Goal: Transaction & Acquisition: Purchase product/service

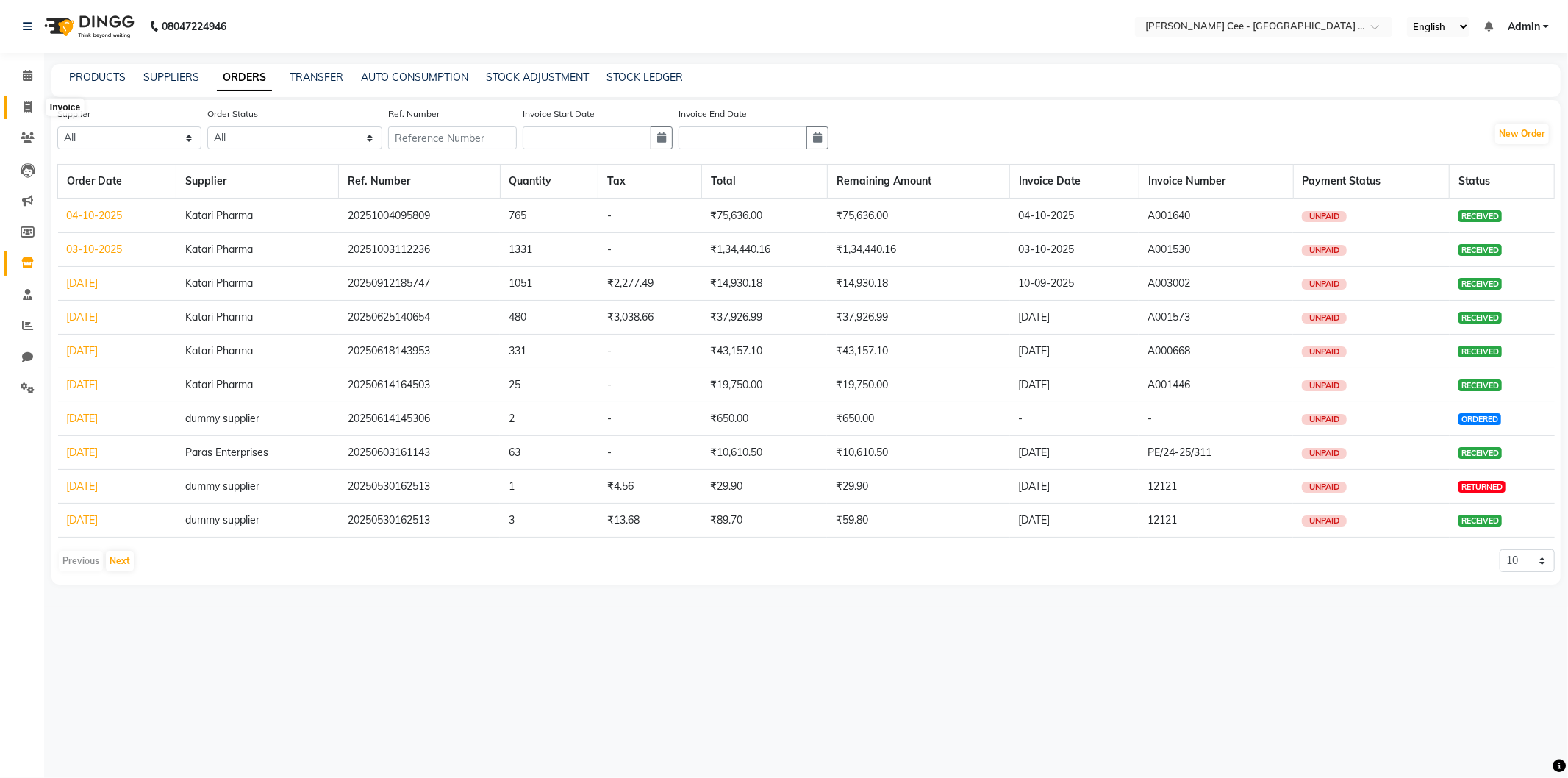
drag, startPoint x: 31, startPoint y: 108, endPoint x: 37, endPoint y: 105, distance: 6.7
click at [31, 108] on span at bounding box center [27, 107] width 25 height 17
select select "service"
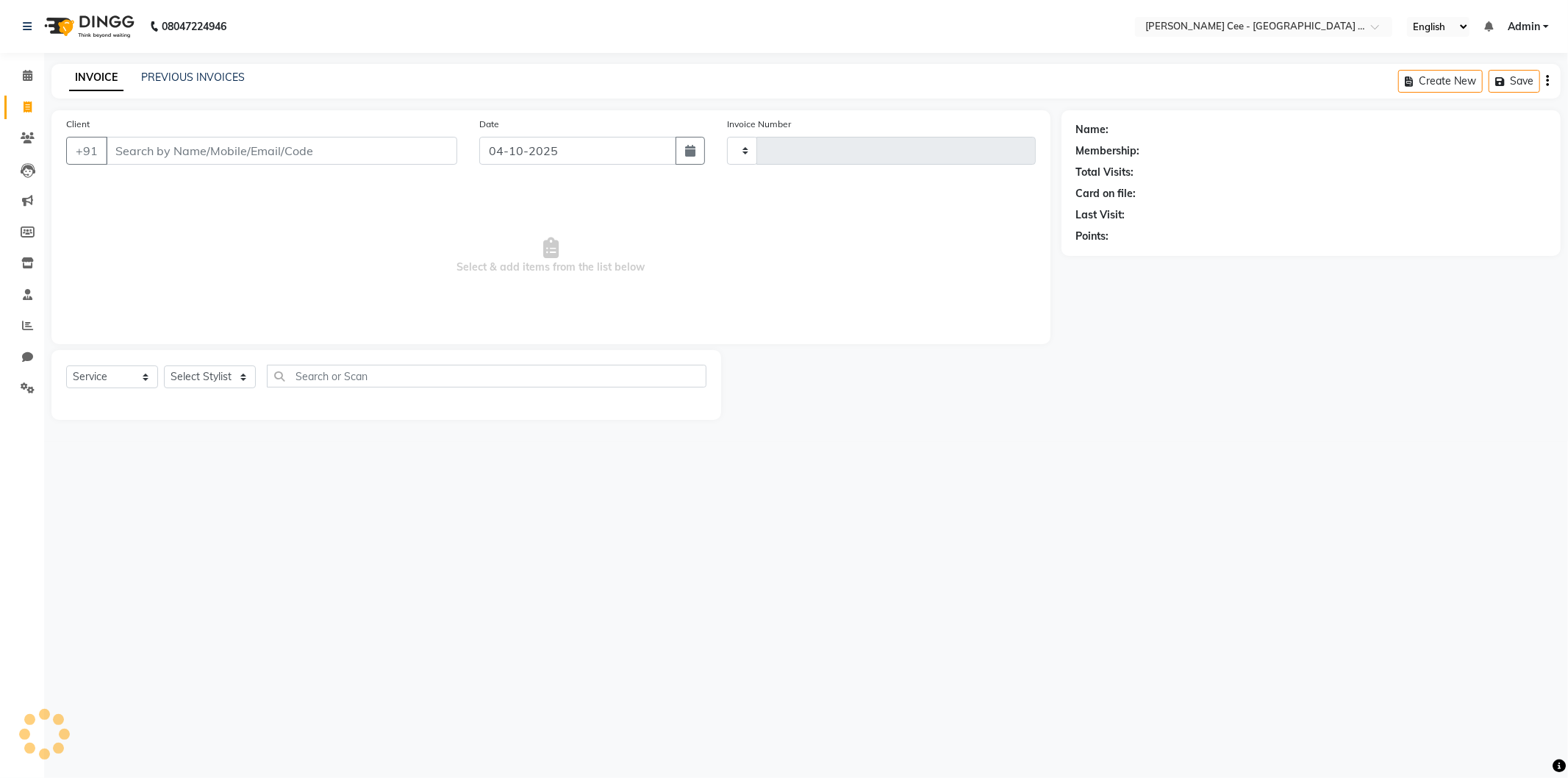
type input "2988"
select select "8239"
click at [211, 78] on link "PREVIOUS INVOICES" at bounding box center [193, 77] width 104 height 14
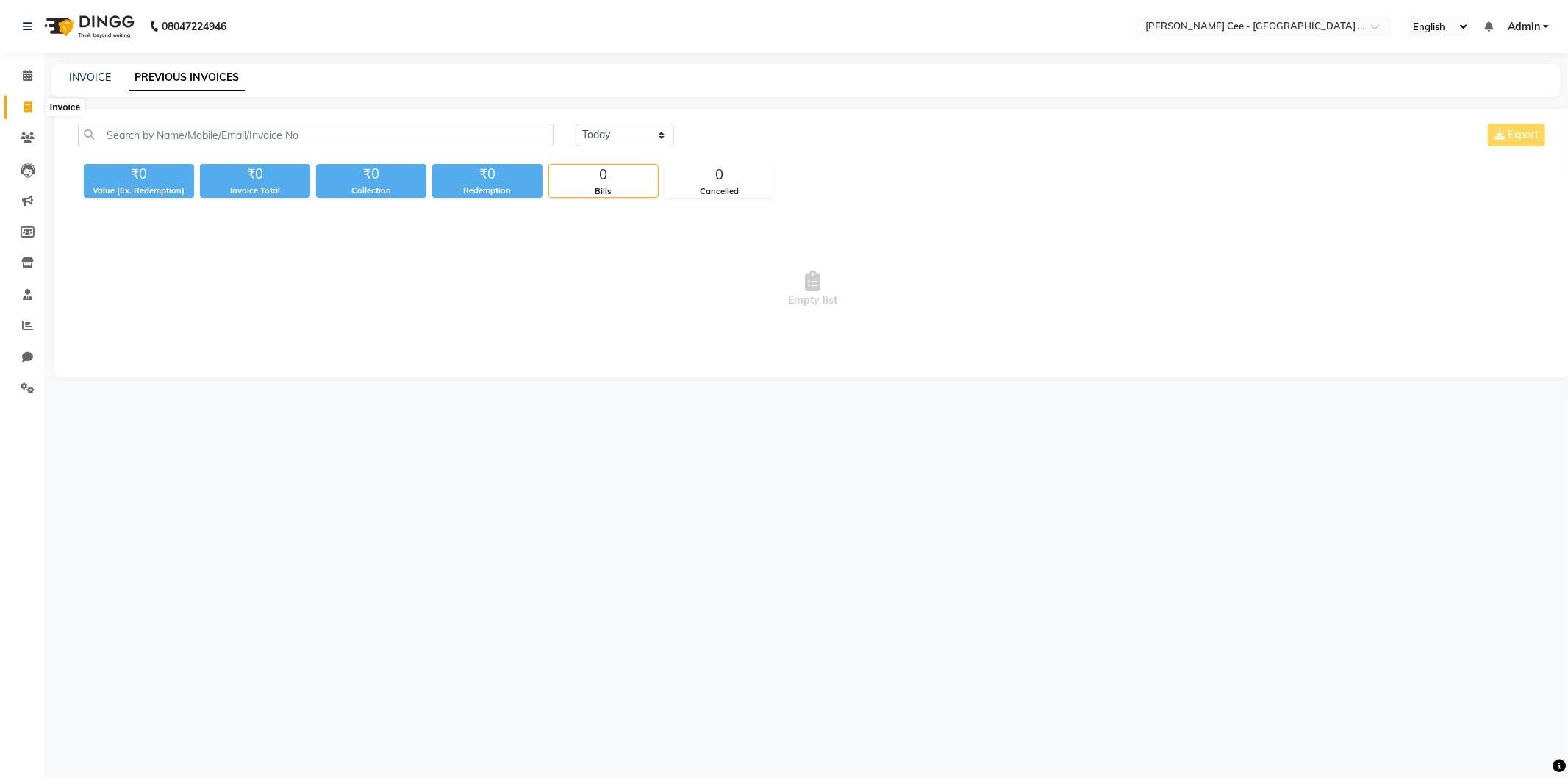
click at [28, 110] on icon at bounding box center [28, 107] width 8 height 11
select select "service"
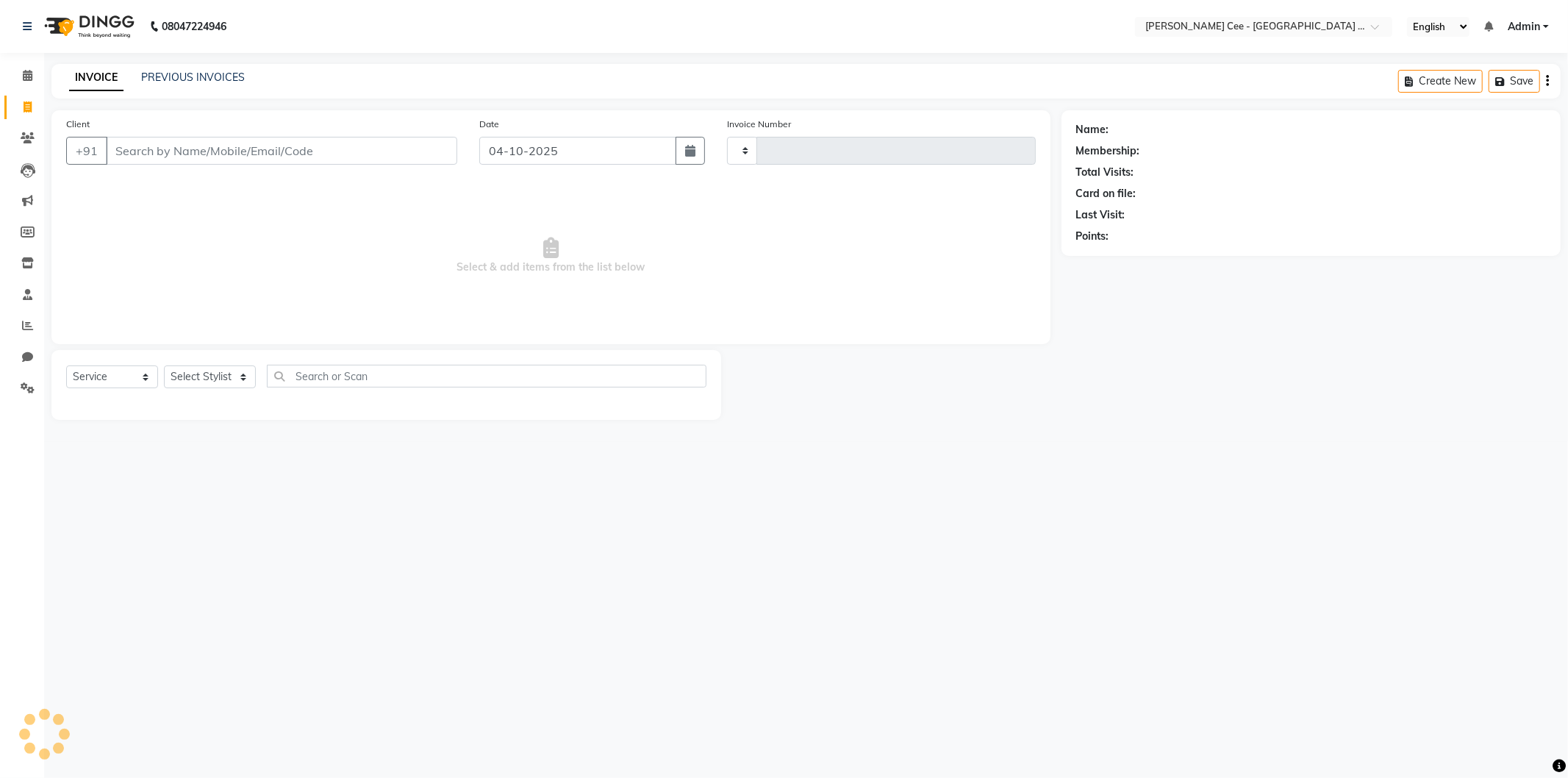
type input "2988"
select select "8239"
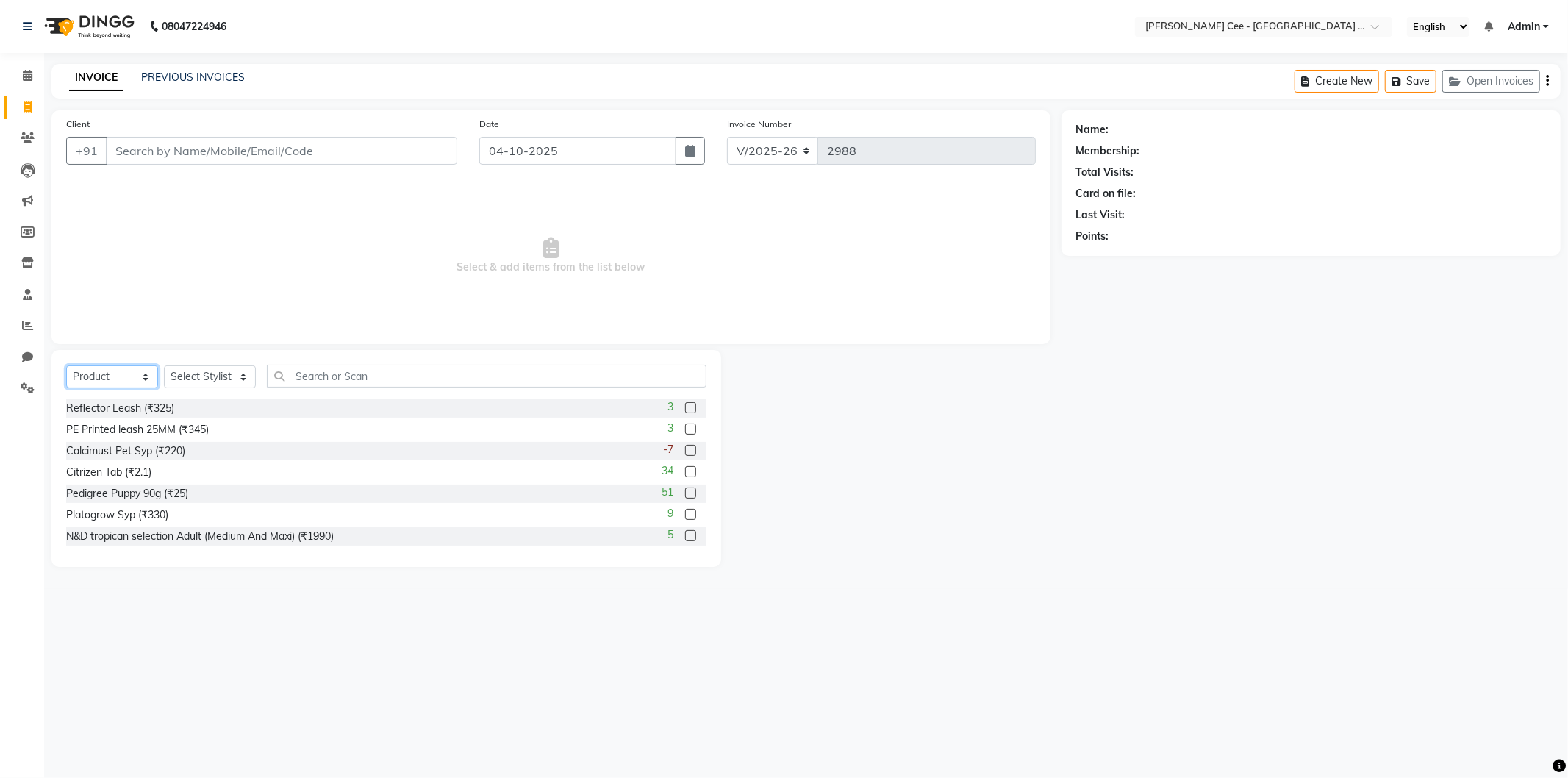
click at [128, 377] on select "Select Service Product Membership Package Voucher Prepaid Gift Card" at bounding box center [112, 376] width 92 height 23
select select "service"
click at [66, 366] on select "Select Service Product Membership Package Voucher Prepaid Gift Card" at bounding box center [112, 376] width 92 height 23
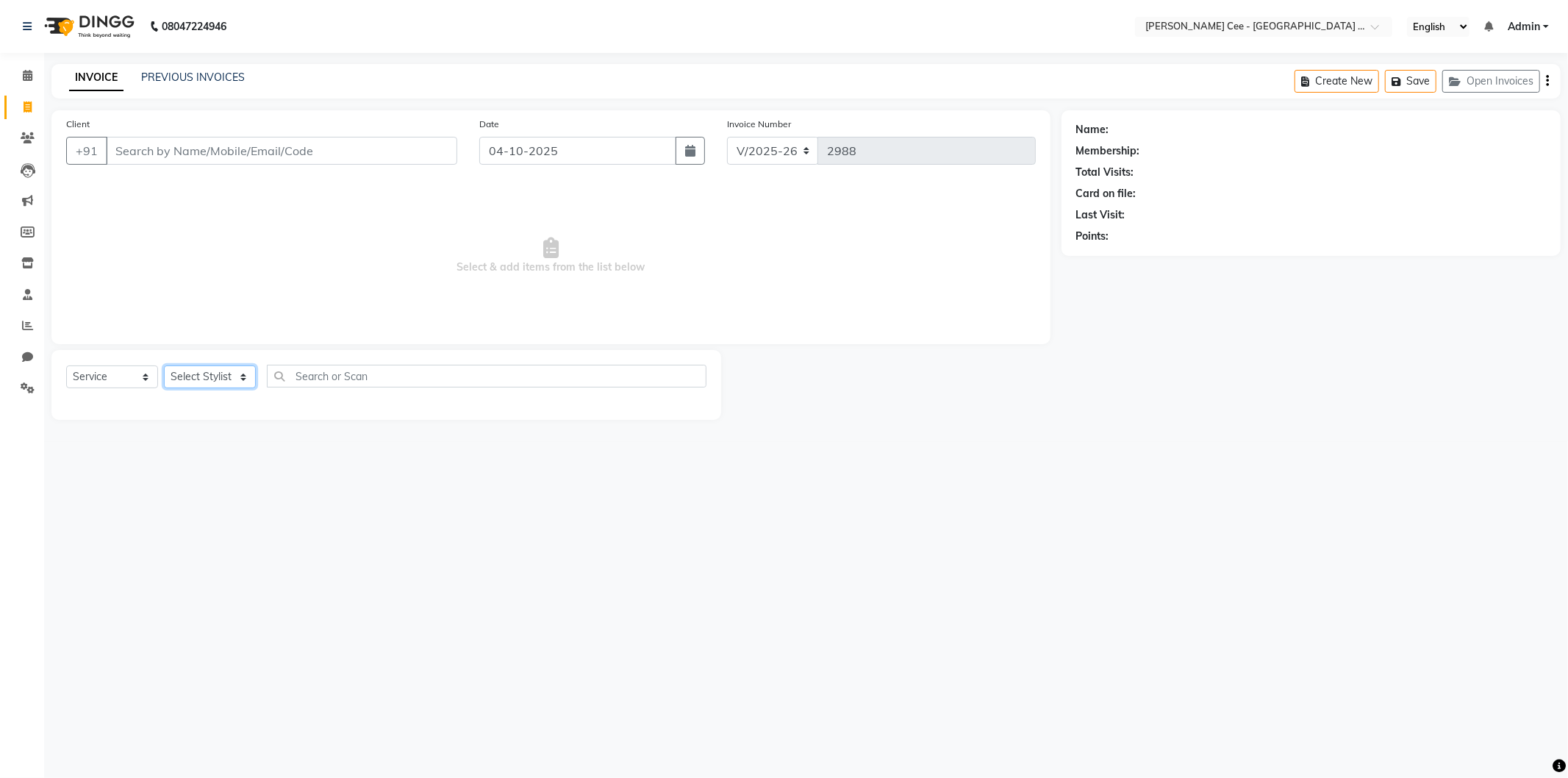
click at [202, 379] on select "Select Stylist Arsh (Helper) Avinash Dr Kamalpreet Kaur Dr.Simran Guri Jashanpr…" at bounding box center [210, 376] width 92 height 23
select select "86349"
click at [164, 366] on select "Select Stylist Arsh (Helper) Avinash Dr Kamalpreet Kaur Dr.Simran Guri Jashanpr…" at bounding box center [210, 376] width 92 height 23
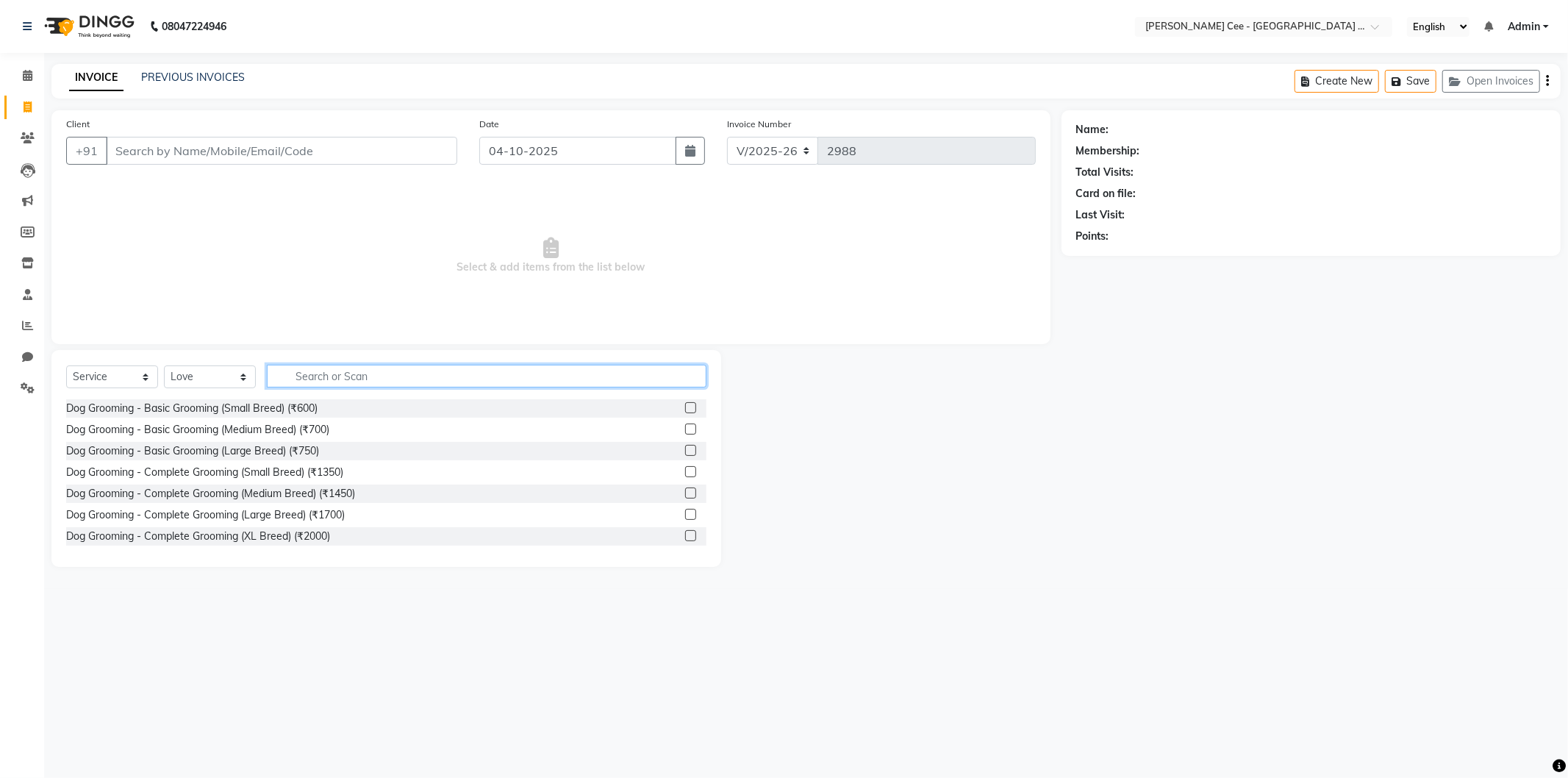
click at [332, 375] on input "text" at bounding box center [487, 375] width 440 height 23
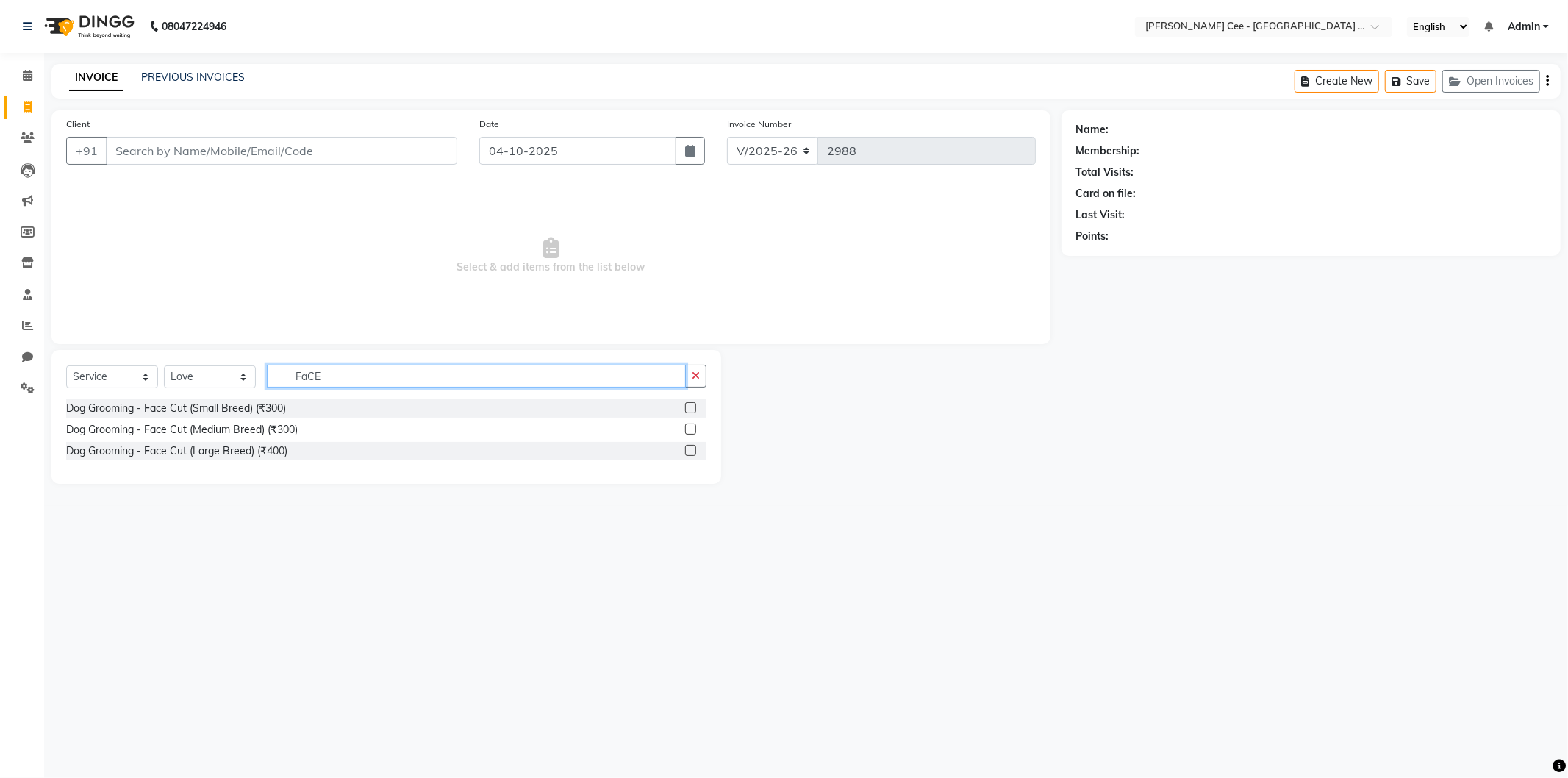
type input "FaCE"
drag, startPoint x: 688, startPoint y: 409, endPoint x: 696, endPoint y: 392, distance: 18.8
click at [686, 409] on label at bounding box center [691, 408] width 11 height 11
click at [686, 409] on input "checkbox" at bounding box center [690, 408] width 9 height 9
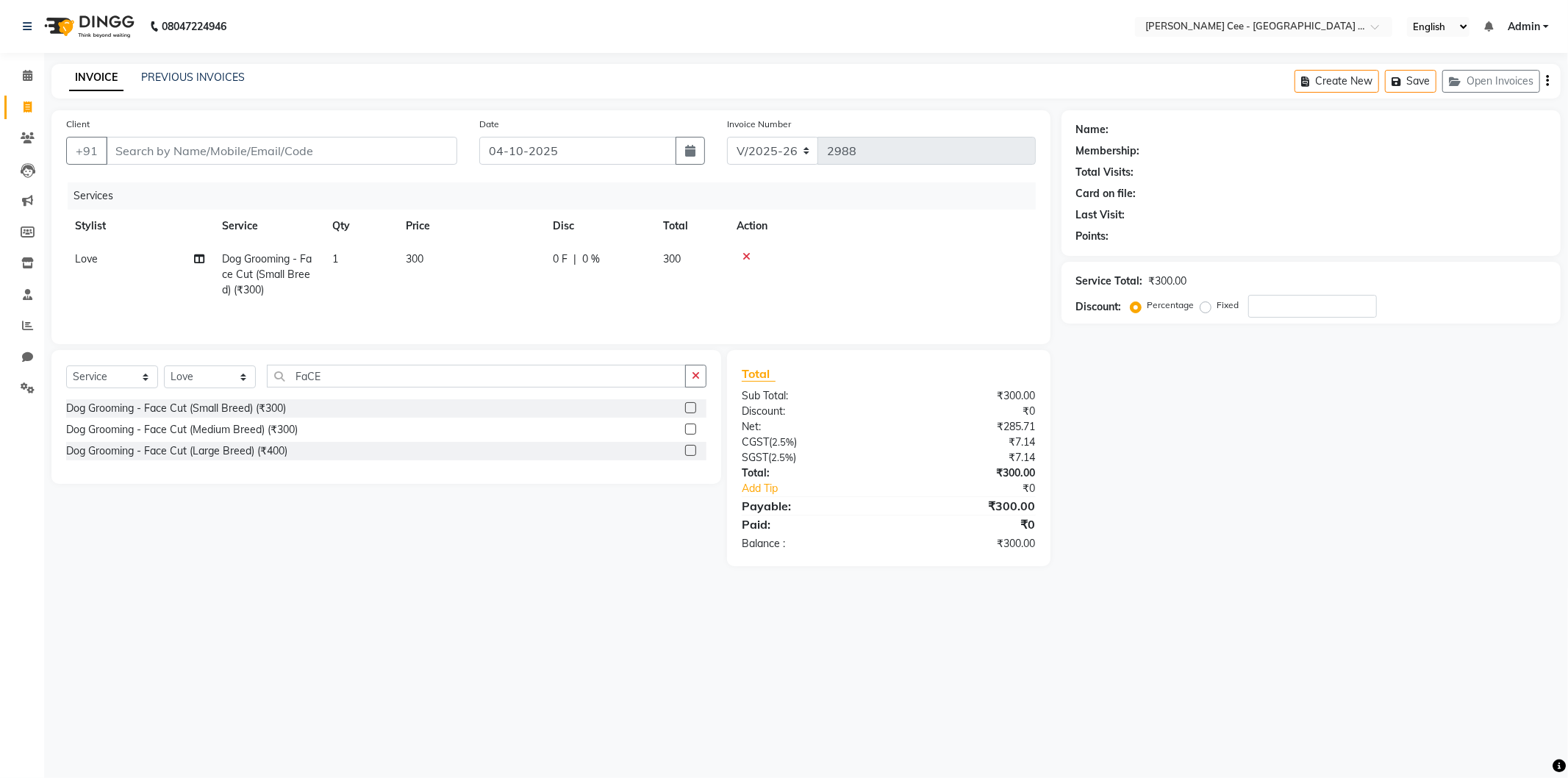
checkbox input "false"
click at [697, 380] on icon "button" at bounding box center [696, 375] width 8 height 10
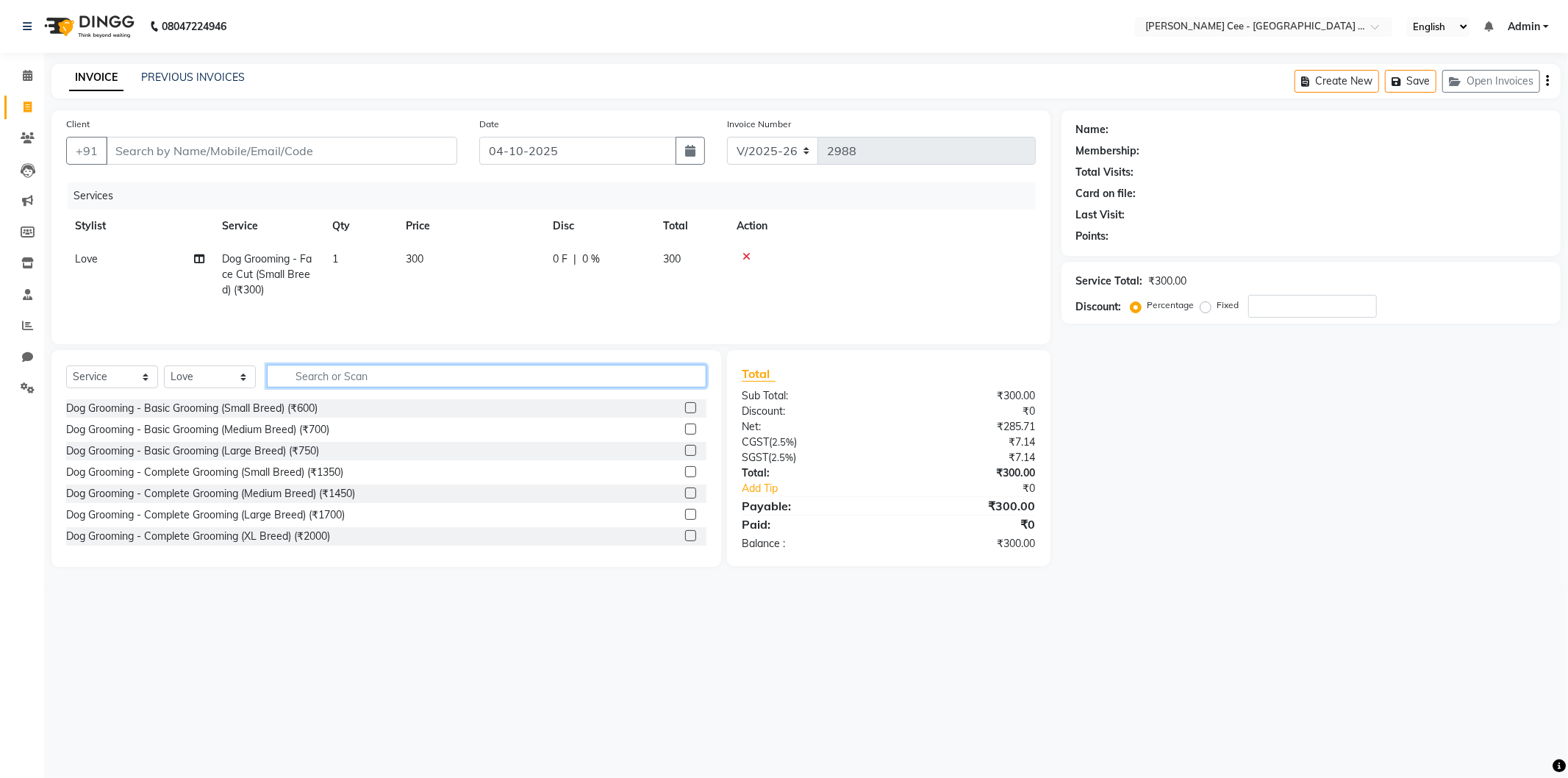
click at [423, 379] on input "text" at bounding box center [487, 375] width 440 height 23
type input "bATH"
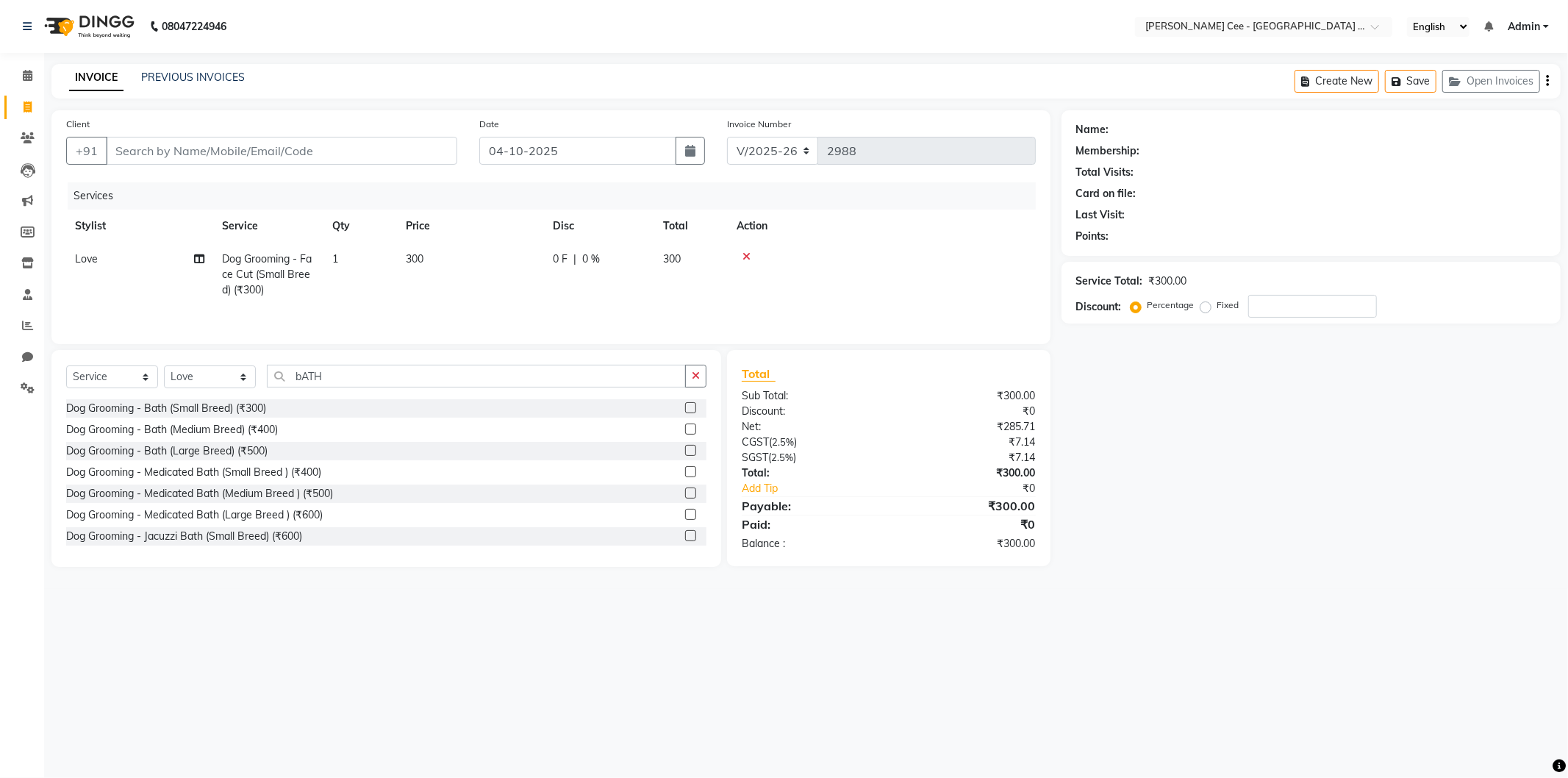
click at [686, 409] on label at bounding box center [691, 408] width 11 height 11
click at [686, 409] on input "checkbox" at bounding box center [690, 408] width 9 height 9
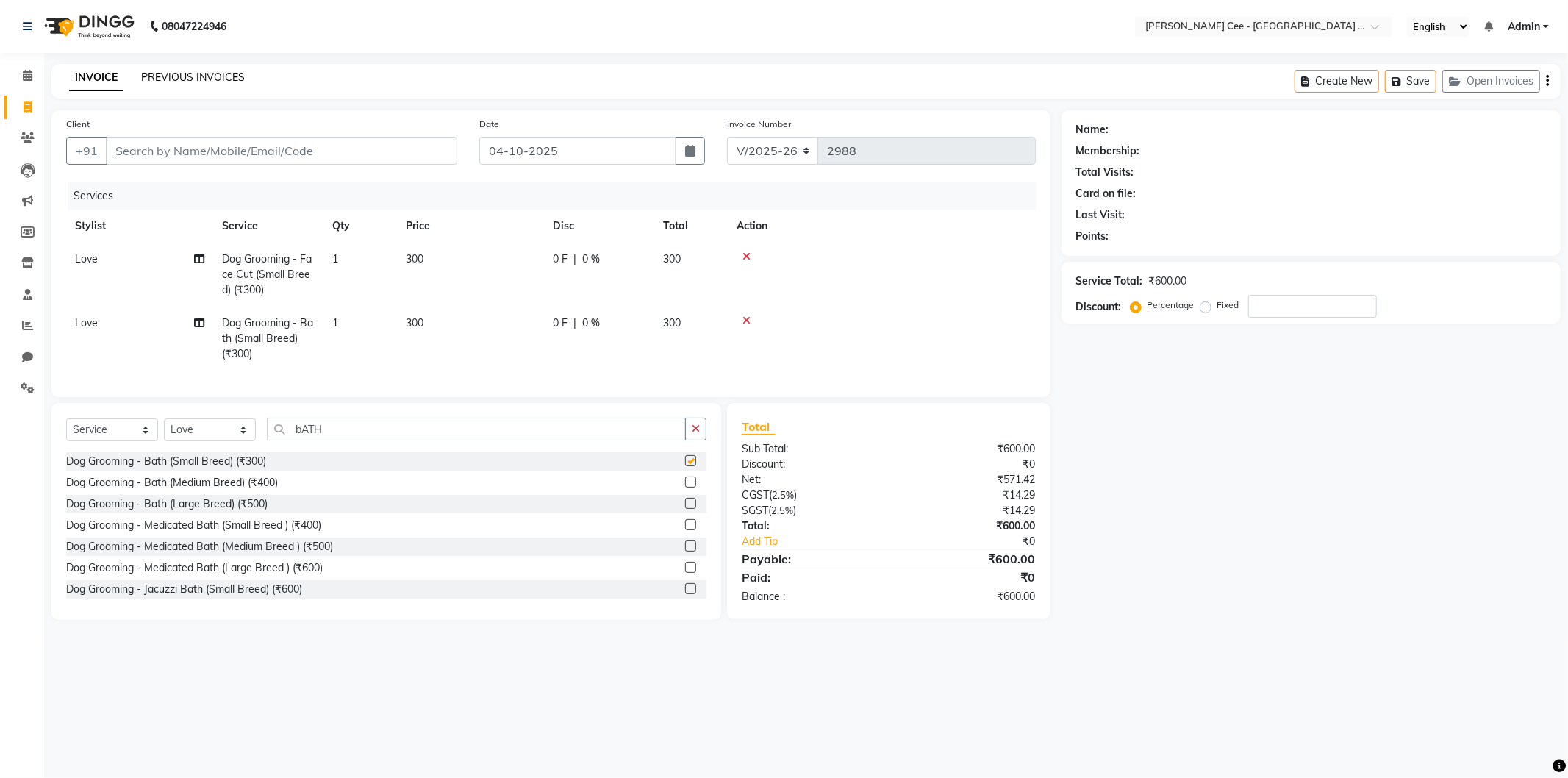
checkbox input "false"
click at [247, 142] on input "Client" at bounding box center [281, 151] width 352 height 28
type input "n"
type input "0"
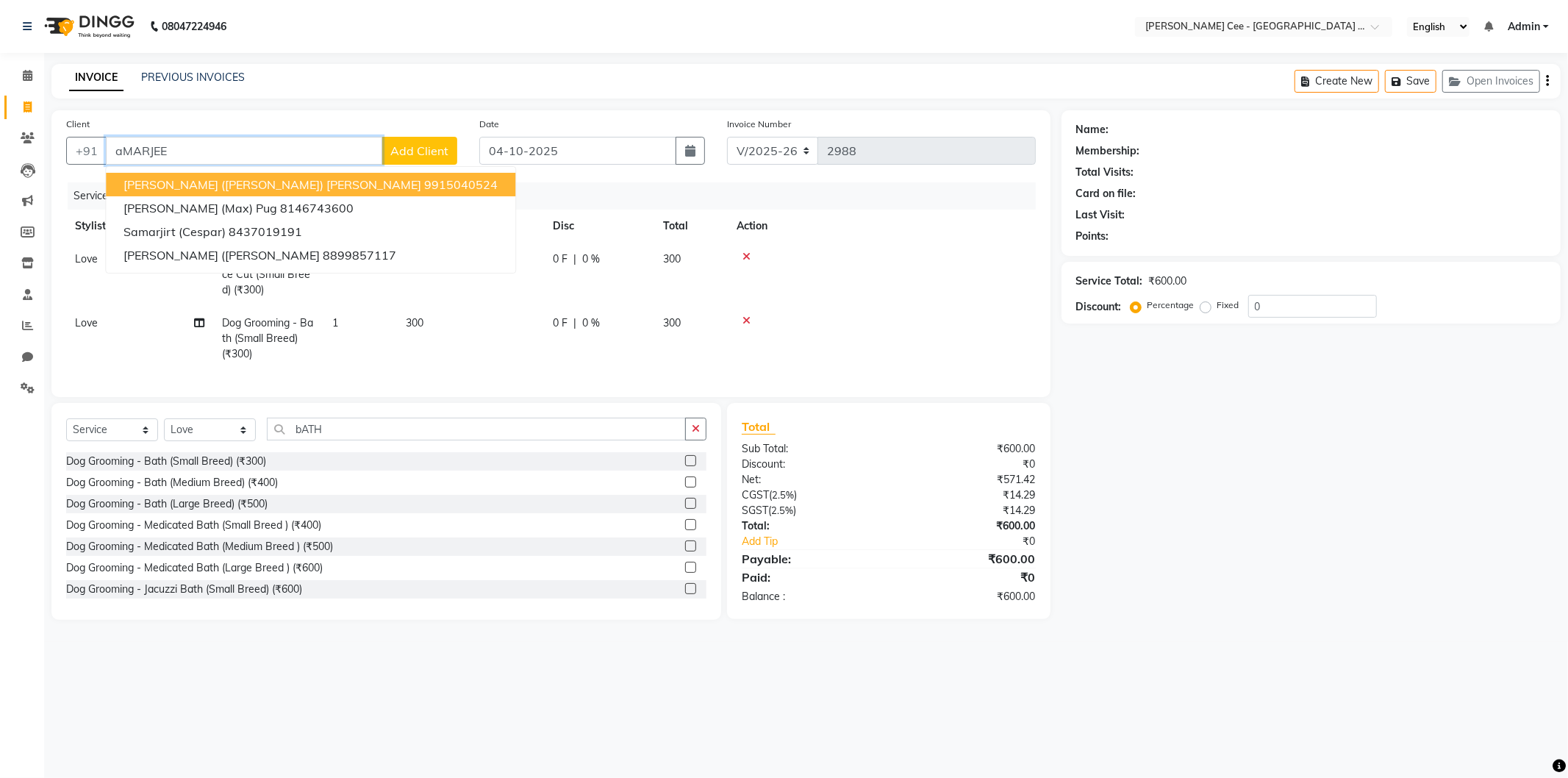
type input "aMARJEET"
click at [178, 140] on input "aMARJEET" at bounding box center [243, 151] width 276 height 28
click at [188, 182] on span "Aman Bal (Whisky) shihtzu" at bounding box center [267, 184] width 287 height 14
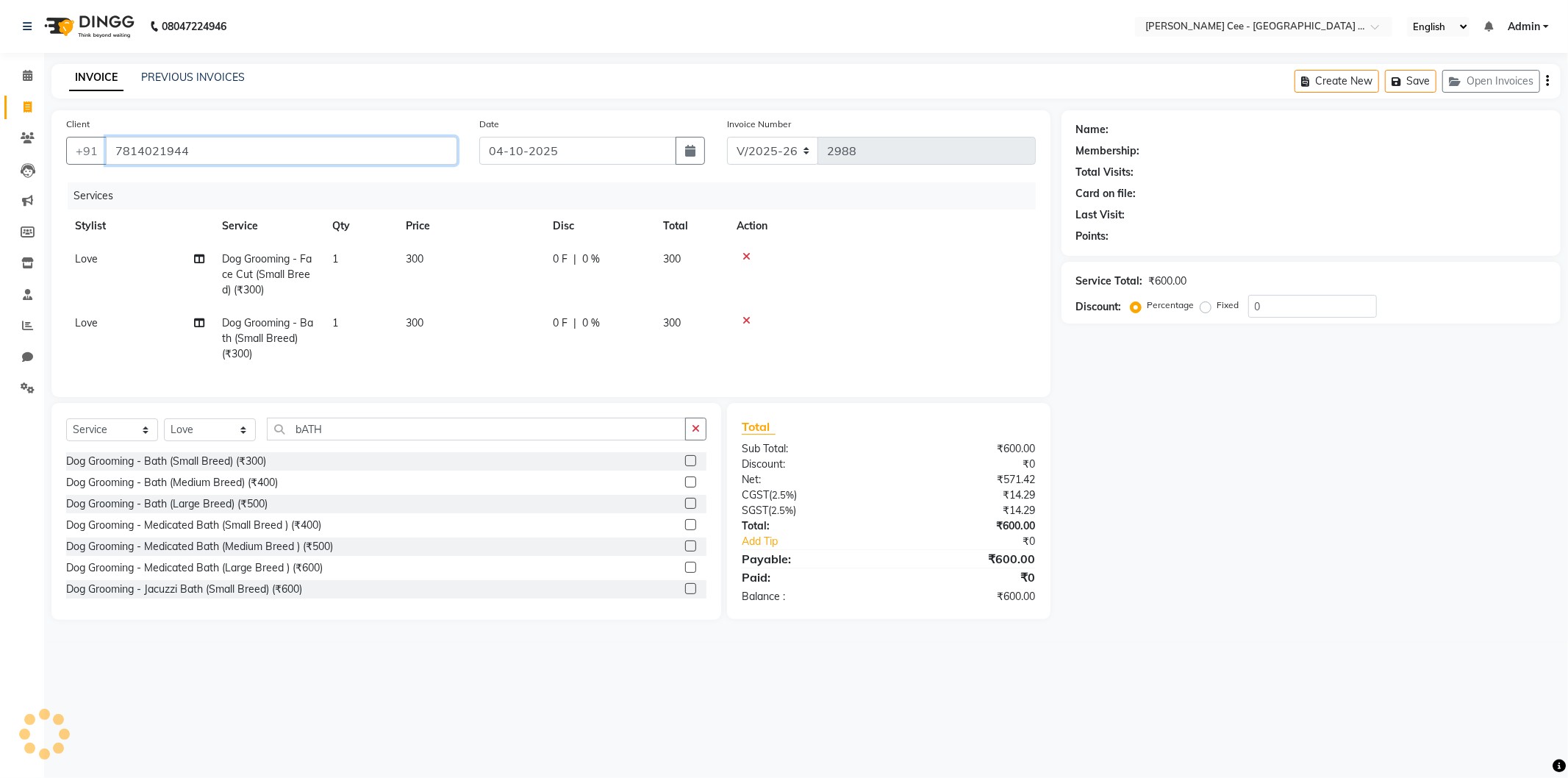
type input "7814021944"
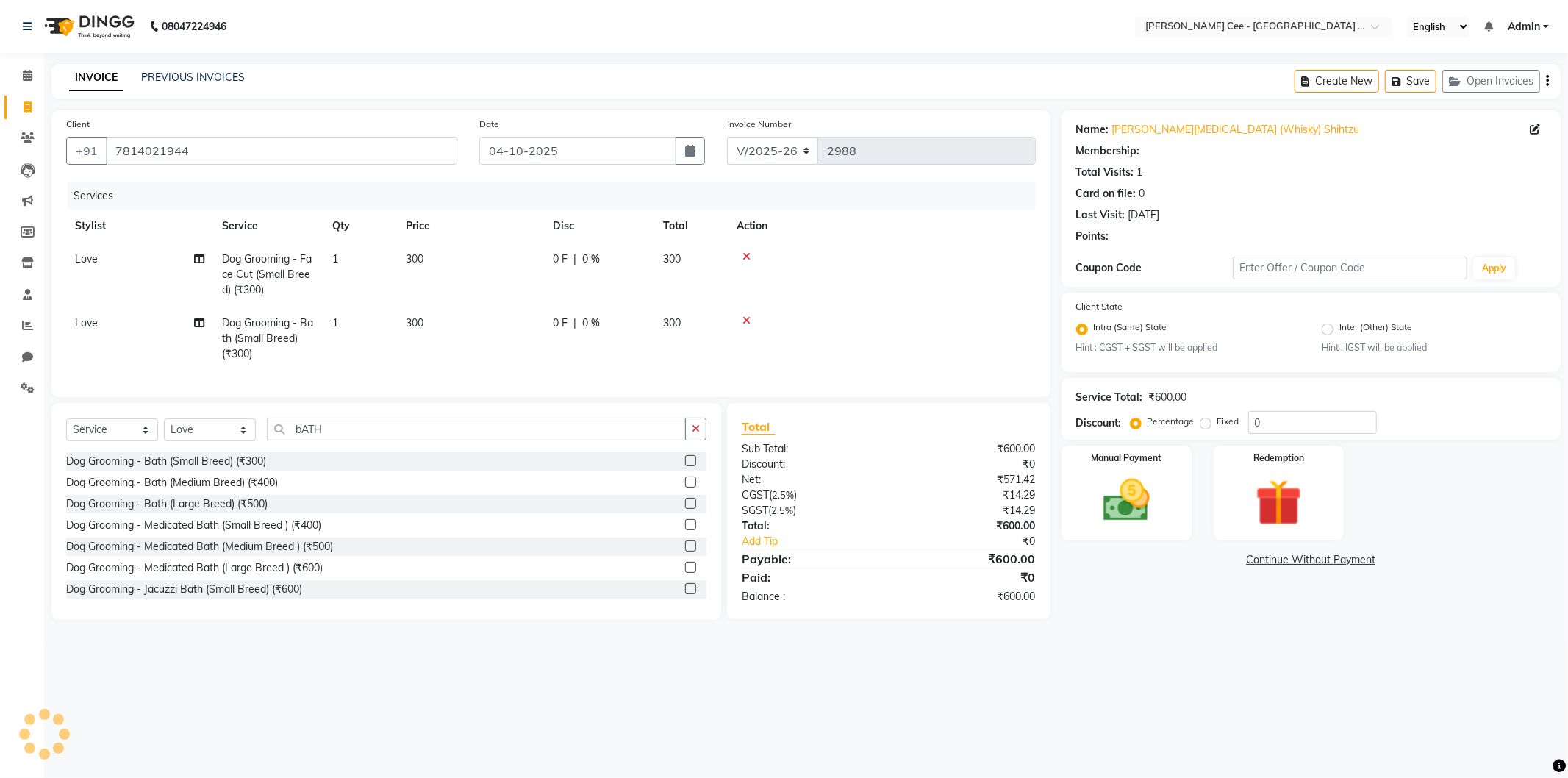
radio input "false"
radio input "true"
click at [1144, 507] on img at bounding box center [1126, 501] width 79 height 56
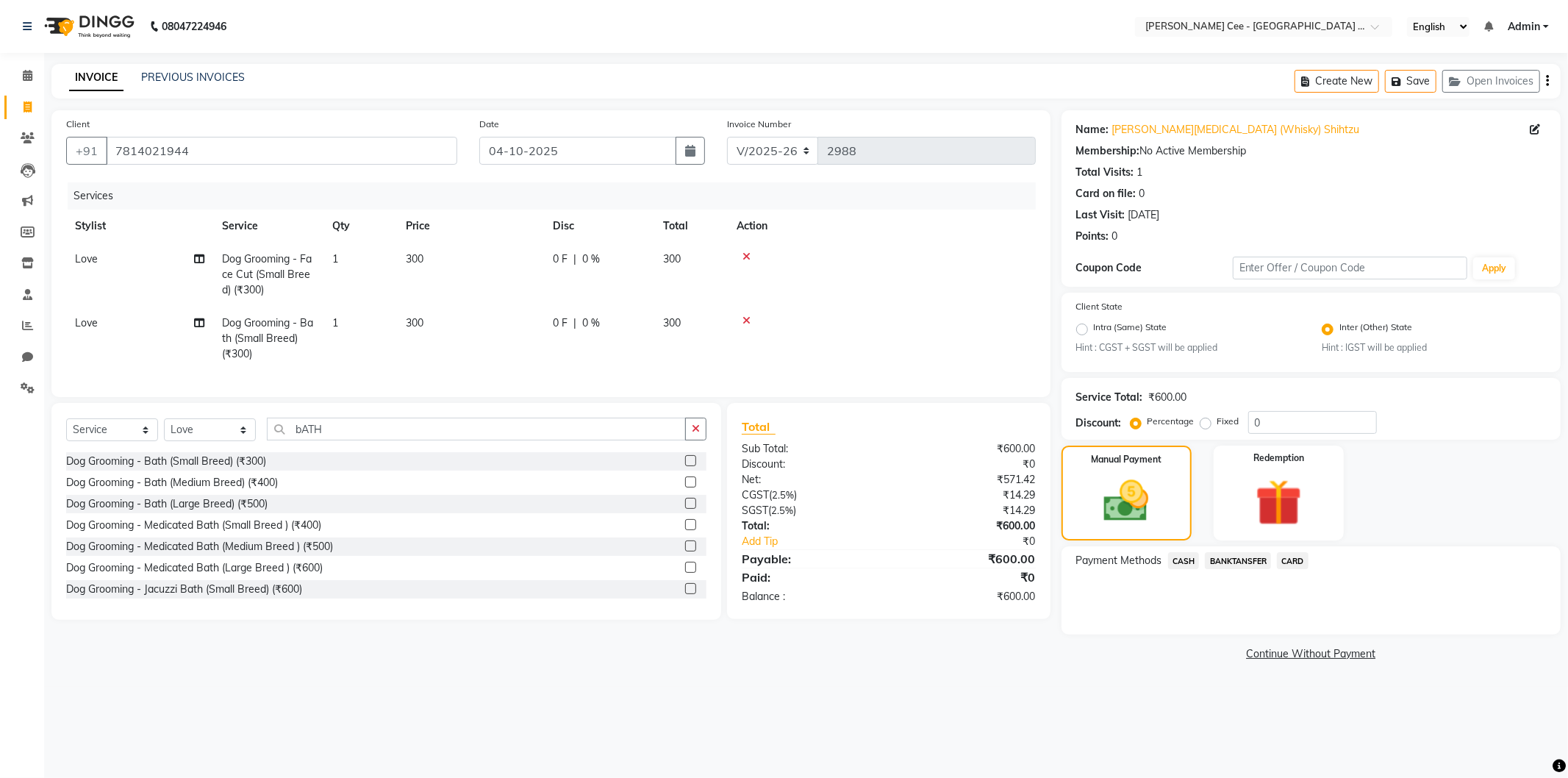
click at [1223, 567] on span "BANKTANSFER" at bounding box center [1237, 561] width 66 height 17
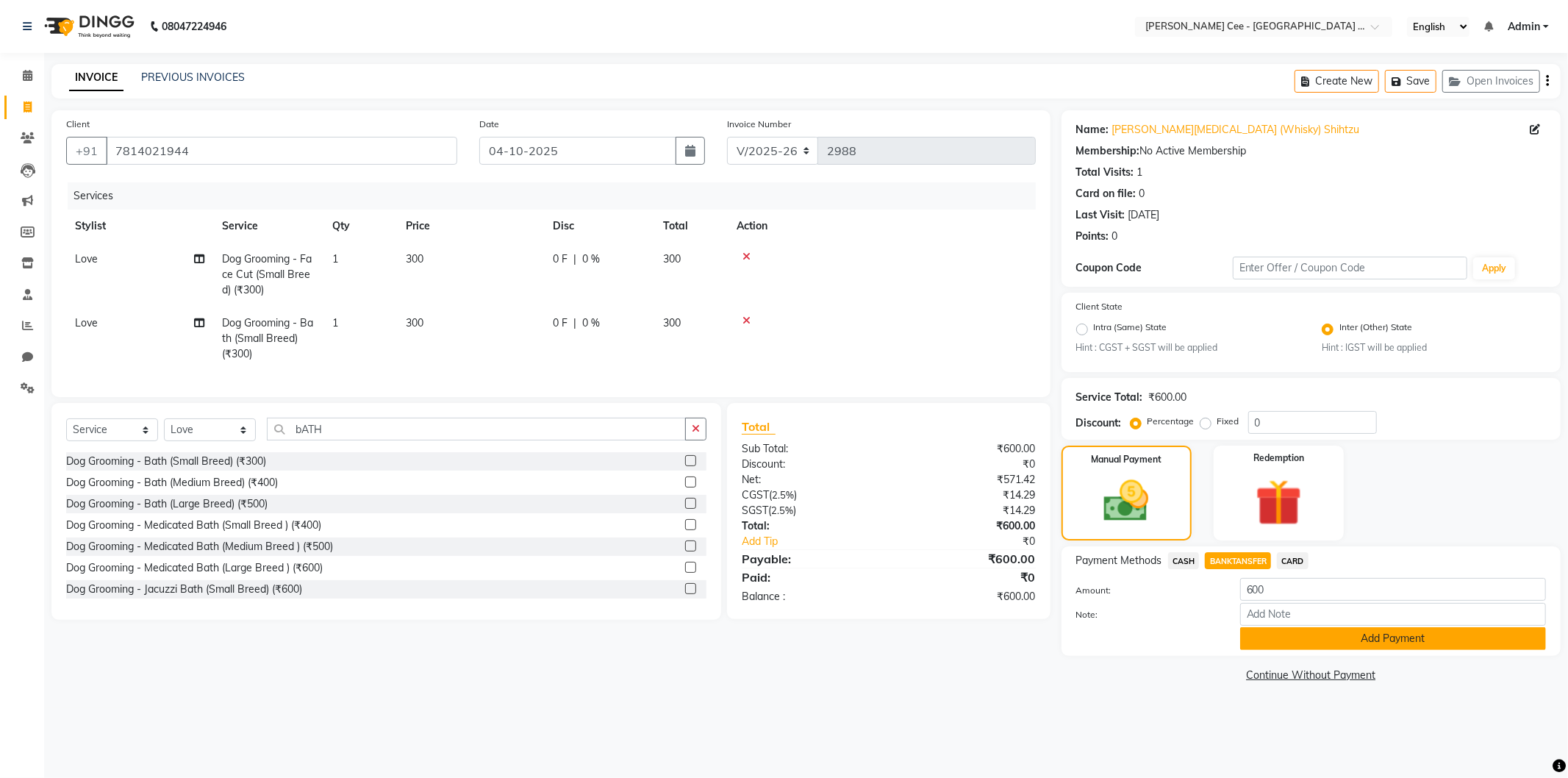
click at [1287, 642] on button "Add Payment" at bounding box center [1393, 638] width 306 height 23
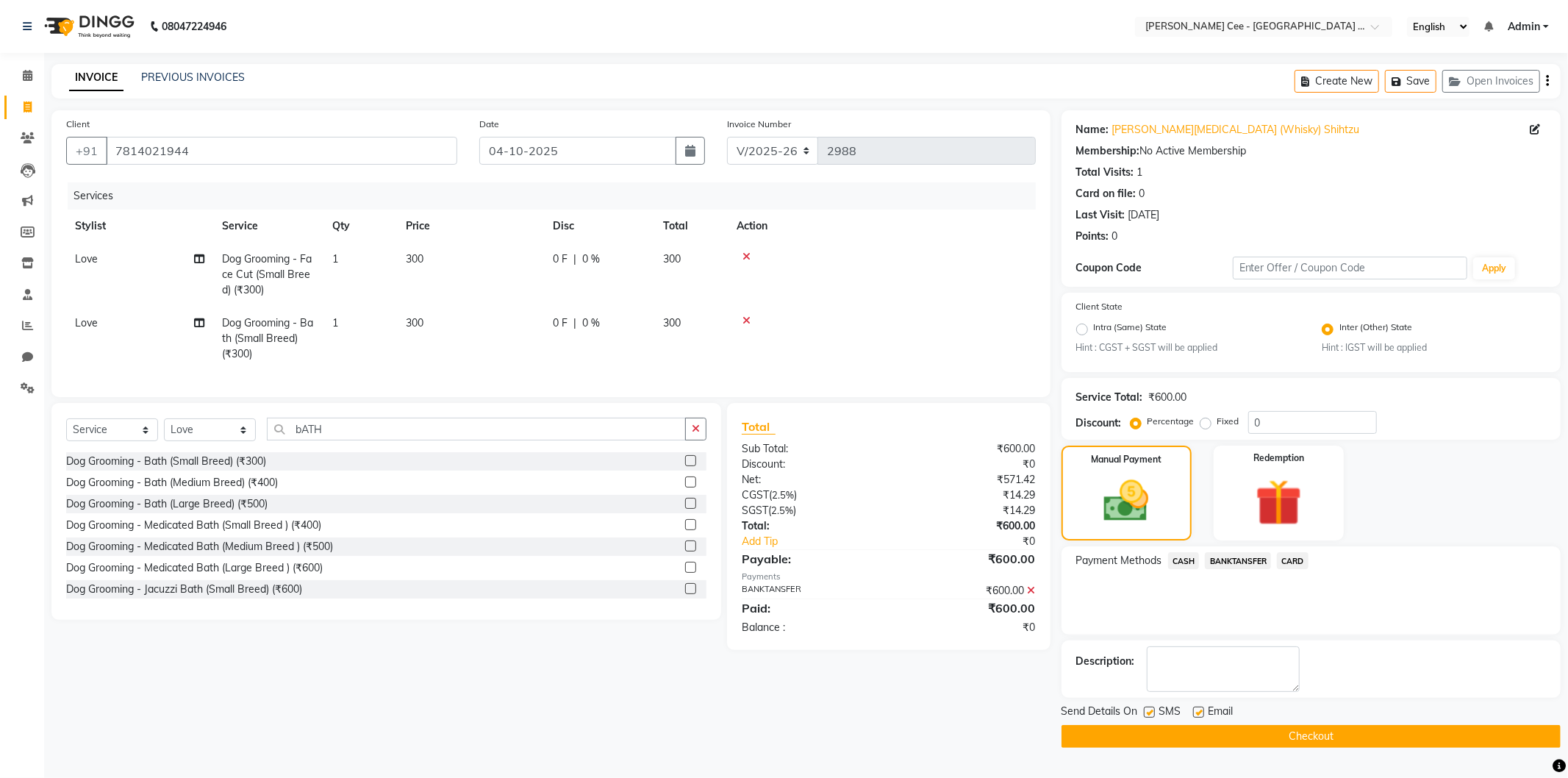
click at [1177, 737] on button "Checkout" at bounding box center [1311, 737] width 500 height 23
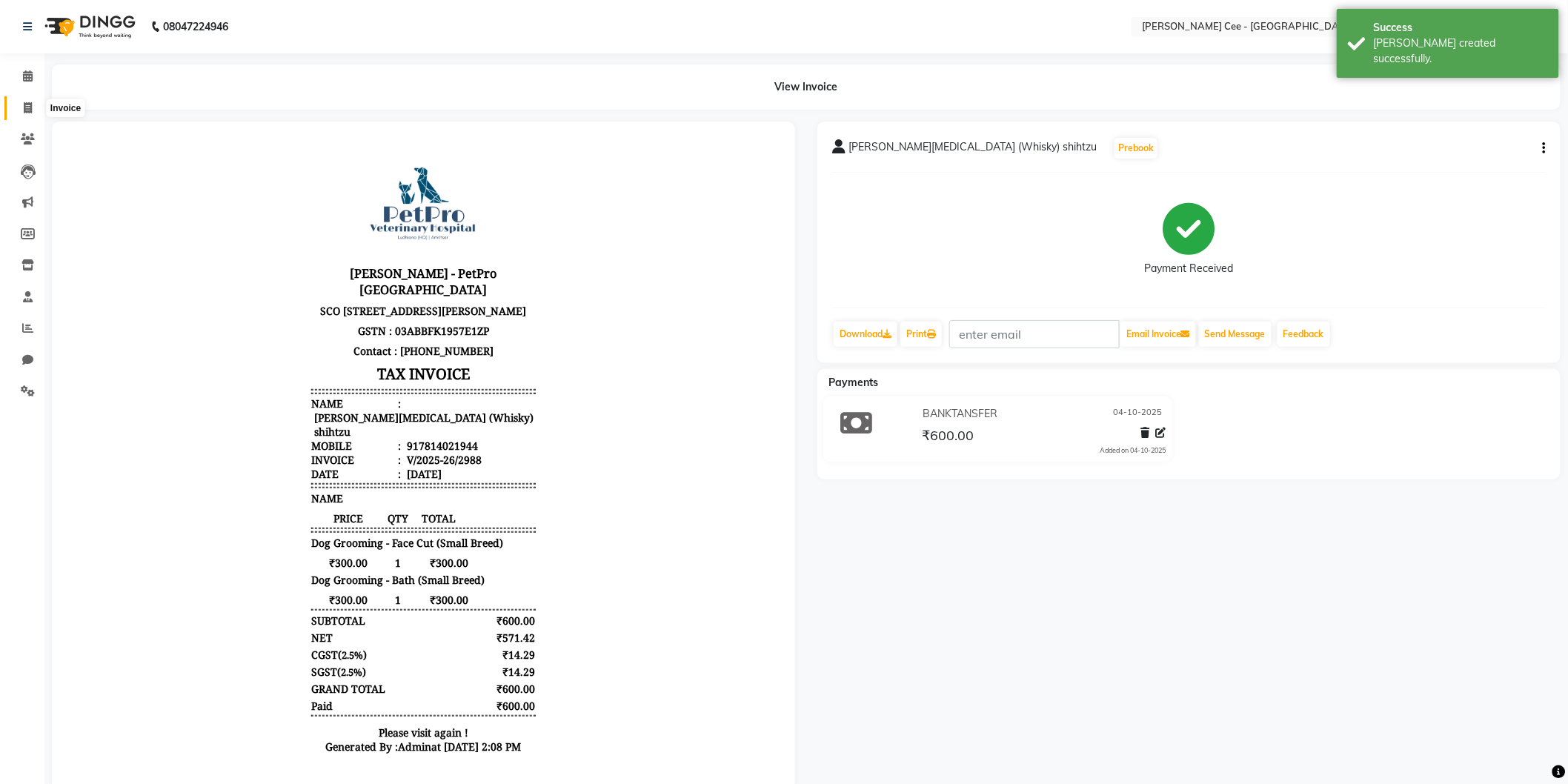
drag, startPoint x: 30, startPoint y: 107, endPoint x: 37, endPoint y: 108, distance: 7.1
click at [31, 107] on icon at bounding box center [28, 107] width 9 height 11
select select "service"
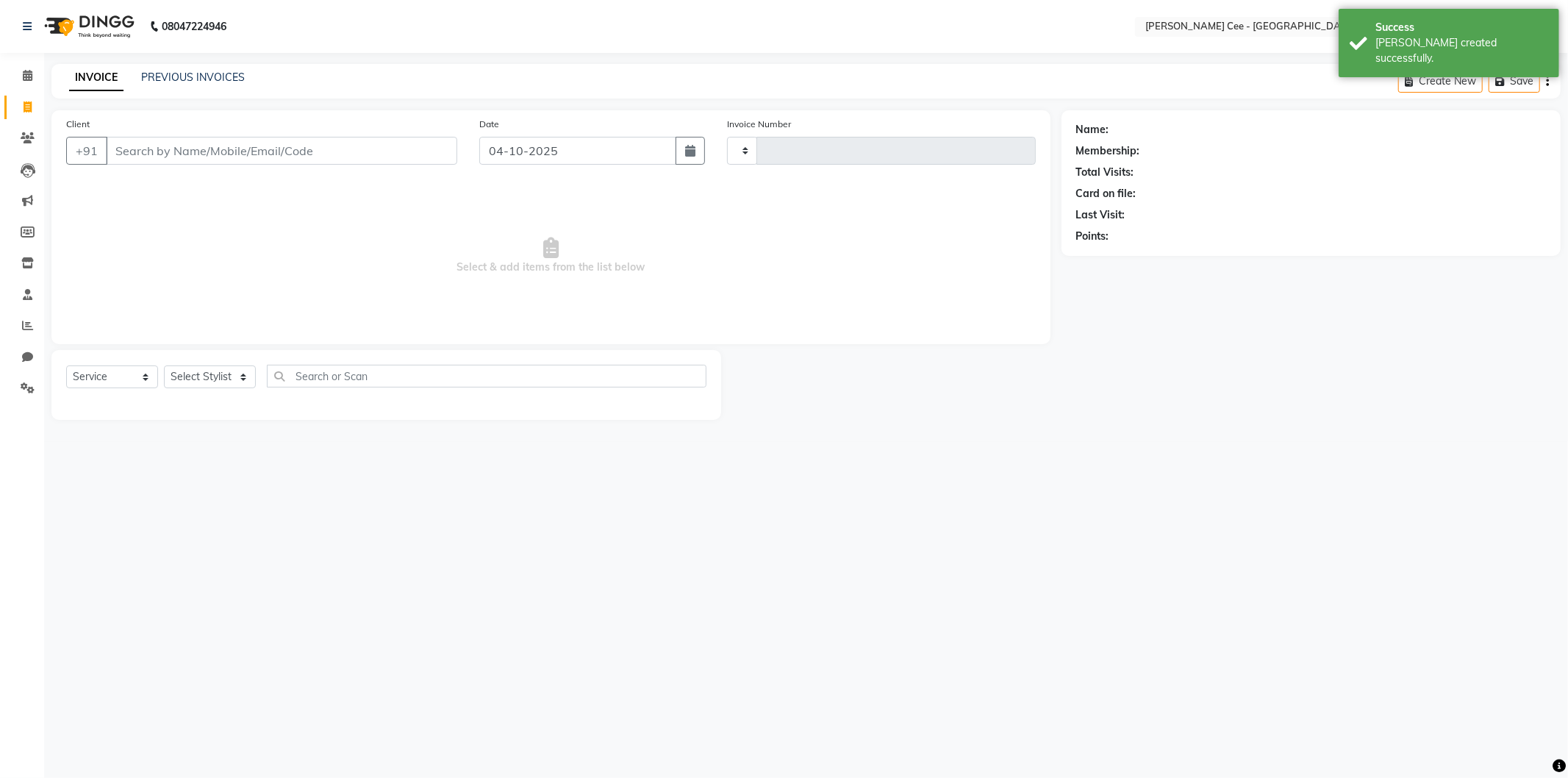
type input "2989"
select select "8239"
click at [135, 372] on select "Select Service Product Membership Package Voucher Prepaid Gift Card" at bounding box center [112, 376] width 92 height 23
select select "product"
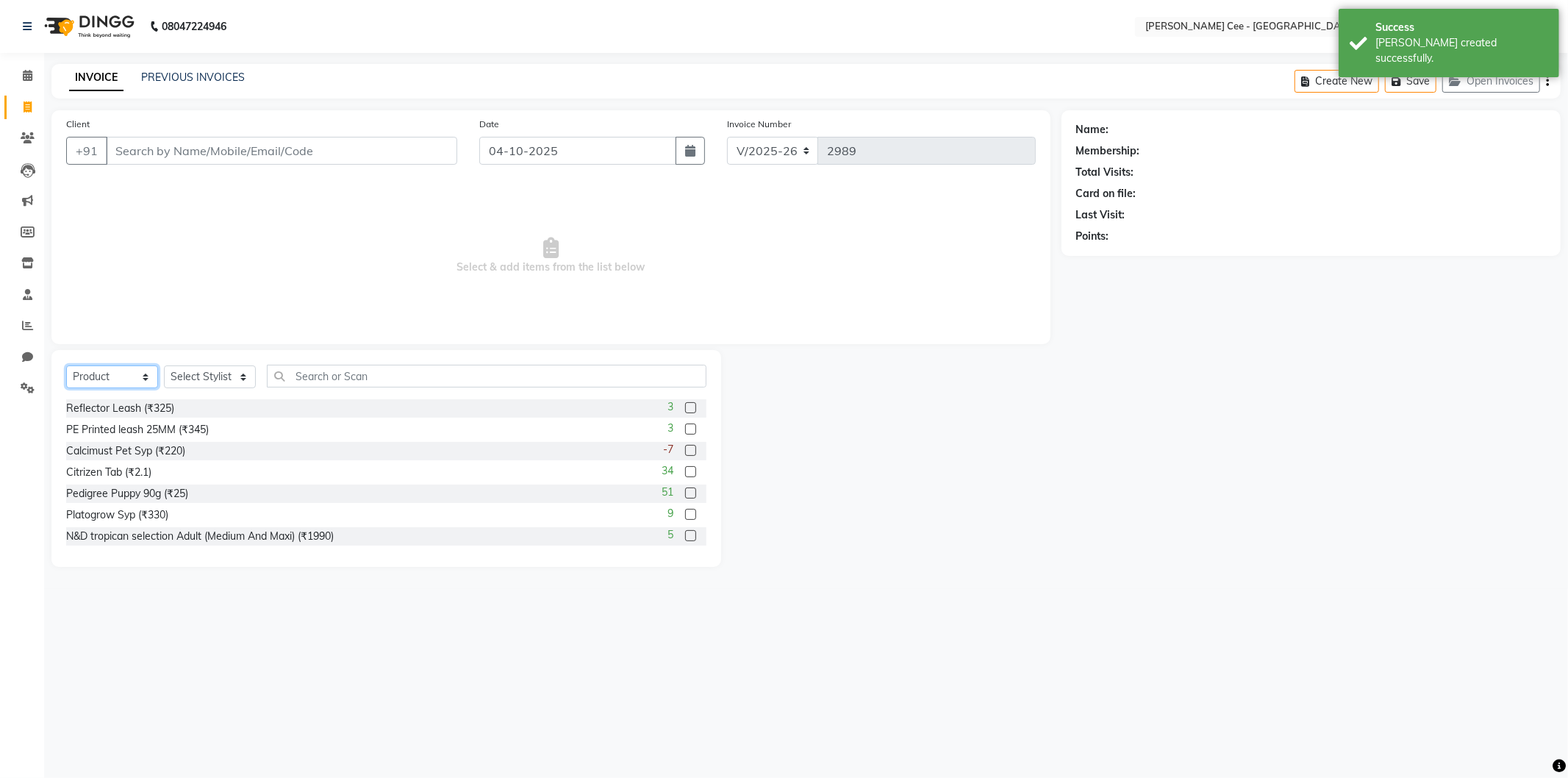
click at [66, 366] on select "Select Service Product Membership Package Voucher Prepaid Gift Card" at bounding box center [112, 376] width 92 height 23
click at [221, 383] on select "Select Stylist Arsh (Helper) Avinash Dr Kamalpreet Kaur Dr.Simran Guri Jashanpr…" at bounding box center [210, 376] width 92 height 23
select select "80154"
click at [164, 366] on select "Select Stylist Arsh (Helper) Avinash Dr Kamalpreet Kaur Dr.Simran Guri Jashanpr…" at bounding box center [210, 376] width 92 height 23
click at [355, 369] on input "text" at bounding box center [487, 375] width 440 height 23
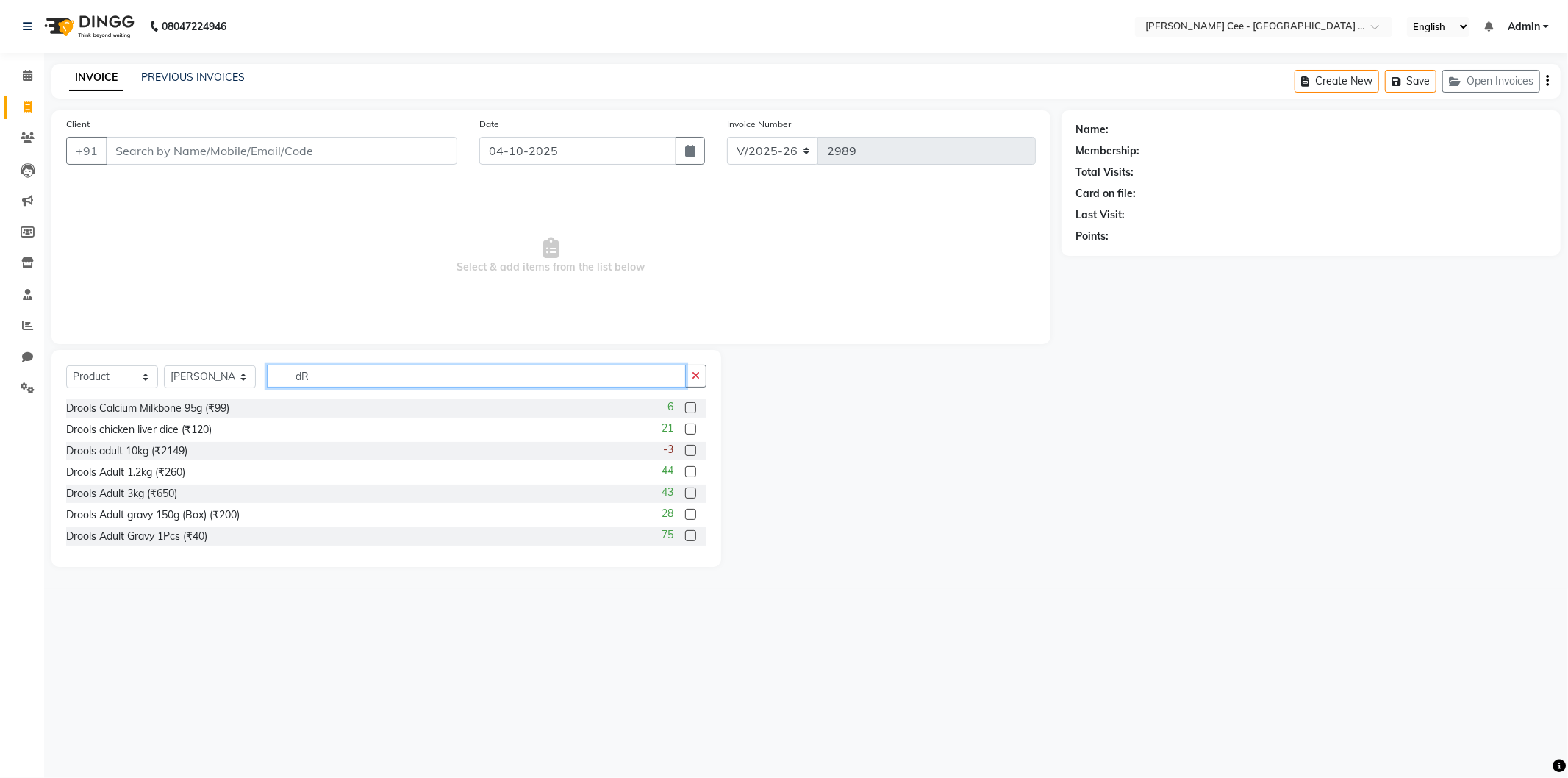
type input "d"
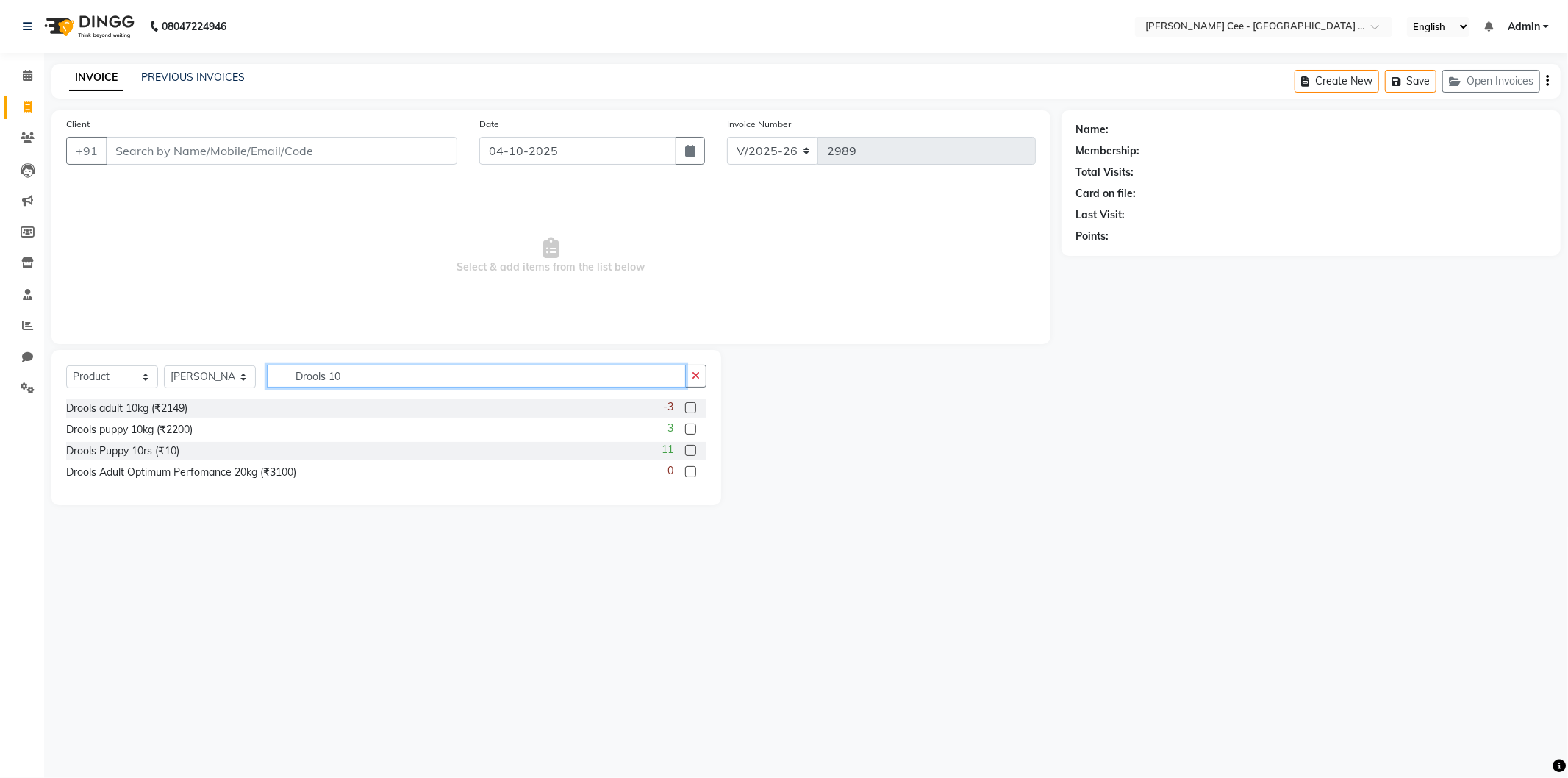
type input "Drools 10"
click at [692, 407] on label at bounding box center [691, 408] width 11 height 11
click at [692, 407] on input "checkbox" at bounding box center [690, 408] width 9 height 9
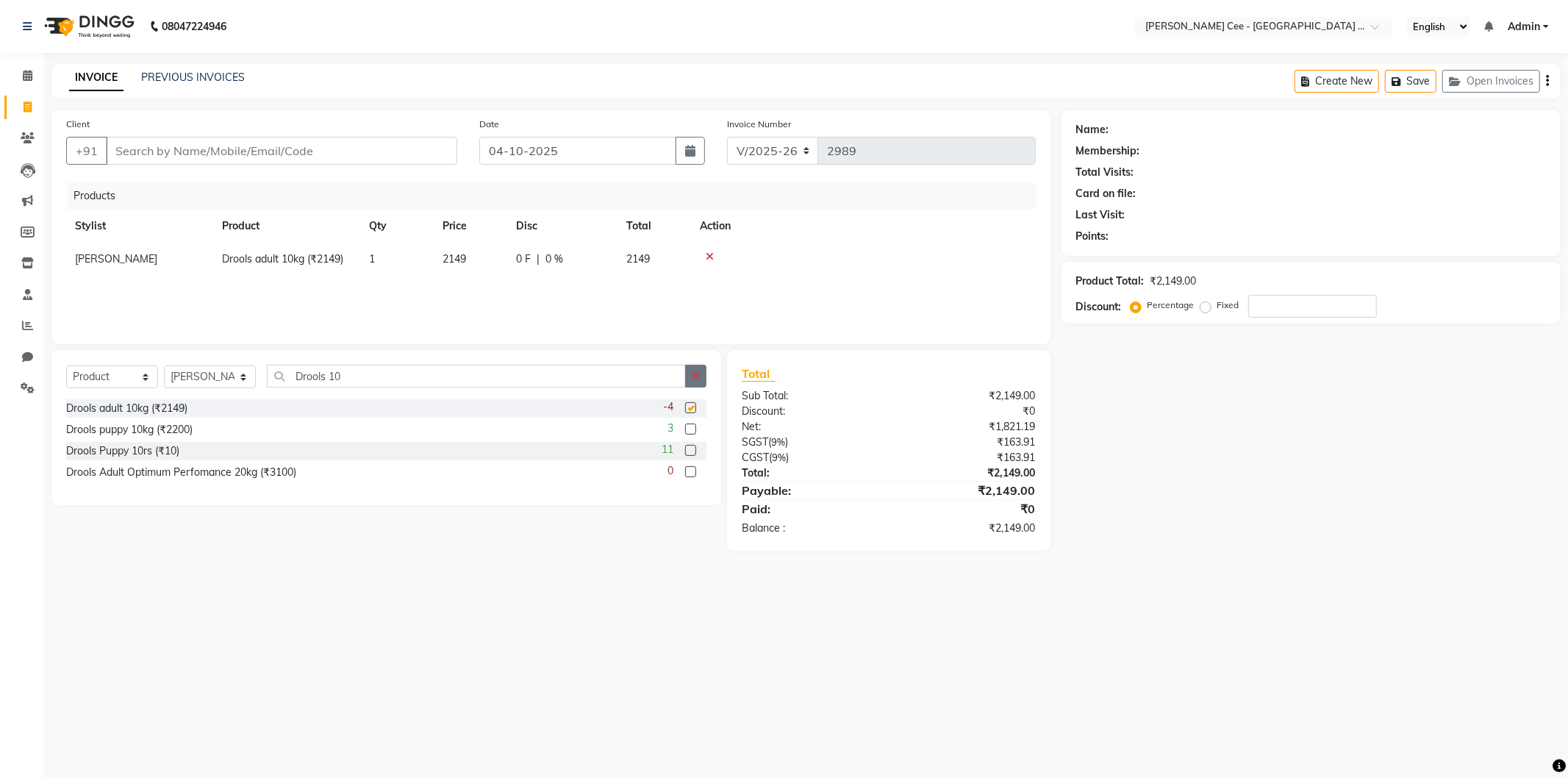
checkbox input "false"
click at [695, 373] on icon "button" at bounding box center [696, 375] width 8 height 10
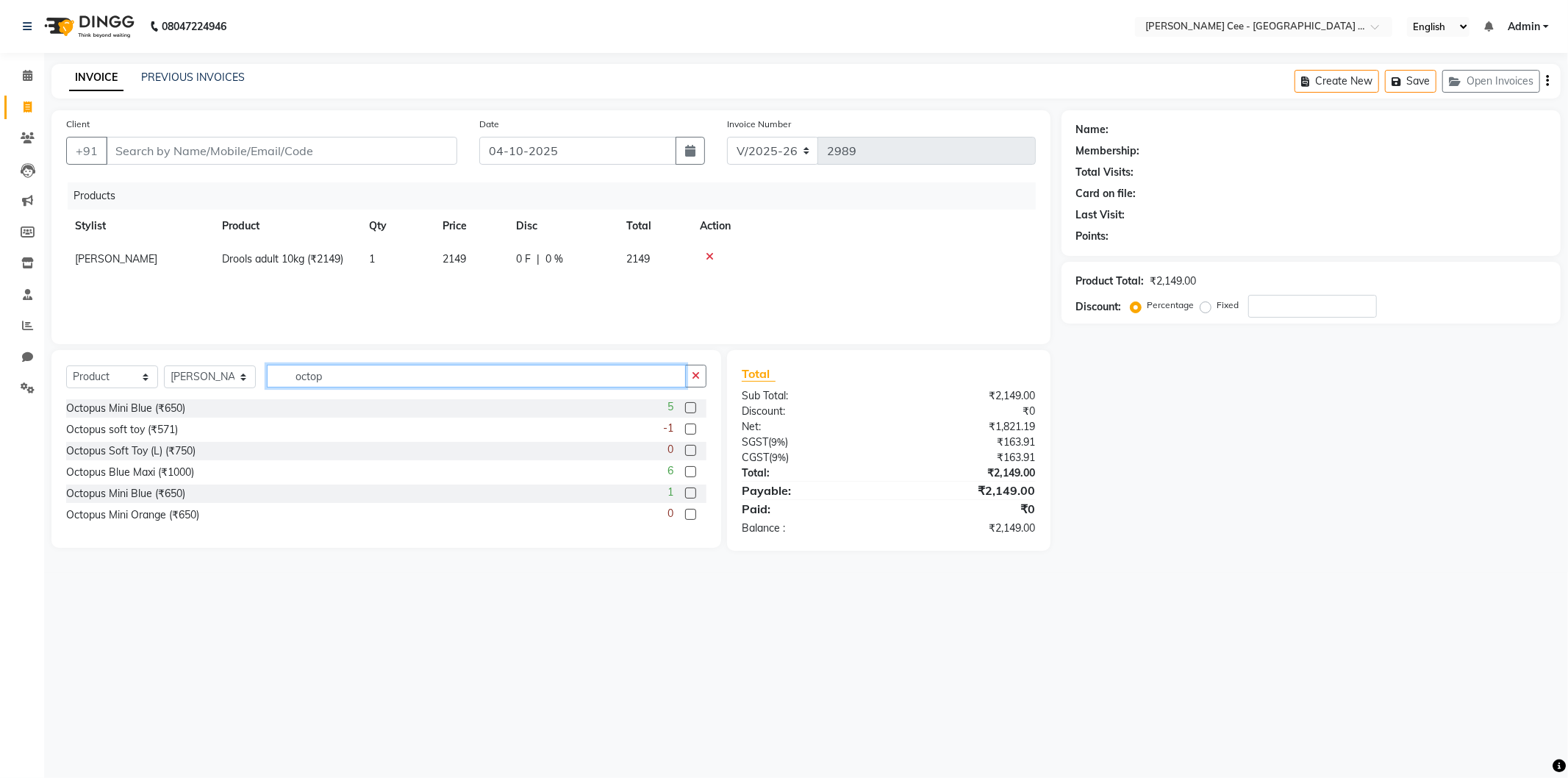
type input "octop"
click at [692, 452] on label at bounding box center [691, 450] width 11 height 11
click at [692, 452] on input "checkbox" at bounding box center [690, 451] width 9 height 9
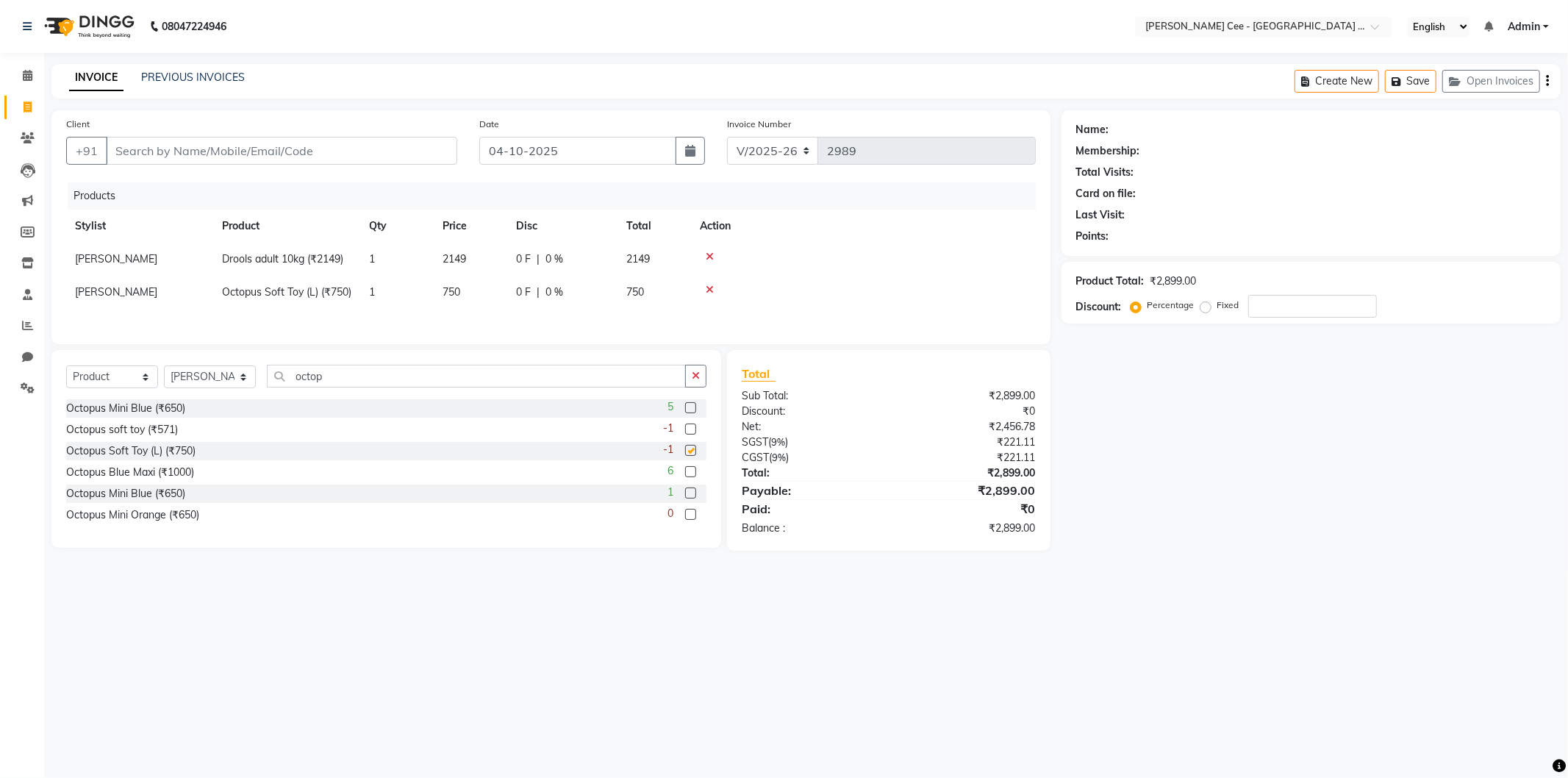
checkbox input "false"
click at [346, 387] on input "octop" at bounding box center [477, 375] width 419 height 23
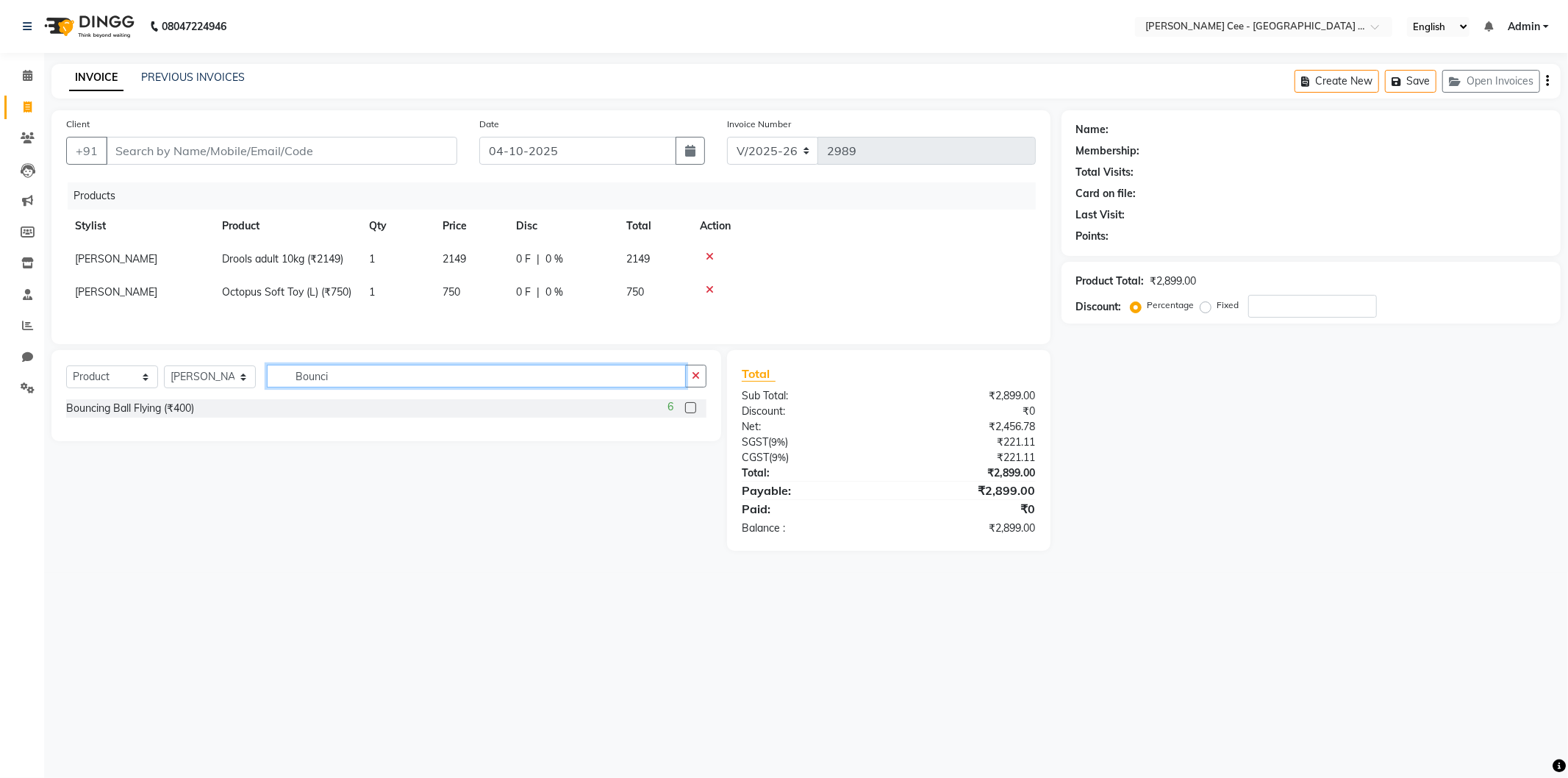
type input "Bounci"
click at [690, 414] on label at bounding box center [691, 408] width 11 height 11
click at [690, 414] on input "checkbox" at bounding box center [690, 408] width 9 height 9
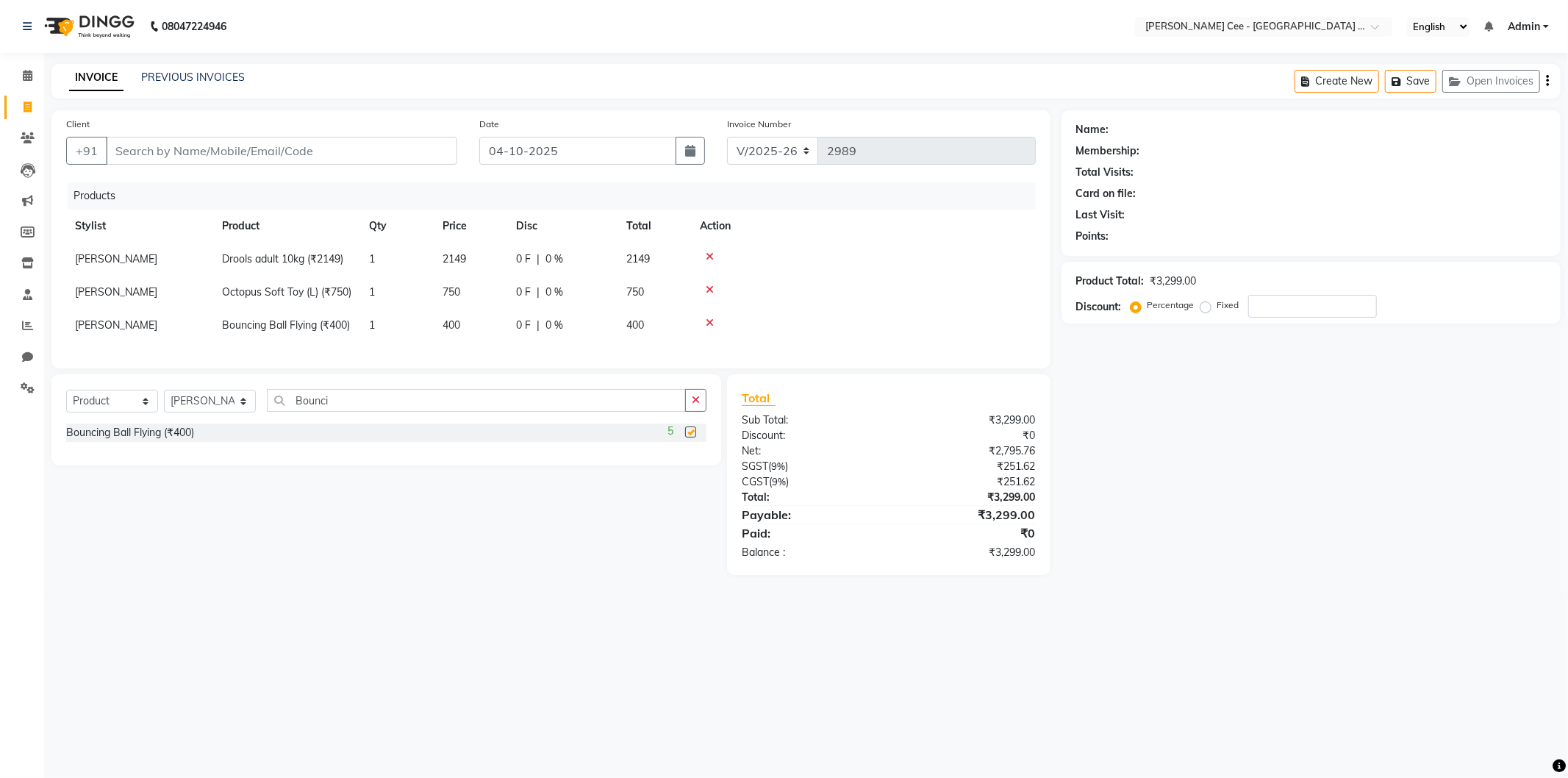
checkbox input "false"
click at [314, 412] on input "Bounci" at bounding box center [477, 400] width 419 height 23
type input "Slow"
click at [687, 437] on label at bounding box center [691, 431] width 11 height 11
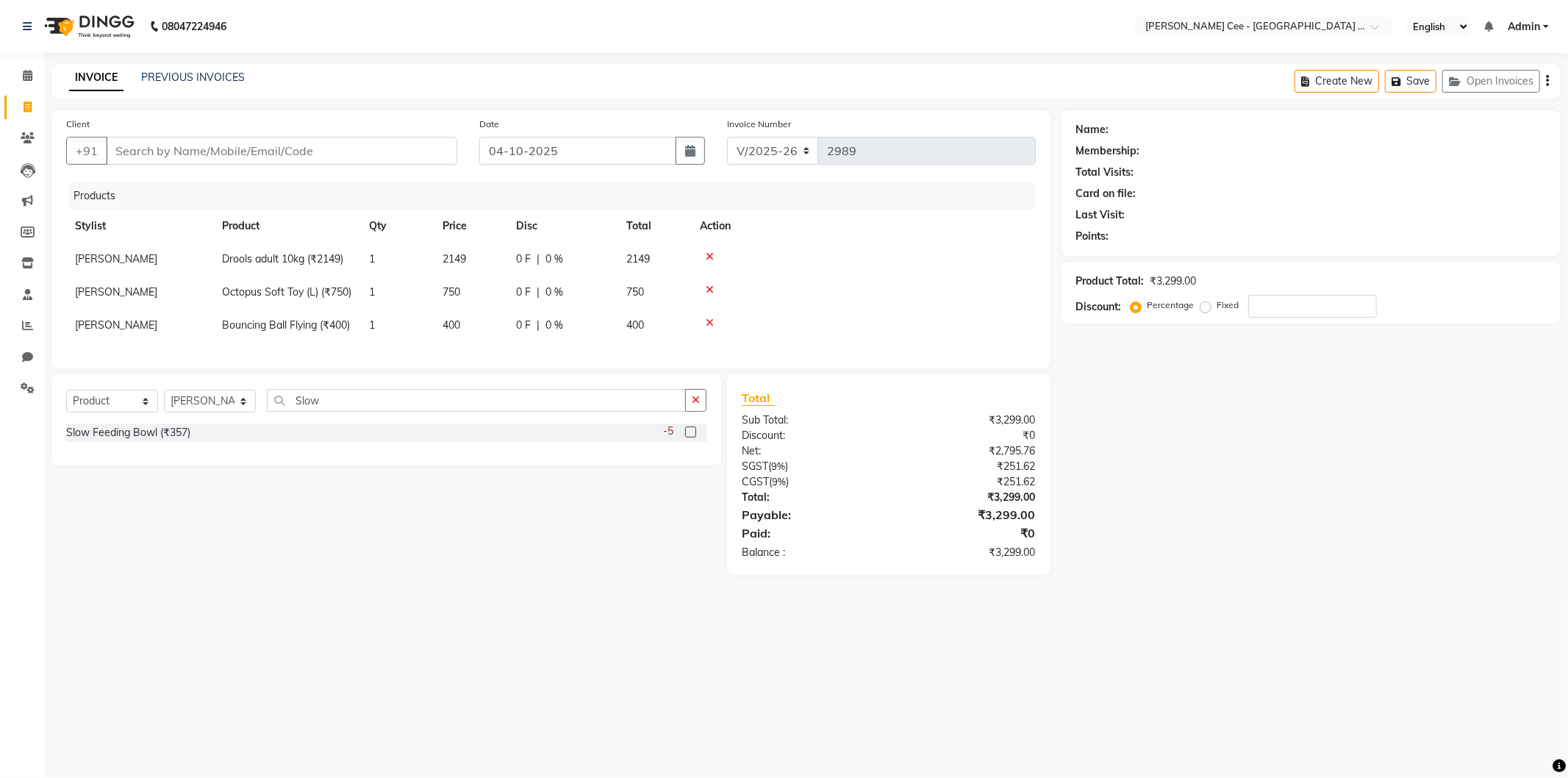
click at [687, 437] on input "checkbox" at bounding box center [690, 432] width 9 height 9
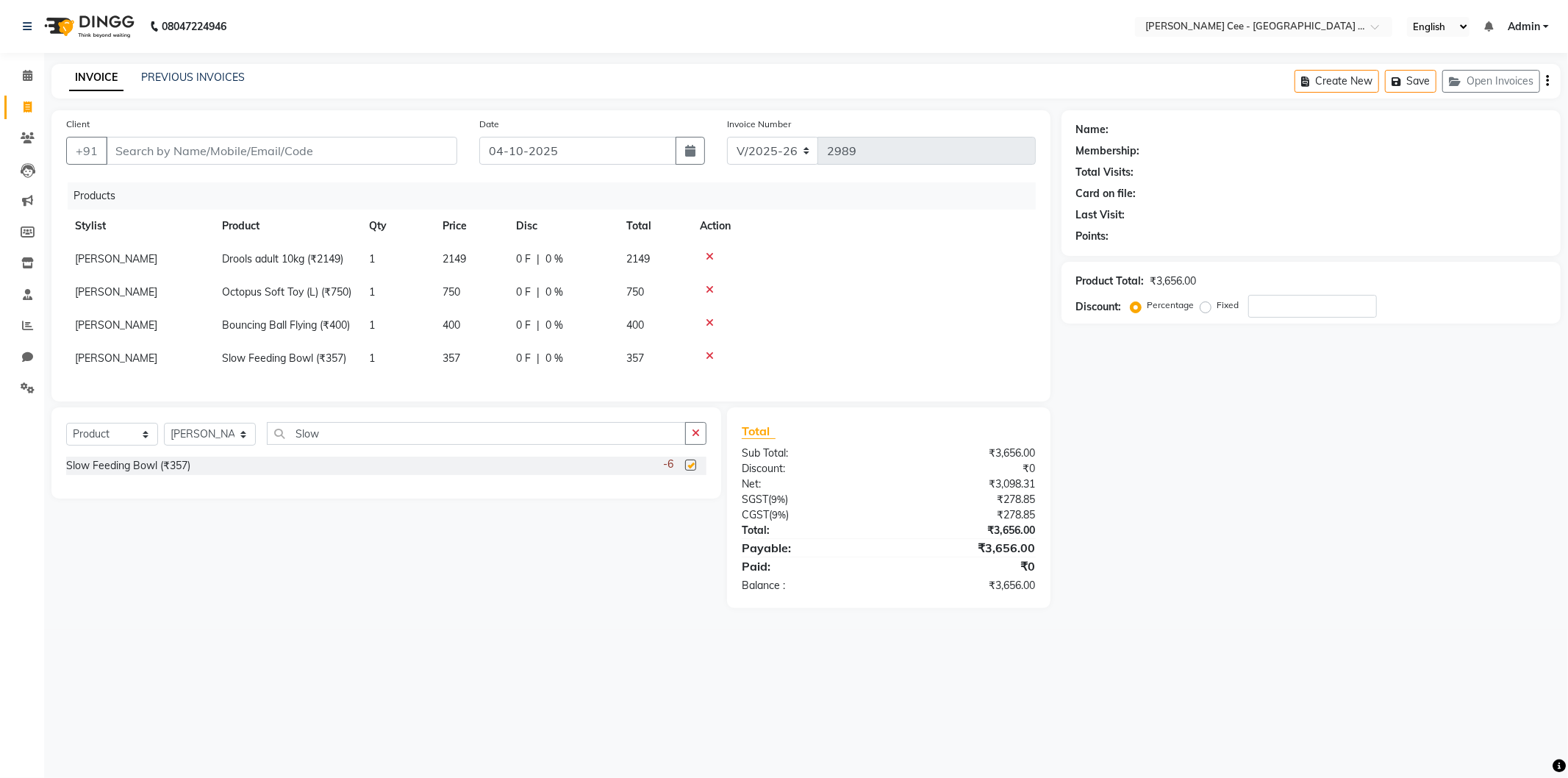
checkbox input "false"
click at [460, 364] on span "357" at bounding box center [451, 359] width 18 height 14
select select "80154"
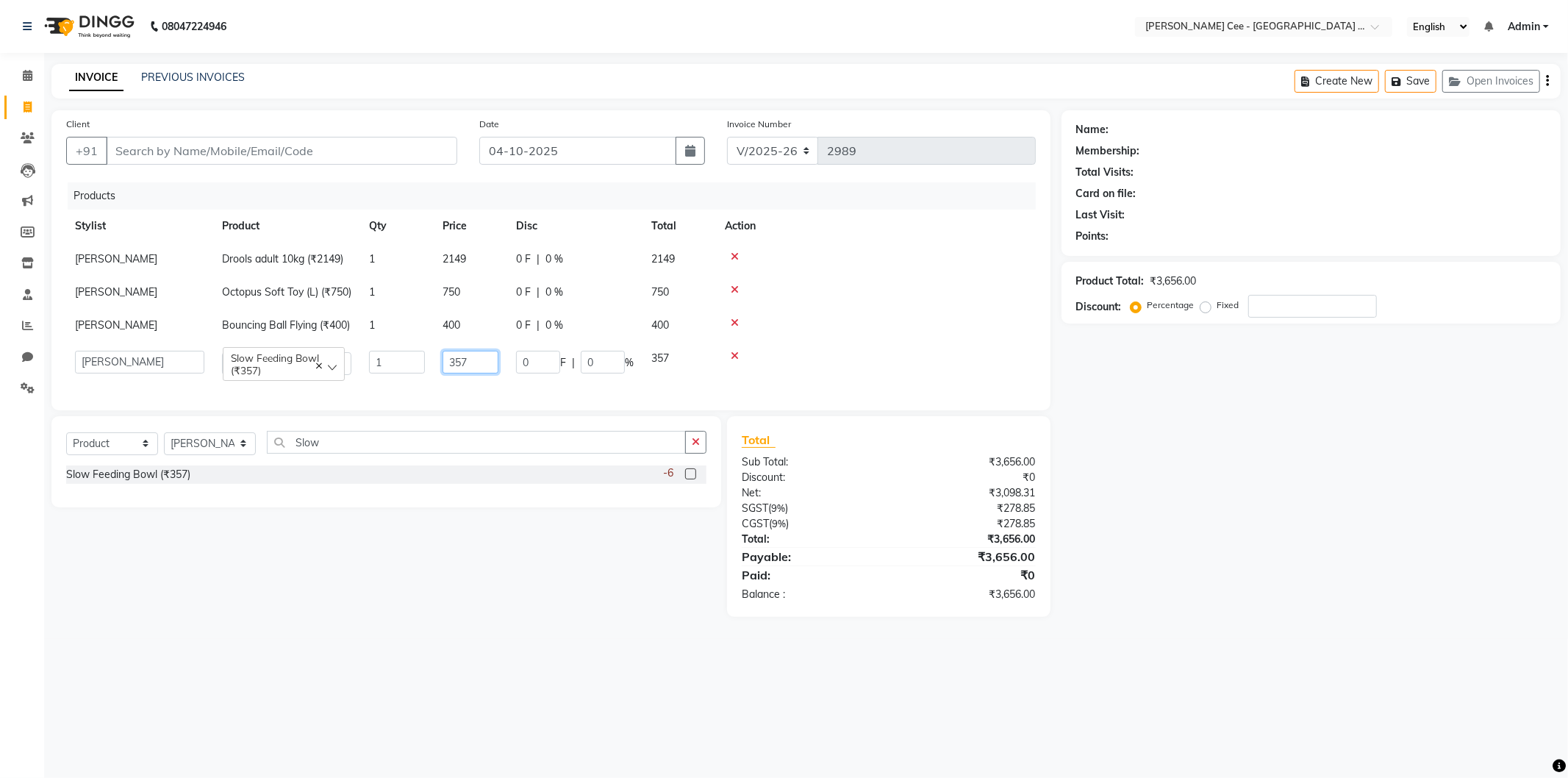
click at [460, 374] on input "357" at bounding box center [471, 362] width 56 height 23
type input "275"
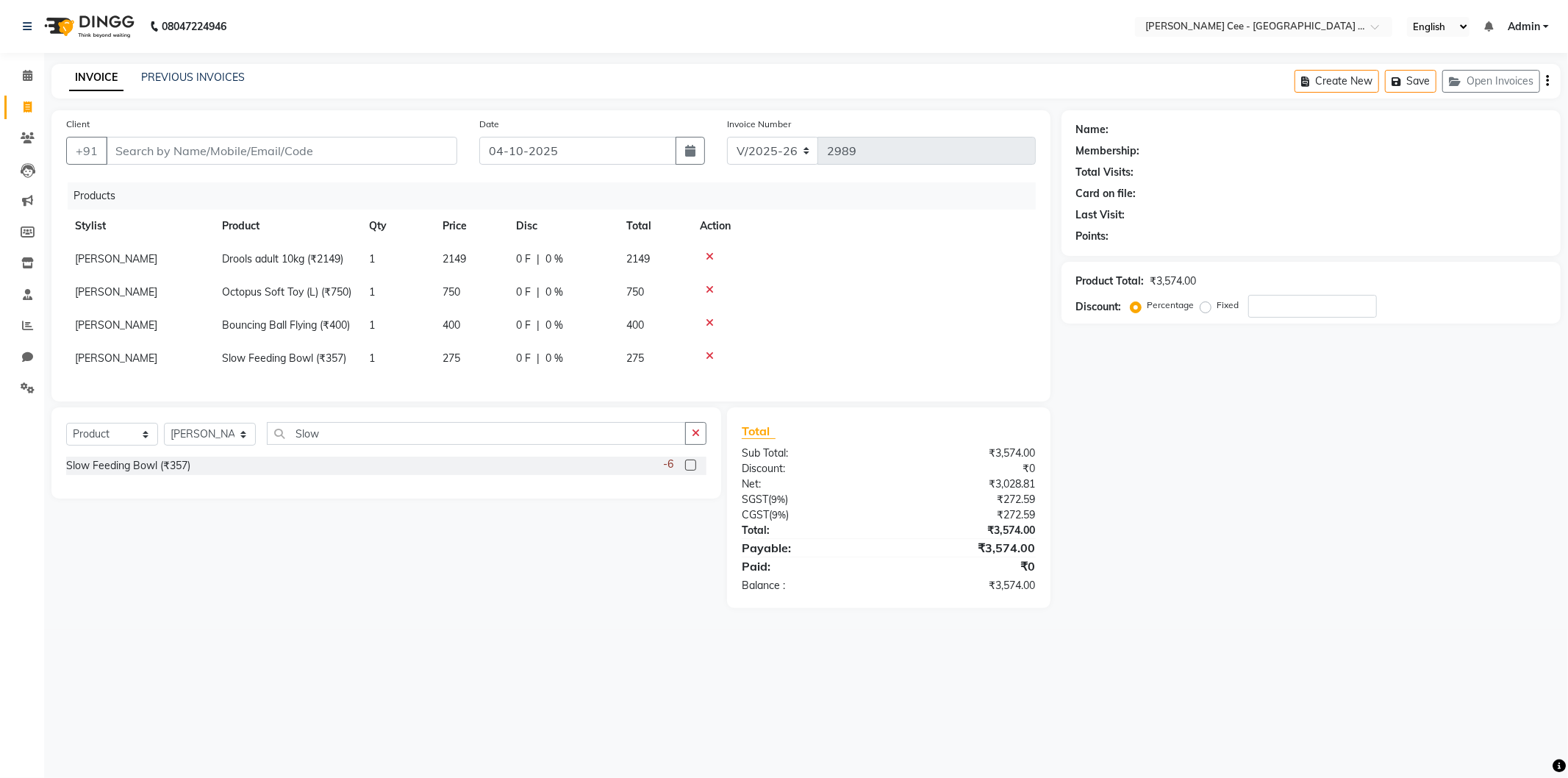
click at [921, 330] on td at bounding box center [864, 325] width 345 height 33
click at [561, 375] on td "0 F | 0 %" at bounding box center [562, 358] width 110 height 33
select select "80154"
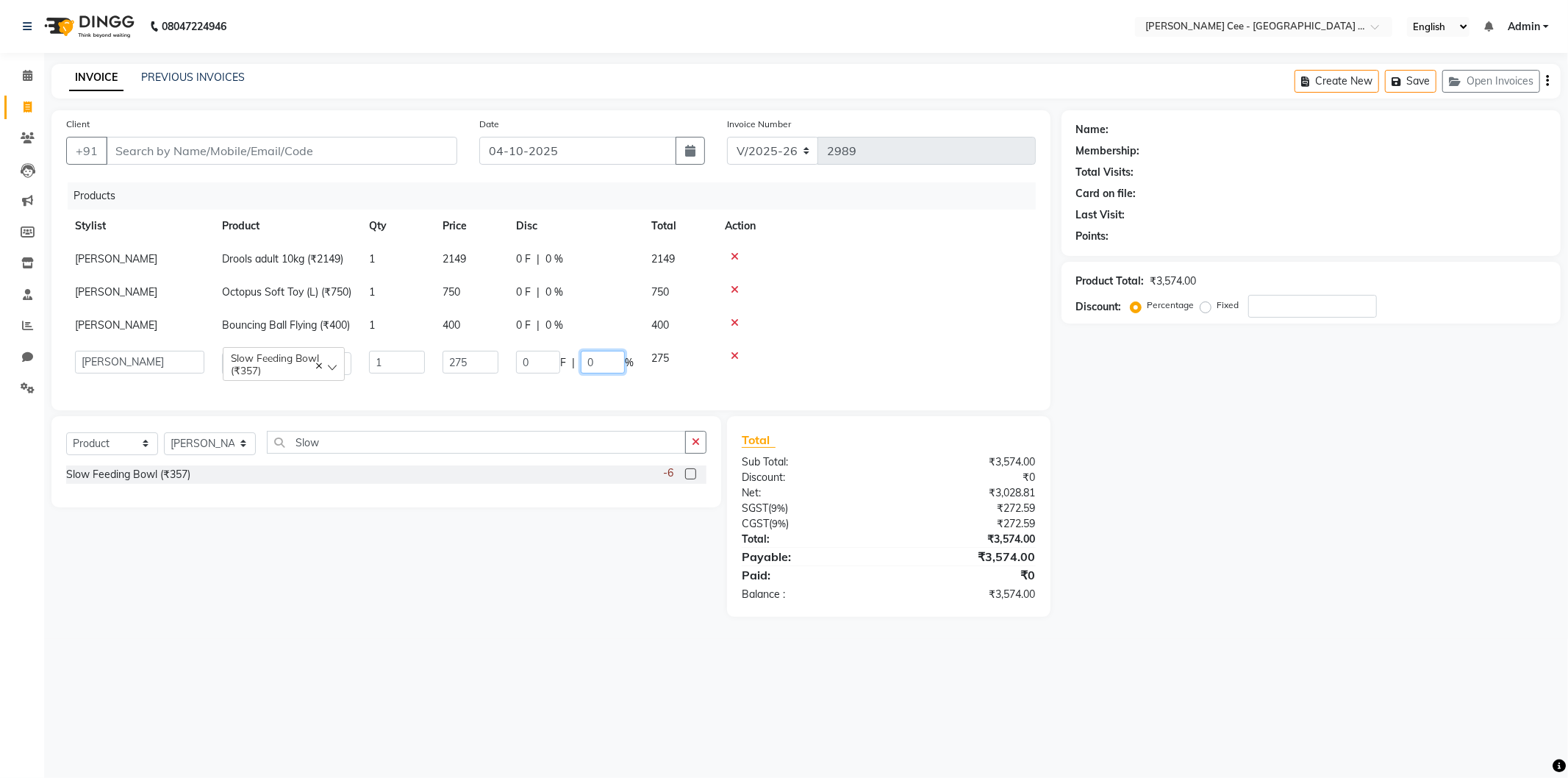
click at [584, 374] on input "0" at bounding box center [603, 362] width 44 height 23
type input "20"
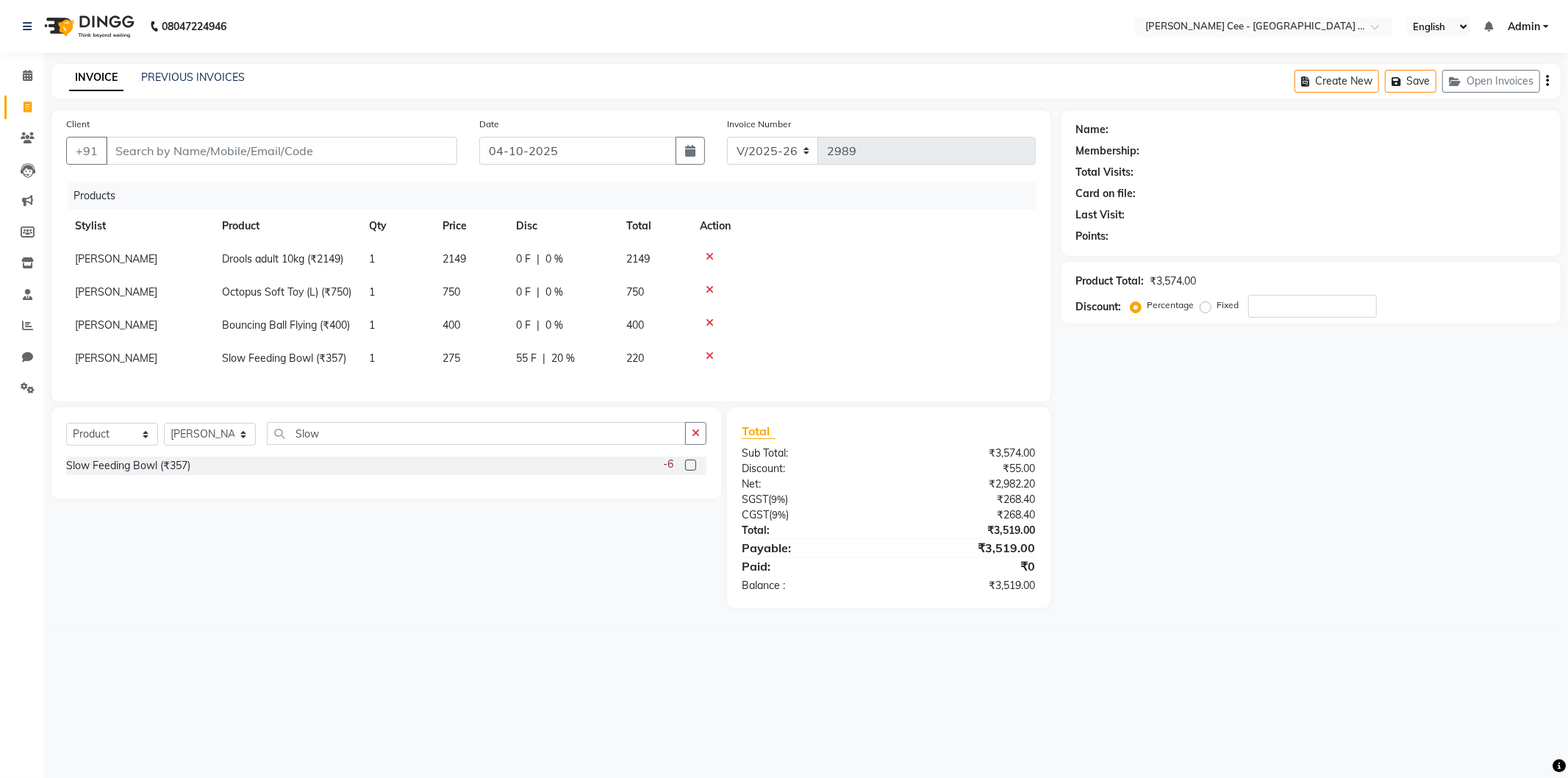
click at [810, 342] on td at bounding box center [864, 325] width 345 height 33
click at [161, 160] on input "Client" at bounding box center [281, 151] width 352 height 28
type input "G"
type input "0"
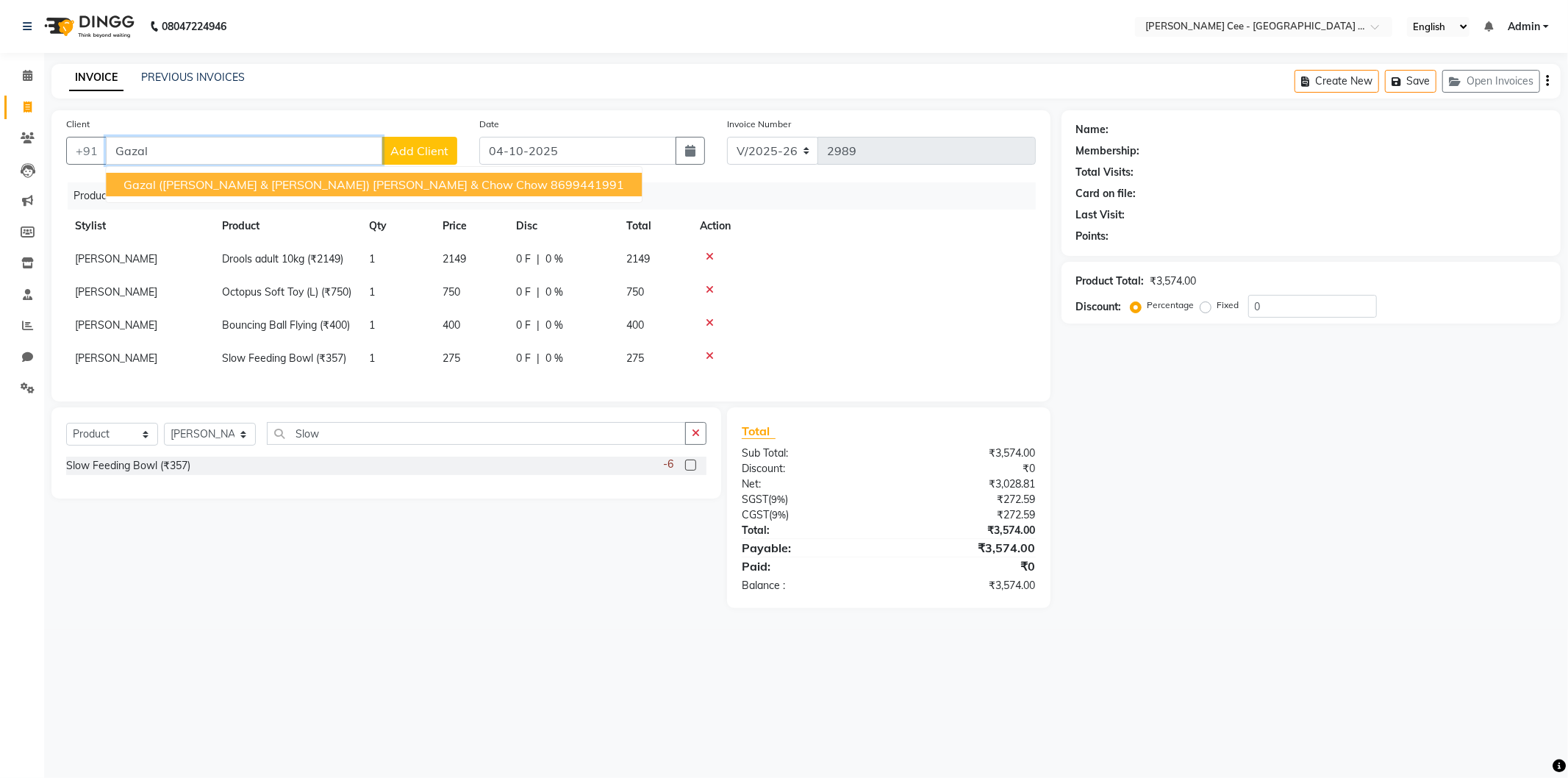
click at [188, 184] on span "Gazal (Tom & Jerry) Shihtzu & Chow Chow" at bounding box center [336, 184] width 424 height 14
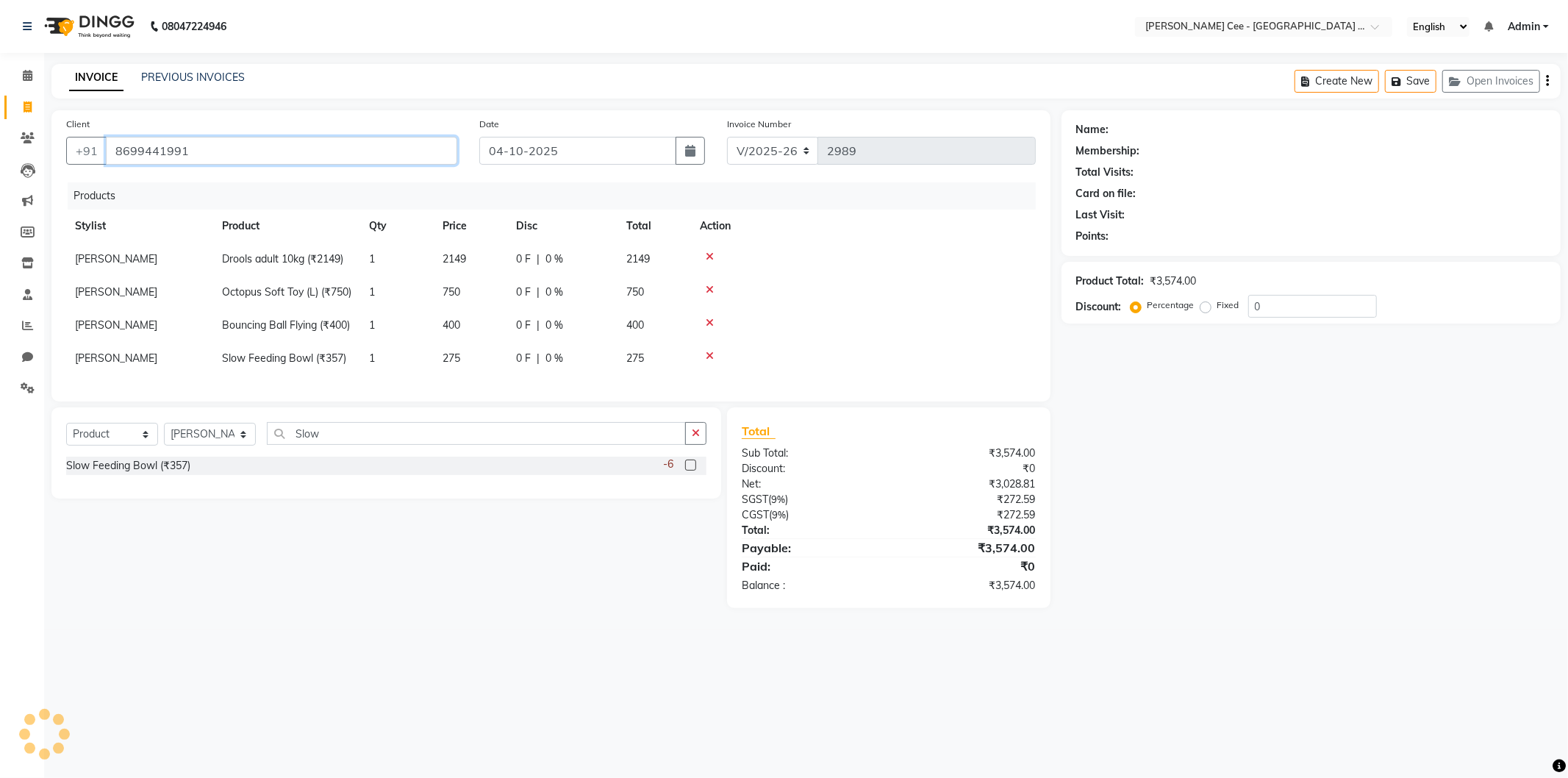
type input "8699441991"
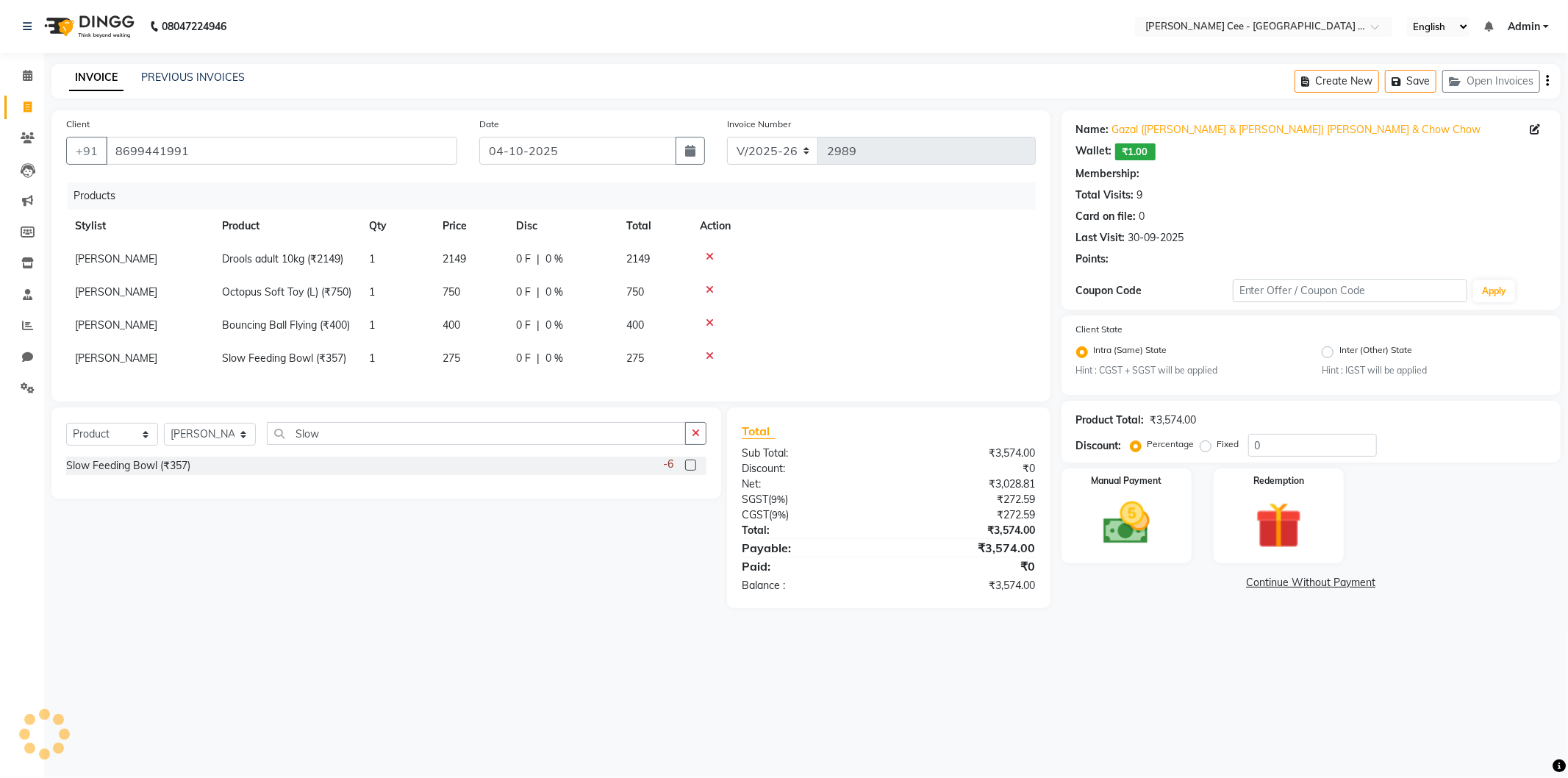
radio input "false"
radio input "true"
click at [556, 261] on span "0 %" at bounding box center [554, 259] width 18 height 15
select select "80154"
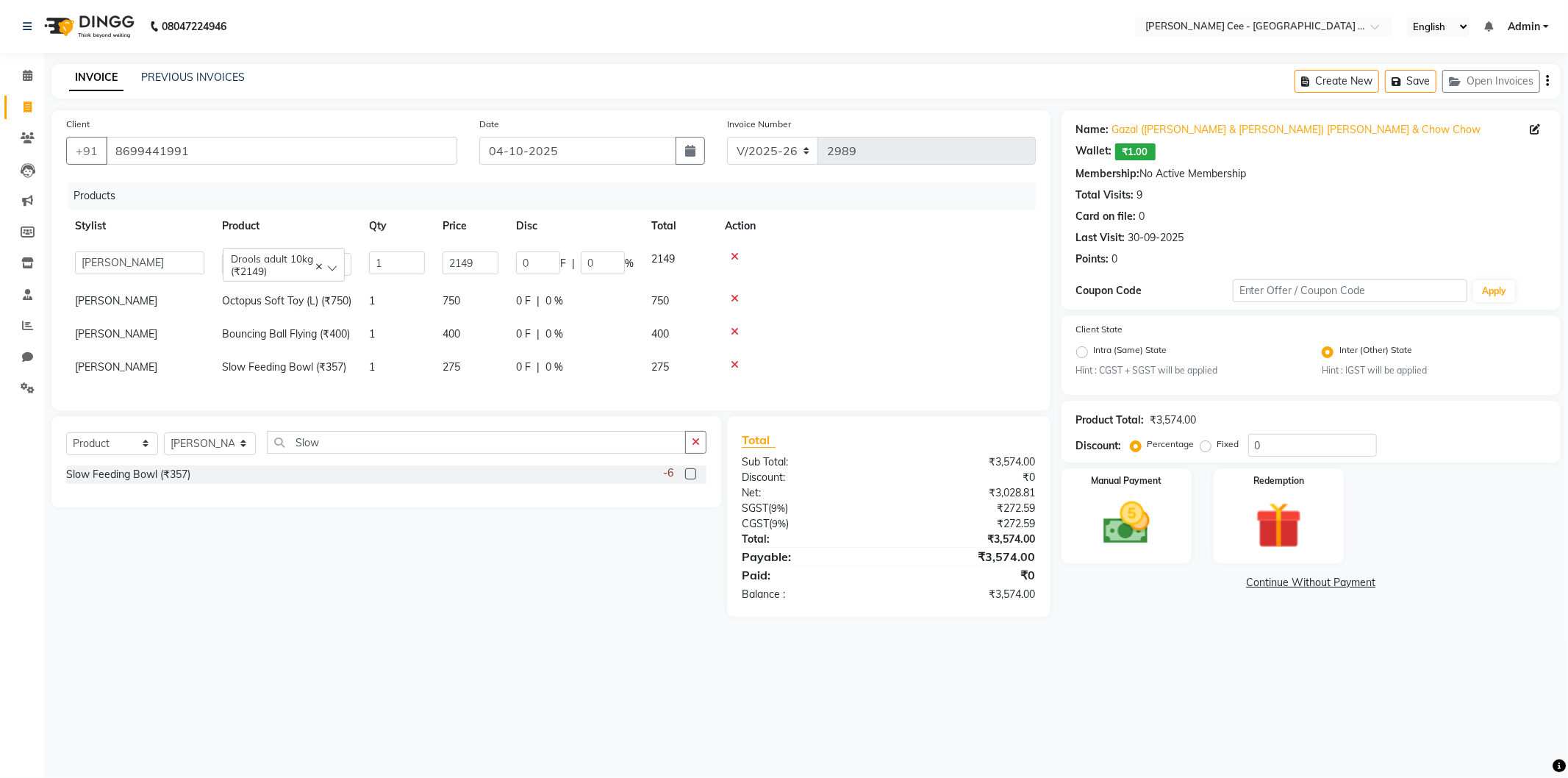
click at [578, 267] on div "0 F | 0 %" at bounding box center [575, 262] width 117 height 23
click at [583, 267] on input "0" at bounding box center [603, 262] width 44 height 23
type input "20"
click at [871, 304] on td at bounding box center [876, 301] width 320 height 33
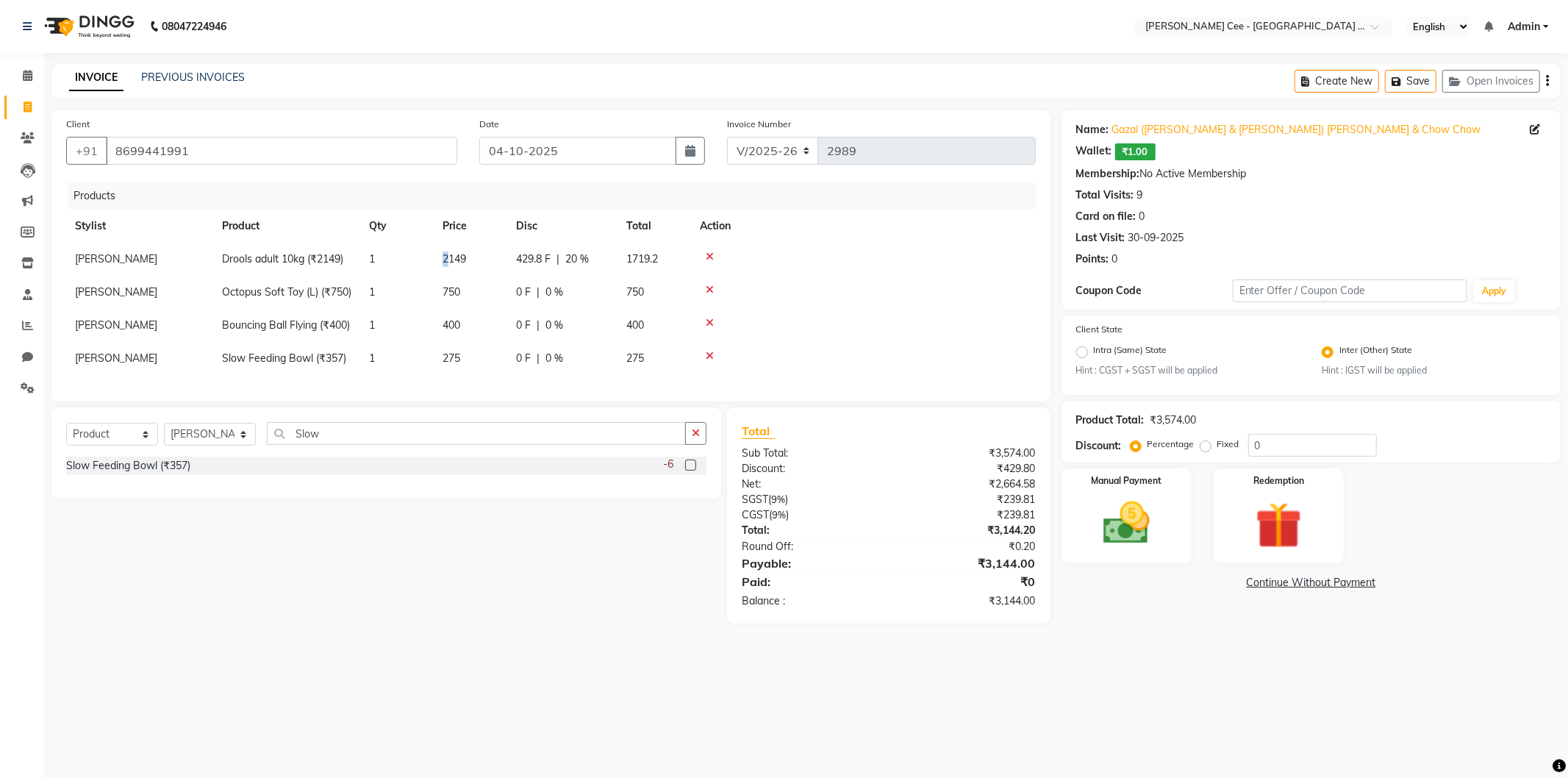
click at [446, 260] on span "2149" at bounding box center [455, 259] width 24 height 14
select select "80154"
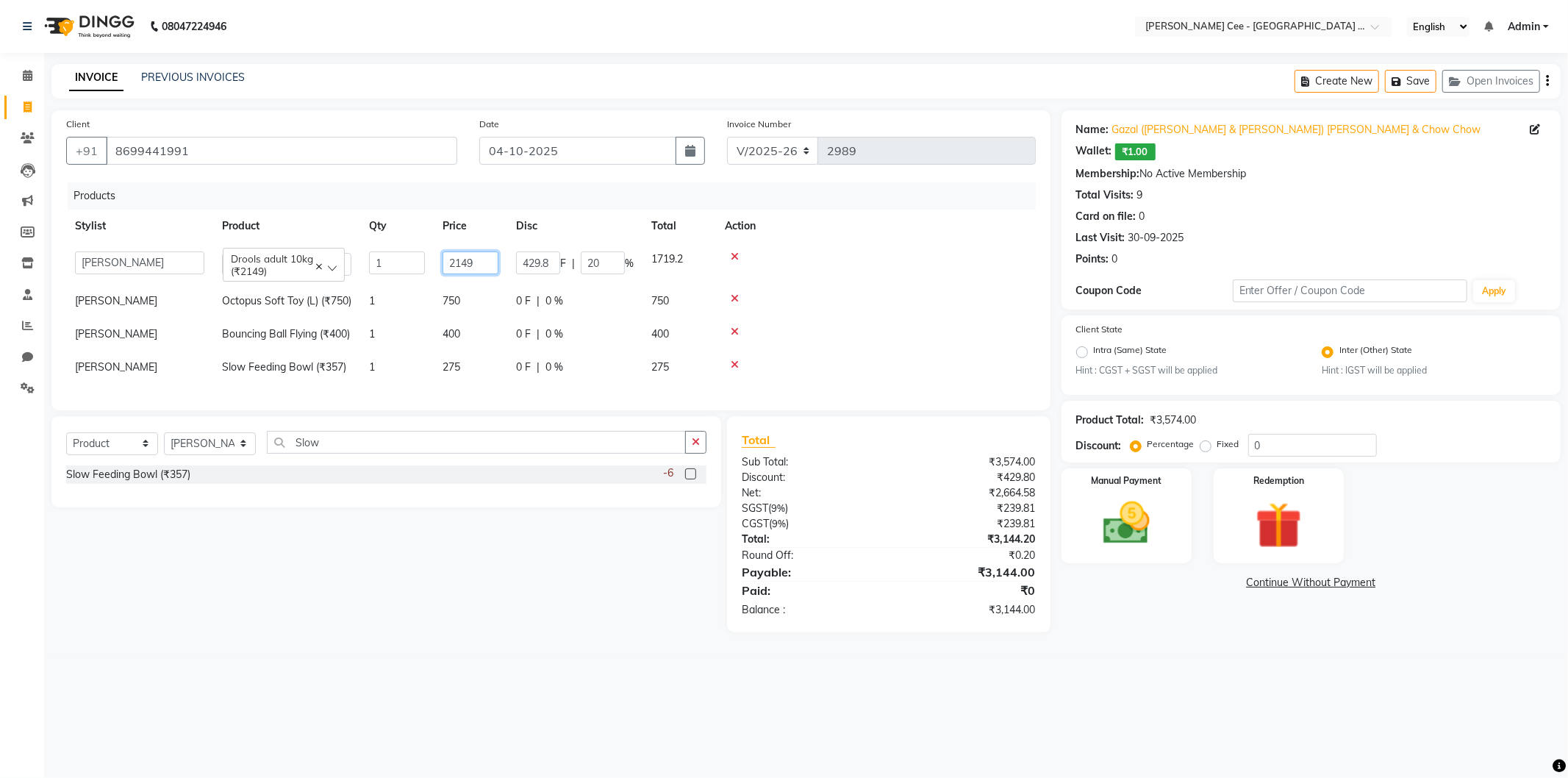
click at [446, 260] on input "2149" at bounding box center [471, 262] width 56 height 23
type input "2199"
click at [890, 326] on tbody "Arsh (Helper) Avinash Dr Kamalpreet Kaur Dr.Simran Guri Jashanpreet Singh Kajal…" at bounding box center [550, 313] width 970 height 141
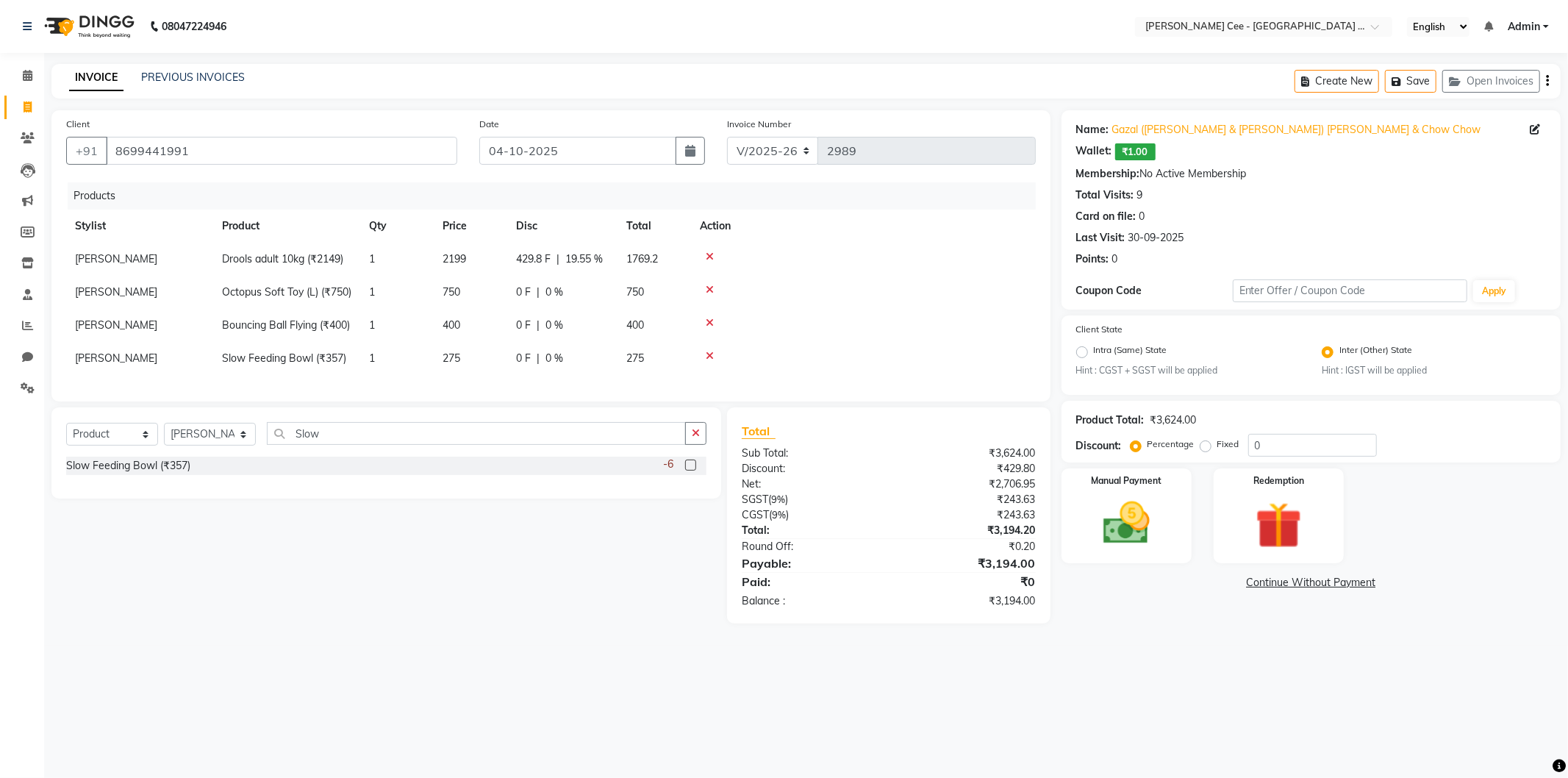
click at [588, 255] on span "19.55 %" at bounding box center [584, 259] width 37 height 15
select select "80154"
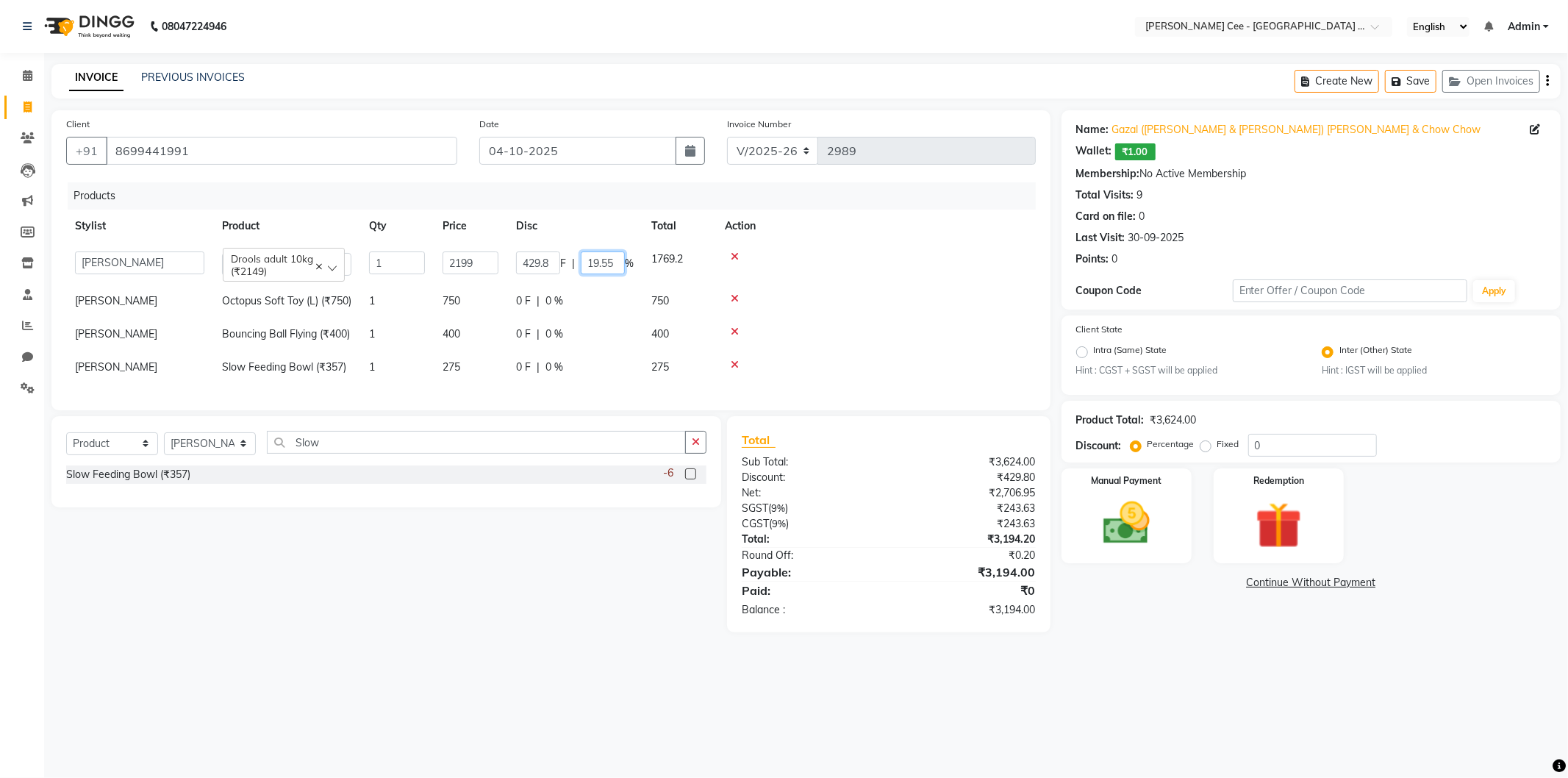
click at [588, 255] on input "19.55" at bounding box center [603, 262] width 44 height 23
type input "20"
click at [938, 275] on tbody "Arsh (Helper) Avinash Dr Kamalpreet Kaur Dr.Simran Guri Jashanpreet Singh Kajal…" at bounding box center [550, 313] width 970 height 141
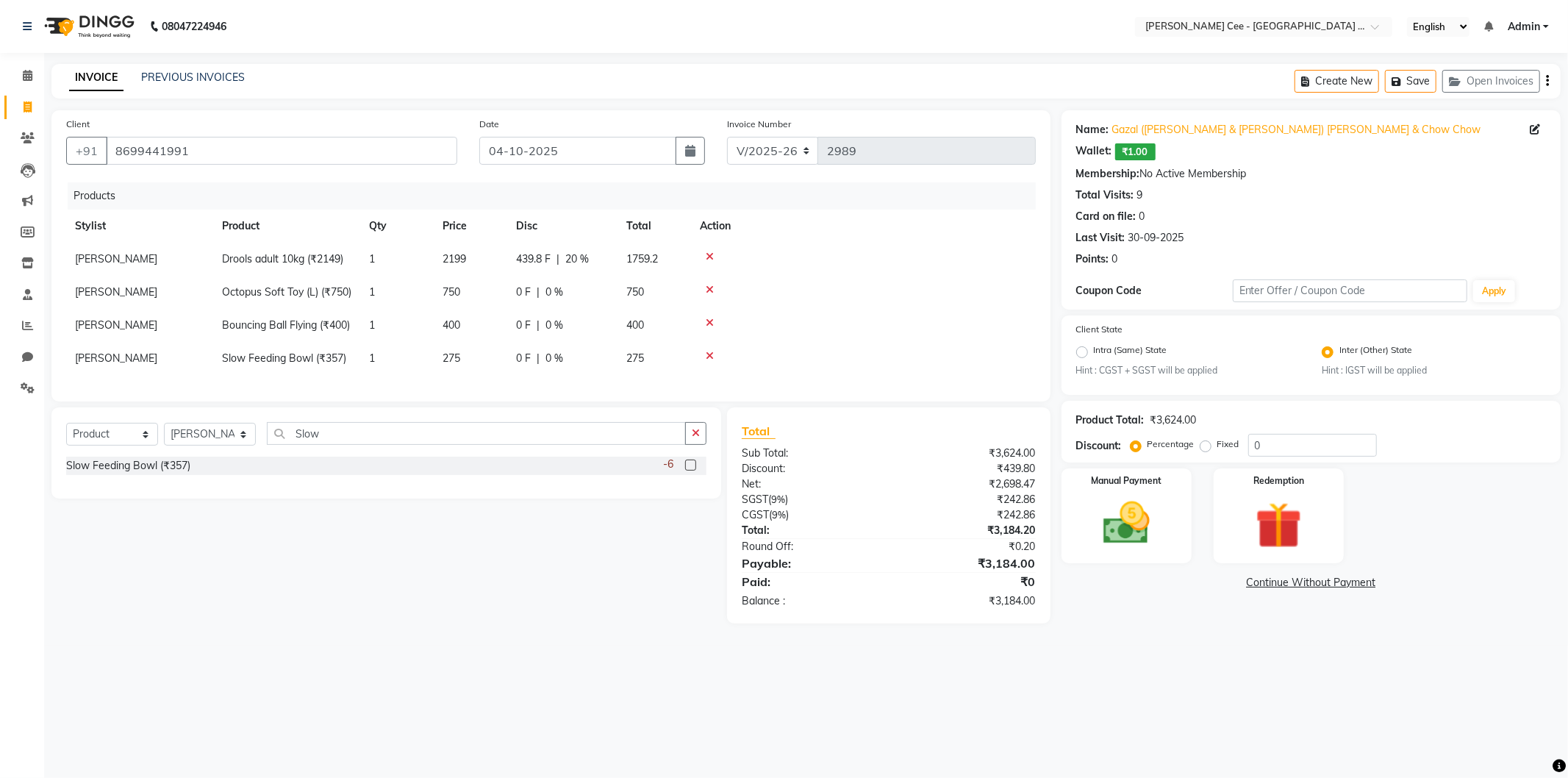
click at [542, 297] on div "0 F | 0 %" at bounding box center [563, 293] width 93 height 15
select select "80154"
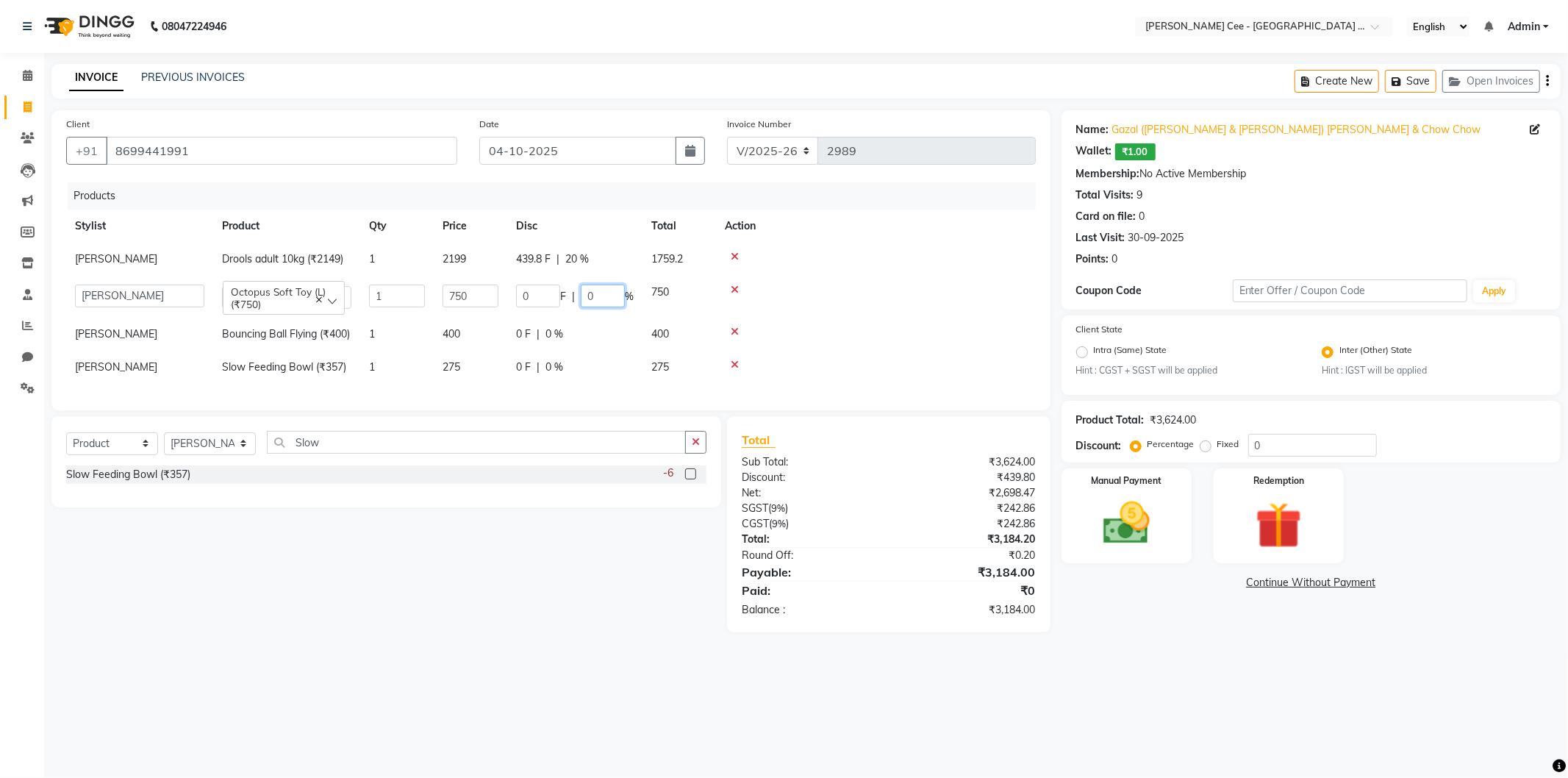
click at [584, 297] on input "0" at bounding box center [603, 296] width 44 height 23
type input "30"
click at [814, 282] on td at bounding box center [876, 297] width 320 height 42
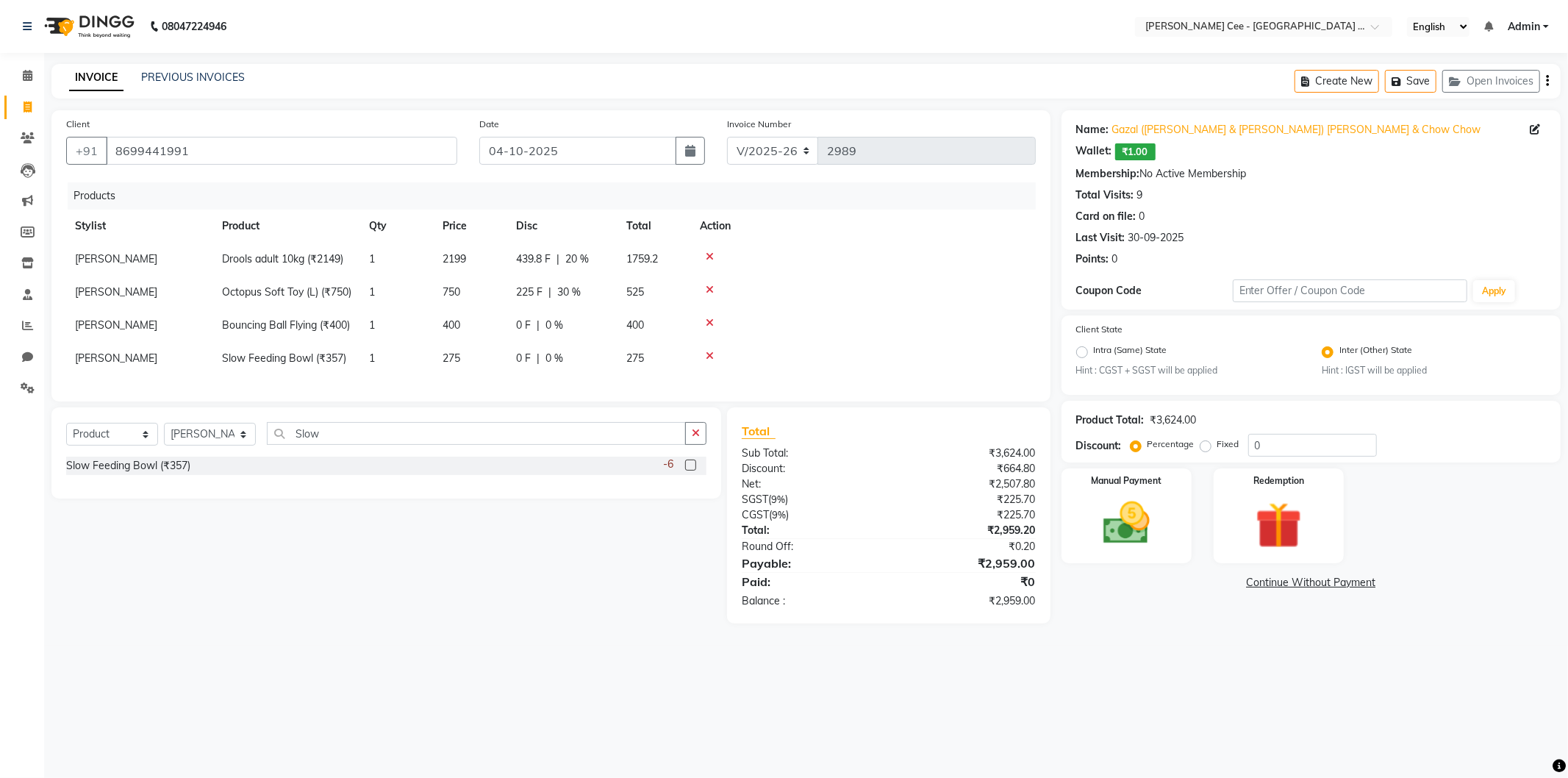
click at [545, 333] on span "0 %" at bounding box center [554, 326] width 18 height 15
select select "80154"
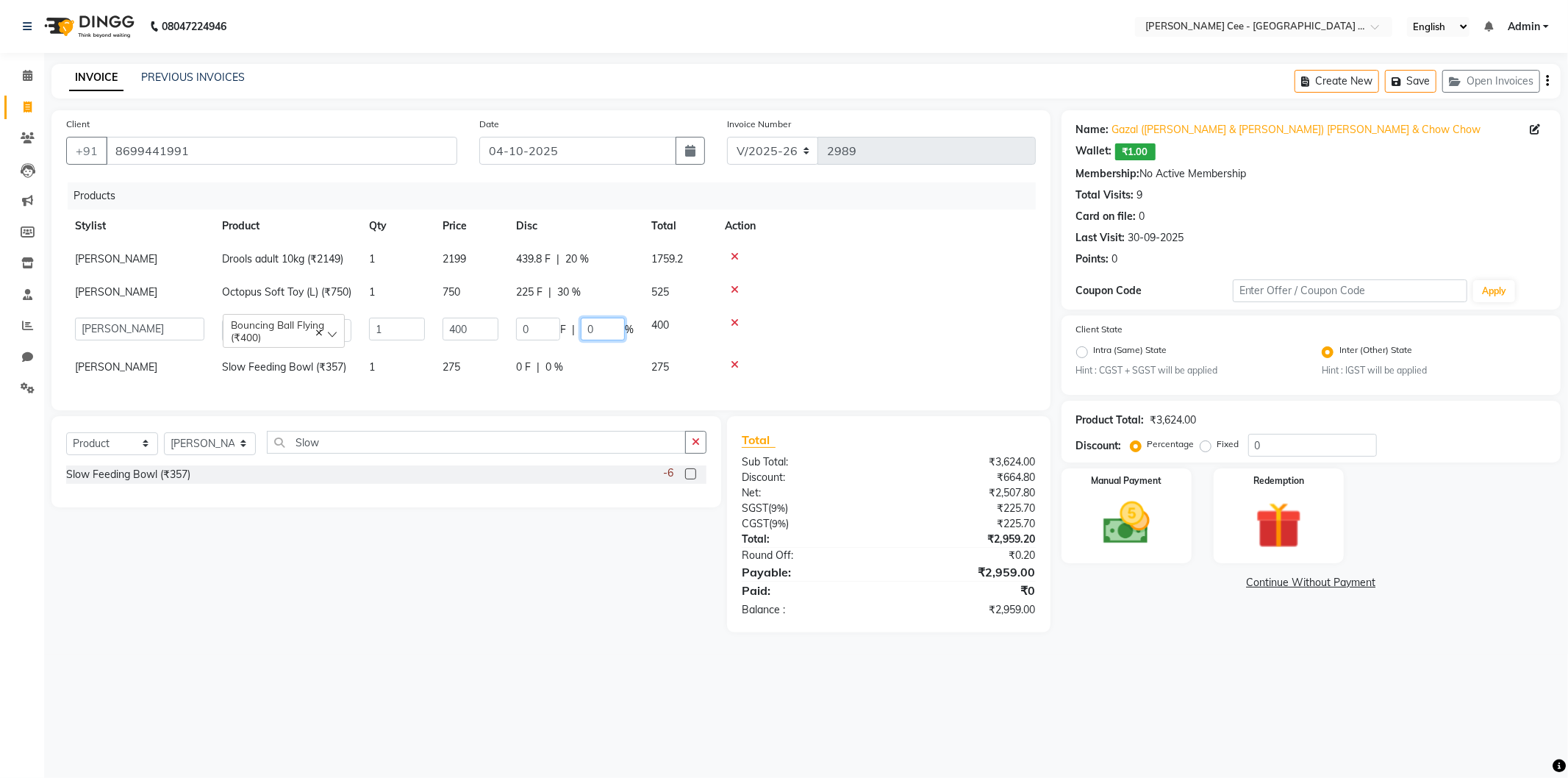
click at [584, 341] on input "0" at bounding box center [603, 329] width 44 height 23
type input "30"
click at [858, 328] on div at bounding box center [876, 323] width 302 height 10
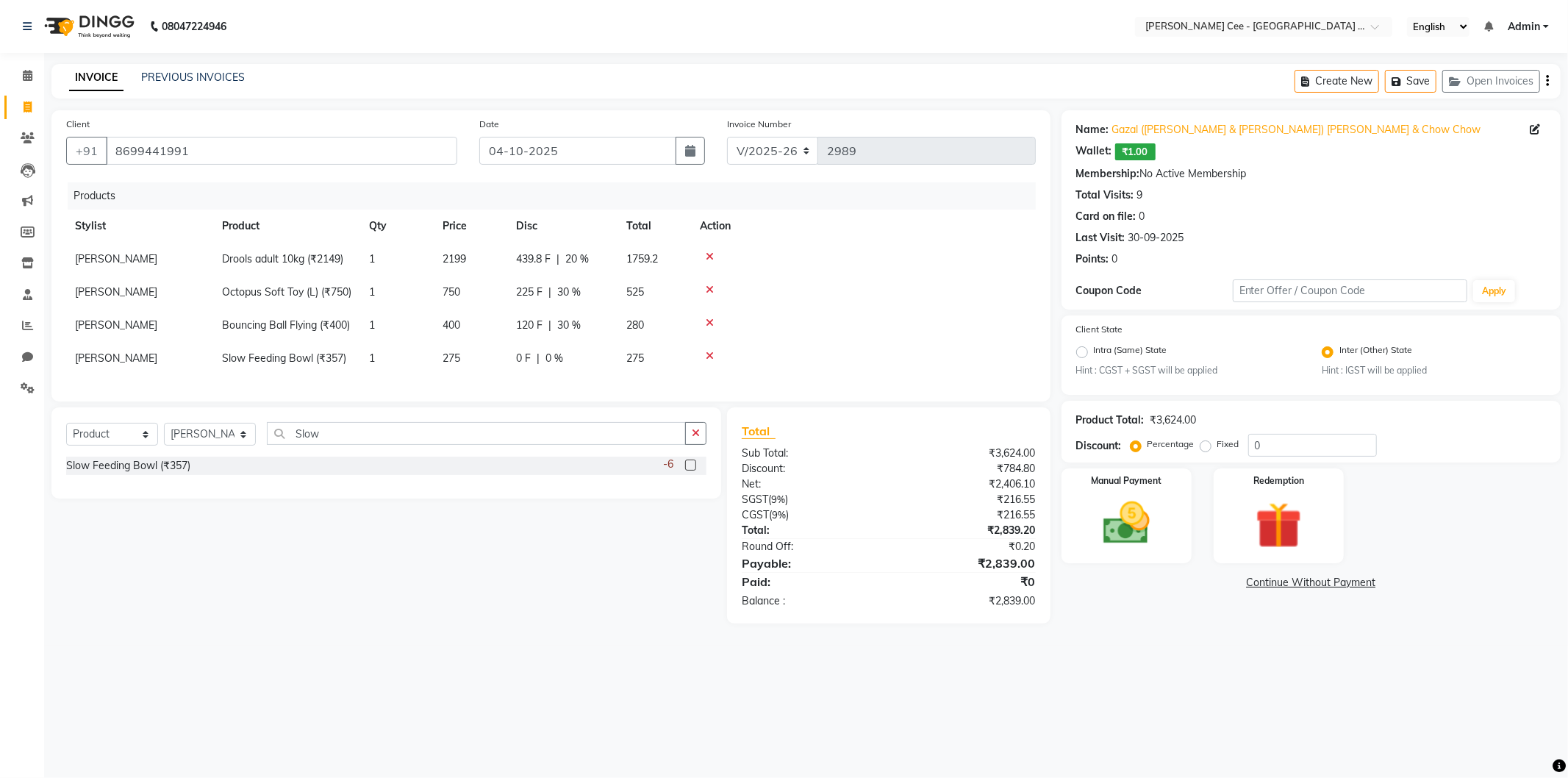
click at [548, 366] on span "0 %" at bounding box center [554, 359] width 18 height 15
select select "80154"
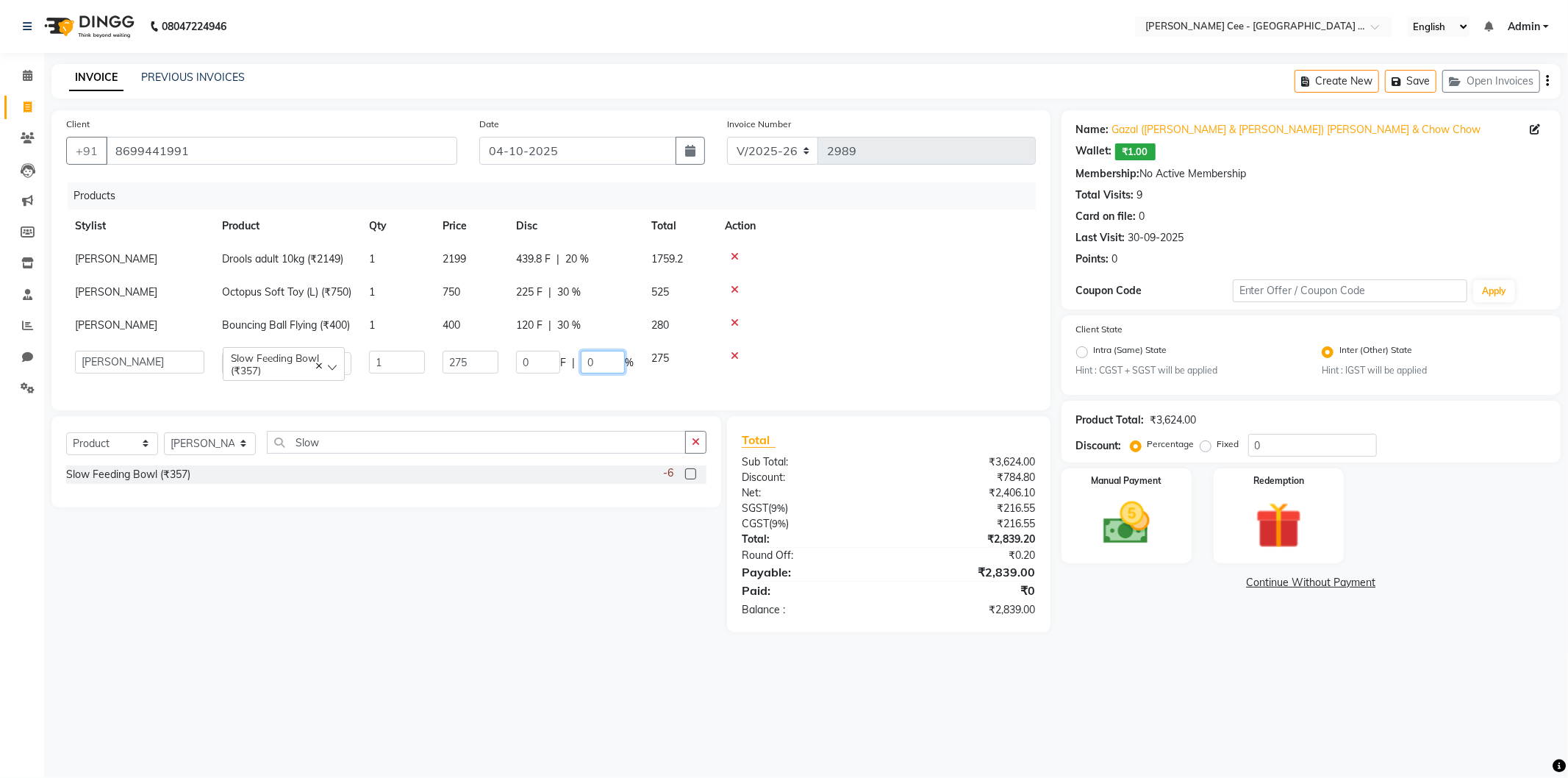
click at [582, 374] on input "0" at bounding box center [603, 362] width 44 height 23
type input "20"
click at [756, 327] on td at bounding box center [876, 325] width 320 height 33
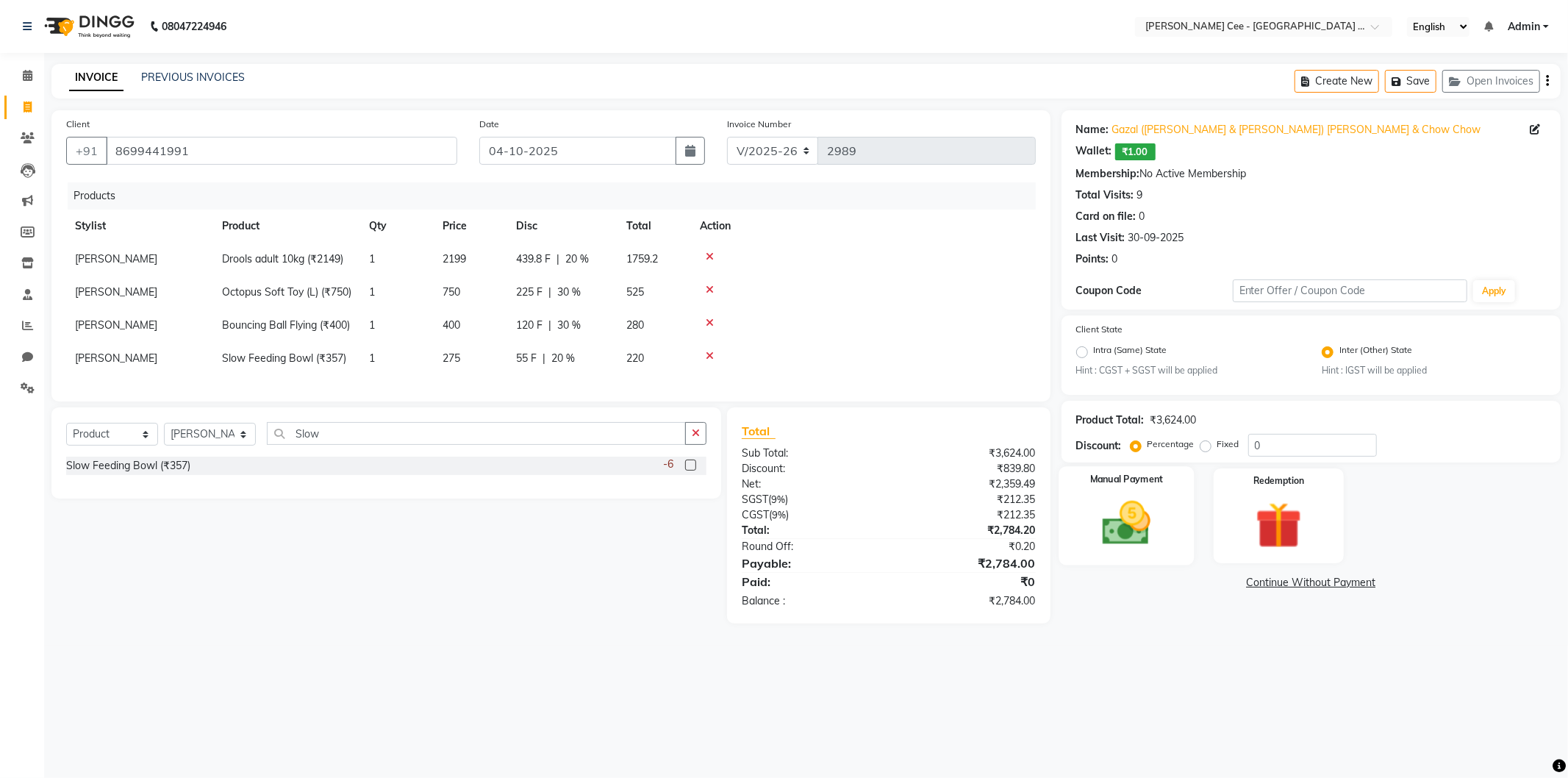
click at [1116, 562] on div "Manual Payment" at bounding box center [1126, 516] width 135 height 99
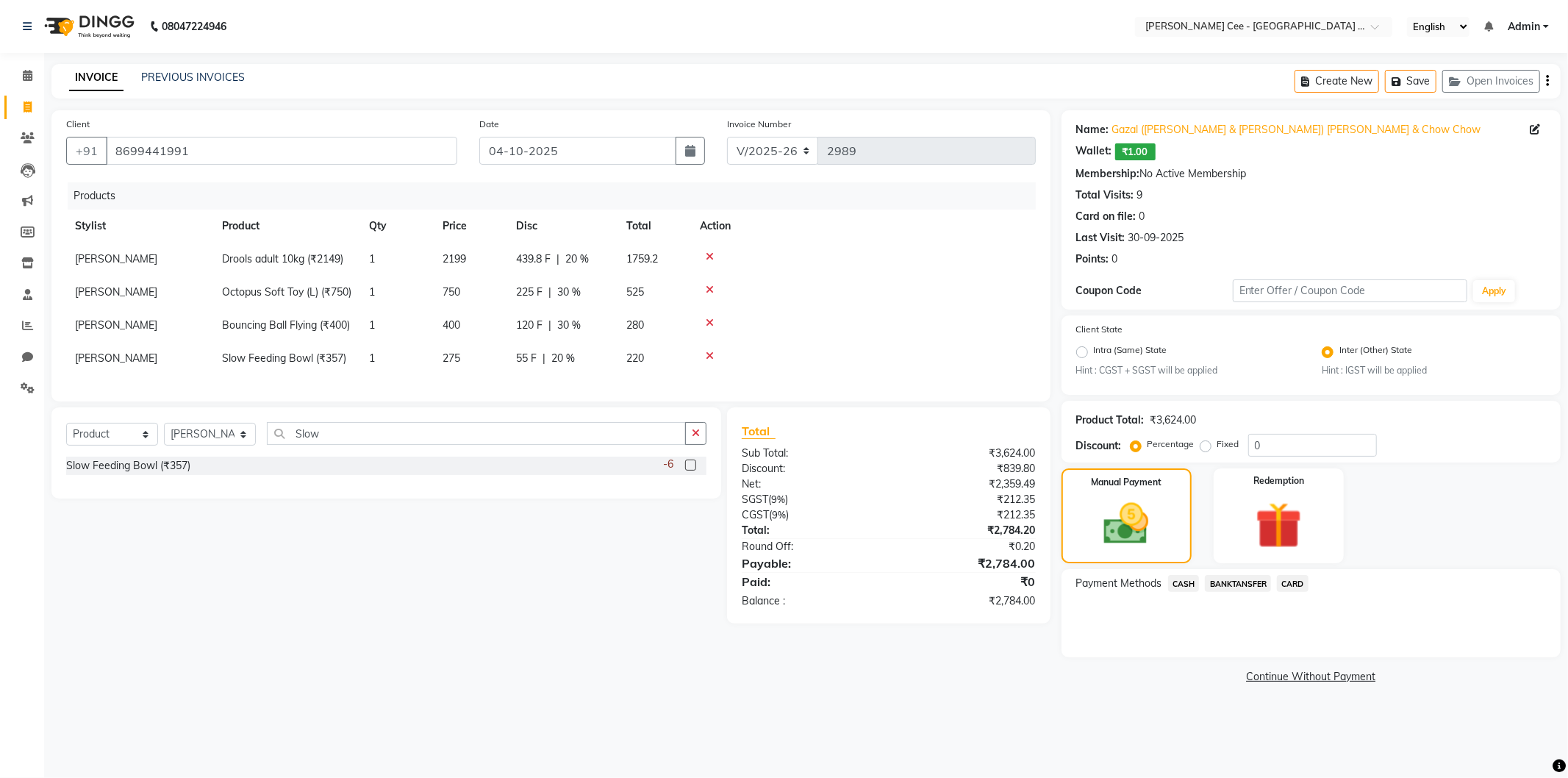
click at [1217, 447] on label "Fixed" at bounding box center [1228, 444] width 22 height 14
click at [1204, 447] on input "Fixed" at bounding box center [1209, 444] width 10 height 10
radio input "true"
click at [1250, 451] on input "0" at bounding box center [1313, 445] width 128 height 23
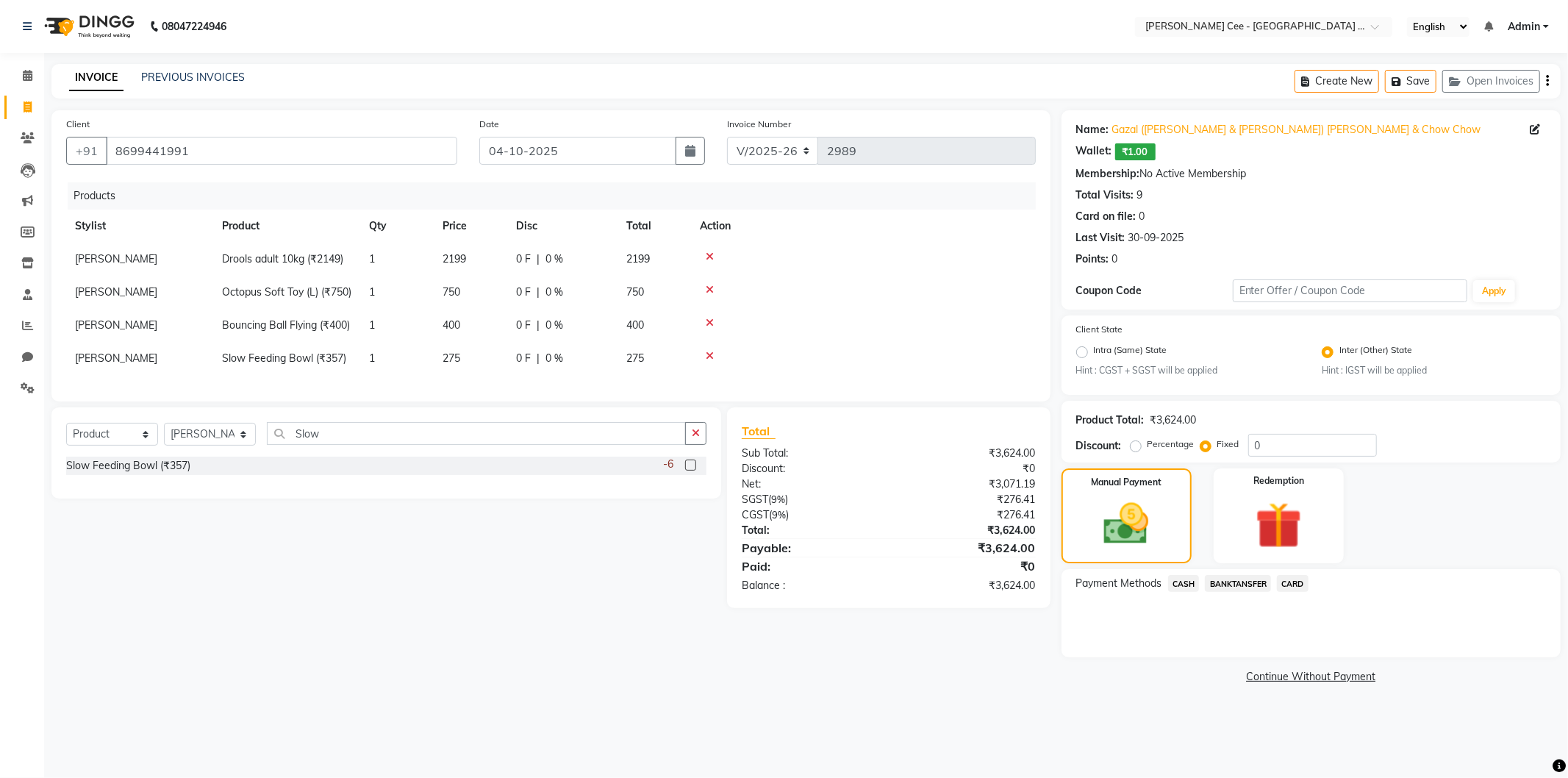
click at [533, 260] on div "0 F | 0 %" at bounding box center [563, 259] width 93 height 15
select select "80154"
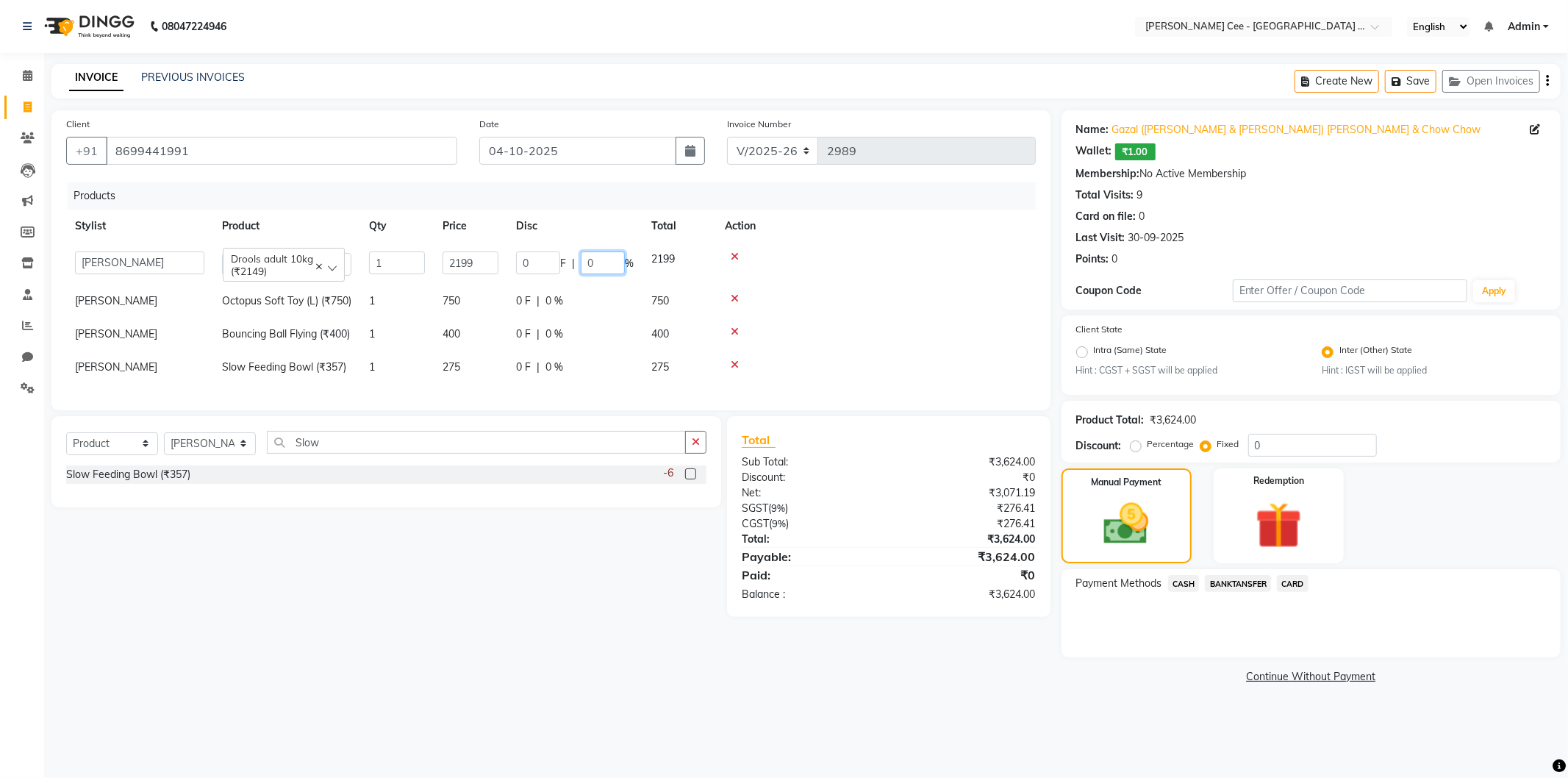
click at [584, 262] on input "0" at bounding box center [603, 262] width 44 height 23
type input "20"
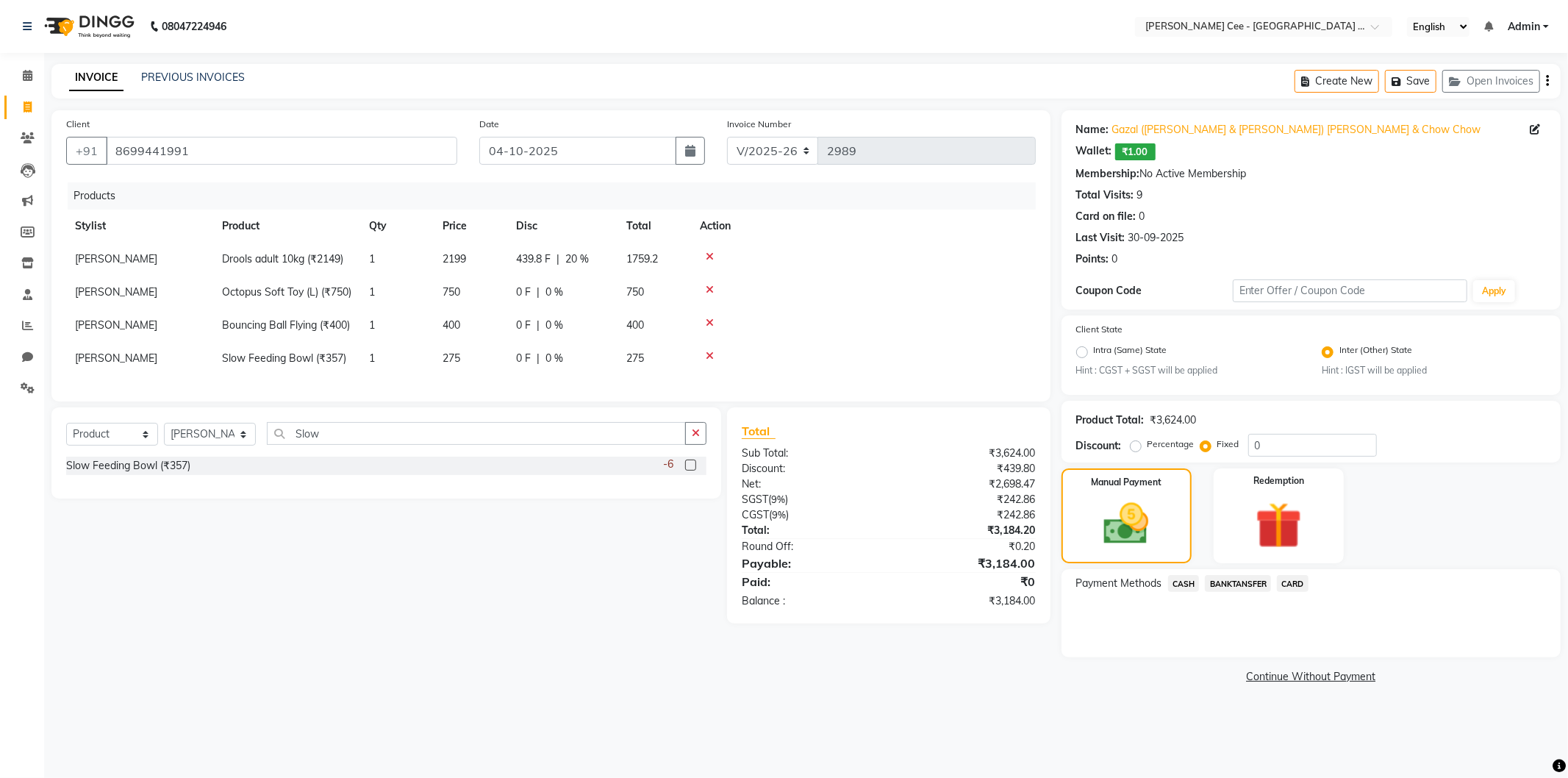
click at [544, 291] on td "0 F | 0 %" at bounding box center [562, 292] width 110 height 33
select select "80154"
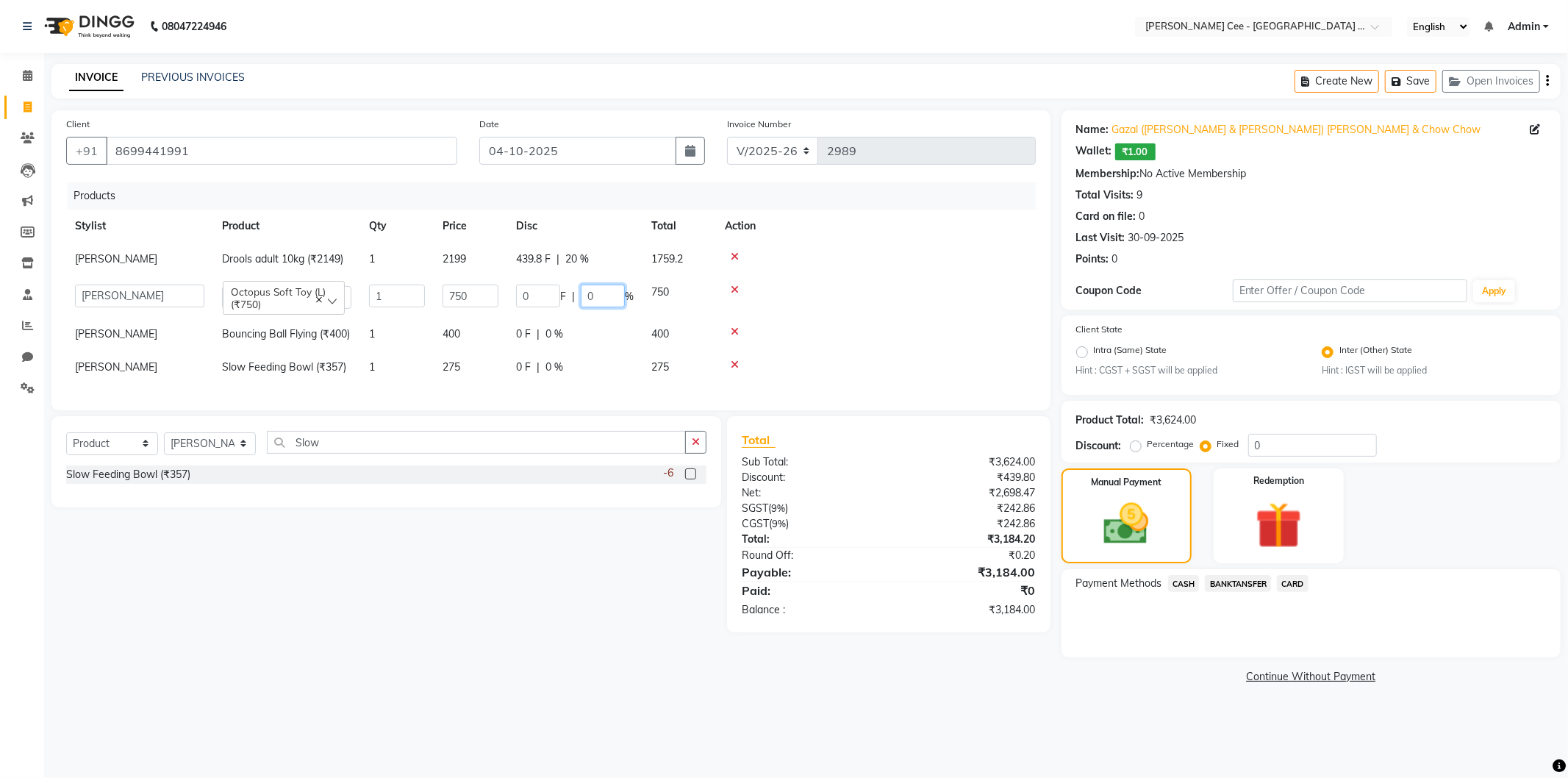
click at [590, 298] on input "0" at bounding box center [603, 296] width 44 height 23
click at [581, 292] on input "0" at bounding box center [603, 296] width 44 height 23
type input "30"
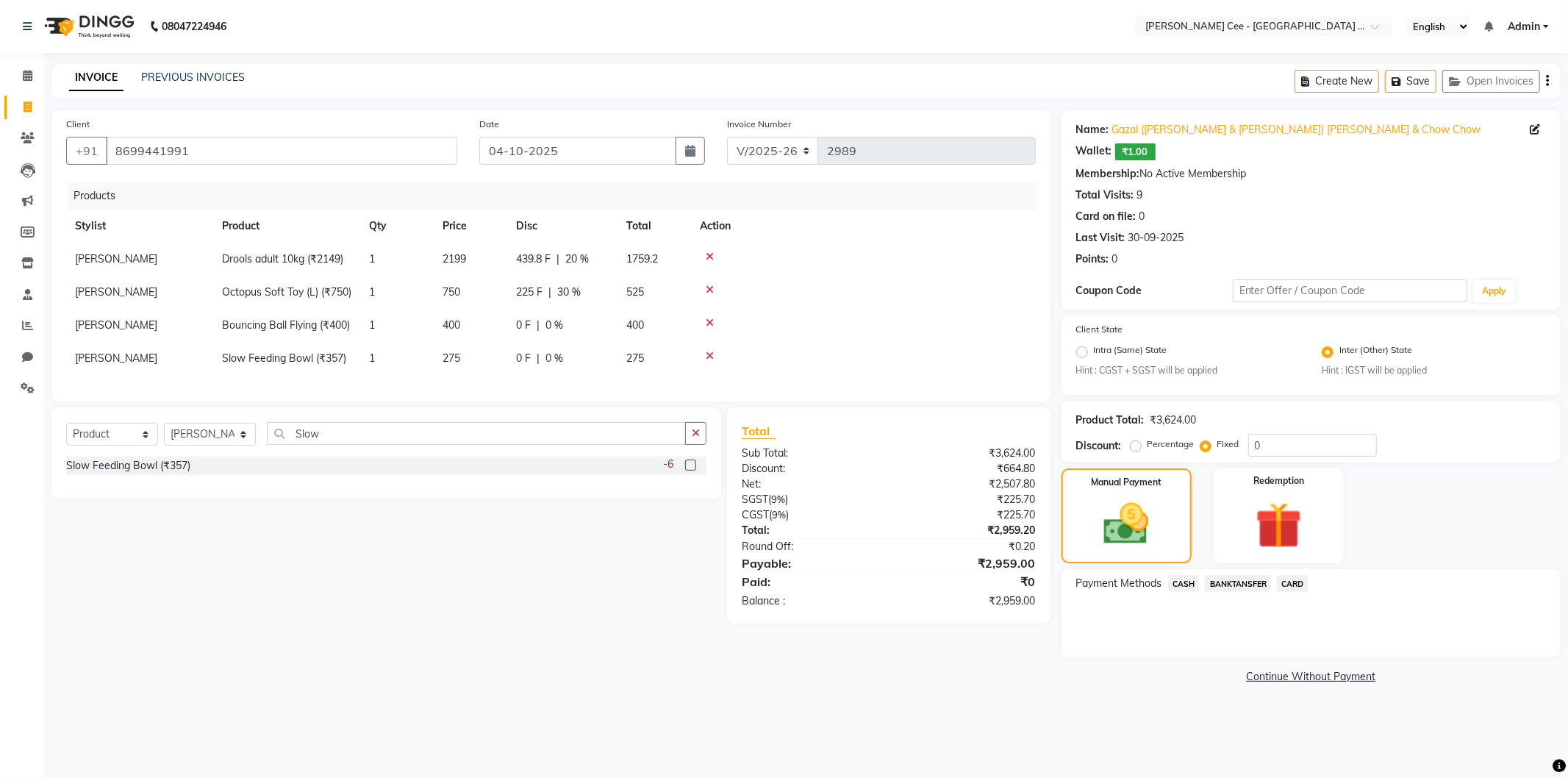
click at [883, 325] on td at bounding box center [864, 325] width 345 height 33
click at [552, 333] on span "0 %" at bounding box center [554, 326] width 18 height 15
select select "80154"
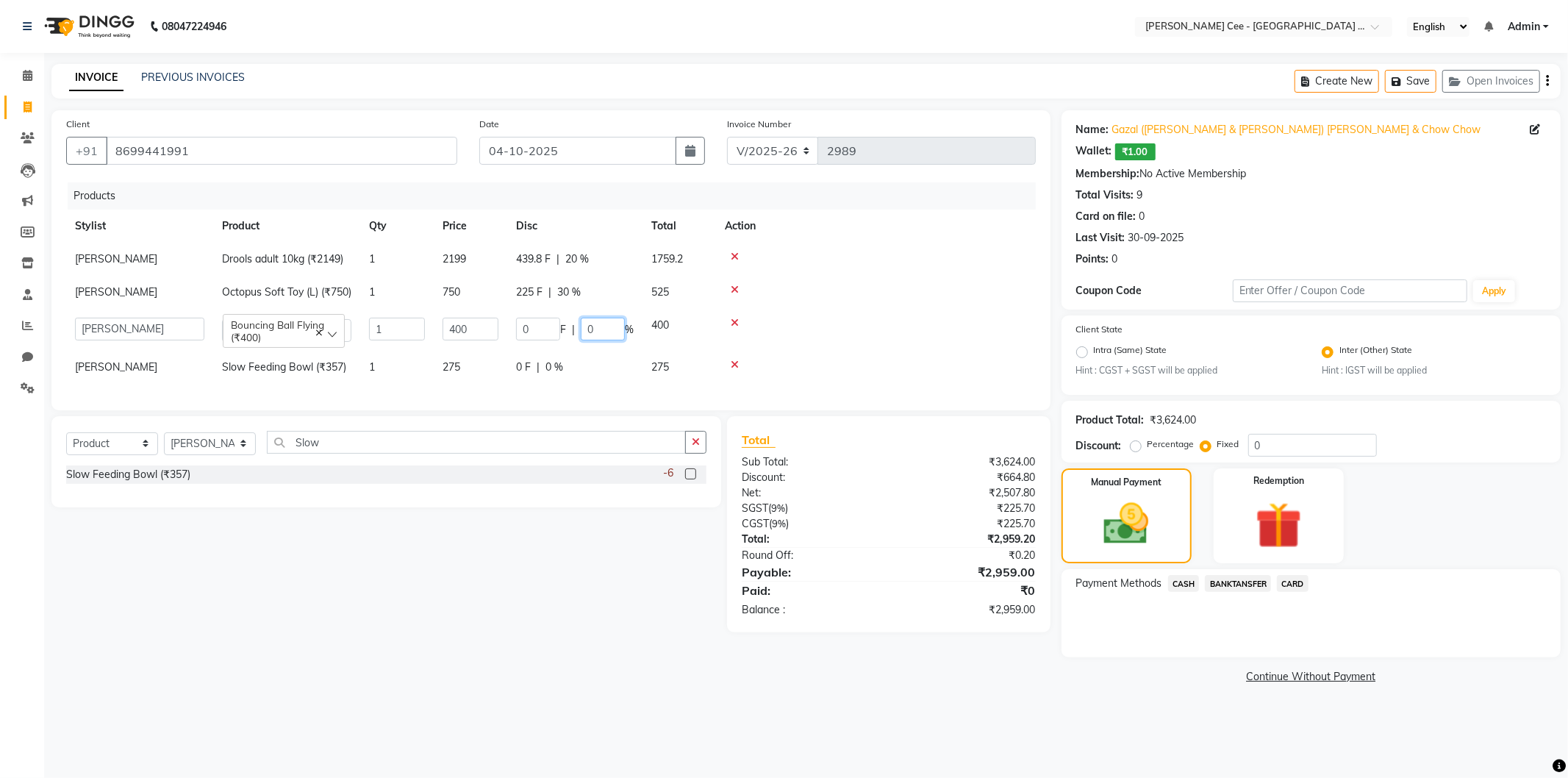
click at [584, 341] on input "0" at bounding box center [603, 329] width 44 height 23
type input "30"
click at [849, 370] on tbody "Jashanpreet Singh Drools adult 10kg (₹2149) 1 2199 439.8 F | 20 % 1759.2 Jashan…" at bounding box center [550, 313] width 970 height 141
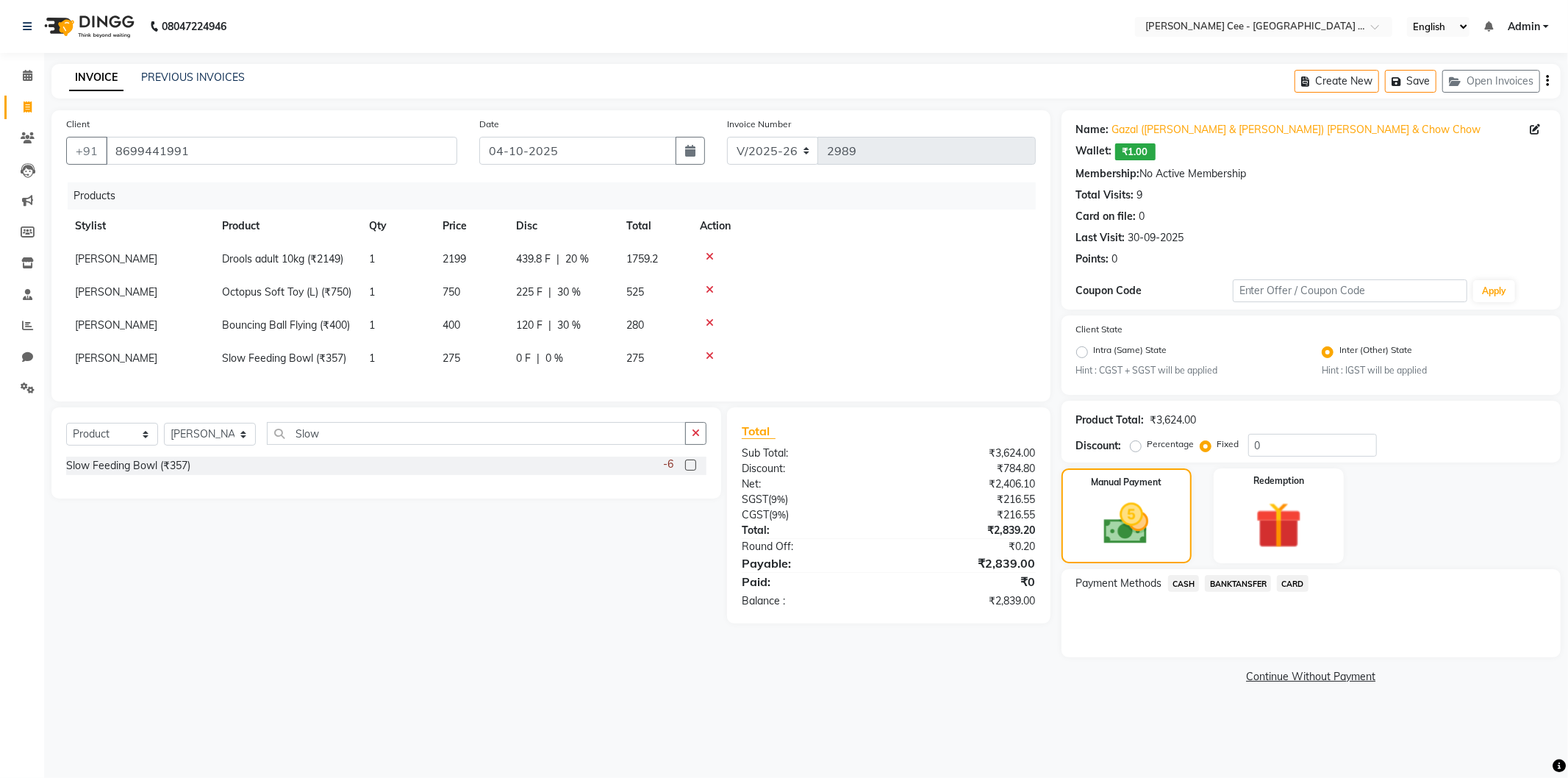
click at [551, 366] on span "0 %" at bounding box center [554, 359] width 18 height 15
select select "80154"
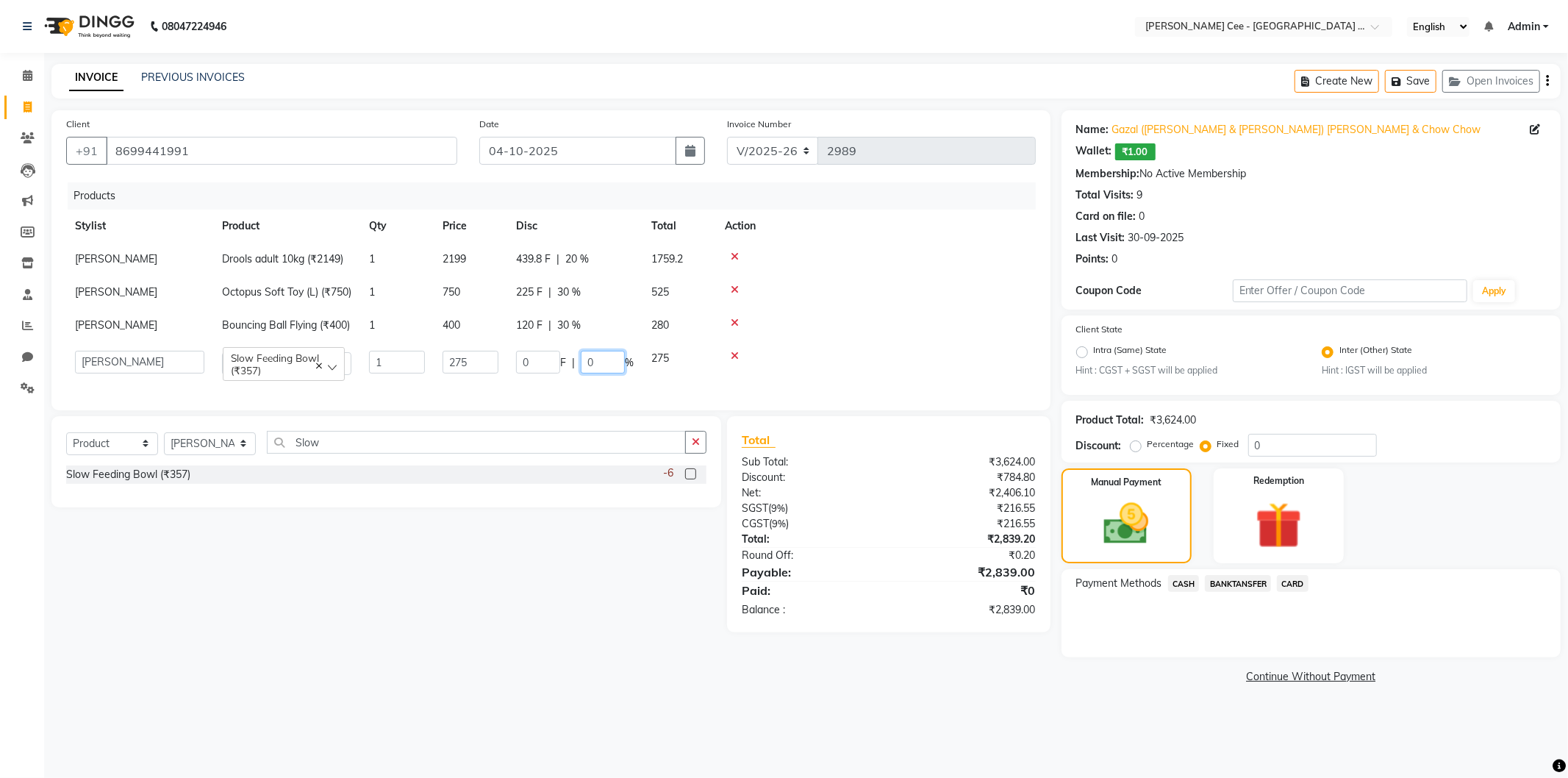
click at [586, 374] on input "0" at bounding box center [603, 362] width 44 height 23
type input "20"
click at [884, 328] on div at bounding box center [876, 323] width 302 height 10
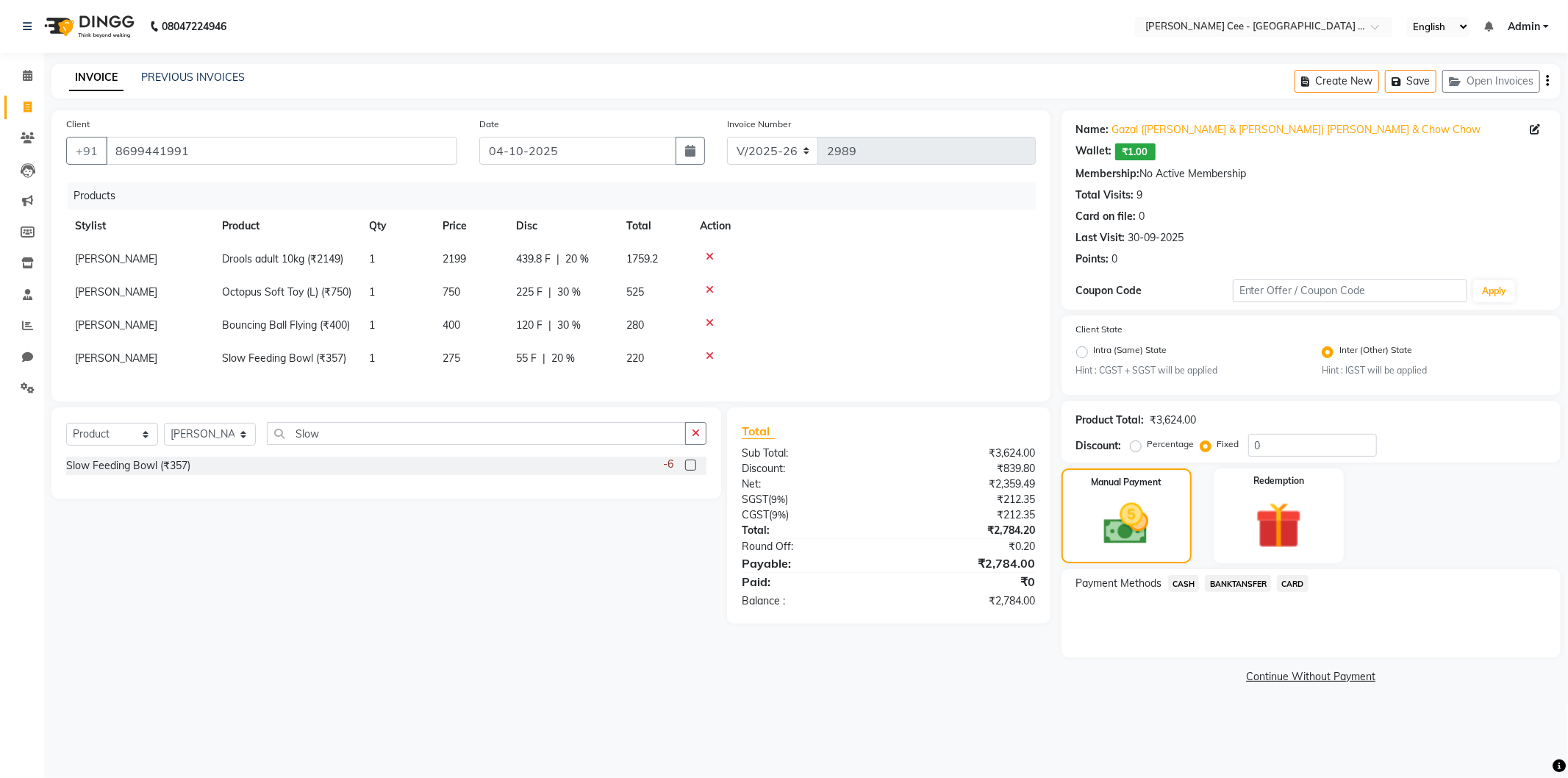
click at [522, 260] on span "439.8 F" at bounding box center [533, 259] width 35 height 15
select select "80154"
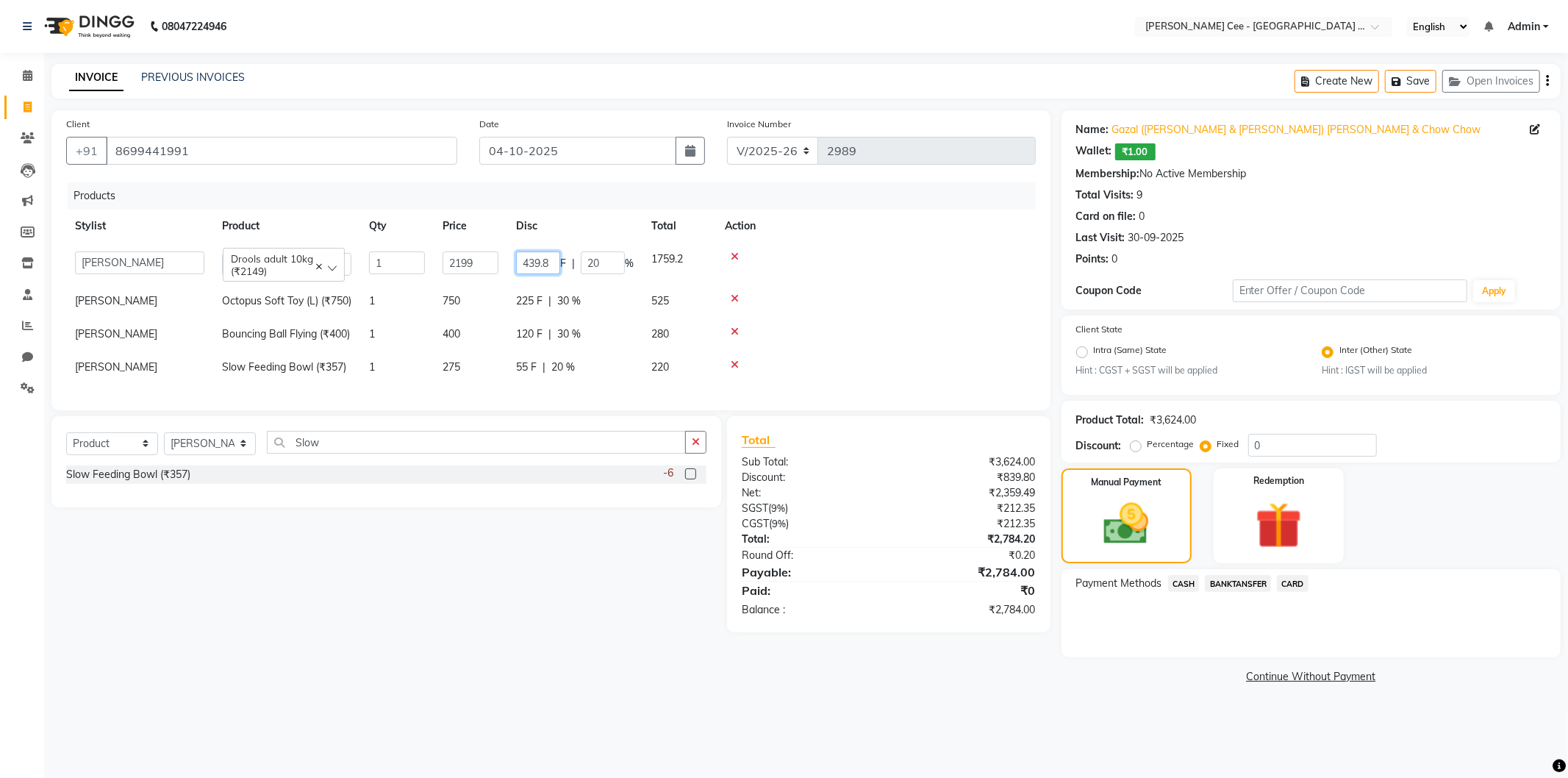
click at [540, 255] on input "439.8" at bounding box center [538, 262] width 44 height 23
click at [539, 255] on input "439.8" at bounding box center [538, 262] width 44 height 23
type input "435"
click at [907, 305] on td at bounding box center [876, 301] width 320 height 33
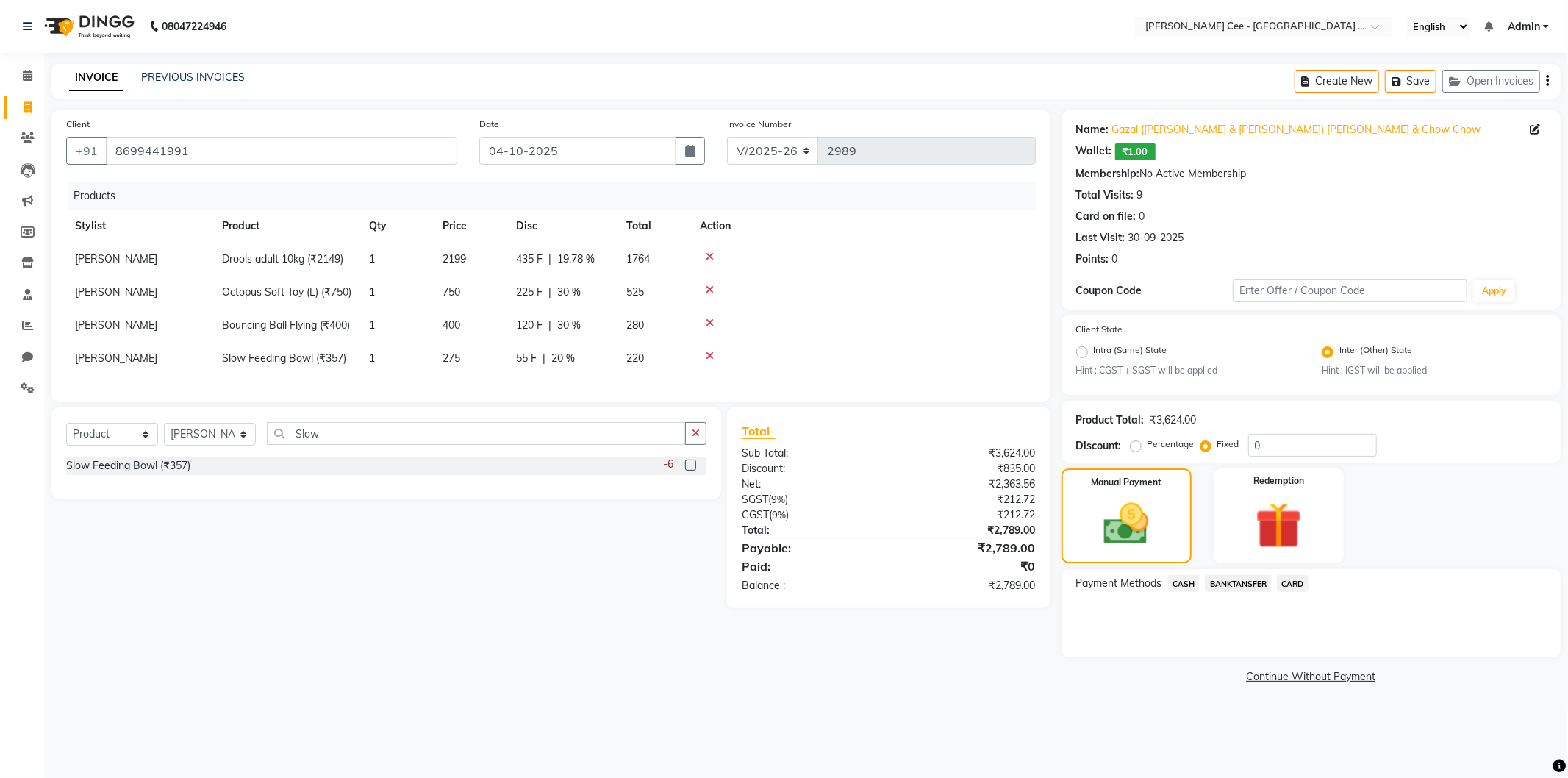
click at [533, 261] on span "435 F" at bounding box center [529, 259] width 26 height 15
select select "80154"
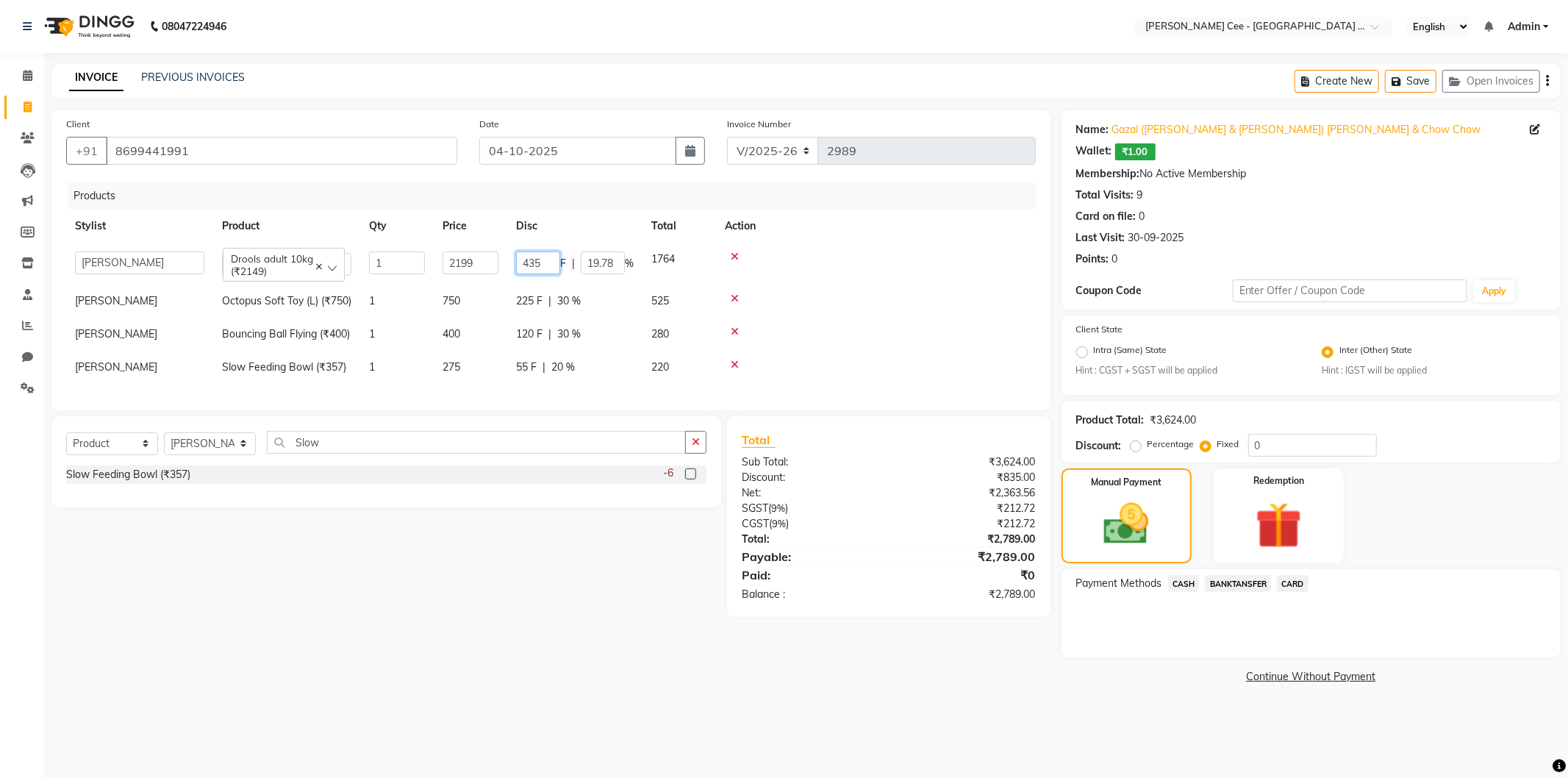
click at [545, 263] on input "435" at bounding box center [538, 262] width 44 height 23
click at [544, 263] on input "435" at bounding box center [538, 262] width 44 height 23
type input "440"
click at [877, 251] on div at bounding box center [876, 256] width 302 height 10
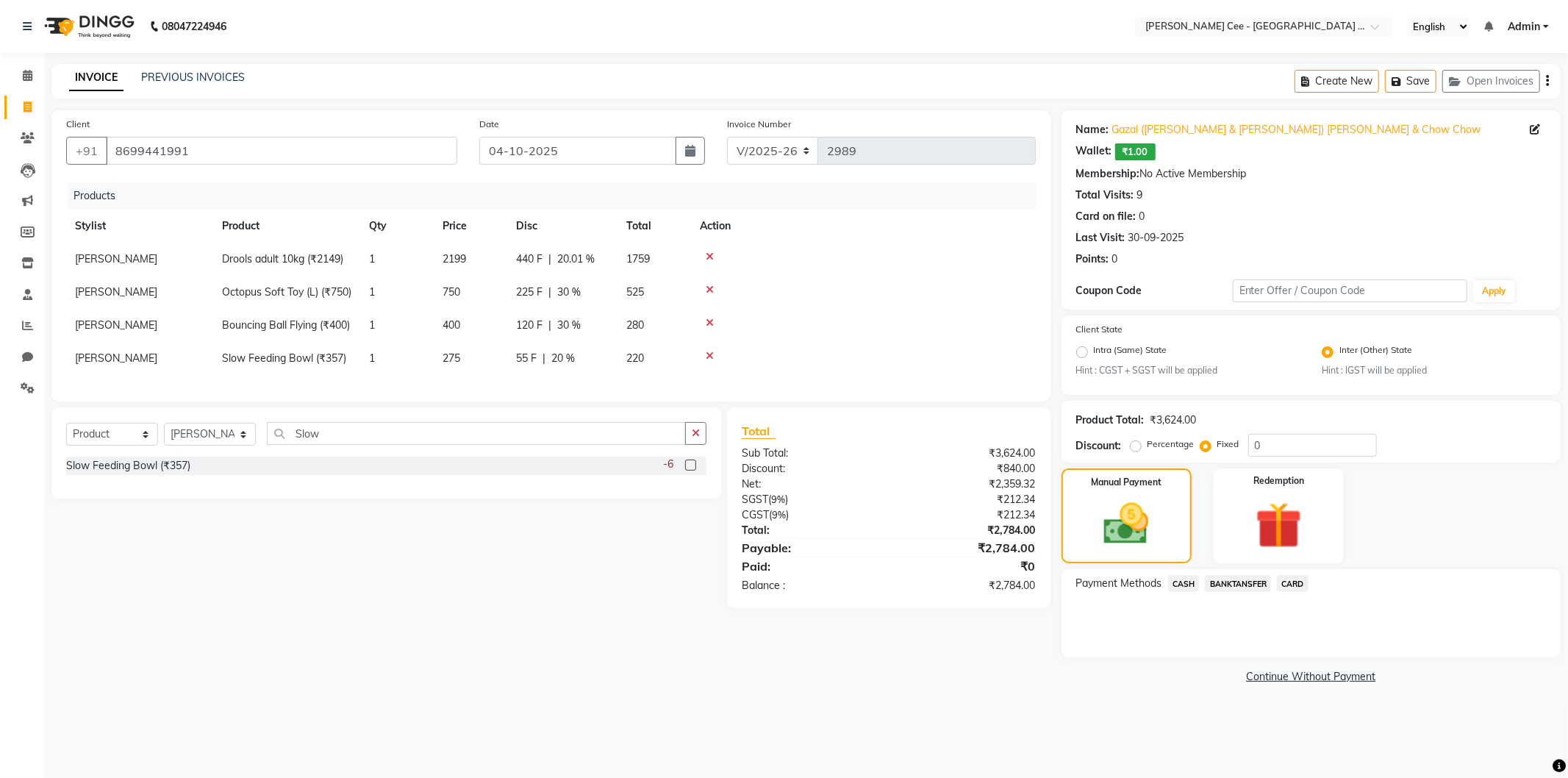
drag, startPoint x: 545, startPoint y: 241, endPoint x: 540, endPoint y: 250, distance: 10.3
click at [544, 246] on table "Stylist Product Qty Price Disc Total Action Jashanpreet Singh Drools adult 10kg…" at bounding box center [550, 293] width 970 height 166
click at [522, 259] on span "440 F" at bounding box center [529, 259] width 26 height 15
select select "80154"
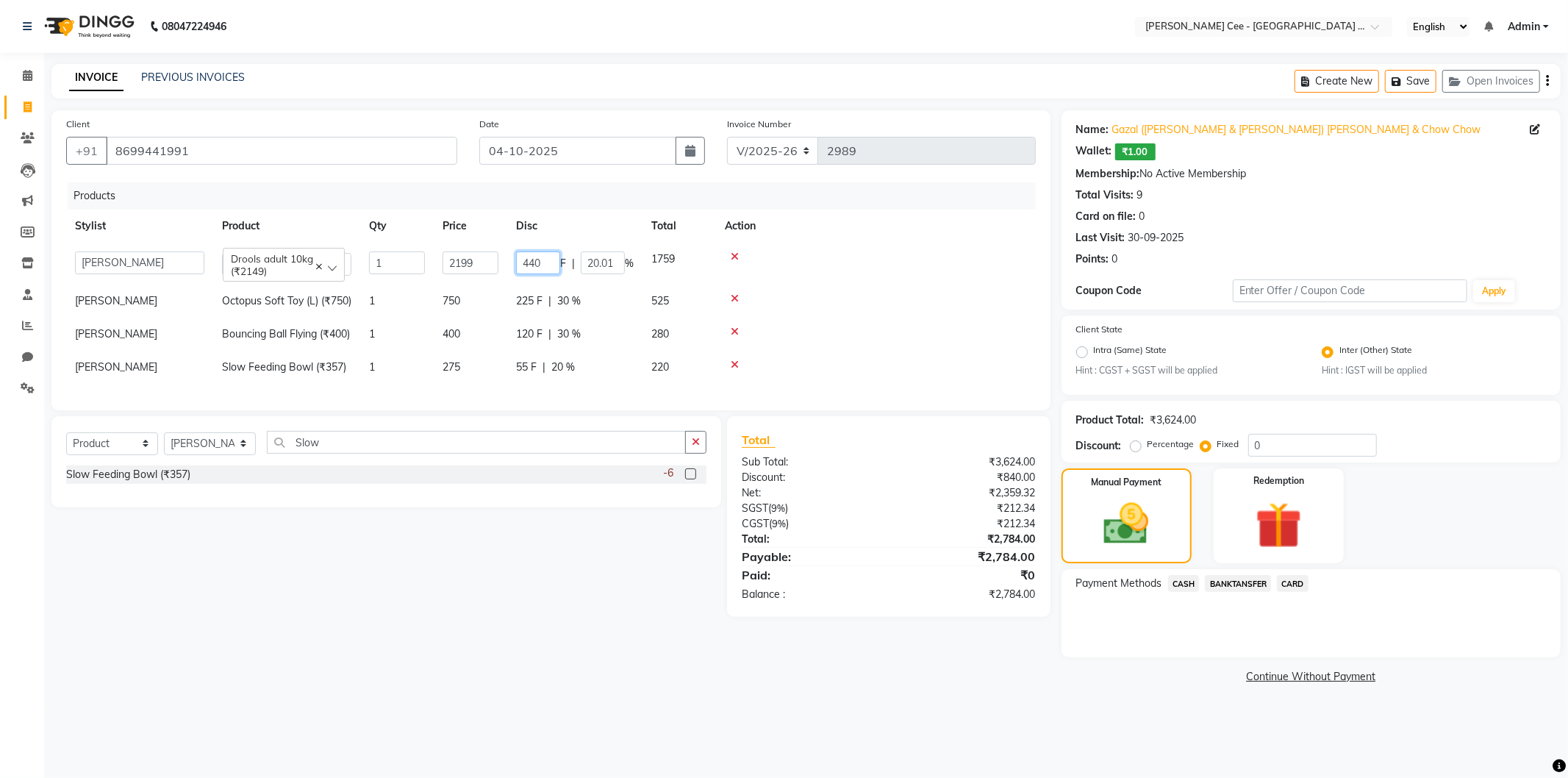
click at [524, 261] on input "440" at bounding box center [538, 262] width 44 height 23
click at [523, 260] on input "440" at bounding box center [538, 262] width 44 height 23
type input "445"
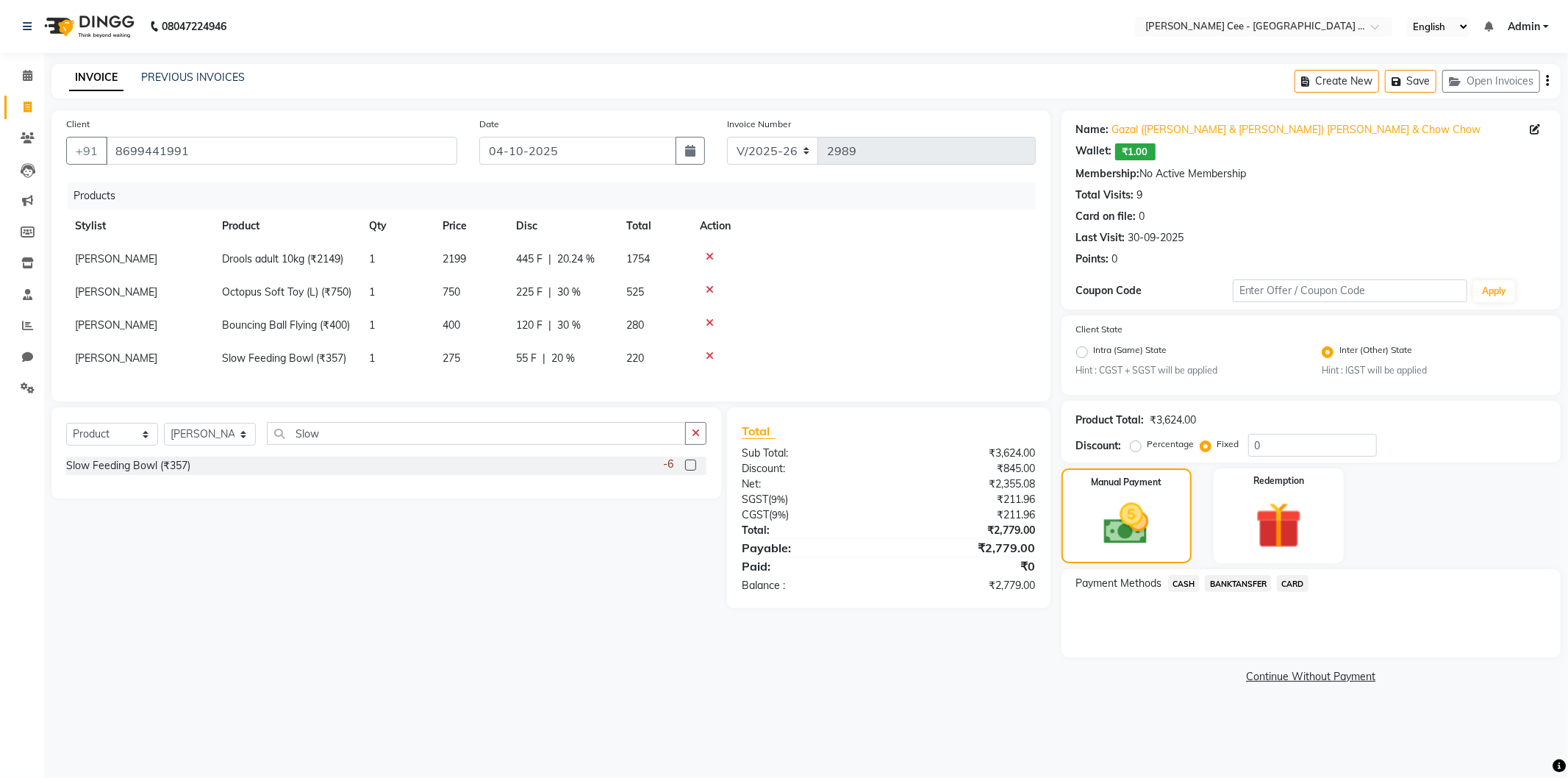
click at [951, 325] on tbody "Jashanpreet Singh Drools adult 10kg (₹2149) 1 2199 445 F | 20.24 % 1754 Jashanp…" at bounding box center [550, 309] width 970 height 133
click at [516, 258] on span "445 F" at bounding box center [529, 259] width 26 height 15
select select "80154"
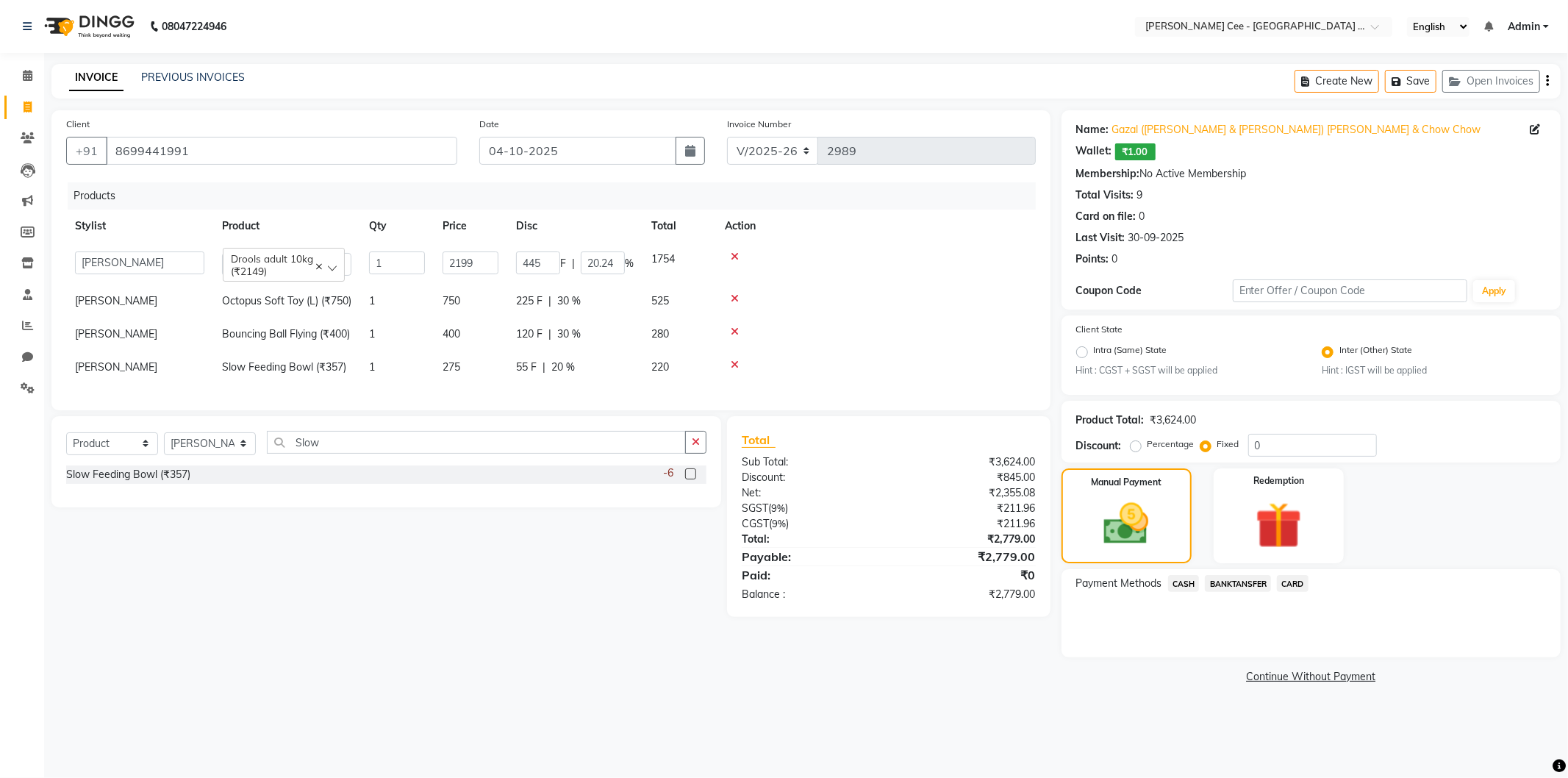
click at [520, 258] on input "445" at bounding box center [538, 262] width 44 height 23
click at [529, 260] on input "445" at bounding box center [538, 262] width 44 height 23
type input "444"
click at [899, 275] on tbody "Arsh (Helper) Avinash Dr Kamalpreet Kaur Dr.Simran Guri Jashanpreet Singh Kajal…" at bounding box center [550, 313] width 970 height 141
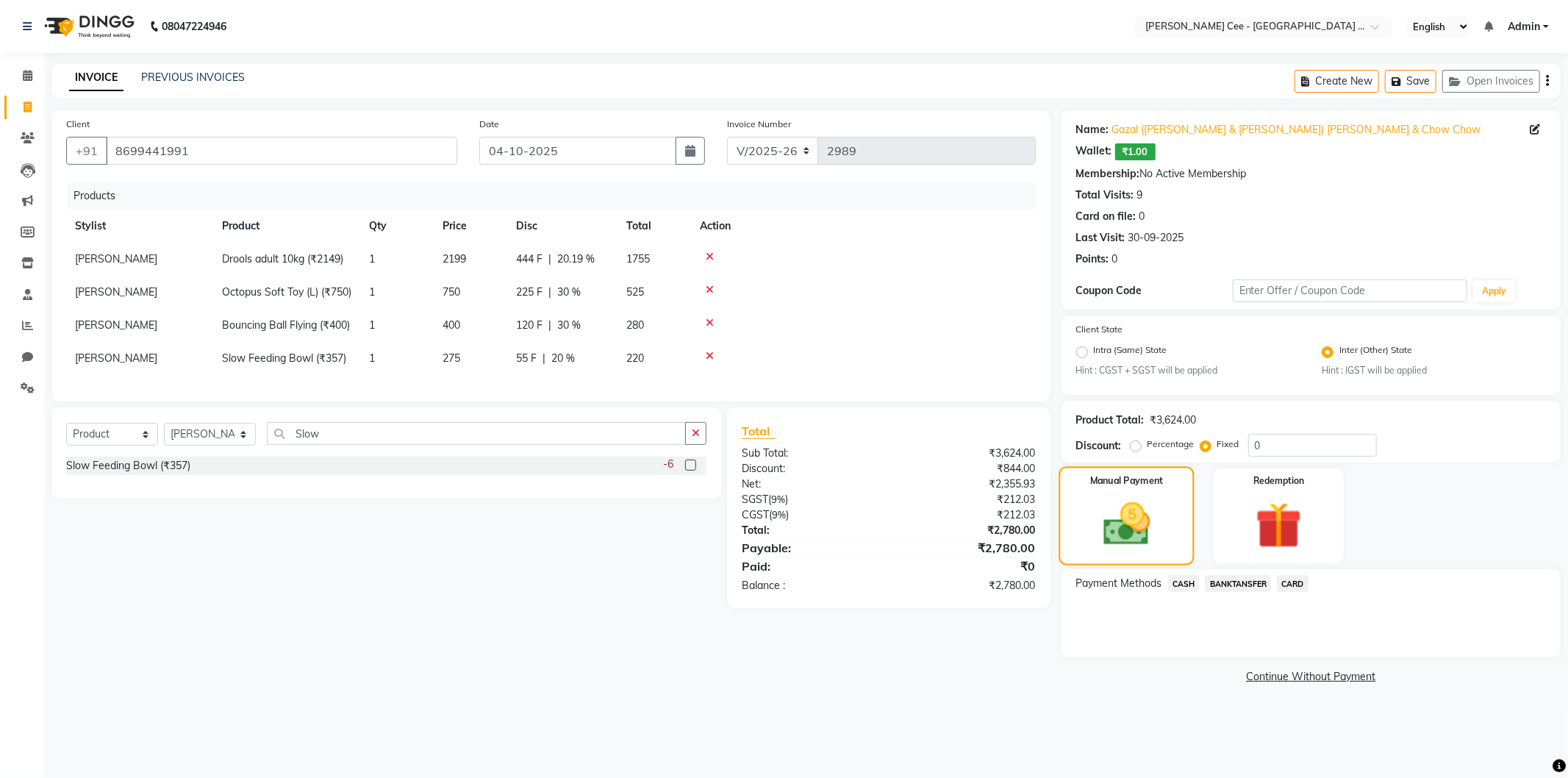
click at [1164, 530] on img at bounding box center [1126, 524] width 76 height 54
click at [1232, 585] on span "BANKTANSFER" at bounding box center [1237, 584] width 66 height 17
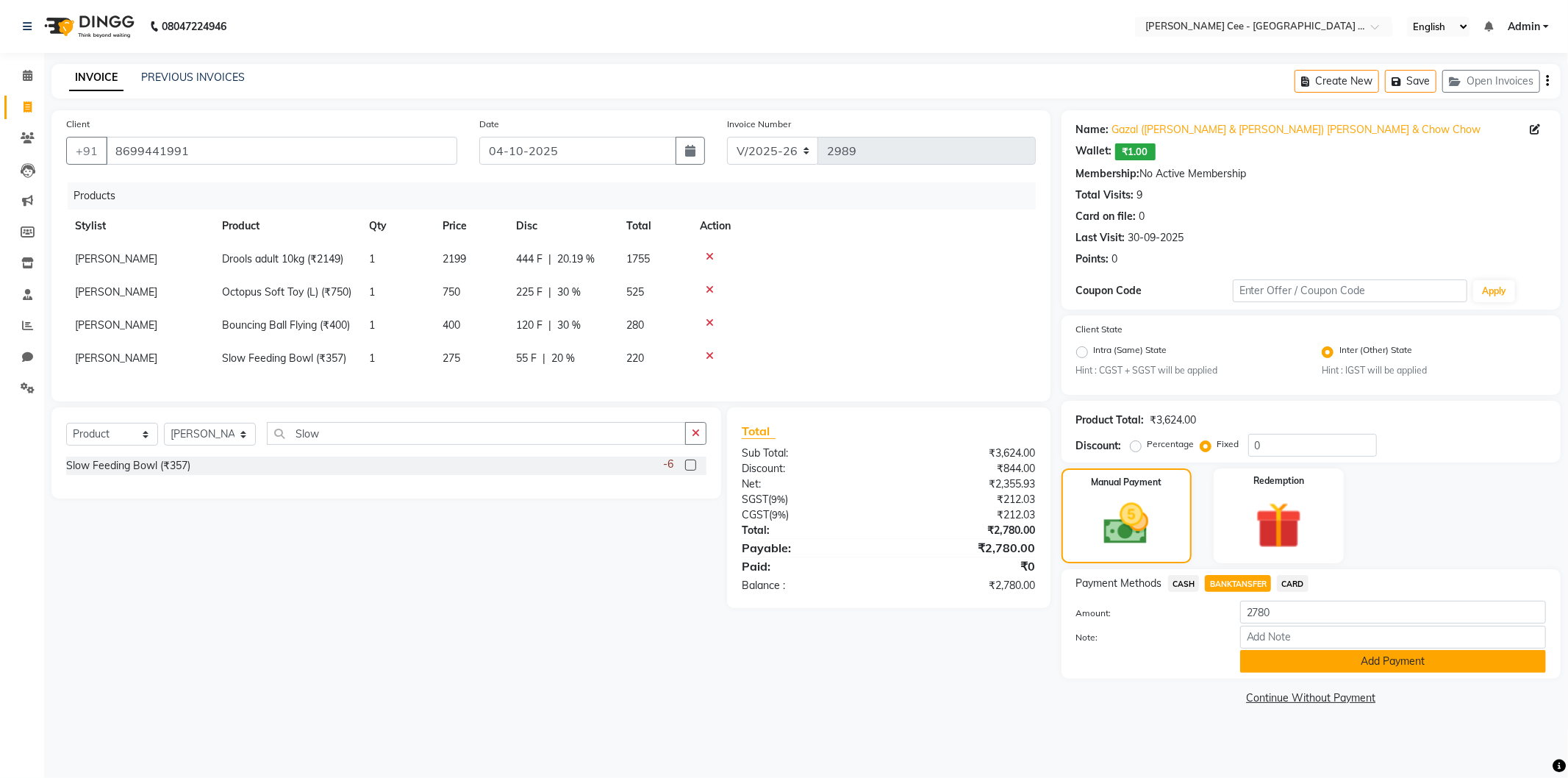
click at [1272, 664] on button "Add Payment" at bounding box center [1393, 661] width 306 height 23
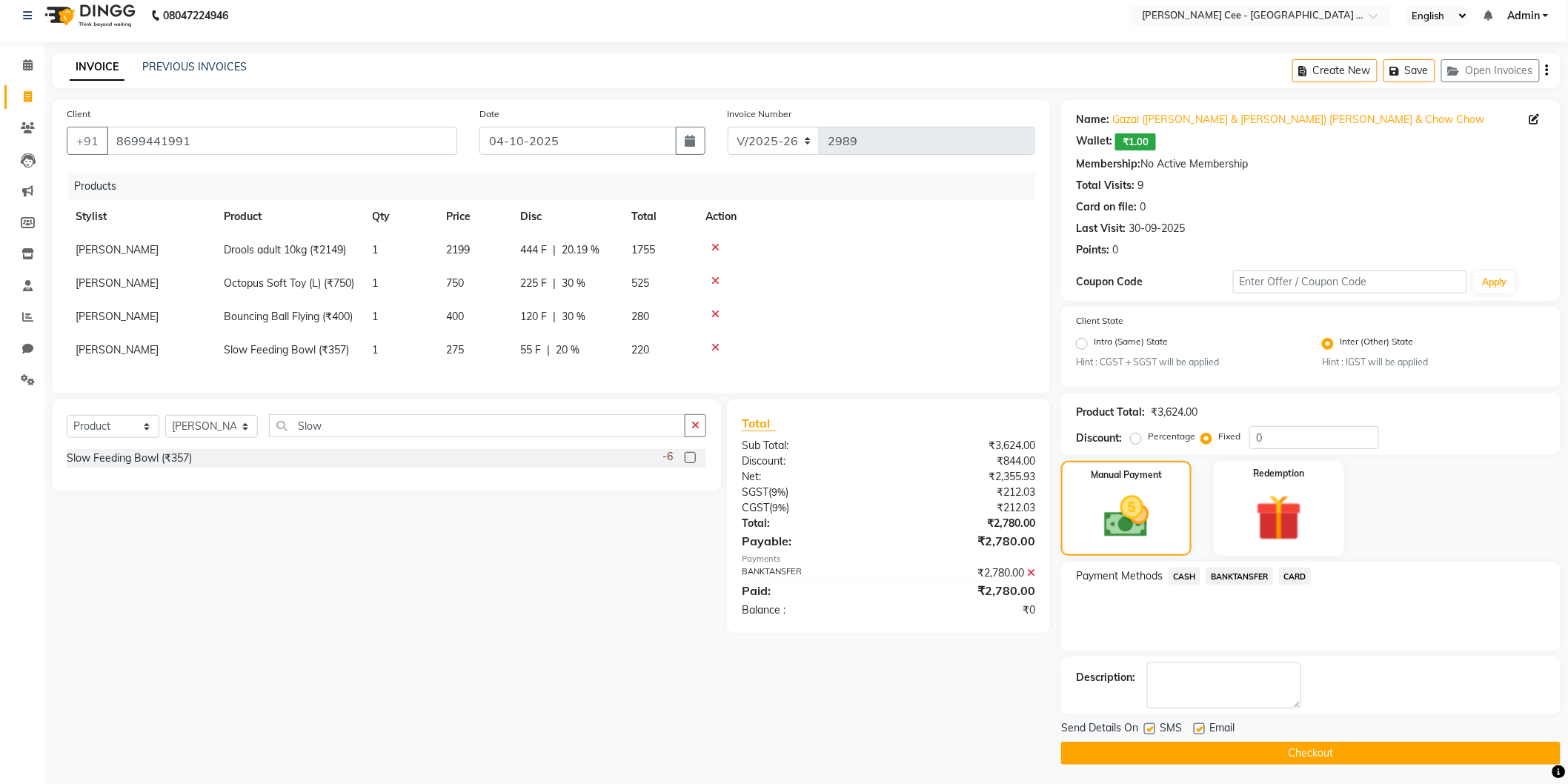
scroll to position [14, 0]
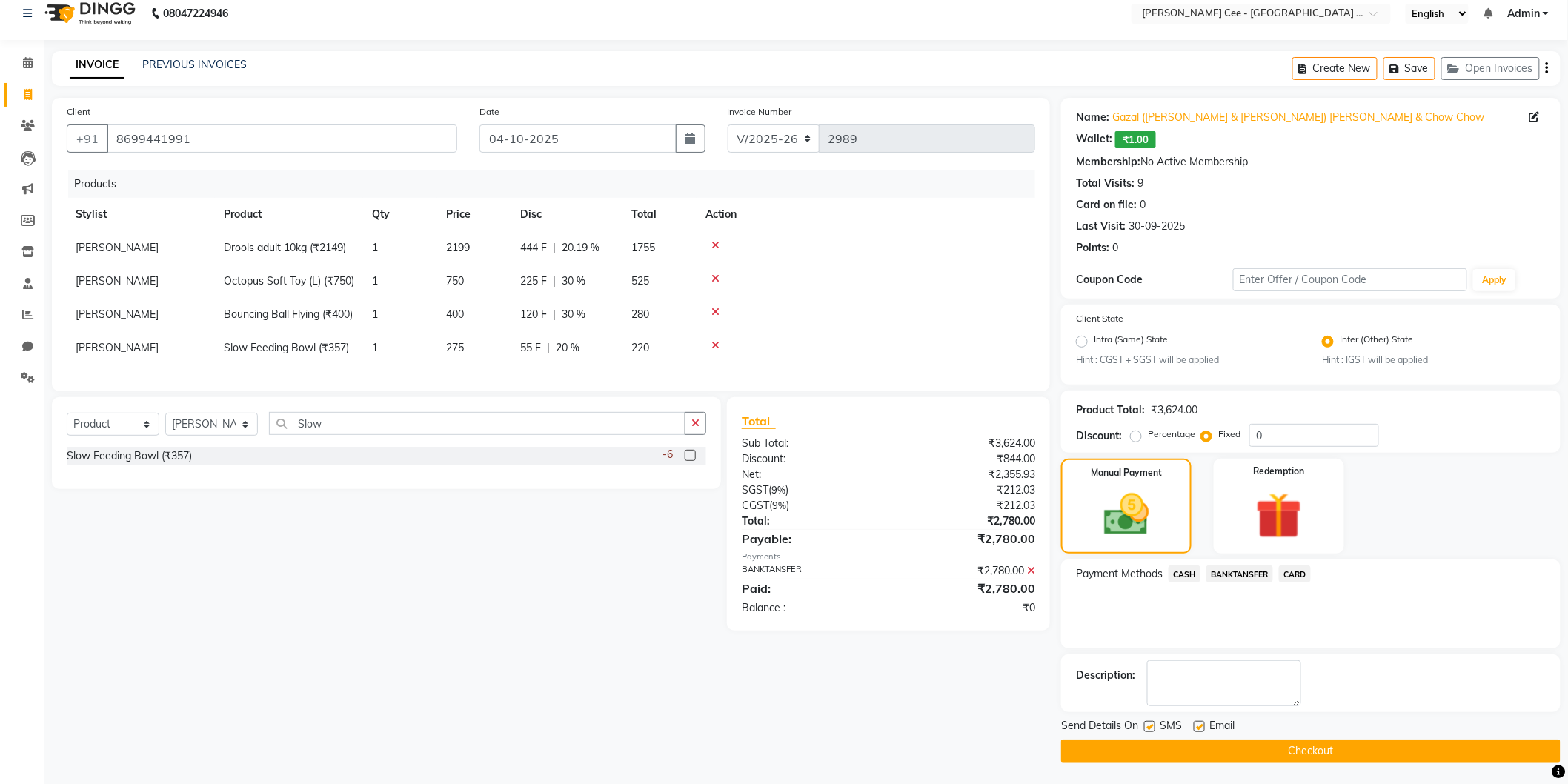
click at [1163, 752] on button "Checkout" at bounding box center [1311, 751] width 499 height 23
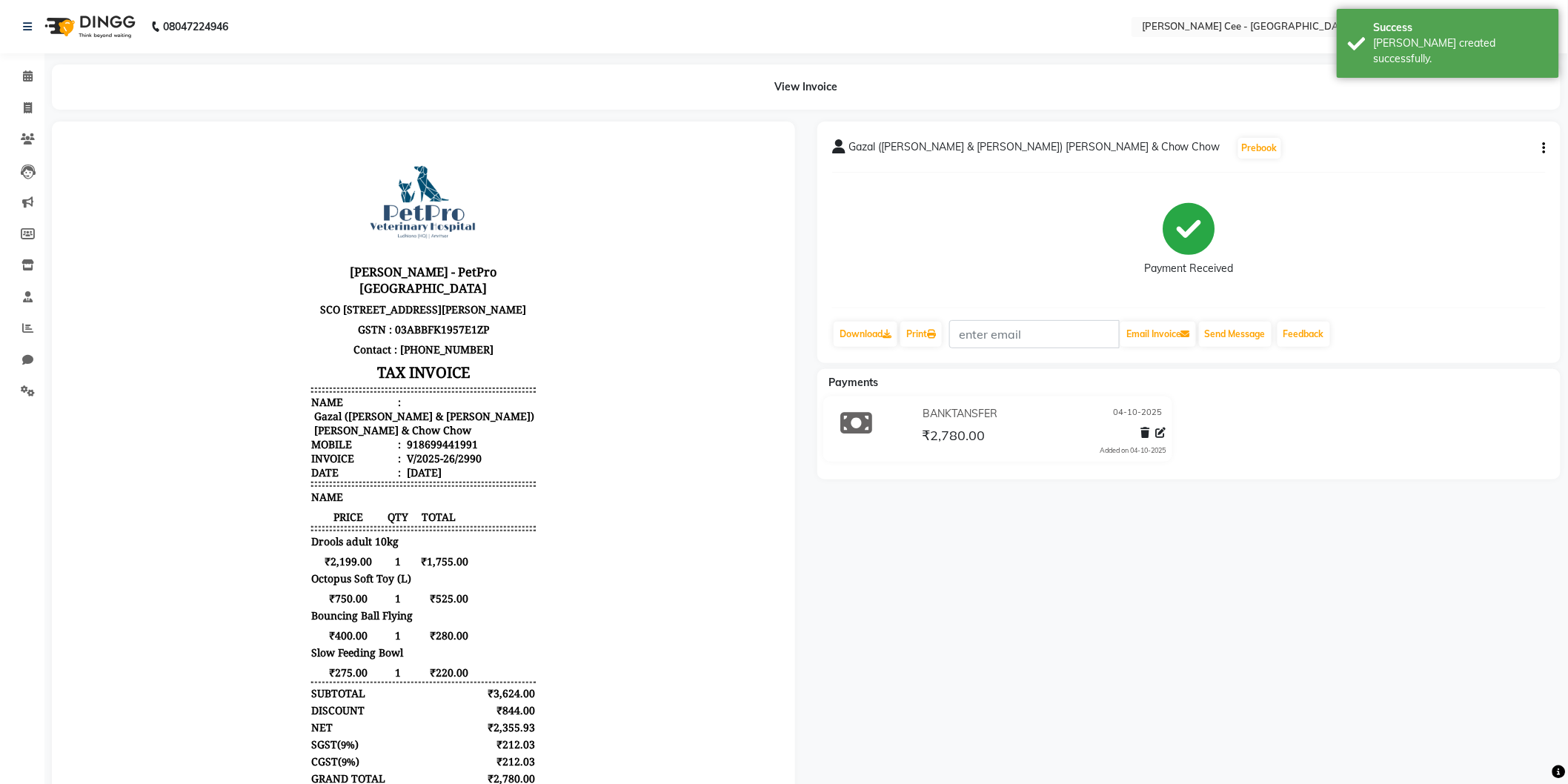
scroll to position [12, 0]
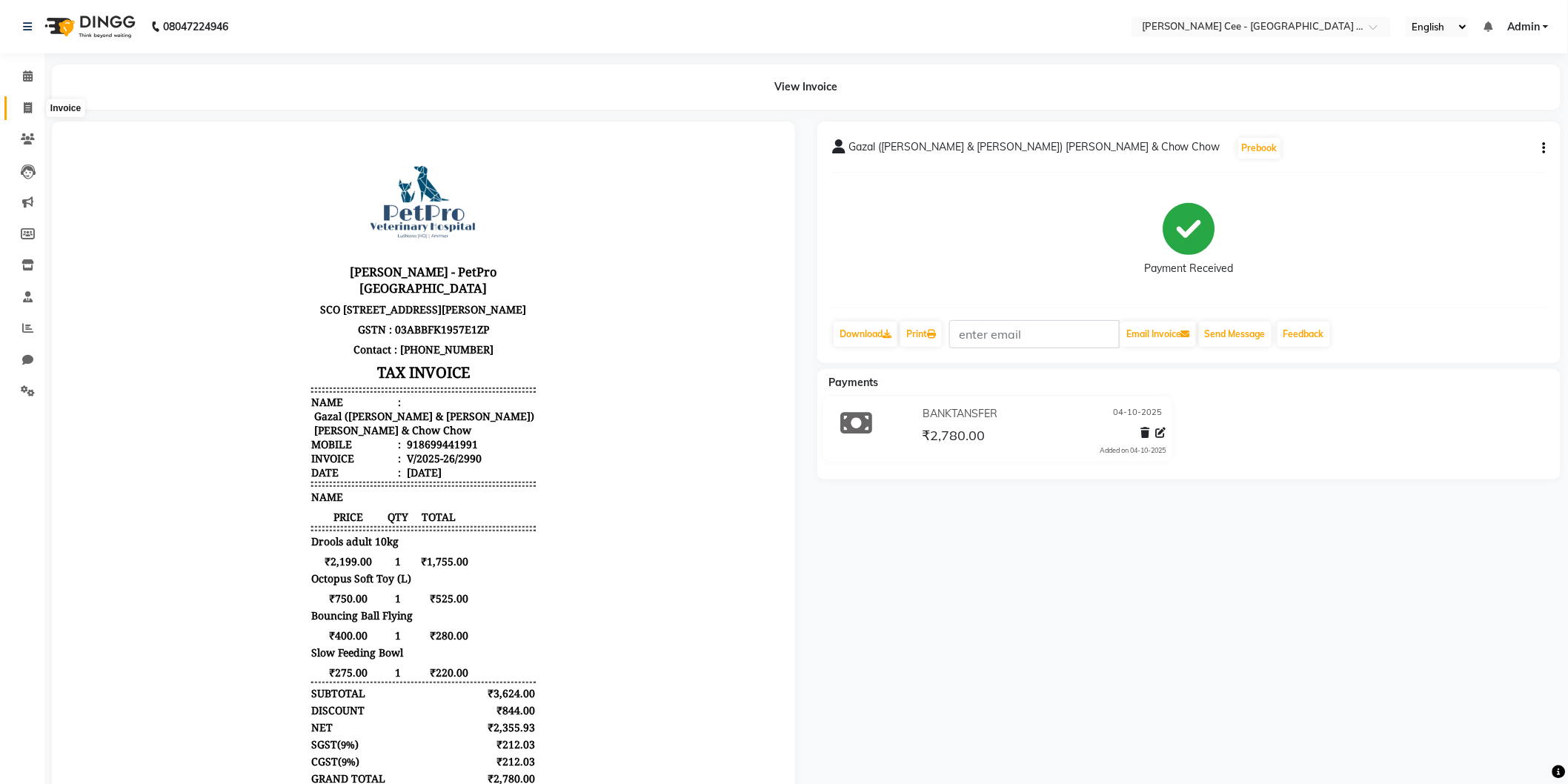
click at [28, 106] on icon at bounding box center [28, 107] width 9 height 11
select select "service"
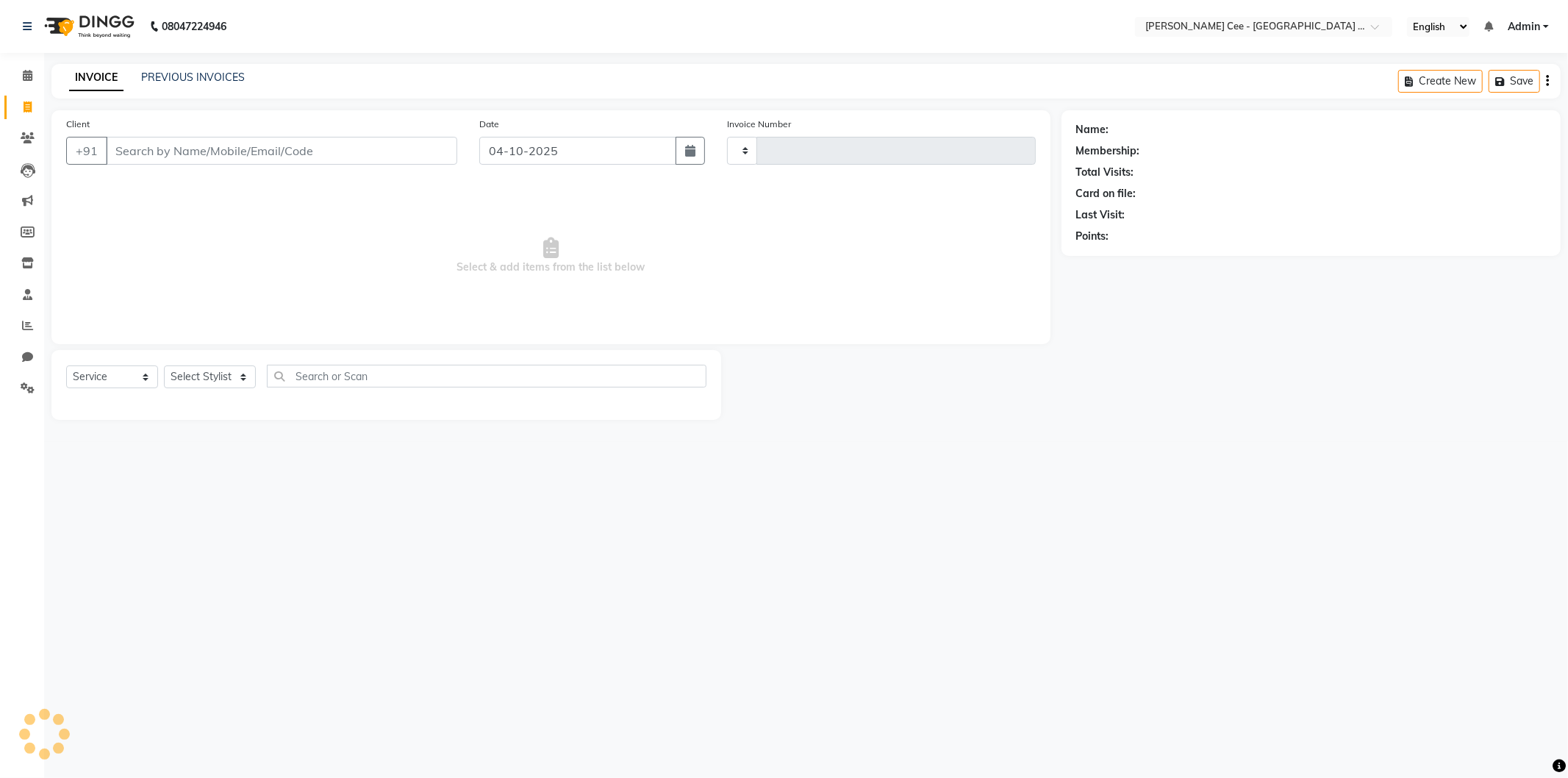
type input "2991"
select select "8239"
click at [210, 76] on link "PREVIOUS INVOICES" at bounding box center [193, 77] width 104 height 14
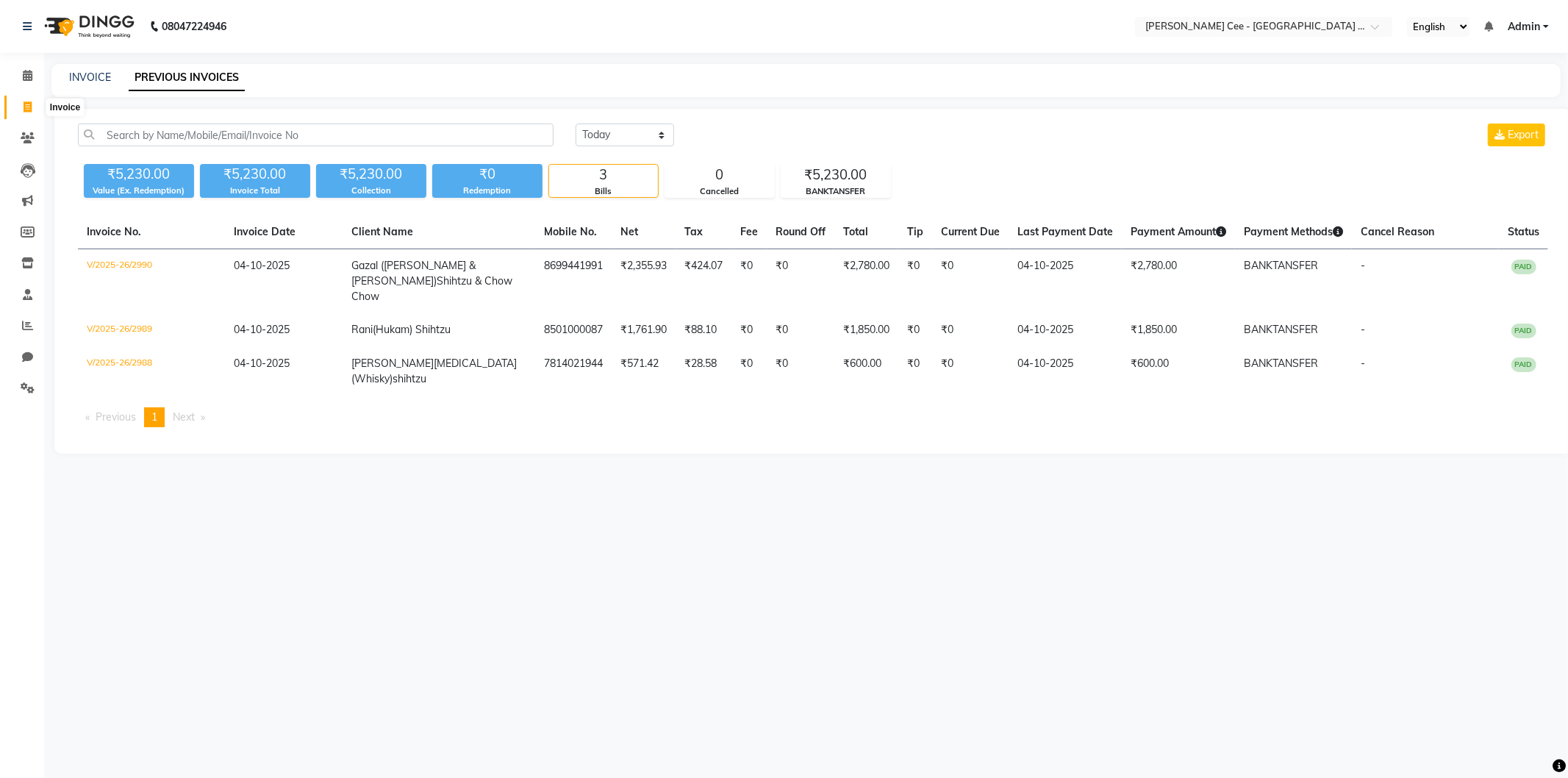
click at [25, 110] on icon at bounding box center [28, 107] width 8 height 11
select select "service"
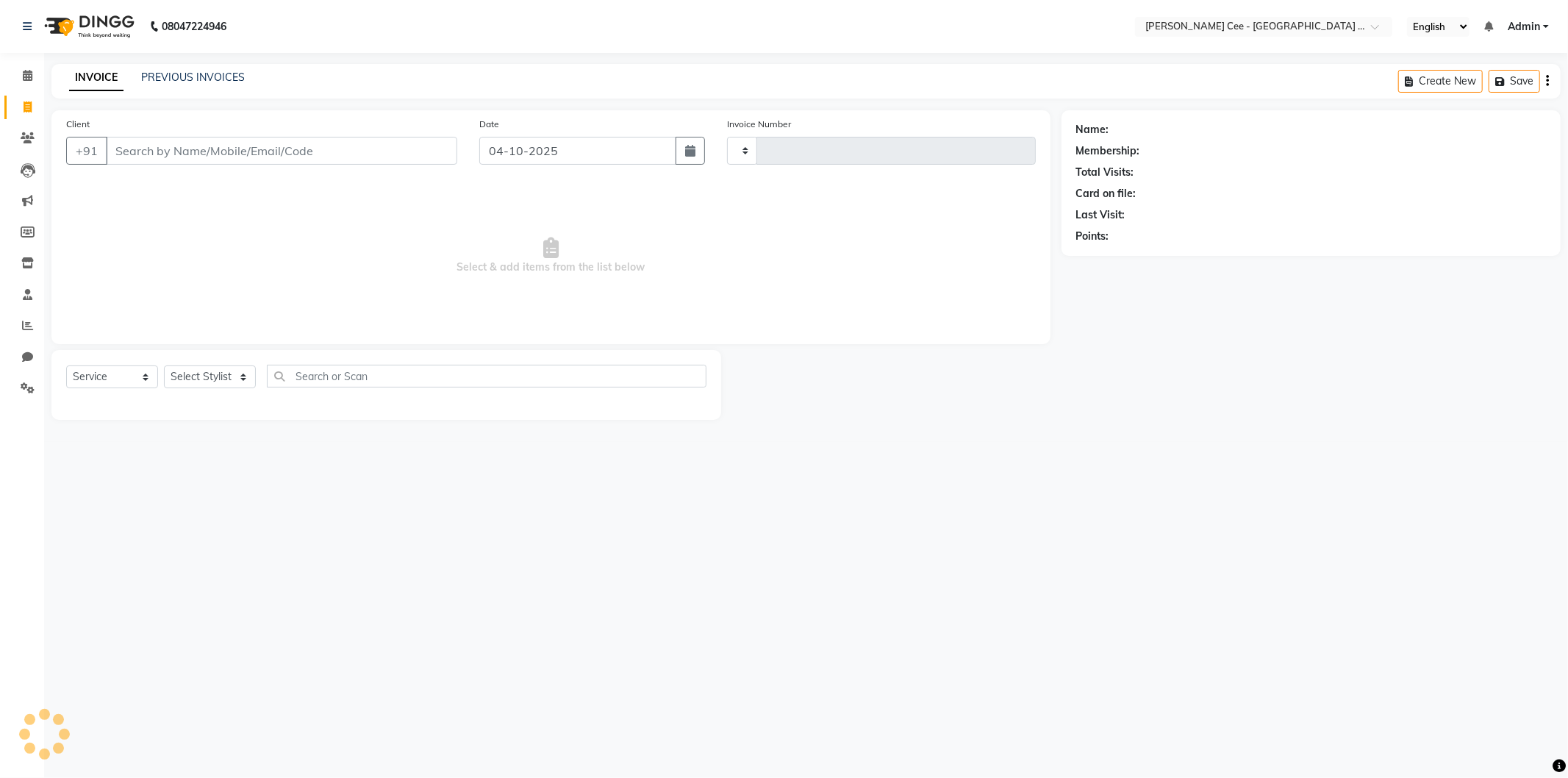
type input "2991"
select select "8239"
select select "product"
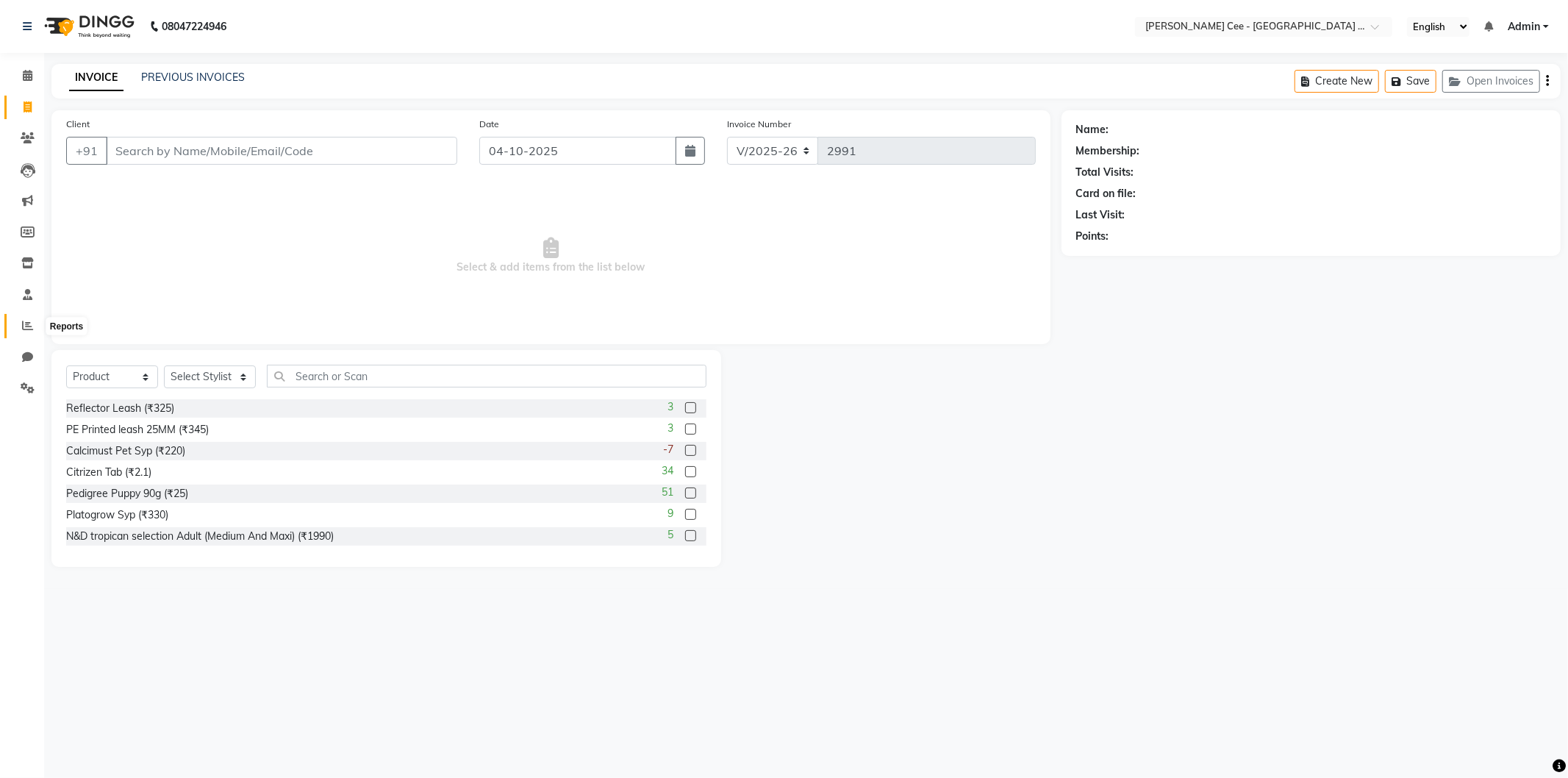
click at [28, 321] on icon at bounding box center [27, 325] width 11 height 11
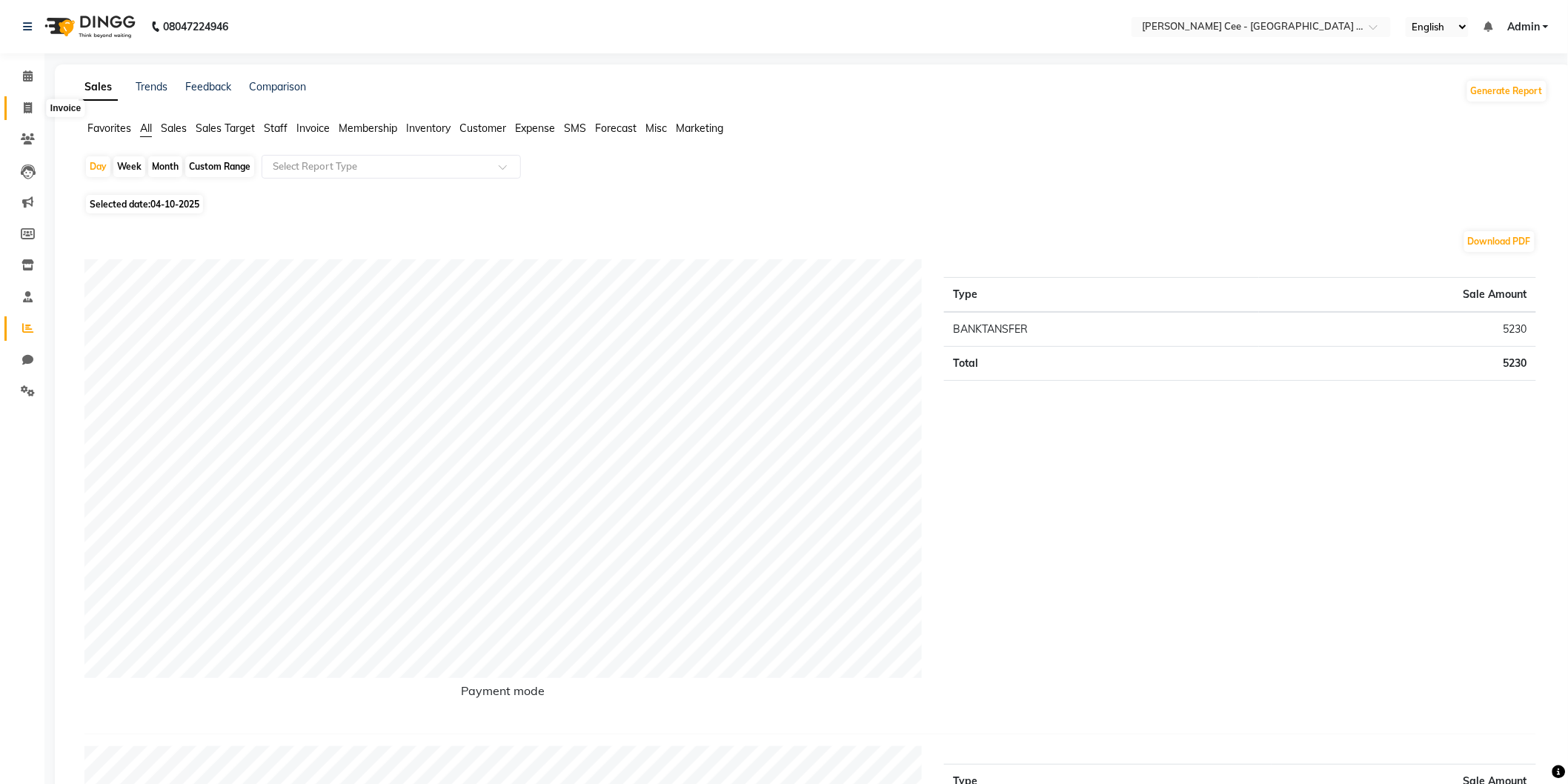
click at [20, 107] on span at bounding box center [27, 108] width 26 height 17
select select "service"
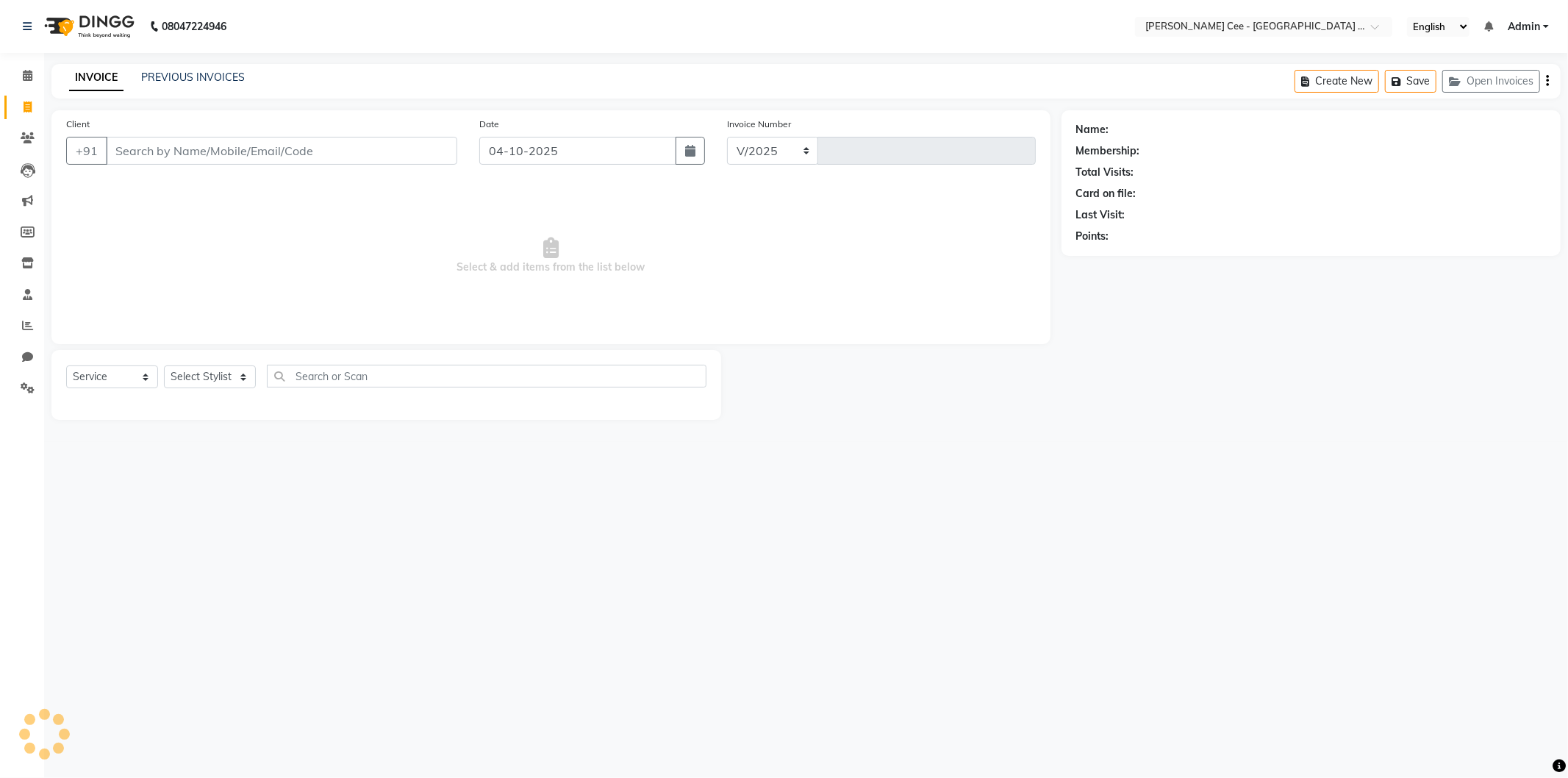
select select "8239"
type input "2991"
select select "product"
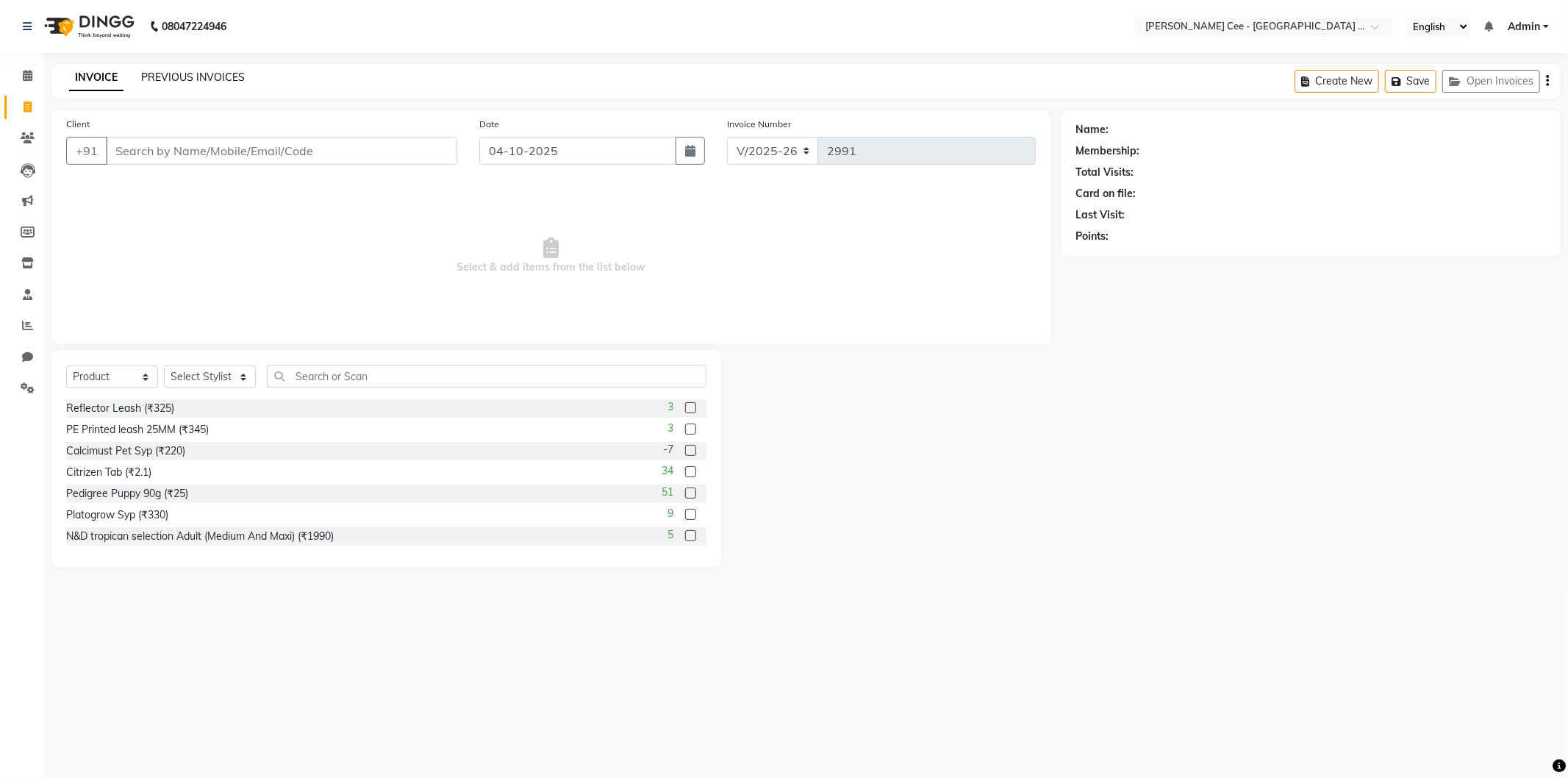
click at [187, 75] on link "PREVIOUS INVOICES" at bounding box center [193, 77] width 104 height 14
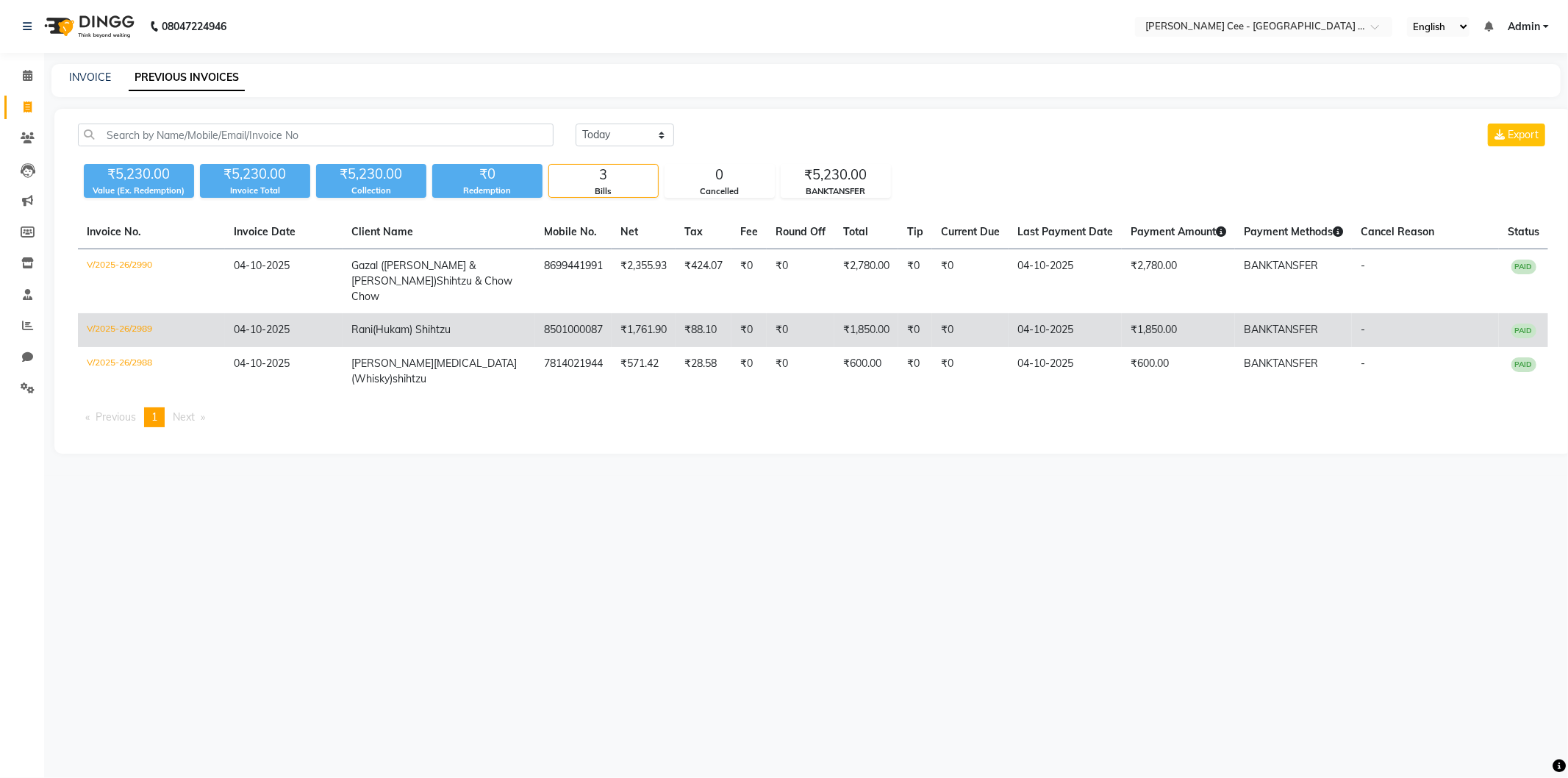
click at [500, 321] on td "Rani (Hukam) Shihtzu" at bounding box center [439, 331] width 193 height 34
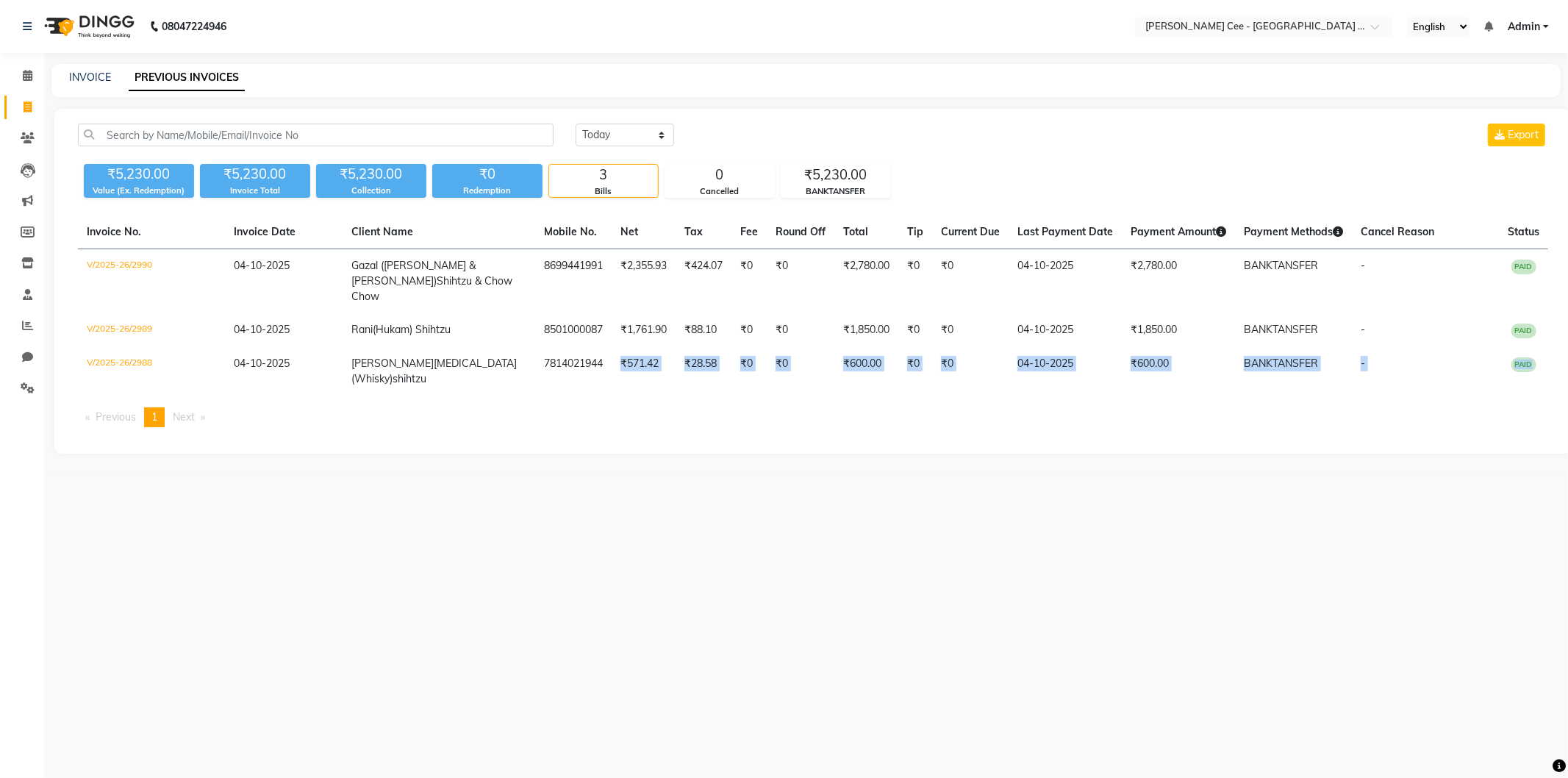
drag, startPoint x: 608, startPoint y: 334, endPoint x: 619, endPoint y: 429, distance: 95.6
click at [619, 429] on main "INVOICE PREVIOUS INVOICES Today Yesterday Custom Range Export ₹5,230.00 Value (…" at bounding box center [806, 270] width 1524 height 412
click at [615, 426] on main "INVOICE PREVIOUS INVOICES Today Yesterday Custom Range Export ₹5,230.00 Value (…" at bounding box center [806, 270] width 1524 height 412
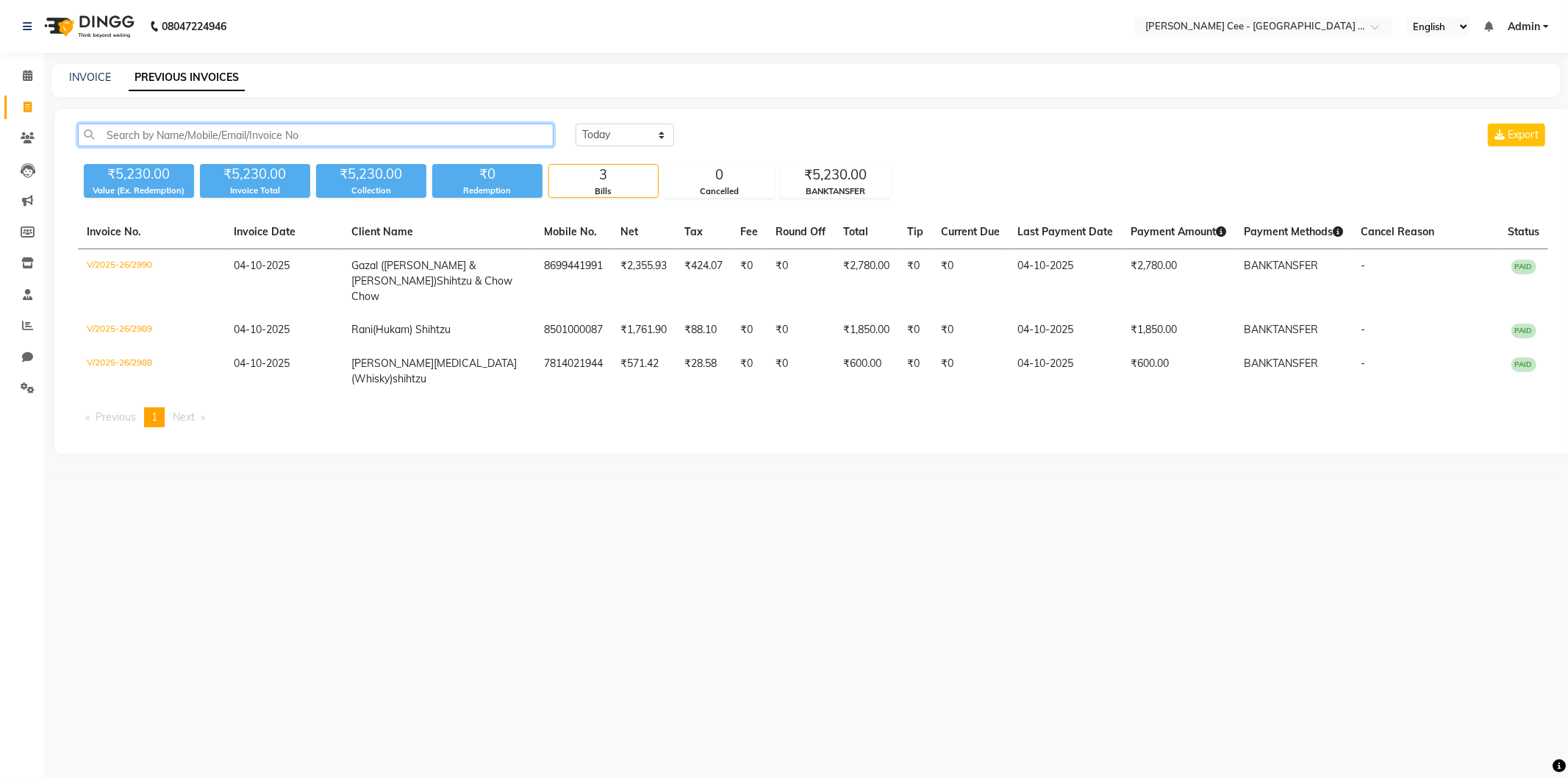
click at [194, 129] on input "text" at bounding box center [315, 134] width 476 height 23
click at [25, 105] on icon at bounding box center [28, 107] width 8 height 11
select select "service"
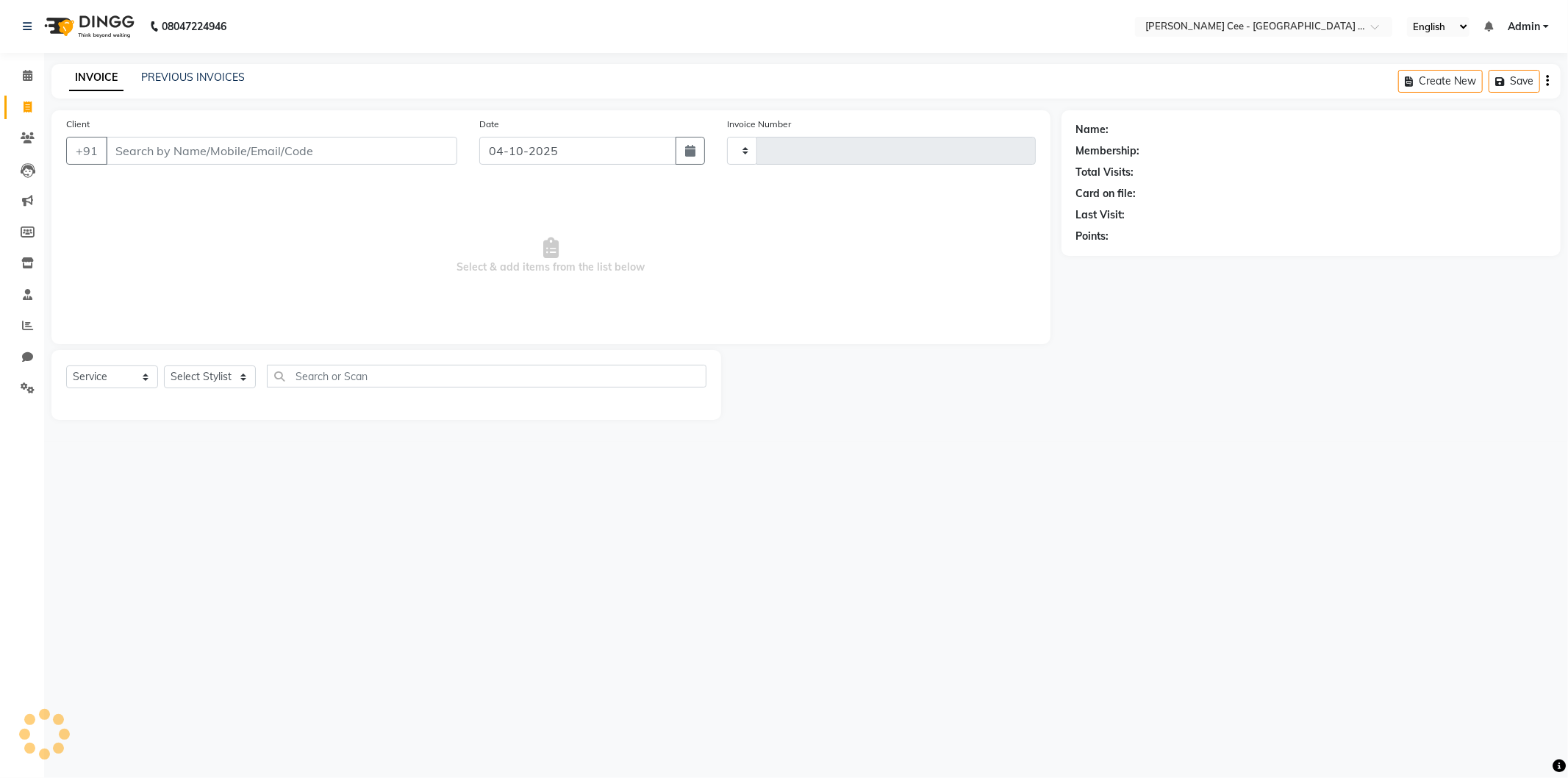
type input "2991"
select select "8239"
select select "product"
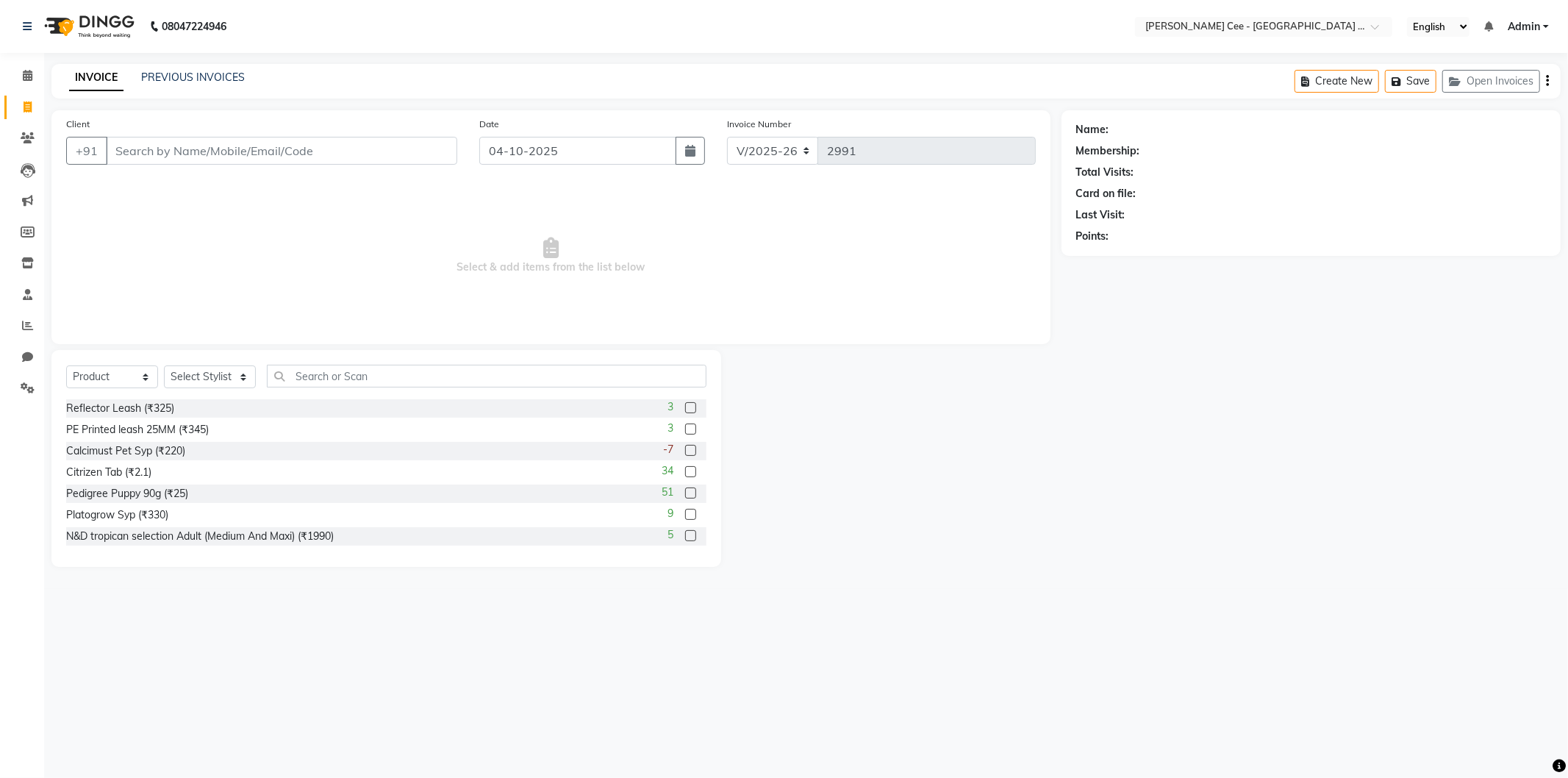
click at [235, 156] on input "Client" at bounding box center [281, 151] width 352 height 28
click at [357, 148] on input "Client" at bounding box center [281, 151] width 352 height 28
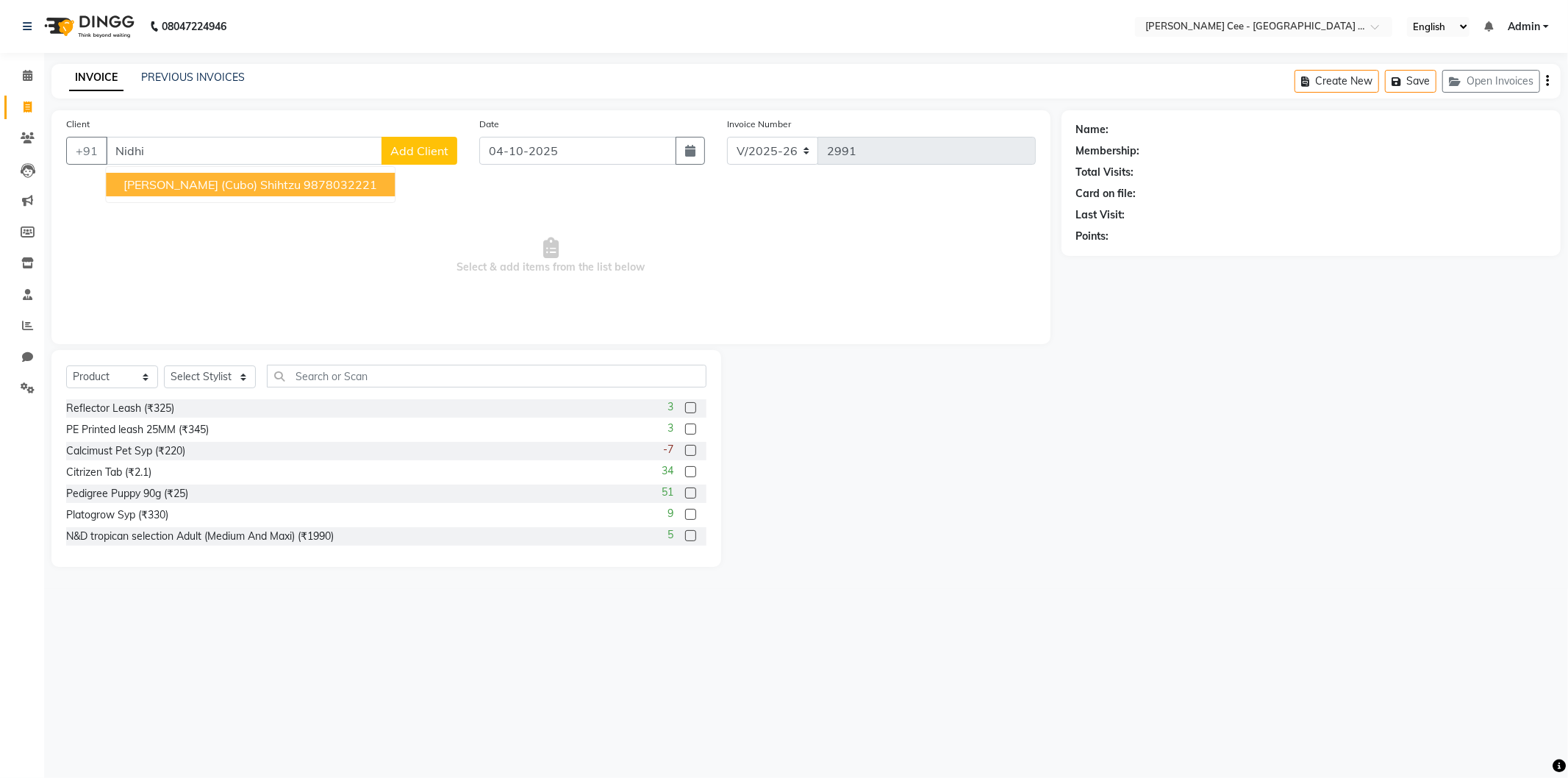
click at [303, 183] on ngb-highlight "9878032221" at bounding box center [340, 184] width 74 height 14
type input "9878032221"
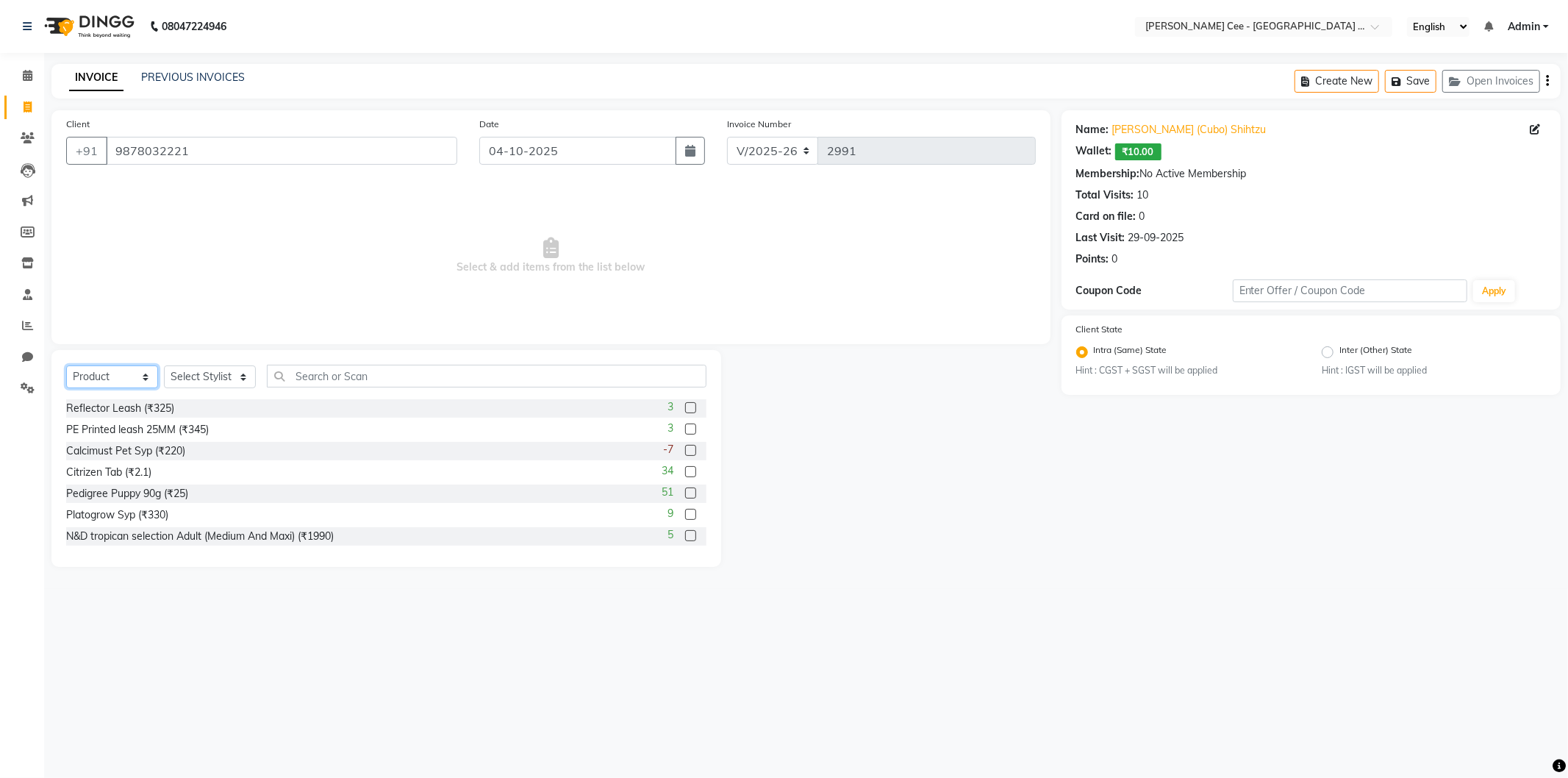
click at [99, 377] on select "Select Service Product Membership Package Voucher Prepaid Gift Card" at bounding box center [112, 376] width 92 height 23
select select "service"
click at [66, 366] on select "Select Service Product Membership Package Voucher Prepaid Gift Card" at bounding box center [112, 376] width 92 height 23
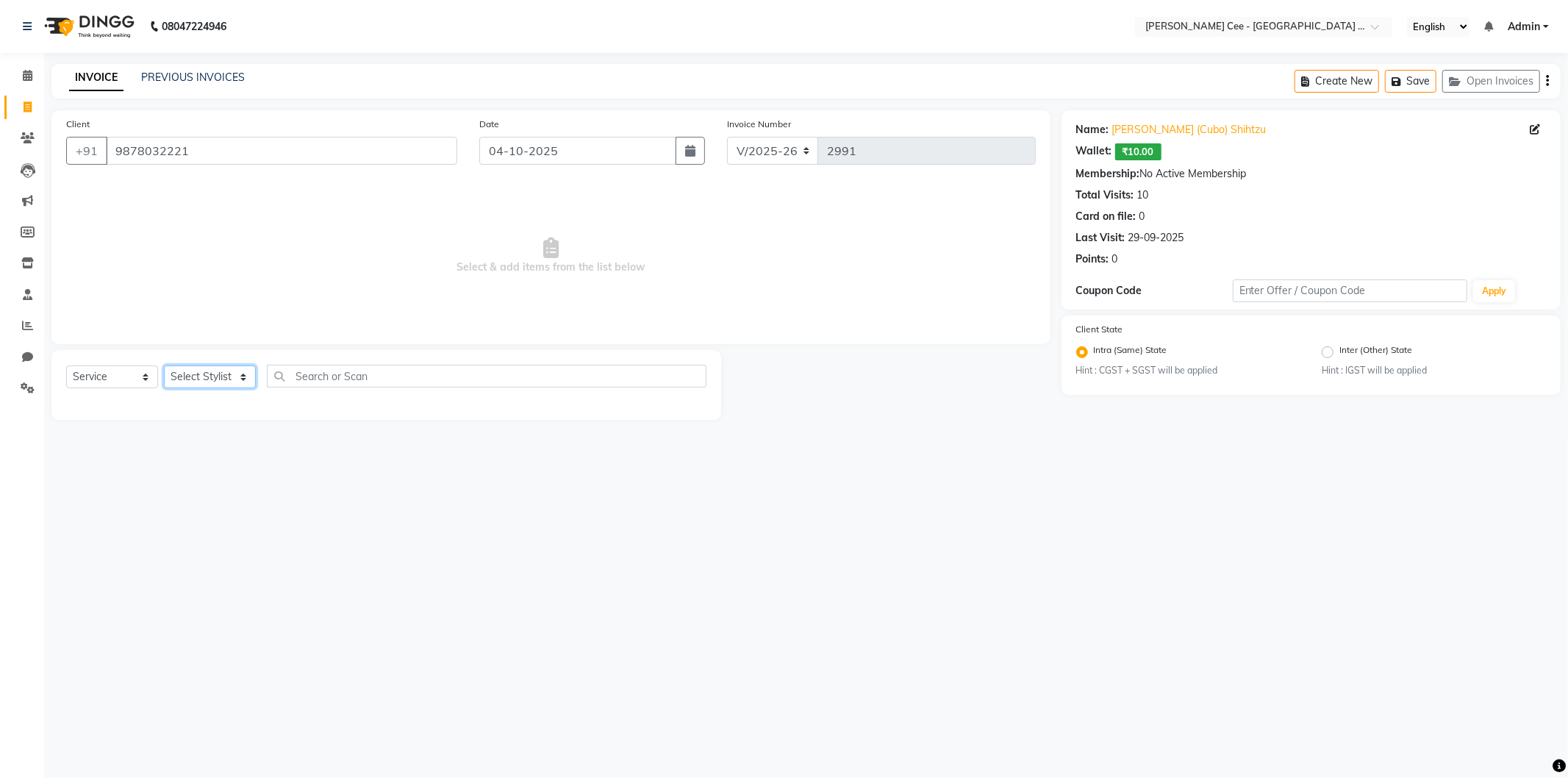
click at [218, 370] on select "Select Stylist Arsh (Helper) Avinash Dr Kamalpreet Kaur Dr.Simran Guri Jashanpr…" at bounding box center [210, 376] width 92 height 23
select select "93057"
click at [164, 366] on select "Select Stylist Arsh (Helper) Avinash Dr Kamalpreet Kaur Dr.Simran Guri Jashanpr…" at bounding box center [210, 376] width 92 height 23
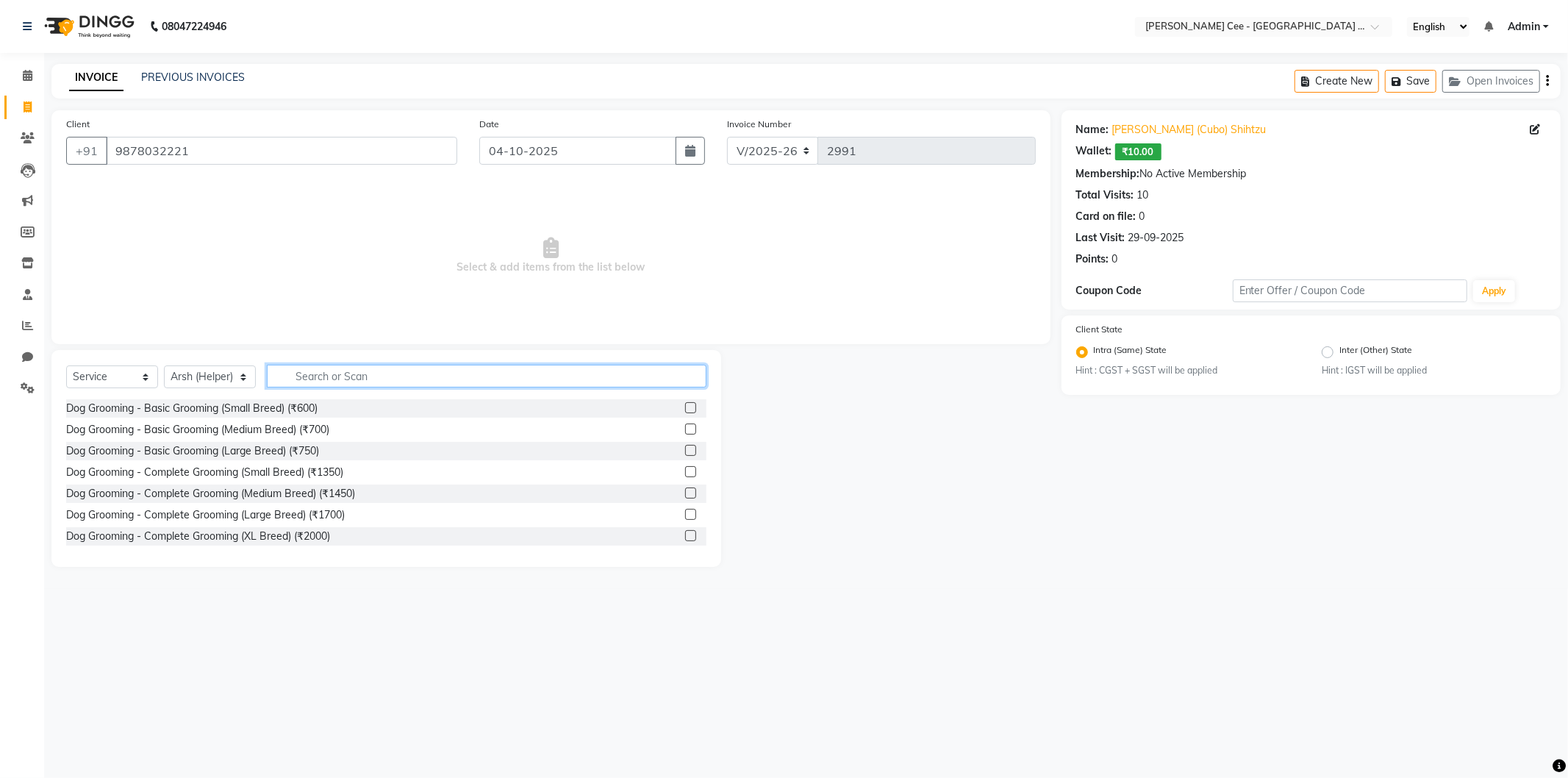
click at [320, 376] on input "text" at bounding box center [487, 375] width 440 height 23
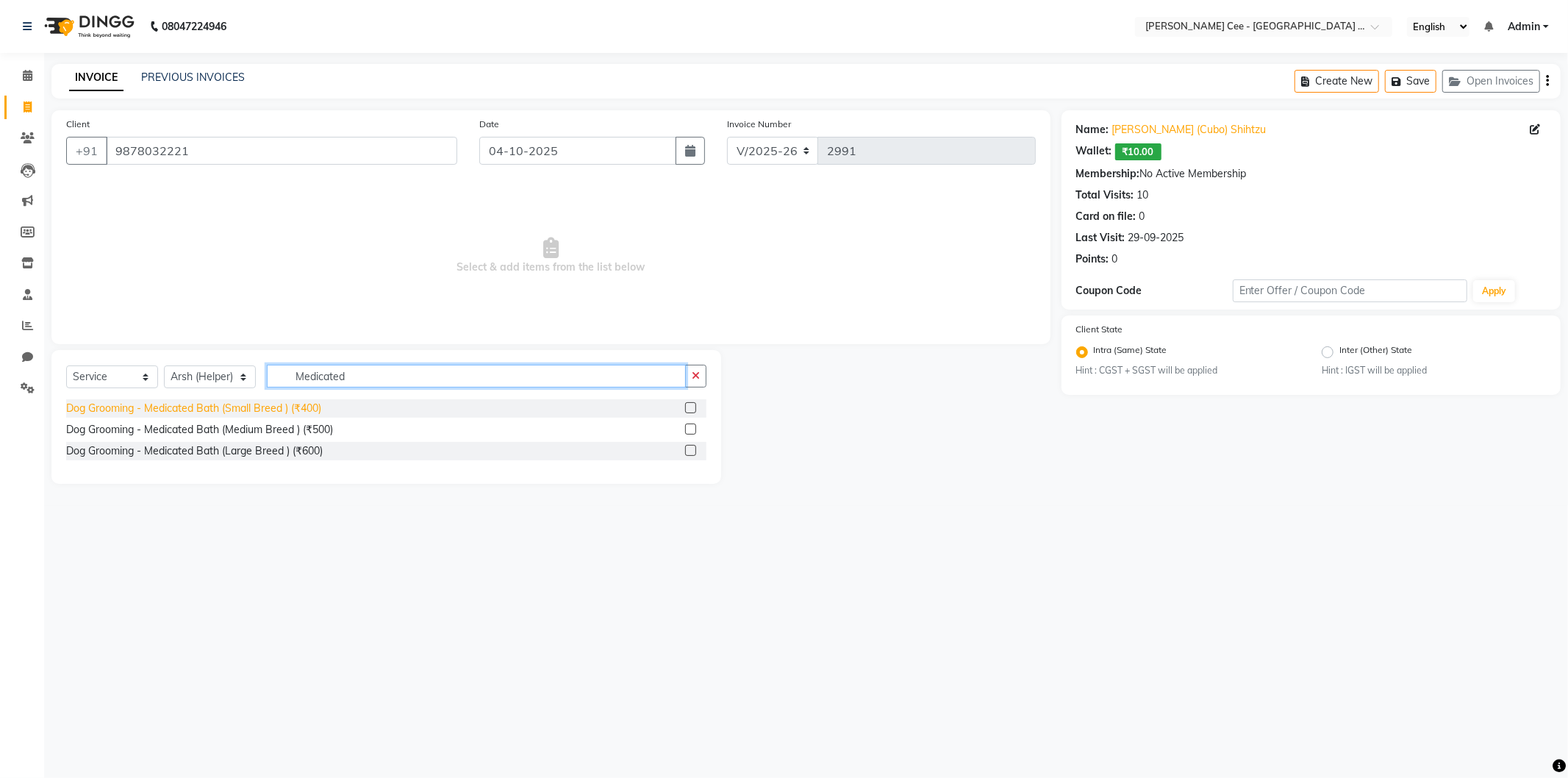
type input "Medicated"
click at [279, 409] on div "Dog Grooming - Medicated Bath (Small Breed ) (₹400)" at bounding box center [194, 408] width 255 height 15
checkbox input "false"
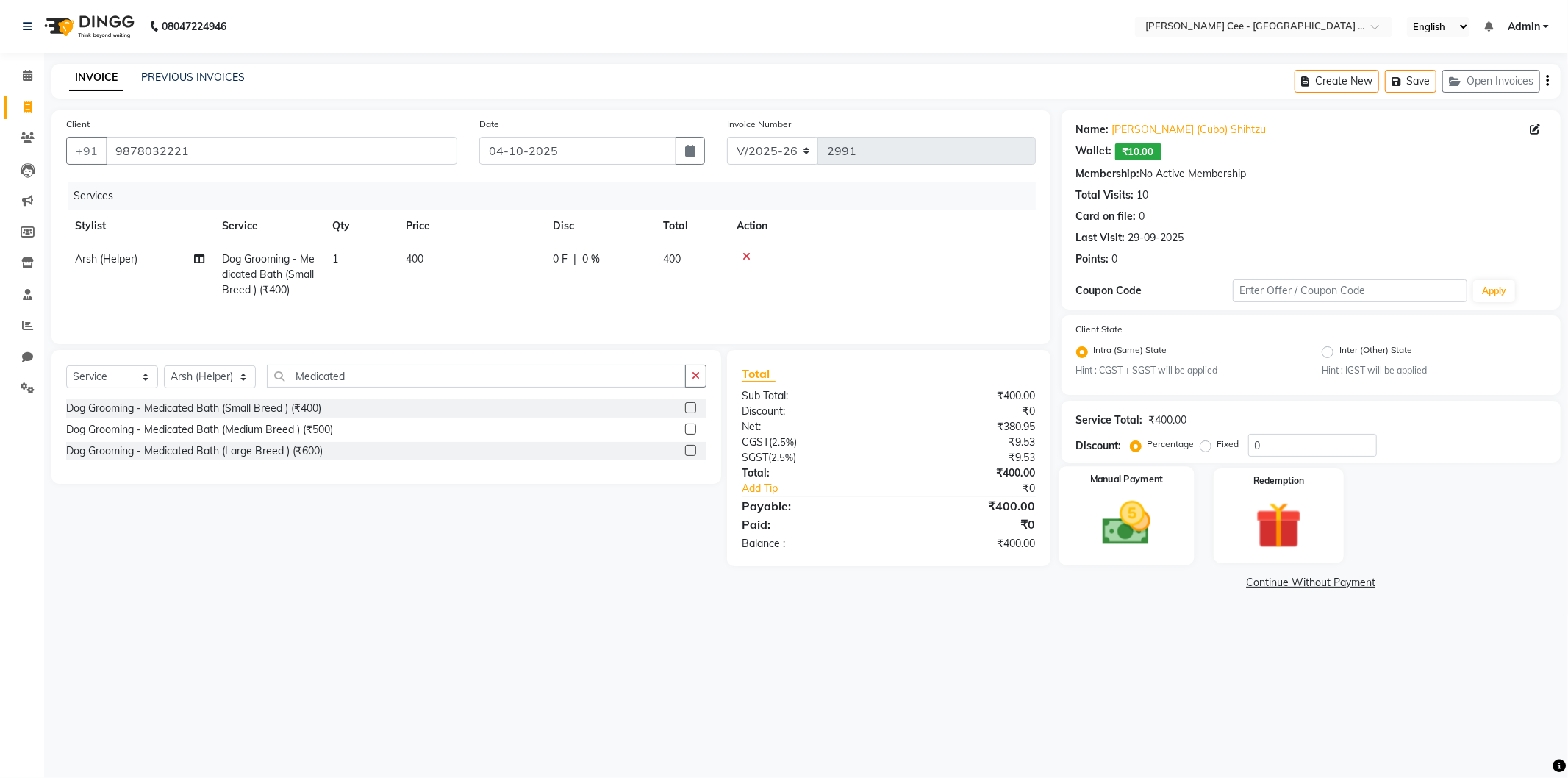
click at [1119, 501] on img at bounding box center [1126, 523] width 79 height 56
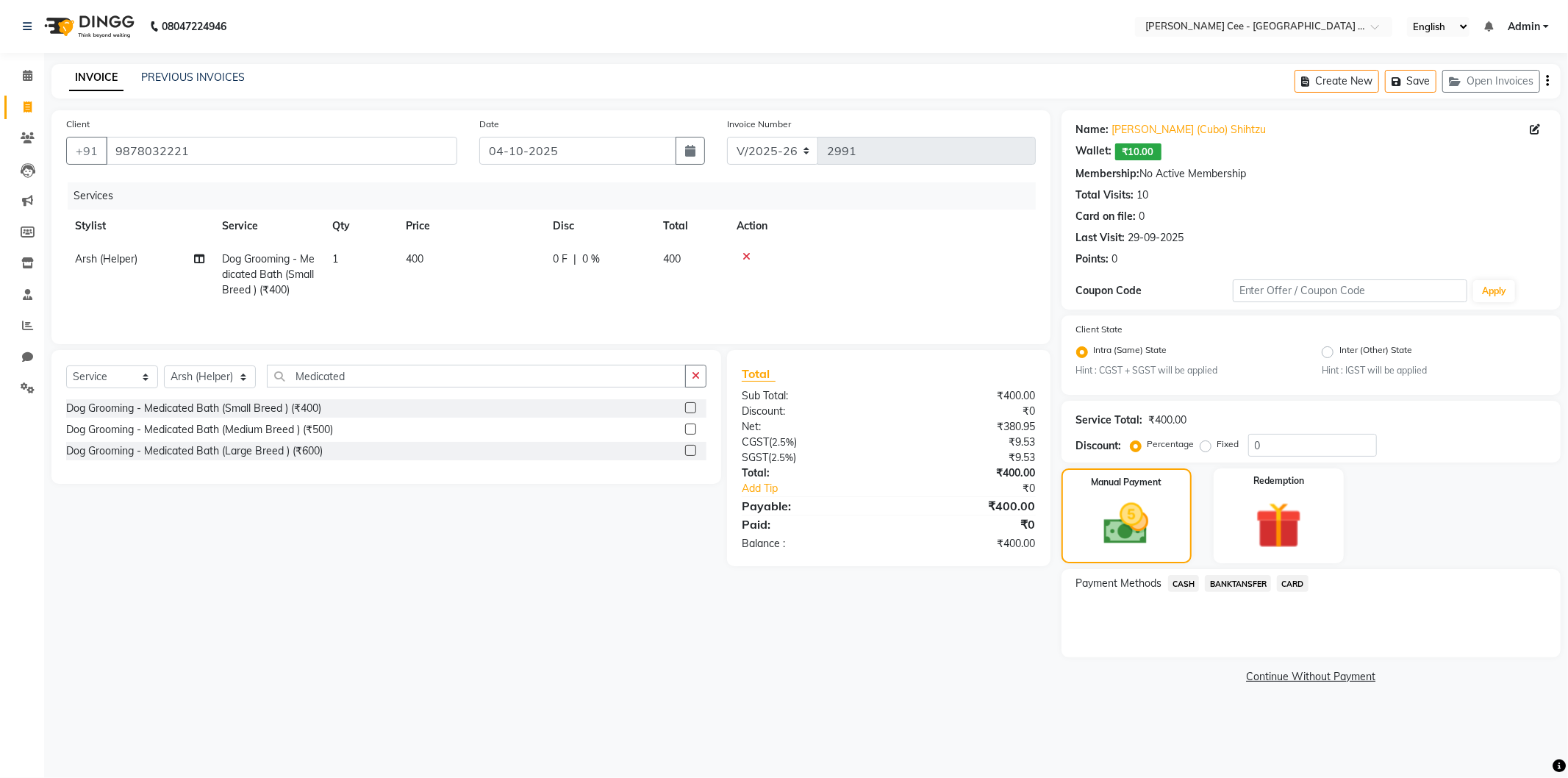
click at [1185, 583] on span "CASH" at bounding box center [1183, 584] width 31 height 17
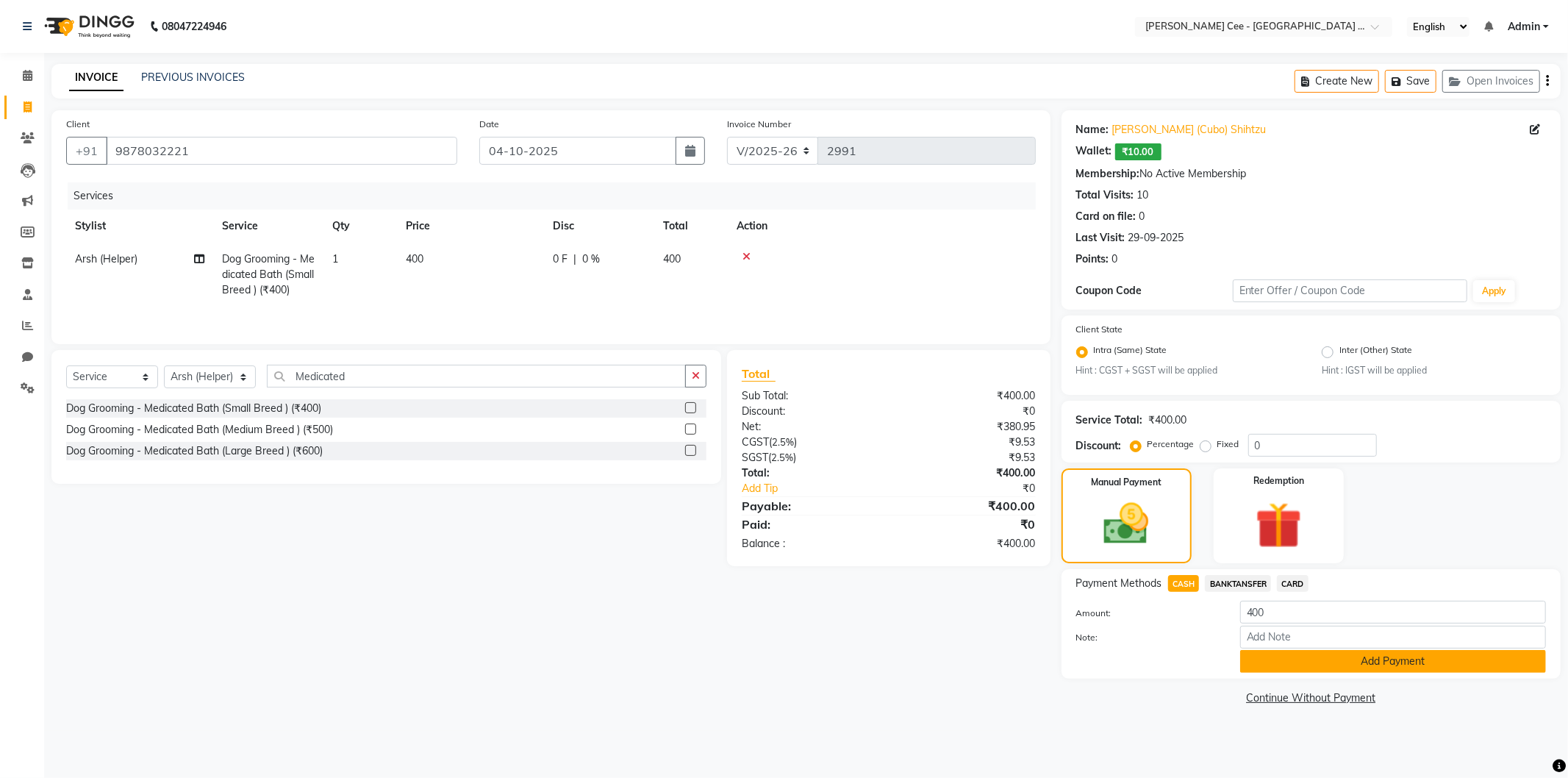
click at [1313, 653] on button "Add Payment" at bounding box center [1393, 661] width 306 height 23
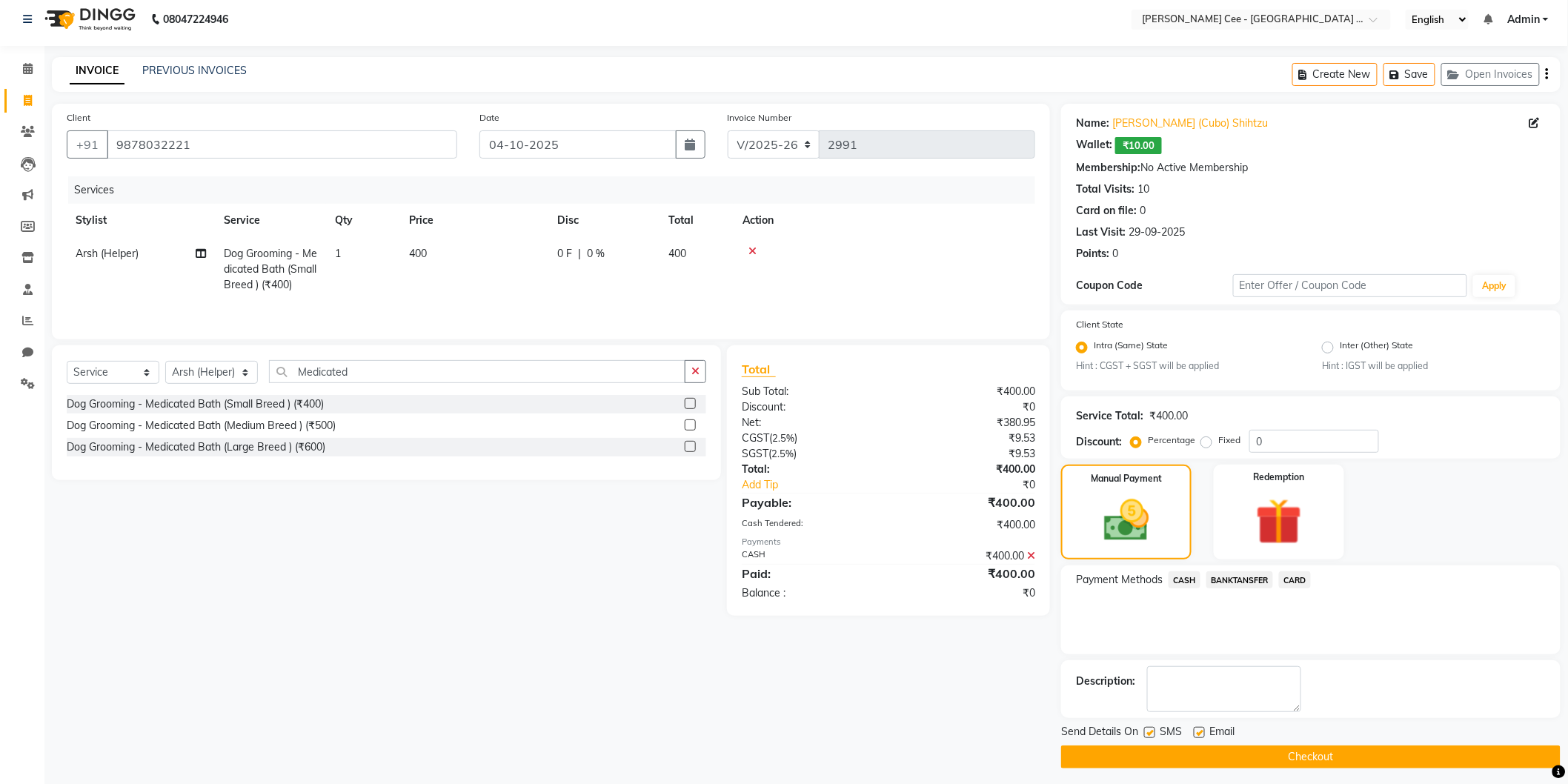
scroll to position [14, 0]
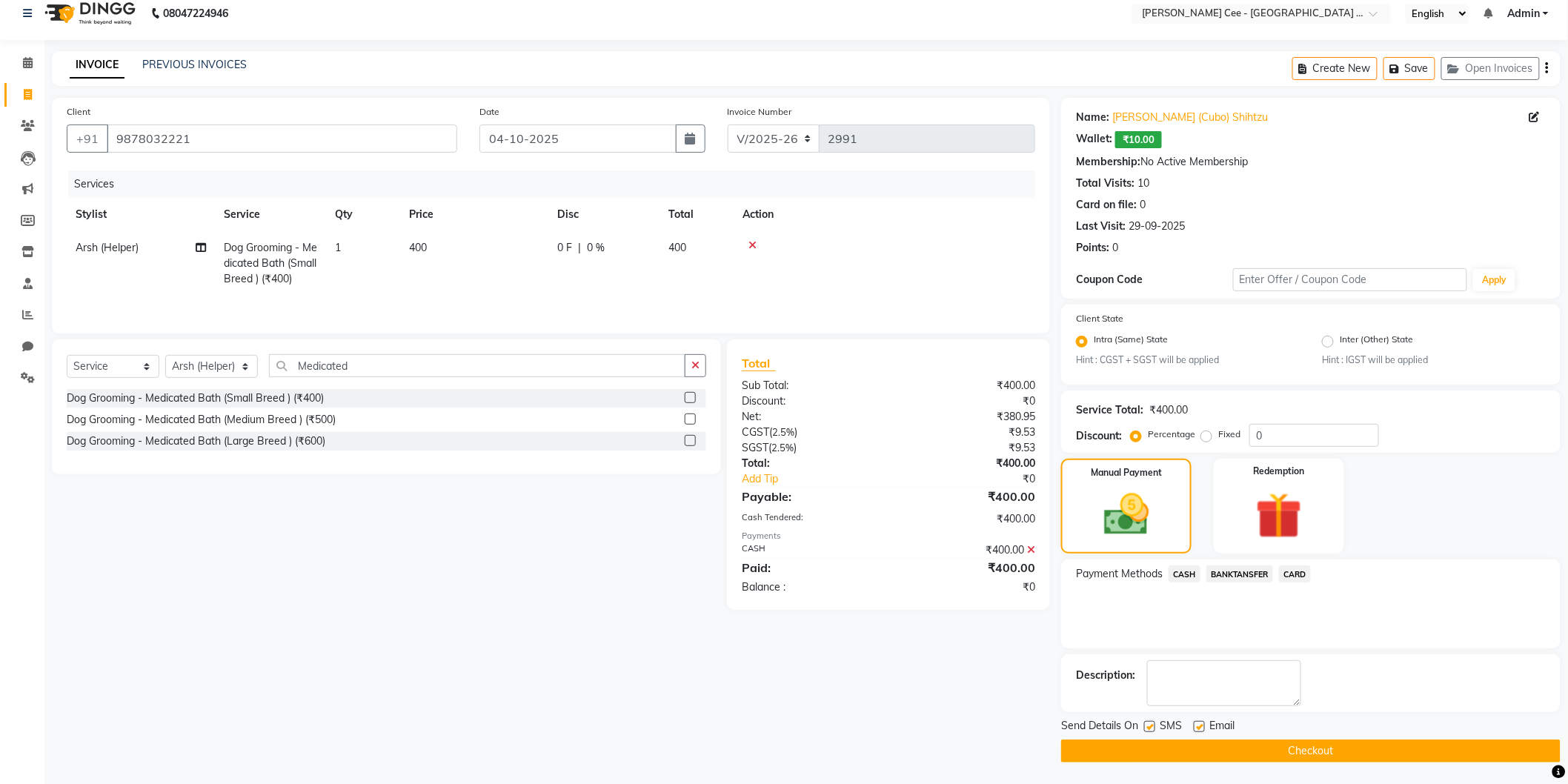
click at [1321, 744] on button "Checkout" at bounding box center [1311, 751] width 499 height 23
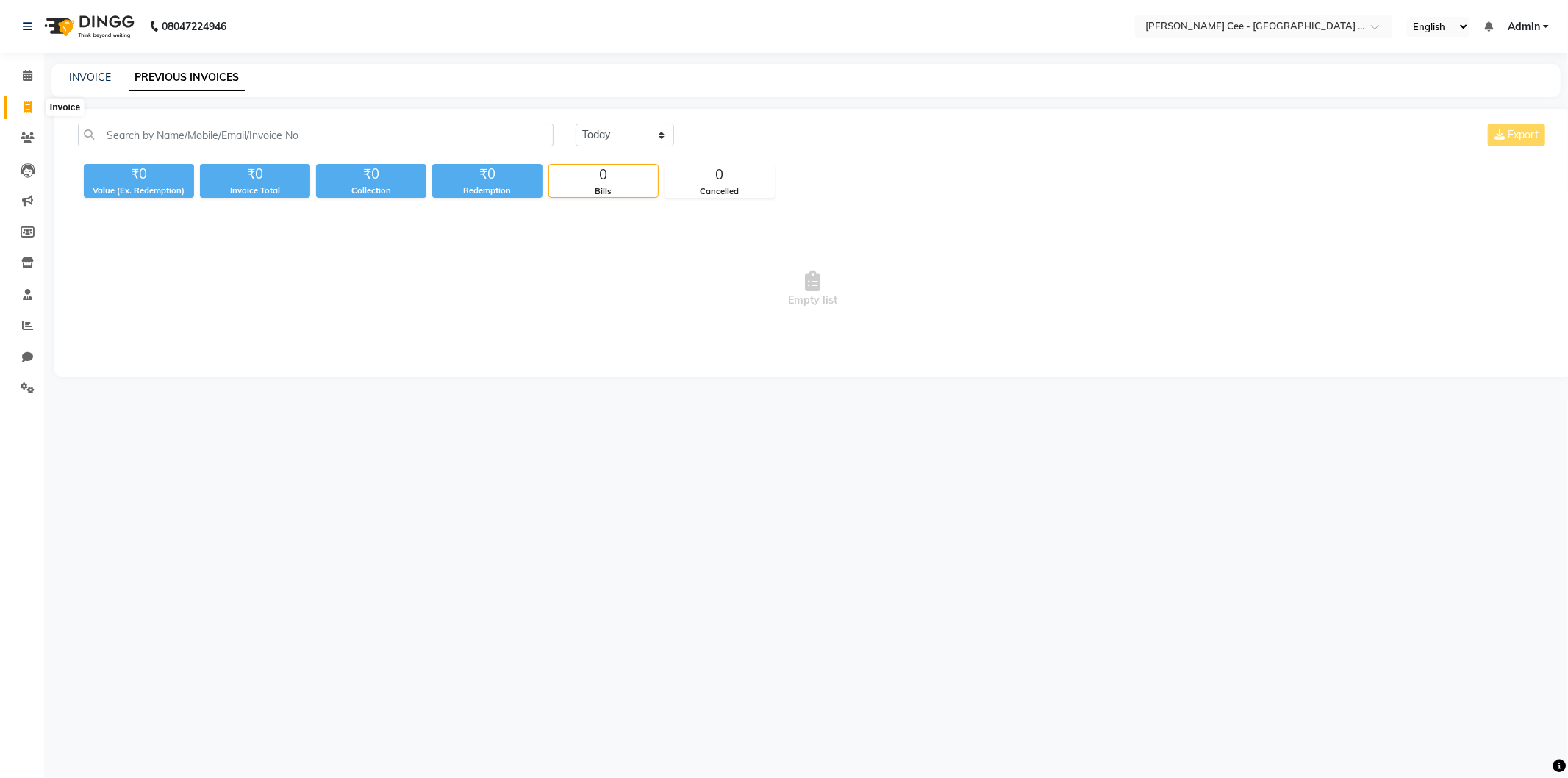
click at [20, 107] on span at bounding box center [27, 107] width 25 height 17
select select "service"
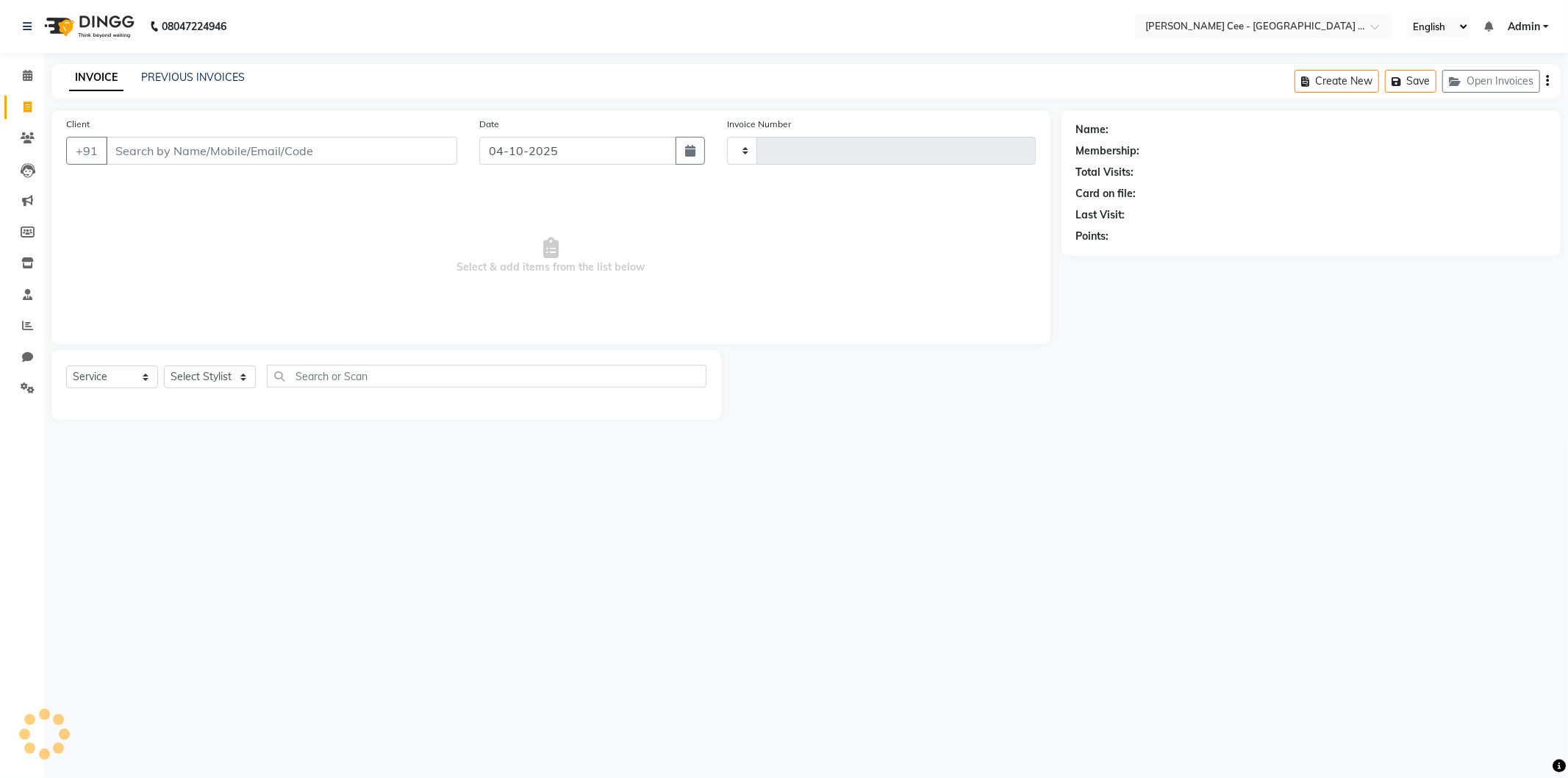
type input "2989"
select select "8239"
click at [119, 377] on select "Select Service Product Membership Package Voucher Prepaid Gift Card" at bounding box center [112, 376] width 92 height 23
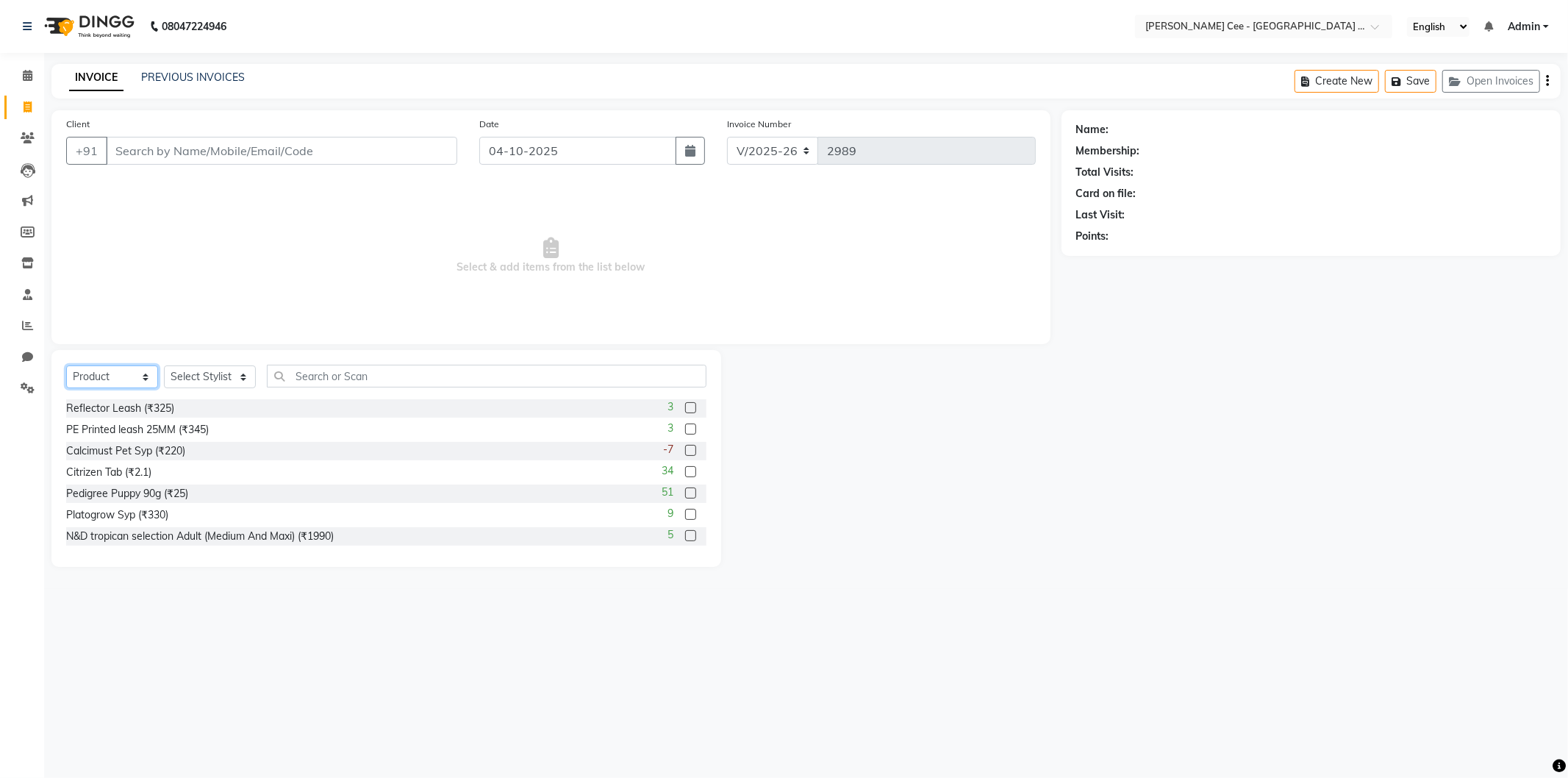
select select "service"
click at [66, 366] on select "Select Service Product Membership Package Voucher Prepaid Gift Card" at bounding box center [112, 376] width 92 height 23
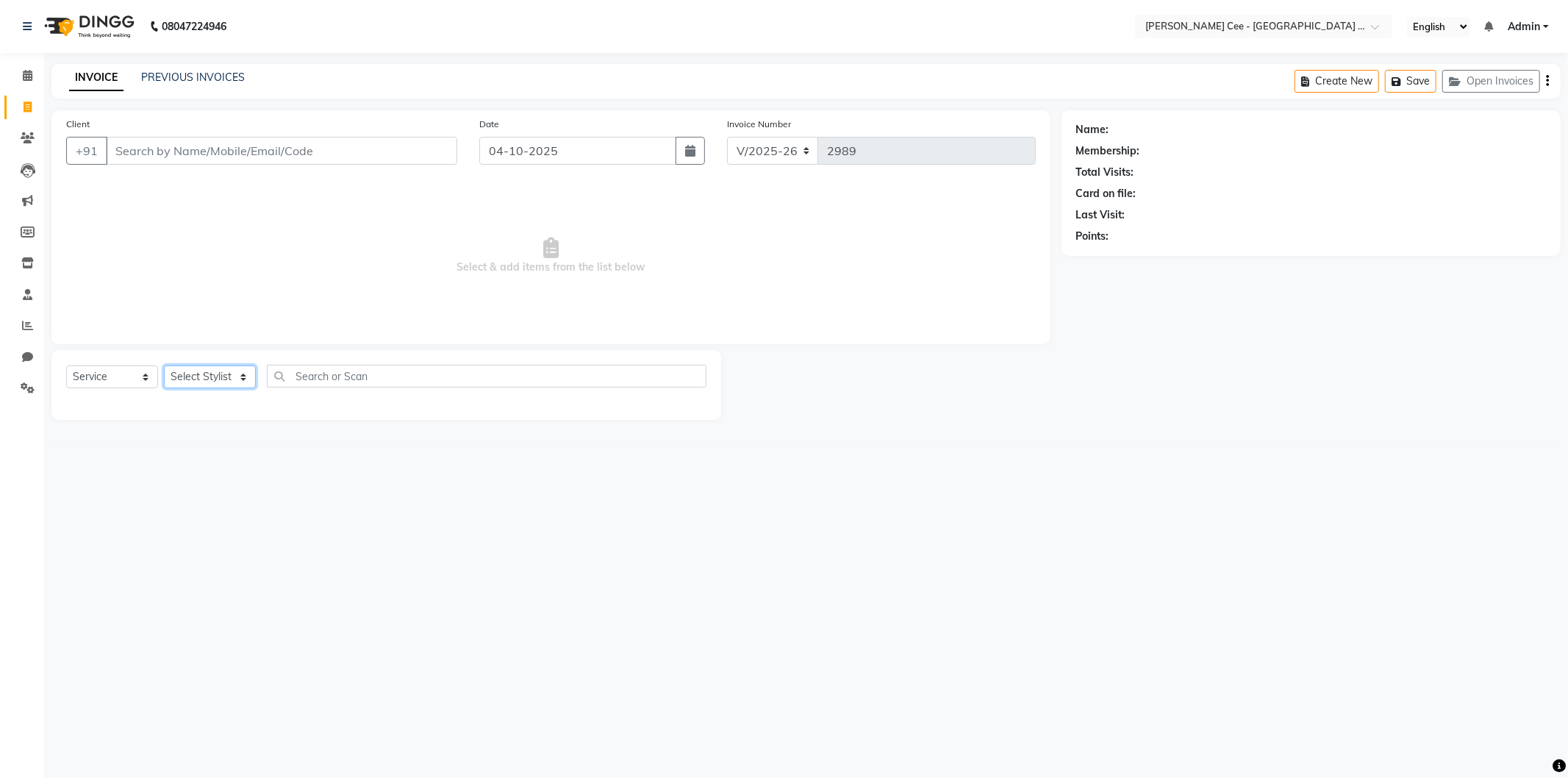
click at [197, 375] on select "Select Stylist Arsh (Helper) Avinash Dr Kamalpreet Kaur Dr.Simran Guri Jashanpr…" at bounding box center [210, 376] width 92 height 23
select select "86349"
click at [164, 366] on select "Select Stylist Arsh (Helper) Avinash Dr Kamalpreet Kaur Dr.Simran Guri Jashanpr…" at bounding box center [210, 376] width 92 height 23
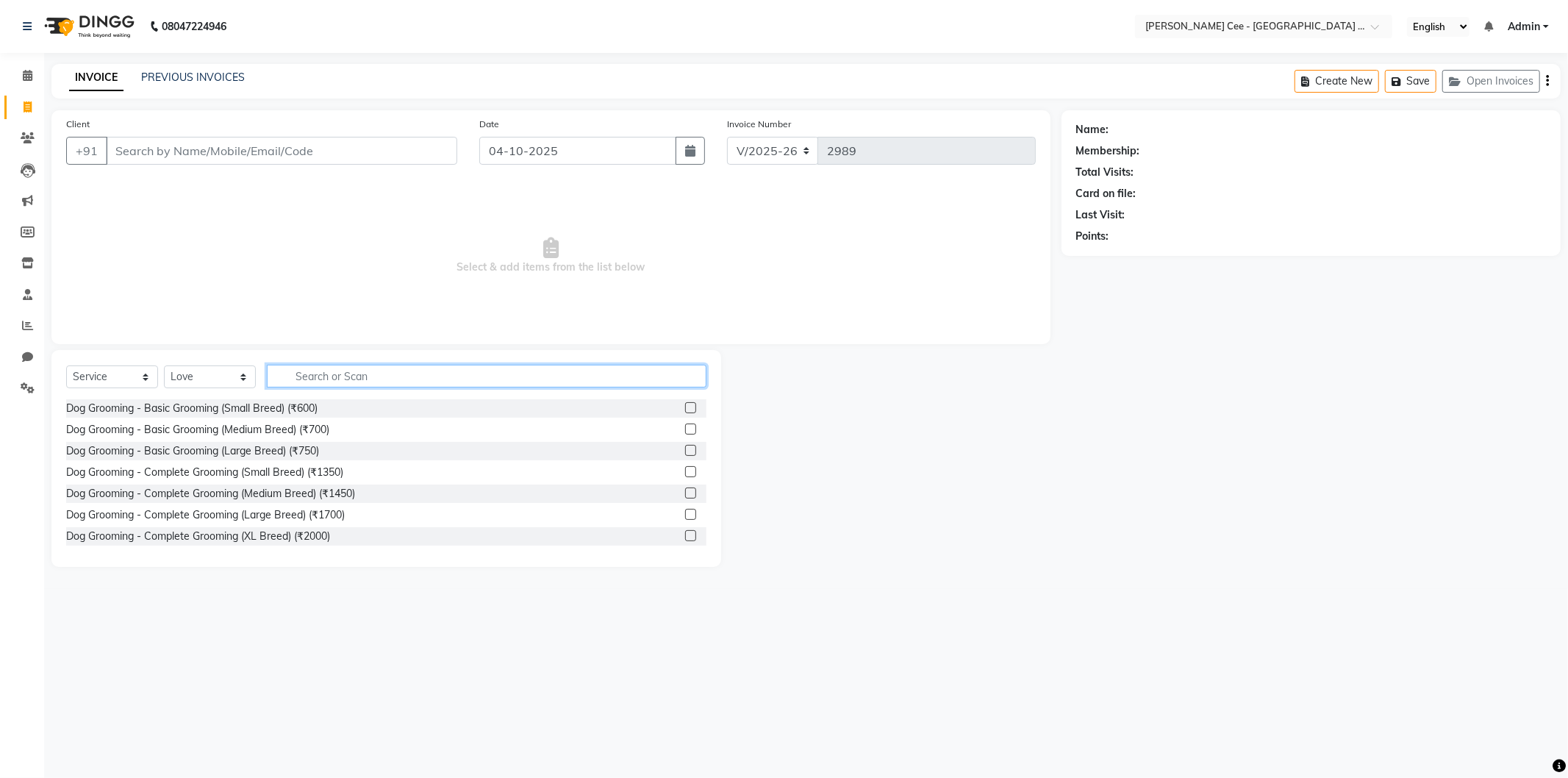
click at [331, 370] on input "text" at bounding box center [487, 375] width 440 height 23
type input "complete"
click at [686, 408] on label at bounding box center [691, 408] width 11 height 11
click at [686, 408] on input "checkbox" at bounding box center [690, 408] width 9 height 9
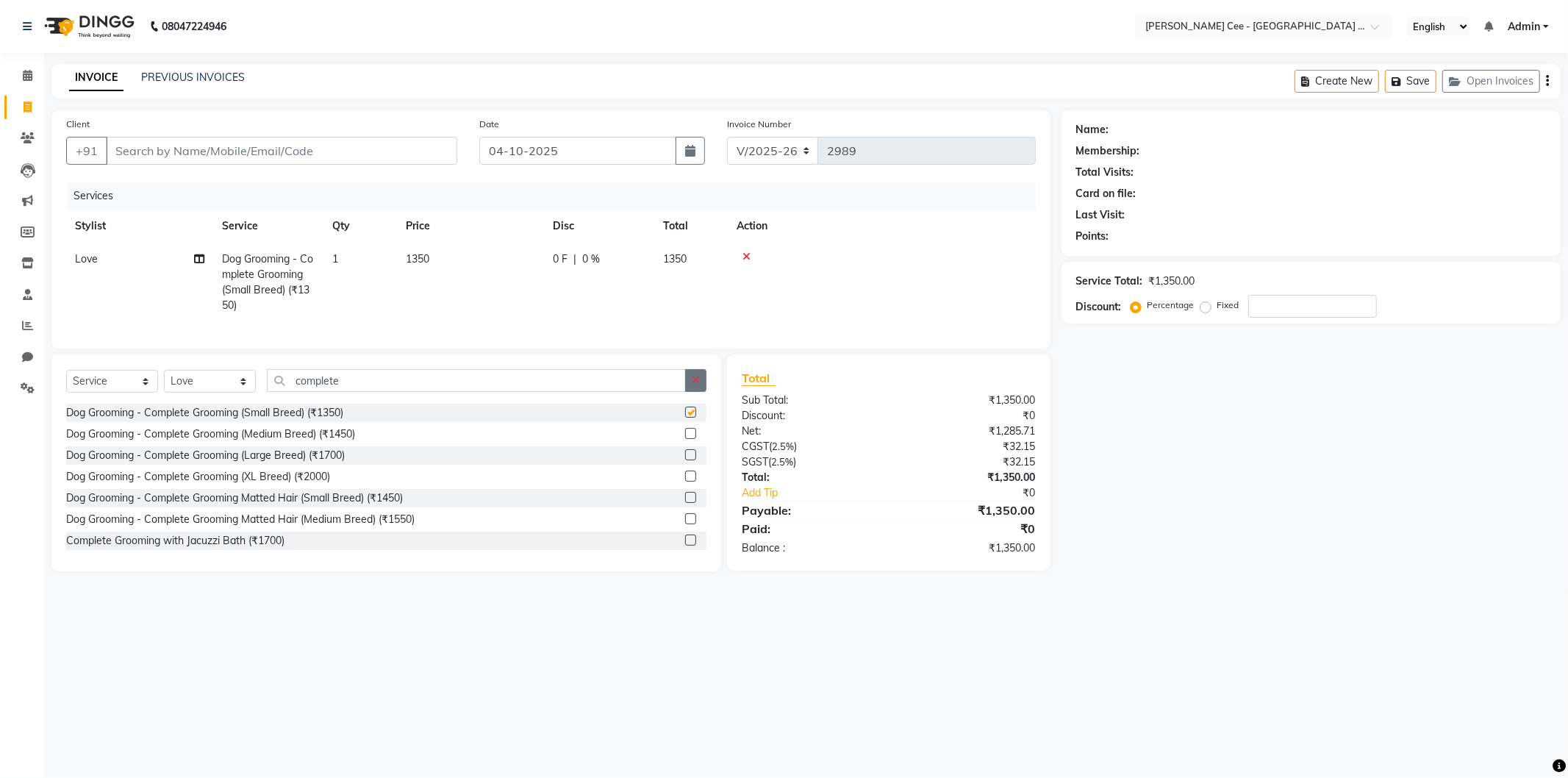
checkbox input "false"
click at [696, 386] on icon "button" at bounding box center [696, 381] width 8 height 10
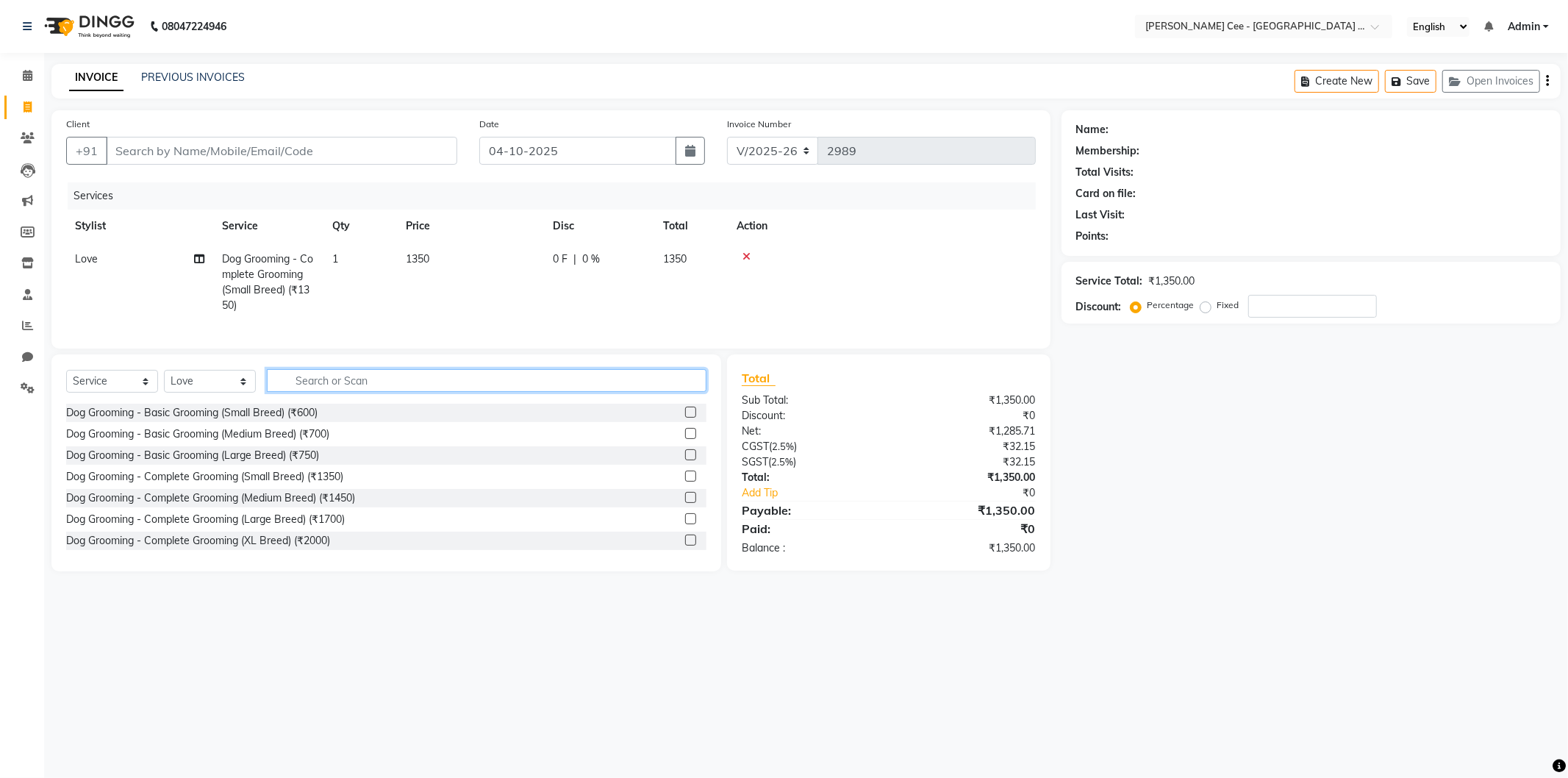
click at [456, 392] on input "text" at bounding box center [487, 381] width 440 height 23
click at [343, 392] on input "text" at bounding box center [487, 381] width 440 height 23
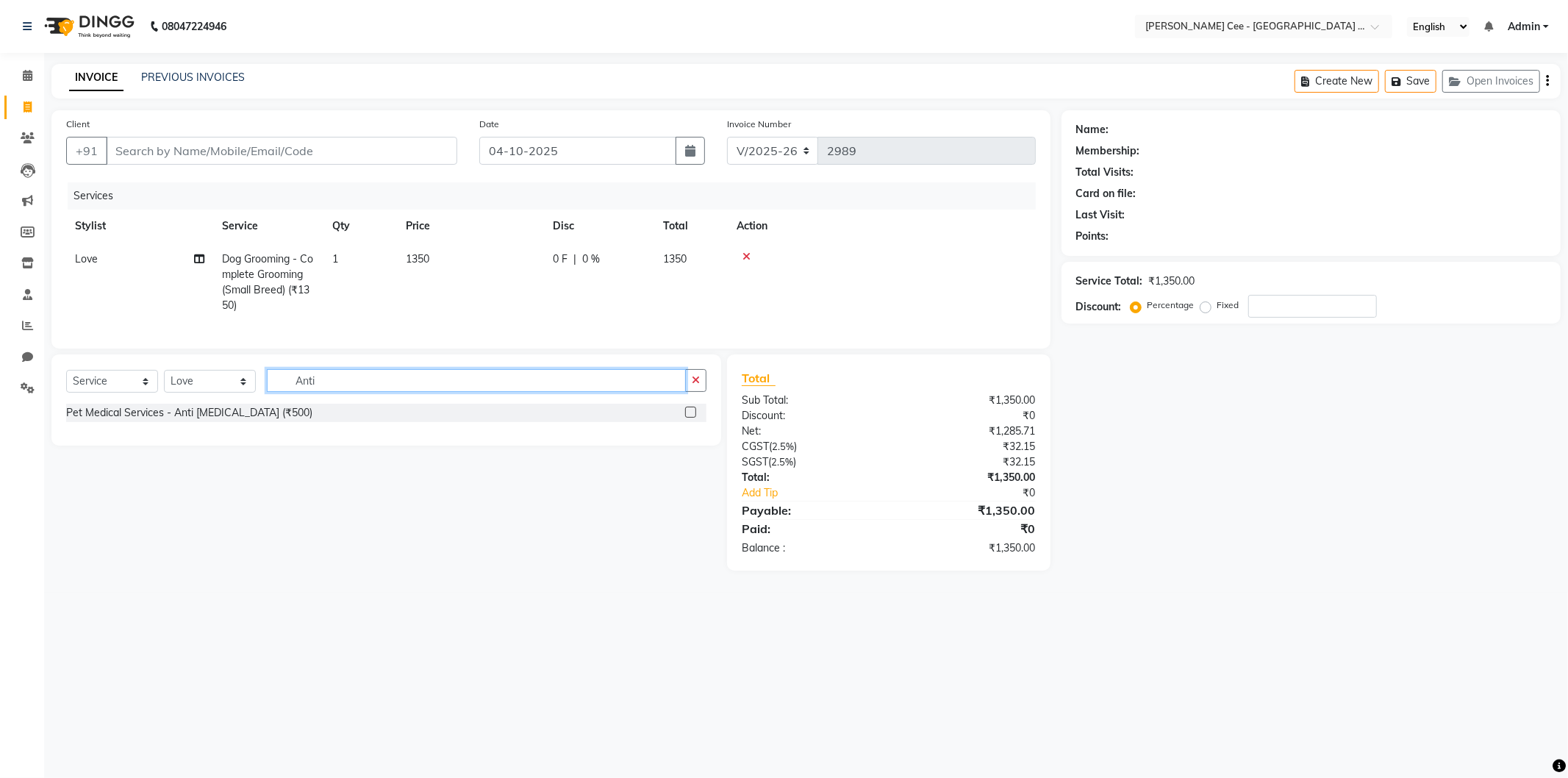
type input "Anti"
click at [690, 418] on label at bounding box center [691, 412] width 11 height 11
click at [690, 418] on input "checkbox" at bounding box center [690, 413] width 9 height 9
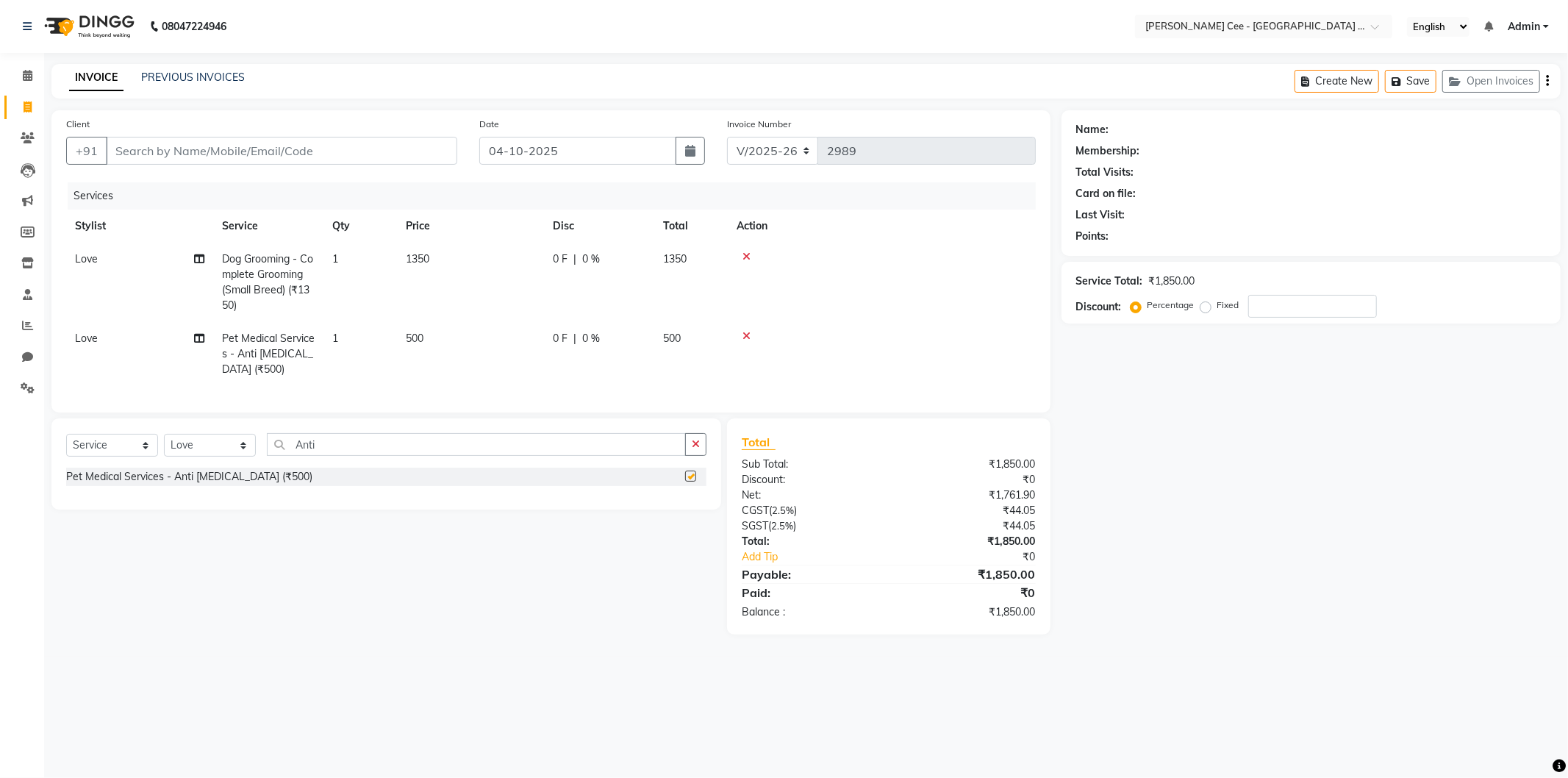
checkbox input "false"
click at [193, 151] on input "Client" at bounding box center [281, 151] width 352 height 28
type input "T"
type input "0"
type input "Y"
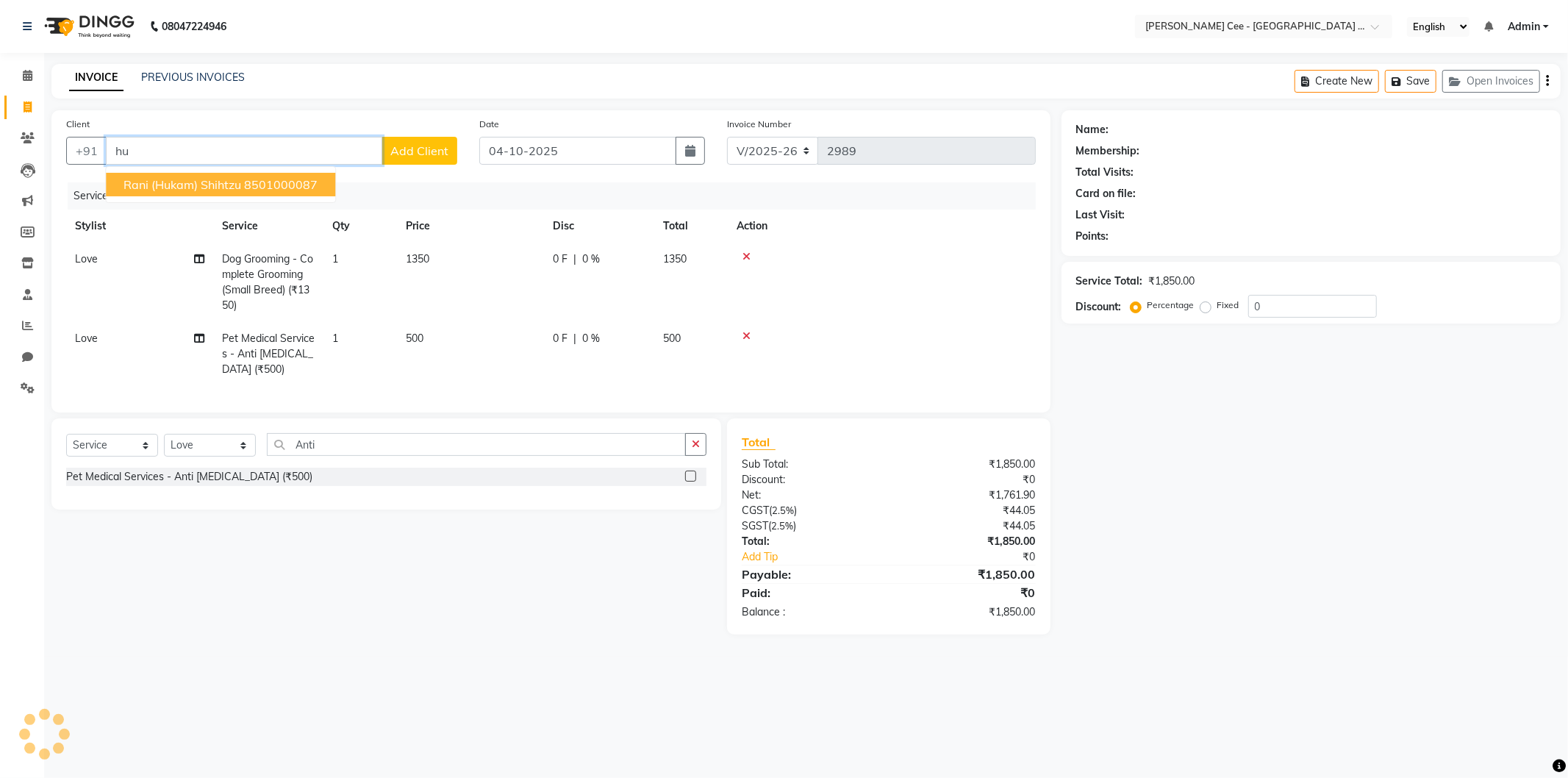
type input "h"
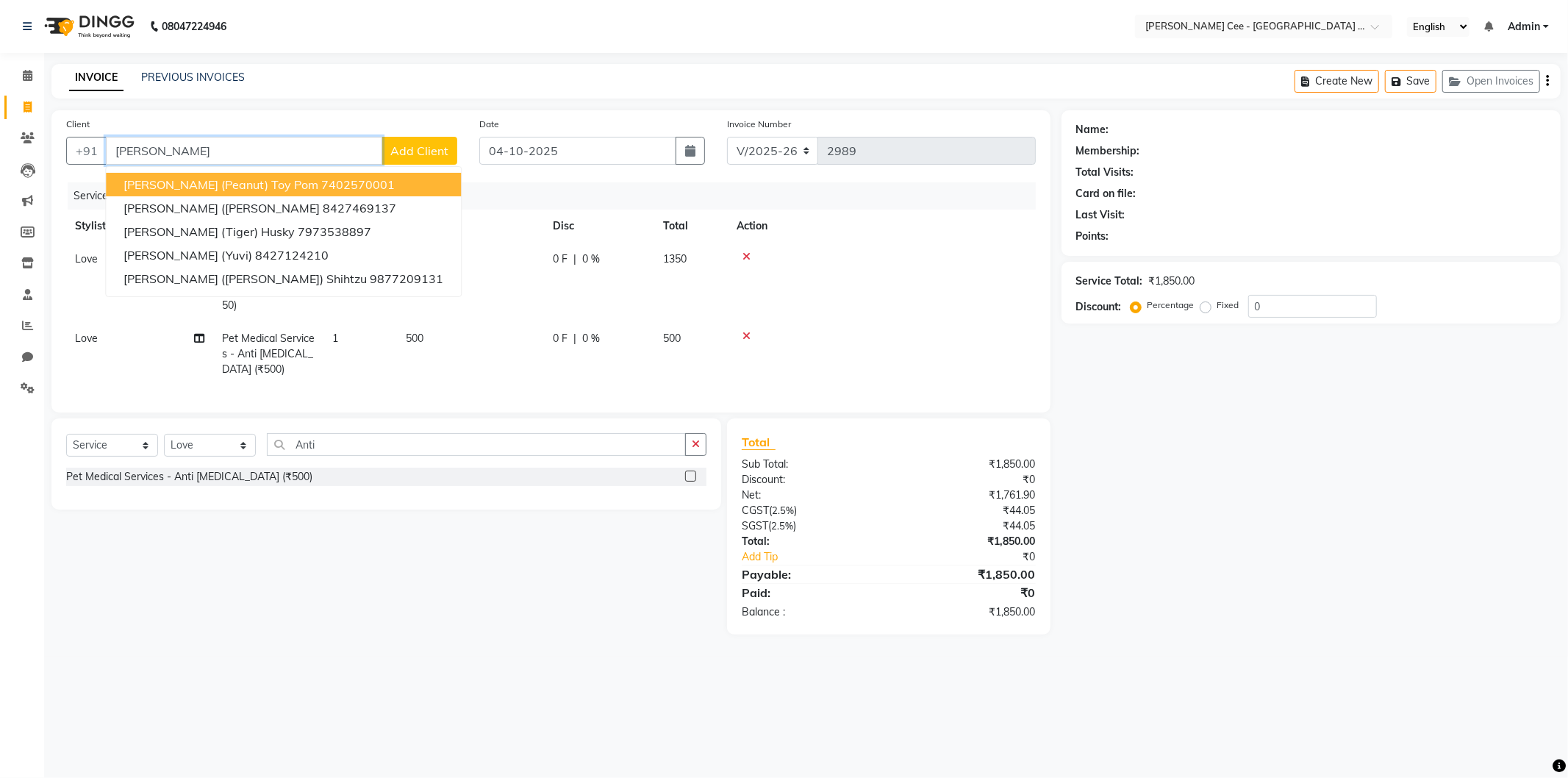
type input "Yuvraj"
click at [175, 162] on input "Yuvraj" at bounding box center [243, 151] width 276 height 28
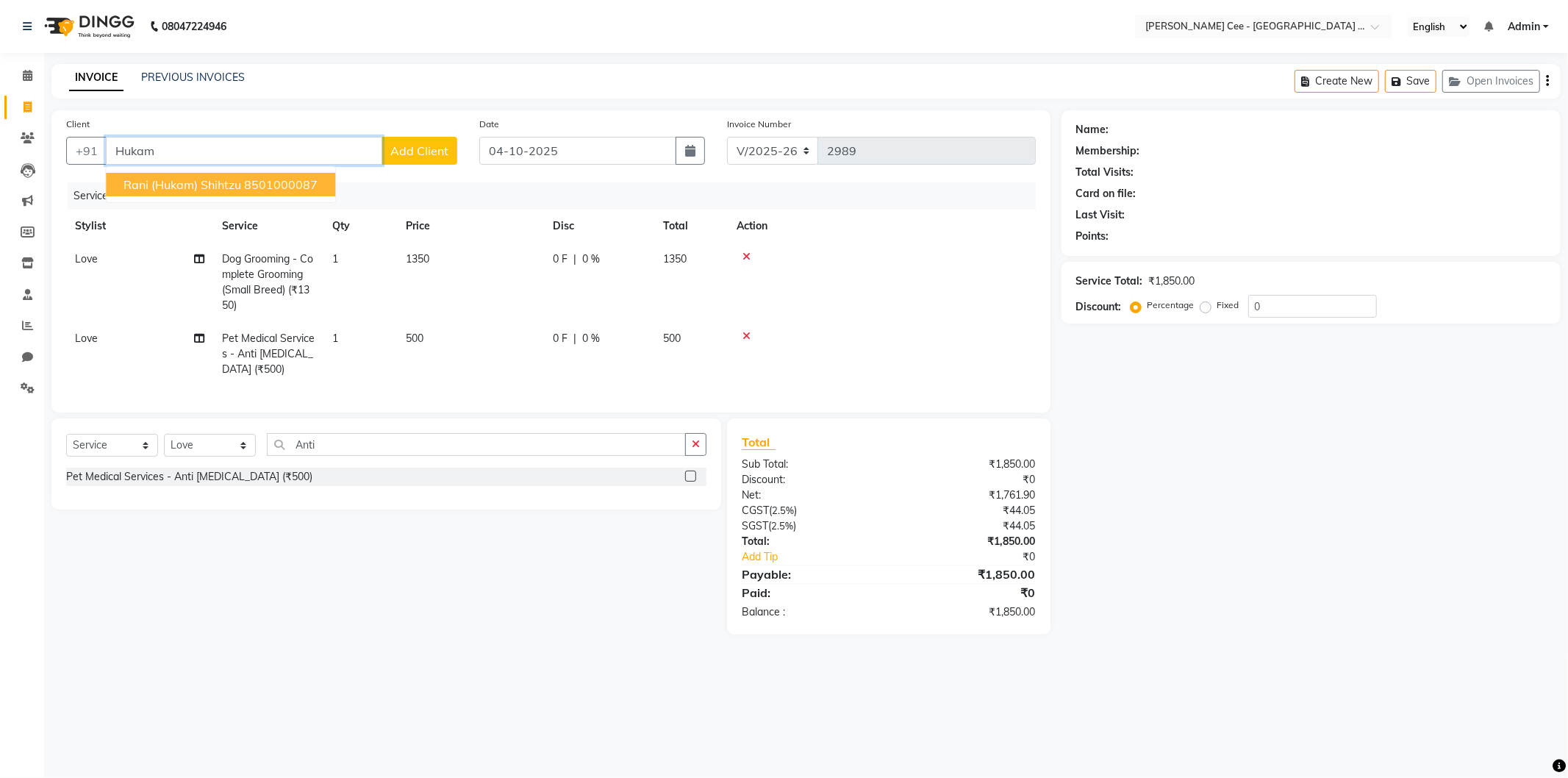
click at [158, 189] on span "Rani (Hukam) Shihtzu" at bounding box center [182, 184] width 117 height 14
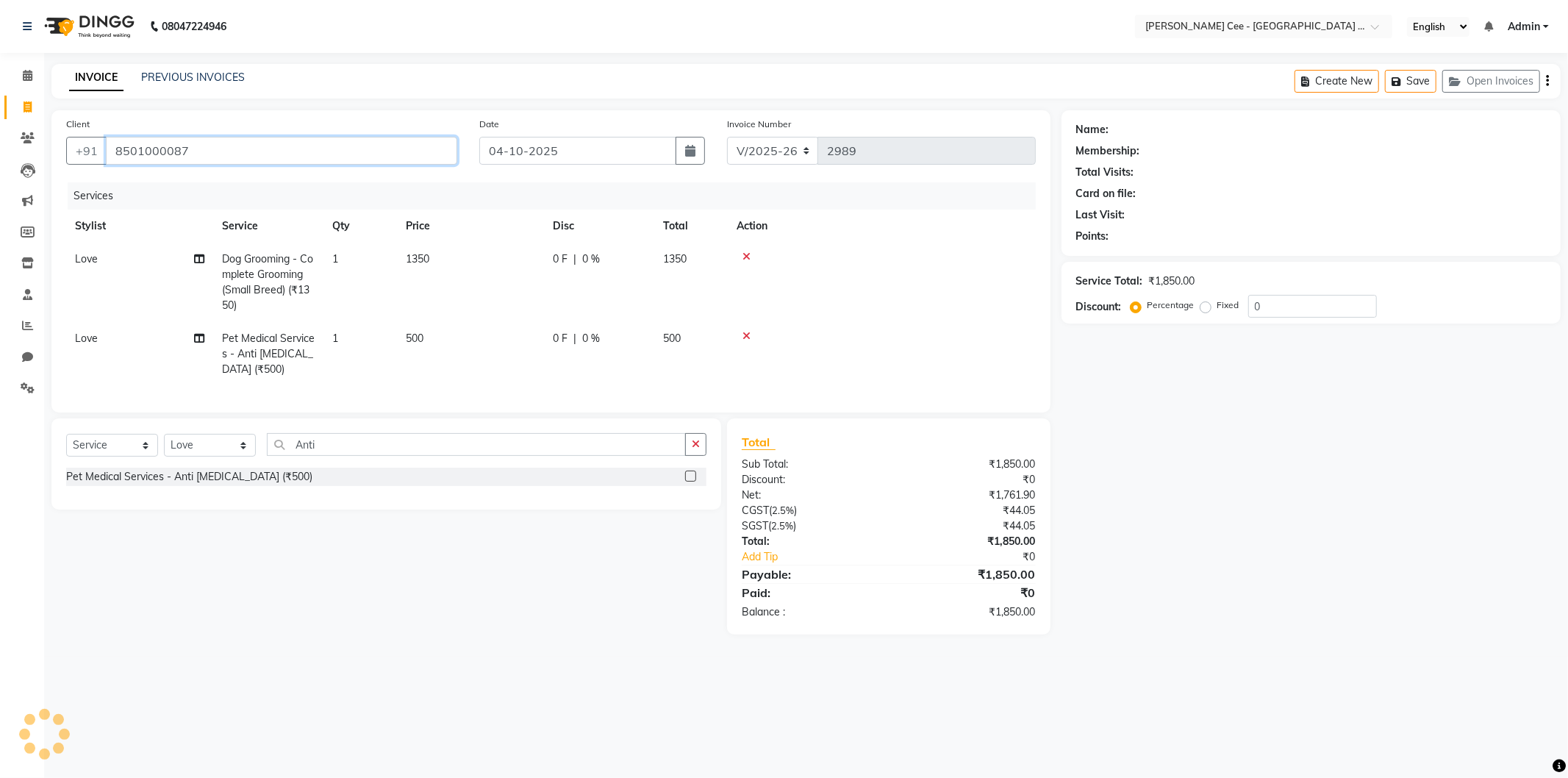
type input "8501000087"
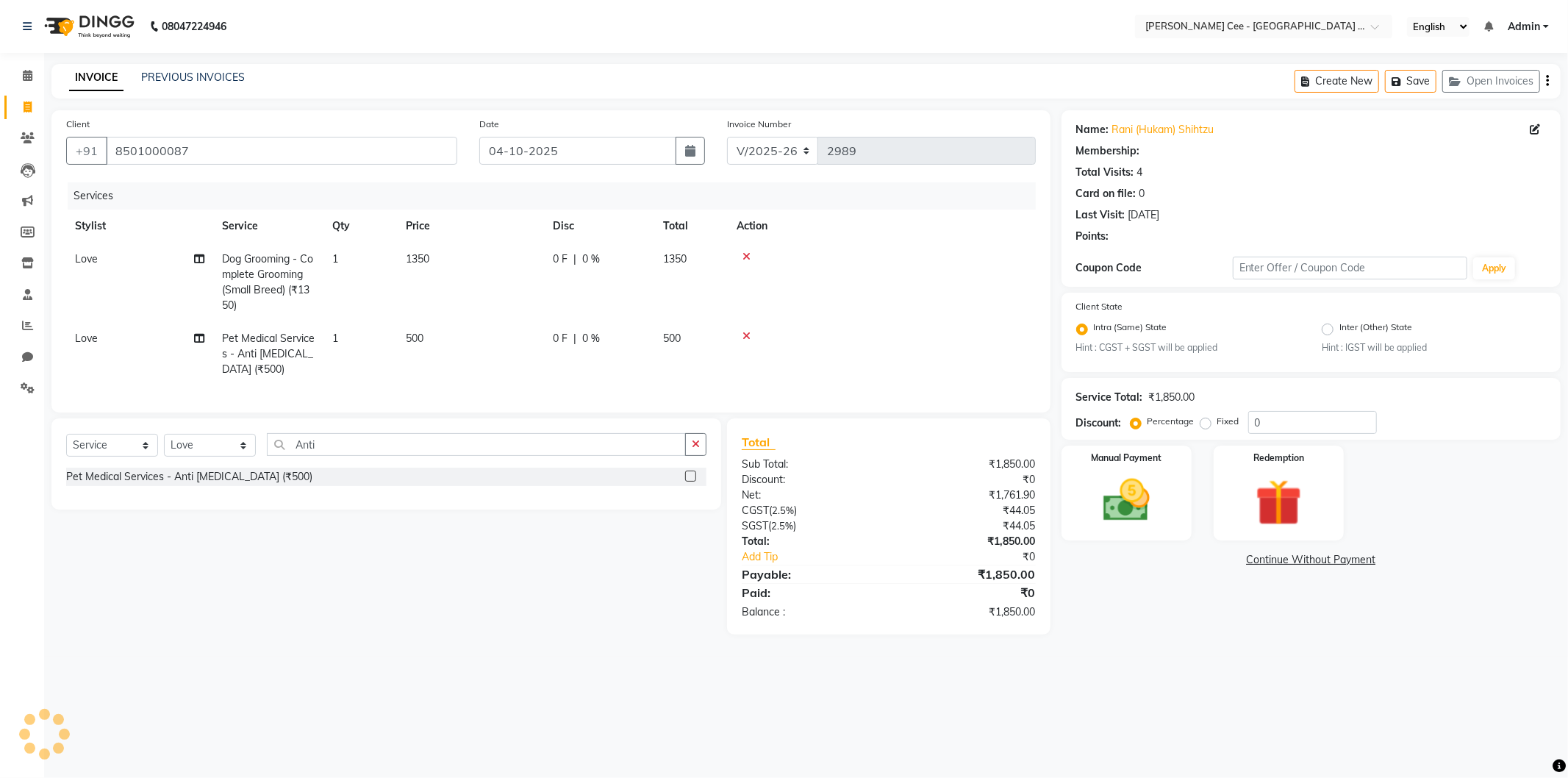
radio input "false"
radio input "true"
click at [1134, 511] on img at bounding box center [1126, 501] width 79 height 56
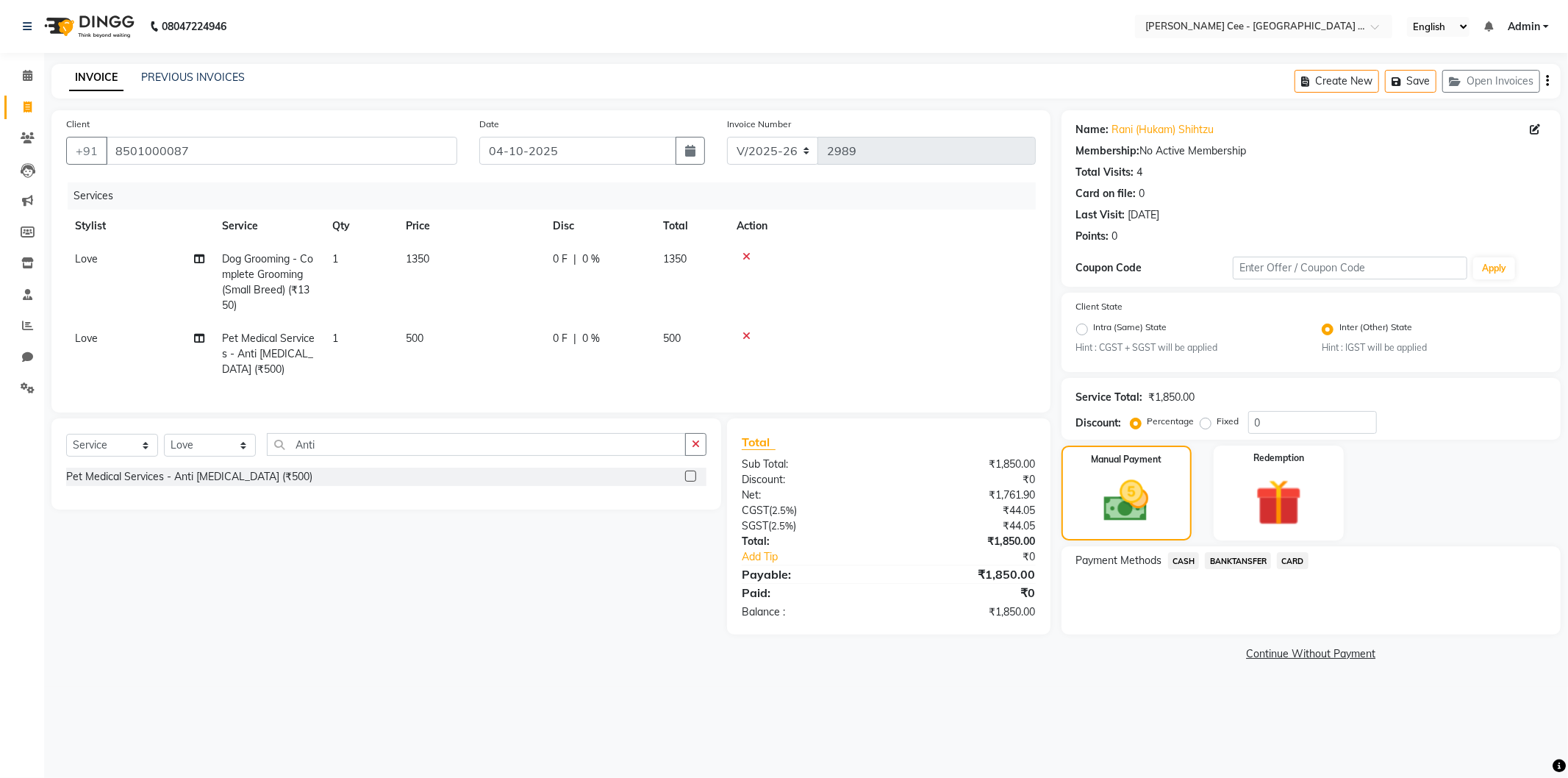
click at [1232, 562] on span "BANKTANSFER" at bounding box center [1237, 561] width 66 height 17
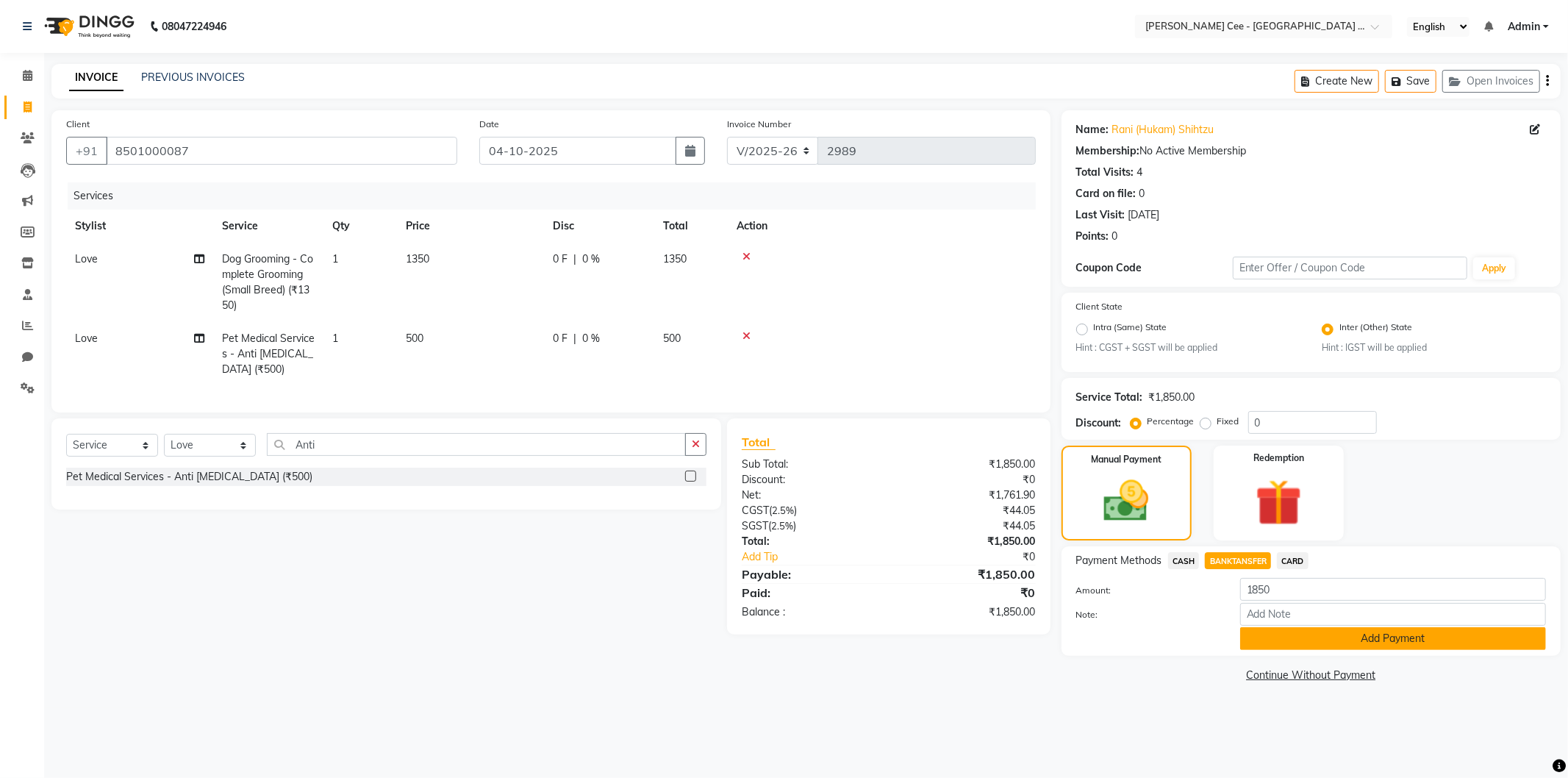
click at [1255, 630] on button "Add Payment" at bounding box center [1393, 638] width 306 height 23
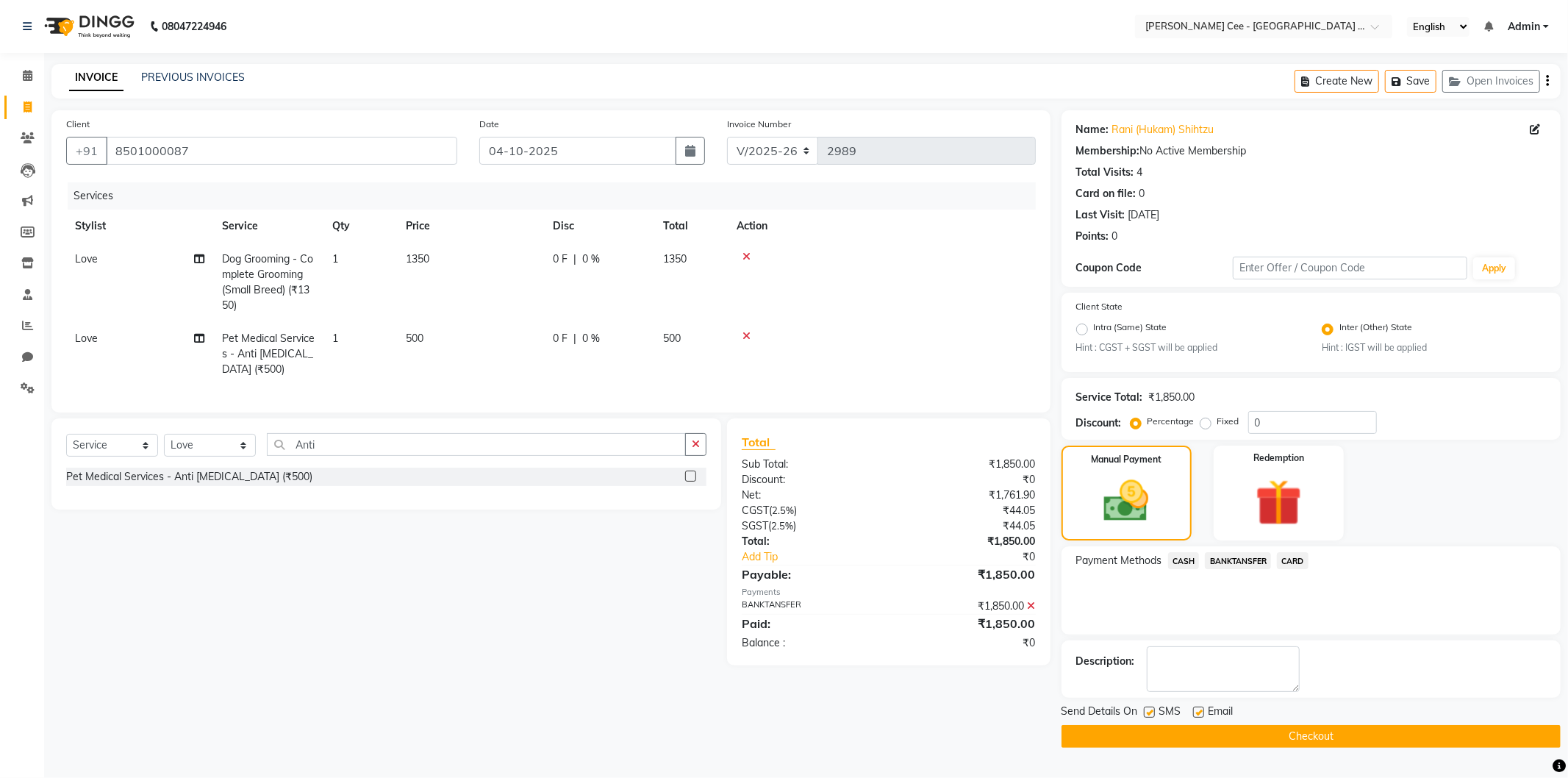
click at [1248, 748] on button "Checkout" at bounding box center [1311, 737] width 500 height 23
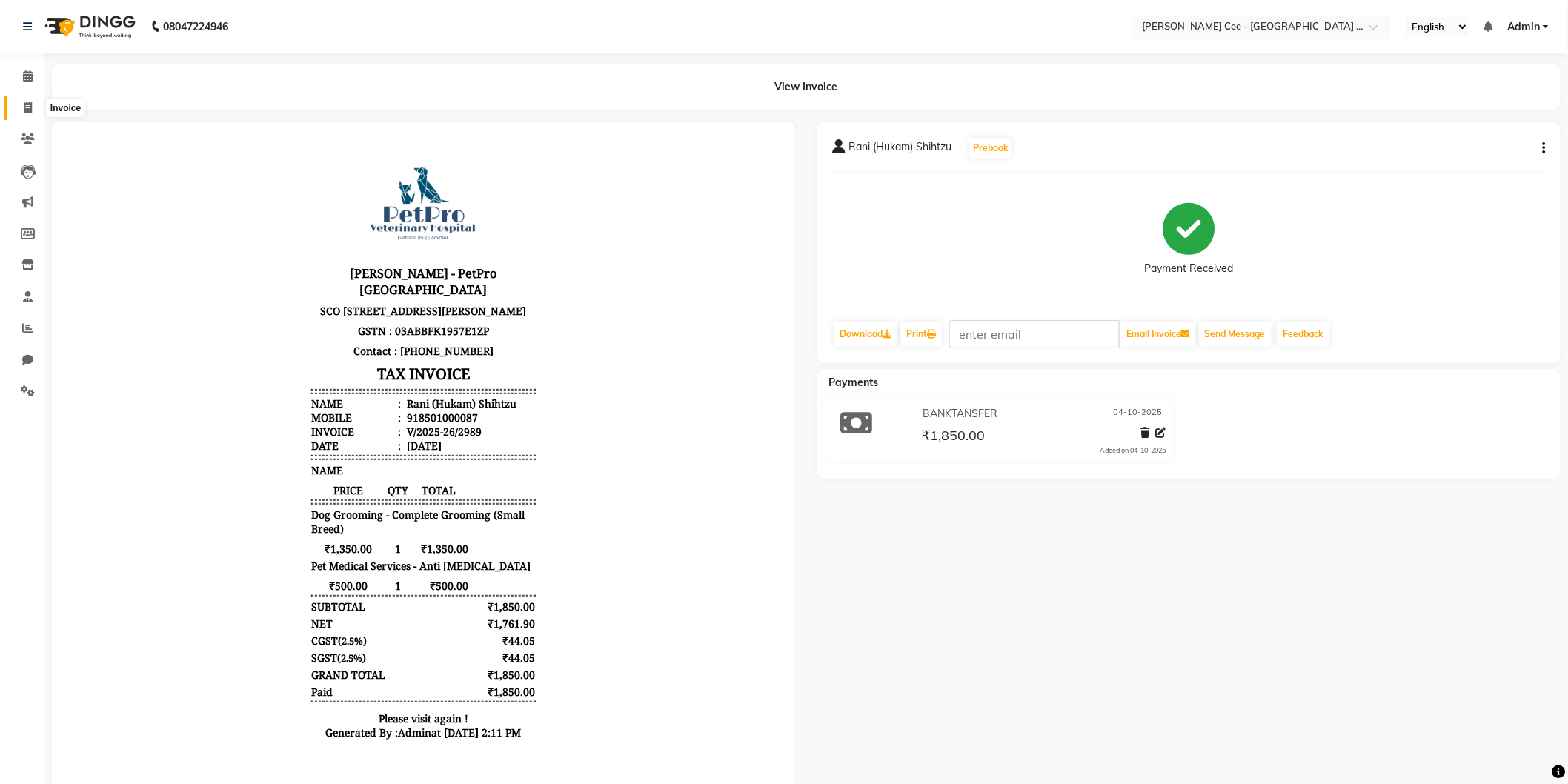
click at [27, 111] on icon at bounding box center [28, 107] width 9 height 11
select select "service"
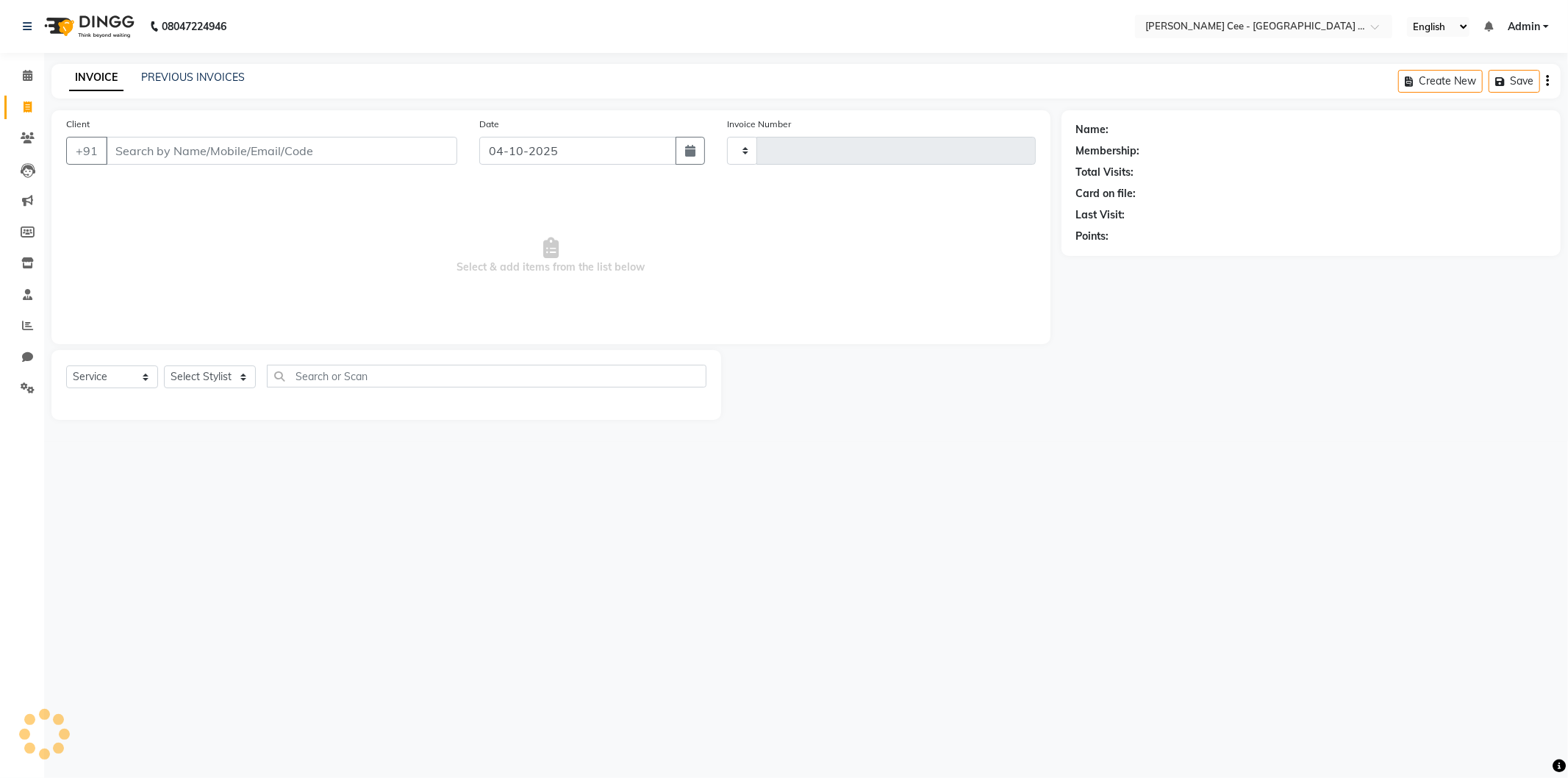
type input "2992"
select select "8239"
click at [213, 79] on link "PREVIOUS INVOICES" at bounding box center [193, 77] width 104 height 14
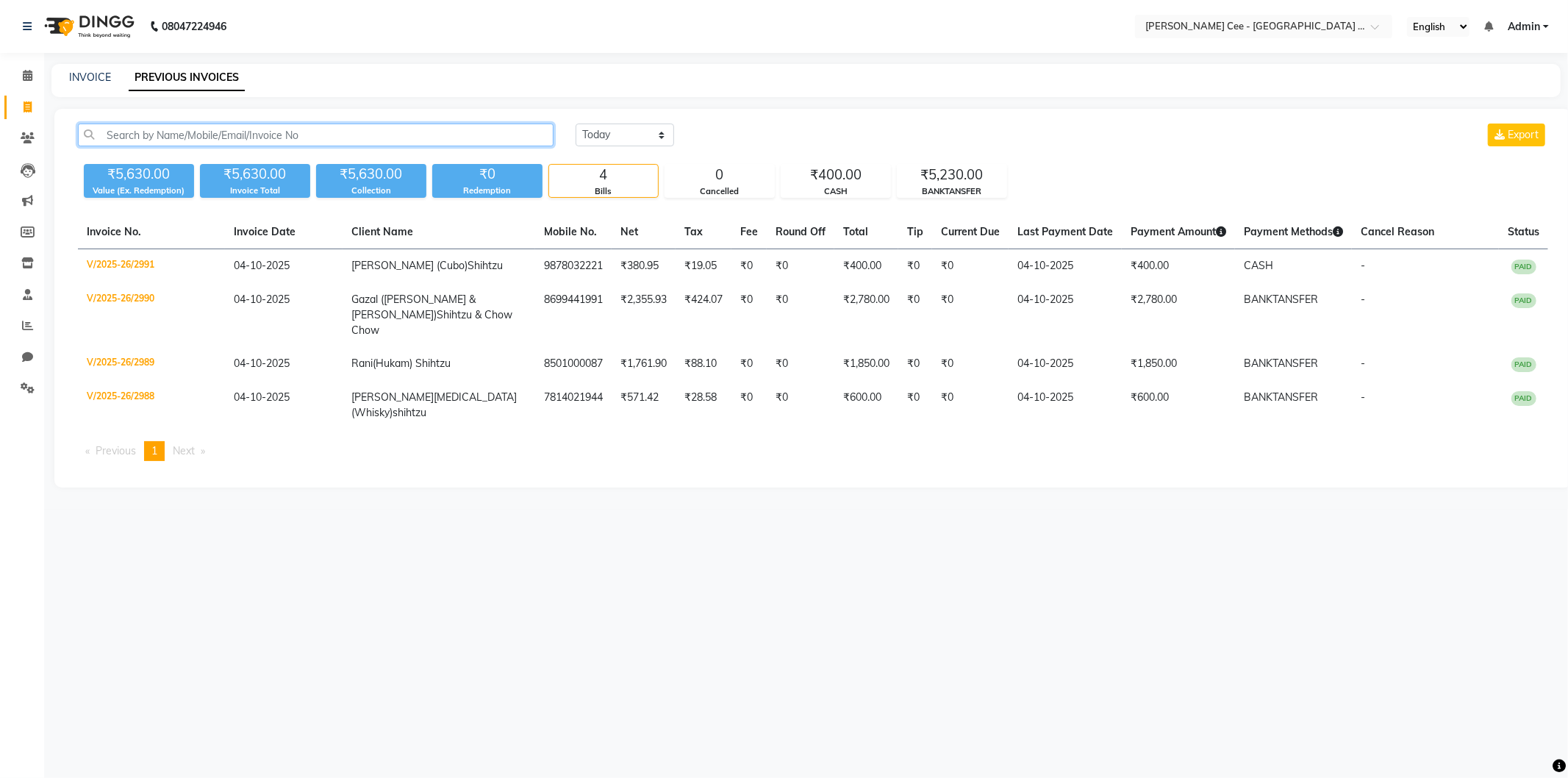
click at [224, 129] on input "text" at bounding box center [315, 134] width 476 height 23
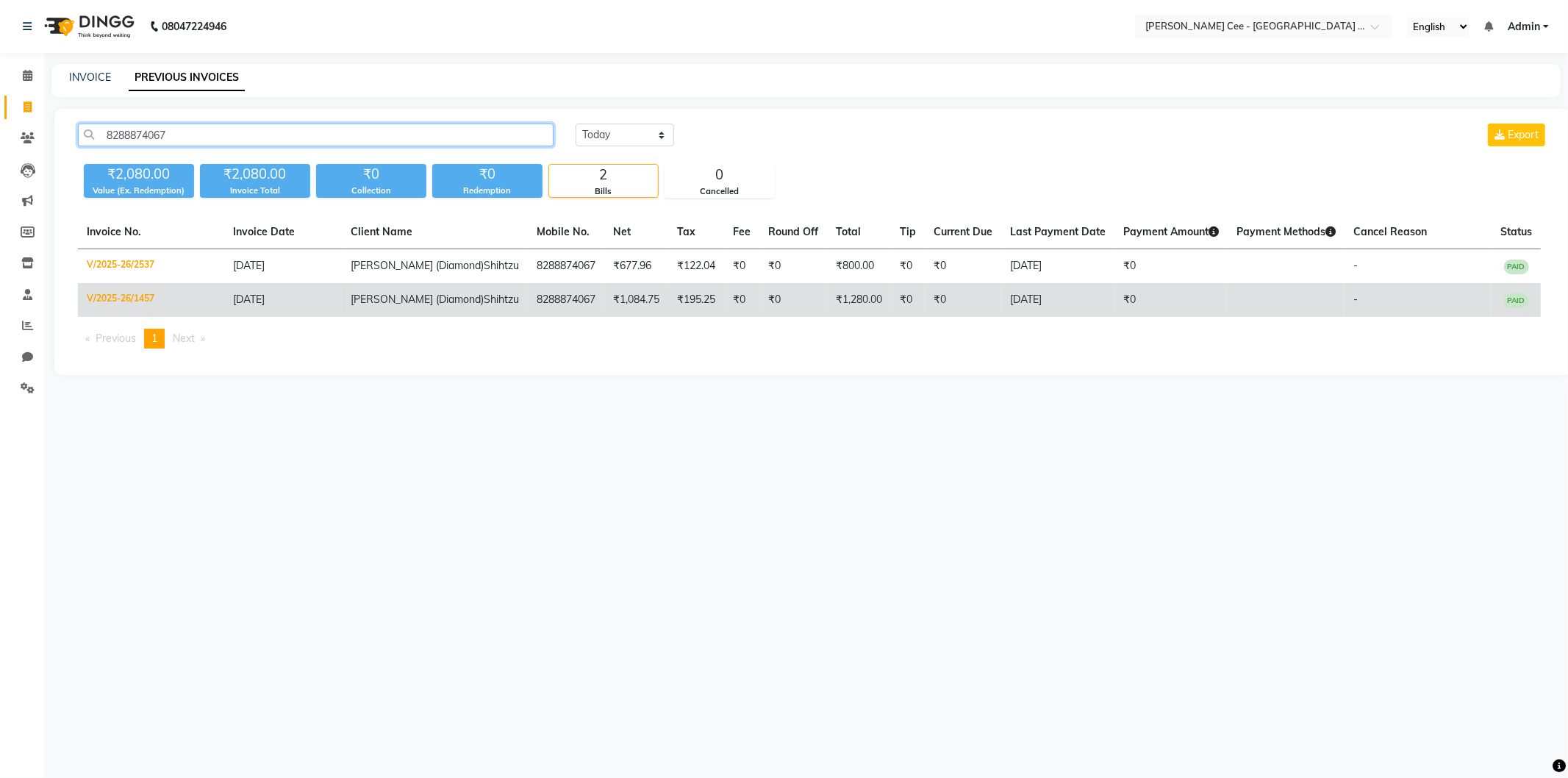
type input "8288874067"
click at [535, 296] on td "8288874067" at bounding box center [565, 300] width 76 height 34
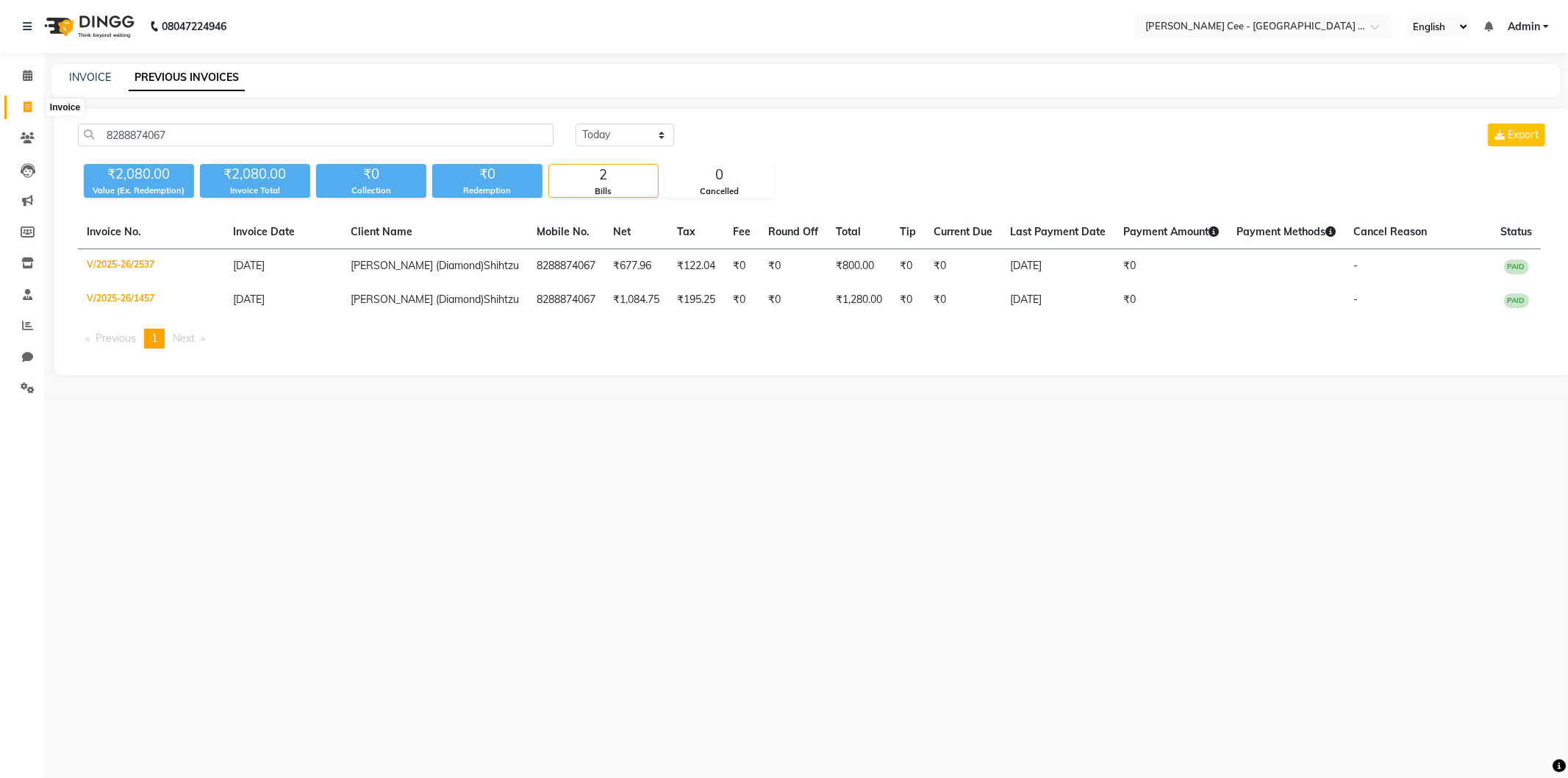
click at [28, 106] on icon at bounding box center [28, 107] width 8 height 11
select select "service"
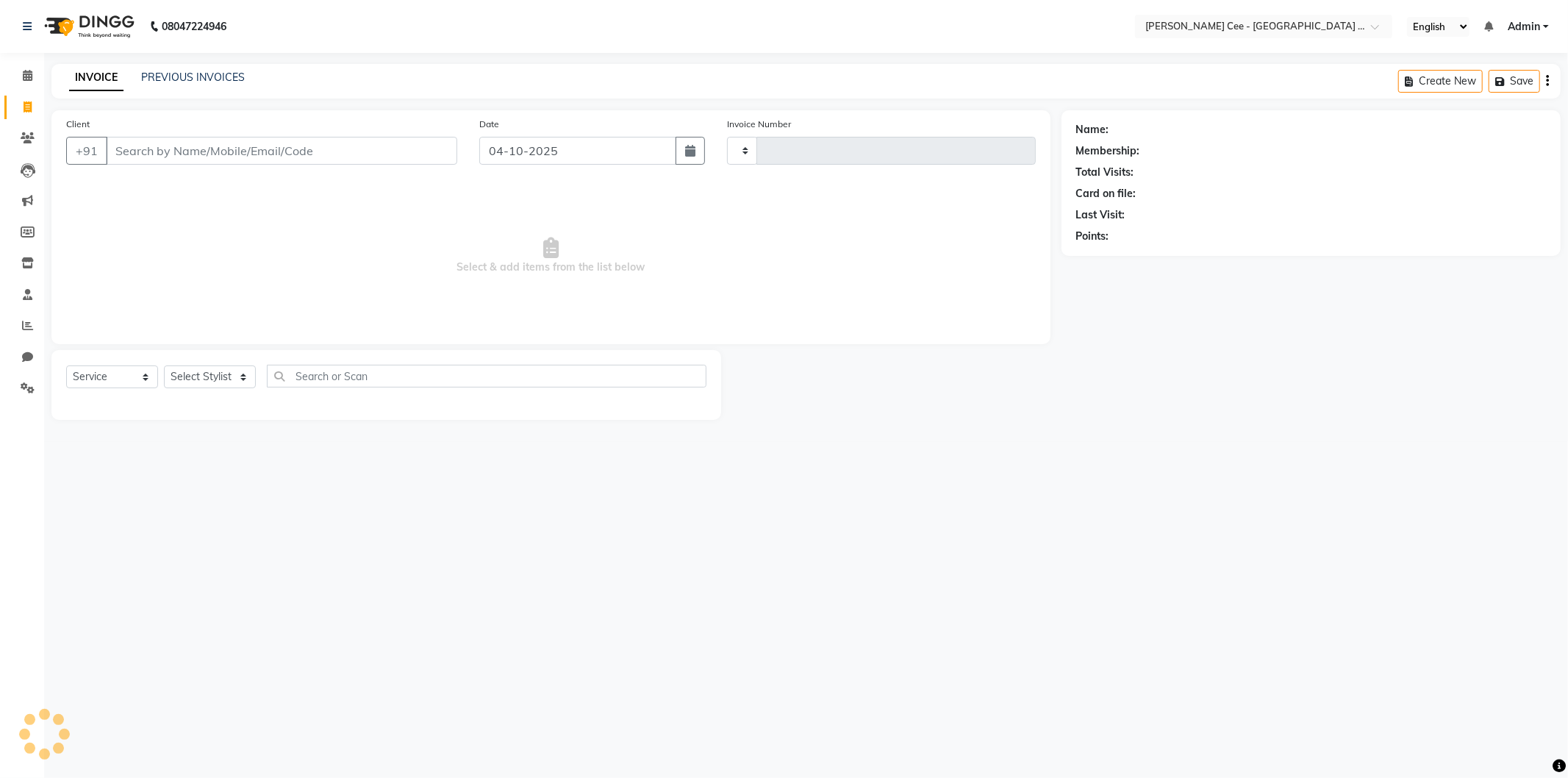
type input "2992"
select select "8239"
click at [214, 62] on div "08047224946 Select Location × Kay Cee - Petpro Amritsar, Amritsar English ENGLI…" at bounding box center [784, 389] width 1568 height 778
click at [203, 78] on link "PREVIOUS INVOICES" at bounding box center [193, 77] width 104 height 14
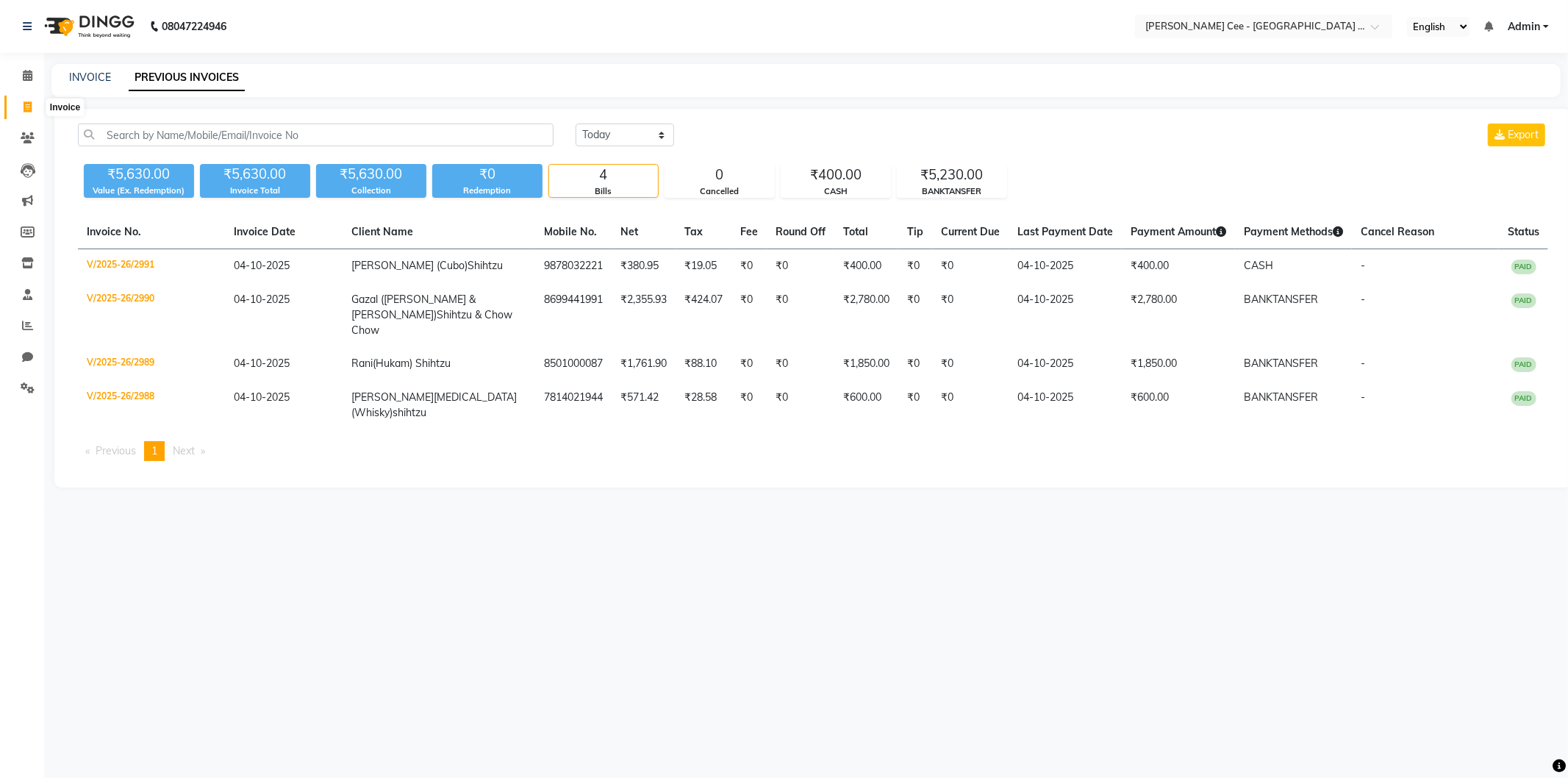
click at [24, 105] on icon at bounding box center [28, 107] width 8 height 11
select select "service"
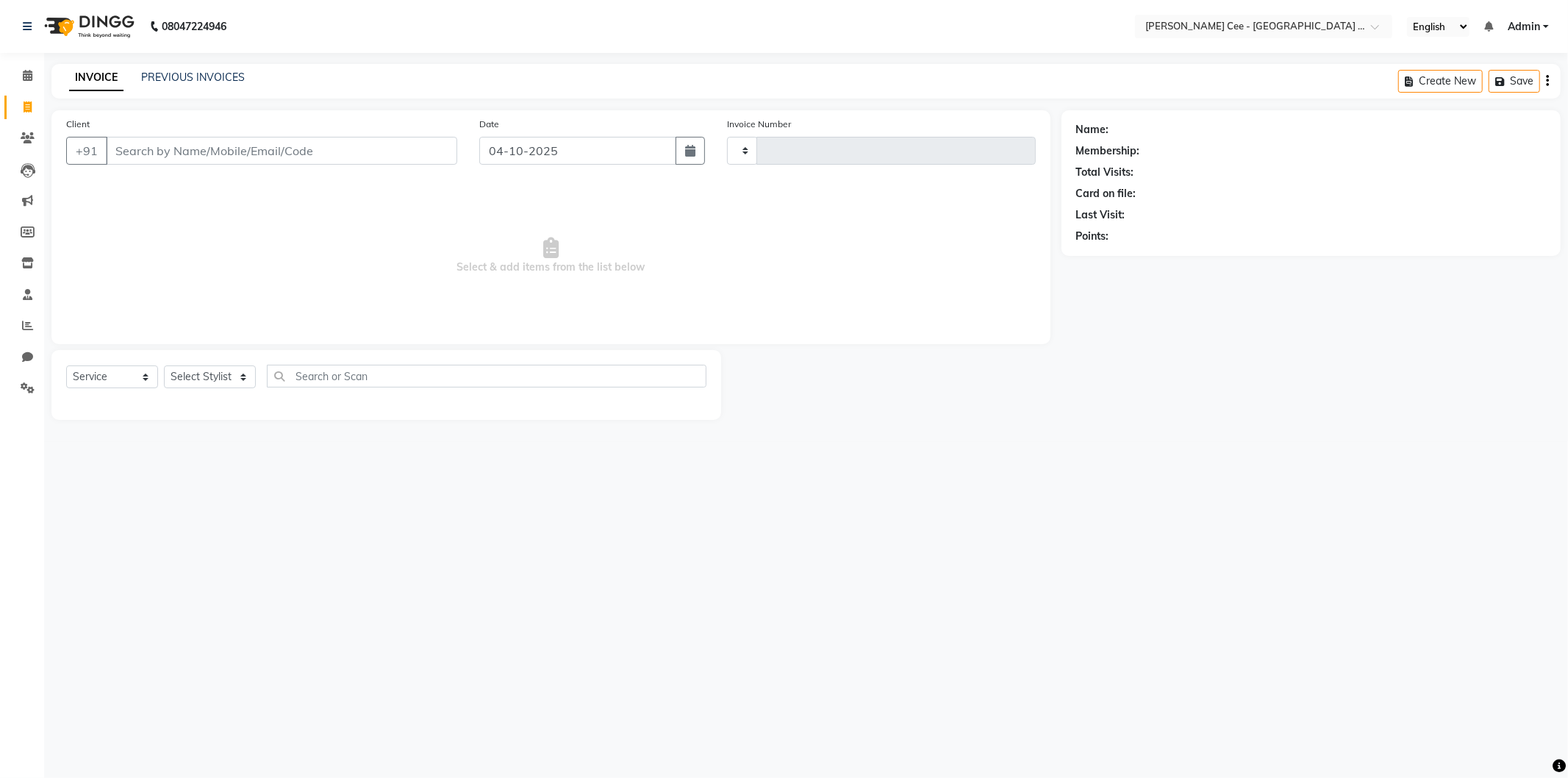
click at [229, 151] on input "Client" at bounding box center [281, 151] width 352 height 28
type input "2992"
select select "8239"
select select "product"
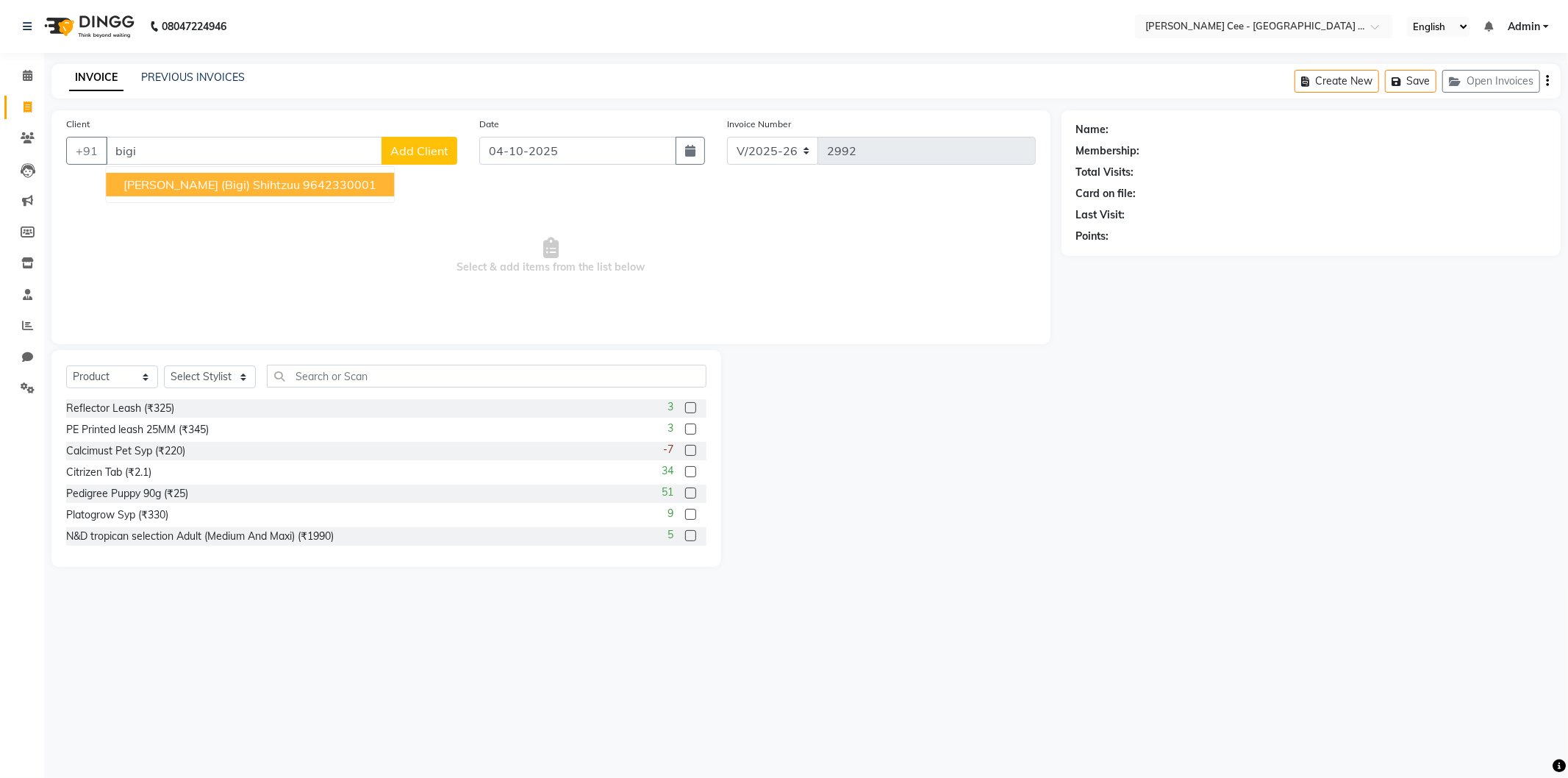
click at [304, 188] on ngb-highlight "9642330001" at bounding box center [339, 184] width 74 height 14
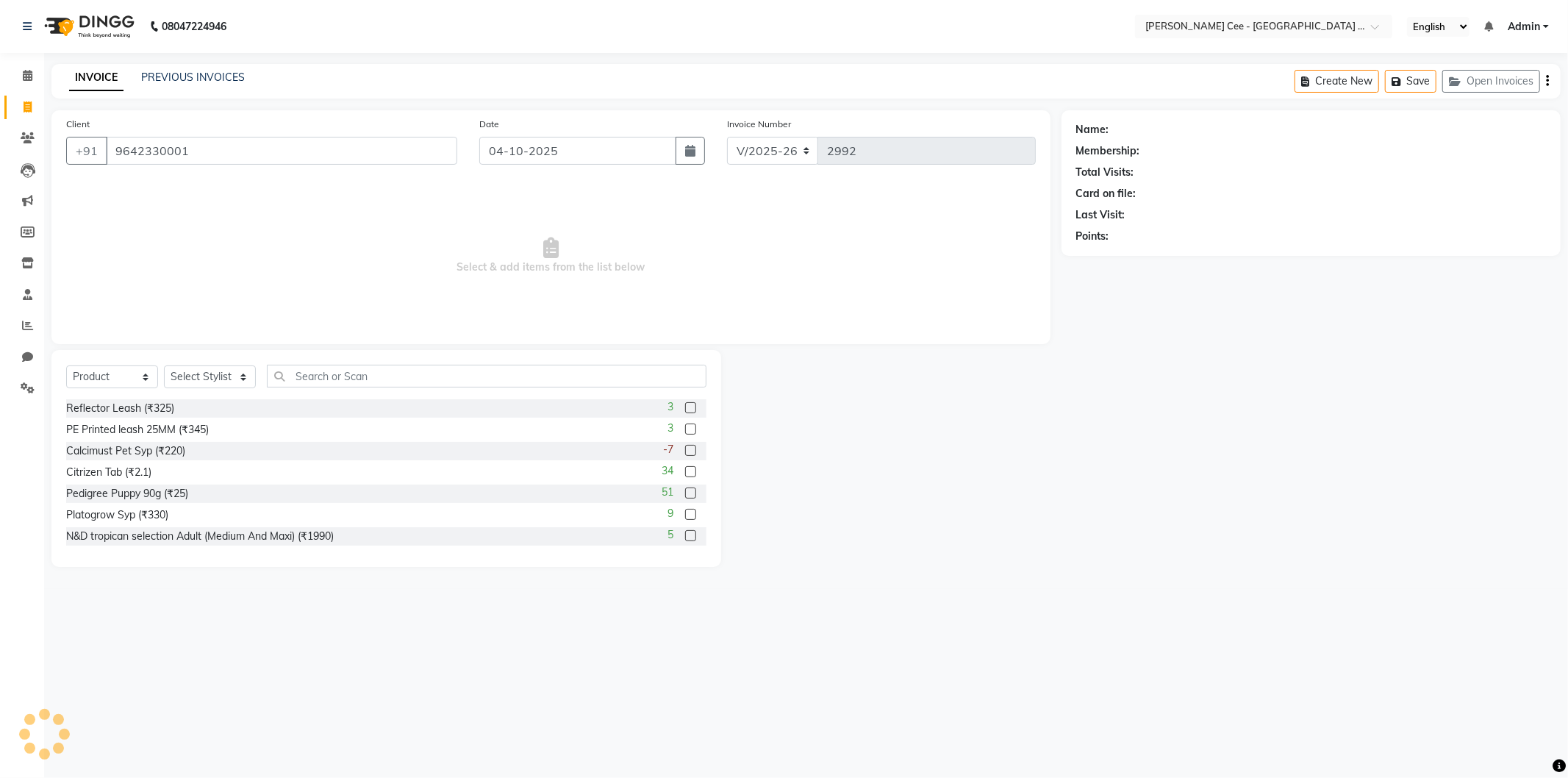
type input "9642330001"
radio input "false"
radio input "true"
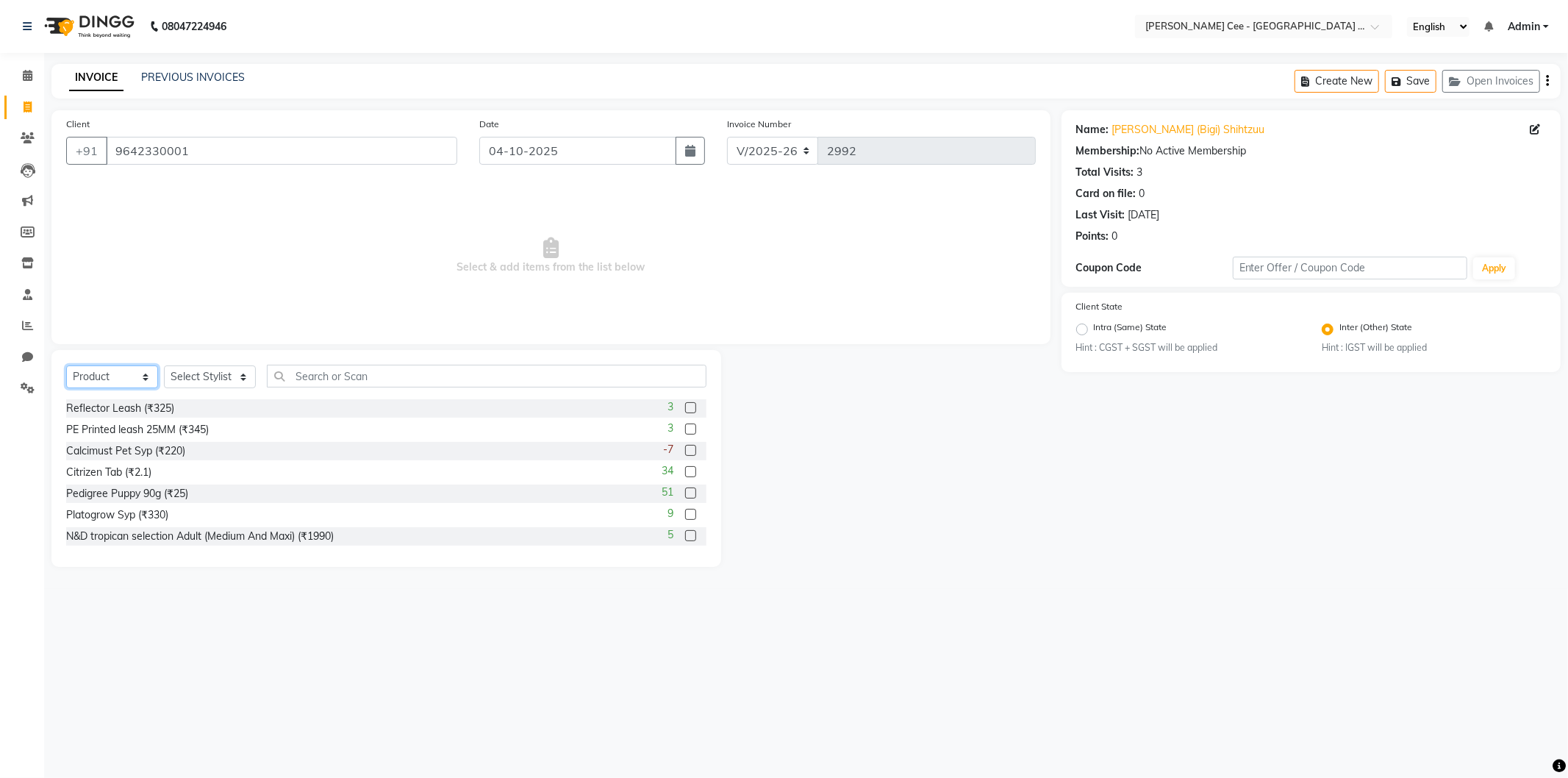
click at [84, 378] on select "Select Service Product Membership Package Voucher Prepaid Gift Card" at bounding box center [112, 376] width 92 height 23
select select "service"
click at [66, 366] on select "Select Service Product Membership Package Voucher Prepaid Gift Card" at bounding box center [112, 376] width 92 height 23
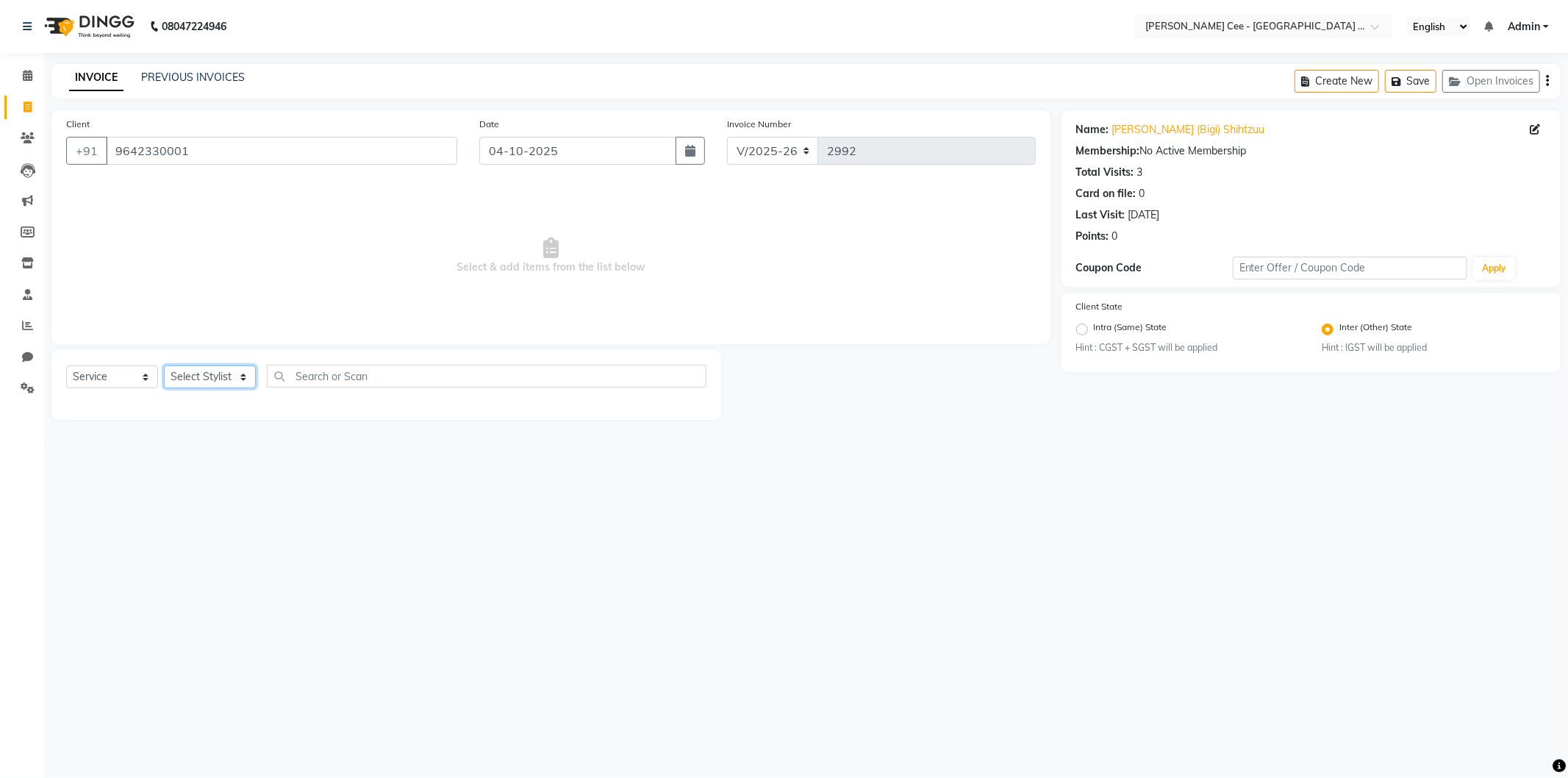
click at [223, 372] on select "Select Stylist Arsh (Helper) Avinash [PERSON_NAME] [PERSON_NAME] [PERSON_NAME] …" at bounding box center [210, 376] width 92 height 23
select select "86349"
click at [164, 366] on select "Select Stylist Arsh (Helper) Avinash [PERSON_NAME] [PERSON_NAME] [PERSON_NAME] …" at bounding box center [210, 376] width 92 height 23
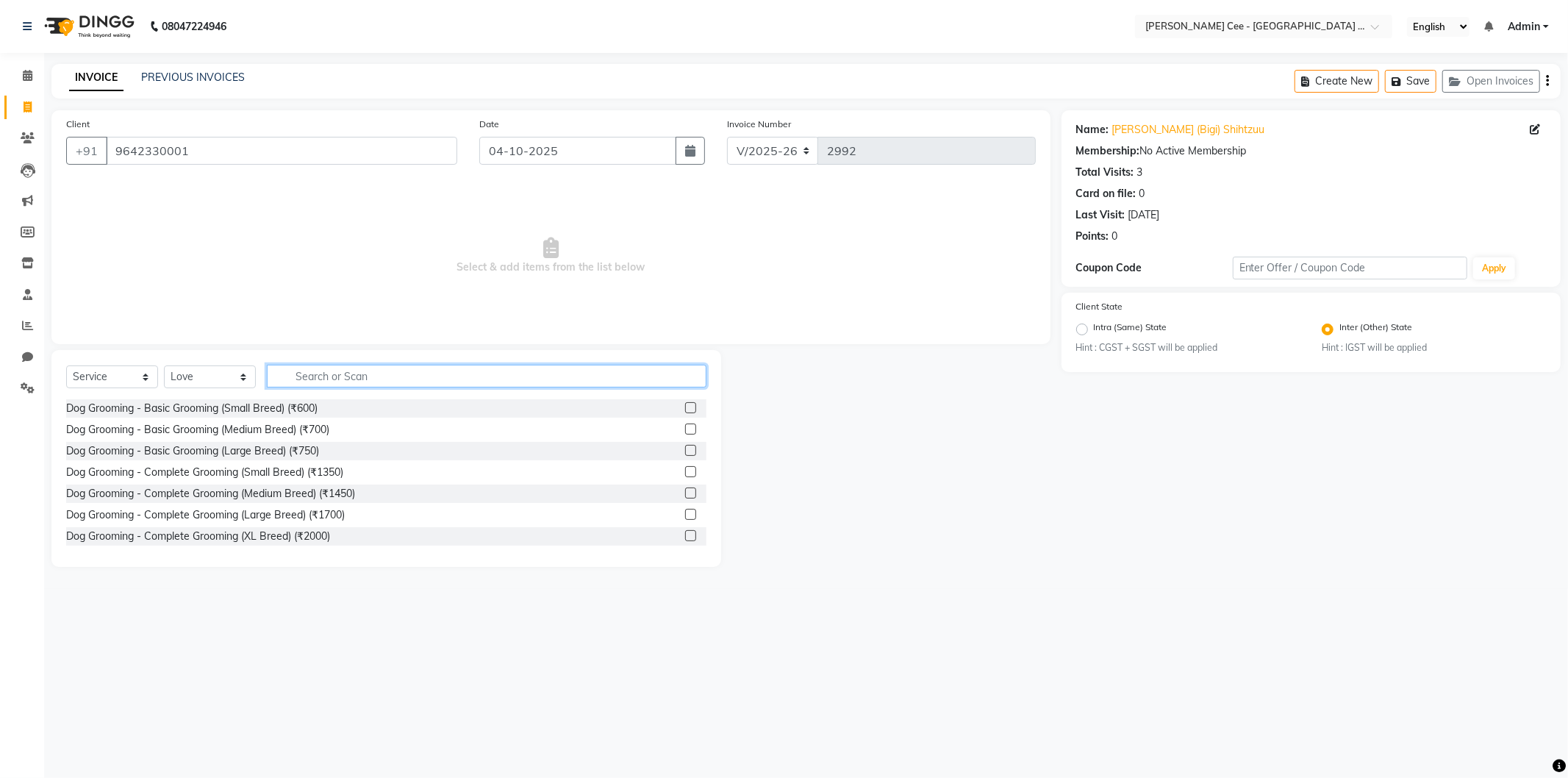
click at [369, 370] on input "text" at bounding box center [487, 375] width 440 height 23
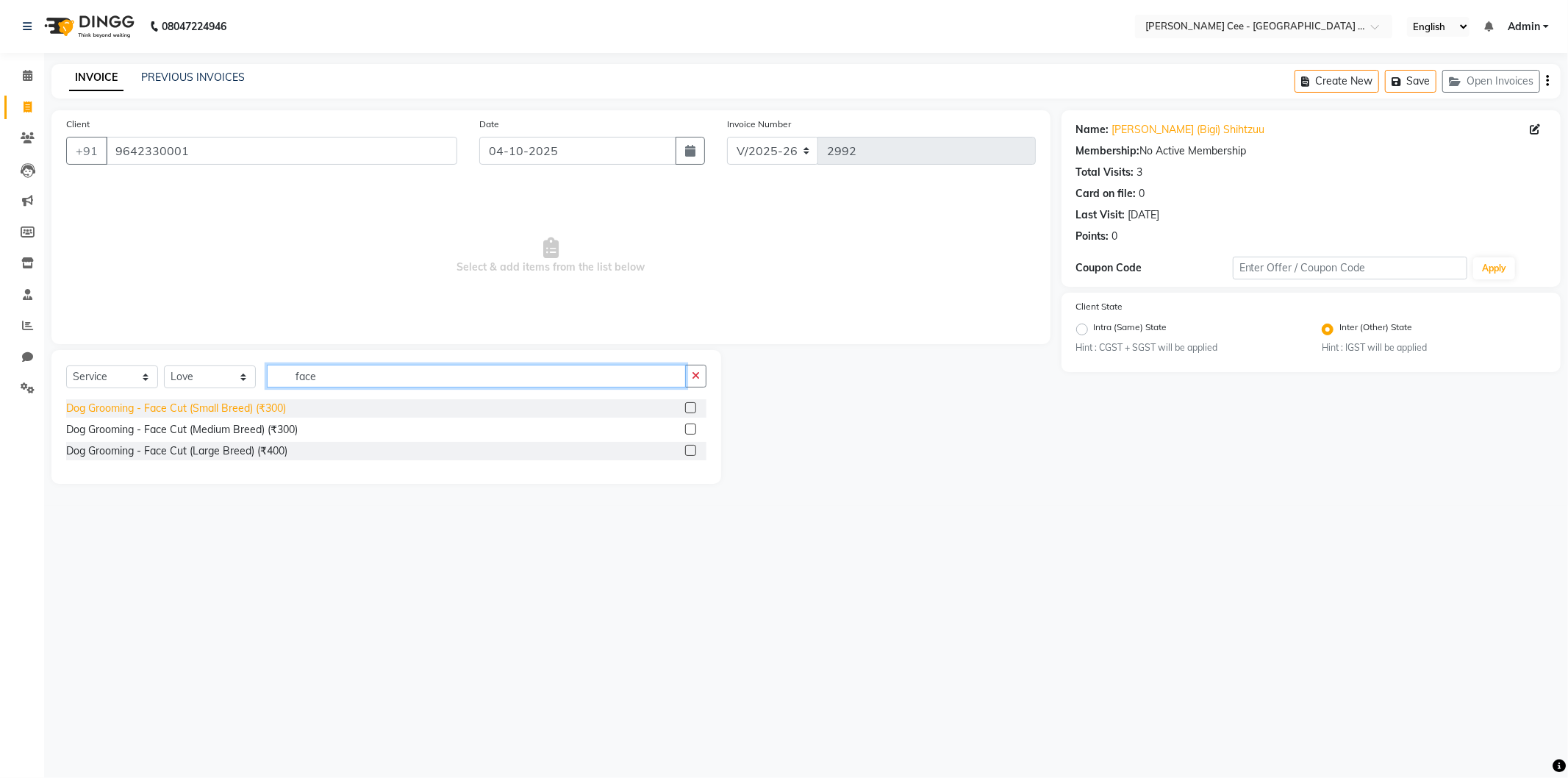
type input "face"
click at [268, 414] on div "Dog Grooming - Face Cut (Small Breed) (₹300)" at bounding box center [176, 408] width 220 height 15
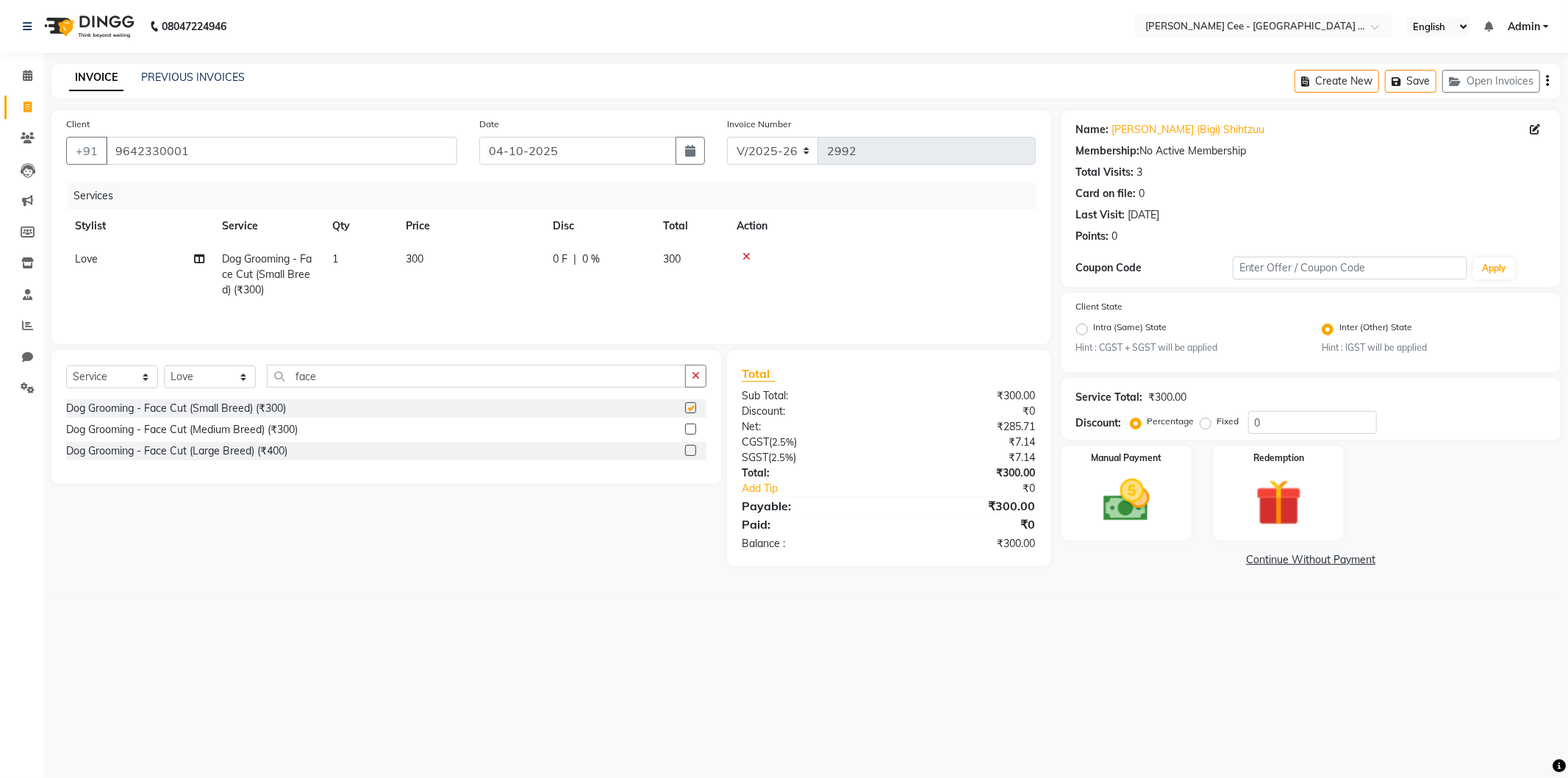
checkbox input "false"
click at [302, 381] on input "face" at bounding box center [477, 375] width 419 height 23
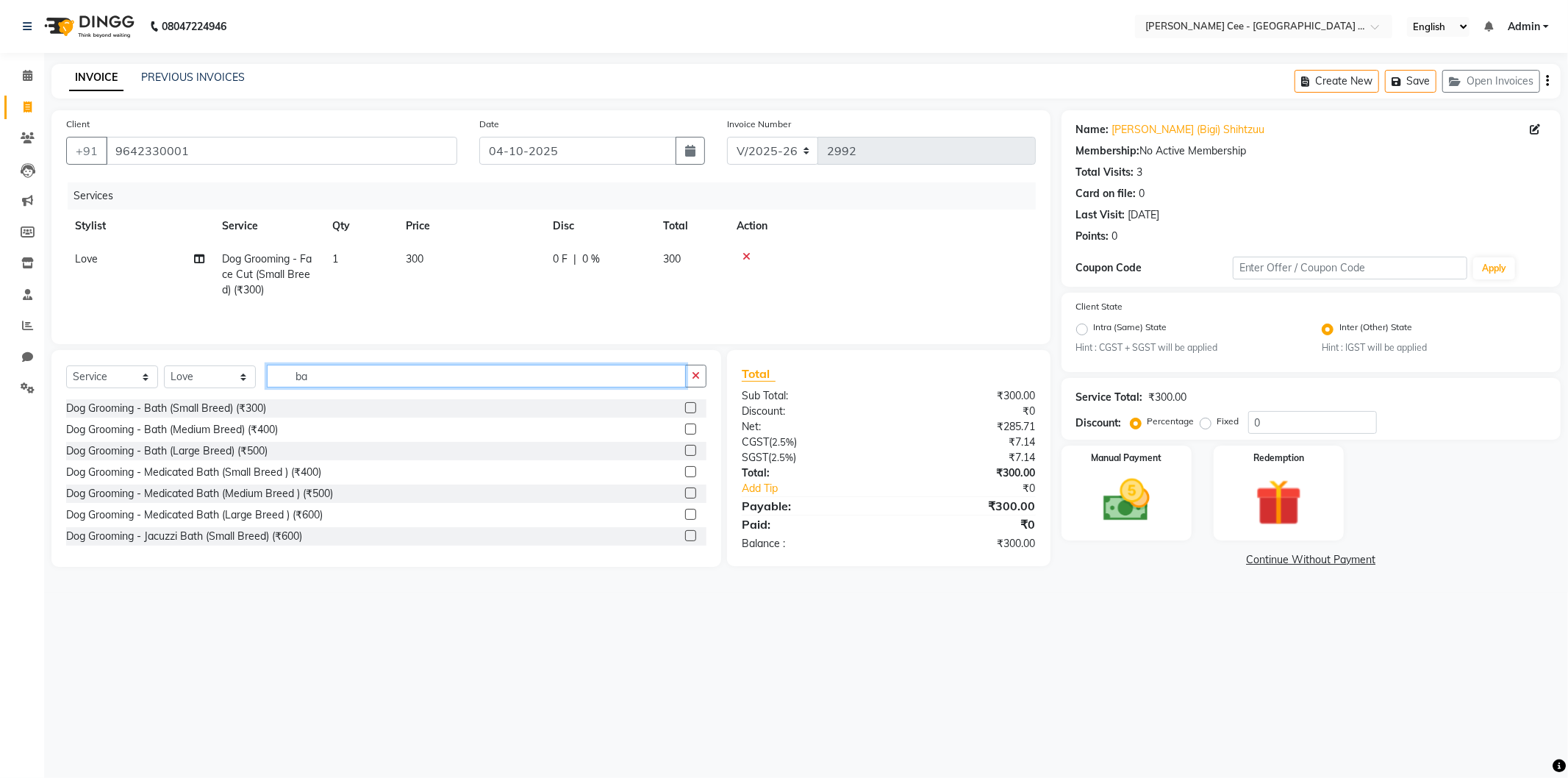
type input "b"
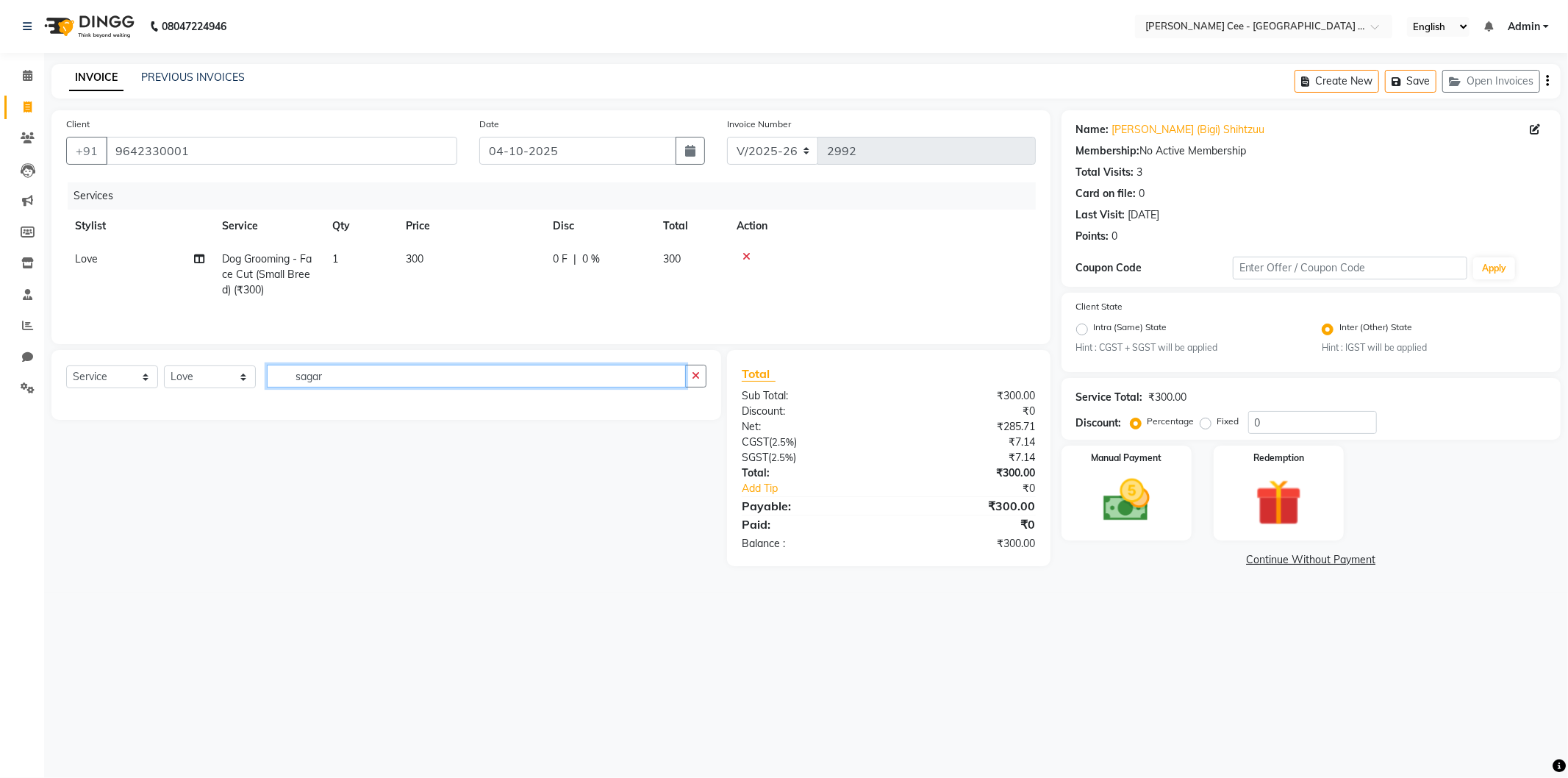
type input "sagar"
click at [209, 383] on select "Select Stylist Arsh (Helper) Avinash [PERSON_NAME] [PERSON_NAME] [PERSON_NAME] …" at bounding box center [210, 376] width 92 height 23
select select "80157"
click at [164, 367] on select "Select Stylist Arsh (Helper) Avinash [PERSON_NAME] [PERSON_NAME] [PERSON_NAME] …" at bounding box center [210, 376] width 92 height 23
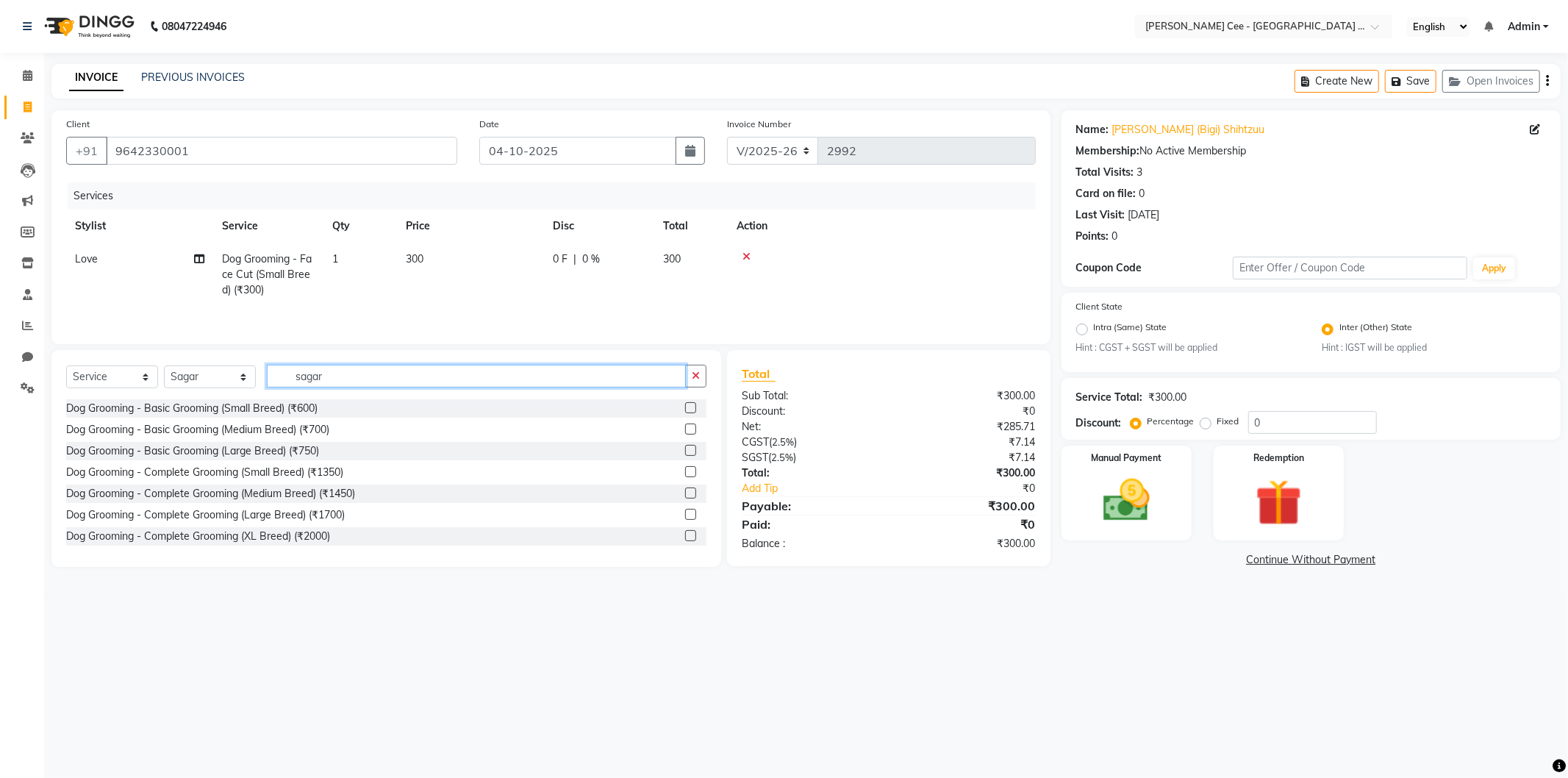
click at [312, 377] on input "sagar" at bounding box center [477, 375] width 419 height 23
type input "bath"
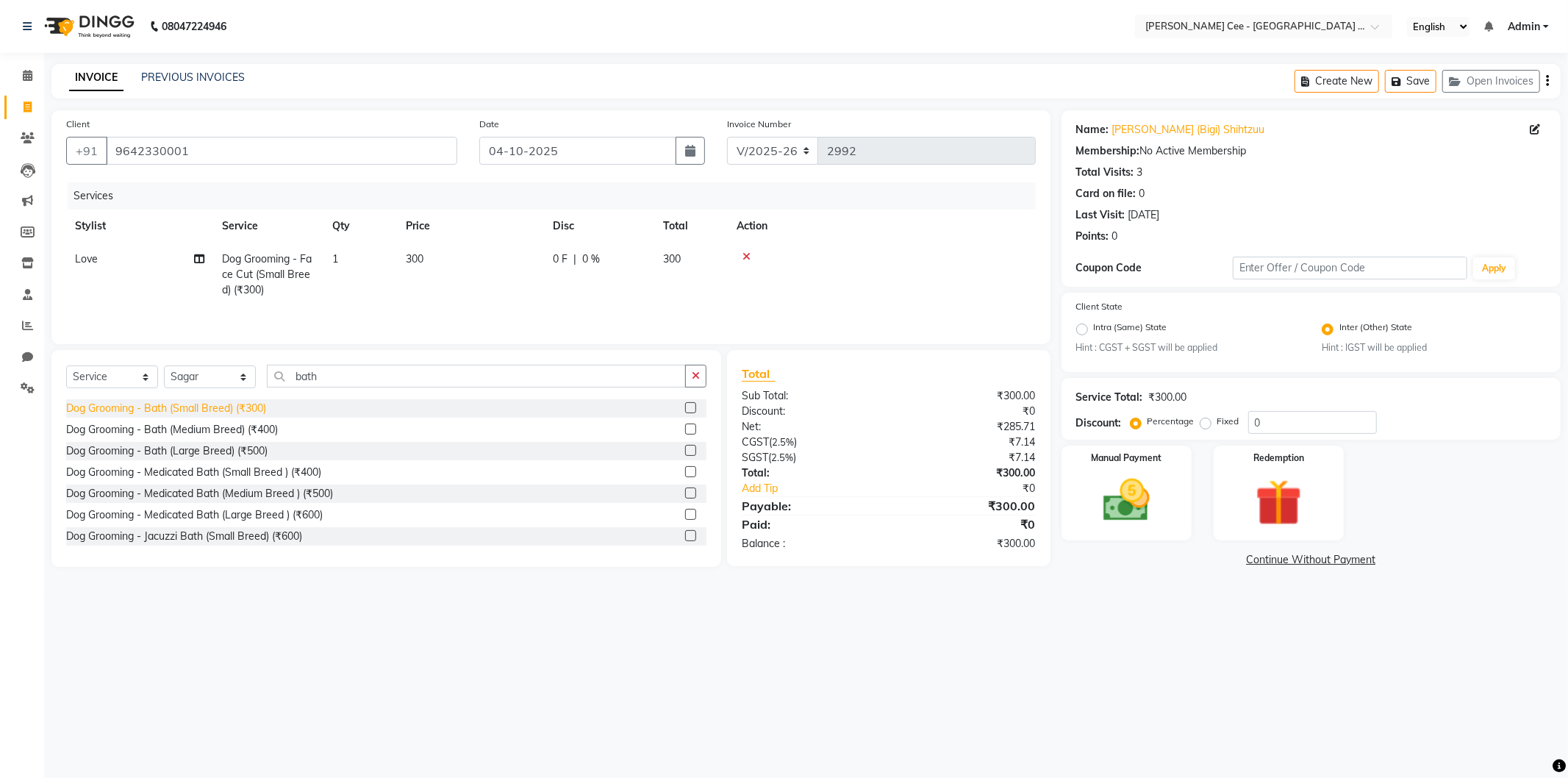
click at [223, 408] on div "Dog Grooming - Bath (Small Breed) (₹300)" at bounding box center [166, 408] width 200 height 15
checkbox input "false"
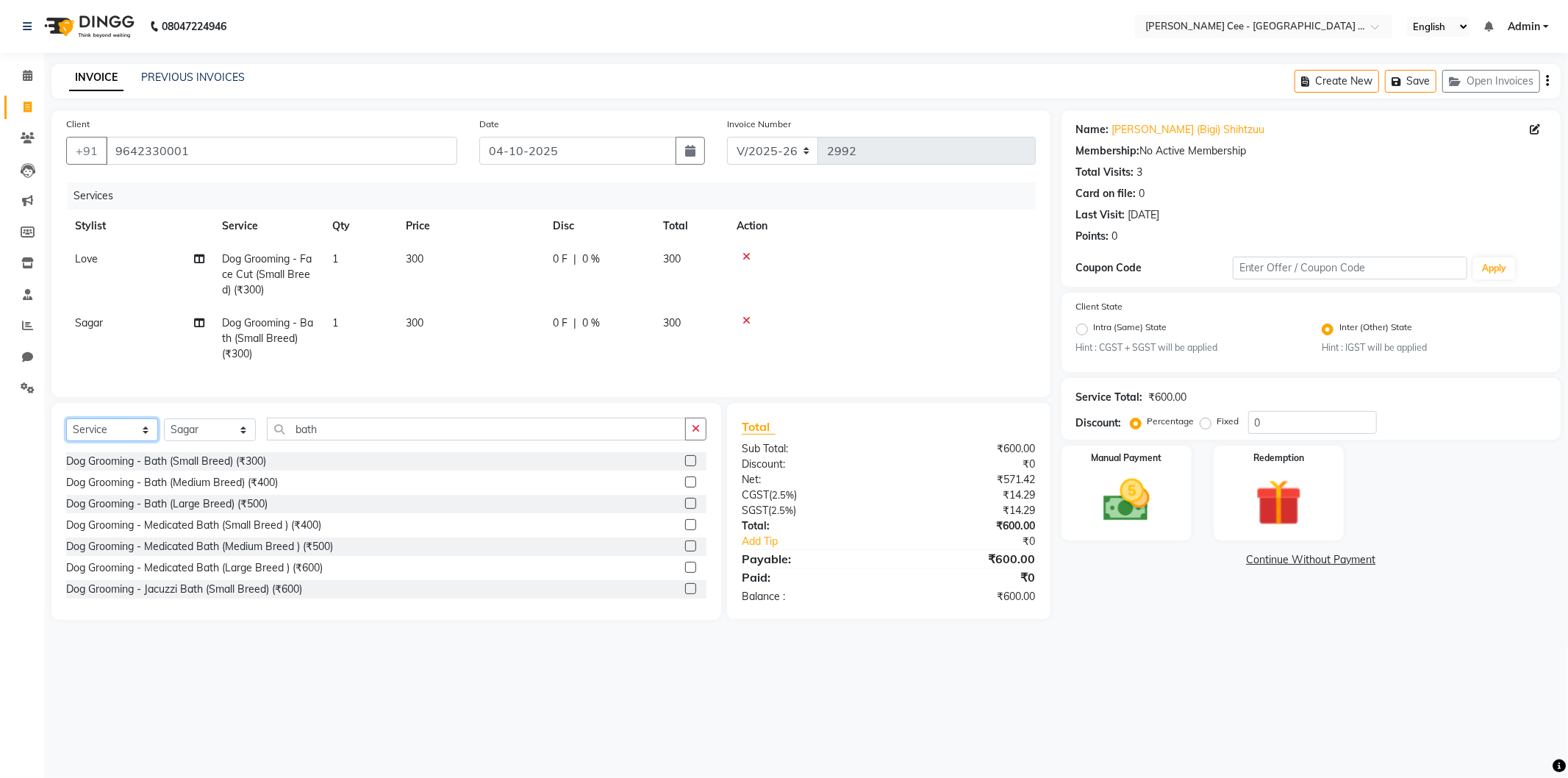
drag, startPoint x: 107, startPoint y: 436, endPoint x: 108, endPoint y: 444, distance: 8.1
click at [107, 436] on select "Select Service Product Membership Package Voucher Prepaid Gift Card" at bounding box center [112, 430] width 92 height 23
select select "product"
click at [66, 431] on select "Select Service Product Membership Package Voucher Prepaid Gift Card" at bounding box center [112, 430] width 92 height 23
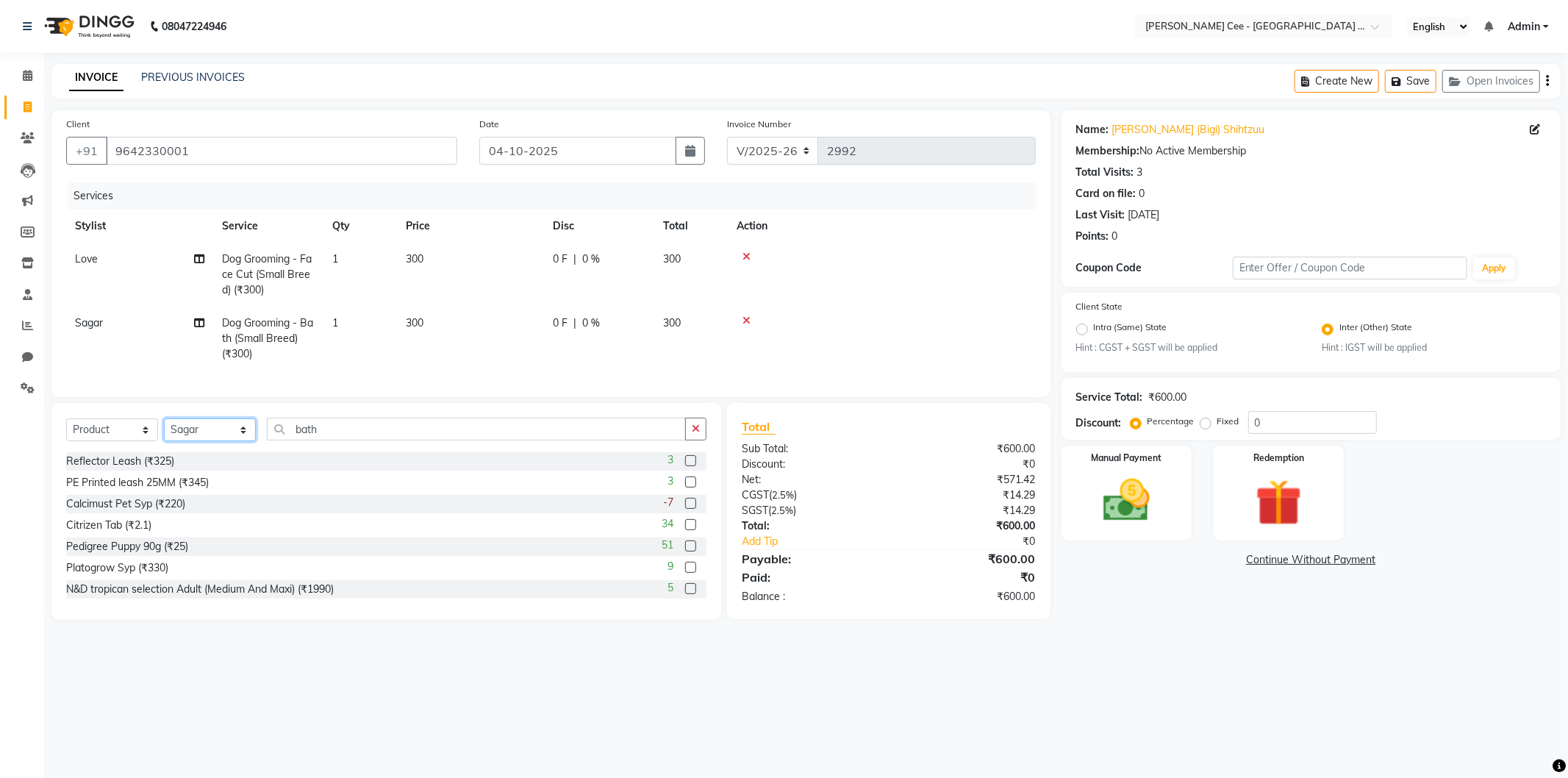
click at [207, 438] on select "Select Stylist Arsh (Helper) Avinash [PERSON_NAME] [PERSON_NAME] [PERSON_NAME] …" at bounding box center [210, 430] width 92 height 23
select select "80154"
click at [164, 431] on select "Select Stylist Arsh (Helper) Avinash Dr Kamalpreet Kaur Dr.Simran Guri Jashanpr…" at bounding box center [210, 430] width 92 height 23
click at [309, 441] on input "bath" at bounding box center [477, 429] width 419 height 23
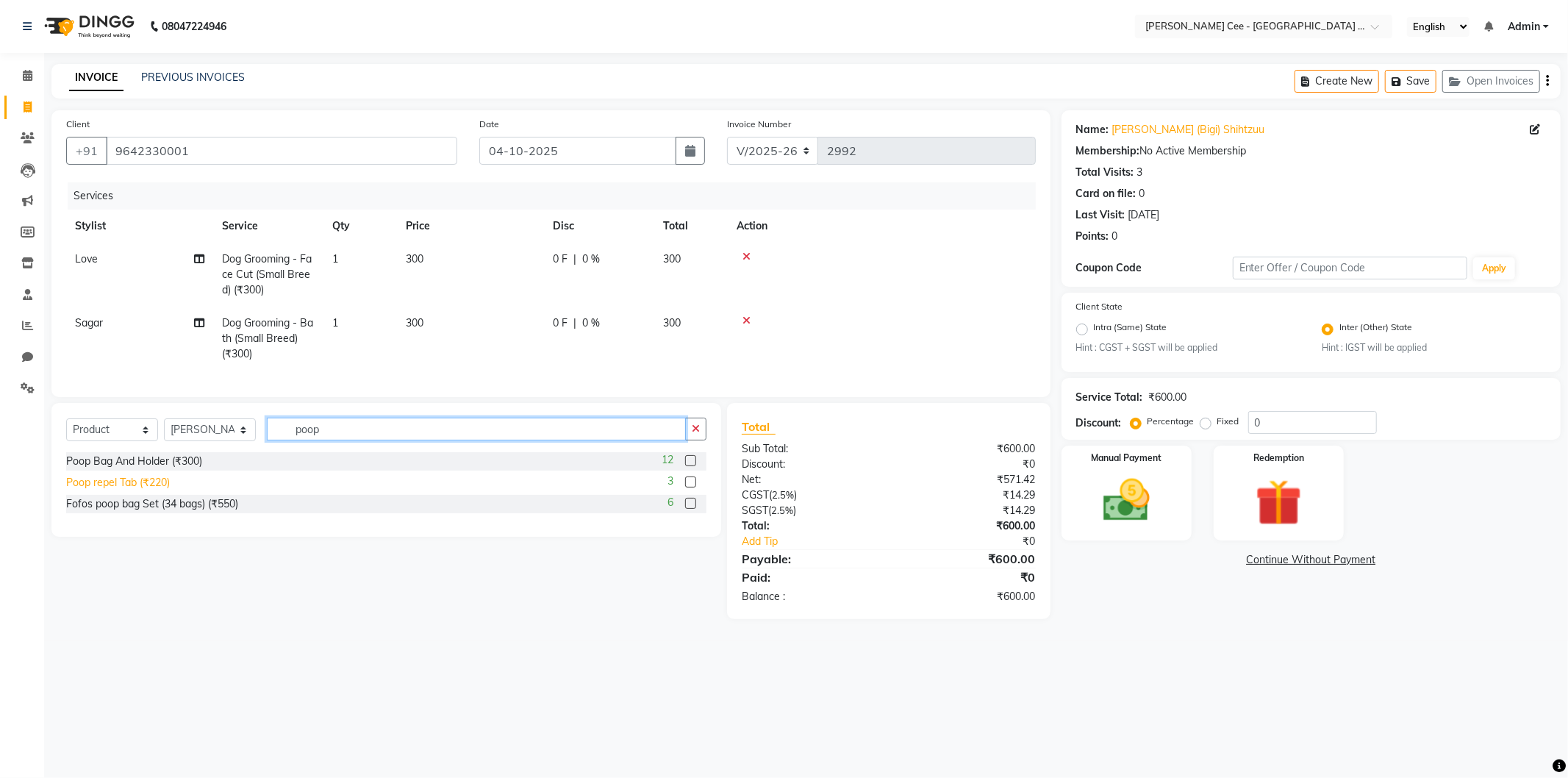
type input "poop"
click at [139, 490] on div "Poop repel Tab (₹220)" at bounding box center [117, 483] width 104 height 15
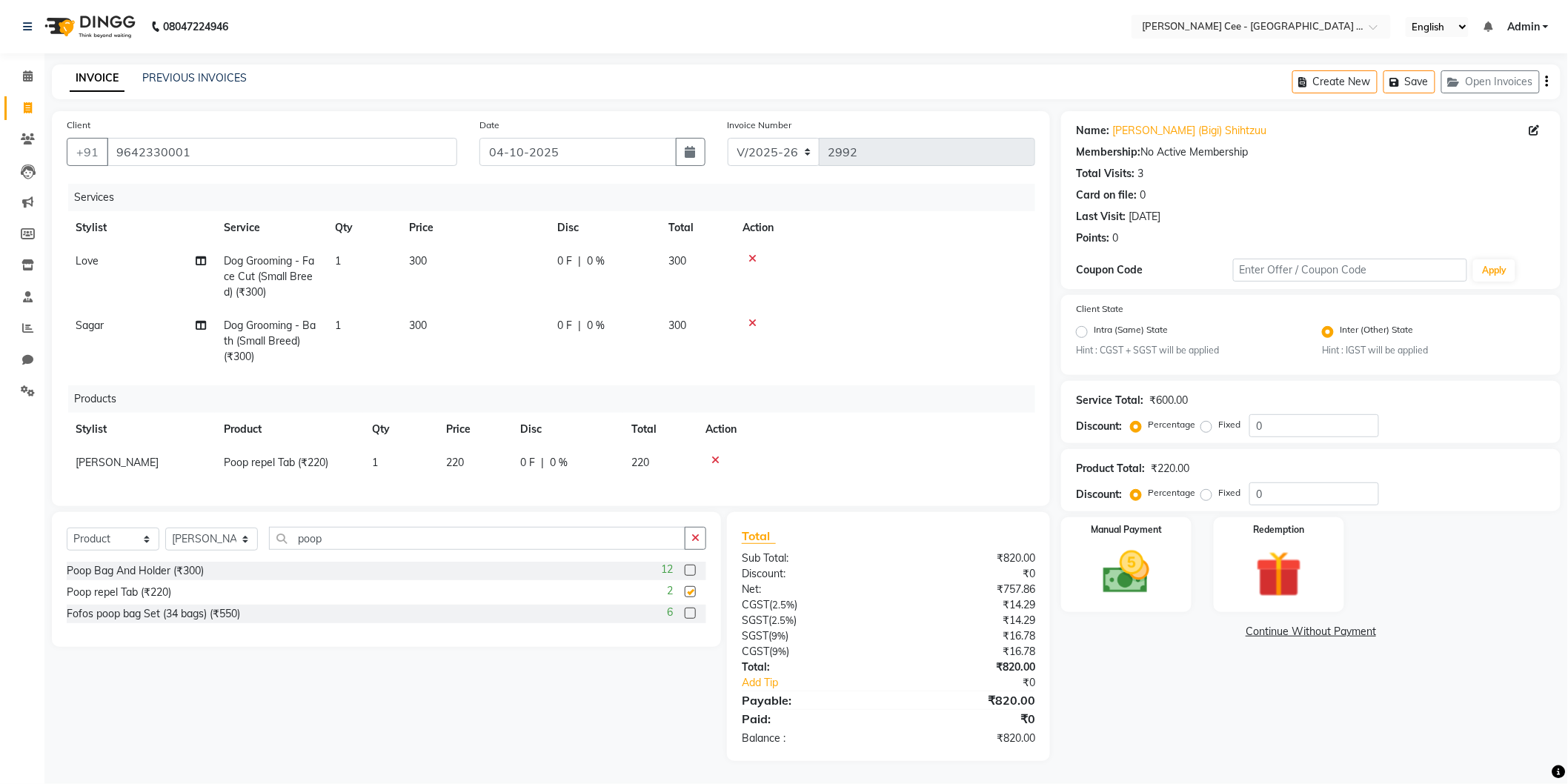
checkbox input "false"
click at [445, 449] on td "220" at bounding box center [474, 463] width 74 height 33
select select "80154"
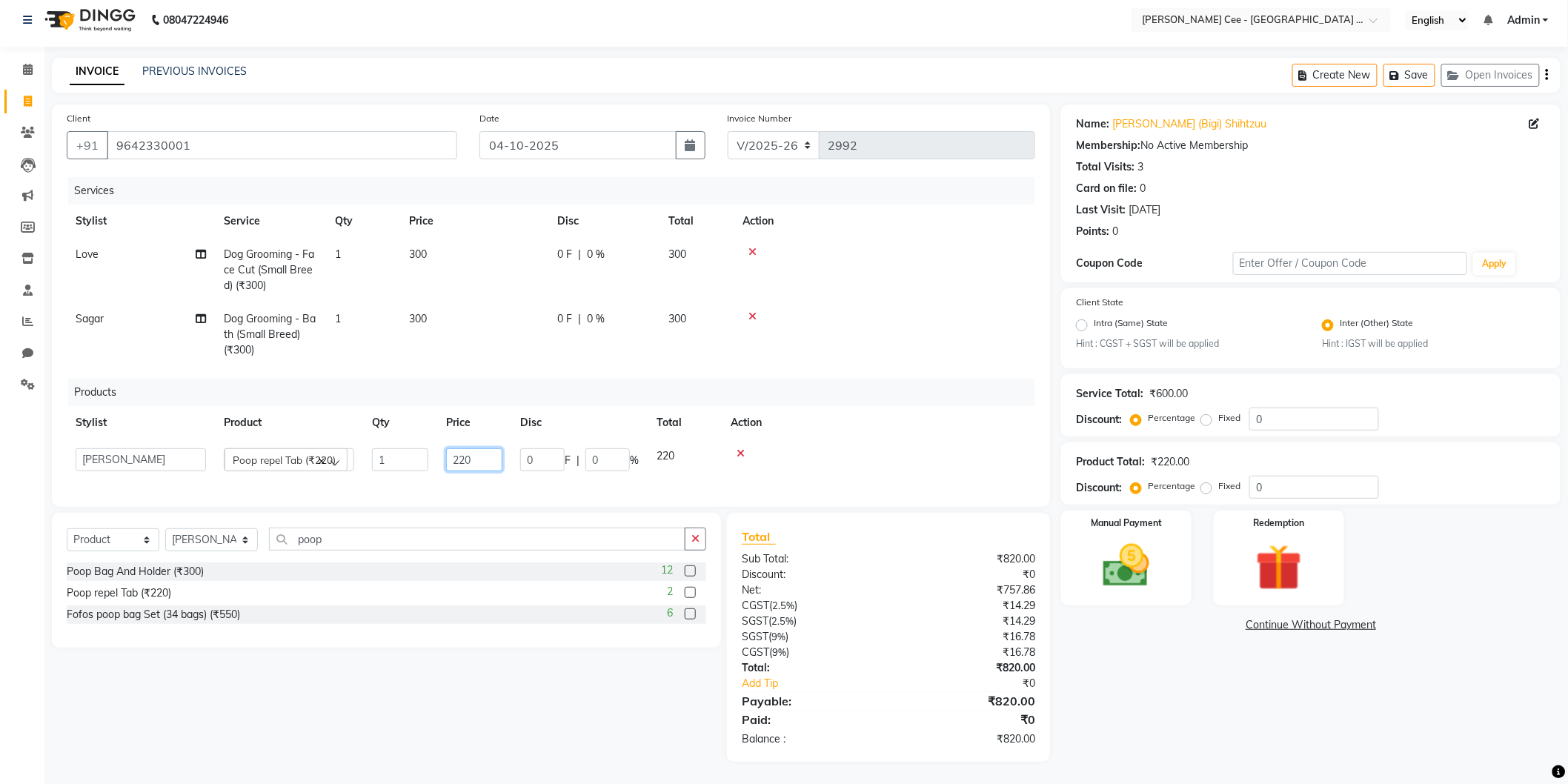
click at [458, 451] on input "220" at bounding box center [475, 459] width 56 height 23
type input "250"
click at [862, 434] on th "Action" at bounding box center [879, 423] width 314 height 33
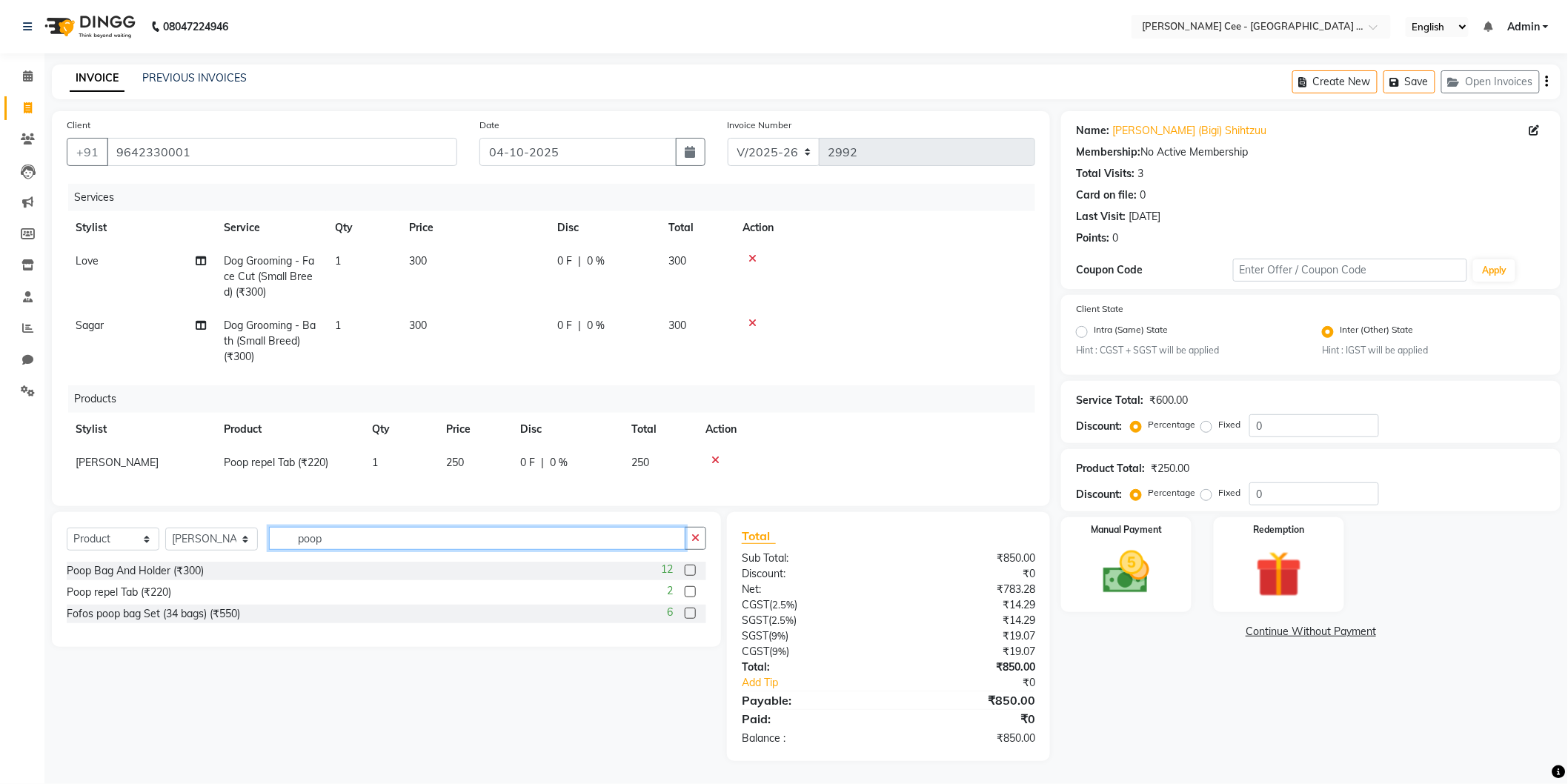
click at [311, 542] on input "poop" at bounding box center [477, 538] width 417 height 23
type input "purepet mu"
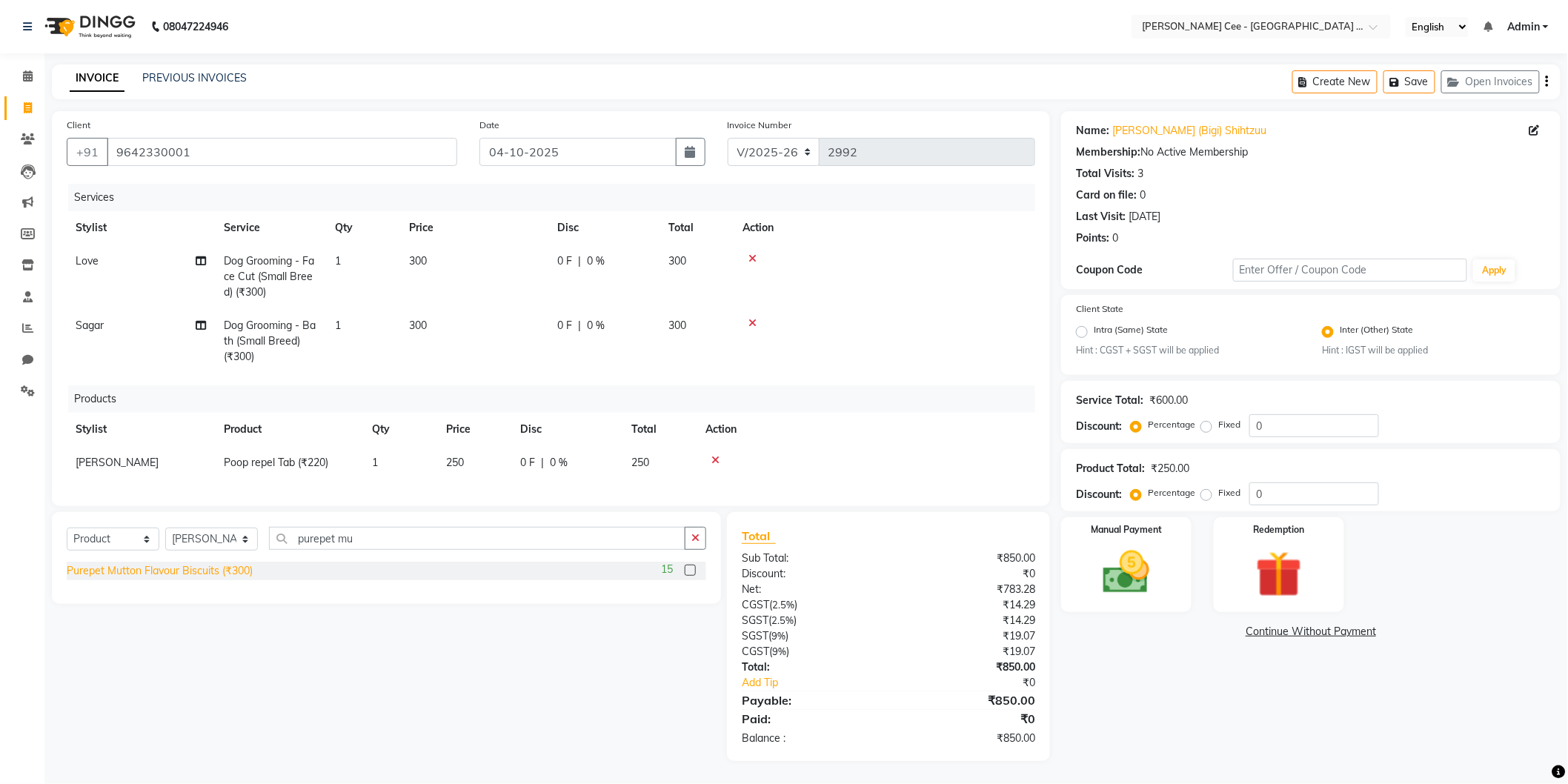
click at [193, 579] on div "Purepet Mutton Flavour Biscuits (₹300)" at bounding box center [159, 571] width 186 height 15
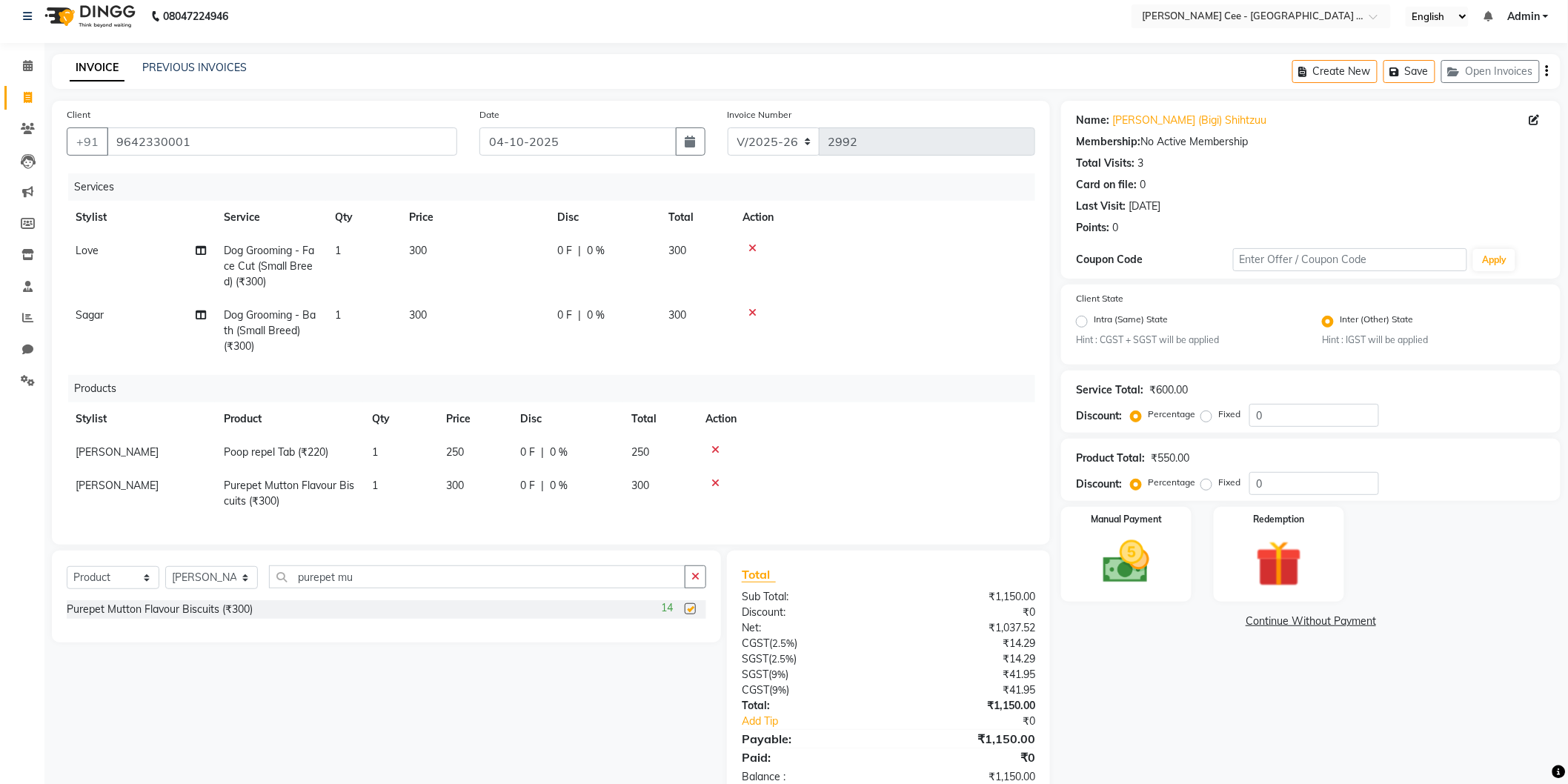
checkbox input "false"
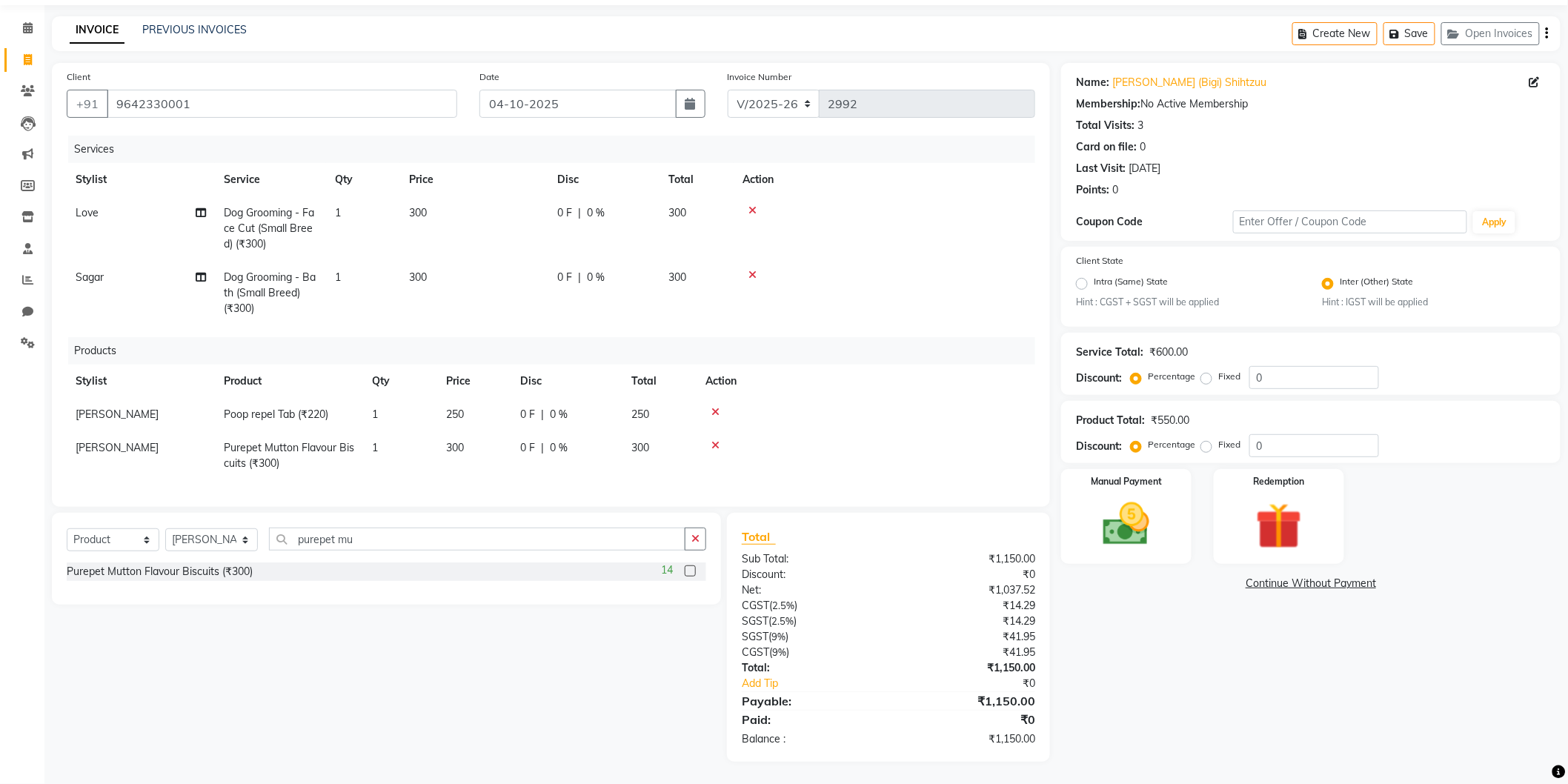
scroll to position [60, 0]
click at [551, 441] on span "0 %" at bounding box center [558, 448] width 18 height 15
select select "80154"
click at [587, 441] on input "0" at bounding box center [608, 452] width 44 height 23
type input "20"
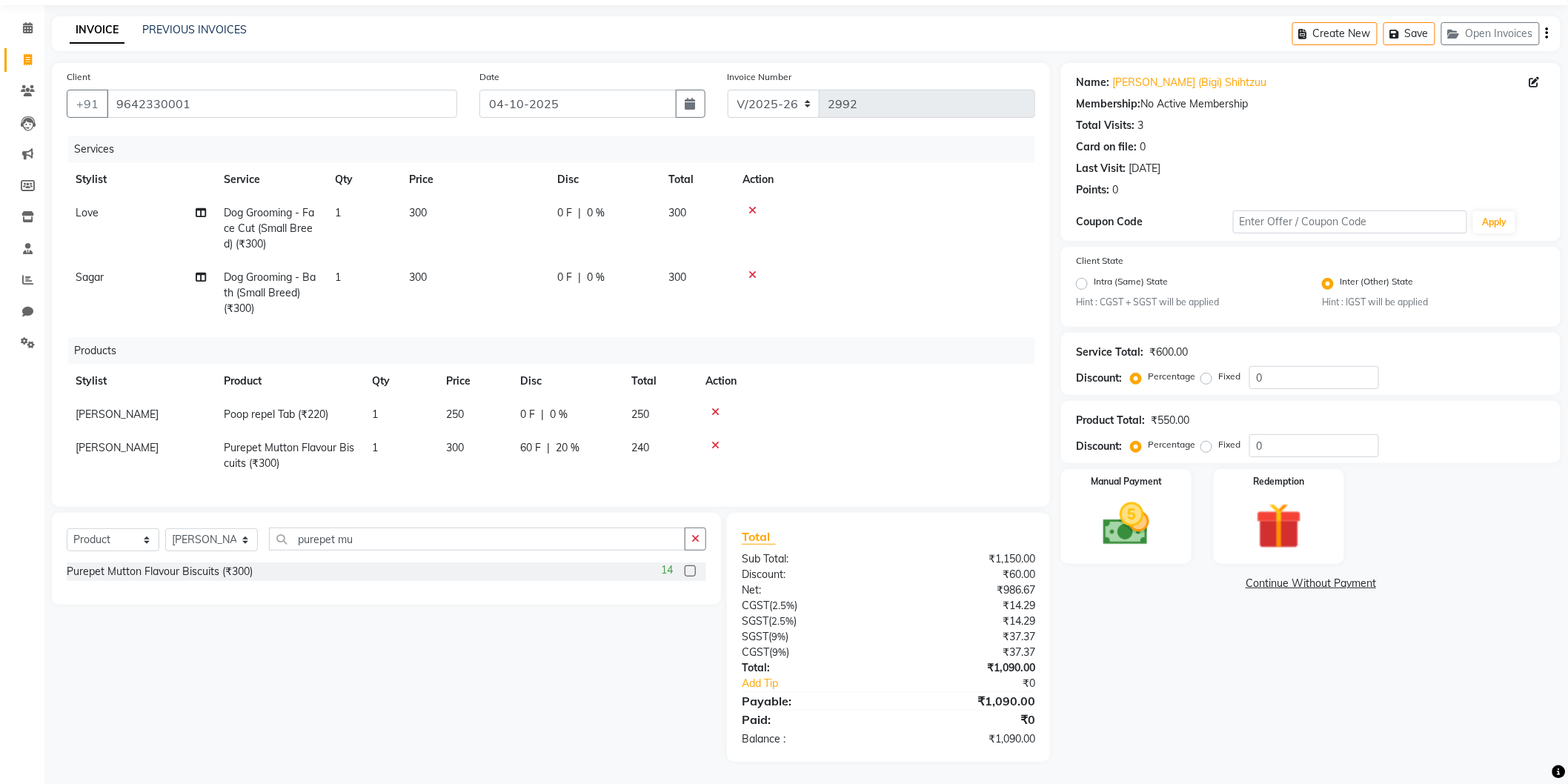
click at [908, 441] on div at bounding box center [866, 446] width 321 height 10
click at [557, 406] on span "0 %" at bounding box center [558, 414] width 18 height 15
select select "80154"
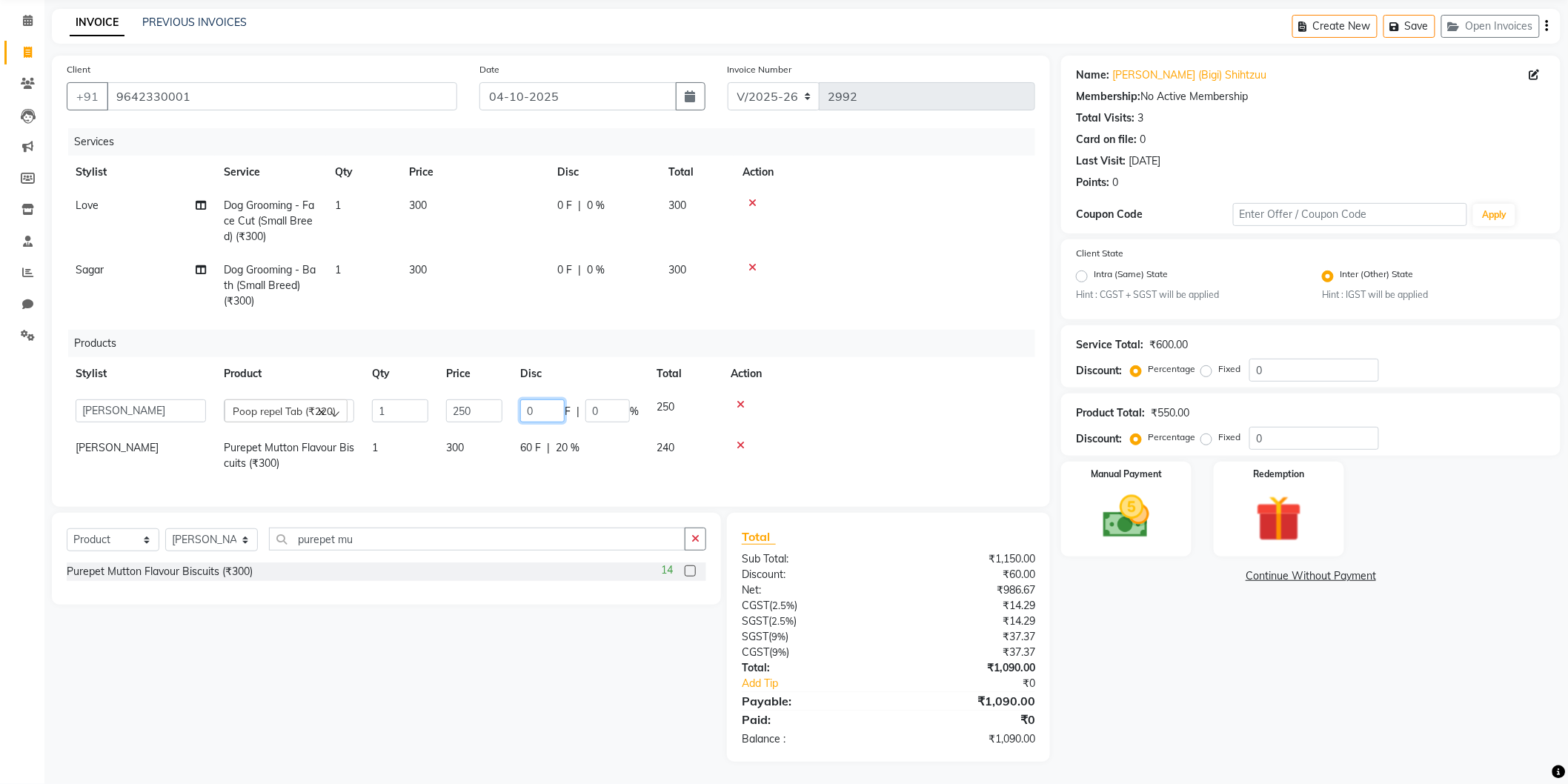
click at [527, 404] on input "0" at bounding box center [543, 411] width 44 height 23
type input "10"
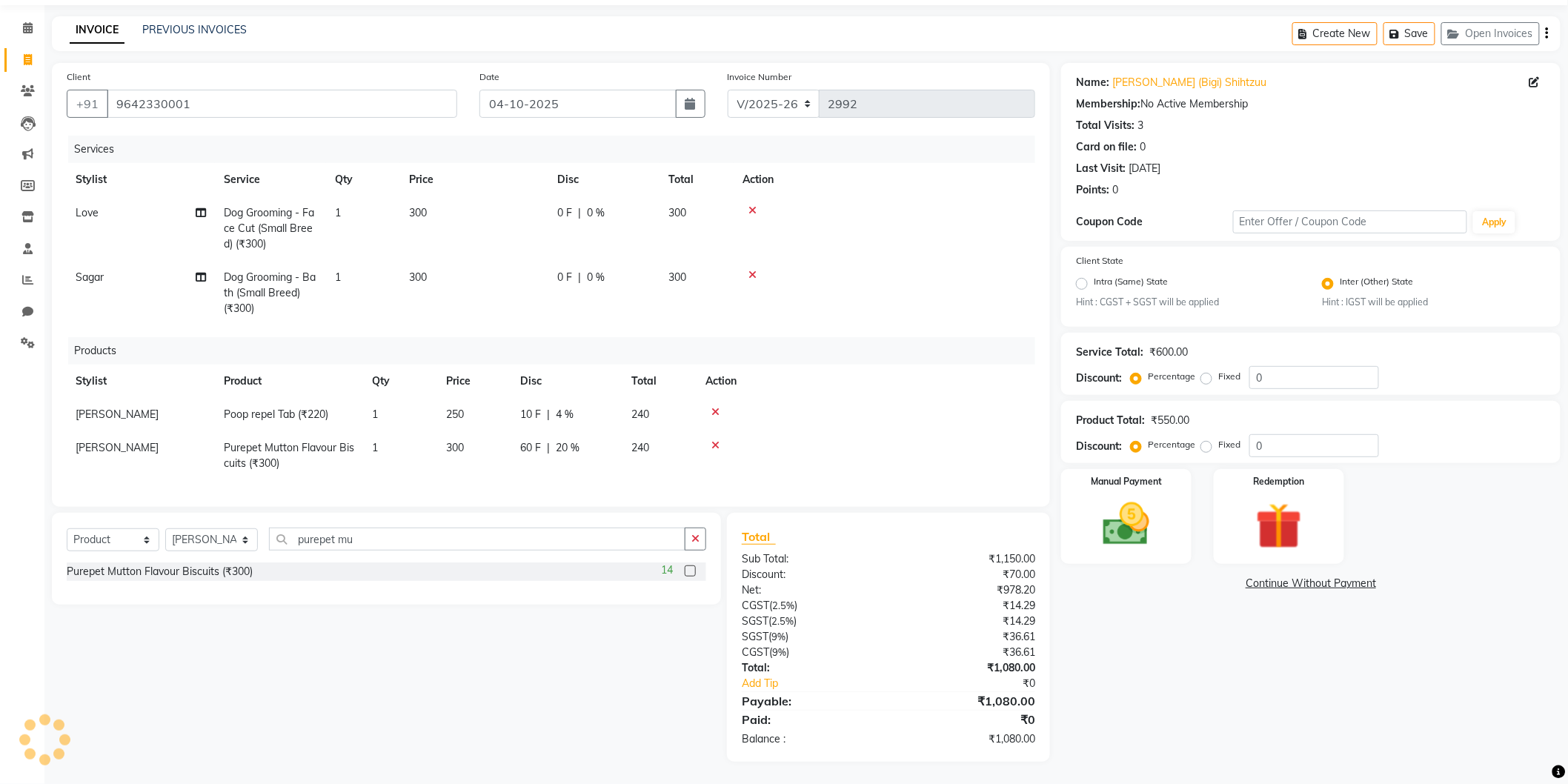
click at [845, 411] on td at bounding box center [866, 414] width 338 height 33
click at [936, 408] on td at bounding box center [866, 414] width 338 height 33
click at [1146, 498] on img at bounding box center [1127, 524] width 78 height 55
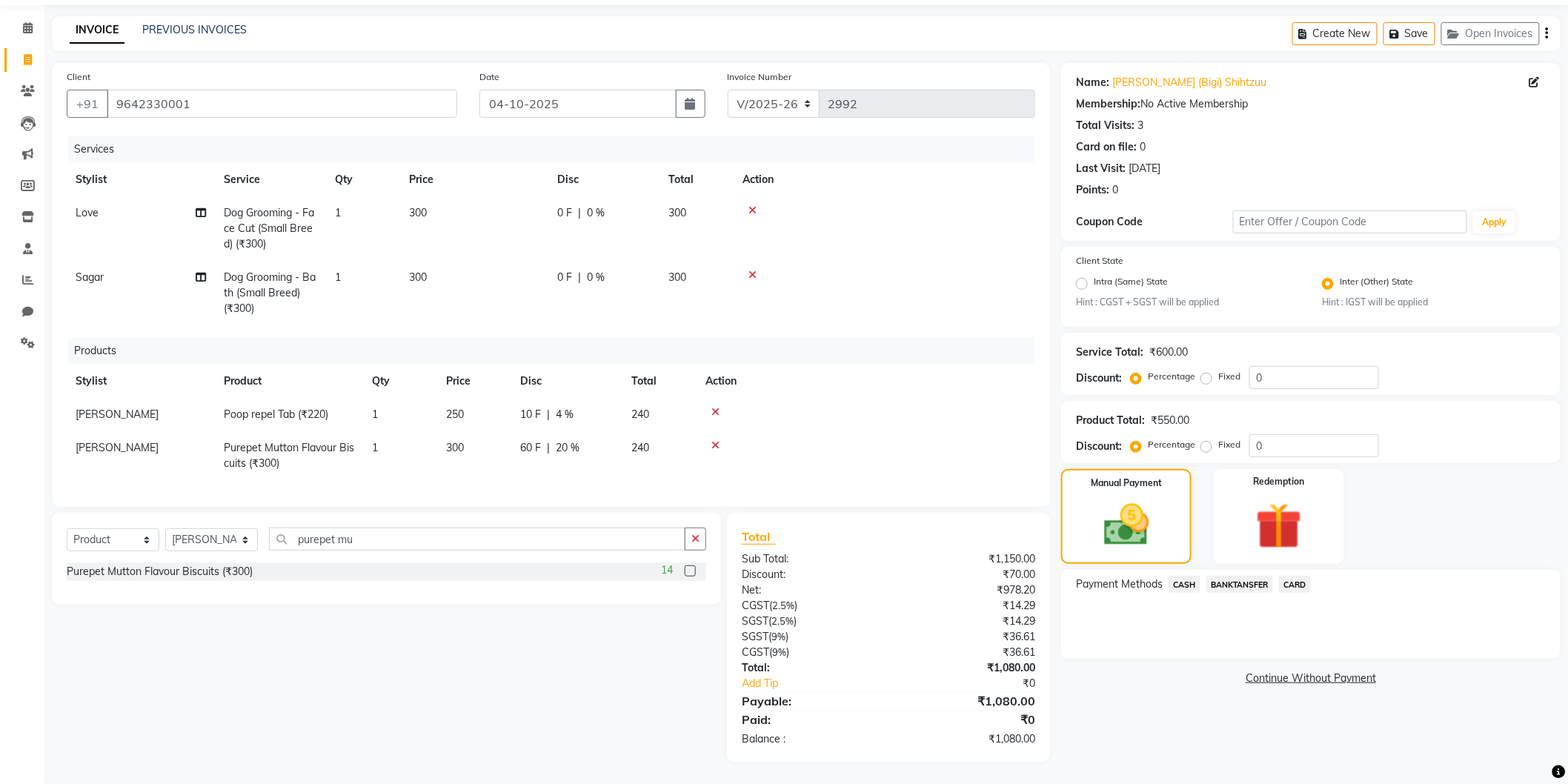
click at [532, 406] on span "10 F" at bounding box center [531, 414] width 20 height 15
select select "80154"
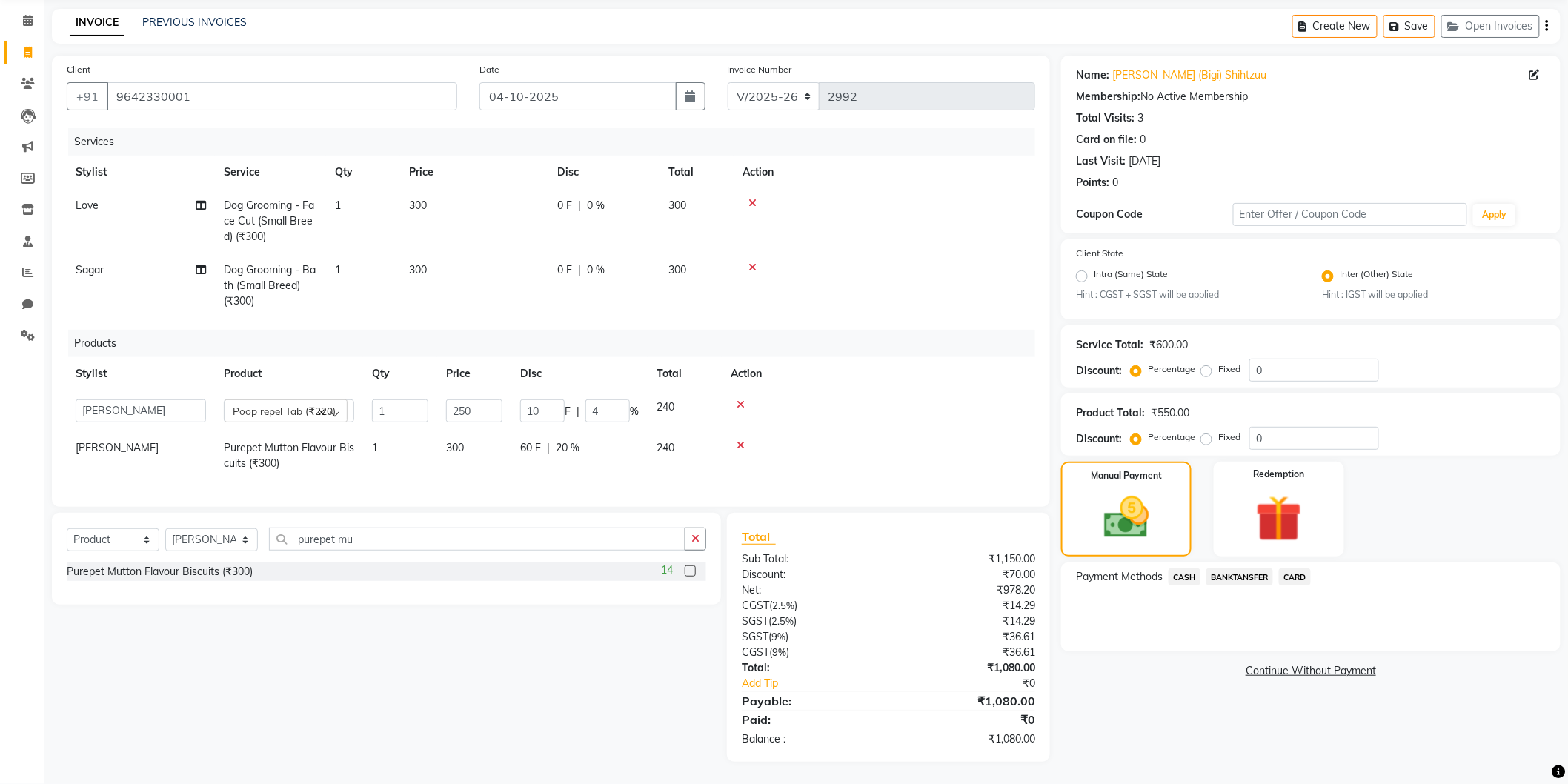
scroll to position [55, 0]
click at [531, 411] on input "10" at bounding box center [543, 412] width 44 height 23
type input "0"
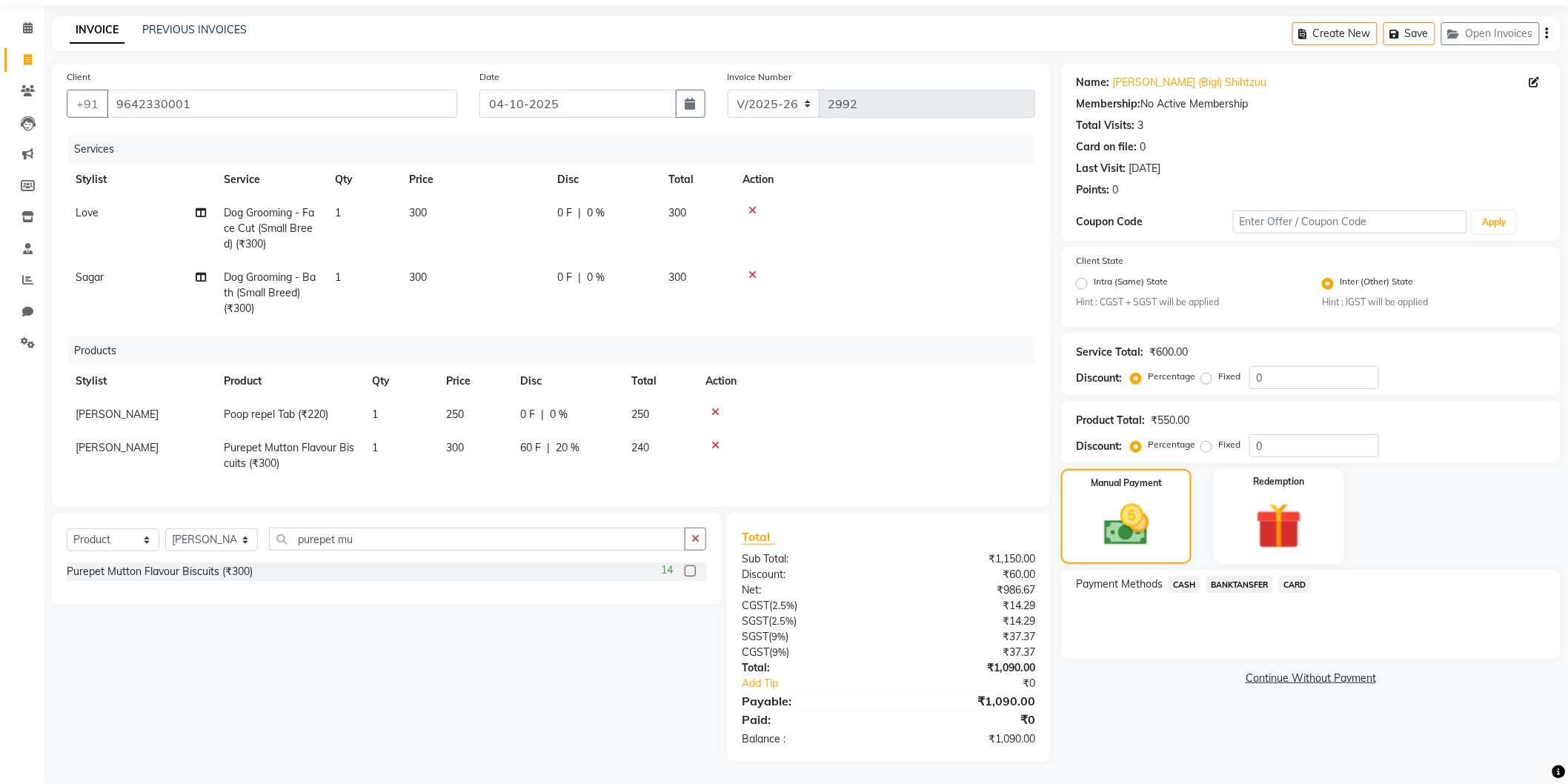
click at [982, 406] on div at bounding box center [866, 412] width 321 height 10
click at [1187, 576] on span "CASH" at bounding box center [1185, 585] width 32 height 17
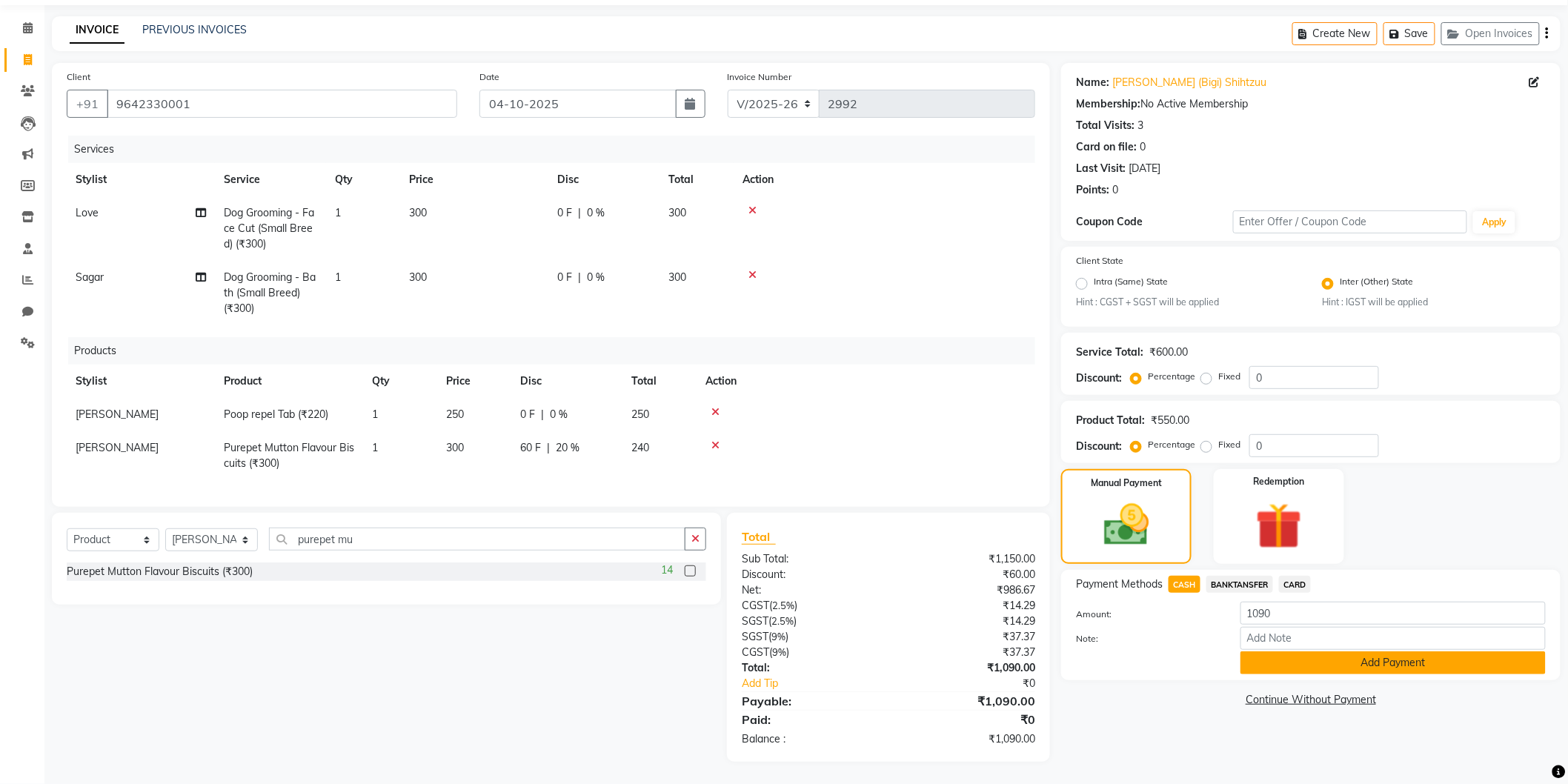
click at [1358, 651] on button "Add Payment" at bounding box center [1393, 662] width 305 height 23
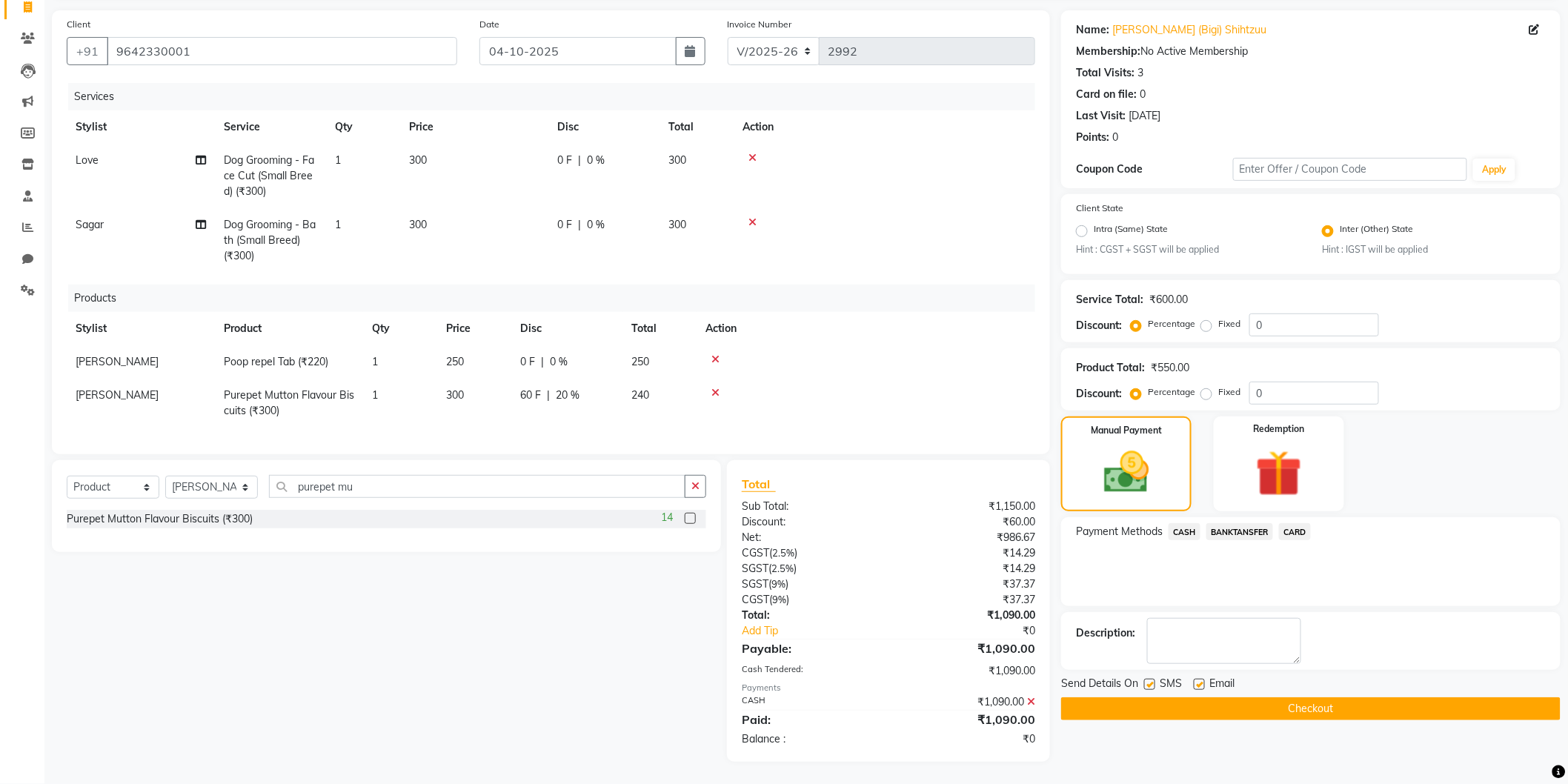
click at [1261, 699] on button "Checkout" at bounding box center [1311, 708] width 499 height 23
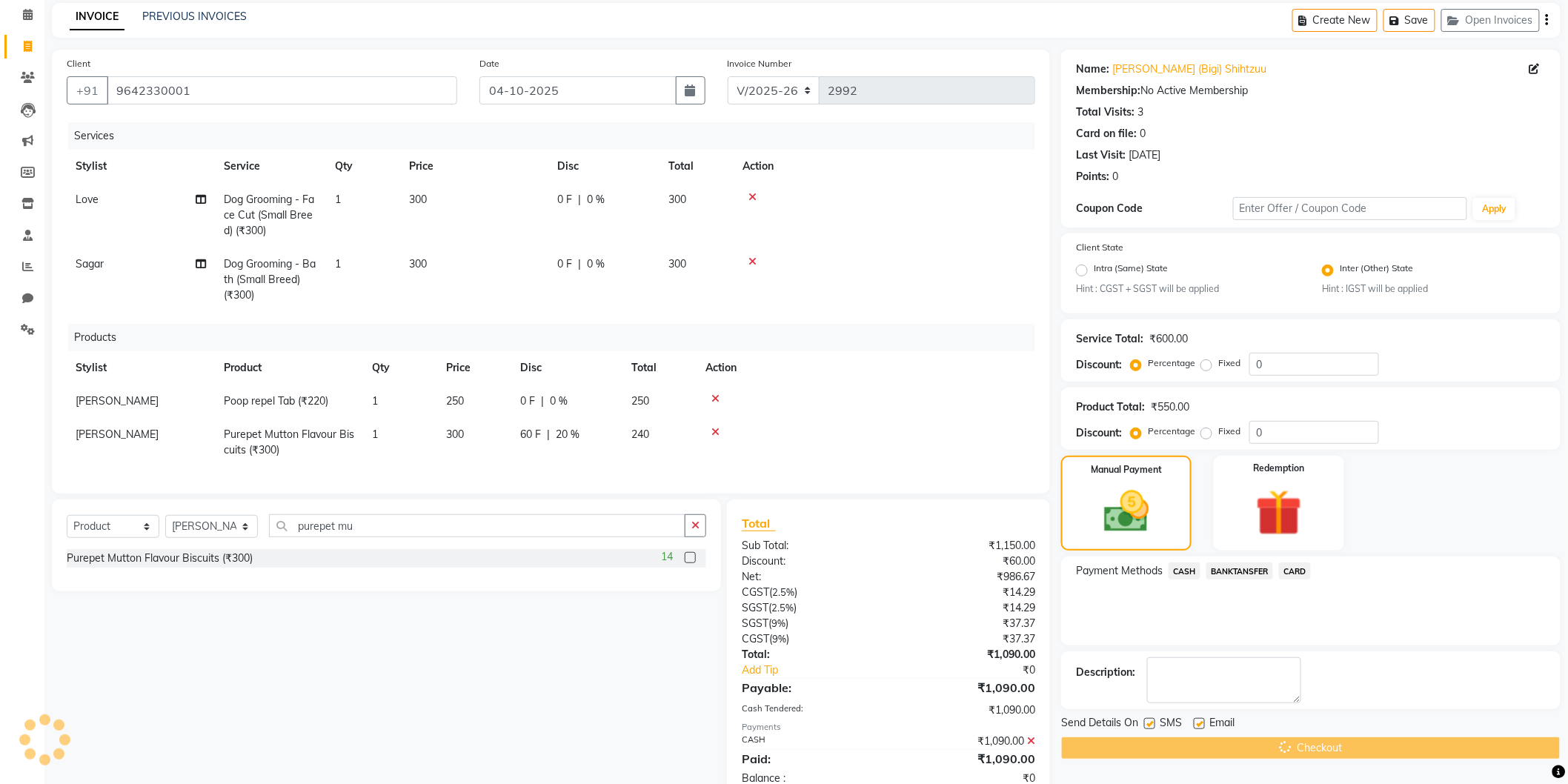
scroll to position [0, 0]
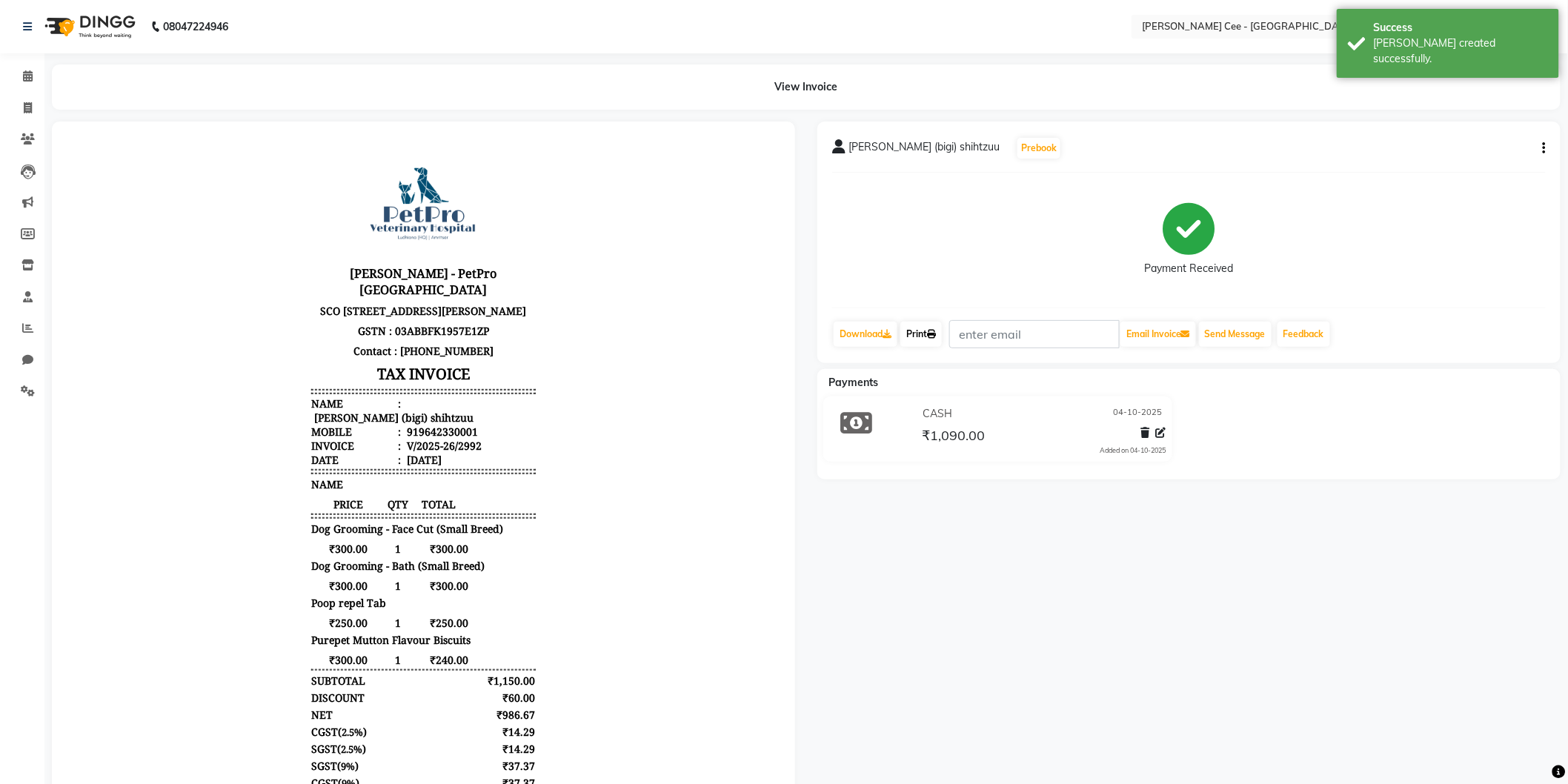
click at [931, 336] on link "Print" at bounding box center [921, 334] width 42 height 26
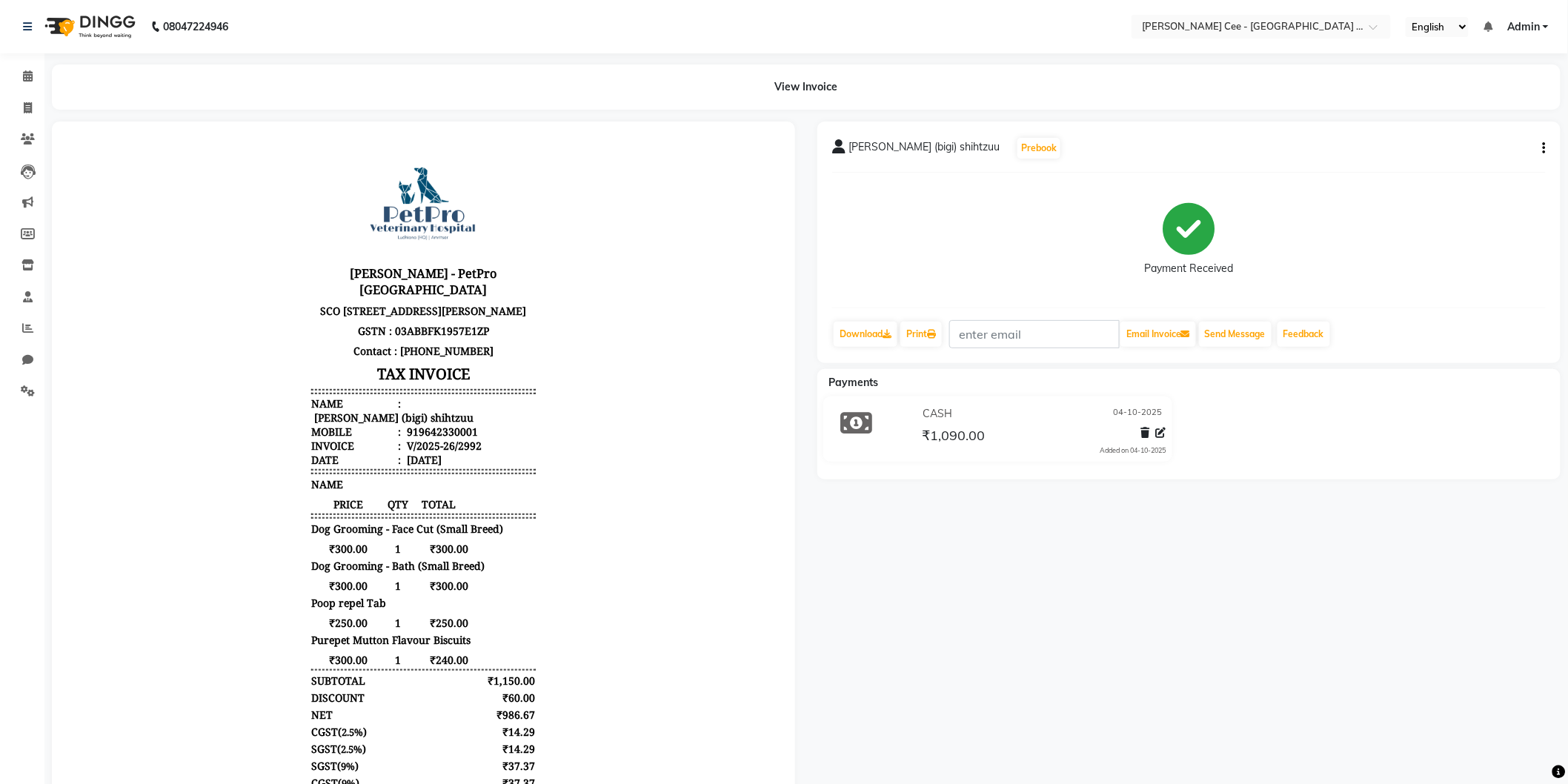
click at [1539, 147] on button "button" at bounding box center [1542, 148] width 9 height 15
click at [1394, 164] on div "Edit Invoice" at bounding box center [1445, 167] width 152 height 19
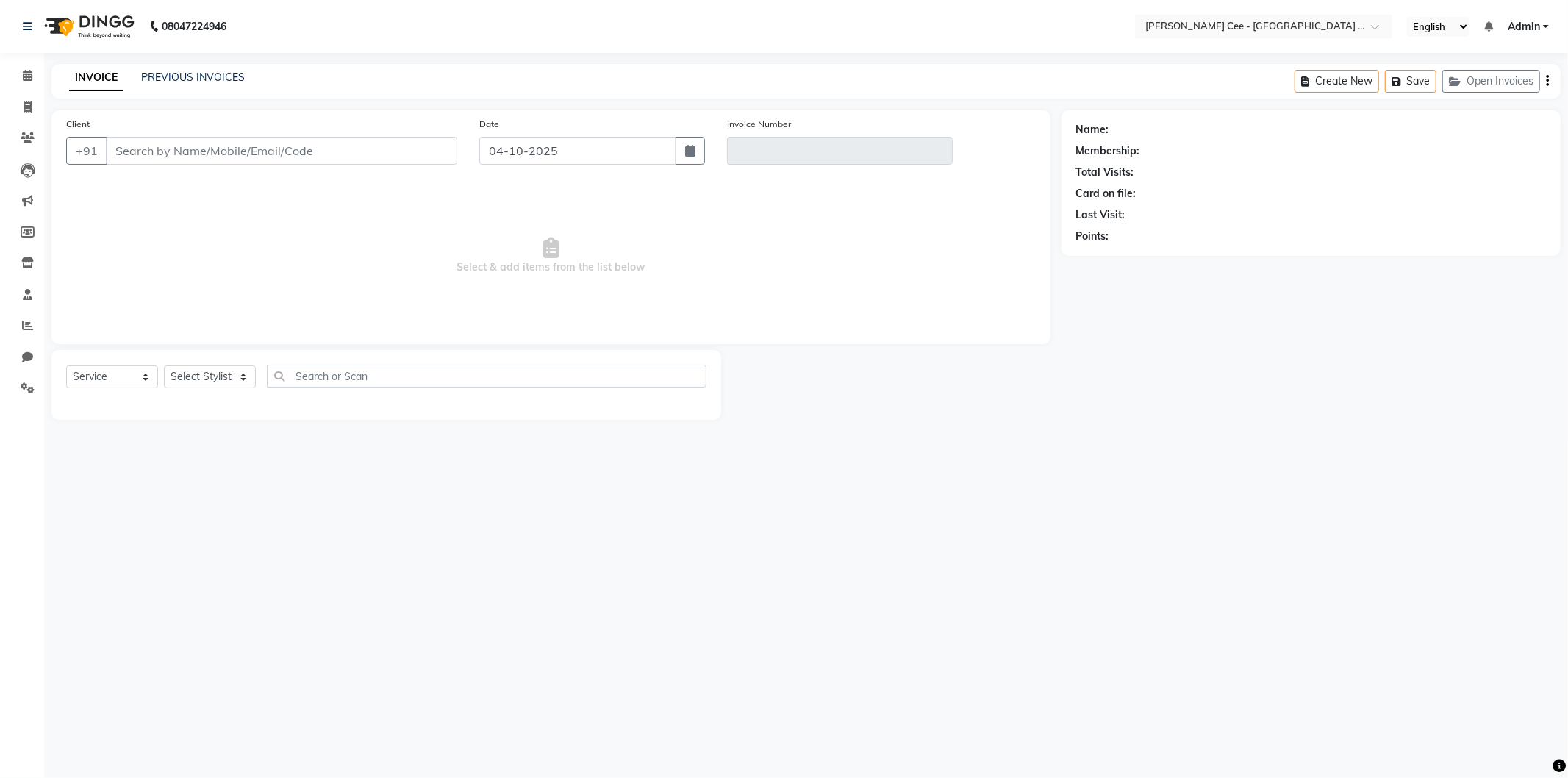
select select "product"
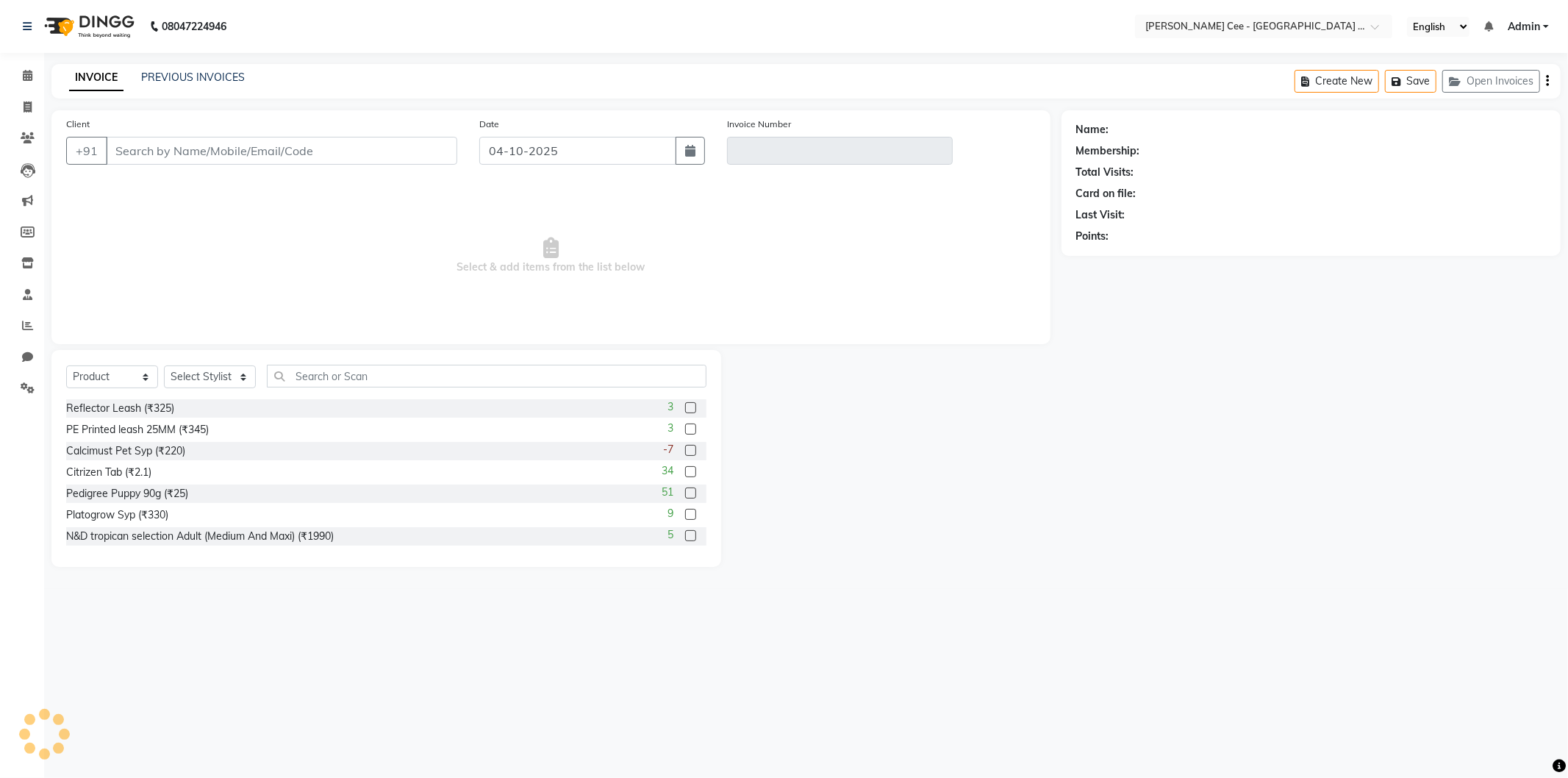
type input "9642330001"
type input "V/2025-26/2992"
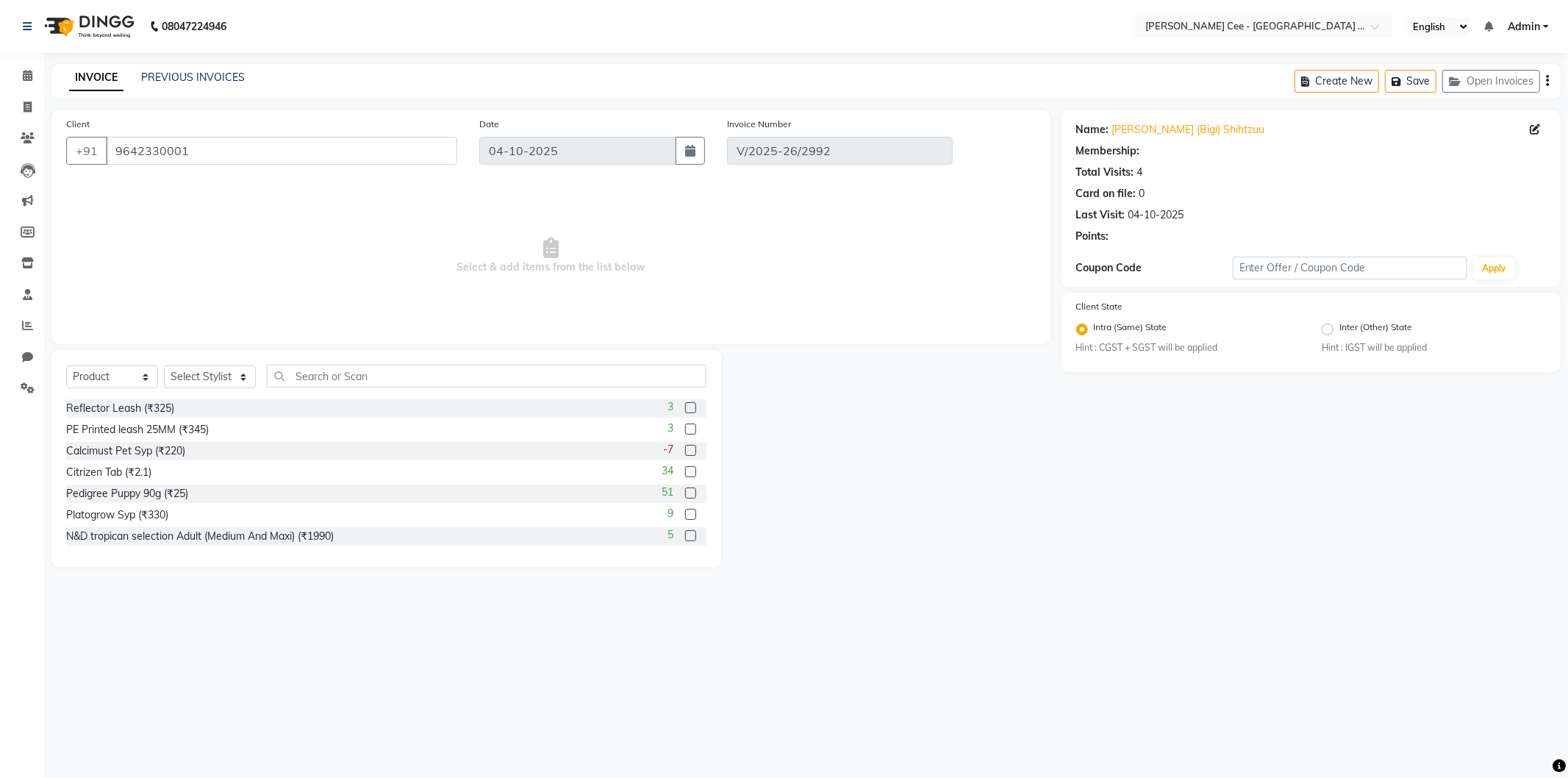
radio input "false"
radio input "true"
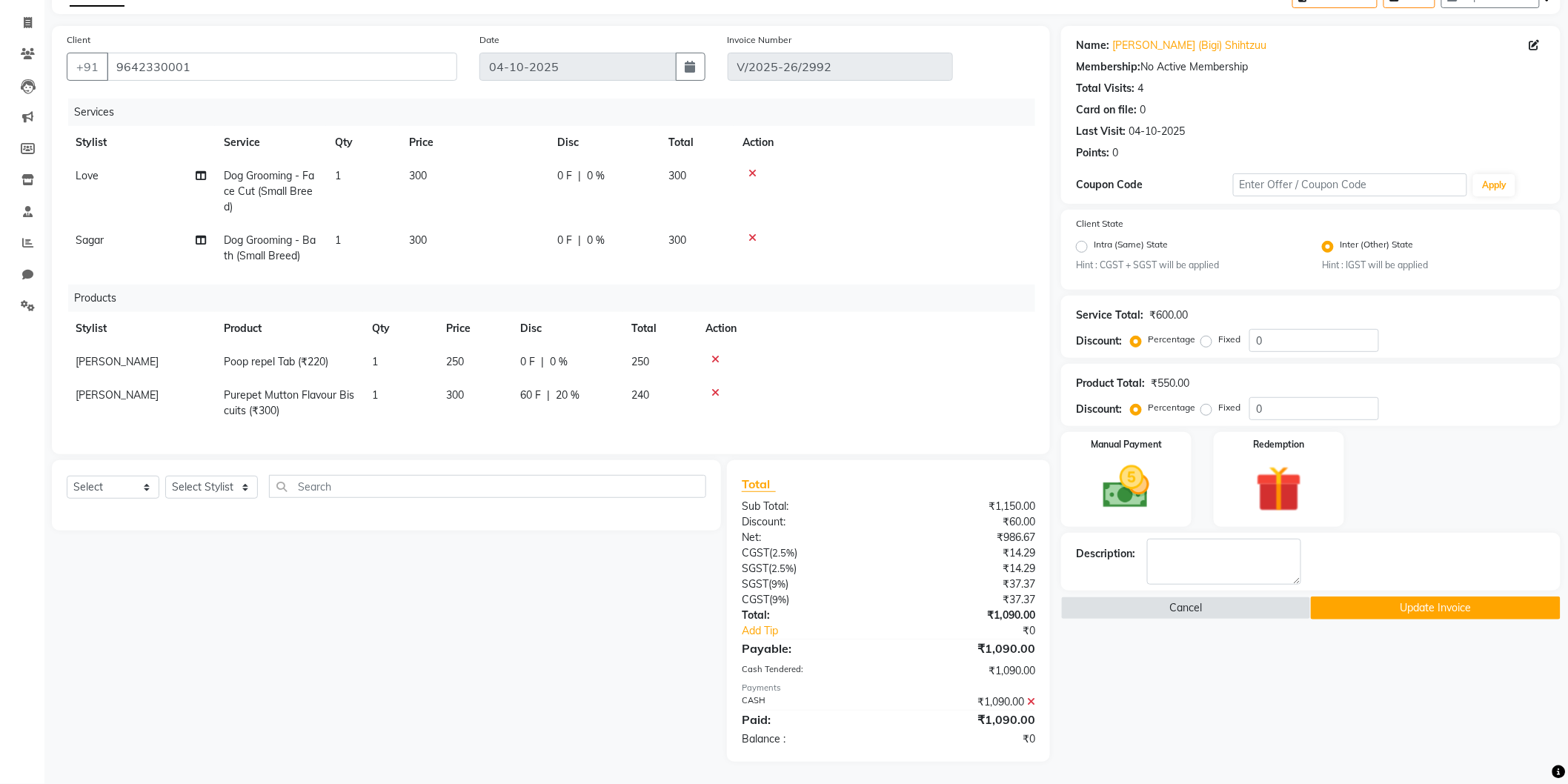
scroll to position [97, 0]
drag, startPoint x: 97, startPoint y: 492, endPoint x: 100, endPoint y: 499, distance: 7.6
click at [97, 492] on select "Select Service Product Membership Package Voucher Prepaid Gift Card" at bounding box center [112, 487] width 93 height 23
select select "service"
click at [66, 476] on select "Select Service Product Membership Package Voucher Prepaid Gift Card" at bounding box center [112, 487] width 93 height 23
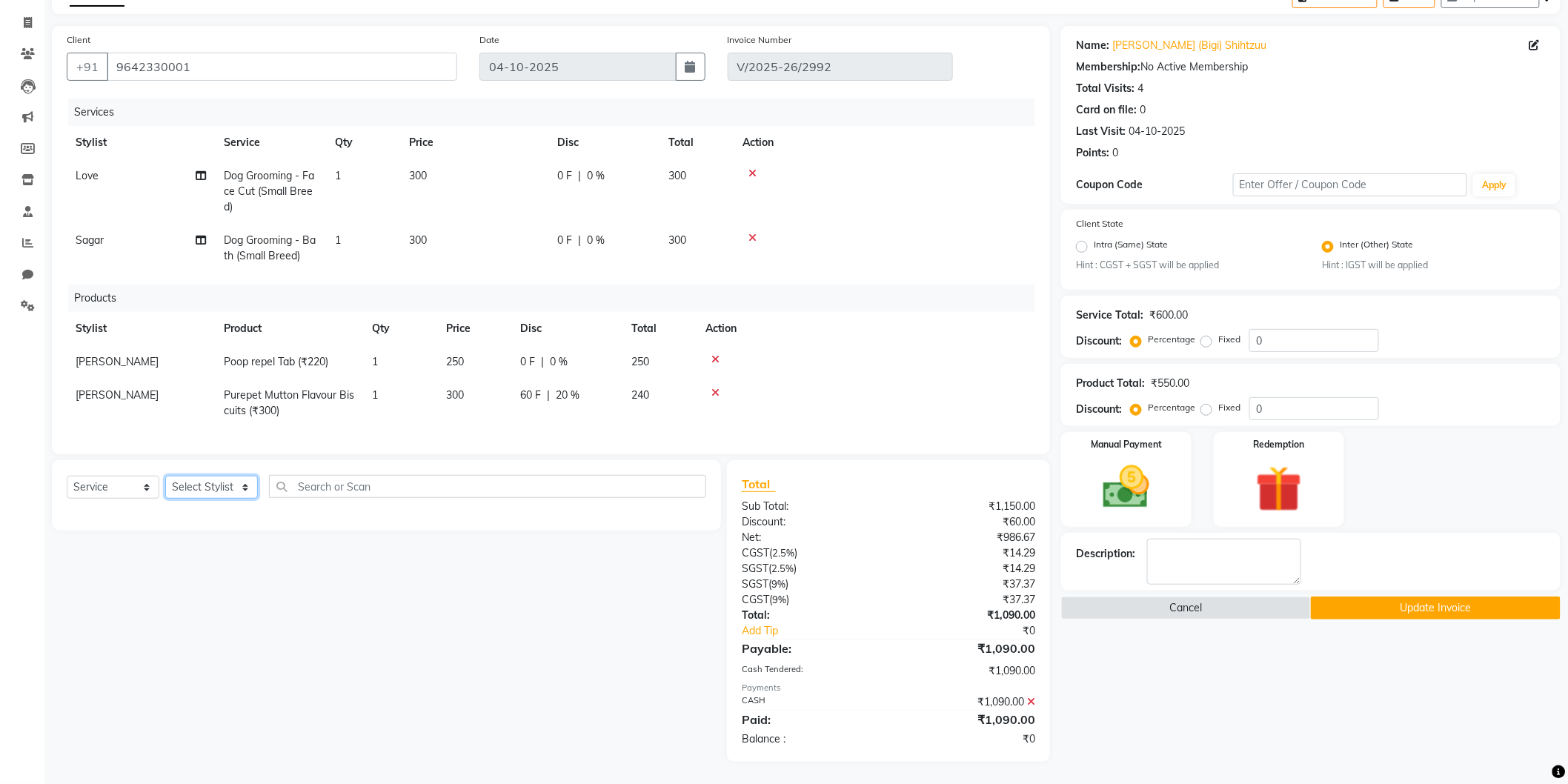
click at [210, 481] on select "Select Stylist Arsh (Helper) Avinash [PERSON_NAME] [PERSON_NAME] [PERSON_NAME] …" at bounding box center [211, 487] width 93 height 23
select select "86349"
click at [165, 476] on select "Select Stylist Arsh (Helper) Avinash [PERSON_NAME] [PERSON_NAME] [PERSON_NAME] …" at bounding box center [211, 487] width 93 height 23
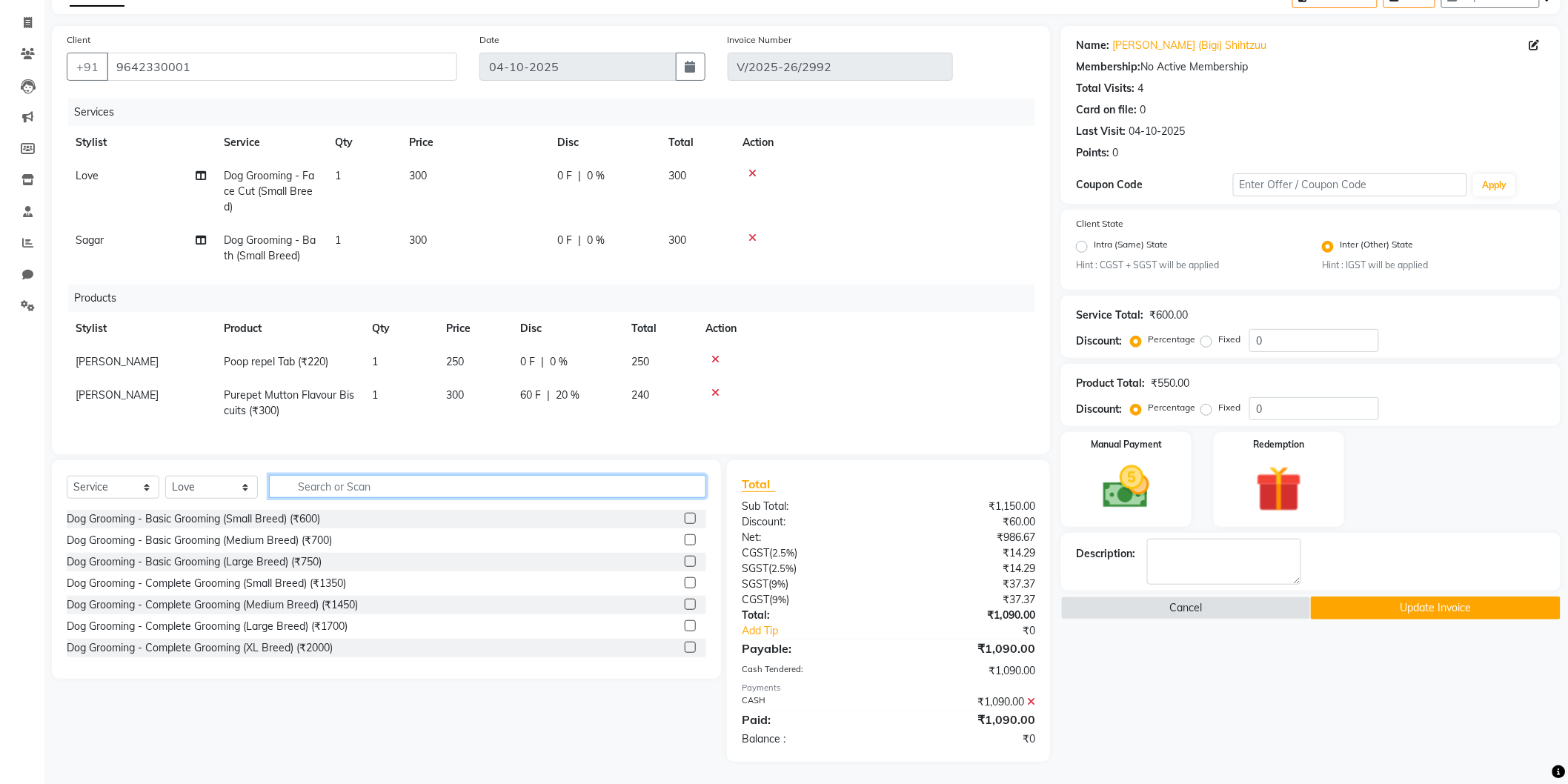
click at [330, 485] on input "text" at bounding box center [487, 486] width 437 height 23
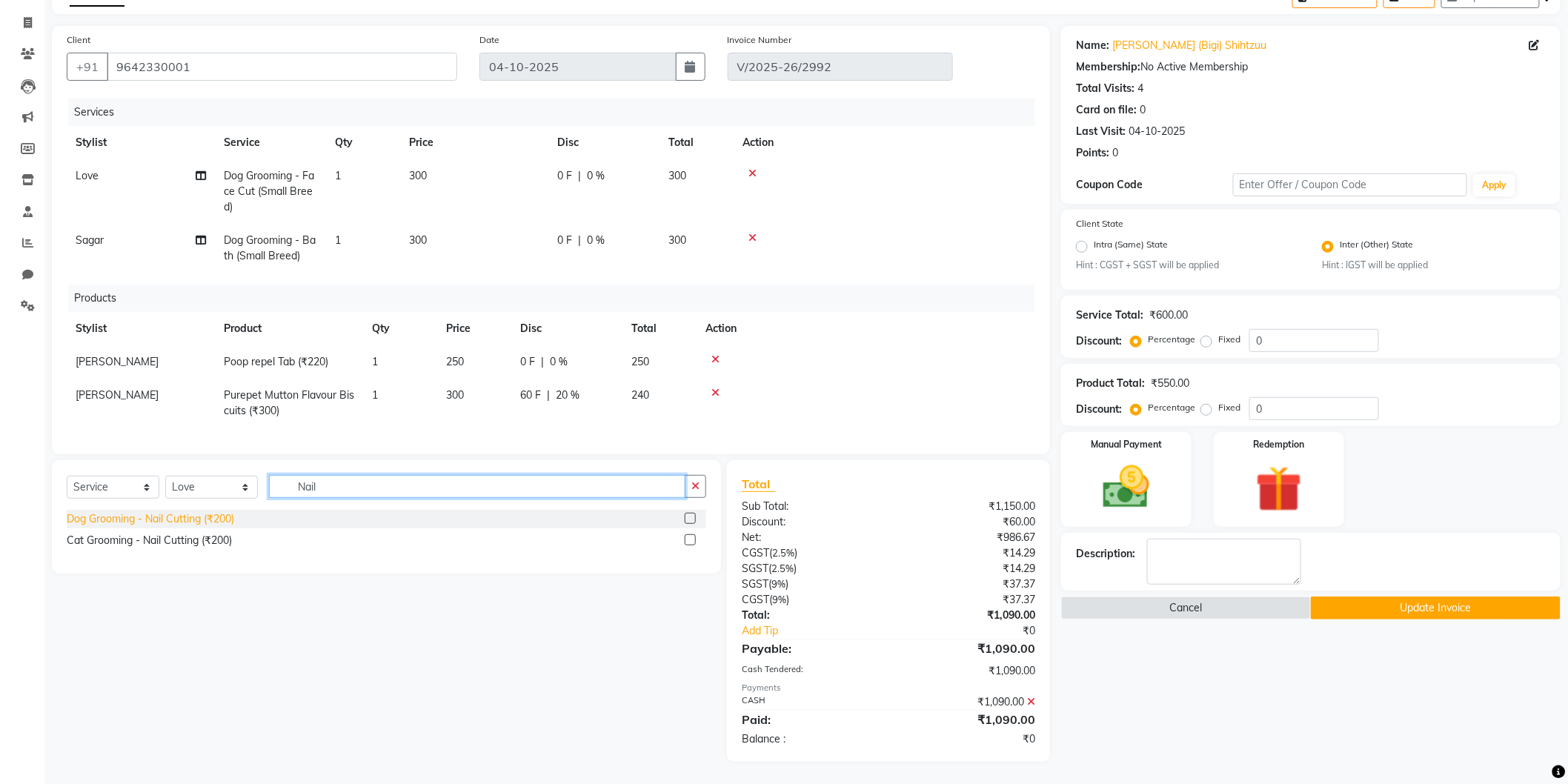
type input "Nail"
click at [144, 521] on div "Dog Grooming - Nail Cutting (₹200)" at bounding box center [150, 519] width 168 height 15
checkbox input "false"
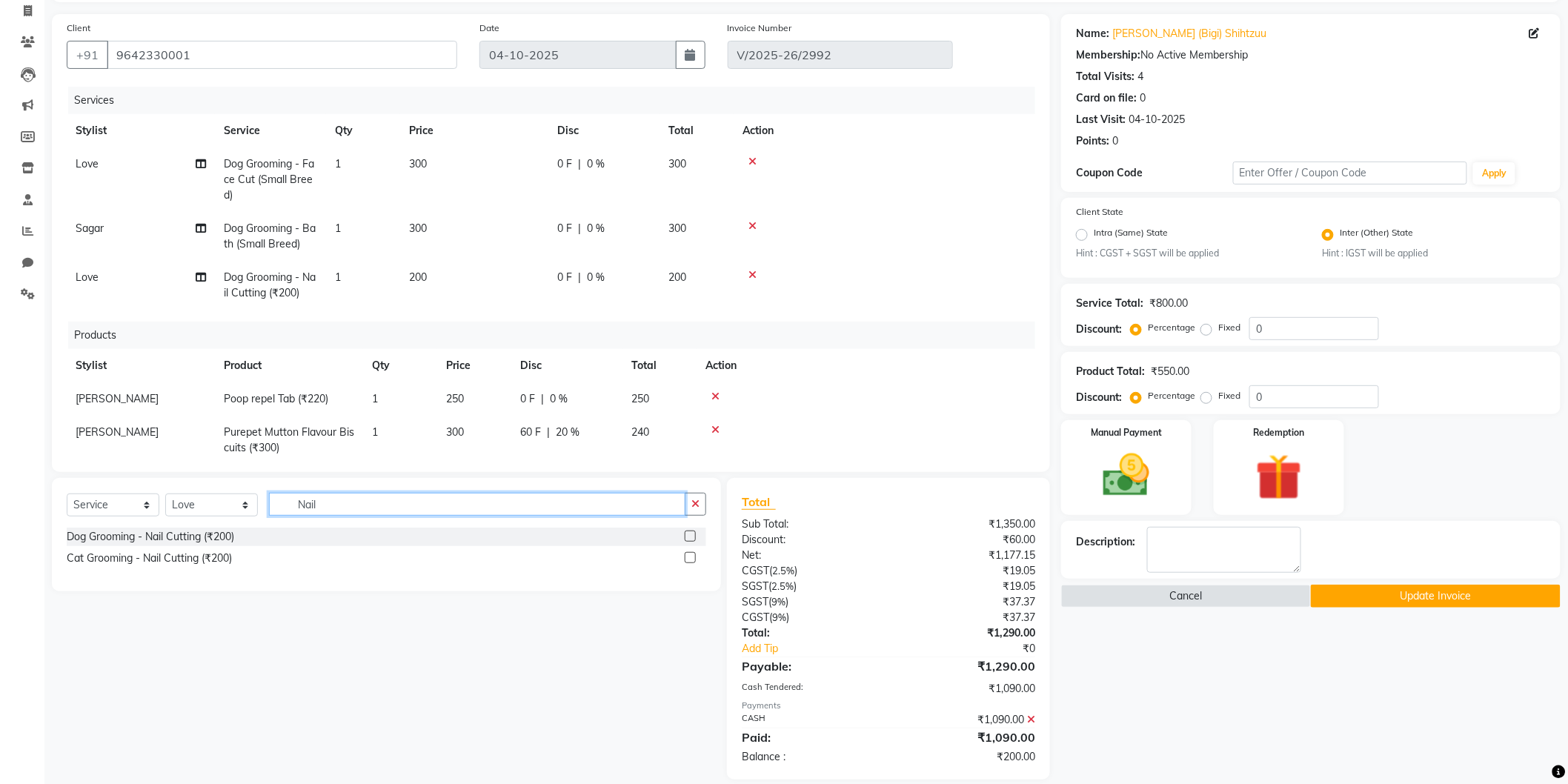
click at [301, 510] on input "Nail" at bounding box center [477, 504] width 417 height 23
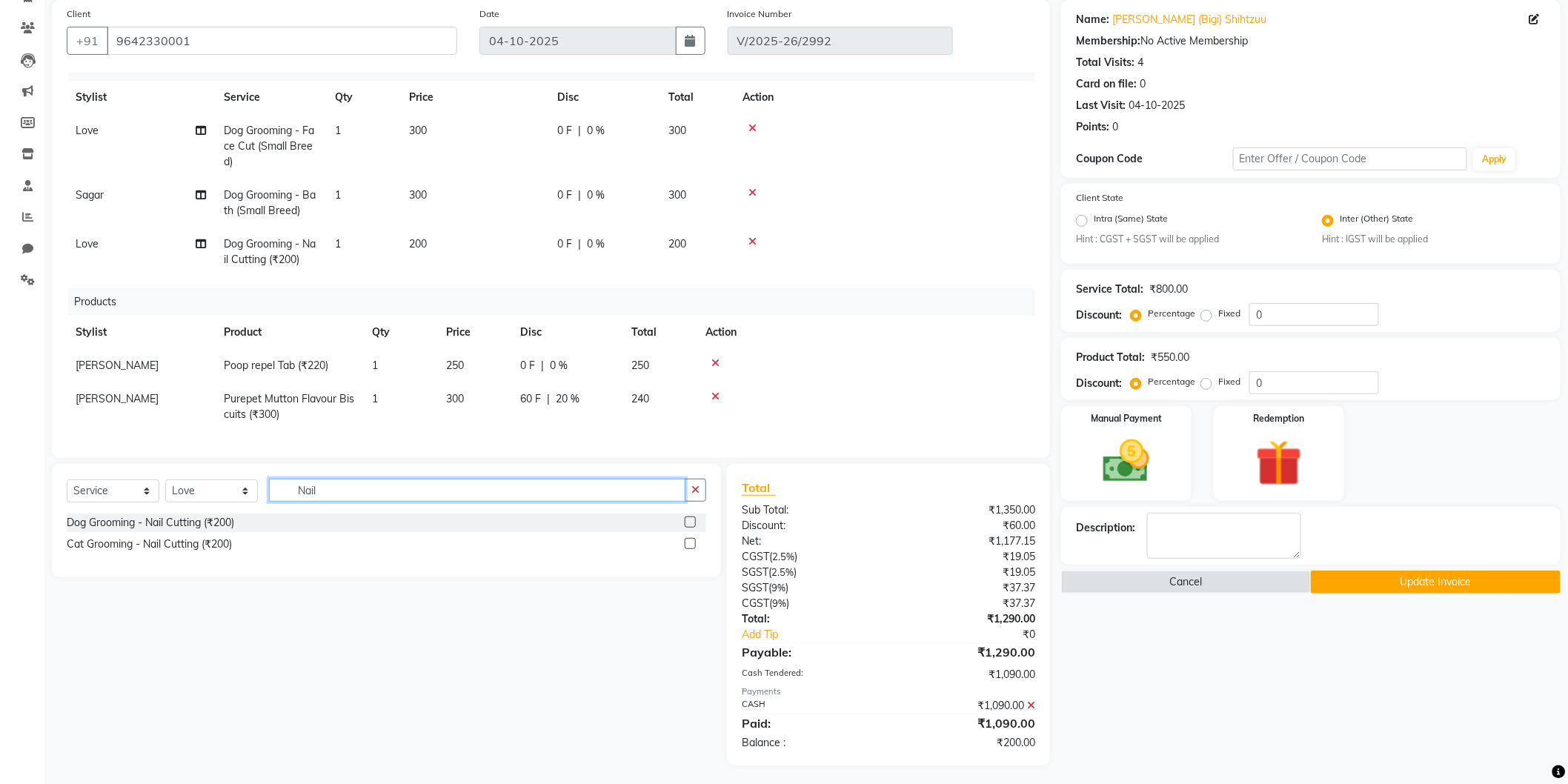
scroll to position [114, 0]
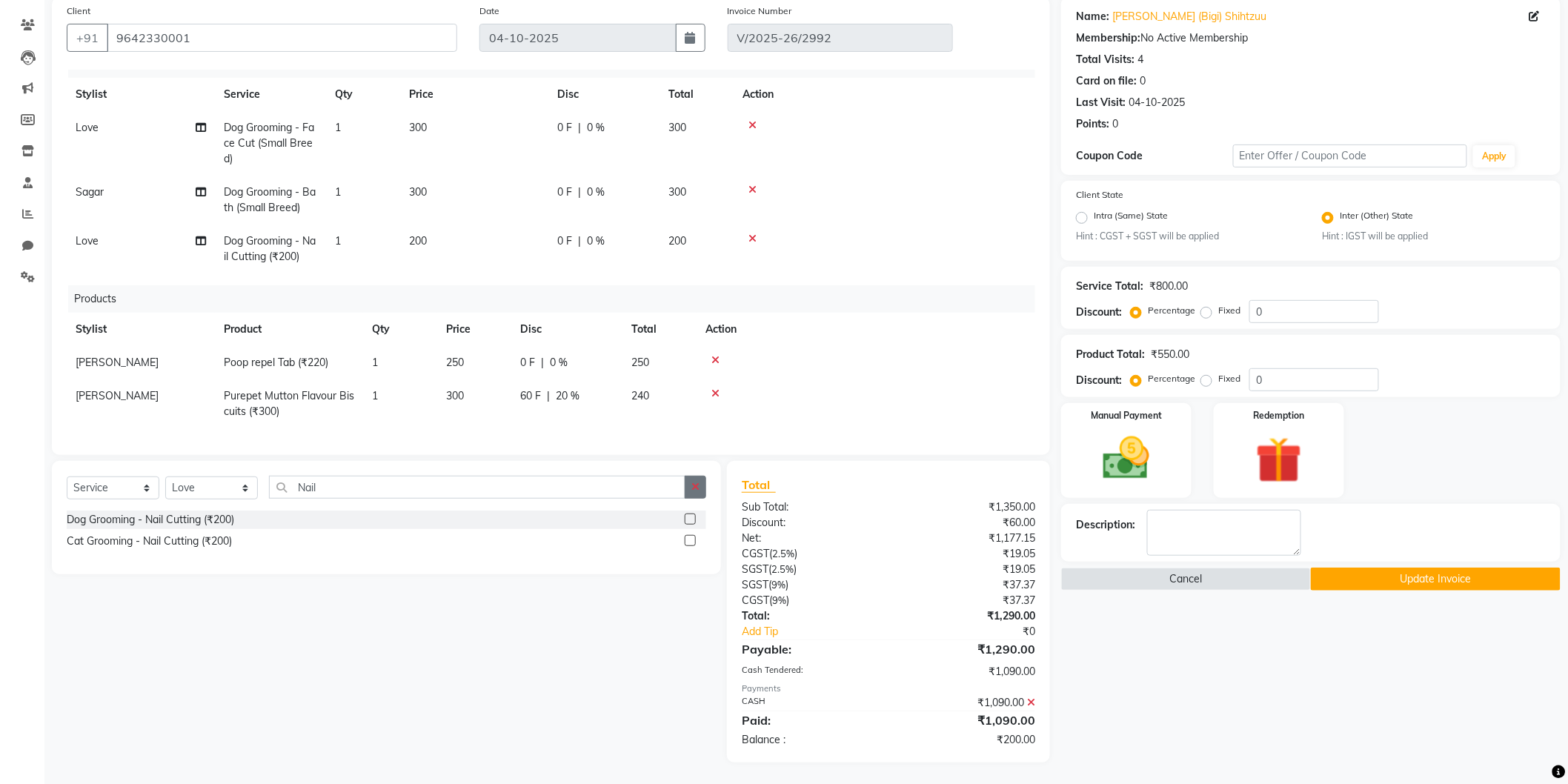
click at [700, 487] on button "button" at bounding box center [695, 487] width 21 height 23
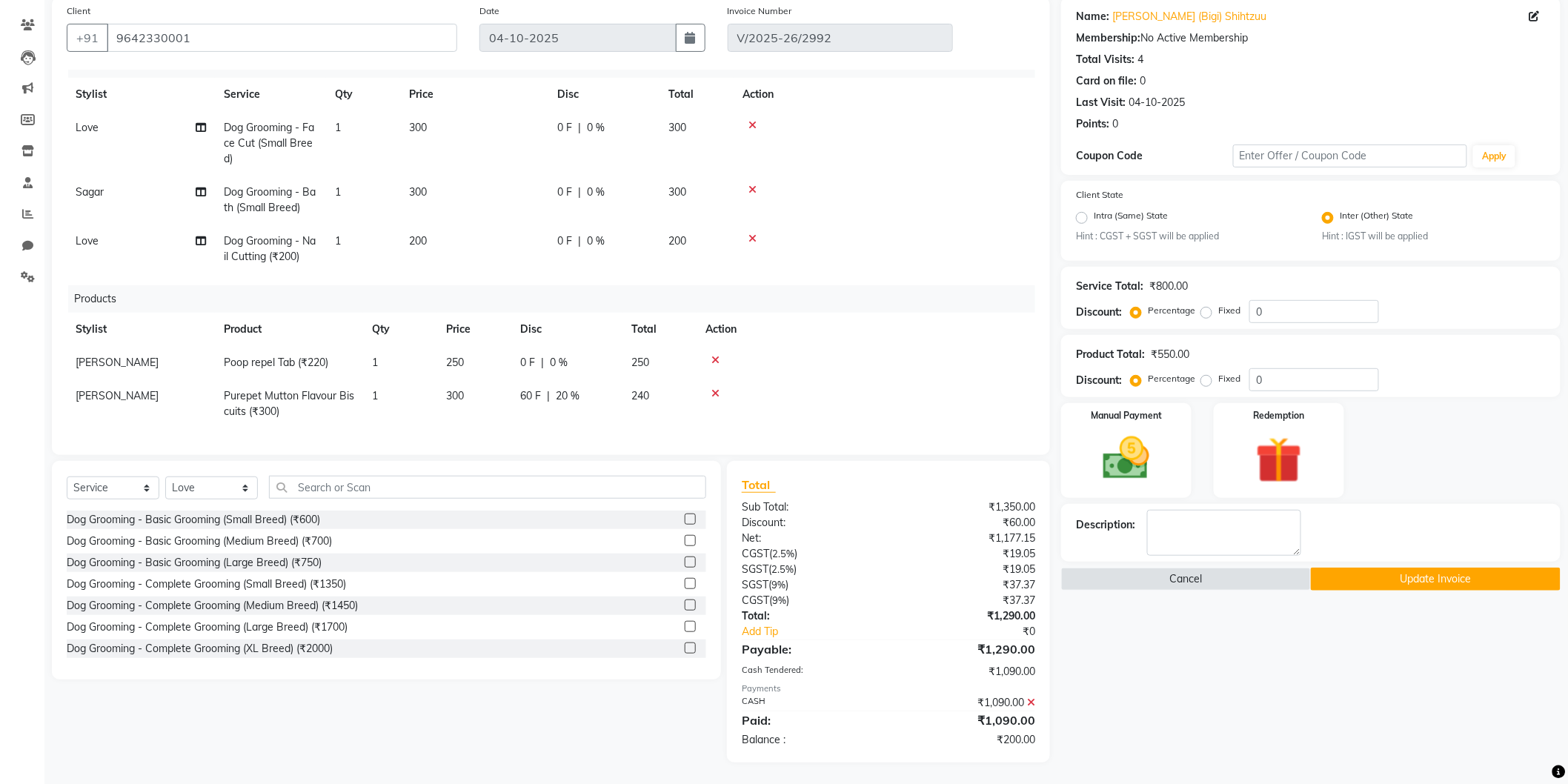
click at [1420, 581] on button "Update Invoice" at bounding box center [1436, 579] width 250 height 23
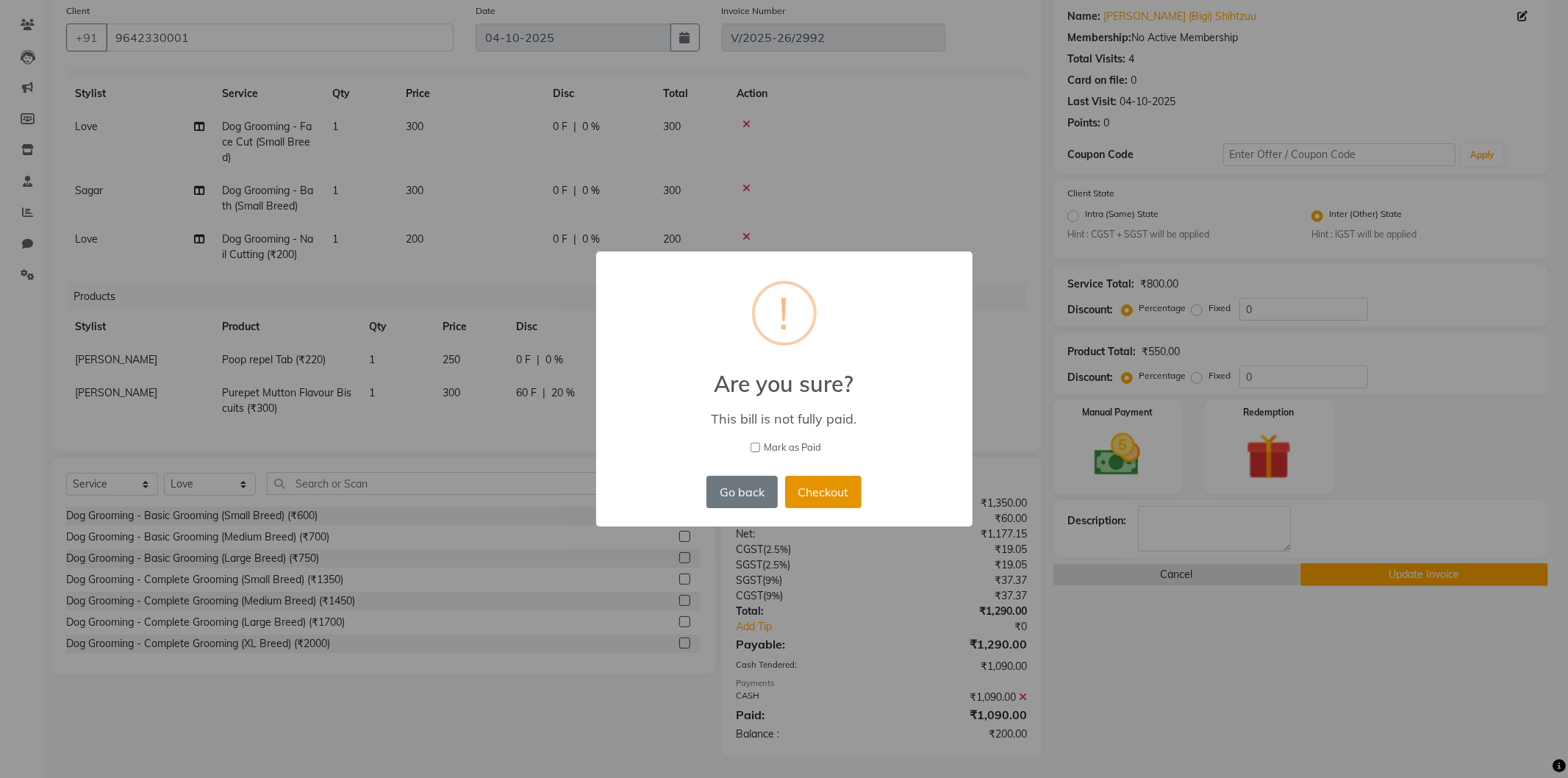
click at [833, 500] on button "Checkout" at bounding box center [823, 492] width 76 height 32
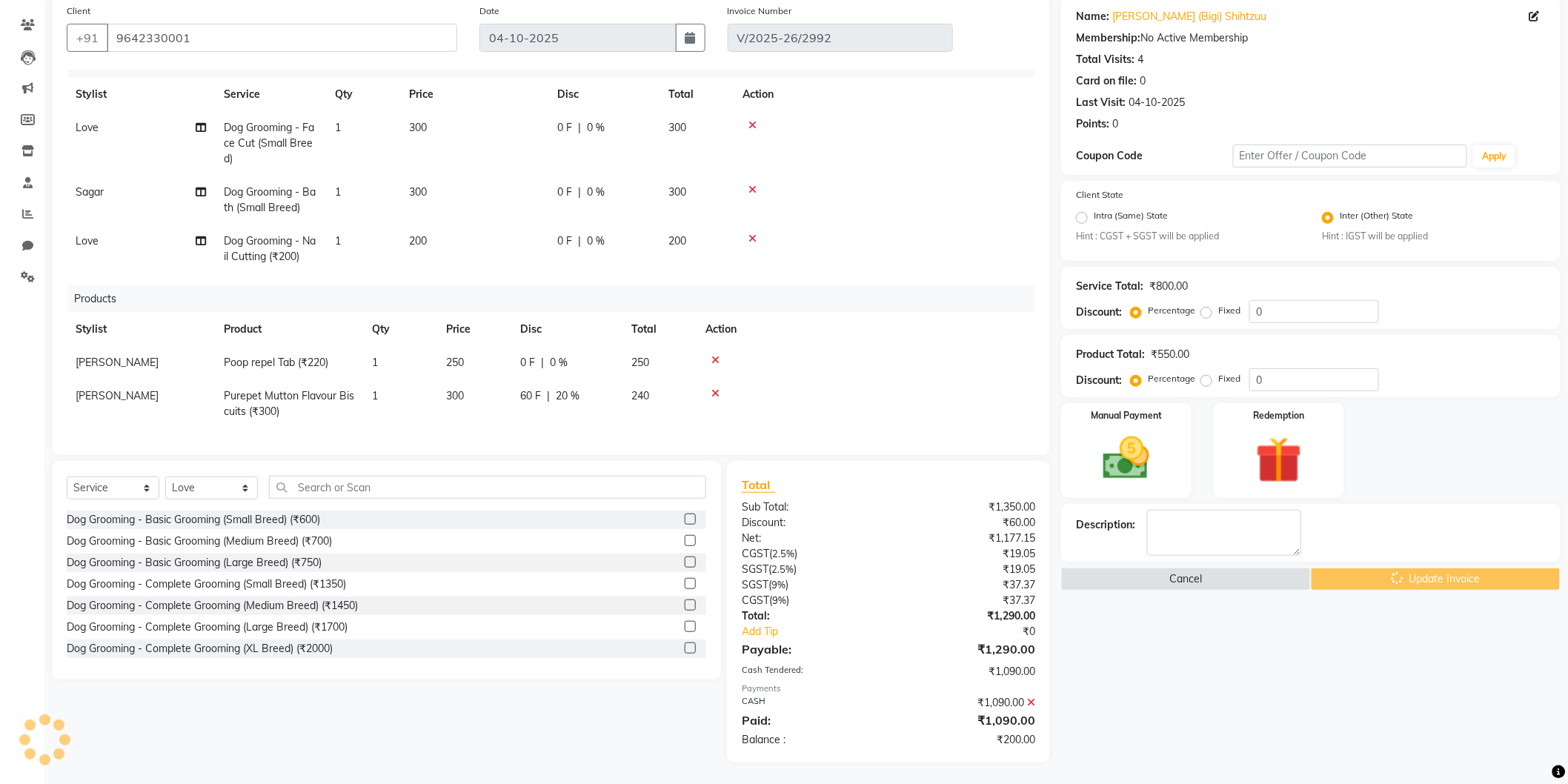
scroll to position [10, 0]
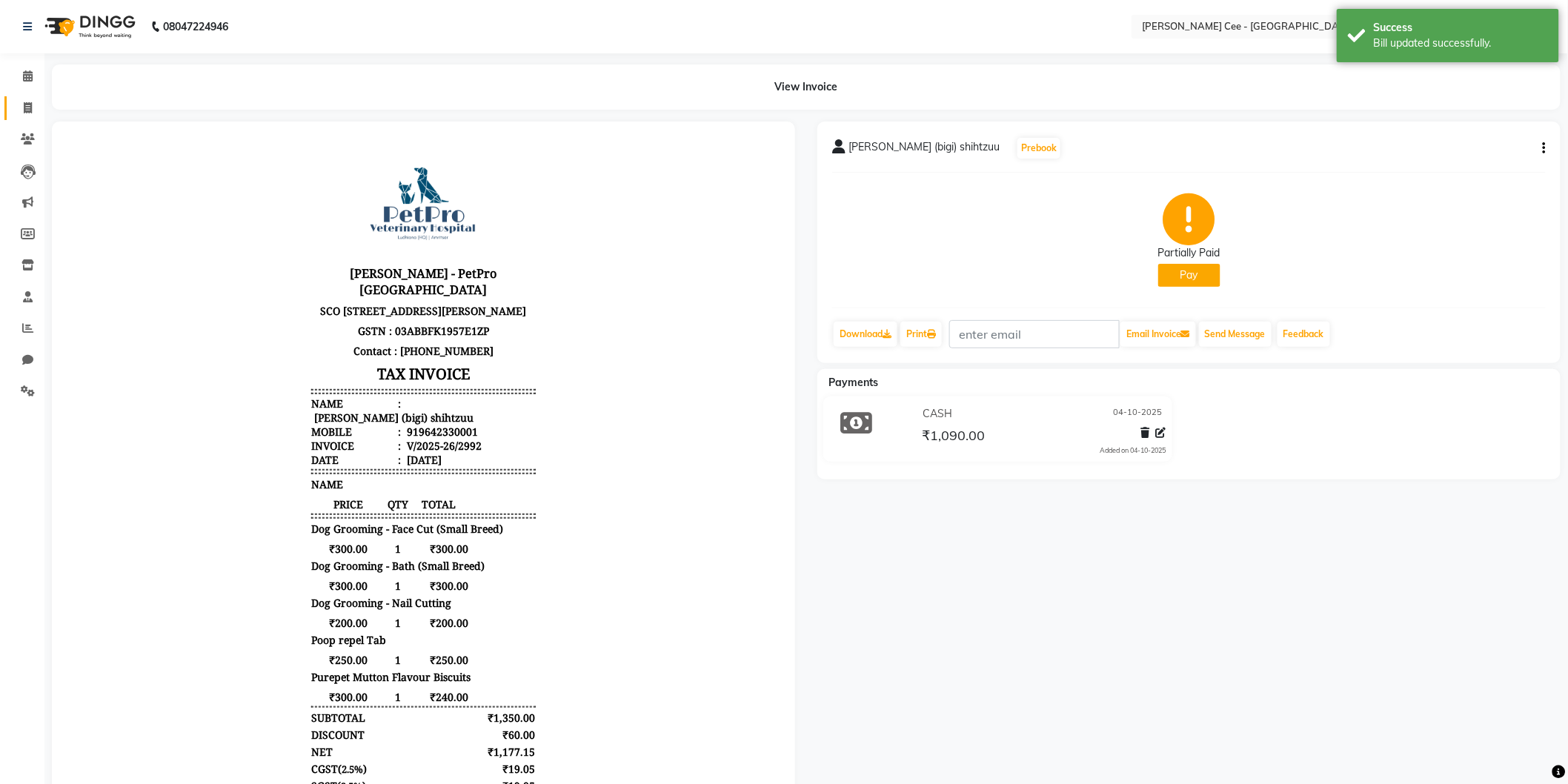
click at [28, 99] on link "Invoice" at bounding box center [22, 108] width 36 height 25
select select "service"
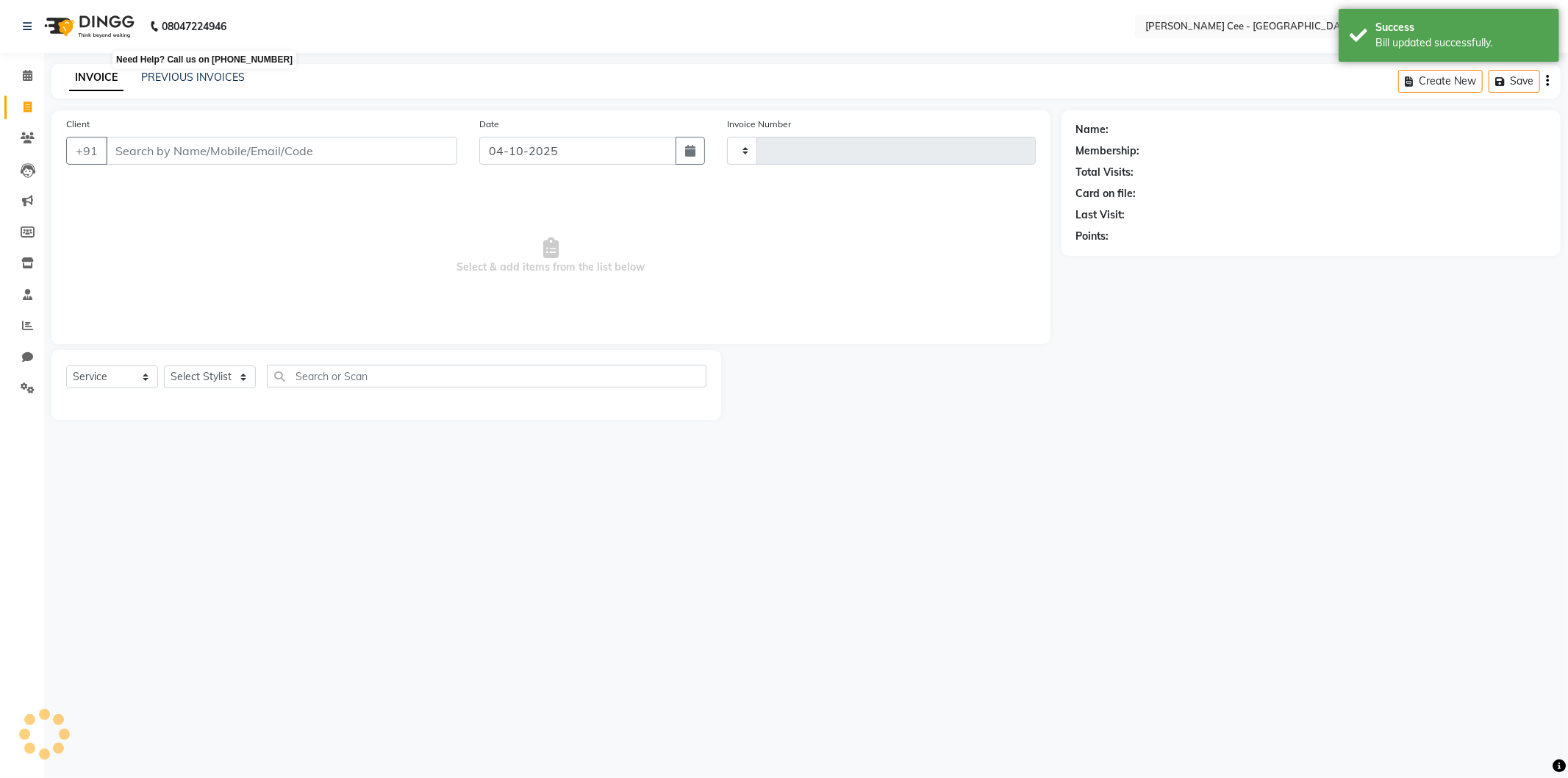
type input "2993"
select select "8239"
click at [189, 74] on link "PREVIOUS INVOICES" at bounding box center [193, 77] width 104 height 14
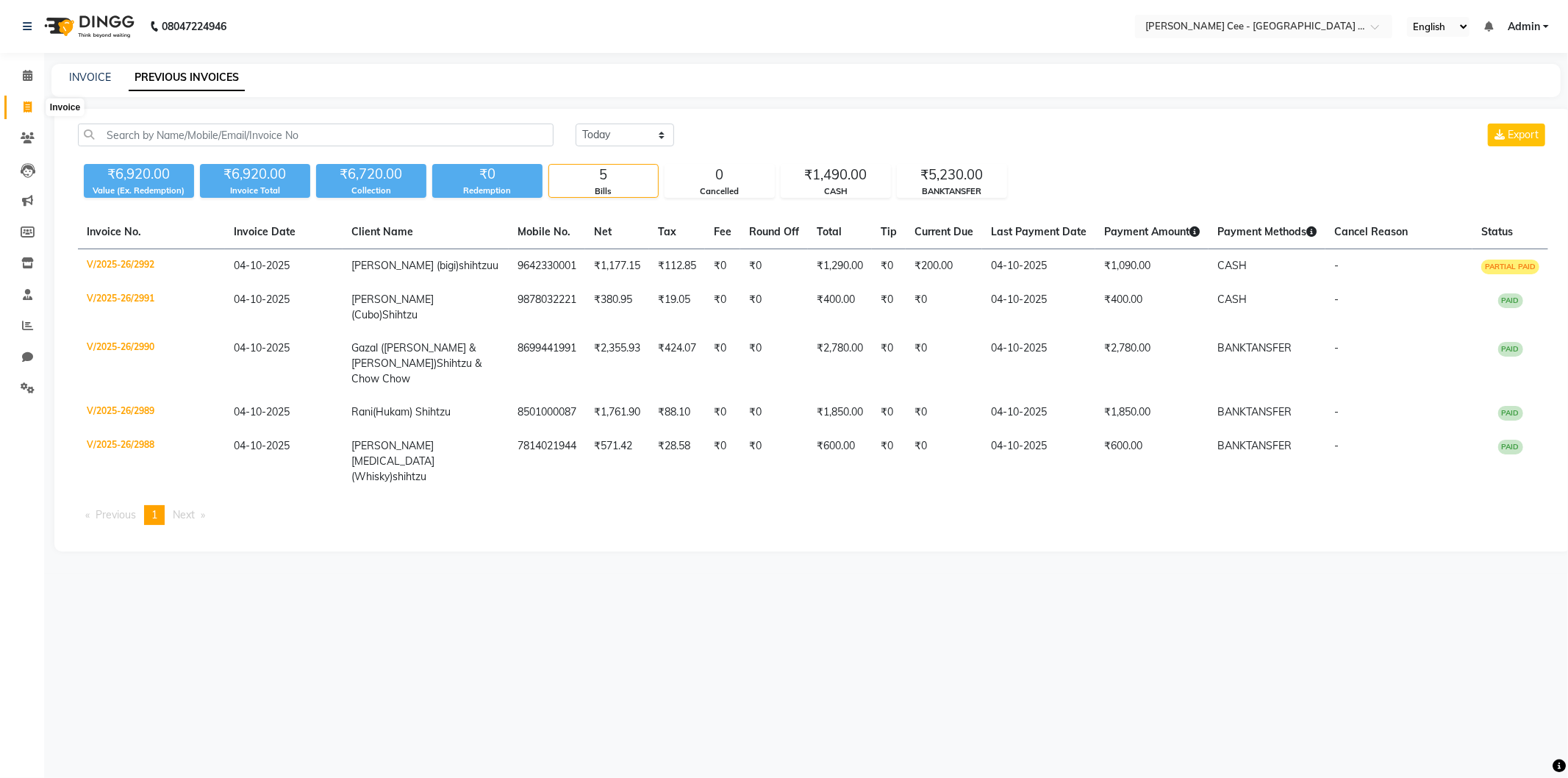
click at [25, 109] on icon at bounding box center [28, 107] width 8 height 11
select select "service"
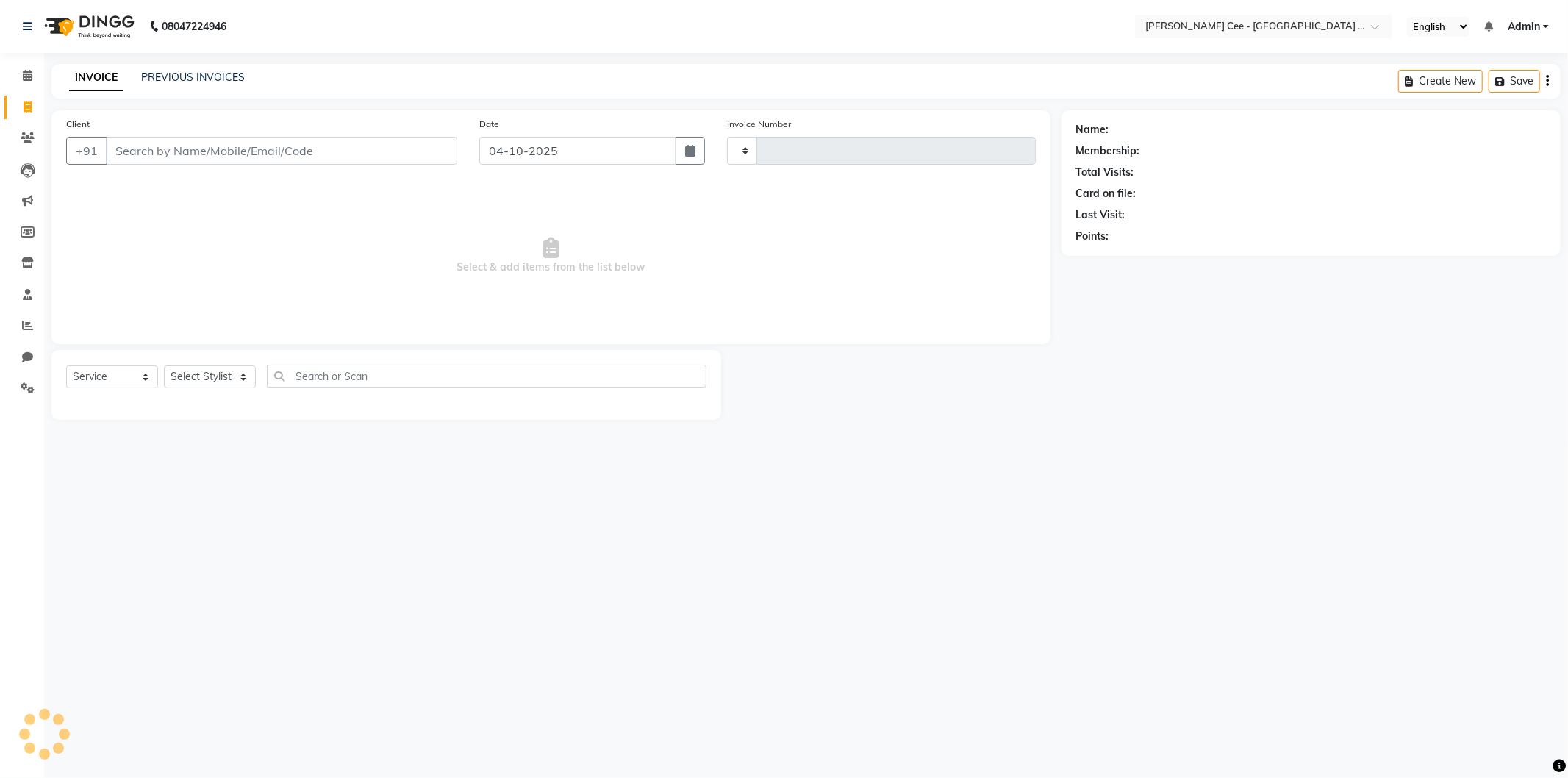
type input "2993"
select select "8239"
click at [273, 156] on input "Client" at bounding box center [281, 151] width 352 height 28
type input "ra"
select select "product"
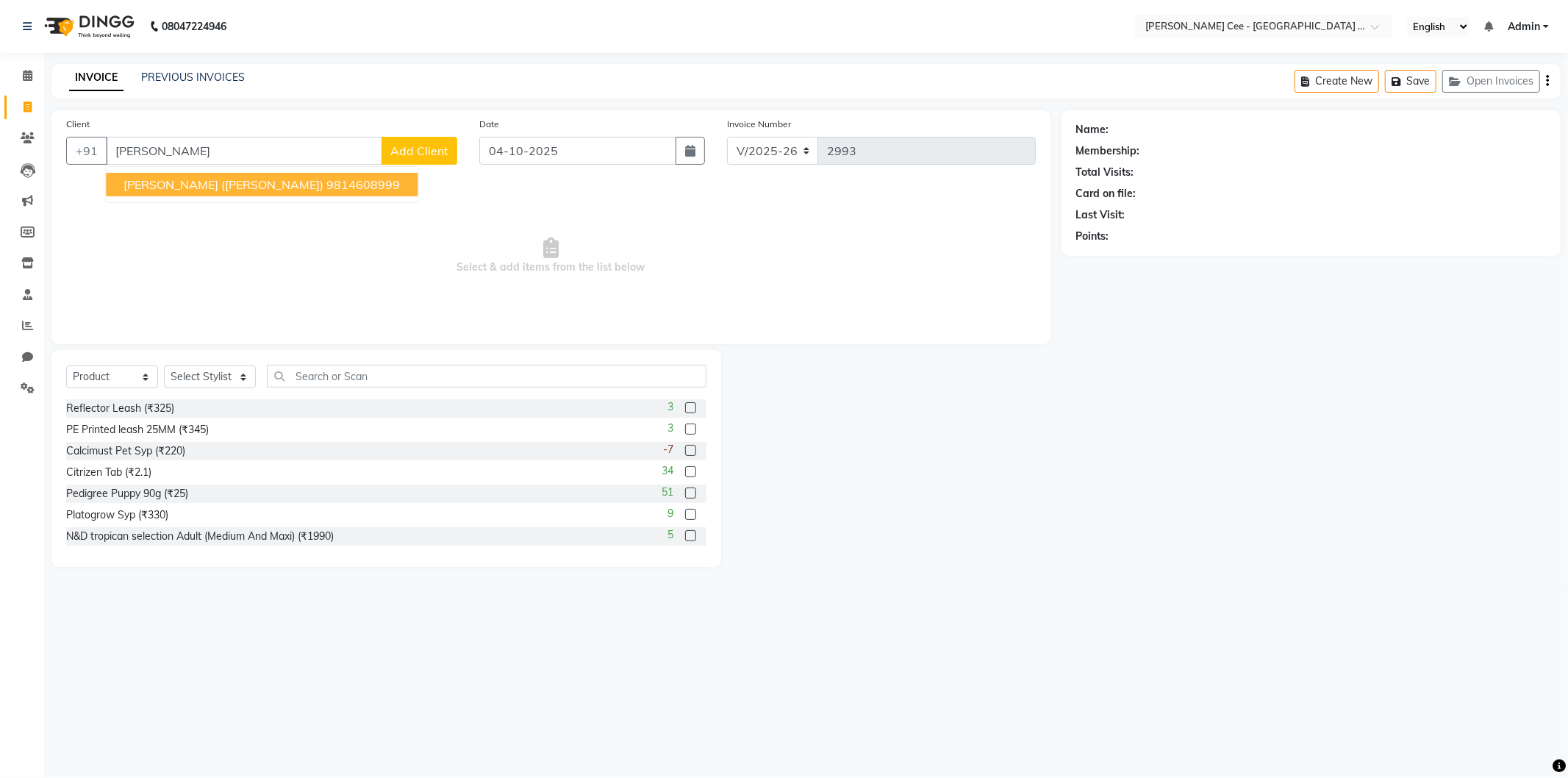
click at [326, 178] on ngb-highlight "9814608999" at bounding box center [363, 184] width 74 height 14
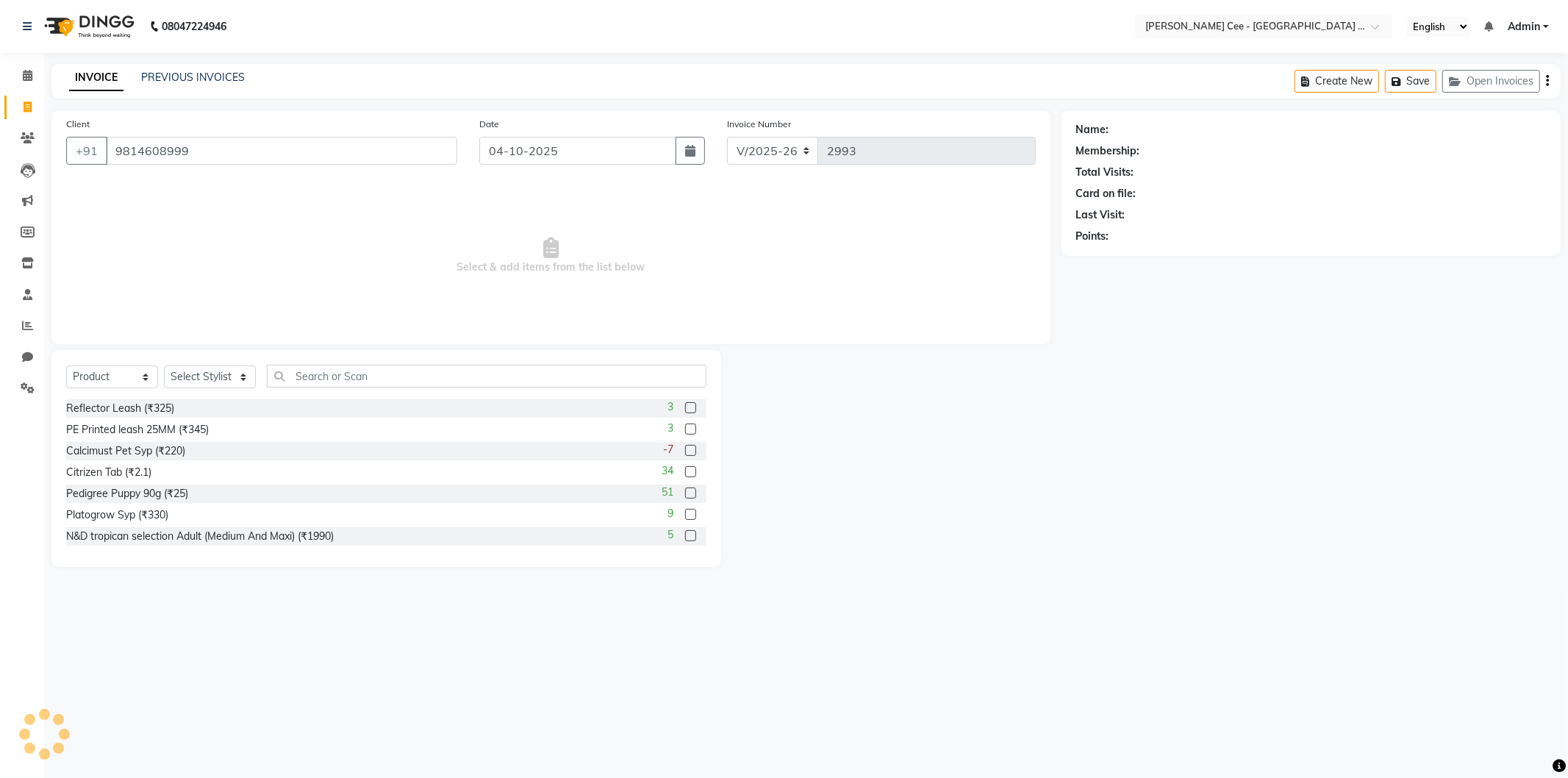
type input "9814608999"
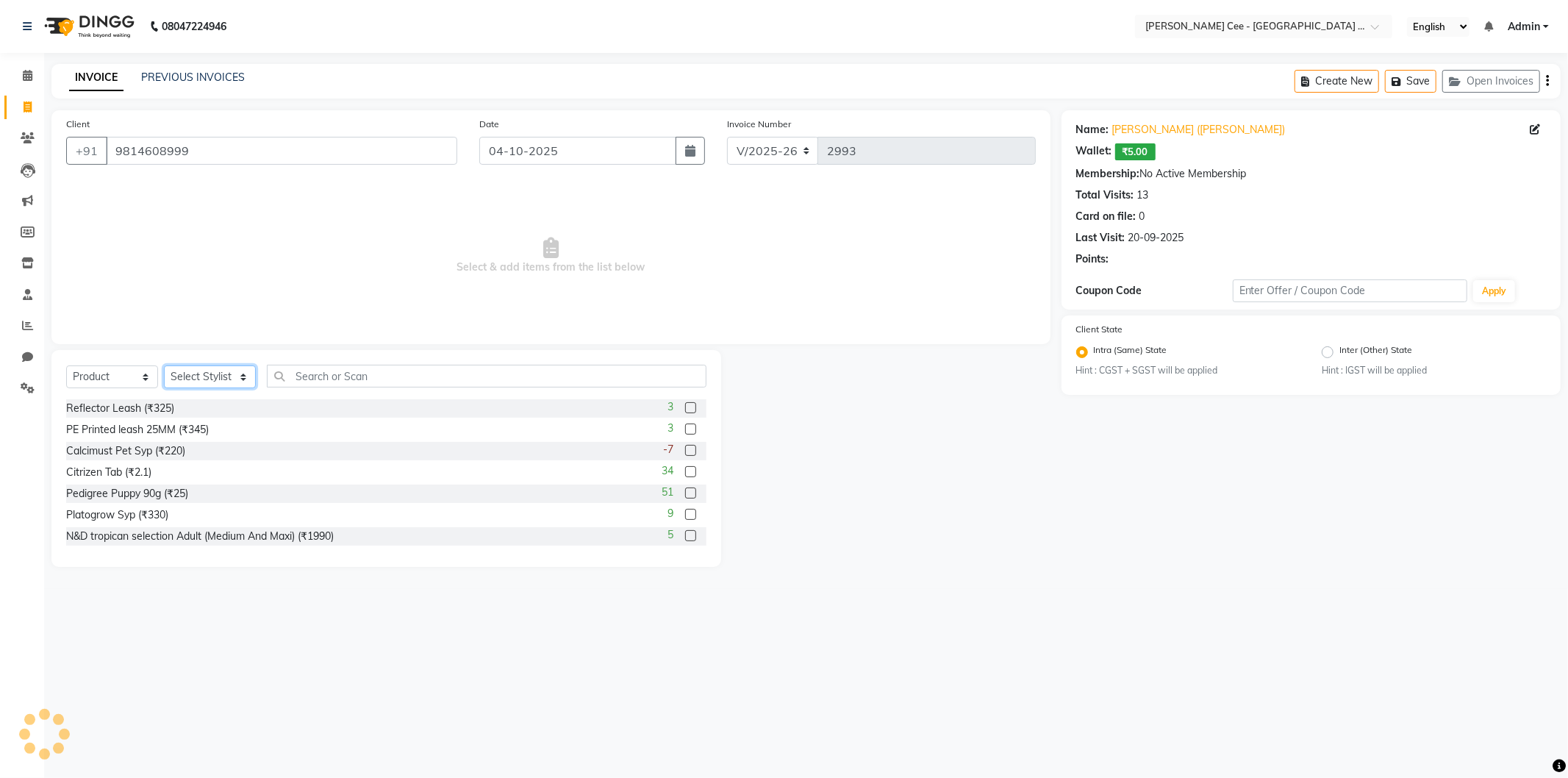
click at [233, 379] on select "Select Stylist Arsh (Helper) Avinash [PERSON_NAME] [PERSON_NAME] [PERSON_NAME] …" at bounding box center [210, 376] width 92 height 23
select select "80152"
click at [164, 366] on select "Select Stylist Arsh (Helper) Avinash [PERSON_NAME] [PERSON_NAME] [PERSON_NAME] …" at bounding box center [210, 376] width 92 height 23
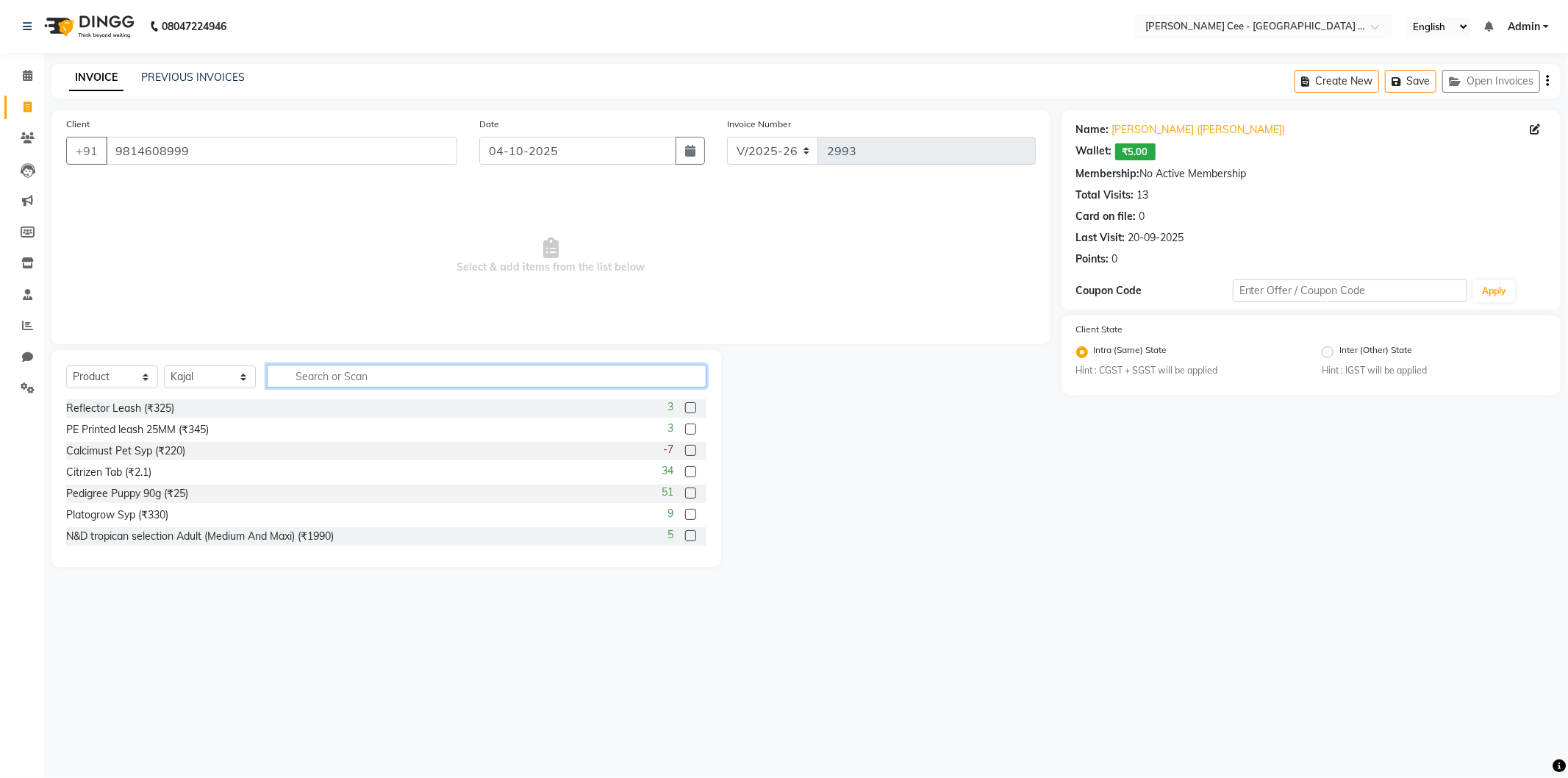
click at [339, 375] on input "text" at bounding box center [487, 375] width 440 height 23
click at [344, 368] on input "text" at bounding box center [487, 375] width 440 height 23
type input "8852070030737"
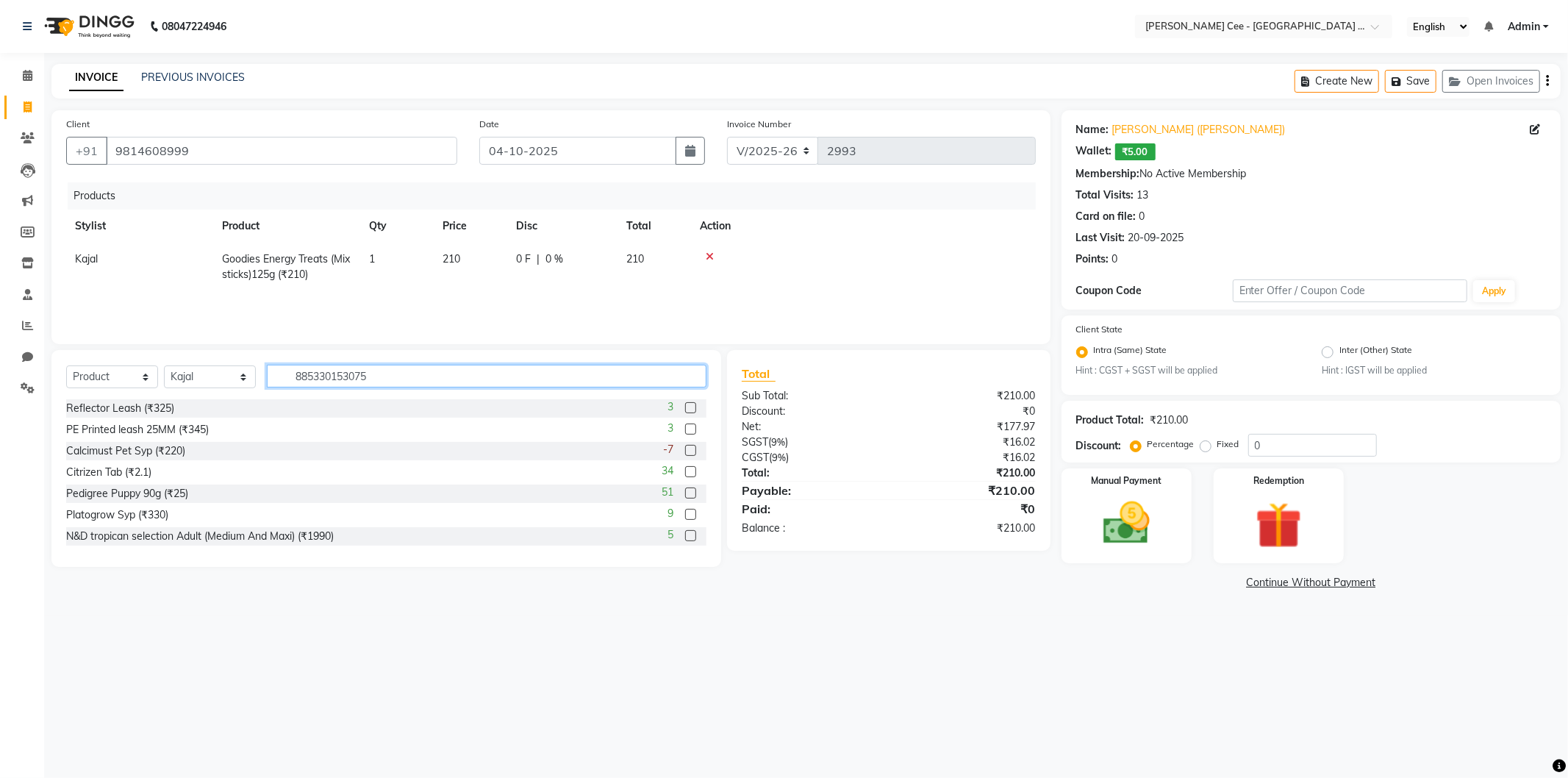
type input "8853301530750"
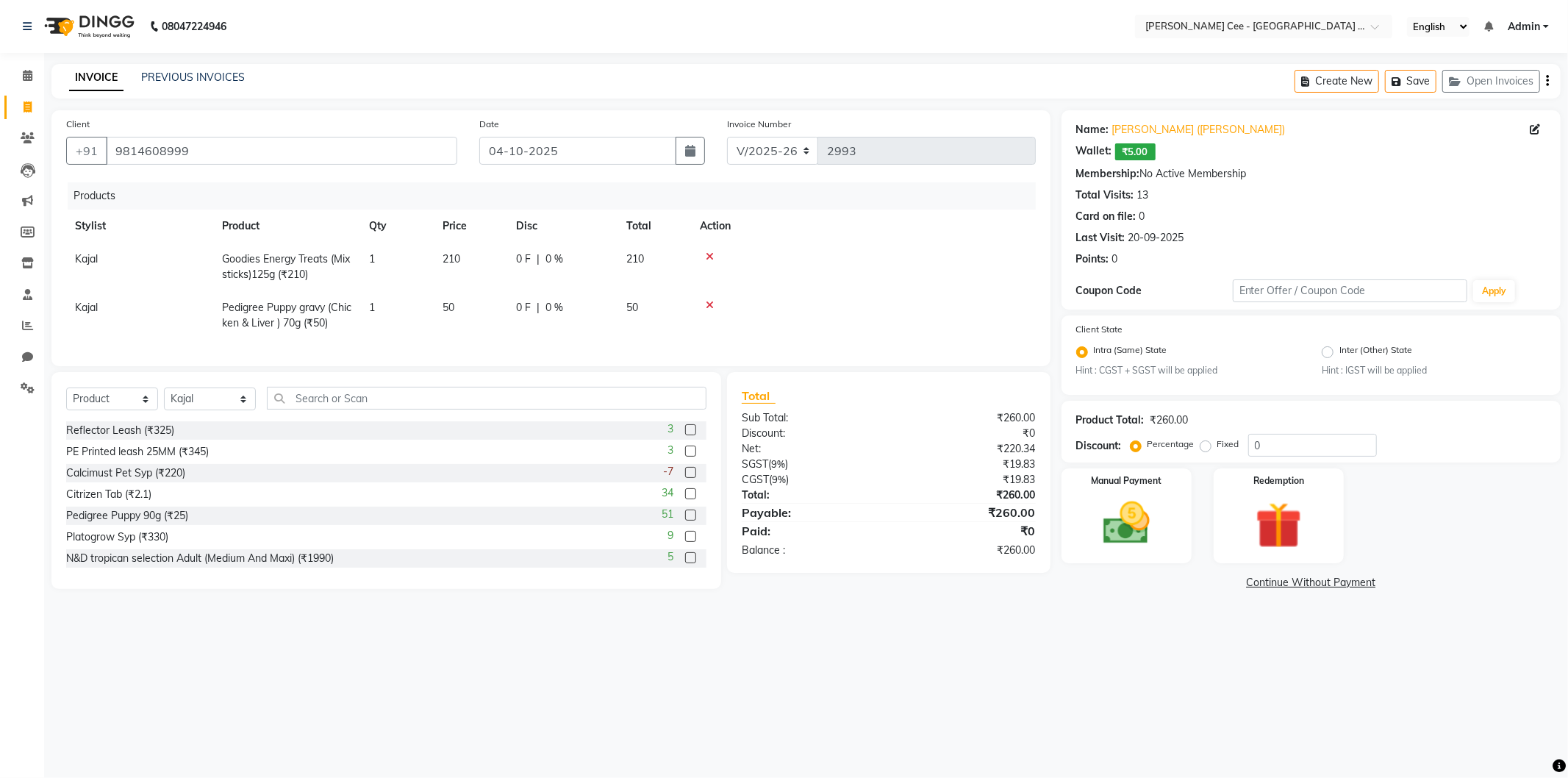
click at [375, 304] on td "1" at bounding box center [396, 315] width 74 height 48
select select "80152"
click at [375, 306] on input "1" at bounding box center [397, 311] width 56 height 23
type input "3"
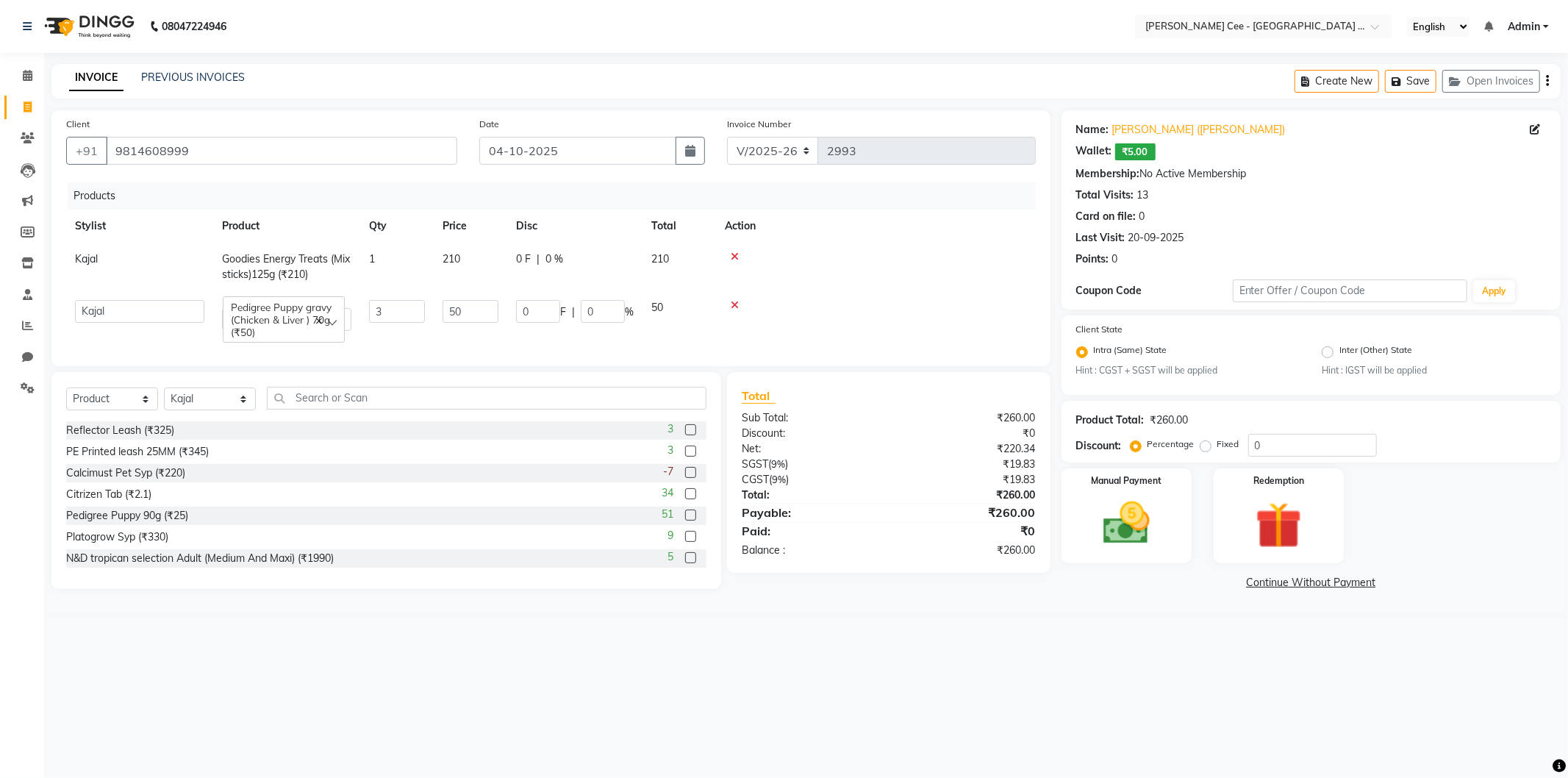
click at [834, 306] on td at bounding box center [876, 315] width 320 height 48
click at [1245, 441] on div "Percentage Fixed" at bounding box center [1191, 445] width 115 height 19
click at [1250, 445] on input "0" at bounding box center [1313, 445] width 128 height 23
type input "20"
click at [555, 305] on span "20 %" at bounding box center [563, 308] width 24 height 15
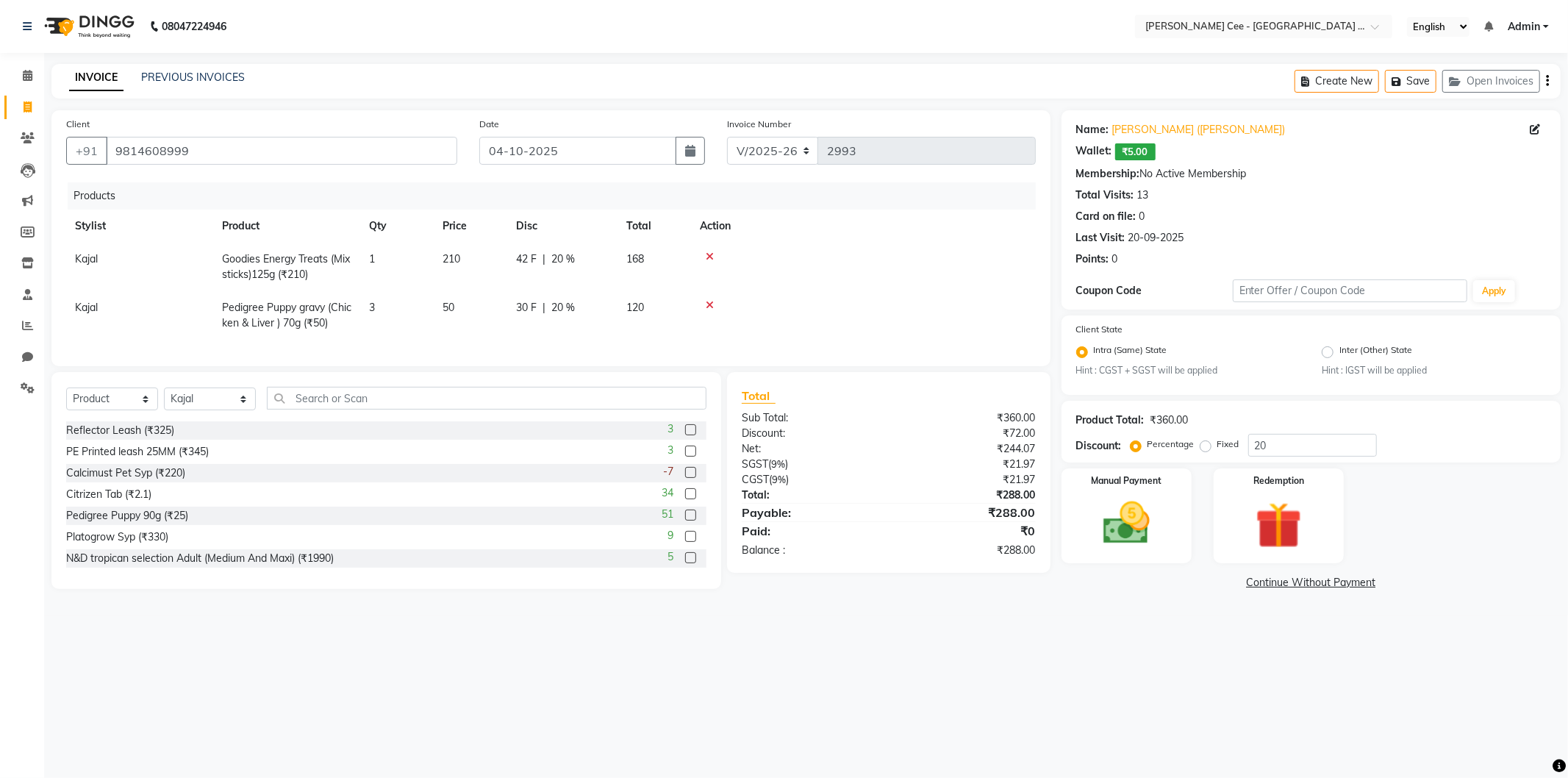
select select "80152"
click at [584, 312] on input "20" at bounding box center [603, 311] width 44 height 23
type input "15"
click at [969, 326] on td at bounding box center [876, 315] width 320 height 48
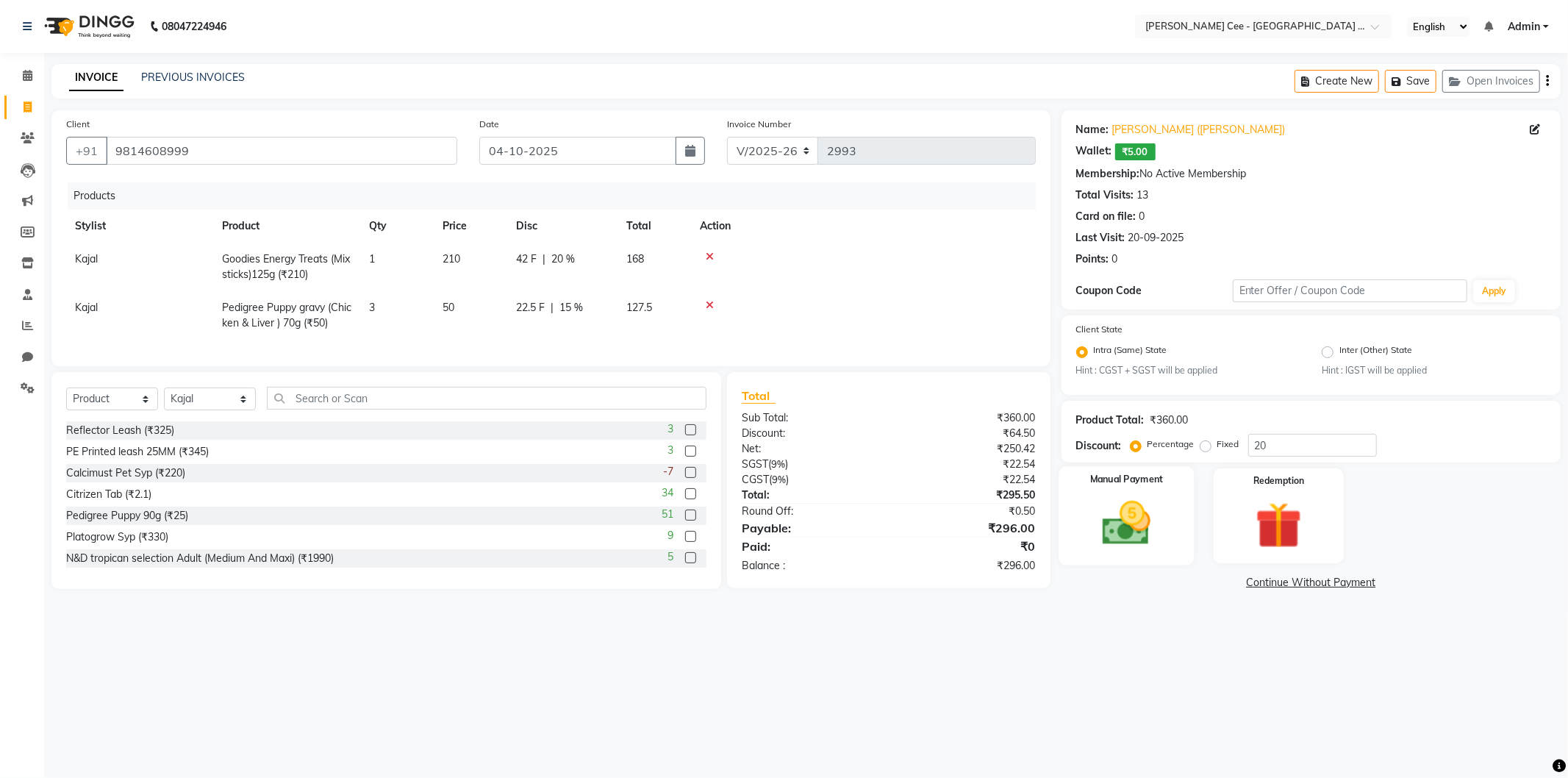
click at [1148, 529] on img at bounding box center [1126, 523] width 79 height 56
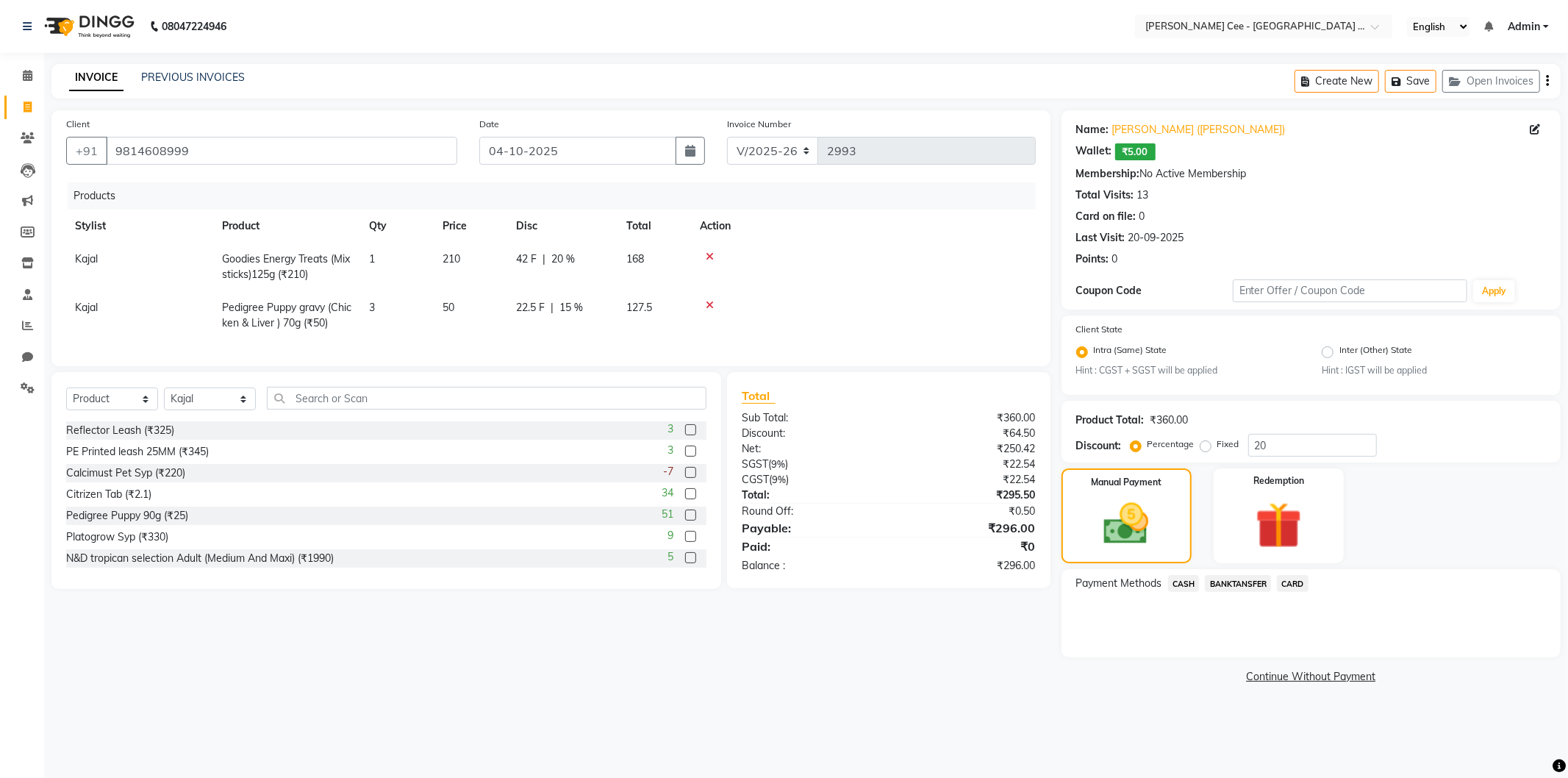
click at [1233, 584] on span "BANKTANSFER" at bounding box center [1237, 584] width 66 height 17
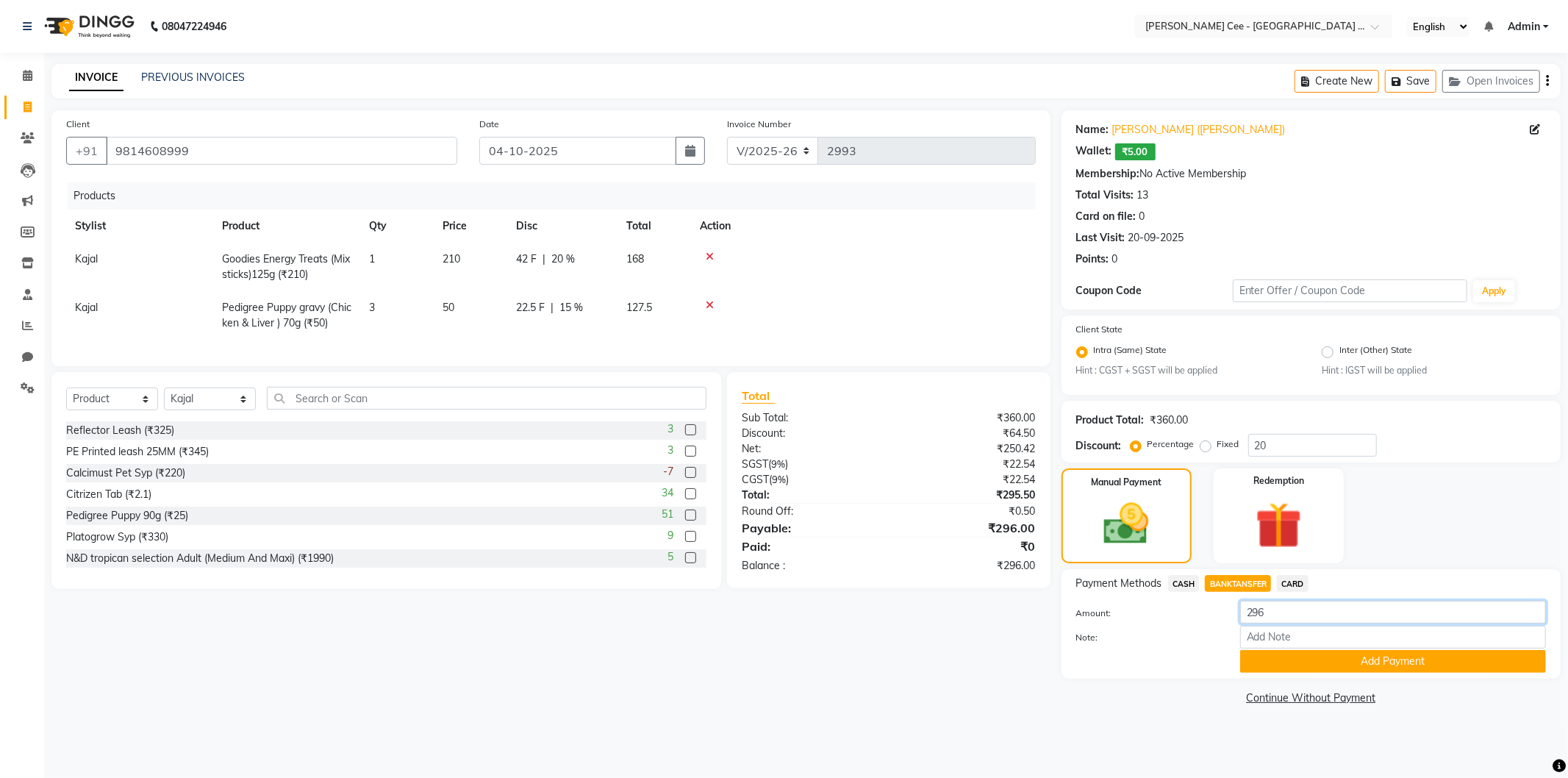
click at [1261, 618] on input "296" at bounding box center [1393, 612] width 306 height 23
type input "300"
click at [1329, 658] on button "Add Payment" at bounding box center [1393, 661] width 306 height 23
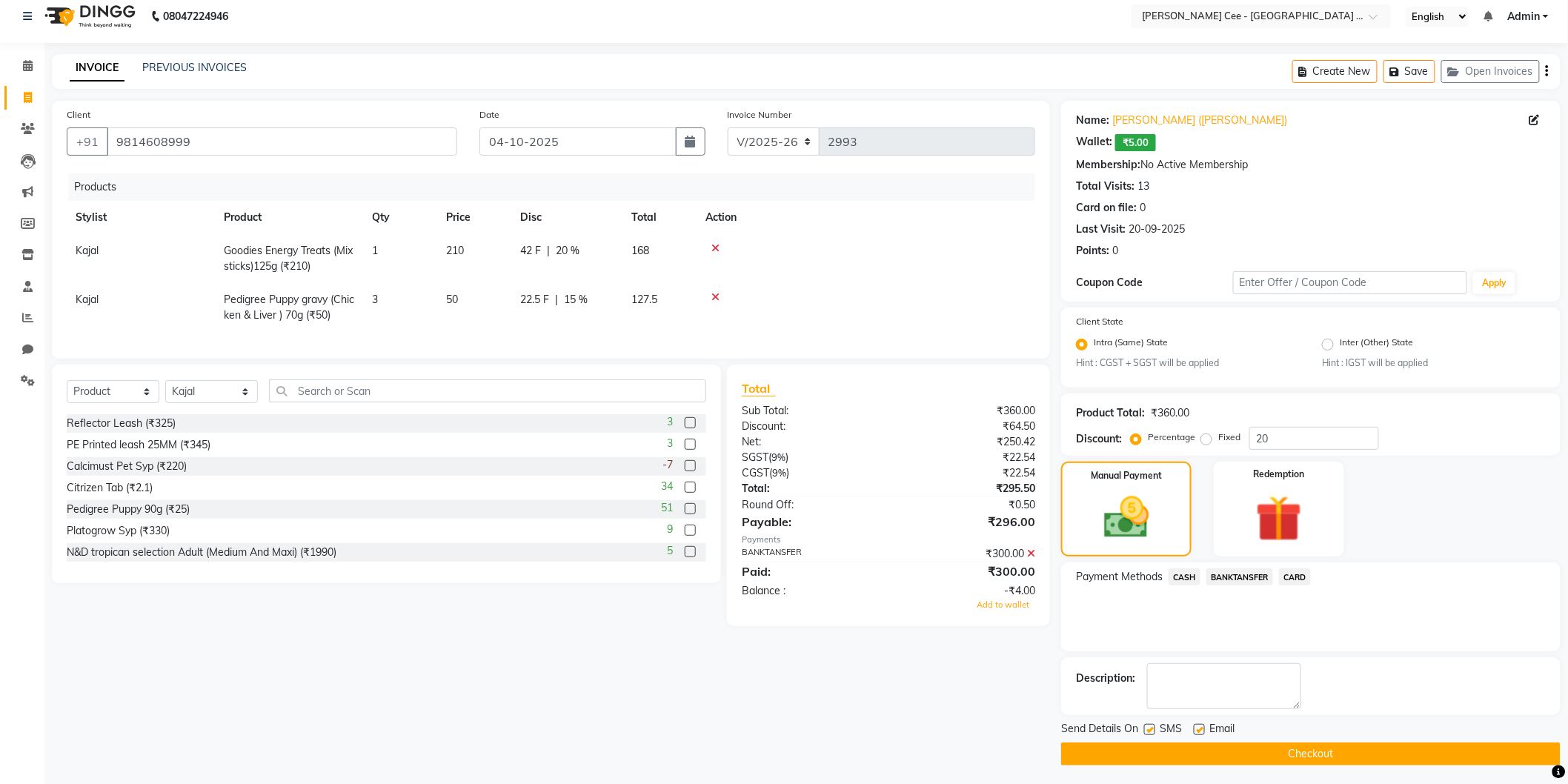
scroll to position [14, 0]
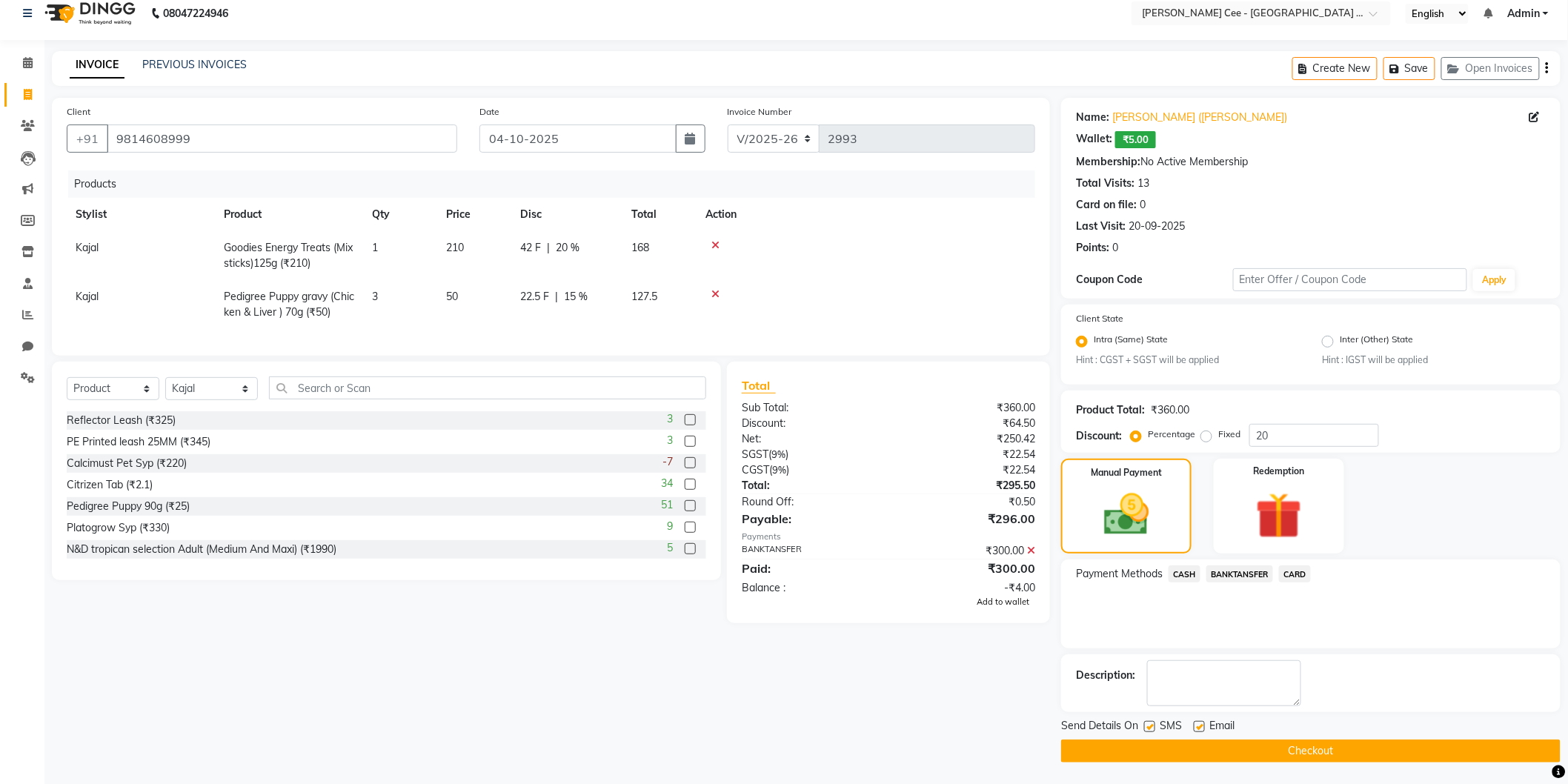
click at [1001, 607] on span "Add to wallet" at bounding box center [1003, 602] width 53 height 10
click at [1272, 752] on button "Checkout" at bounding box center [1311, 751] width 499 height 23
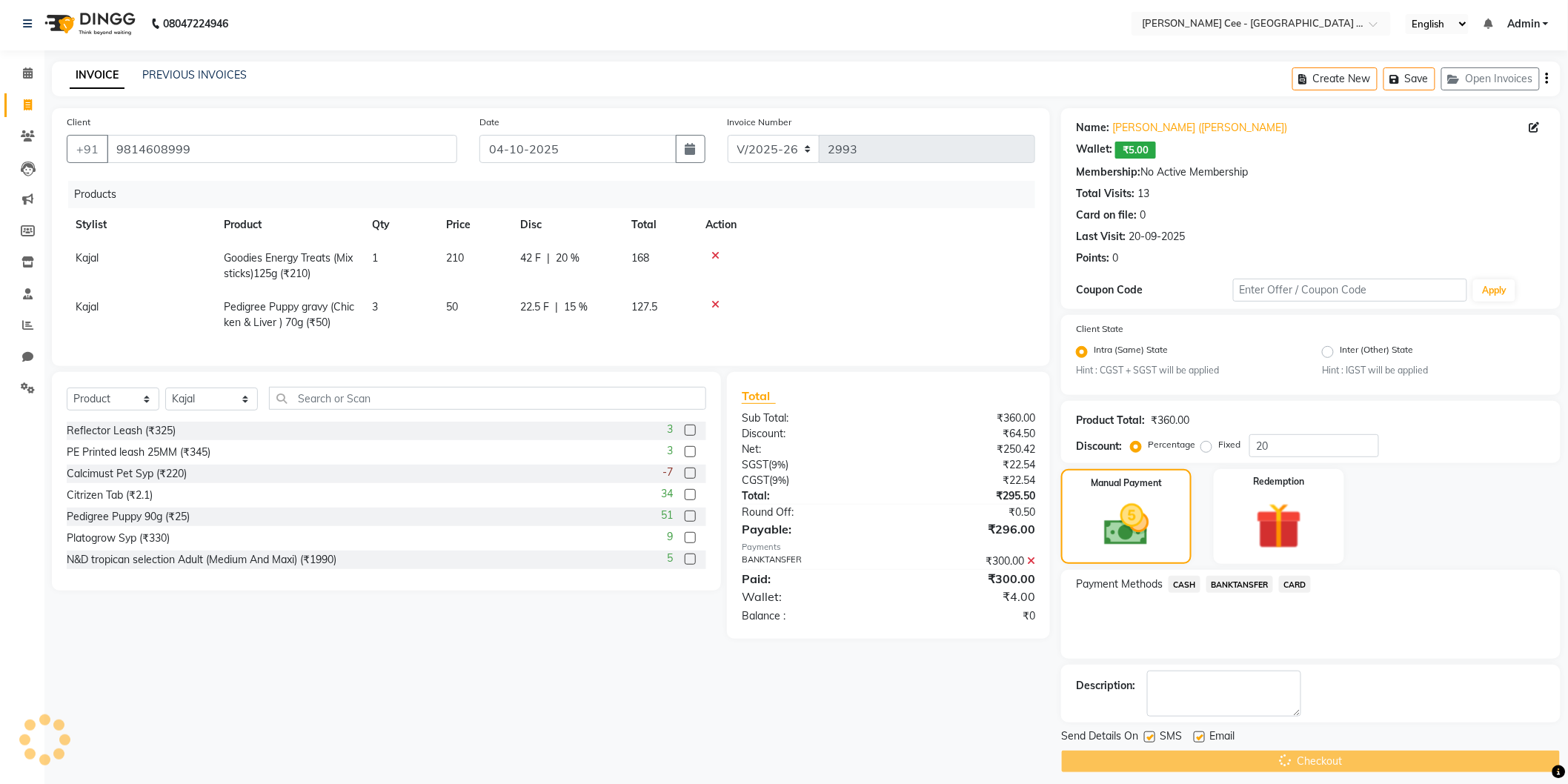
scroll to position [0, 0]
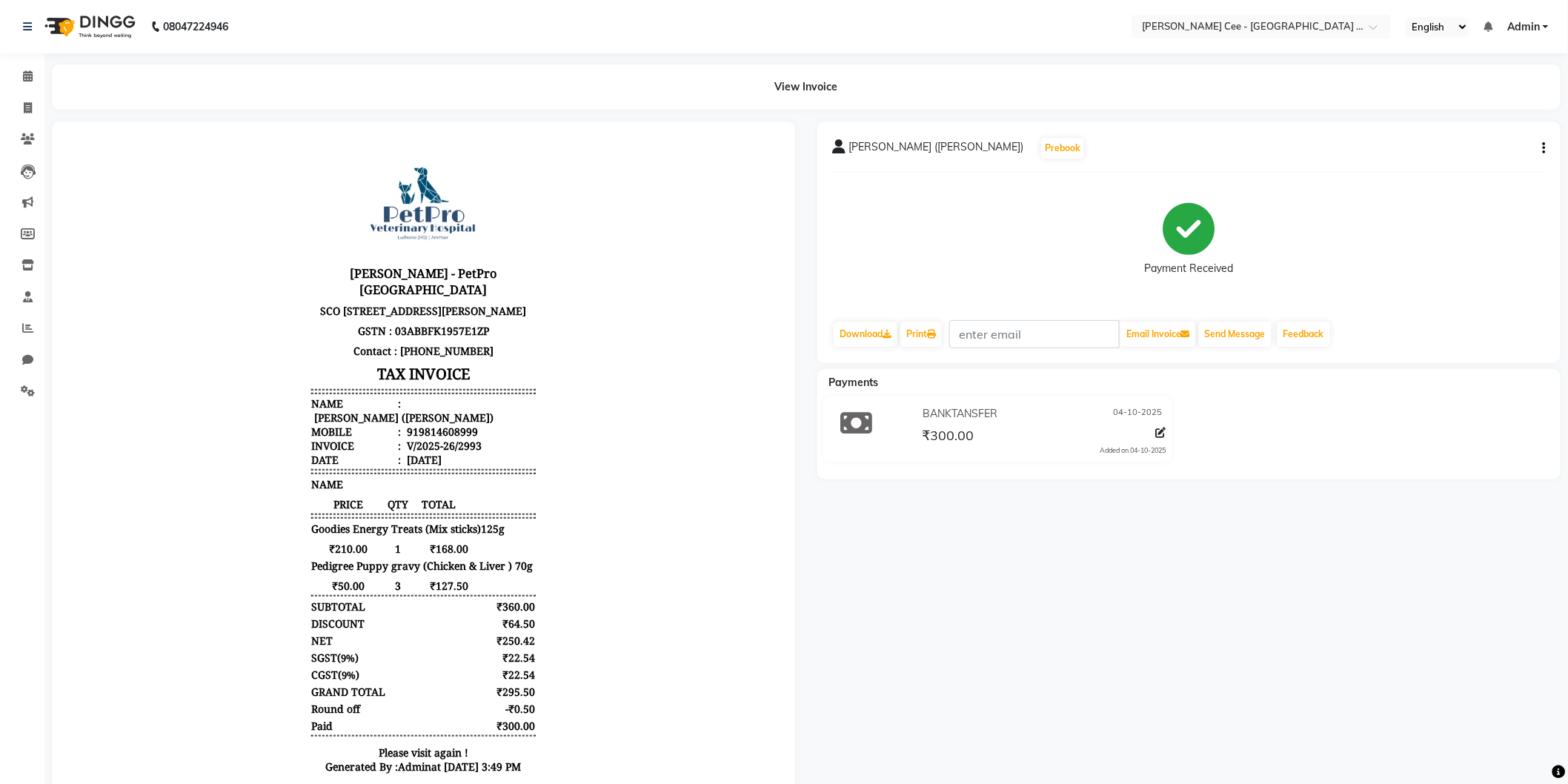
scroll to position [12, 0]
drag, startPoint x: 84, startPoint y: 617, endPoint x: 20, endPoint y: 879, distance: 269.7
click at [66, 783] on html "Kay Cee - PetPro Amritsar SCO 107, opposite McDonald's, Gumtala Sub Urban, D - …" at bounding box center [423, 464] width 714 height 658
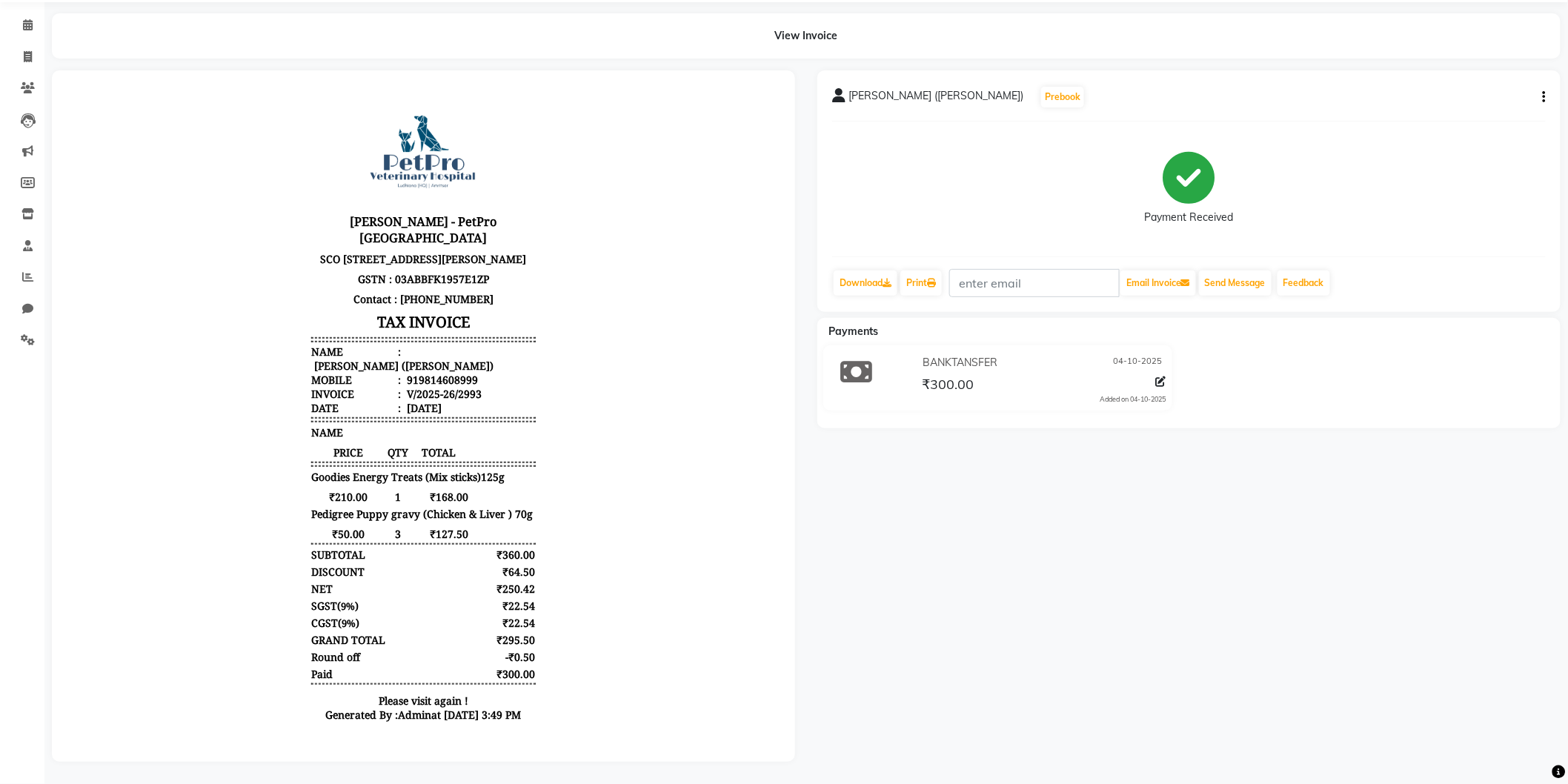
click at [585, 418] on body "Kay Cee - PetPro Amritsar SCO 107, opposite McDonald's, Gumtala Sub Urban, D - …" at bounding box center [423, 412] width 702 height 646
drag, startPoint x: 175, startPoint y: 612, endPoint x: 113, endPoint y: 712, distance: 117.7
click at [107, 723] on body "Kay Cee - PetPro Amritsar SCO 107, opposite McDonald's, Gumtala Sub Urban, D - …" at bounding box center [423, 412] width 702 height 646
click at [241, 625] on body "Kay Cee - PetPro Amritsar SCO 107, opposite McDonald's, Gumtala Sub Urban, D - …" at bounding box center [423, 412] width 702 height 646
click at [28, 51] on icon at bounding box center [28, 56] width 9 height 11
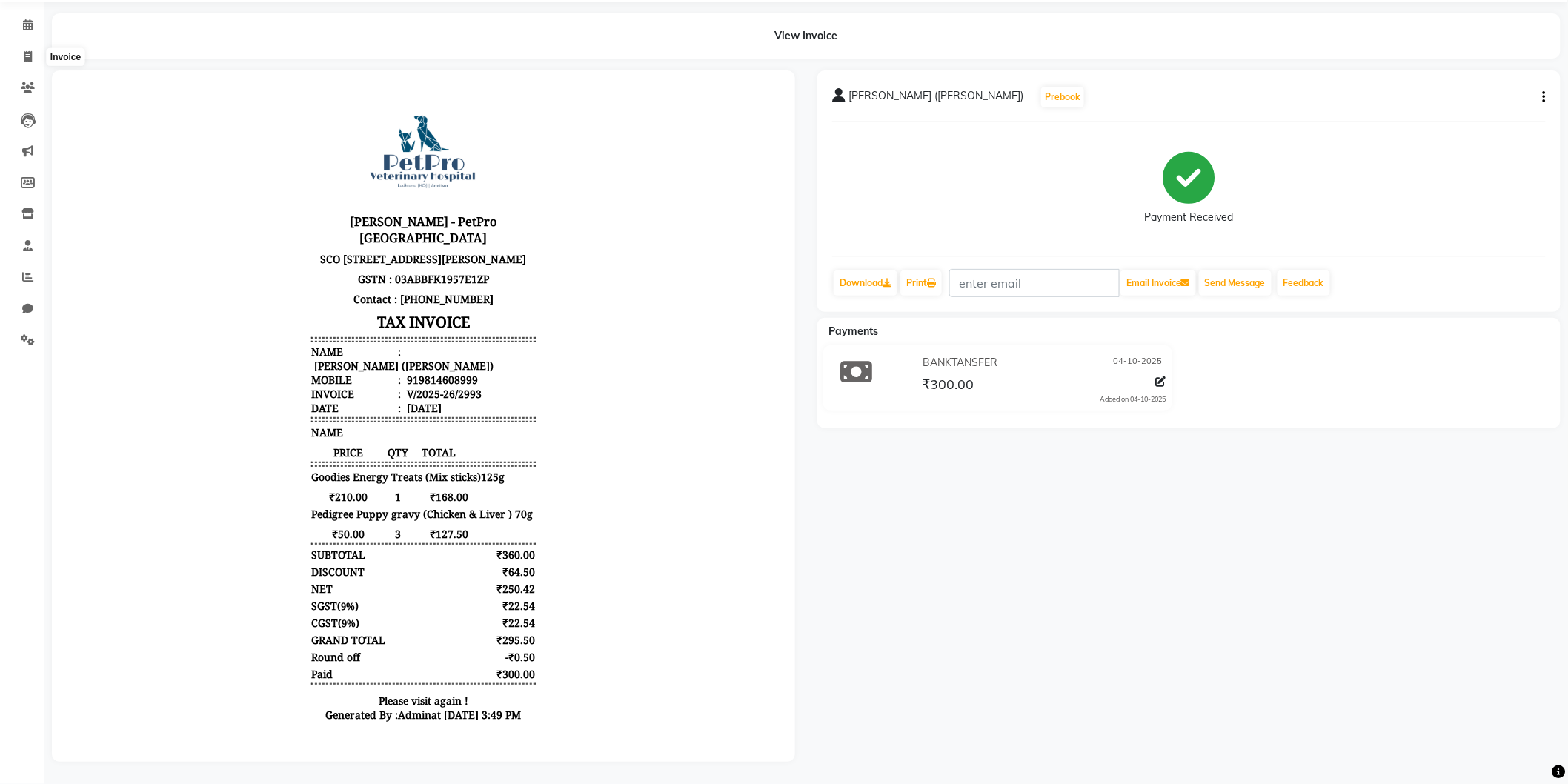
select select "service"
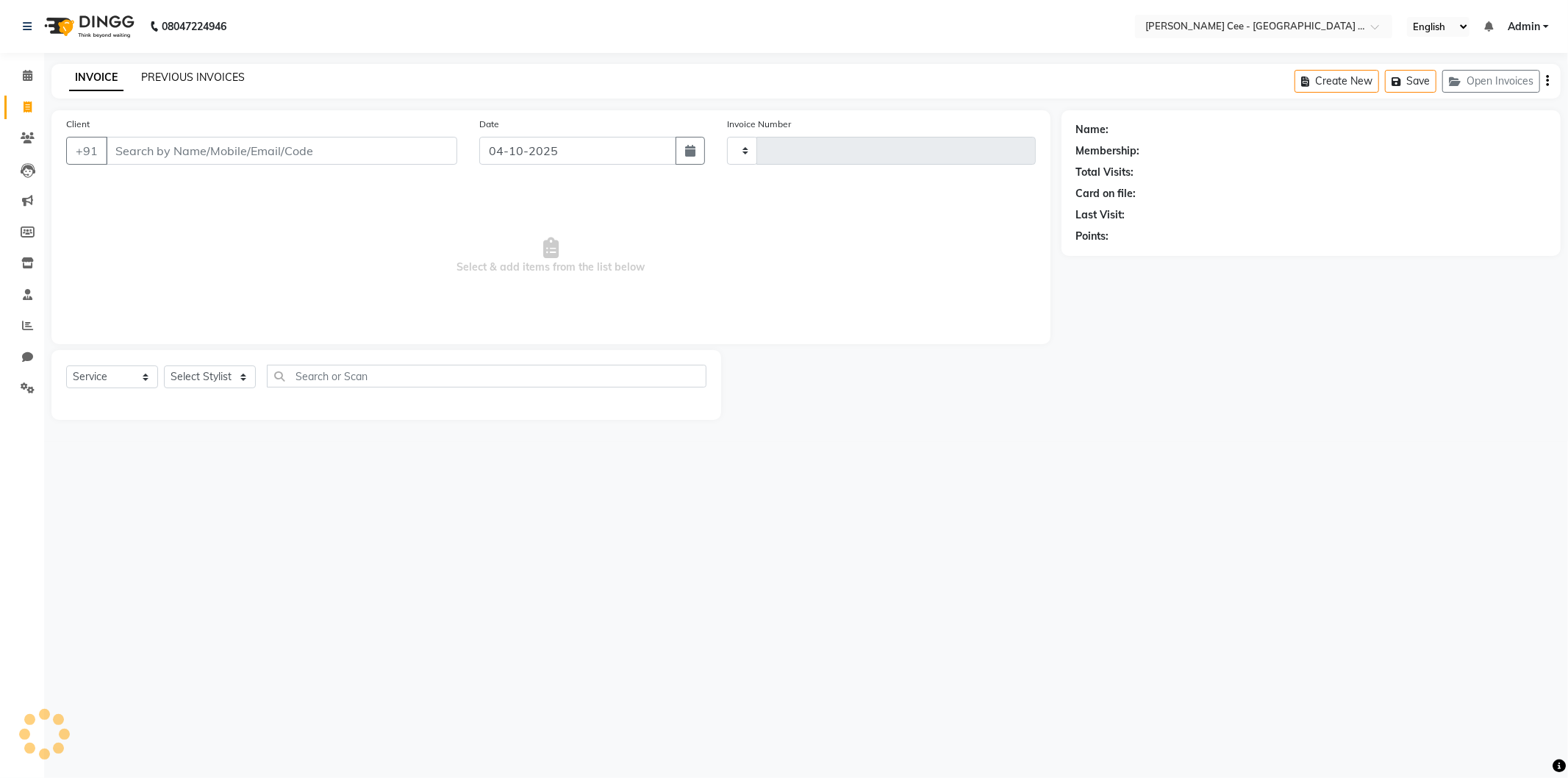
type input "2994"
select select "8239"
click at [215, 79] on link "PREVIOUS INVOICES" at bounding box center [193, 77] width 104 height 14
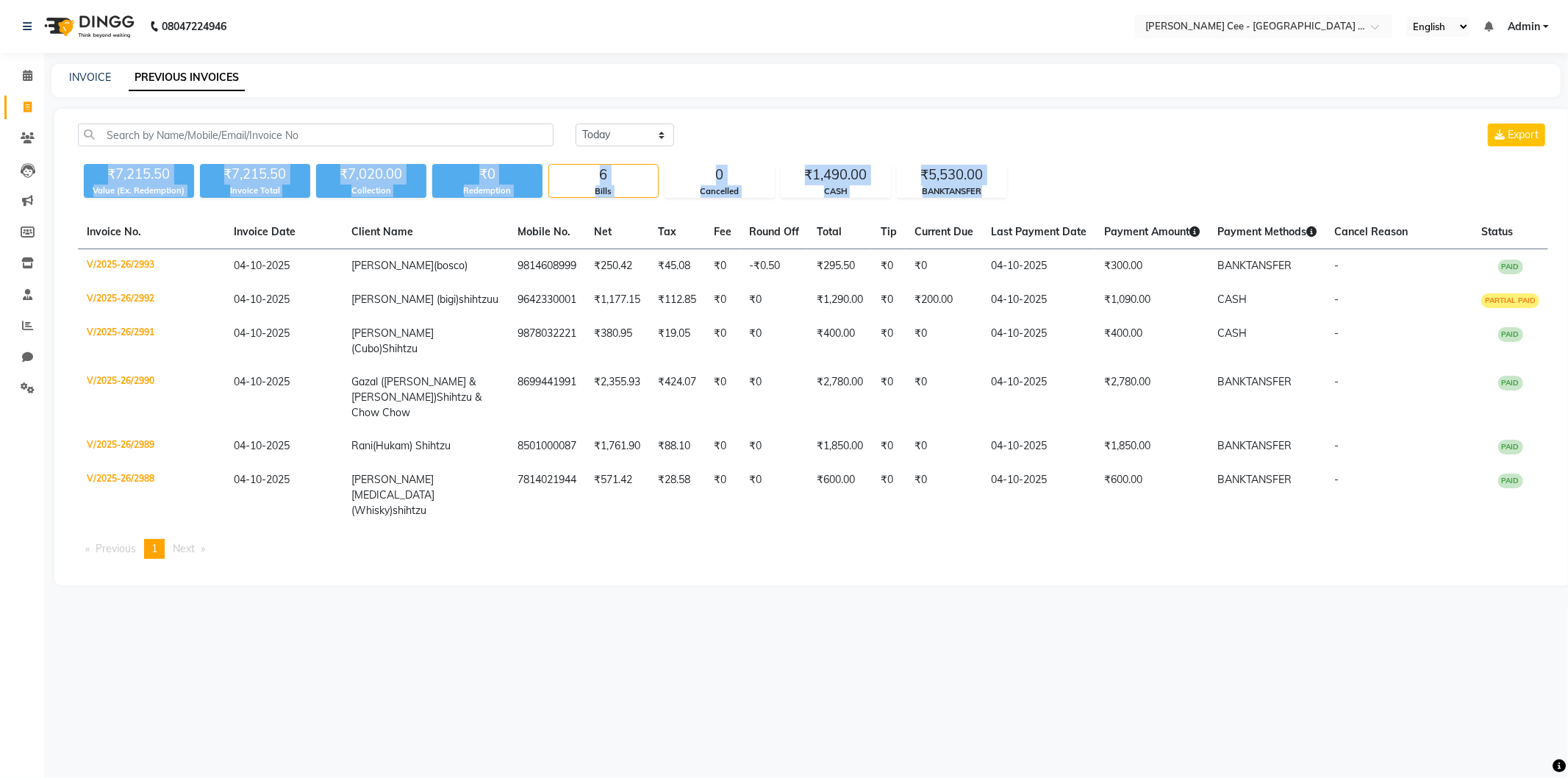
drag, startPoint x: 105, startPoint y: 169, endPoint x: 1033, endPoint y: 195, distance: 928.4
click at [1033, 195] on div "₹7,215.50 Value (Ex. Redemption) ₹7,215.50 Invoice Total ₹7,020.00 Collection ₹…" at bounding box center [812, 178] width 1470 height 40
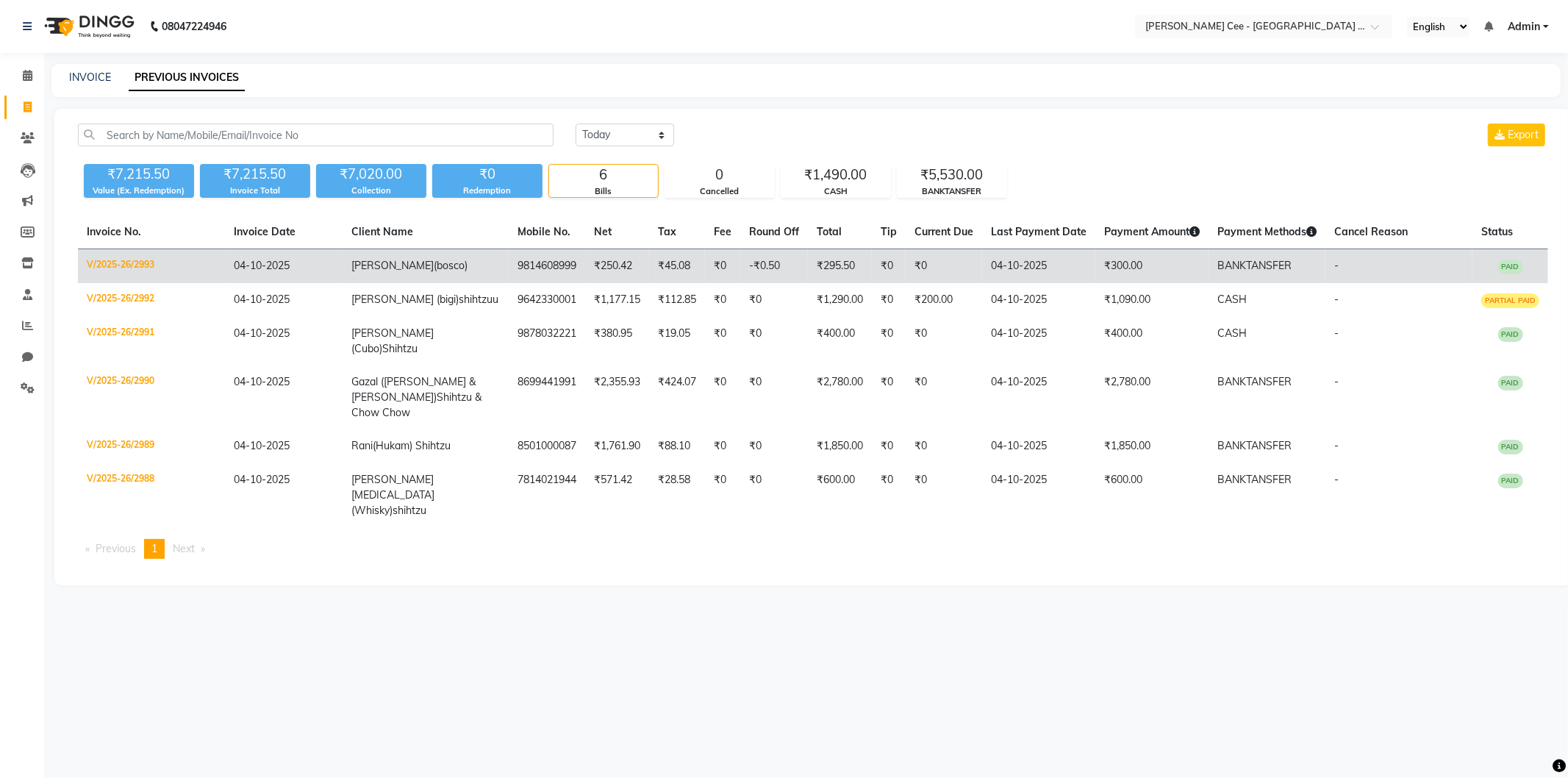
click at [434, 269] on span "(bosco)" at bounding box center [451, 266] width 34 height 14
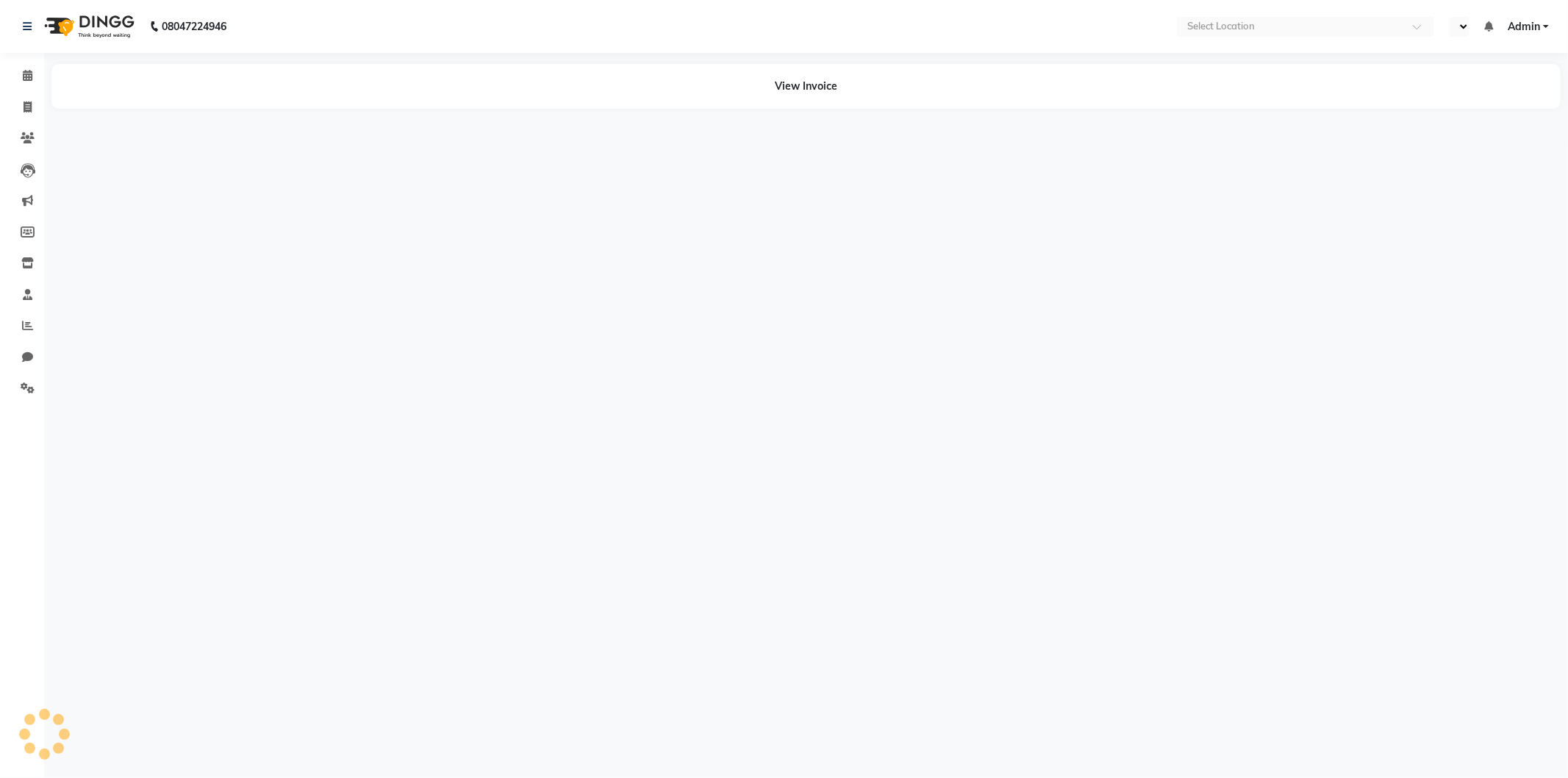
select select "en"
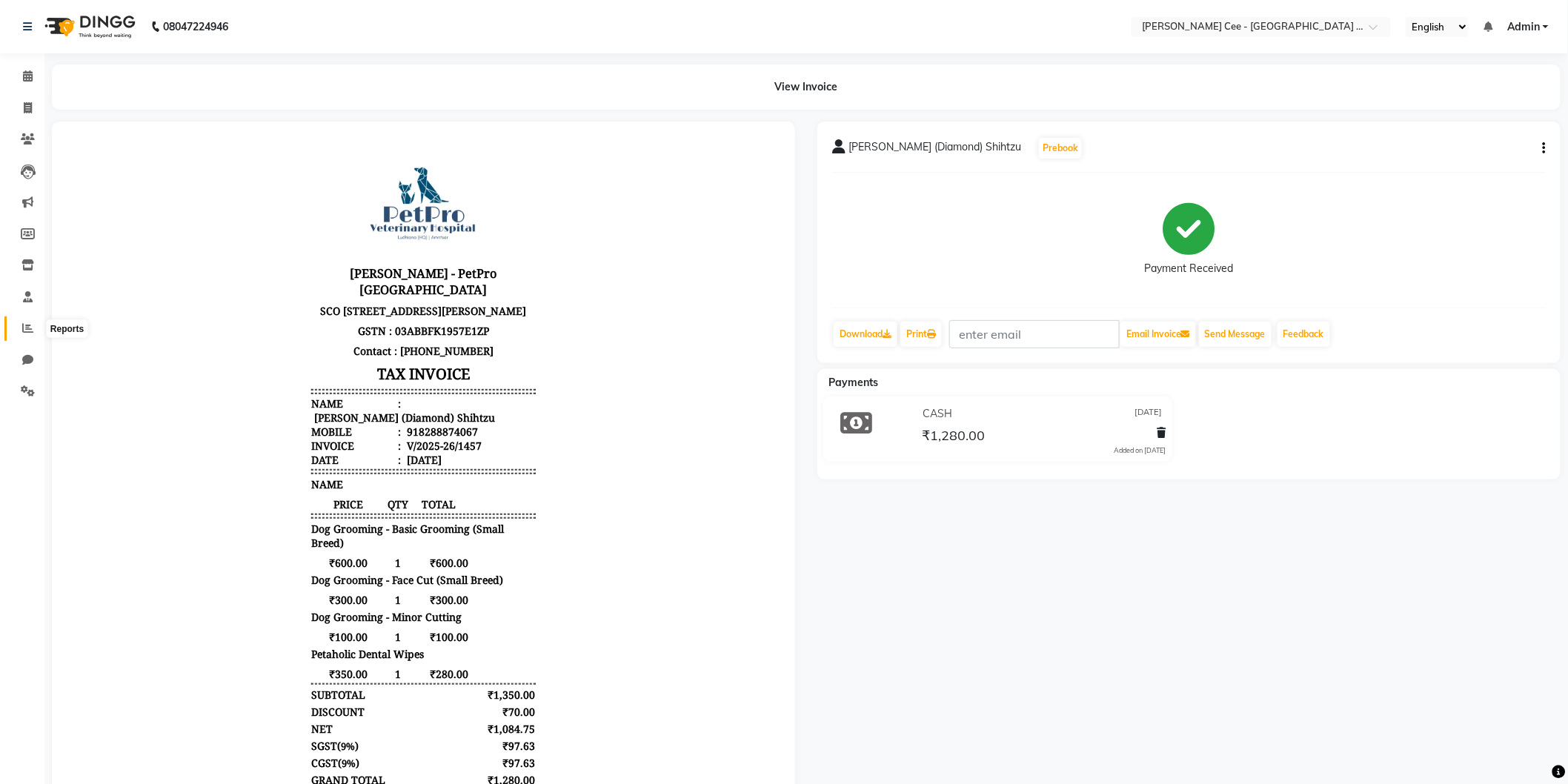
click at [37, 331] on span at bounding box center [27, 329] width 26 height 17
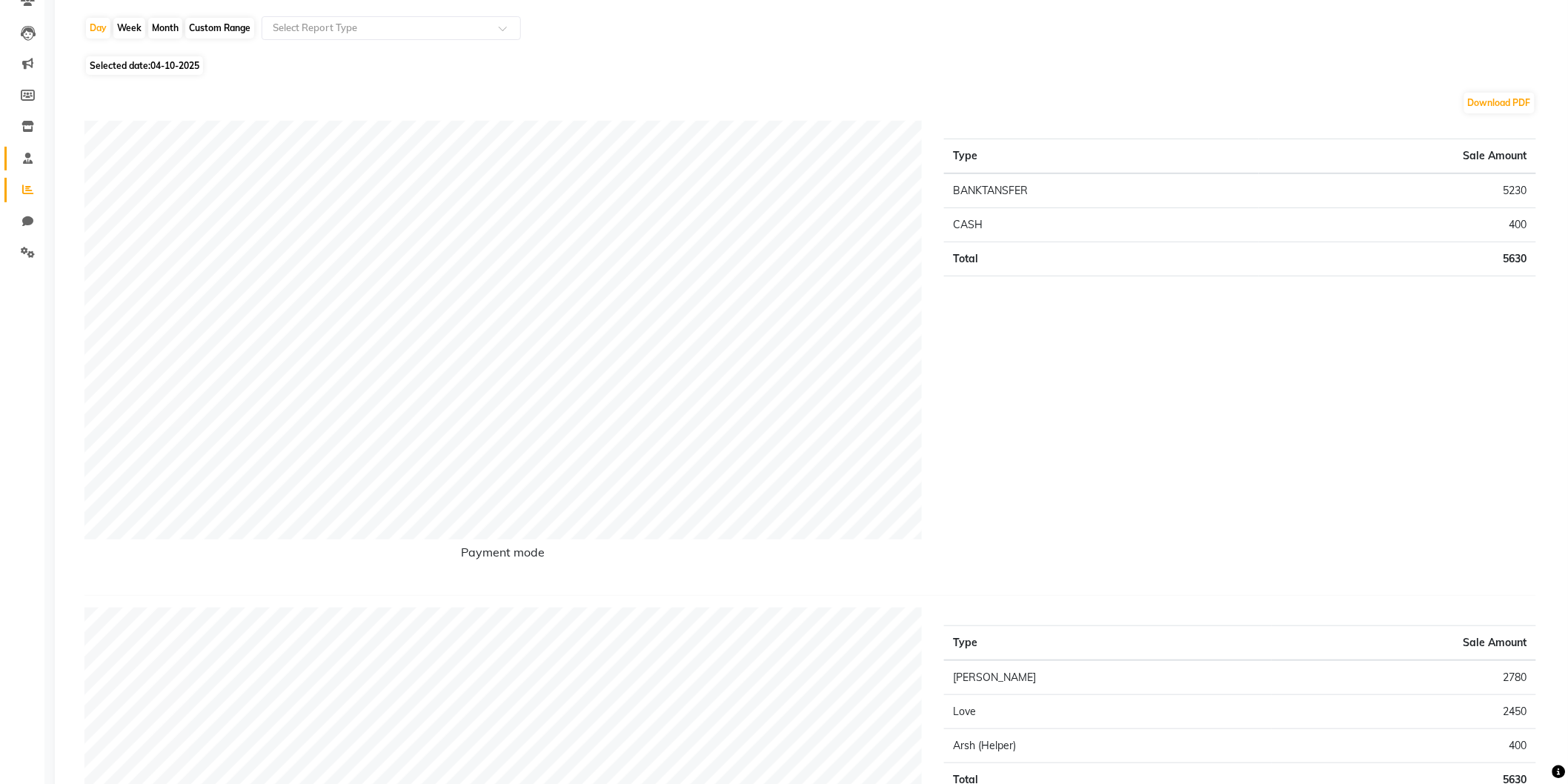
scroll to position [137, 0]
click at [22, 183] on span at bounding box center [27, 192] width 26 height 17
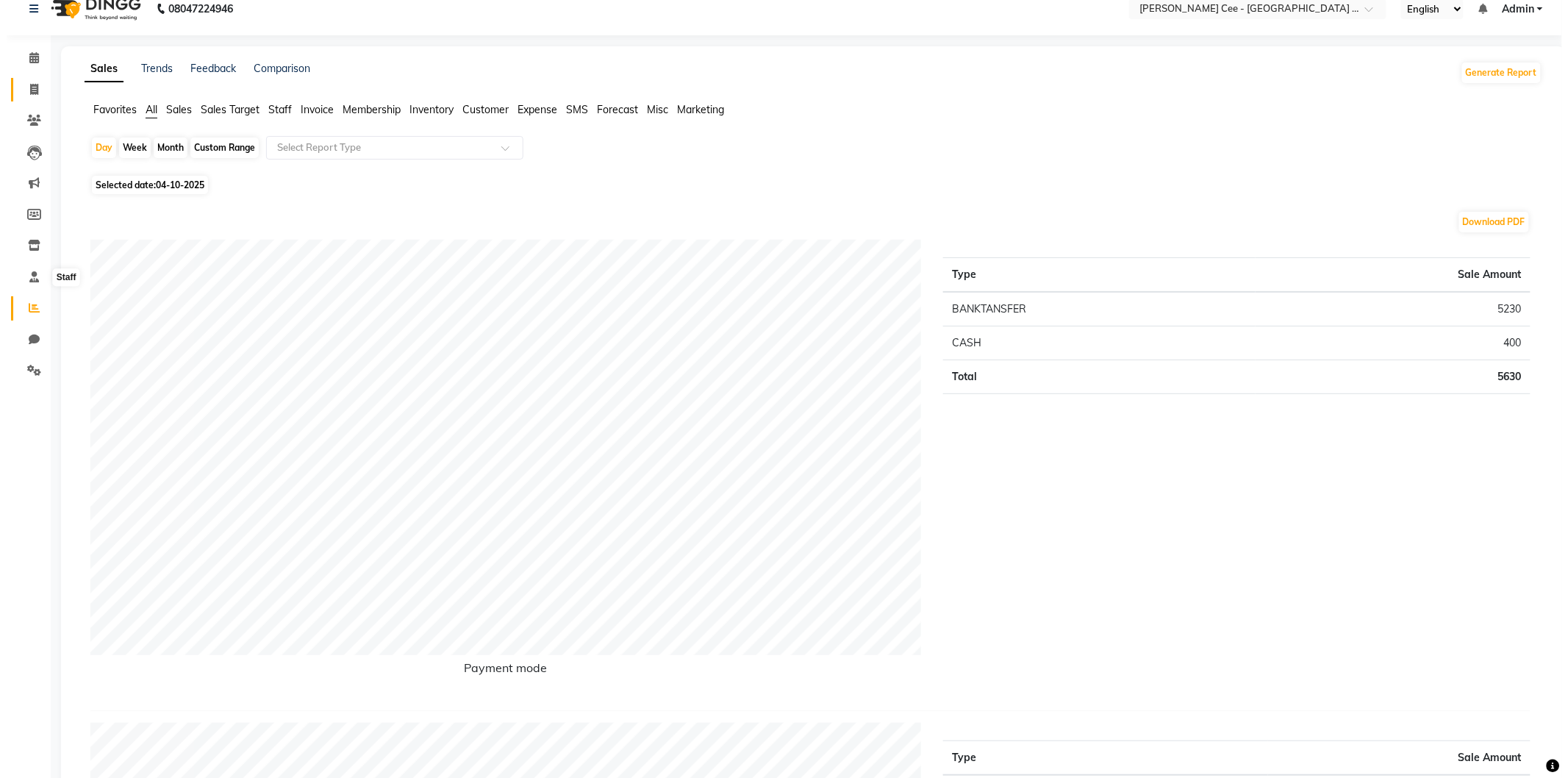
scroll to position [0, 0]
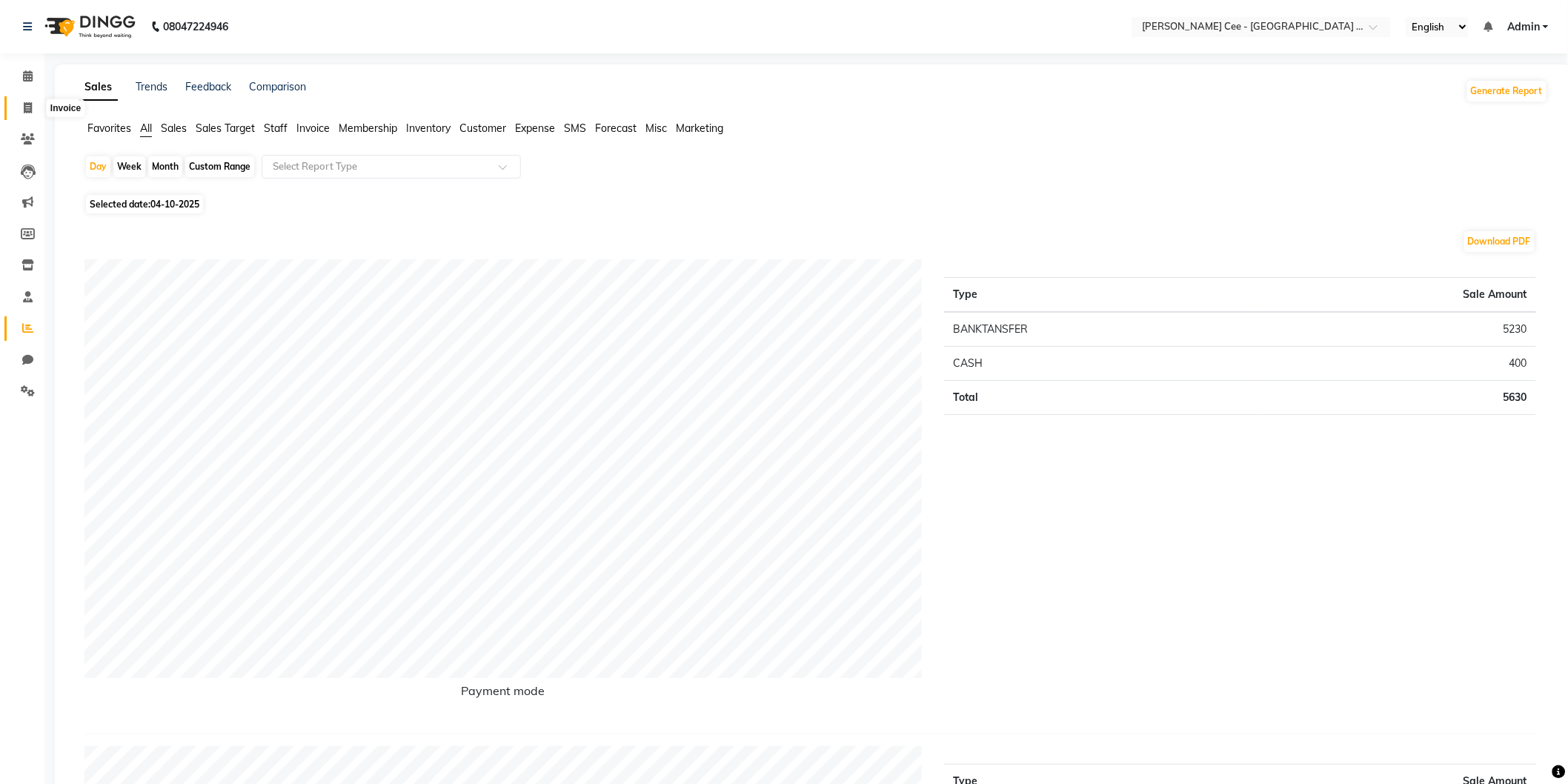
click at [26, 102] on icon at bounding box center [28, 107] width 9 height 11
select select "service"
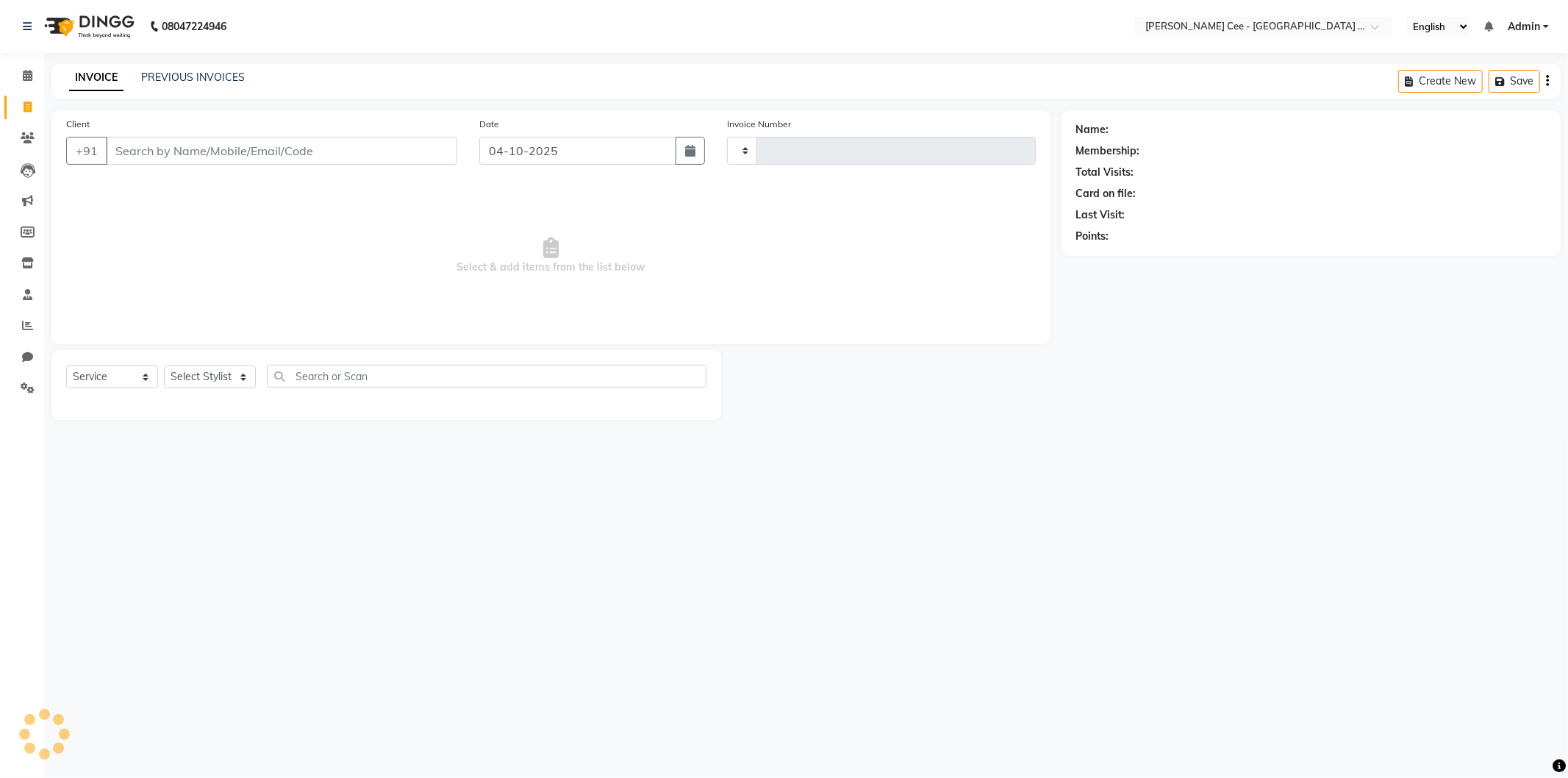
type input "2992"
select select "8239"
click at [214, 82] on link "PREVIOUS INVOICES" at bounding box center [193, 77] width 104 height 14
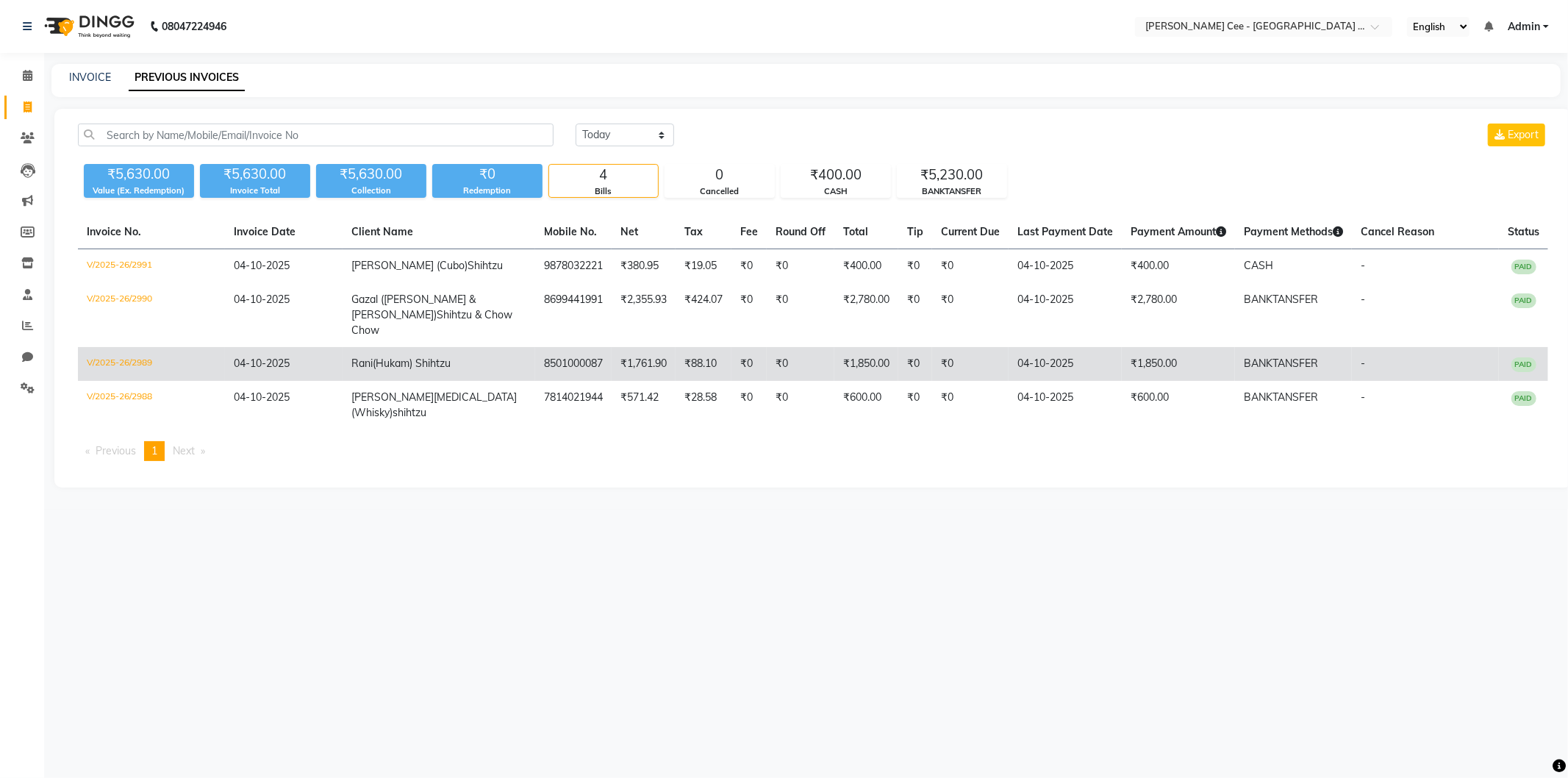
click at [445, 357] on span "(Hukam) Shihtzu" at bounding box center [412, 364] width 78 height 14
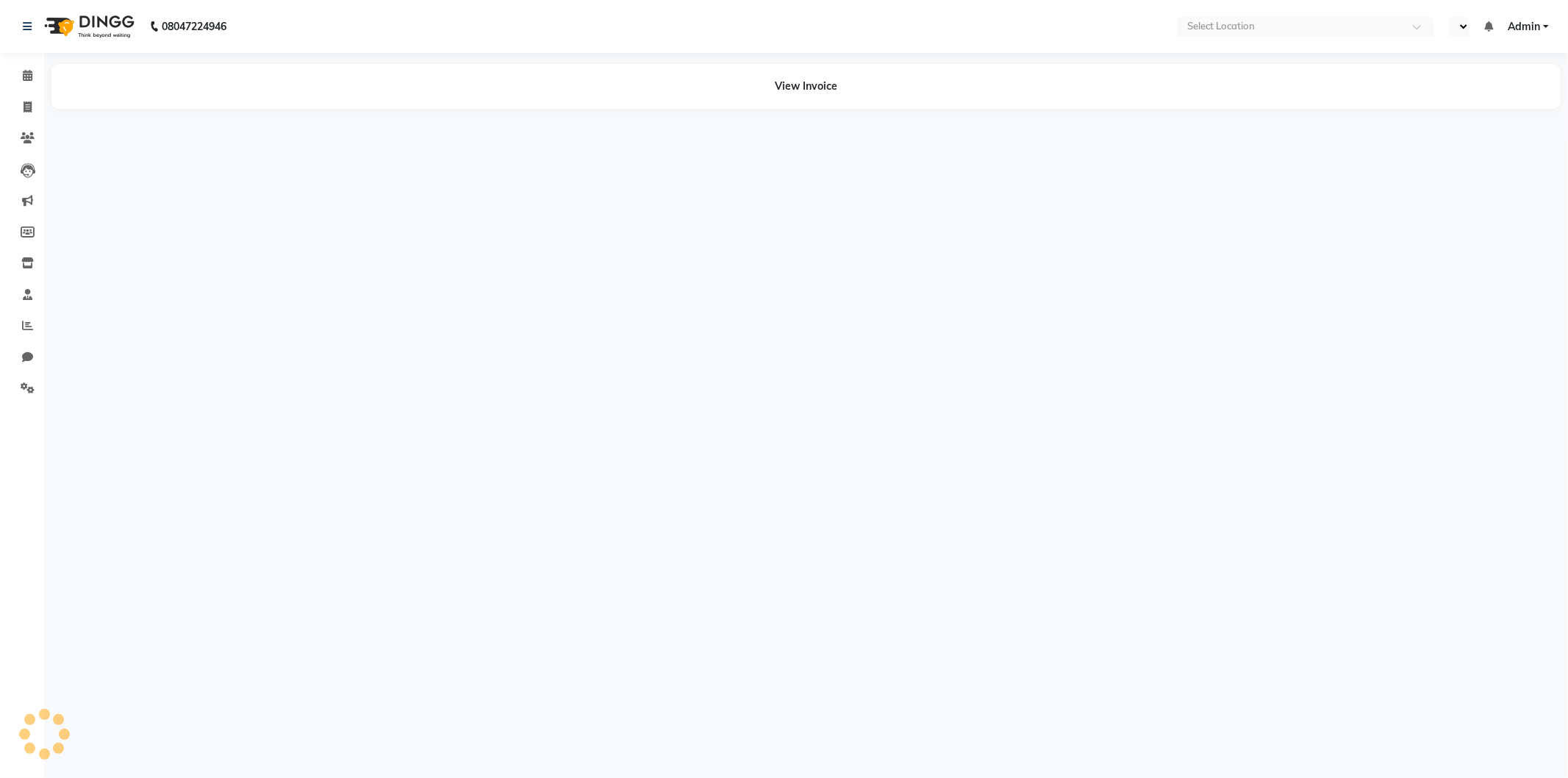
select select "en"
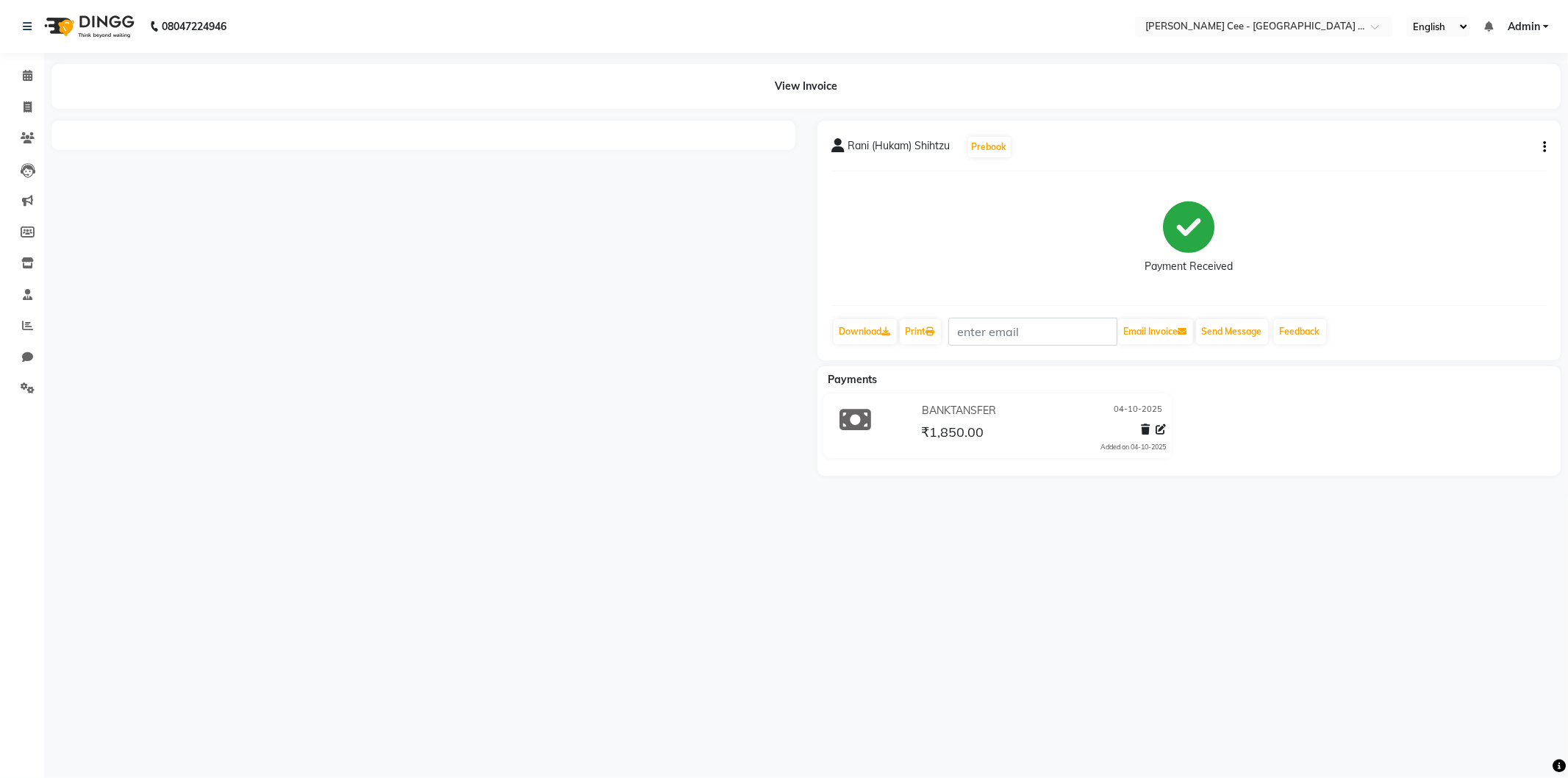
click at [1541, 150] on button "button" at bounding box center [1542, 147] width 8 height 15
drag, startPoint x: 1457, startPoint y: 147, endPoint x: 1397, endPoint y: 159, distance: 61.2
click at [1456, 147] on div "Edit Item Staff" at bounding box center [1446, 148] width 150 height 19
select select "86349"
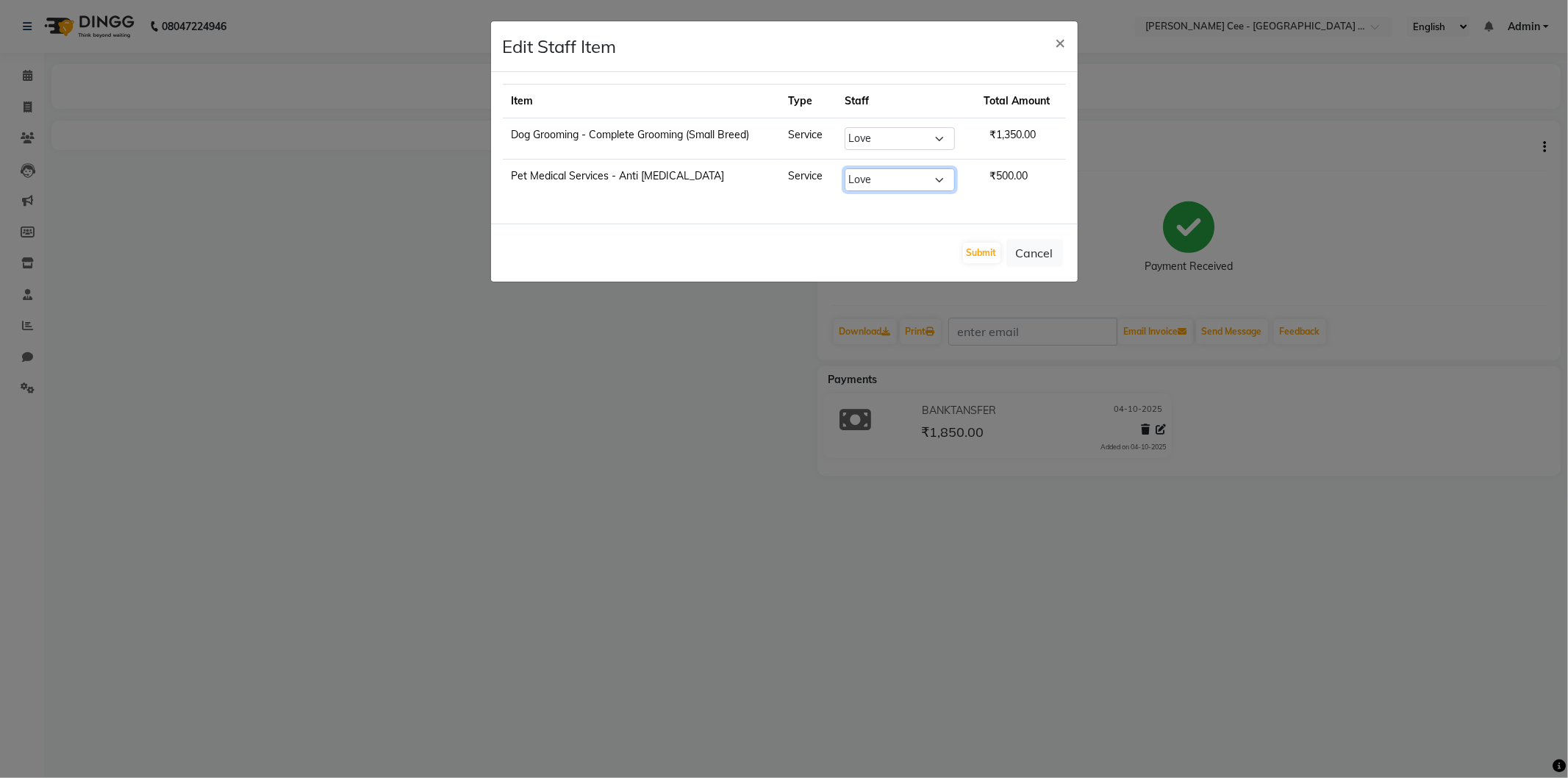
click at [942, 171] on select "Select Arsh (Helper) Avinash [PERSON_NAME] [PERSON_NAME] [PERSON_NAME] Kajal Lo…" at bounding box center [899, 179] width 110 height 23
select select "80155"
click at [845, 168] on select "Select Arsh (Helper) Avinash [PERSON_NAME] [PERSON_NAME] [PERSON_NAME] Kajal Lo…" at bounding box center [899, 179] width 110 height 23
click at [986, 244] on button "Submit" at bounding box center [981, 253] width 37 height 20
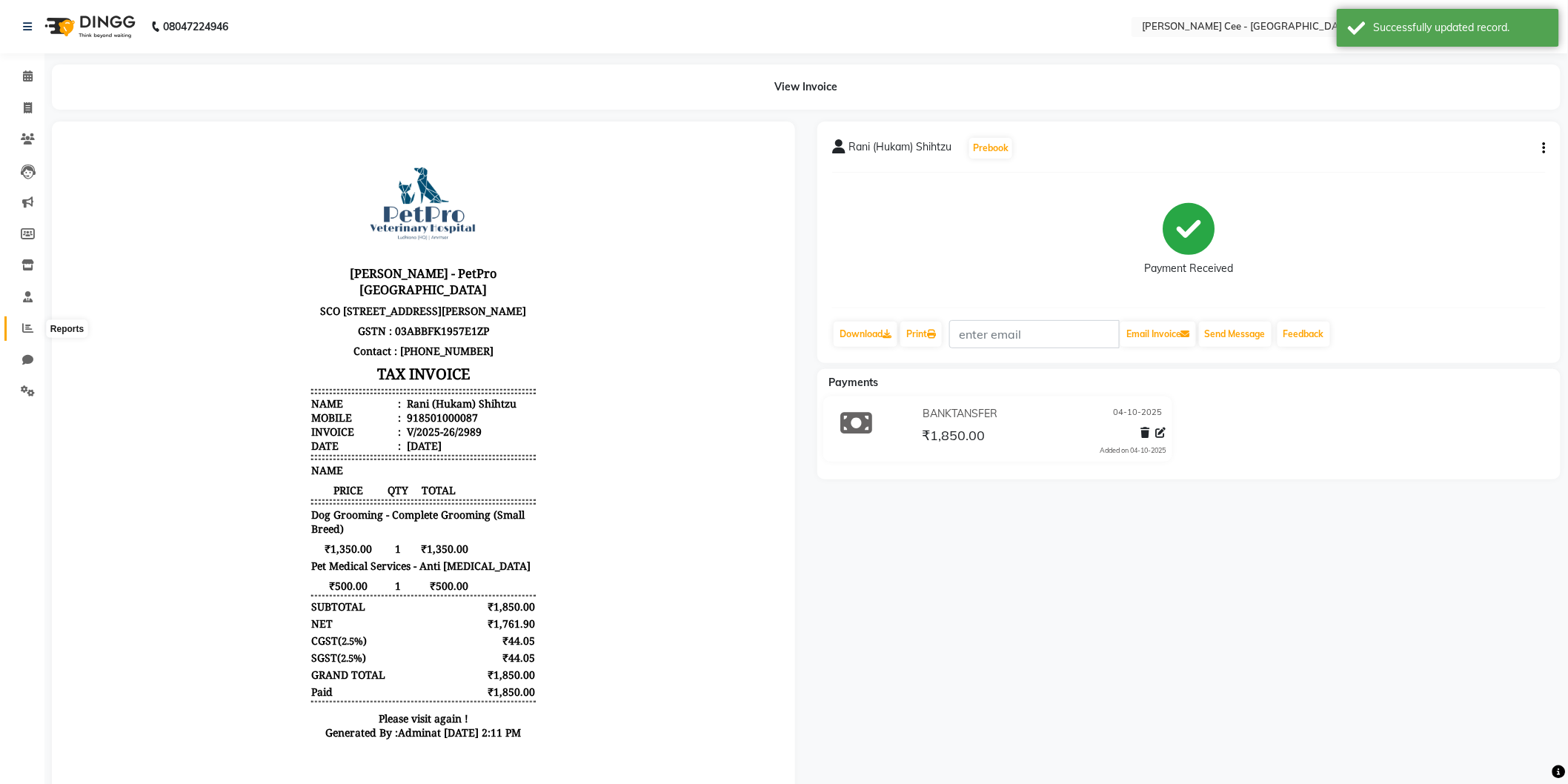
click at [23, 322] on icon at bounding box center [27, 327] width 11 height 11
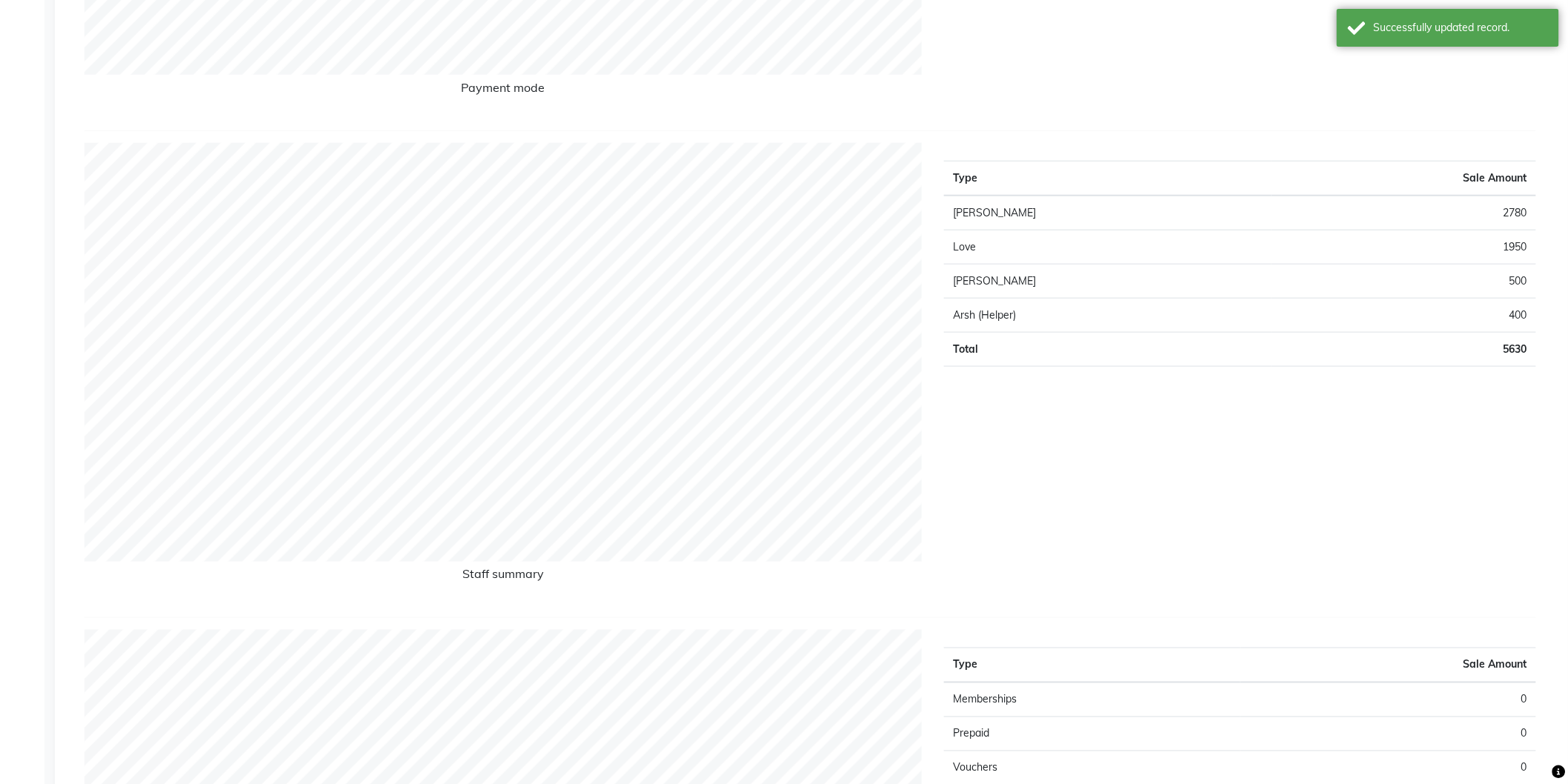
scroll to position [576, 0]
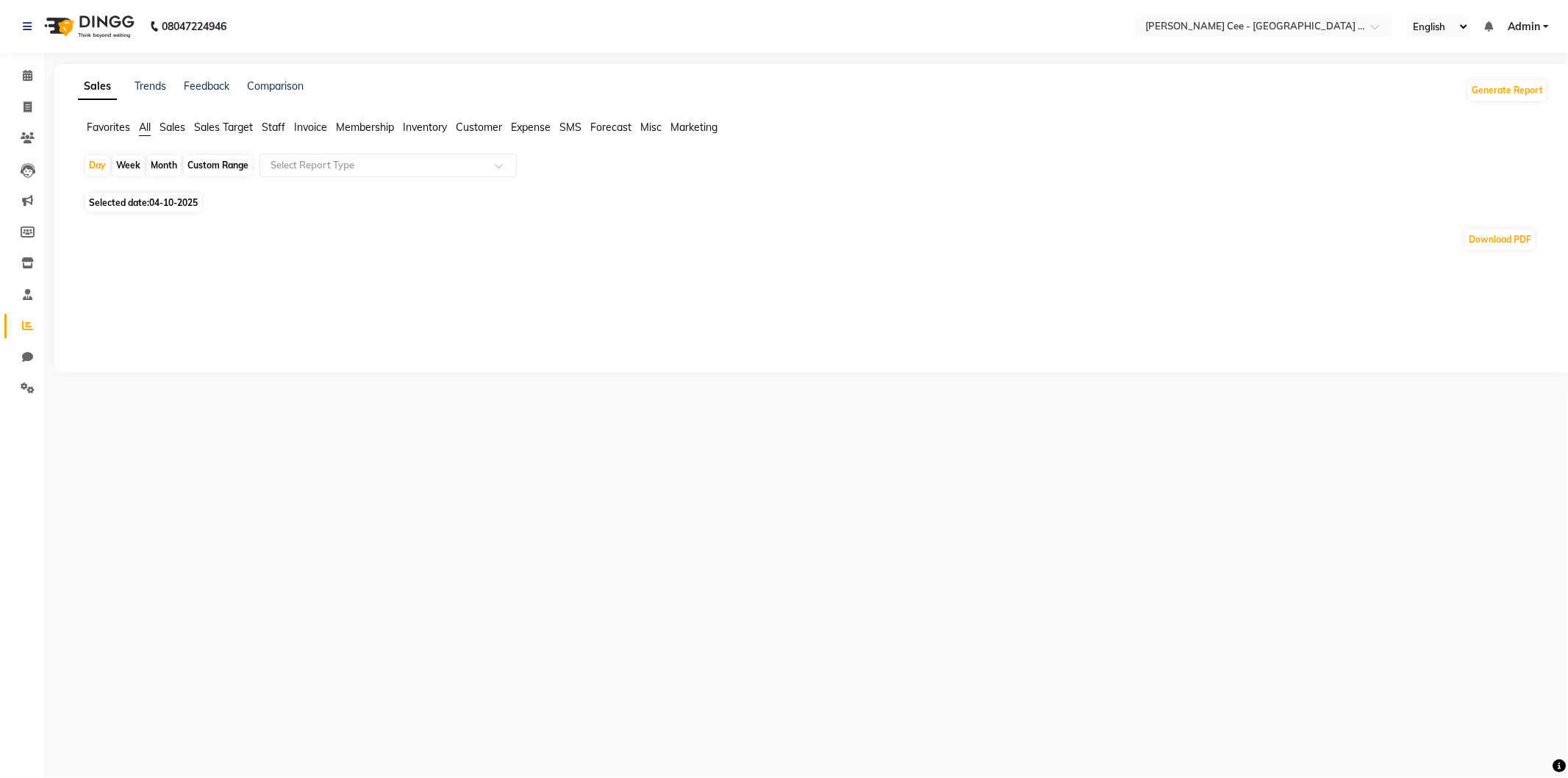
select select "en"
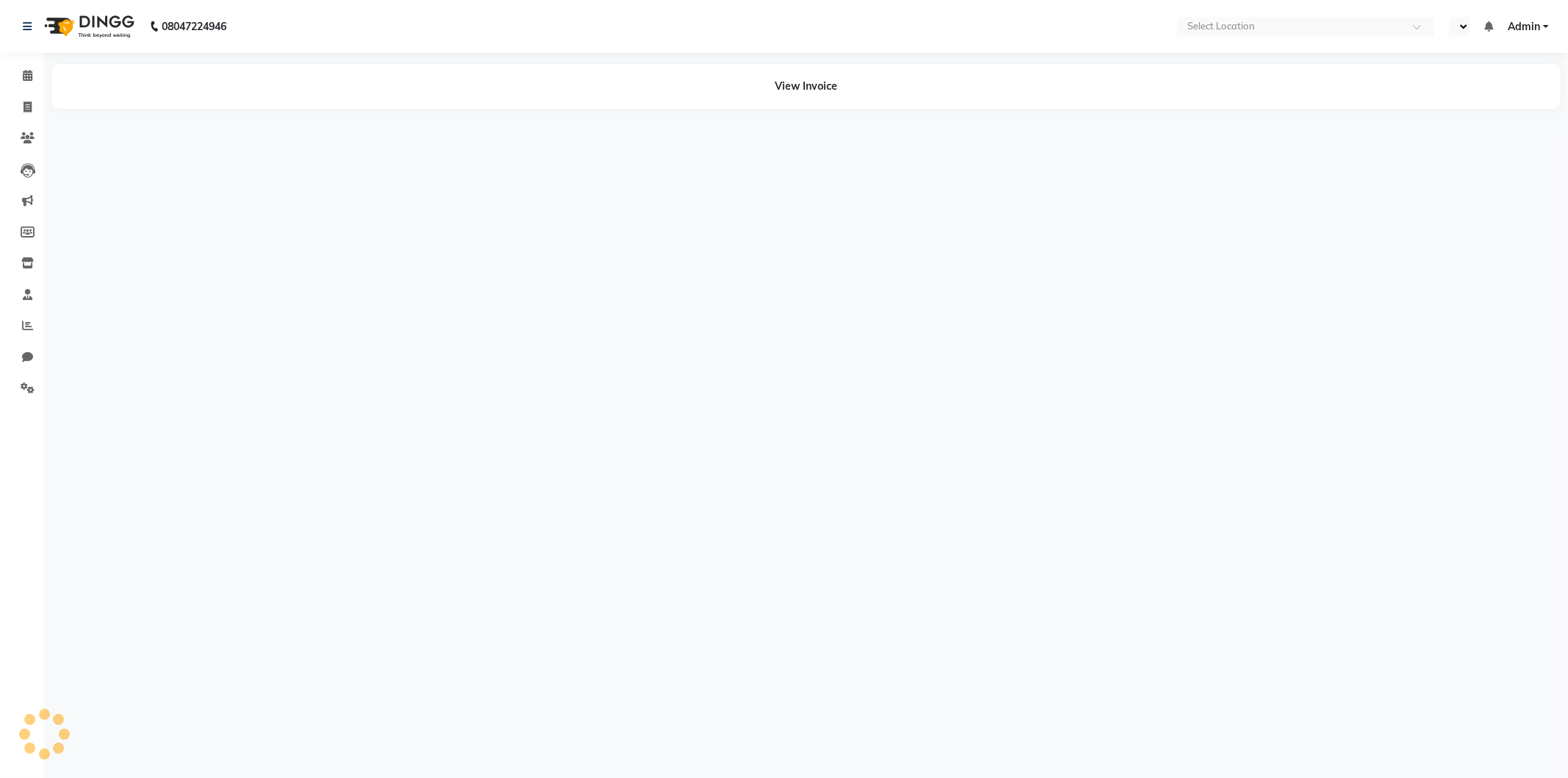
select select "en"
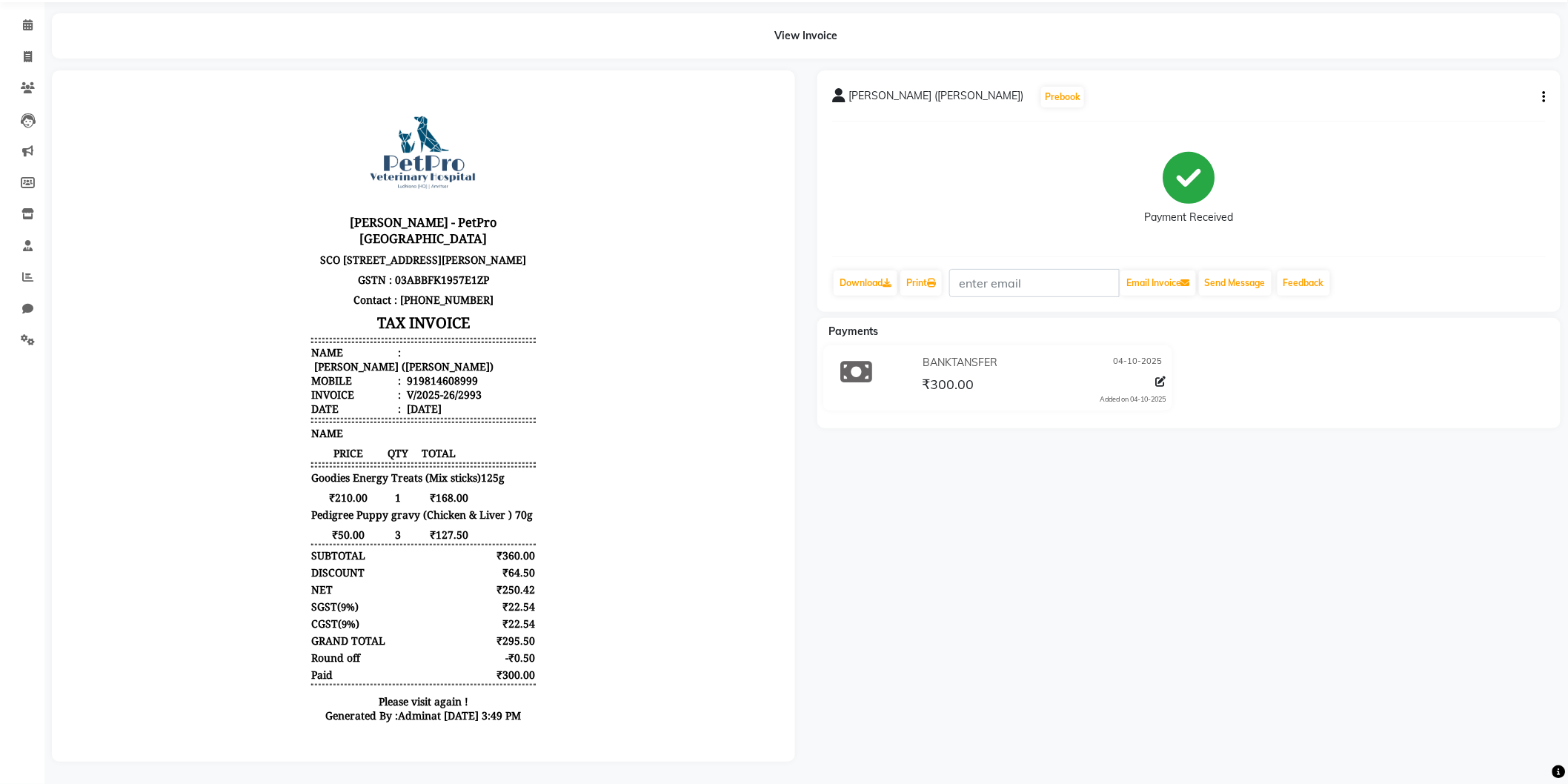
scroll to position [12, 0]
drag, startPoint x: 478, startPoint y: 551, endPoint x: 607, endPoint y: 826, distance: 303.8
click at [607, 742] on html "Kay Cee - PetPro Amritsar SCO 107, opposite McDonald's, Gumtala Sub Urban, D - …" at bounding box center [423, 412] width 714 height 658
click at [513, 720] on div "Kay Cee - PetPro Amritsar SCO 107, opposite McDonald's, Gumtala Sub Urban, D - …" at bounding box center [422, 412] width 236 height 646
drag, startPoint x: 331, startPoint y: 225, endPoint x: 579, endPoint y: 730, distance: 562.6
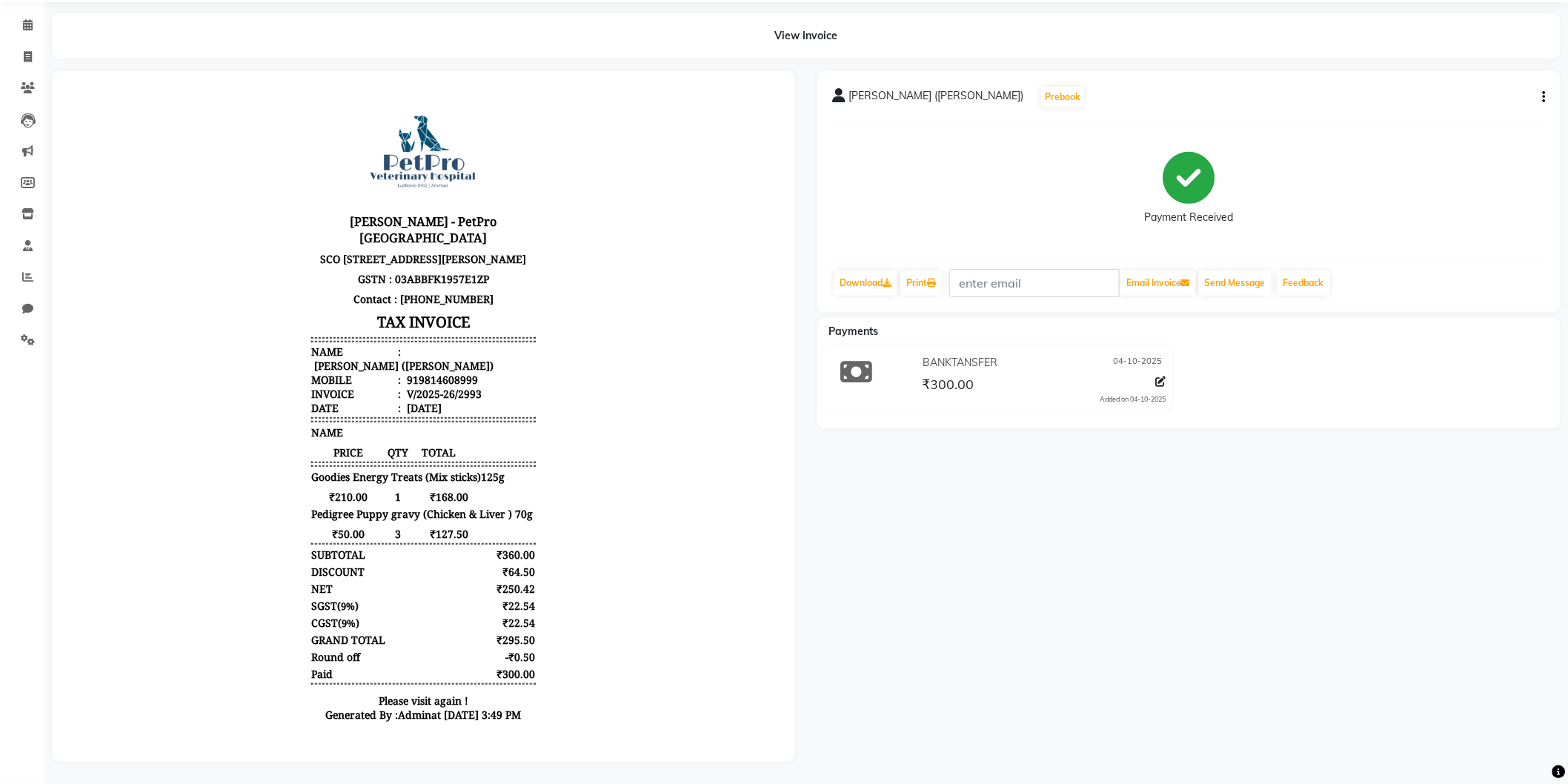
click at [579, 730] on body "Kay Cee - PetPro Amritsar SCO 107, opposite McDonald's, Gumtala Sub Urban, D - …" at bounding box center [423, 412] width 702 height 646
copy div "Kay Cee - PetPro Amritsar SCO 107, opposite McDonald's, Gumtala Sub Urban, D - …"
click at [207, 190] on body "Kay Cee - PetPro Amritsar SCO 107, opposite McDonald's, Gumtala Sub Urban, D - …" at bounding box center [423, 413] width 702 height 646
click at [22, 49] on span at bounding box center [27, 57] width 26 height 17
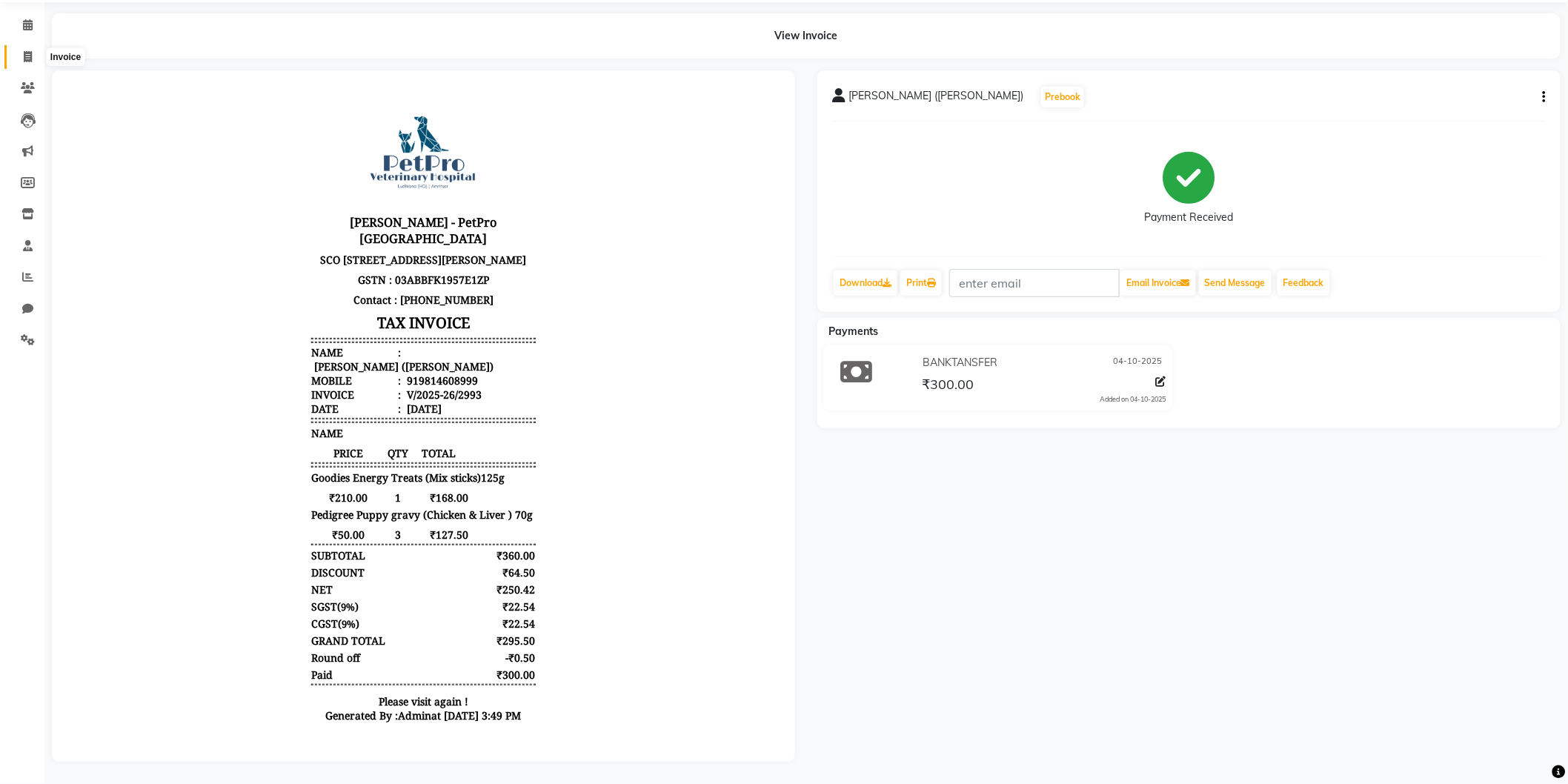
select select "service"
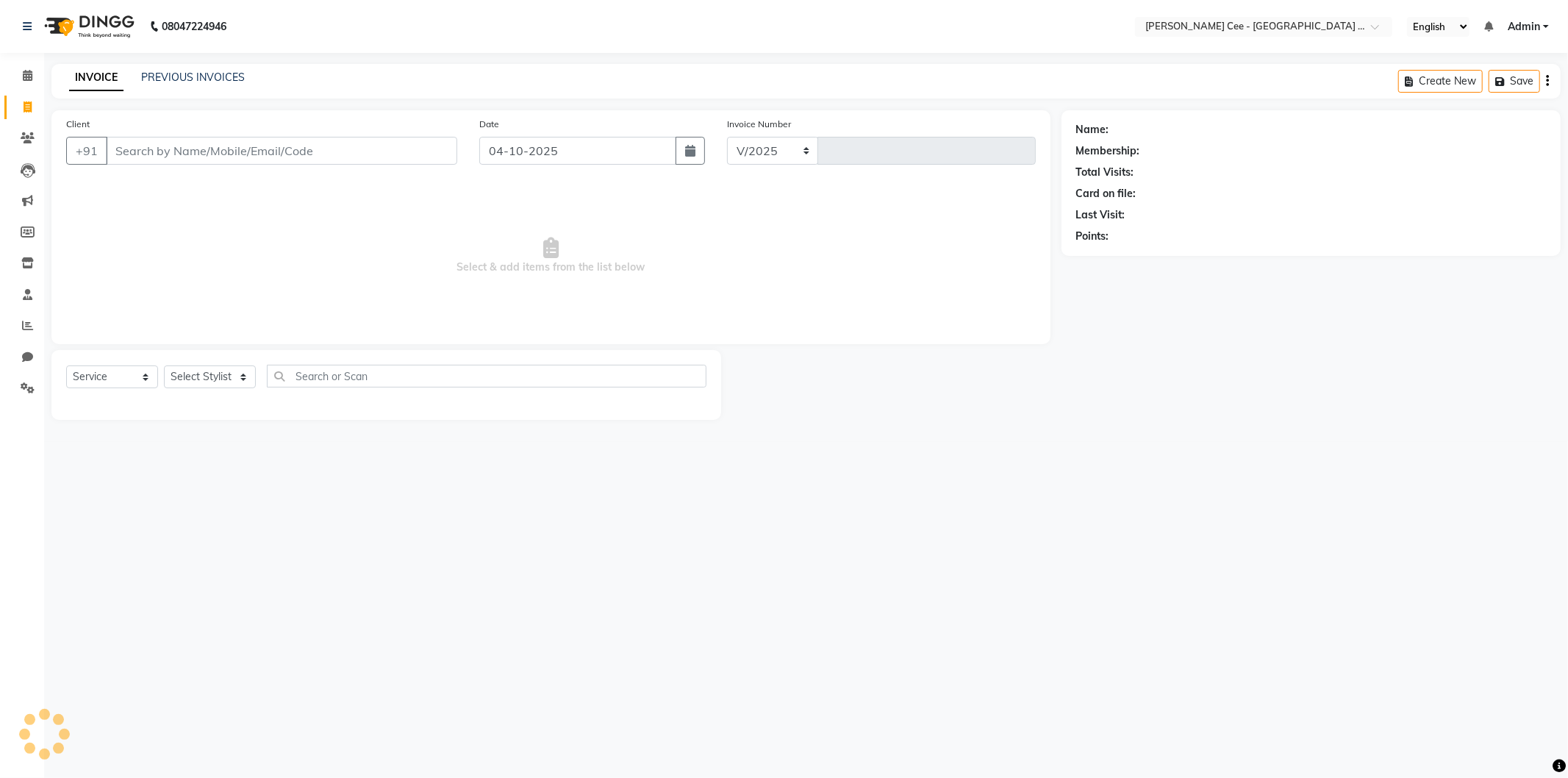
select select "8239"
type input "2994"
click at [184, 67] on div "INVOICE PREVIOUS INVOICES Create New Save Open Invoices" at bounding box center [806, 81] width 1510 height 35
select select "product"
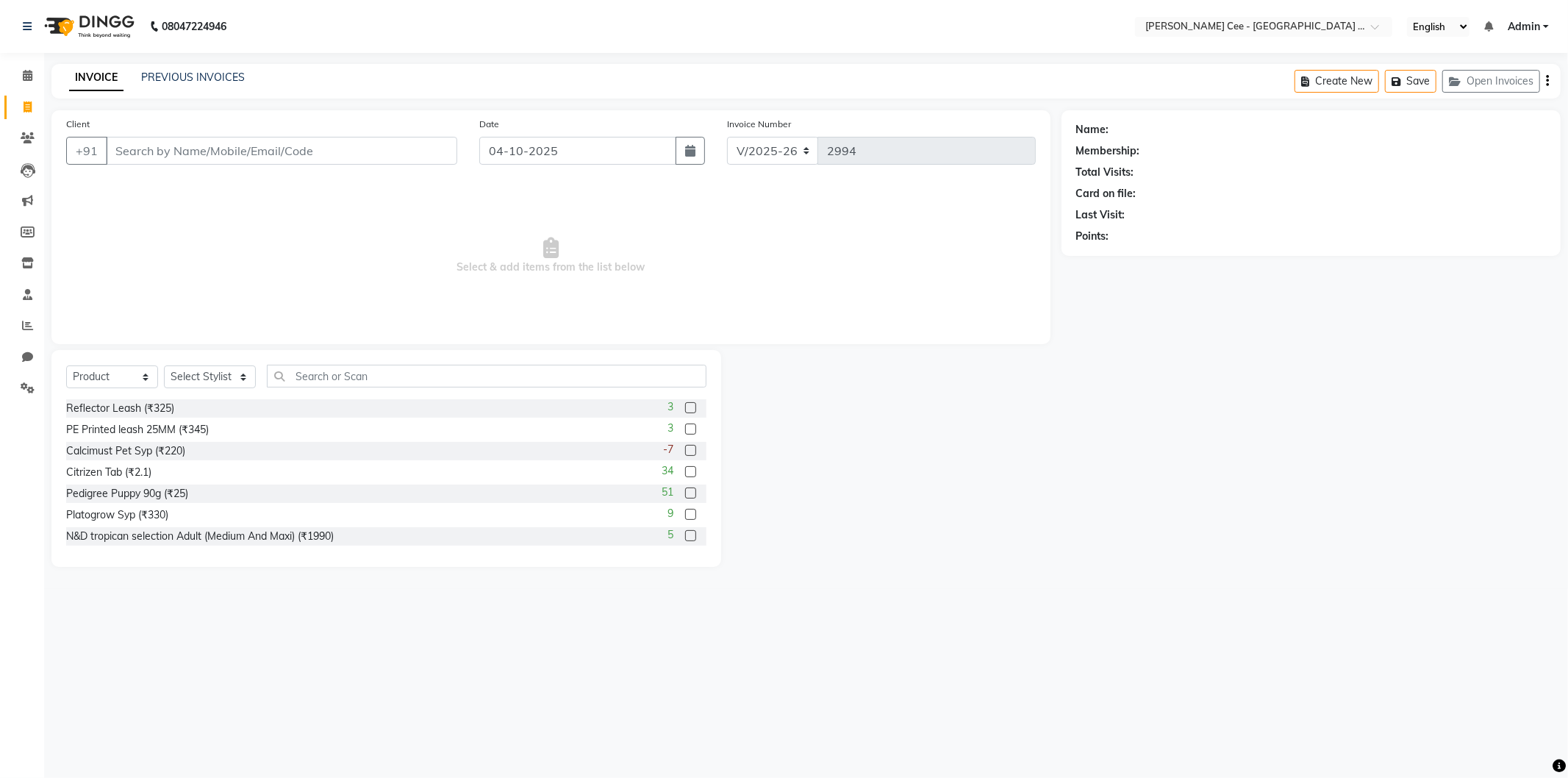
click at [199, 84] on div "PREVIOUS INVOICES" at bounding box center [193, 78] width 104 height 15
click at [316, 145] on input "Client" at bounding box center [281, 151] width 352 height 28
click at [200, 75] on link "PREVIOUS INVOICES" at bounding box center [193, 77] width 104 height 14
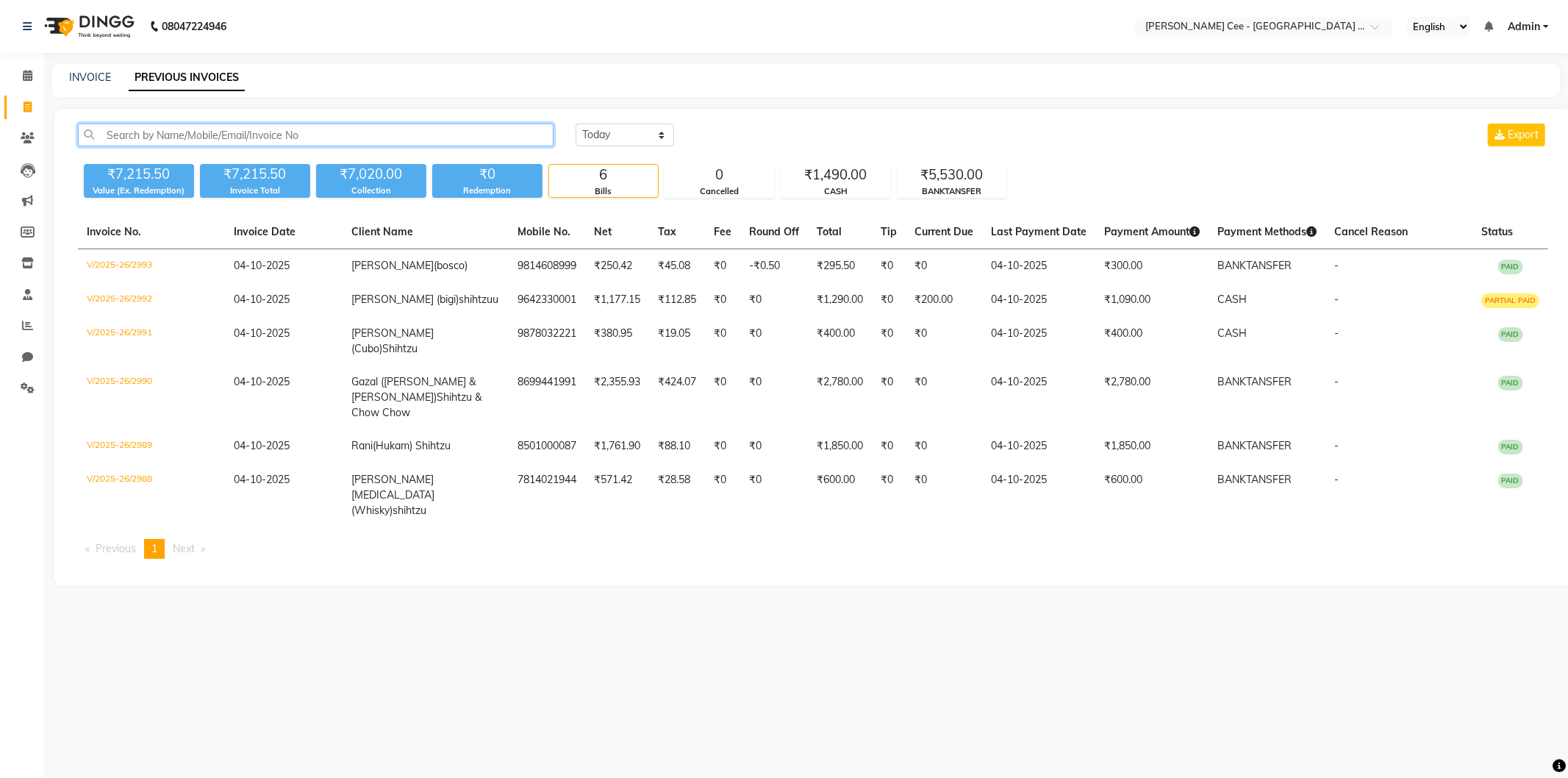
click at [296, 134] on input "text" at bounding box center [315, 134] width 476 height 23
click at [27, 110] on icon at bounding box center [28, 107] width 8 height 11
select select "service"
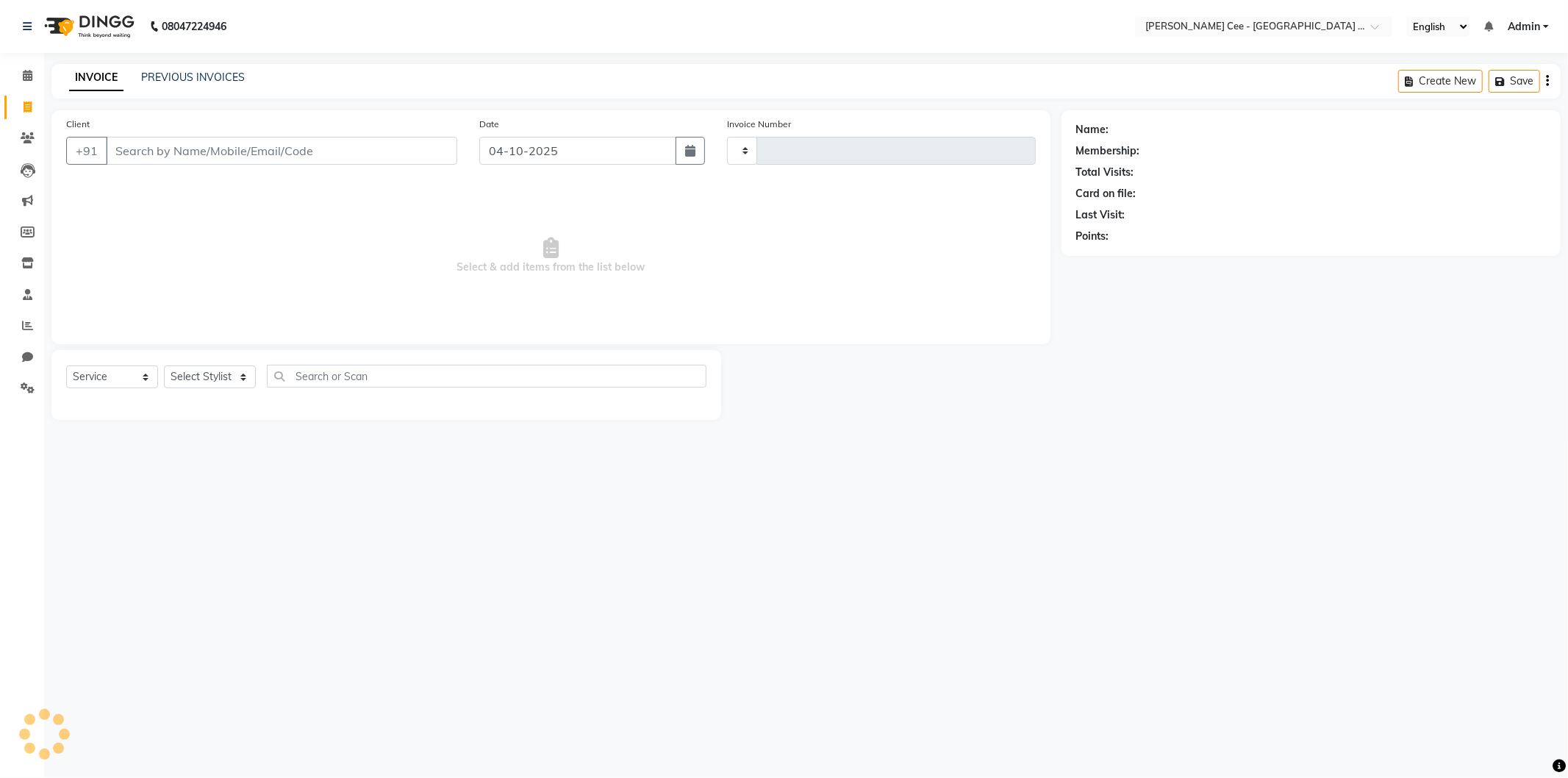
type input "2994"
select select "8239"
click at [229, 150] on input "Client" at bounding box center [281, 151] width 352 height 28
select select "product"
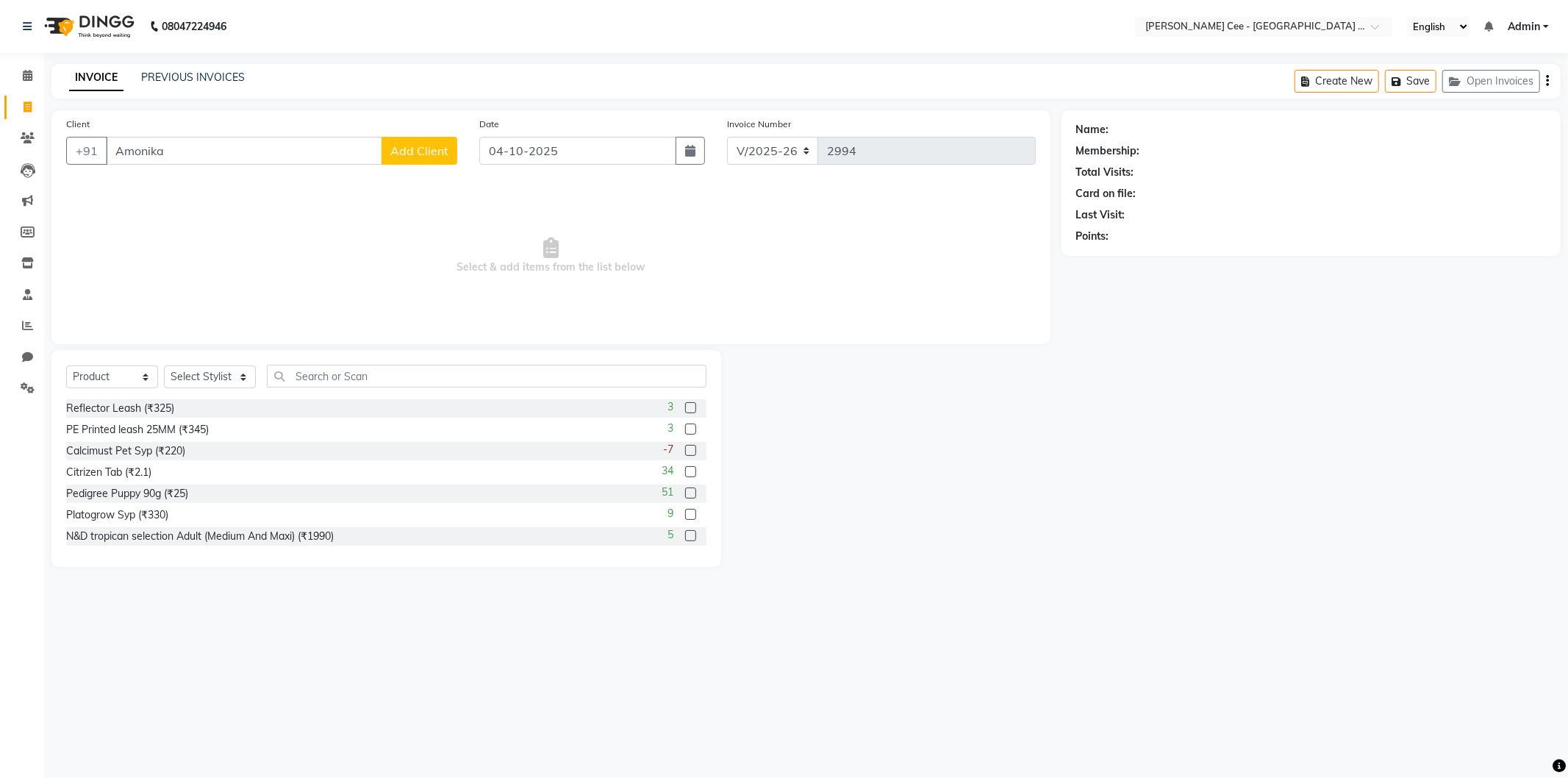
click at [150, 151] on input "Amonika" at bounding box center [243, 151] width 276 height 28
click at [162, 150] on input "Amolika" at bounding box center [243, 151] width 276 height 28
type input "Amolika"
click at [412, 148] on span "Add Client" at bounding box center [419, 151] width 58 height 14
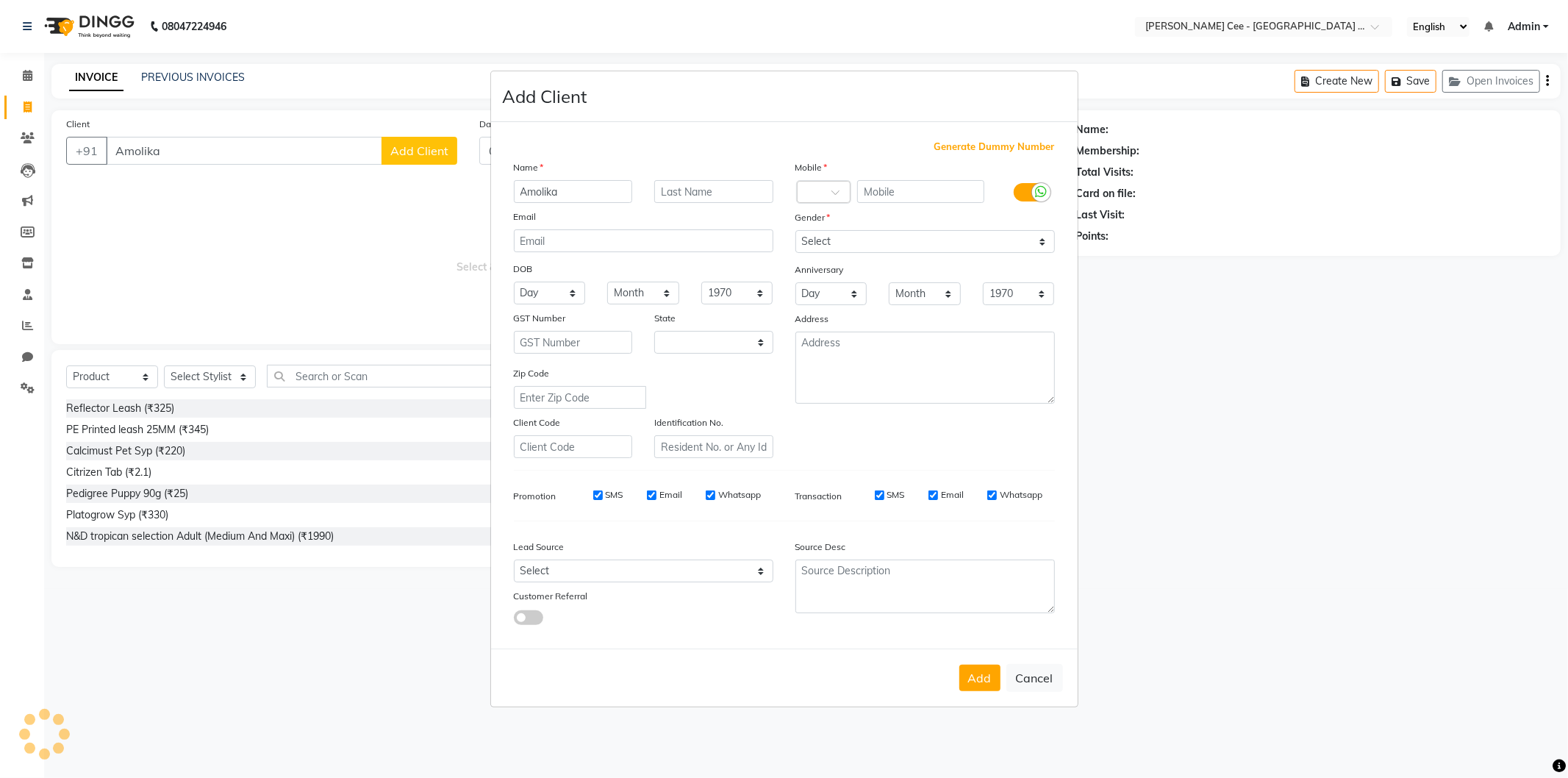
select select "22"
type input "Amolika (Shiro)"
click at [723, 185] on input "text" at bounding box center [713, 191] width 119 height 23
type input "Shihtzu"
click at [906, 192] on input "text" at bounding box center [921, 191] width 127 height 23
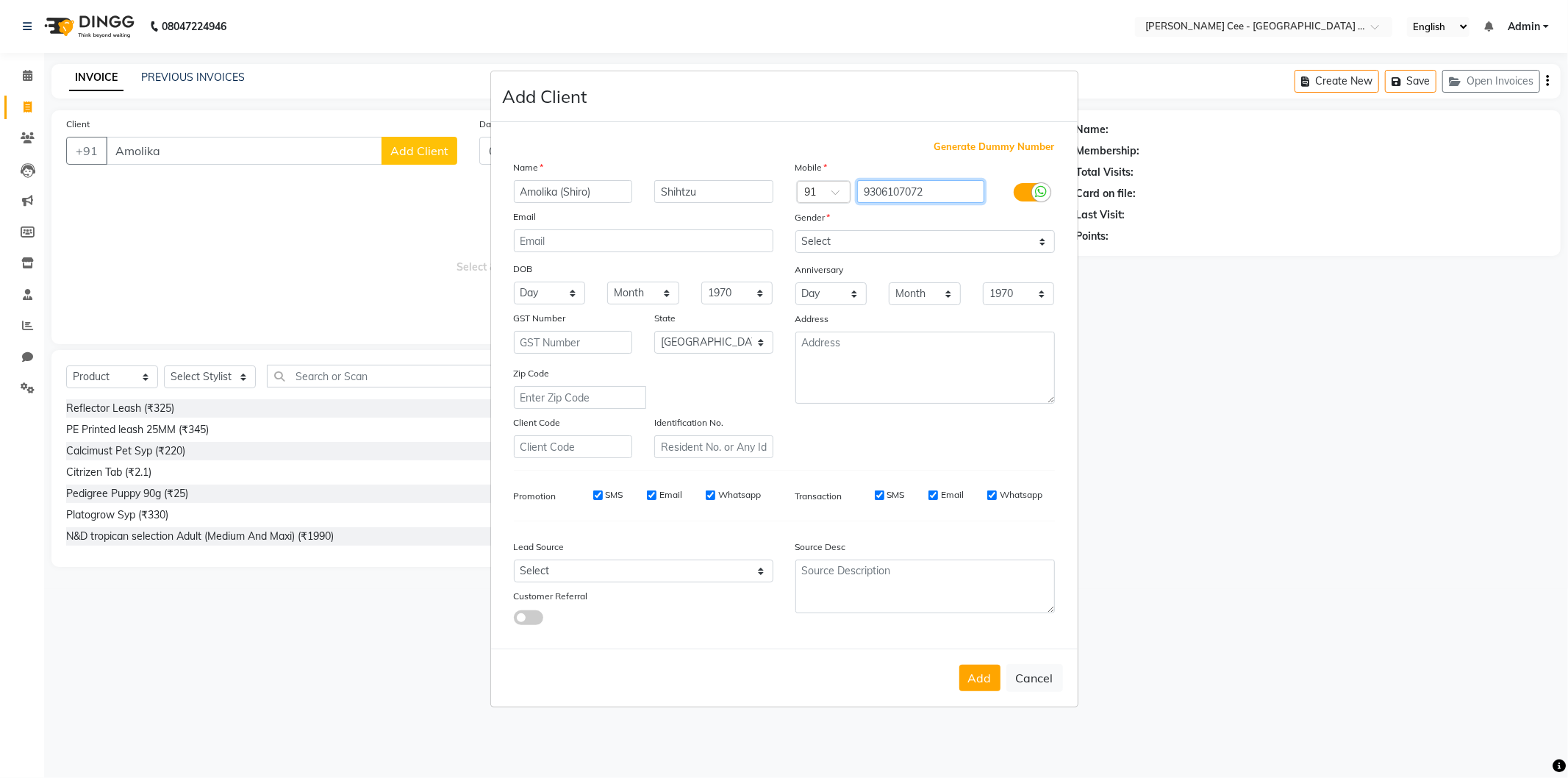
type input "9306107072"
click at [927, 239] on select "Select Male Female Other Prefer Not To Say" at bounding box center [925, 241] width 260 height 23
select select "male"
click at [795, 230] on select "Select Male Female Other Prefer Not To Say" at bounding box center [925, 241] width 260 height 23
click at [976, 681] on button "Add" at bounding box center [980, 677] width 41 height 26
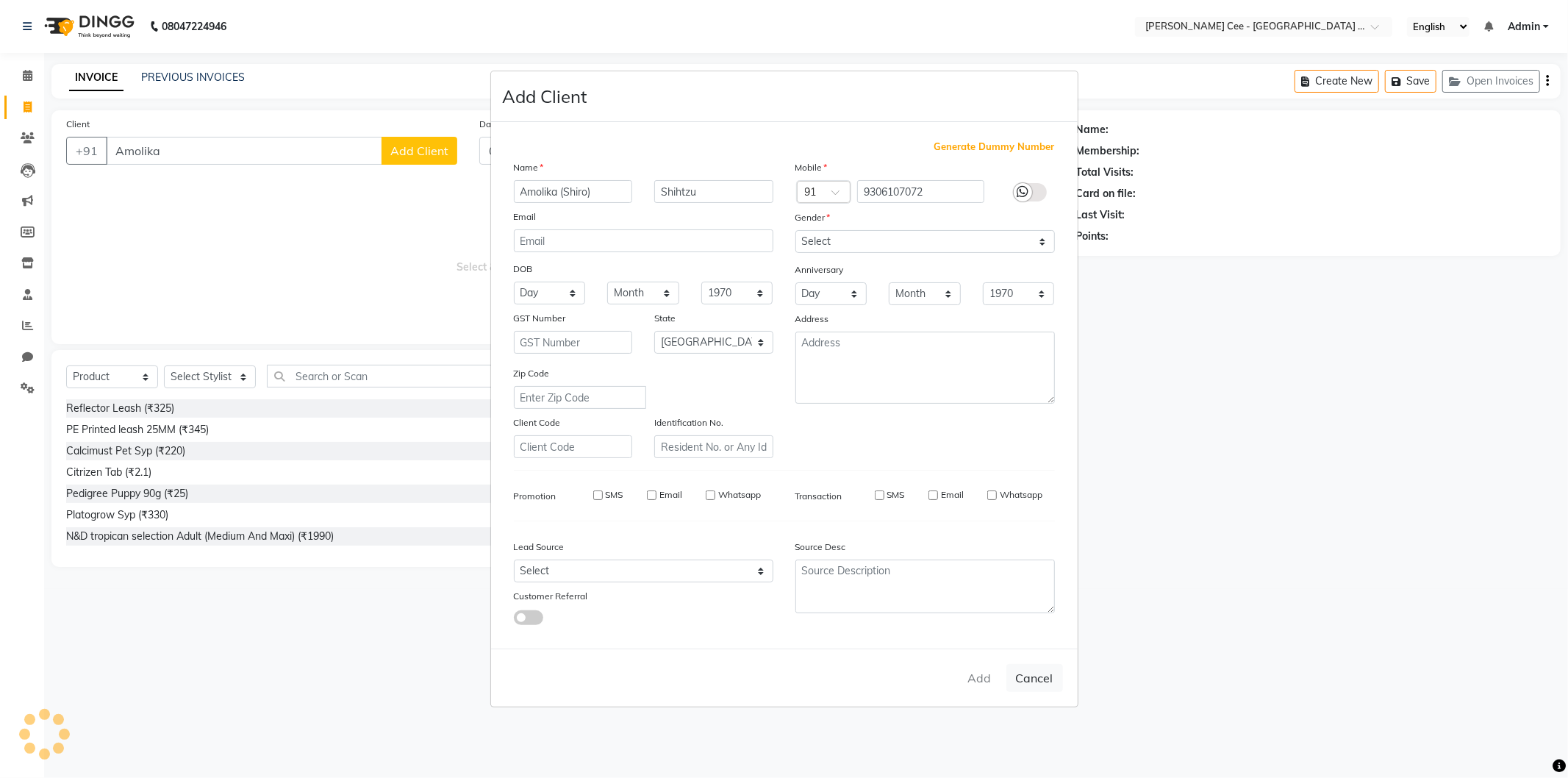
type input "9306107072"
select select
select select "null"
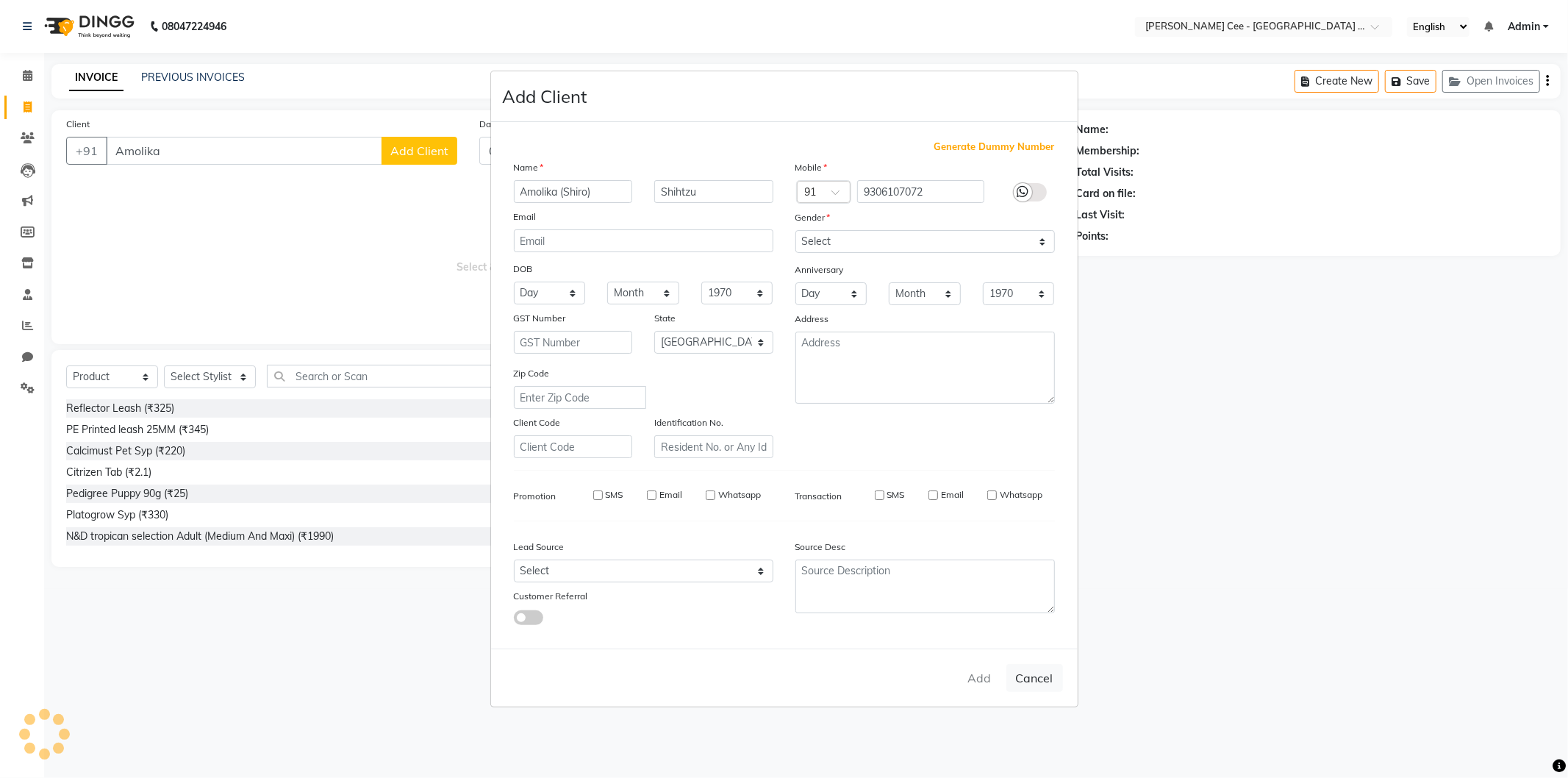
select select
checkbox input "false"
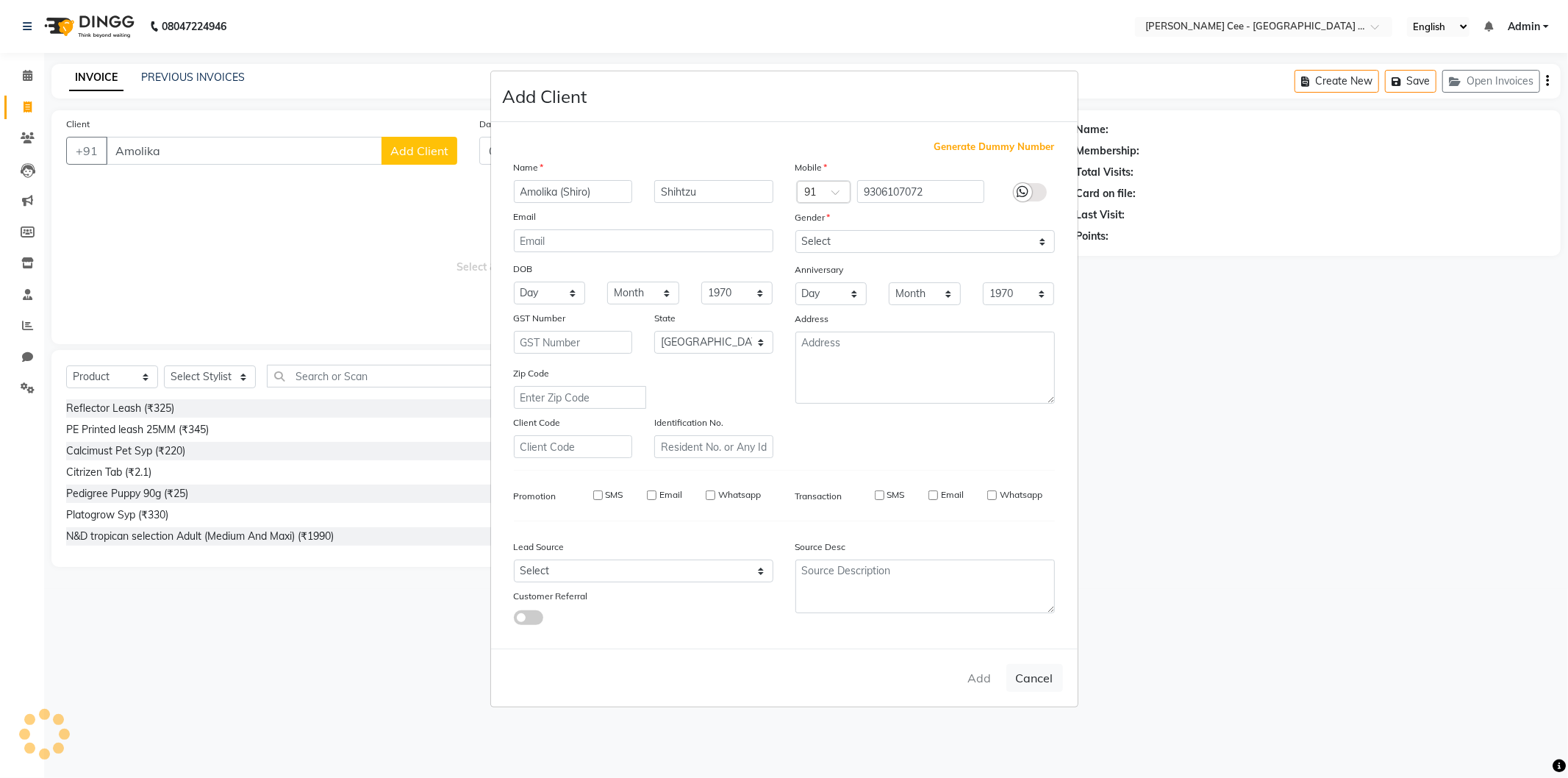
checkbox input "false"
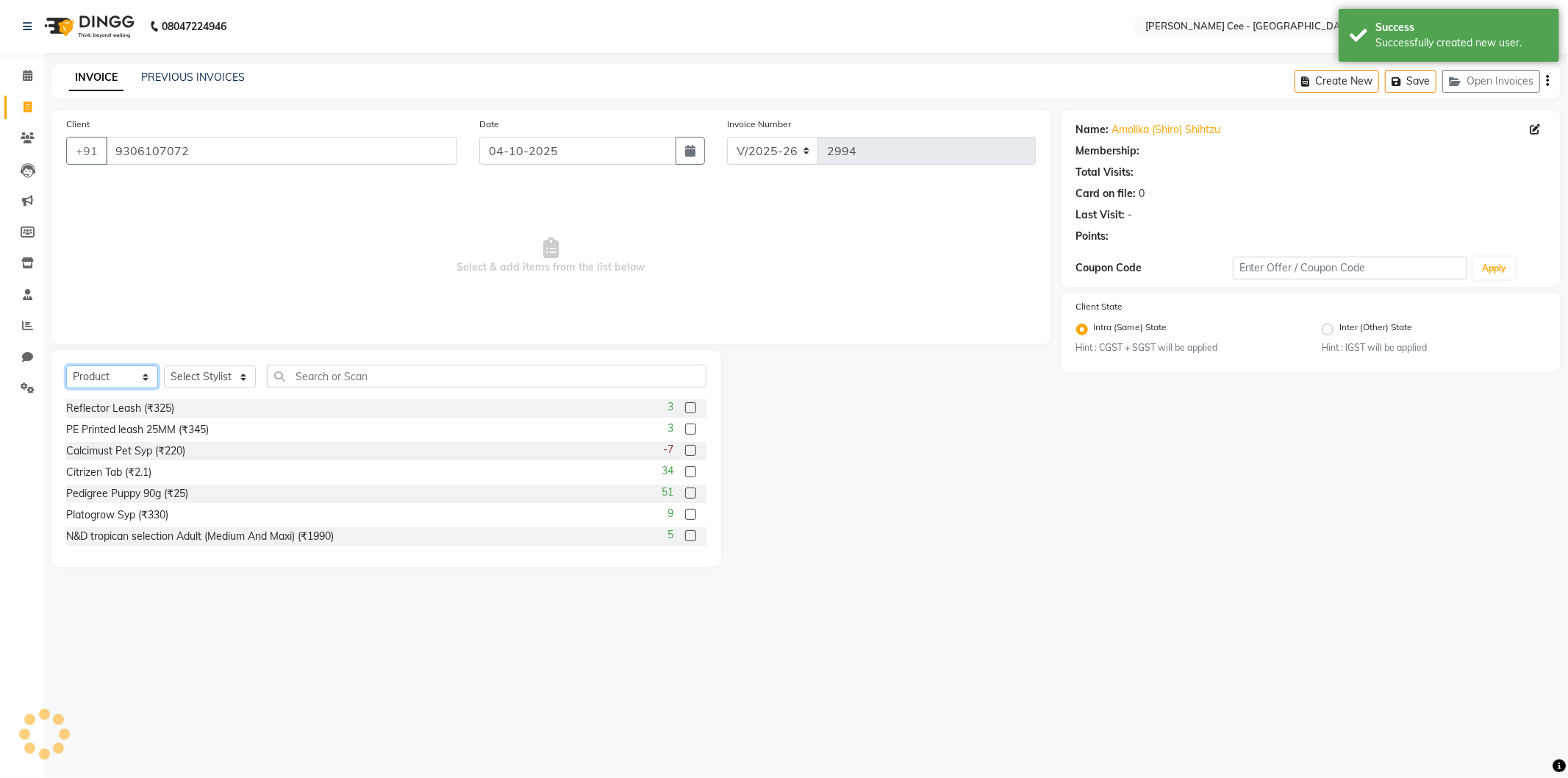
drag, startPoint x: 84, startPoint y: 370, endPoint x: 94, endPoint y: 381, distance: 14.9
click at [84, 370] on select "Select Service Product Membership Package Voucher Prepaid Gift Card" at bounding box center [112, 376] width 92 height 23
select select "service"
click at [66, 366] on select "Select Service Product Membership Package Voucher Prepaid Gift Card" at bounding box center [112, 376] width 92 height 23
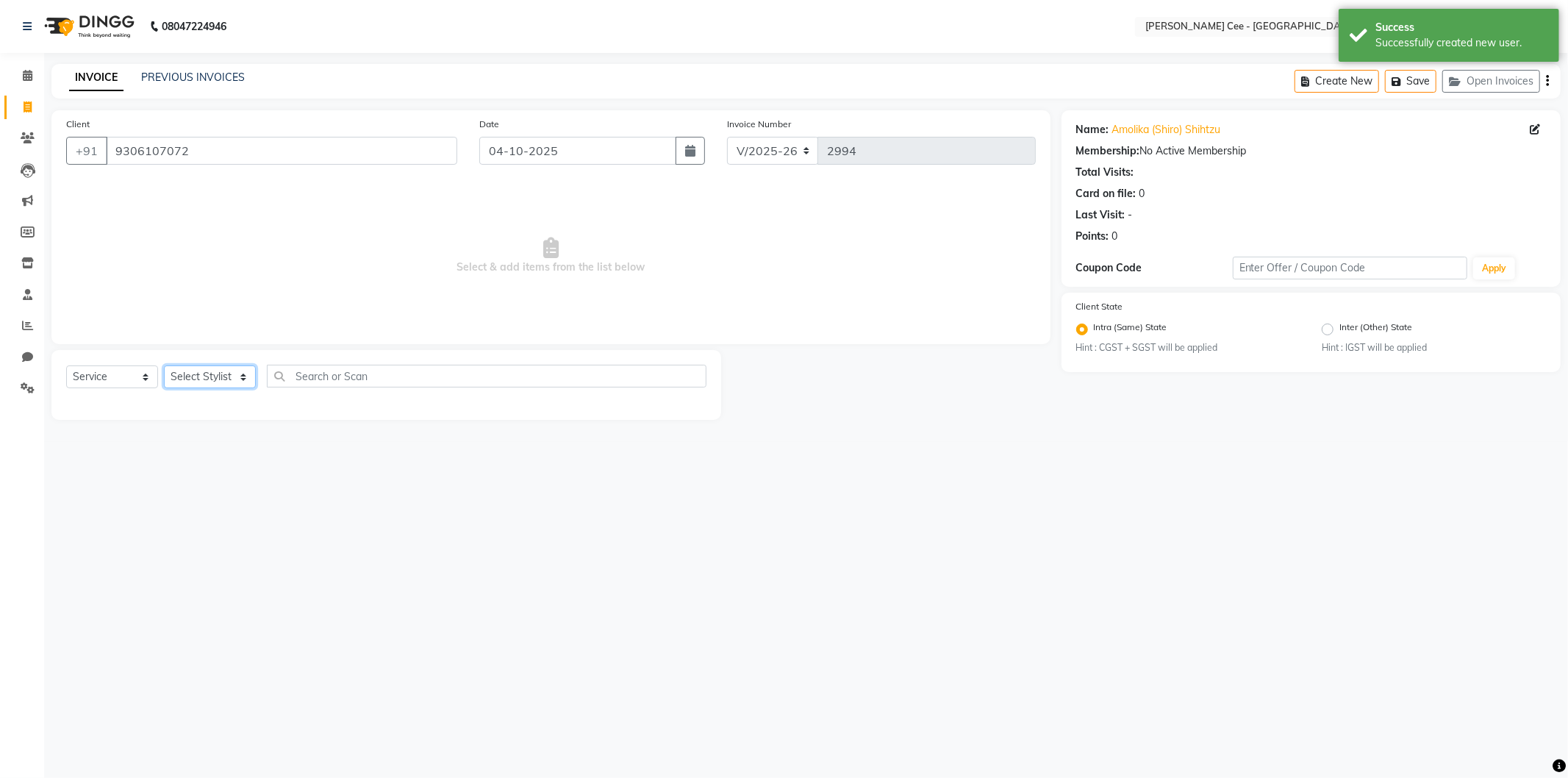
click at [231, 366] on select "Select Stylist Arsh (Helper) Avinash [PERSON_NAME] [PERSON_NAME] [PERSON_NAME] …" at bounding box center [210, 376] width 92 height 23
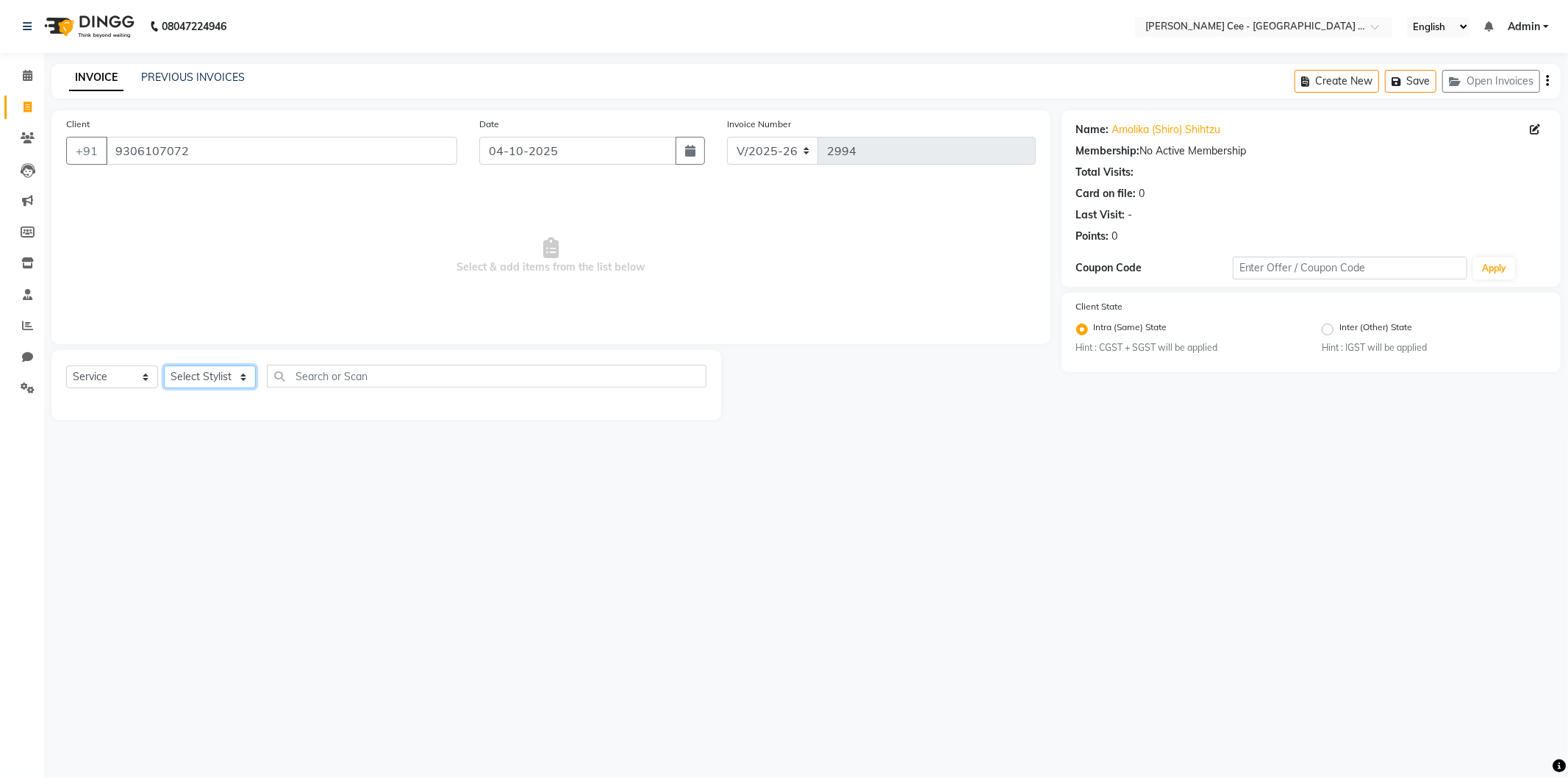
select select "86349"
click at [164, 366] on select "Select Stylist Arsh (Helper) Avinash [PERSON_NAME] [PERSON_NAME] [PERSON_NAME] …" at bounding box center [210, 376] width 92 height 23
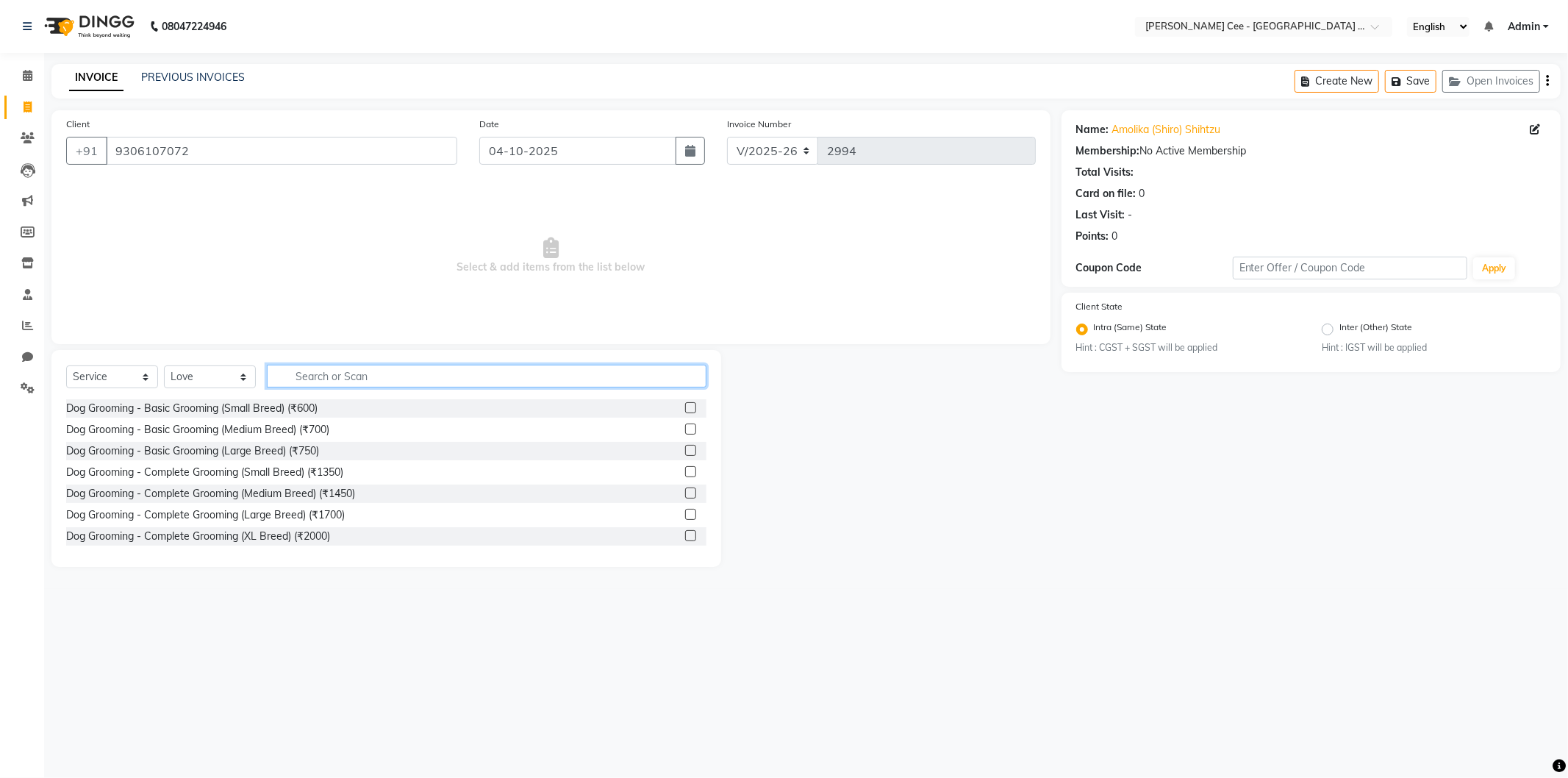
click at [336, 374] on input "text" at bounding box center [487, 375] width 440 height 23
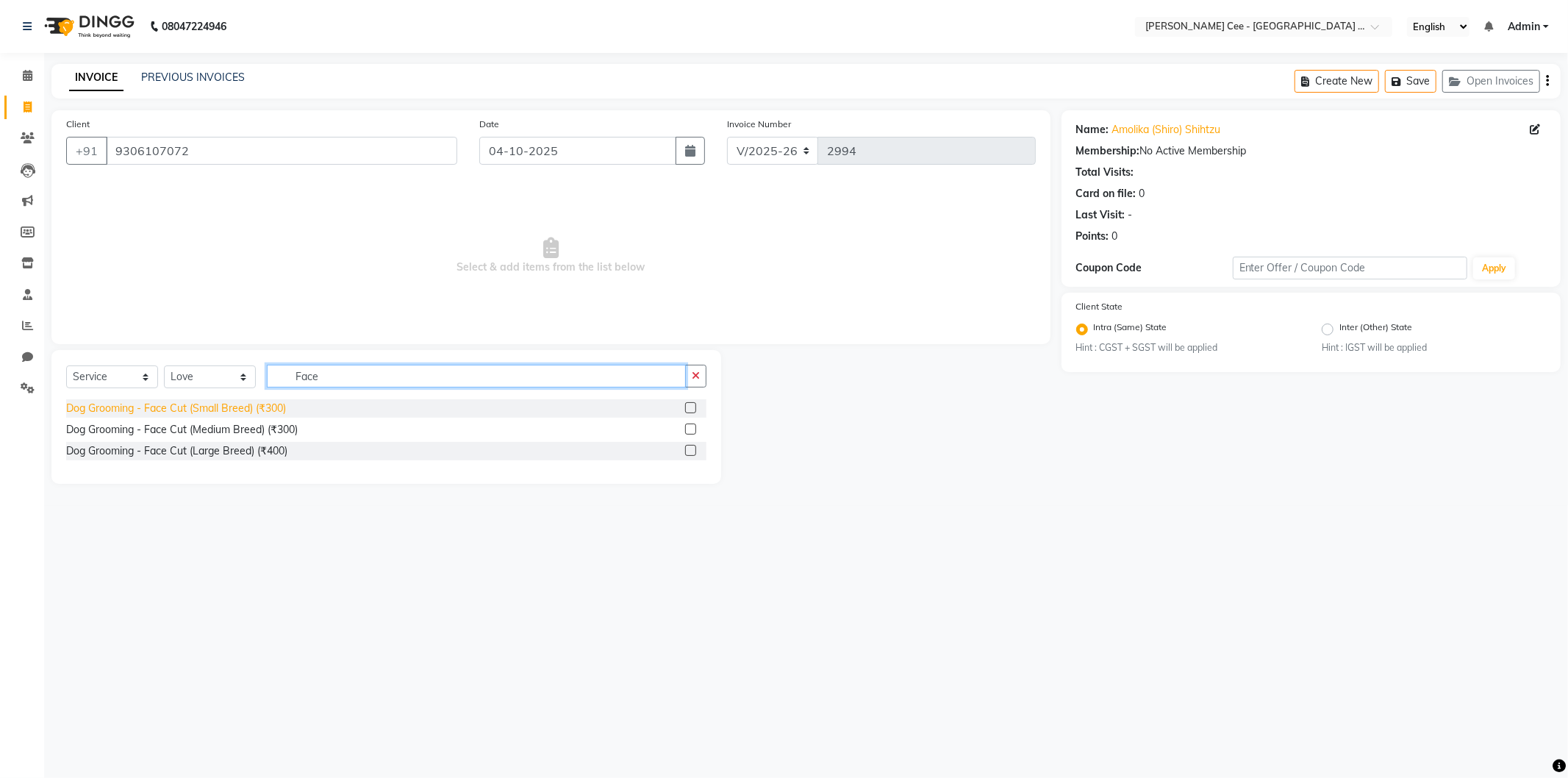
type input "Face"
click at [255, 409] on div "Dog Grooming - Face Cut (Small Breed) (₹300)" at bounding box center [176, 408] width 220 height 15
checkbox input "false"
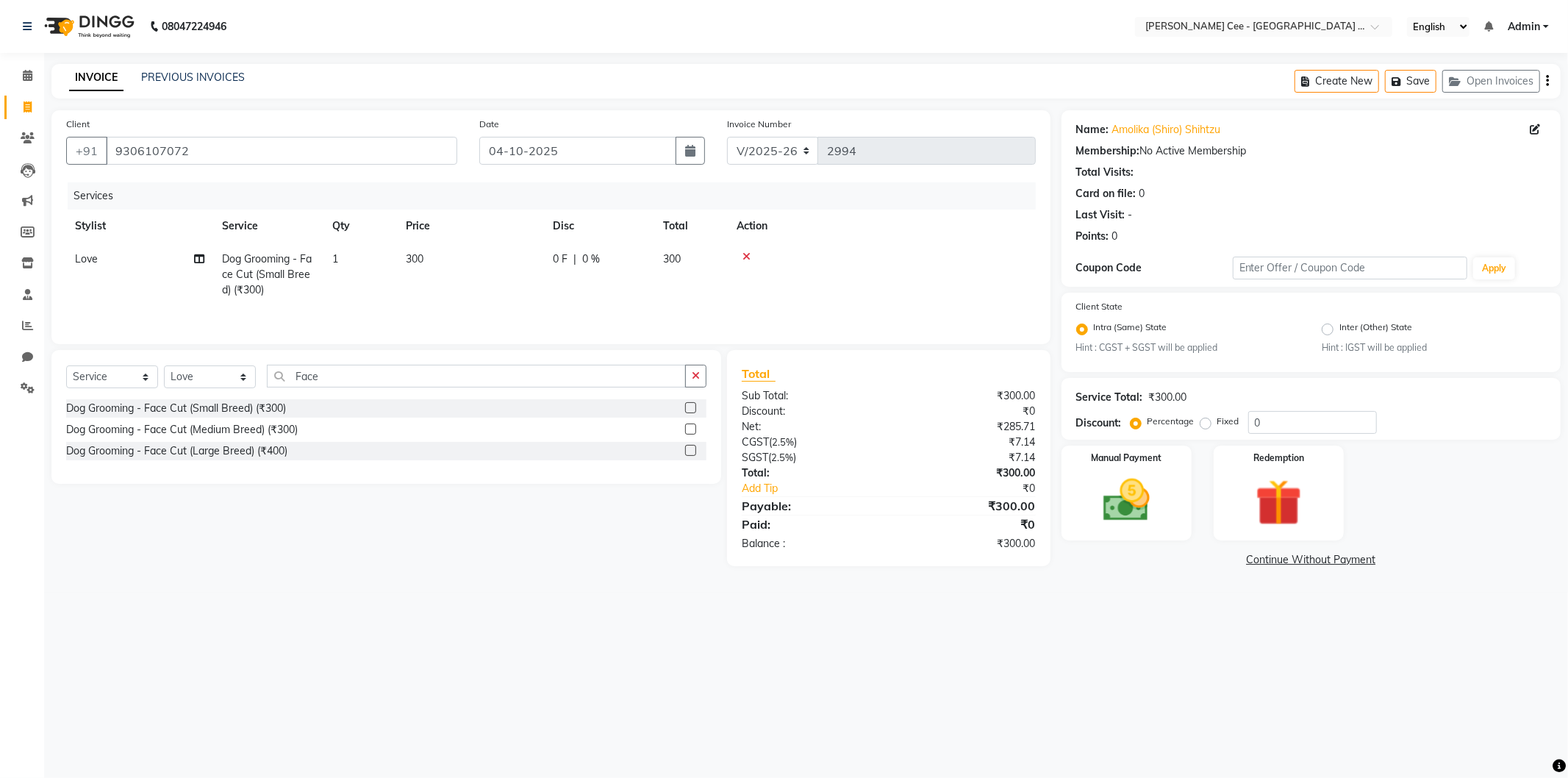
click at [746, 253] on icon at bounding box center [746, 256] width 8 height 10
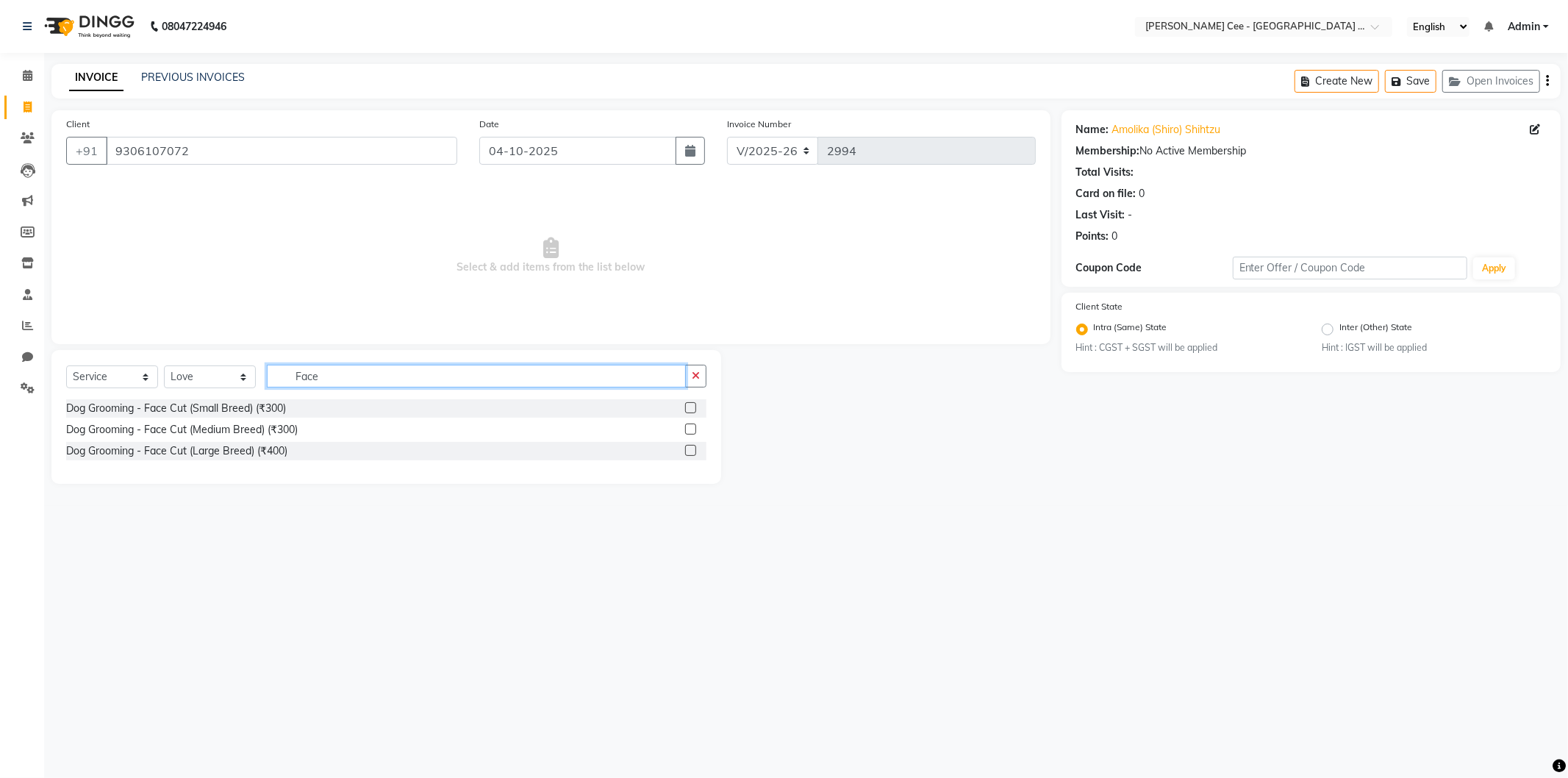
click at [304, 381] on input "Face" at bounding box center [477, 375] width 419 height 23
type input "minor"
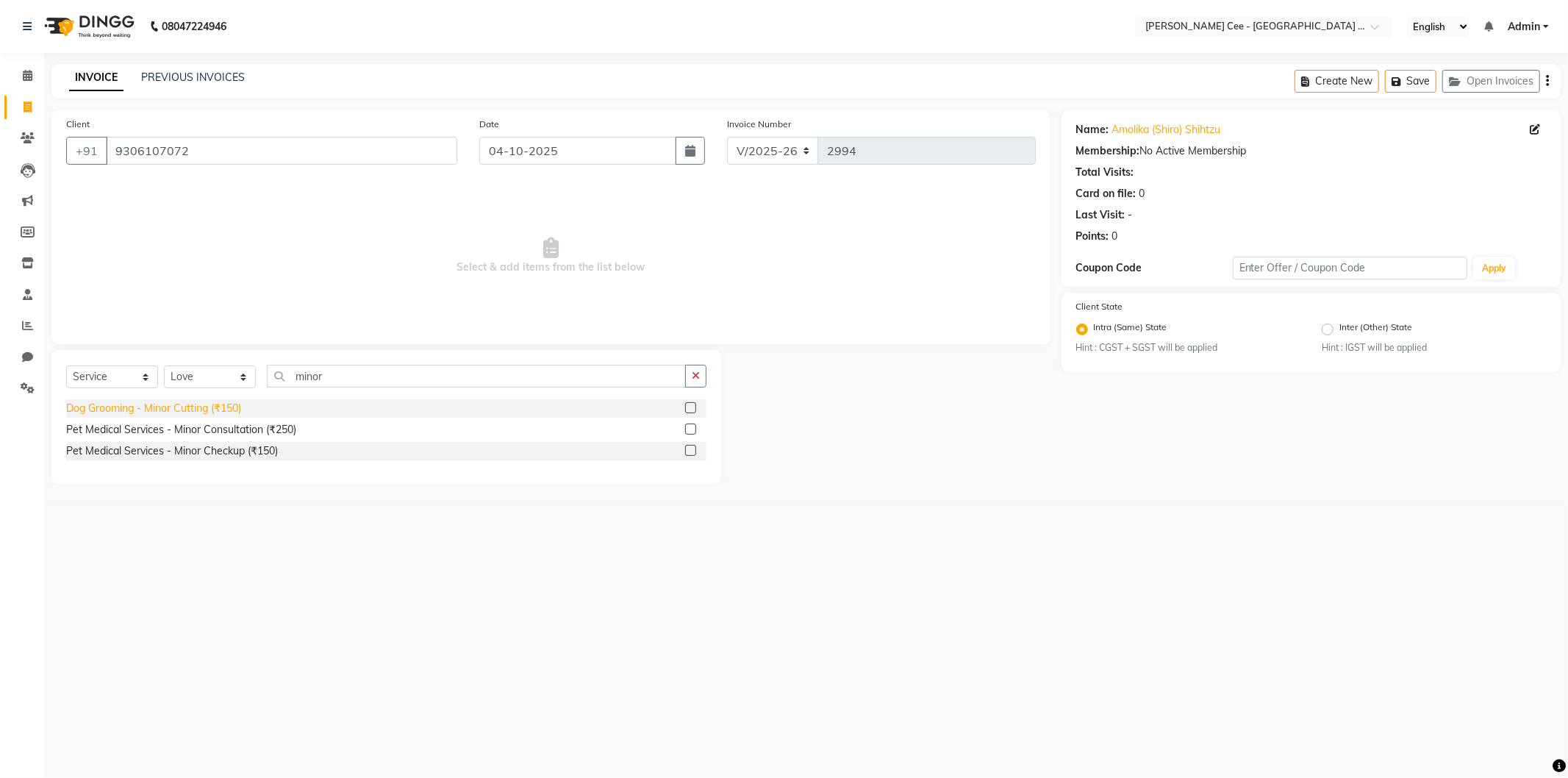
click at [183, 414] on div "Dog Grooming - Minor Cutting (₹150)" at bounding box center [153, 408] width 175 height 15
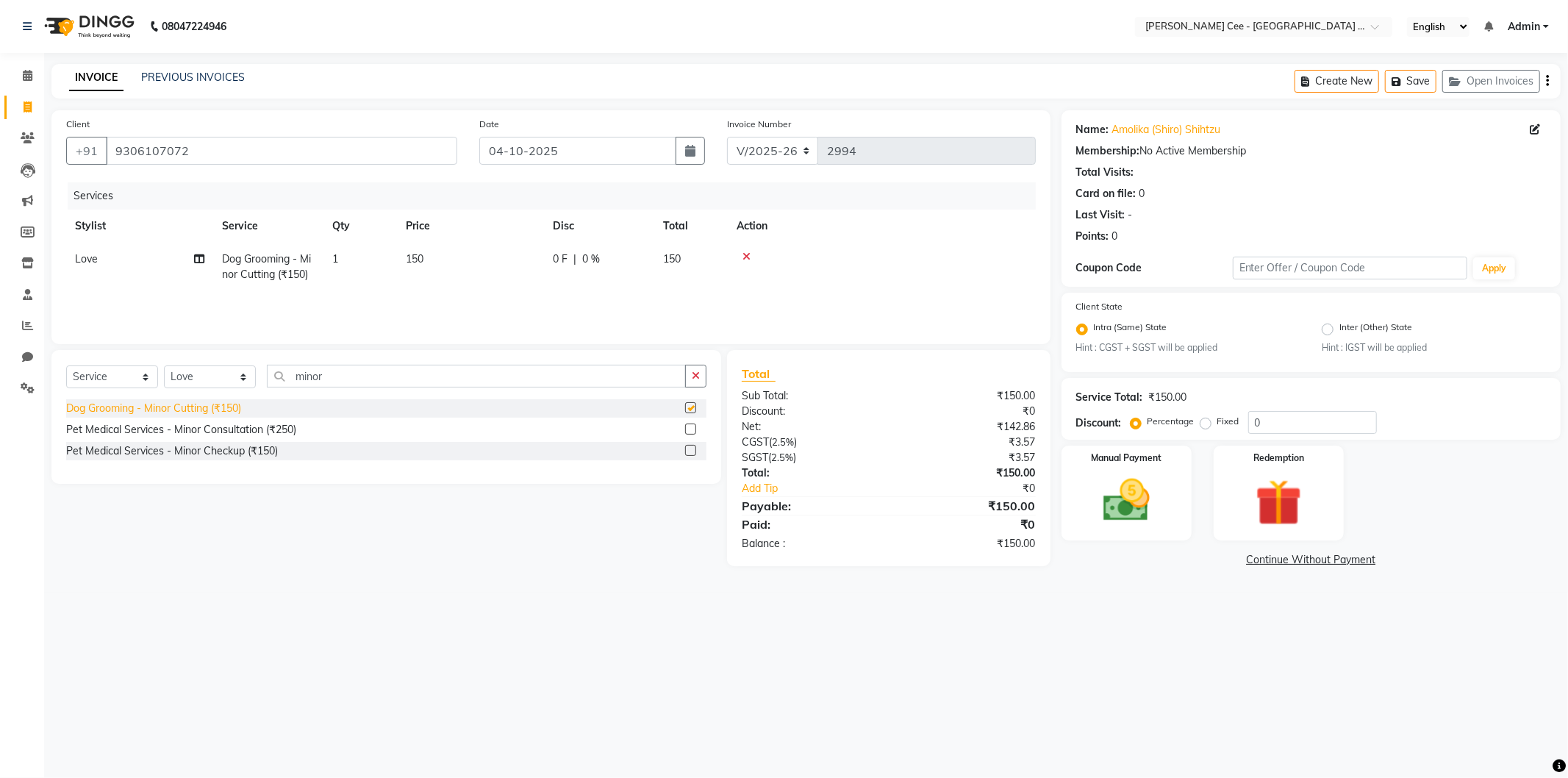
checkbox input "false"
click at [206, 386] on select "Select Stylist Arsh (Helper) Avinash [PERSON_NAME] [PERSON_NAME] [PERSON_NAME] …" at bounding box center [210, 376] width 92 height 23
select select "80158"
click at [164, 366] on select "Select Stylist Arsh (Helper) Avinash [PERSON_NAME] [PERSON_NAME] [PERSON_NAME] …" at bounding box center [210, 376] width 92 height 23
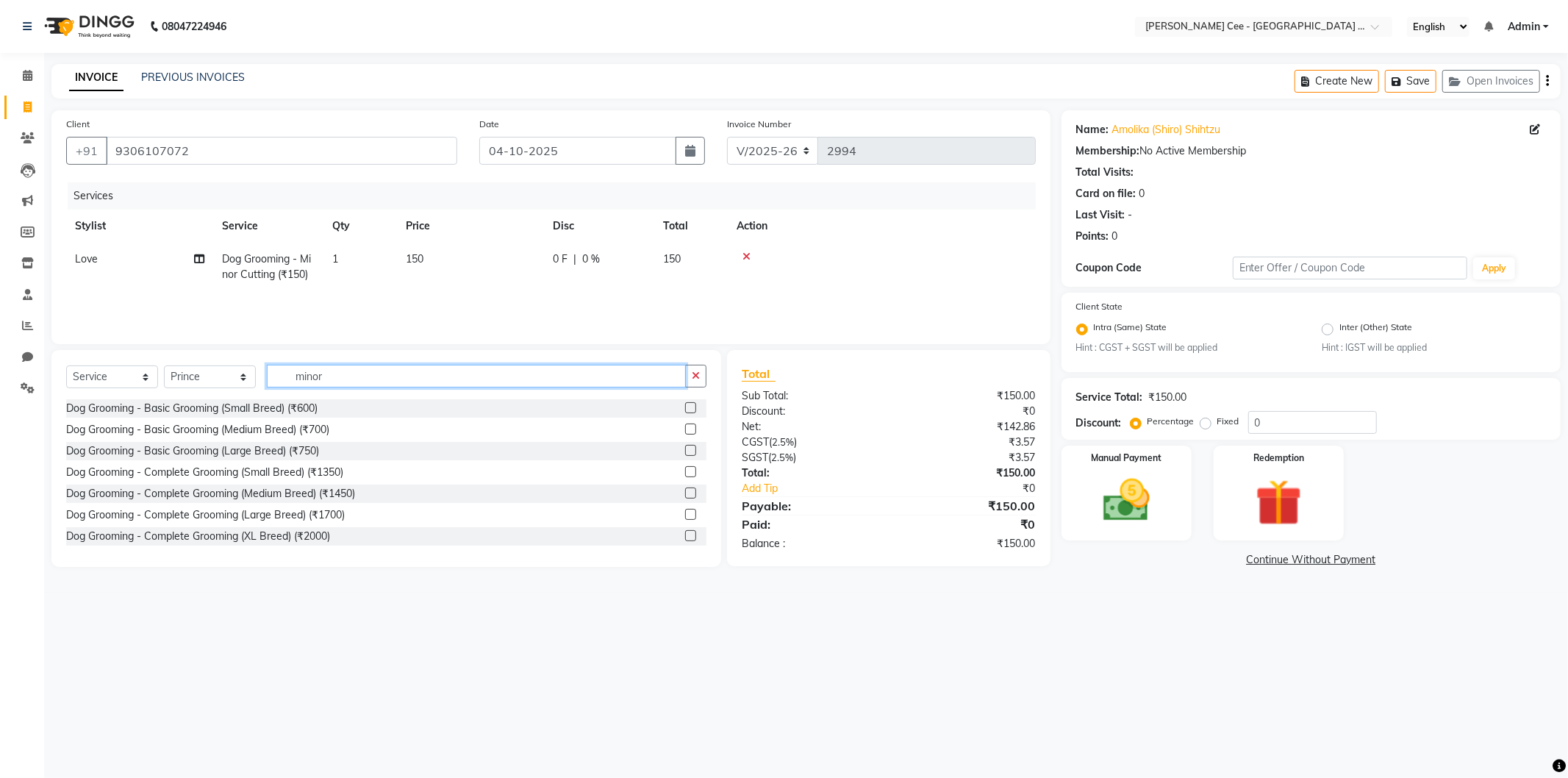
click at [318, 375] on input "minor" at bounding box center [477, 375] width 419 height 23
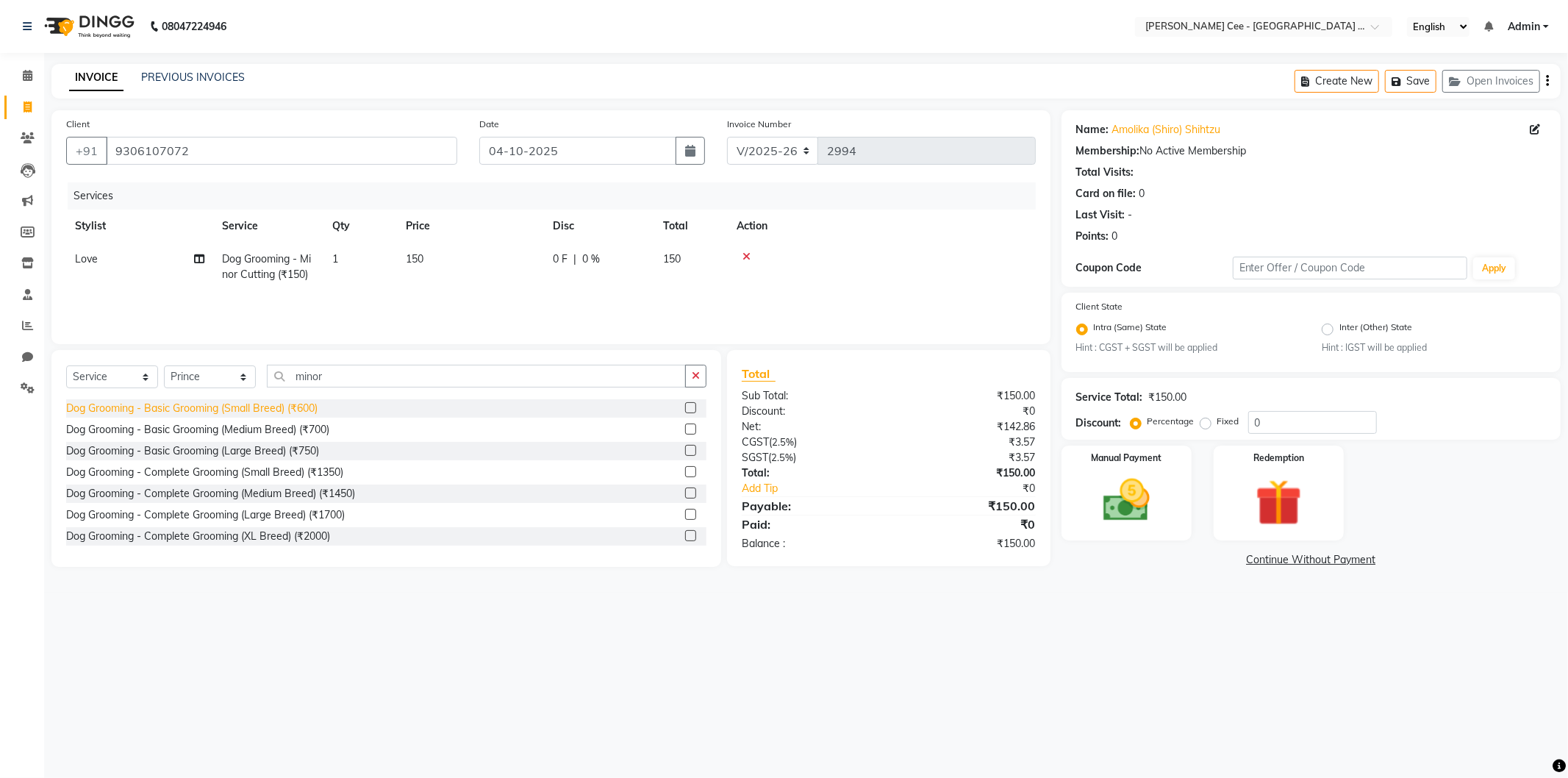
click at [300, 410] on div "Dog Grooming - Basic Grooming (Small Breed) (₹600)" at bounding box center [191, 408] width 251 height 15
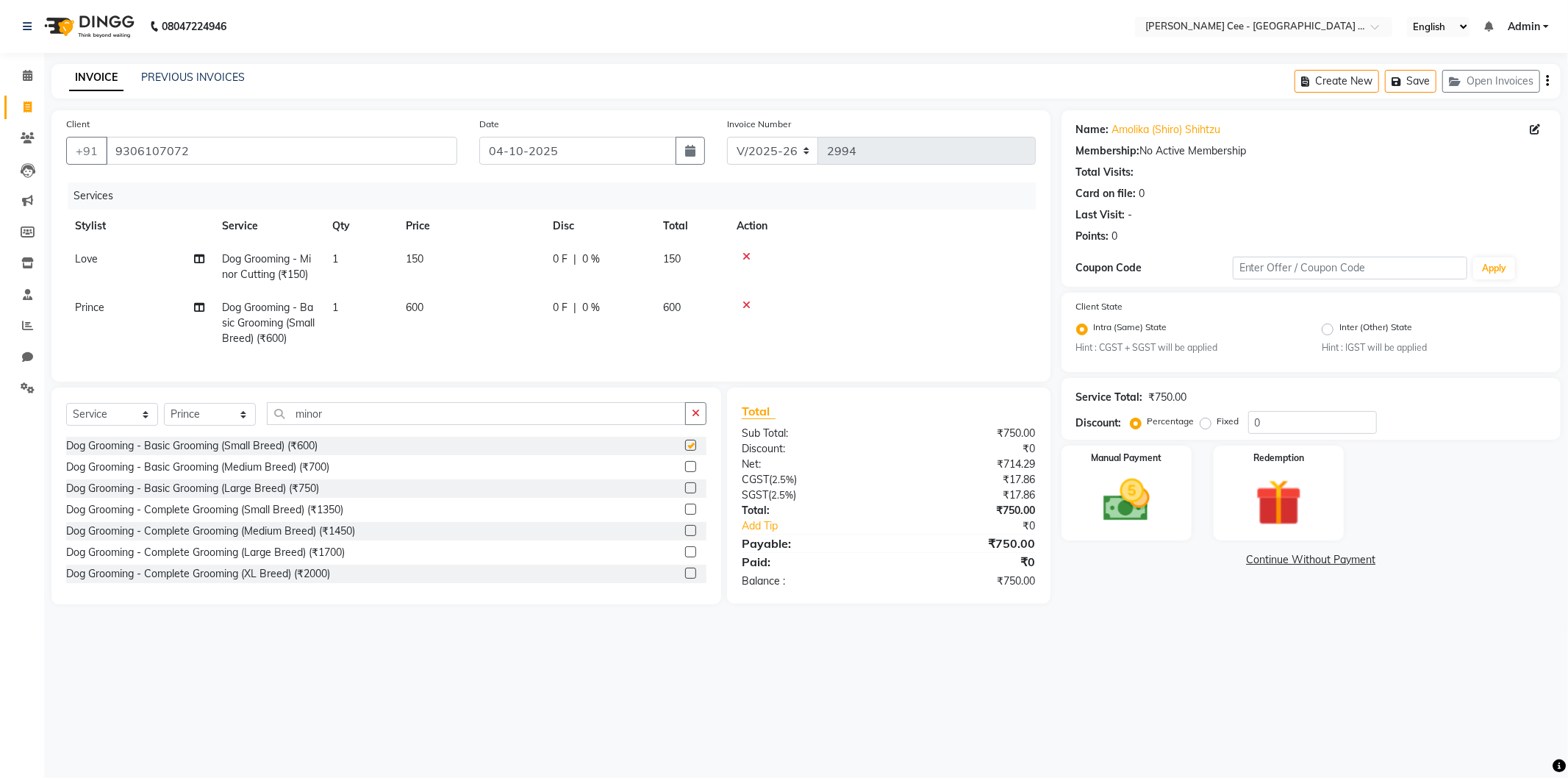
checkbox input "false"
click at [99, 426] on select "Select Service Product Membership Package Voucher Prepaid Gift Card" at bounding box center [112, 414] width 92 height 23
select select "product"
click at [66, 415] on select "Select Service Product Membership Package Voucher Prepaid Gift Card" at bounding box center [112, 414] width 92 height 23
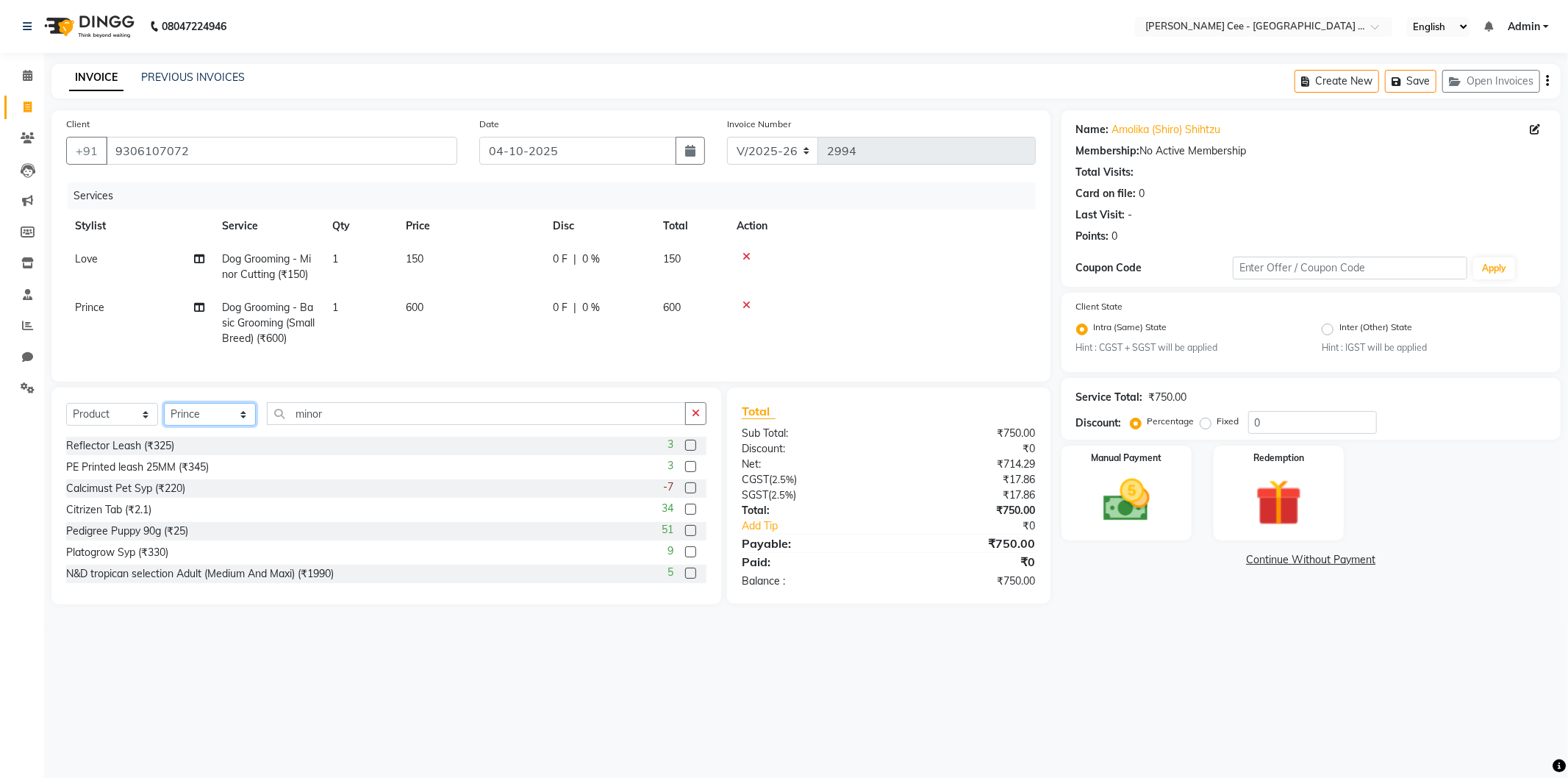
drag, startPoint x: 200, startPoint y: 424, endPoint x: 201, endPoint y: 437, distance: 13.0
click at [200, 424] on select "Select Stylist Arsh (Helper) Avinash [PERSON_NAME] [PERSON_NAME] [PERSON_NAME] …" at bounding box center [210, 414] width 92 height 23
select select "80152"
click at [164, 415] on select "Select Stylist Arsh (Helper) Avinash [PERSON_NAME] [PERSON_NAME] [PERSON_NAME] …" at bounding box center [210, 414] width 92 height 23
click at [318, 422] on input "minor" at bounding box center [477, 414] width 419 height 23
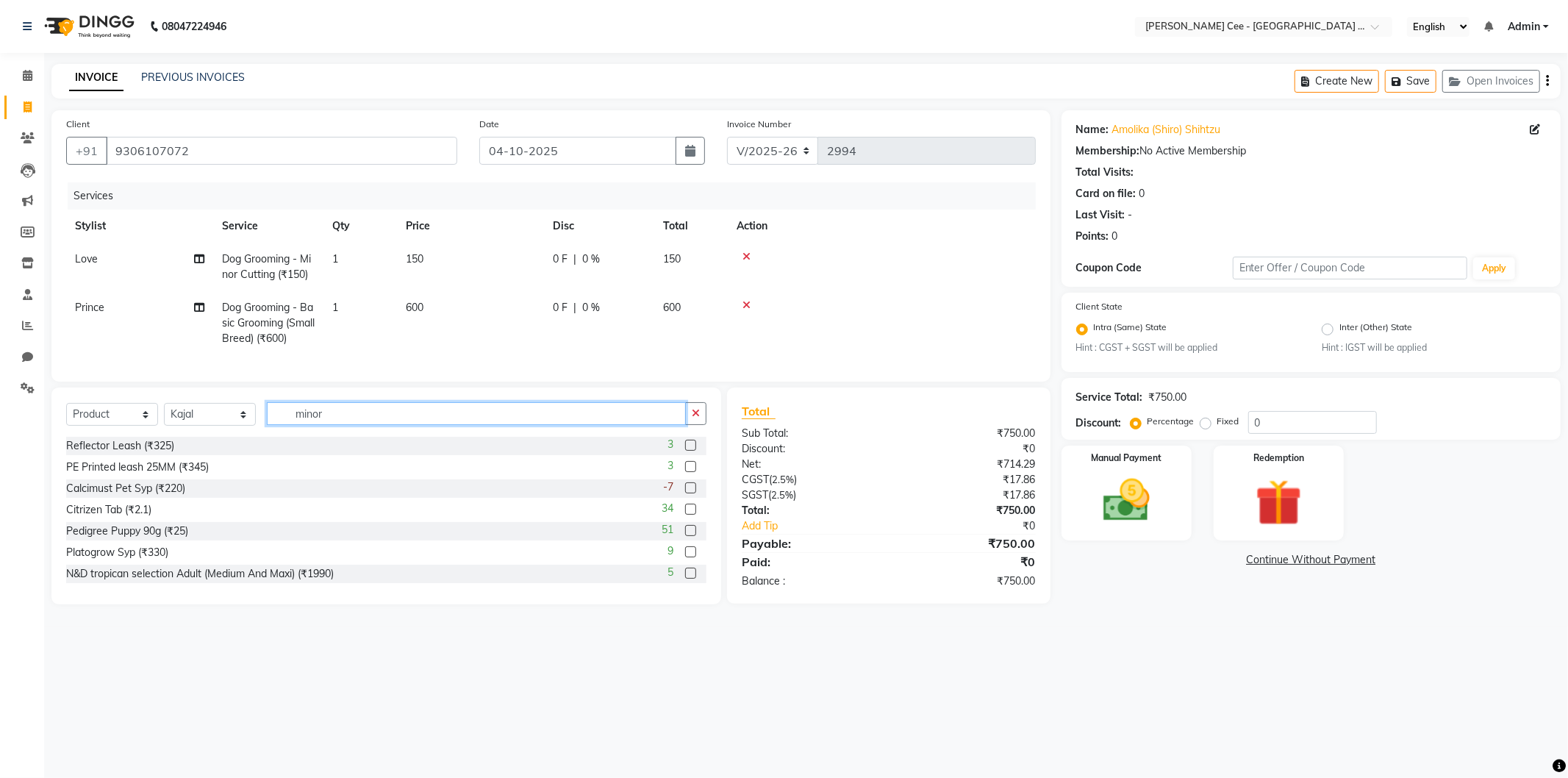
click at [318, 422] on input "minor" at bounding box center [477, 414] width 419 height 23
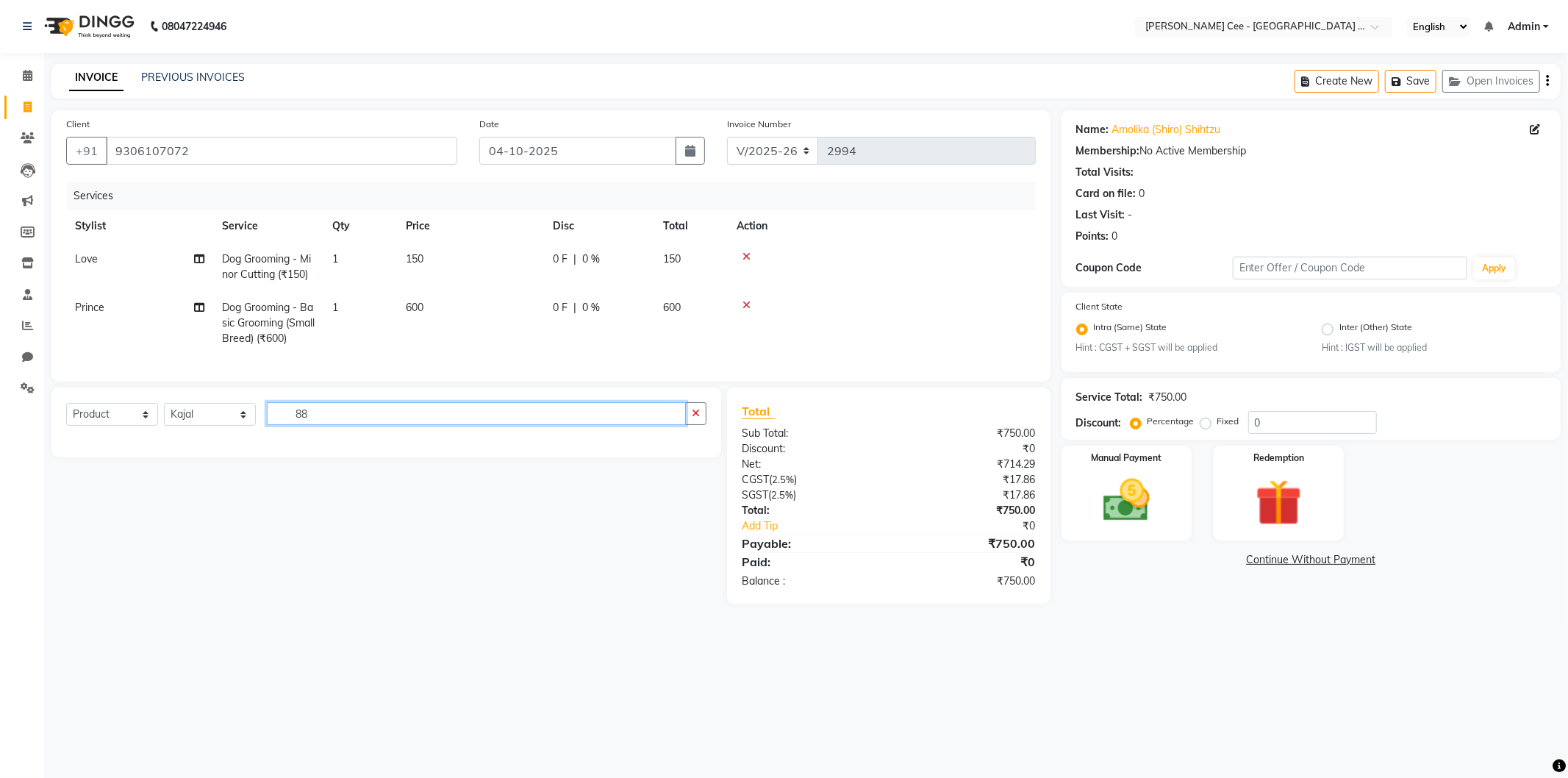
type input "8"
type input "Pan"
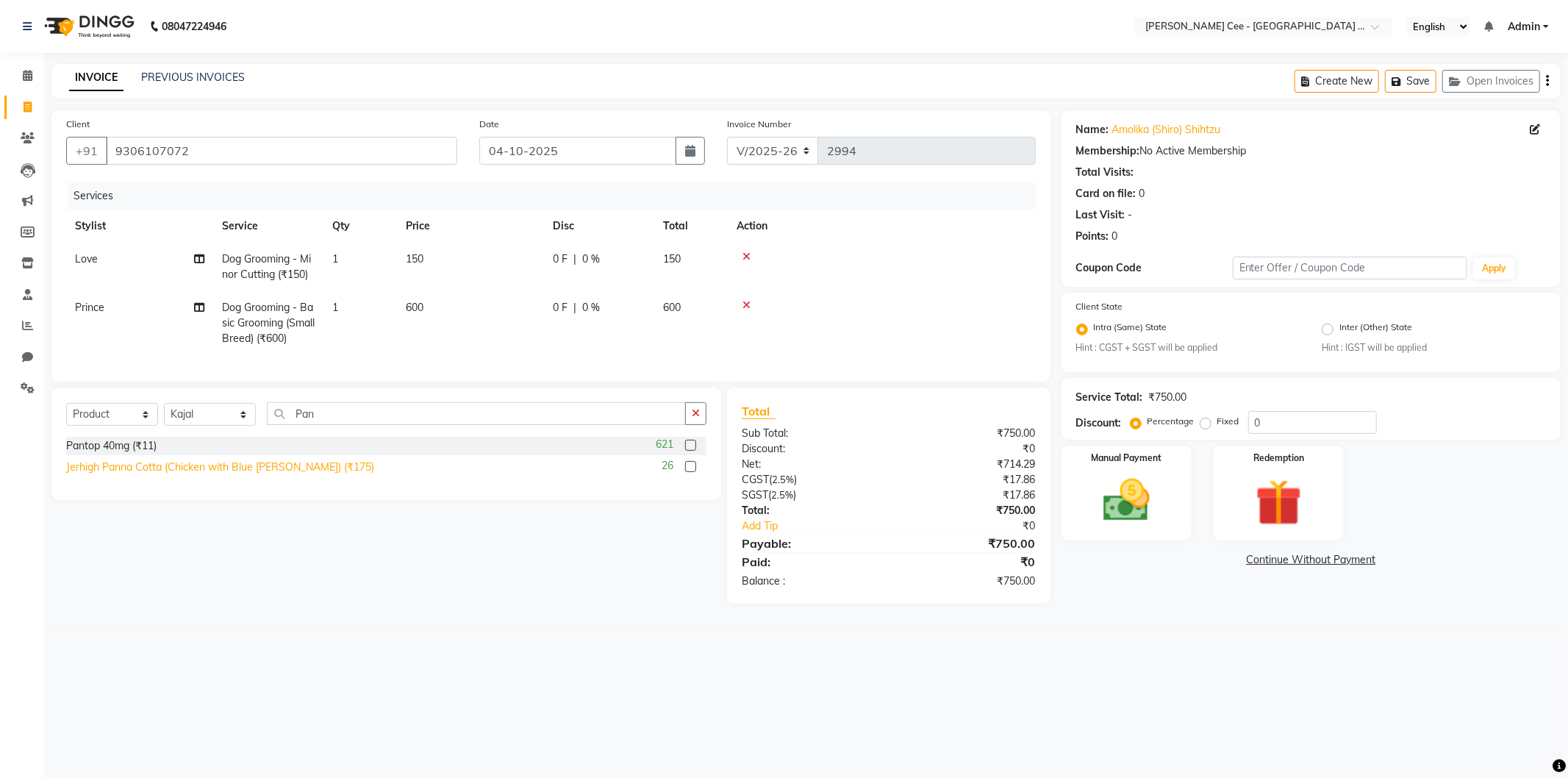
click at [263, 475] on div "Jerhigh Panna Cotta (Chicken with Blue berry) (₹175)" at bounding box center [220, 468] width 308 height 15
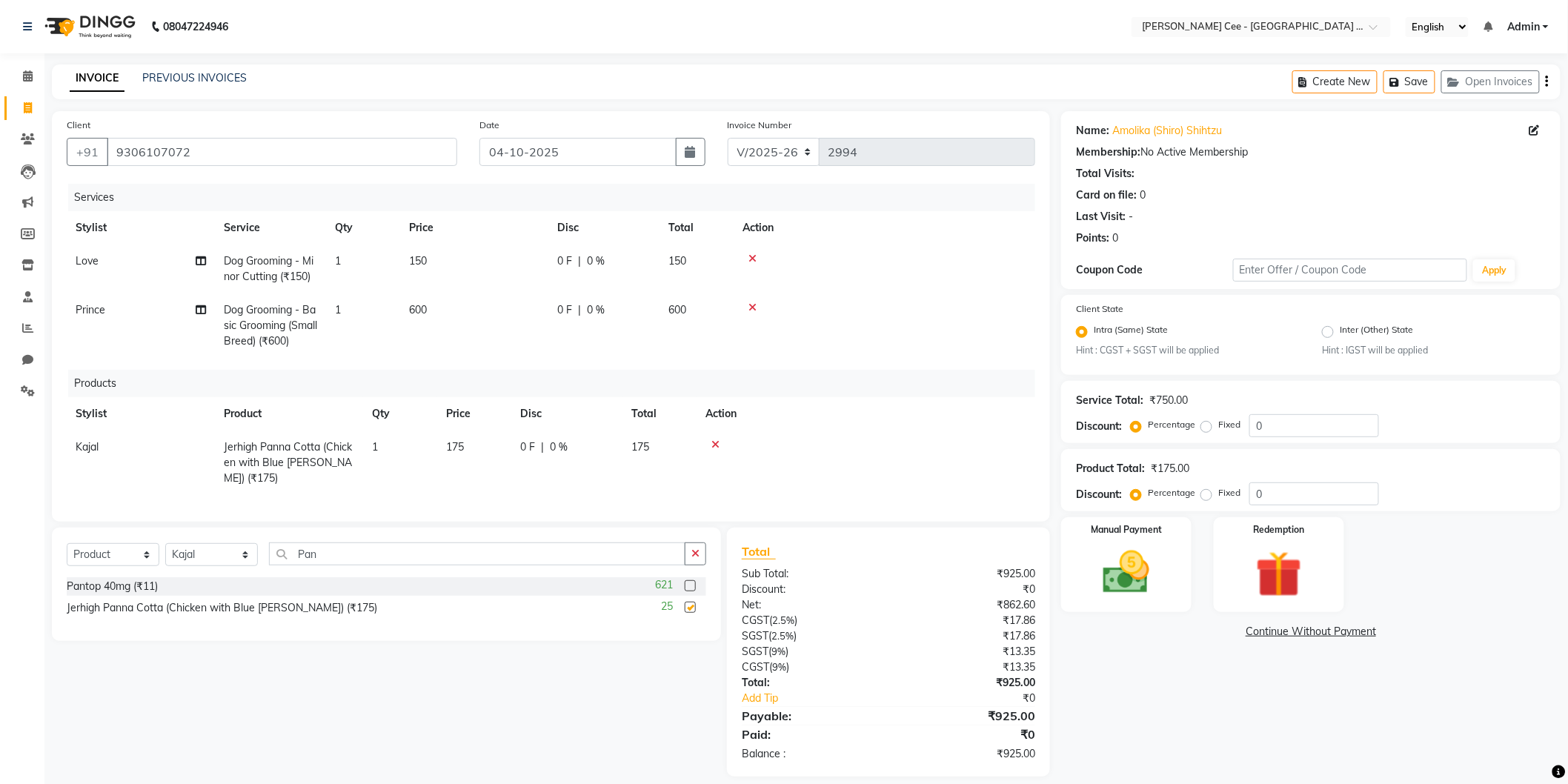
checkbox input "false"
click at [301, 550] on input "Pan" at bounding box center [477, 554] width 417 height 23
type input "8851759457520"
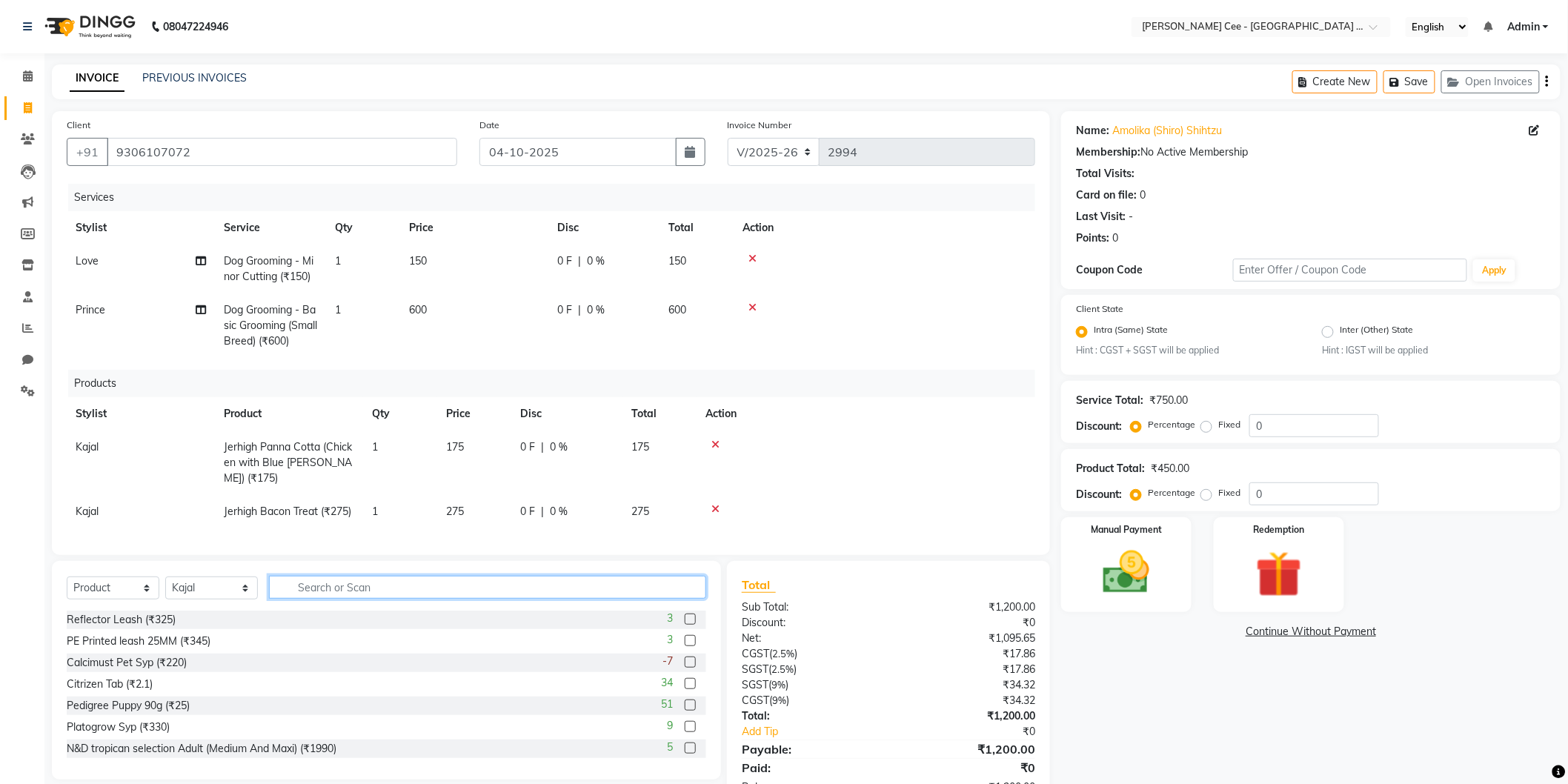
click at [346, 579] on input "text" at bounding box center [487, 587] width 437 height 23
type input "dog t"
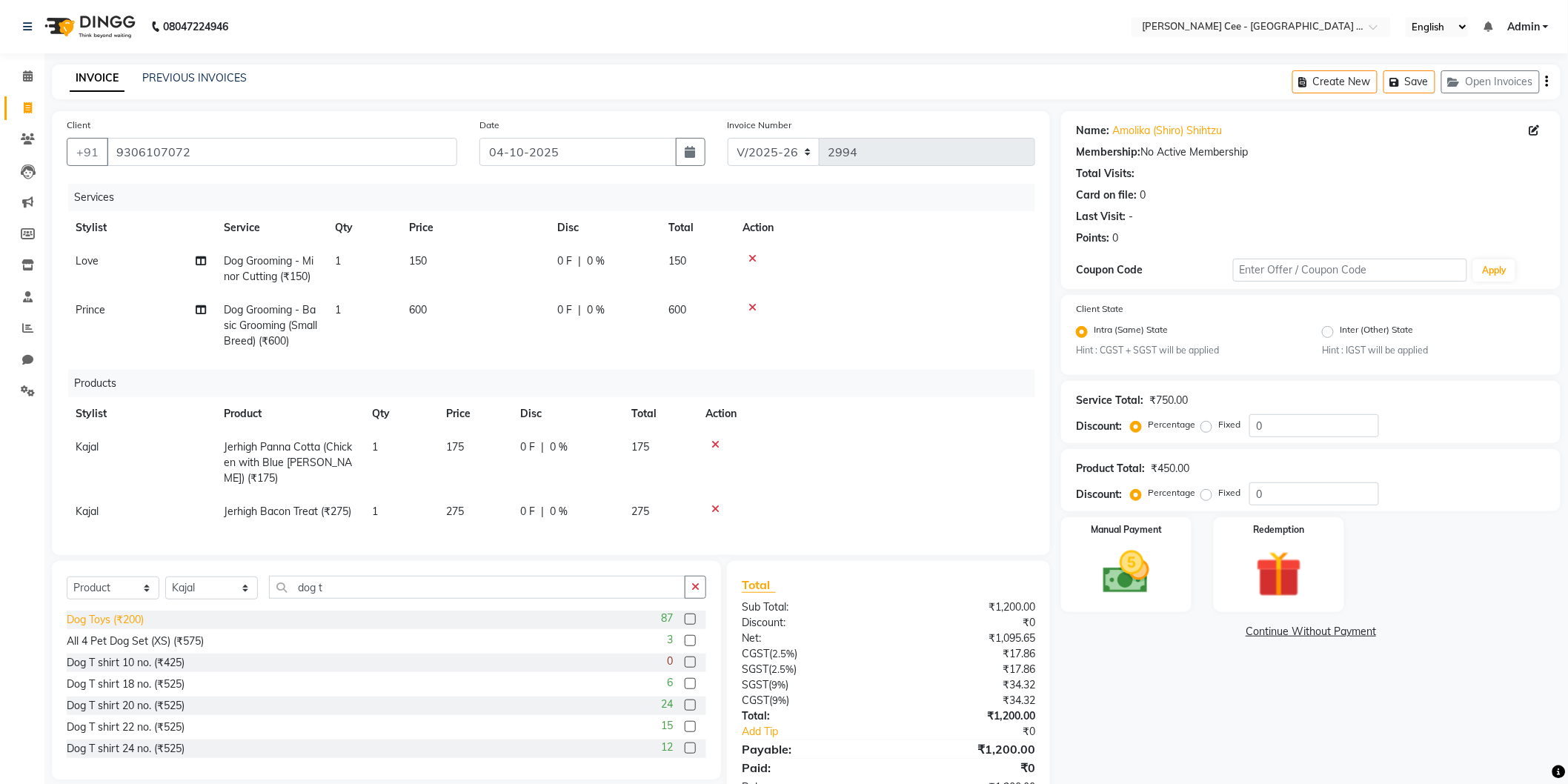
click at [117, 614] on div "Dog Toys (₹200)" at bounding box center [105, 620] width 77 height 15
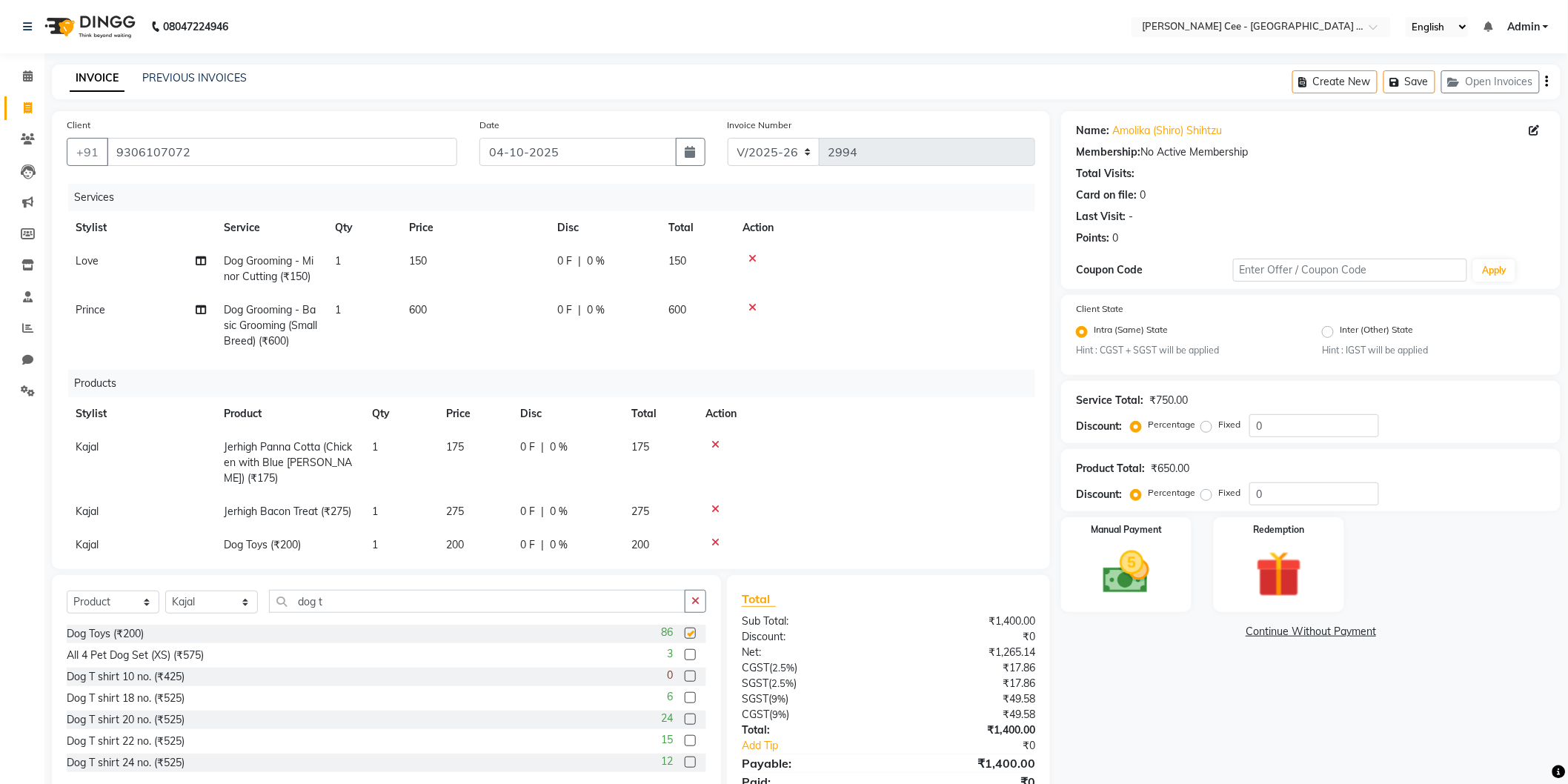
checkbox input "false"
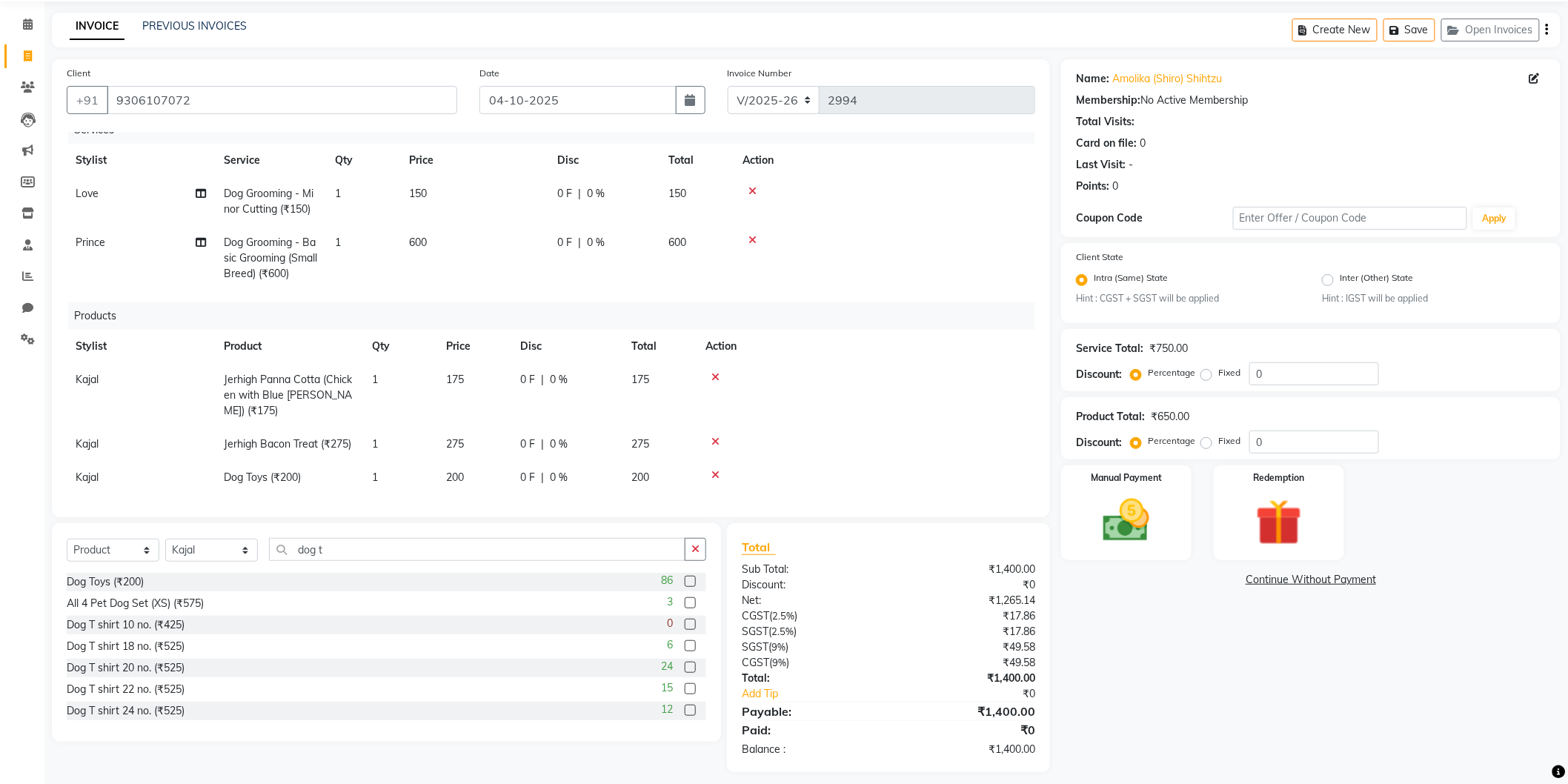
scroll to position [61, 0]
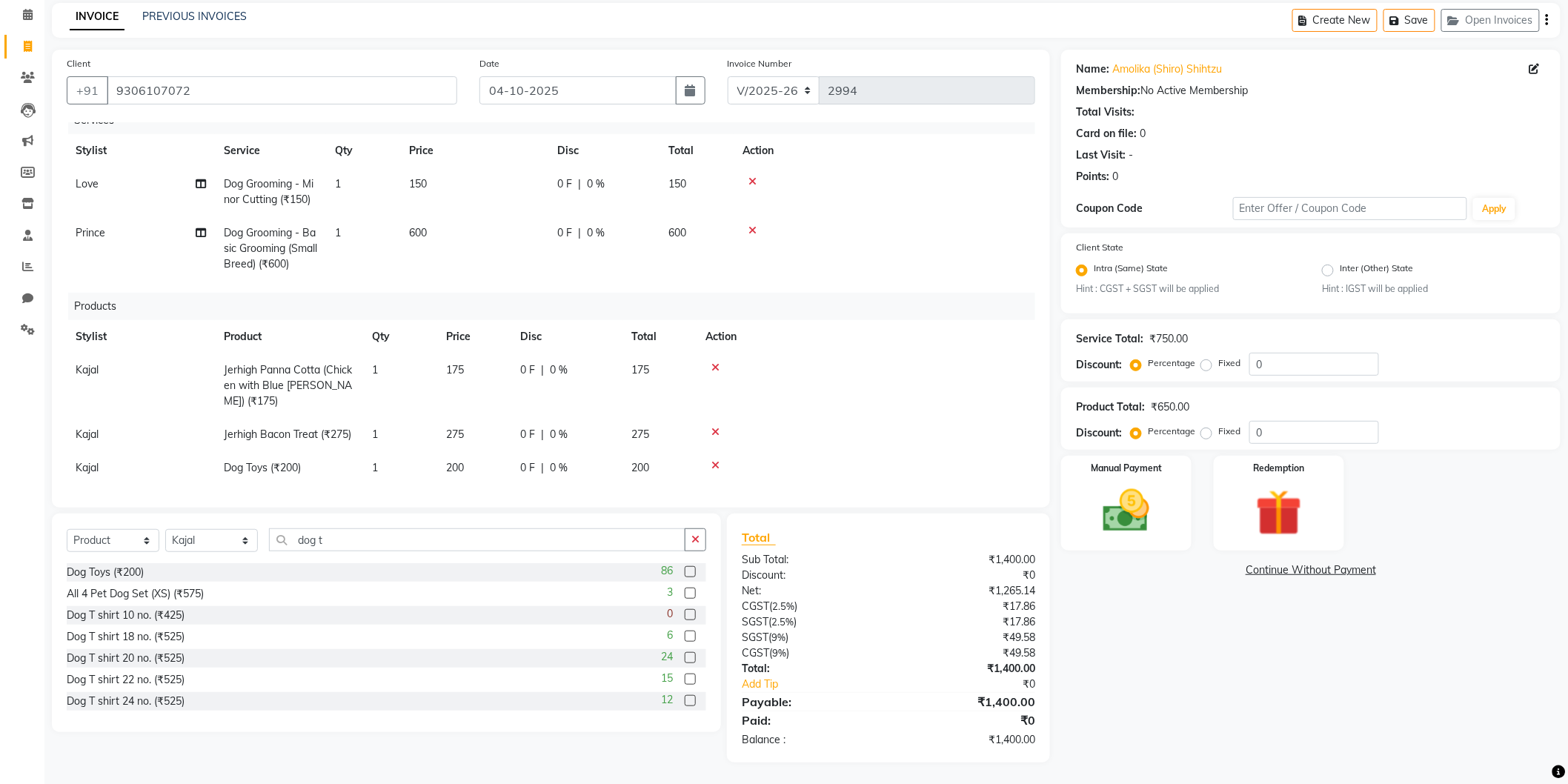
click at [453, 461] on span "200" at bounding box center [455, 468] width 18 height 14
select select "80152"
click at [462, 460] on input "200" at bounding box center [475, 471] width 56 height 23
type input "40"
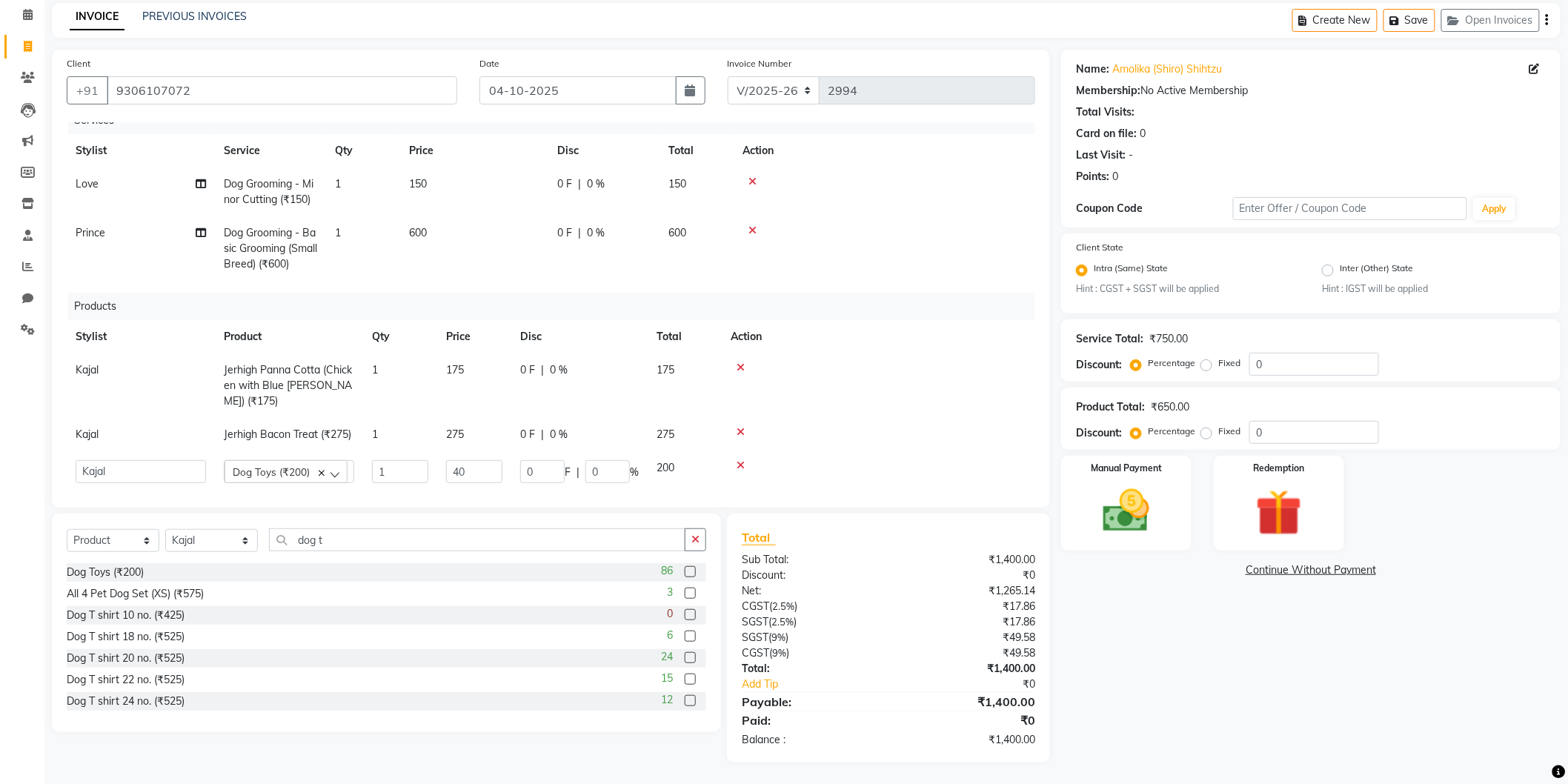
click at [869, 430] on td at bounding box center [879, 435] width 314 height 33
click at [107, 574] on div "Dog Toys (₹200)" at bounding box center [105, 573] width 77 height 15
checkbox input "false"
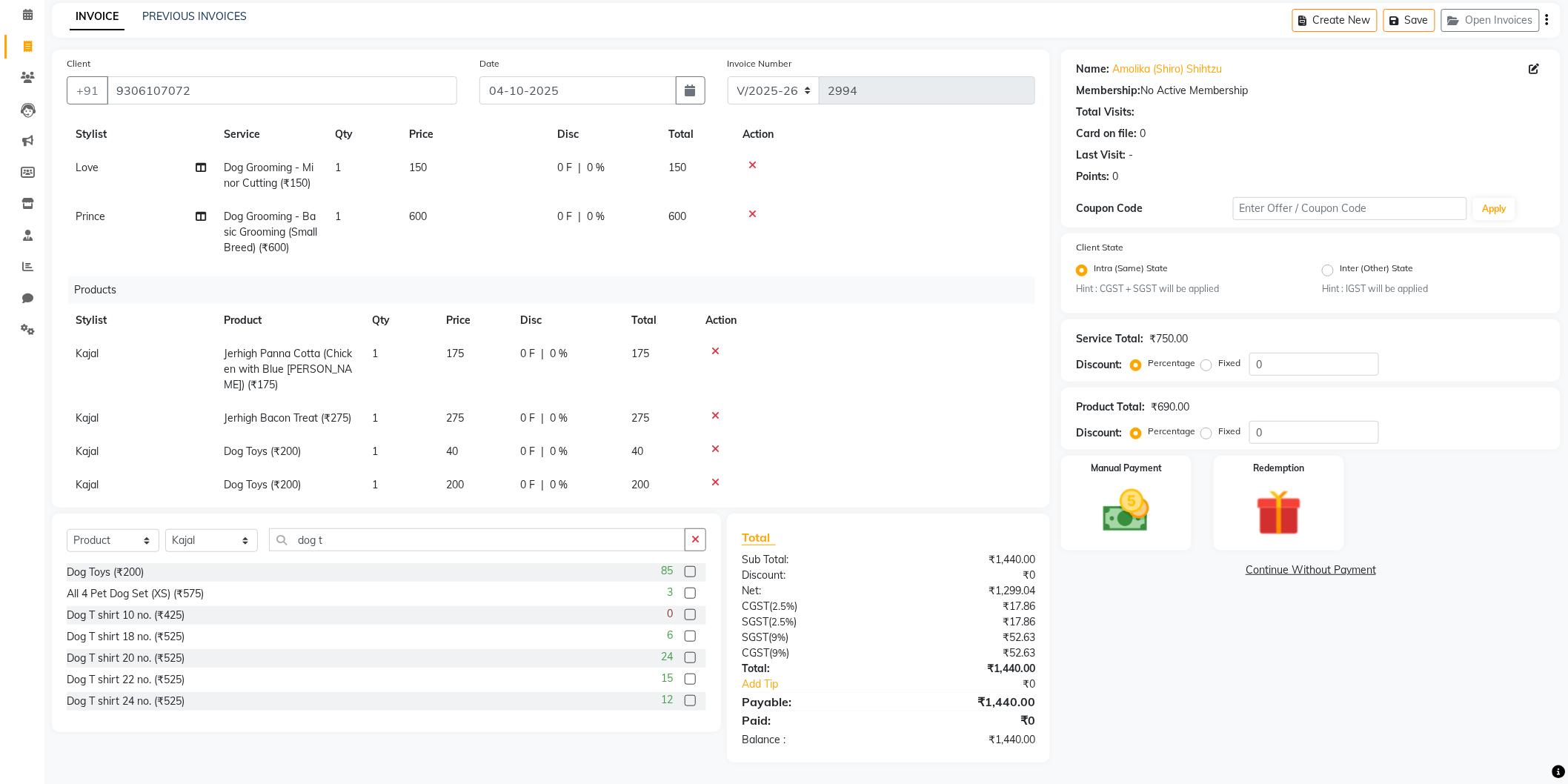
scroll to position [49, 0]
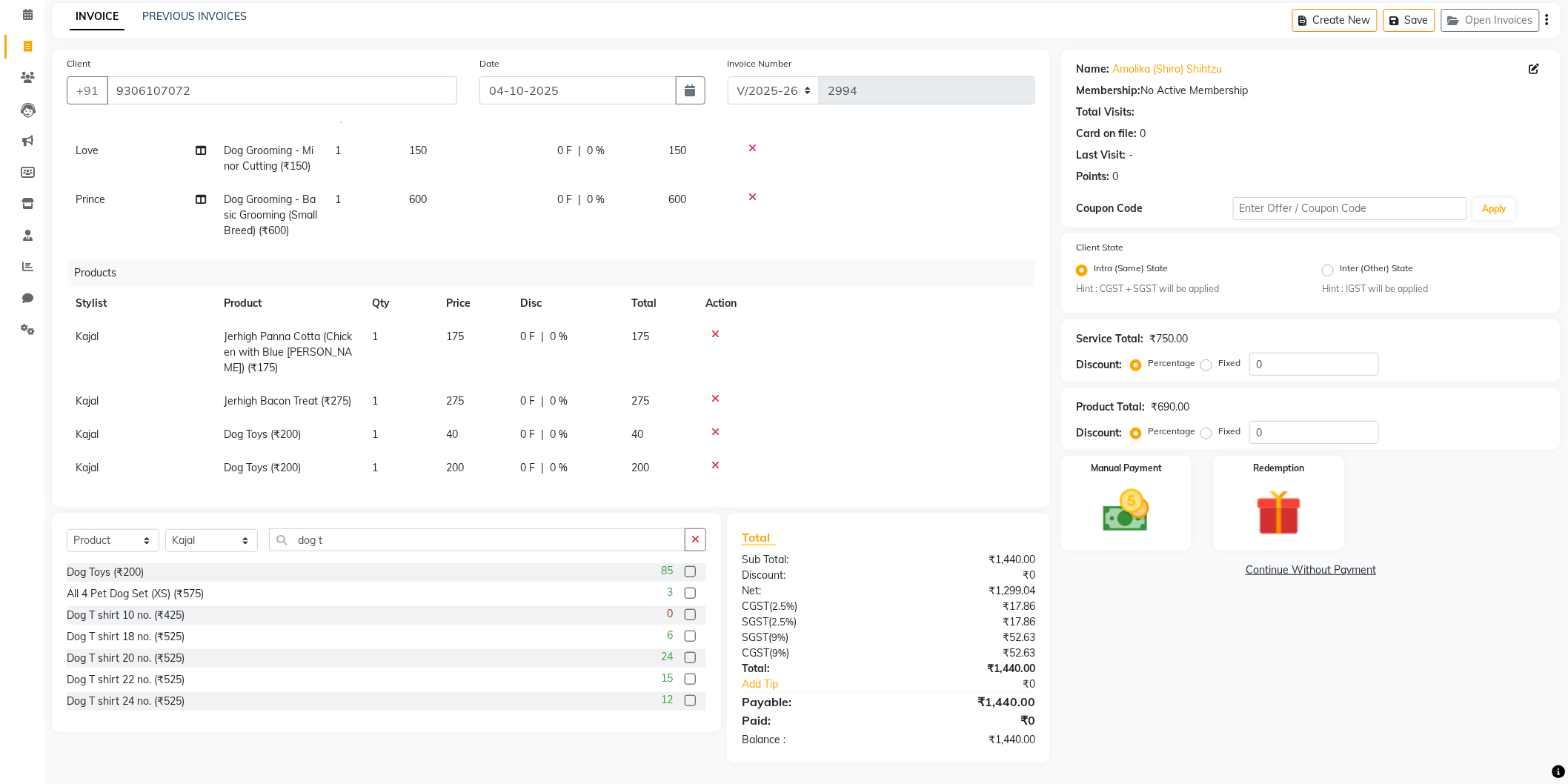
click at [448, 461] on span "200" at bounding box center [455, 468] width 18 height 14
select select "80152"
click at [460, 460] on input "200" at bounding box center [475, 471] width 56 height 23
type input "100"
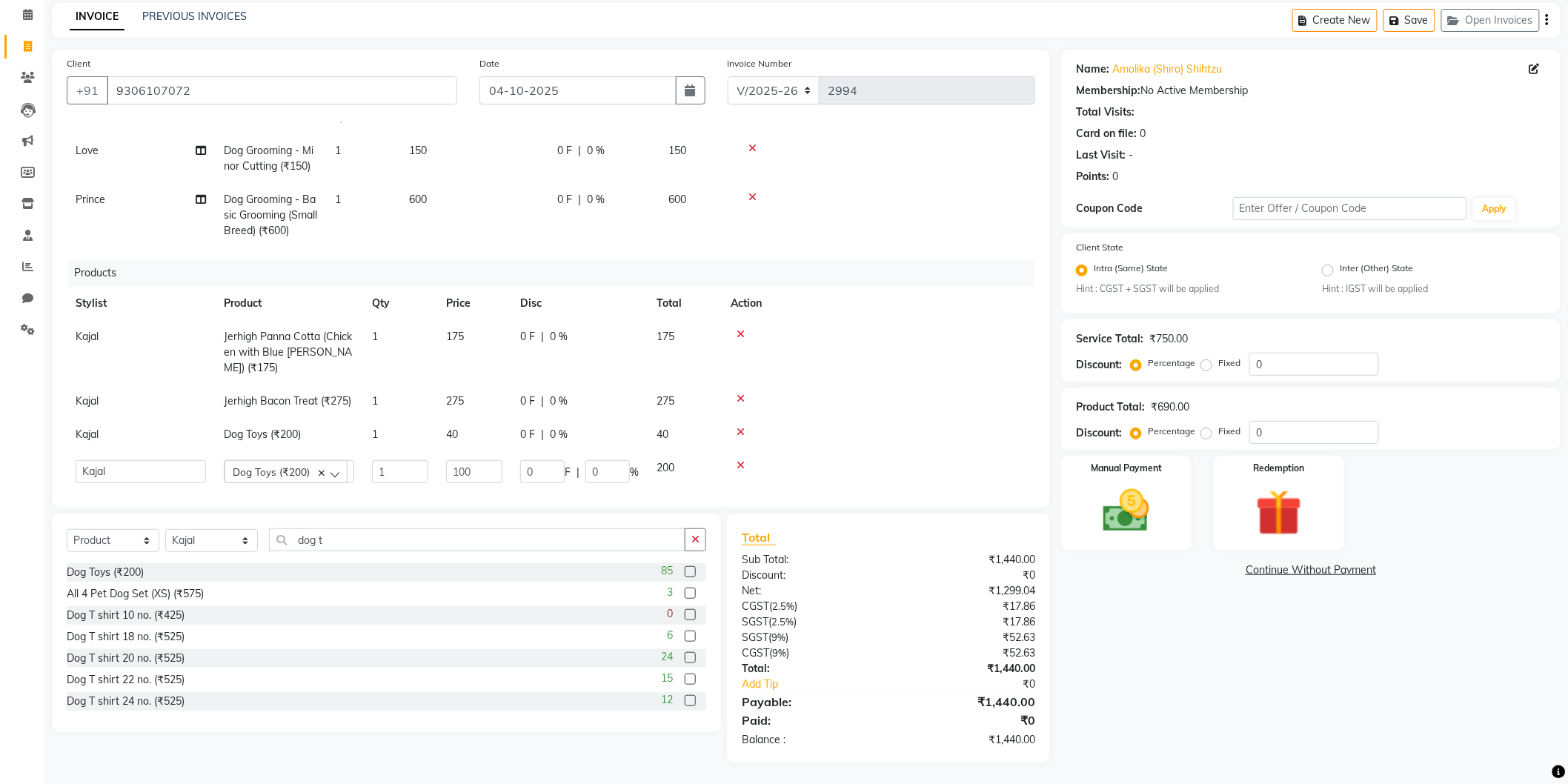
click at [877, 427] on div at bounding box center [879, 432] width 296 height 10
click at [1249, 430] on input "0" at bounding box center [1314, 432] width 130 height 23
type input "20"
click at [556, 427] on span "20 %" at bounding box center [562, 435] width 24 height 15
select select "80152"
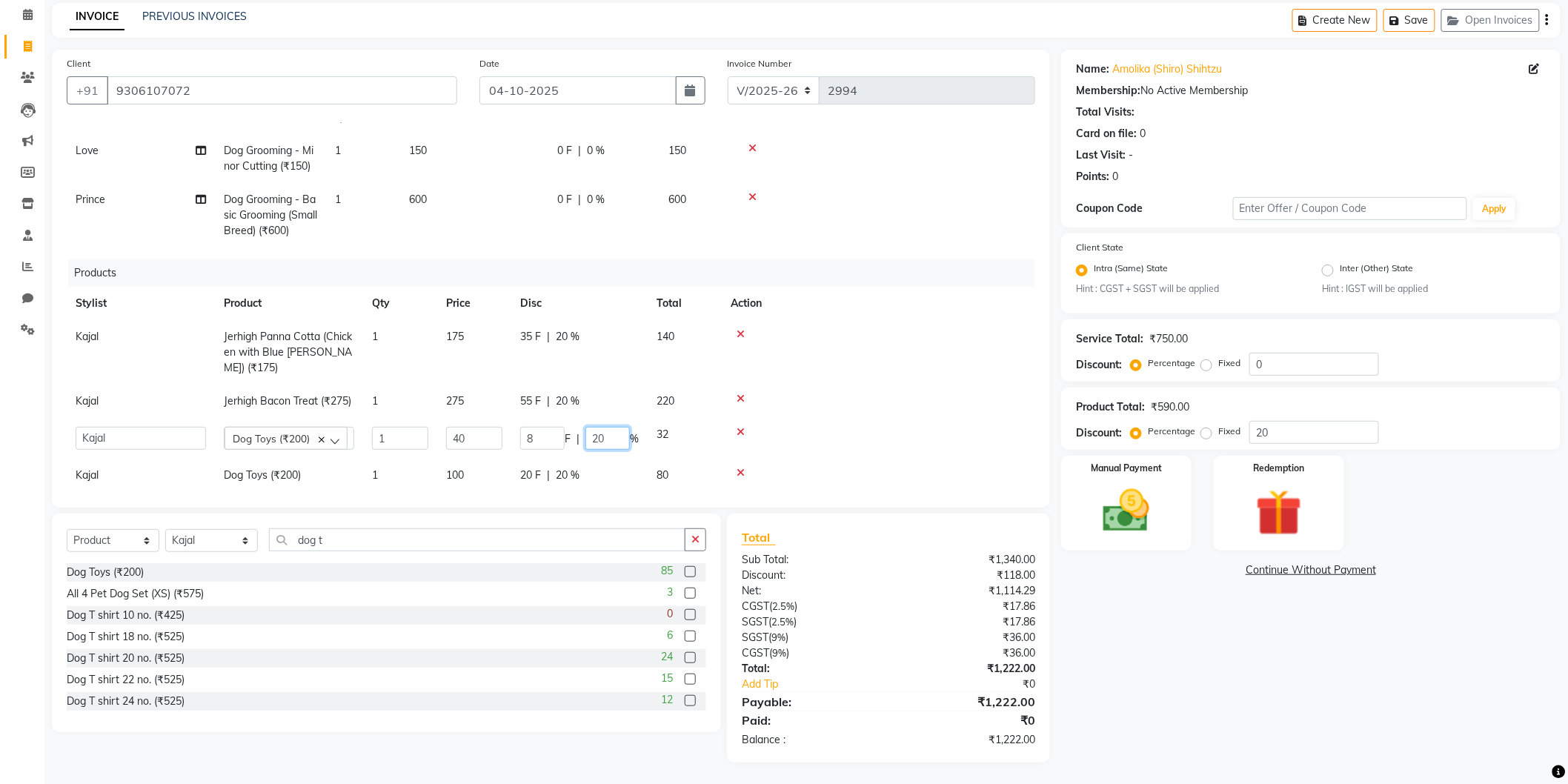
click at [591, 427] on input "20" at bounding box center [608, 438] width 44 height 23
type input "30"
click at [877, 427] on div at bounding box center [879, 432] width 296 height 10
click at [556, 460] on span "20 %" at bounding box center [568, 468] width 24 height 15
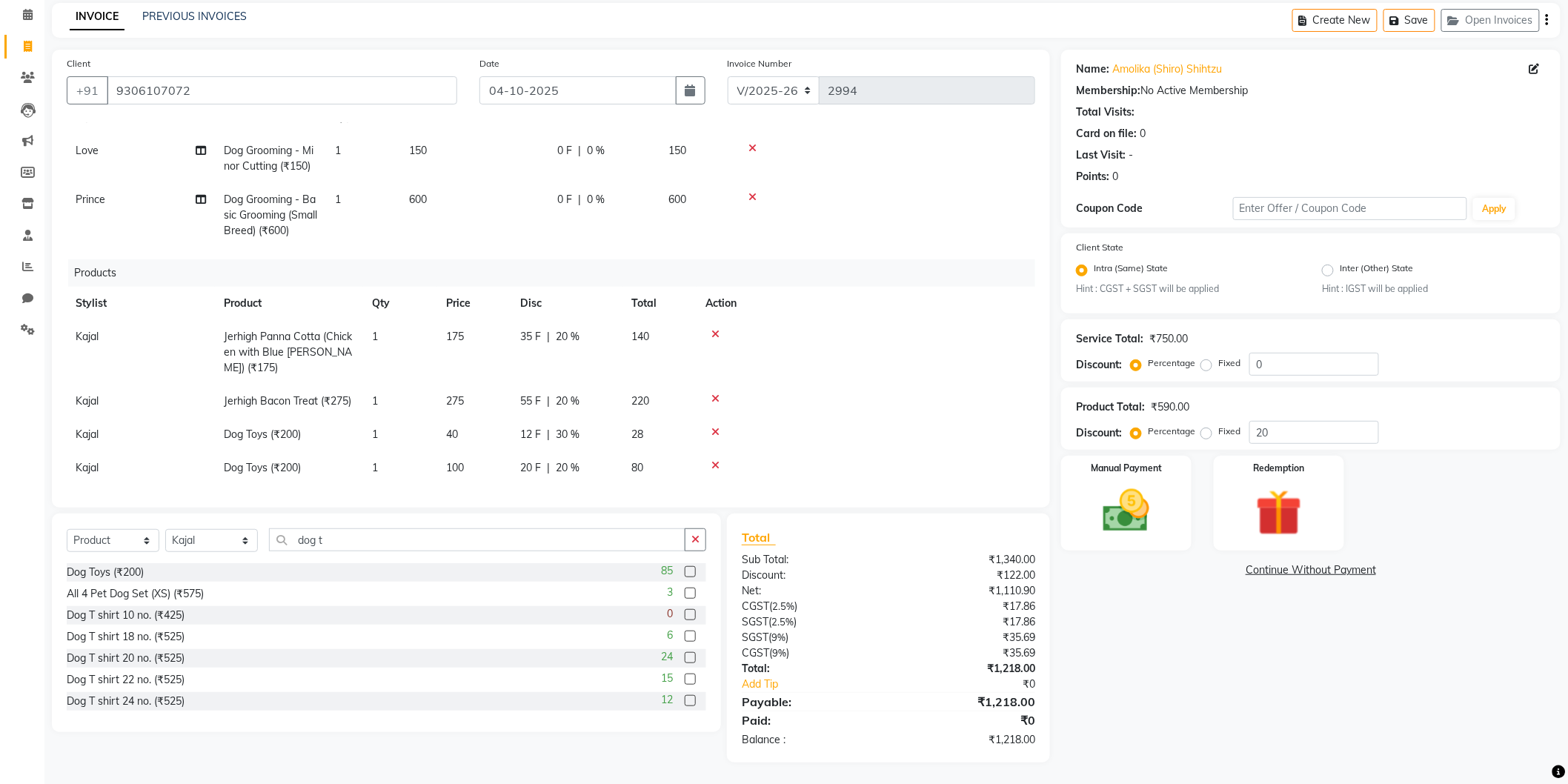
select select "80152"
click at [588, 460] on input "20" at bounding box center [608, 471] width 44 height 23
type input "30"
click at [918, 427] on td at bounding box center [866, 435] width 338 height 33
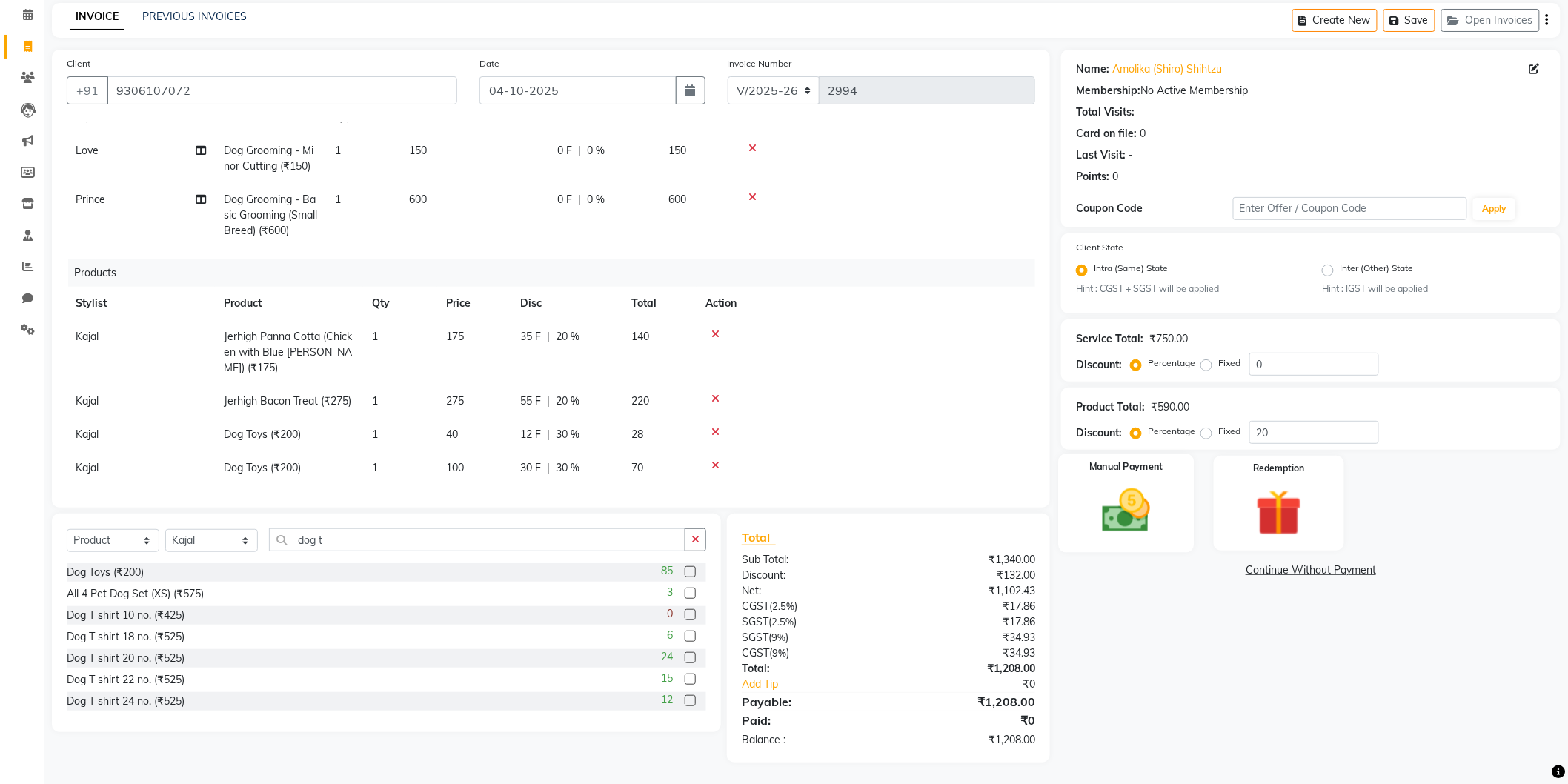
click at [1128, 521] on img at bounding box center [1127, 510] width 78 height 55
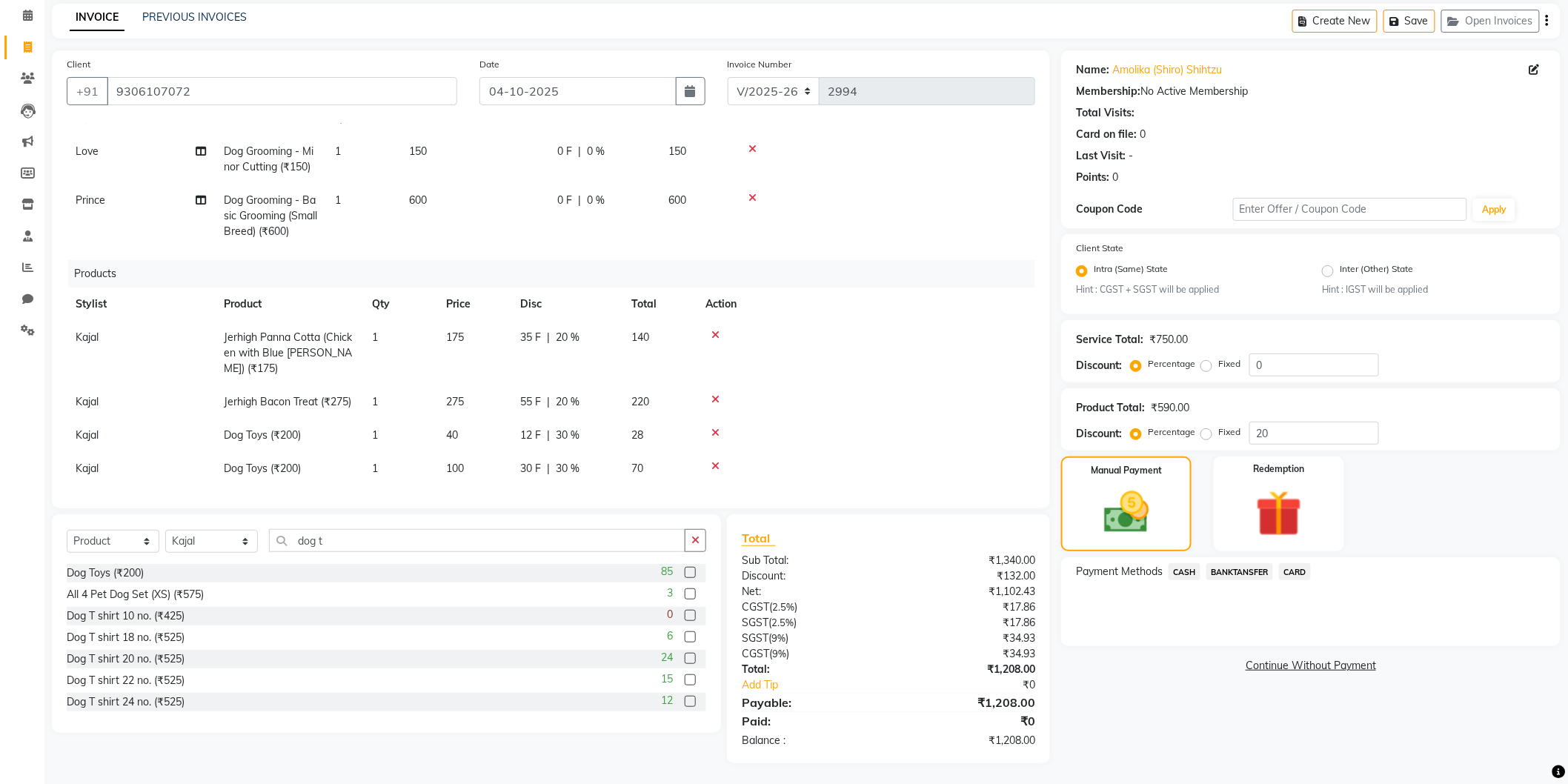
scroll to position [61, 0]
click at [873, 427] on div at bounding box center [866, 432] width 321 height 10
click at [1186, 568] on span "CASH" at bounding box center [1185, 571] width 32 height 17
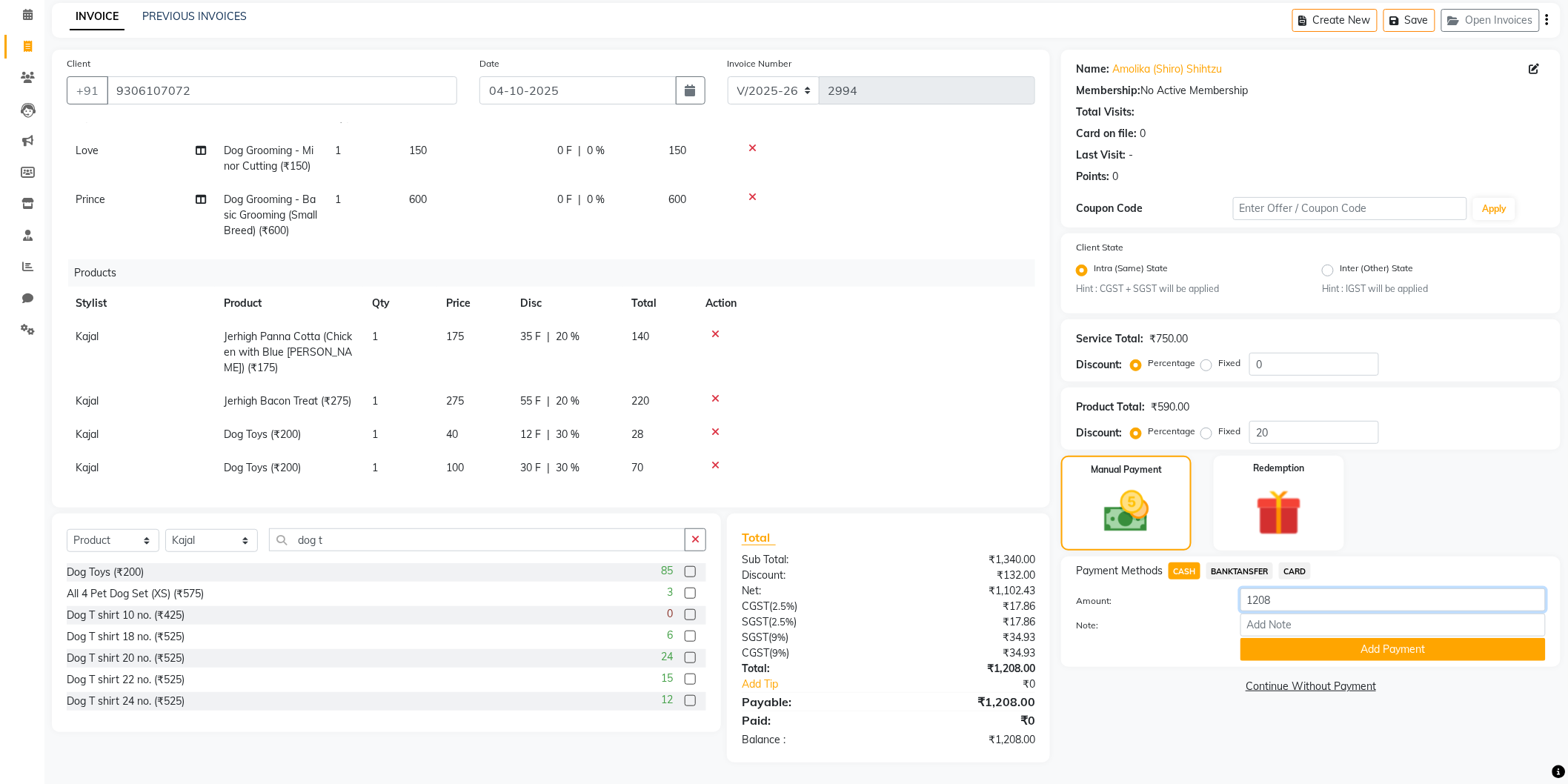
click at [1259, 598] on input "1208" at bounding box center [1393, 600] width 305 height 23
type input "750"
click at [1323, 654] on button "Add Payment" at bounding box center [1393, 649] width 305 height 23
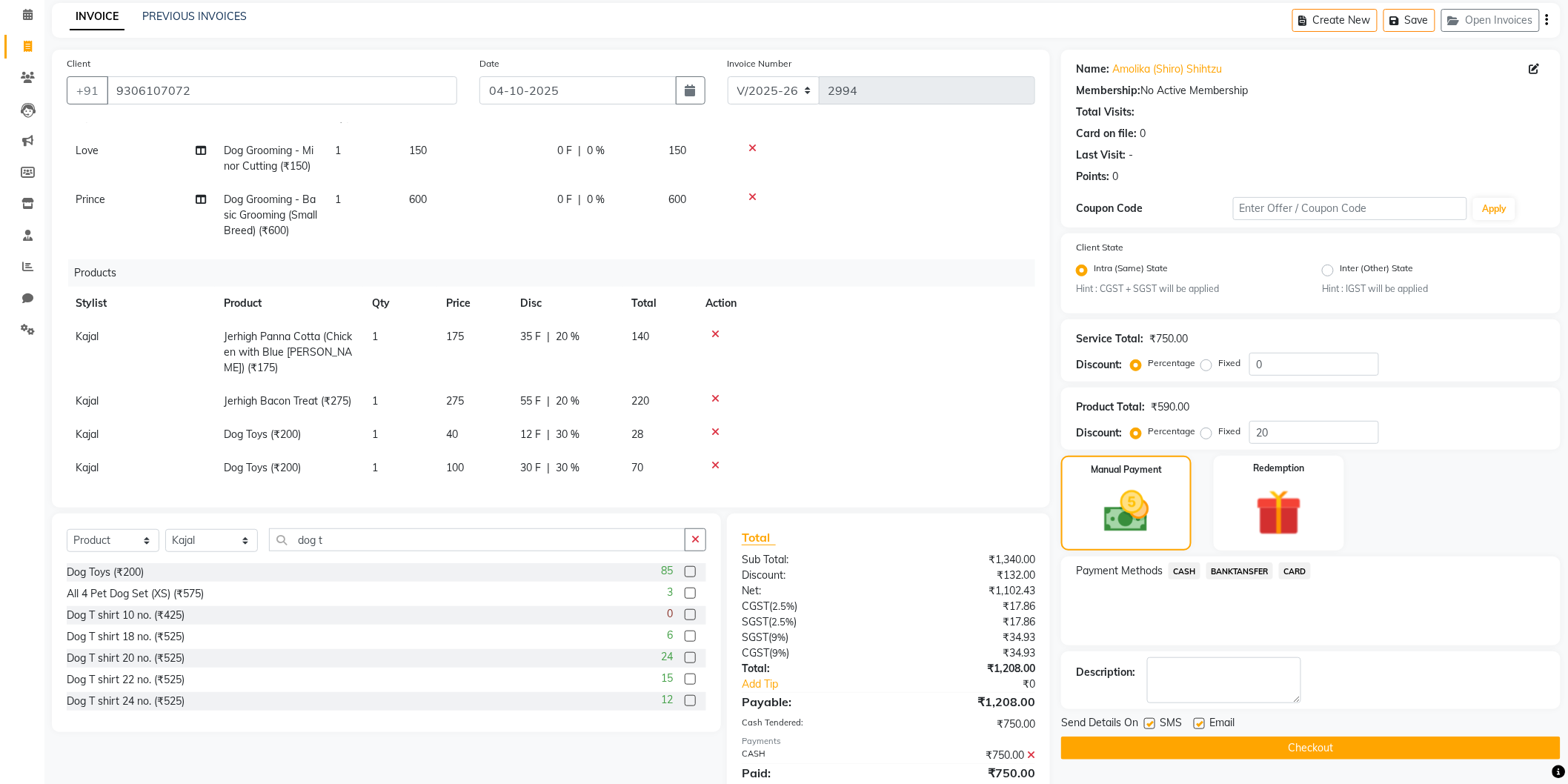
click at [1228, 561] on div "Payment Methods CASH BANKTANSFER CARD" at bounding box center [1311, 601] width 499 height 89
click at [1236, 566] on span "BANKTANSFER" at bounding box center [1240, 571] width 66 height 17
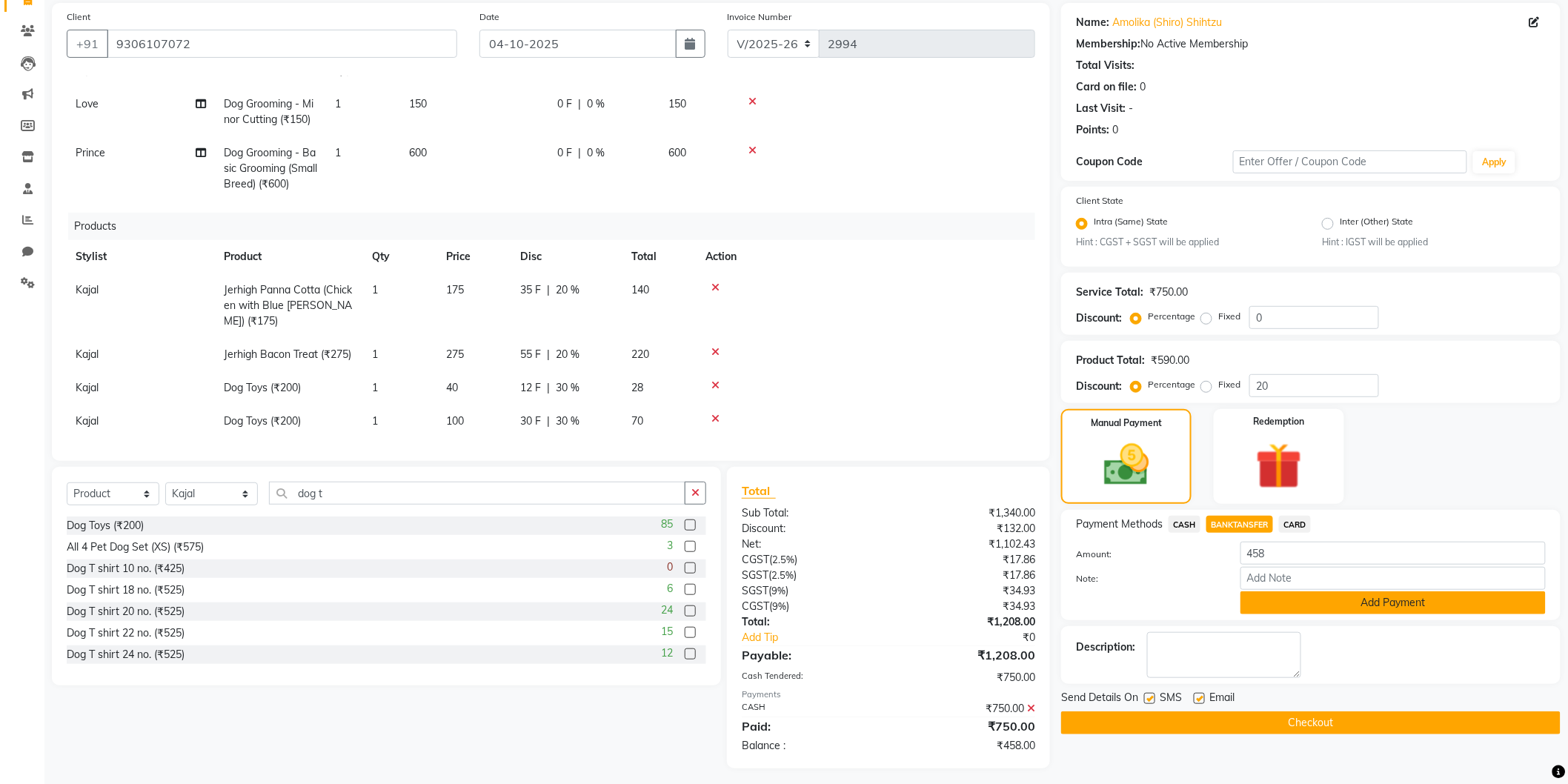
scroll to position [114, 0]
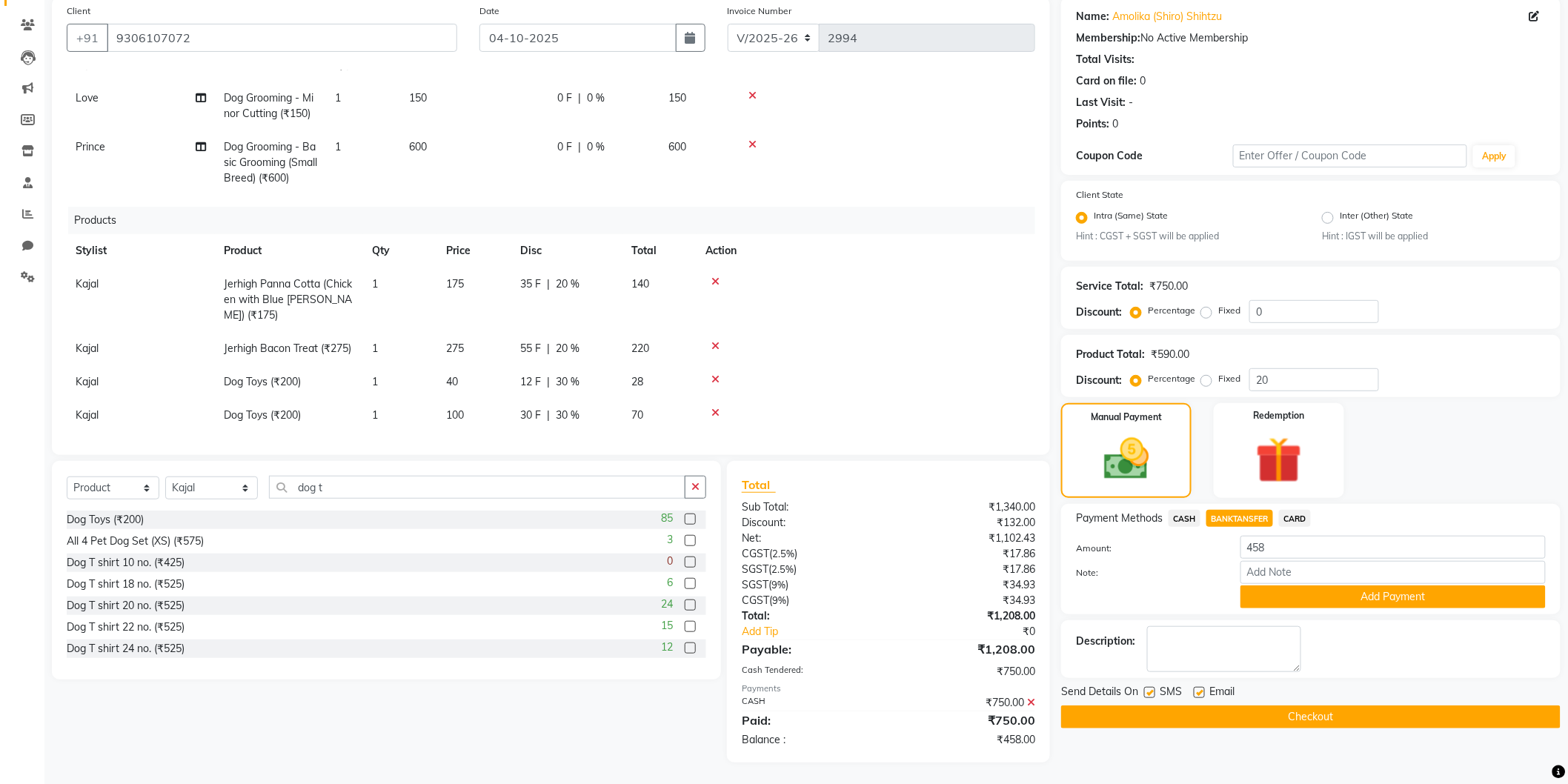
click at [1033, 701] on icon at bounding box center [1031, 702] width 9 height 10
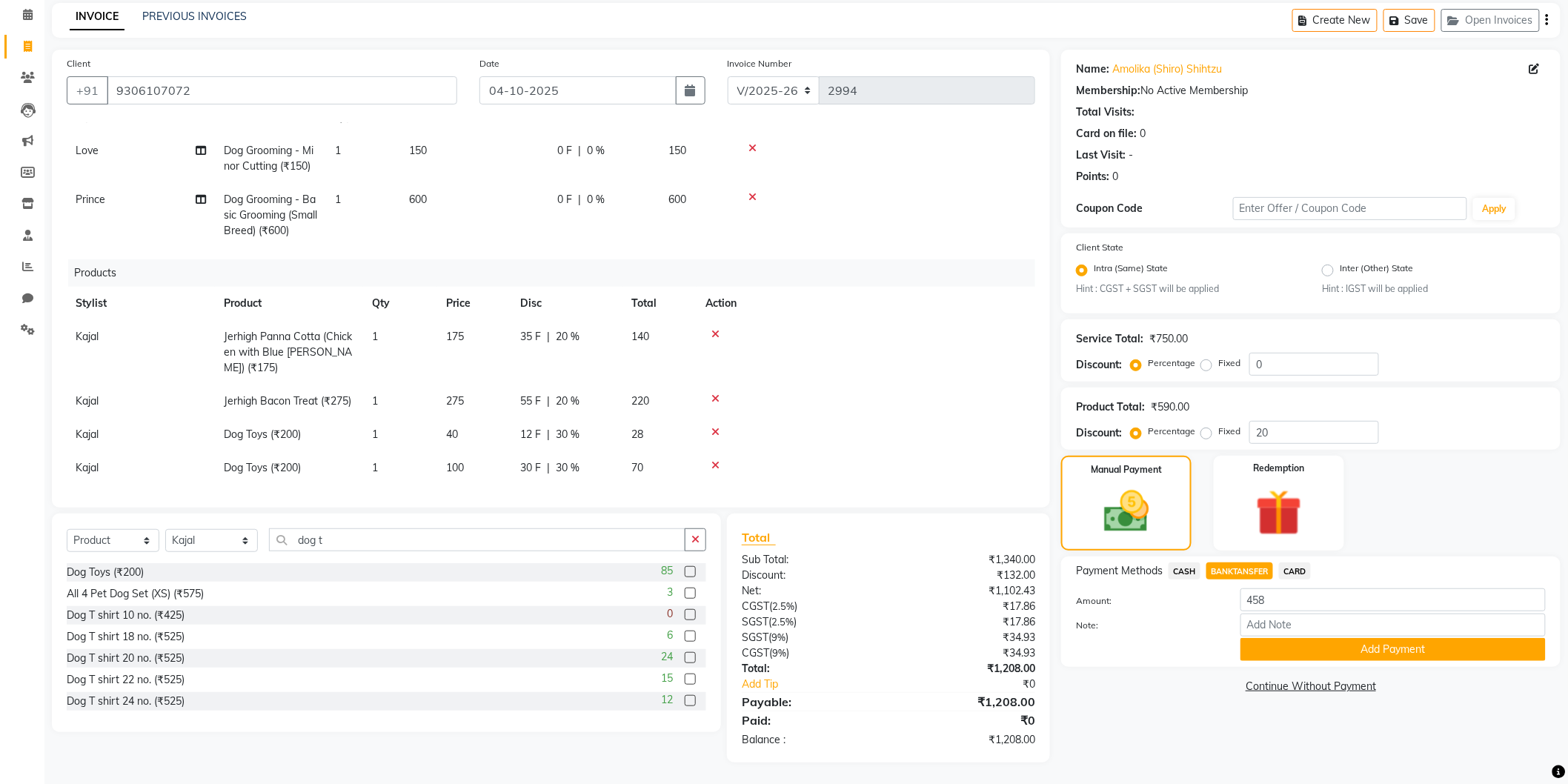
click at [537, 427] on span "12 F" at bounding box center [531, 435] width 20 height 15
select select "80152"
click at [862, 428] on td at bounding box center [879, 439] width 314 height 41
click at [533, 427] on input "12" at bounding box center [543, 438] width 44 height 23
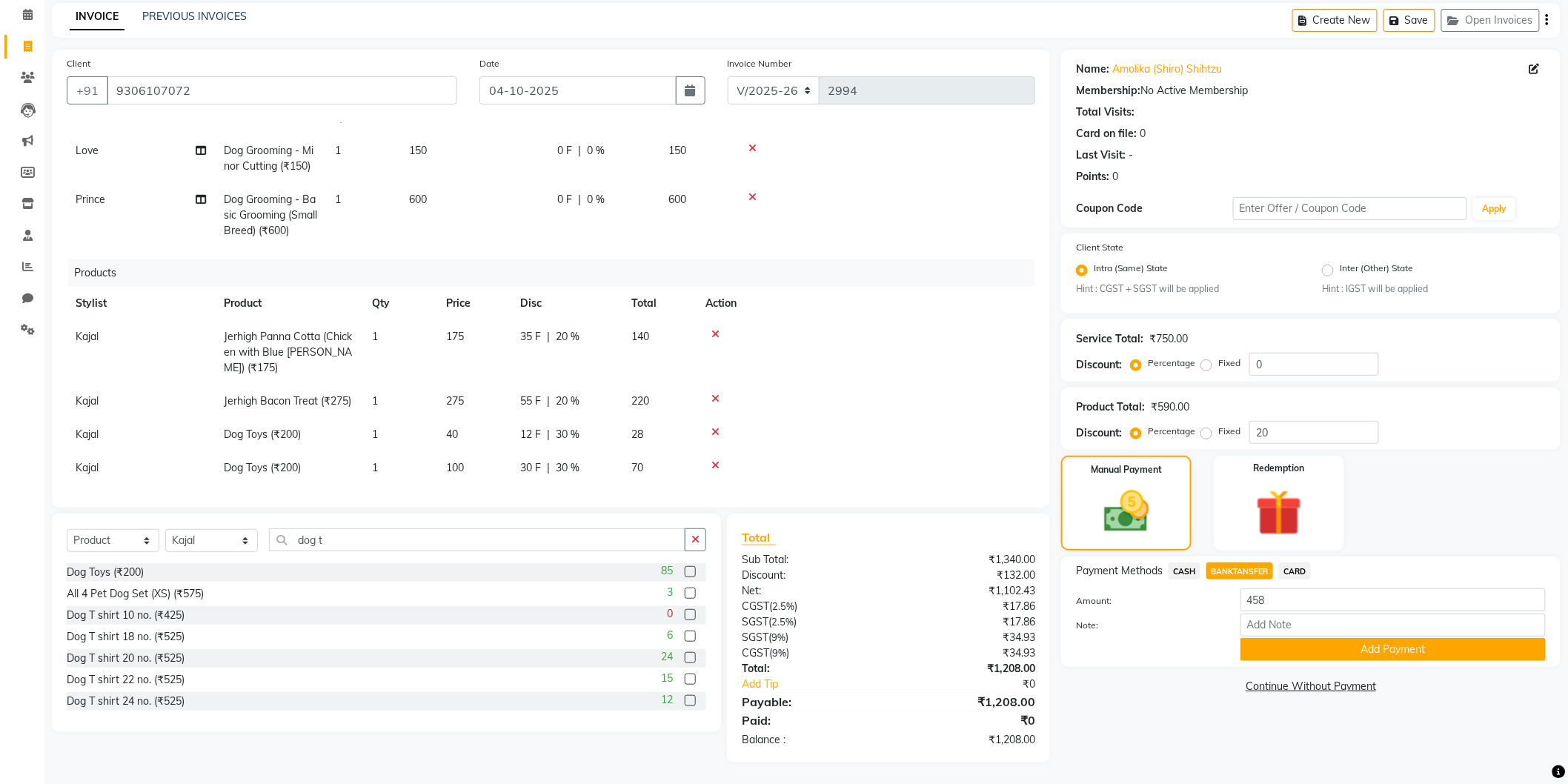
click at [460, 424] on td "40" at bounding box center [474, 435] width 74 height 33
select select "80152"
click at [453, 427] on input "40" at bounding box center [475, 438] width 56 height 23
type input "100"
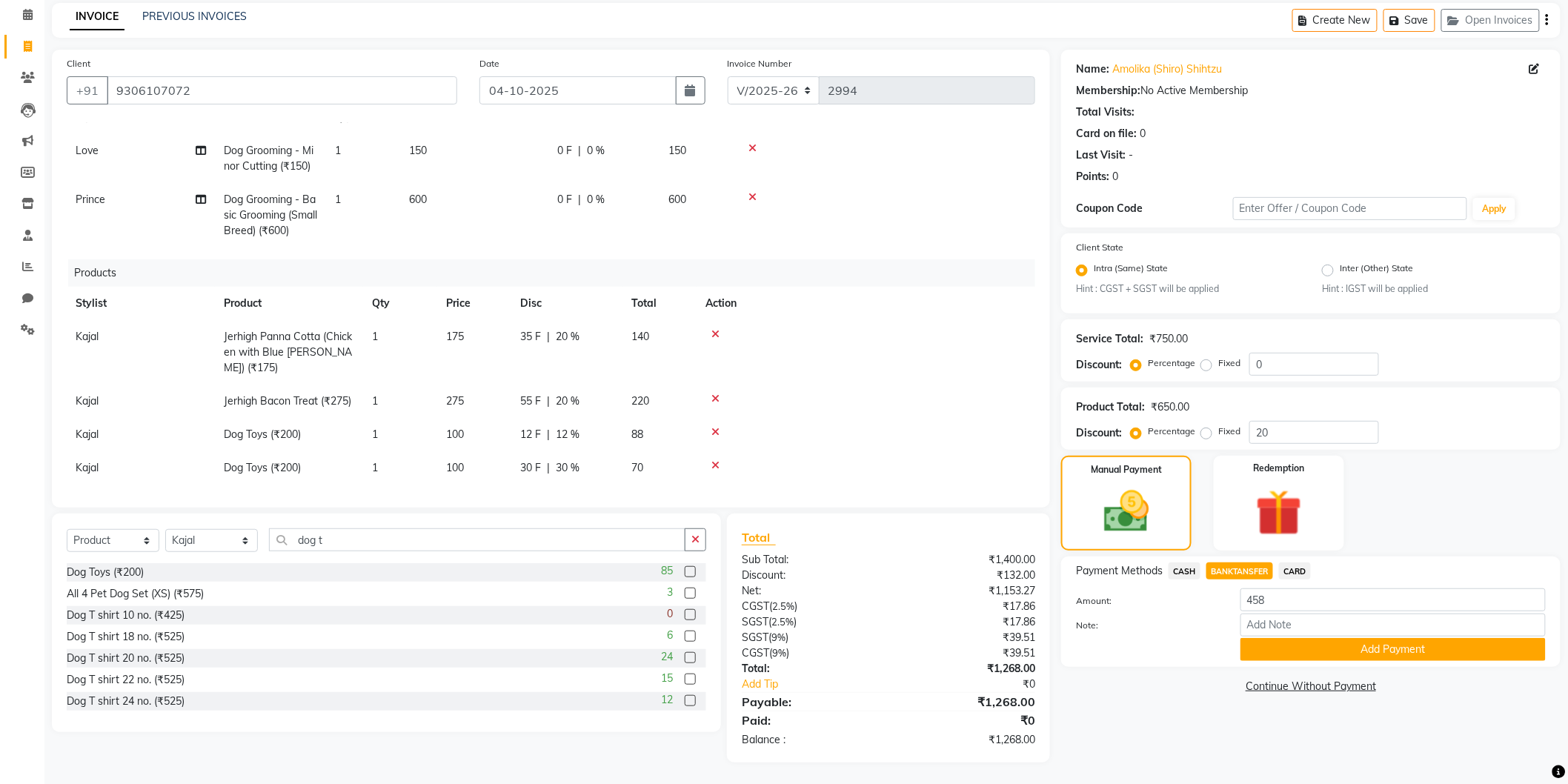
click at [909, 418] on td at bounding box center [866, 435] width 338 height 33
click at [1186, 568] on span "CASH" at bounding box center [1185, 571] width 32 height 17
click at [1260, 595] on input "1268" at bounding box center [1393, 600] width 305 height 23
type input "750"
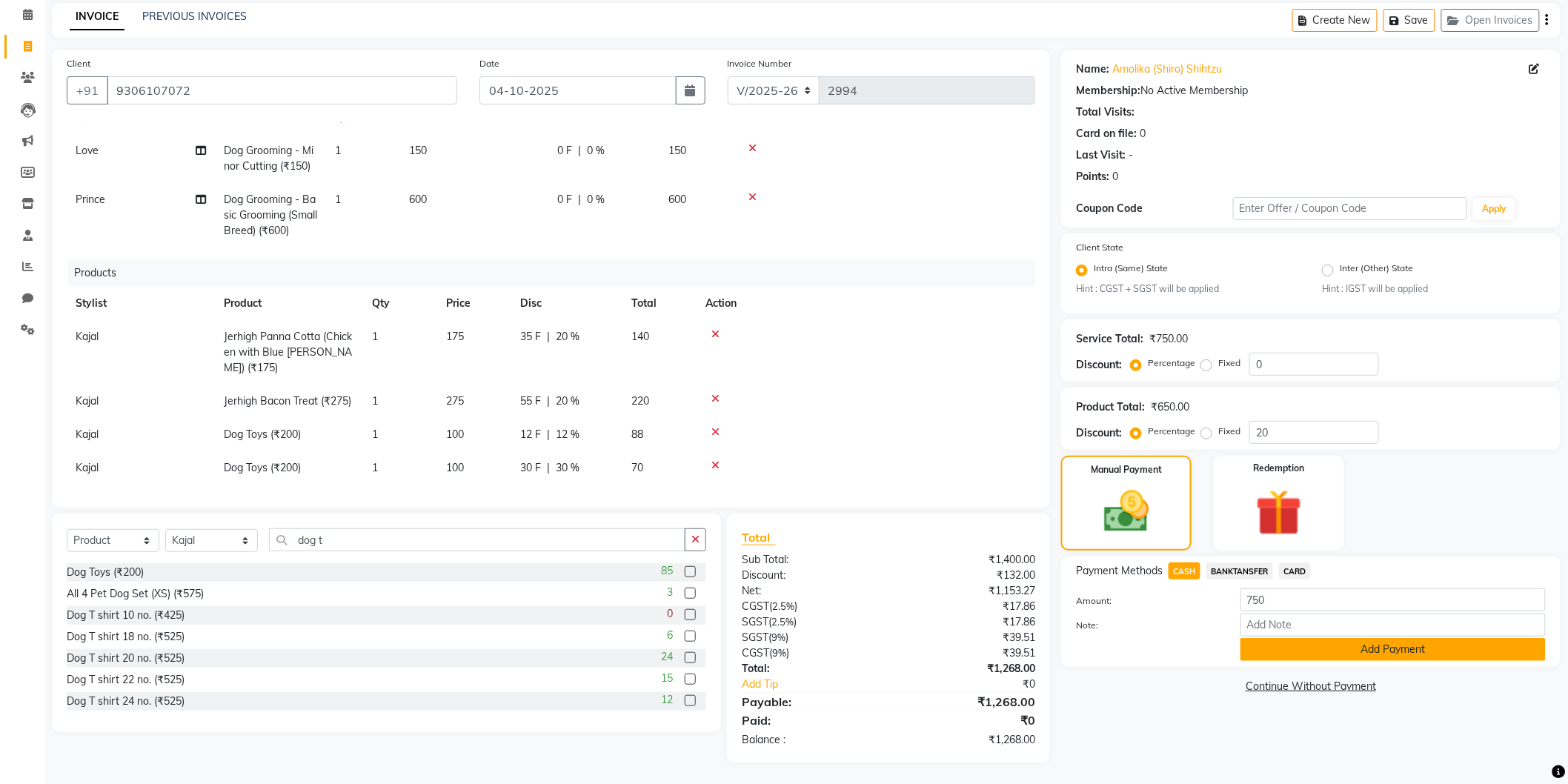
click at [1373, 658] on button "Add Payment" at bounding box center [1393, 649] width 305 height 23
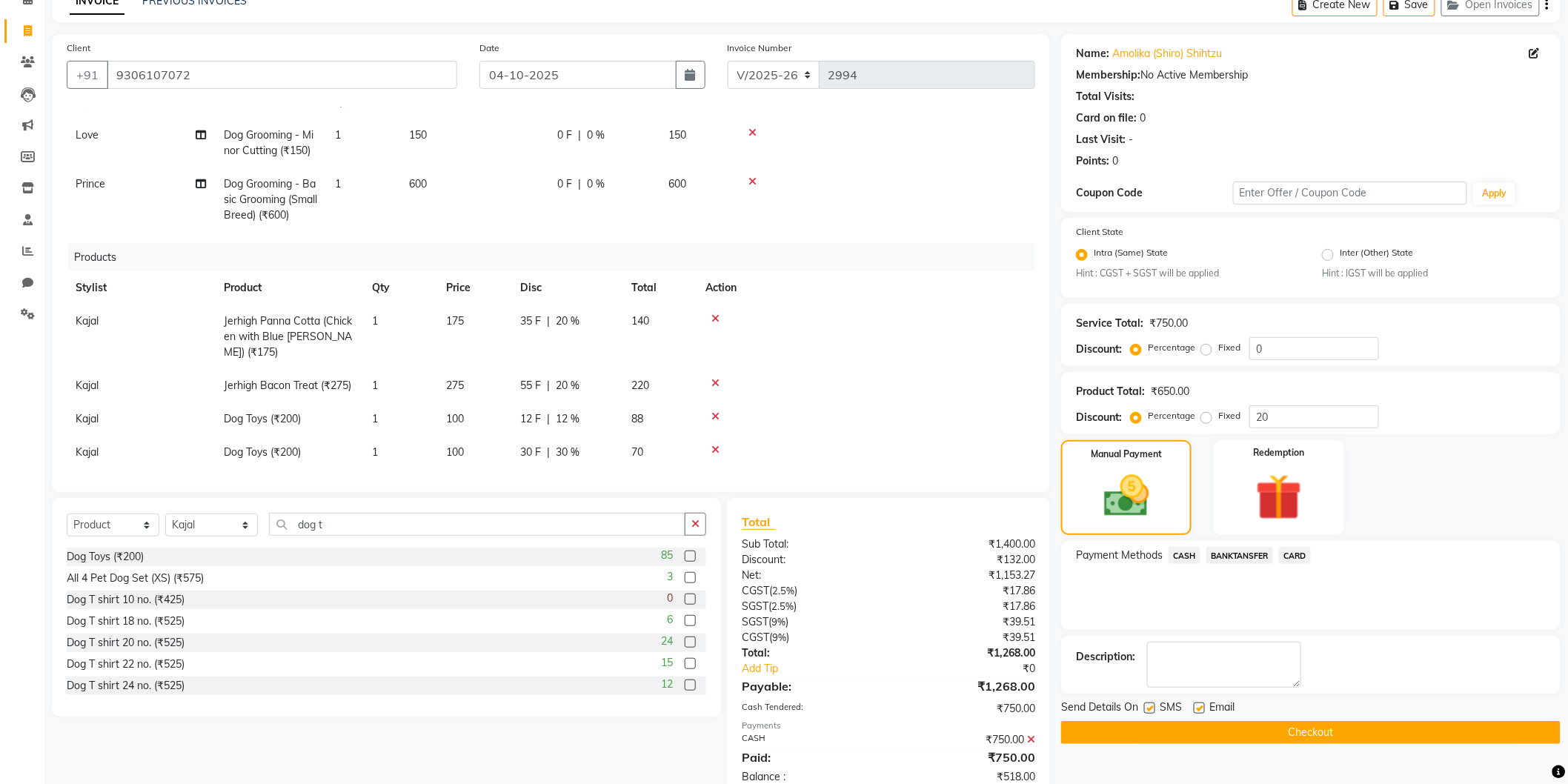
scroll to position [114, 0]
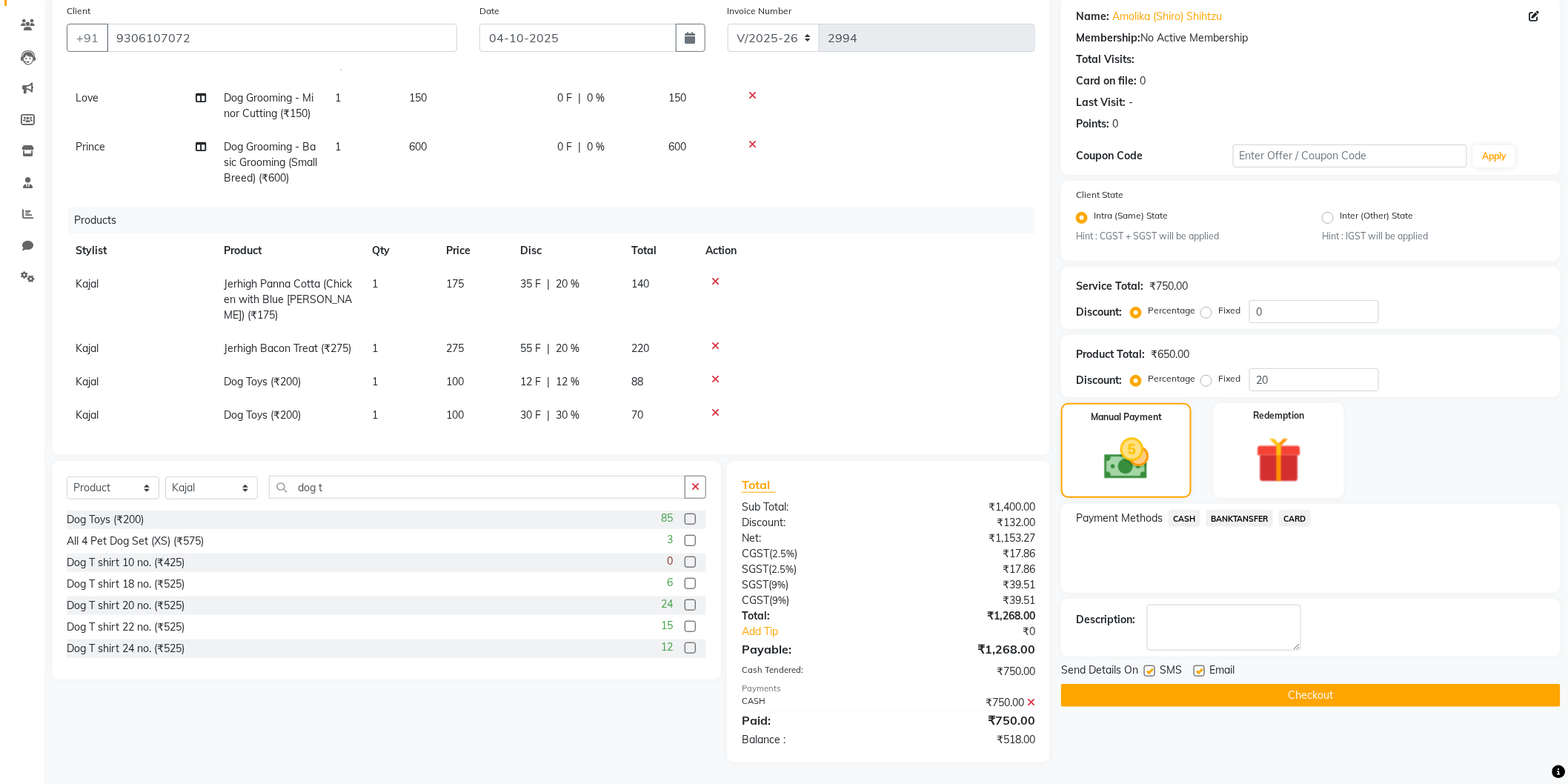
click at [453, 375] on span "100" at bounding box center [455, 382] width 18 height 14
select select "80152"
click at [458, 374] on input "100" at bounding box center [475, 385] width 56 height 23
type input "150"
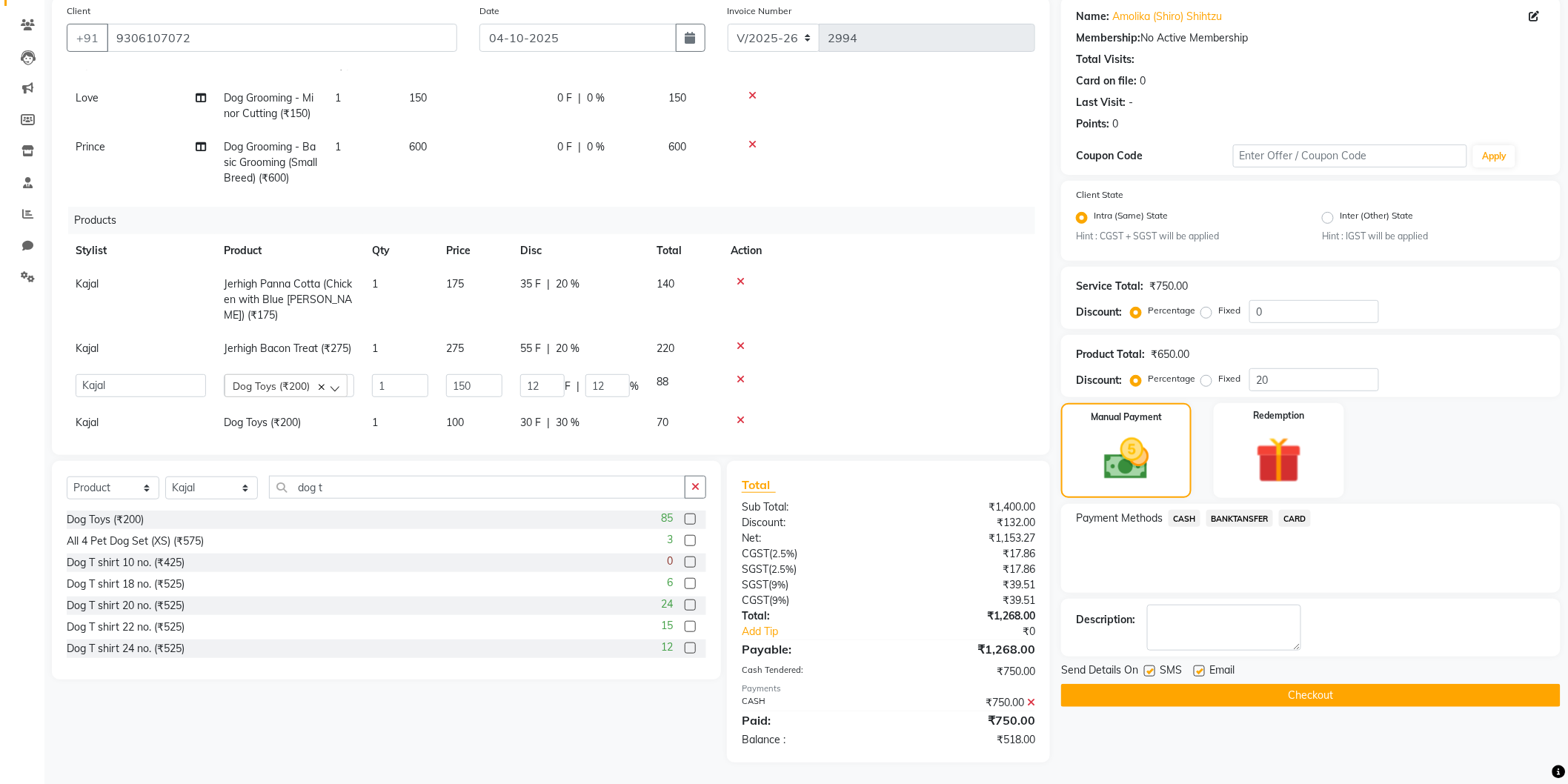
click at [824, 369] on td at bounding box center [879, 386] width 314 height 41
click at [453, 375] on span "150" at bounding box center [455, 382] width 18 height 14
select select "80152"
click at [464, 374] on input "150" at bounding box center [475, 385] width 56 height 23
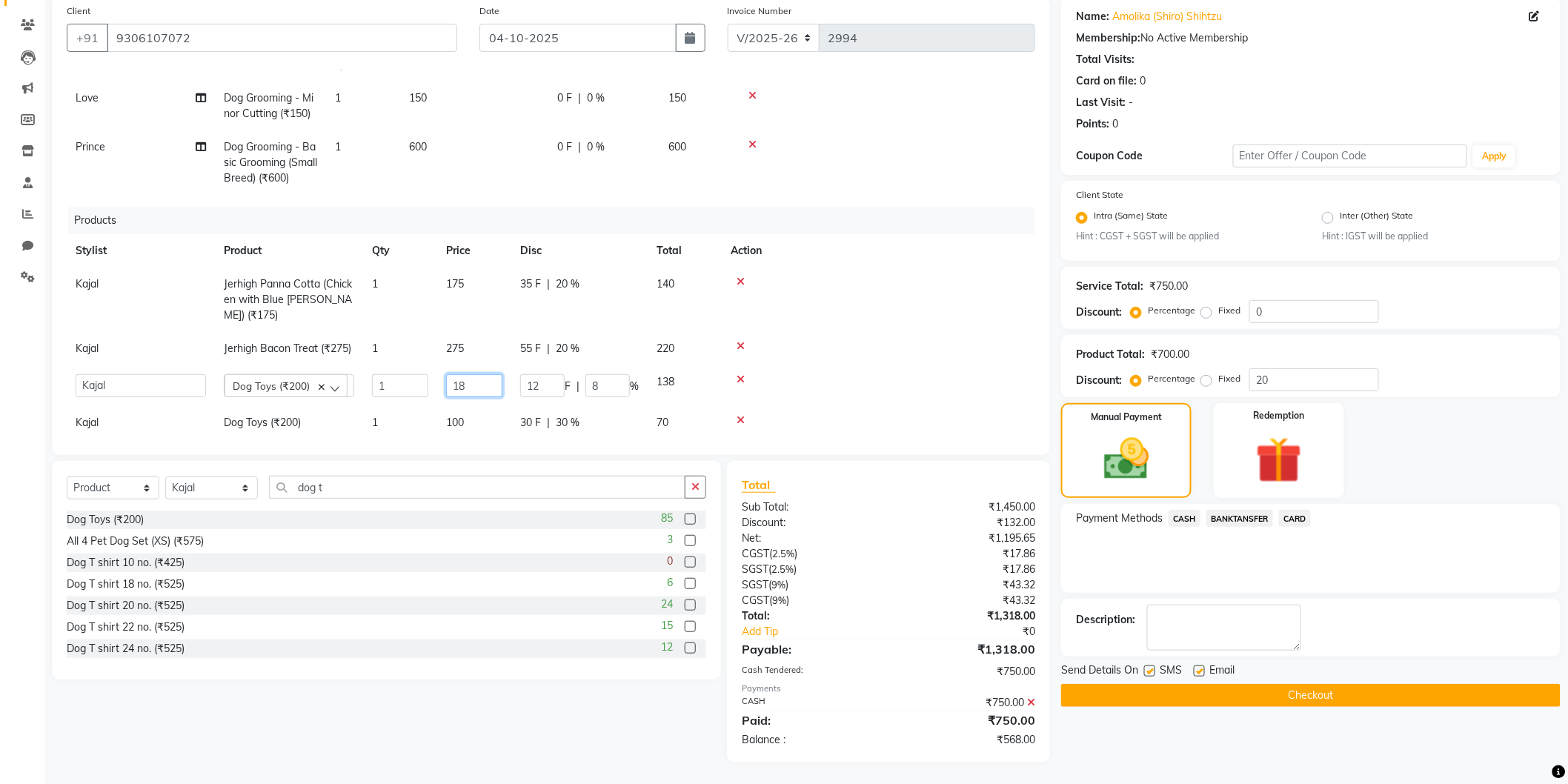
type input "180"
click at [869, 374] on div at bounding box center [879, 379] width 296 height 10
click at [560, 374] on span "6.67 %" at bounding box center [571, 382] width 32 height 15
select select "80152"
click at [597, 374] on input "6.67" at bounding box center [608, 385] width 44 height 23
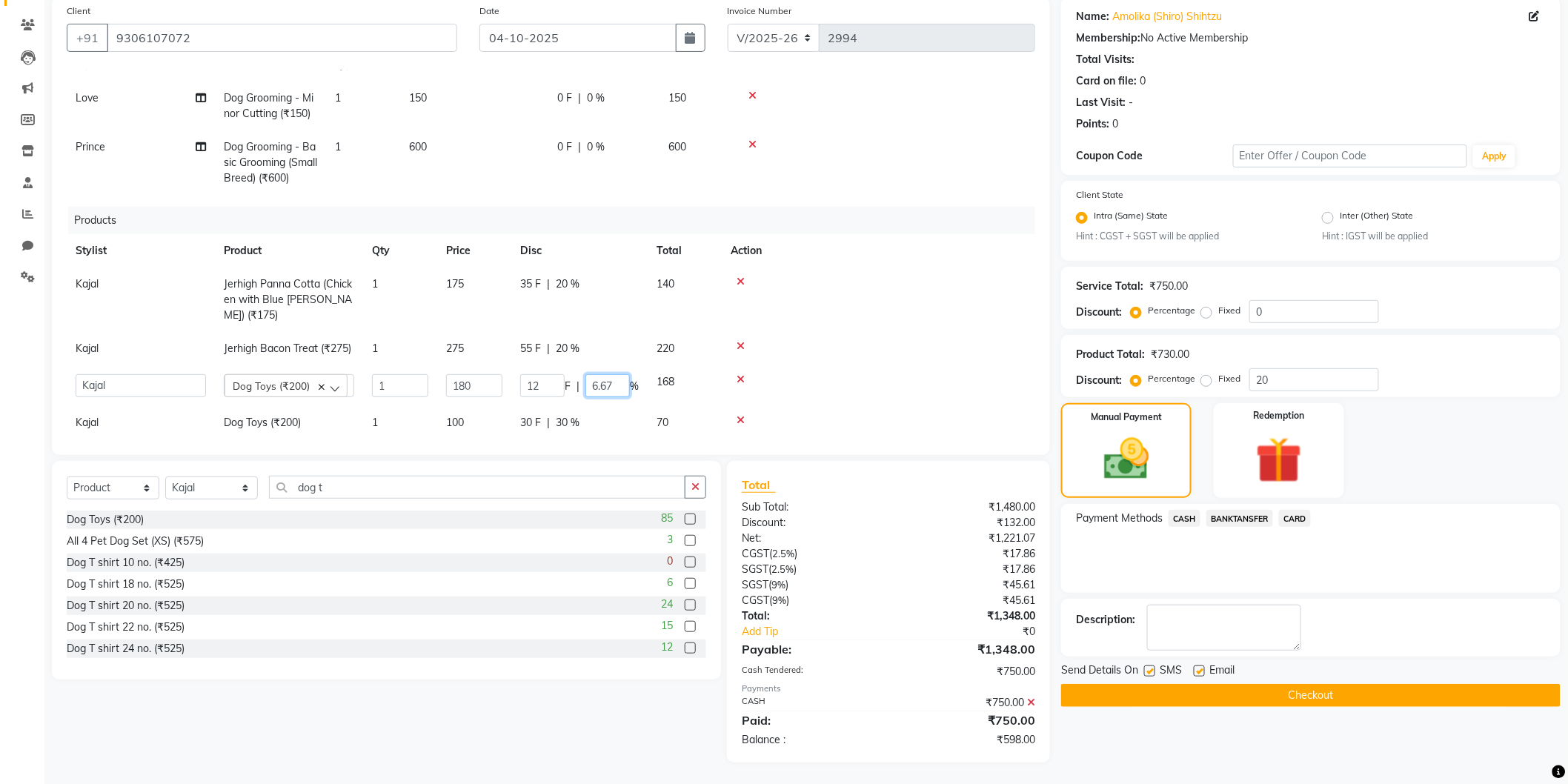
click at [597, 374] on input "6.67" at bounding box center [608, 385] width 44 height 23
type input "30"
click at [844, 341] on div at bounding box center [866, 346] width 321 height 10
click at [447, 375] on span "180" at bounding box center [455, 382] width 18 height 14
select select "80152"
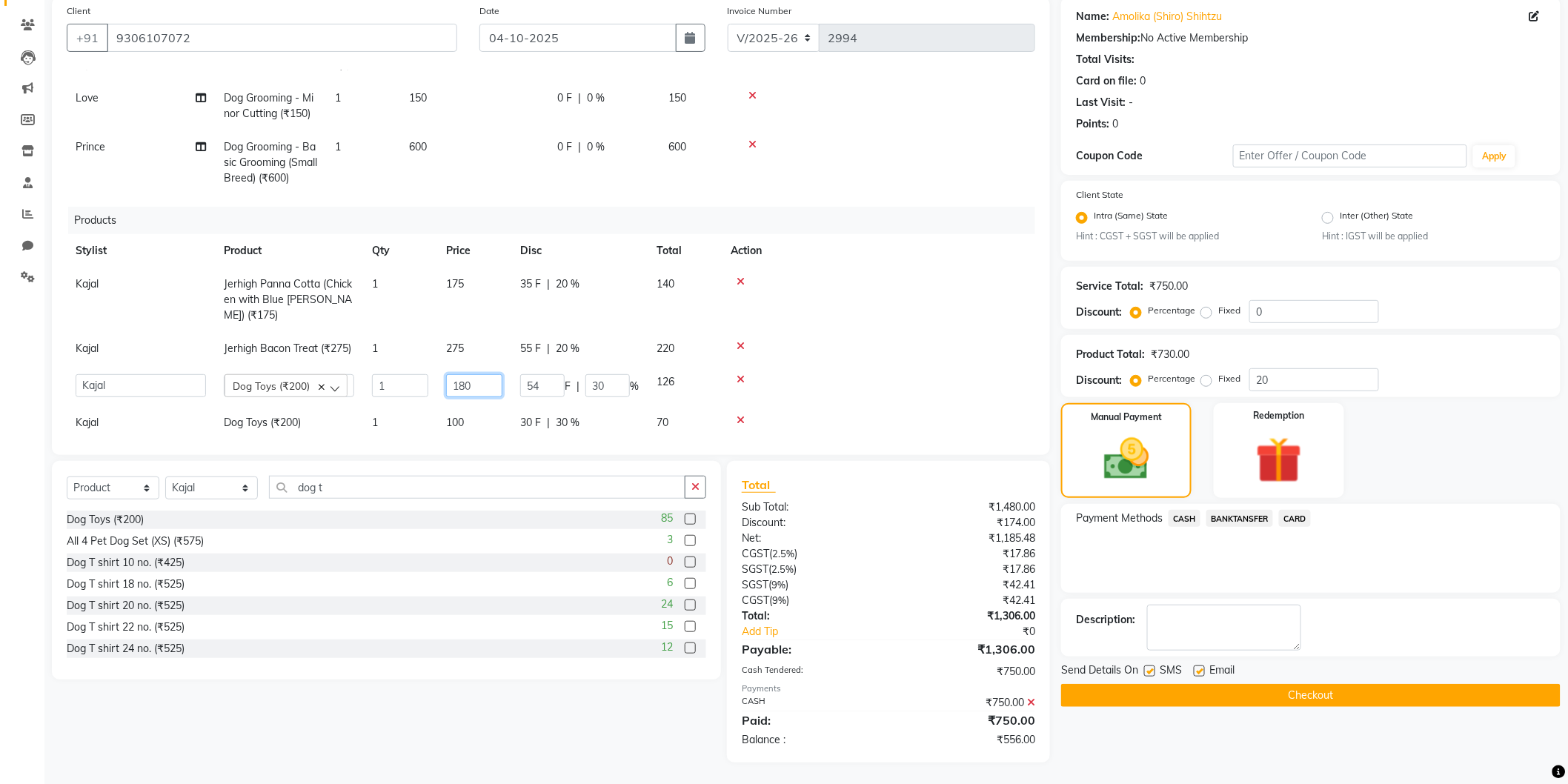
click at [461, 374] on input "180" at bounding box center [475, 385] width 56 height 23
type input "250"
click at [838, 374] on div at bounding box center [866, 379] width 321 height 10
click at [448, 375] on span "250" at bounding box center [455, 382] width 18 height 14
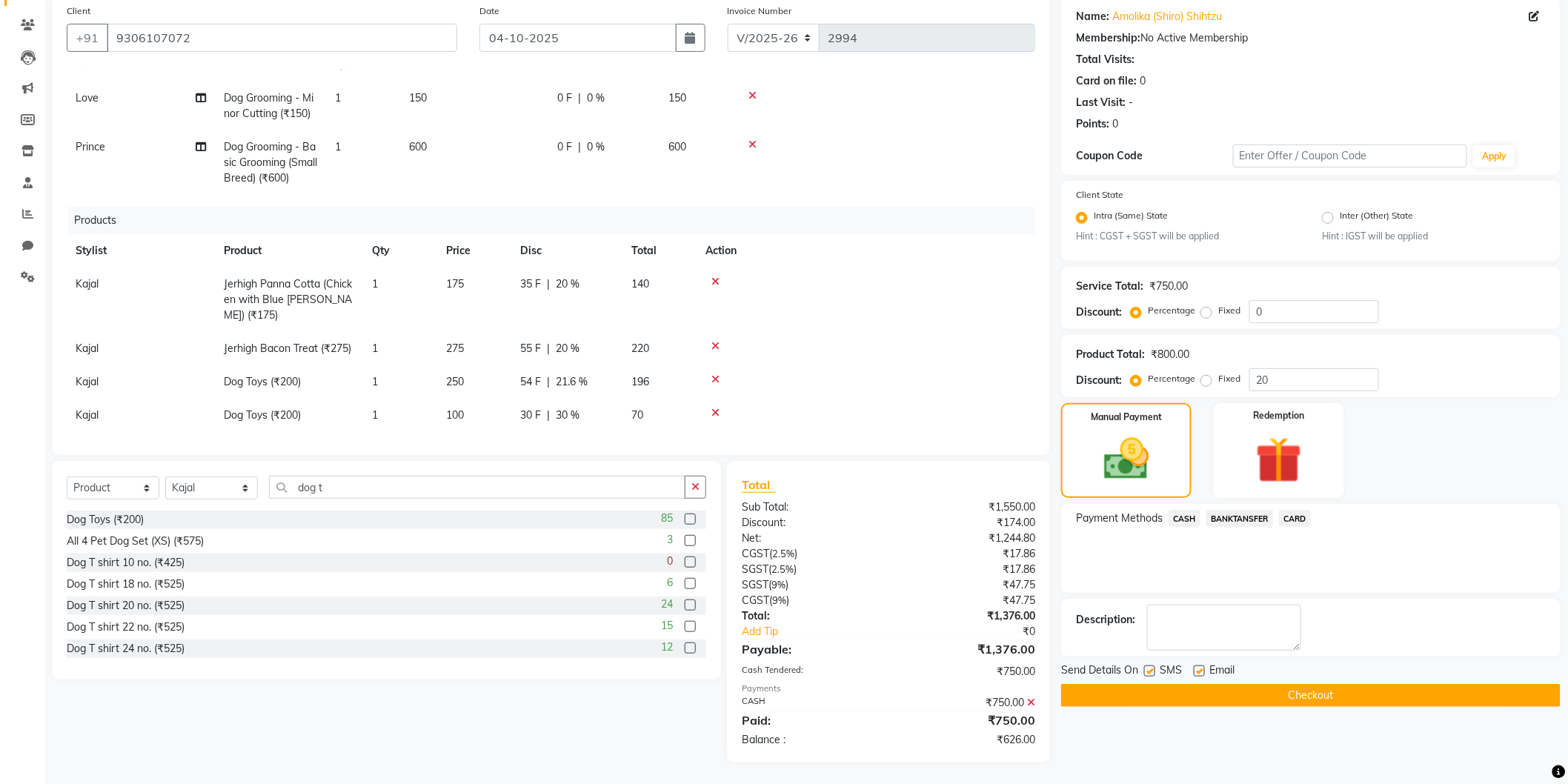
select select "80152"
click at [448, 374] on input "250" at bounding box center [475, 385] width 56 height 23
type input "280"
click at [839, 371] on td at bounding box center [866, 382] width 338 height 33
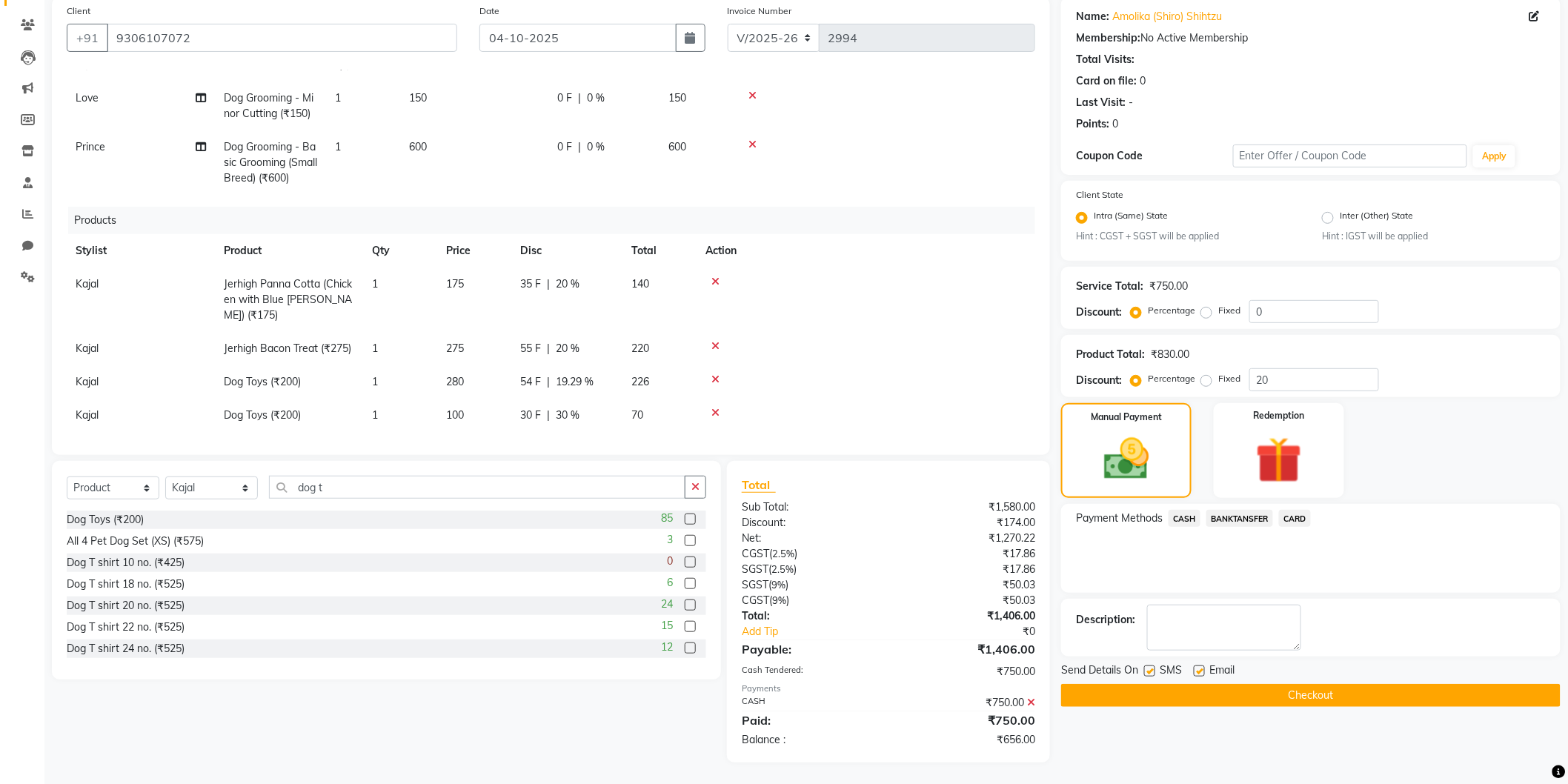
click at [571, 374] on span "19.29 %" at bounding box center [574, 382] width 37 height 15
select select "80152"
click at [589, 374] on input "19.29" at bounding box center [608, 385] width 44 height 23
type input "30"
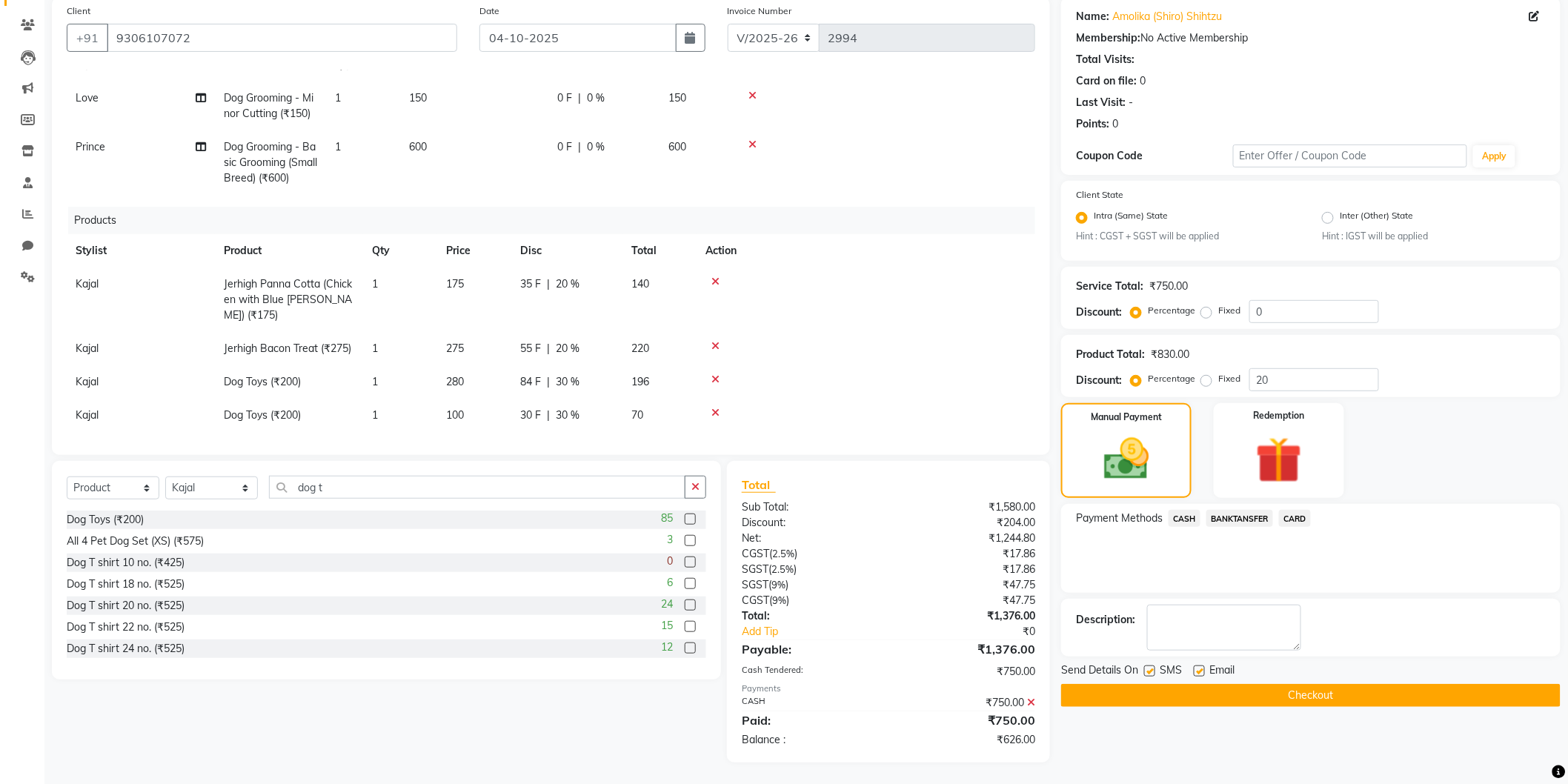
drag, startPoint x: 827, startPoint y: 374, endPoint x: 835, endPoint y: 372, distance: 8.2
click at [828, 373] on td at bounding box center [866, 382] width 338 height 33
click at [453, 375] on span "280" at bounding box center [455, 382] width 18 height 14
select select "80152"
click at [457, 374] on input "280" at bounding box center [475, 385] width 56 height 23
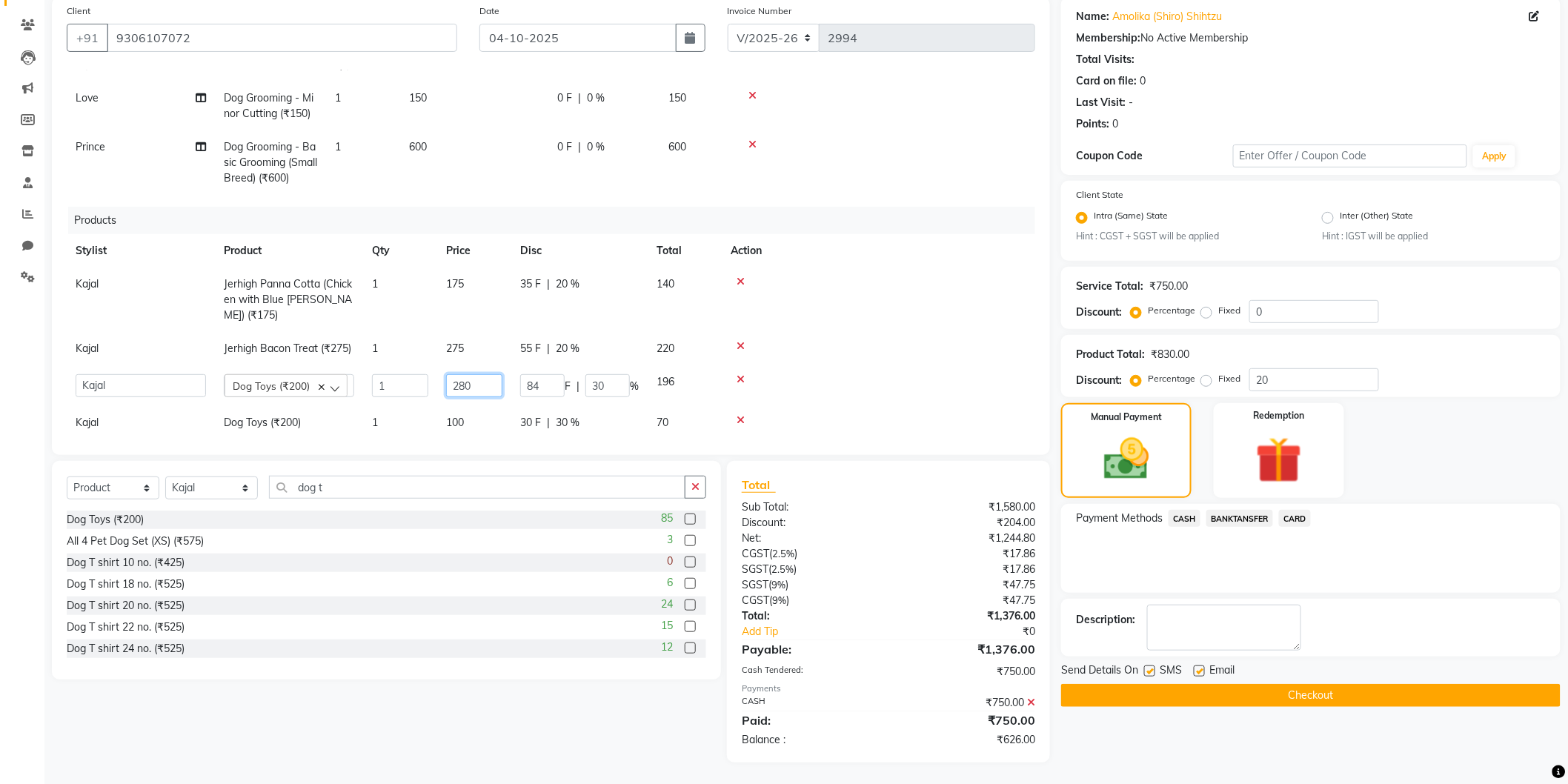
click at [457, 374] on input "280" at bounding box center [475, 385] width 56 height 23
type input "250"
click at [869, 332] on td at bounding box center [879, 349] width 314 height 33
click at [561, 374] on span "33.6 %" at bounding box center [571, 382] width 32 height 15
select select "80152"
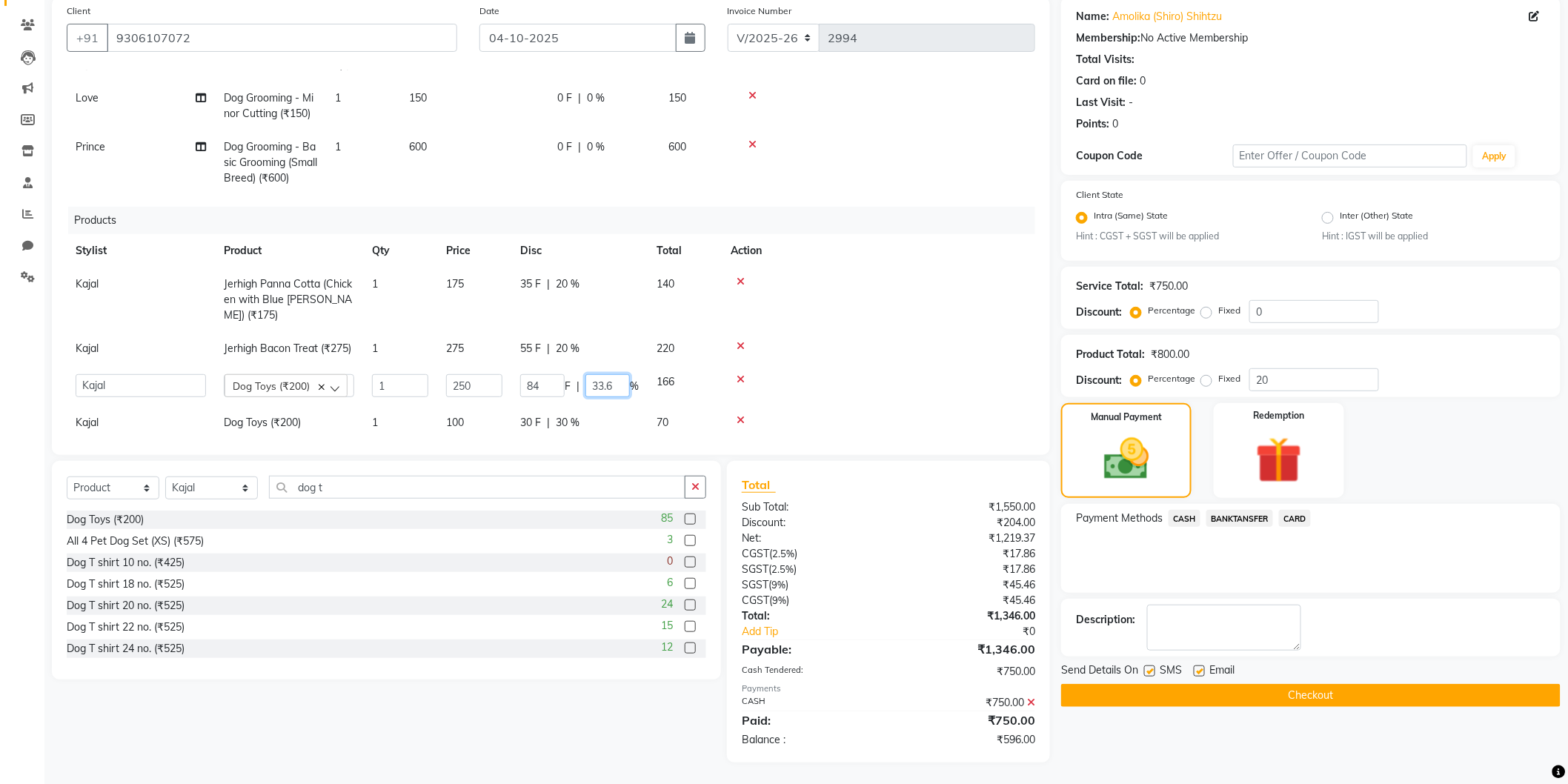
click at [591, 374] on input "33.6" at bounding box center [608, 385] width 44 height 23
type input "30"
click at [804, 374] on div at bounding box center [879, 379] width 296 height 10
click at [454, 375] on span "250" at bounding box center [455, 382] width 18 height 14
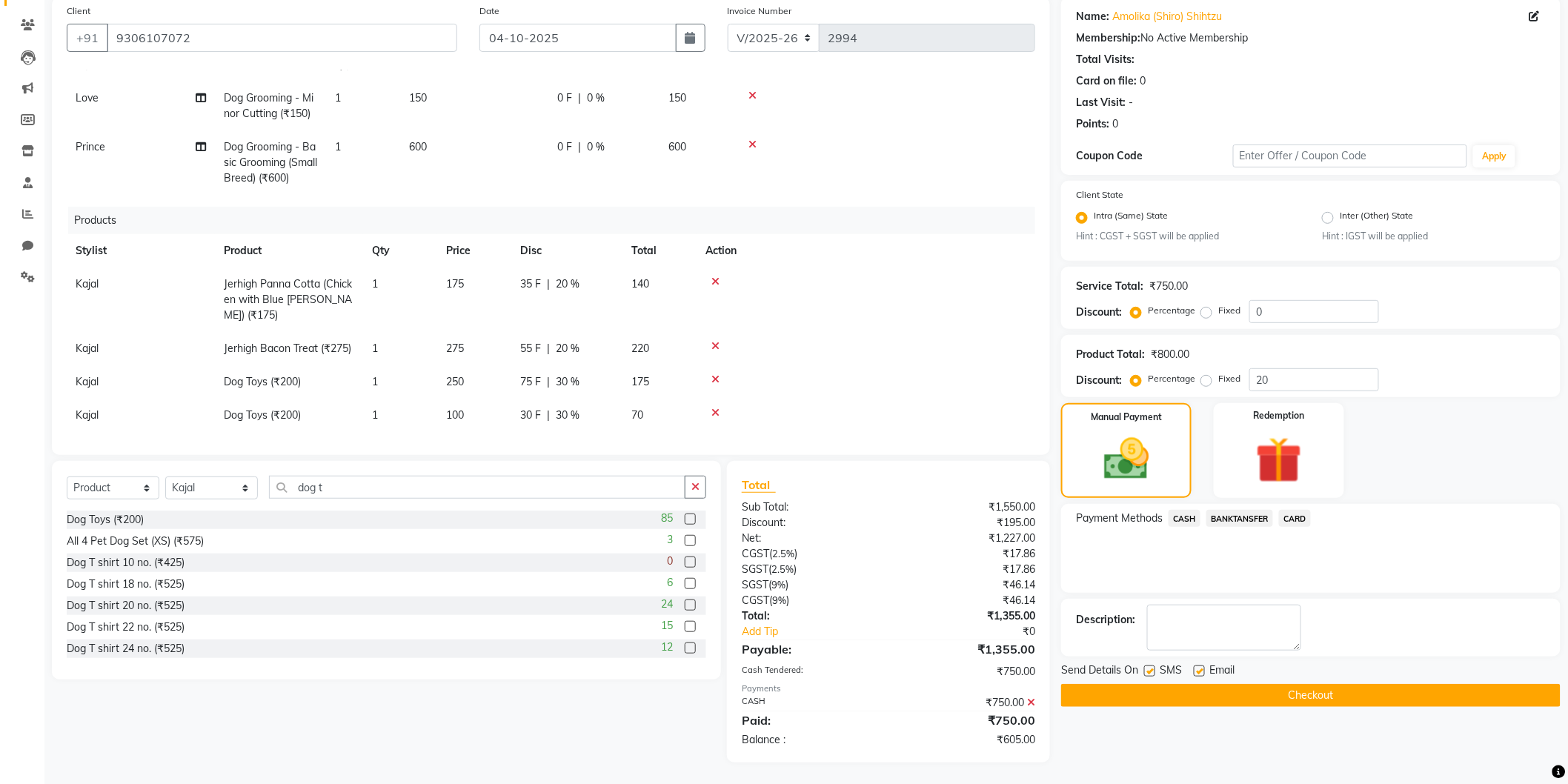
select select "80152"
click at [460, 374] on input "250" at bounding box center [475, 385] width 56 height 23
type input "230"
click at [857, 343] on td at bounding box center [866, 349] width 338 height 33
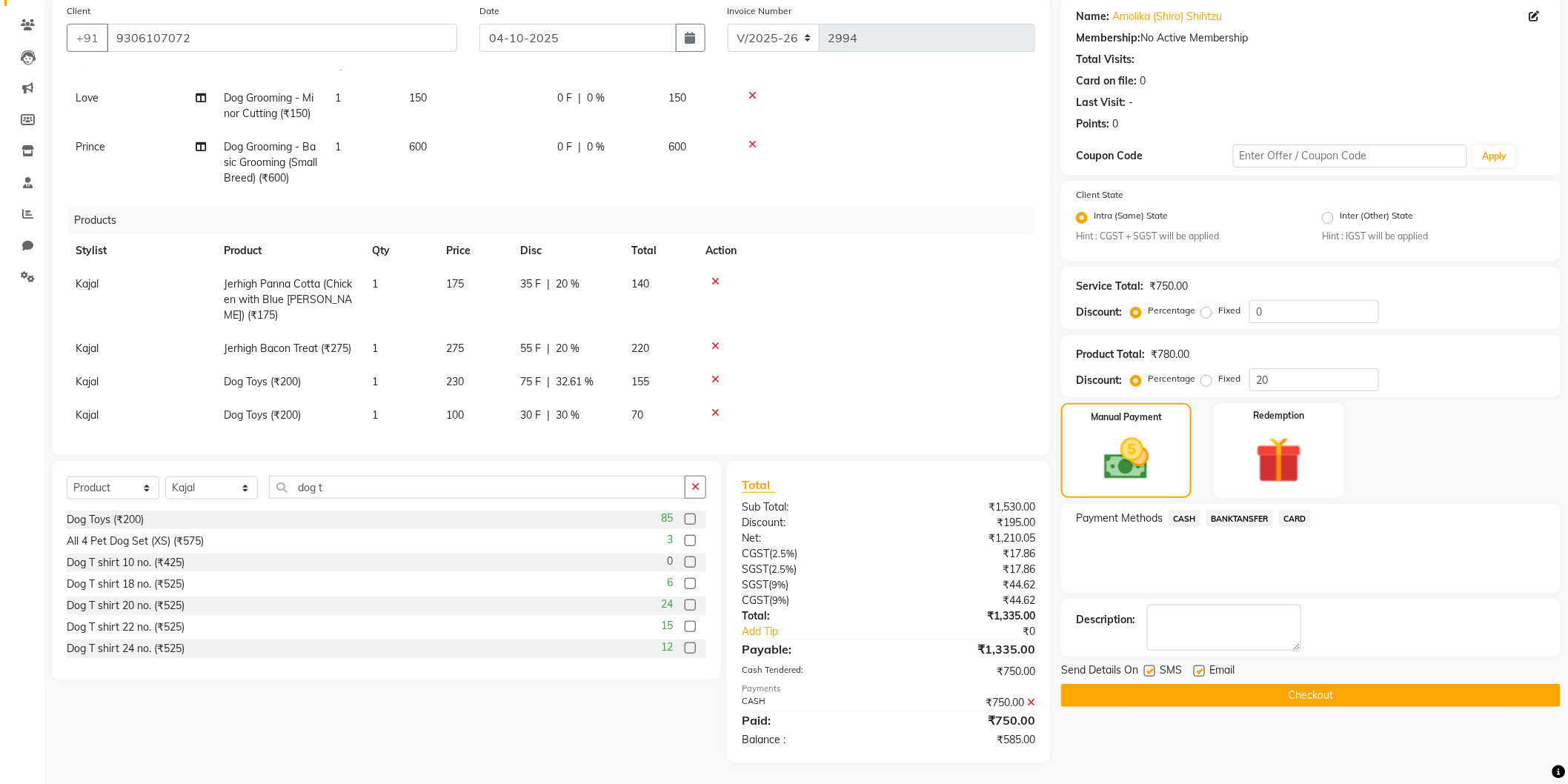
click at [569, 374] on span "32.61 %" at bounding box center [574, 382] width 37 height 15
select select "80152"
click at [602, 374] on input "32.61" at bounding box center [608, 385] width 44 height 23
type input "30"
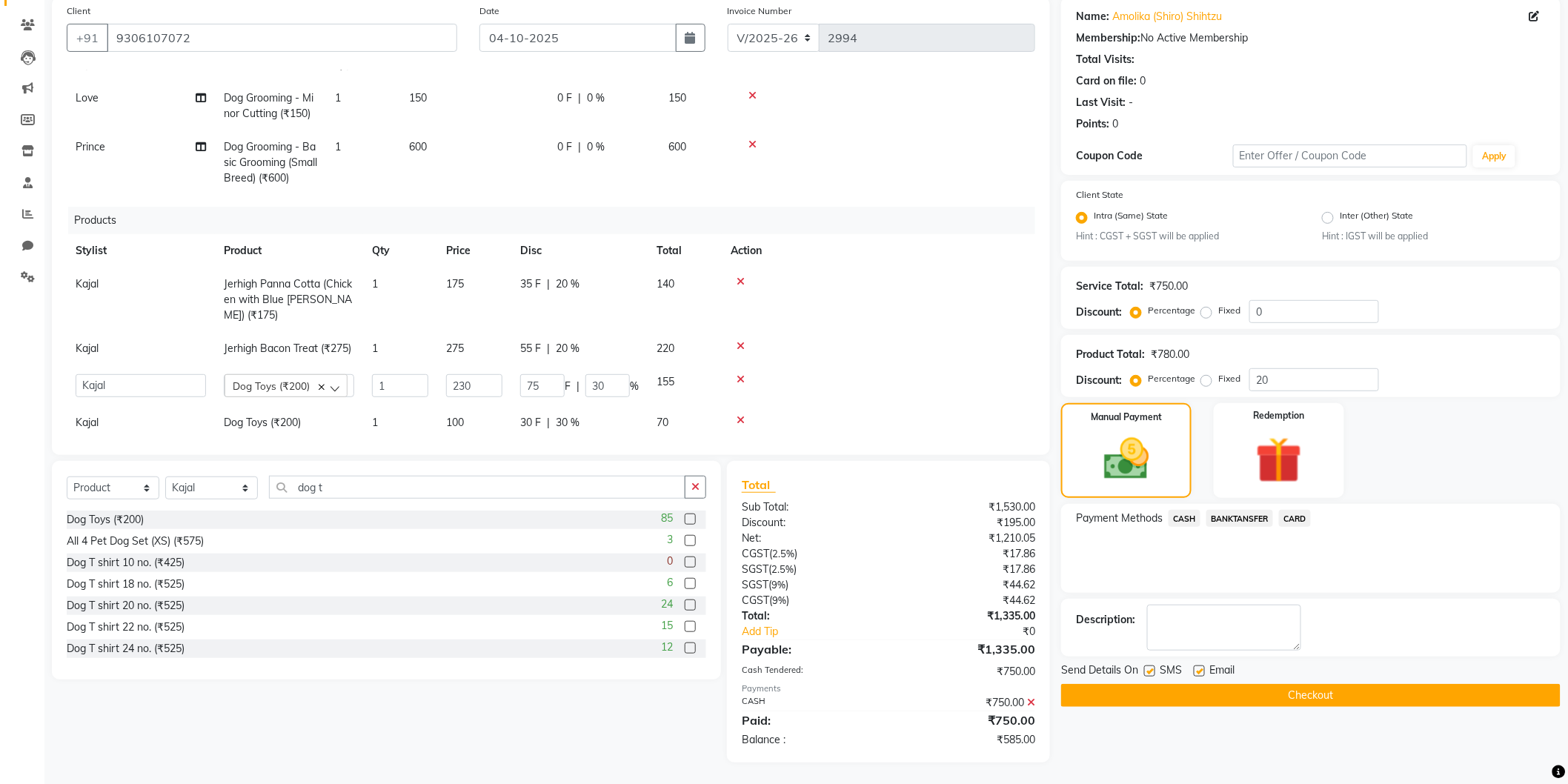
click at [899, 366] on td at bounding box center [879, 386] width 314 height 41
click at [524, 374] on span "69 F" at bounding box center [531, 382] width 20 height 15
select select "80152"
click at [524, 374] on input "69" at bounding box center [543, 385] width 44 height 23
type input "70"
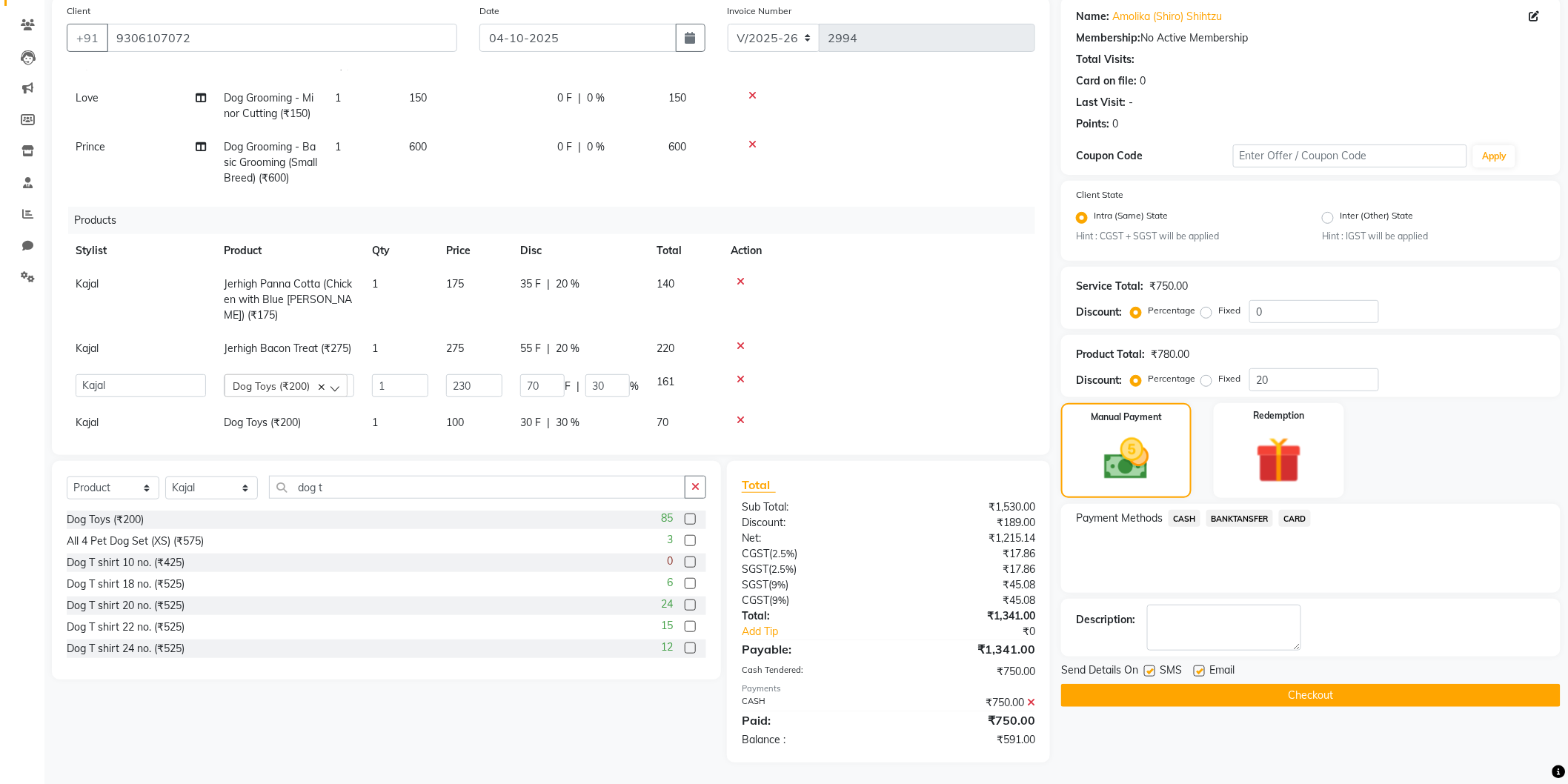
click at [846, 332] on td at bounding box center [879, 349] width 314 height 33
click at [1231, 516] on span "BANKTANSFER" at bounding box center [1240, 518] width 66 height 17
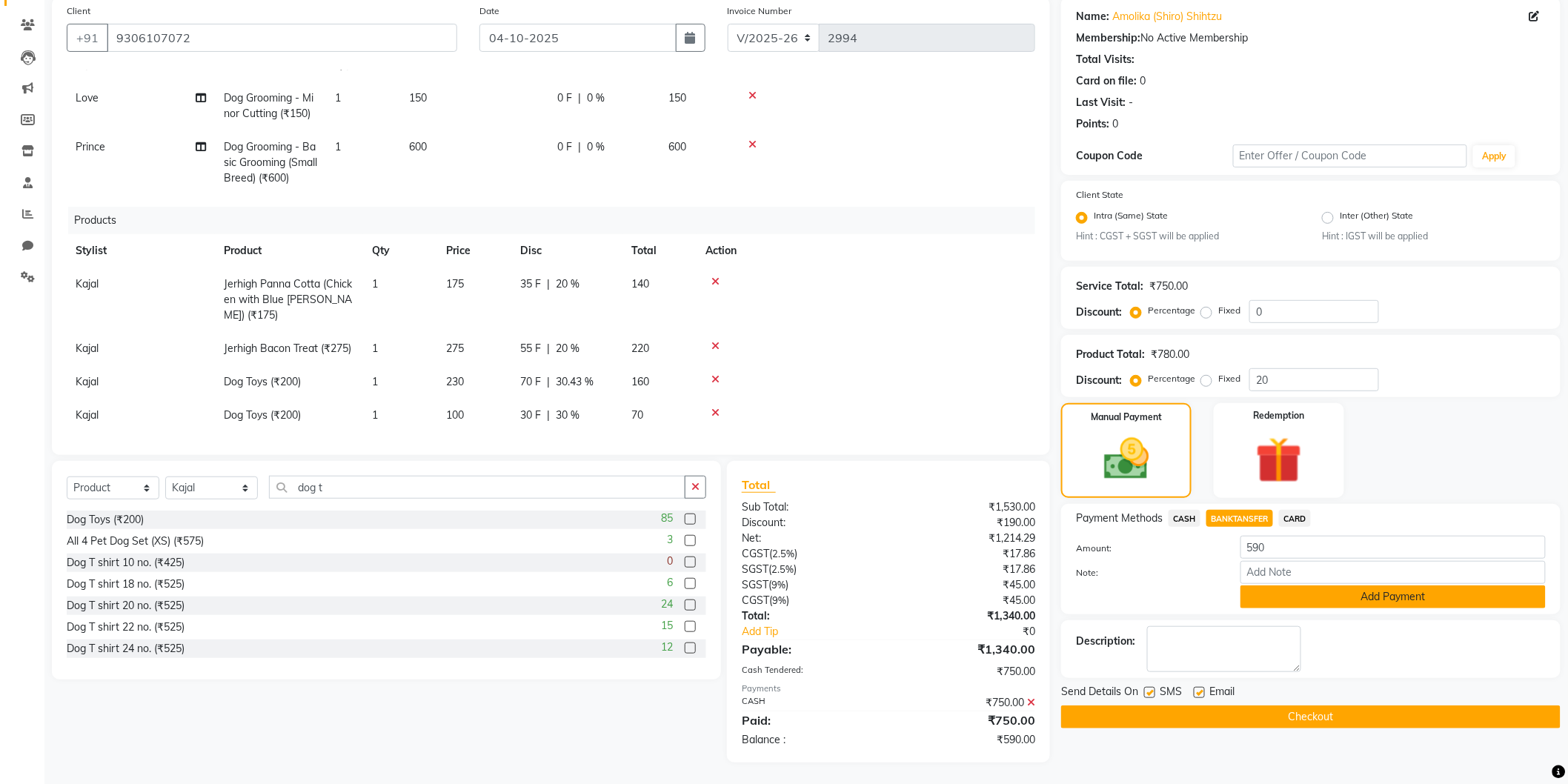
click at [1331, 595] on button "Add Payment" at bounding box center [1393, 597] width 305 height 23
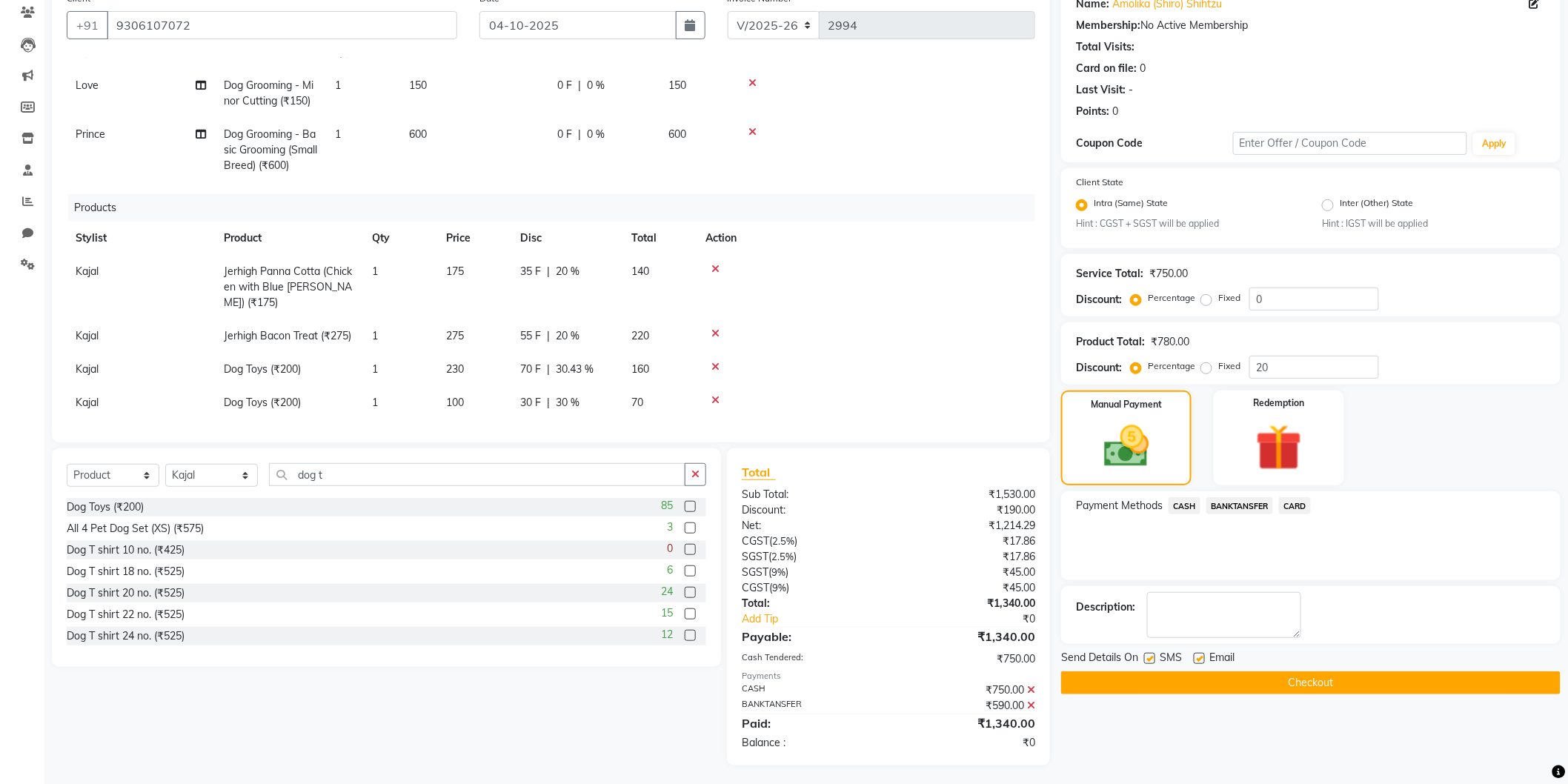
scroll to position [130, 0]
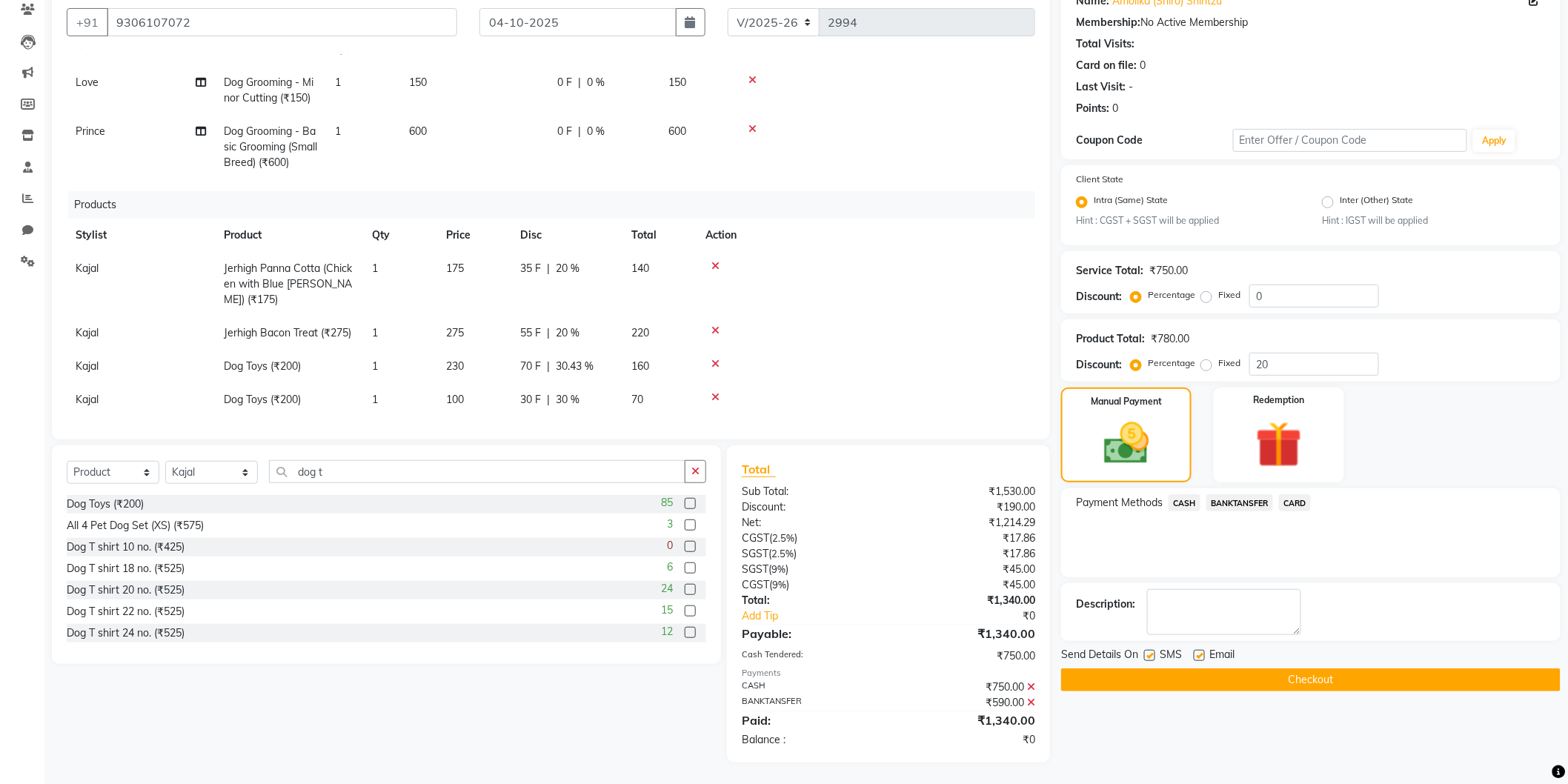
click at [1306, 680] on button "Checkout" at bounding box center [1311, 679] width 499 height 23
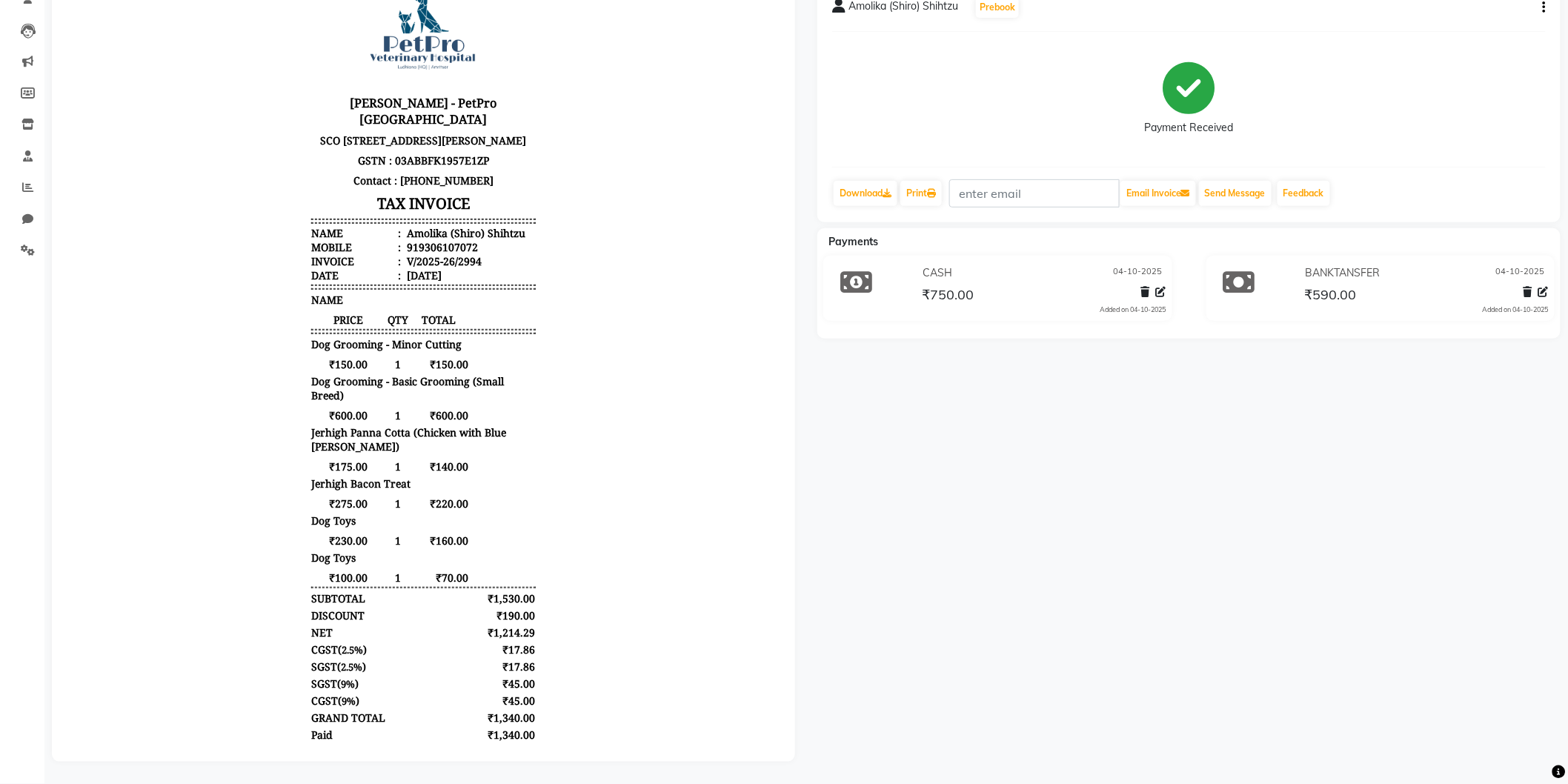
scroll to position [4, 0]
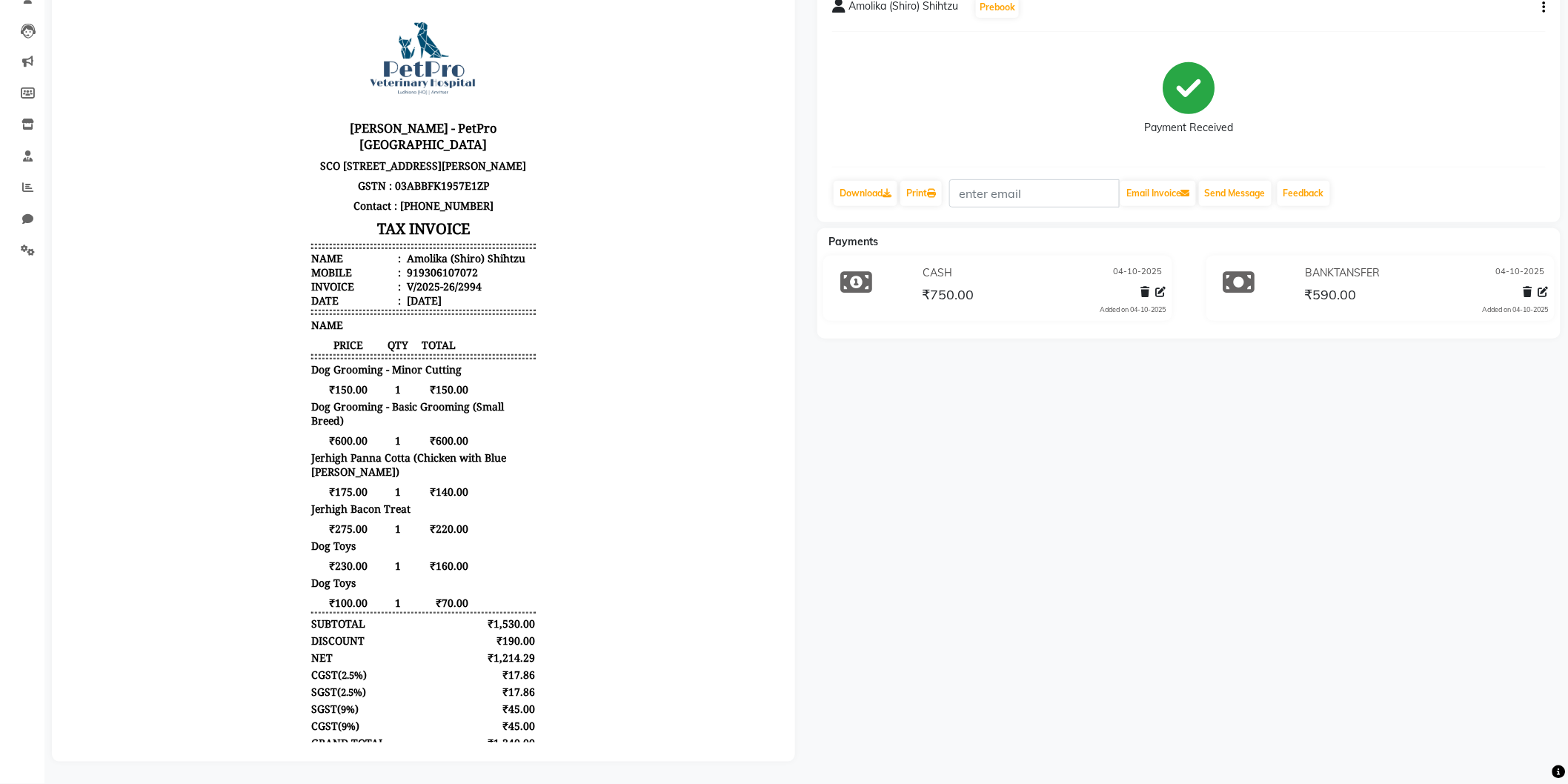
click at [435, 280] on div "919306107072" at bounding box center [440, 272] width 74 height 14
click at [486, 280] on li "Mobile : 919306107072" at bounding box center [422, 272] width 224 height 14
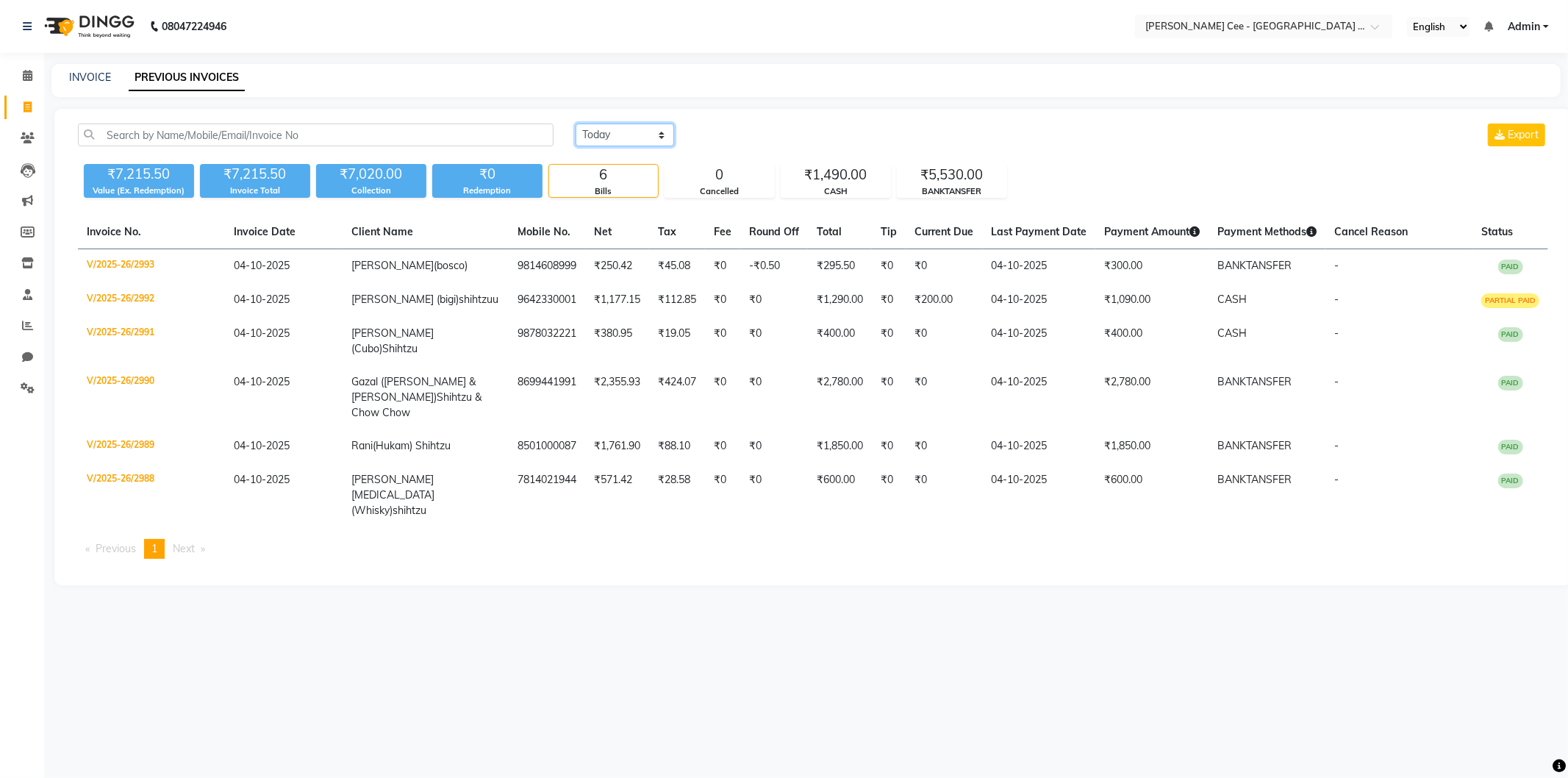
click at [599, 133] on select "[DATE] [DATE] Custom Range" at bounding box center [625, 134] width 99 height 23
select select "yesterday"
click at [576, 123] on select "[DATE] [DATE] Custom Range" at bounding box center [625, 134] width 99 height 23
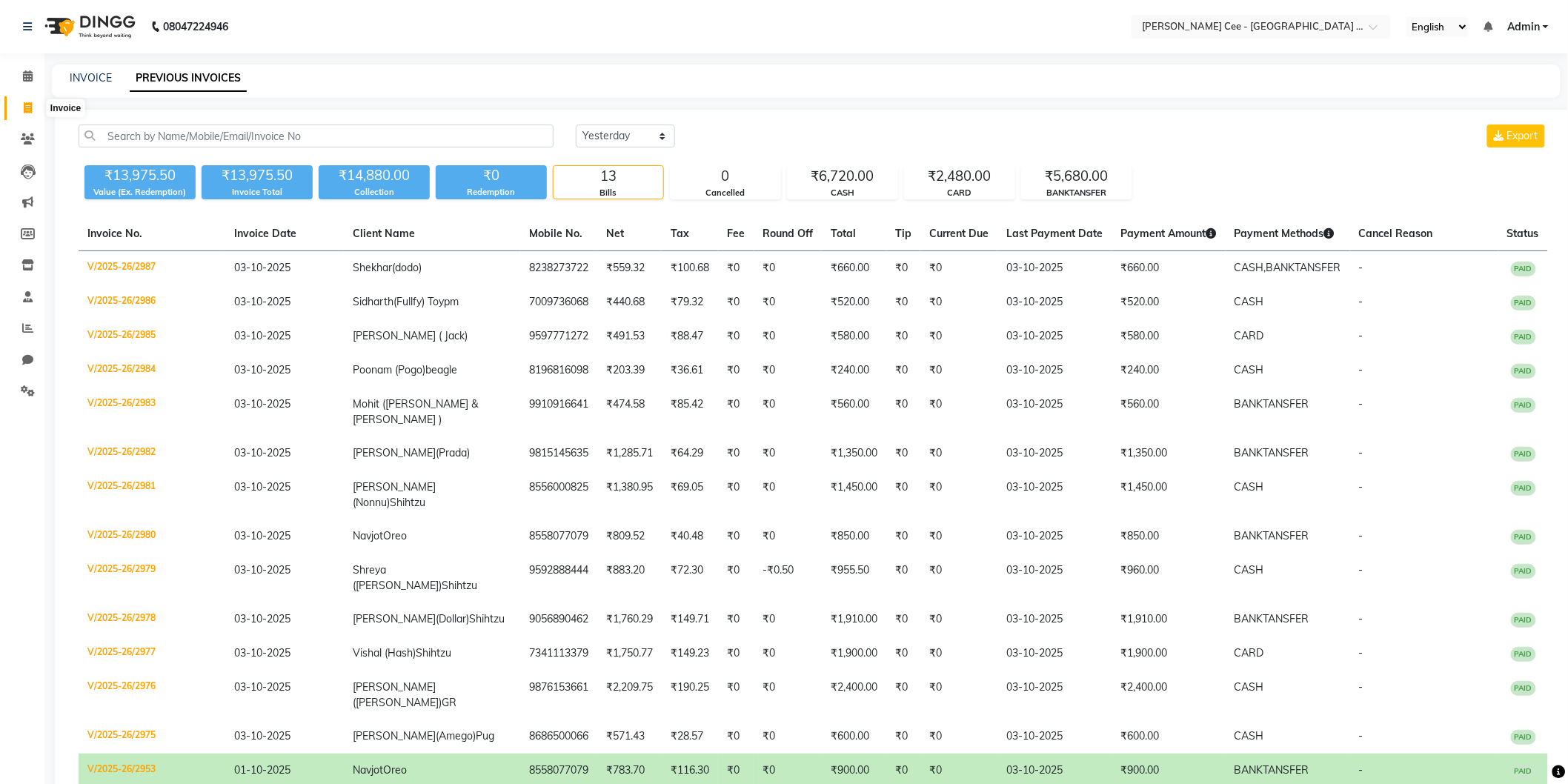
click at [28, 109] on icon at bounding box center [28, 107] width 9 height 11
select select "service"
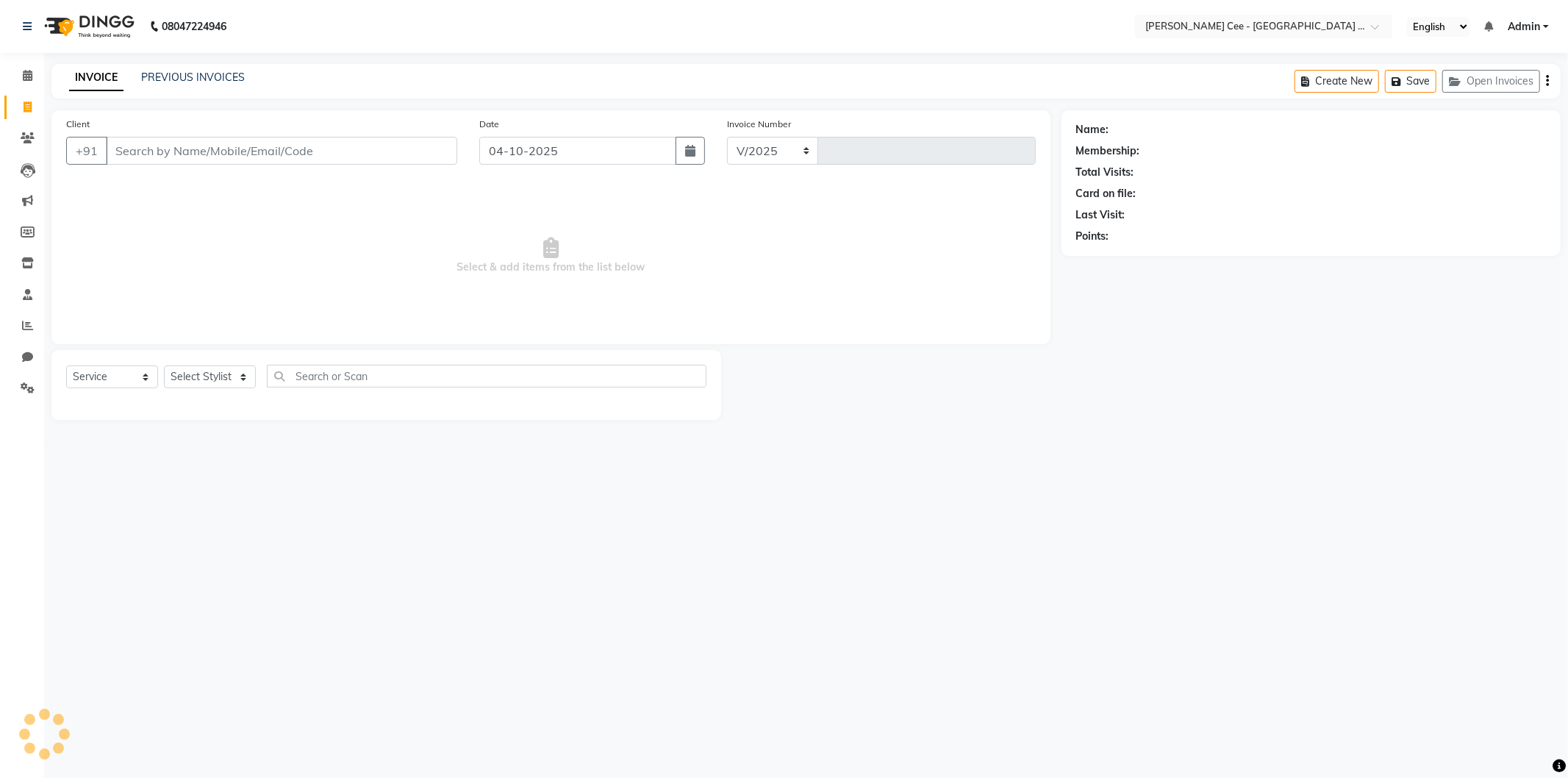
select select "8239"
type input "2995"
click at [178, 77] on link "PREVIOUS INVOICES" at bounding box center [193, 77] width 104 height 14
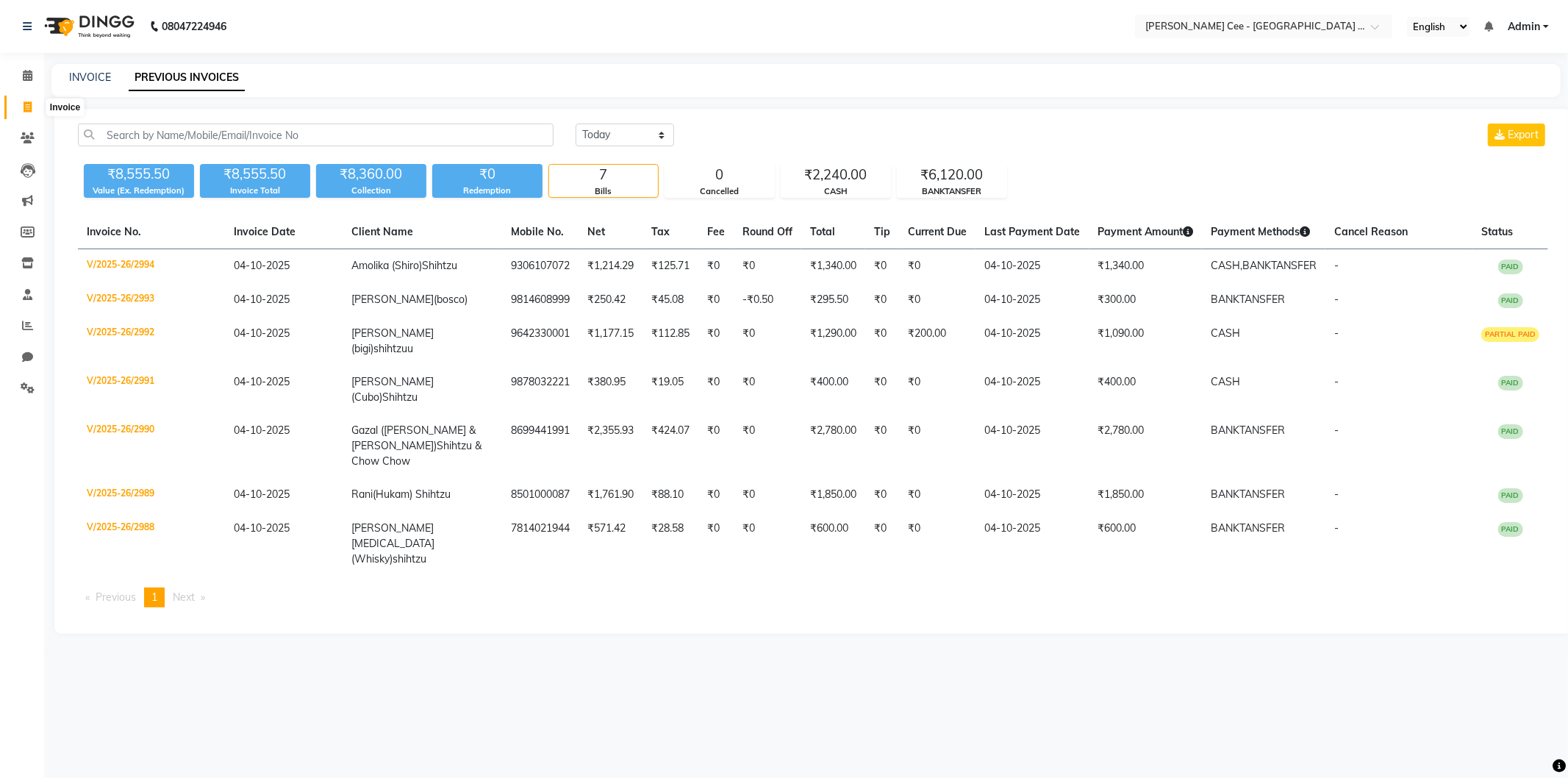
click at [30, 110] on icon at bounding box center [28, 107] width 8 height 11
select select "service"
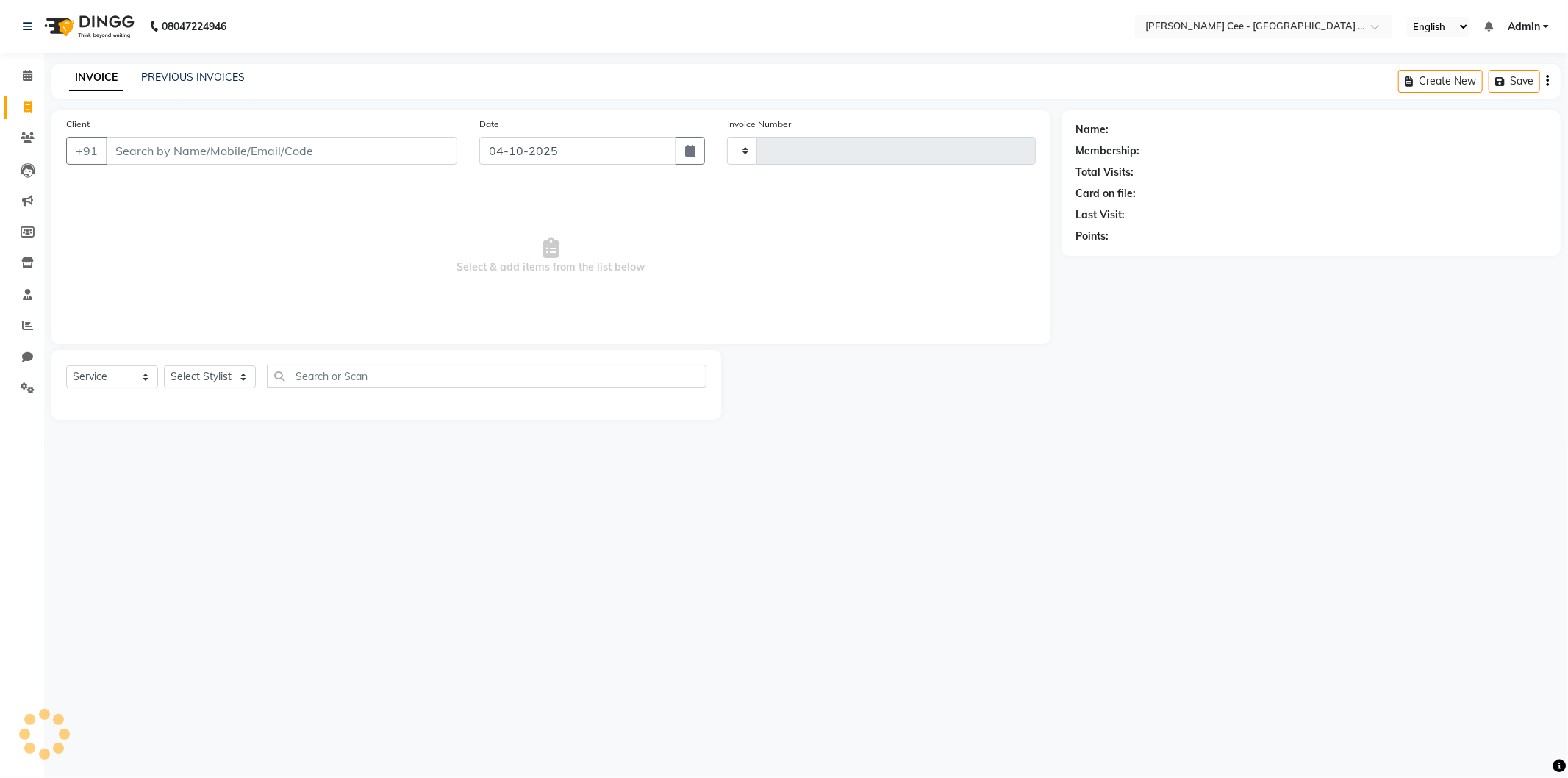
type input "2995"
click at [238, 152] on input "Client" at bounding box center [281, 151] width 352 height 28
select select "8239"
select select "product"
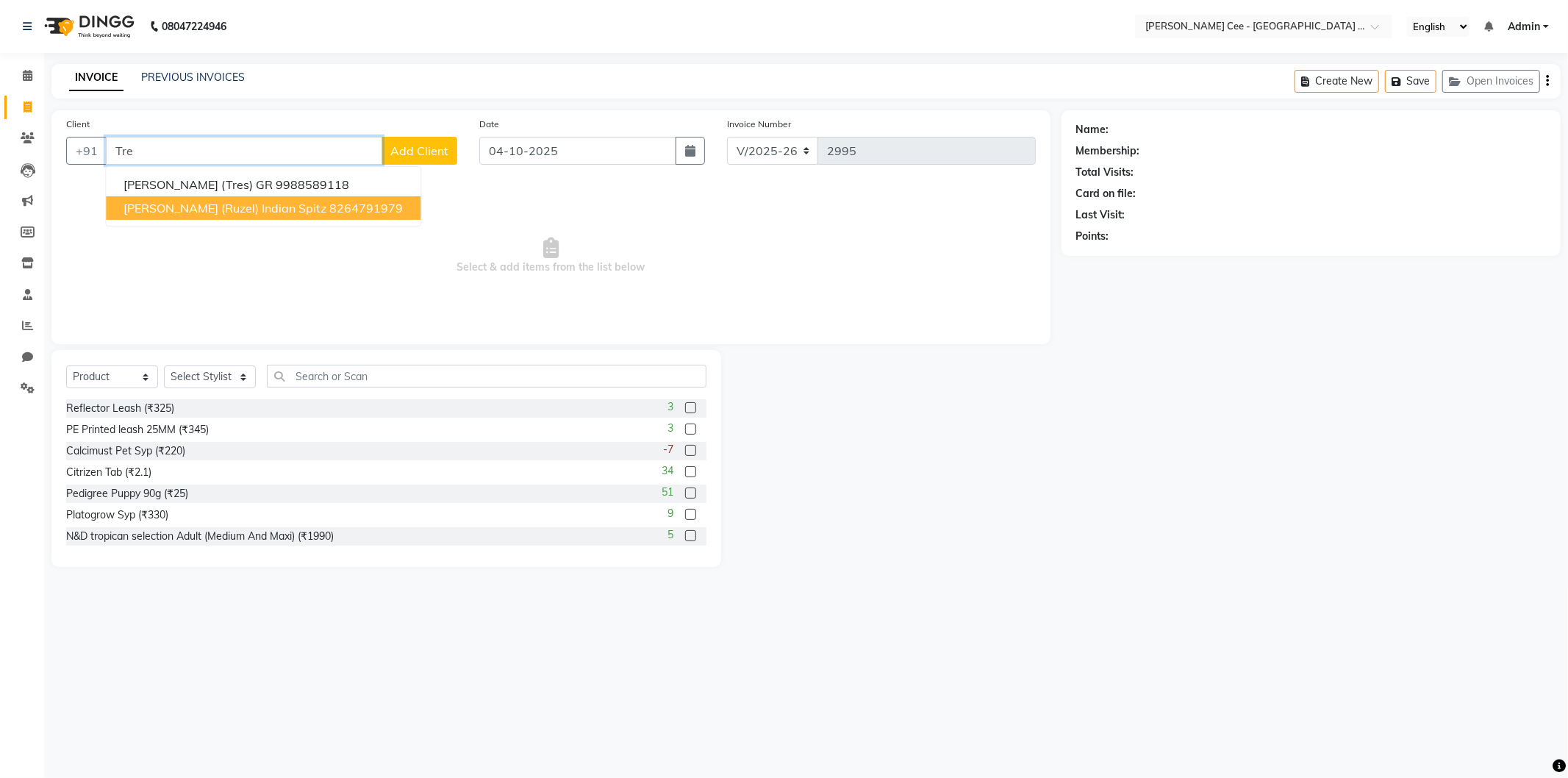
click at [262, 216] on button "[PERSON_NAME] (Ruzel) Indian Spitz 8264791979" at bounding box center [263, 208] width 314 height 24
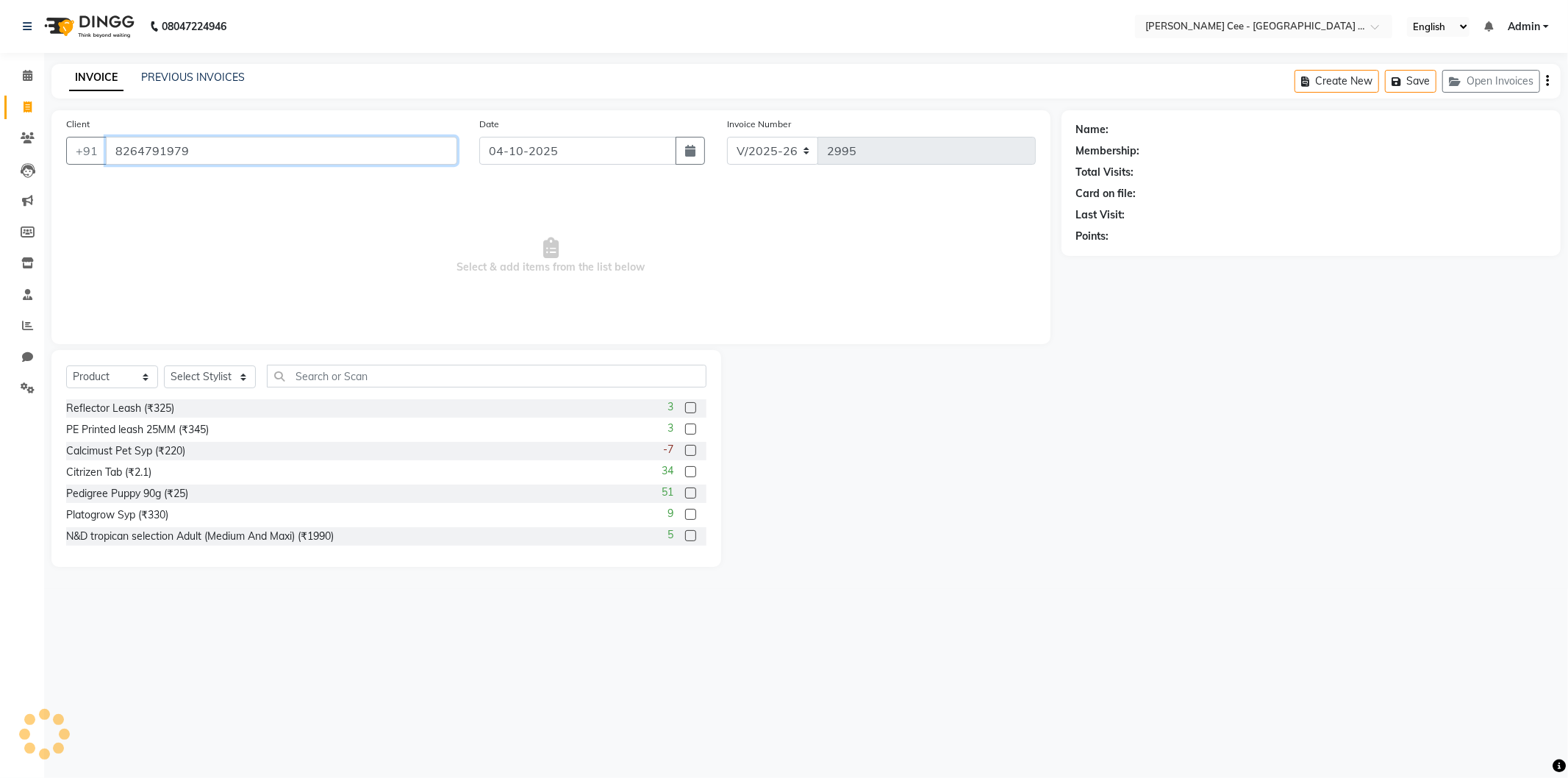
type input "8264791979"
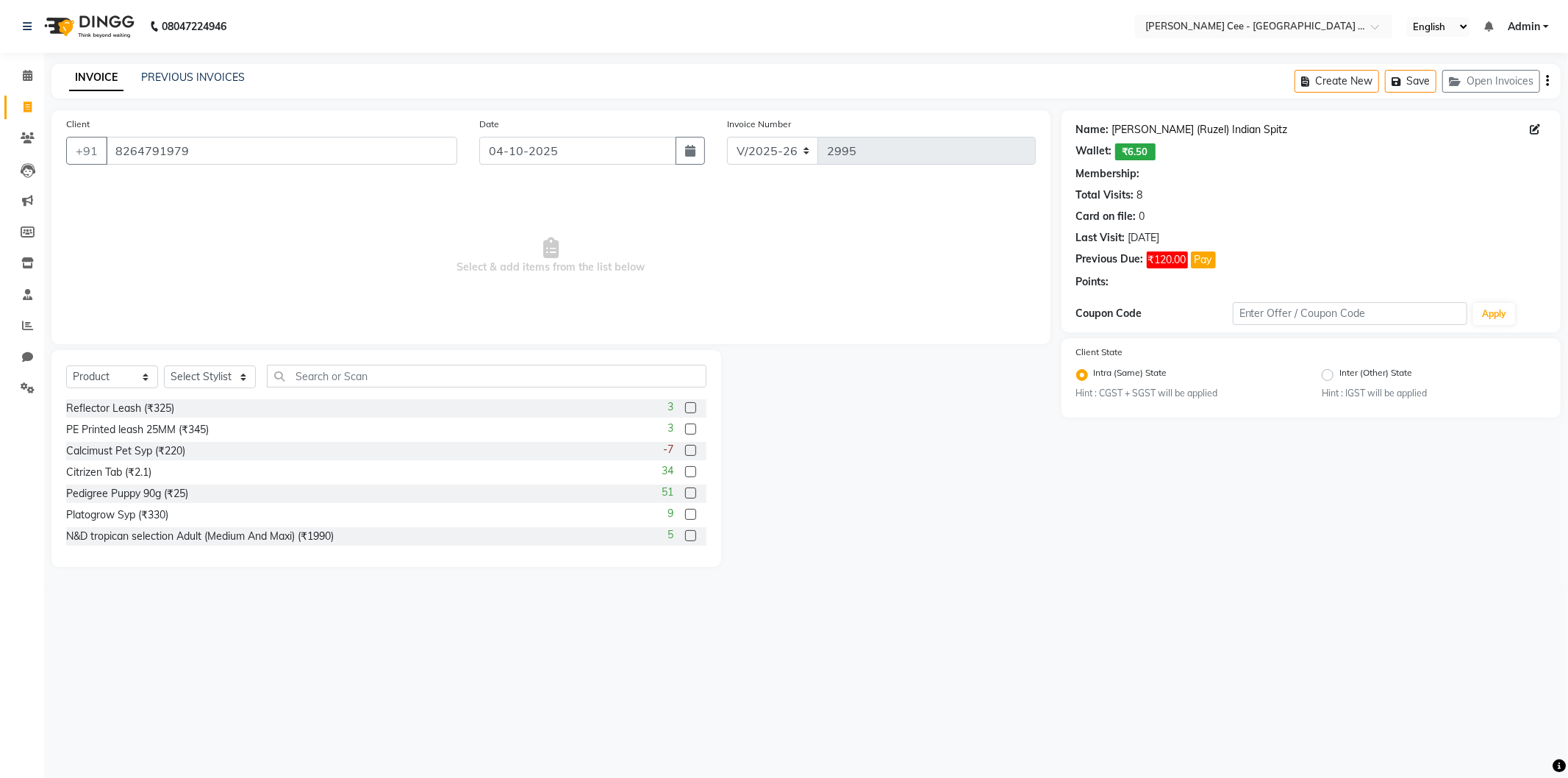
radio input "false"
radio input "true"
click at [223, 381] on select "Select Stylist Arsh (Helper) Avinash [PERSON_NAME] [PERSON_NAME] [PERSON_NAME] …" at bounding box center [210, 376] width 92 height 23
select select "80152"
click at [164, 366] on select "Select Stylist Arsh (Helper) Avinash [PERSON_NAME] [PERSON_NAME] [PERSON_NAME] …" at bounding box center [210, 376] width 92 height 23
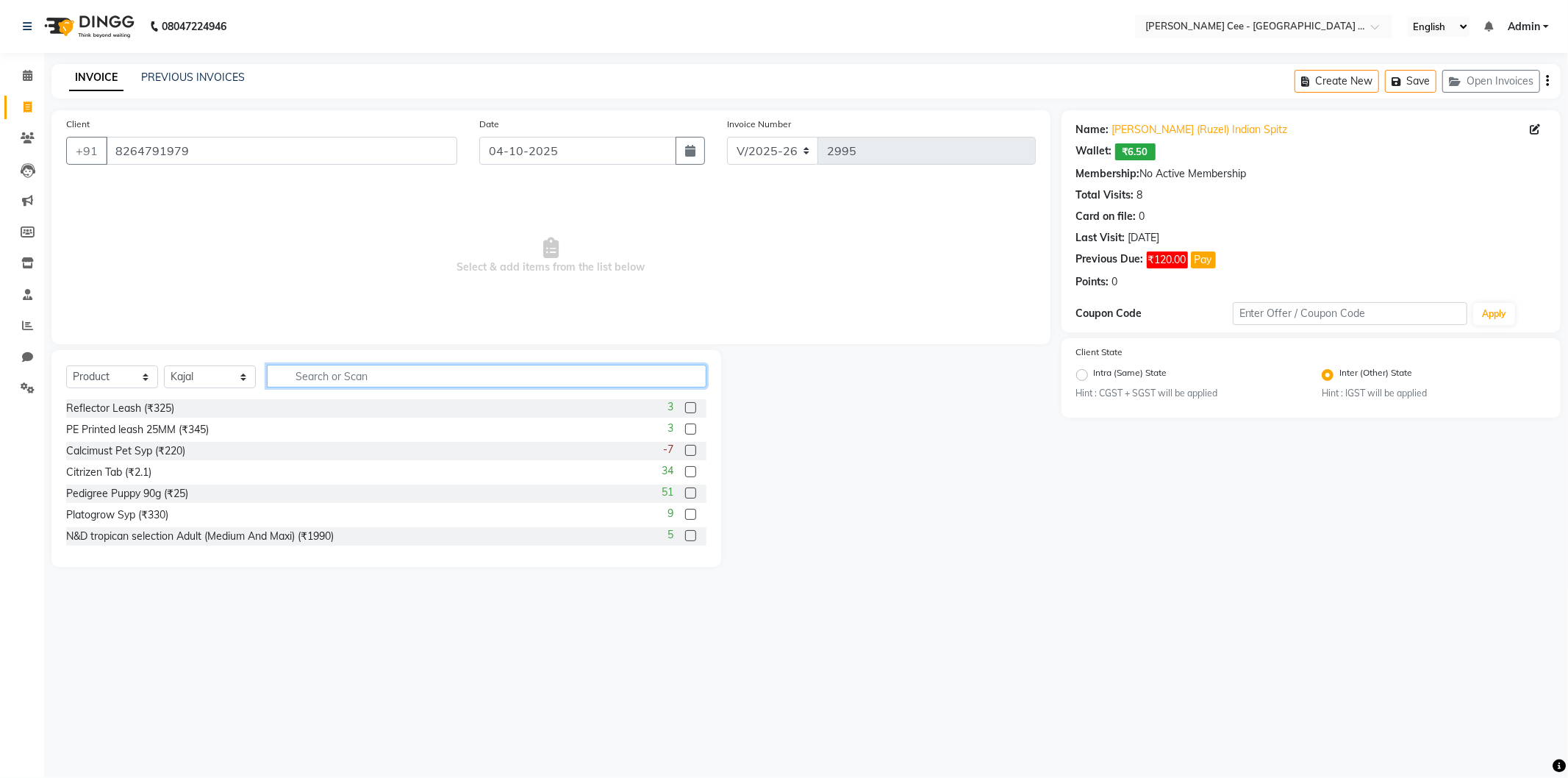
click at [370, 379] on input "text" at bounding box center [487, 375] width 440 height 23
type input "8851759451009"
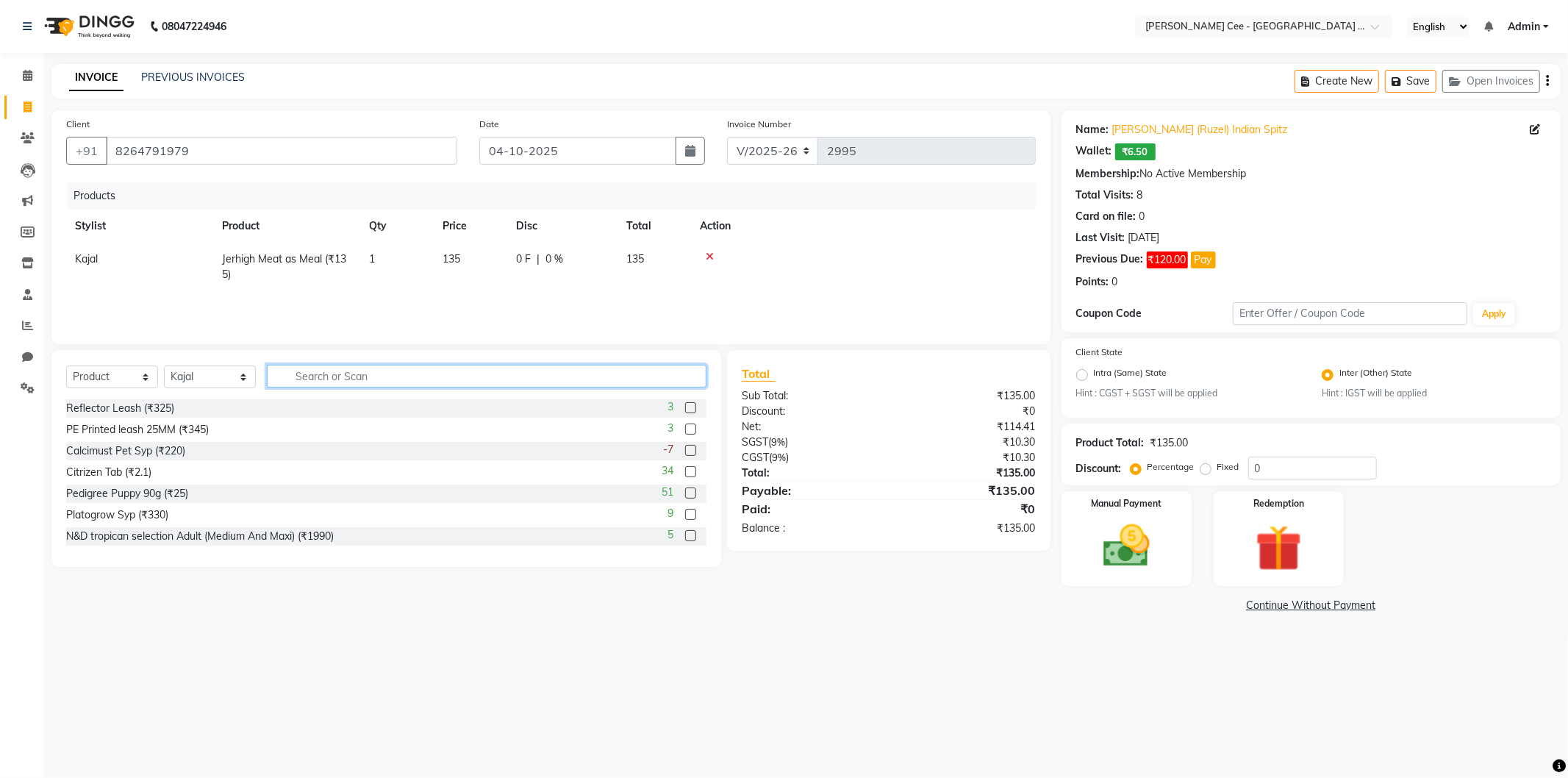
click at [328, 381] on input "text" at bounding box center [487, 375] width 440 height 23
type input "6942133313272"
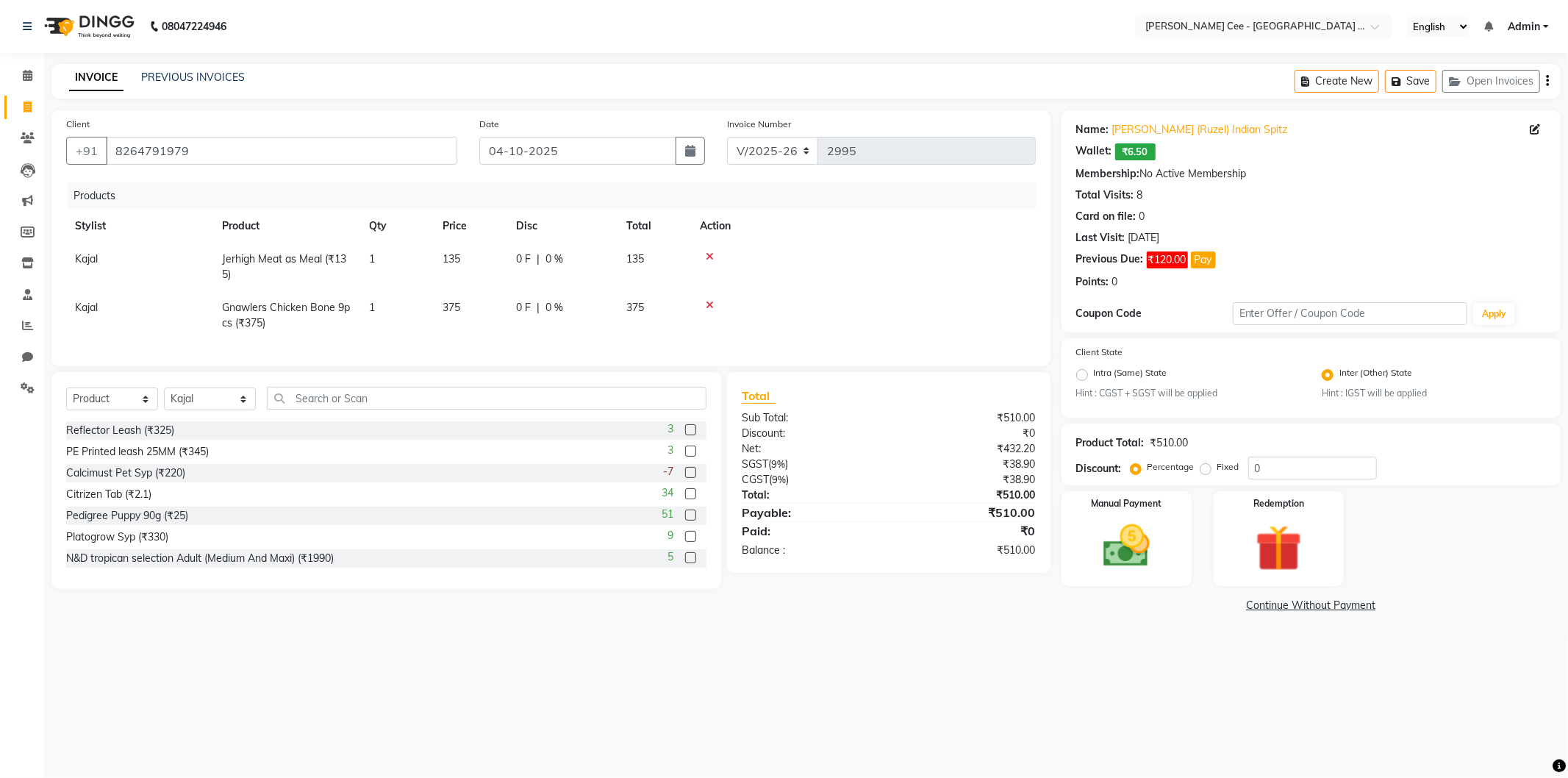
click at [369, 266] on td "1" at bounding box center [396, 266] width 74 height 48
select select "80152"
click at [369, 262] on input "1" at bounding box center [397, 262] width 56 height 23
type input "2"
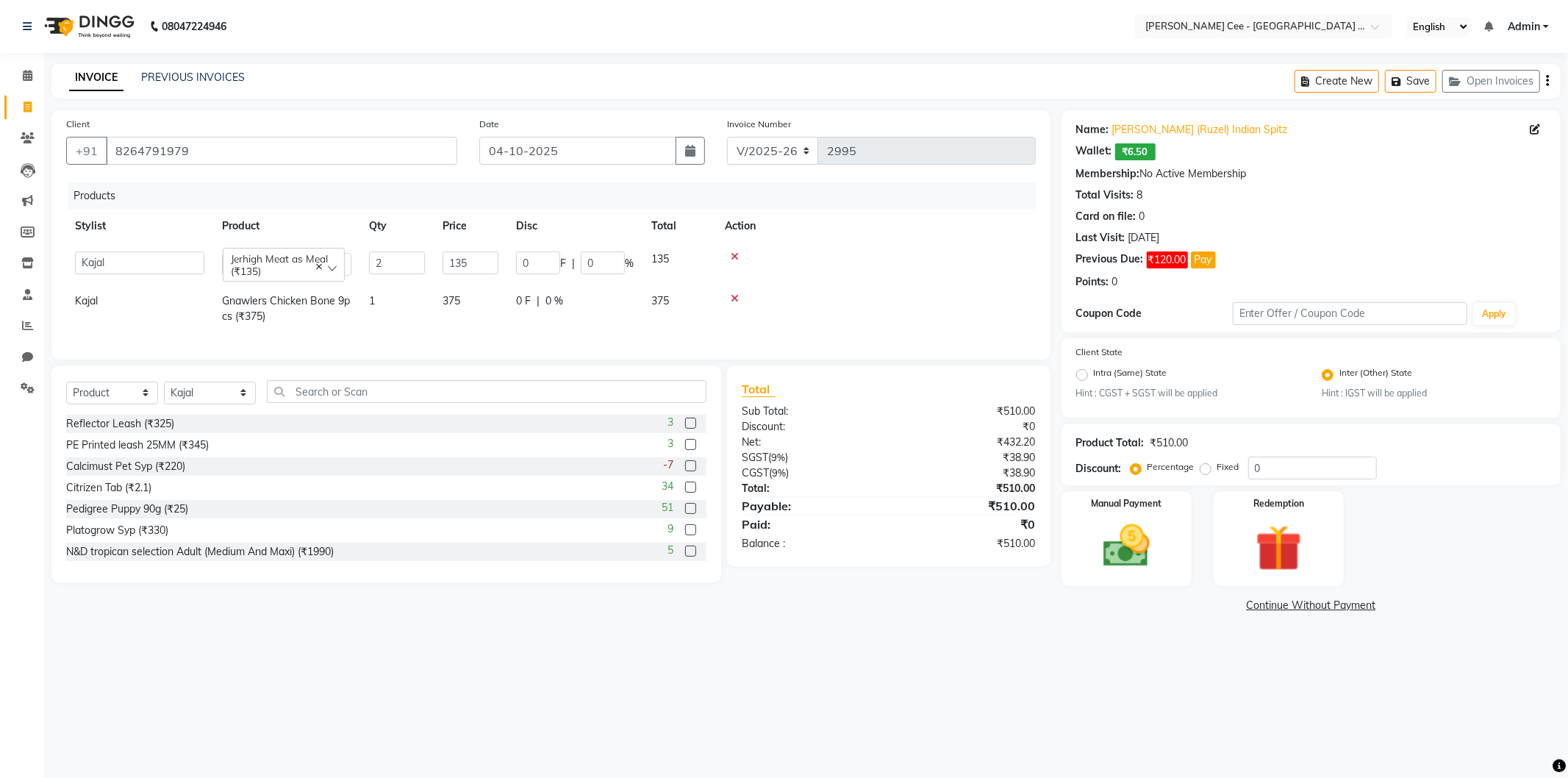
click at [892, 271] on td at bounding box center [876, 264] width 320 height 42
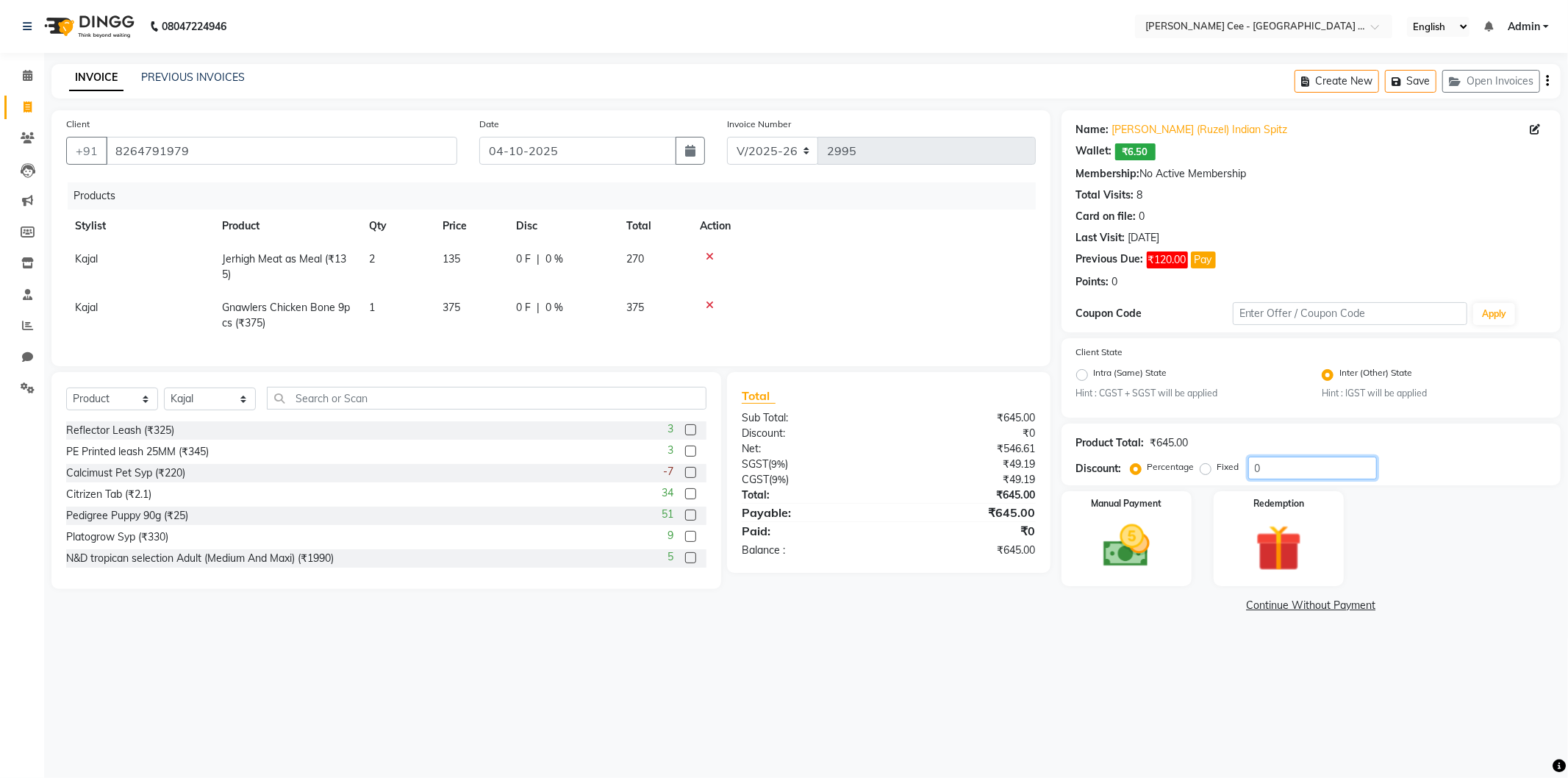
click at [1257, 464] on input "0" at bounding box center [1313, 468] width 128 height 23
type input "20"
click at [917, 589] on div "Total Sub Total: ₹645.00 Discount: ₹129.00 Net: ₹437.29 SGST ( 9% ) ₹39.36 CGST…" at bounding box center [891, 480] width 341 height 217
click at [1131, 567] on img at bounding box center [1126, 546] width 79 height 56
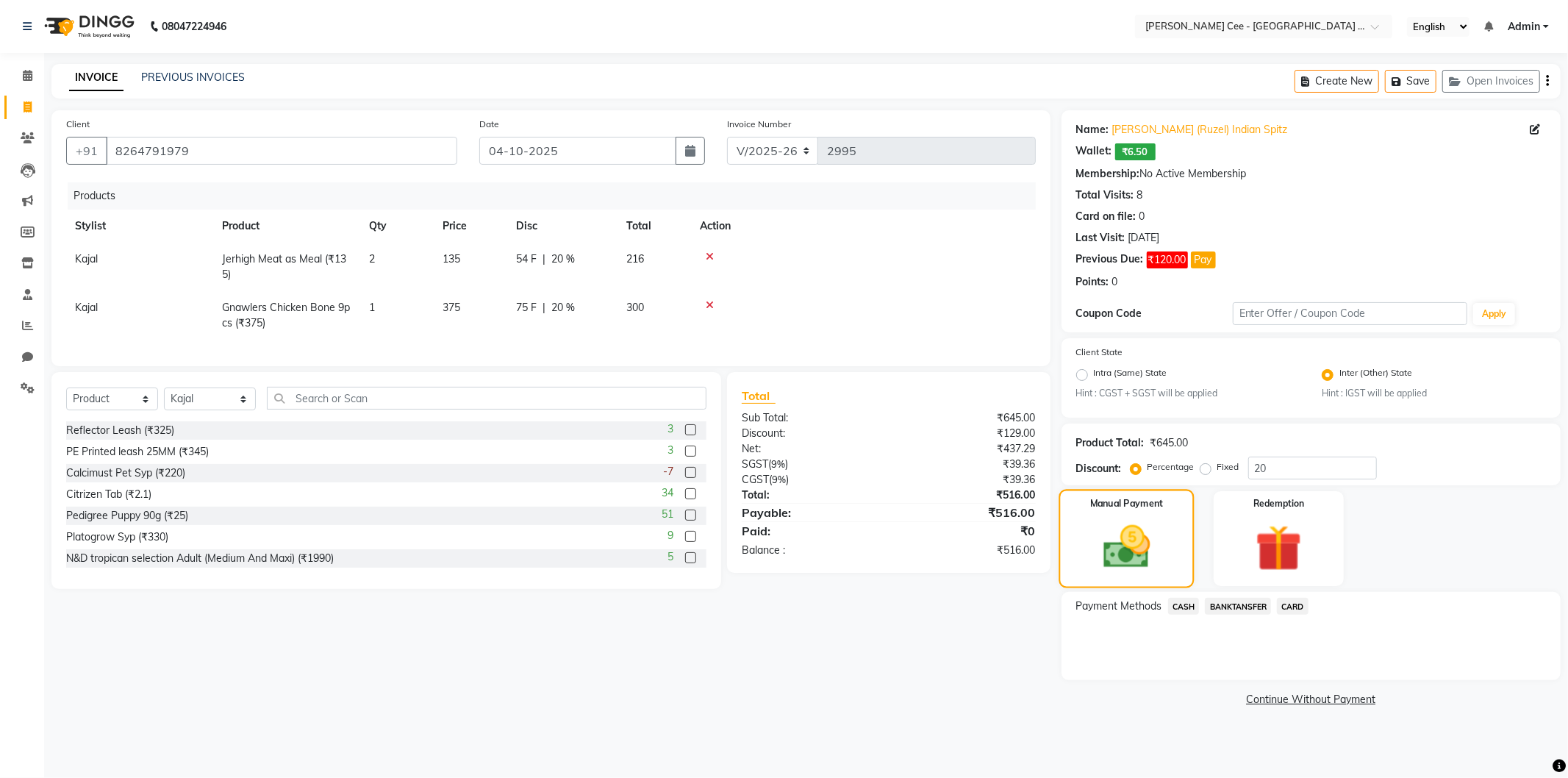
click at [1103, 534] on img at bounding box center [1126, 547] width 76 height 54
click at [1325, 706] on link "Continue Without Payment" at bounding box center [1311, 699] width 494 height 15
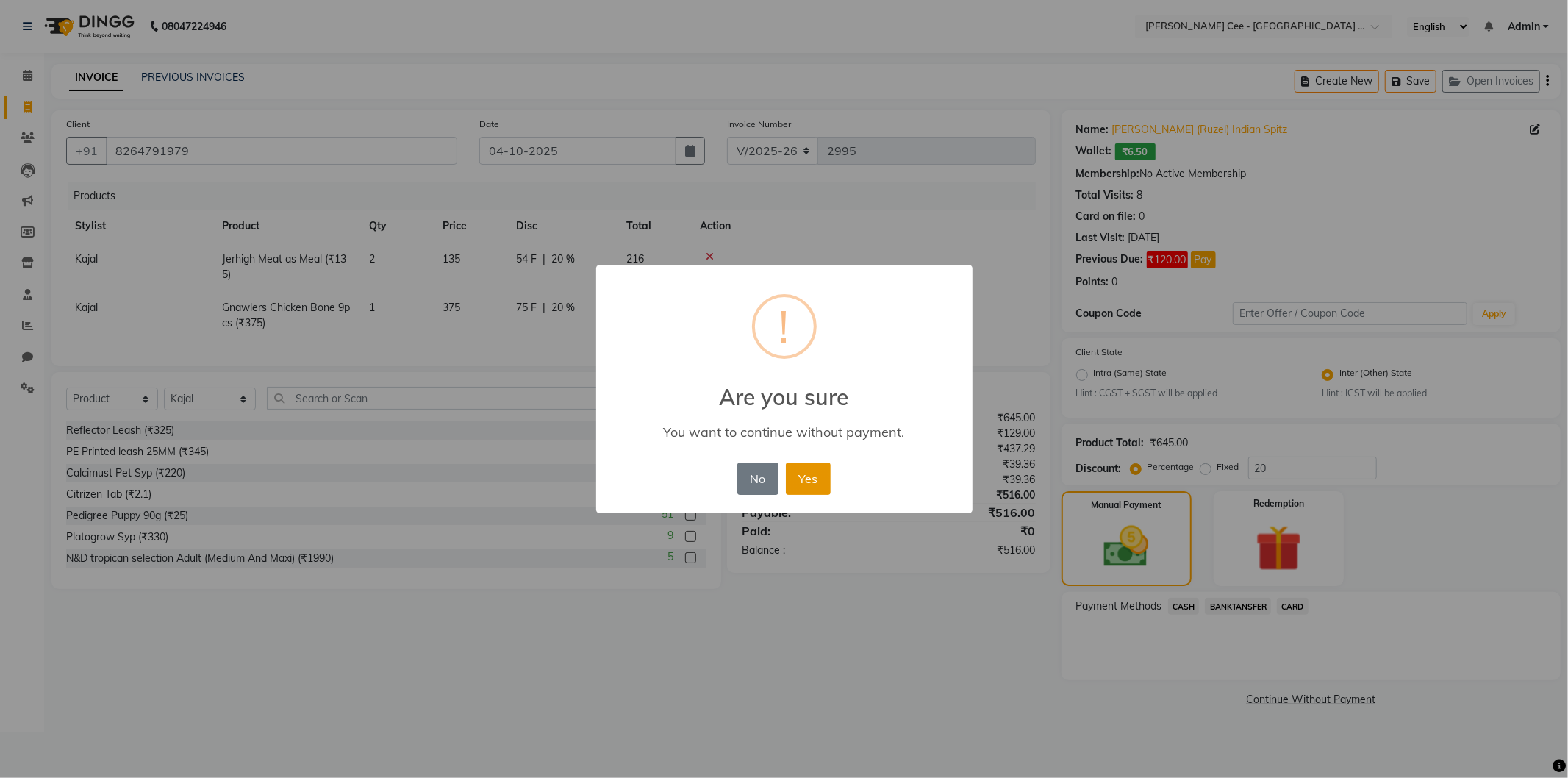
click at [819, 474] on button "Yes" at bounding box center [808, 479] width 45 height 32
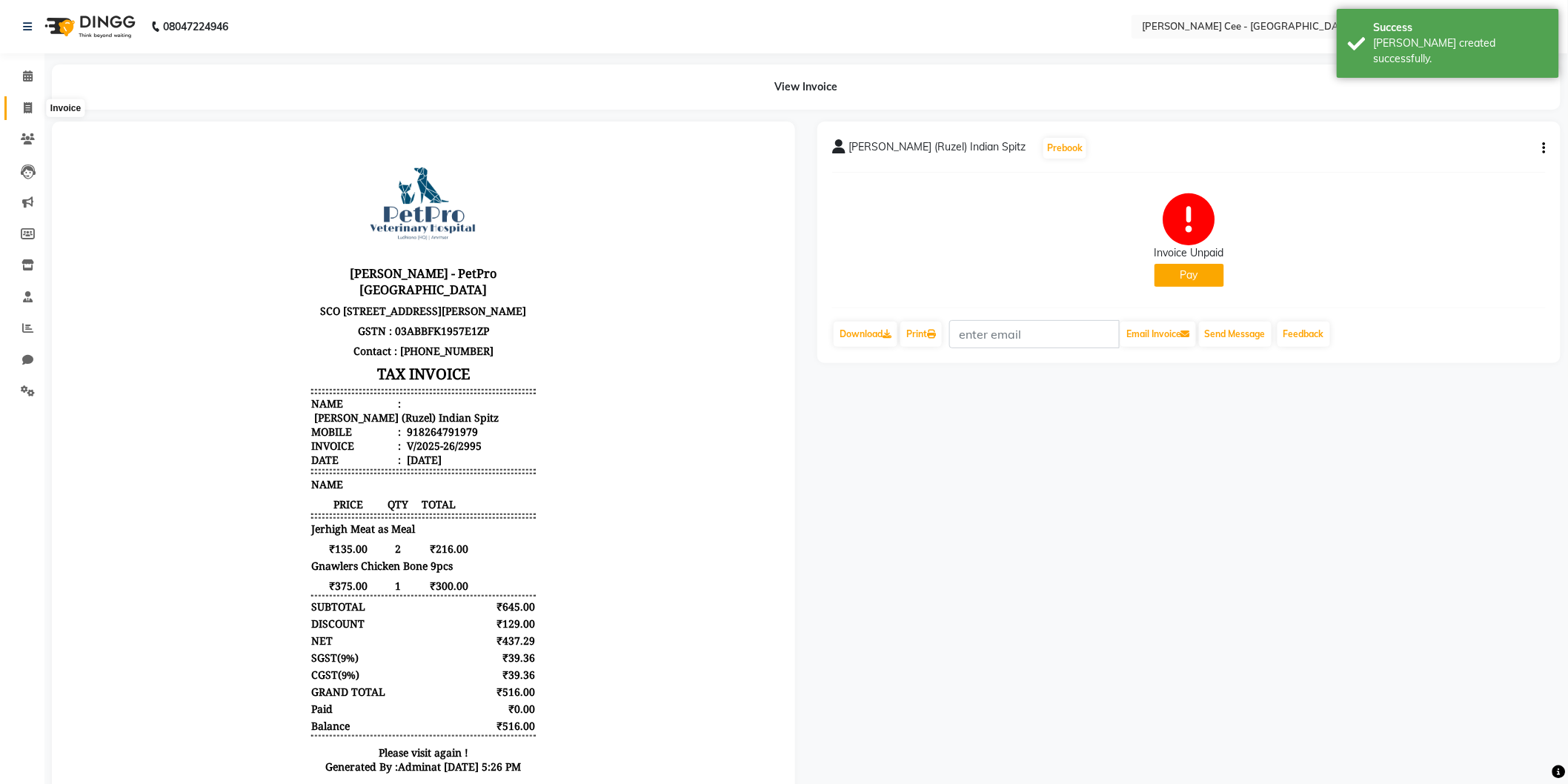
click at [24, 107] on icon at bounding box center [28, 107] width 9 height 11
select select "service"
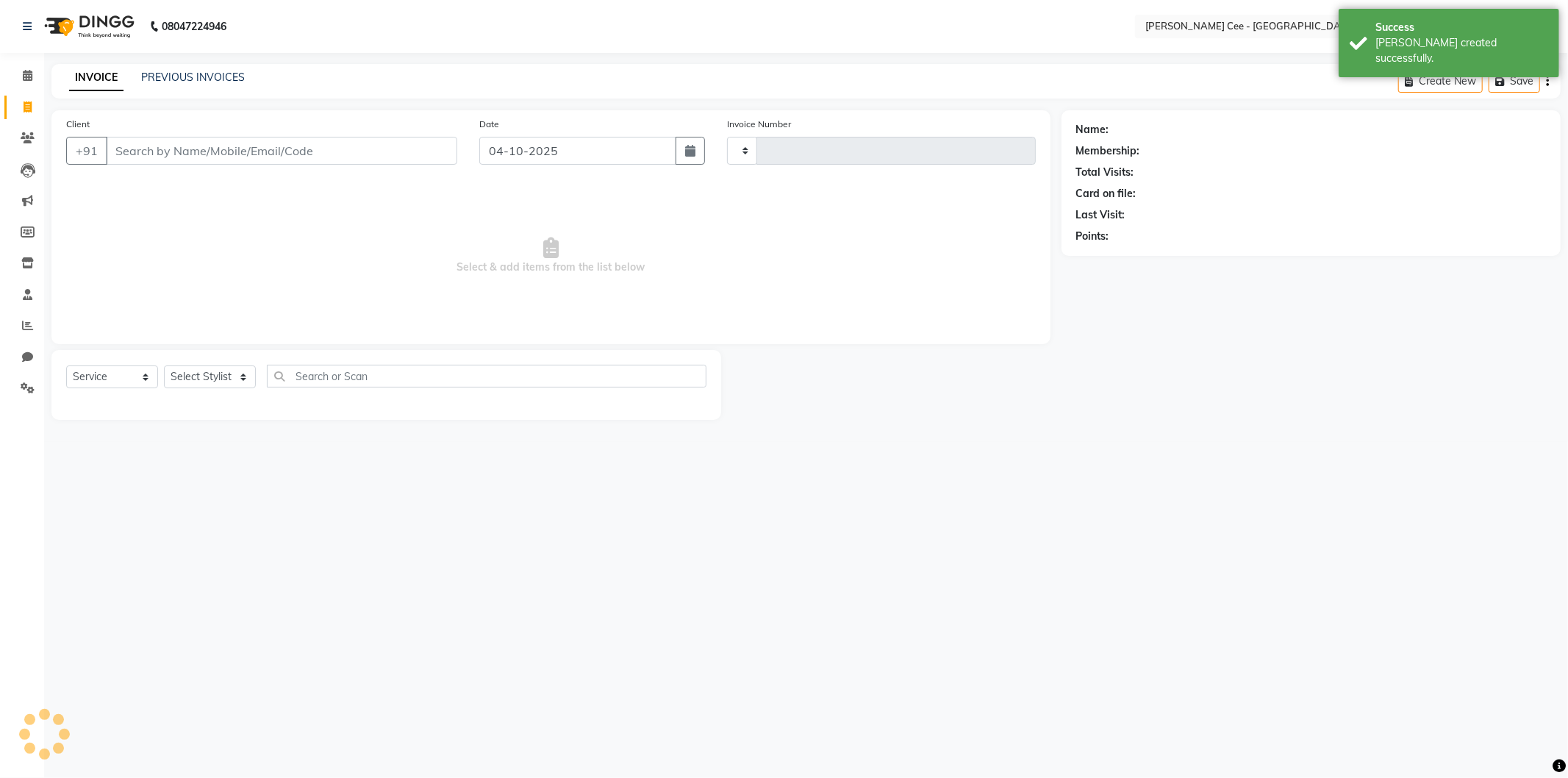
type input "2996"
select select "8239"
click at [237, 149] on input "Client" at bounding box center [281, 151] width 352 height 28
type input "t"
select select "product"
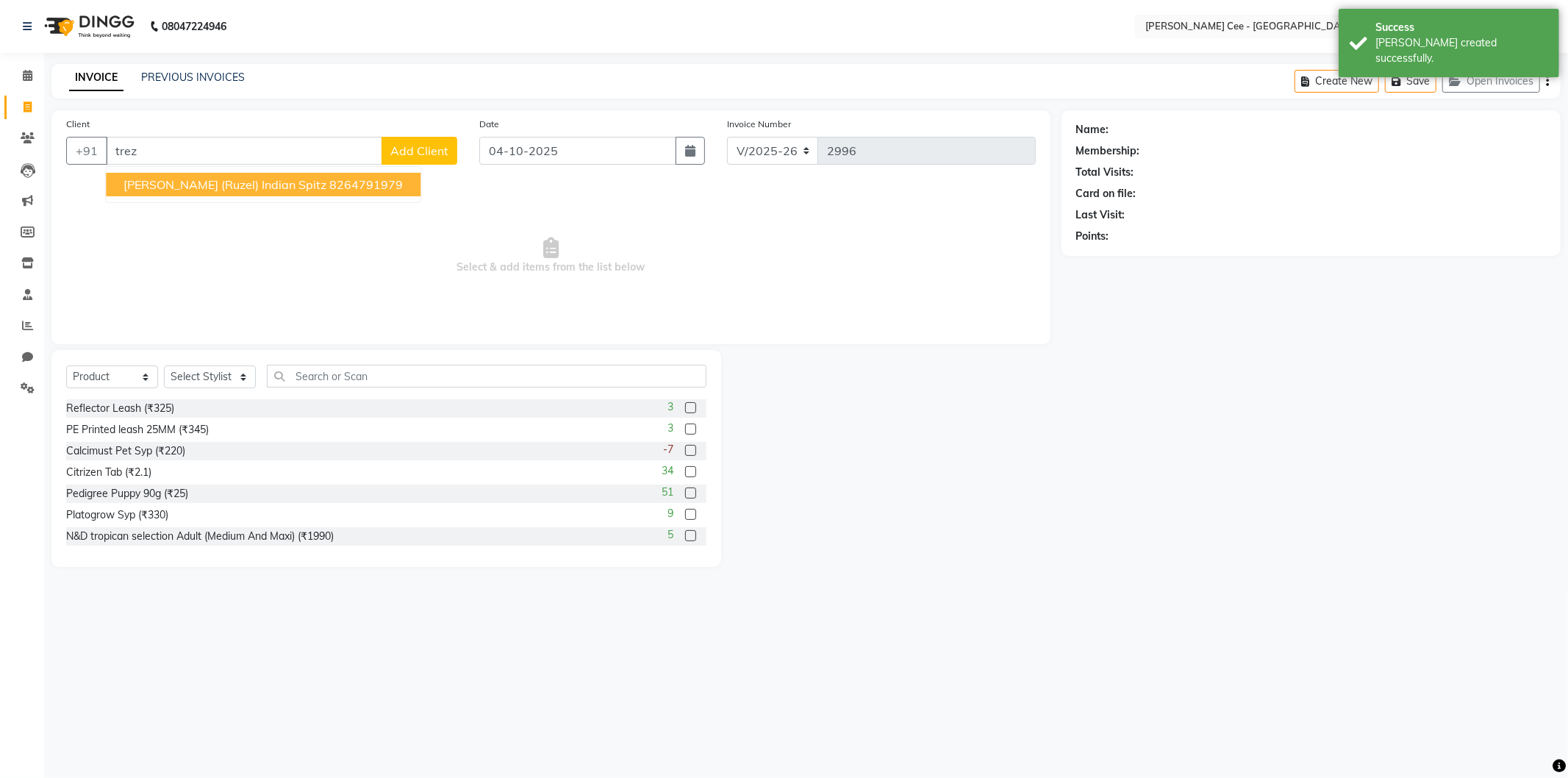
click at [257, 180] on span "[PERSON_NAME] (Ruzel) Indian Spitz" at bounding box center [225, 184] width 203 height 14
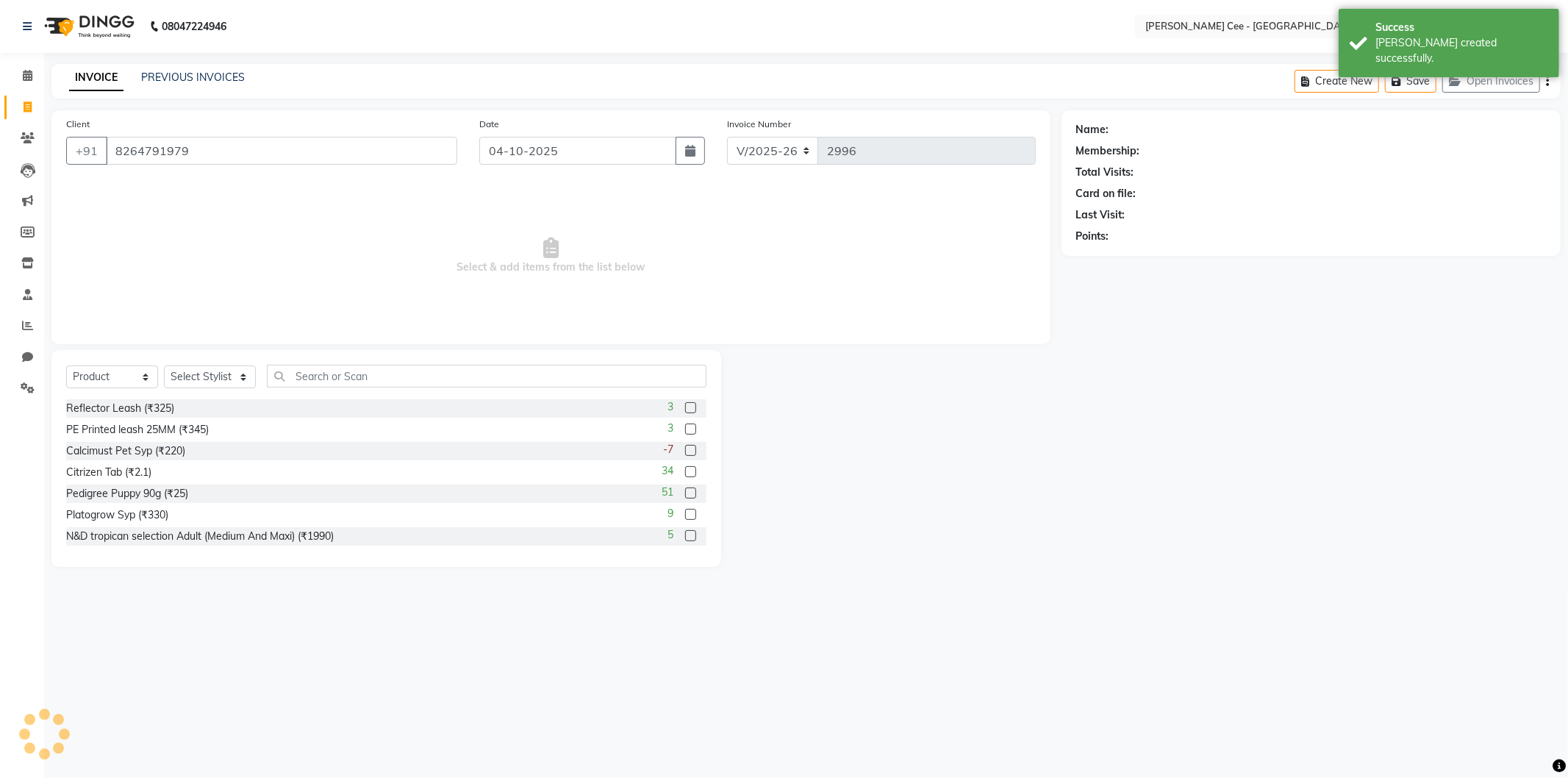
type input "8264791979"
radio input "false"
radio input "true"
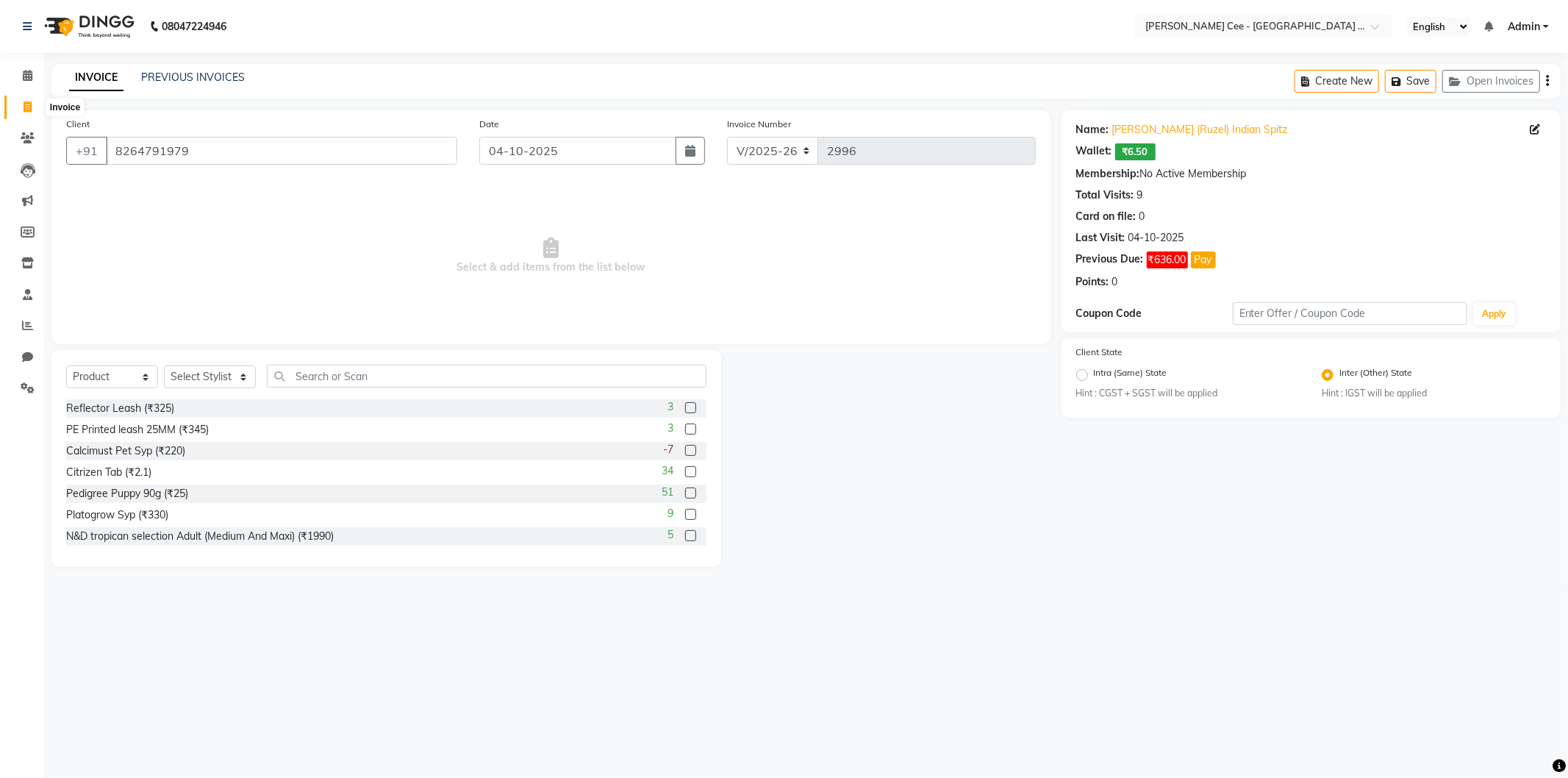
click at [33, 101] on span at bounding box center [27, 107] width 25 height 17
click at [150, 68] on div "INVOICE PREVIOUS INVOICES Create New Save Open Invoices" at bounding box center [806, 81] width 1510 height 35
click at [156, 74] on link "PREVIOUS INVOICES" at bounding box center [193, 77] width 104 height 14
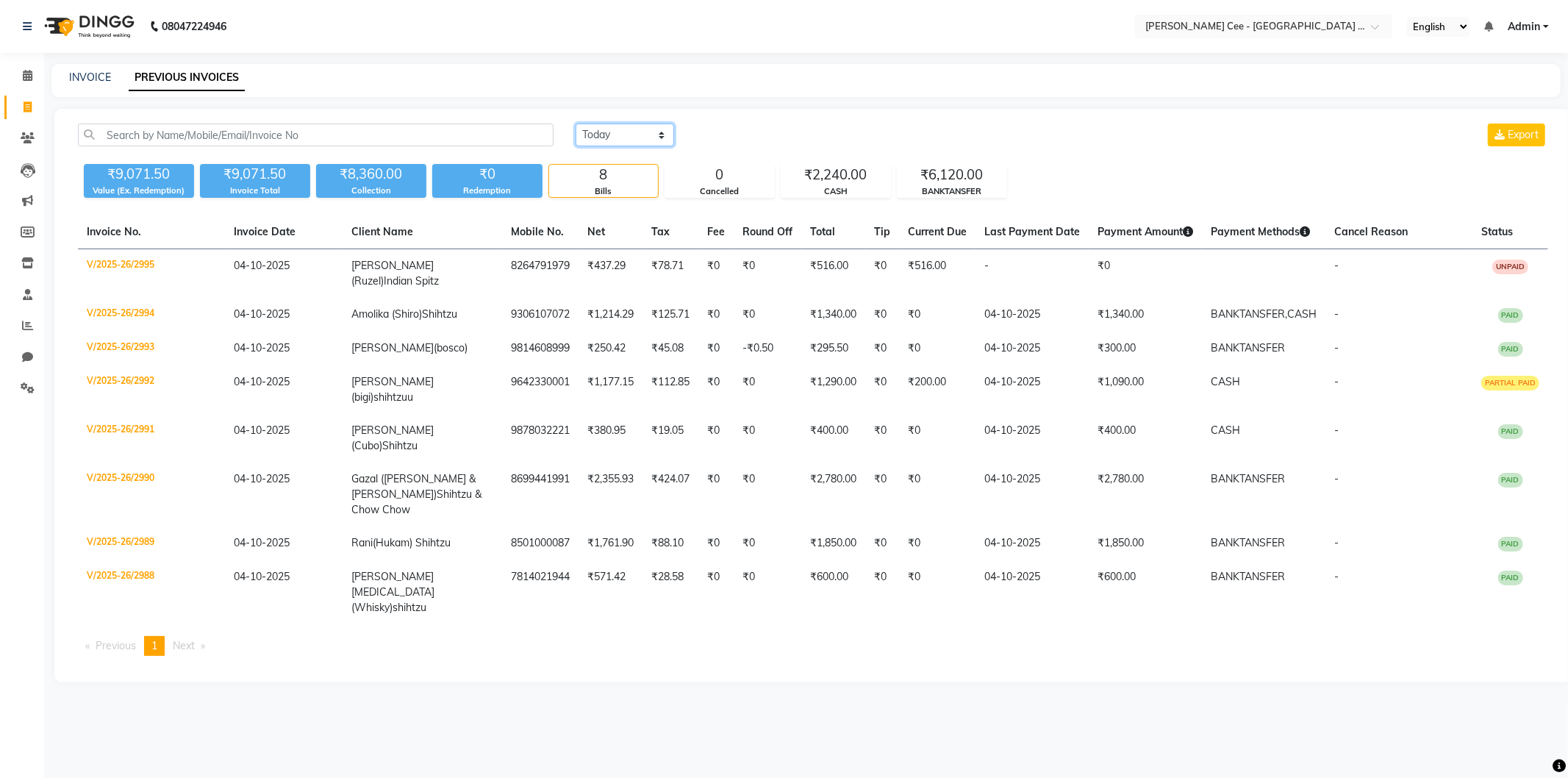
drag, startPoint x: 636, startPoint y: 123, endPoint x: 635, endPoint y: 135, distance: 12.0
click at [636, 123] on select "[DATE] [DATE] Custom Range" at bounding box center [625, 134] width 99 height 23
select select "yesterday"
click at [576, 123] on select "[DATE] [DATE] Custom Range" at bounding box center [625, 134] width 99 height 23
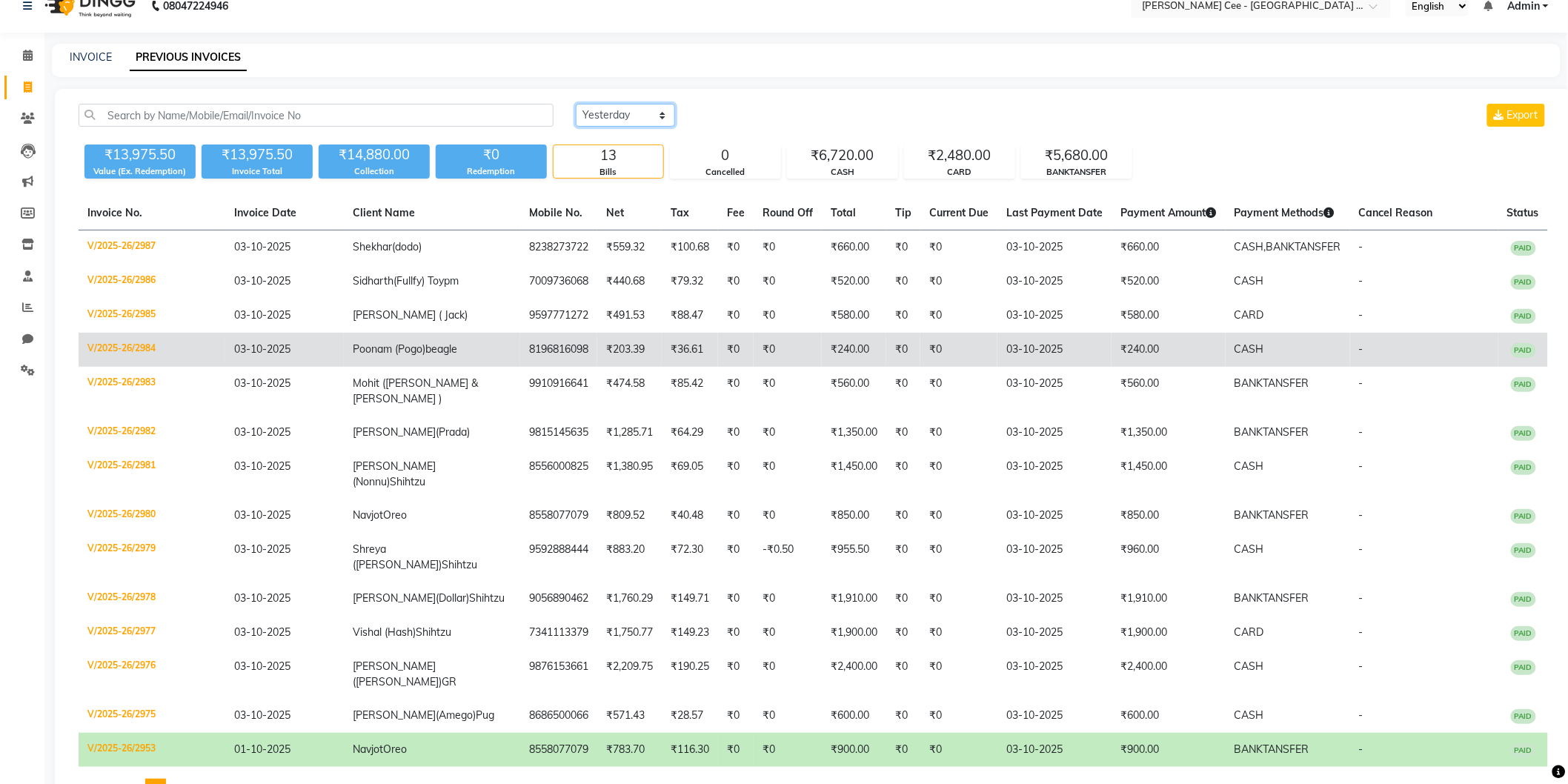
scroll to position [26, 0]
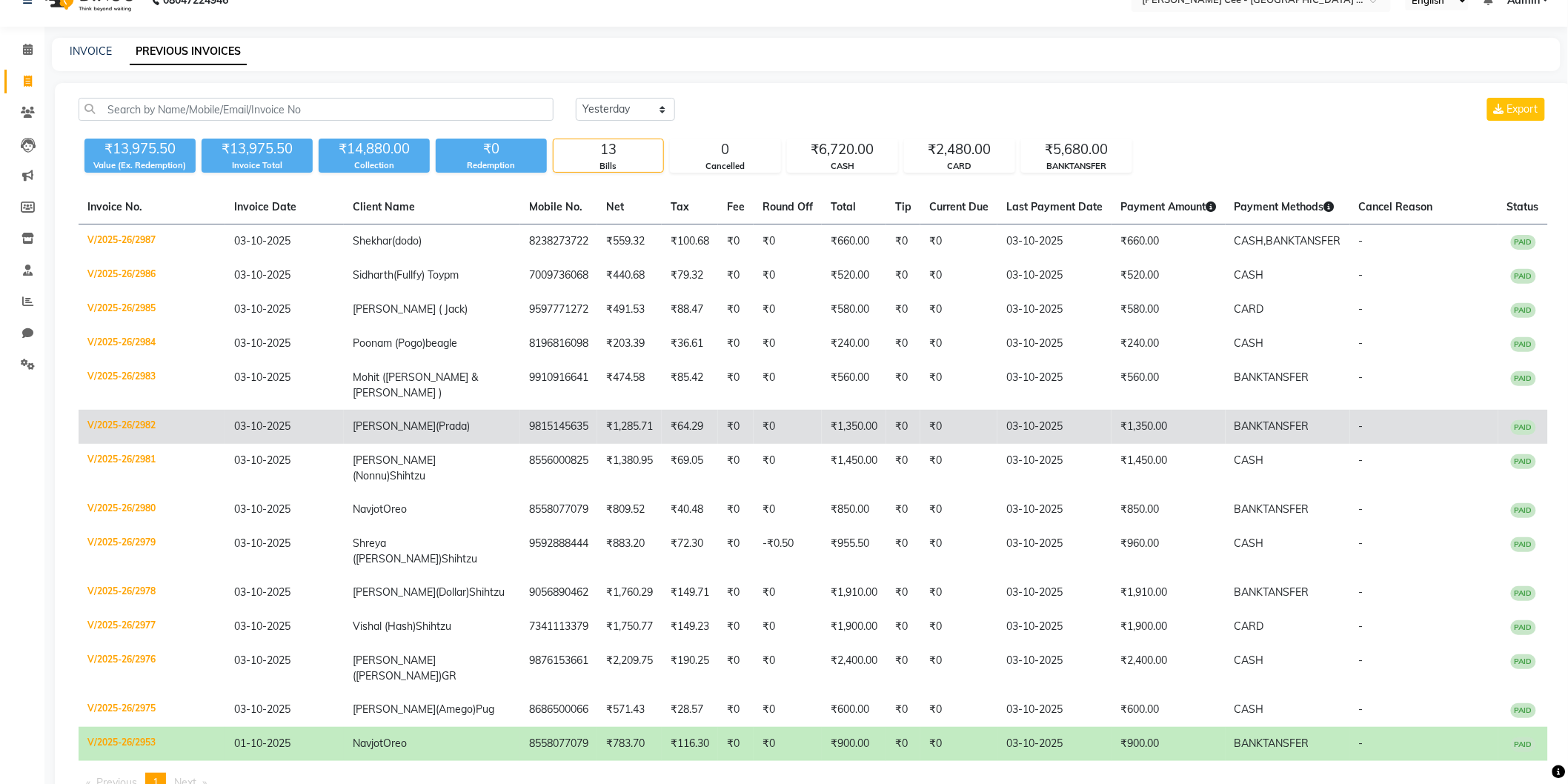
drag, startPoint x: 788, startPoint y: 412, endPoint x: 754, endPoint y: 425, distance: 36.4
click at [754, 429] on td "₹0" at bounding box center [788, 427] width 68 height 34
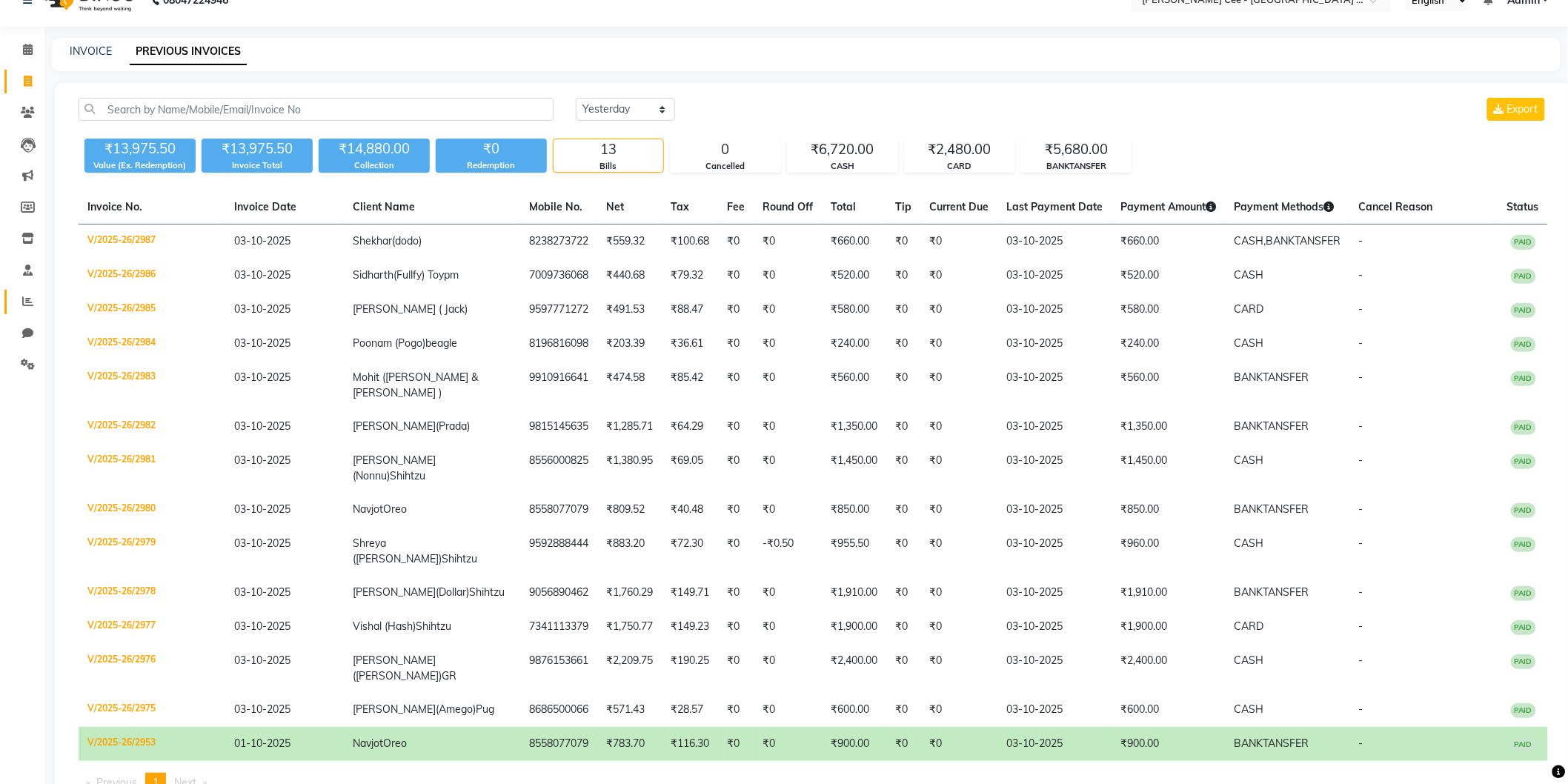
click at [20, 291] on link "Reports" at bounding box center [22, 302] width 36 height 25
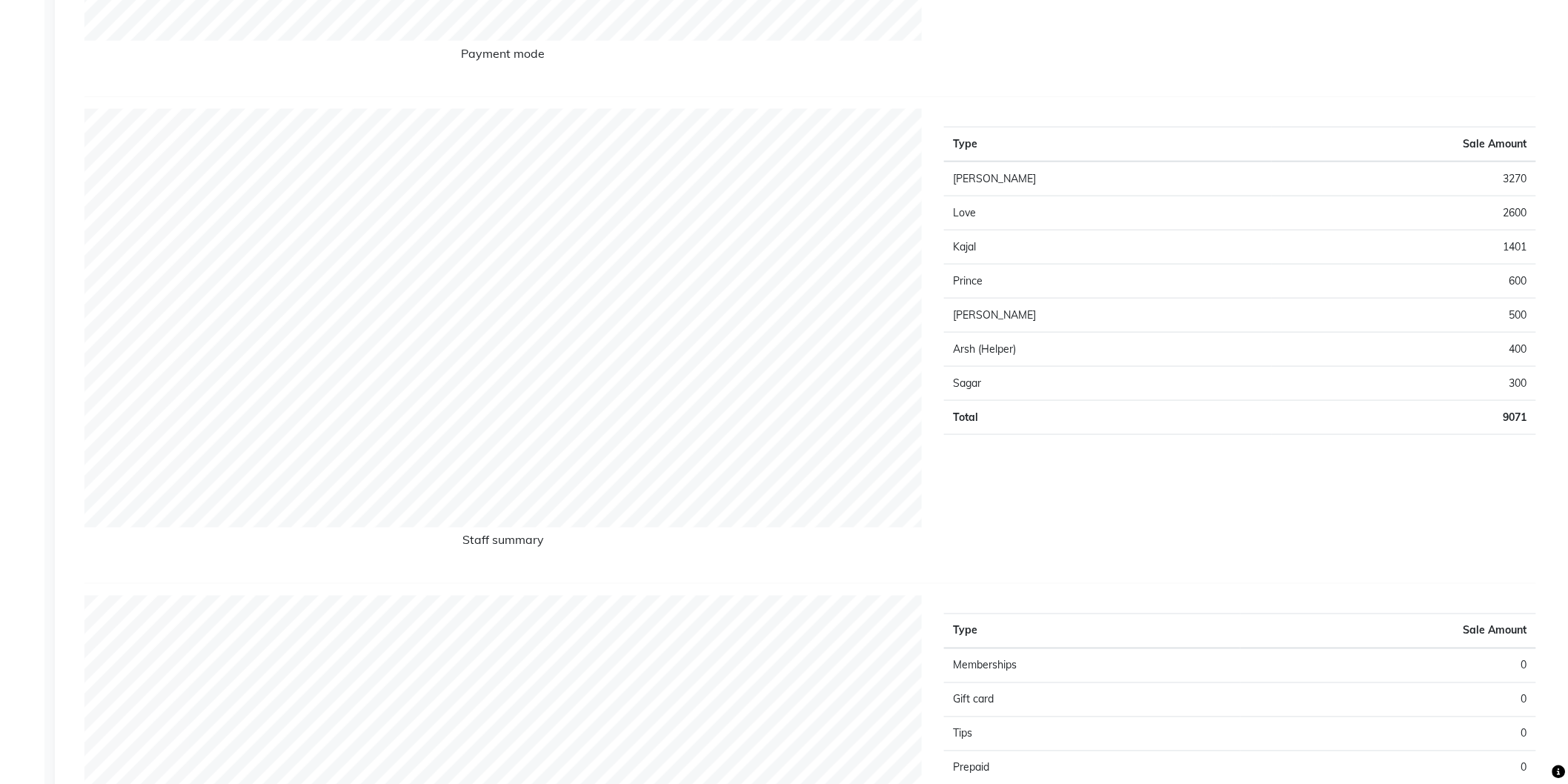
scroll to position [631, 0]
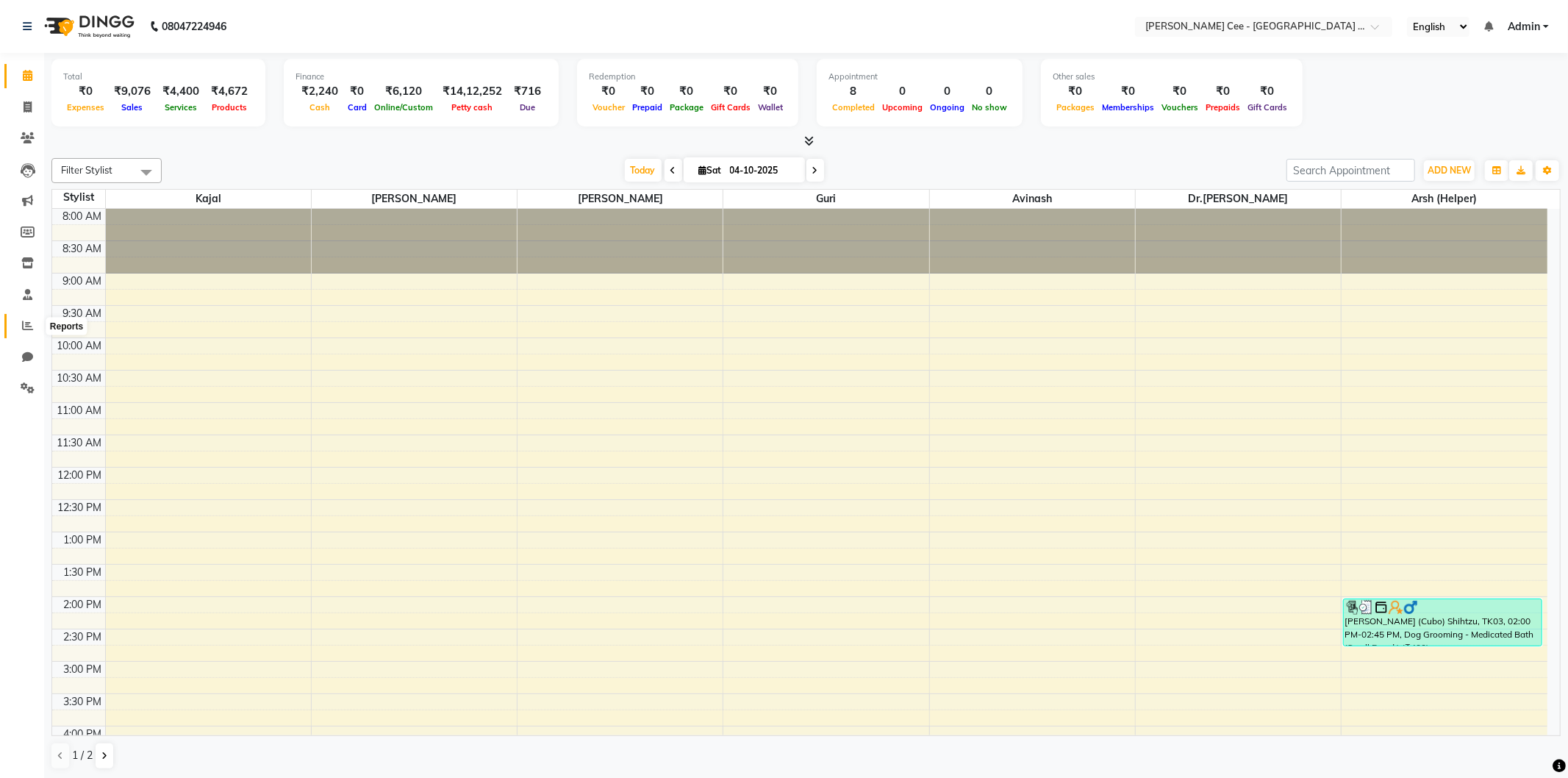
click at [39, 326] on span at bounding box center [27, 326] width 25 height 17
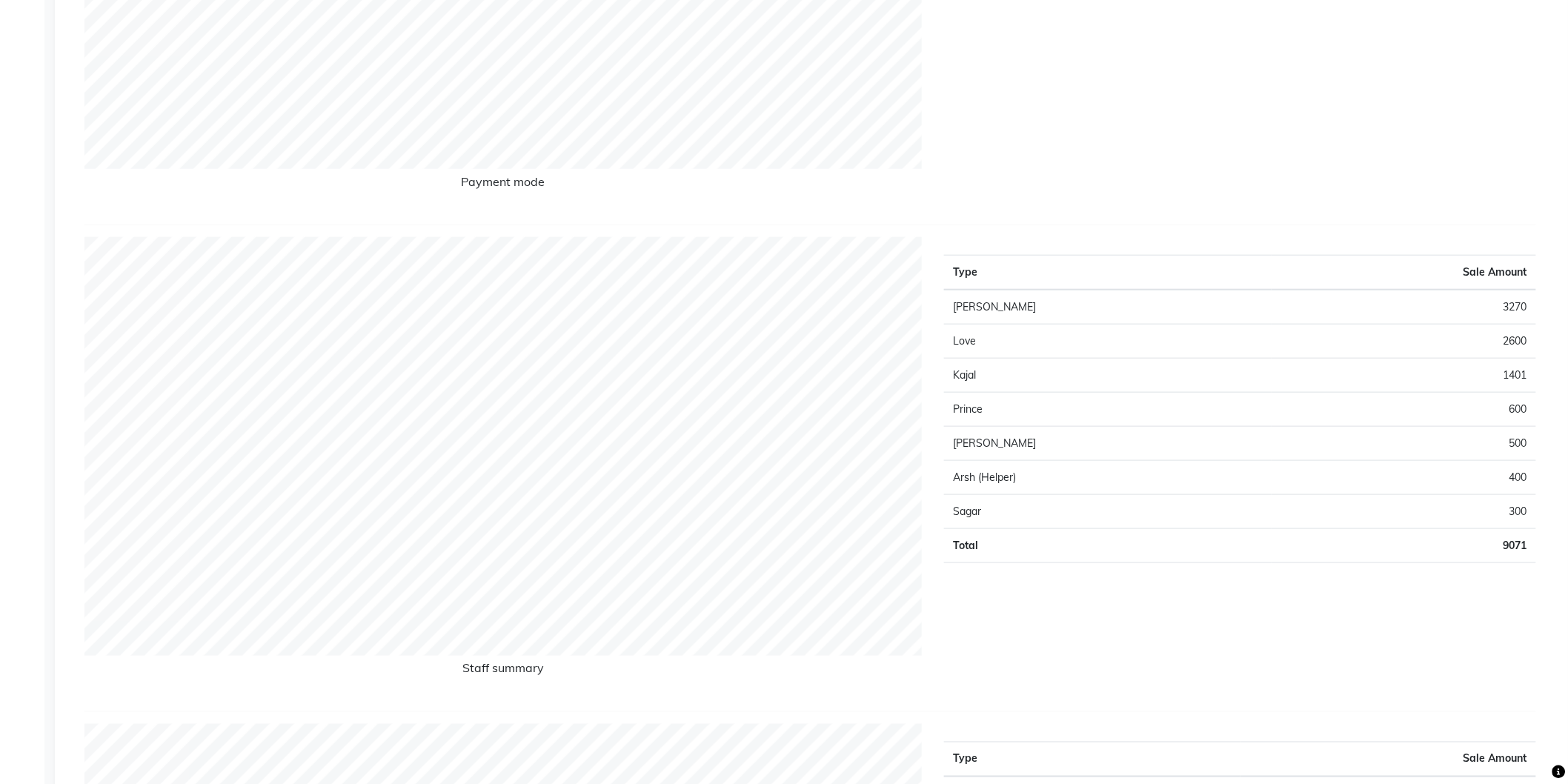
scroll to position [549, 0]
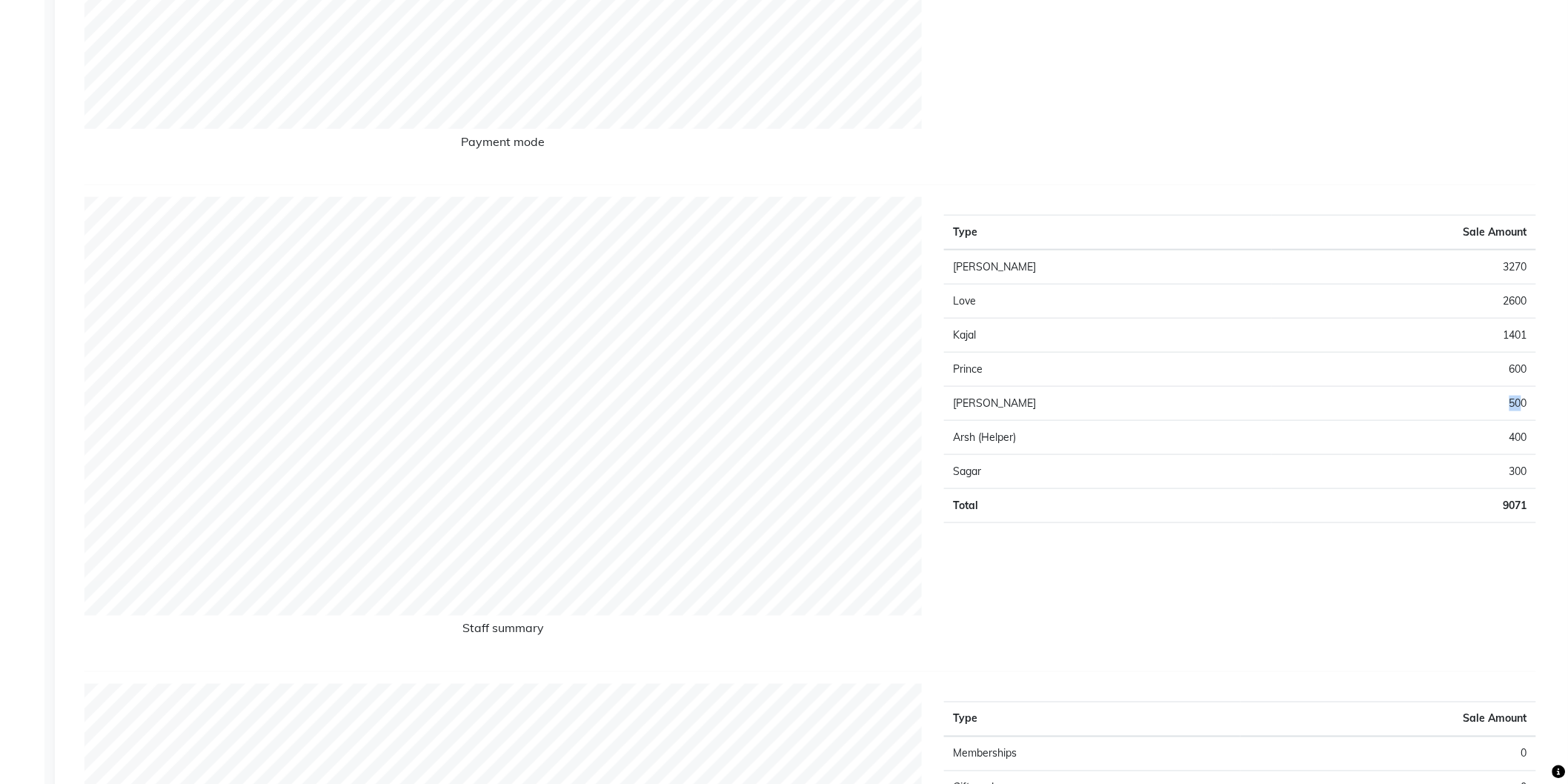
drag, startPoint x: 1522, startPoint y: 395, endPoint x: 1488, endPoint y: 399, distance: 34.2
click at [1488, 399] on td "500" at bounding box center [1404, 404] width 264 height 34
click at [1207, 537] on div "Type Sale Amount Jashanpreet Singh 3270 Love 2600 Kajal 1401 Prince 600 Manpree…" at bounding box center [1240, 428] width 614 height 463
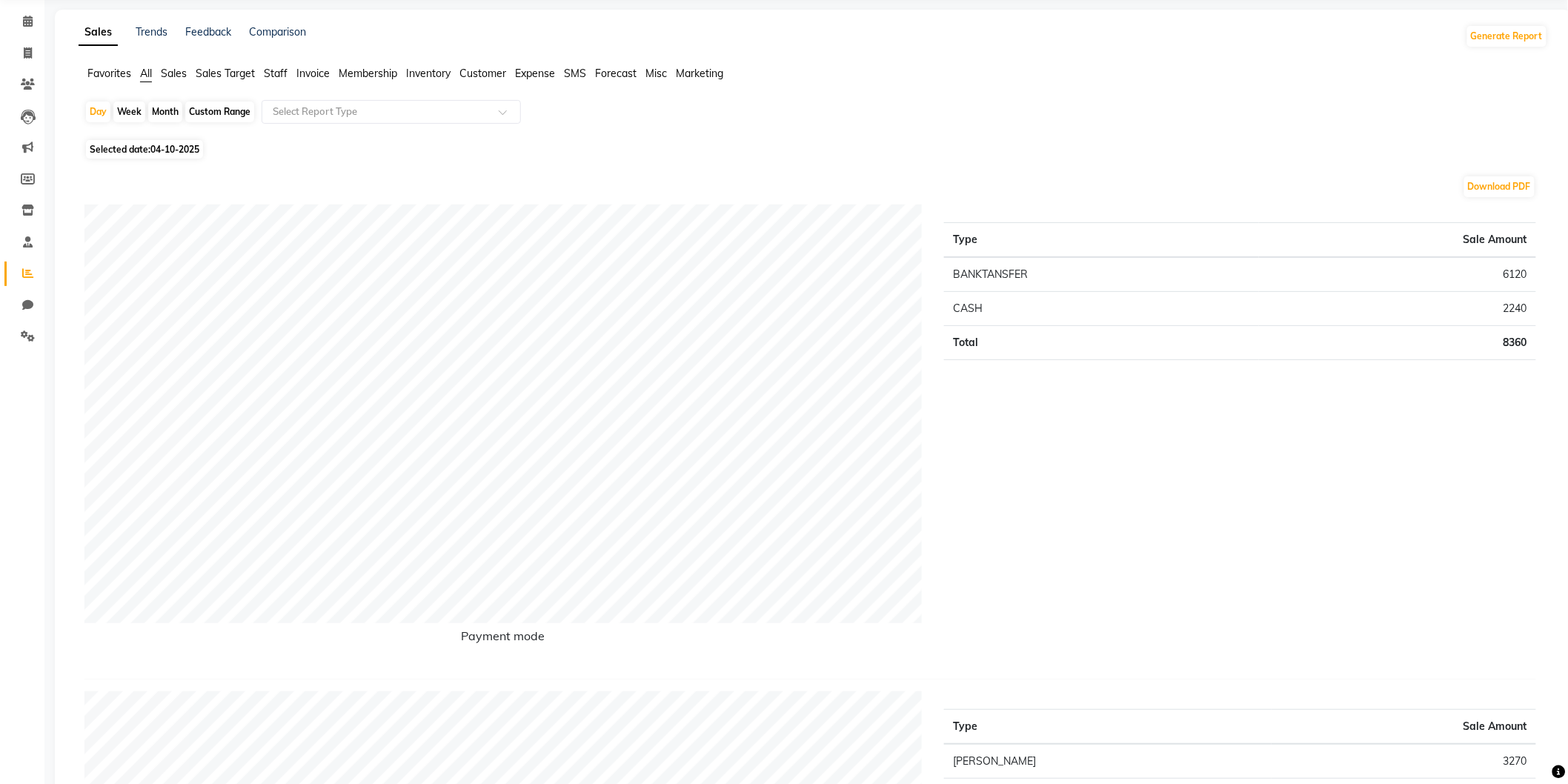
scroll to position [0, 0]
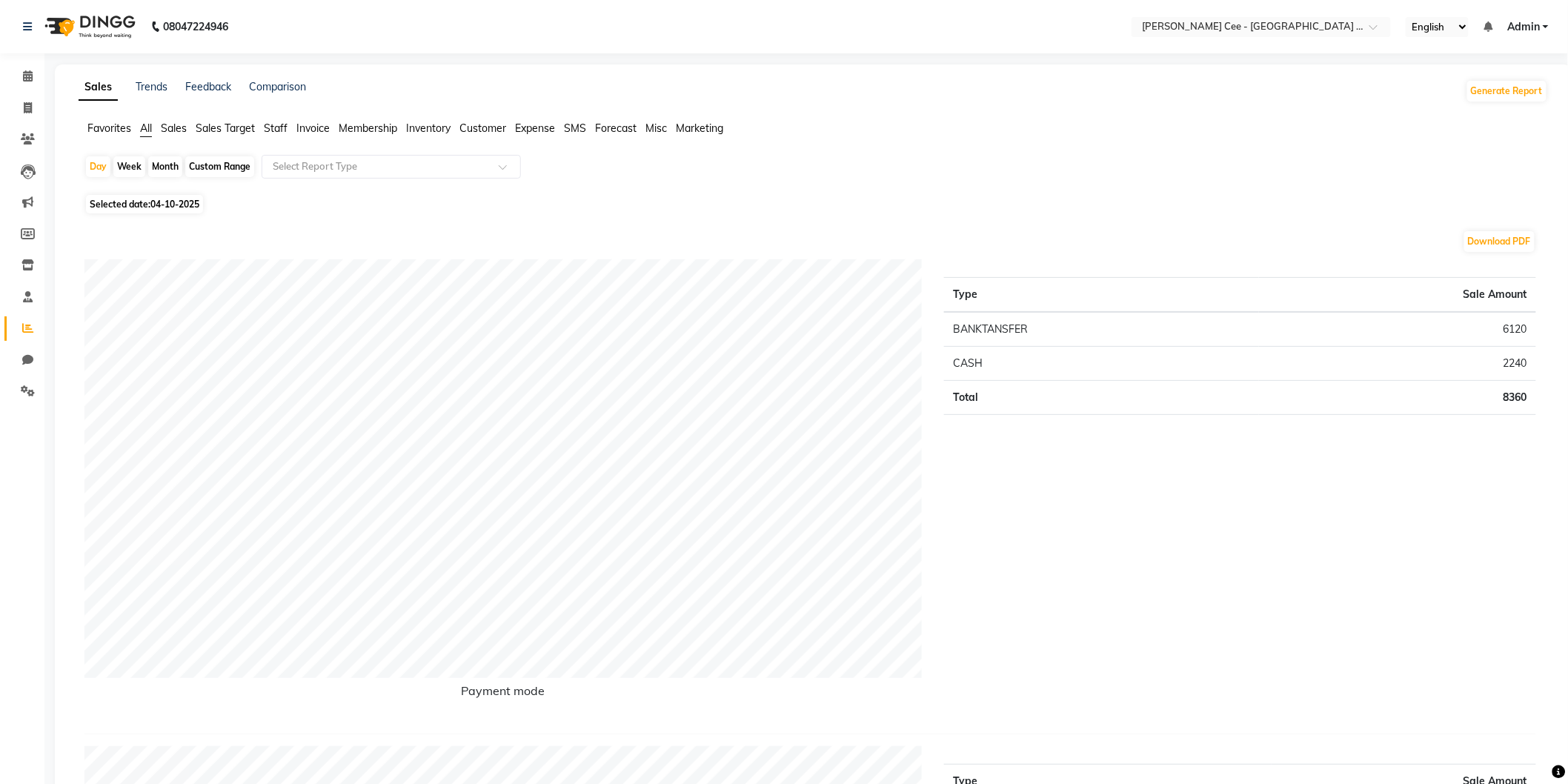
drag, startPoint x: 248, startPoint y: 165, endPoint x: 203, endPoint y: 216, distance: 68.0
click at [248, 167] on div "Custom Range" at bounding box center [219, 167] width 69 height 20
select select "10"
select select "2025"
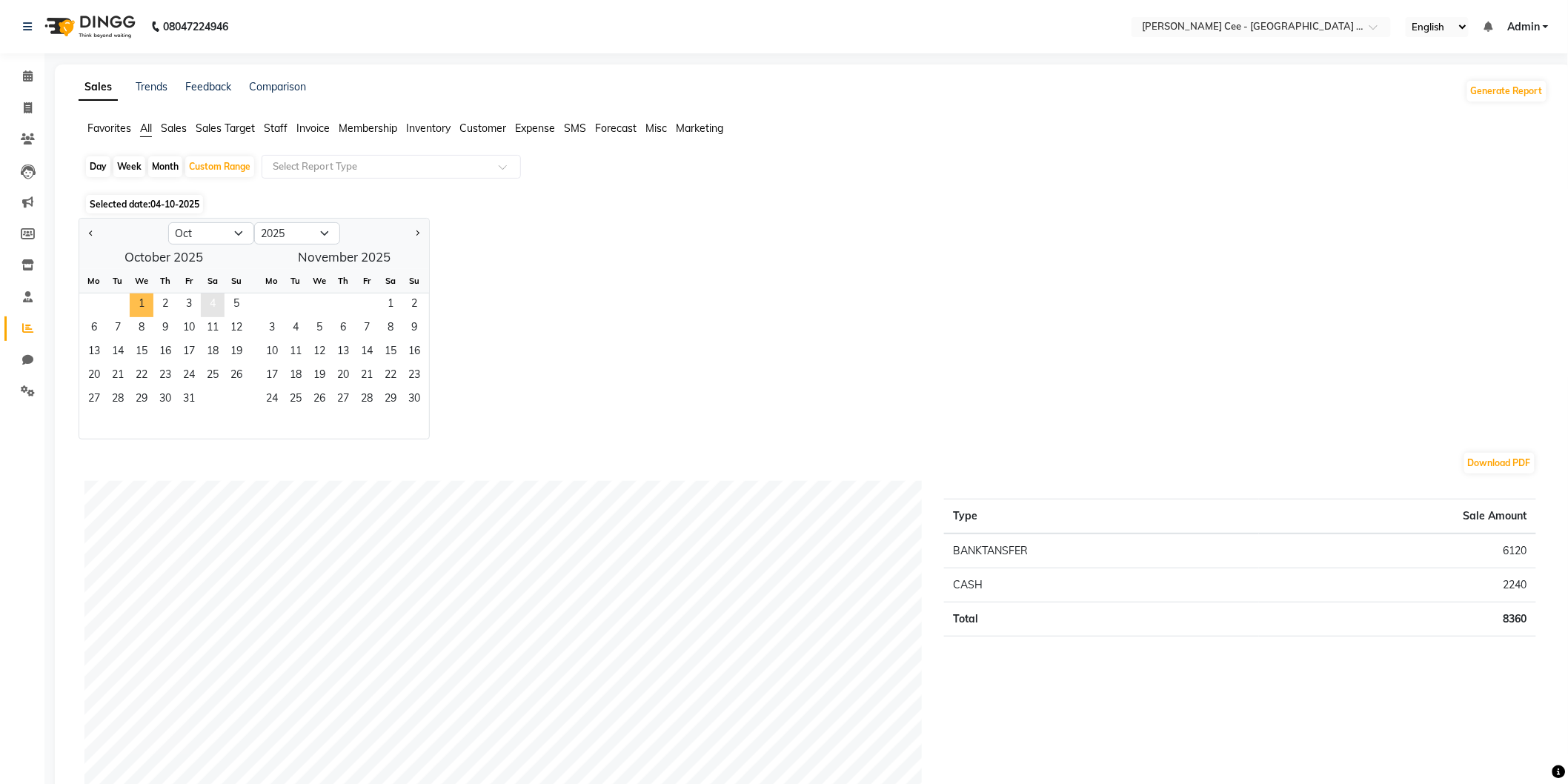
drag, startPoint x: 142, startPoint y: 305, endPoint x: 216, endPoint y: 305, distance: 74.0
click at [144, 304] on span "1" at bounding box center [141, 305] width 24 height 24
click at [217, 305] on span "4" at bounding box center [213, 305] width 24 height 24
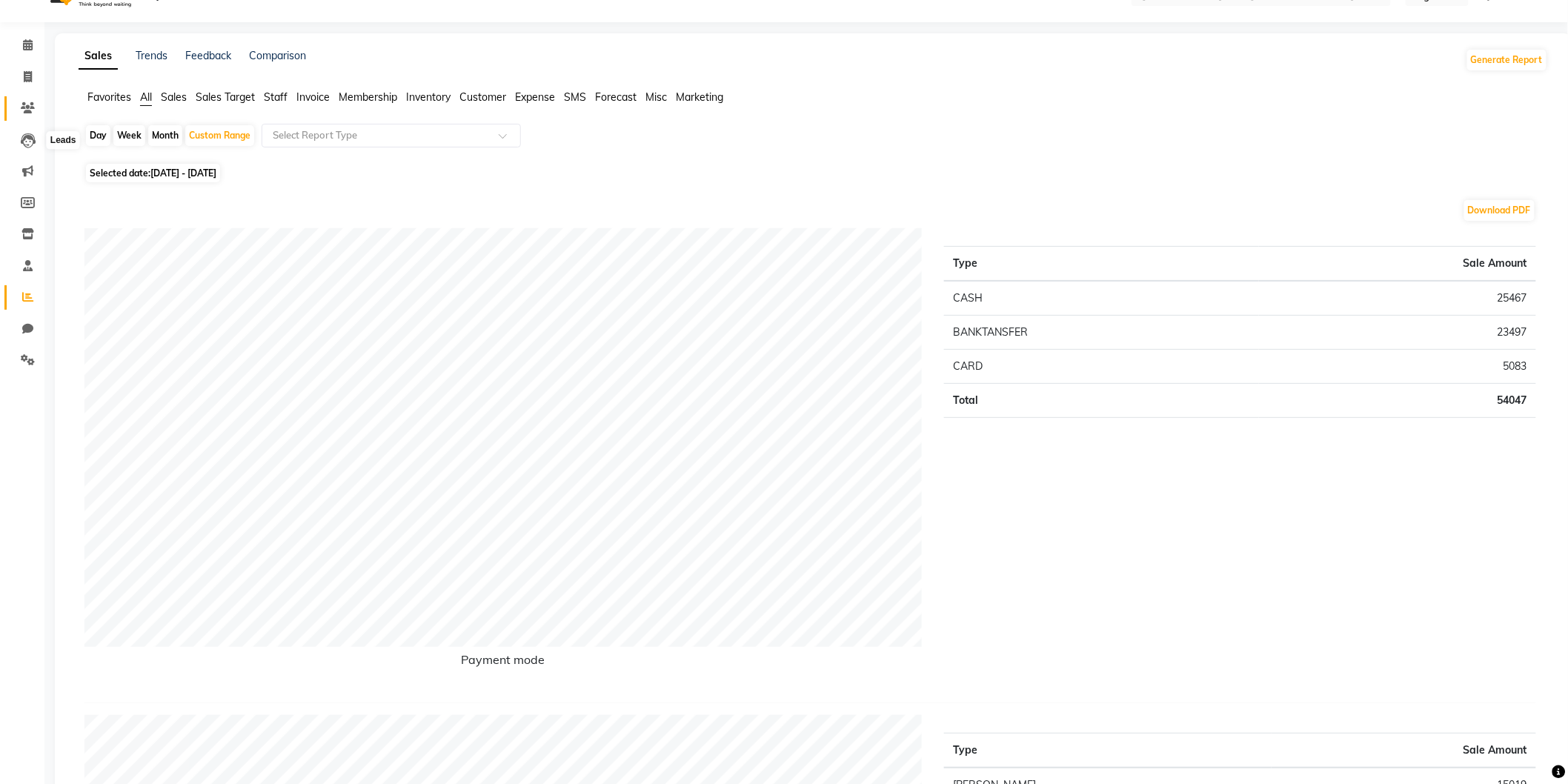
scroll to position [26, 0]
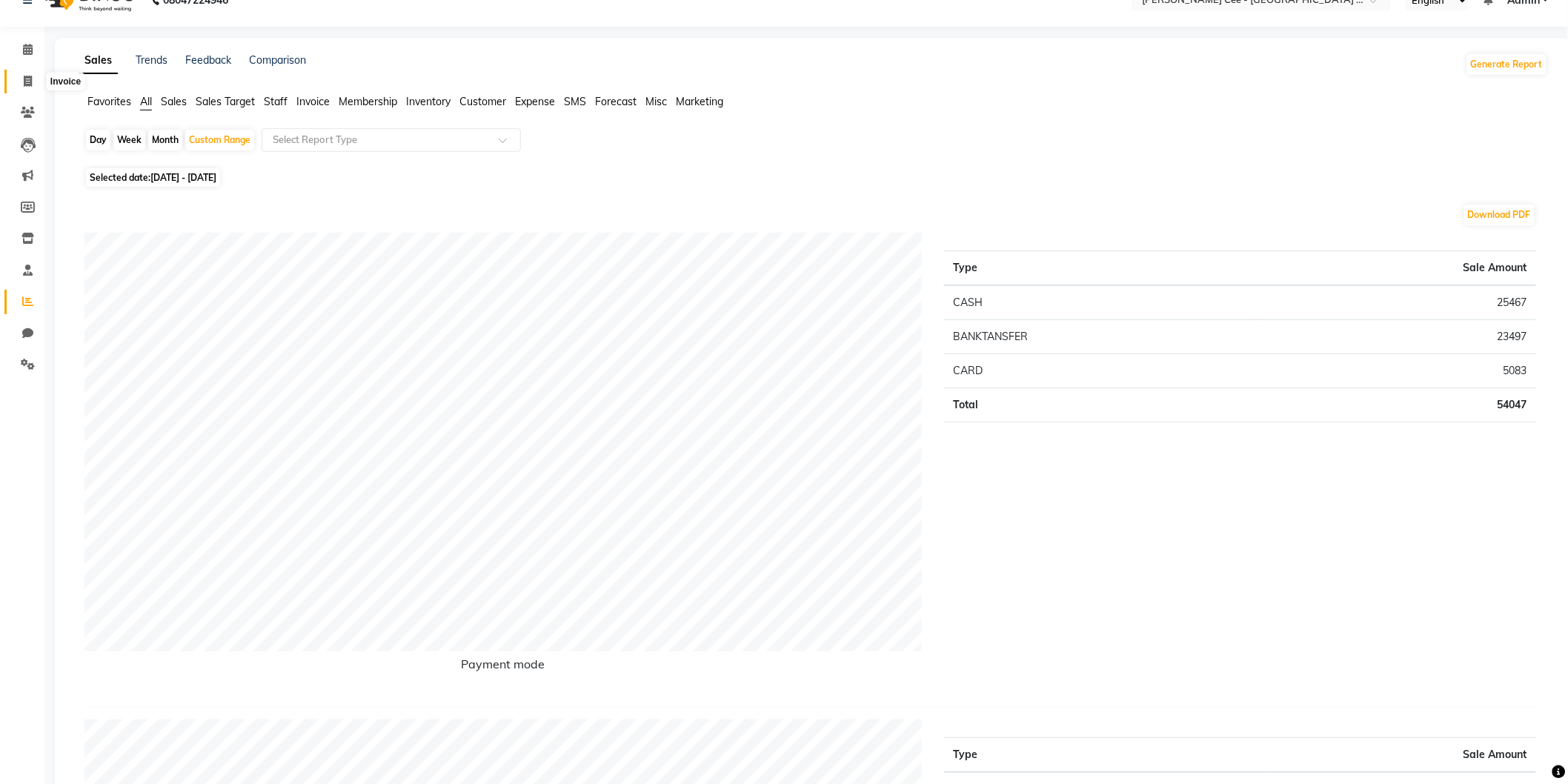
click at [34, 75] on span at bounding box center [27, 82] width 26 height 17
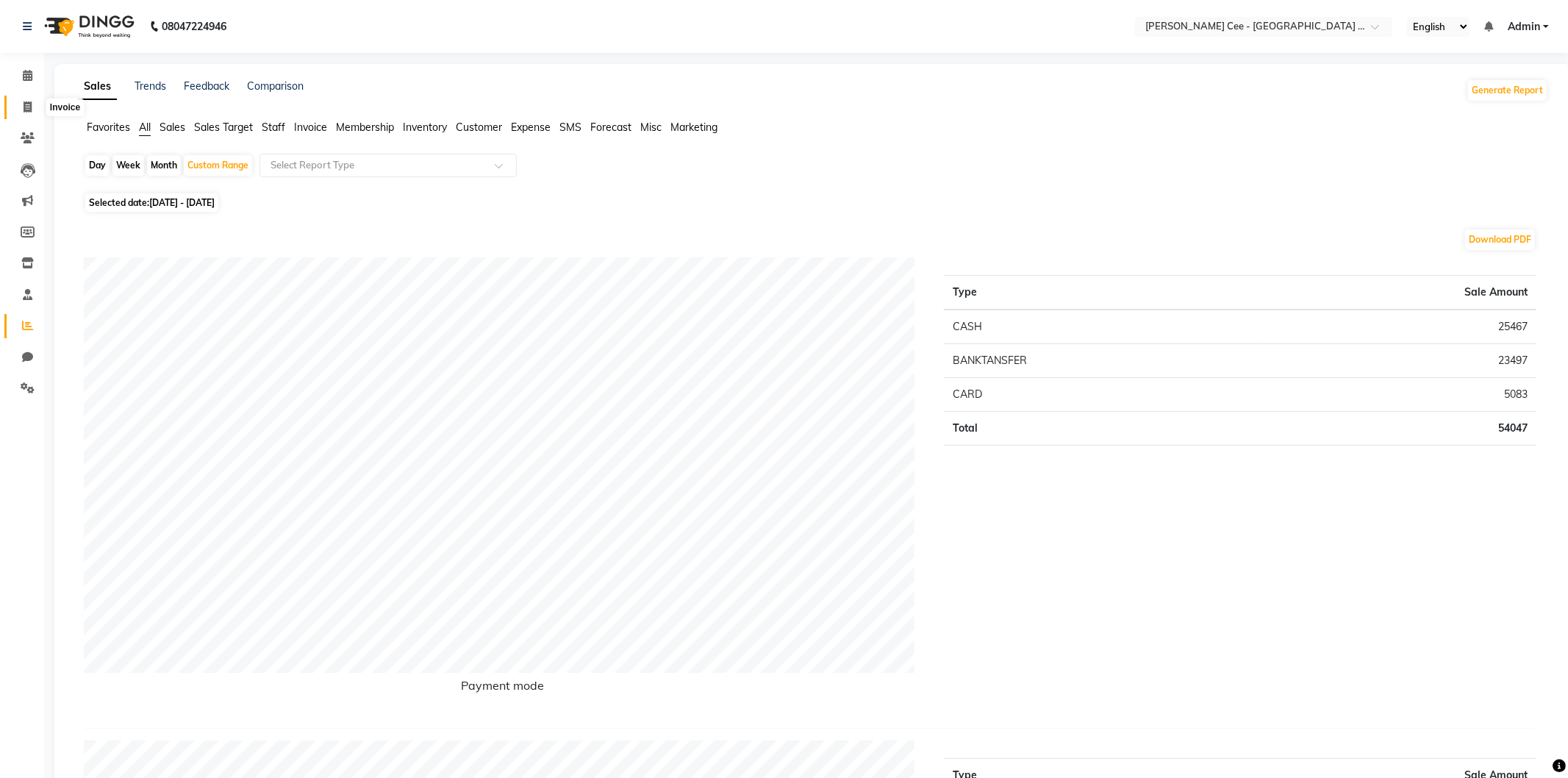
select select "service"
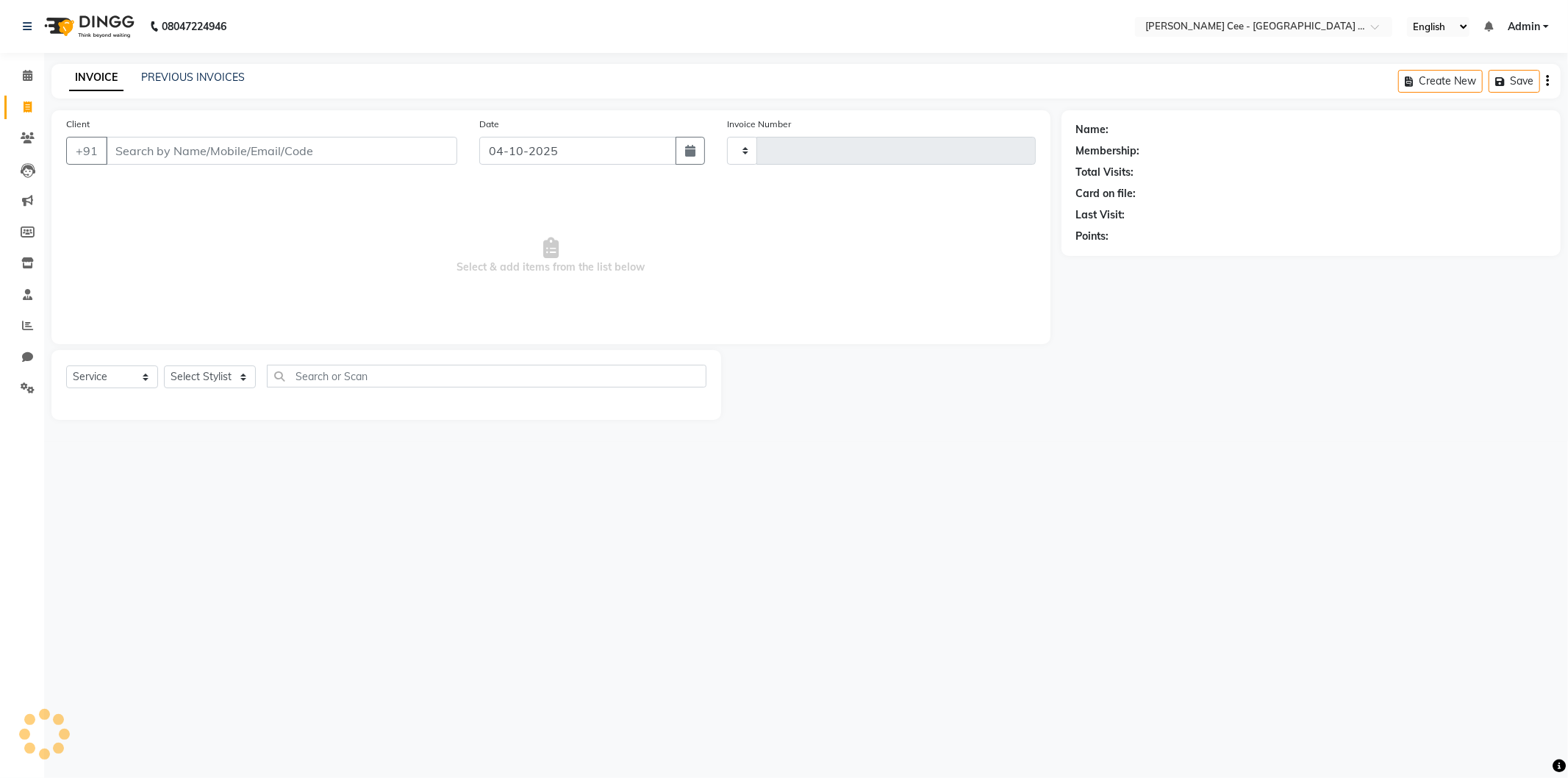
type input "2996"
select select "8239"
click at [208, 156] on input "Client" at bounding box center [281, 151] width 352 height 28
select select "product"
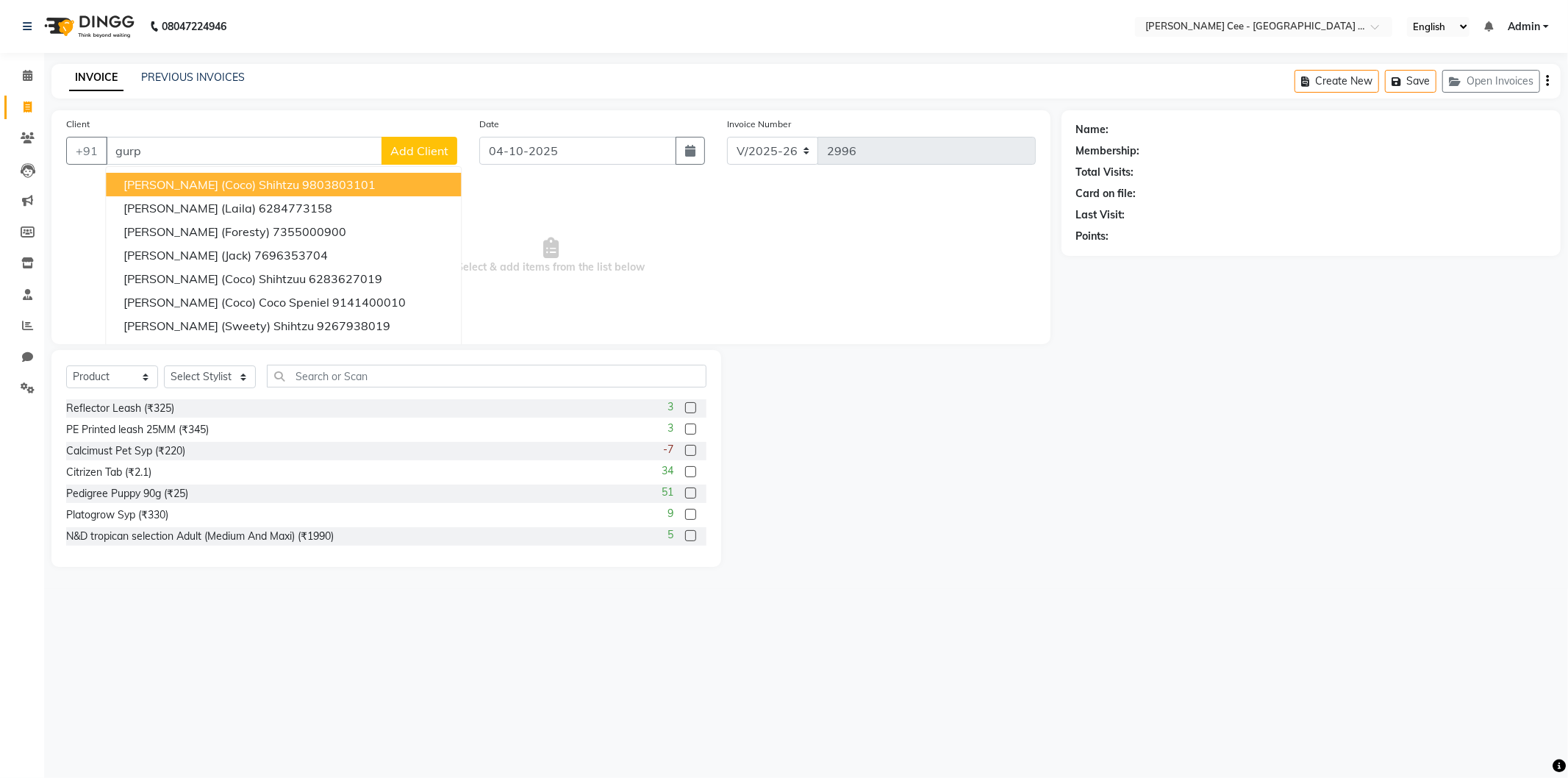
type input "gurp"
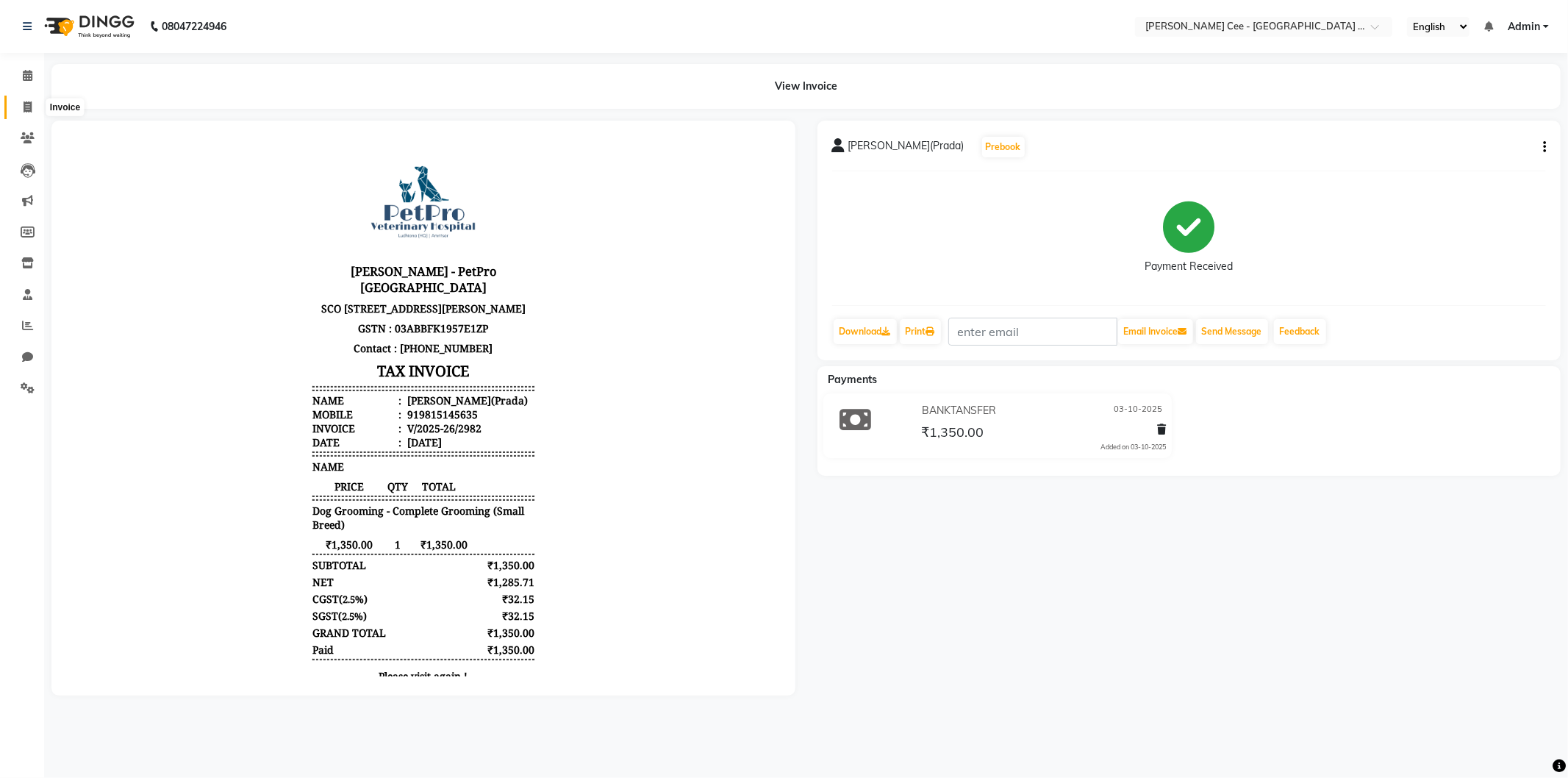
click at [19, 108] on span at bounding box center [27, 107] width 25 height 17
select select "service"
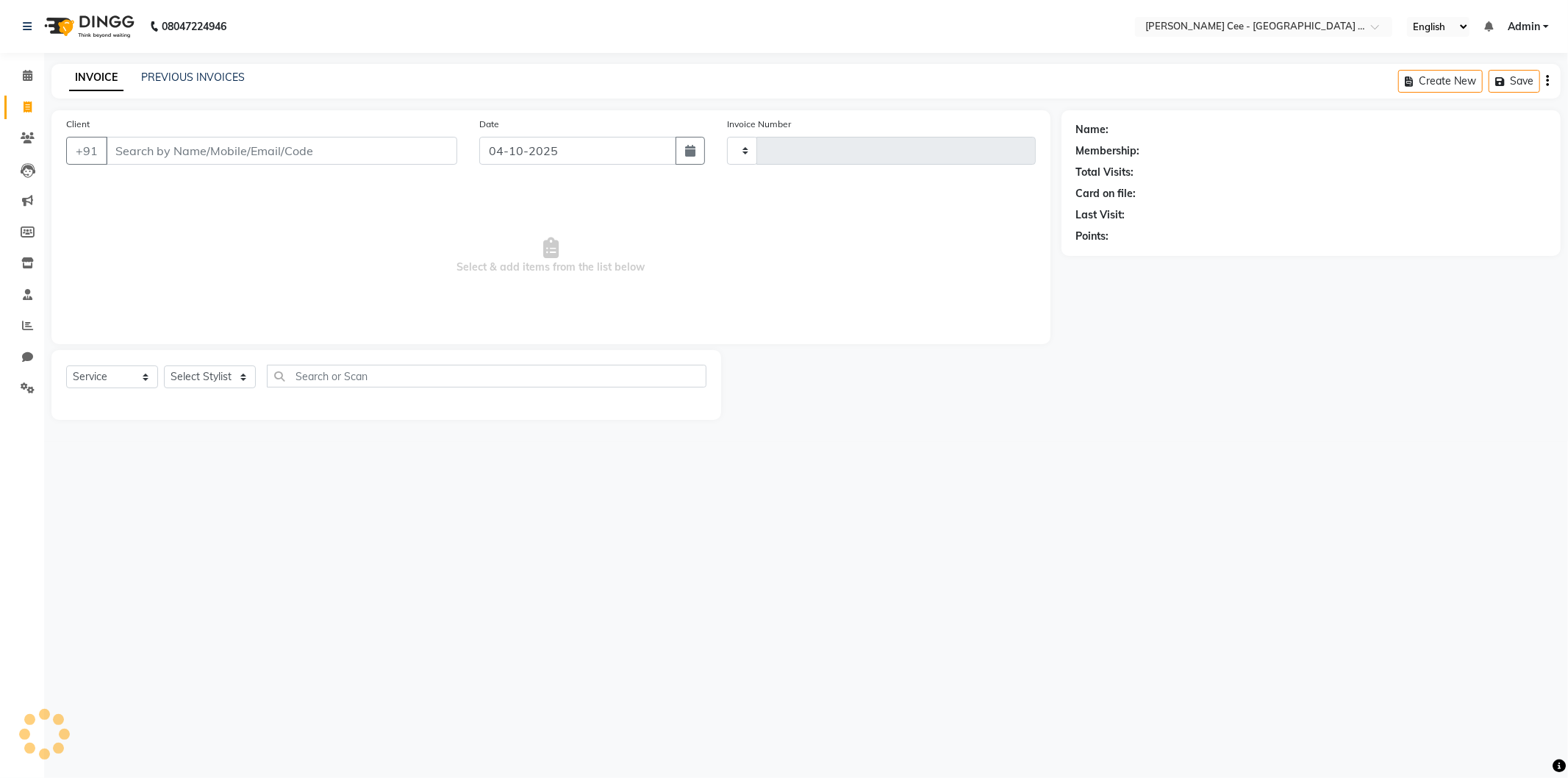
type input "2996"
select select "8239"
click at [188, 151] on input "Client" at bounding box center [281, 151] width 352 height 28
select select "product"
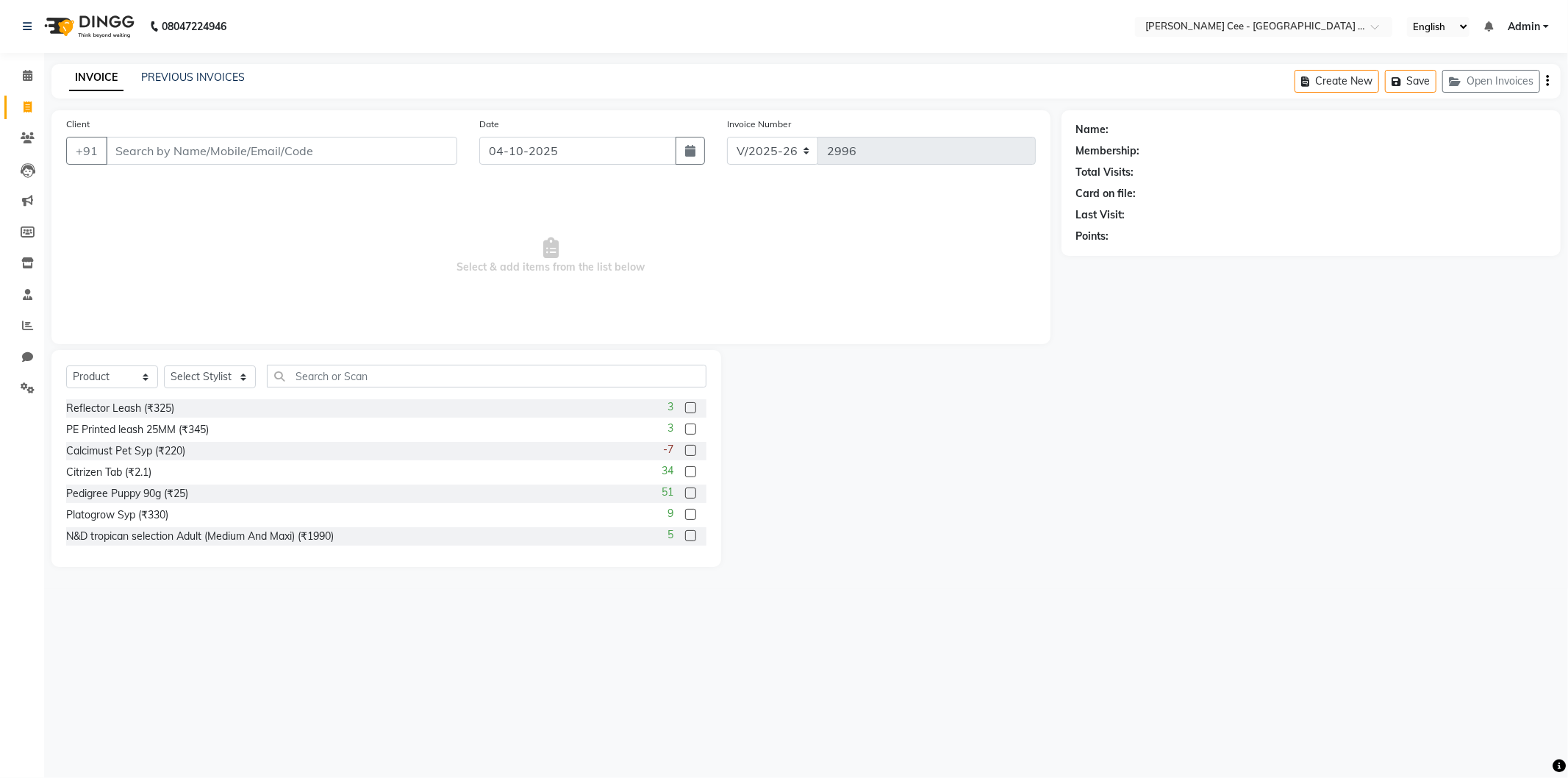
click at [312, 151] on input "Client" at bounding box center [281, 151] width 352 height 28
type input "8837878873"
click at [423, 152] on span "Add Client" at bounding box center [419, 151] width 58 height 14
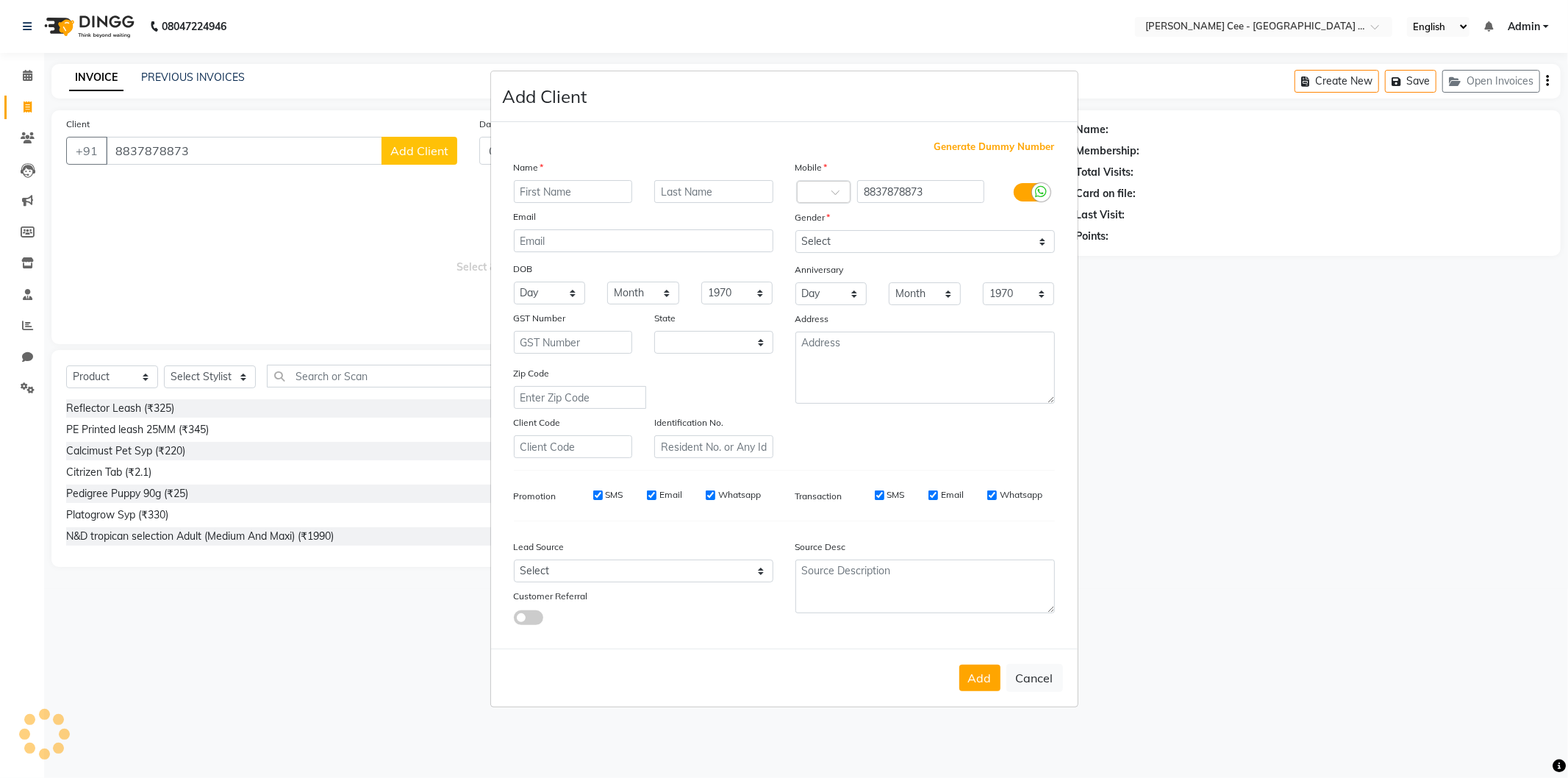
select select "22"
click at [567, 184] on input "text" at bounding box center [573, 191] width 119 height 23
type input "g"
type input "Gobind ([PERSON_NAME])"
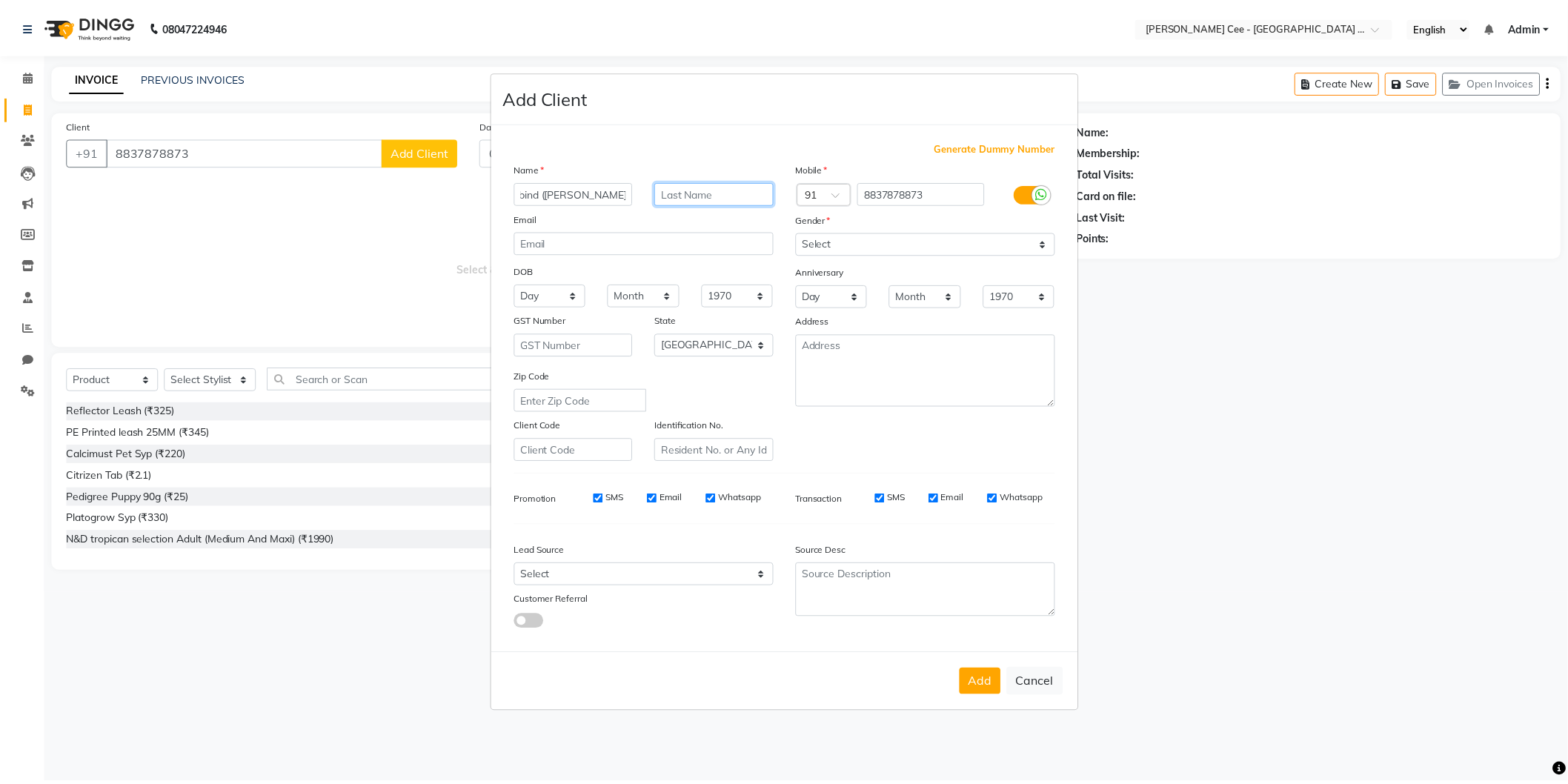
scroll to position [0, 0]
click at [691, 188] on input "text" at bounding box center [719, 193] width 120 height 23
type input "Persian cats"
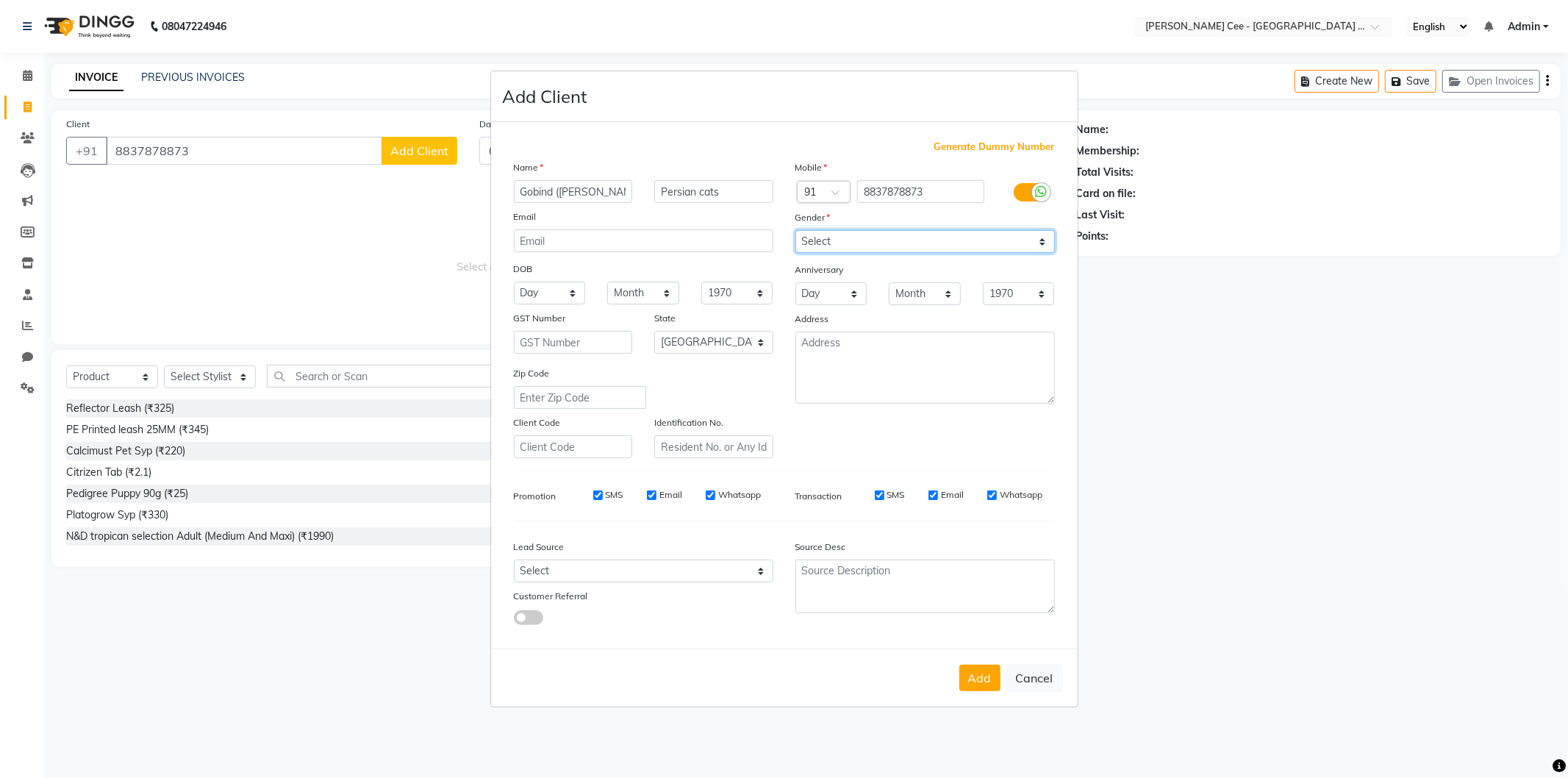
drag, startPoint x: 934, startPoint y: 240, endPoint x: 934, endPoint y: 251, distance: 11.0
click at [934, 251] on select "Select Male Female Other Prefer Not To Say" at bounding box center [925, 241] width 260 height 23
select select "prefer_not_to_say"
click at [795, 230] on select "Select Male Female Other Prefer Not To Say" at bounding box center [925, 241] width 260 height 23
click at [719, 330] on div "State" at bounding box center [713, 321] width 141 height 20
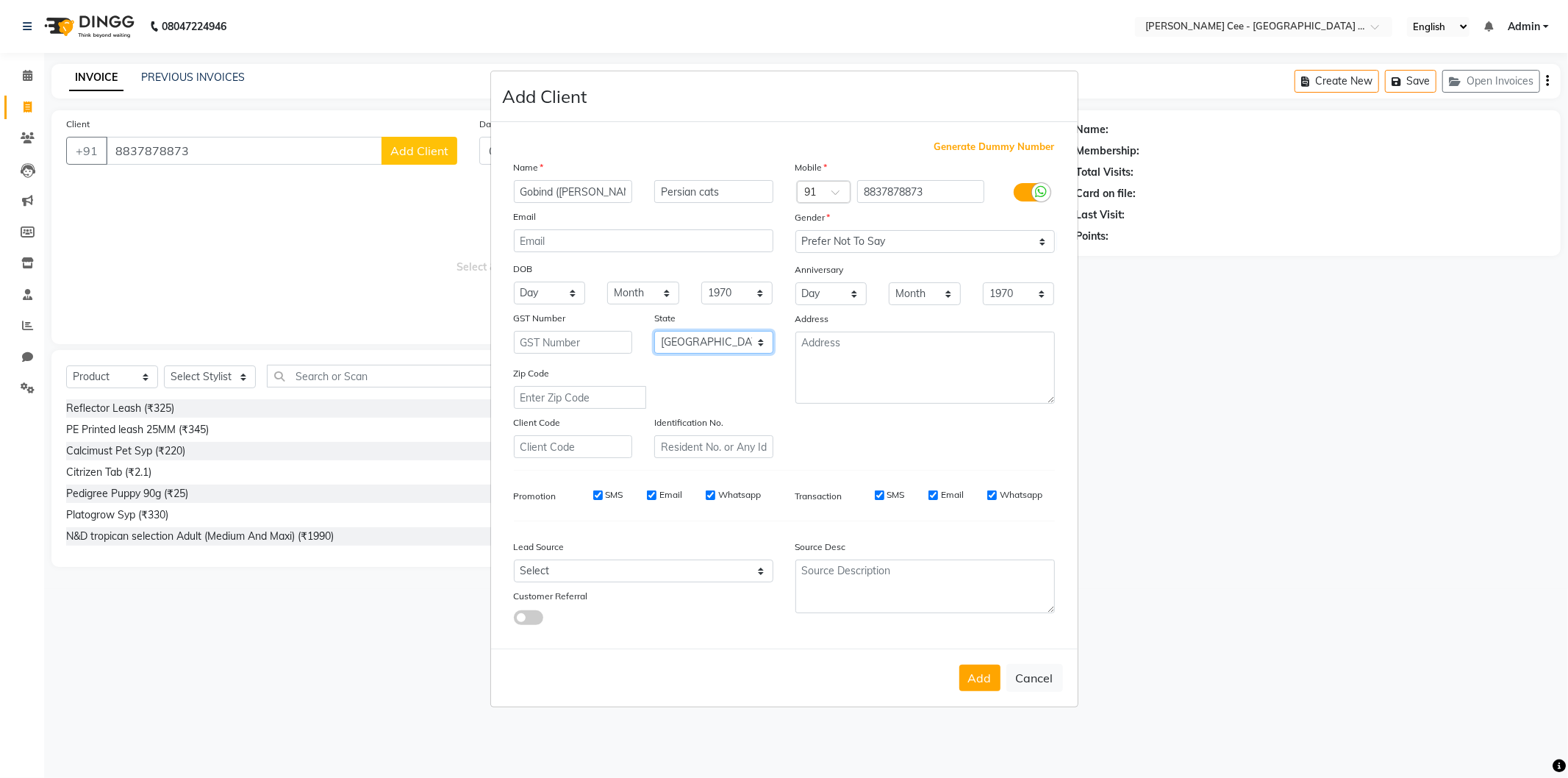
drag, startPoint x: 713, startPoint y: 337, endPoint x: 718, endPoint y: 371, distance: 34.4
click at [713, 338] on select "Select Andaman and Nicobar Islands Andhra Pradesh Arunachal Pradesh Assam Bihar…" at bounding box center [713, 342] width 119 height 23
click at [721, 341] on select "Select Andaman and Nicobar Islands Andhra Pradesh Arunachal Pradesh Assam Bihar…" at bounding box center [713, 342] width 119 height 23
select select "32"
click at [654, 331] on select "Select Andaman and Nicobar Islands Andhra Pradesh Arunachal Pradesh Assam Bihar…" at bounding box center [713, 342] width 119 height 23
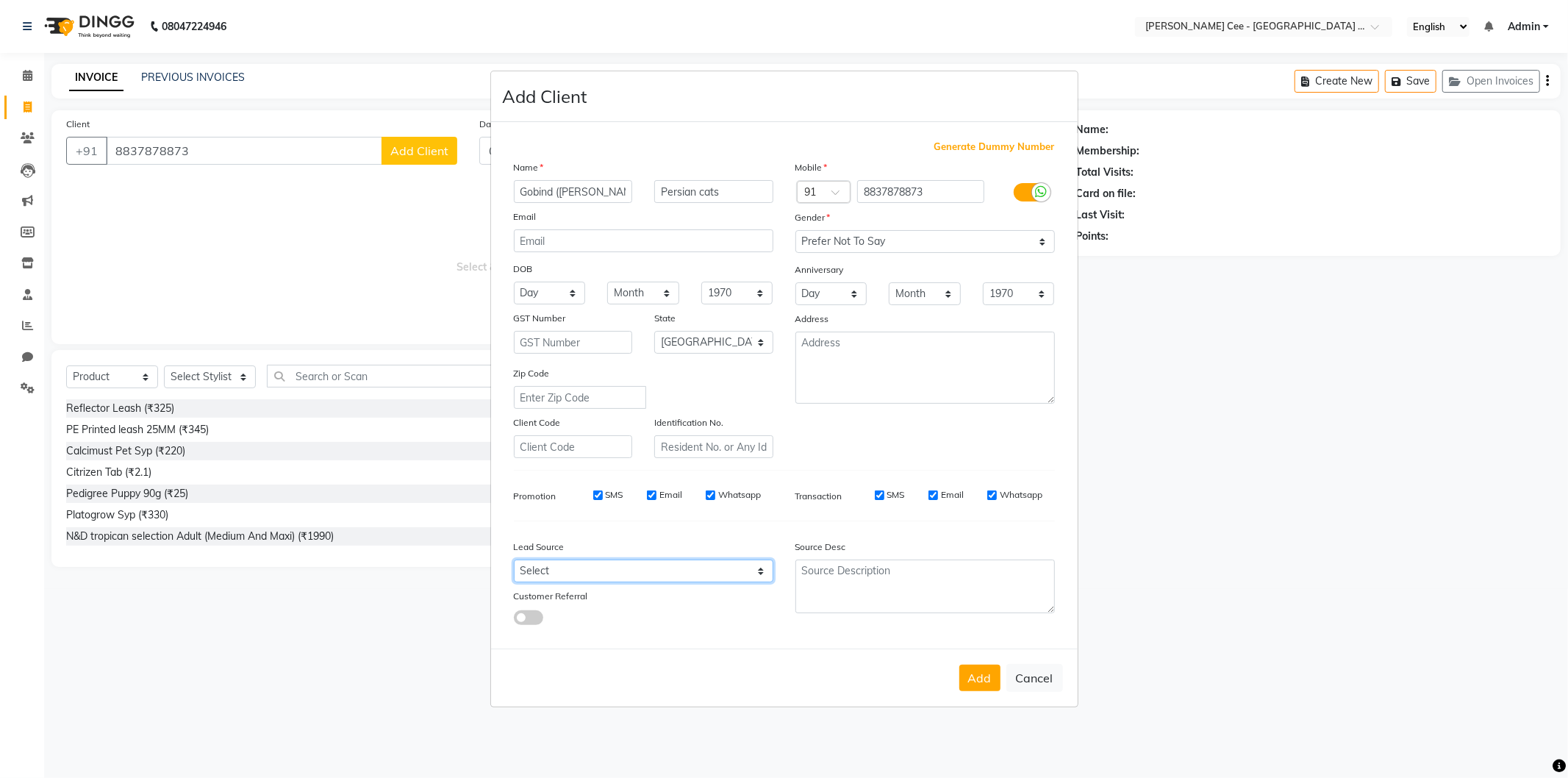
click at [686, 569] on select "Select Walk-in Referral Internet Friend Word of Mouth Advertisement Facebook Ju…" at bounding box center [643, 571] width 260 height 23
select select "54409"
click at [514, 561] on select "Select Walk-in Referral Internet Friend Word of Mouth Advertisement Facebook Ju…" at bounding box center [643, 571] width 260 height 23
click at [967, 677] on button "Add" at bounding box center [980, 677] width 41 height 26
select select
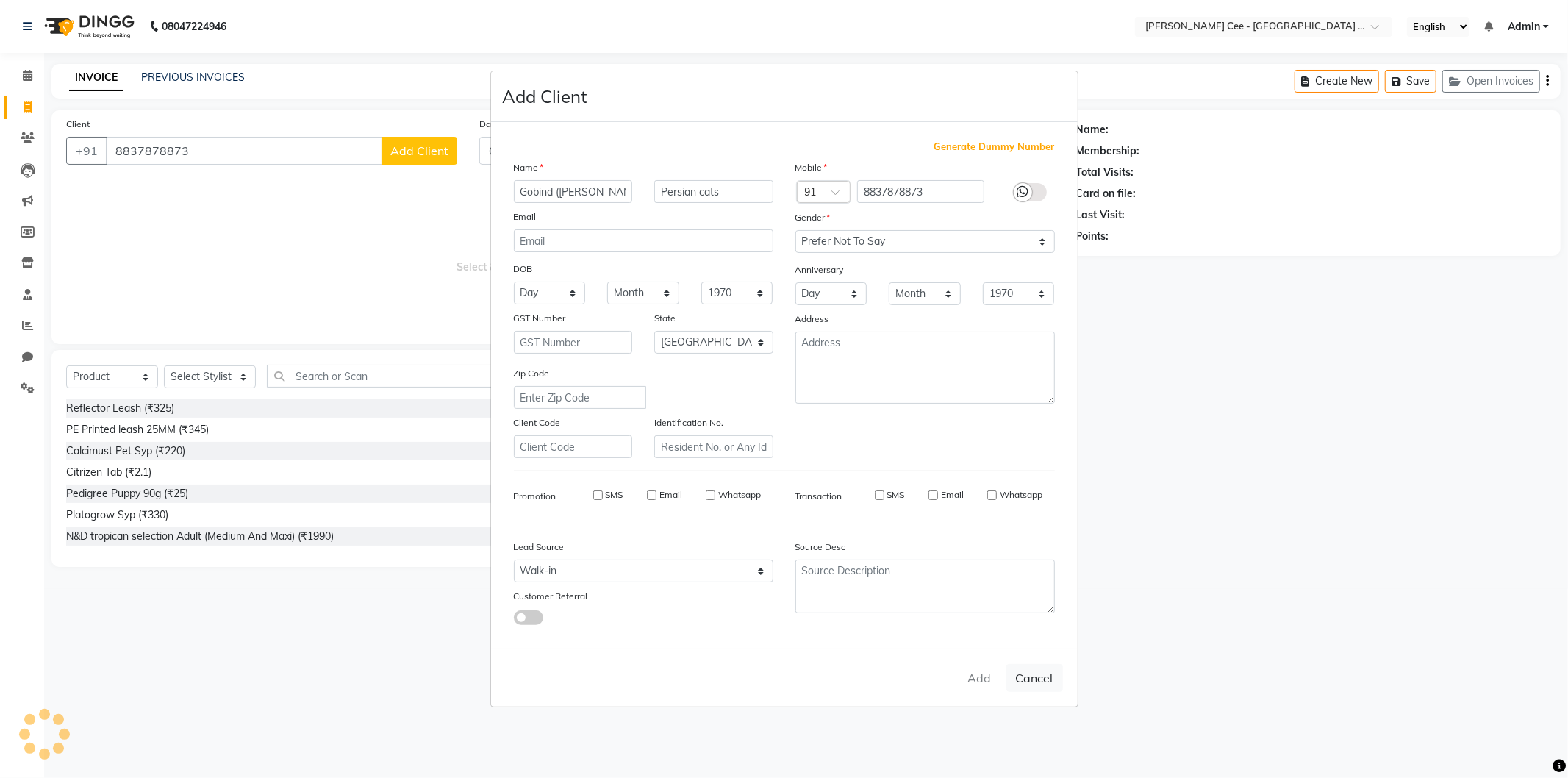
select select
select select "null"
select select
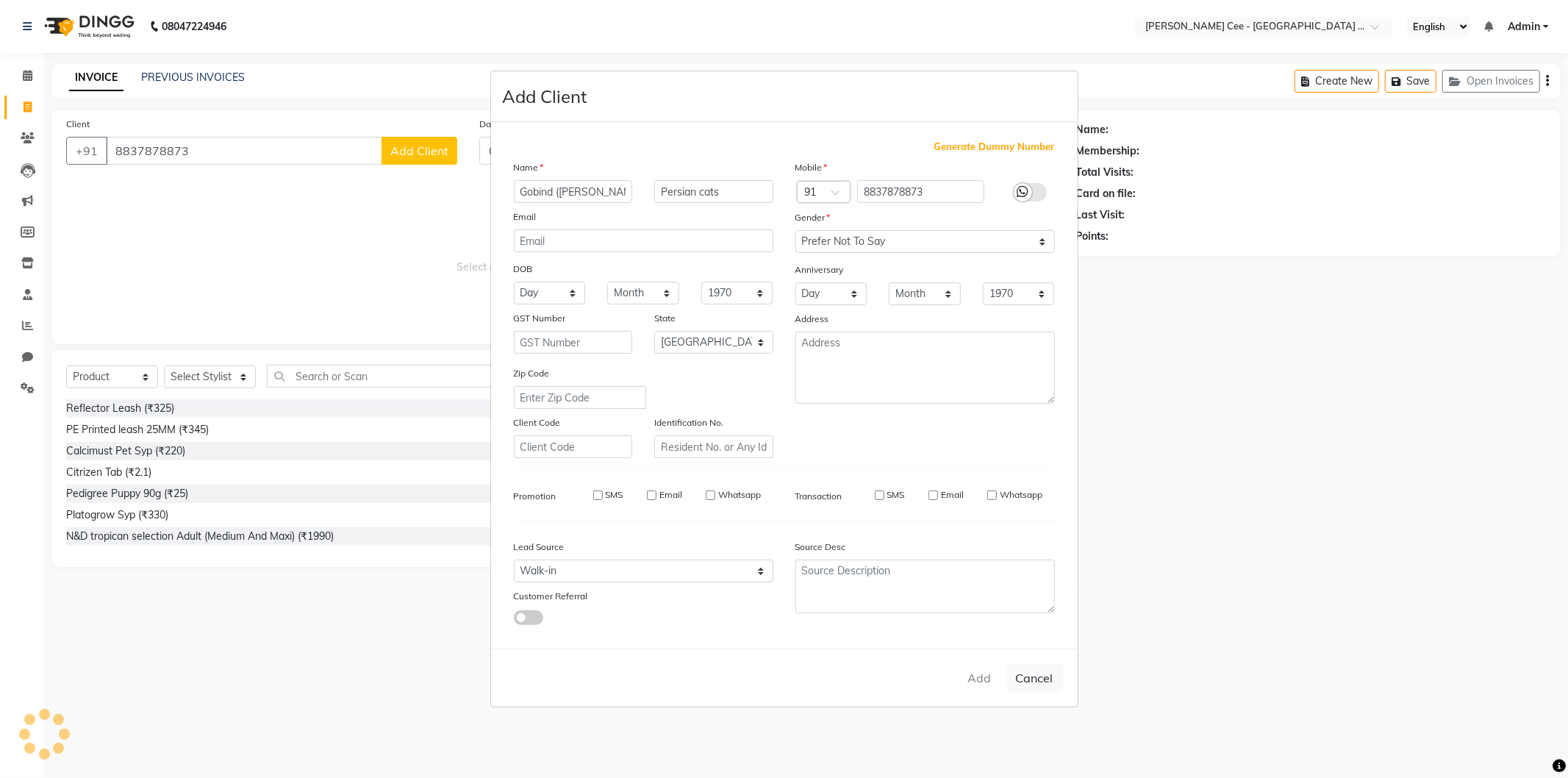
select select
checkbox input "false"
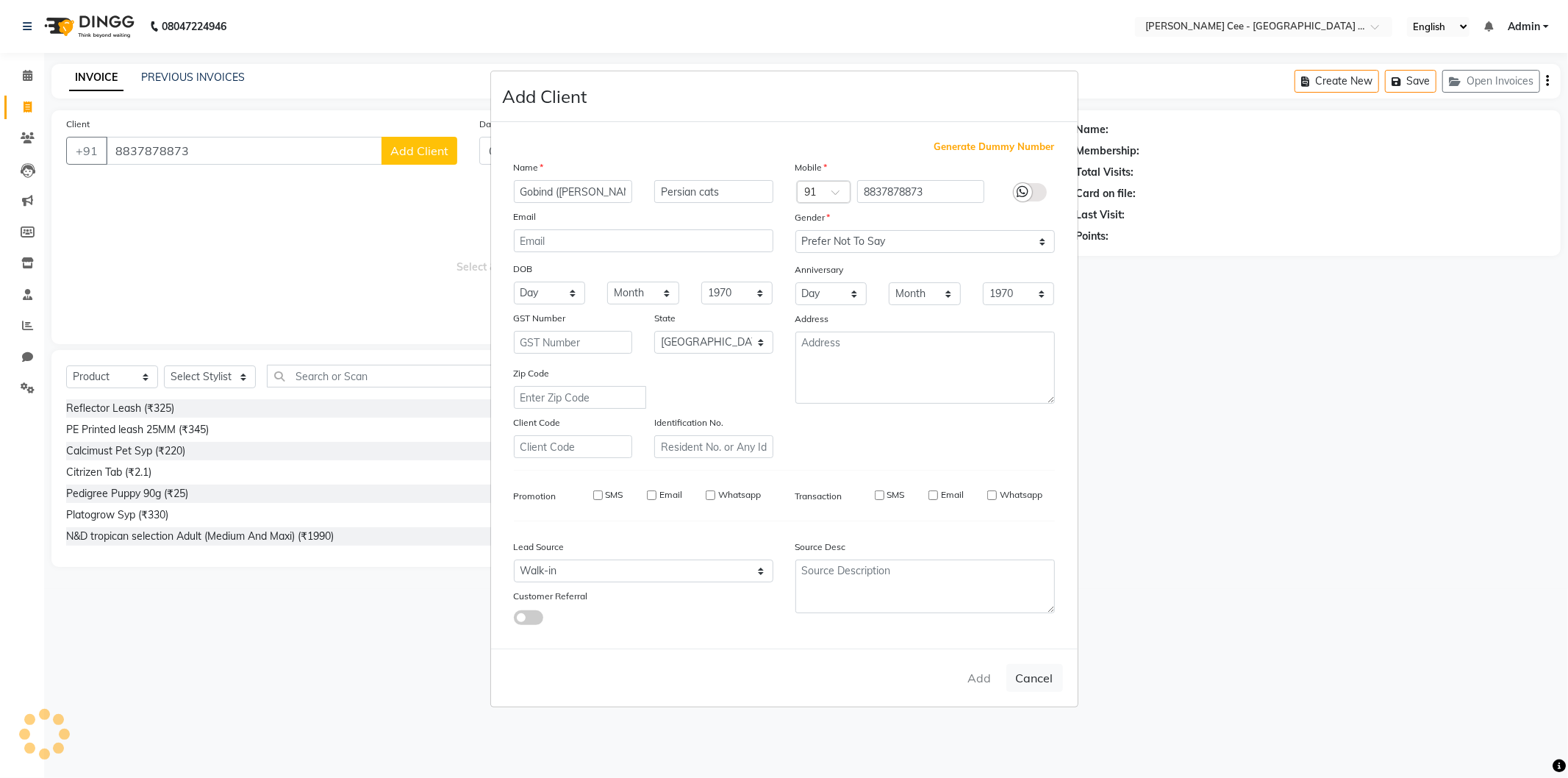
checkbox input "false"
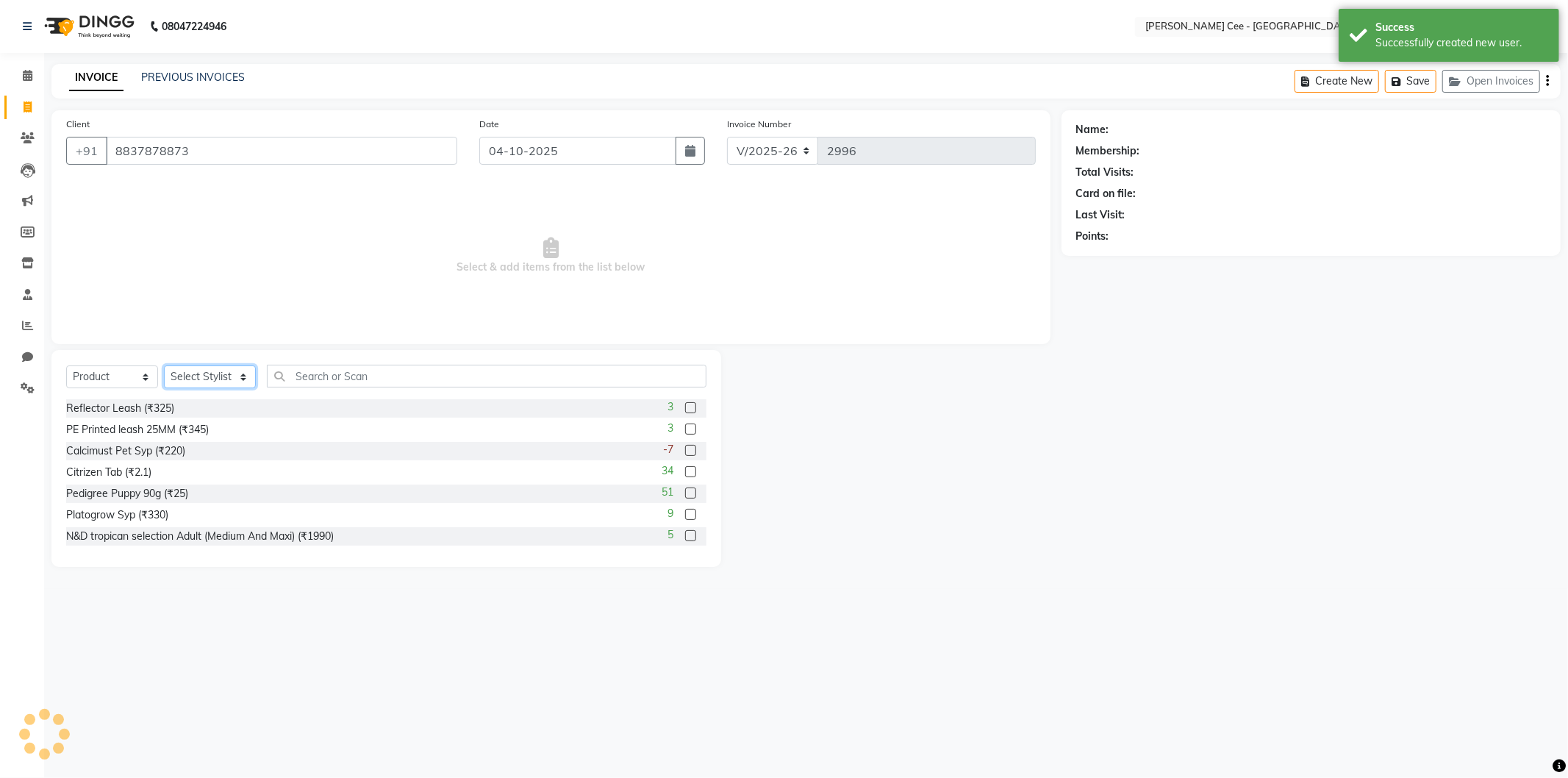
drag, startPoint x: 240, startPoint y: 377, endPoint x: 237, endPoint y: 387, distance: 10.4
click at [240, 377] on select "Select Stylist Arsh (Helper) Avinash [PERSON_NAME] [PERSON_NAME] [PERSON_NAME] …" at bounding box center [210, 376] width 92 height 23
radio input "false"
radio input "true"
select select "80155"
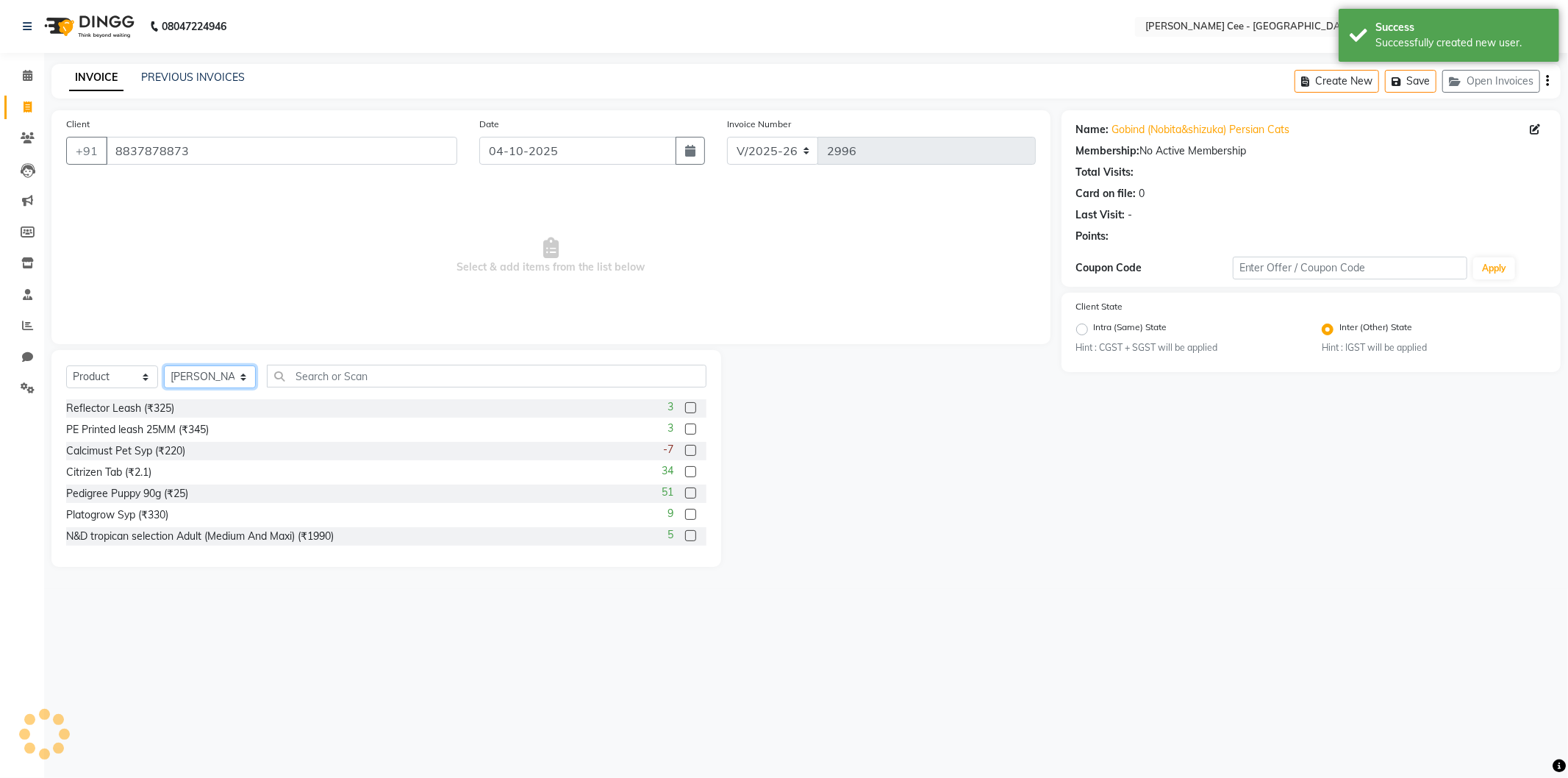
click at [164, 366] on select "Select Stylist Arsh (Helper) Avinash [PERSON_NAME] [PERSON_NAME] [PERSON_NAME] …" at bounding box center [210, 376] width 92 height 23
drag, startPoint x: 134, startPoint y: 380, endPoint x: 148, endPoint y: 373, distance: 15.7
click at [134, 379] on select "Select Service Product Membership Package Voucher Prepaid Gift Card" at bounding box center [112, 376] width 92 height 23
select select "service"
click at [66, 366] on select "Select Service Product Membership Package Voucher Prepaid Gift Card" at bounding box center [112, 376] width 92 height 23
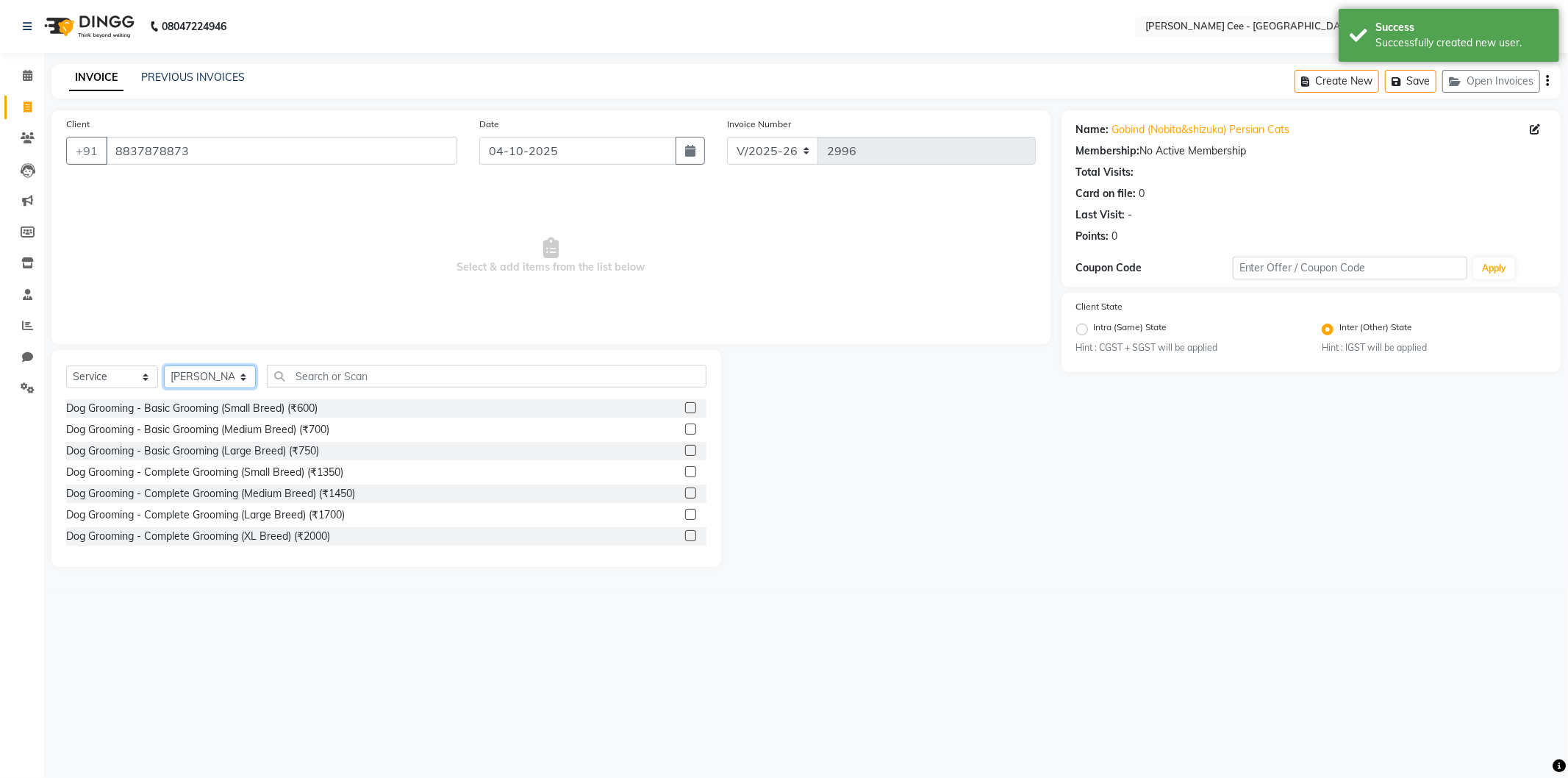
click at [203, 380] on select "Select Stylist Arsh (Helper) Avinash [PERSON_NAME] [PERSON_NAME] [PERSON_NAME] …" at bounding box center [210, 376] width 92 height 23
select select "86349"
click at [164, 366] on select "Select Stylist Arsh (Helper) Avinash [PERSON_NAME] [PERSON_NAME] [PERSON_NAME] …" at bounding box center [210, 376] width 92 height 23
click at [333, 377] on input "text" at bounding box center [487, 375] width 440 height 23
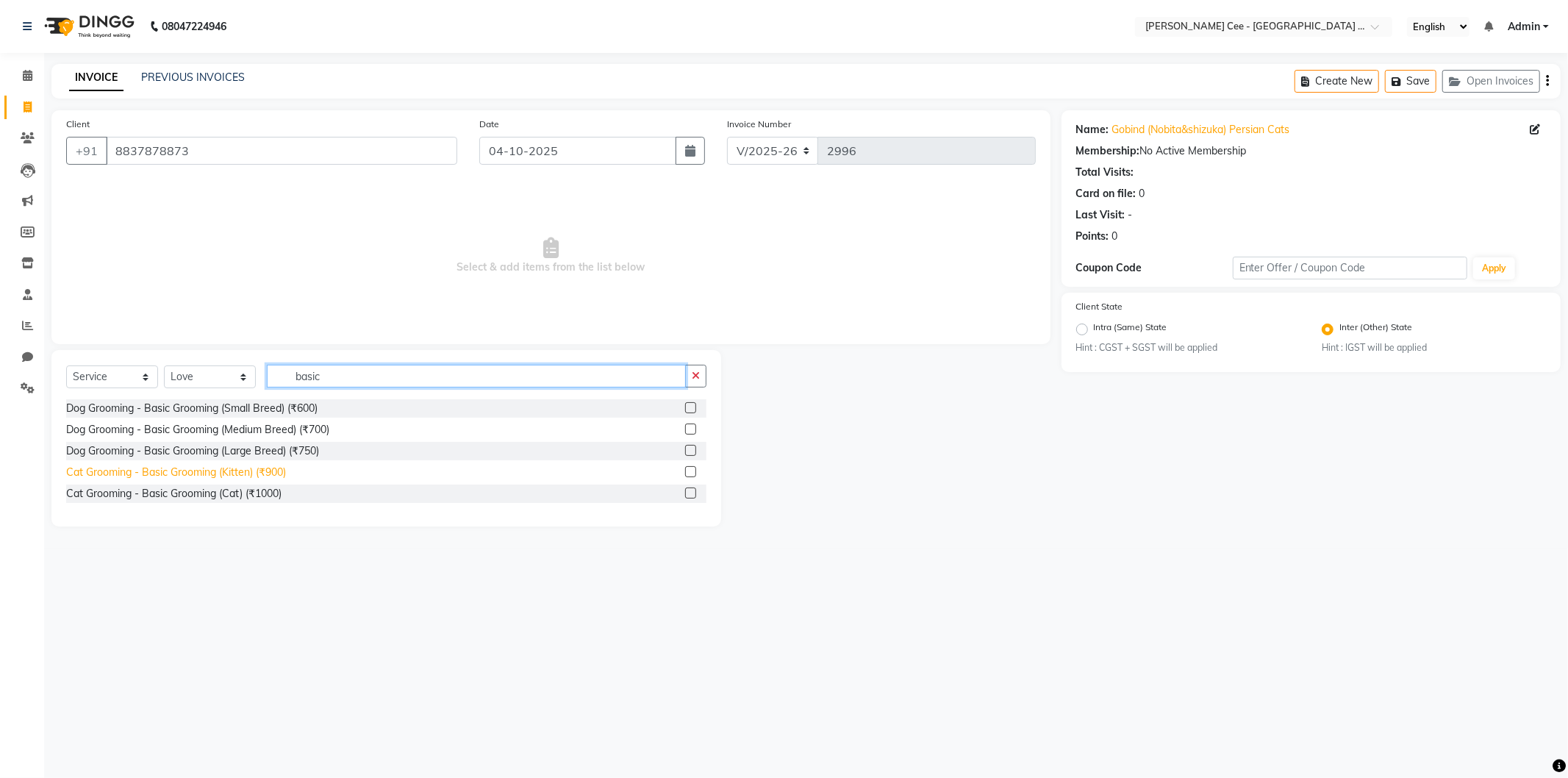
type input "basic"
click at [280, 473] on div "Cat Grooming - Basic Grooming (Kitten) (₹900)" at bounding box center [176, 473] width 220 height 15
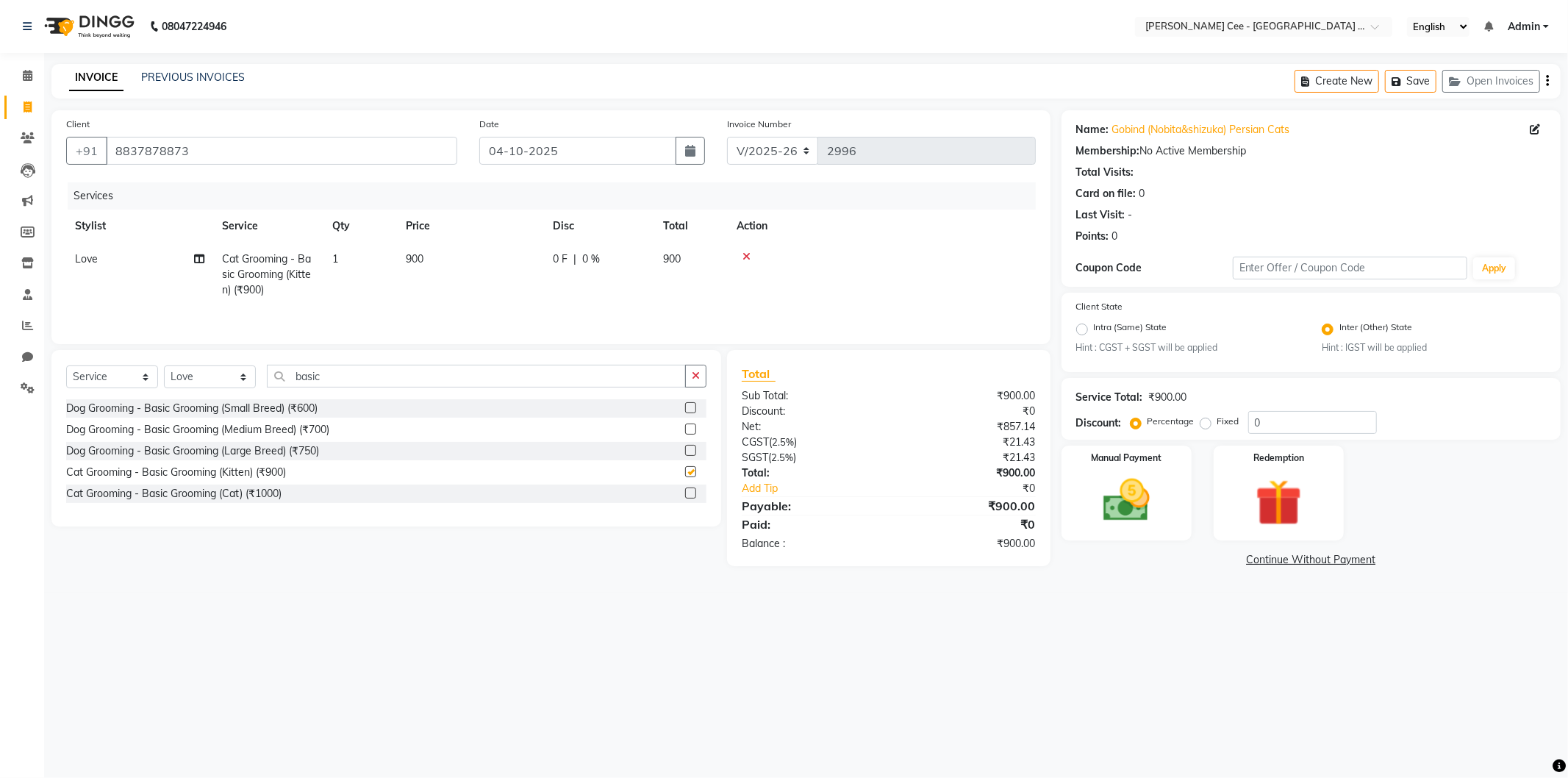
checkbox input "false"
click at [251, 490] on div "Cat Grooming - Basic Grooming (Cat) (₹1000)" at bounding box center [173, 494] width 216 height 15
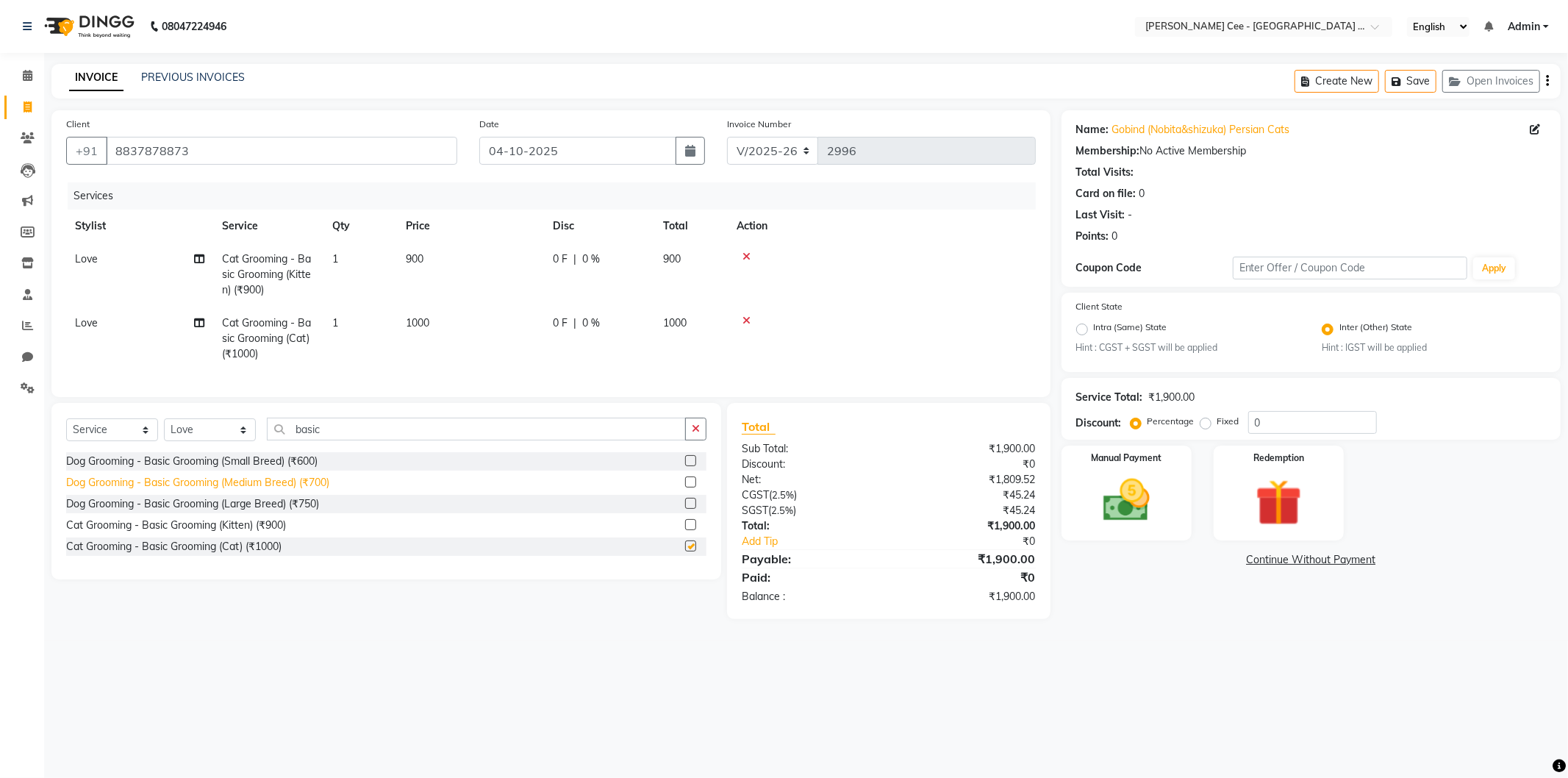
checkbox input "false"
click at [90, 255] on span "Love" at bounding box center [86, 259] width 23 height 14
select select "86349"
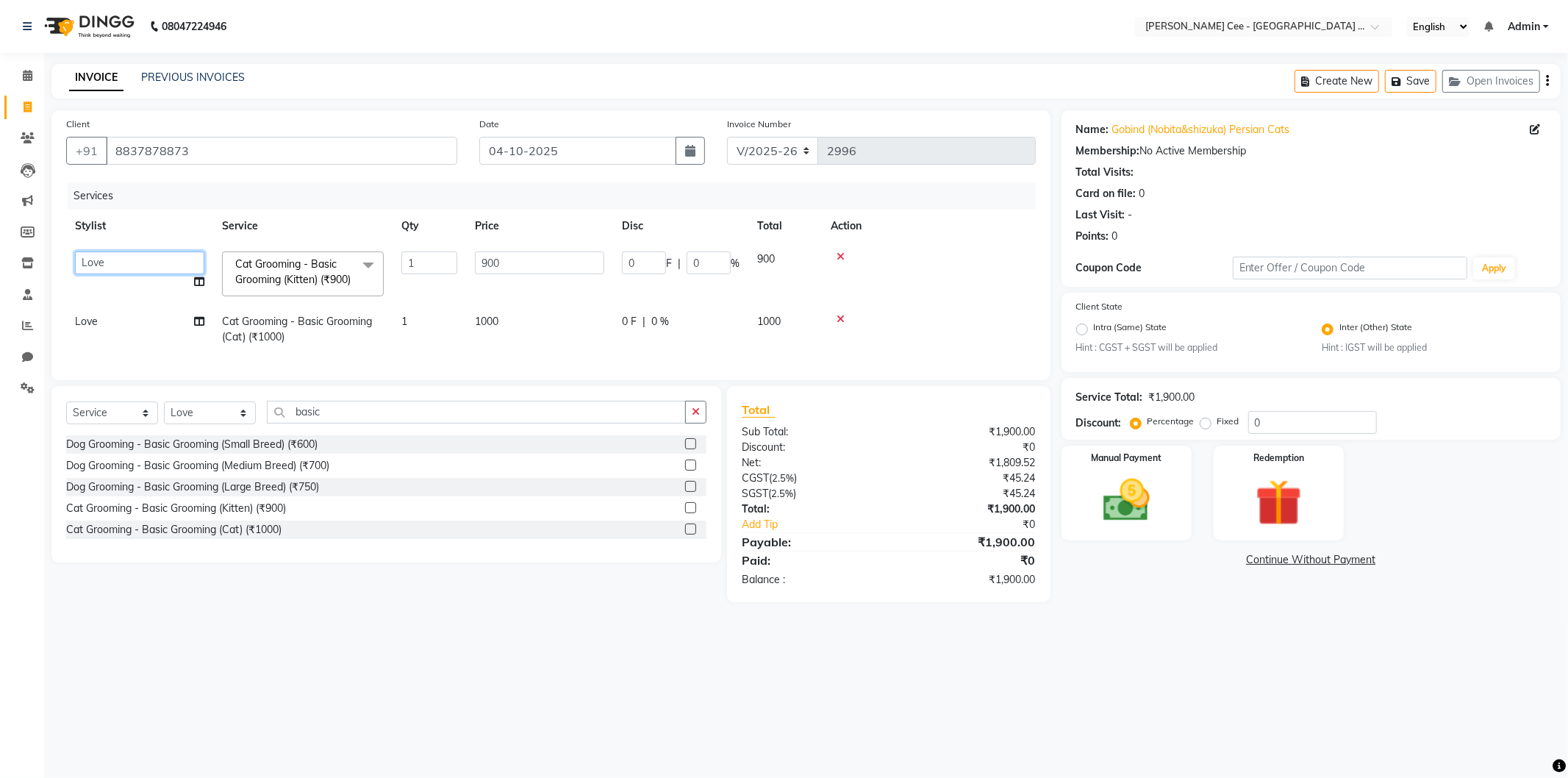
click at [91, 257] on select "Arsh (Helper) Avinash Dr Kamalpreet Kaur Dr.Simran Guri Jashanpreet Singh Kajal…" at bounding box center [139, 262] width 129 height 23
click at [165, 342] on td "Love" at bounding box center [139, 329] width 147 height 48
select select "86349"
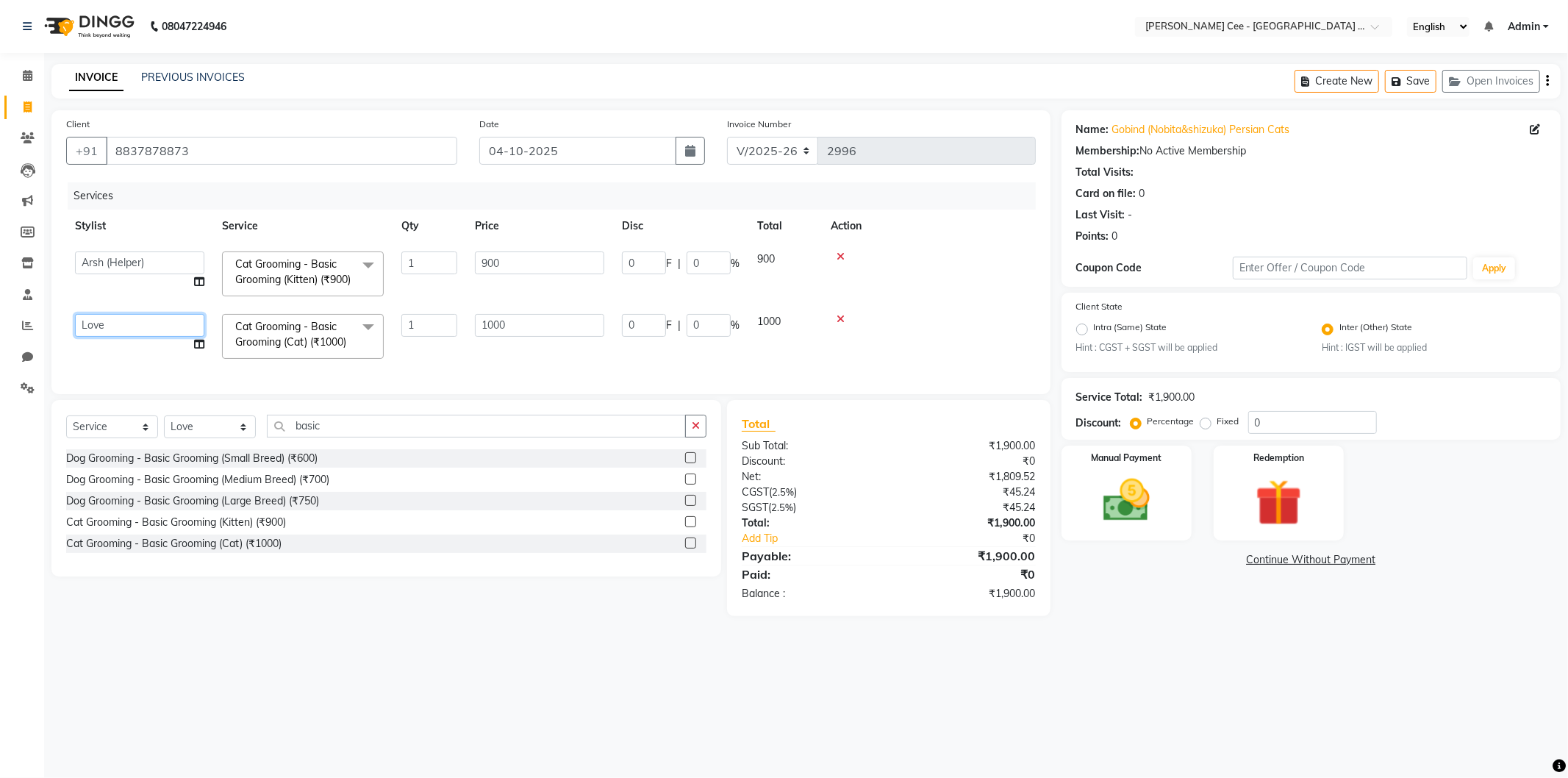
click at [165, 337] on select "Arsh (Helper) Avinash Dr Kamalpreet Kaur Dr.Simran Guri Jashanpreet Singh Kajal…" at bounding box center [139, 325] width 129 height 23
select select "80158"
click at [147, 263] on select "Arsh (Helper) Avinash Dr Kamalpreet Kaur Dr.Simran Guri Jashanpreet Singh Kajal…" at bounding box center [139, 262] width 129 height 23
select select "86349"
click at [917, 278] on td at bounding box center [928, 274] width 214 height 63
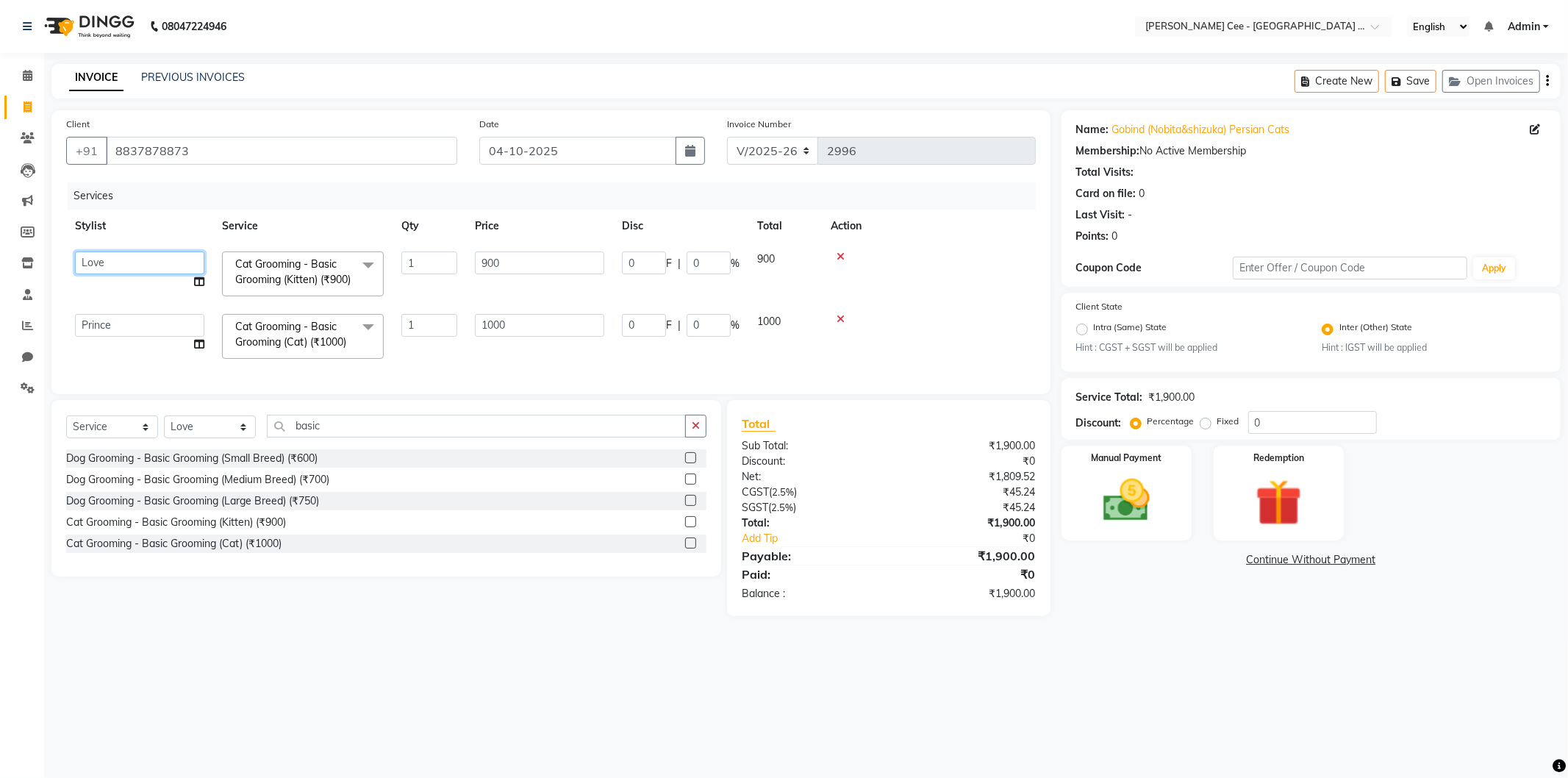
click at [177, 263] on select "Arsh (Helper) Avinash Dr Kamalpreet Kaur Dr.Simran Guri Jashanpreet Singh Kajal…" at bounding box center [139, 262] width 129 height 23
click at [200, 282] on icon at bounding box center [199, 282] width 10 height 10
select select "93057"
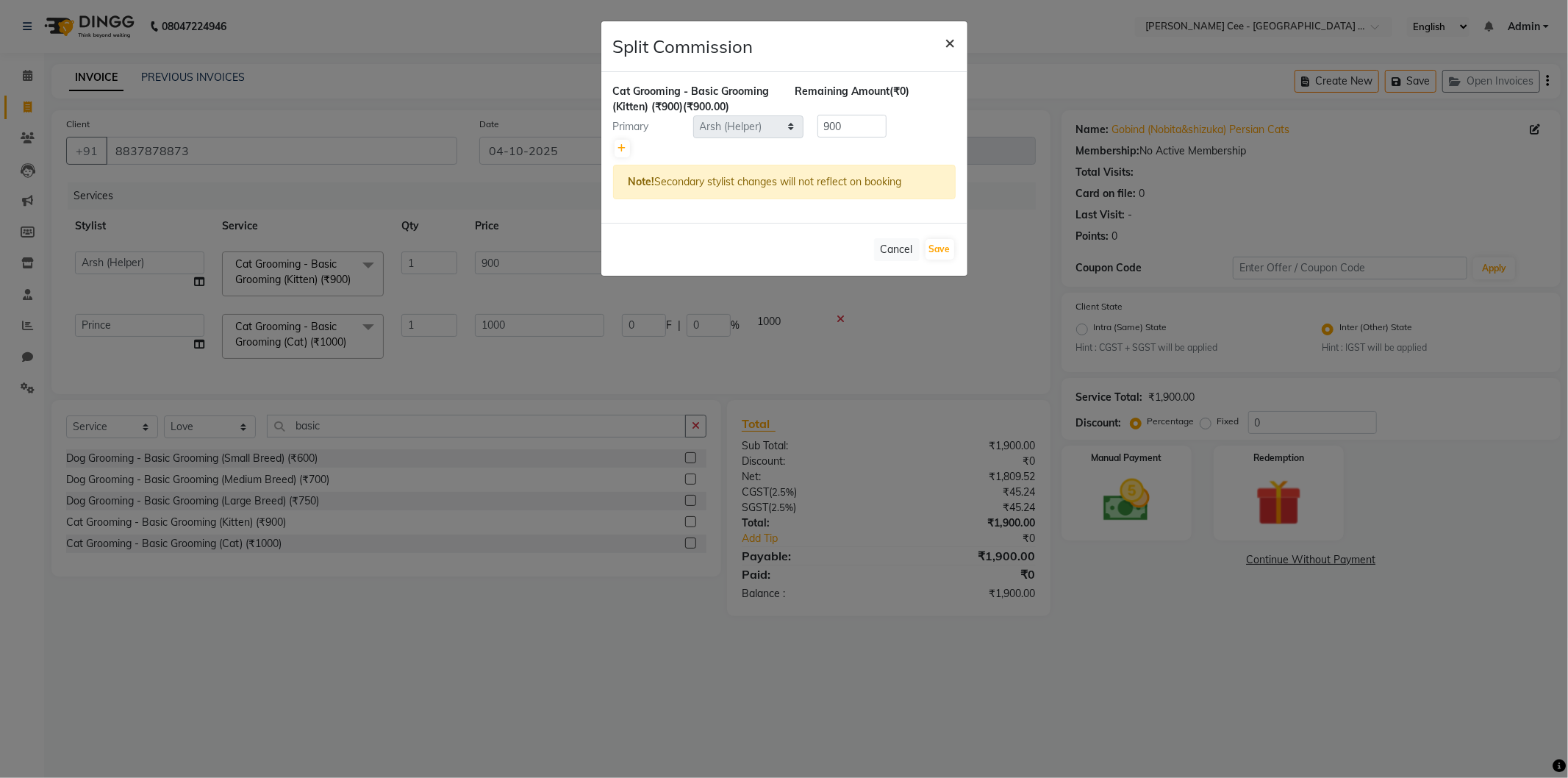
click at [949, 42] on span "×" at bounding box center [950, 42] width 10 height 22
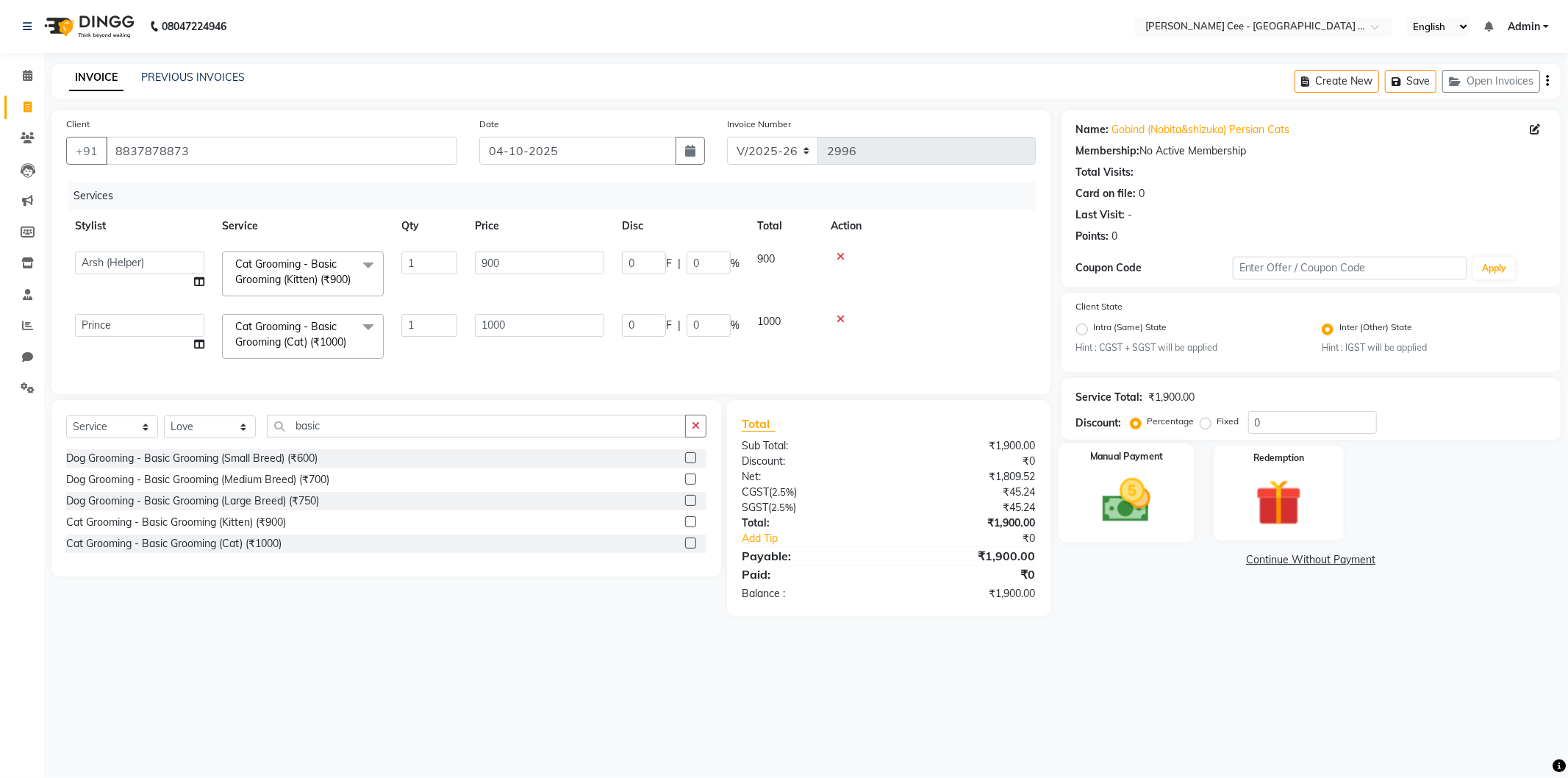
click at [1152, 473] on img at bounding box center [1126, 501] width 79 height 56
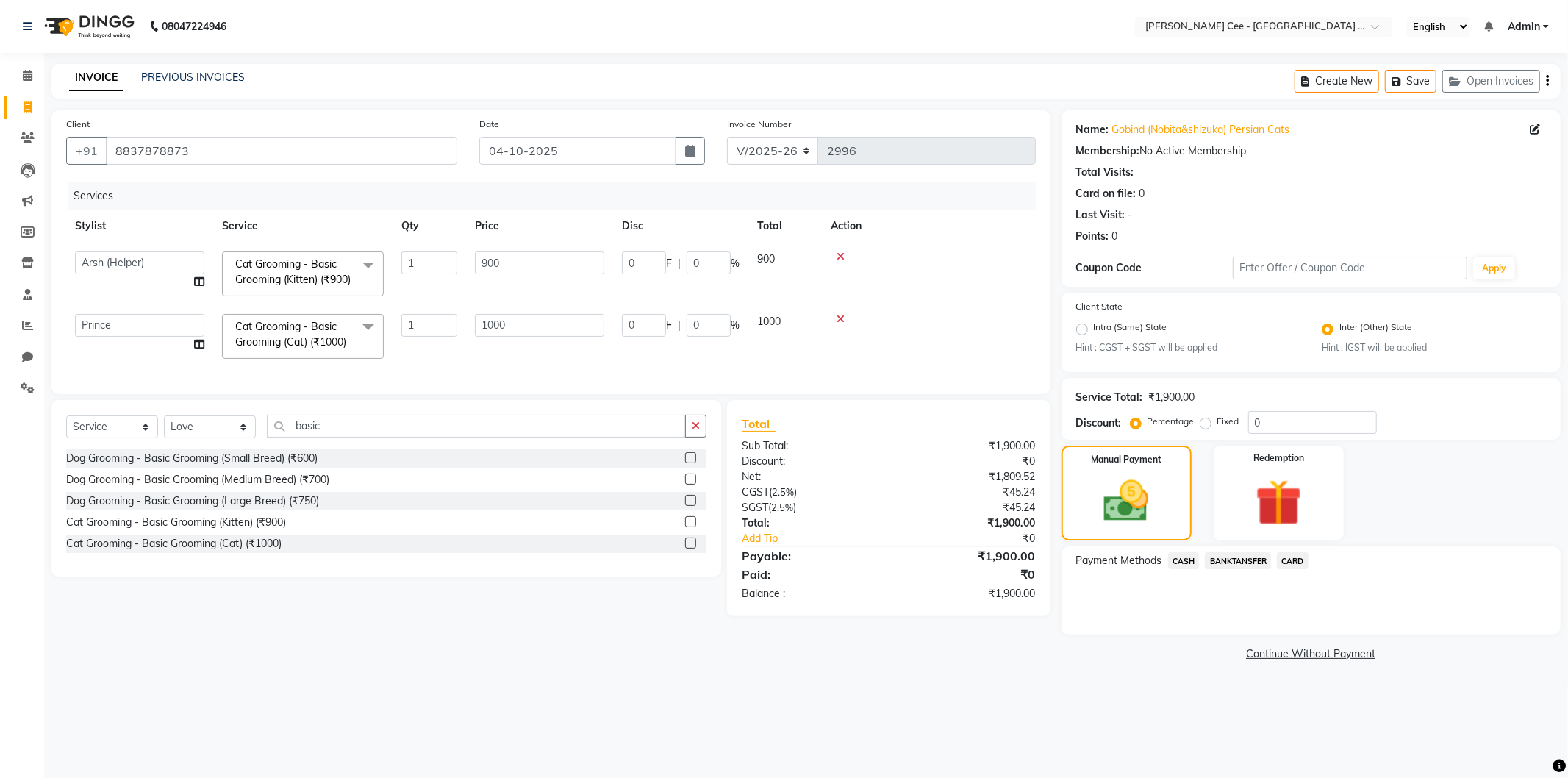
click at [1226, 562] on span "BANKTANSFER" at bounding box center [1237, 561] width 66 height 17
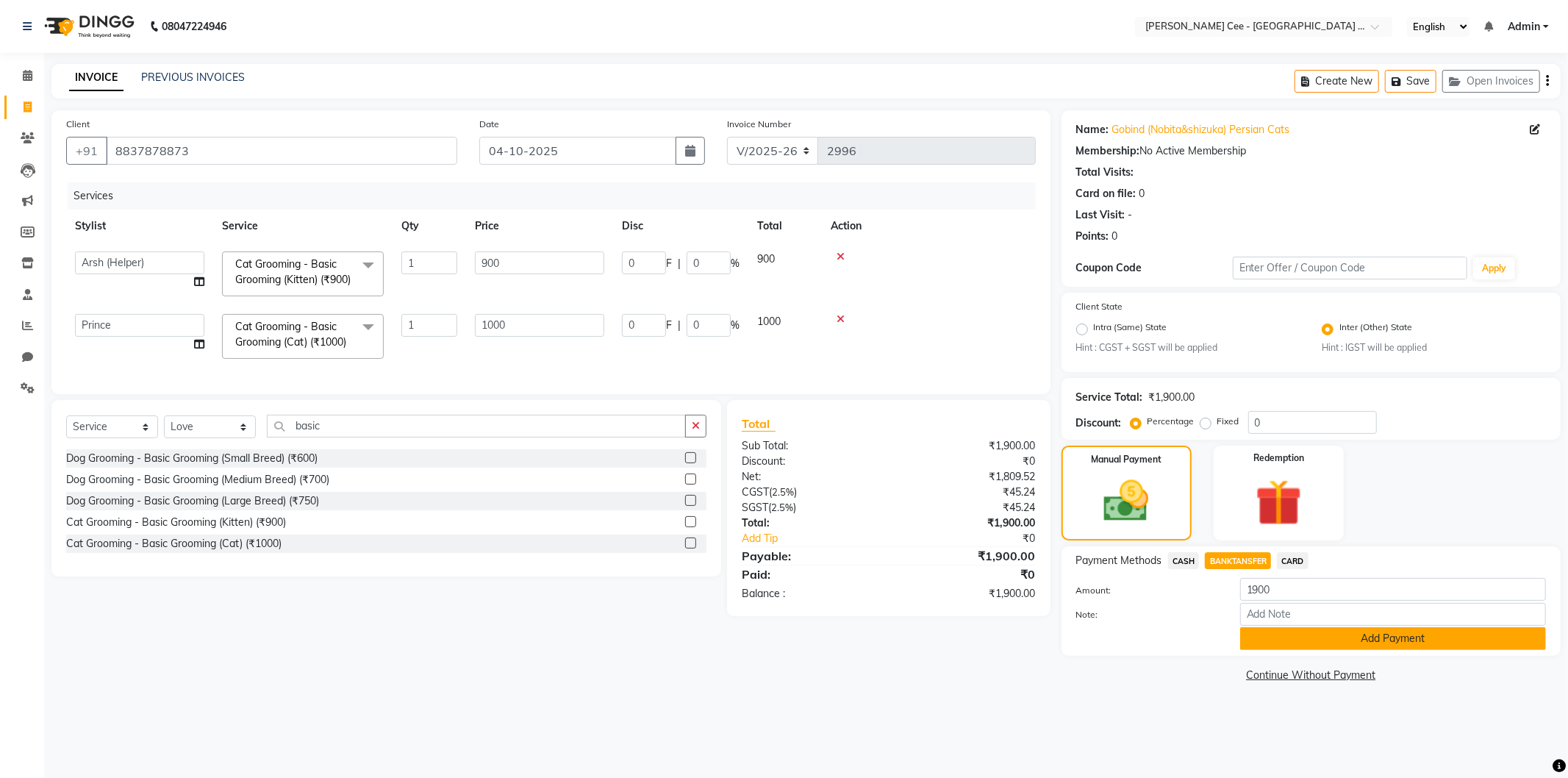
click at [1266, 645] on button "Add Payment" at bounding box center [1393, 638] width 306 height 23
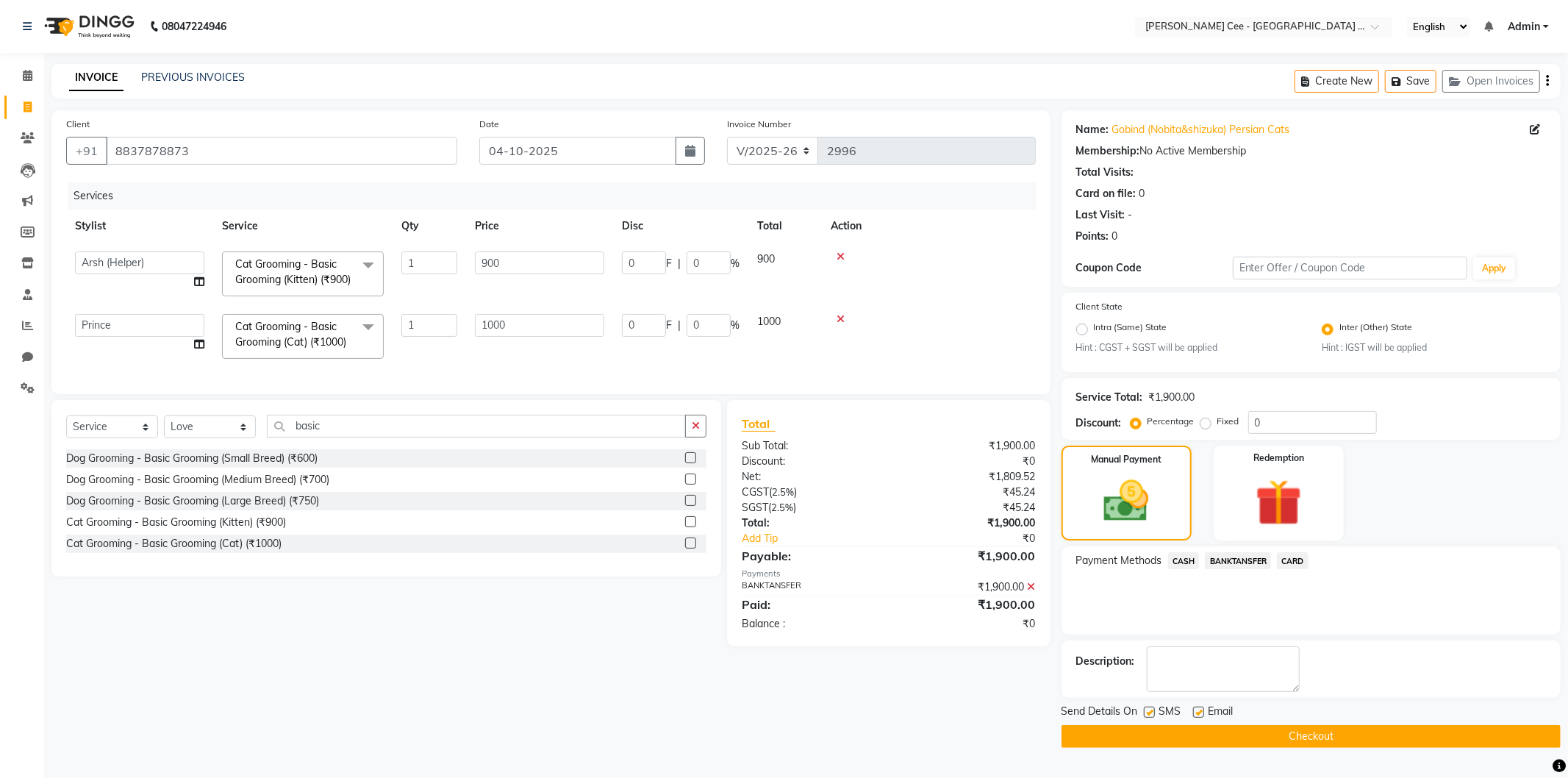
click at [1281, 726] on button "Checkout" at bounding box center [1311, 737] width 500 height 23
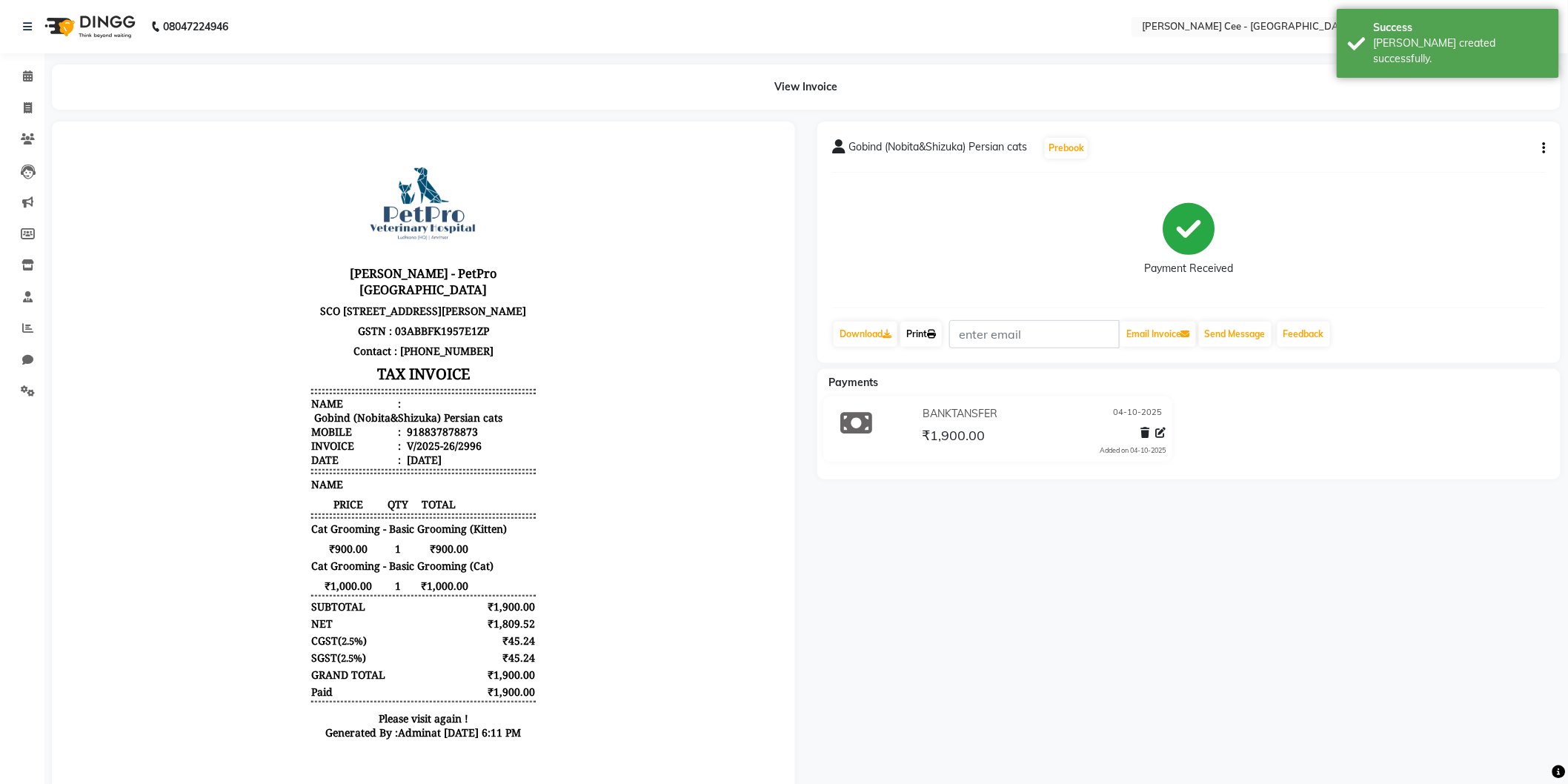
click at [936, 337] on icon at bounding box center [931, 334] width 9 height 9
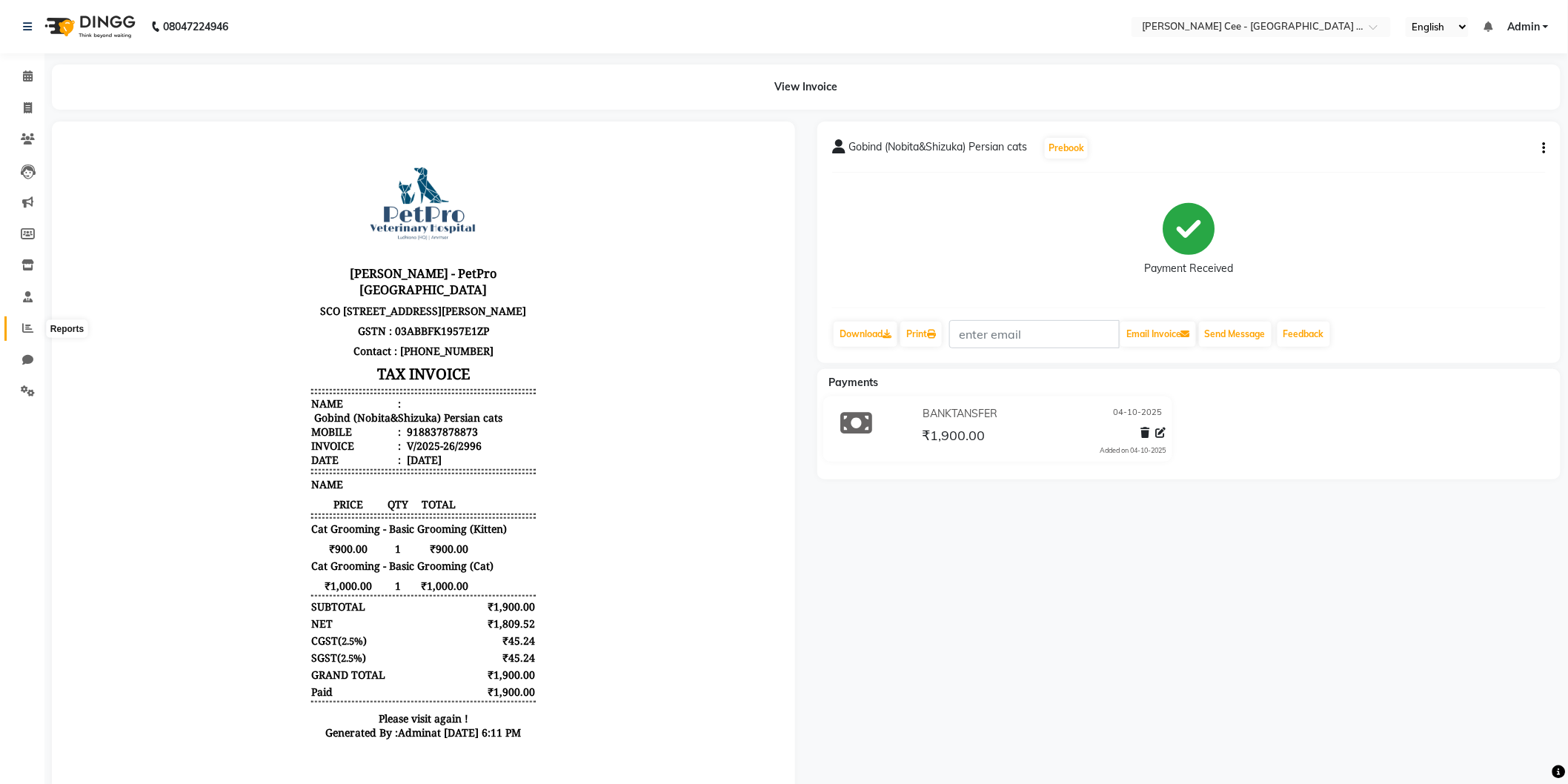
click at [34, 329] on span at bounding box center [27, 329] width 26 height 17
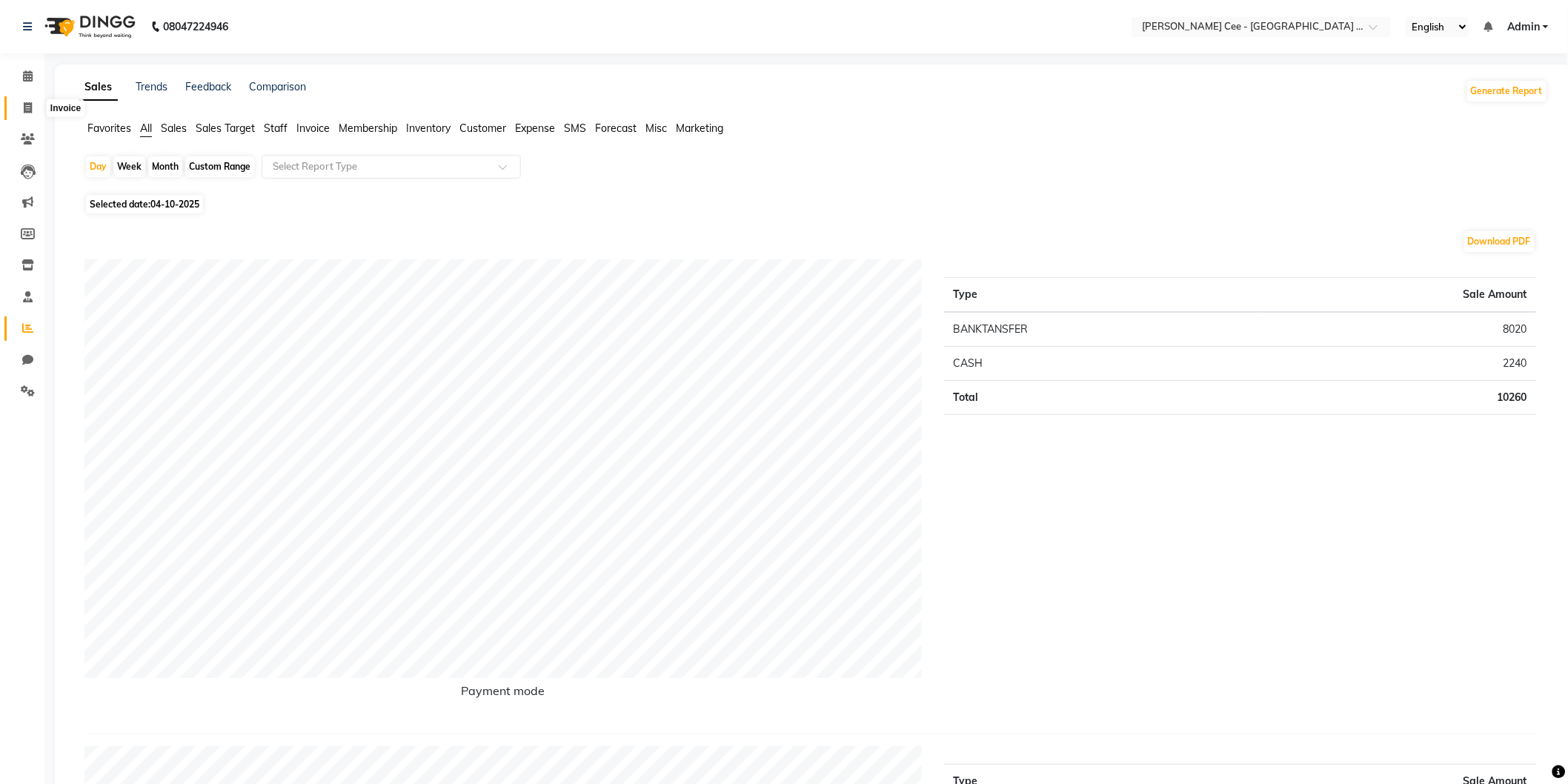
click at [26, 106] on icon at bounding box center [28, 107] width 9 height 11
select select "service"
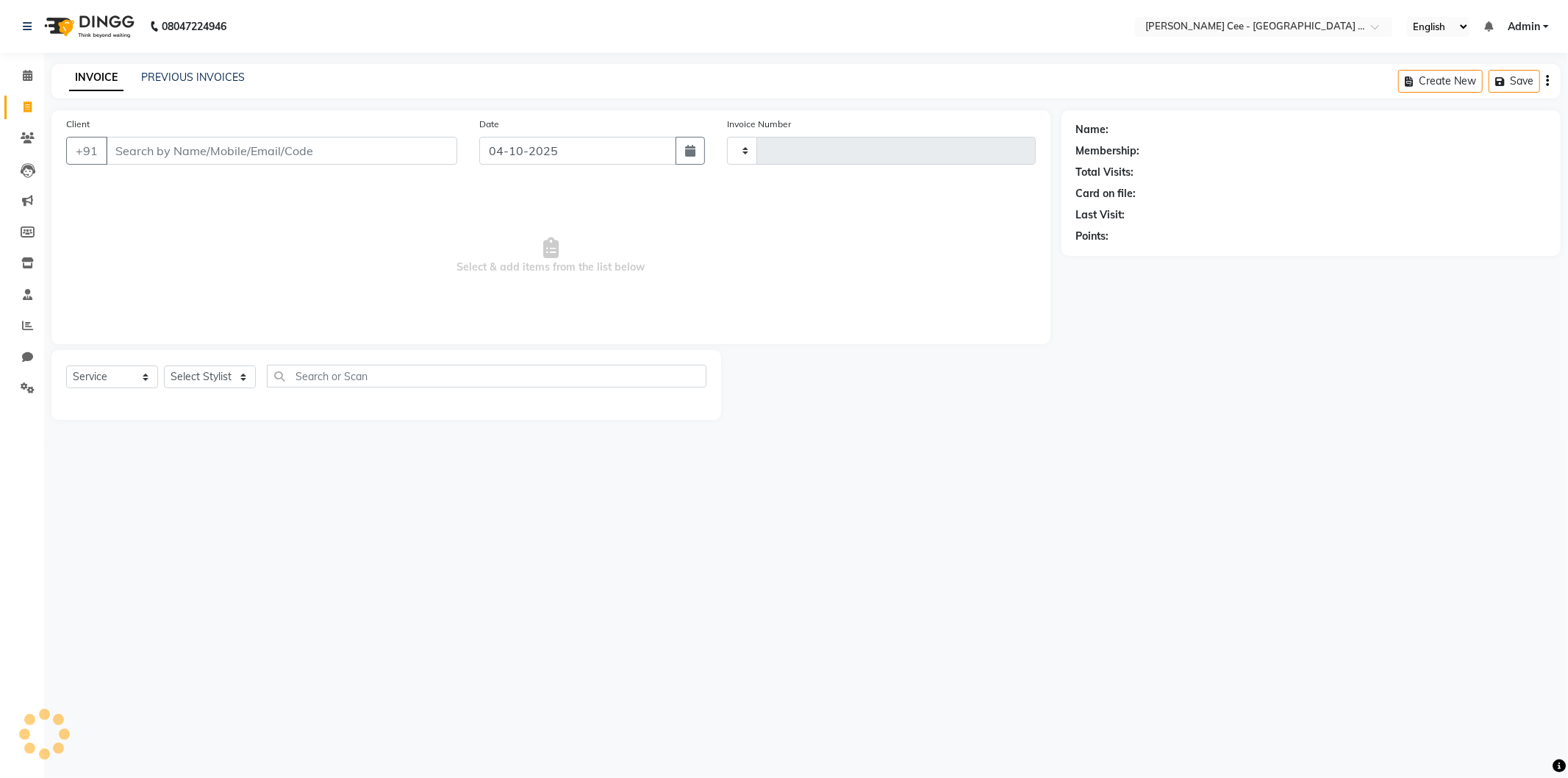
type input "2997"
select select "8239"
click at [251, 153] on input "Client" at bounding box center [281, 151] width 352 height 28
type input "s"
select select "product"
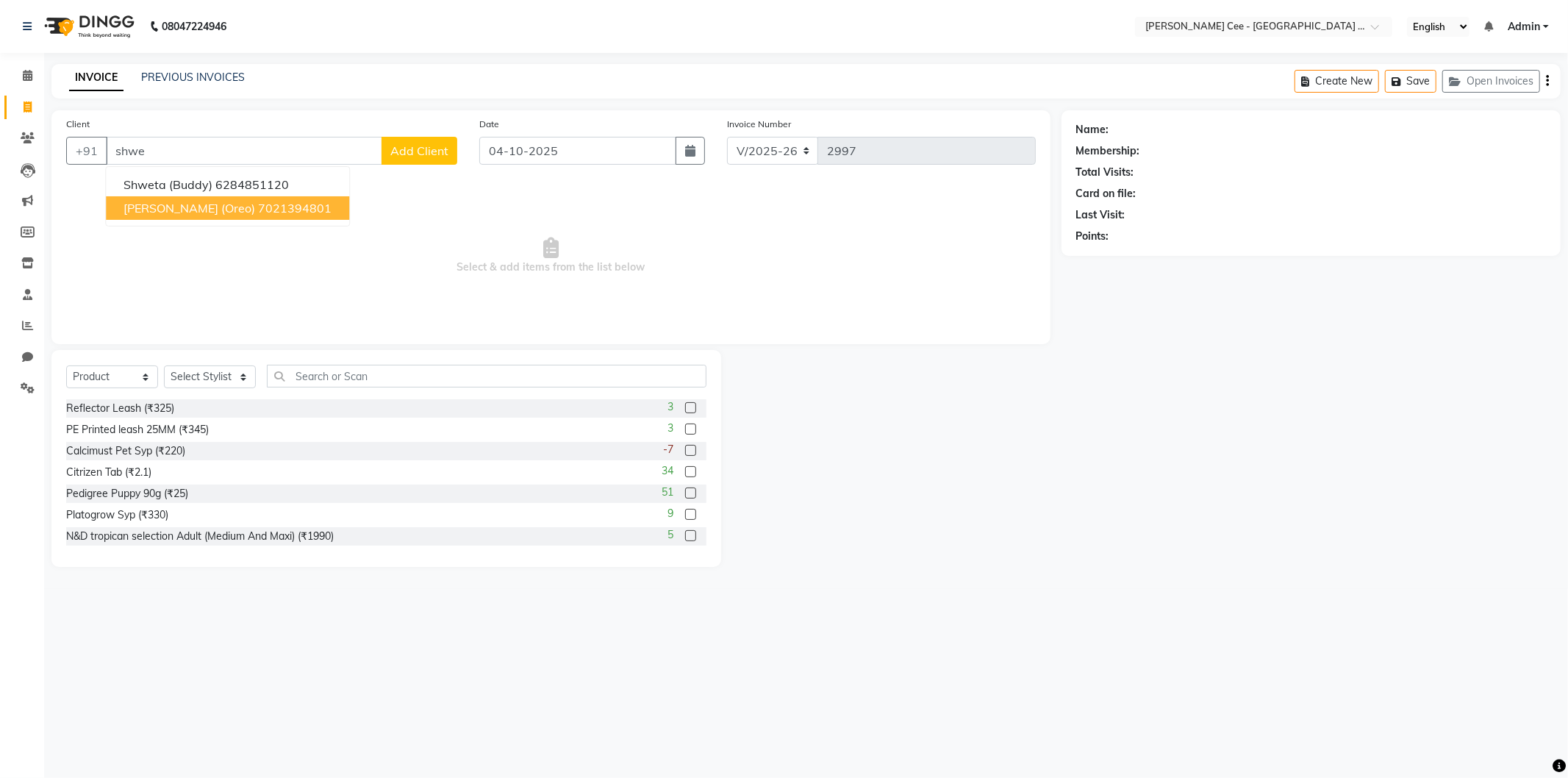
click at [282, 203] on ngb-highlight "7021394801" at bounding box center [294, 207] width 74 height 14
type input "7021394801"
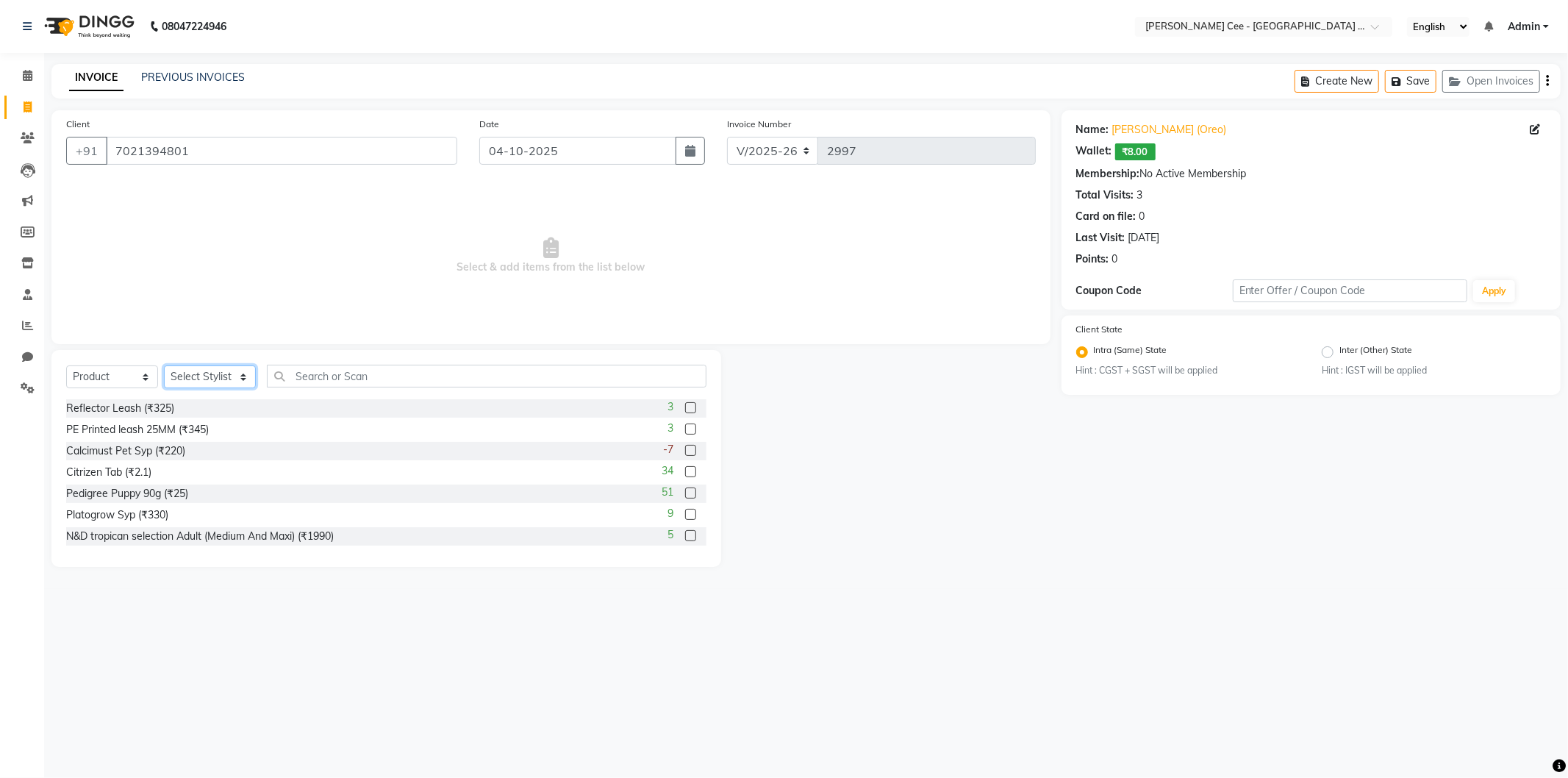
drag, startPoint x: 243, startPoint y: 381, endPoint x: 239, endPoint y: 387, distance: 7.2
click at [241, 385] on select "Select Stylist Arsh (Helper) Avinash [PERSON_NAME] [PERSON_NAME] [PERSON_NAME] …" at bounding box center [210, 376] width 92 height 23
select select "80155"
click at [164, 366] on select "Select Stylist Arsh (Helper) Avinash [PERSON_NAME] [PERSON_NAME] [PERSON_NAME] …" at bounding box center [210, 376] width 92 height 23
click at [316, 374] on input "text" at bounding box center [487, 375] width 440 height 23
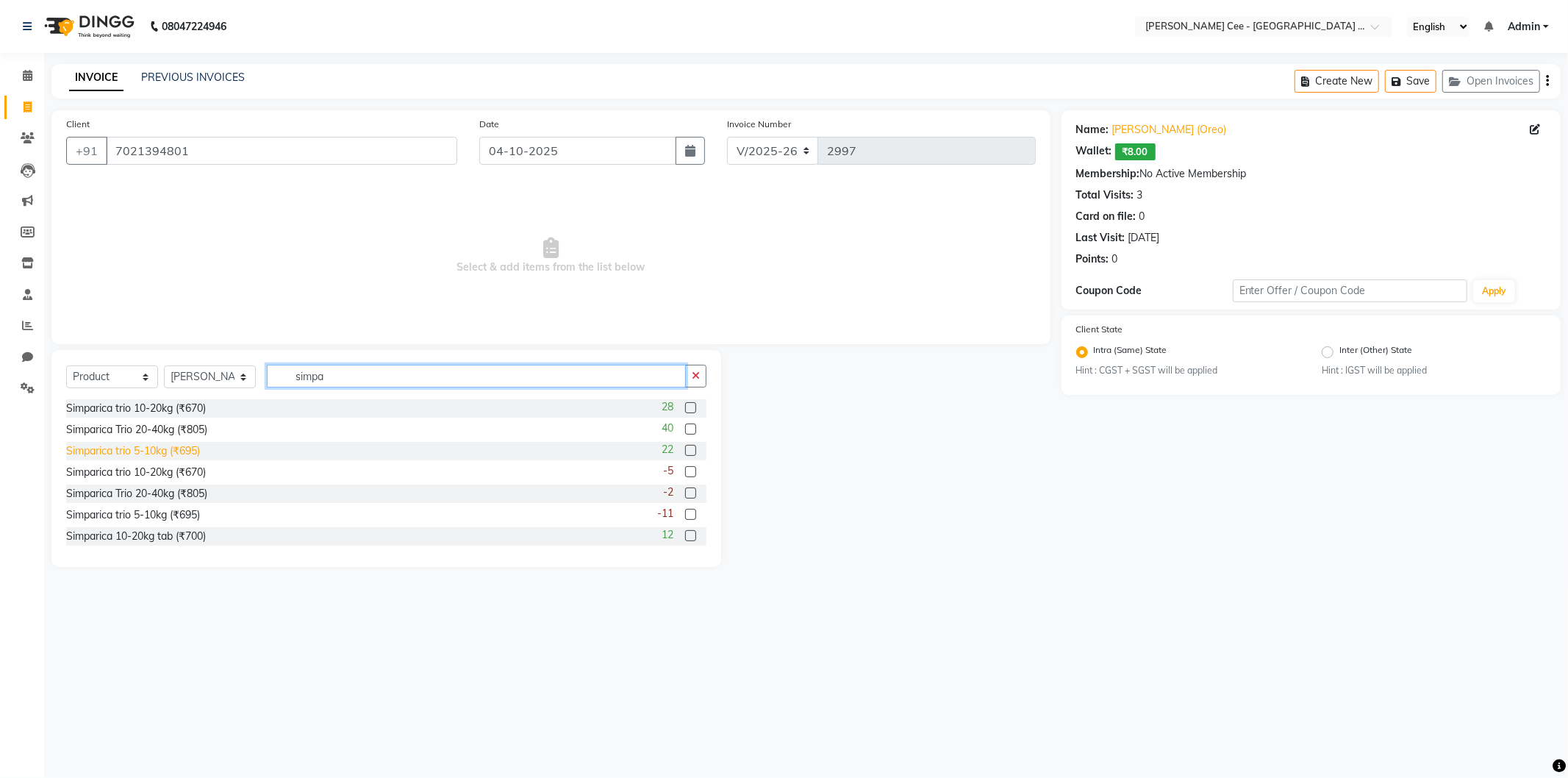
type input "simpa"
click at [194, 447] on div "Simparica trio 5-10kg (₹695)" at bounding box center [133, 451] width 134 height 15
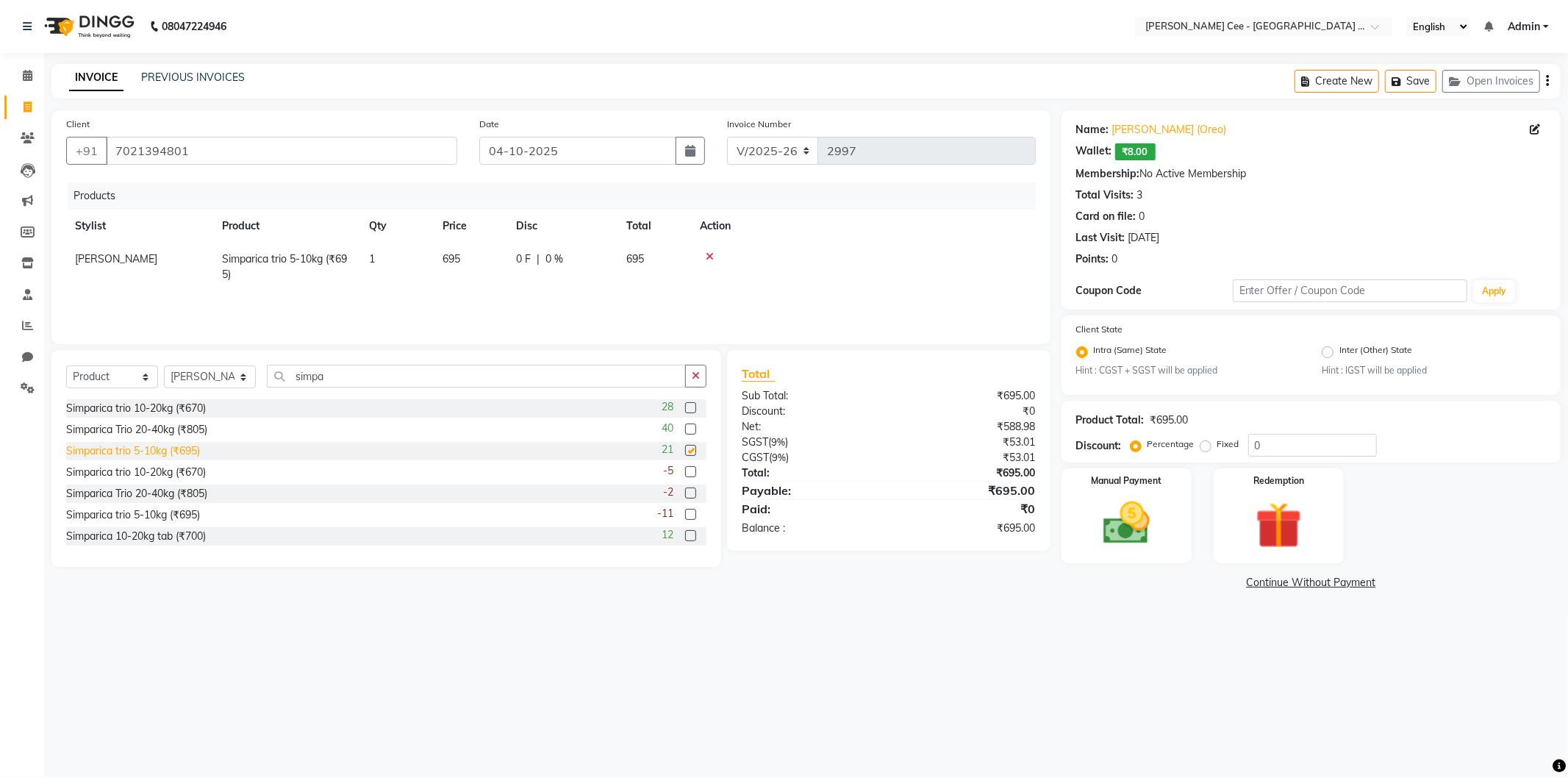
checkbox input "false"
click at [574, 277] on td "0 F | 0 %" at bounding box center [562, 266] width 110 height 48
select select "80155"
click at [583, 268] on input "0" at bounding box center [603, 262] width 44 height 23
type input "15"
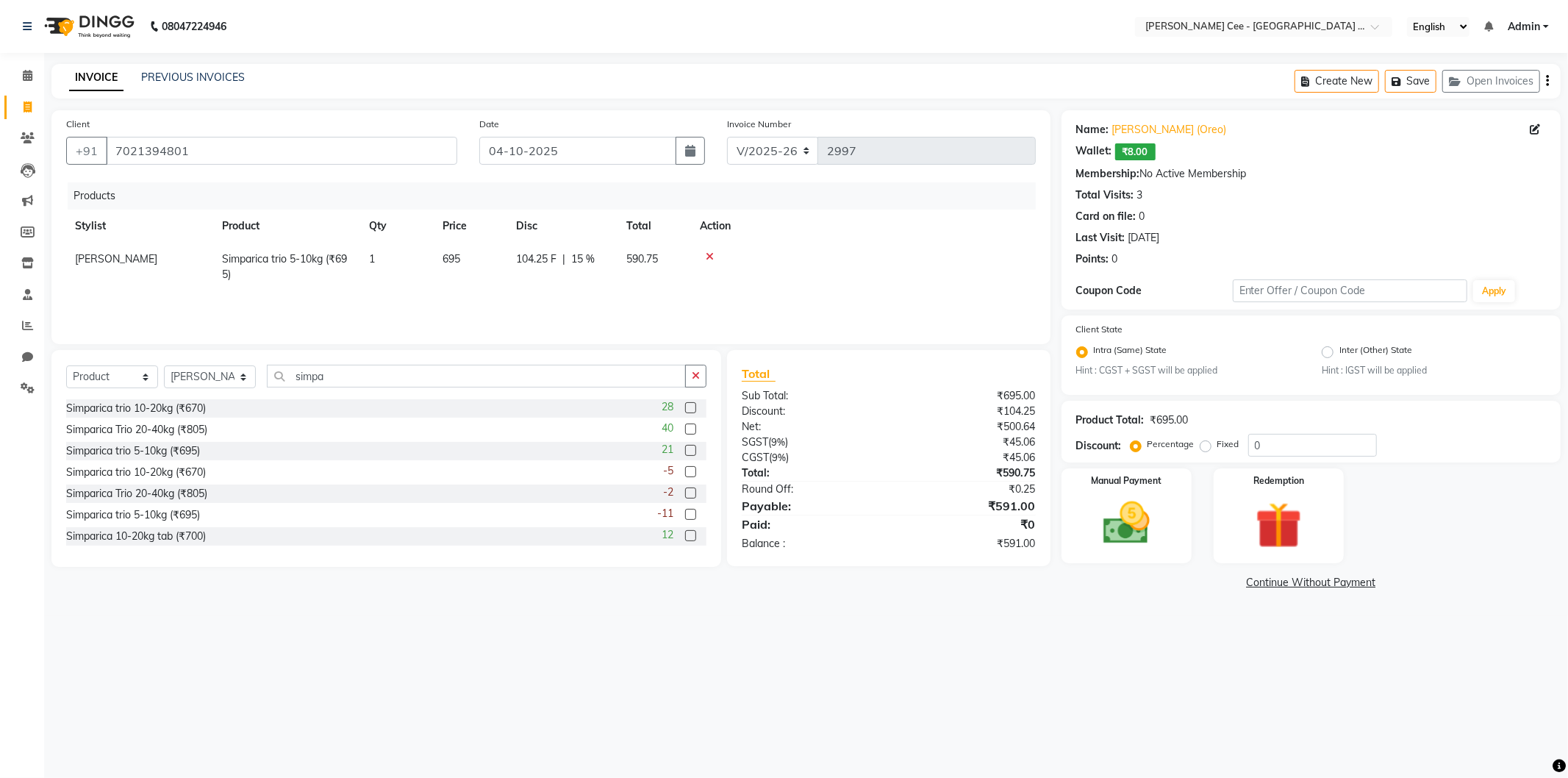
click at [842, 251] on div at bounding box center [863, 256] width 327 height 10
click at [561, 274] on td "104.25 F | 15 %" at bounding box center [562, 266] width 110 height 48
select select "80155"
click at [560, 265] on span "F" at bounding box center [563, 264] width 6 height 15
click at [553, 262] on input "104.25" at bounding box center [538, 262] width 44 height 23
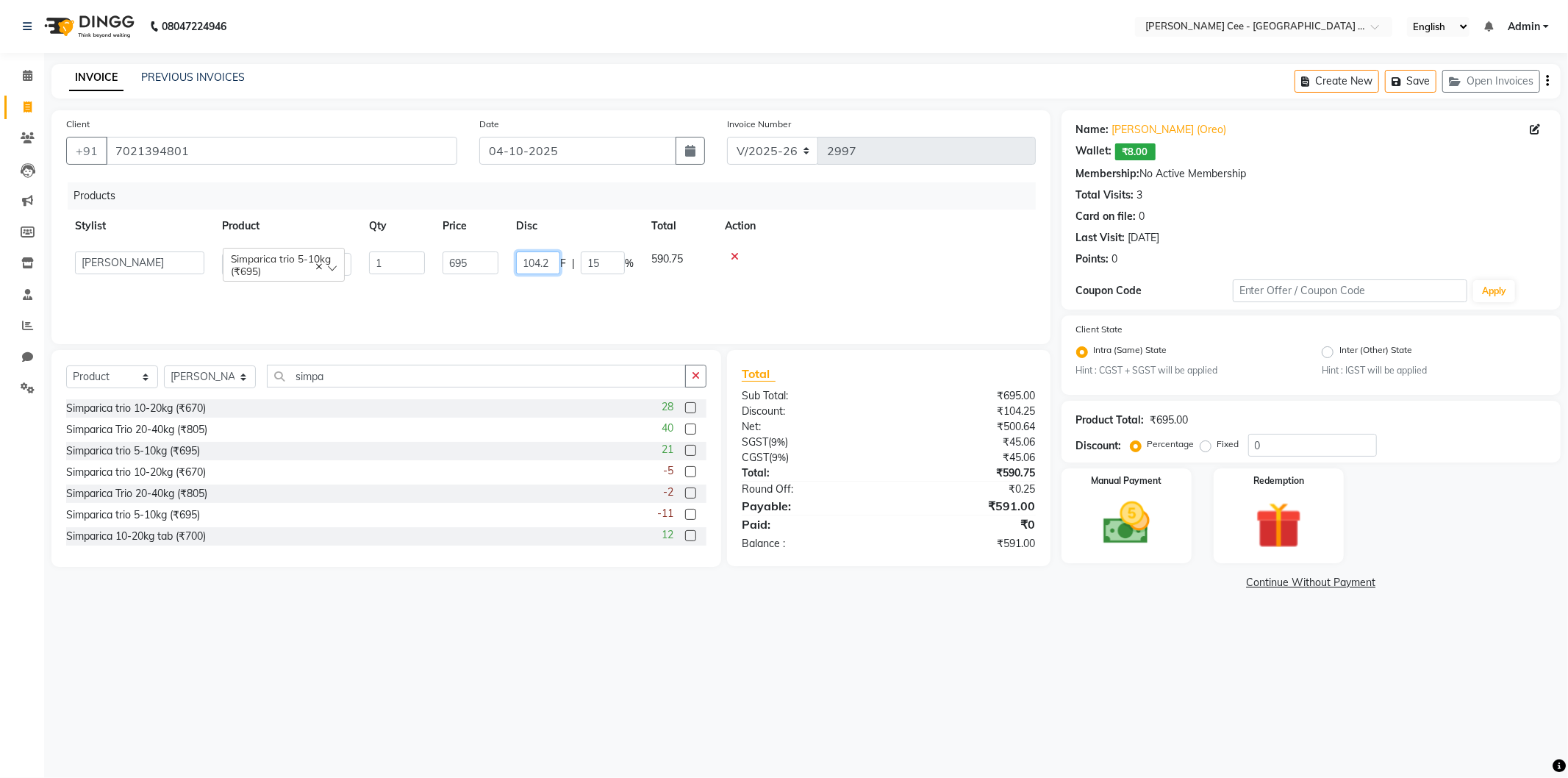
type input "104"
click at [806, 251] on div at bounding box center [876, 256] width 302 height 10
click at [541, 267] on td "104 F | 14.96 %" at bounding box center [562, 266] width 110 height 48
select select "80155"
click at [547, 263] on input "104" at bounding box center [538, 262] width 44 height 23
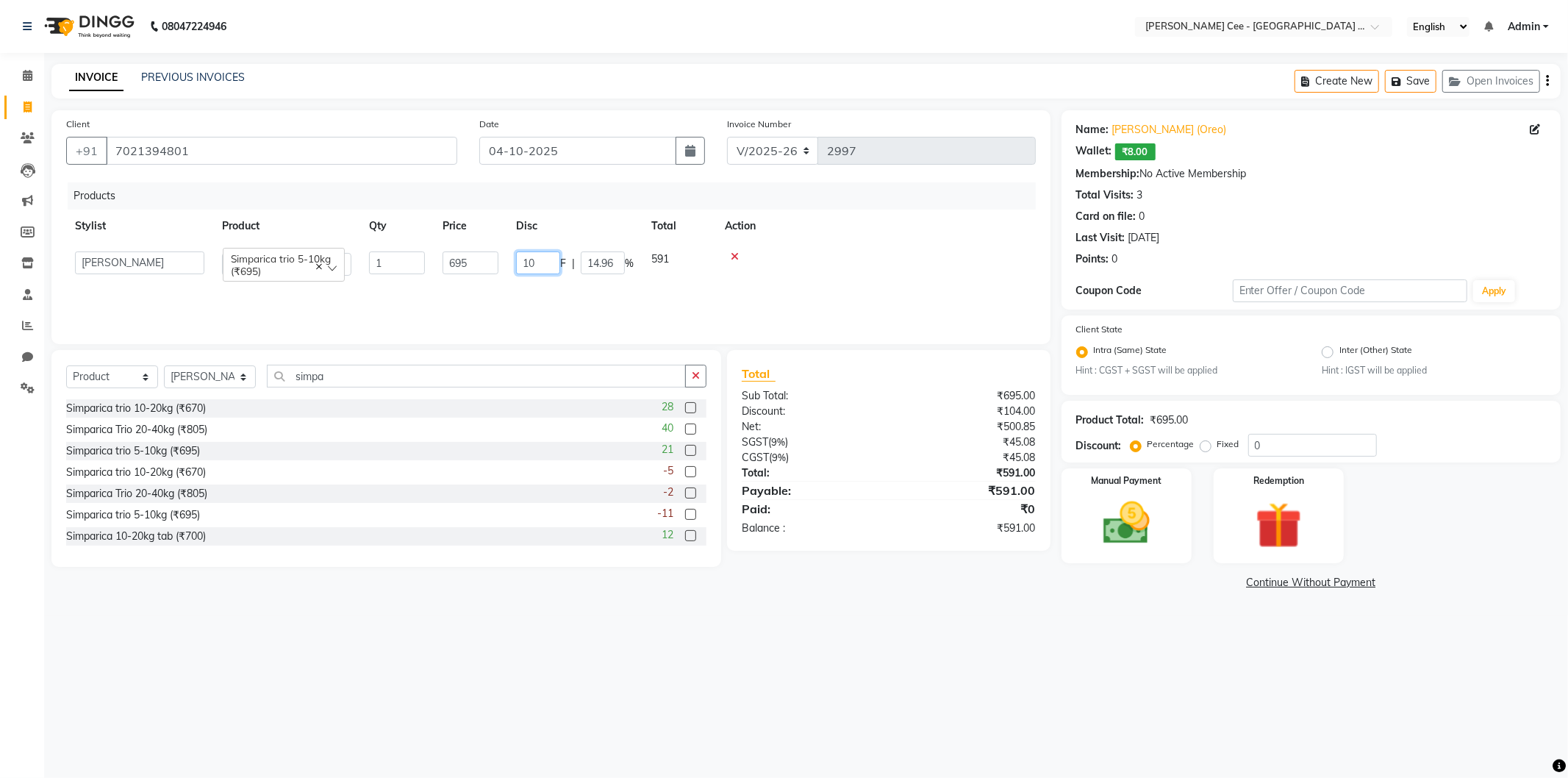
type input "105"
click at [832, 260] on div at bounding box center [876, 256] width 302 height 10
click at [1136, 517] on img at bounding box center [1126, 523] width 79 height 56
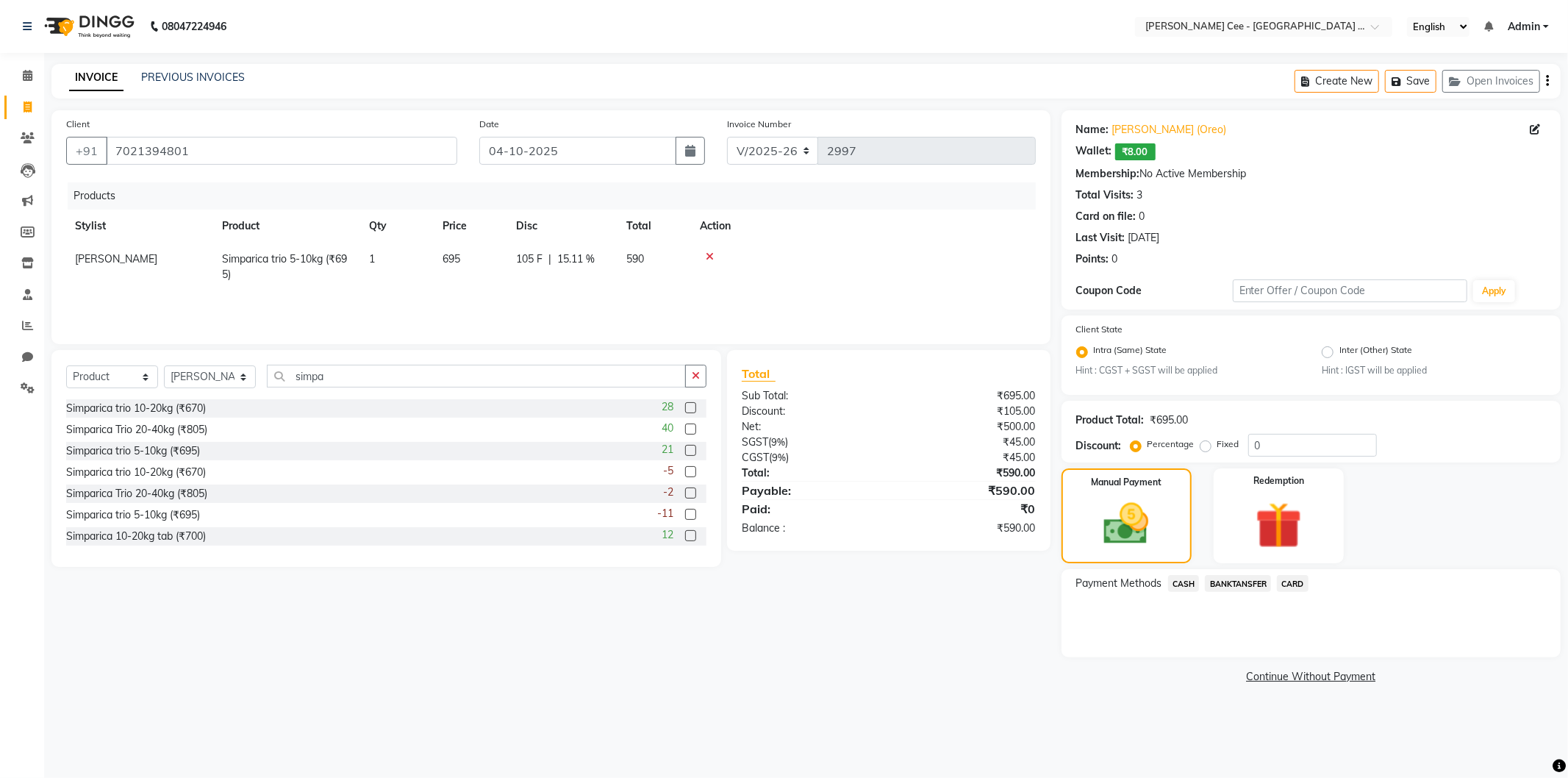
click at [1194, 581] on span "CASH" at bounding box center [1183, 584] width 31 height 17
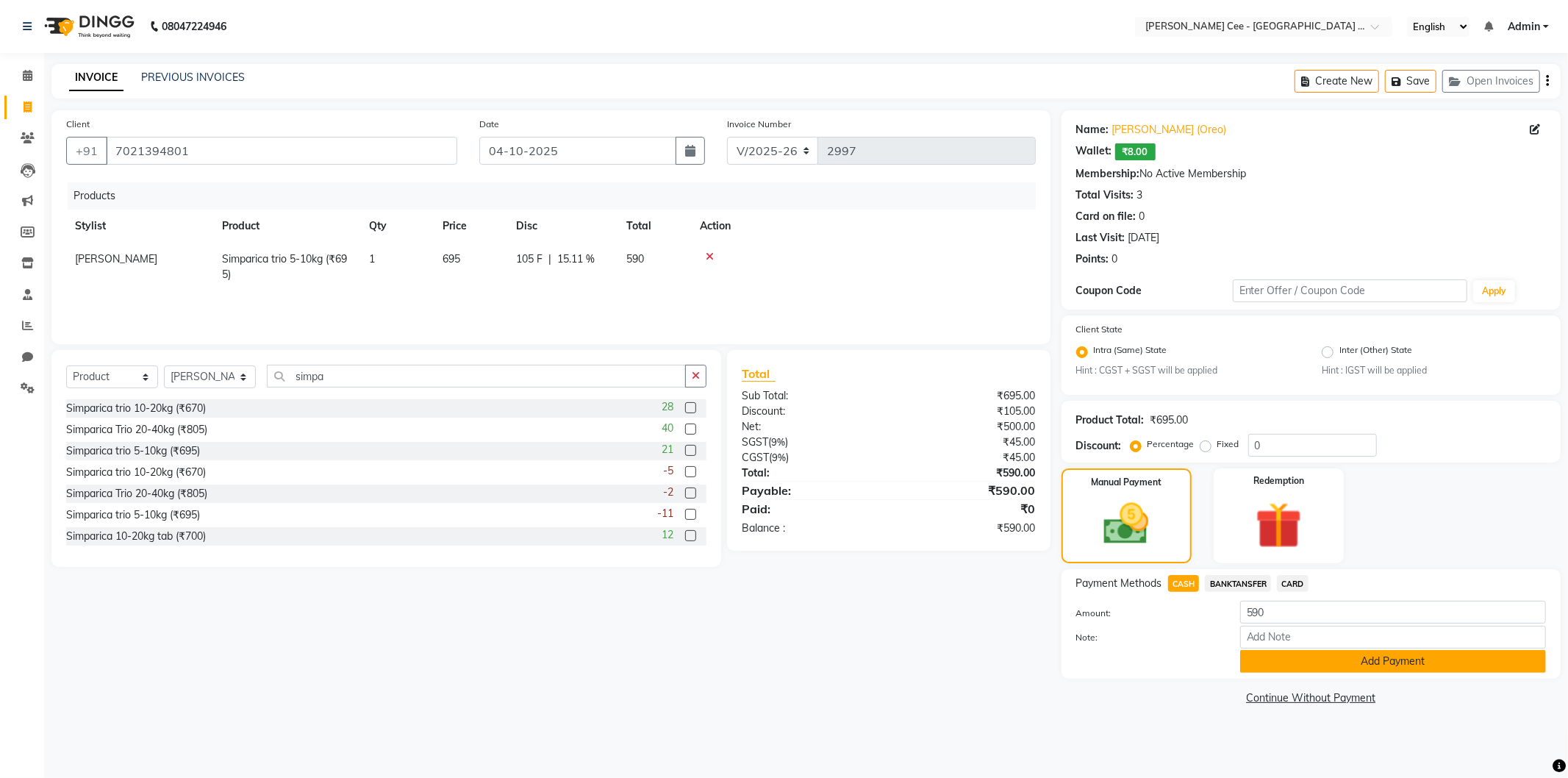
click at [1262, 662] on button "Add Payment" at bounding box center [1393, 661] width 306 height 23
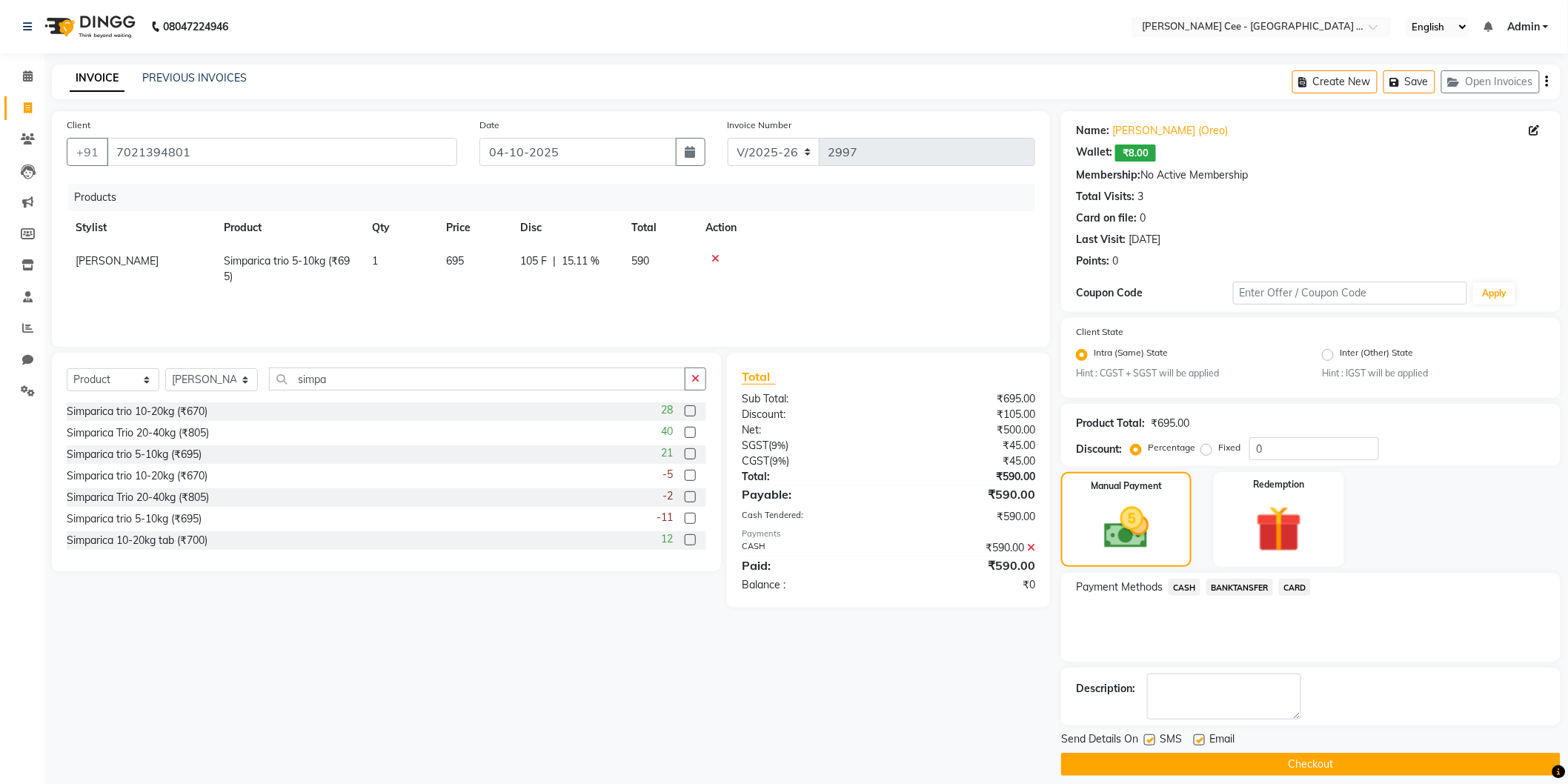
click at [1306, 764] on button "Checkout" at bounding box center [1311, 764] width 499 height 23
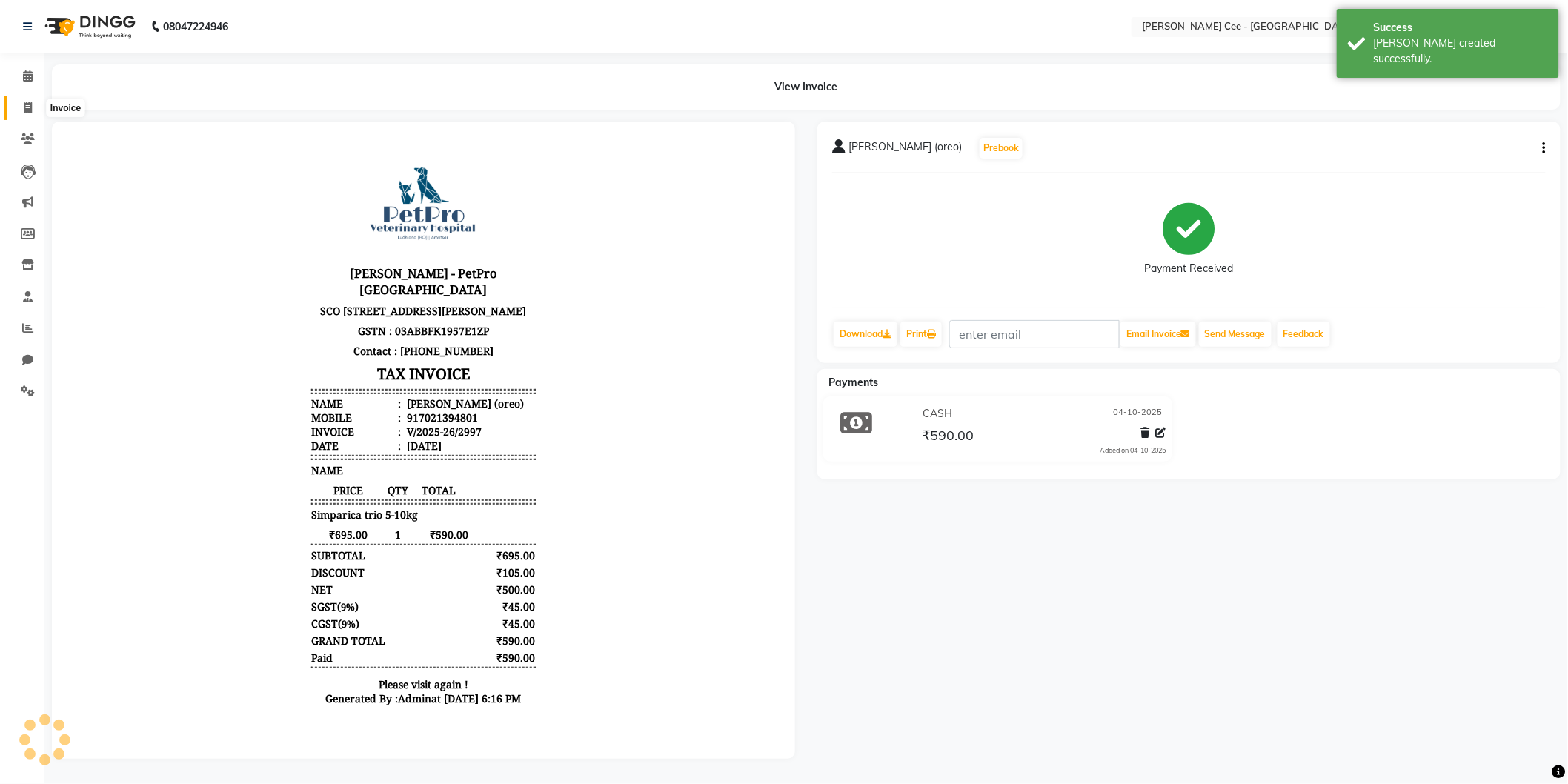
click at [25, 111] on icon at bounding box center [28, 107] width 9 height 11
select select "service"
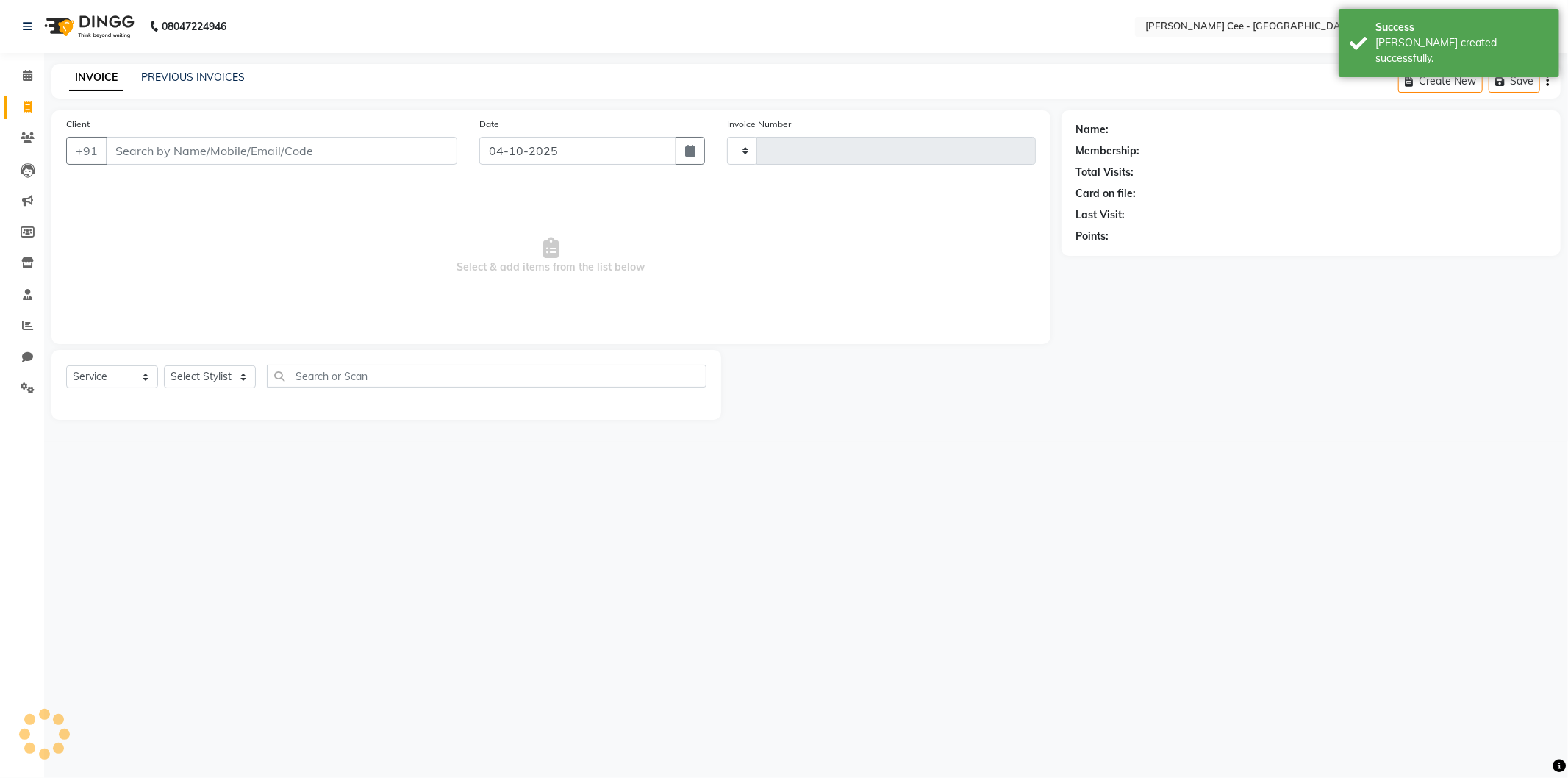
type input "2998"
select select "8239"
click at [194, 155] on input "Client" at bounding box center [281, 151] width 352 height 28
type input "r"
select select "product"
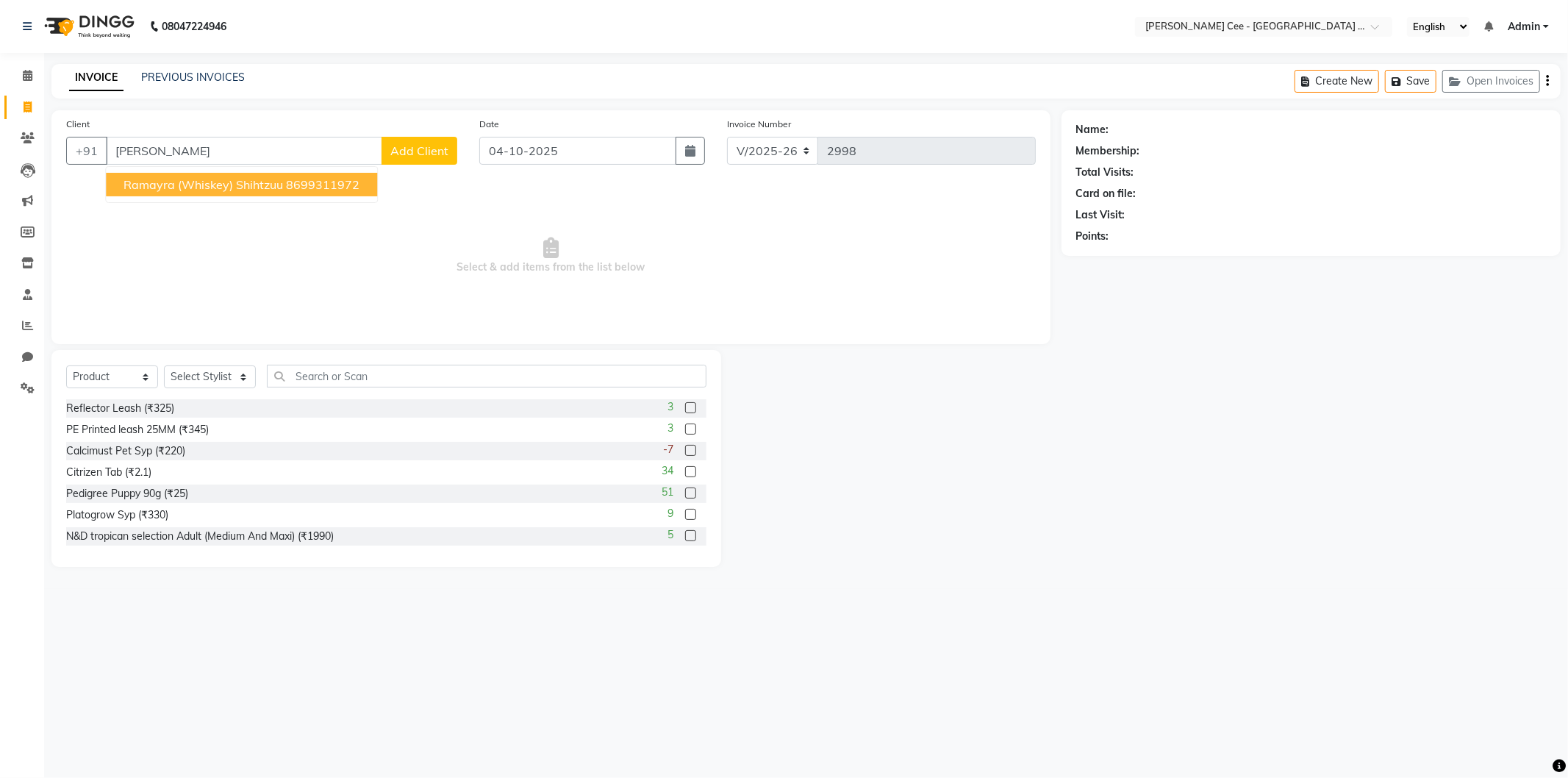
click at [202, 181] on span "Ramayra (whiskey) shihtzuu" at bounding box center [203, 184] width 160 height 14
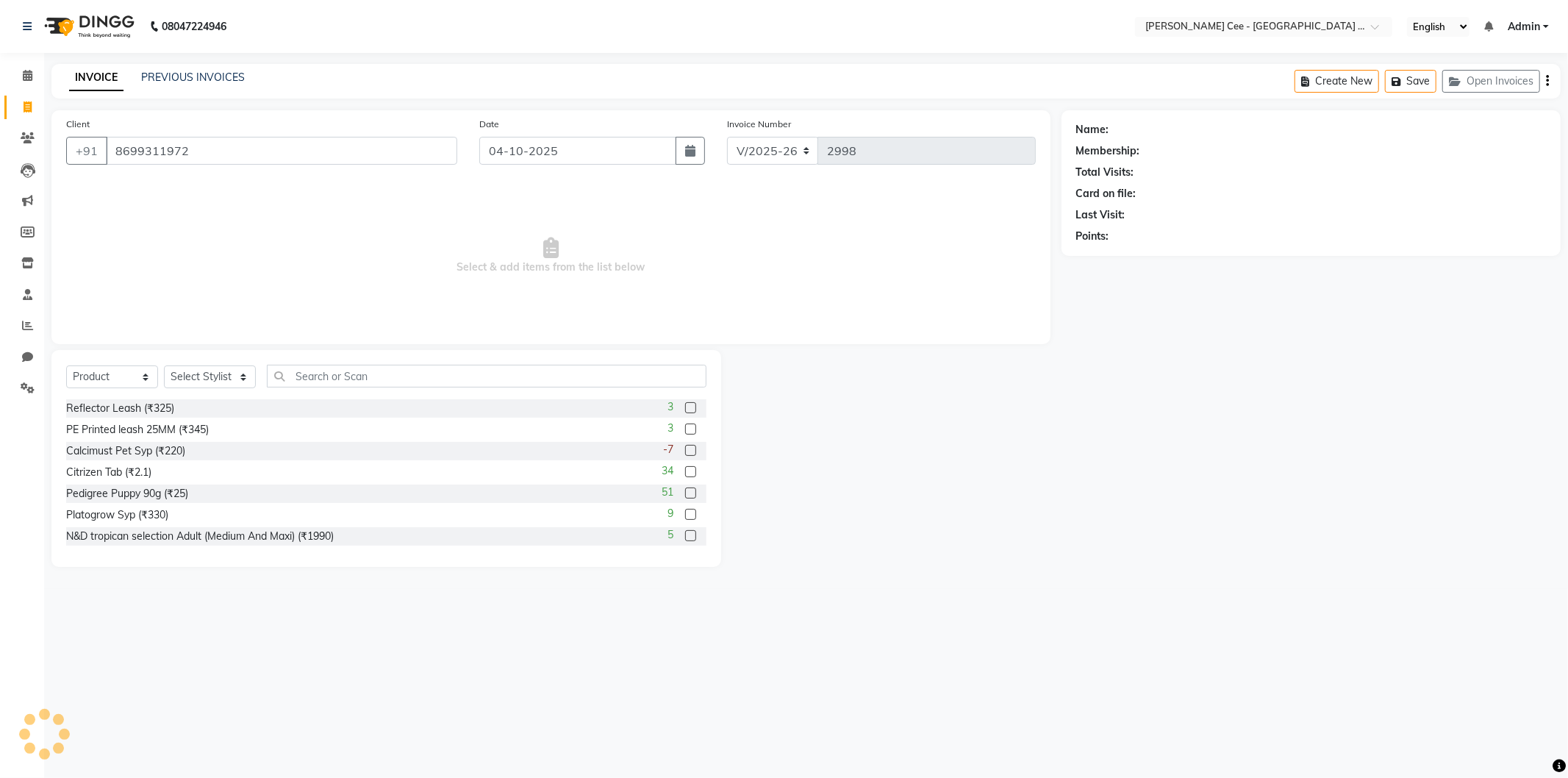
type input "8699311972"
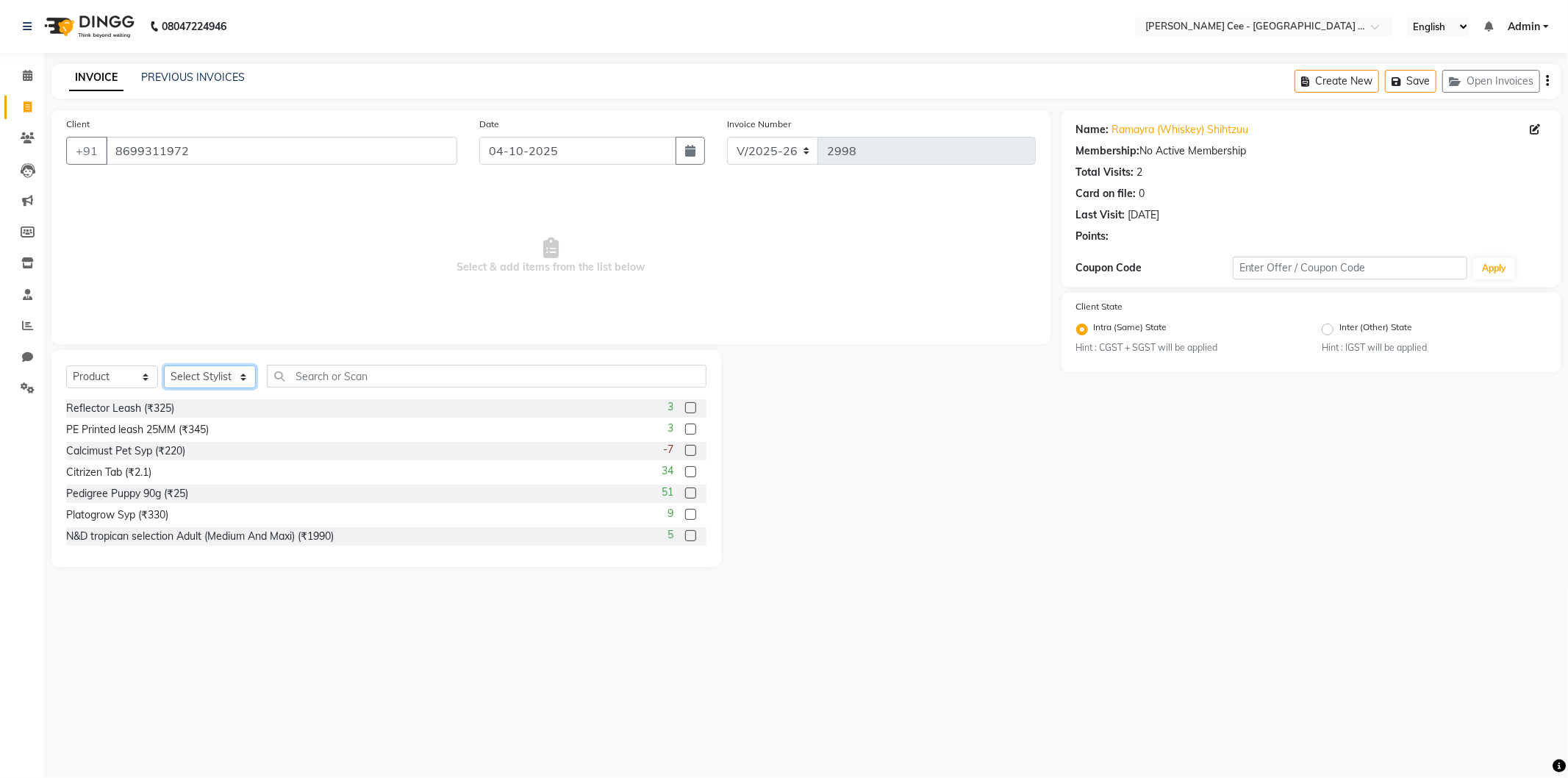
radio input "false"
radio input "true"
drag, startPoint x: 201, startPoint y: 368, endPoint x: 206, endPoint y: 381, distance: 13.9
click at [201, 368] on select "Select Stylist Arsh (Helper) Avinash [PERSON_NAME] [PERSON_NAME] [PERSON_NAME] …" at bounding box center [210, 376] width 92 height 23
select select "80155"
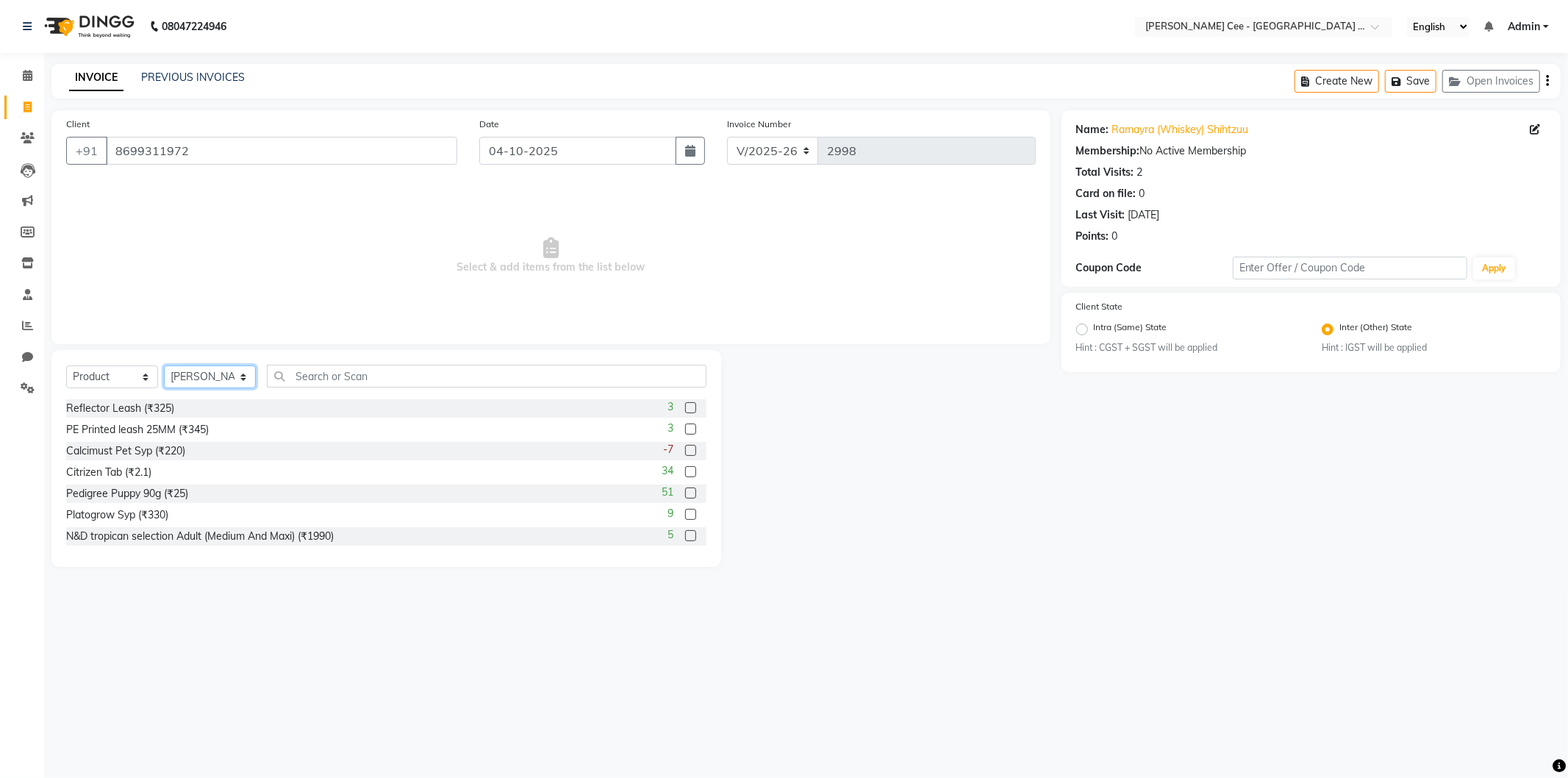
click at [164, 366] on select "Select Stylist Arsh (Helper) Avinash [PERSON_NAME] [PERSON_NAME] [PERSON_NAME] …" at bounding box center [210, 376] width 92 height 23
click at [227, 391] on div "Select Service Product Membership Package Voucher Prepaid Gift Card Select Styl…" at bounding box center [386, 381] width 641 height 35
click at [210, 375] on select "Select Stylist Arsh (Helper) Avinash [PERSON_NAME] [PERSON_NAME] [PERSON_NAME] …" at bounding box center [210, 376] width 92 height 23
click at [145, 380] on select "Select Service Product Membership Package Voucher Prepaid Gift Card" at bounding box center [112, 376] width 92 height 23
select select "service"
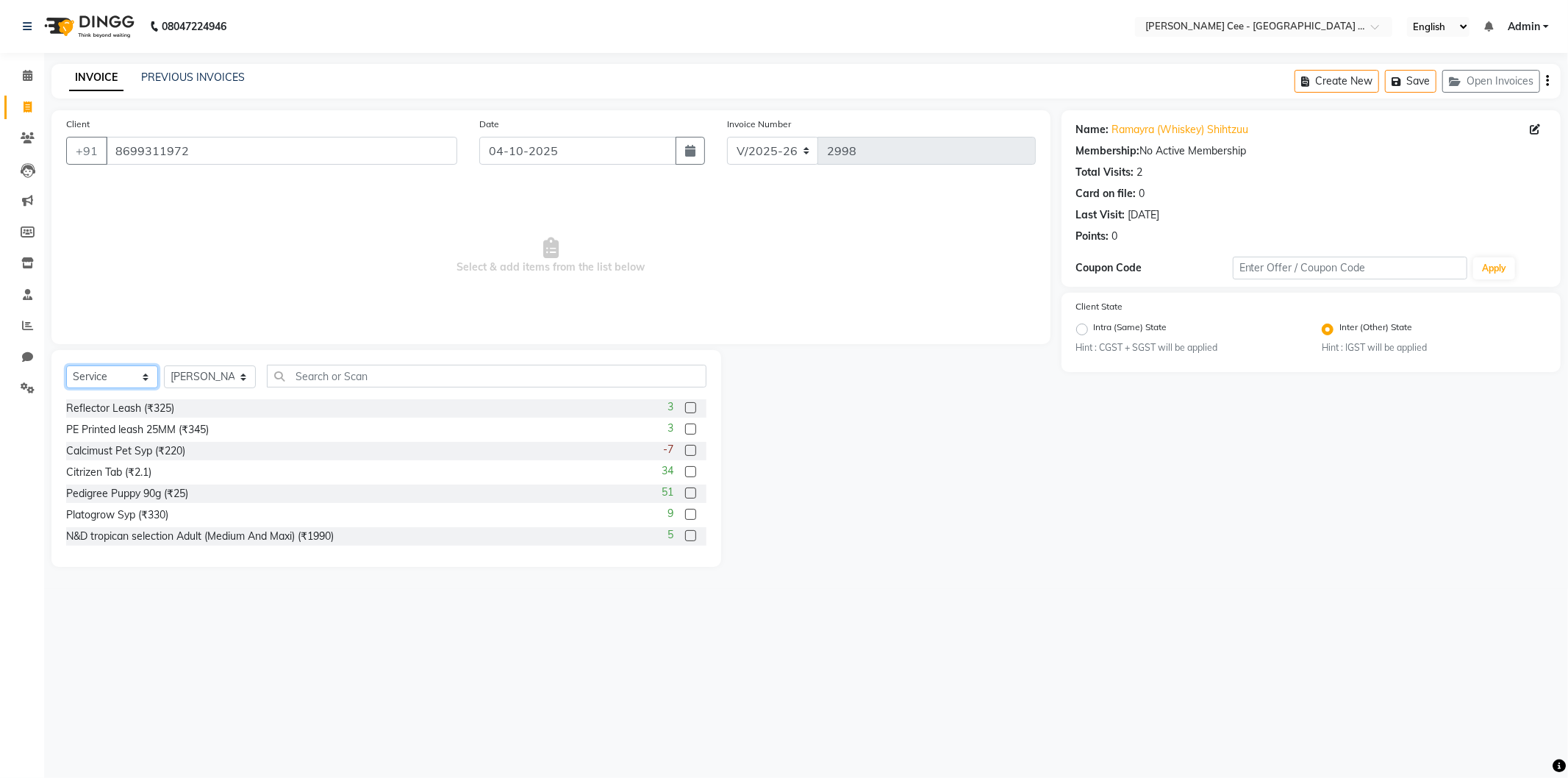
click at [66, 366] on select "Select Service Product Membership Package Voucher Prepaid Gift Card" at bounding box center [112, 376] width 92 height 23
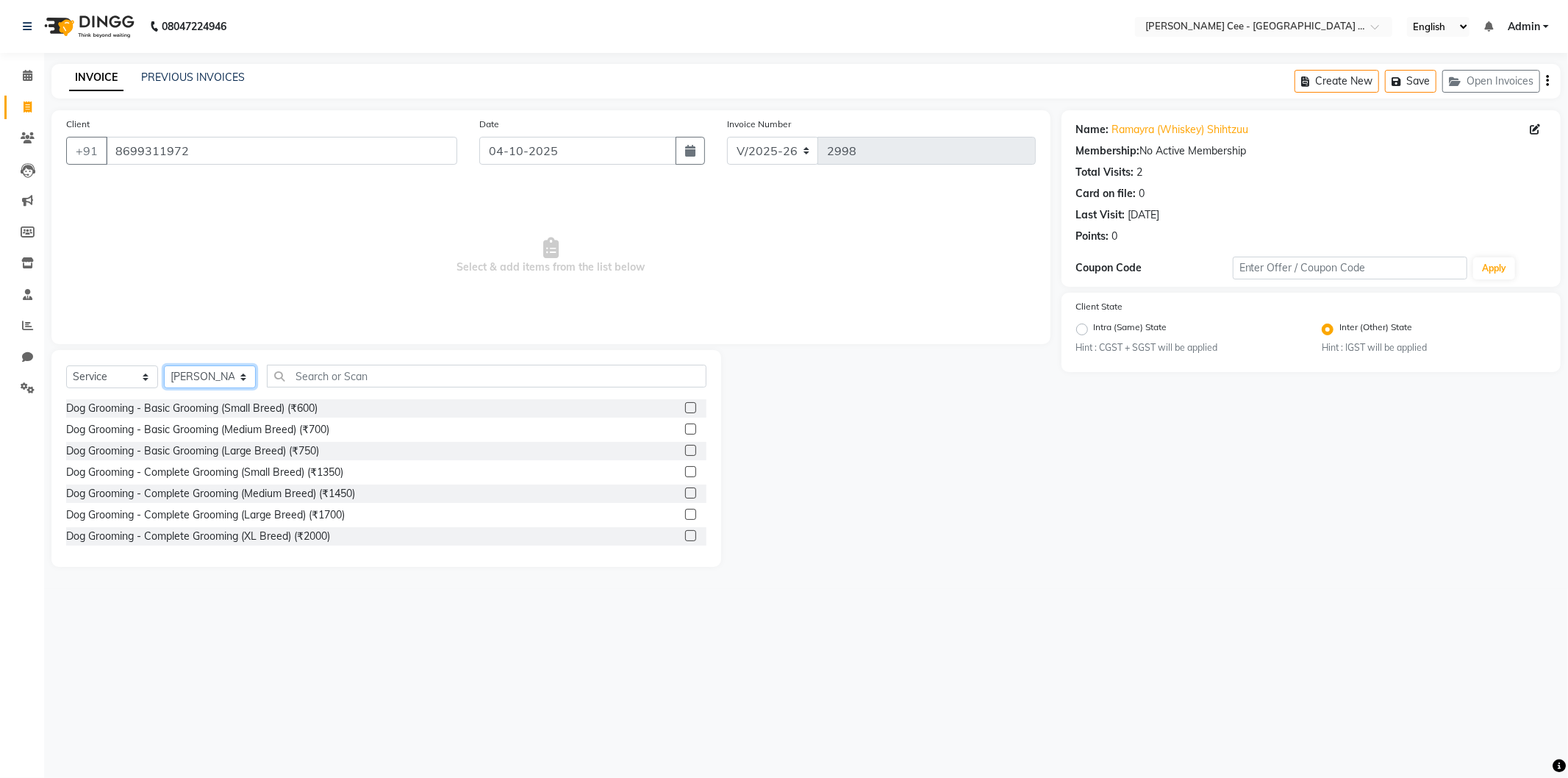
drag, startPoint x: 226, startPoint y: 379, endPoint x: 216, endPoint y: 375, distance: 10.8
click at [225, 379] on select "Select Stylist Arsh (Helper) Avinash [PERSON_NAME] [PERSON_NAME] [PERSON_NAME] …" at bounding box center [210, 376] width 92 height 23
click at [164, 366] on select "Select Stylist Arsh (Helper) Avinash [PERSON_NAME] [PERSON_NAME] [PERSON_NAME] …" at bounding box center [210, 376] width 92 height 23
click at [228, 380] on select "Select Stylist Arsh (Helper) Avinash [PERSON_NAME] [PERSON_NAME] [PERSON_NAME] …" at bounding box center [210, 376] width 92 height 23
select select "93057"
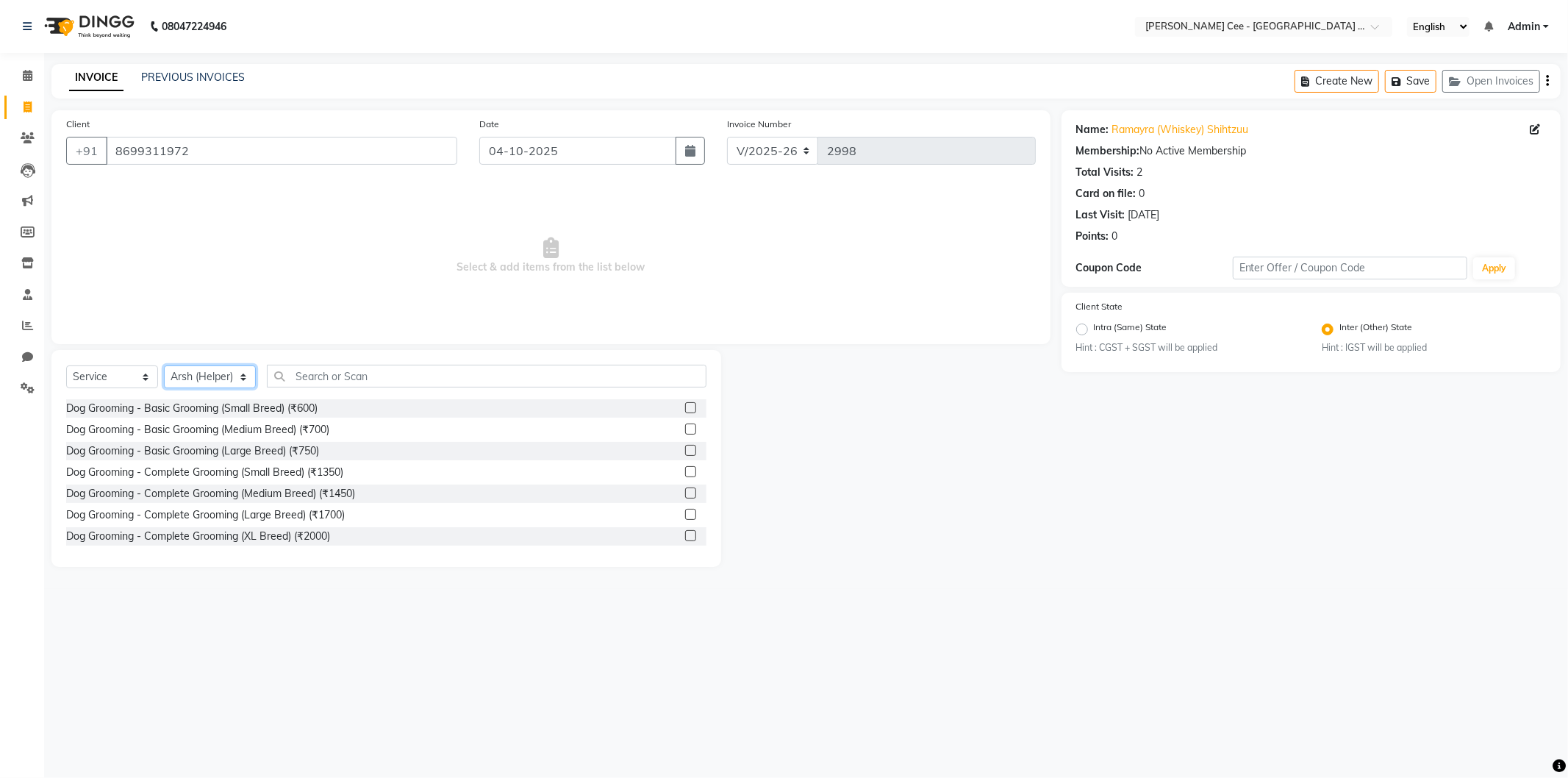
click at [164, 366] on select "Select Stylist Arsh (Helper) Avinash [PERSON_NAME] [PERSON_NAME] [PERSON_NAME] …" at bounding box center [210, 376] width 92 height 23
click at [327, 378] on input "text" at bounding box center [487, 375] width 440 height 23
click at [326, 378] on input "text" at bounding box center [487, 375] width 440 height 23
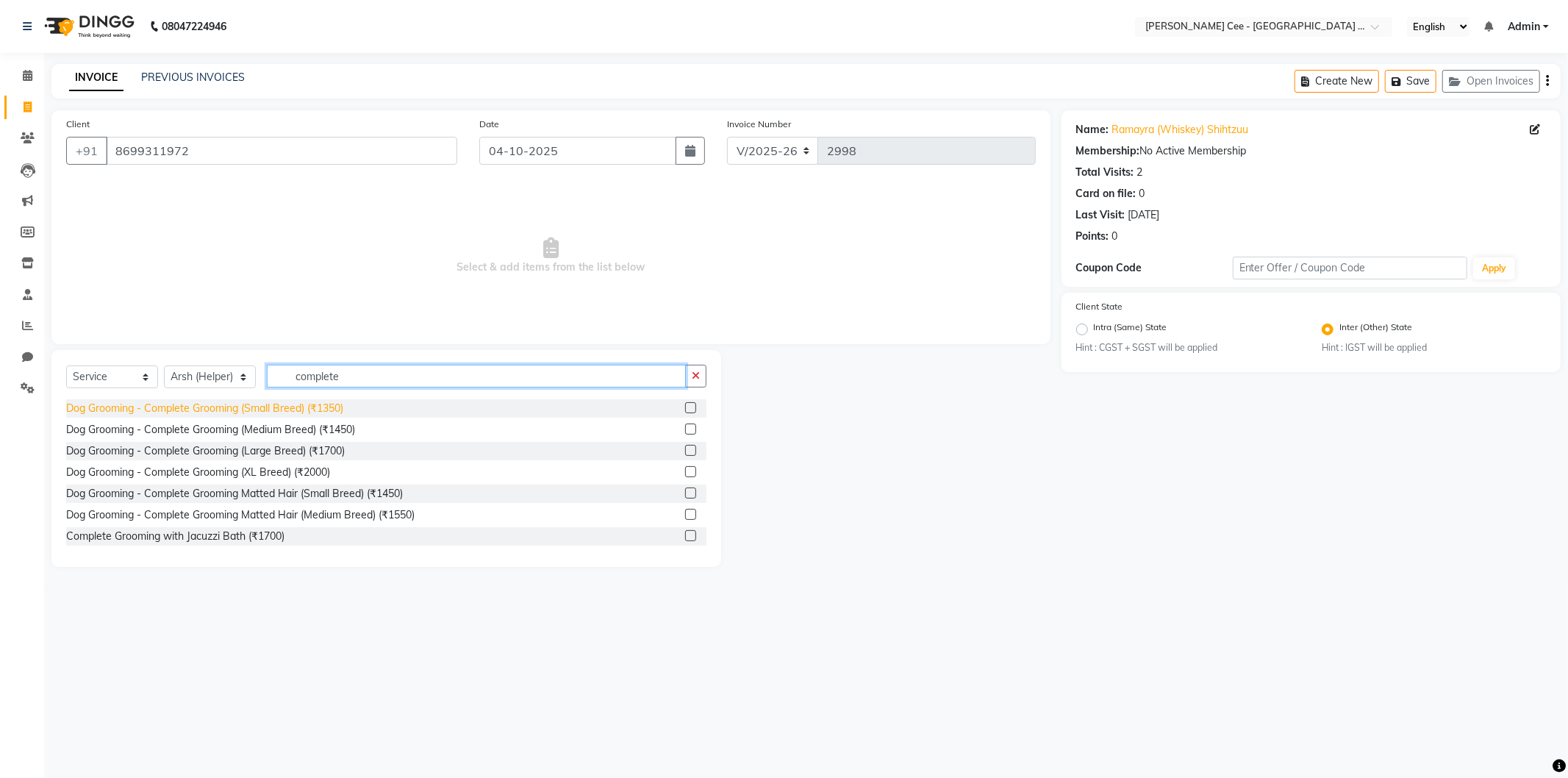
type input "complete"
click at [326, 402] on div "Dog Grooming - Complete Grooming (Small Breed) (₹1350)" at bounding box center [205, 408] width 277 height 15
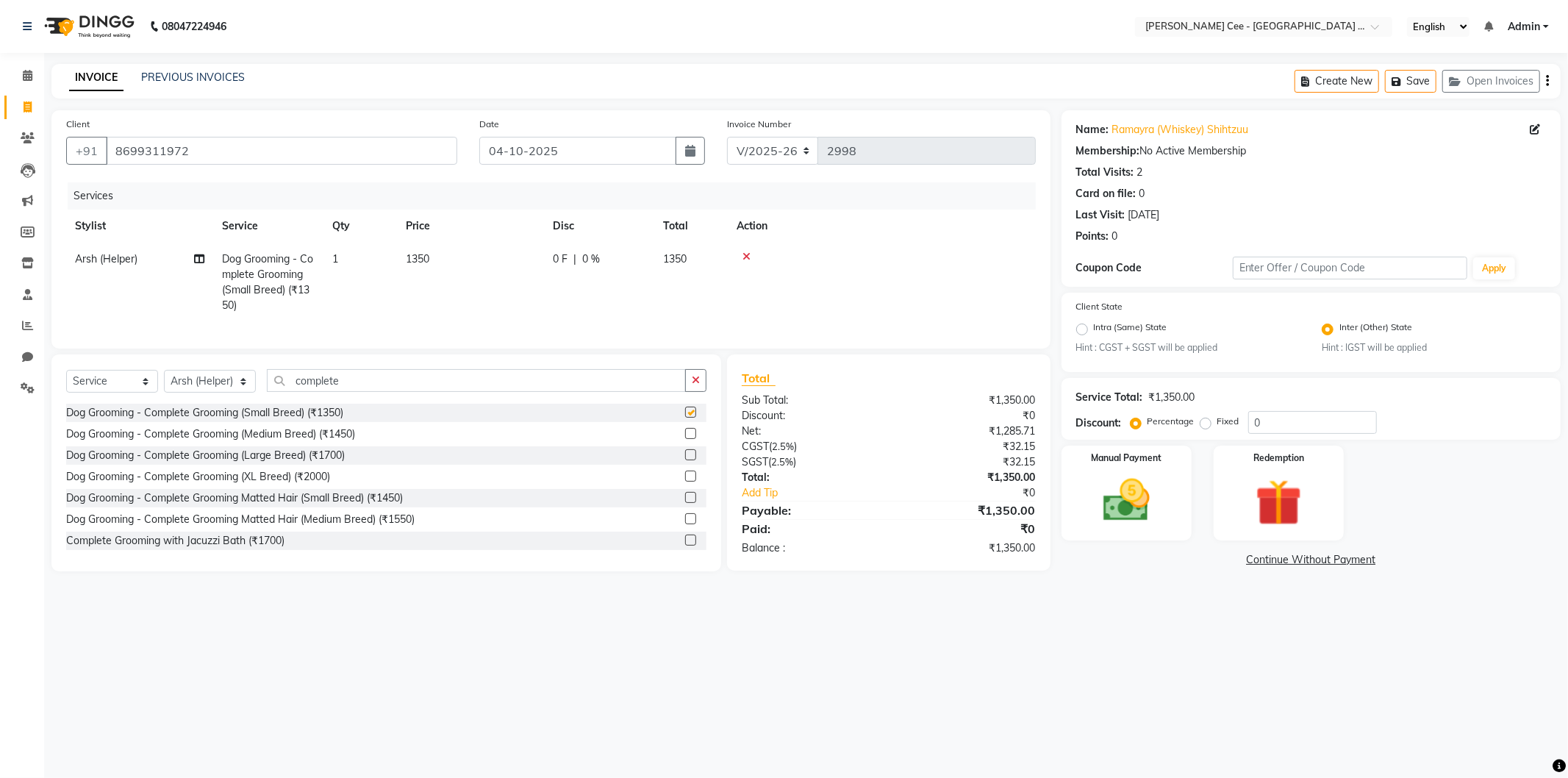
checkbox input "false"
click at [1149, 516] on img at bounding box center [1126, 501] width 79 height 56
click at [1194, 559] on span "CASH" at bounding box center [1183, 561] width 31 height 17
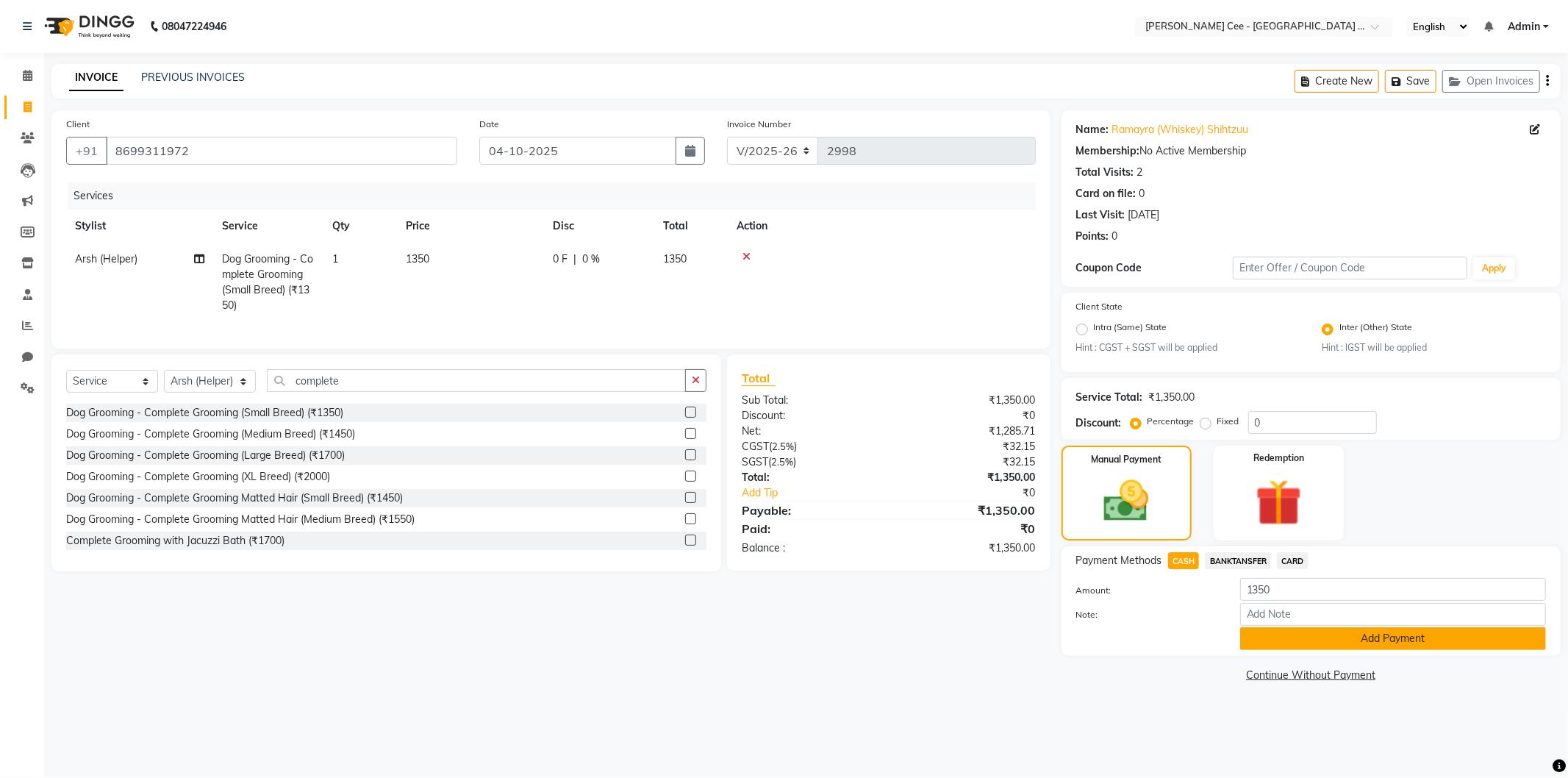
click at [1268, 635] on button "Add Payment" at bounding box center [1393, 638] width 306 height 23
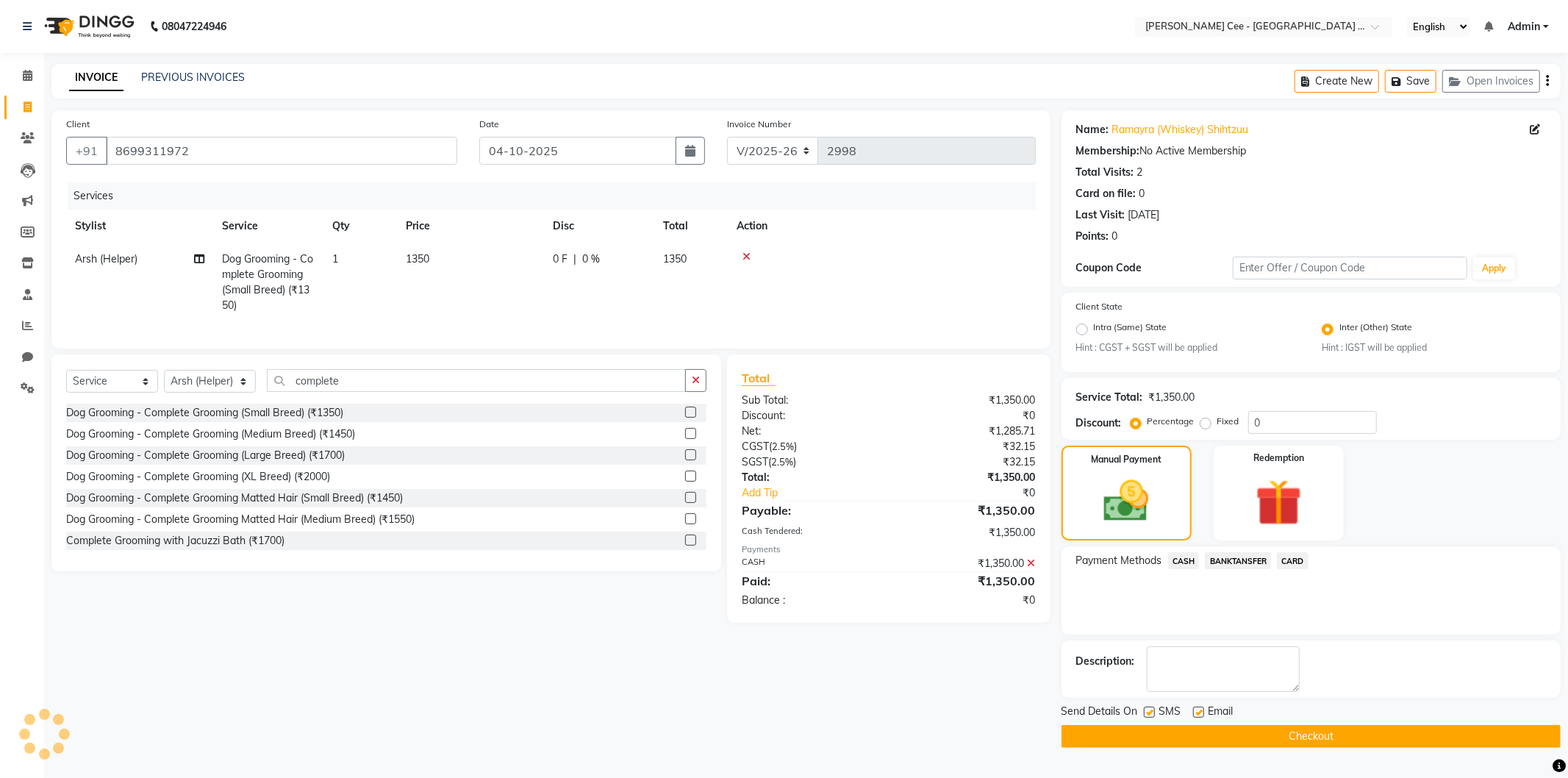
click at [1291, 733] on button "Checkout" at bounding box center [1311, 737] width 500 height 23
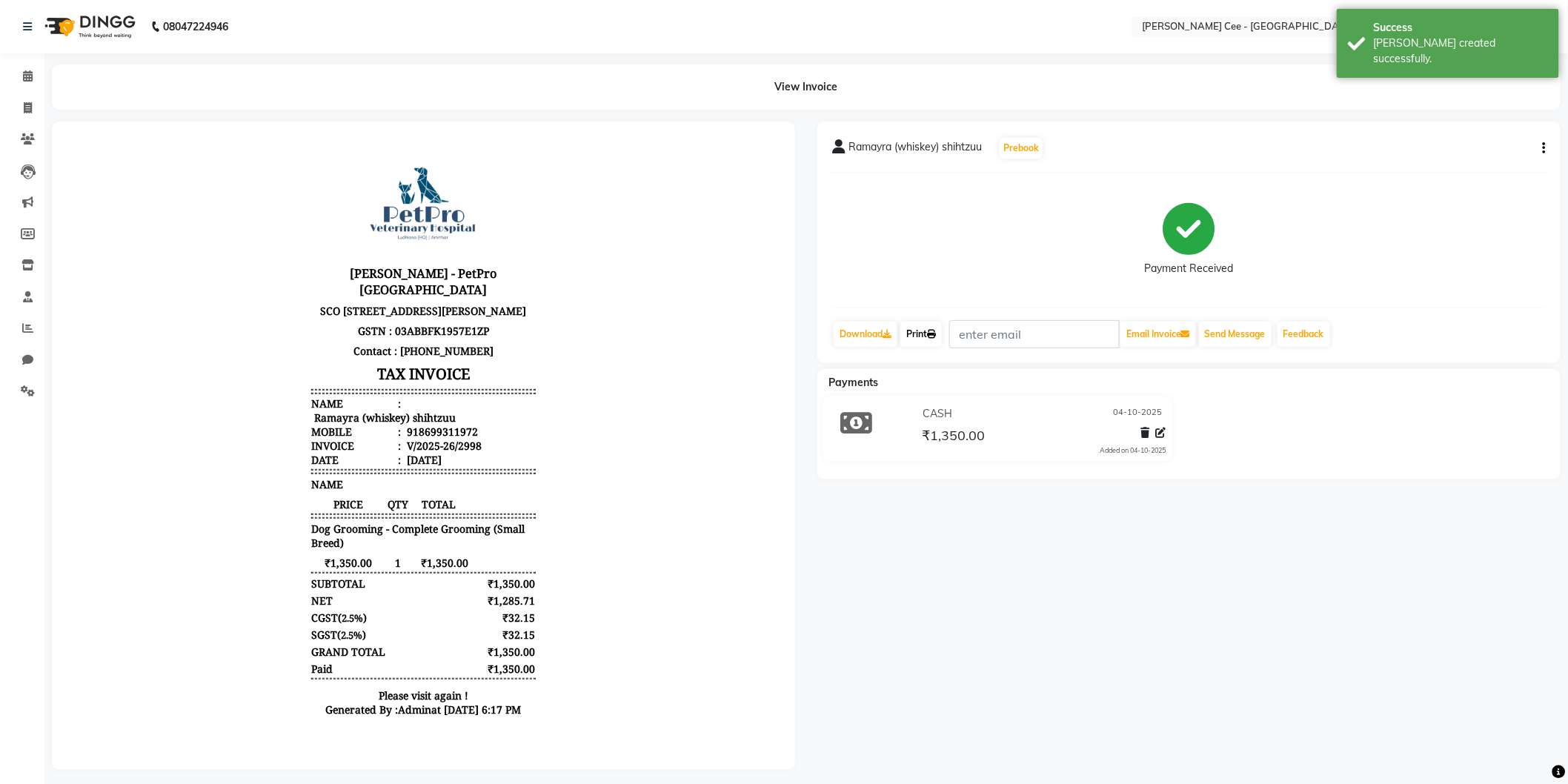
click at [926, 329] on link "Print" at bounding box center [921, 334] width 42 height 26
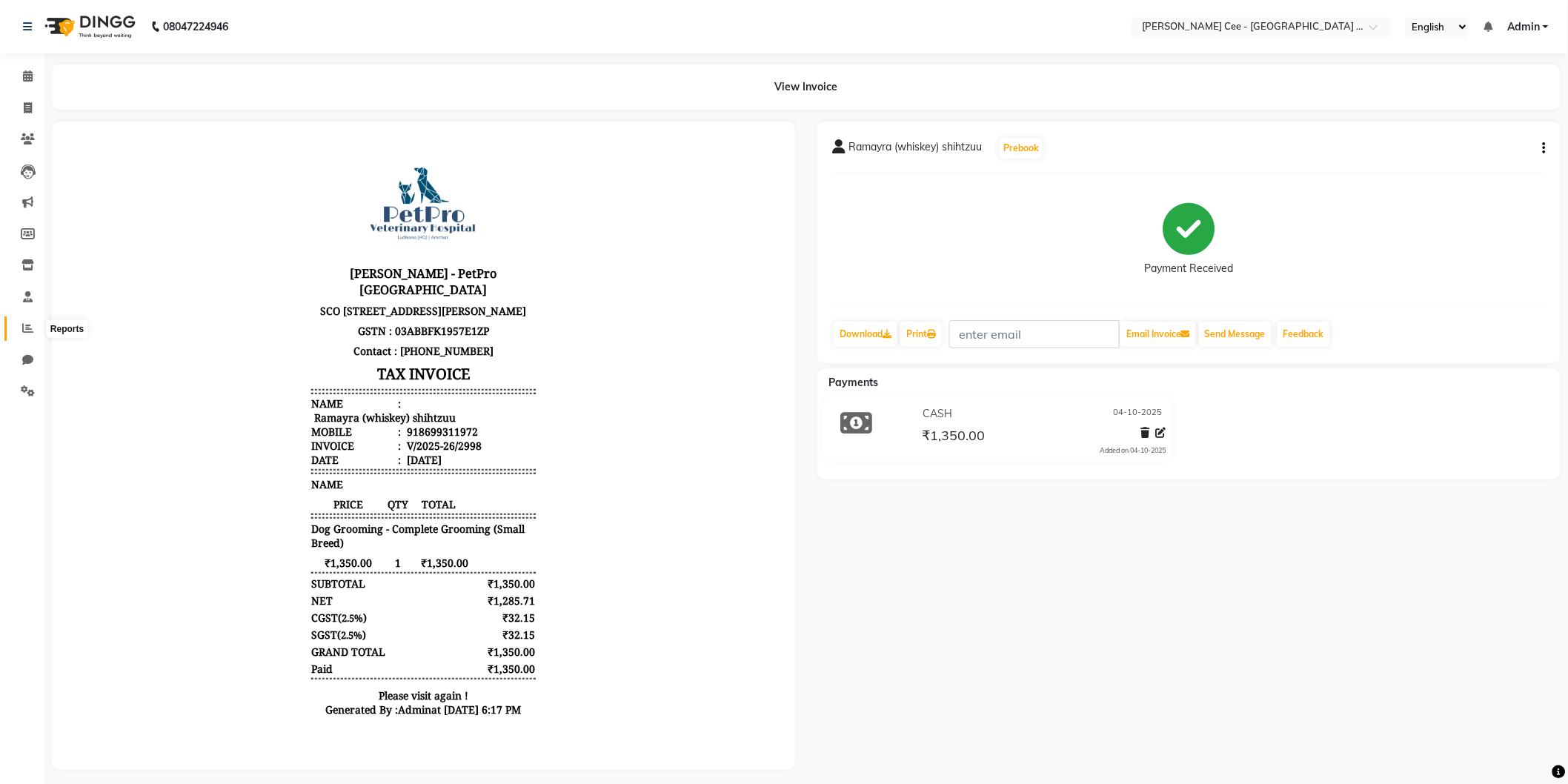
click at [18, 332] on span at bounding box center [27, 329] width 26 height 17
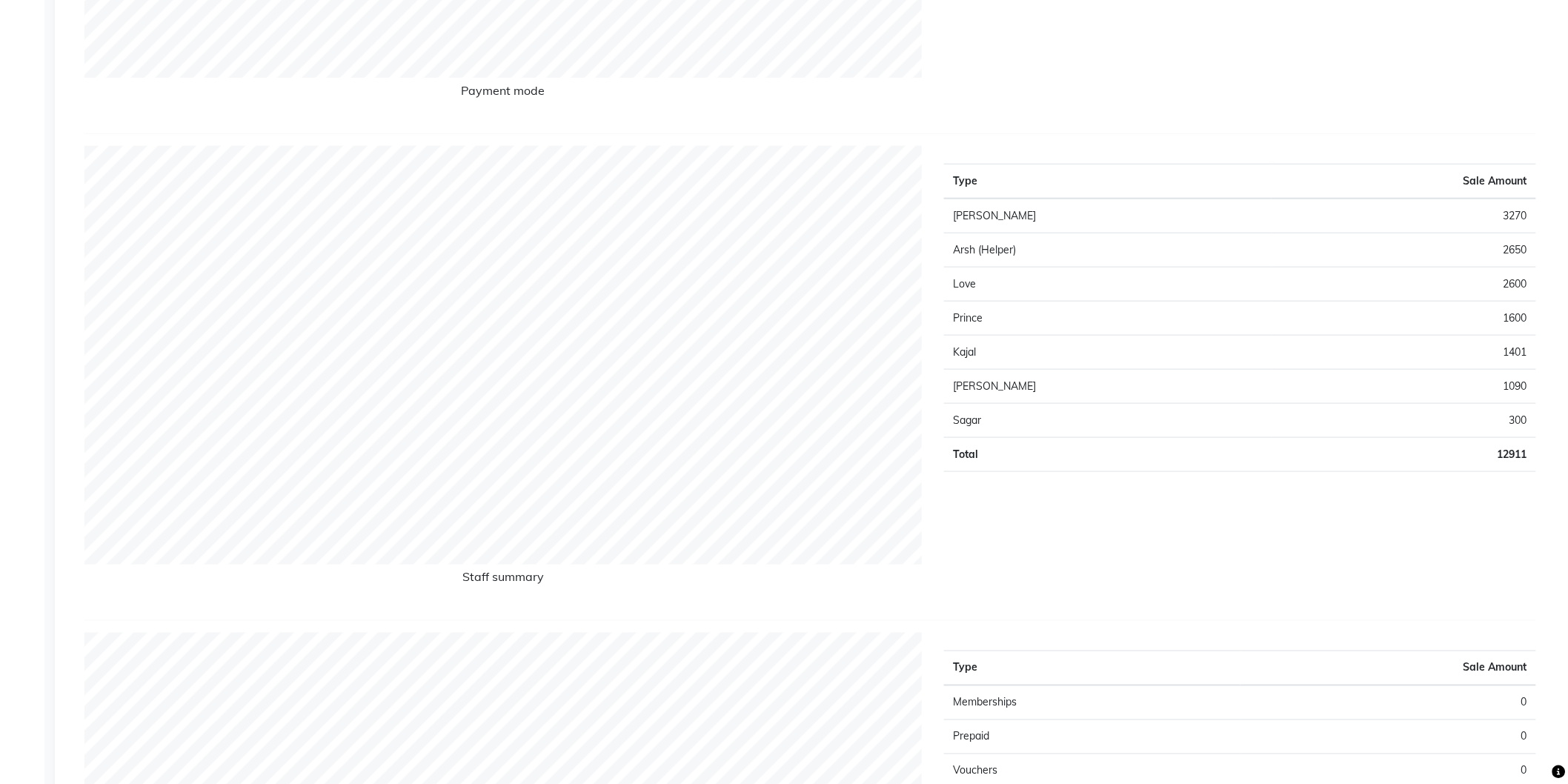
scroll to position [603, 0]
drag, startPoint x: 1487, startPoint y: 446, endPoint x: 1534, endPoint y: 448, distance: 47.0
click at [1534, 448] on td "12911" at bounding box center [1404, 453] width 264 height 34
click at [1434, 519] on div "Type Sale Amount Jashanpreet Singh 3270 Arsh (Helper) 2650 Love 2600 Prince 160…" at bounding box center [1240, 374] width 614 height 463
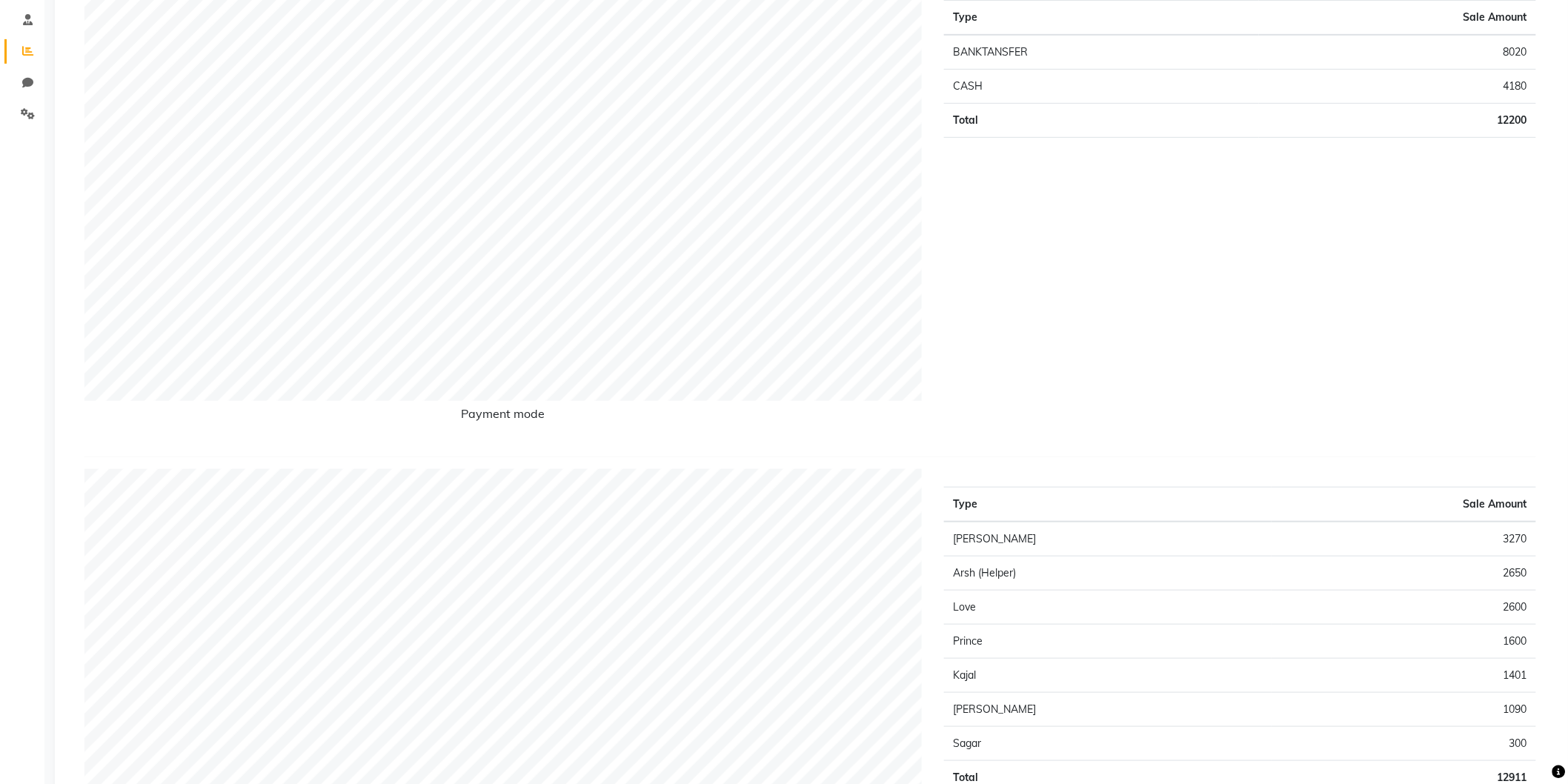
scroll to position [219, 0]
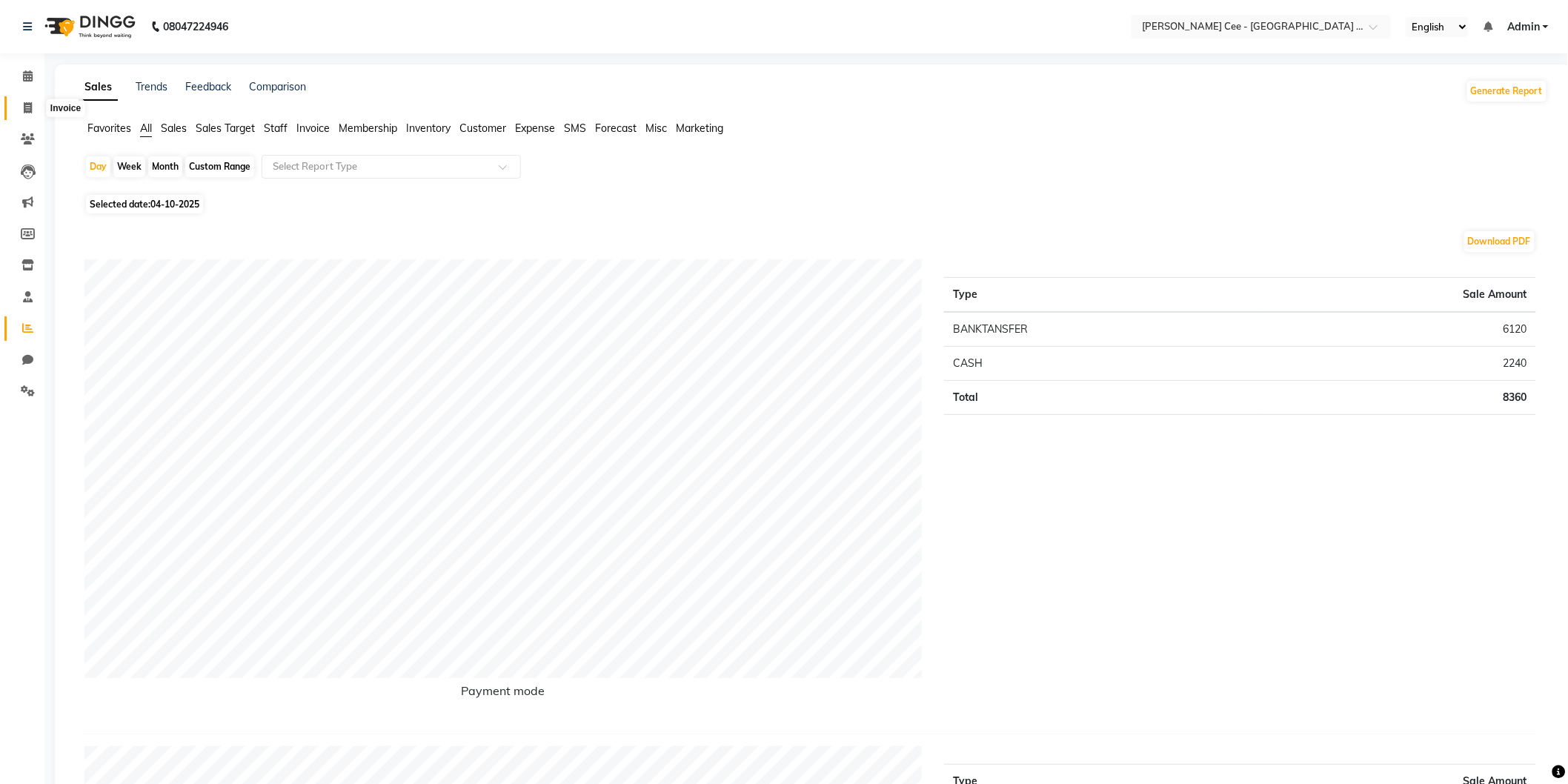
click at [30, 105] on icon at bounding box center [28, 107] width 9 height 11
select select "service"
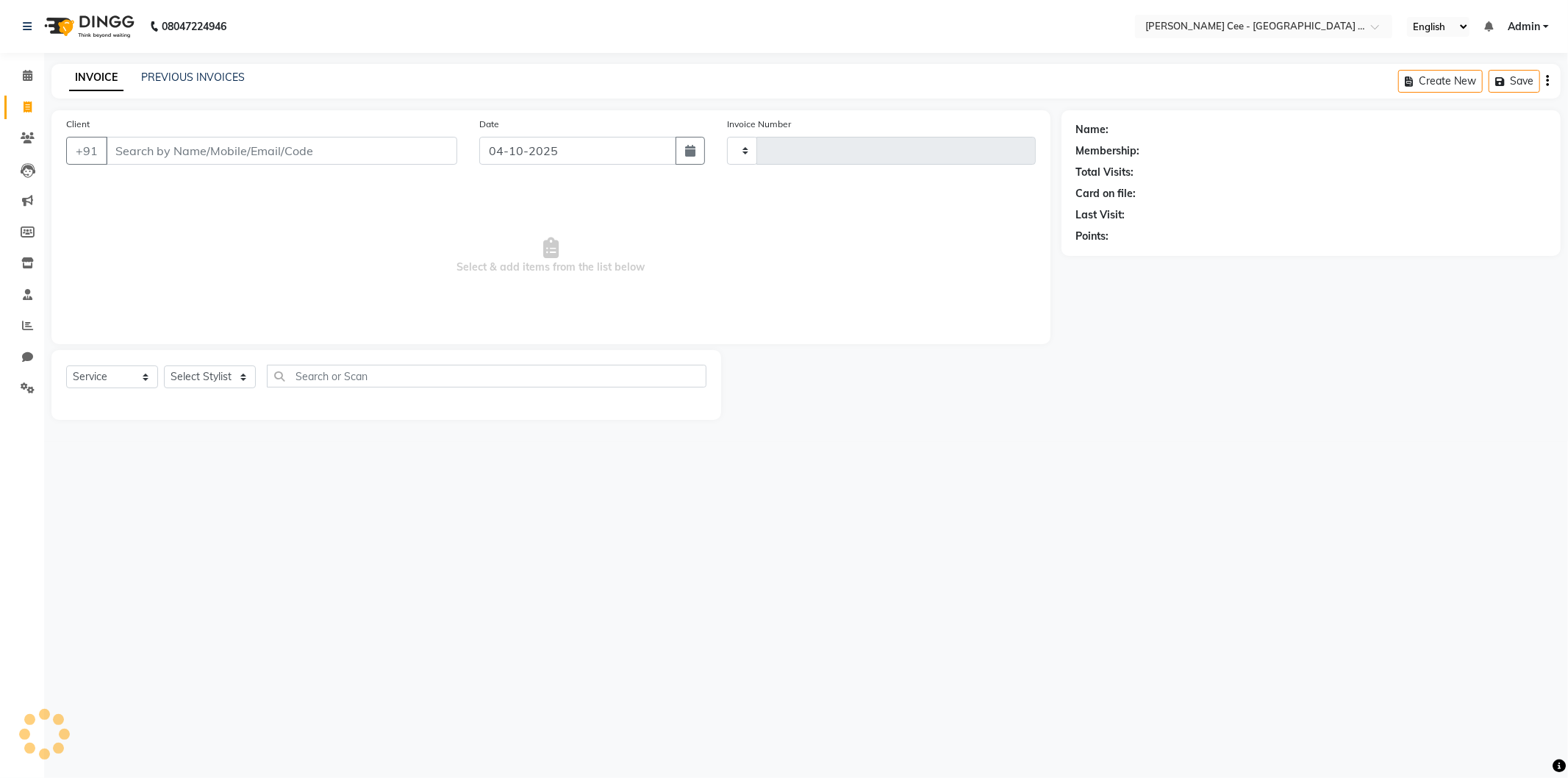
type input "2999"
select select "8239"
click at [172, 151] on input "Client" at bounding box center [281, 151] width 352 height 28
type input "pa"
select select "product"
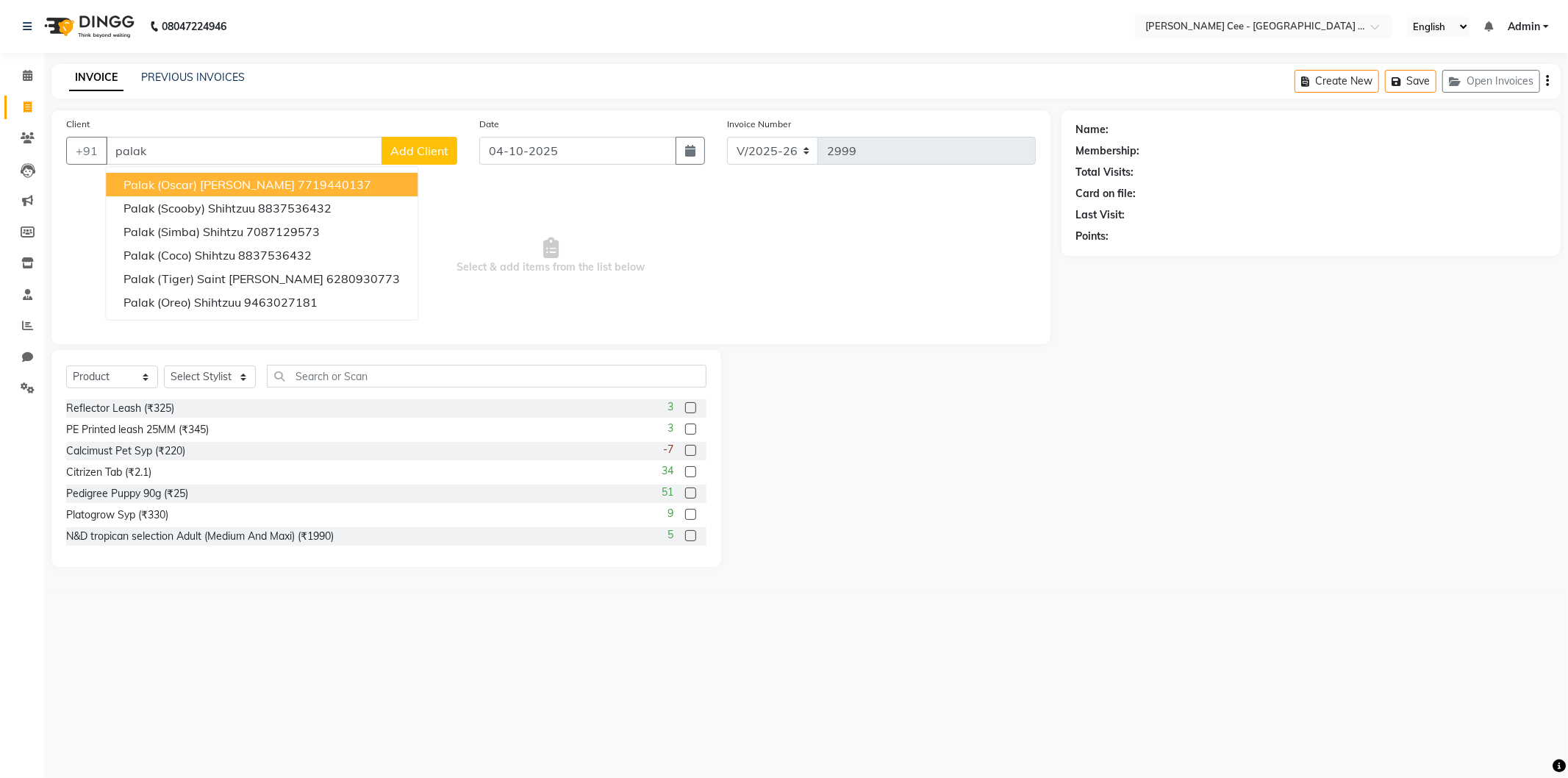
drag, startPoint x: 239, startPoint y: 181, endPoint x: 230, endPoint y: 233, distance: 52.8
click at [240, 181] on span "Palak (Oscar) [PERSON_NAME]" at bounding box center [209, 184] width 172 height 14
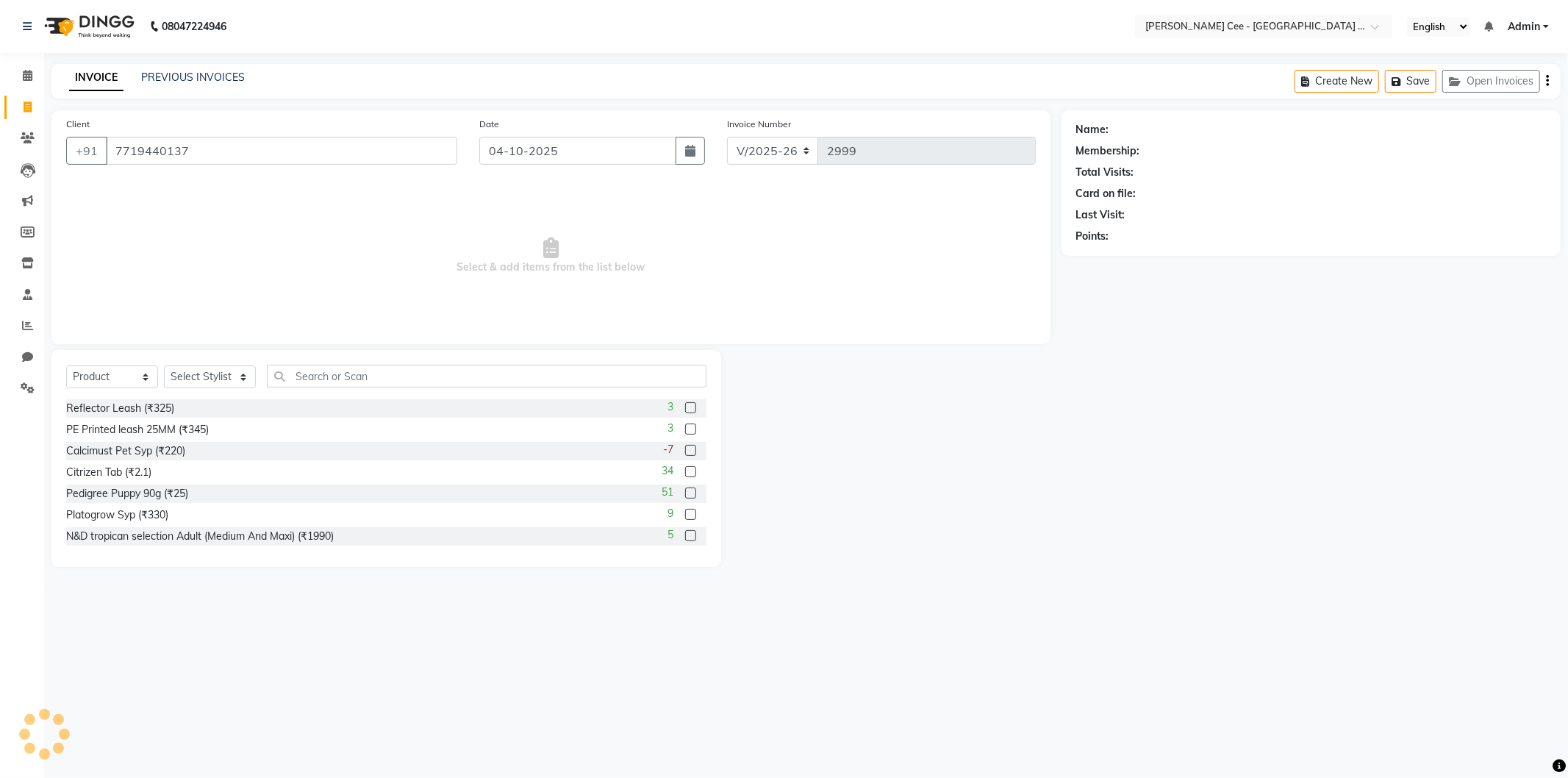
type input "7719440137"
click at [210, 370] on div "Select Service Product Membership Package Voucher Prepaid Gift Card Select Styl…" at bounding box center [386, 381] width 641 height 35
drag, startPoint x: 210, startPoint y: 371, endPoint x: 217, endPoint y: 387, distance: 17.5
click at [210, 371] on select "Select Stylist Arsh (Helper) Avinash [PERSON_NAME] [PERSON_NAME] [PERSON_NAME] …" at bounding box center [210, 376] width 92 height 23
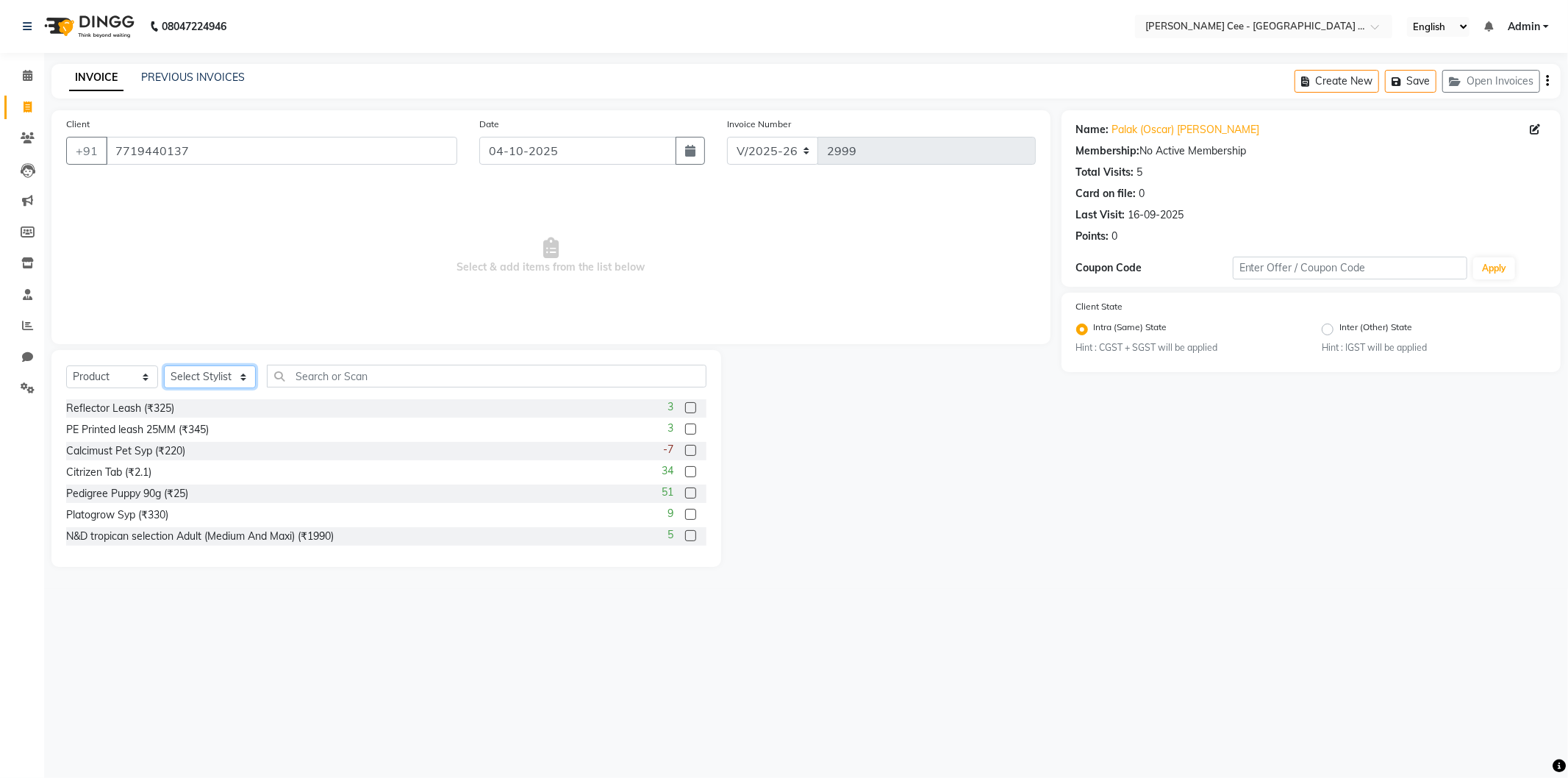
select select "80157"
click at [164, 366] on select "Select Stylist Arsh (Helper) Avinash [PERSON_NAME] [PERSON_NAME] [PERSON_NAME] …" at bounding box center [210, 376] width 92 height 23
click at [126, 377] on select "Select Service Product Membership Package Voucher Prepaid Gift Card" at bounding box center [112, 376] width 92 height 23
select select "service"
click at [66, 366] on select "Select Service Product Membership Package Voucher Prepaid Gift Card" at bounding box center [112, 376] width 92 height 23
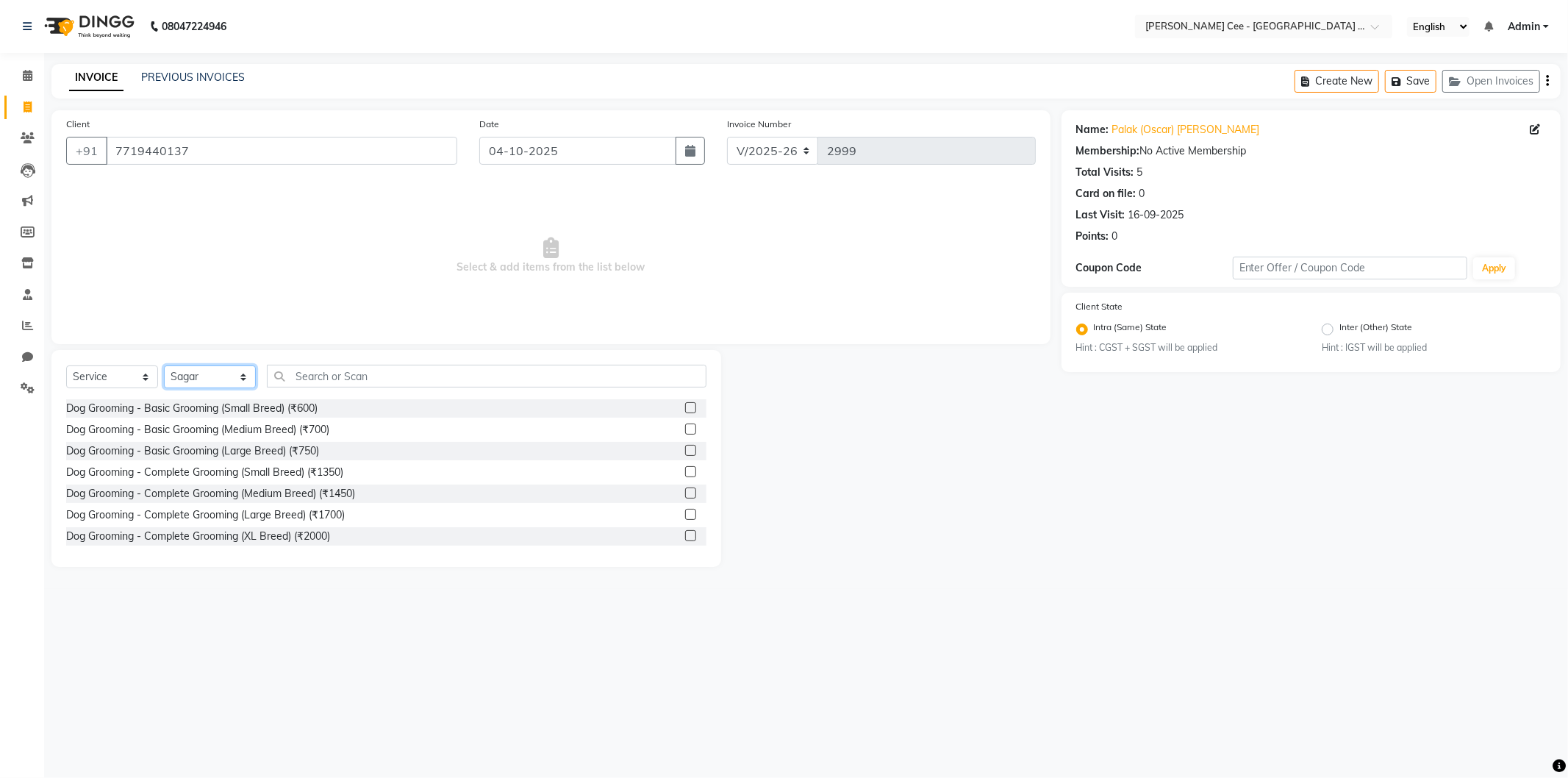
click at [223, 375] on select "Select Stylist Arsh (Helper) Avinash [PERSON_NAME] [PERSON_NAME] [PERSON_NAME] …" at bounding box center [210, 376] width 92 height 23
select select "80158"
click at [164, 366] on select "Select Stylist Arsh (Helper) Avinash [PERSON_NAME] [PERSON_NAME] [PERSON_NAME] …" at bounding box center [210, 376] width 92 height 23
click at [347, 380] on input "text" at bounding box center [487, 375] width 440 height 23
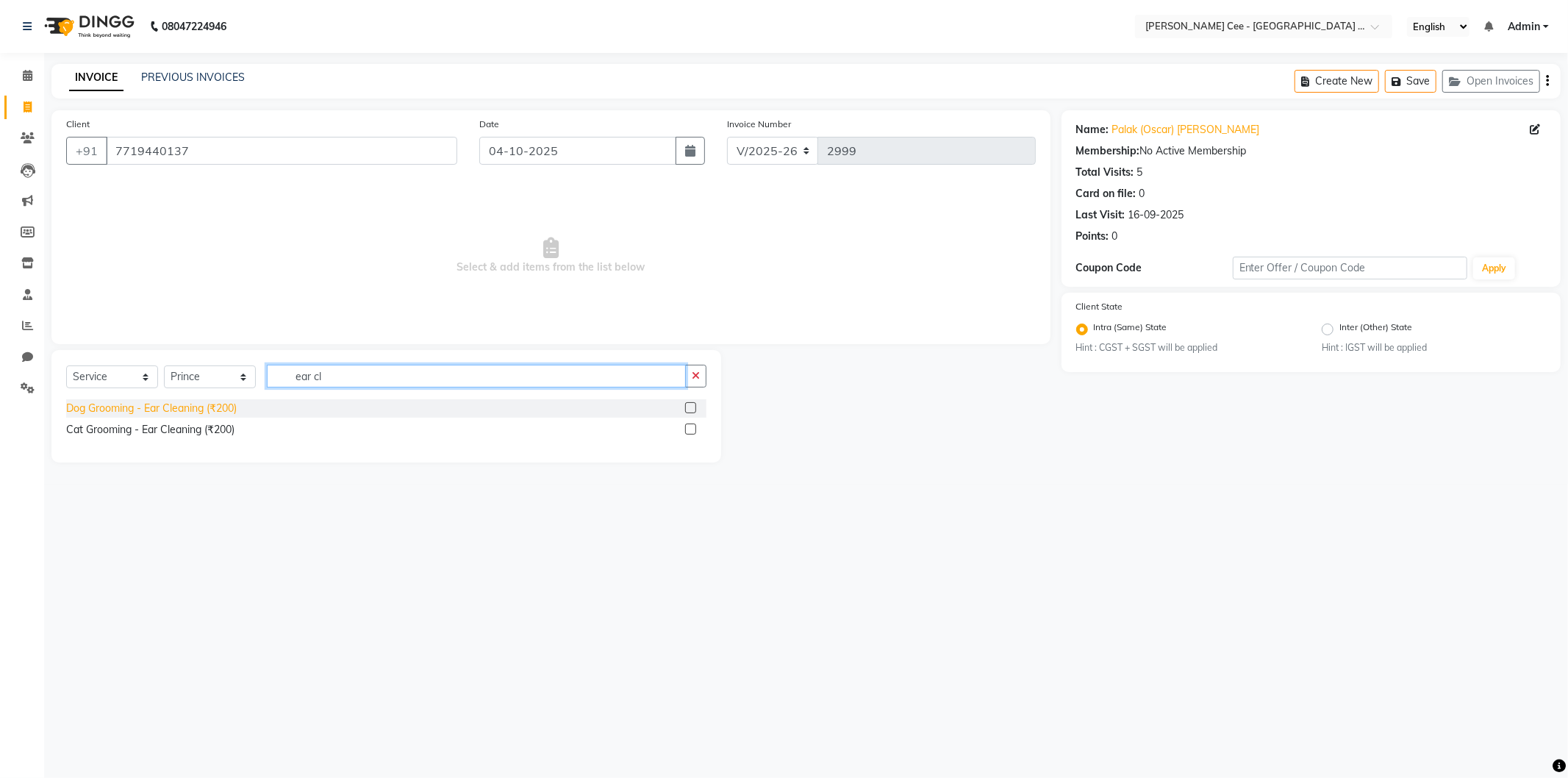
type input "ear cl"
click at [228, 405] on div "Dog Grooming - Ear Cleaning (₹200)" at bounding box center [151, 408] width 171 height 15
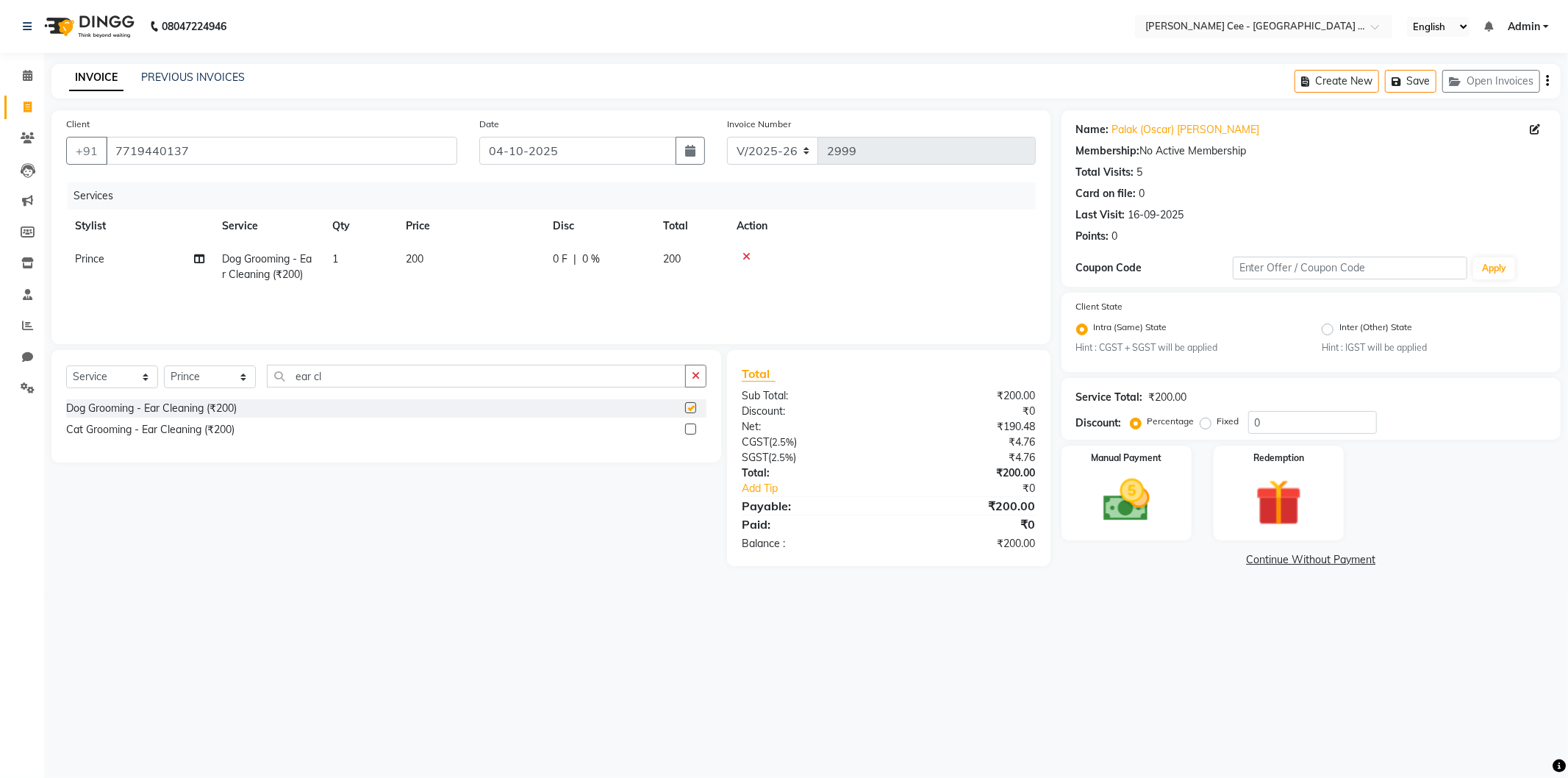
checkbox input "false"
click at [454, 253] on td "200" at bounding box center [471, 266] width 147 height 48
select select "80158"
click at [503, 262] on td "200" at bounding box center [471, 266] width 147 height 48
select select "80158"
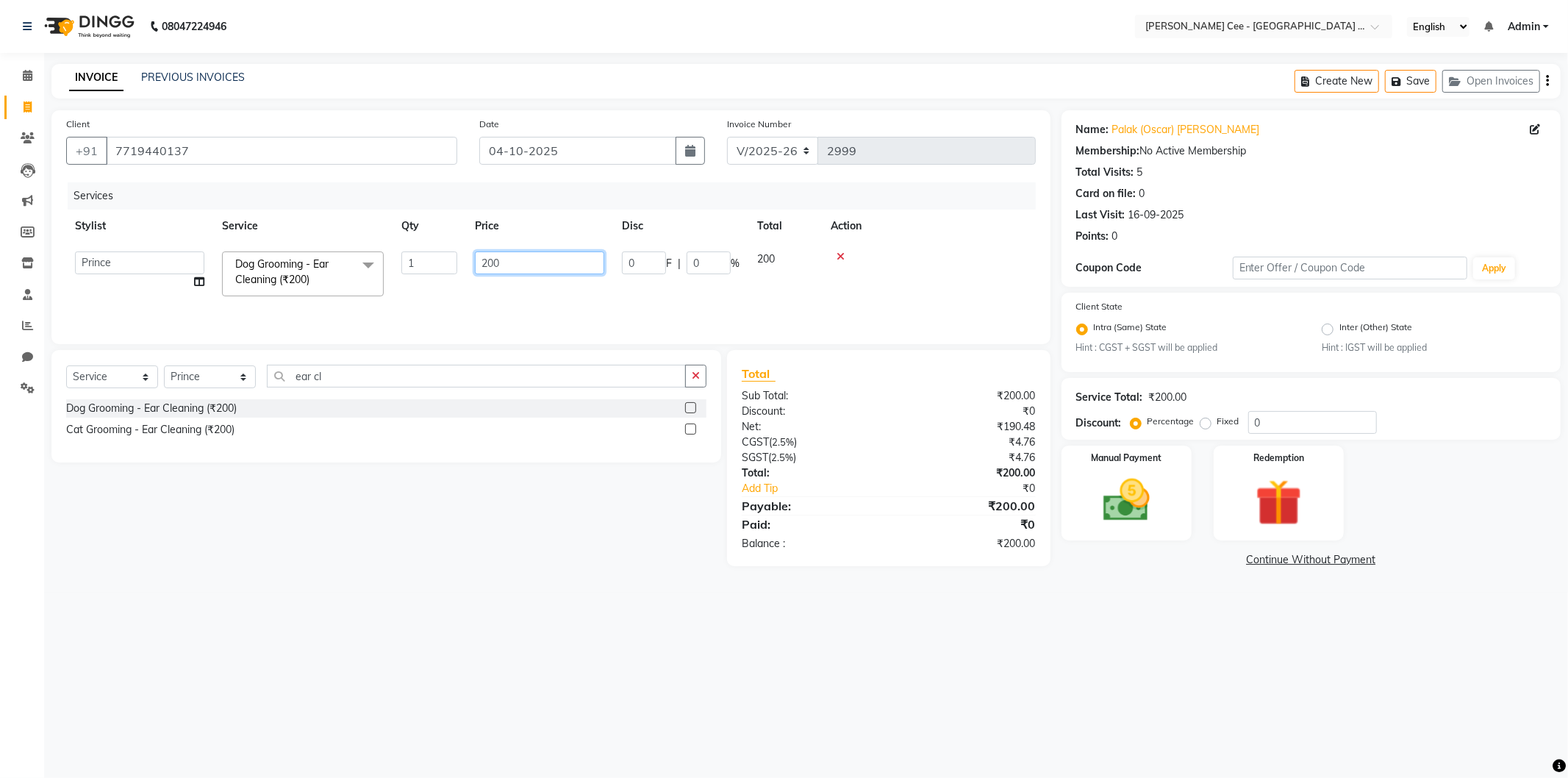
click at [504, 262] on input "200" at bounding box center [539, 262] width 129 height 23
click at [505, 262] on input "200" at bounding box center [539, 262] width 129 height 23
click at [507, 262] on input "200" at bounding box center [539, 262] width 129 height 23
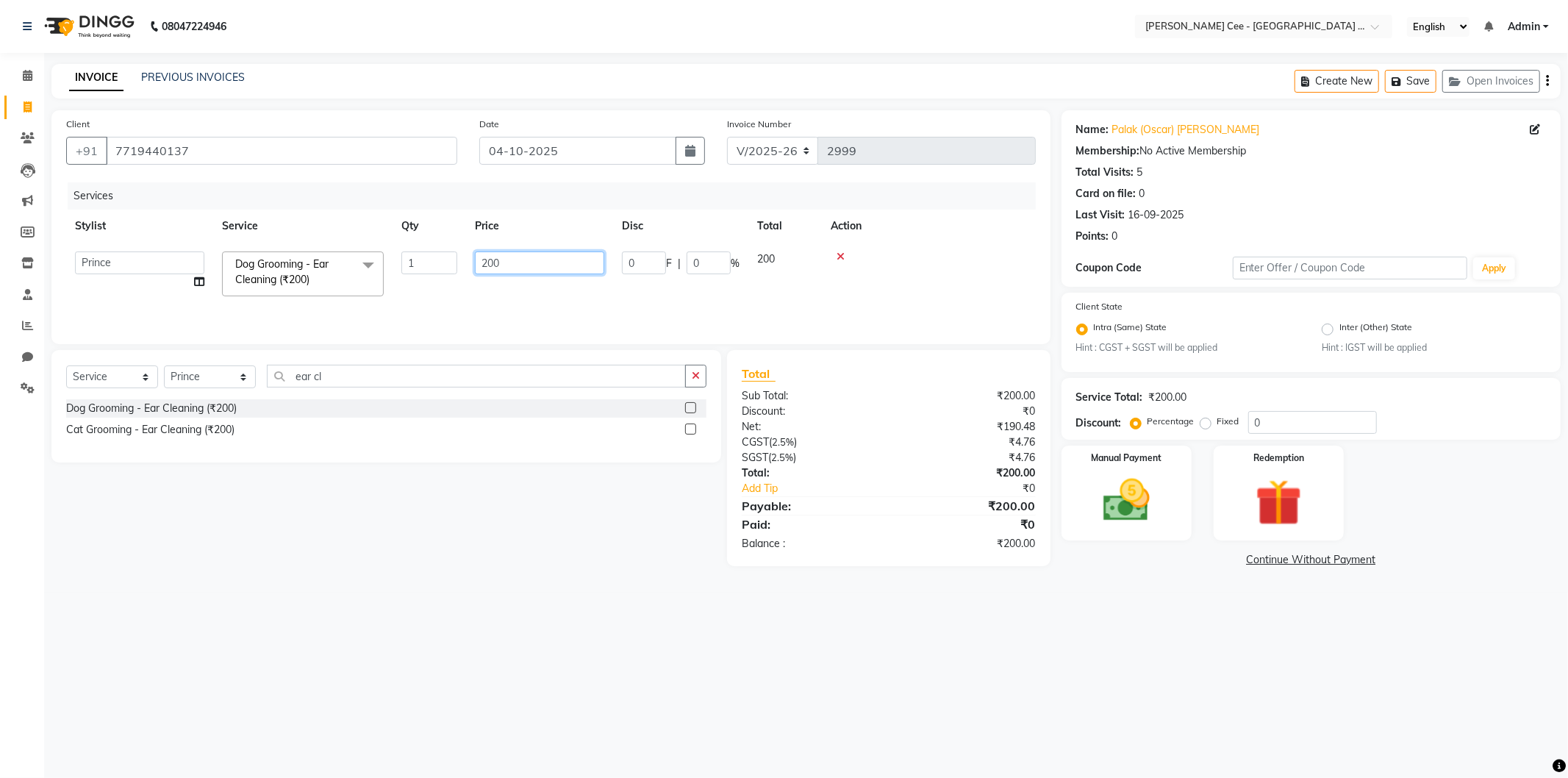
click at [507, 262] on input "200" at bounding box center [539, 262] width 129 height 23
type input "250"
click at [895, 255] on div at bounding box center [929, 256] width 196 height 10
drag, startPoint x: 464, startPoint y: 206, endPoint x: 471, endPoint y: 241, distance: 35.7
click at [464, 211] on div "Services Stylist Service Qty Price Disc Total Action Prince Dog Grooming - Ear …" at bounding box center [550, 256] width 970 height 147
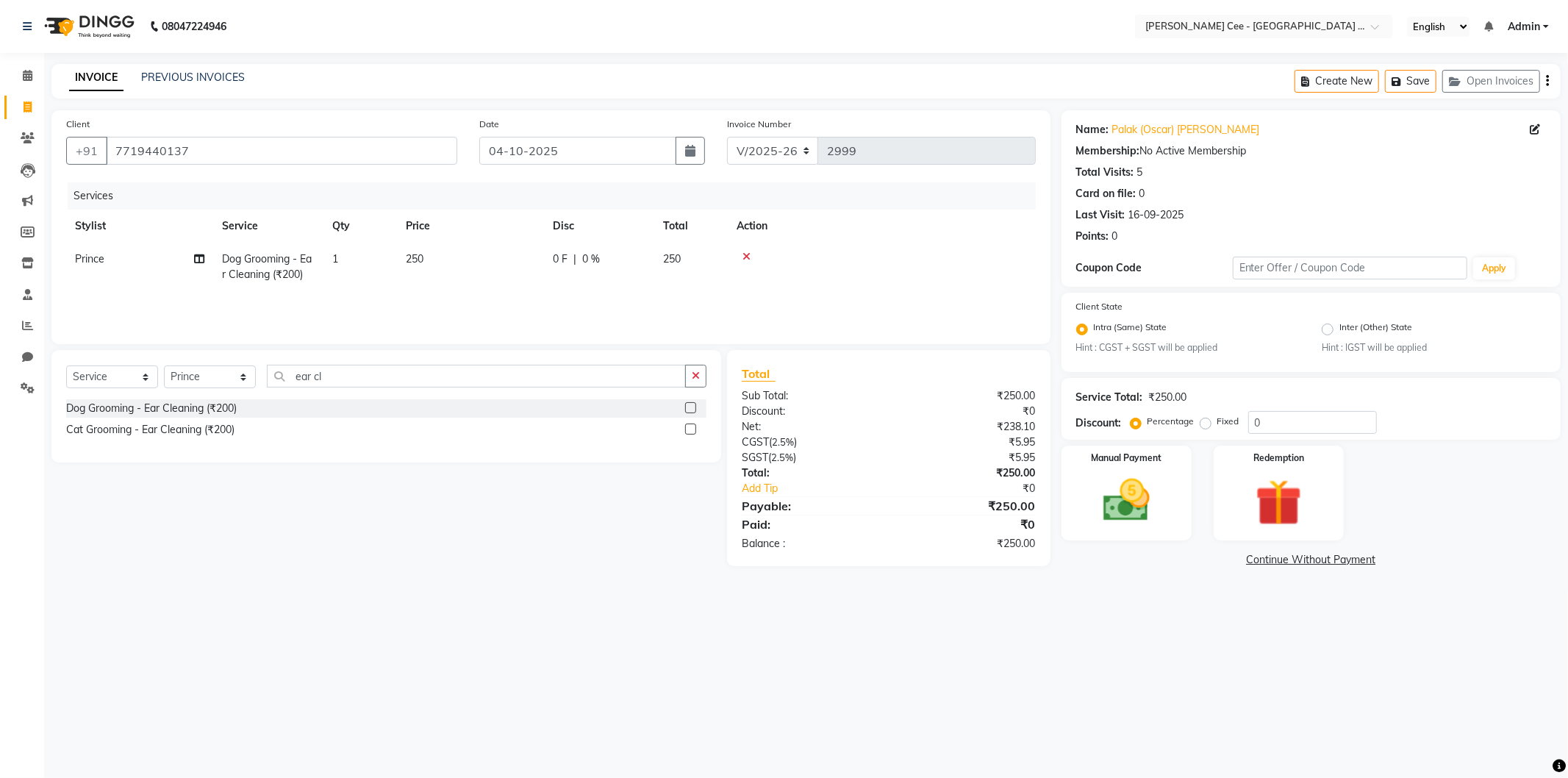
click at [474, 257] on td "250" at bounding box center [471, 266] width 147 height 48
select select "80158"
click at [479, 260] on input "250" at bounding box center [539, 262] width 129 height 23
type input "200"
click at [938, 280] on td at bounding box center [928, 274] width 214 height 63
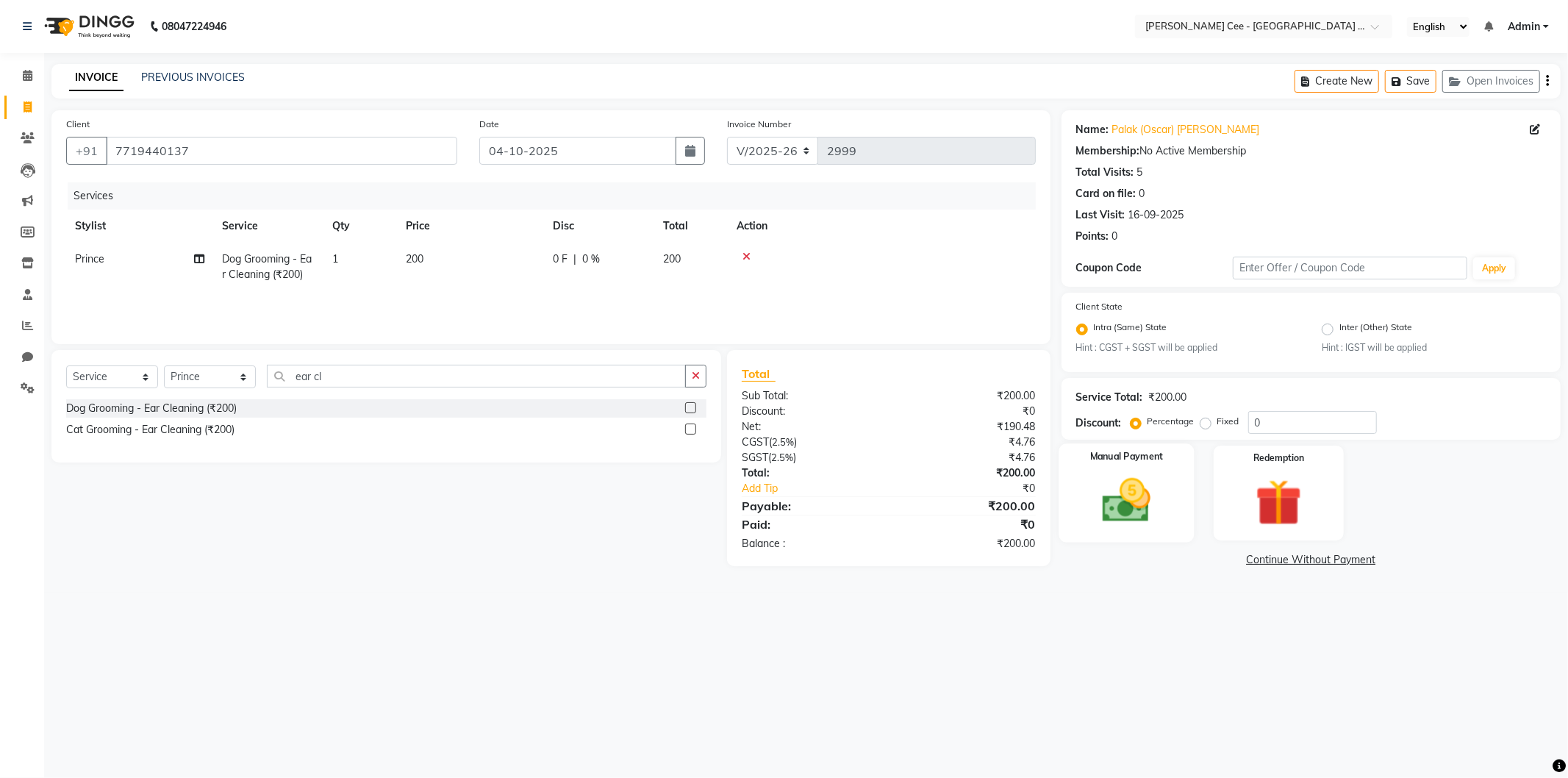
click at [1112, 471] on div "Manual Payment" at bounding box center [1126, 493] width 135 height 99
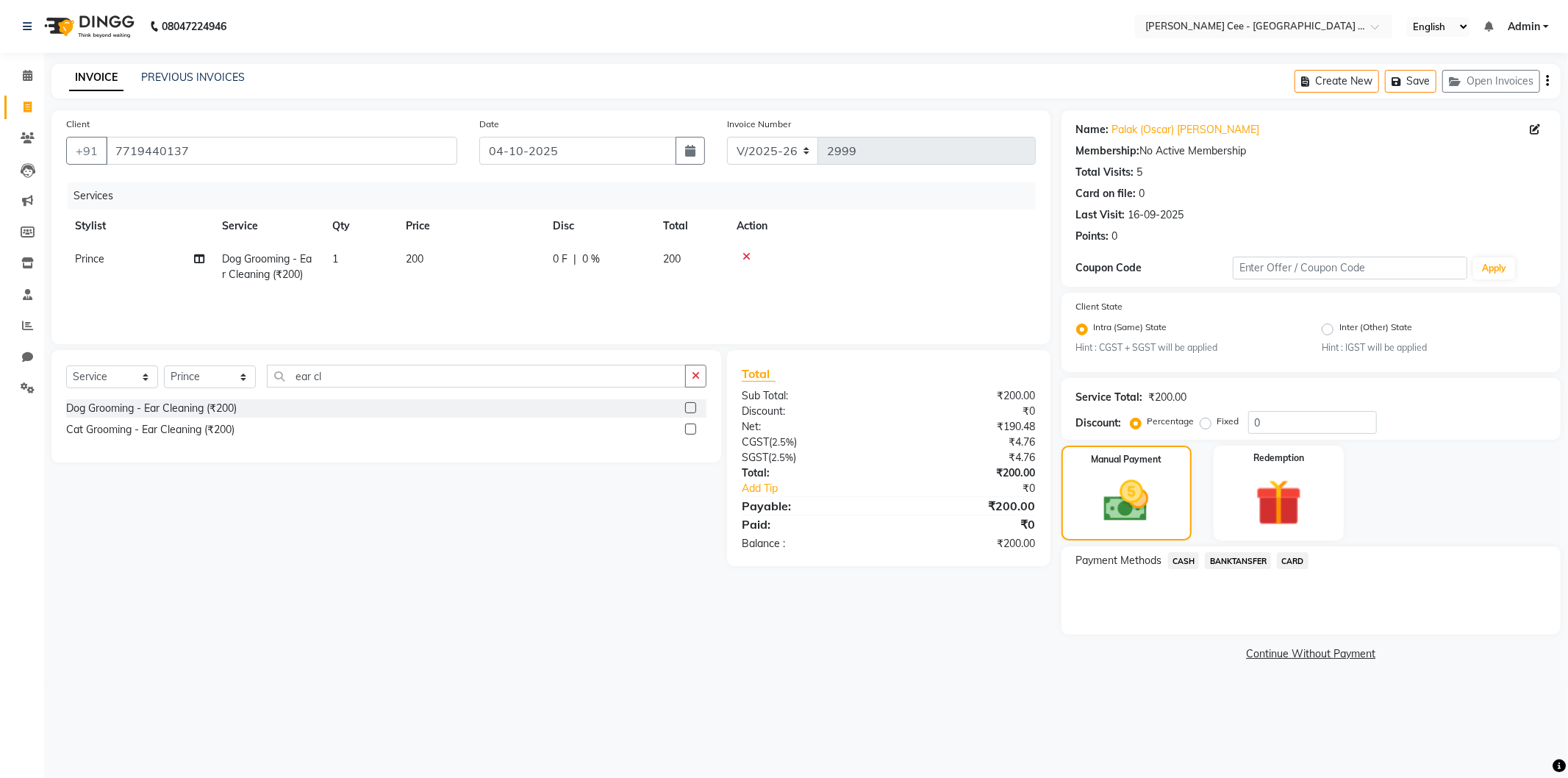
click at [1188, 556] on span "CASH" at bounding box center [1183, 561] width 31 height 17
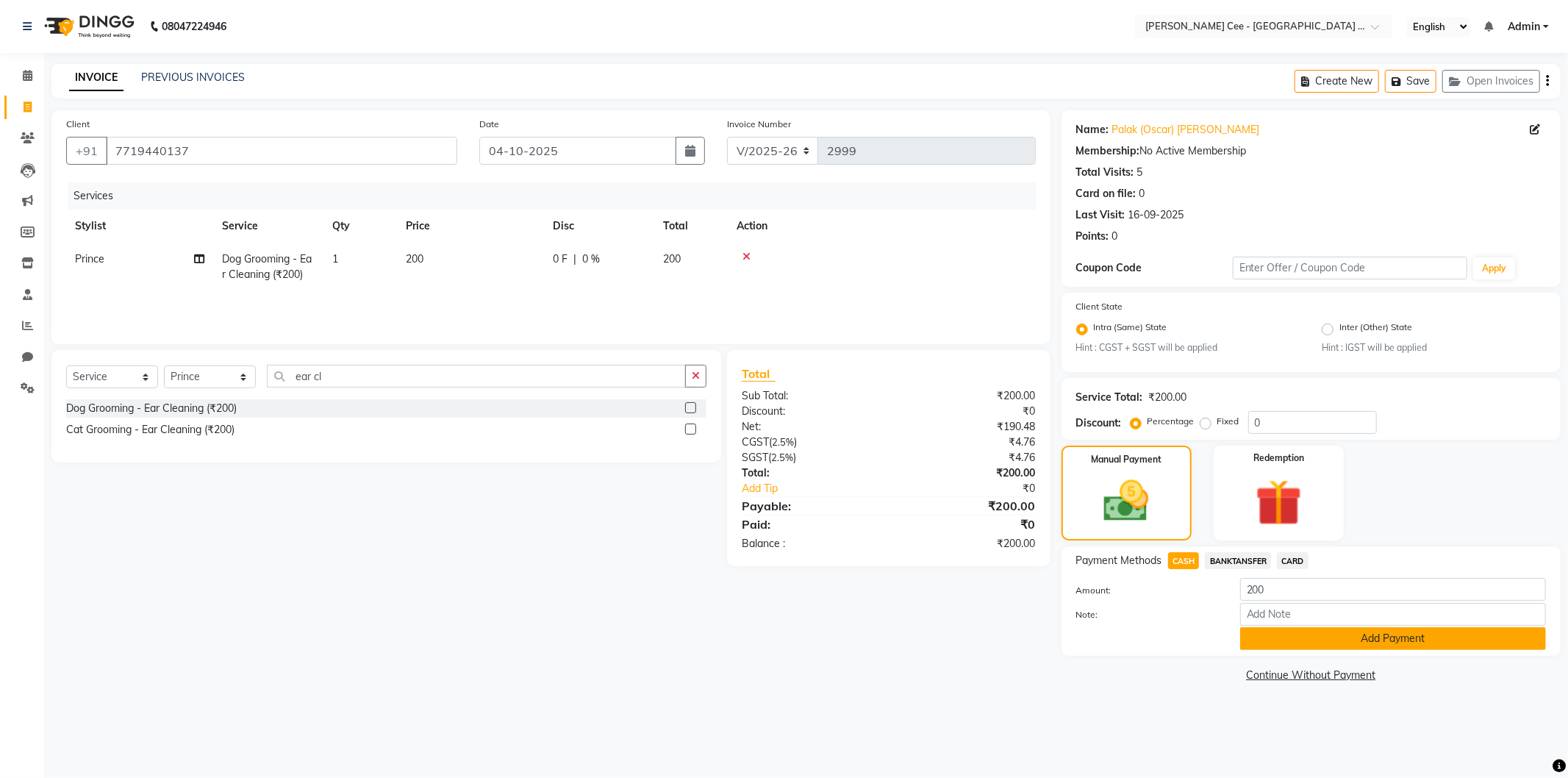
click at [1327, 631] on button "Add Payment" at bounding box center [1393, 638] width 306 height 23
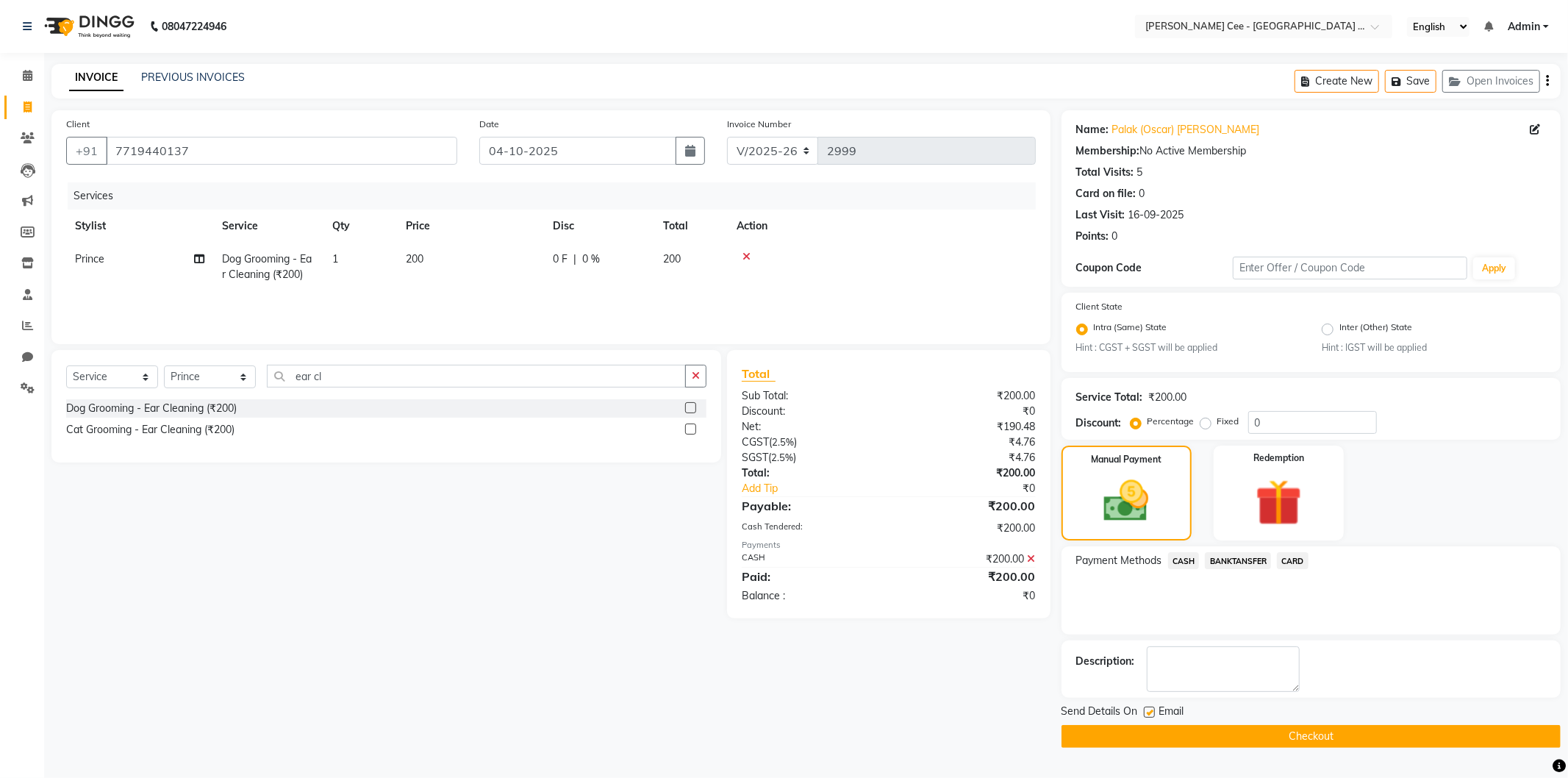
click at [1218, 734] on button "Checkout" at bounding box center [1311, 737] width 500 height 23
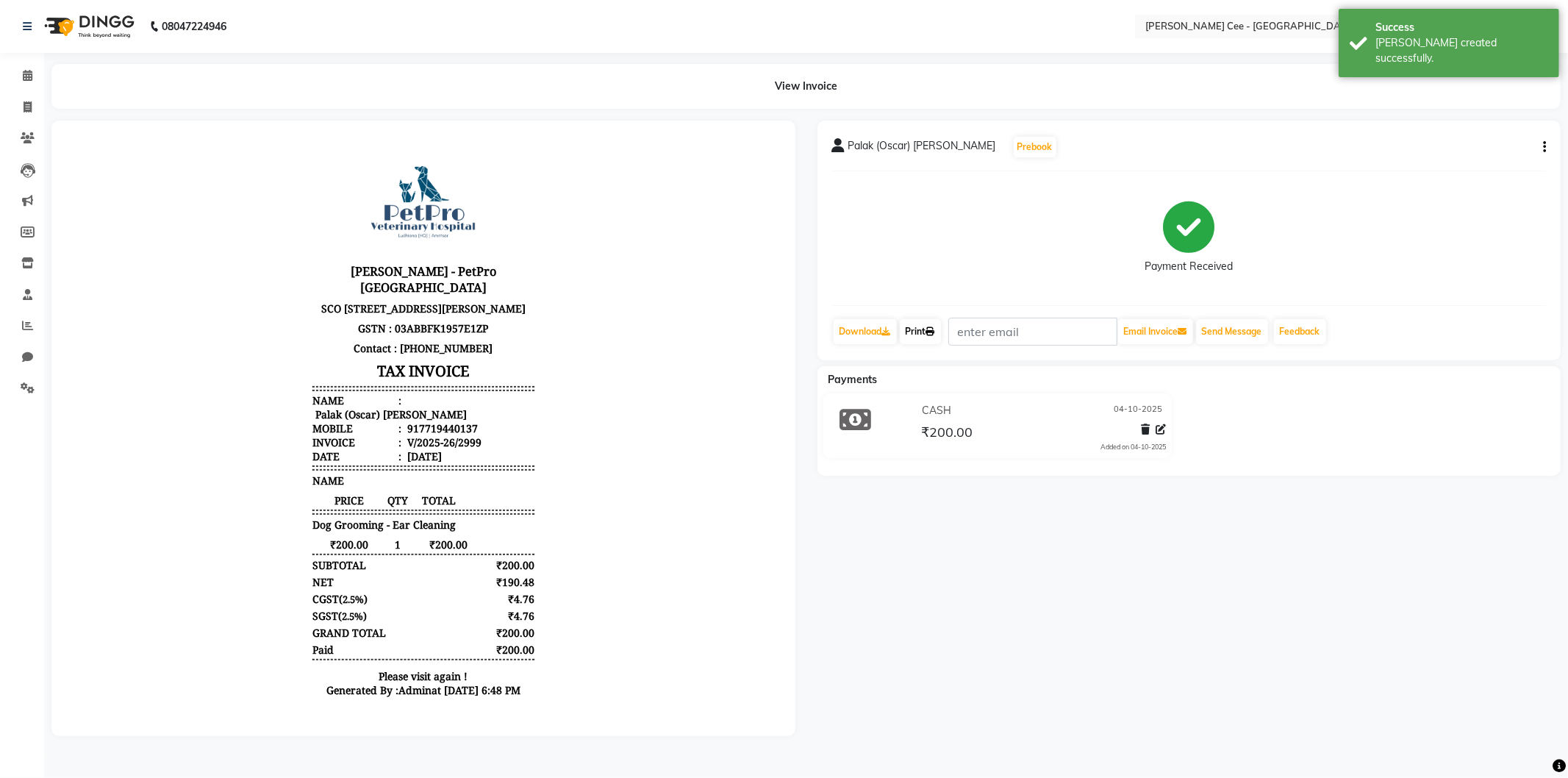
click at [917, 335] on link "Print" at bounding box center [921, 331] width 41 height 25
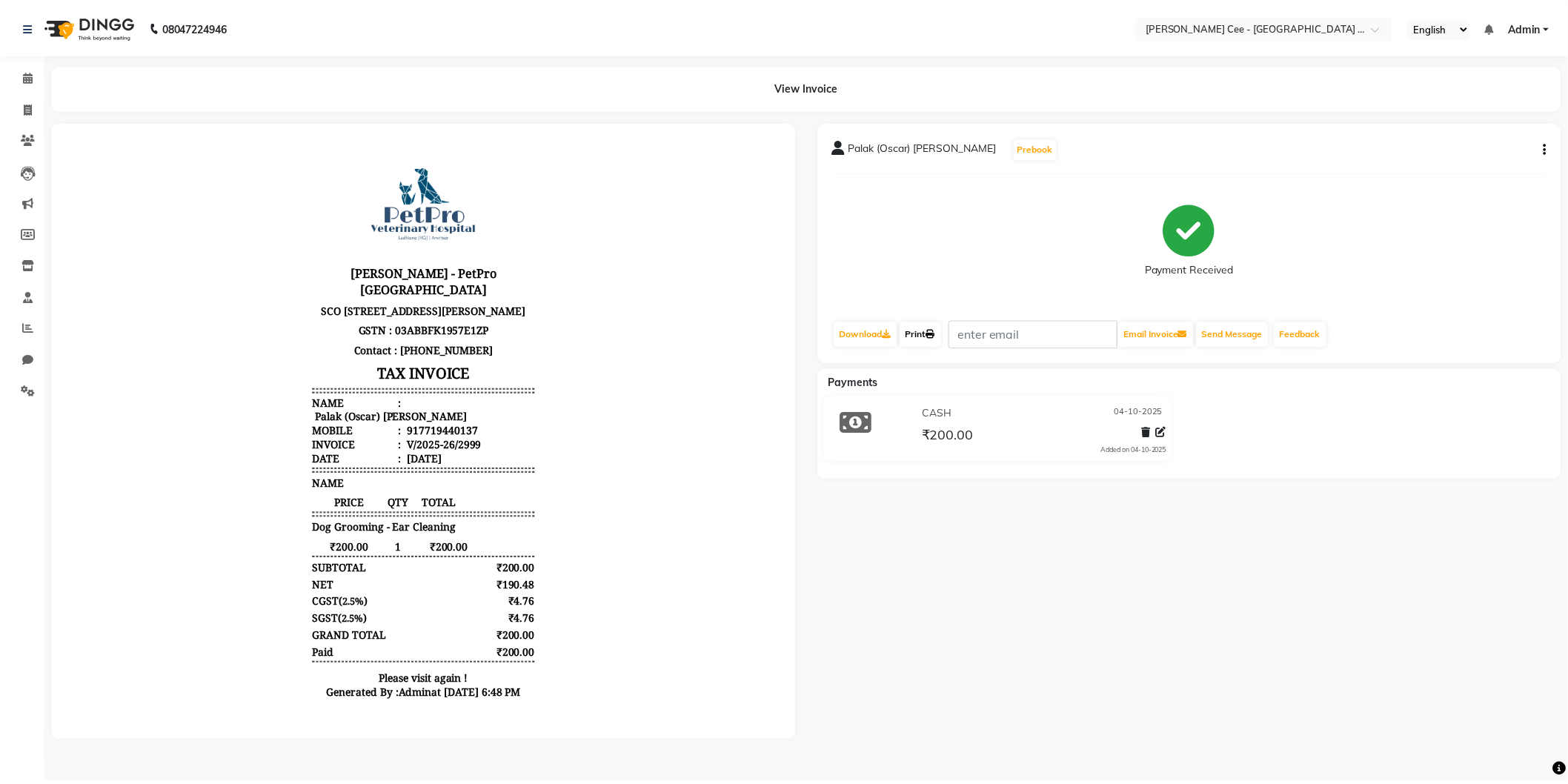
scroll to position [12, 0]
click at [36, 113] on span at bounding box center [27, 108] width 26 height 17
select select "service"
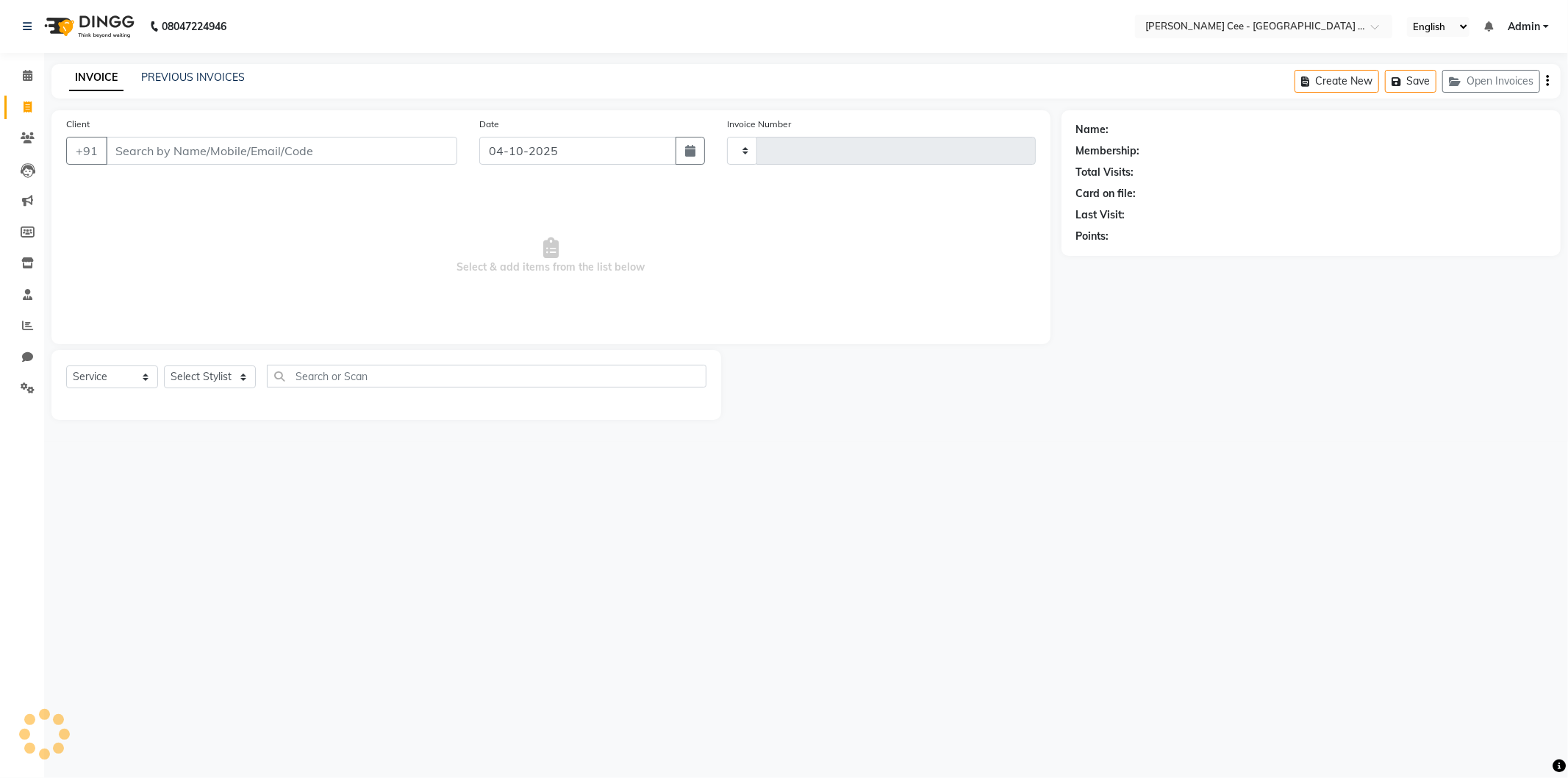
type input "3000"
select select "8239"
click at [145, 147] on input "Client" at bounding box center [281, 151] width 352 height 28
select select "product"
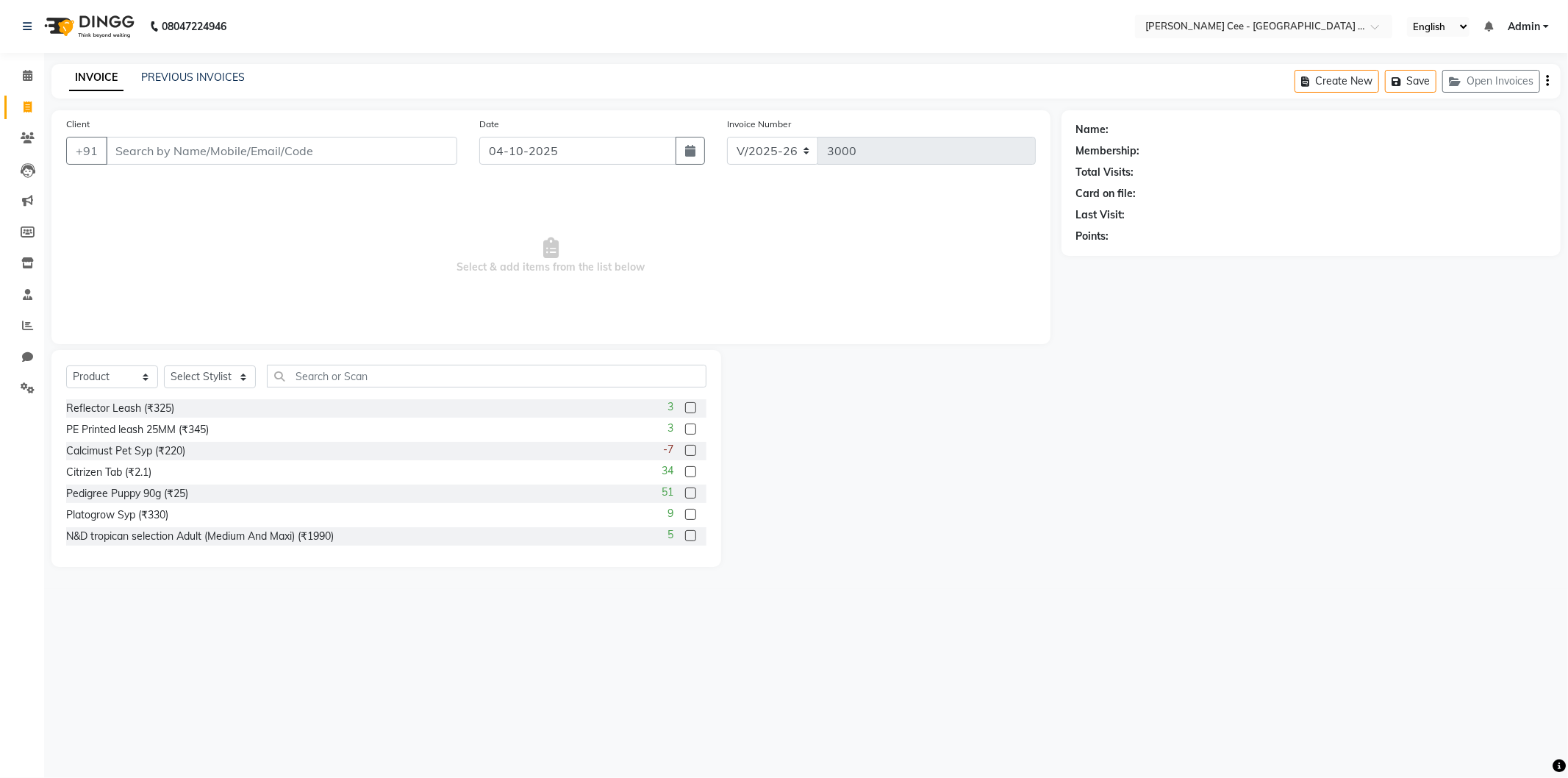
click at [201, 150] on input "Client" at bounding box center [281, 151] width 352 height 28
click at [186, 77] on link "PREVIOUS INVOICES" at bounding box center [193, 77] width 104 height 14
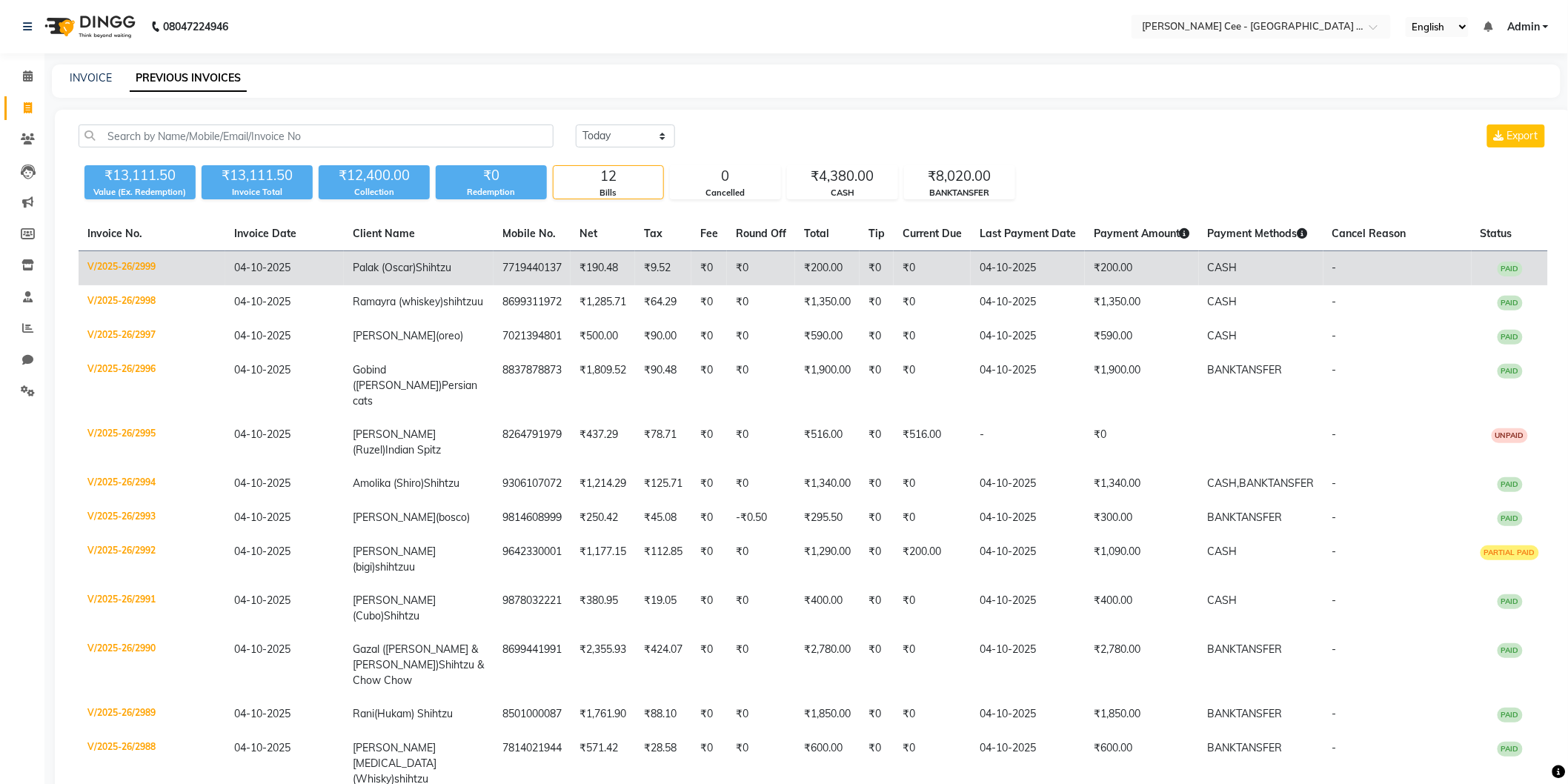
click at [879, 270] on td "₹0" at bounding box center [877, 268] width 34 height 35
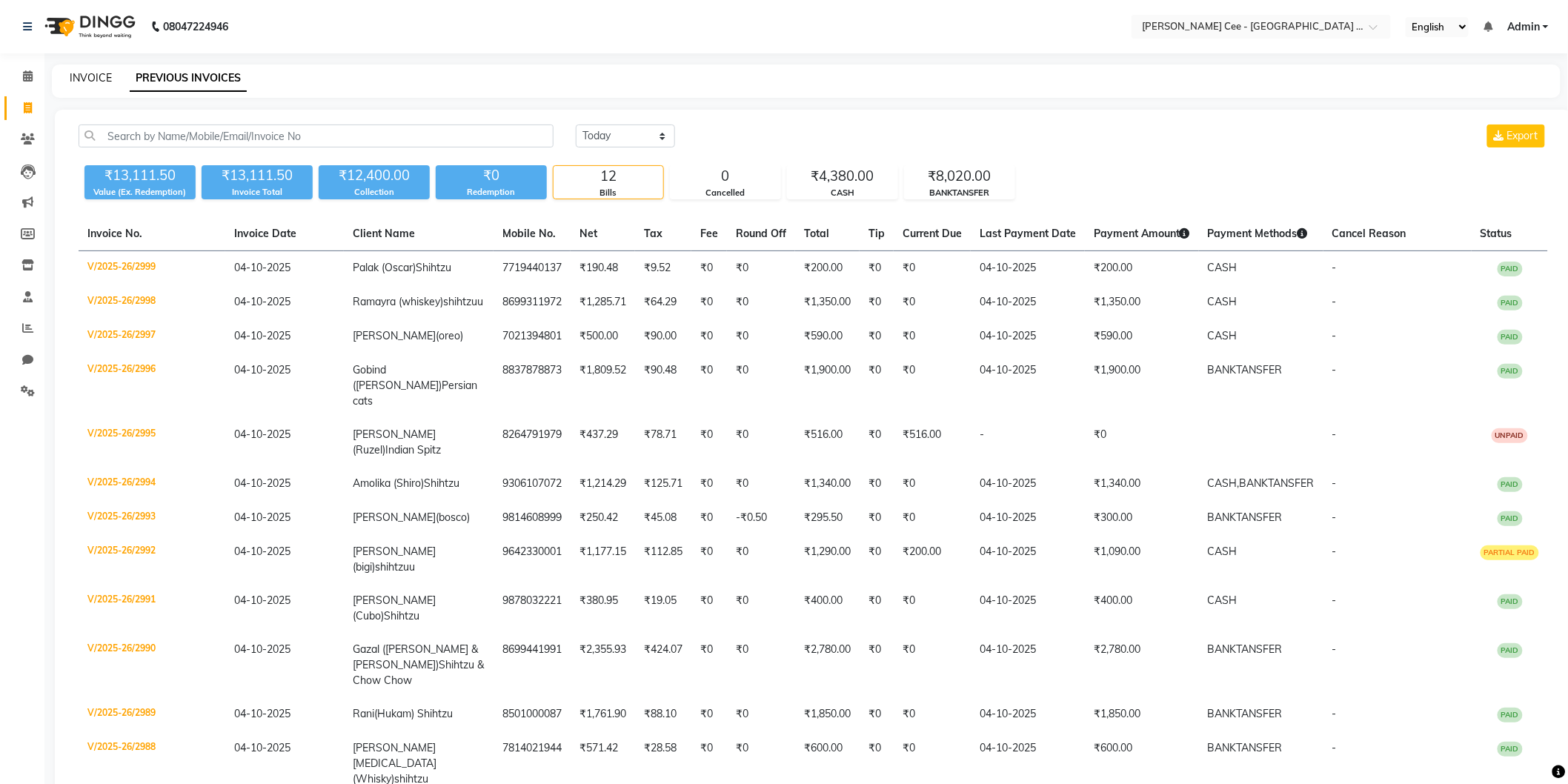
click at [97, 80] on link "INVOICE" at bounding box center [91, 78] width 43 height 14
select select "service"
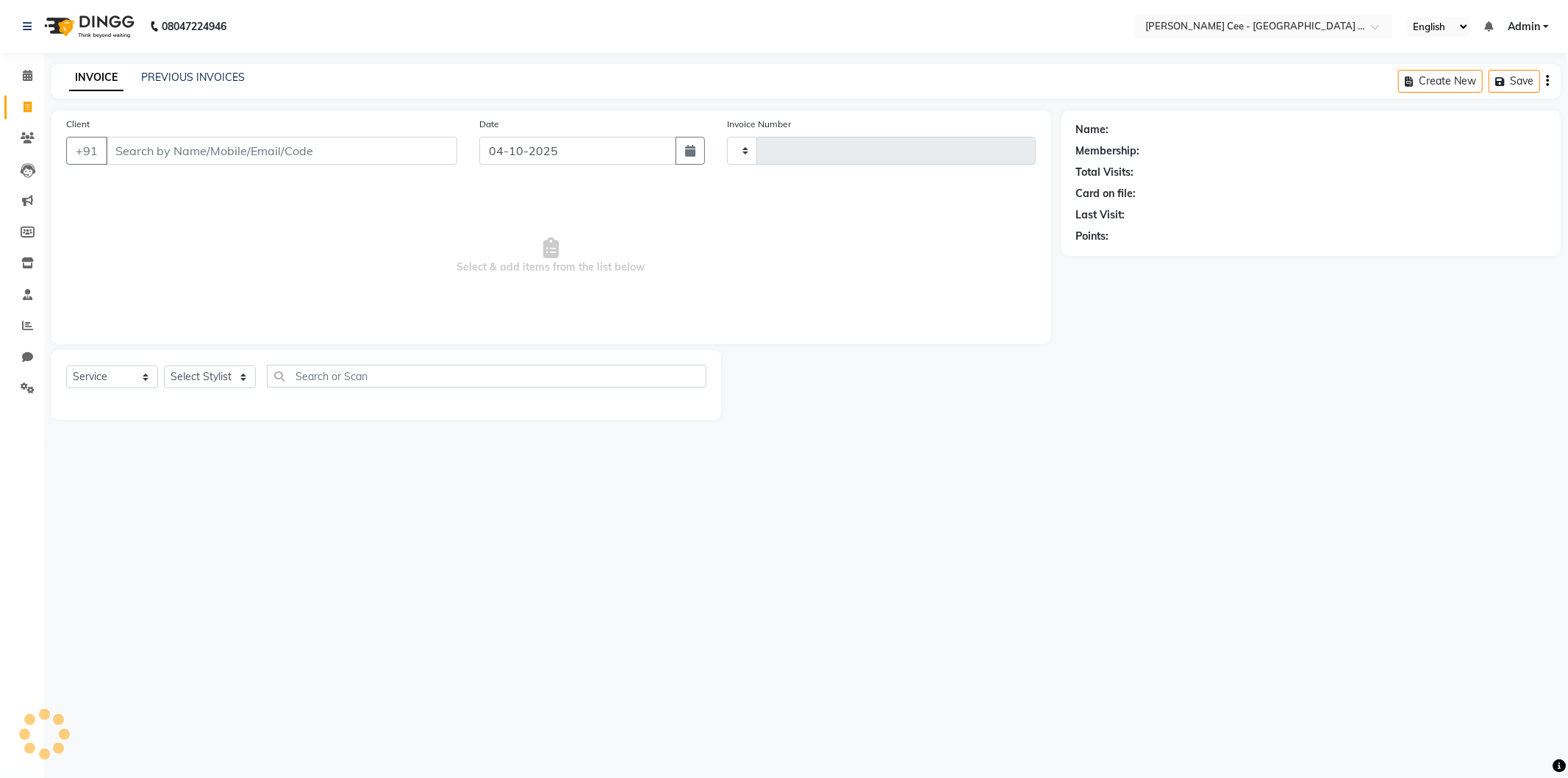
type input "3000"
select select "8239"
select select "product"
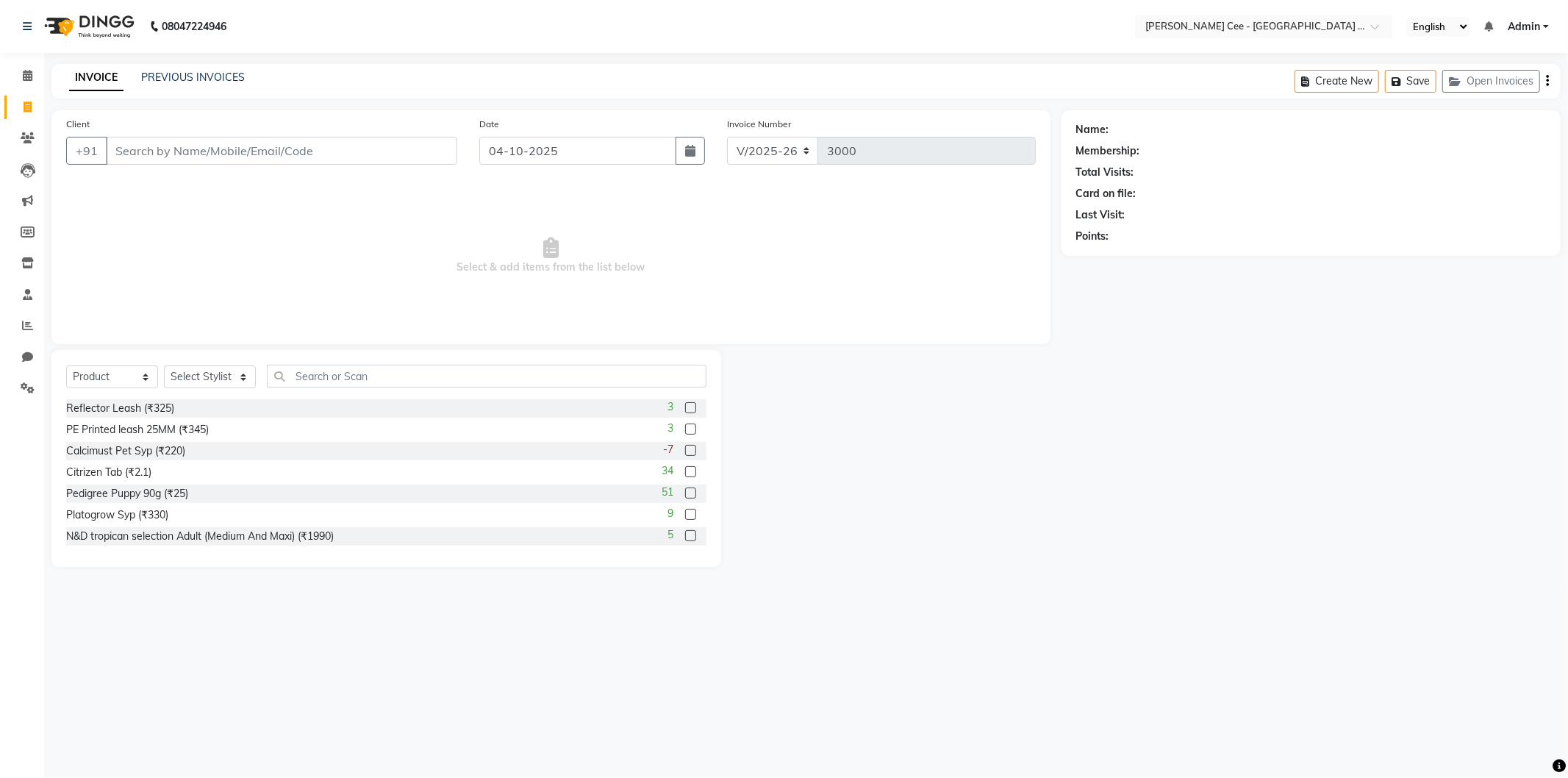
click at [183, 157] on input "Client" at bounding box center [281, 151] width 352 height 28
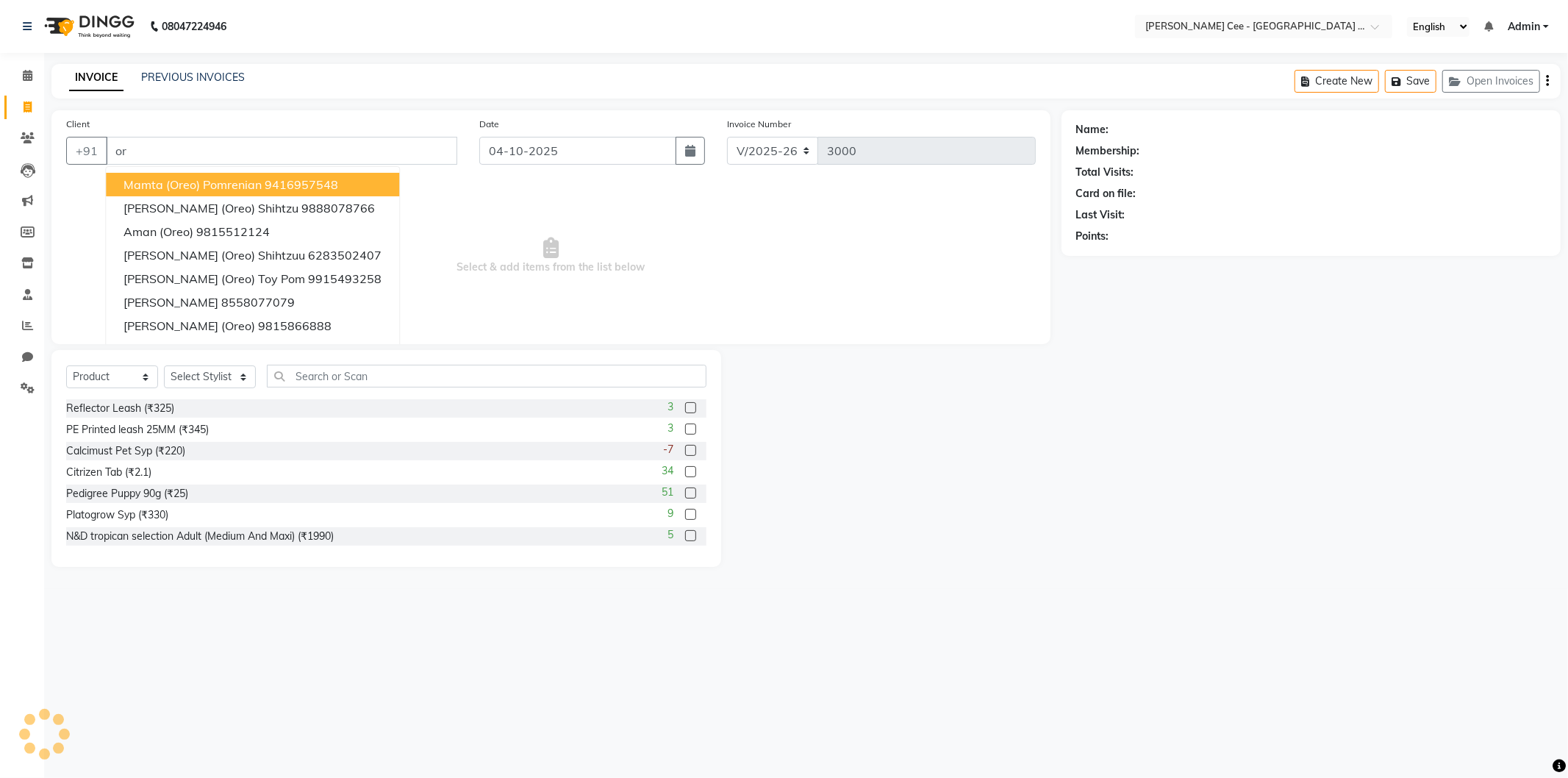
type input "o"
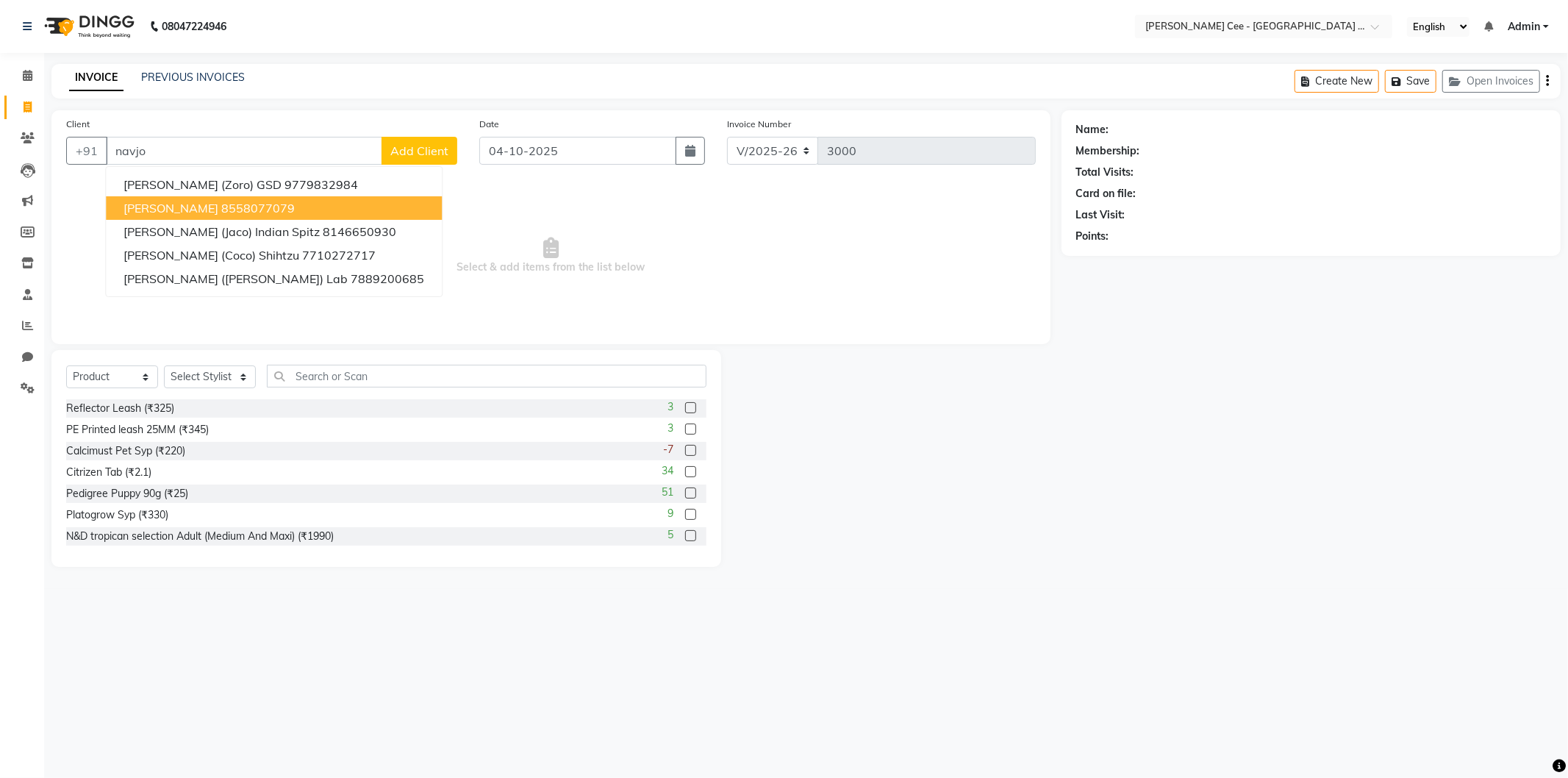
click at [230, 199] on button "[PERSON_NAME] 8558077079" at bounding box center [273, 208] width 336 height 24
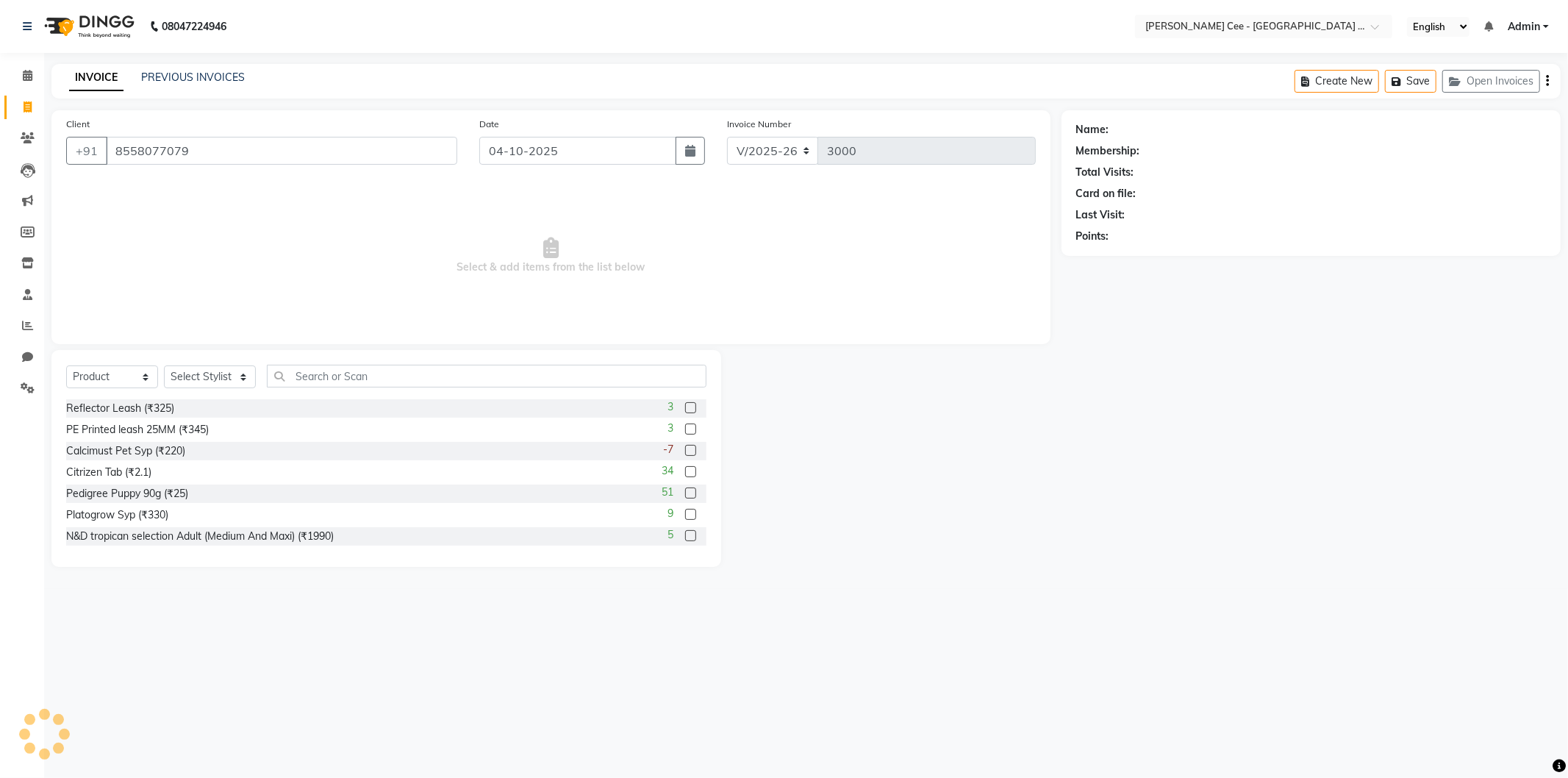
type input "8558077079"
click at [207, 372] on select "Select Stylist Arsh (Helper) Avinash [PERSON_NAME] [PERSON_NAME] [PERSON_NAME] …" at bounding box center [210, 376] width 92 height 23
select select "93057"
click at [164, 366] on select "Select Stylist Arsh (Helper) Avinash [PERSON_NAME] [PERSON_NAME] [PERSON_NAME] …" at bounding box center [210, 376] width 92 height 23
click at [126, 378] on select "Select Service Product Membership Package Voucher Prepaid Gift Card" at bounding box center [112, 376] width 92 height 23
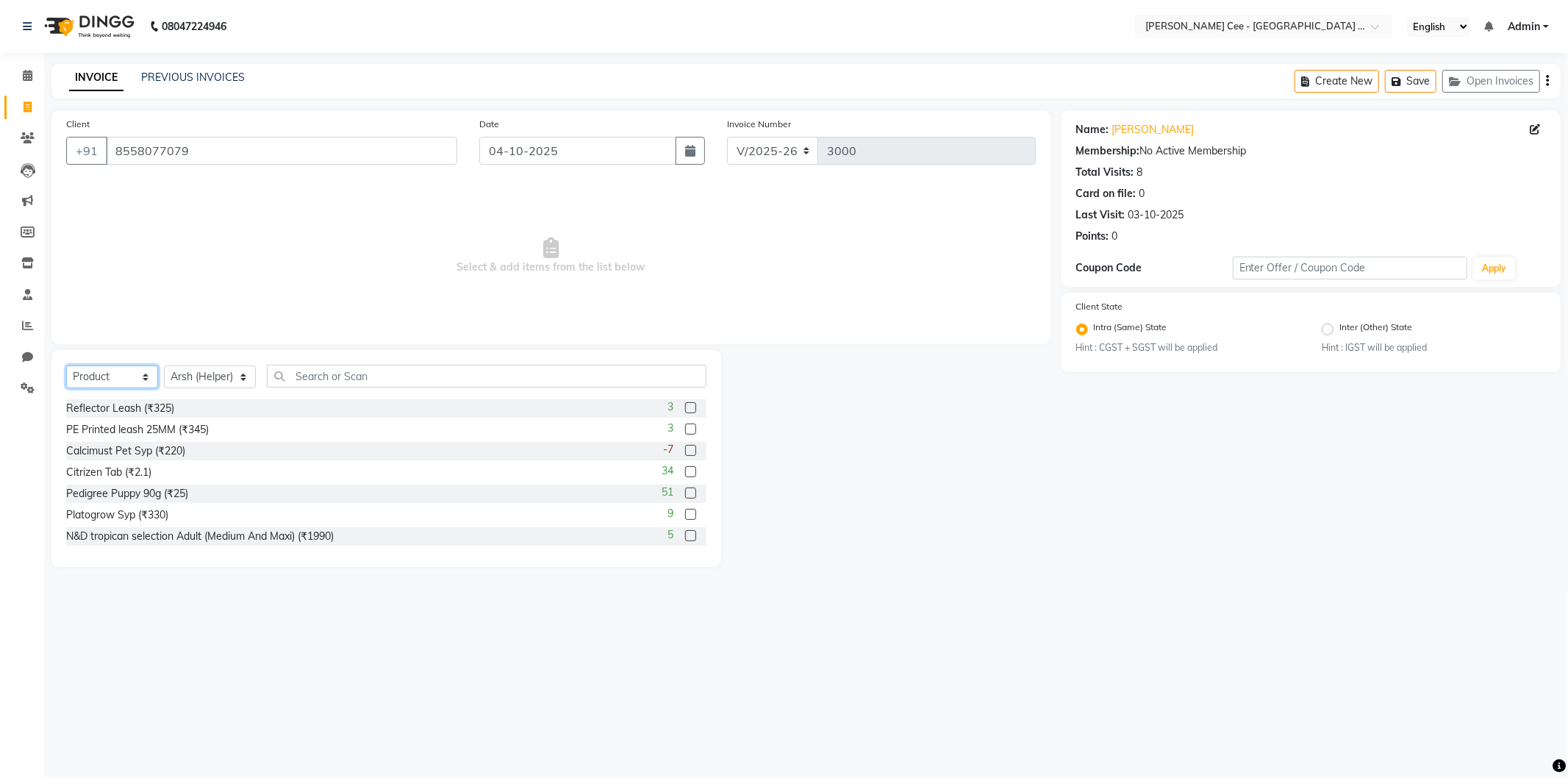
select select "service"
click at [66, 366] on select "Select Service Product Membership Package Voucher Prepaid Gift Card" at bounding box center [112, 376] width 92 height 23
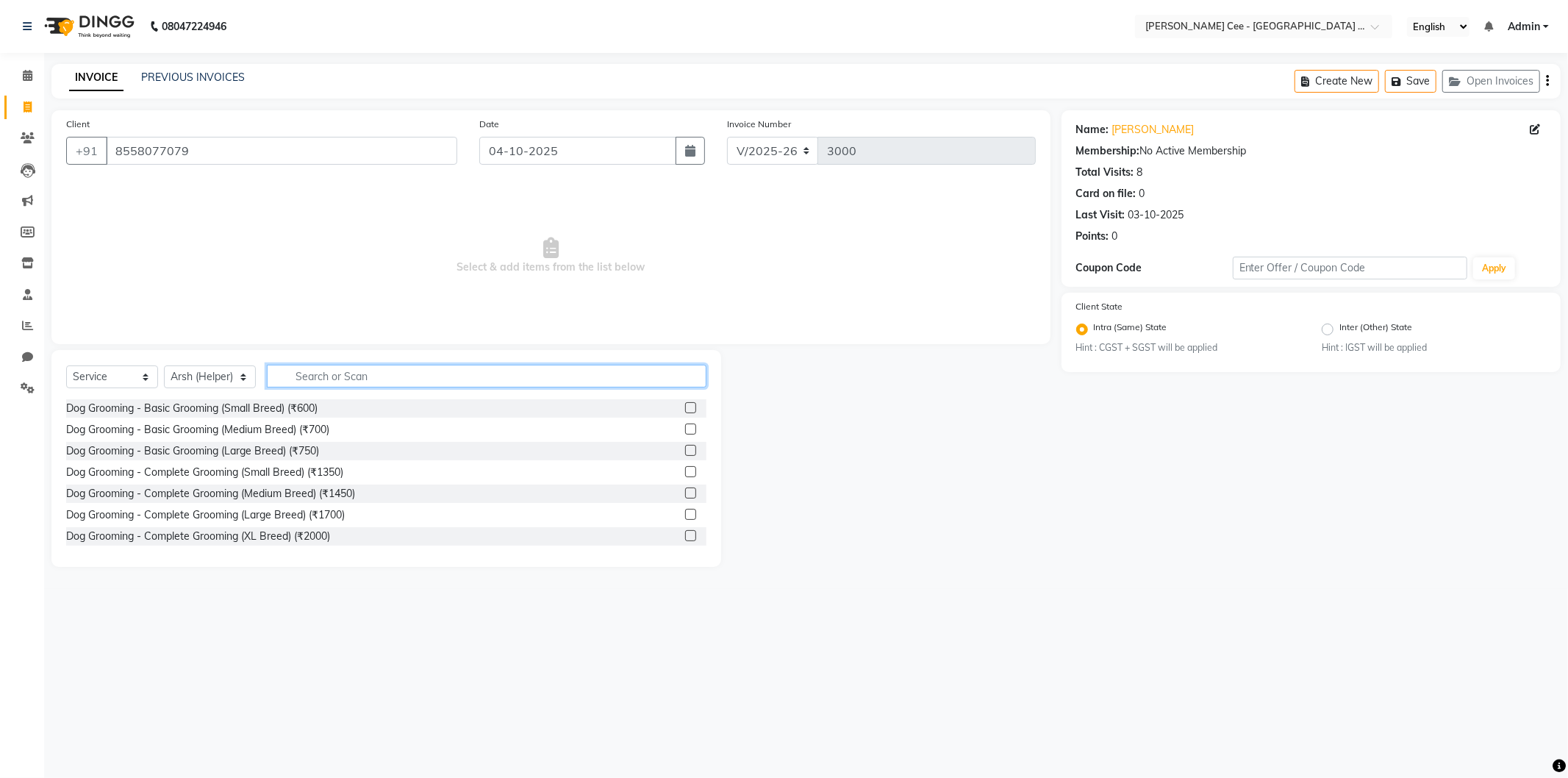
click at [309, 373] on input "text" at bounding box center [487, 375] width 440 height 23
type input "bath"
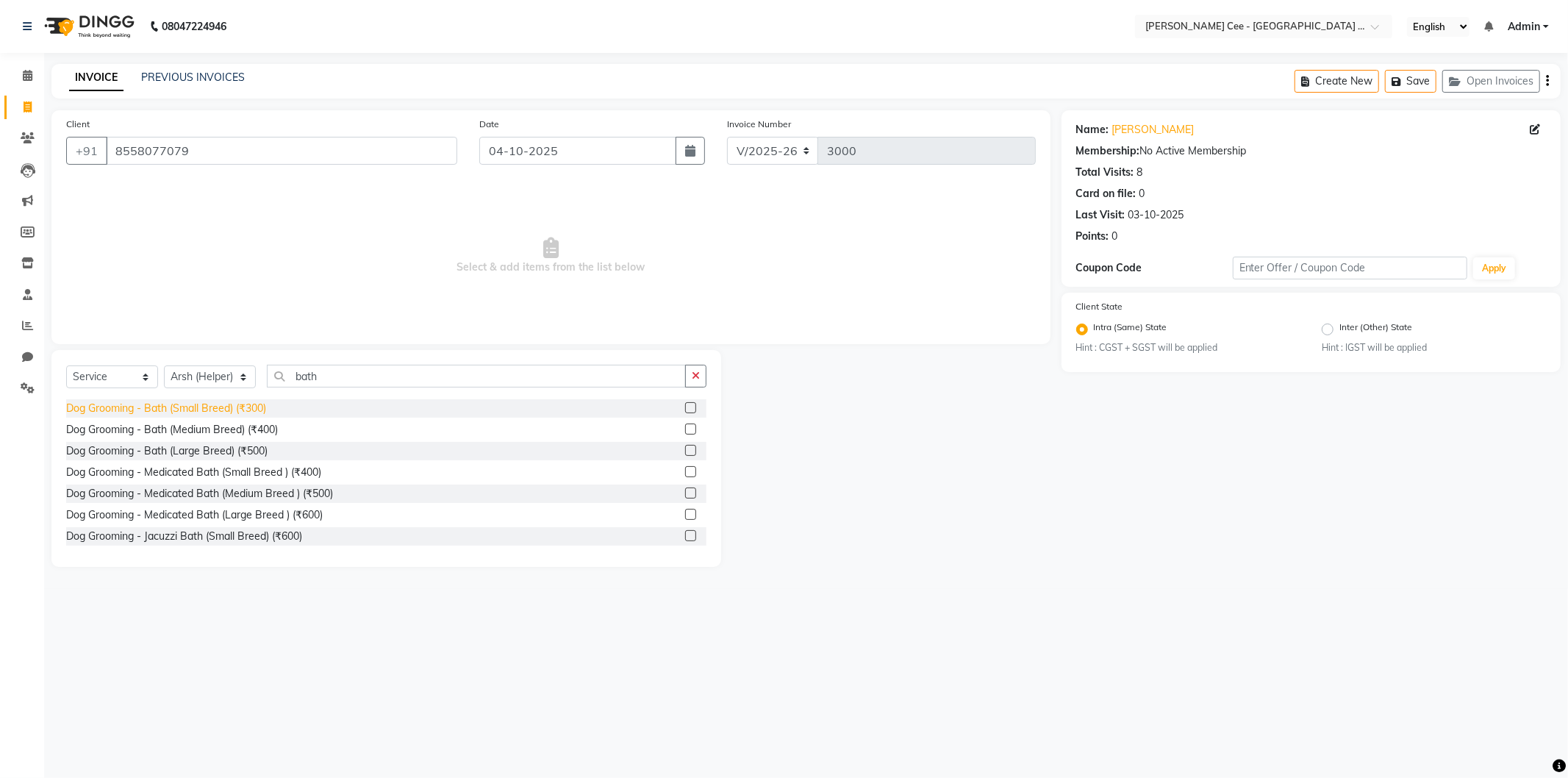
click at [239, 407] on div "Dog Grooming - Bath (Small Breed) (₹300)" at bounding box center [166, 408] width 200 height 15
checkbox input "false"
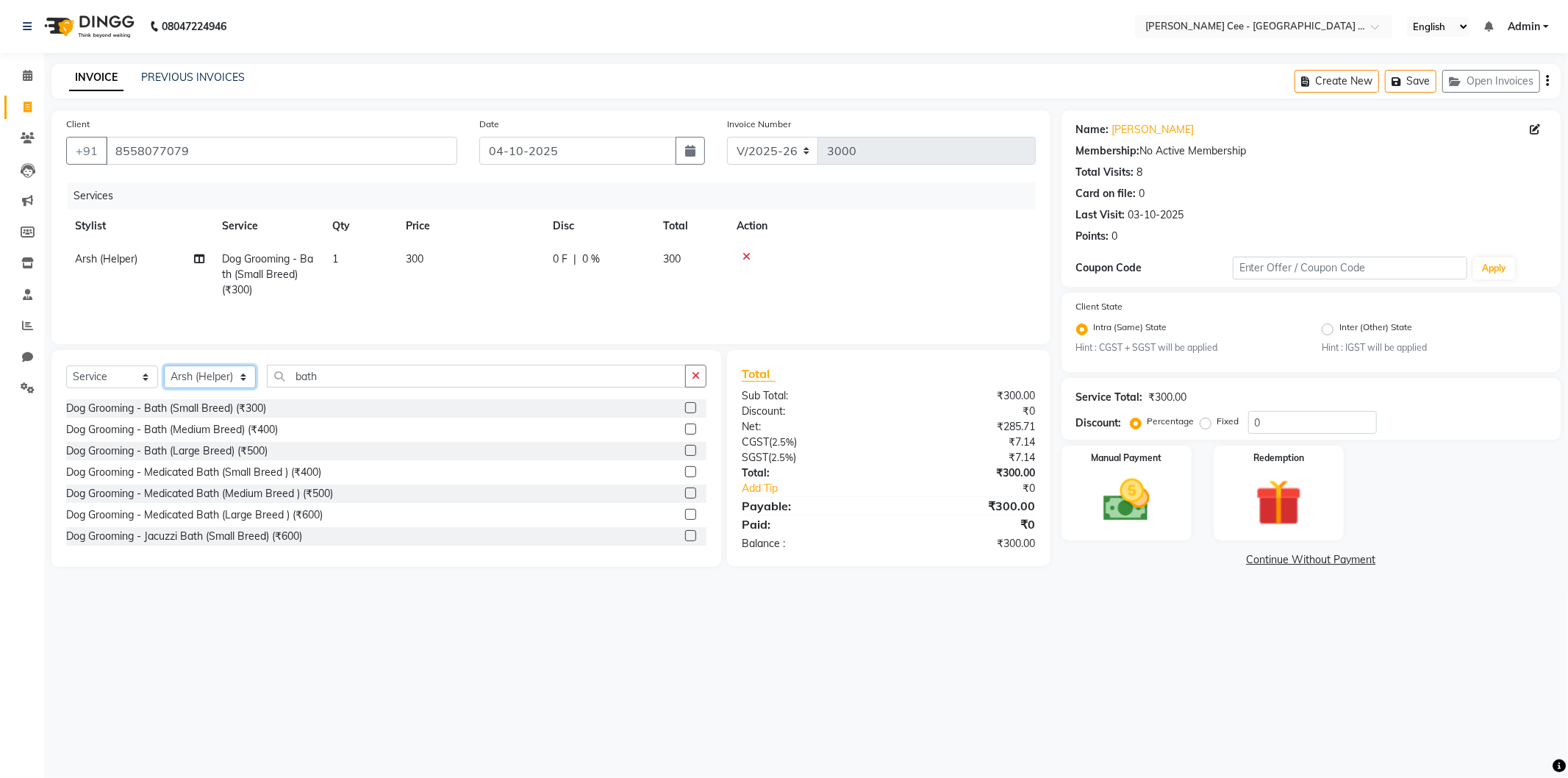
click at [227, 375] on select "Select Stylist Arsh (Helper) Avinash [PERSON_NAME] [PERSON_NAME] [PERSON_NAME] …" at bounding box center [210, 376] width 92 height 23
click at [224, 376] on select "Select Stylist Arsh (Helper) Avinash [PERSON_NAME] [PERSON_NAME] [PERSON_NAME] …" at bounding box center [210, 376] width 92 height 23
click at [221, 377] on select "Select Stylist Arsh (Helper) Avinash [PERSON_NAME] [PERSON_NAME] [PERSON_NAME] …" at bounding box center [210, 376] width 92 height 23
select select "86349"
click at [164, 367] on select "Select Stylist Arsh (Helper) Avinash [PERSON_NAME] [PERSON_NAME] [PERSON_NAME] …" at bounding box center [210, 376] width 92 height 23
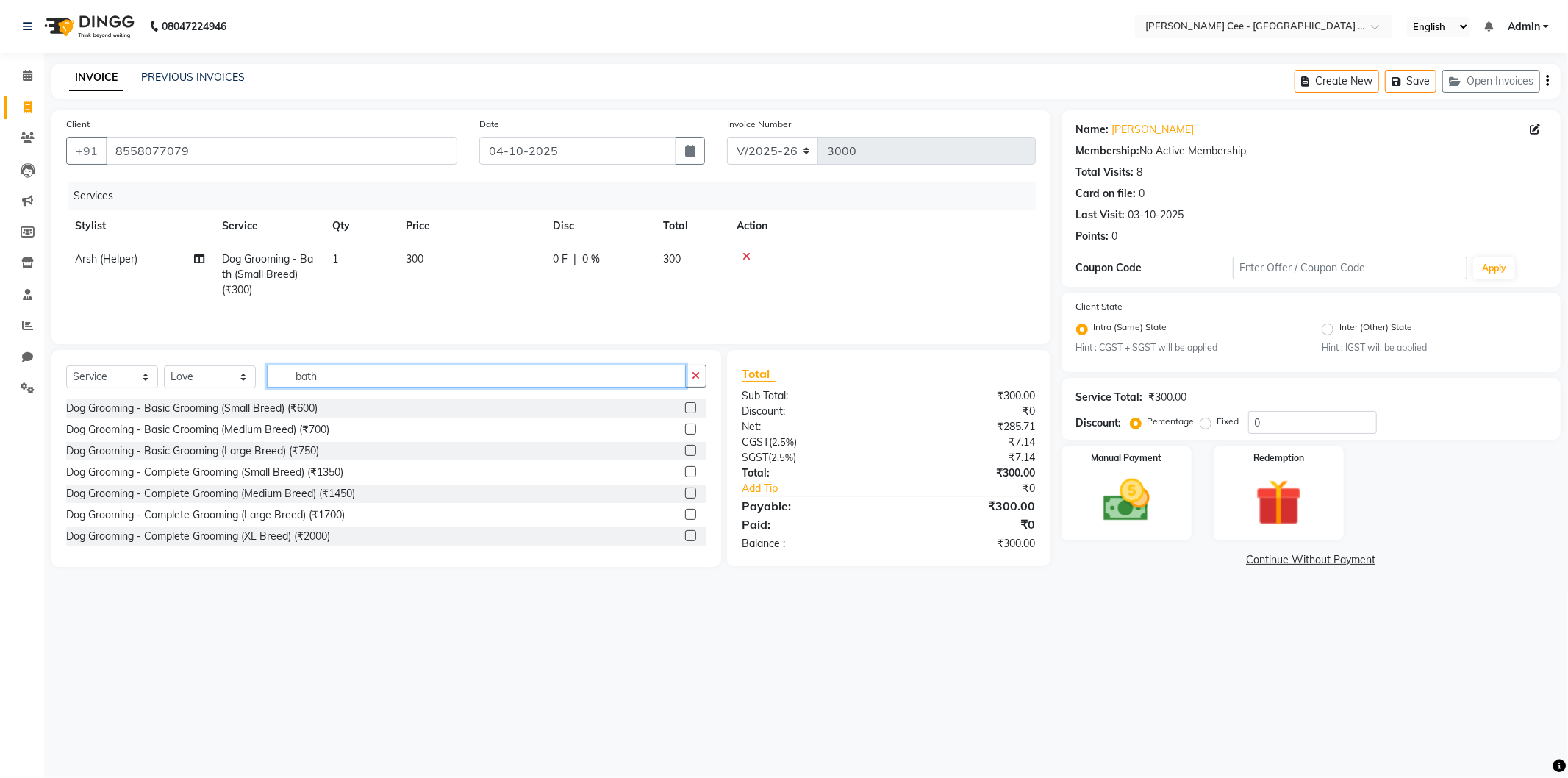
click at [460, 380] on input "bath" at bounding box center [477, 375] width 419 height 23
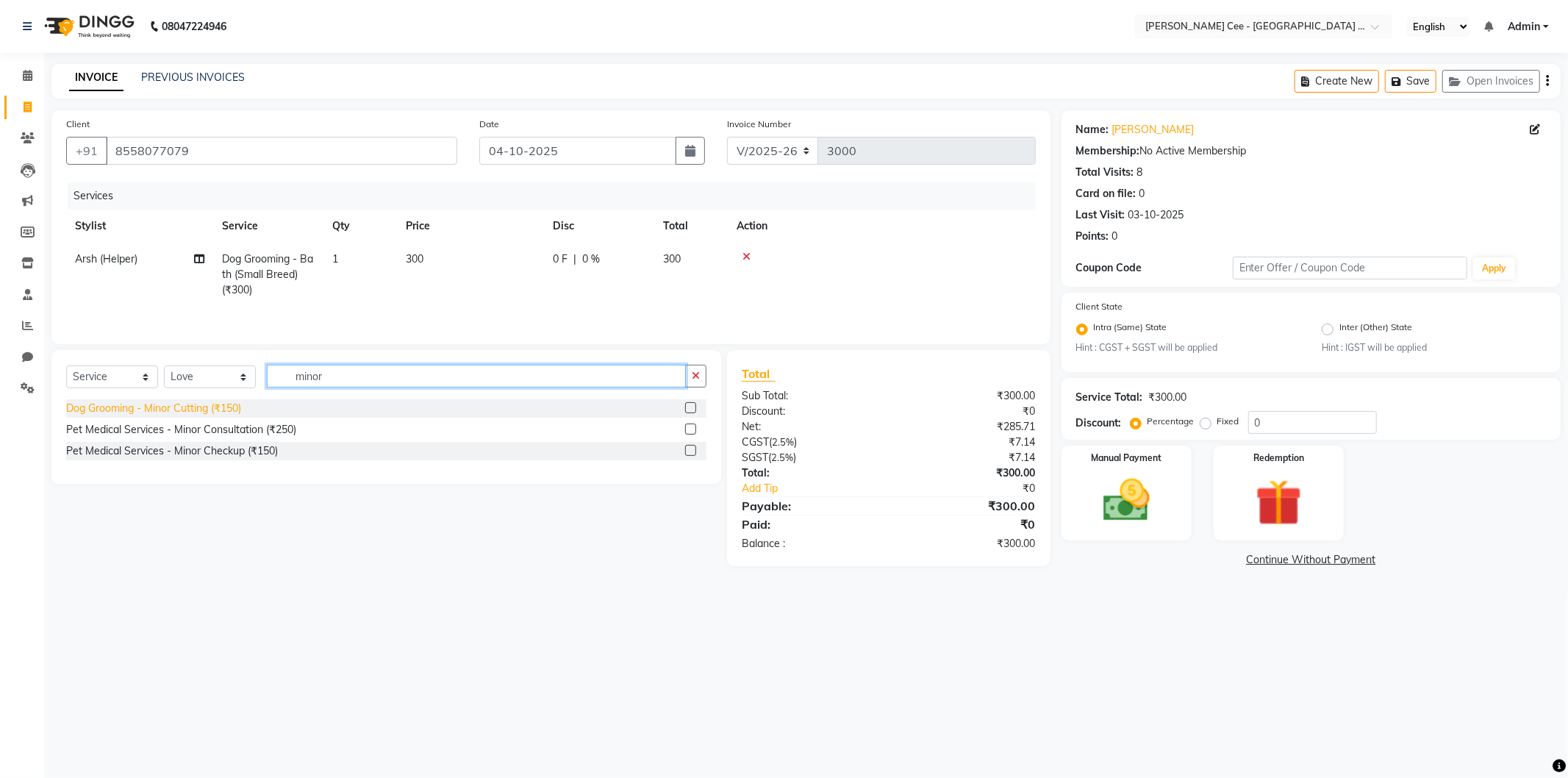
type input "minor"
click at [231, 415] on div "Dog Grooming - Minor Cutting (₹150)" at bounding box center [153, 408] width 175 height 15
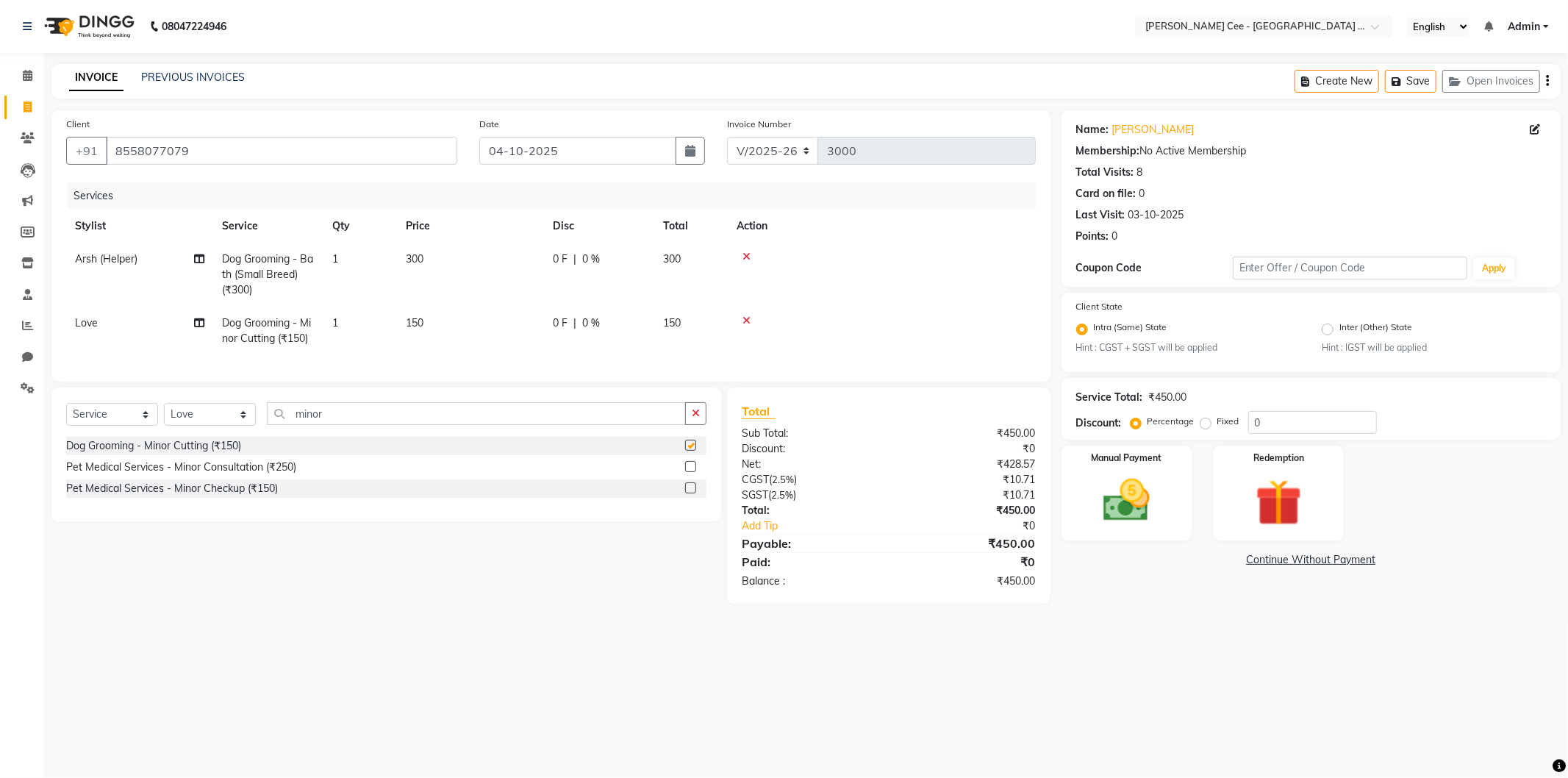
checkbox input "false"
click at [434, 336] on td "150" at bounding box center [471, 331] width 147 height 48
select select "86349"
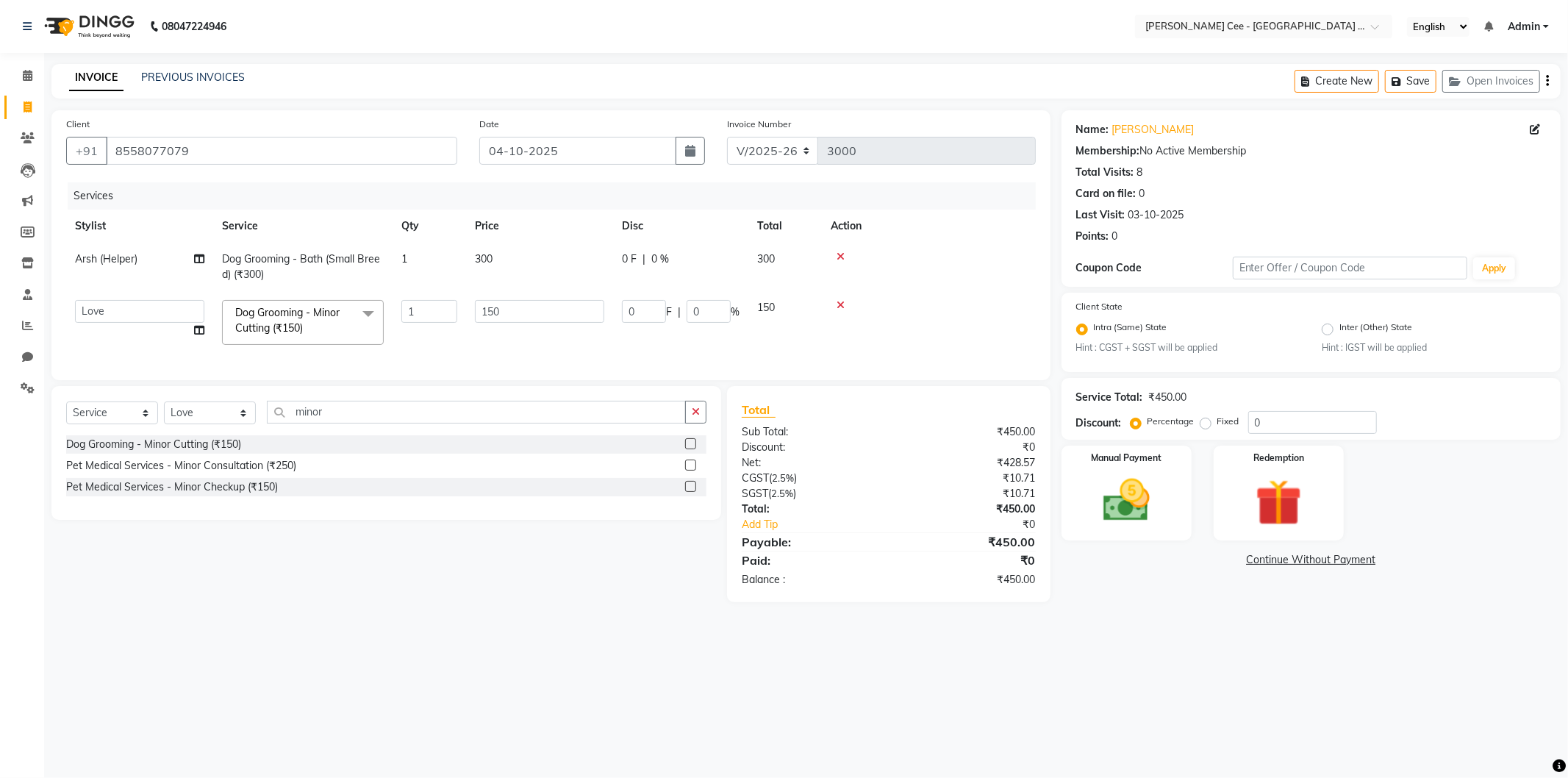
click at [434, 336] on td "1" at bounding box center [429, 322] width 74 height 63
click at [513, 314] on input "150" at bounding box center [539, 311] width 129 height 23
type input "200"
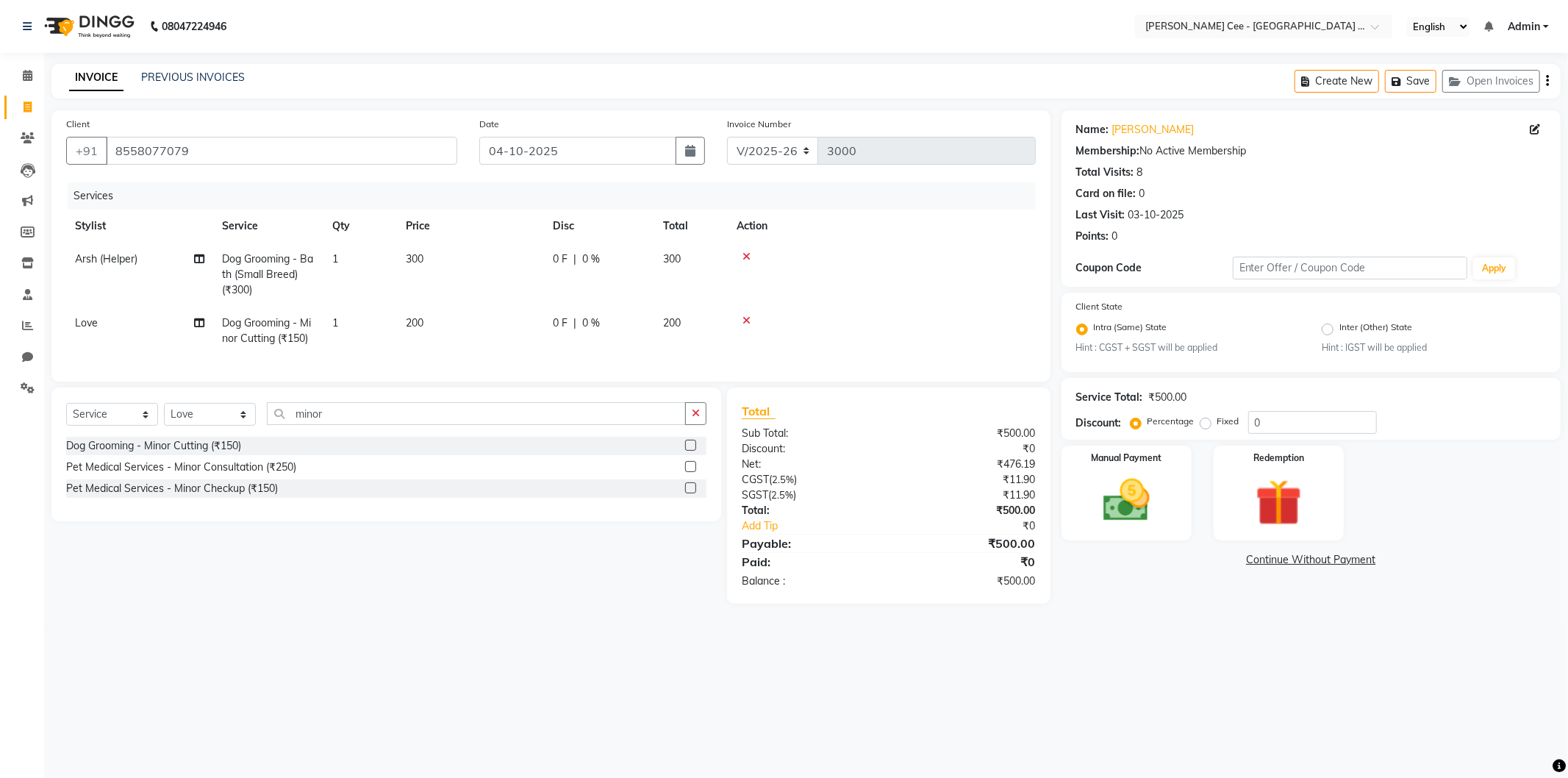
click at [961, 288] on td at bounding box center [882, 275] width 308 height 64
click at [697, 419] on icon "button" at bounding box center [696, 414] width 8 height 10
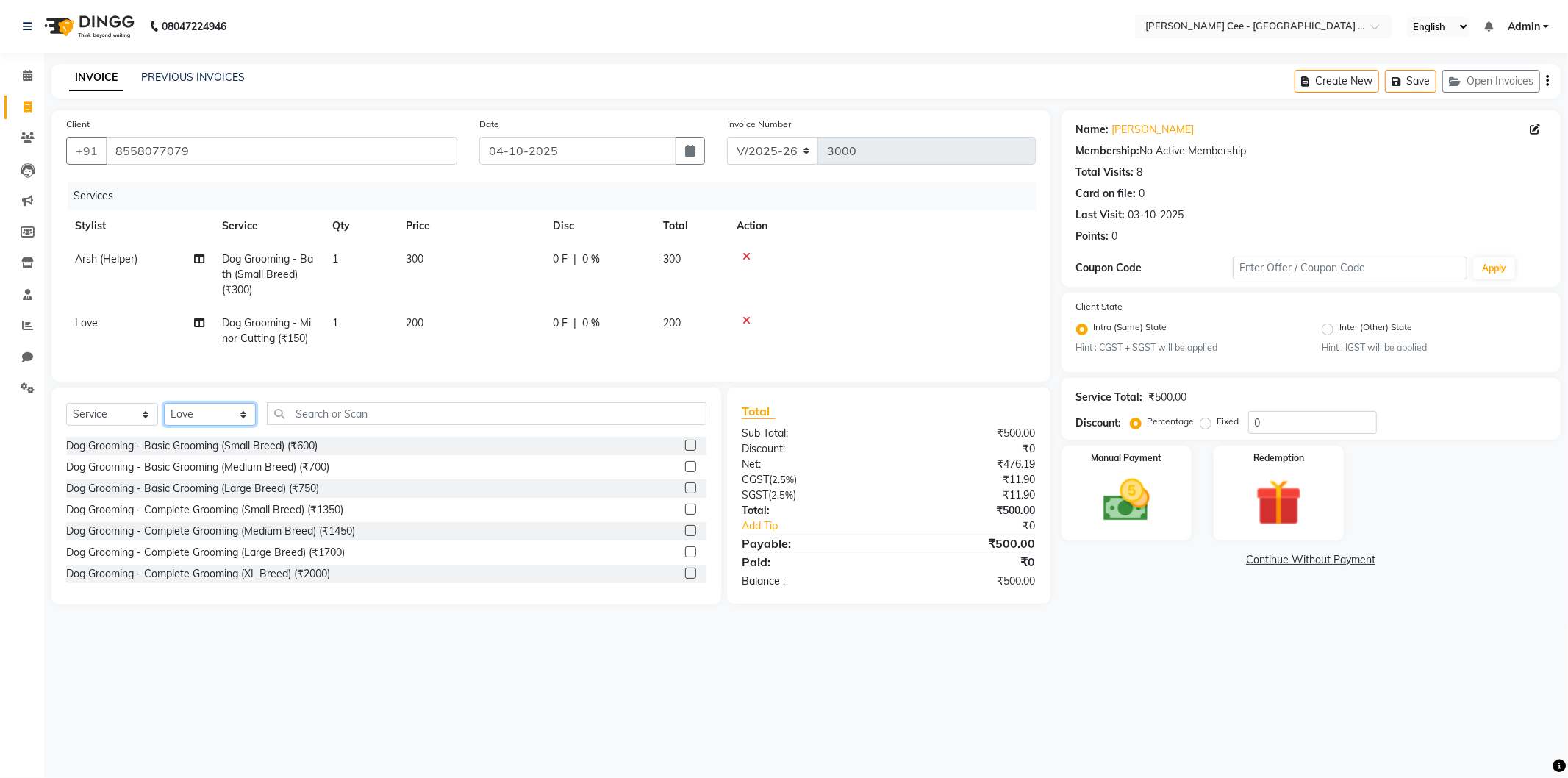
click at [210, 422] on select "Select Stylist Arsh (Helper) Avinash [PERSON_NAME] [PERSON_NAME] [PERSON_NAME] …" at bounding box center [210, 414] width 92 height 23
select select "80155"
click at [164, 415] on select "Select Stylist Arsh (Helper) Avinash [PERSON_NAME] [PERSON_NAME] [PERSON_NAME] …" at bounding box center [210, 414] width 92 height 23
click at [355, 425] on input "text" at bounding box center [487, 414] width 440 height 23
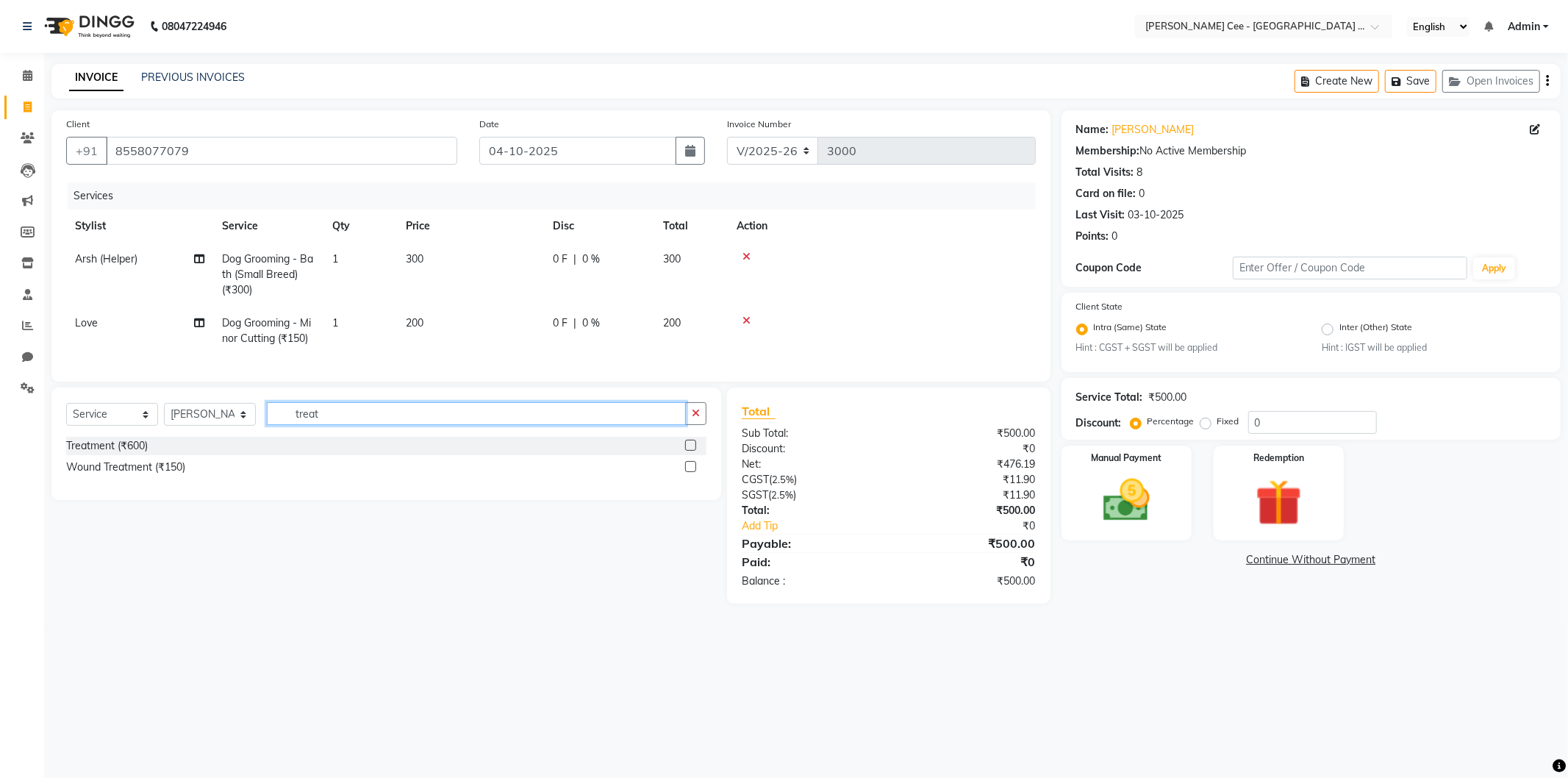
type input "treat"
click at [128, 454] on div "Treatment (₹600)" at bounding box center [107, 446] width 82 height 15
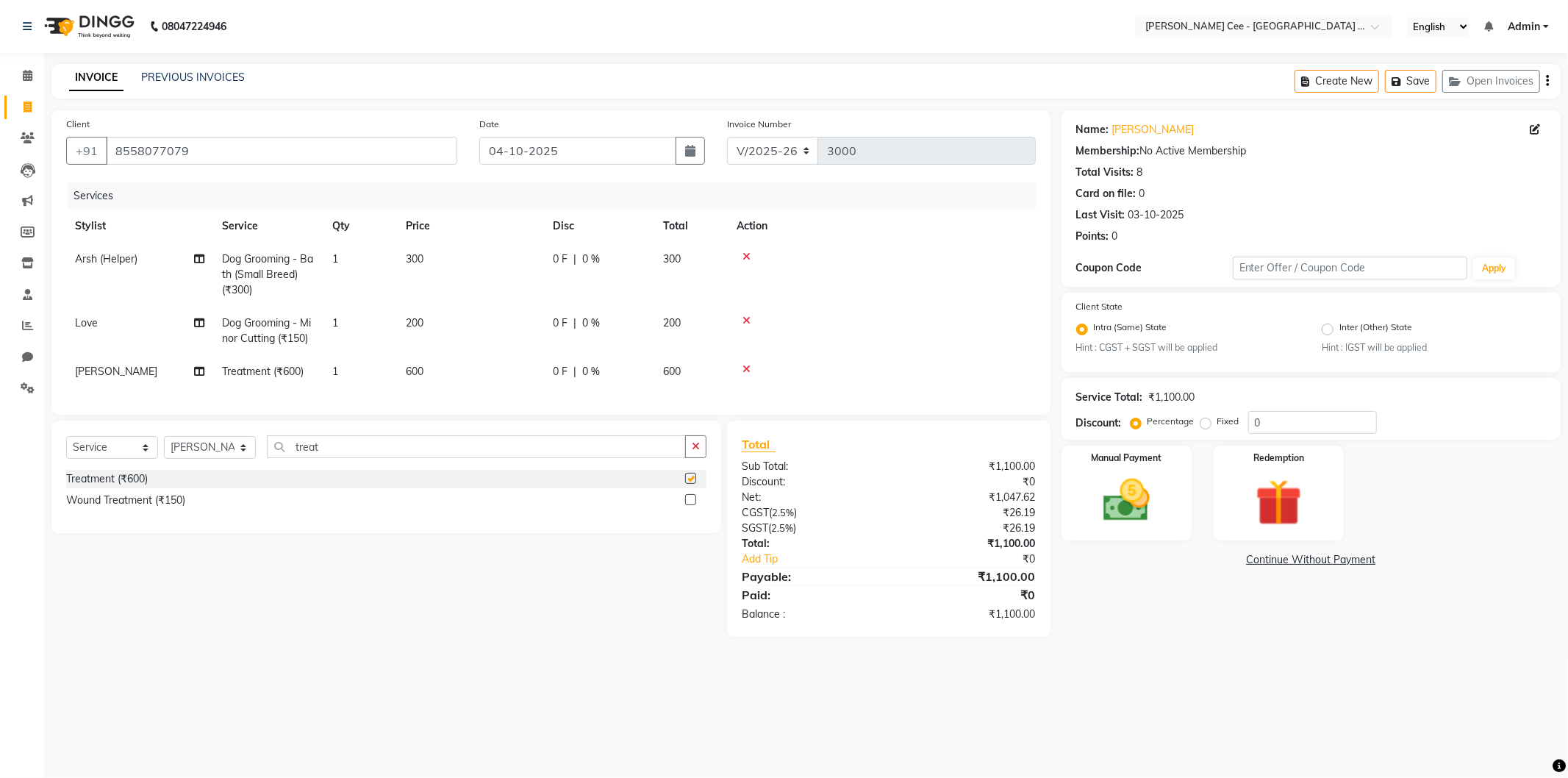
checkbox input "false"
click at [431, 369] on td "600" at bounding box center [471, 371] width 147 height 33
select select "80155"
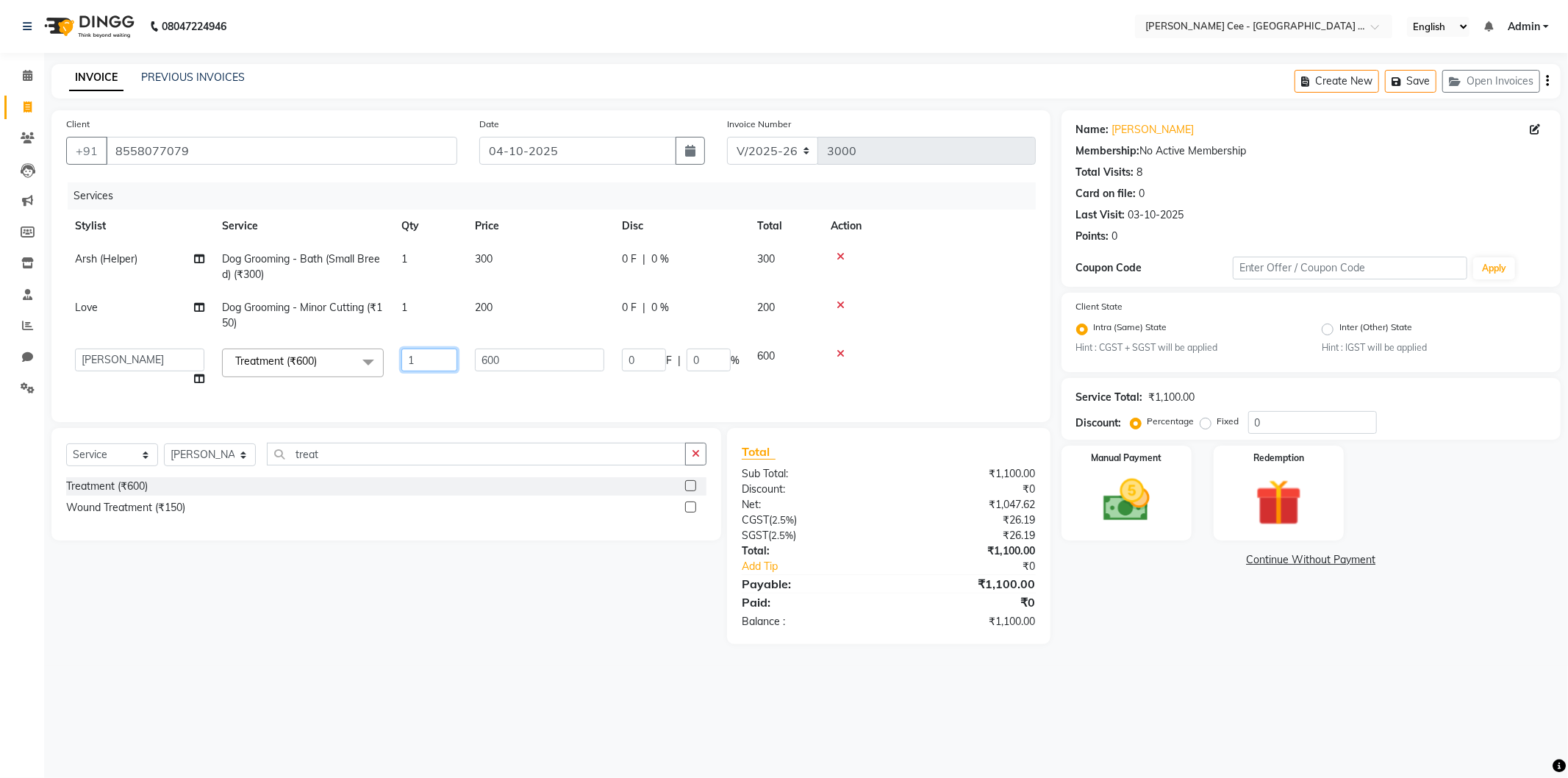
click at [431, 369] on input "1" at bounding box center [429, 359] width 56 height 23
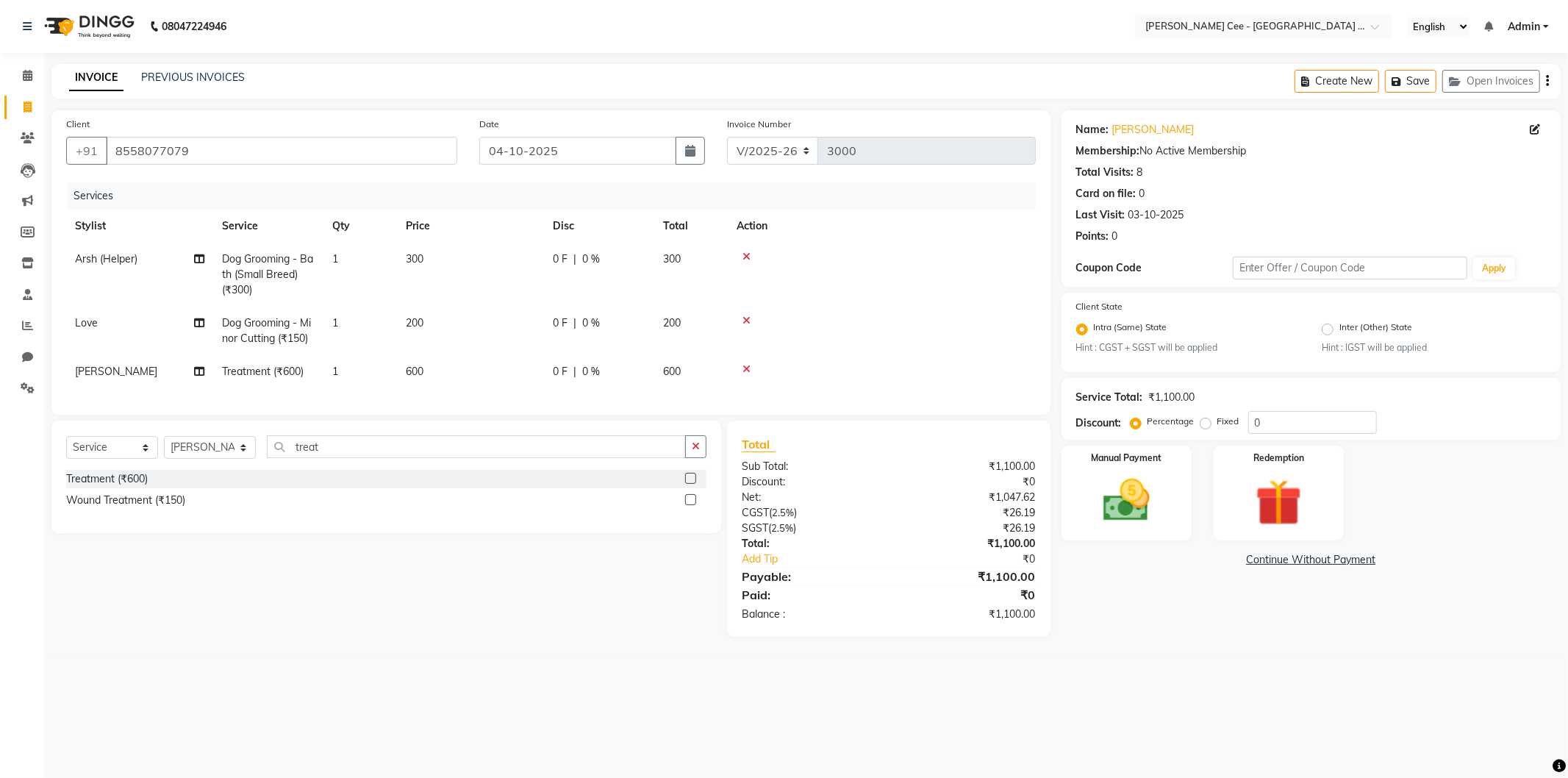
click at [500, 368] on td "600" at bounding box center [471, 371] width 147 height 33
select select "80155"
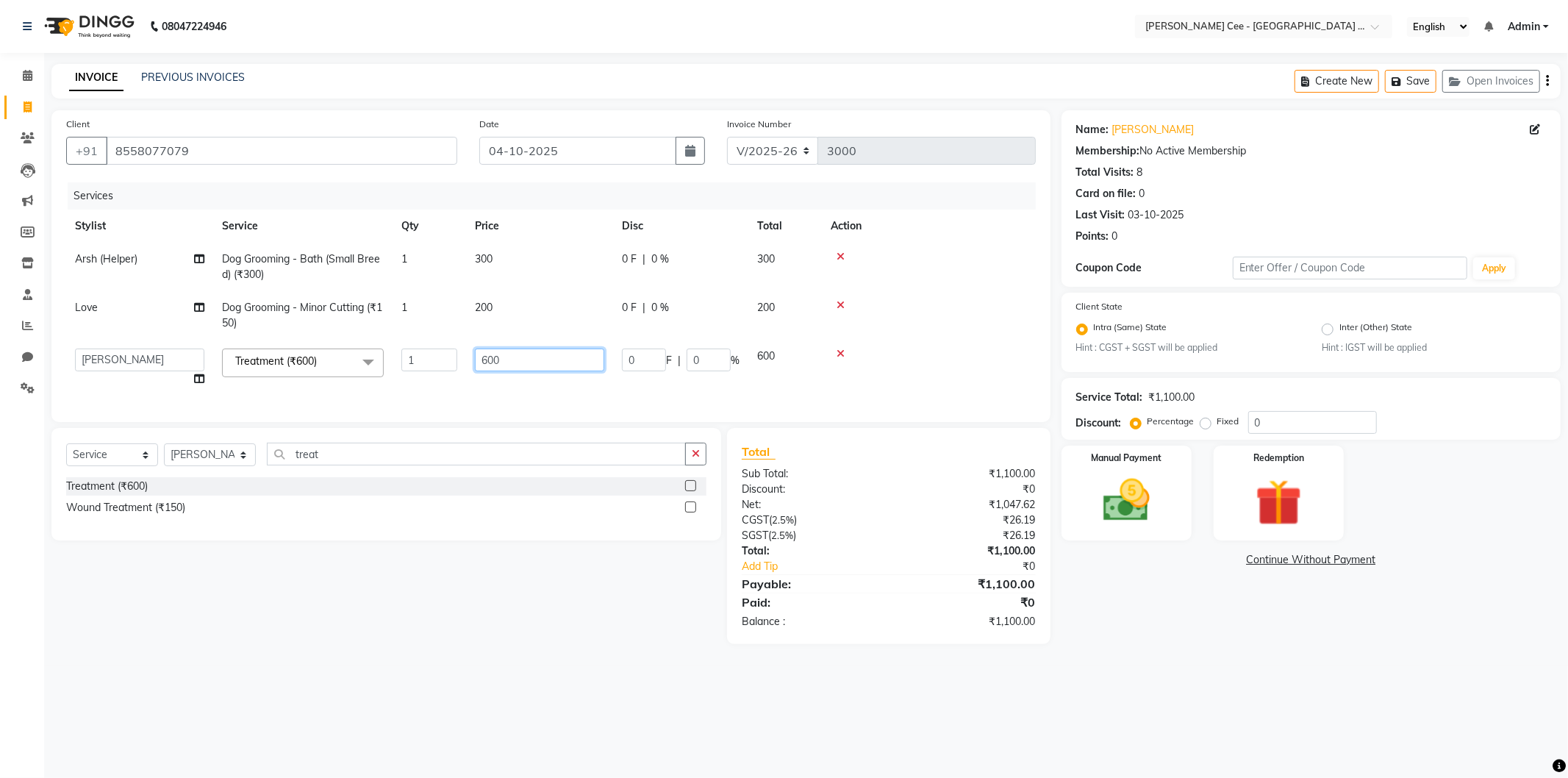
click at [500, 368] on input "600" at bounding box center [539, 359] width 129 height 23
type input "100"
click at [967, 328] on td at bounding box center [928, 315] width 214 height 48
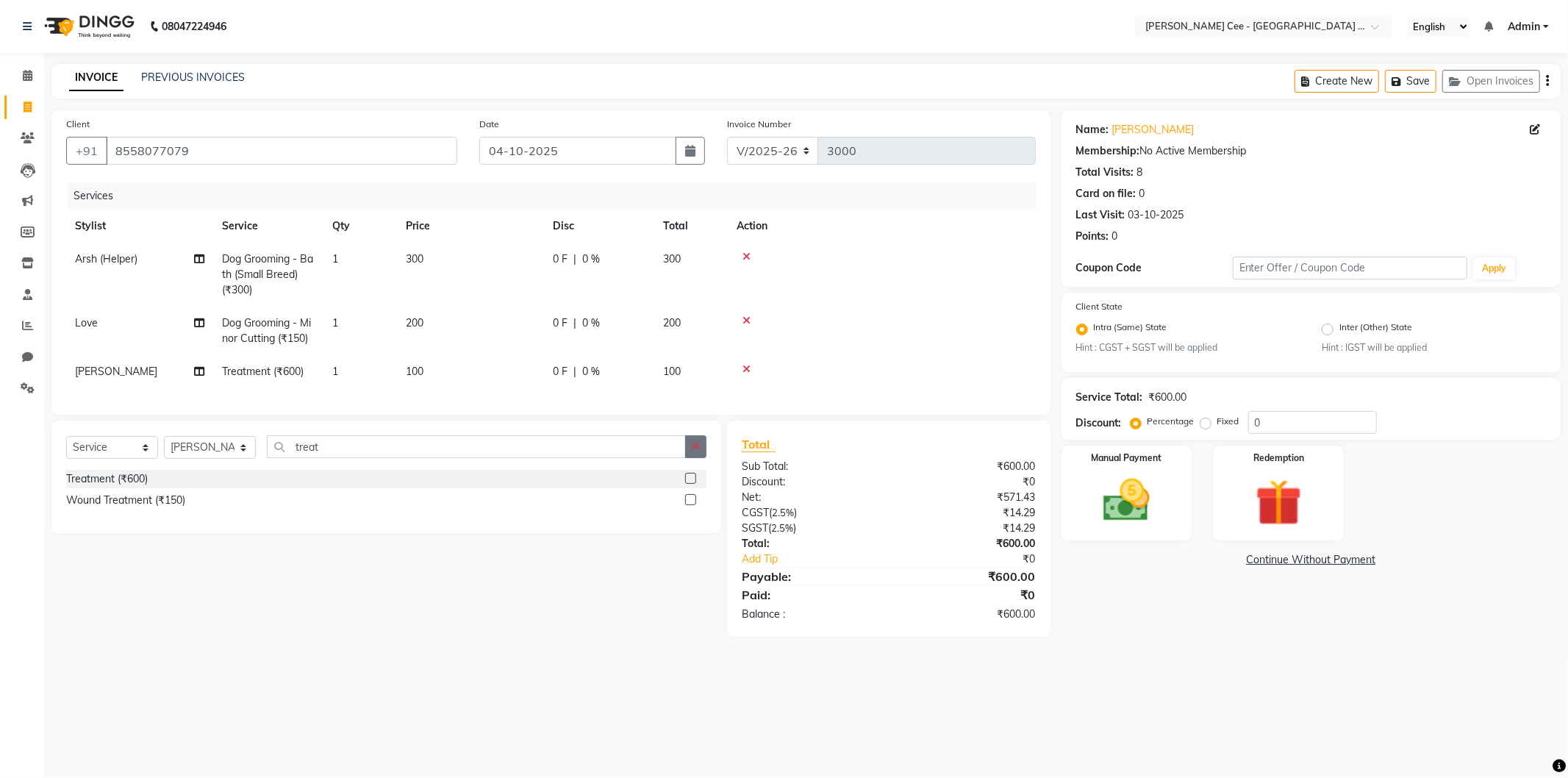
click at [696, 452] on icon "button" at bounding box center [696, 447] width 8 height 10
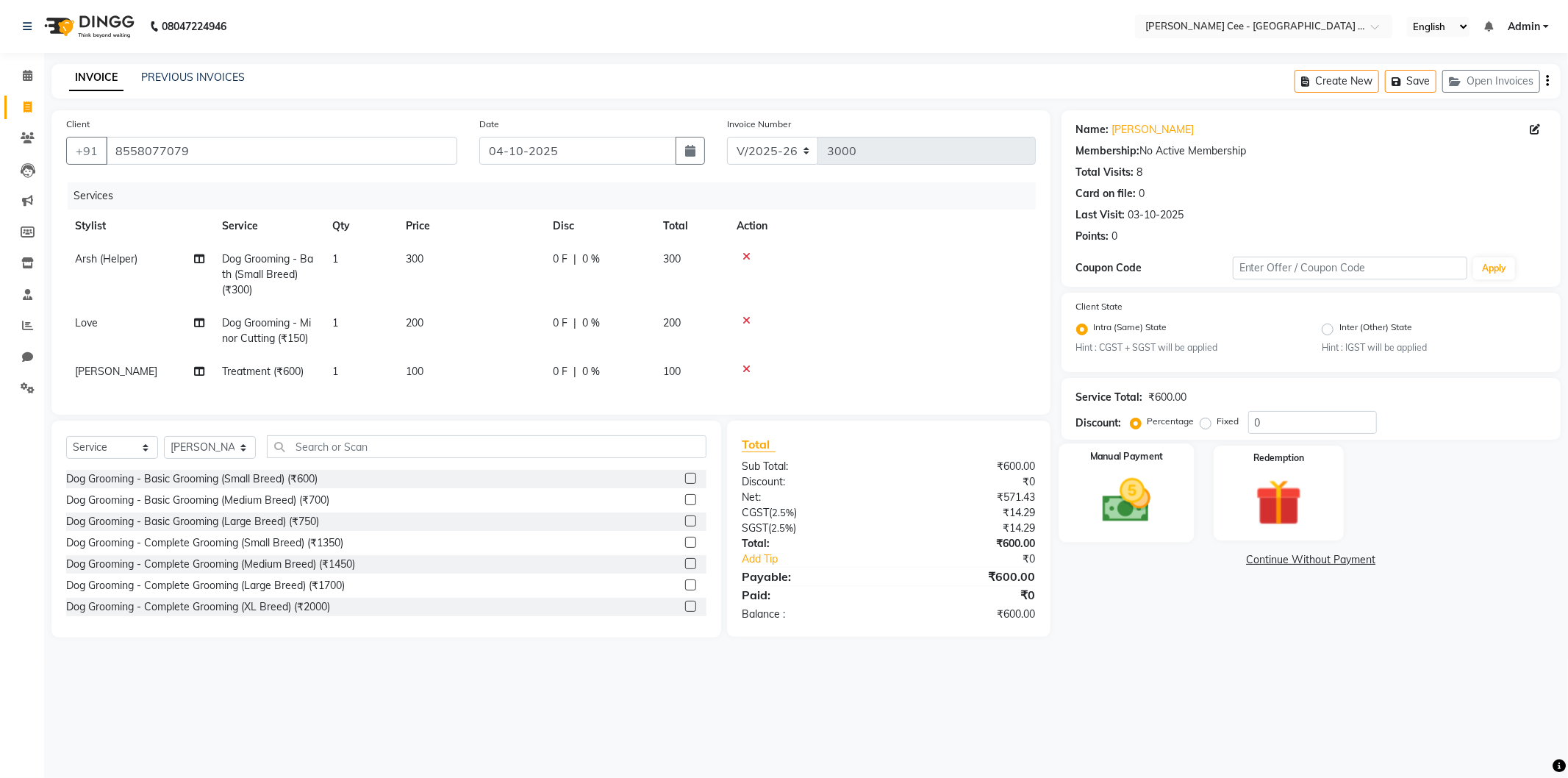
click at [1143, 485] on img at bounding box center [1126, 501] width 79 height 56
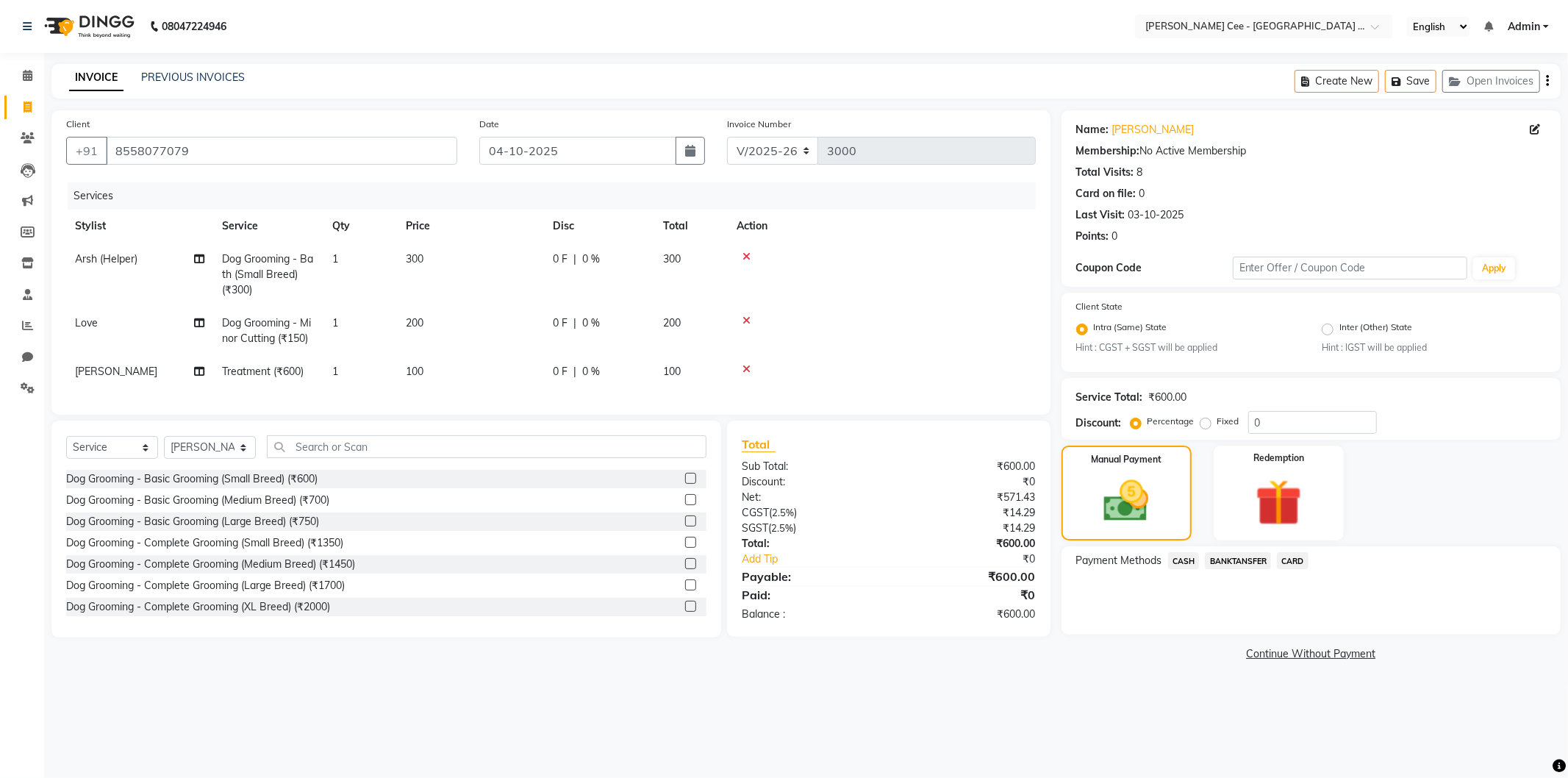
click at [1218, 562] on span "BANKTANSFER" at bounding box center [1237, 561] width 66 height 17
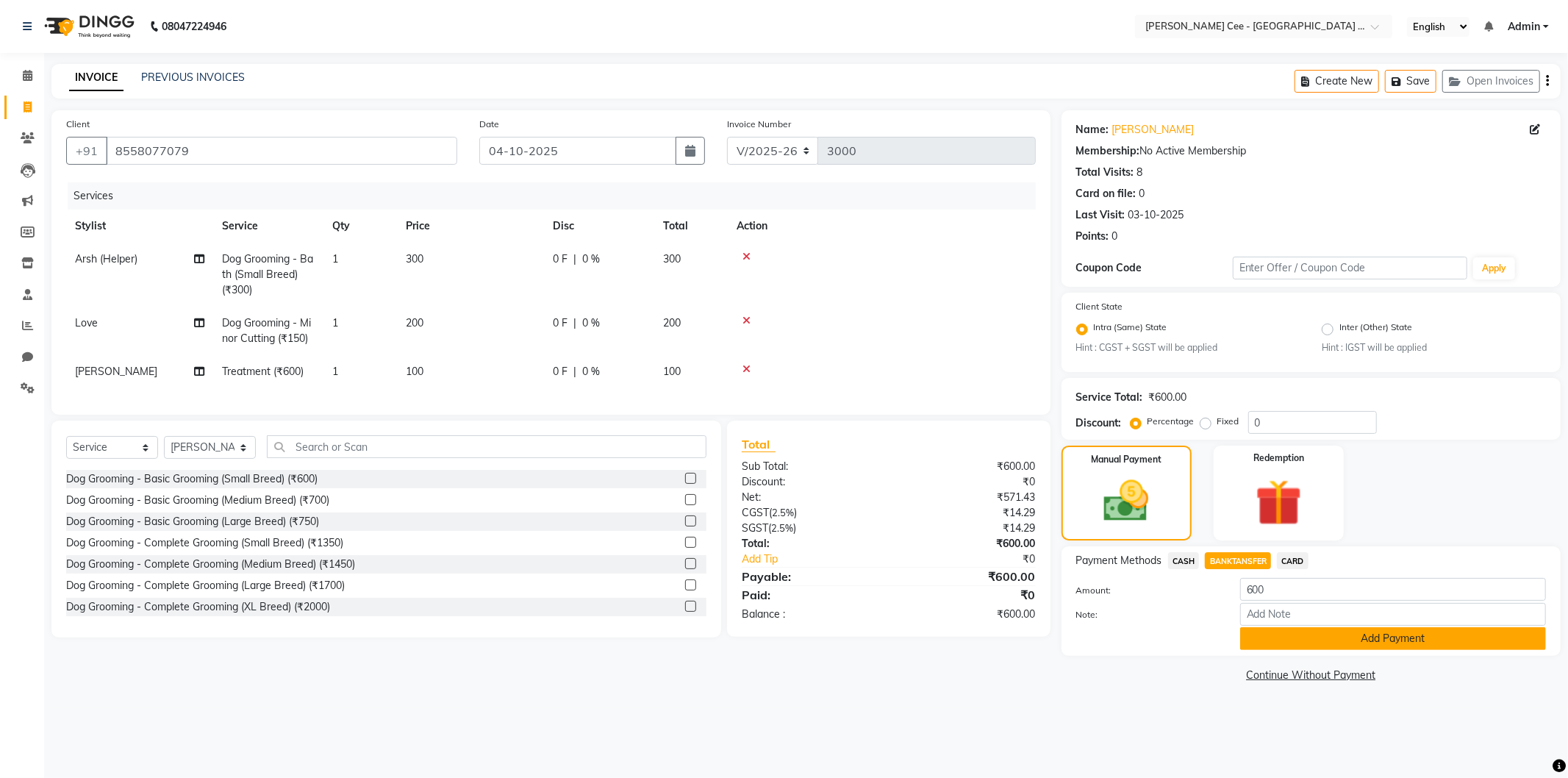
click at [1263, 641] on button "Add Payment" at bounding box center [1393, 638] width 306 height 23
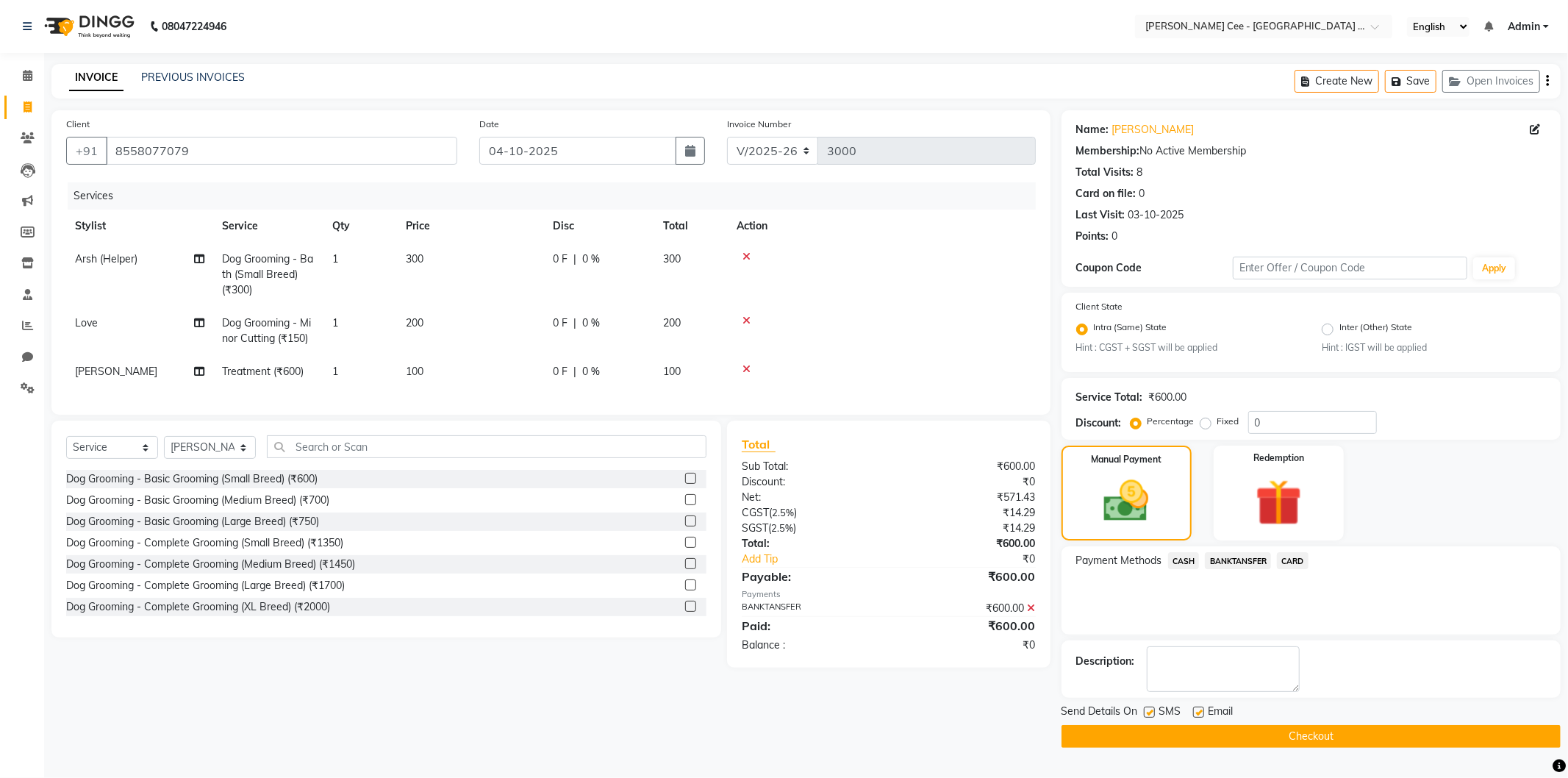
click at [1112, 734] on button "Checkout" at bounding box center [1311, 737] width 500 height 23
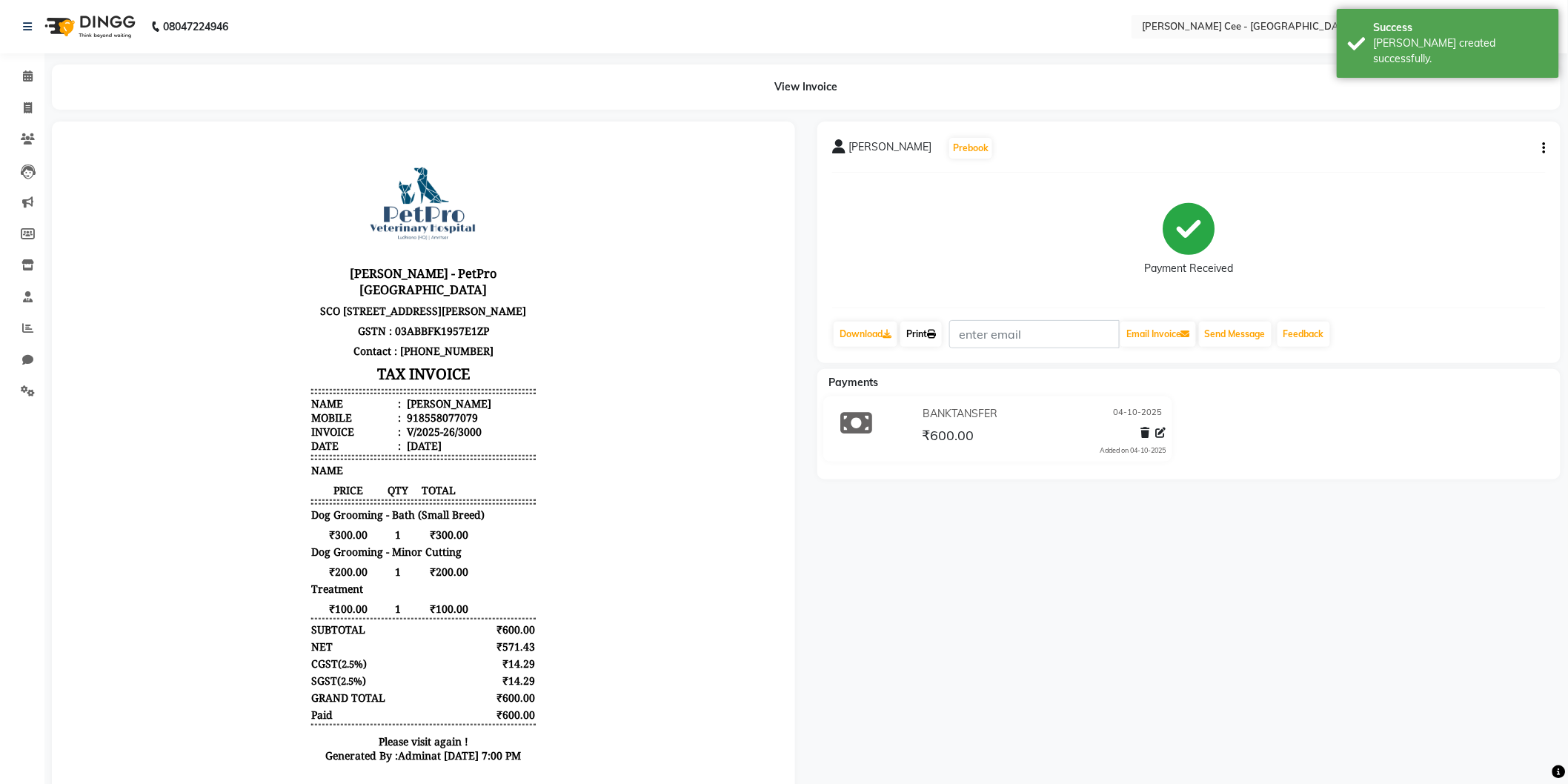
click at [914, 330] on link "Print" at bounding box center [921, 334] width 42 height 26
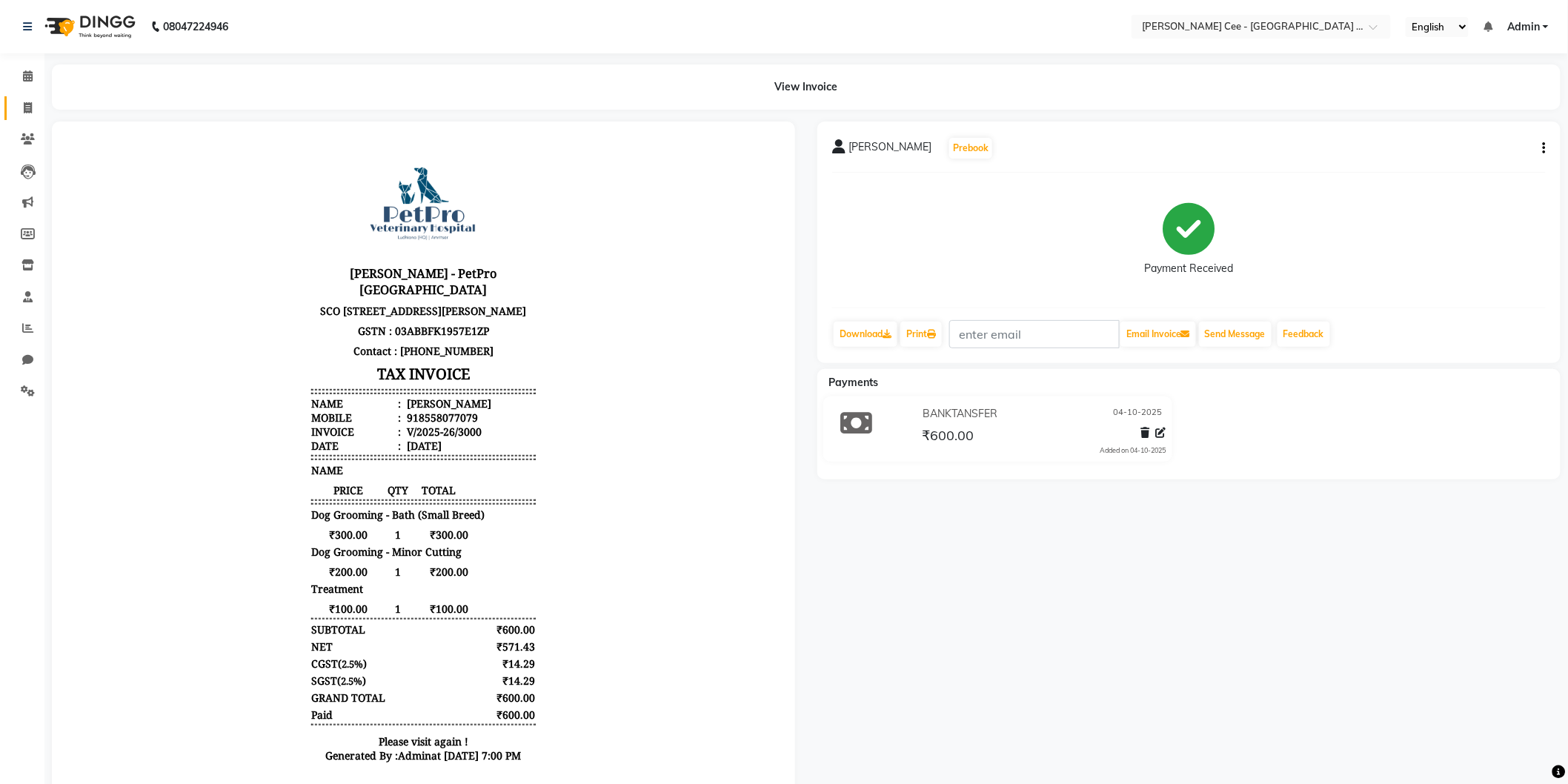
click at [20, 99] on link "Invoice" at bounding box center [22, 108] width 36 height 25
select select "service"
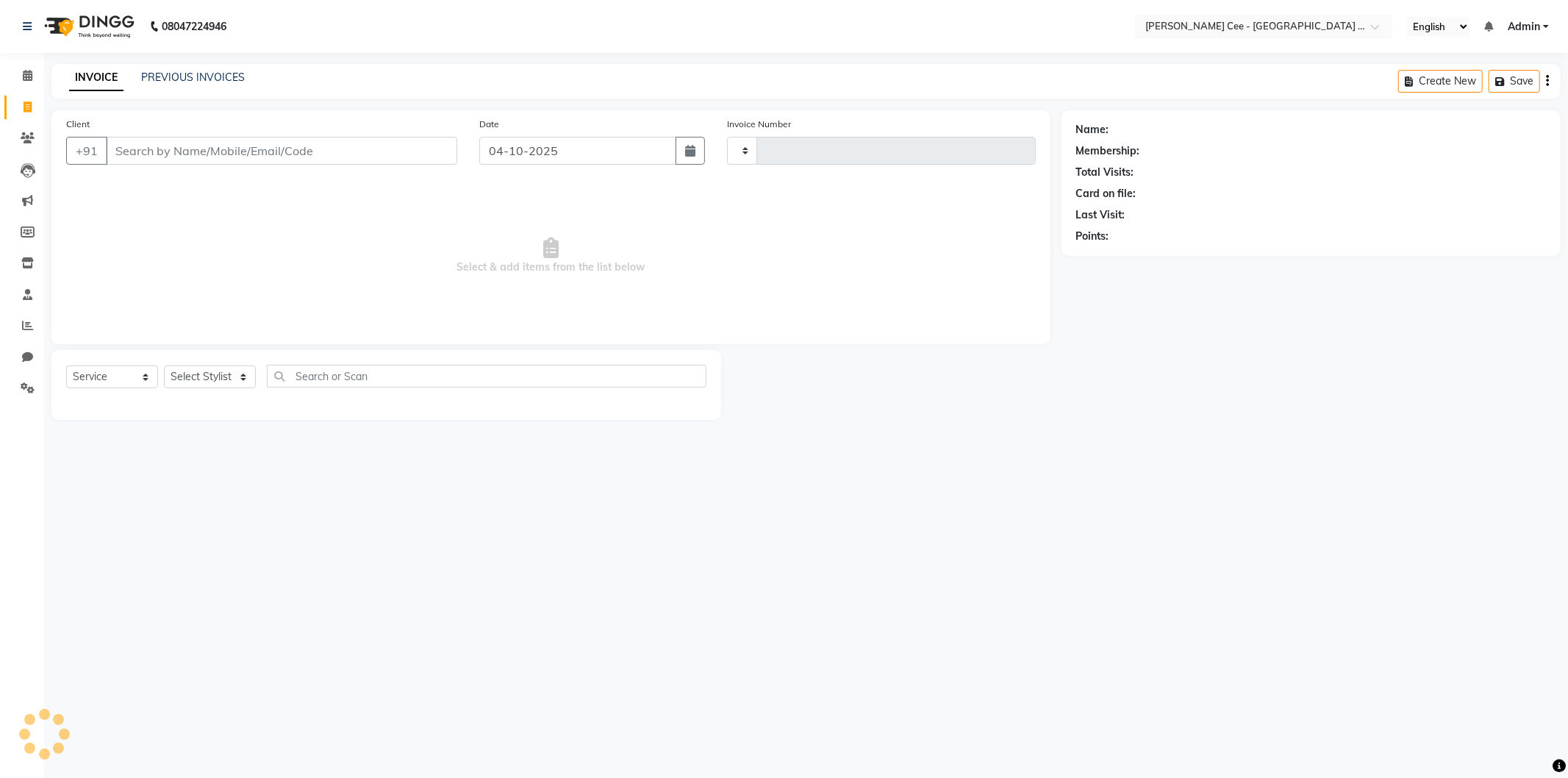
type input "3001"
select select "8239"
select select "product"
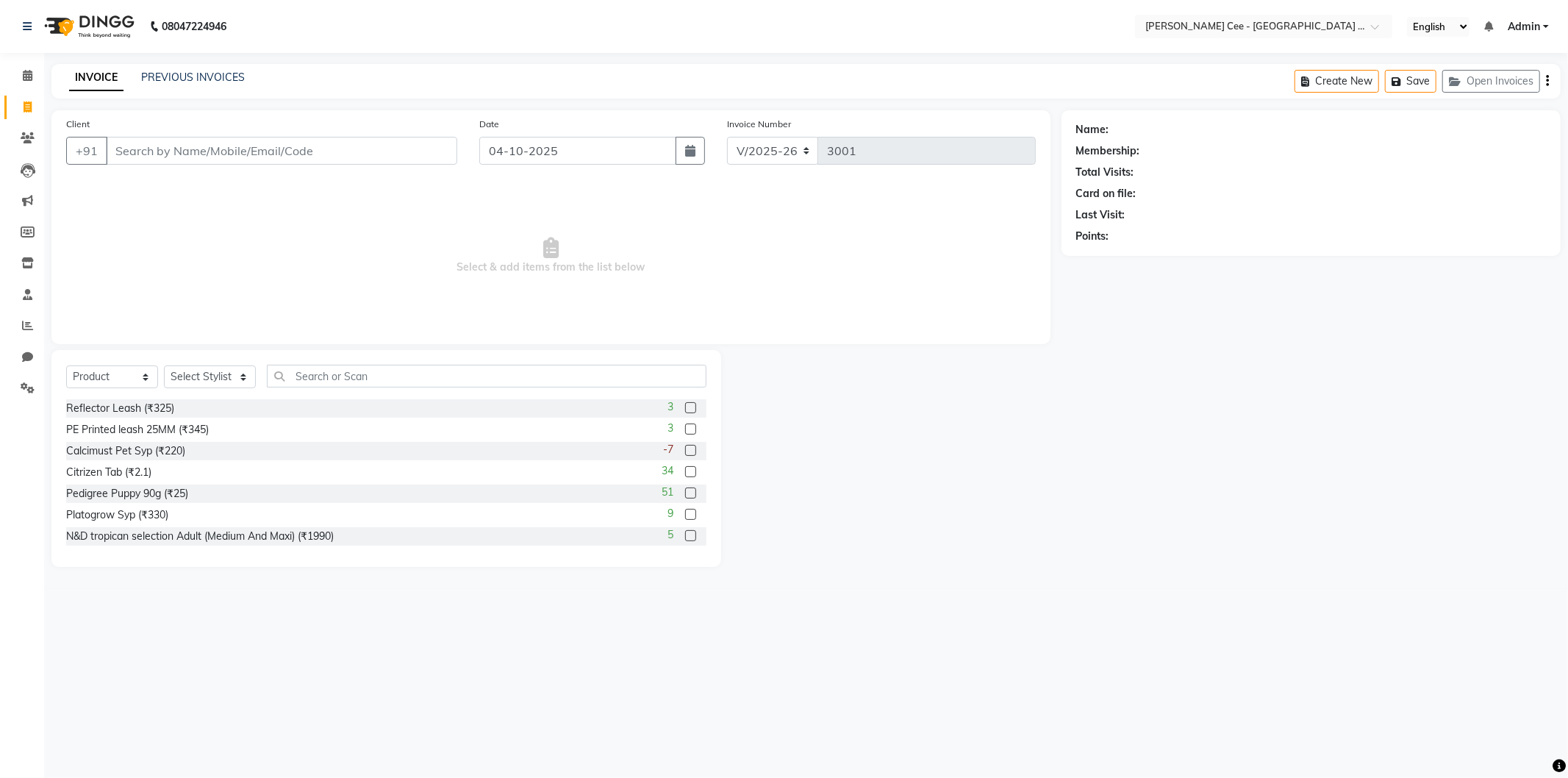
click at [188, 151] on input "Client" at bounding box center [281, 151] width 352 height 28
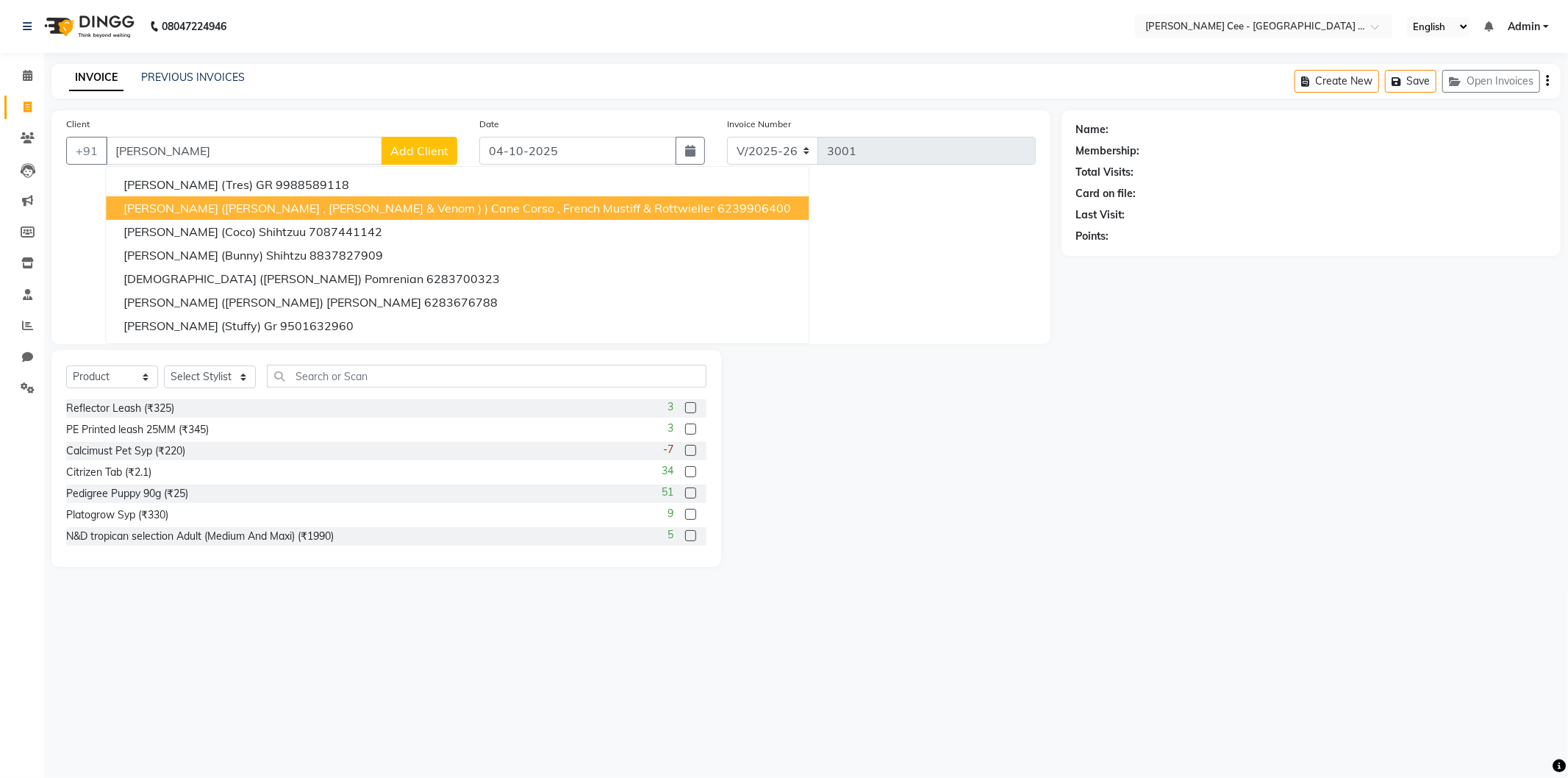
click at [178, 204] on span "[PERSON_NAME] ([PERSON_NAME] , [PERSON_NAME] & Venom ) ) Cane Corso , French Mu…" at bounding box center [418, 207] width 591 height 14
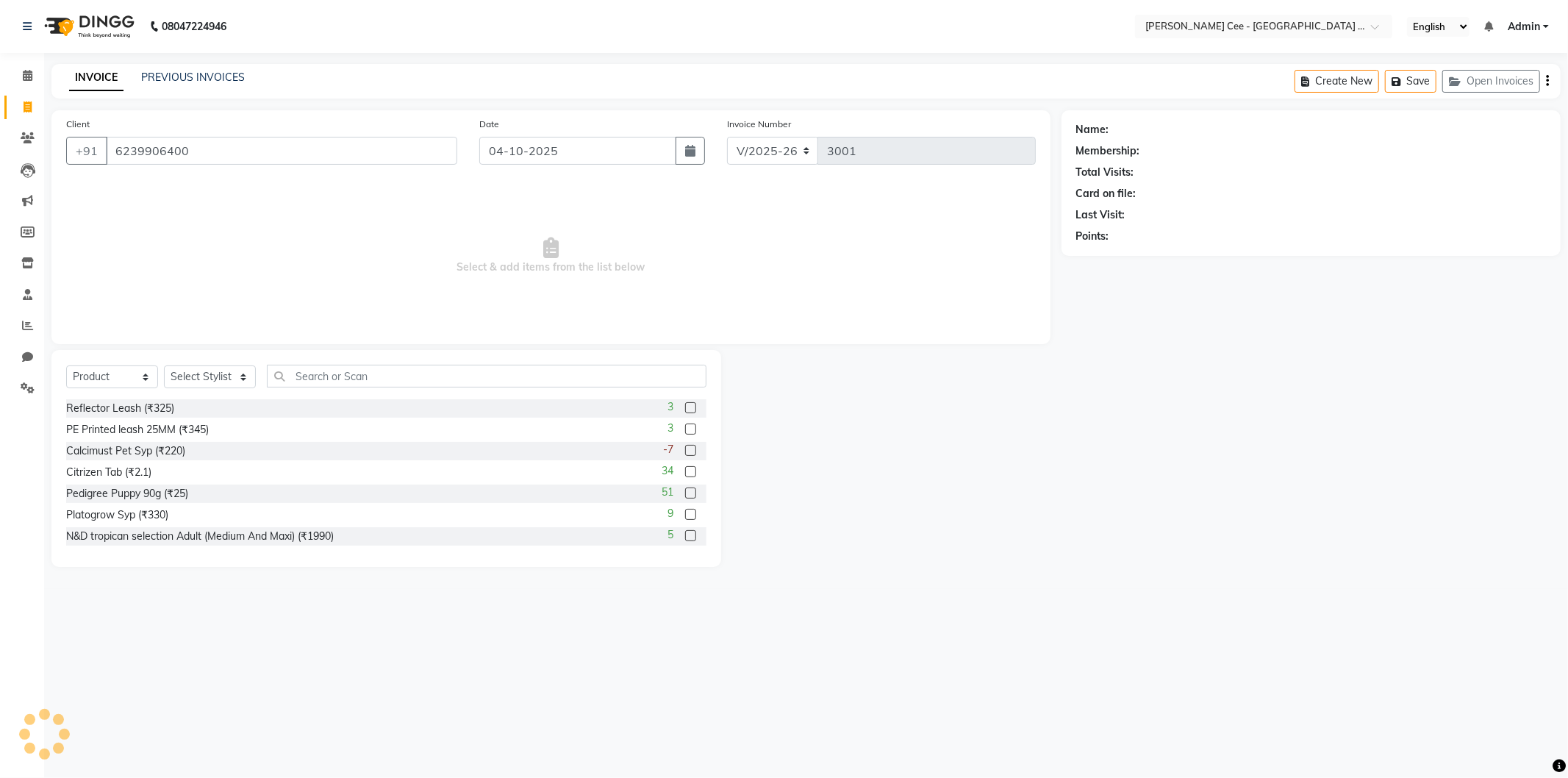
type input "6239906400"
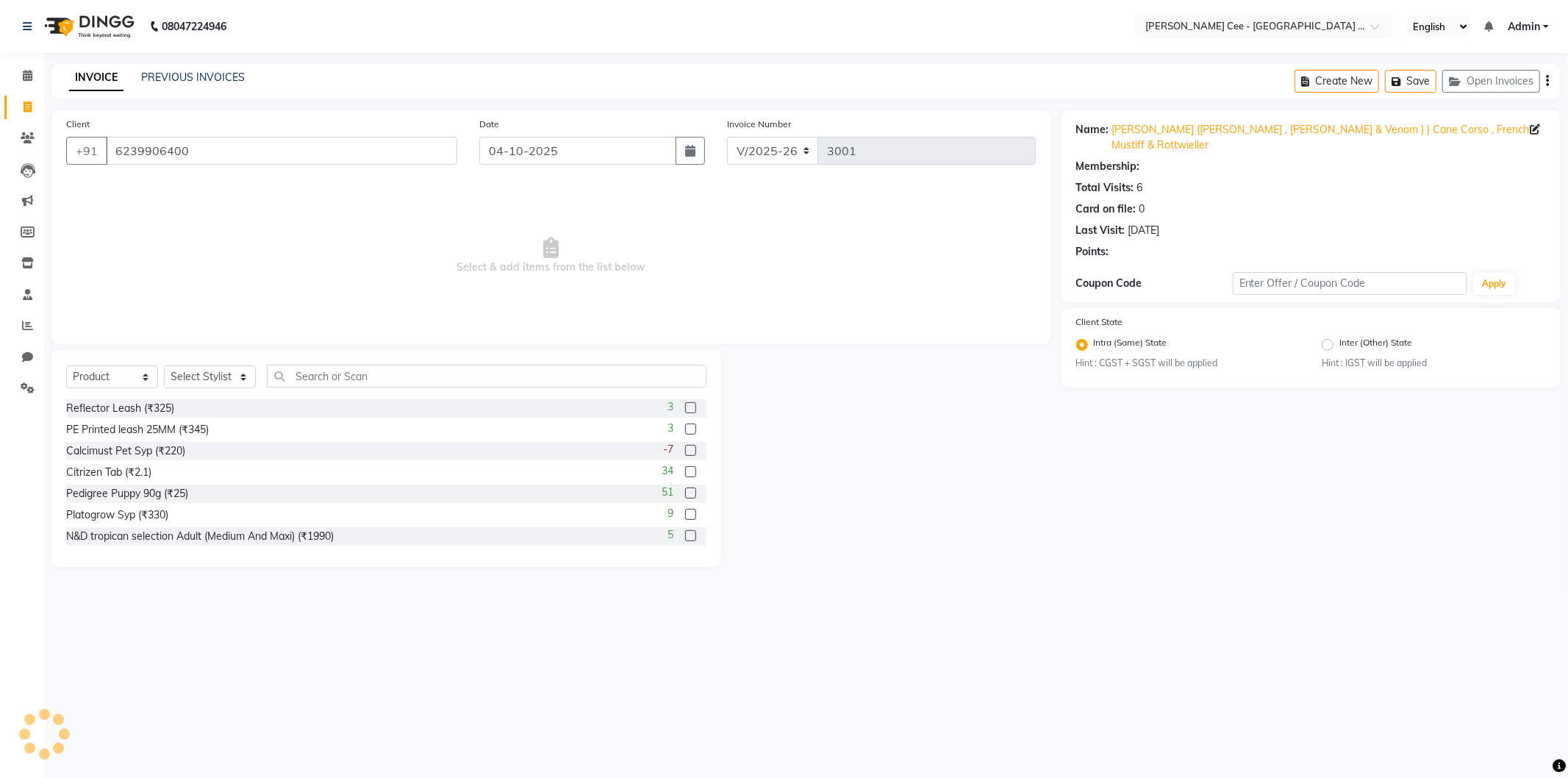
radio input "false"
radio input "true"
click at [228, 370] on select "Select Stylist Arsh (Helper) Avinash [PERSON_NAME] [PERSON_NAME] [PERSON_NAME] …" at bounding box center [210, 376] width 92 height 23
select select "80155"
click at [164, 366] on select "Select Stylist Arsh (Helper) Avinash [PERSON_NAME] [PERSON_NAME] [PERSON_NAME] …" at bounding box center [210, 376] width 92 height 23
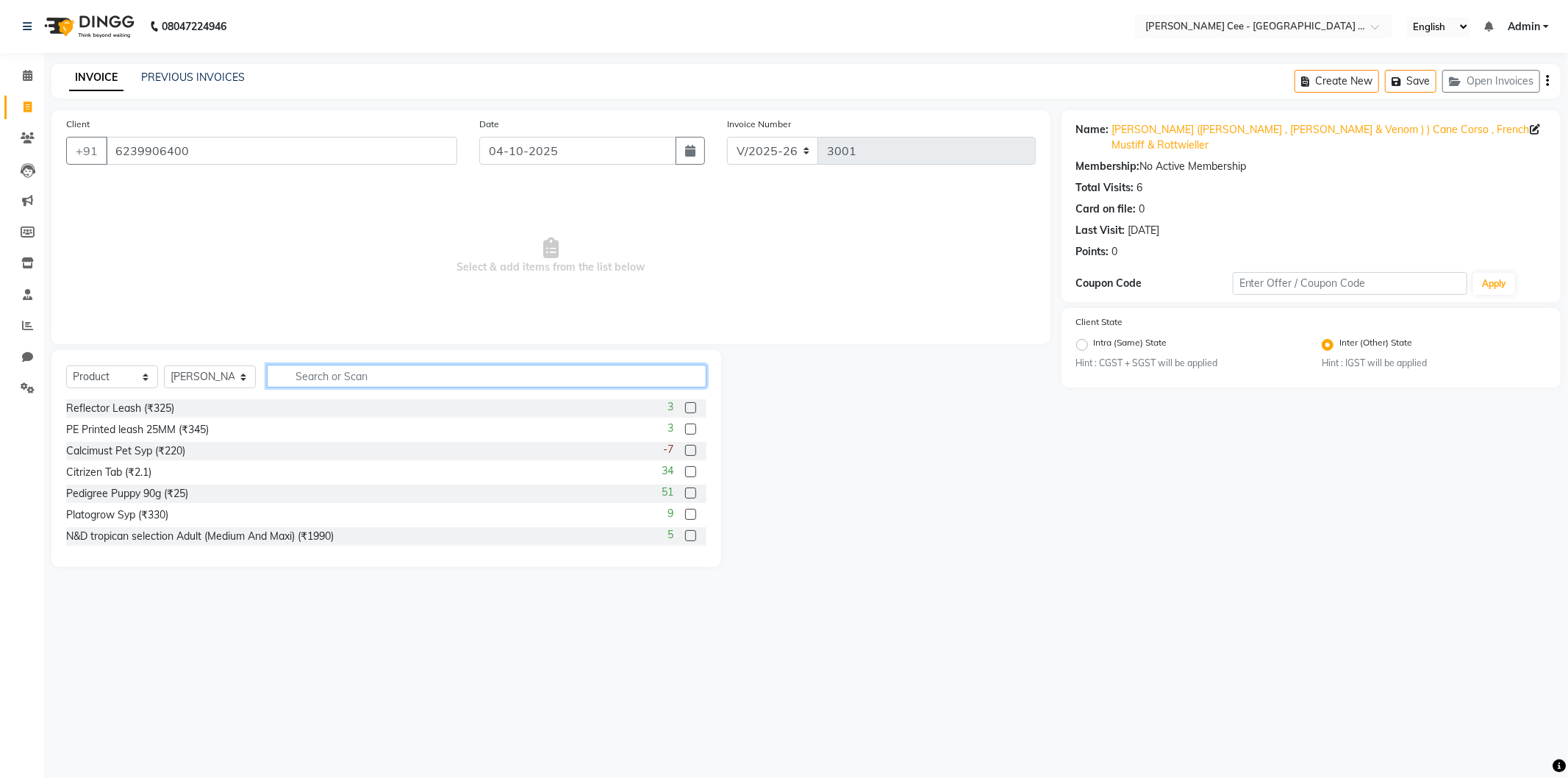
click at [297, 375] on input "text" at bounding box center [487, 375] width 440 height 23
type input "royal canin"
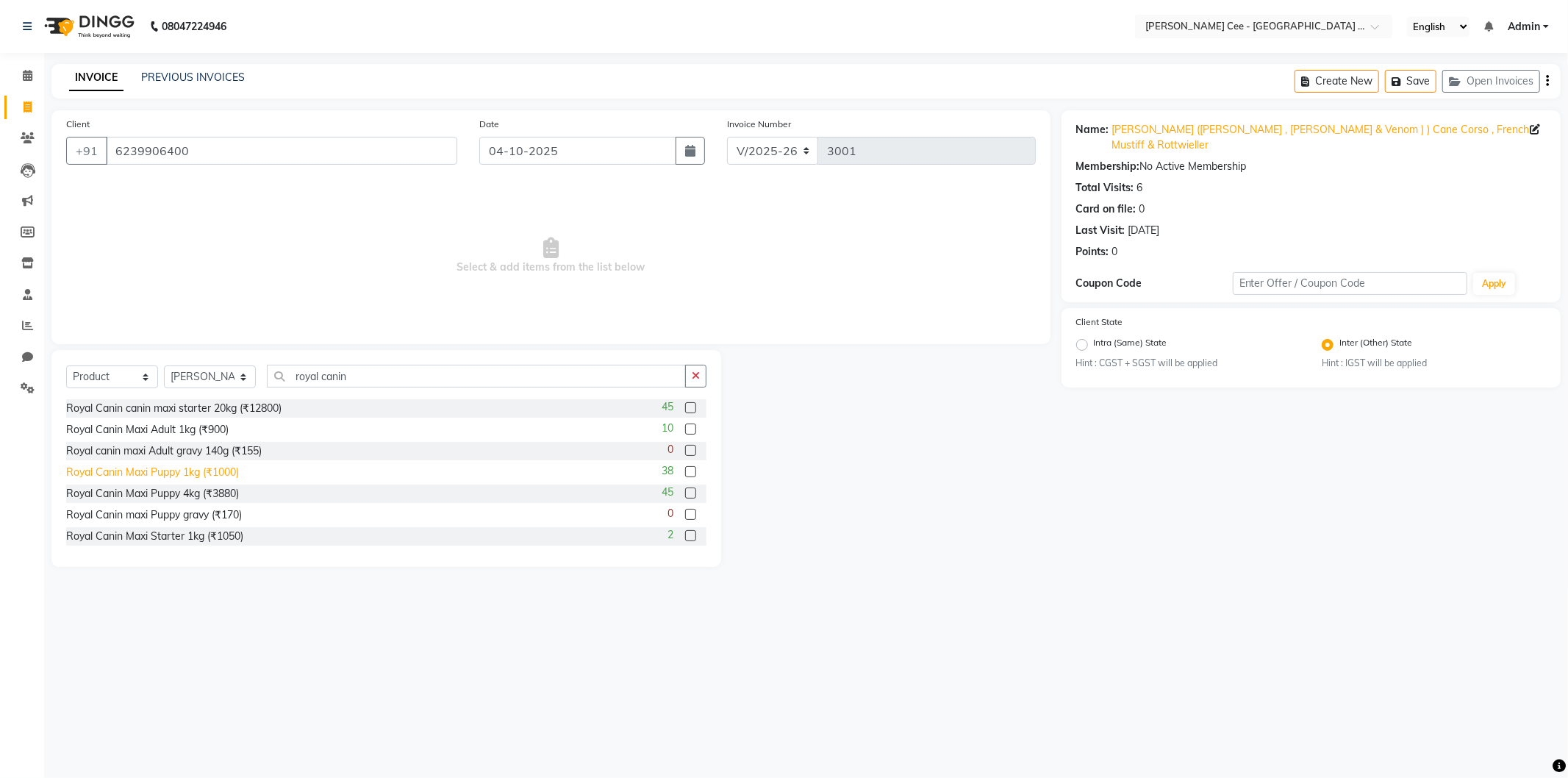
click at [238, 465] on div "Royal Canin Maxi Puppy 1kg (₹1000)" at bounding box center [152, 473] width 172 height 15
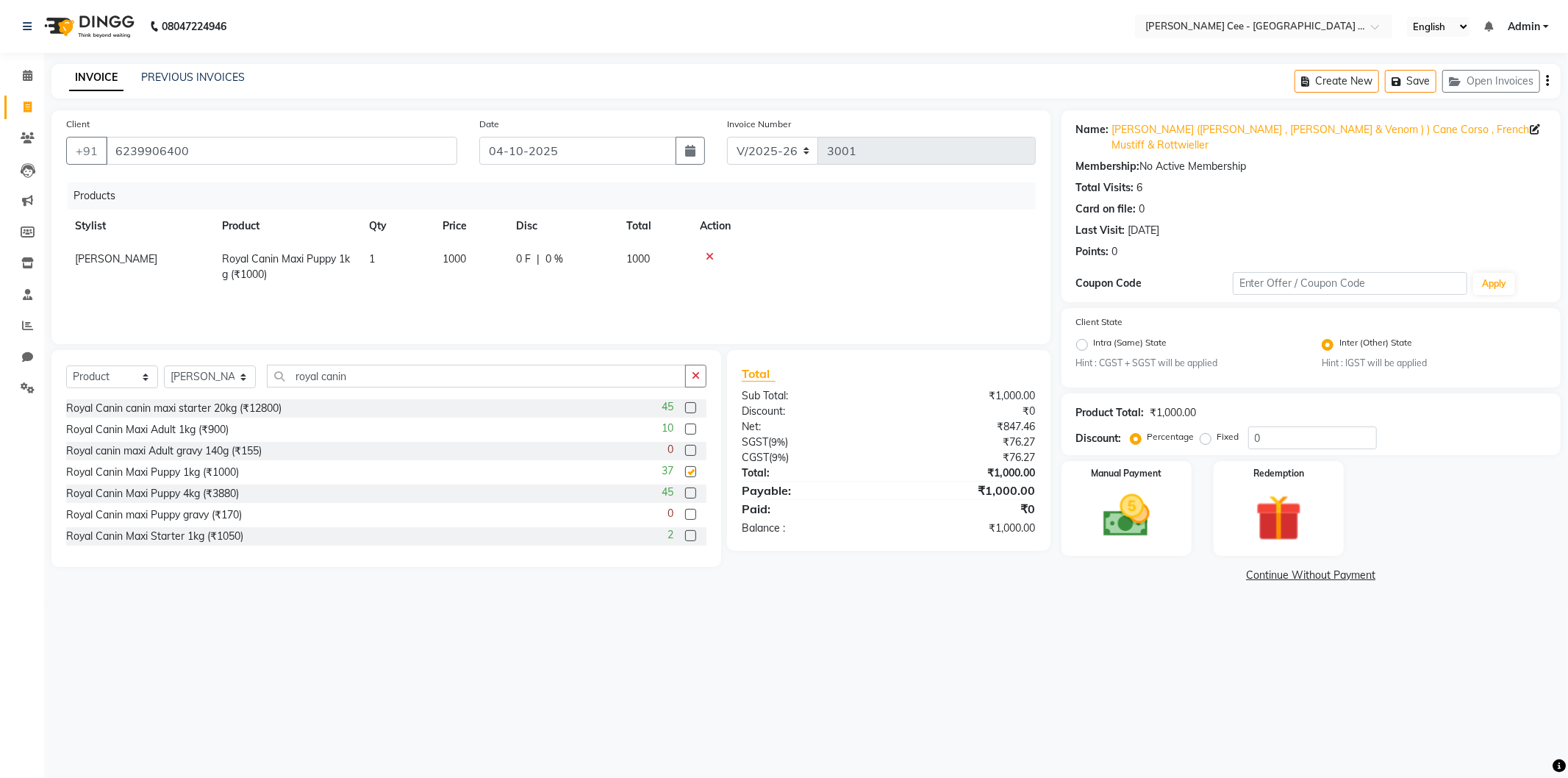
checkbox input "false"
click at [471, 274] on td "1000" at bounding box center [470, 266] width 74 height 48
select select "80155"
click at [473, 270] on input "1000" at bounding box center [471, 262] width 56 height 23
click at [474, 270] on input "1000" at bounding box center [471, 262] width 56 height 23
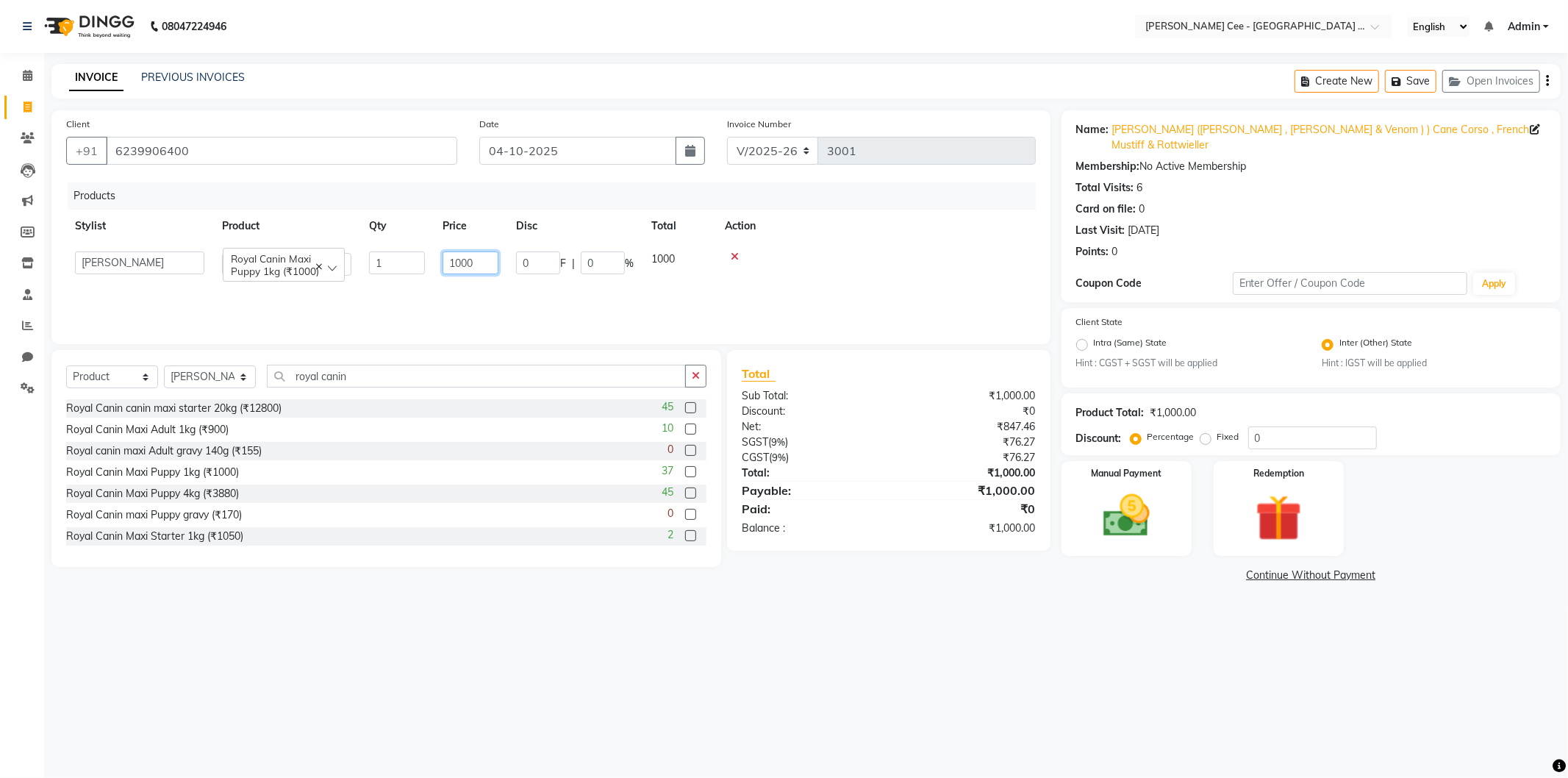
click at [474, 270] on input "1000" at bounding box center [471, 262] width 56 height 23
type input "1030"
drag, startPoint x: 836, startPoint y: 280, endPoint x: 700, endPoint y: 268, distance: 136.5
click at [833, 279] on td at bounding box center [876, 264] width 320 height 42
click at [607, 265] on div "0 F | 0 %" at bounding box center [563, 259] width 93 height 15
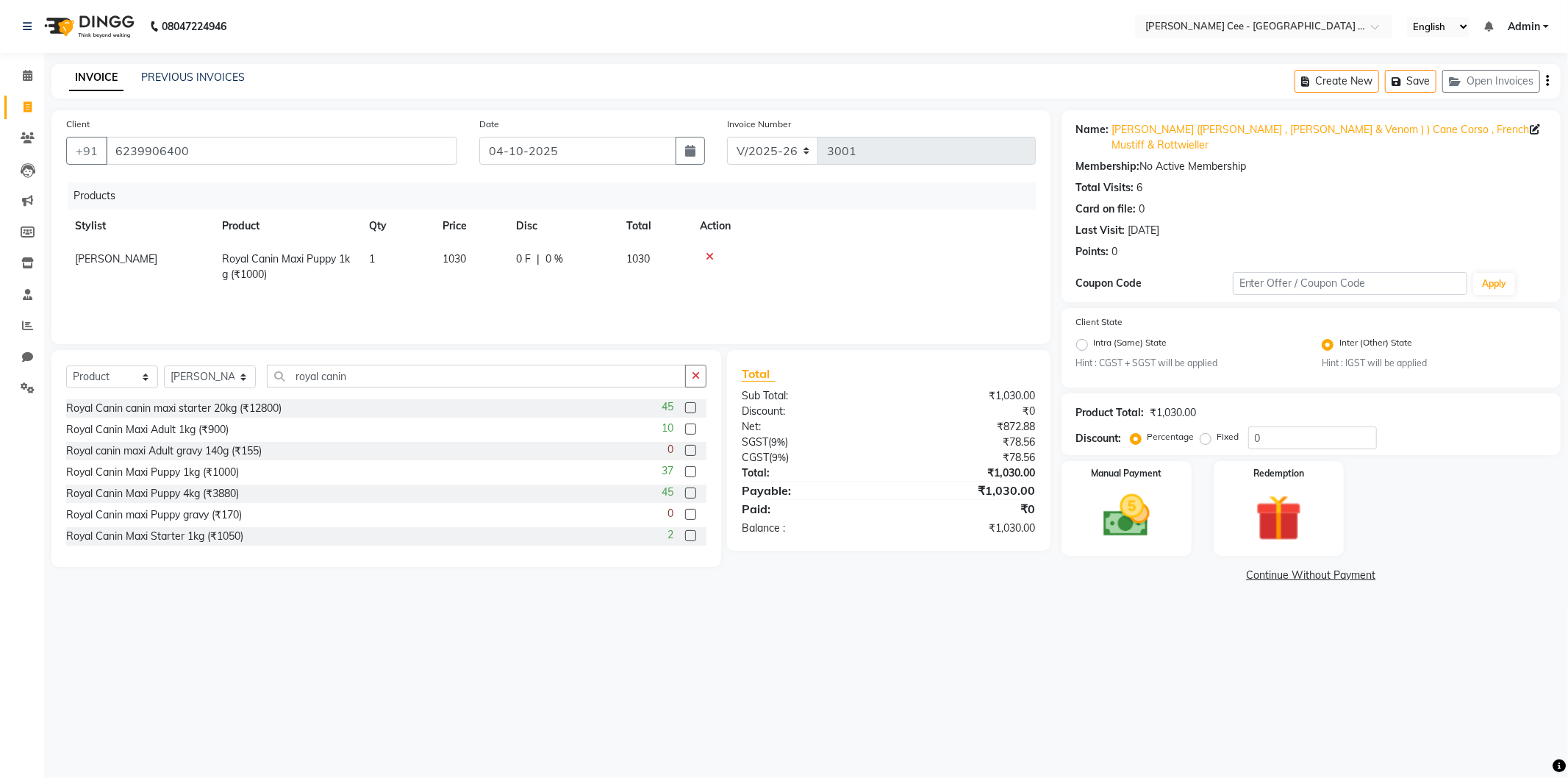
select select "80155"
click at [585, 265] on input "0" at bounding box center [603, 262] width 44 height 23
type input "20"
click at [789, 266] on td at bounding box center [864, 266] width 345 height 48
click at [798, 260] on div at bounding box center [863, 256] width 327 height 10
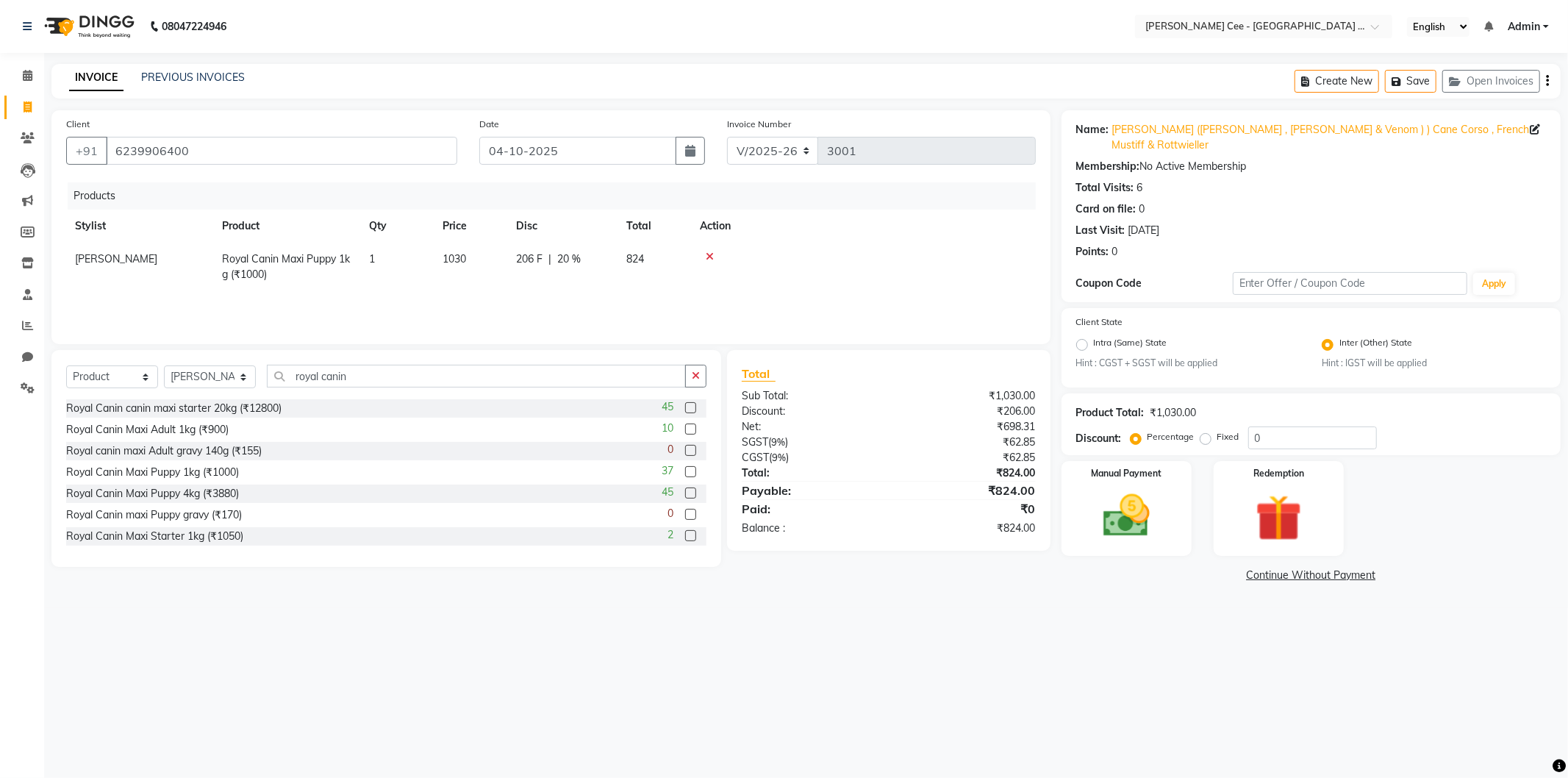
click at [582, 273] on td "206 F | 20 %" at bounding box center [562, 266] width 110 height 48
select select "80155"
click at [555, 265] on input "206" at bounding box center [538, 262] width 44 height 23
click at [556, 262] on input "206" at bounding box center [538, 262] width 44 height 23
click at [550, 266] on input "206" at bounding box center [538, 262] width 44 height 23
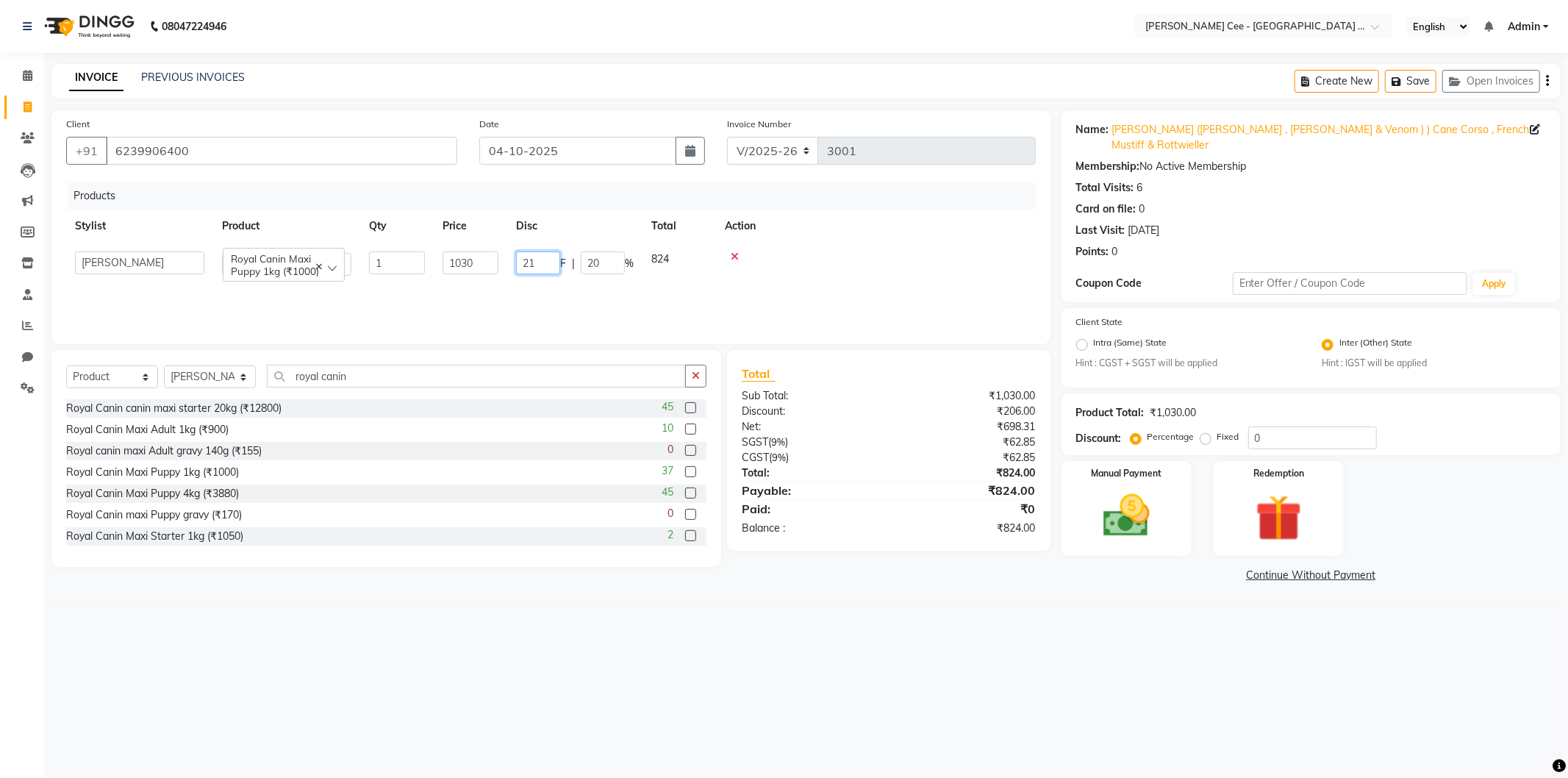
type input "210"
click at [846, 252] on div at bounding box center [863, 256] width 327 height 10
click at [702, 374] on button "button" at bounding box center [696, 375] width 21 height 23
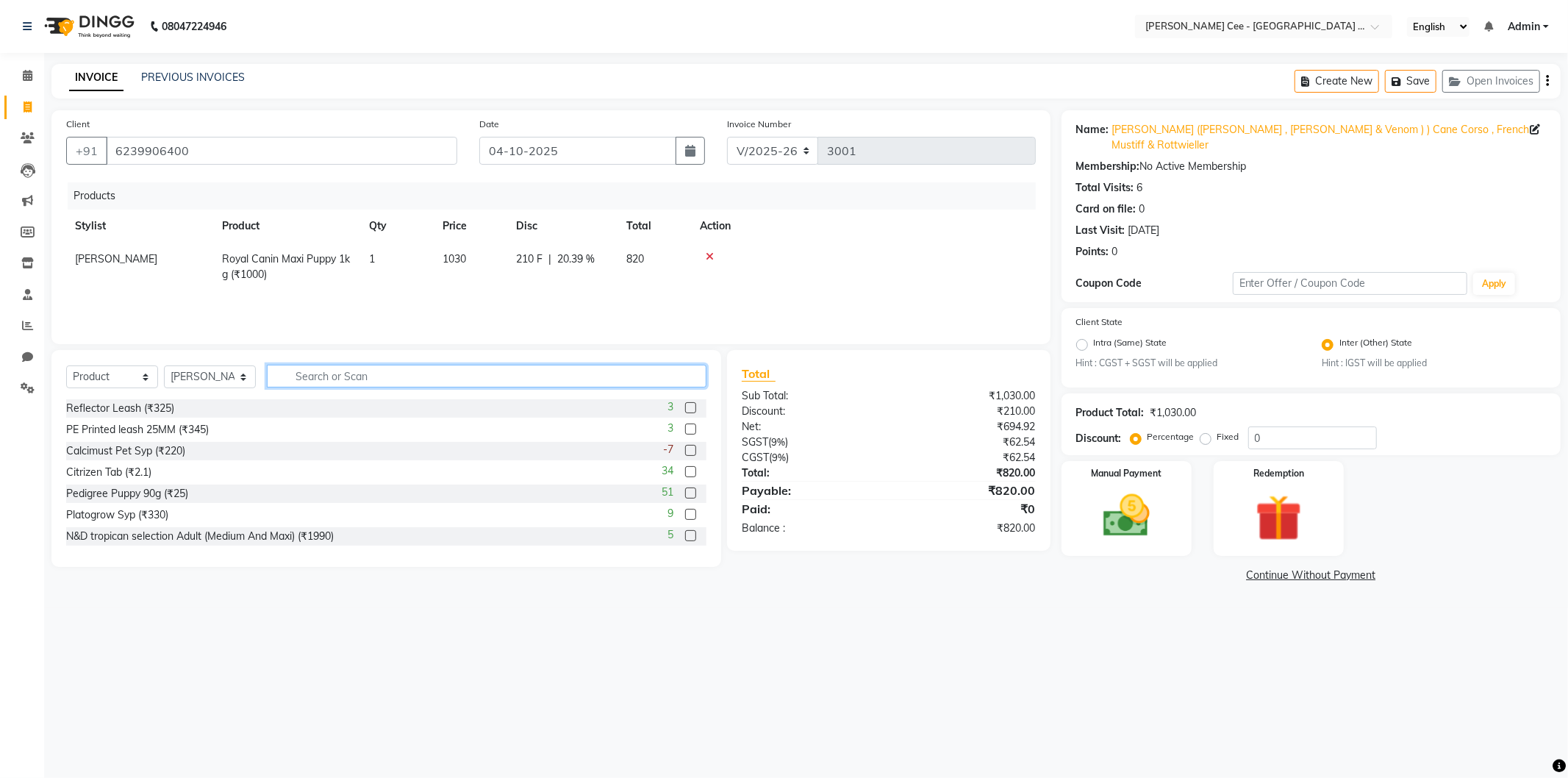
click at [597, 379] on input "text" at bounding box center [487, 375] width 440 height 23
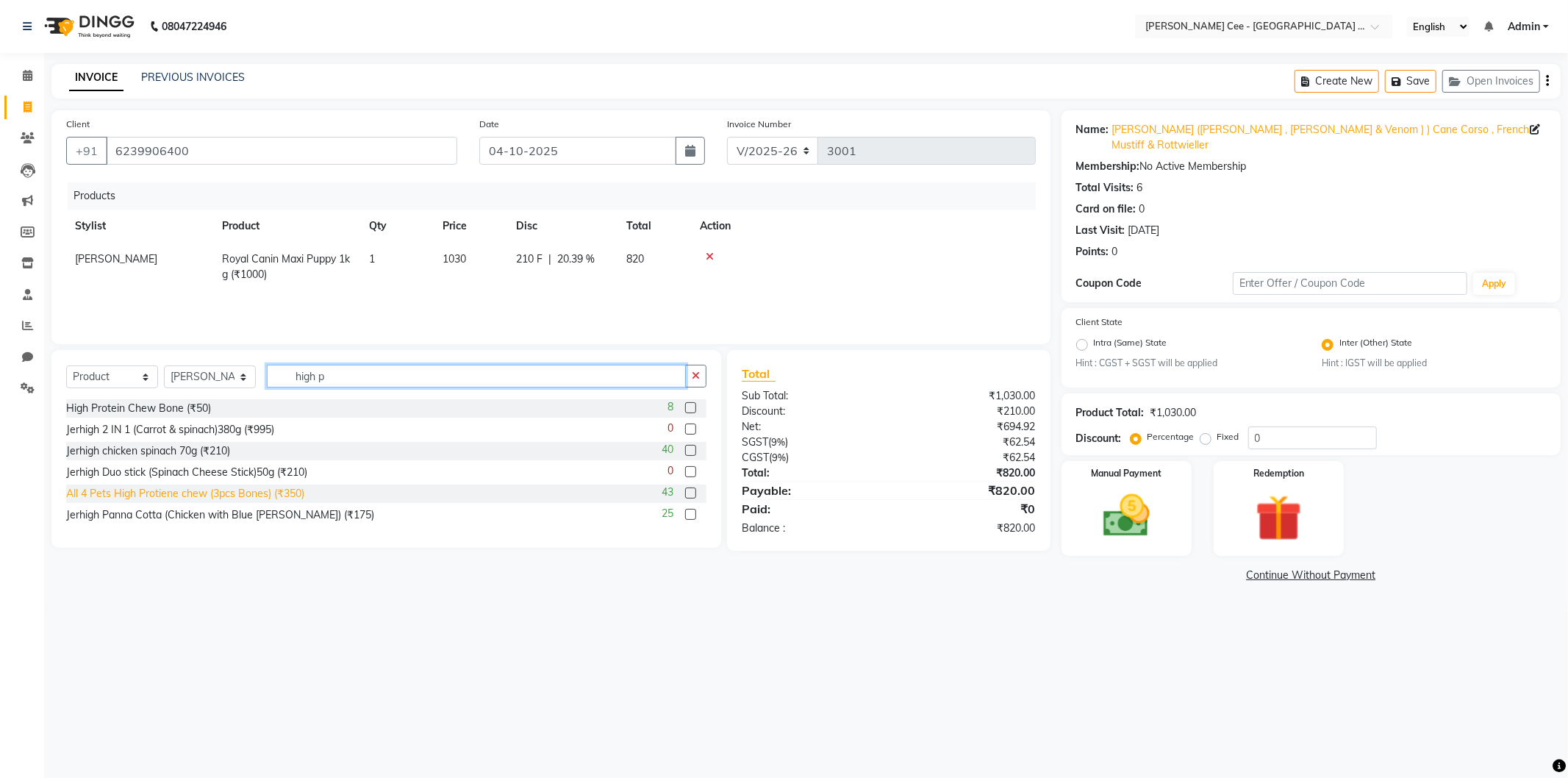
type input "high p"
click at [217, 487] on div "All 4 Pets High Protiene chew (3pcs Bones) (₹350)" at bounding box center [185, 494] width 238 height 15
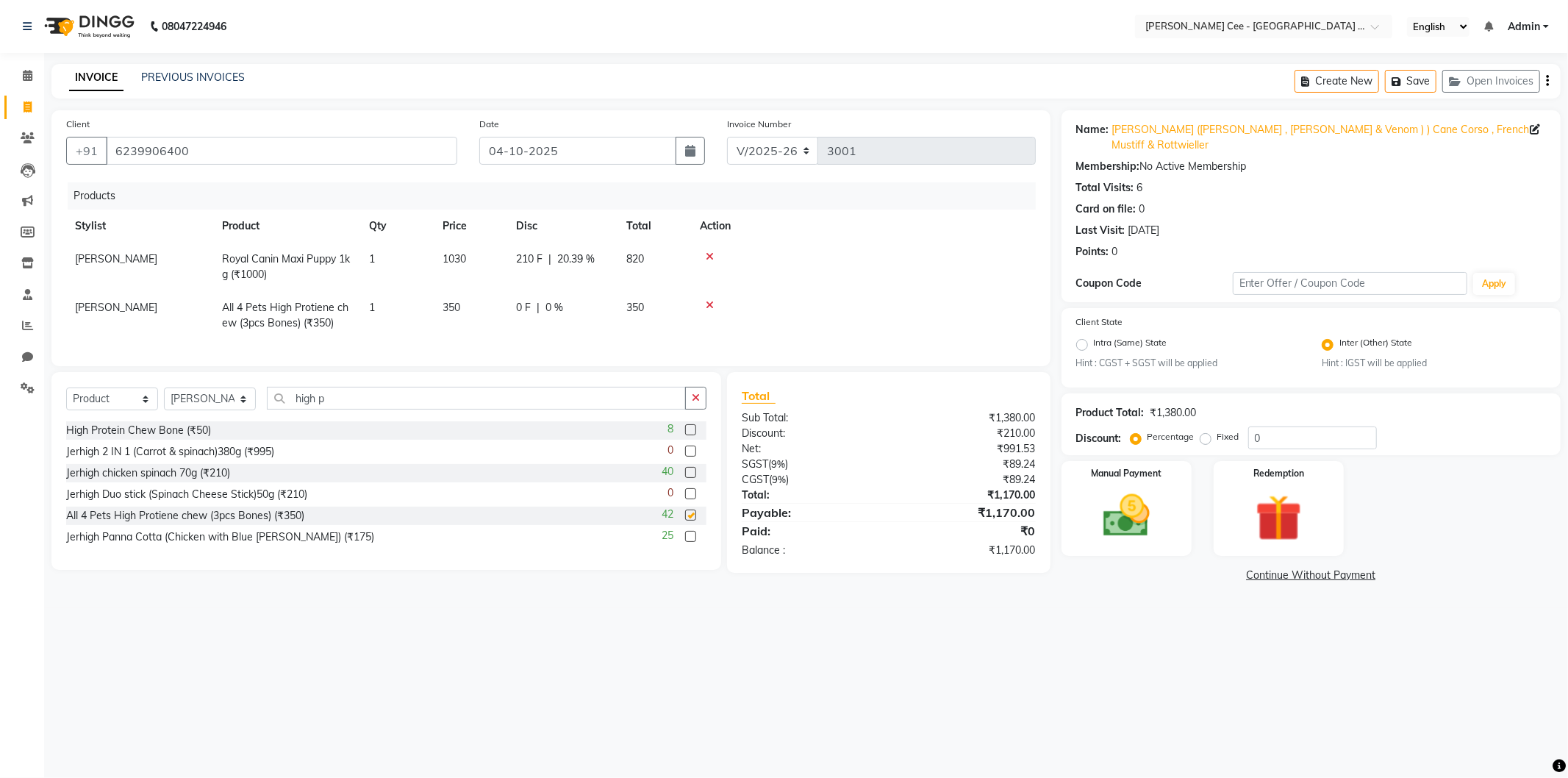
checkbox input "false"
click at [473, 314] on td "350" at bounding box center [470, 315] width 74 height 48
select select "80155"
click at [473, 314] on input "350" at bounding box center [471, 311] width 56 height 23
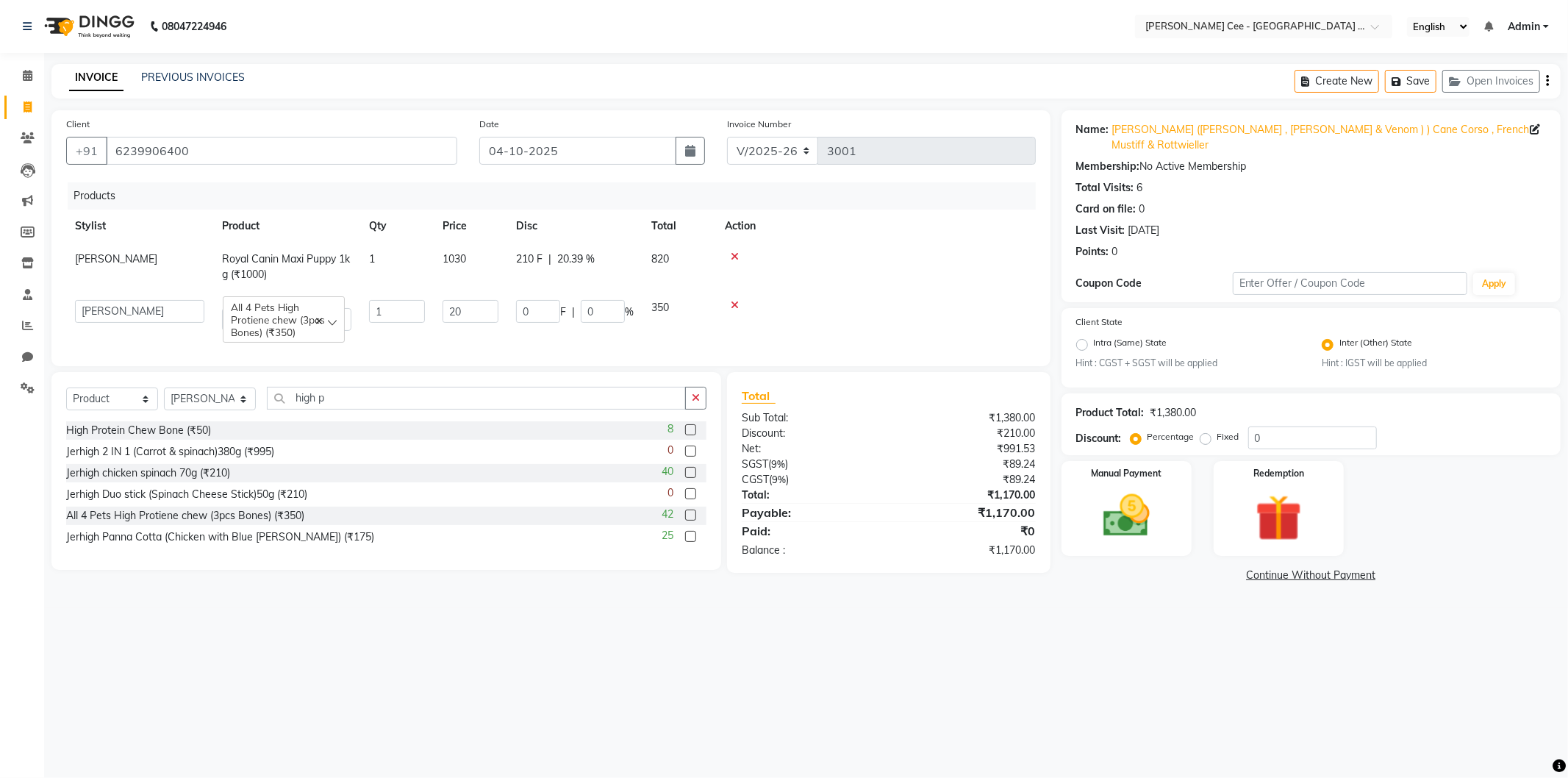
type input "200"
click at [870, 314] on td at bounding box center [876, 315] width 320 height 48
click at [582, 309] on div "0 F | 0 %" at bounding box center [563, 308] width 93 height 15
select select "80155"
click at [578, 310] on div "0 F | 0 %" at bounding box center [575, 311] width 117 height 23
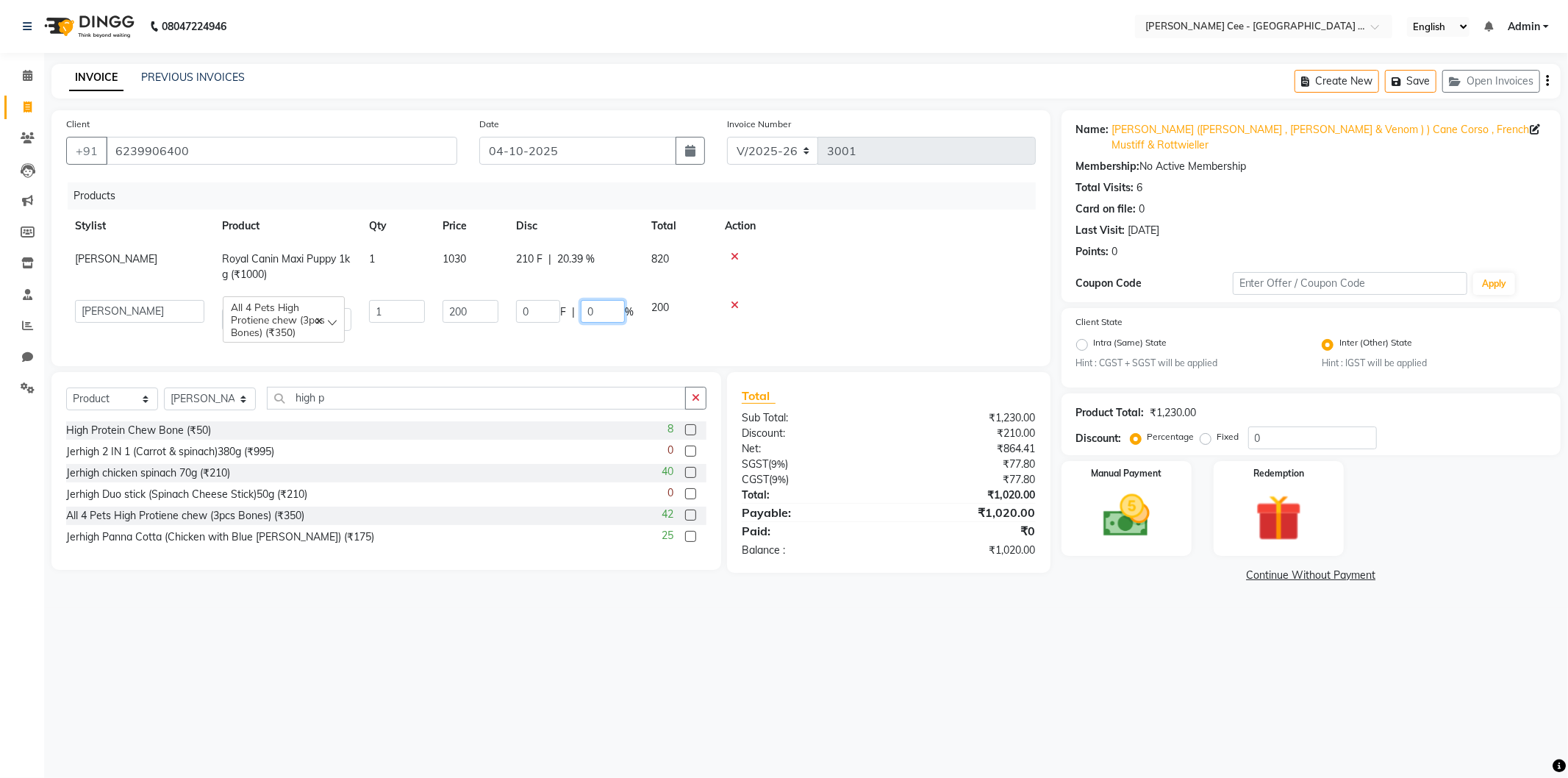
click at [581, 310] on input "0" at bounding box center [603, 311] width 44 height 23
type input "20"
click at [889, 281] on td at bounding box center [864, 266] width 345 height 48
click at [1101, 513] on img at bounding box center [1126, 516] width 79 height 56
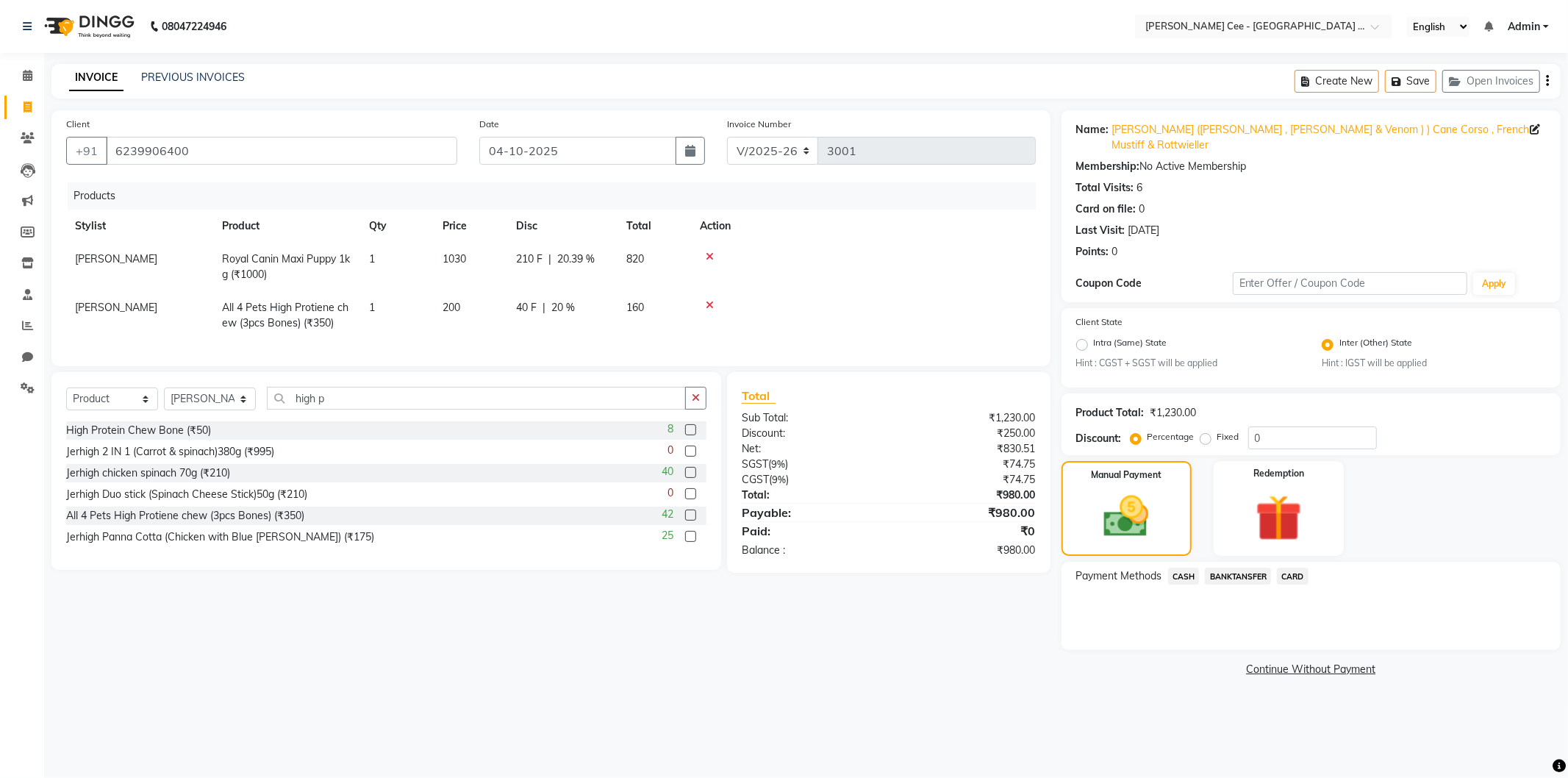
click at [1193, 567] on span "CASH" at bounding box center [1183, 576] width 31 height 17
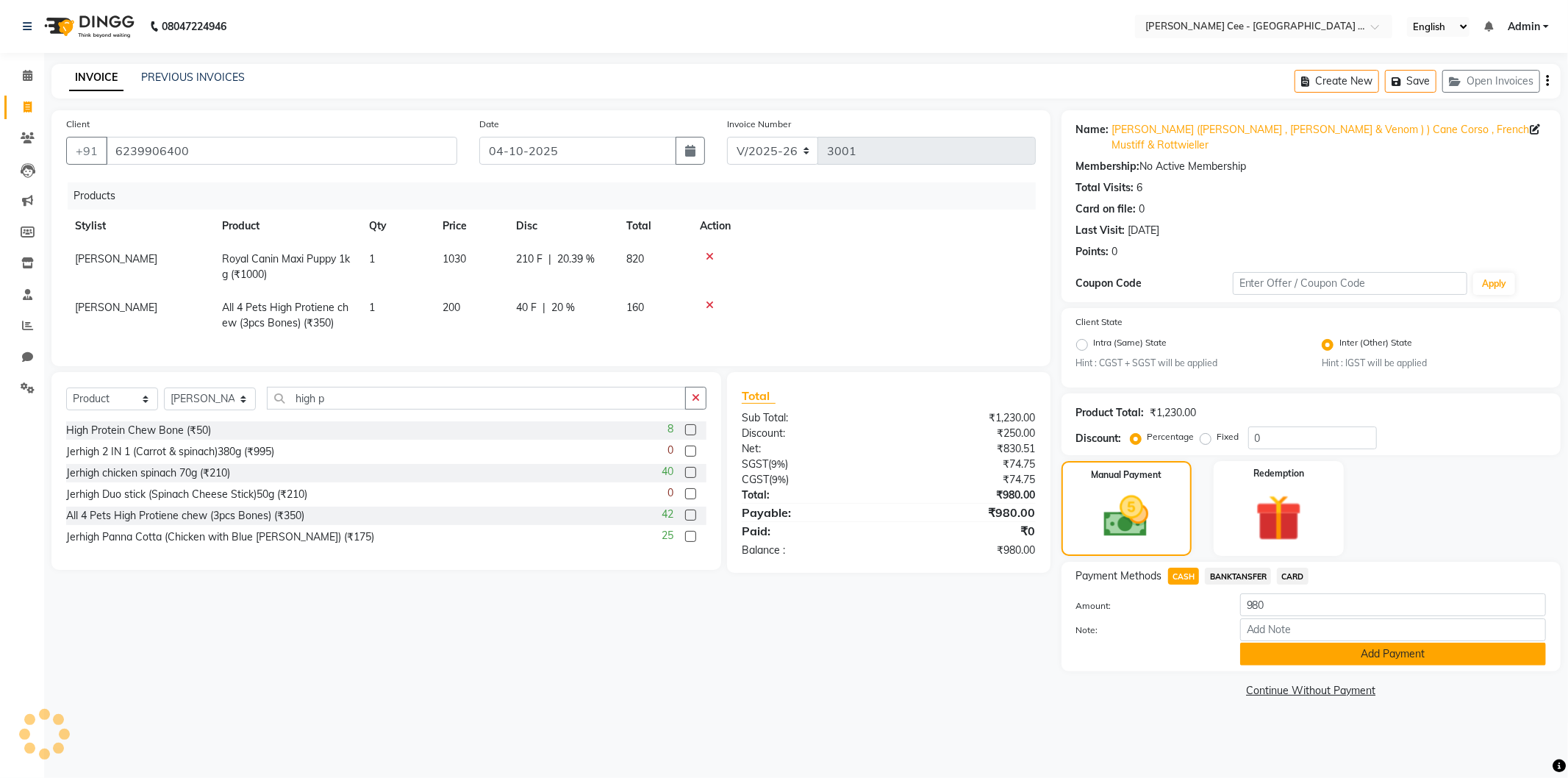
click at [1270, 643] on button "Add Payment" at bounding box center [1393, 654] width 306 height 23
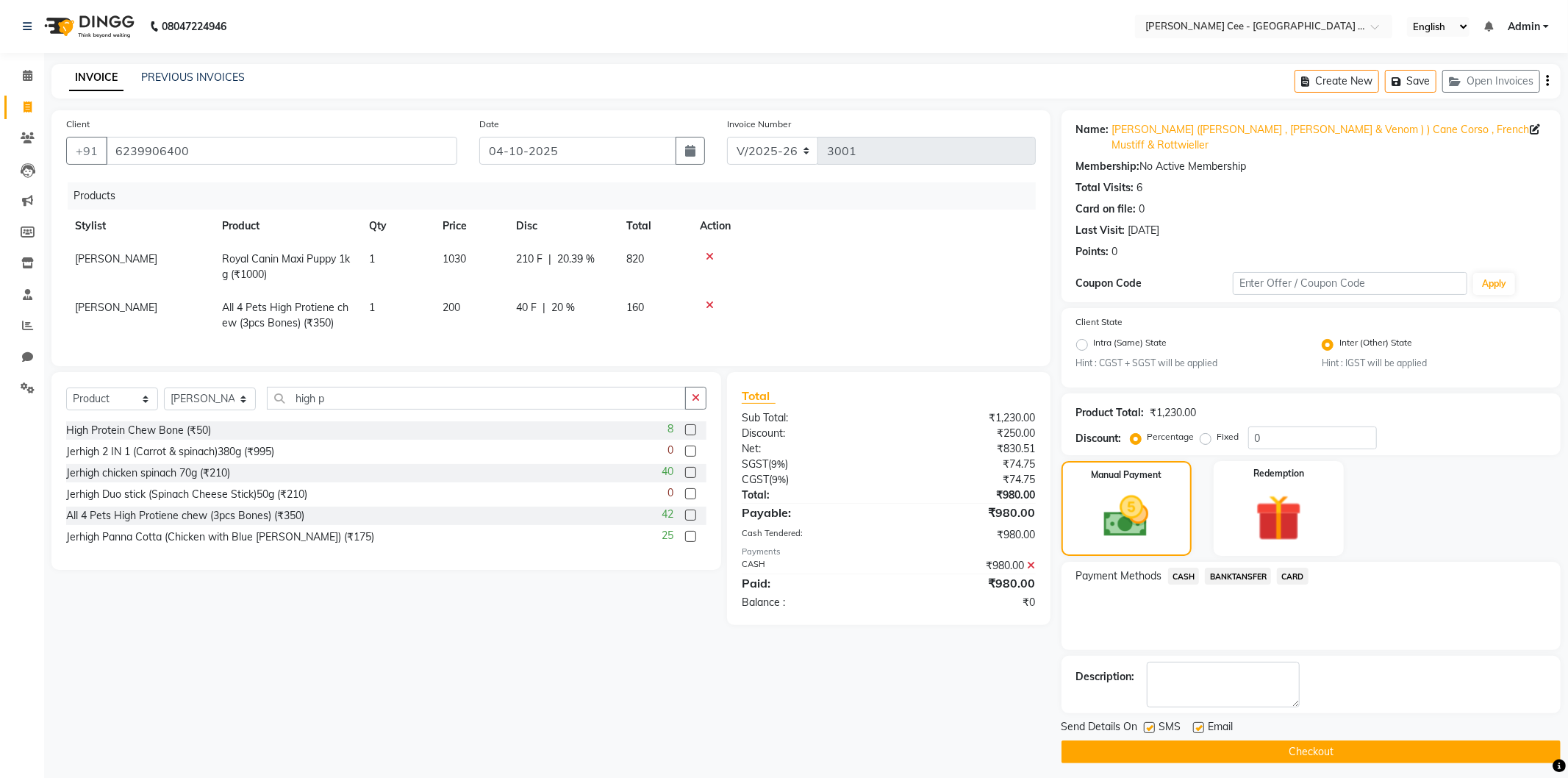
click at [1284, 741] on button "Checkout" at bounding box center [1311, 752] width 500 height 23
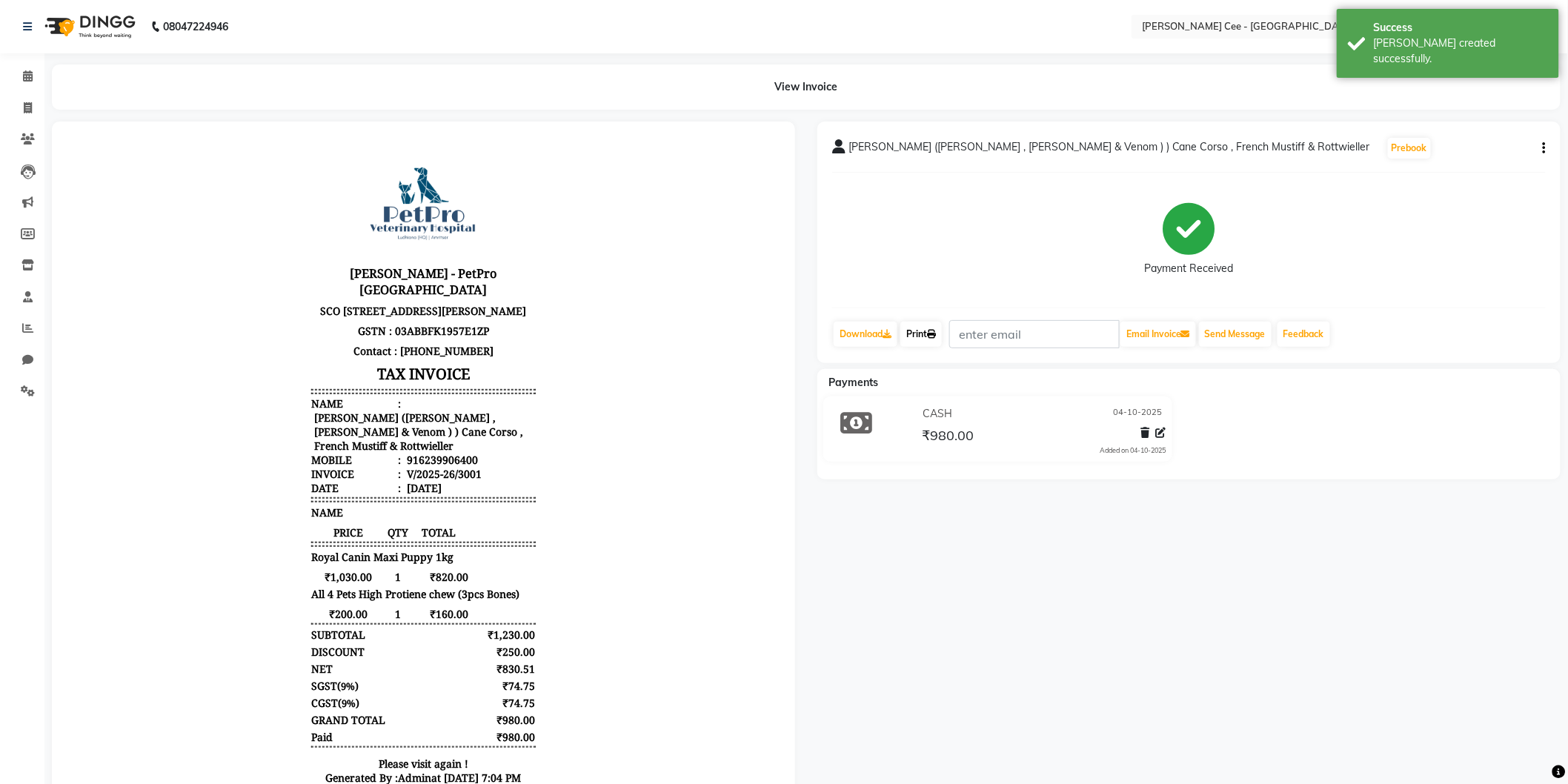
click at [936, 337] on icon at bounding box center [931, 334] width 9 height 9
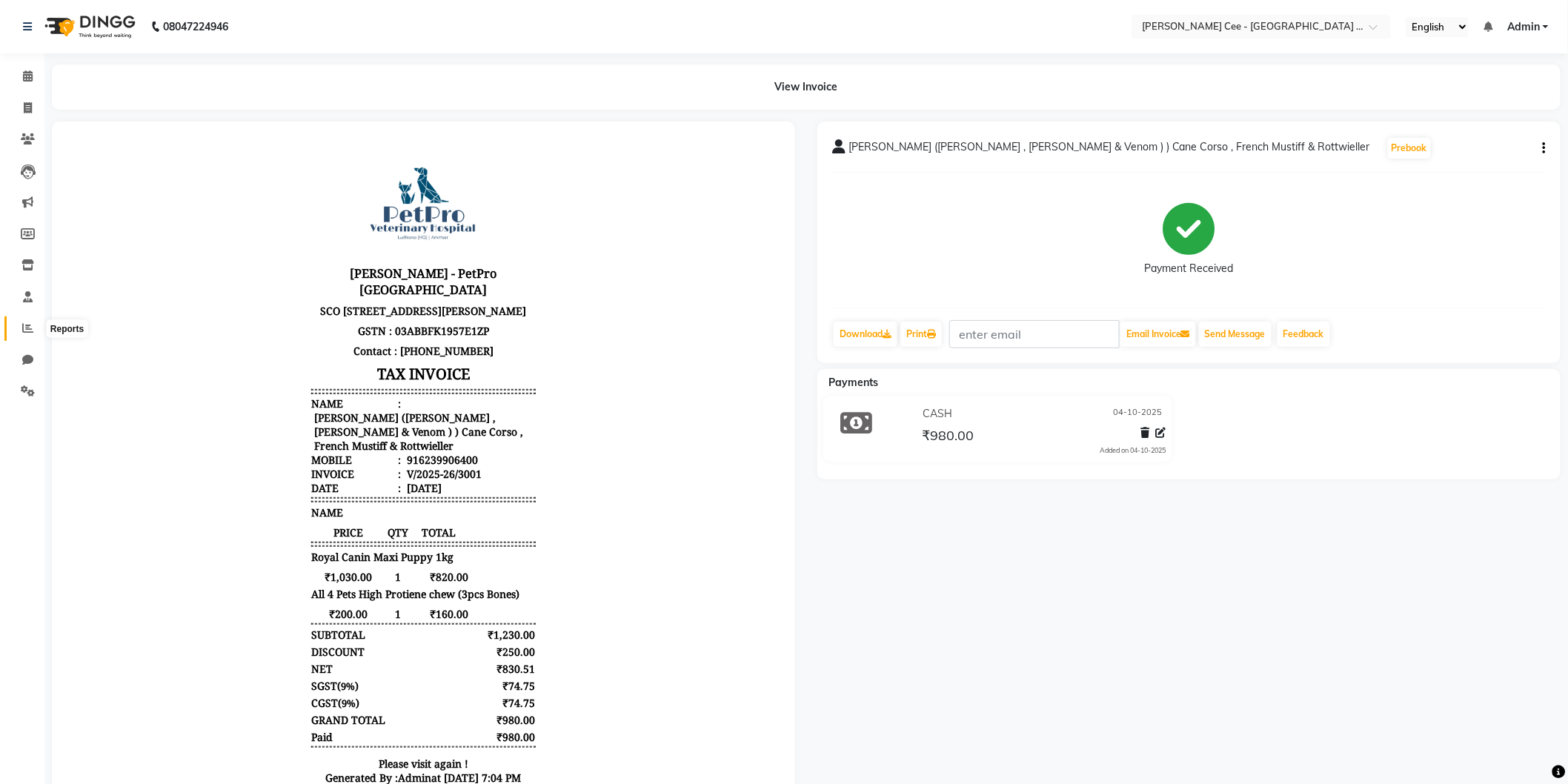
click at [25, 327] on icon at bounding box center [27, 327] width 11 height 11
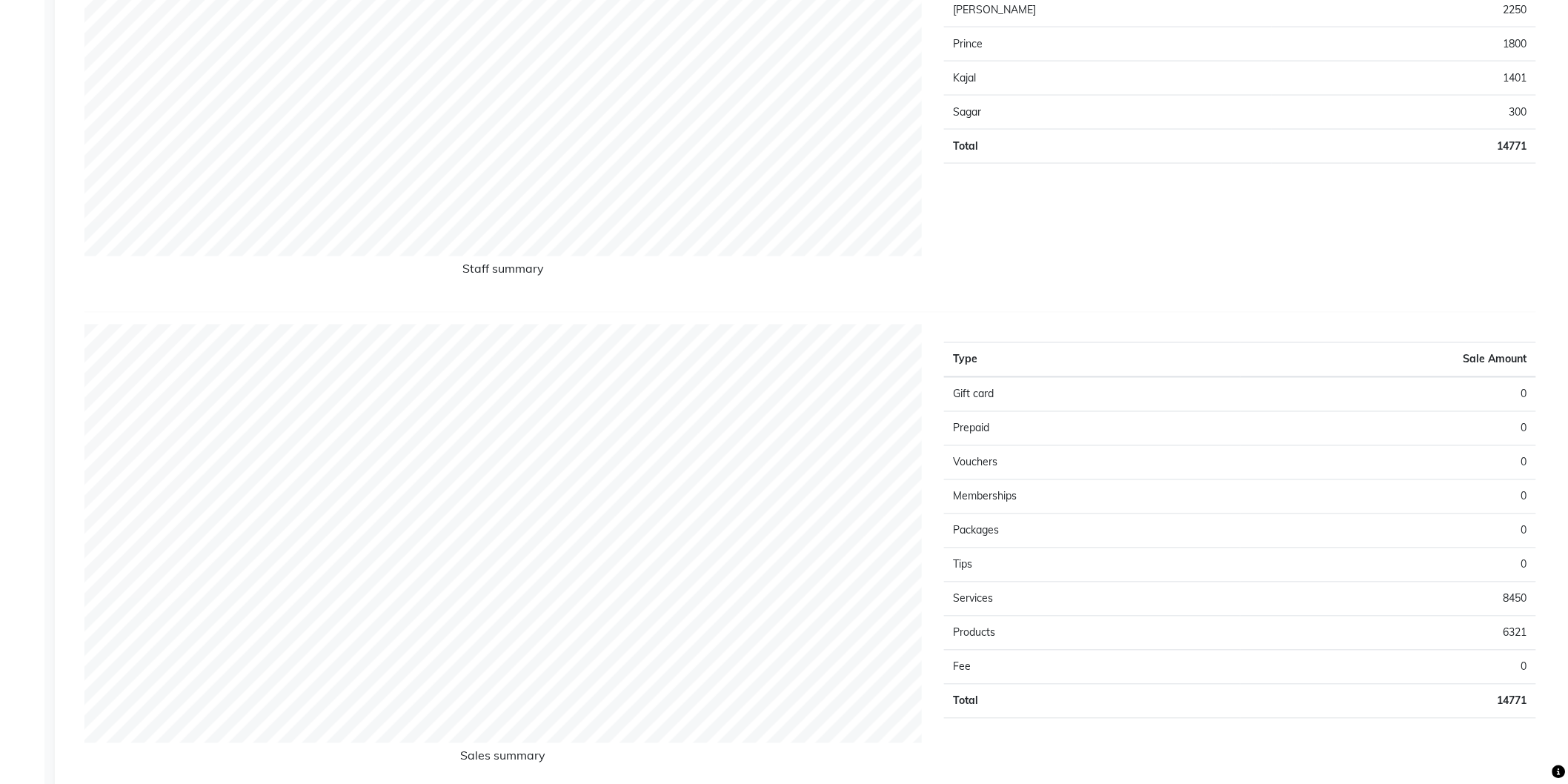
scroll to position [932, 0]
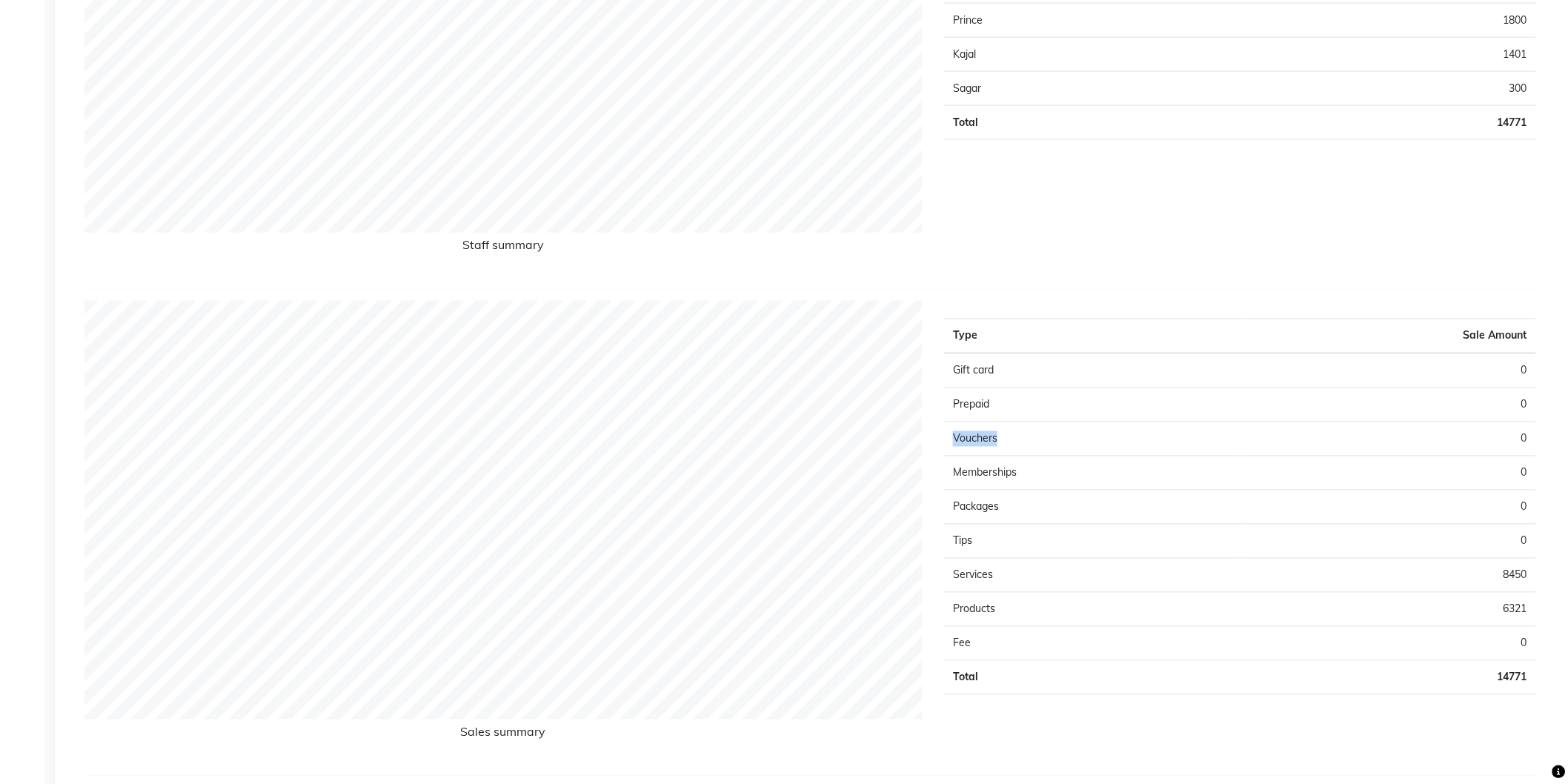
drag, startPoint x: 952, startPoint y: 435, endPoint x: 1030, endPoint y: 435, distance: 78.0
click at [1021, 435] on td "Vouchers" at bounding box center [1092, 440] width 296 height 34
click at [1039, 435] on td "Vouchers" at bounding box center [1092, 440] width 296 height 34
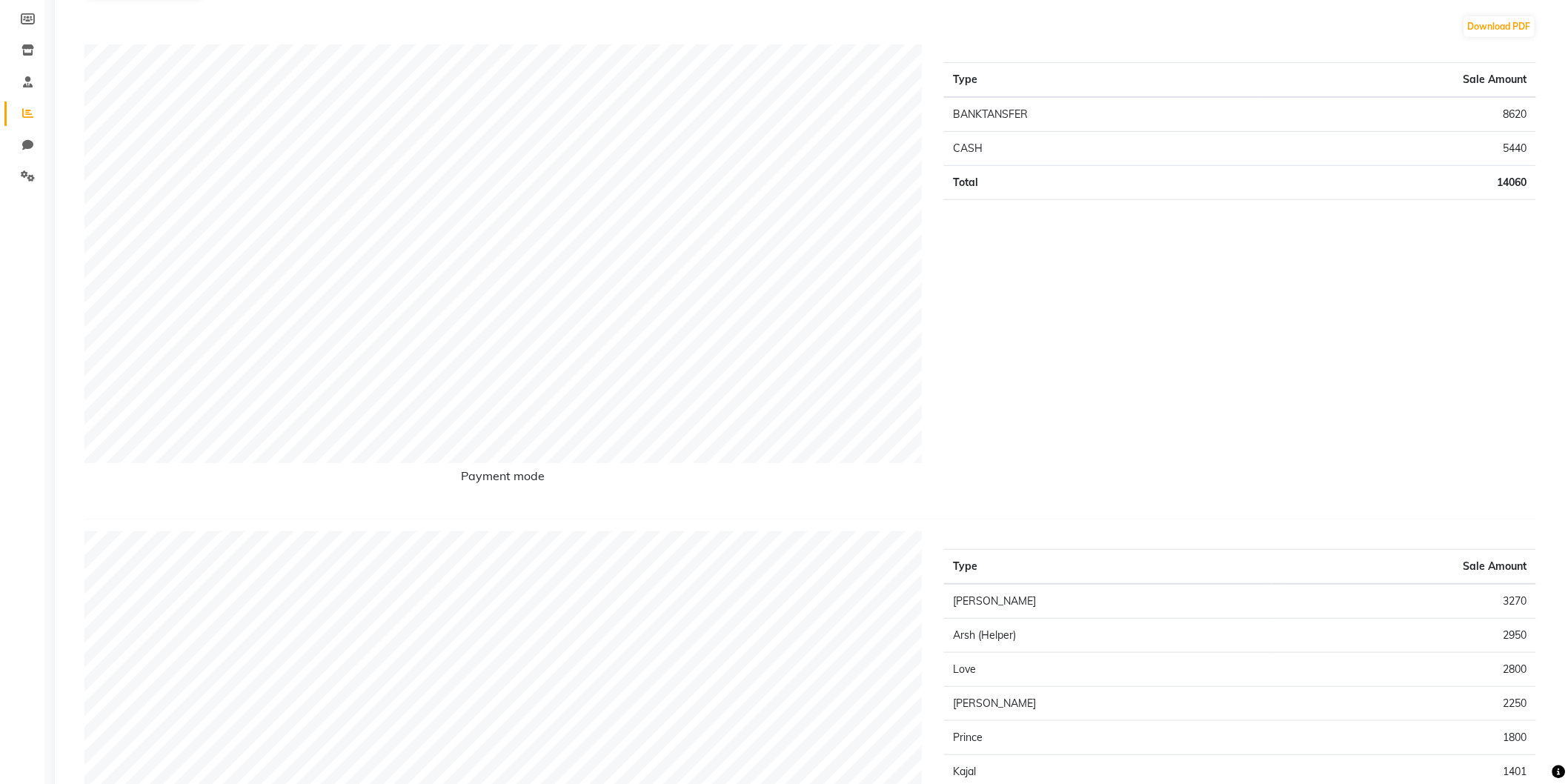
scroll to position [0, 0]
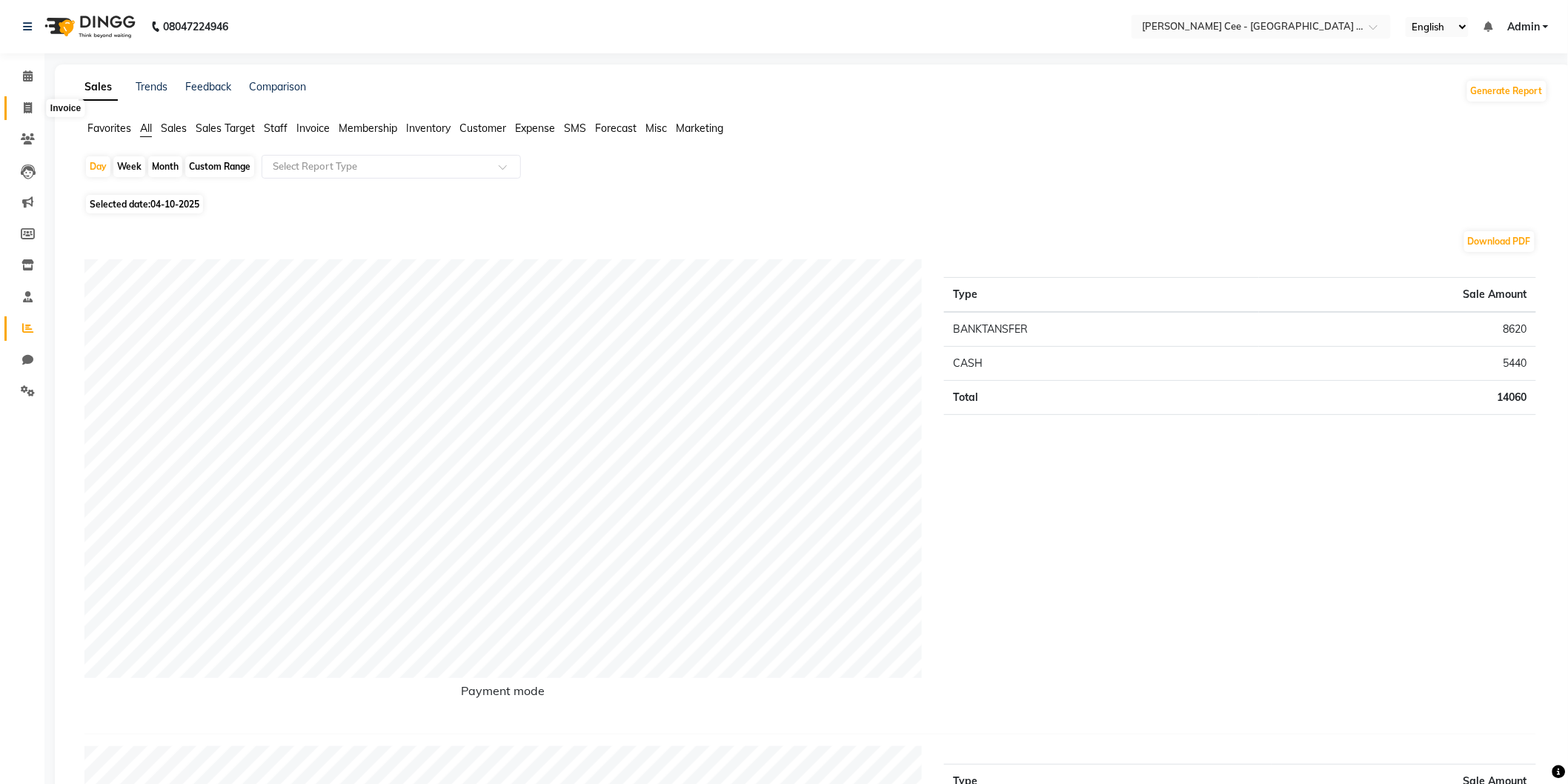
click at [25, 113] on icon at bounding box center [28, 107] width 9 height 11
select select "service"
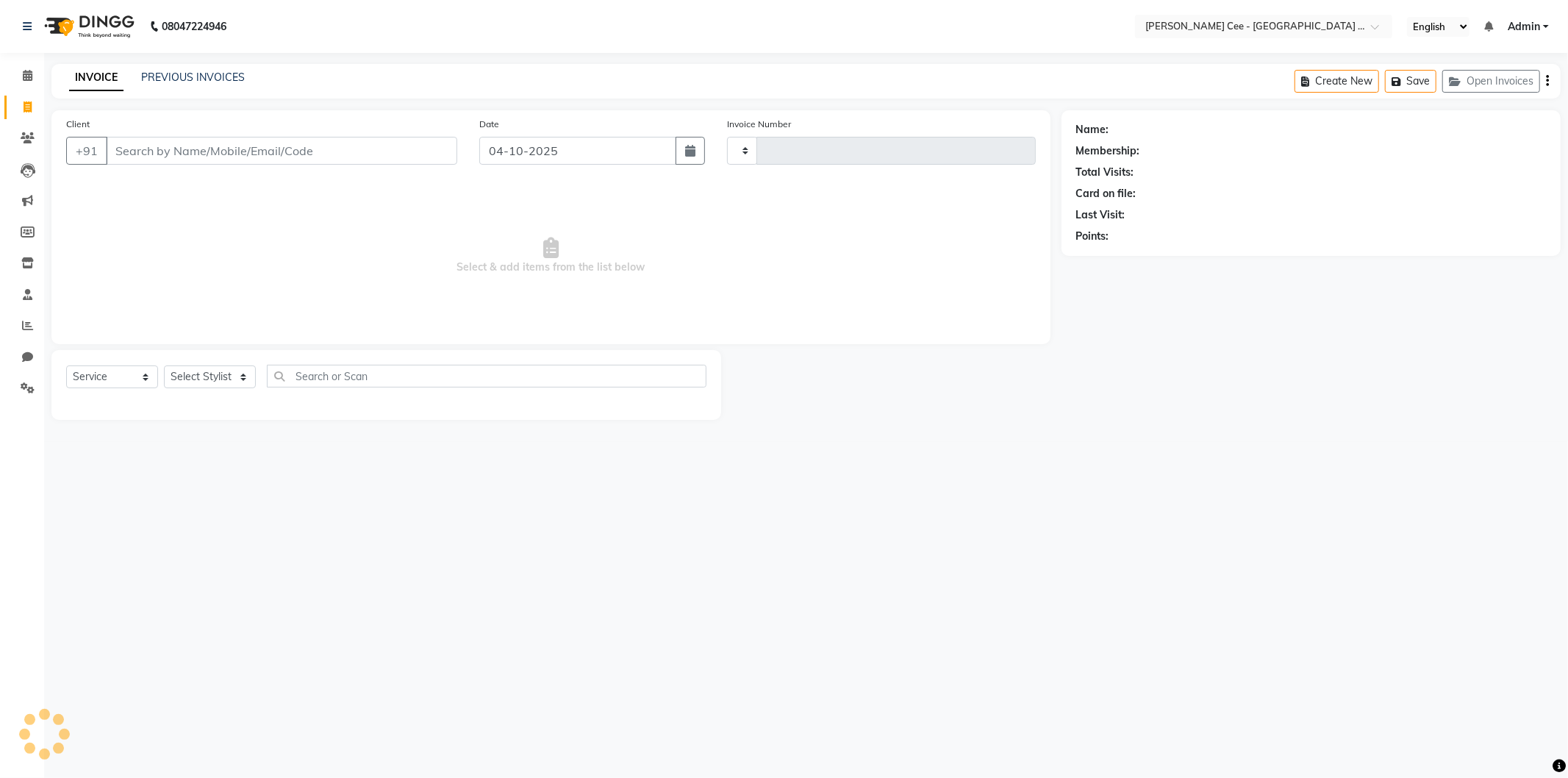
type input "3002"
select select "8239"
select select "product"
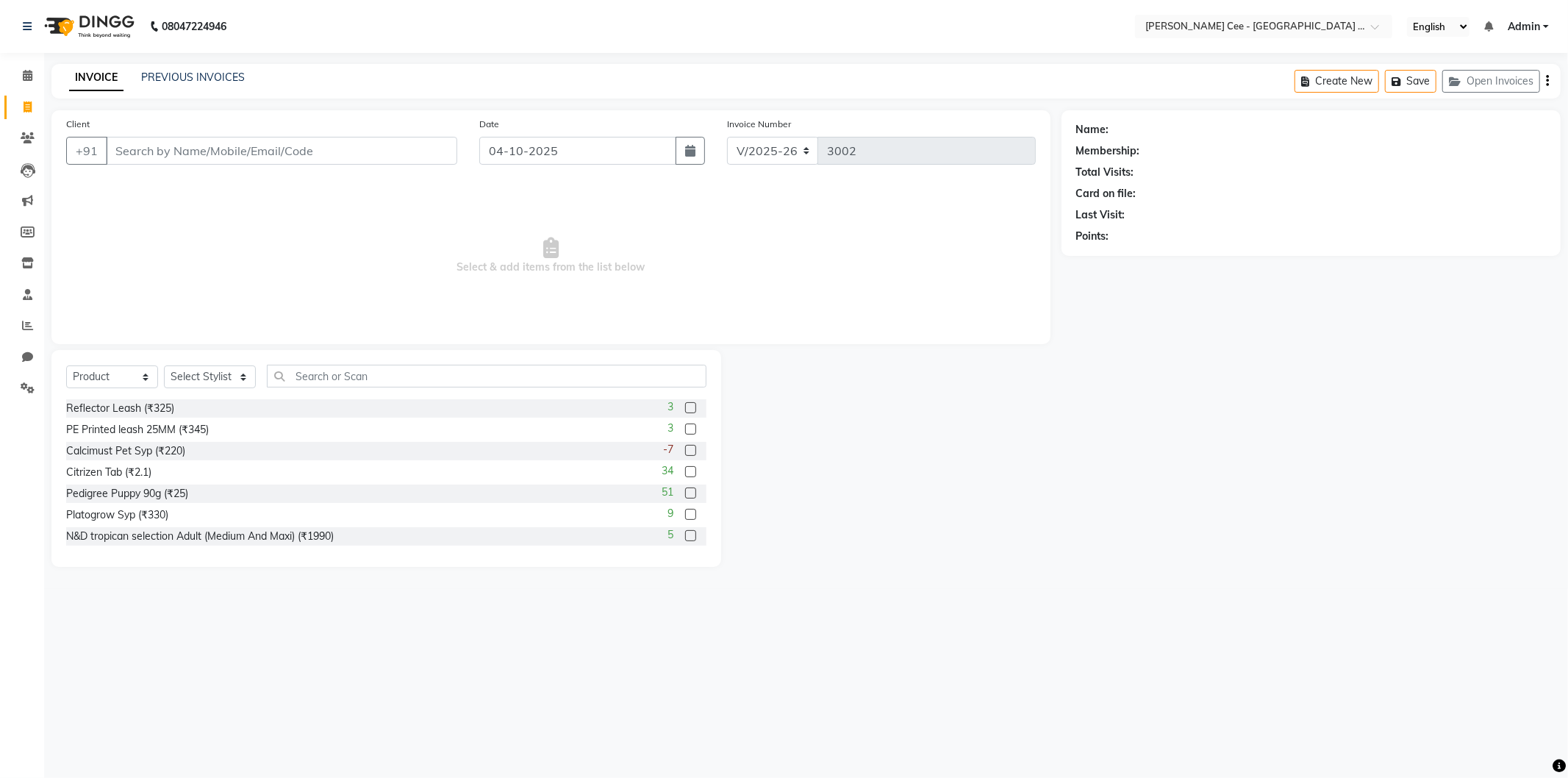
click at [341, 140] on input "Client" at bounding box center [281, 151] width 352 height 28
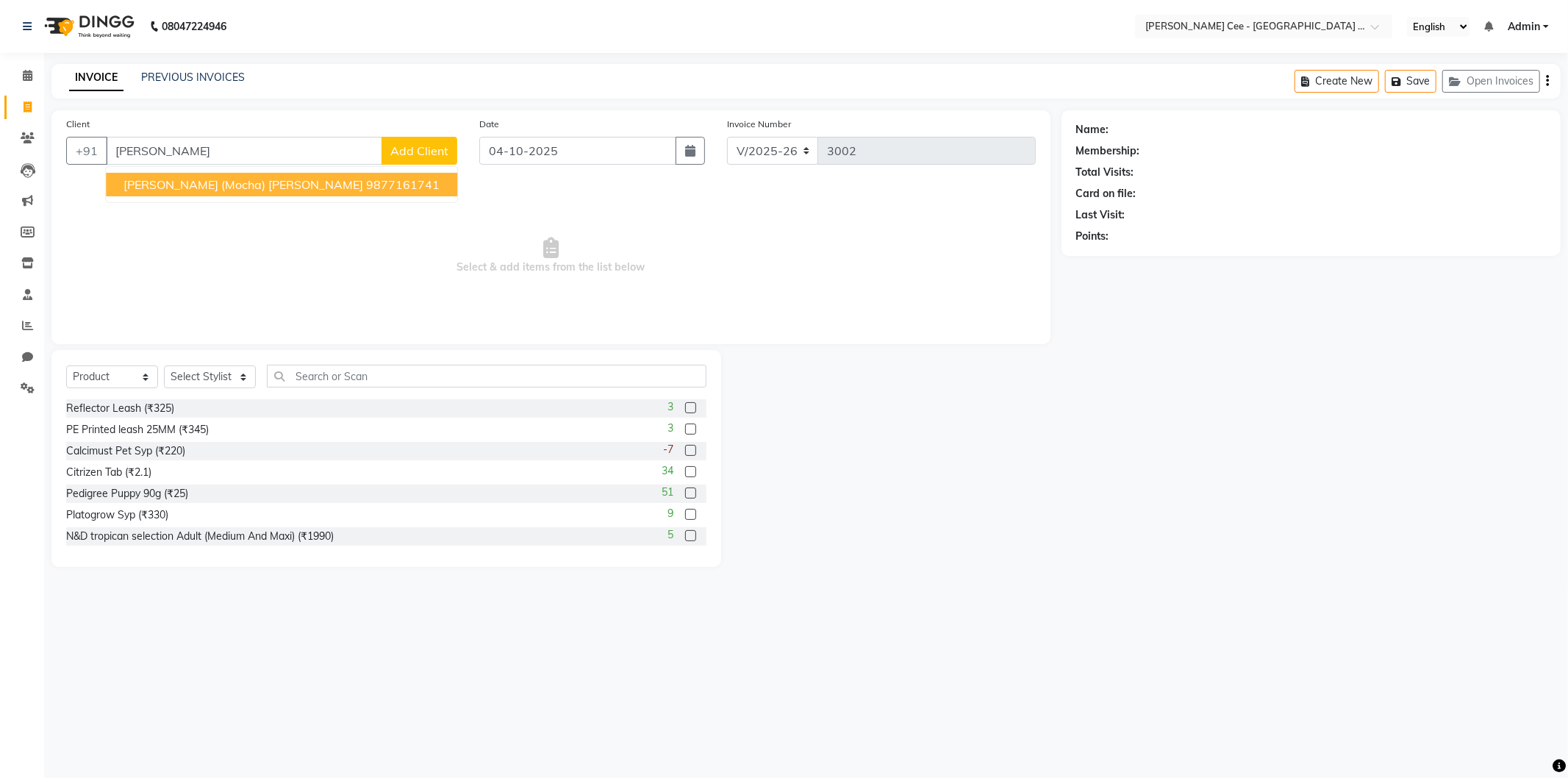
click at [366, 189] on ngb-highlight "9877161741" at bounding box center [402, 184] width 74 height 14
type input "9877161741"
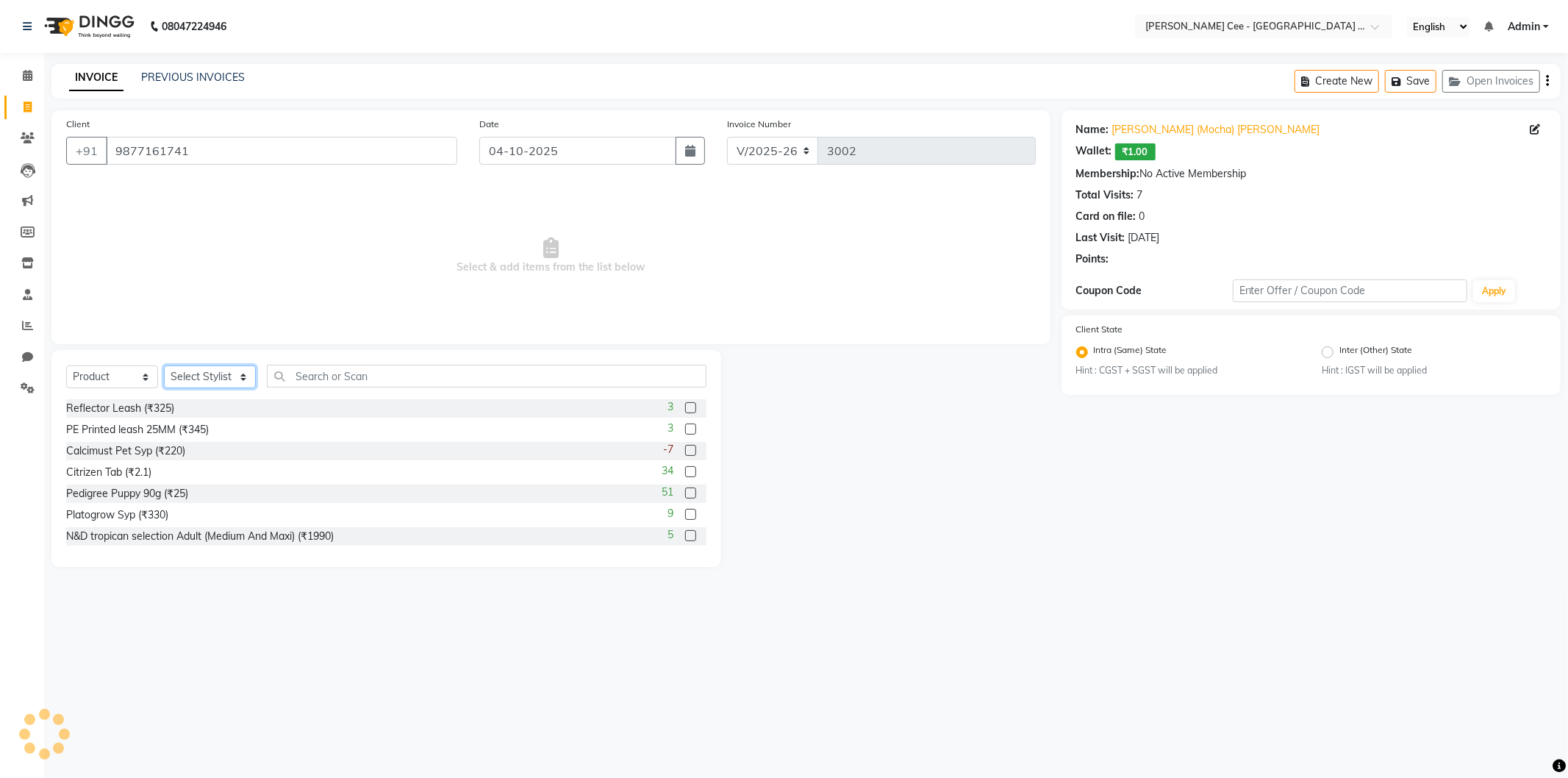
click at [235, 376] on select "Select Stylist Arsh (Helper) Avinash [PERSON_NAME] [PERSON_NAME] [PERSON_NAME] …" at bounding box center [210, 376] width 92 height 23
select select "80157"
click at [164, 366] on select "Select Stylist Arsh (Helper) Avinash [PERSON_NAME] [PERSON_NAME] [PERSON_NAME] …" at bounding box center [210, 376] width 92 height 23
click at [134, 374] on select "Select Service Product Membership Package Voucher Prepaid Gift Card" at bounding box center [112, 376] width 92 height 23
select select "service"
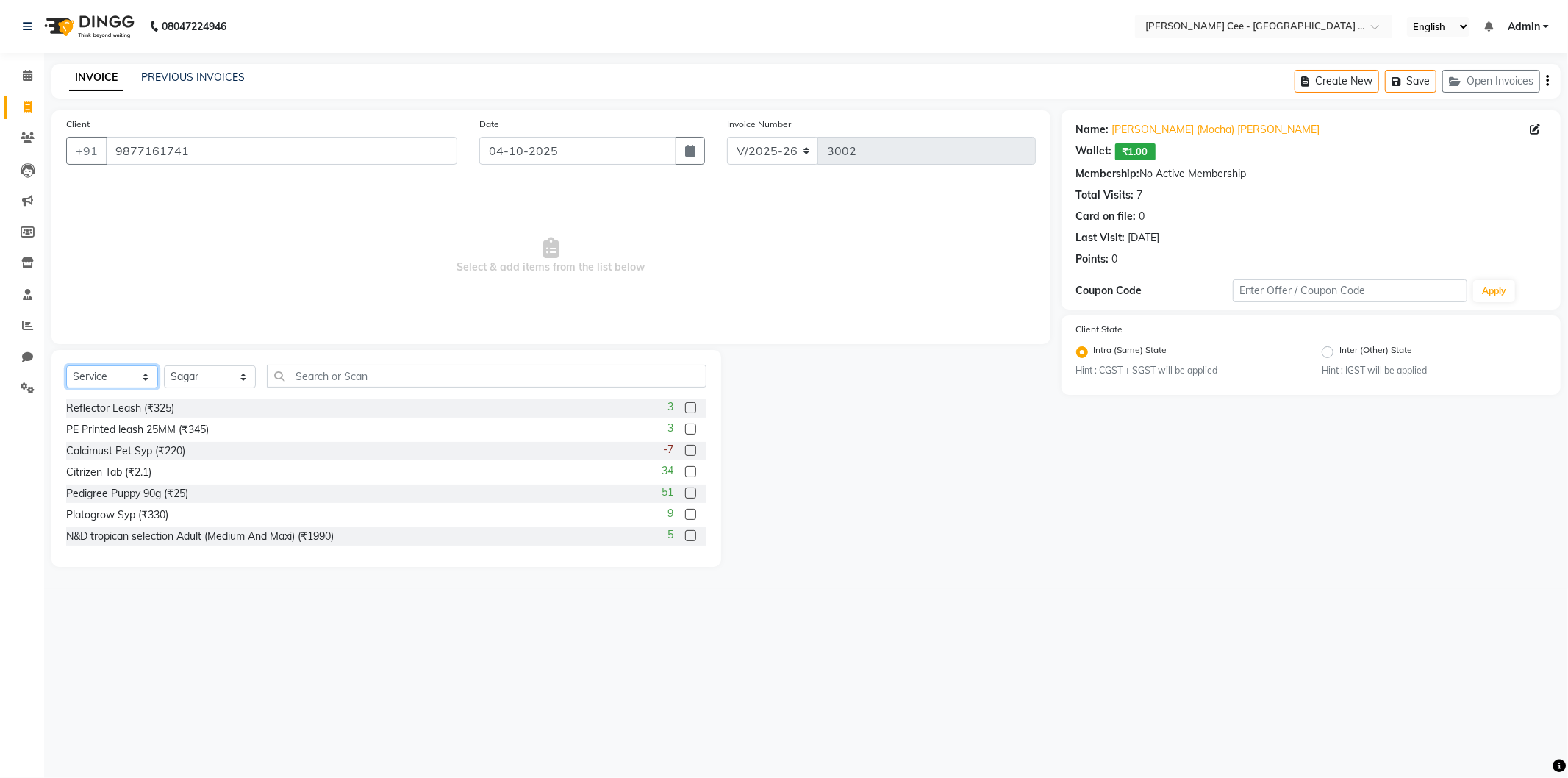
click at [66, 366] on select "Select Service Product Membership Package Voucher Prepaid Gift Card" at bounding box center [112, 376] width 92 height 23
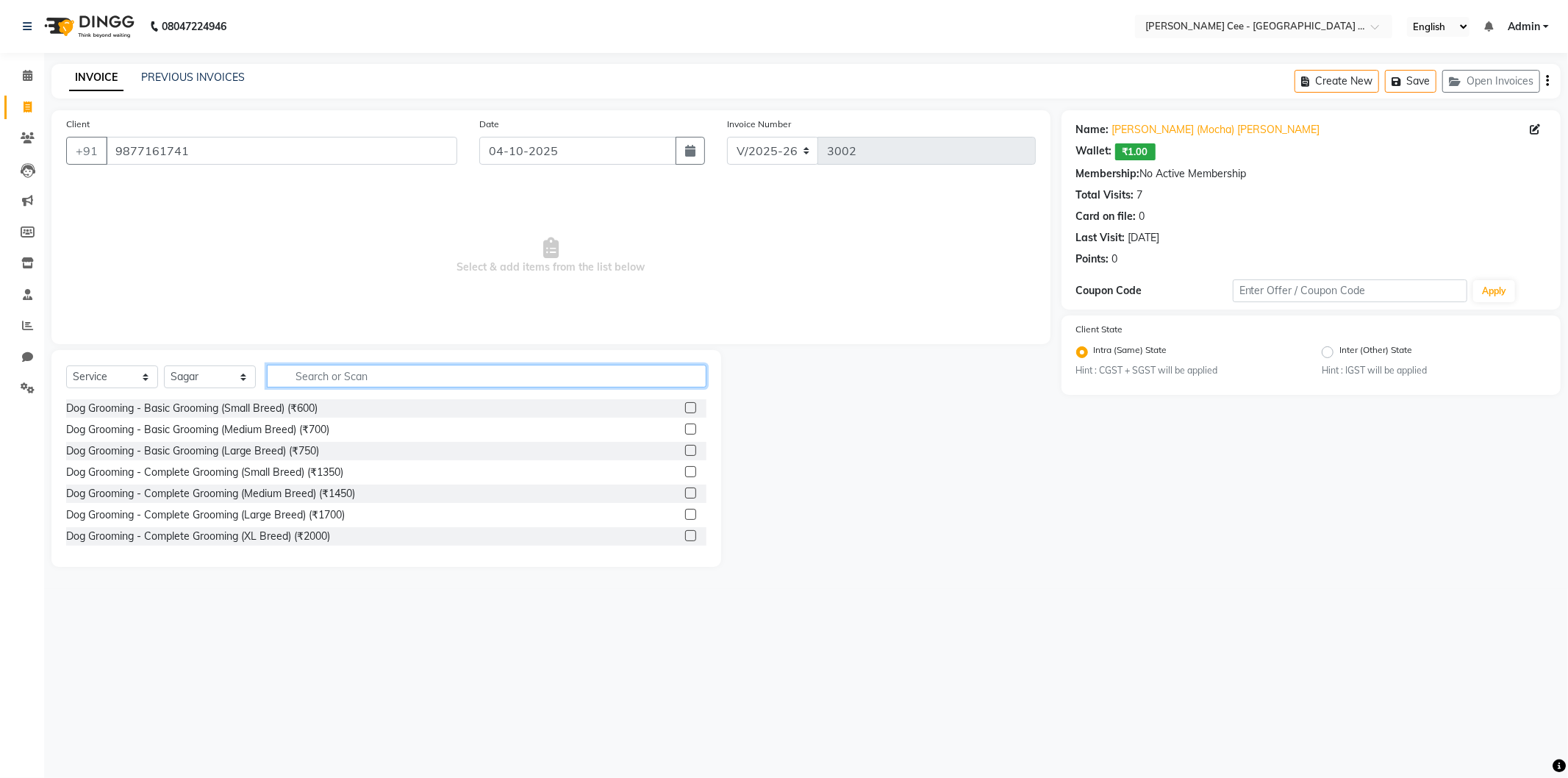
click at [313, 369] on input "text" at bounding box center [487, 375] width 440 height 23
type input "complete"
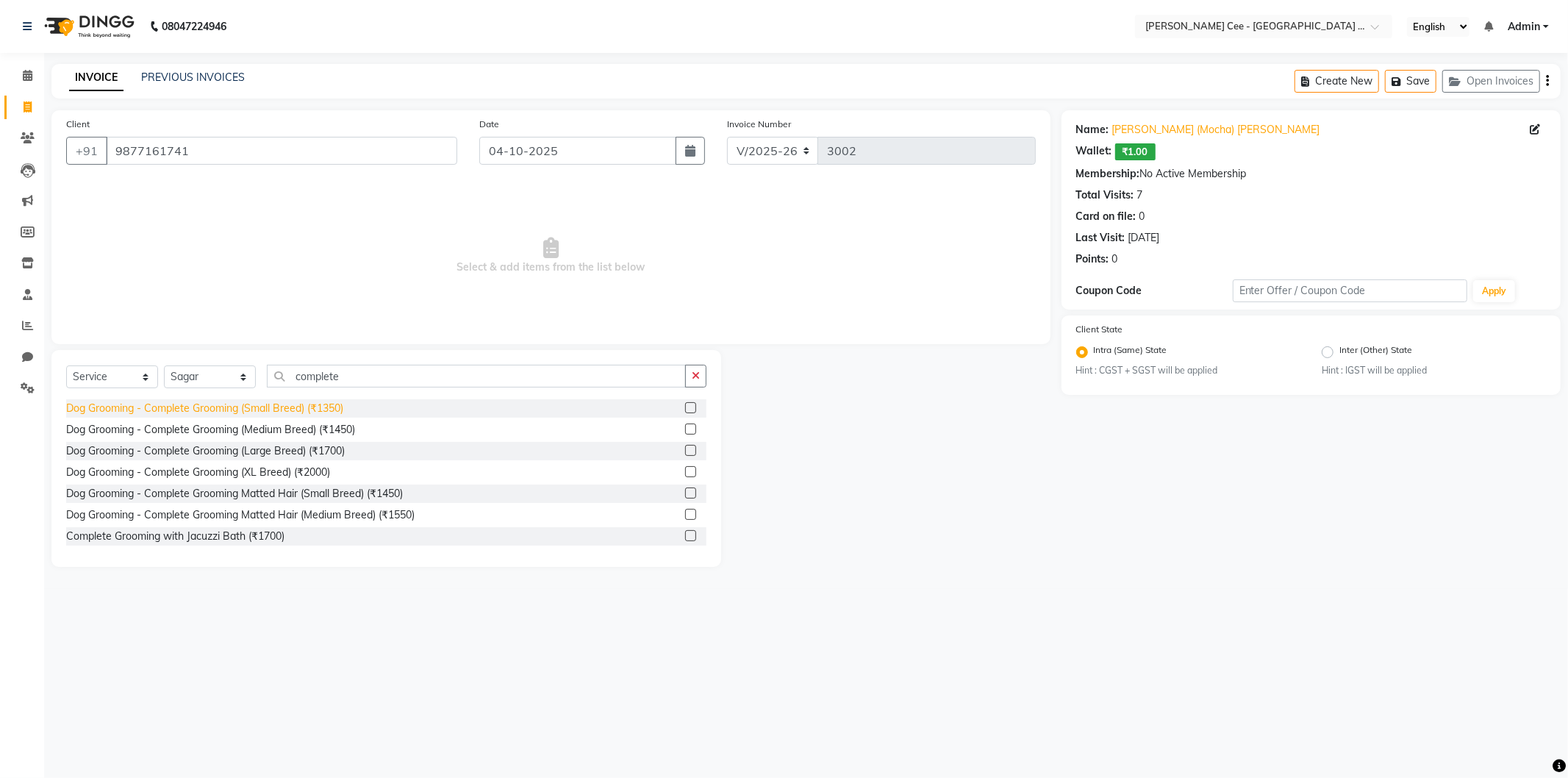
click at [330, 414] on div "Dog Grooming - Complete Grooming (Small Breed) (₹1350)" at bounding box center [205, 408] width 277 height 15
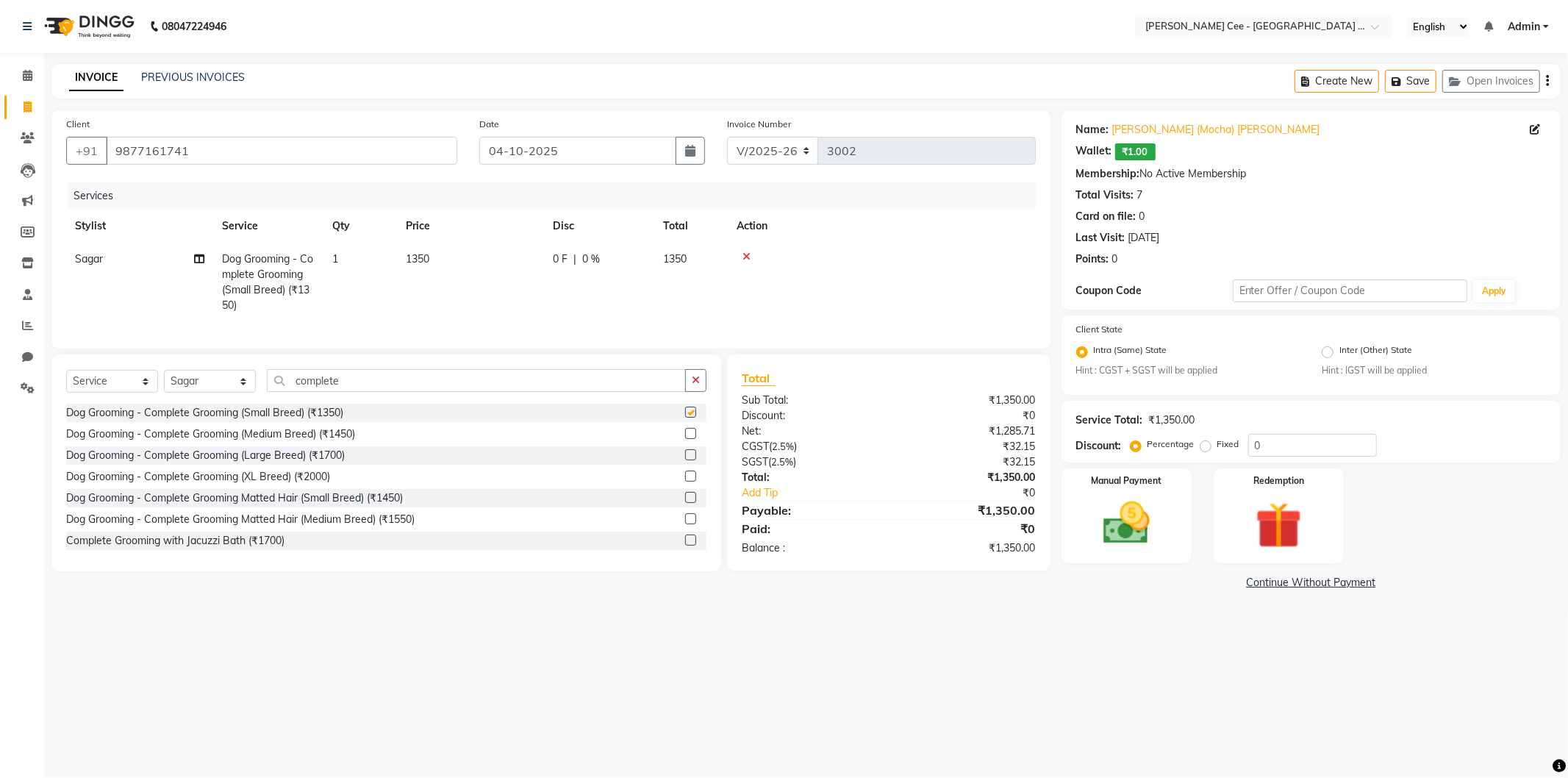
checkbox input "false"
click at [129, 390] on select "Select Service Product Membership Package Voucher Prepaid Gift Card" at bounding box center [112, 381] width 92 height 23
click at [130, 391] on select "Select Service Product Membership Package Voucher Prepaid Gift Card" at bounding box center [112, 381] width 92 height 23
click at [134, 392] on select "Select Service Product Membership Package Voucher Prepaid Gift Card" at bounding box center [112, 381] width 92 height 23
click at [66, 382] on select "Select Service Product Membership Package Voucher Prepaid Gift Card" at bounding box center [112, 381] width 92 height 23
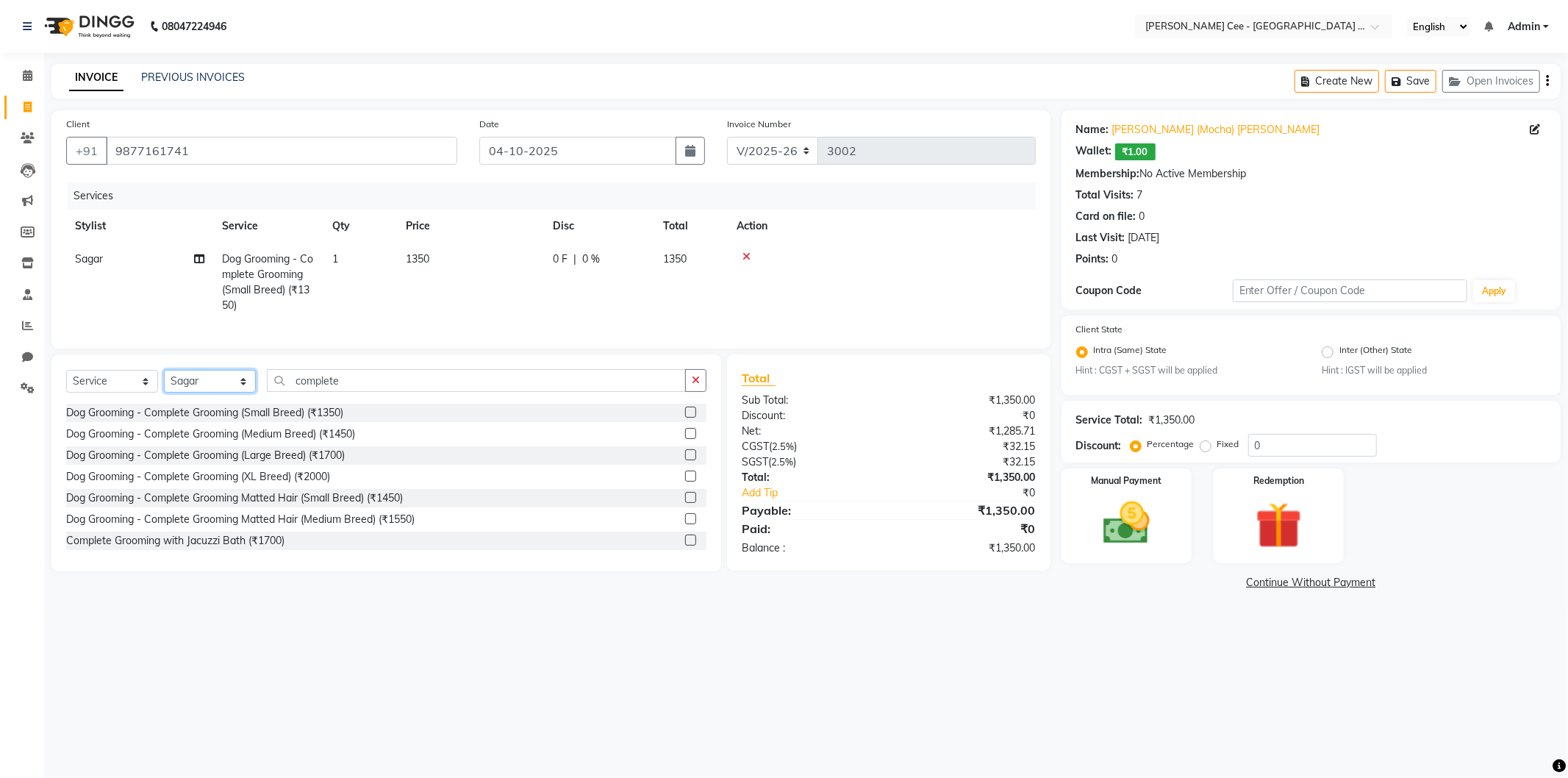
drag, startPoint x: 206, startPoint y: 392, endPoint x: 209, endPoint y: 404, distance: 12.4
click at [208, 392] on select "Select Stylist Arsh (Helper) Avinash [PERSON_NAME] [PERSON_NAME] [PERSON_NAME] …" at bounding box center [210, 381] width 92 height 23
select select "80155"
click at [164, 382] on select "Select Stylist Arsh (Helper) Avinash [PERSON_NAME] [PERSON_NAME] [PERSON_NAME] …" at bounding box center [210, 381] width 92 height 23
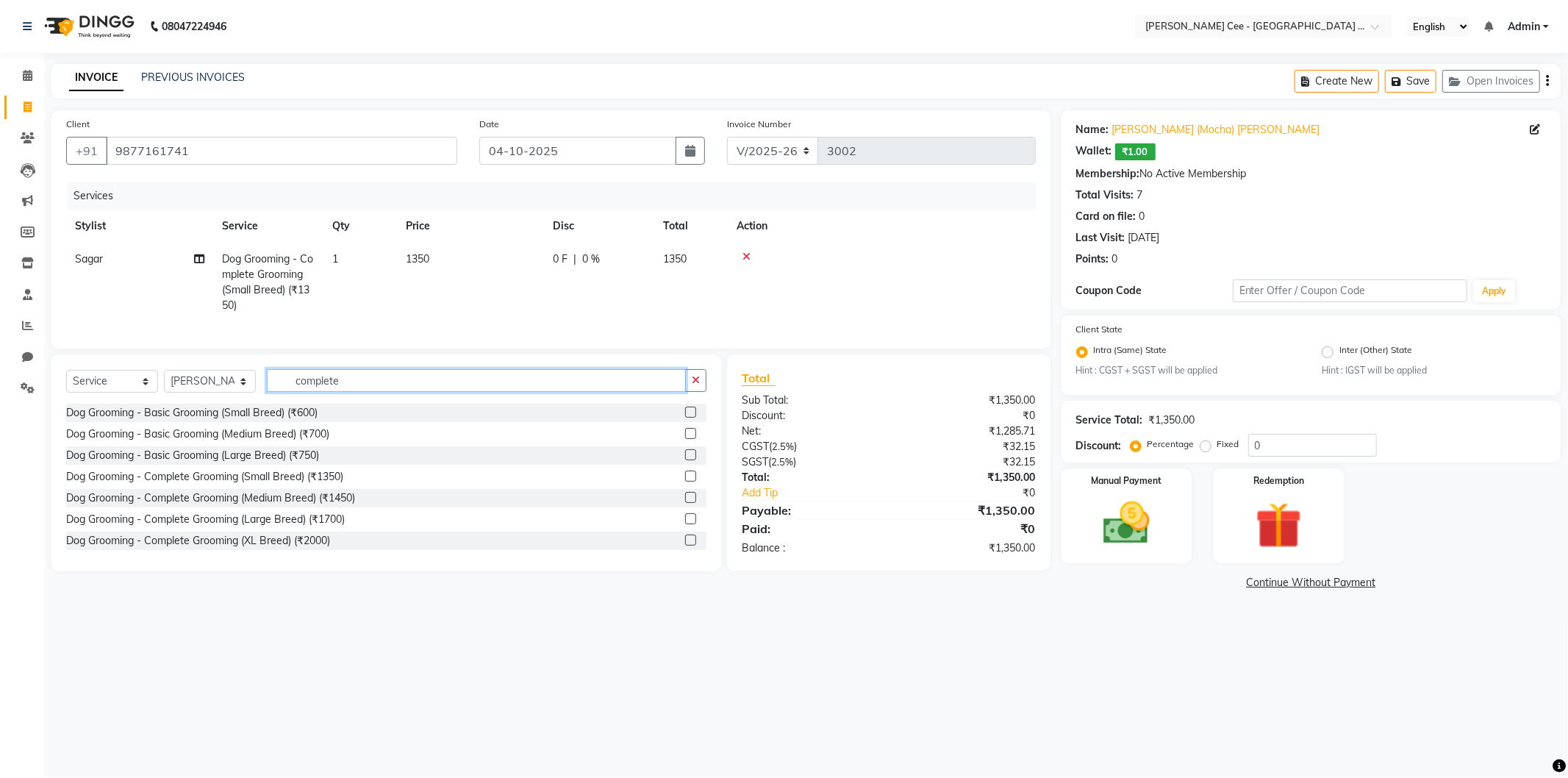
click at [314, 392] on input "complete" at bounding box center [477, 381] width 419 height 23
click at [285, 380] on div "Select Service Product Membership Package Voucher Prepaid Gift Card Select Styl…" at bounding box center [386, 463] width 669 height 217
click at [300, 392] on input "text" at bounding box center [487, 381] width 440 height 23
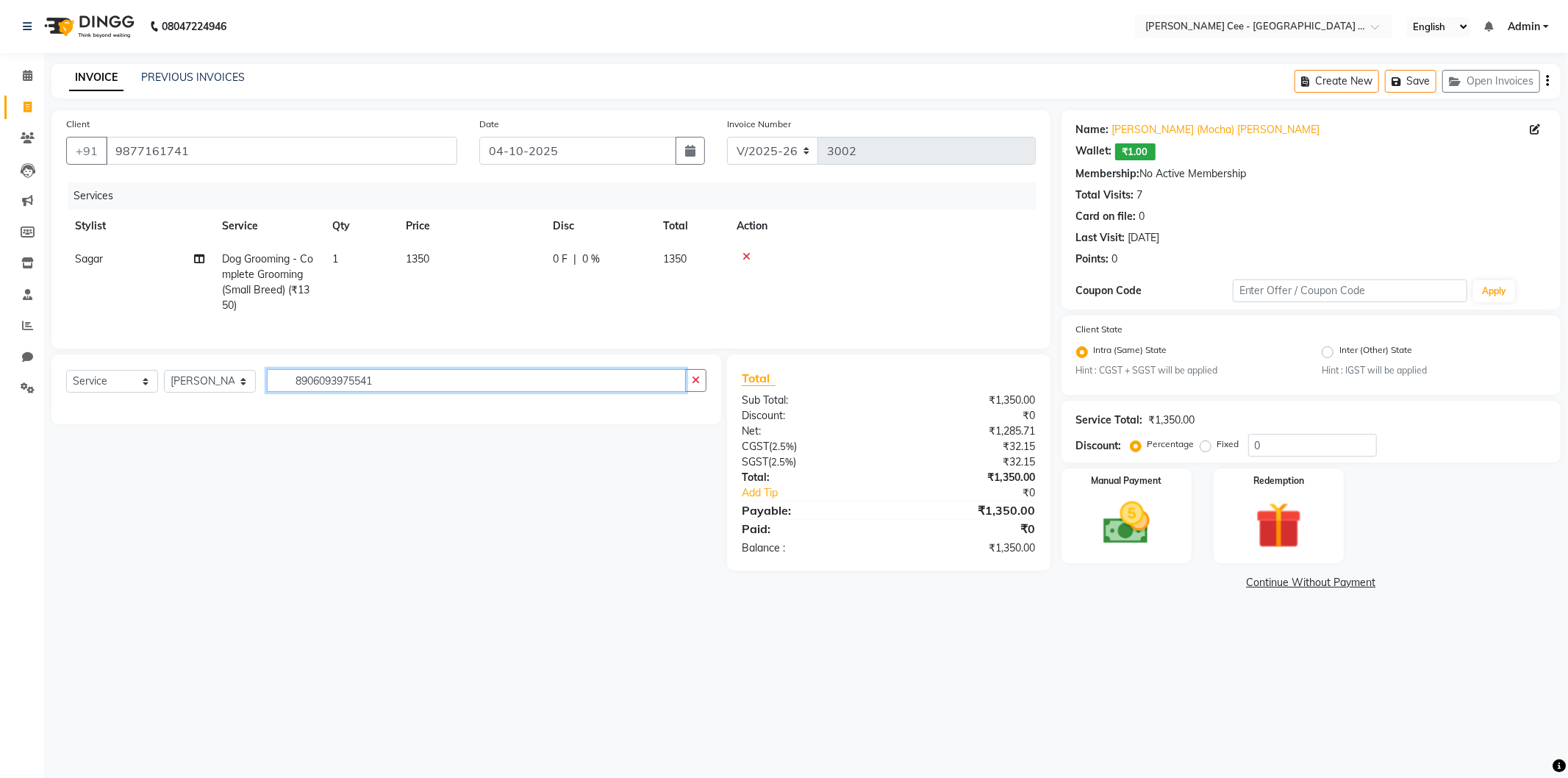
type input "890609397554"
click at [373, 382] on input "890609397554" at bounding box center [477, 381] width 419 height 23
click at [375, 391] on input "890609397554" at bounding box center [477, 381] width 419 height 23
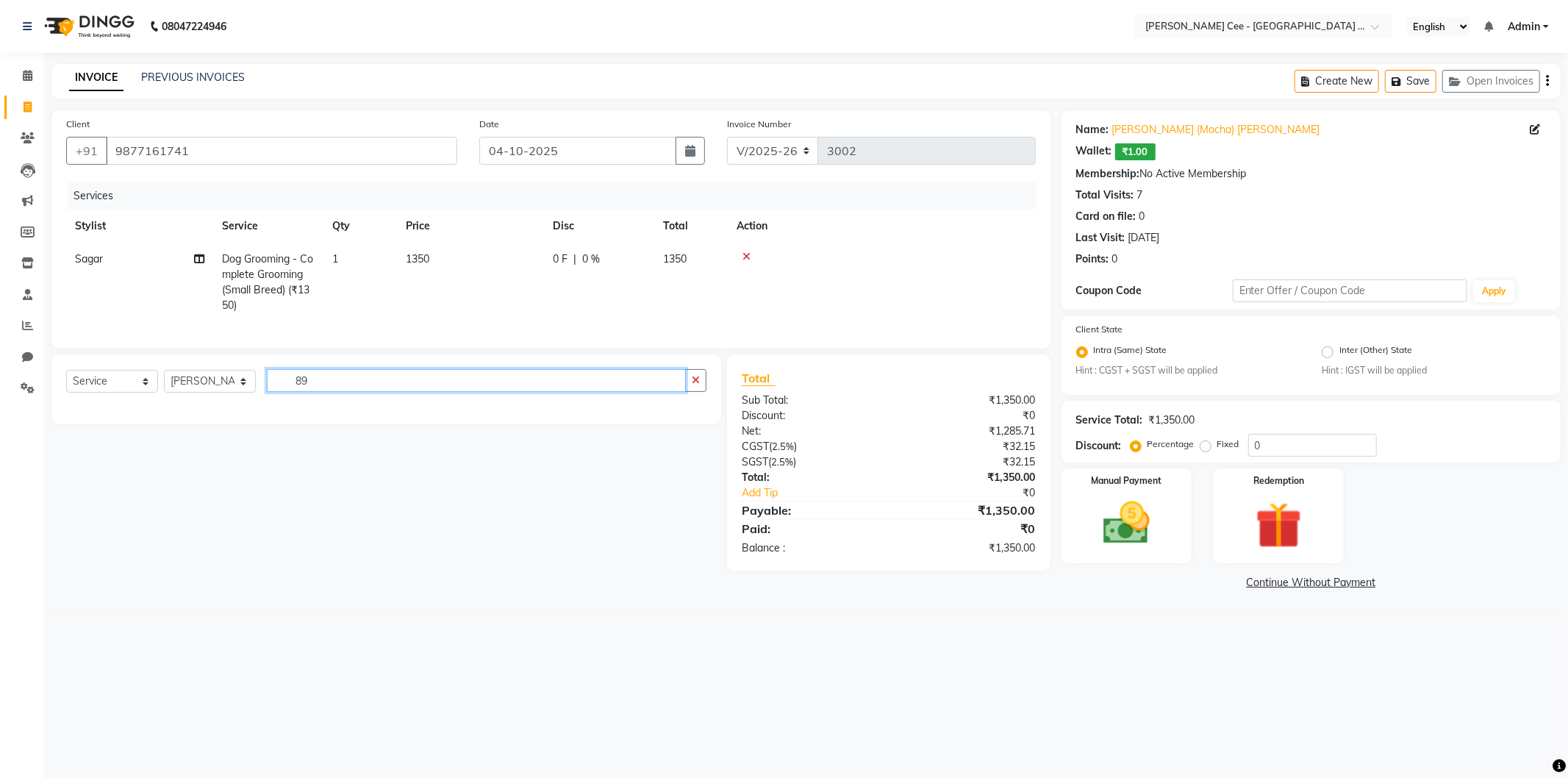
type input "8"
type input "first bark"
click at [150, 387] on select "Select Service Product Membership Package Voucher Prepaid Gift Card" at bounding box center [112, 381] width 92 height 23
select select "product"
click at [66, 382] on select "Select Service Product Membership Package Voucher Prepaid Gift Card" at bounding box center [112, 381] width 92 height 23
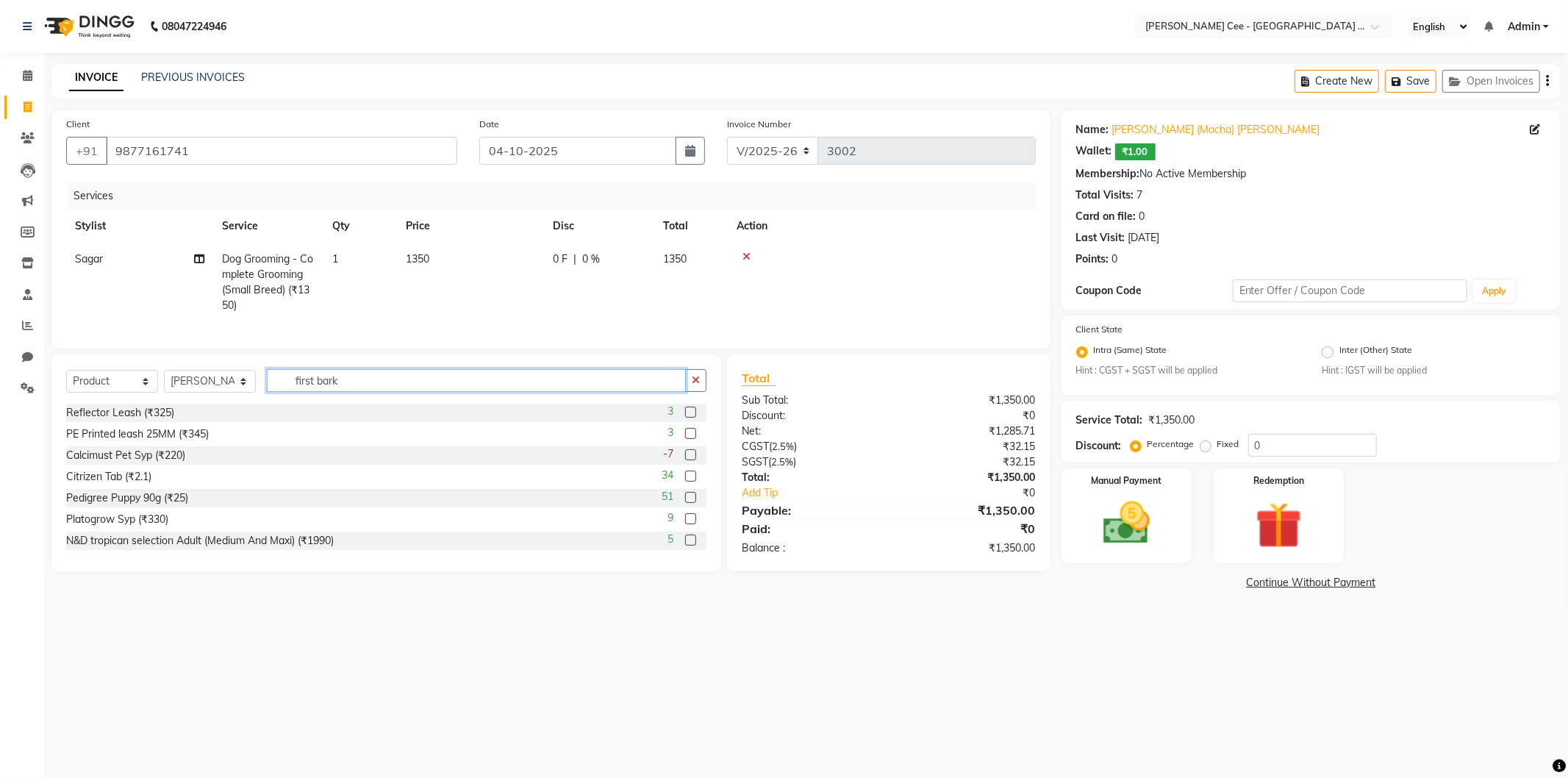
click at [344, 392] on input "first bark" at bounding box center [477, 381] width 419 height 23
type input "8906093975572"
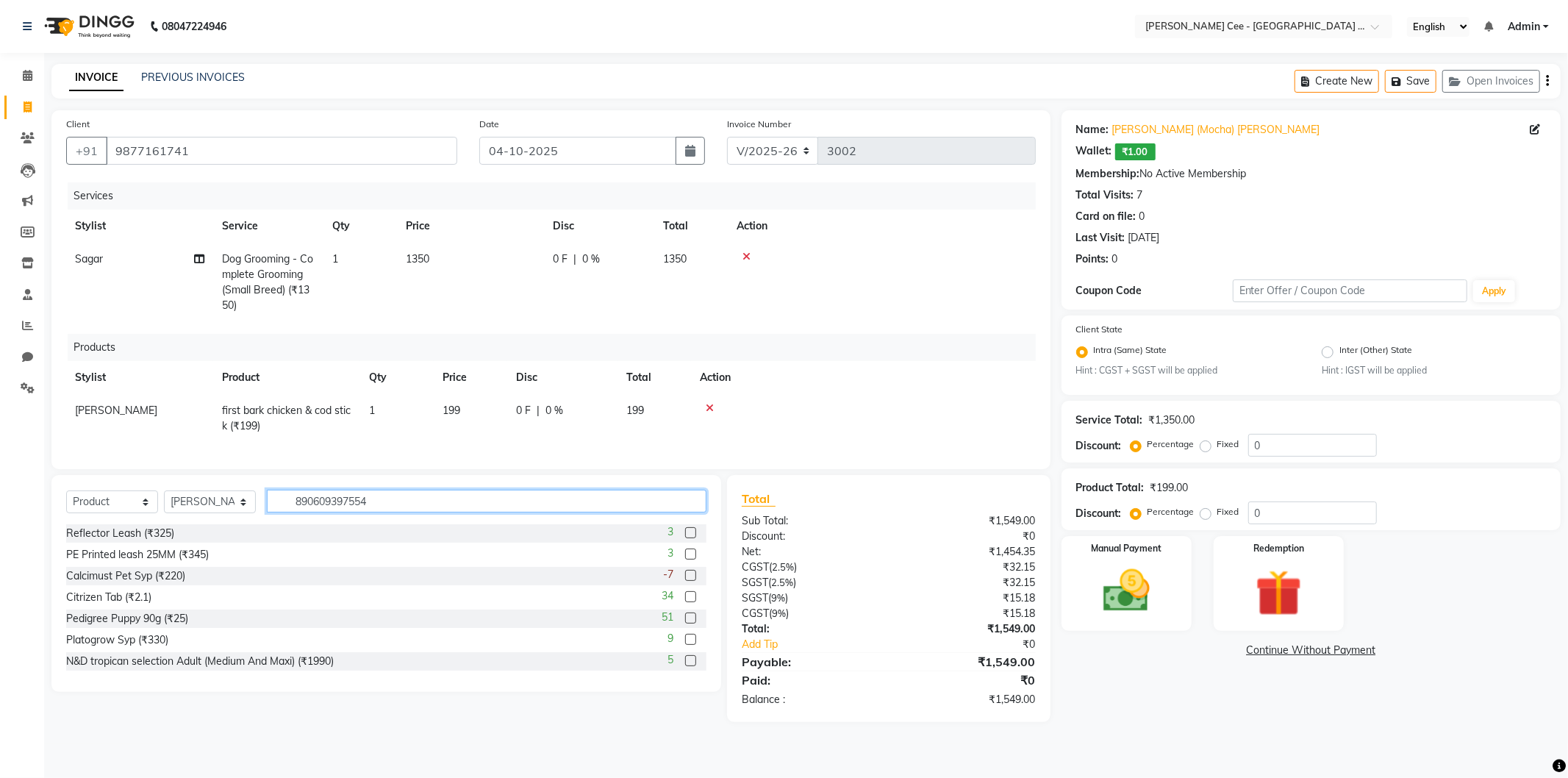
type input "8906093975541"
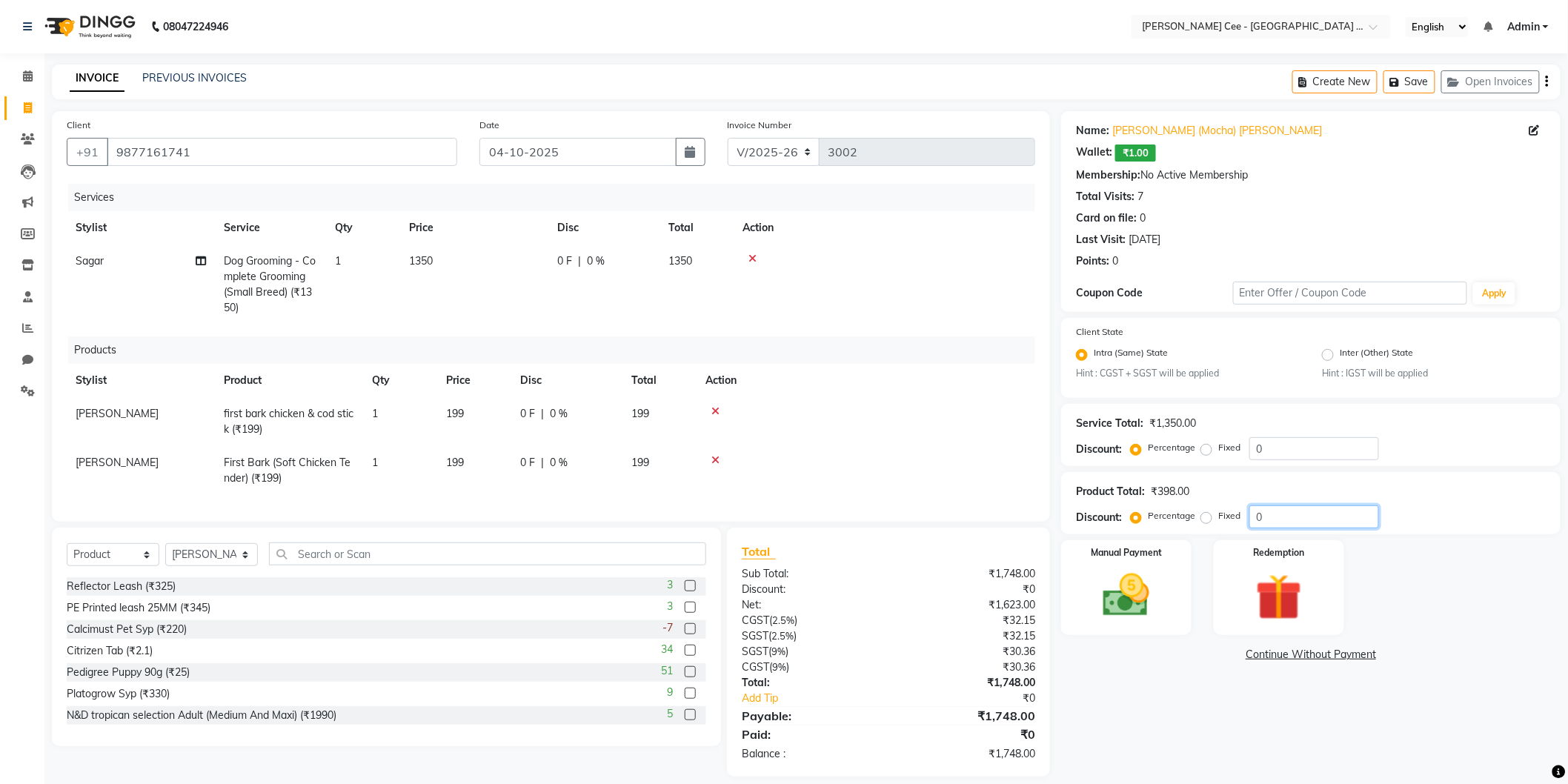
click at [1254, 521] on input "0" at bounding box center [1314, 516] width 130 height 23
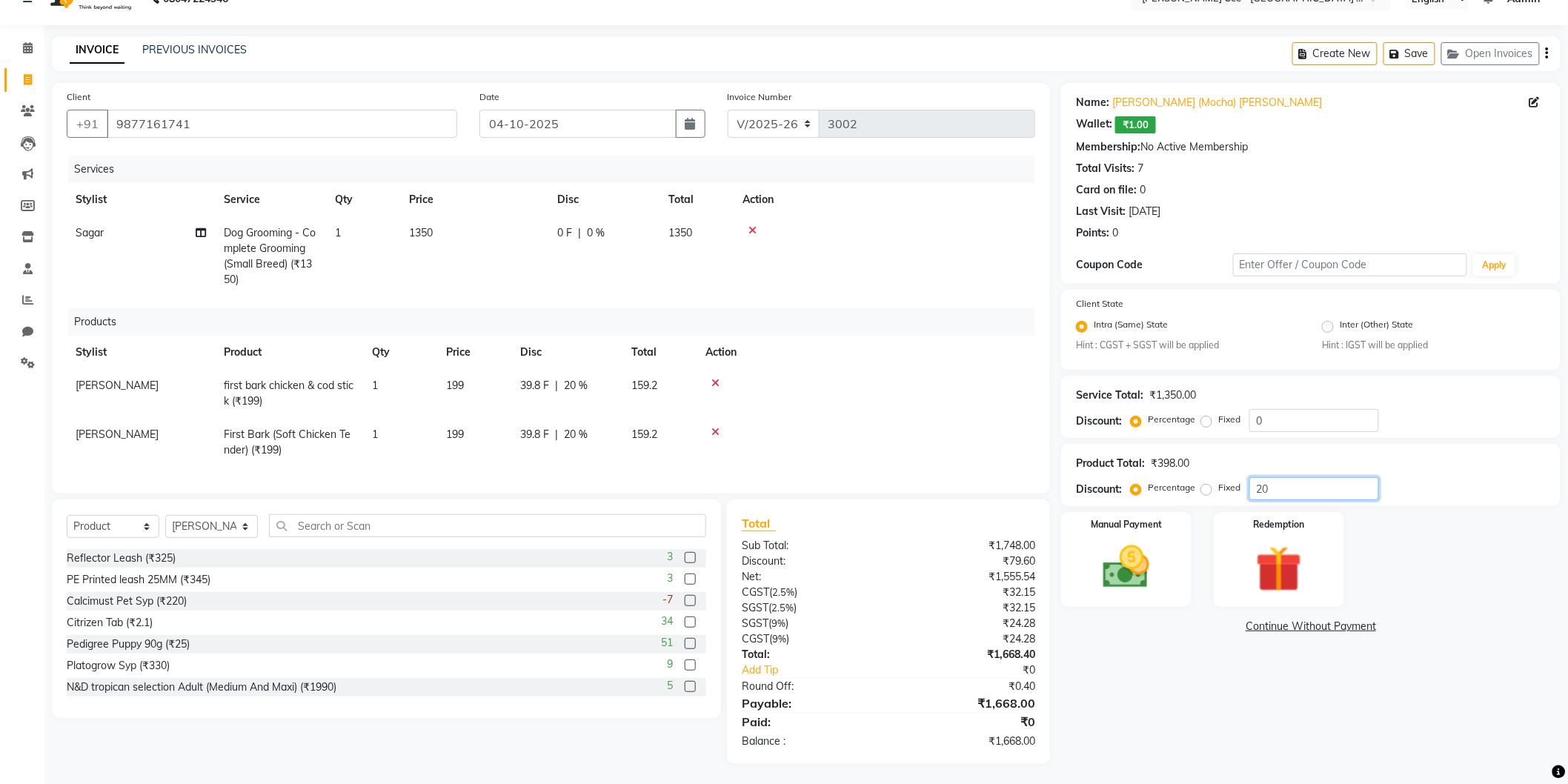
scroll to position [42, 0]
type input "20"
click at [547, 424] on span "39.8 F" at bounding box center [535, 432] width 29 height 15
select select "80155"
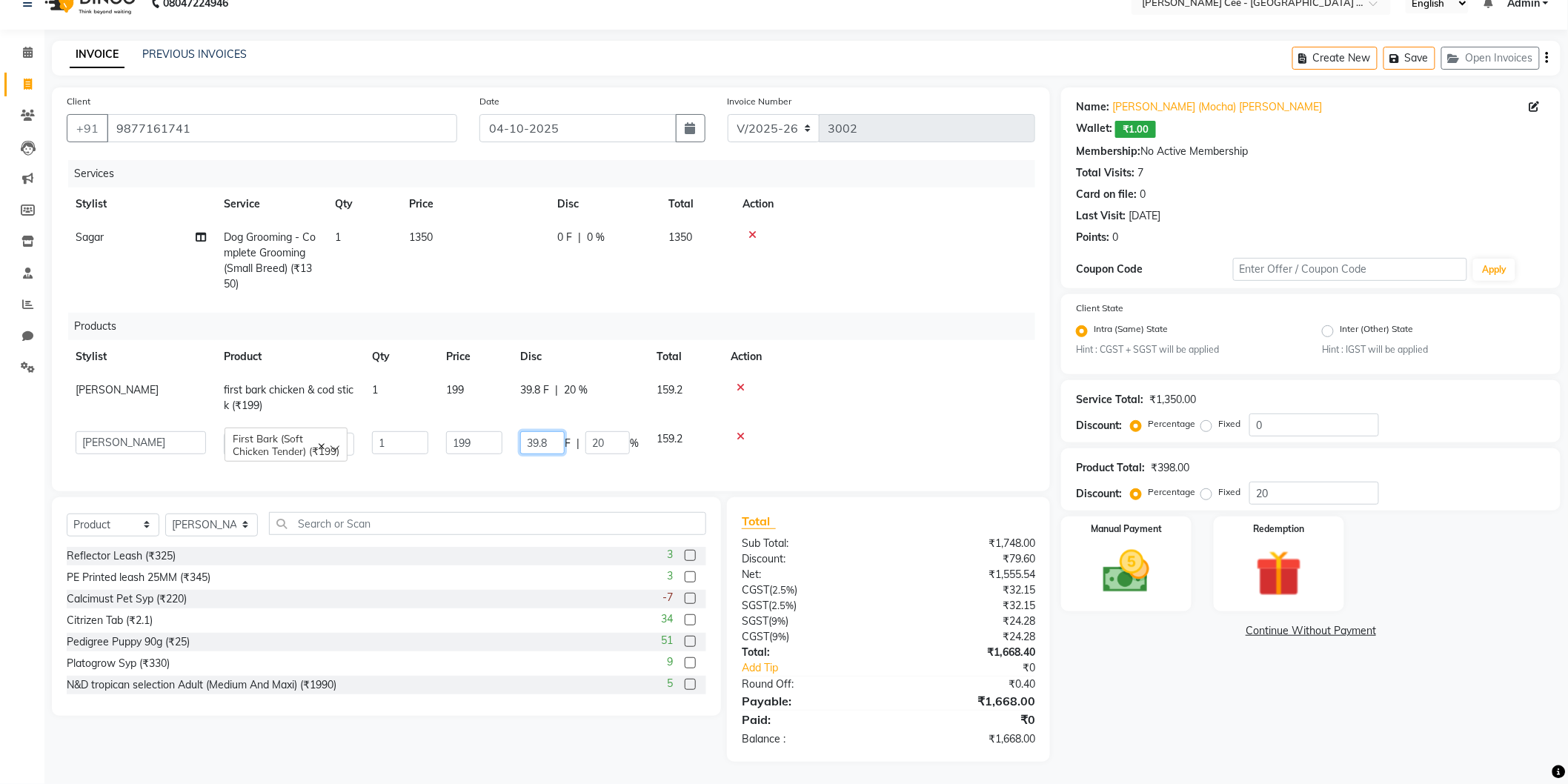
click at [554, 431] on input "39.8" at bounding box center [543, 442] width 44 height 23
type input "37"
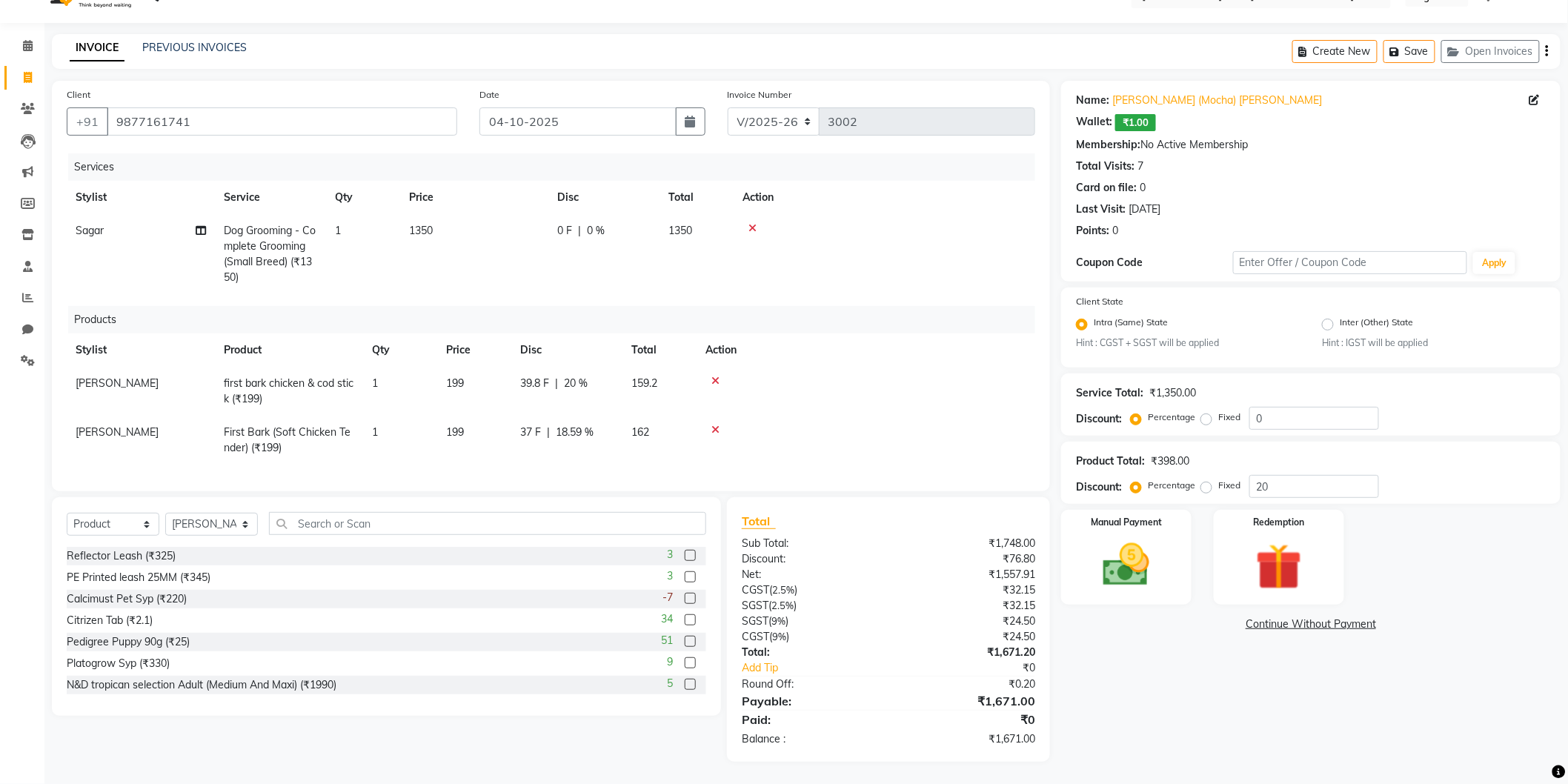
click at [904, 376] on div at bounding box center [866, 381] width 321 height 10
click at [527, 424] on span "37 F" at bounding box center [531, 432] width 20 height 15
select select "80155"
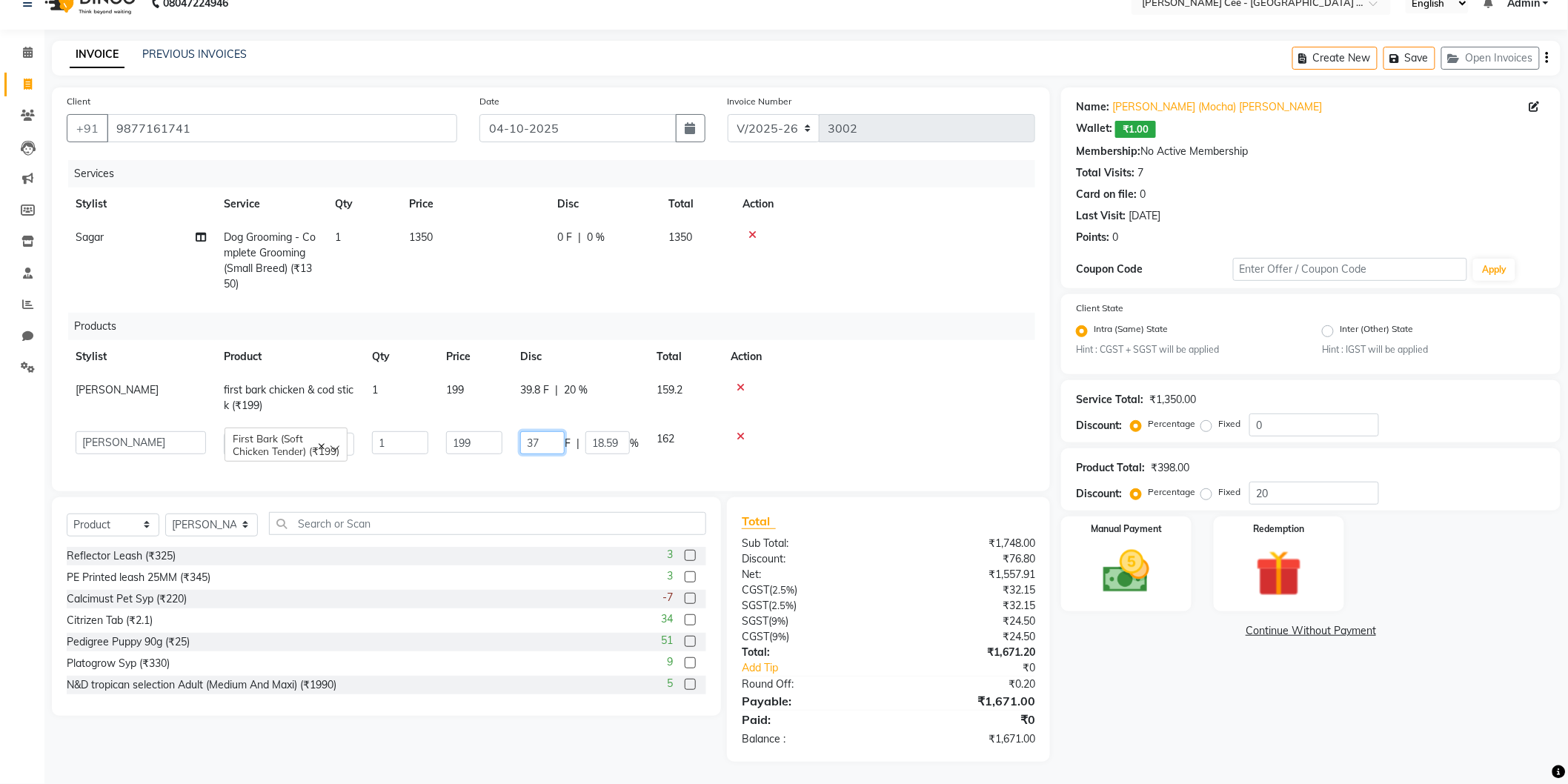
click at [549, 431] on input "37" at bounding box center [543, 442] width 44 height 23
type input "38"
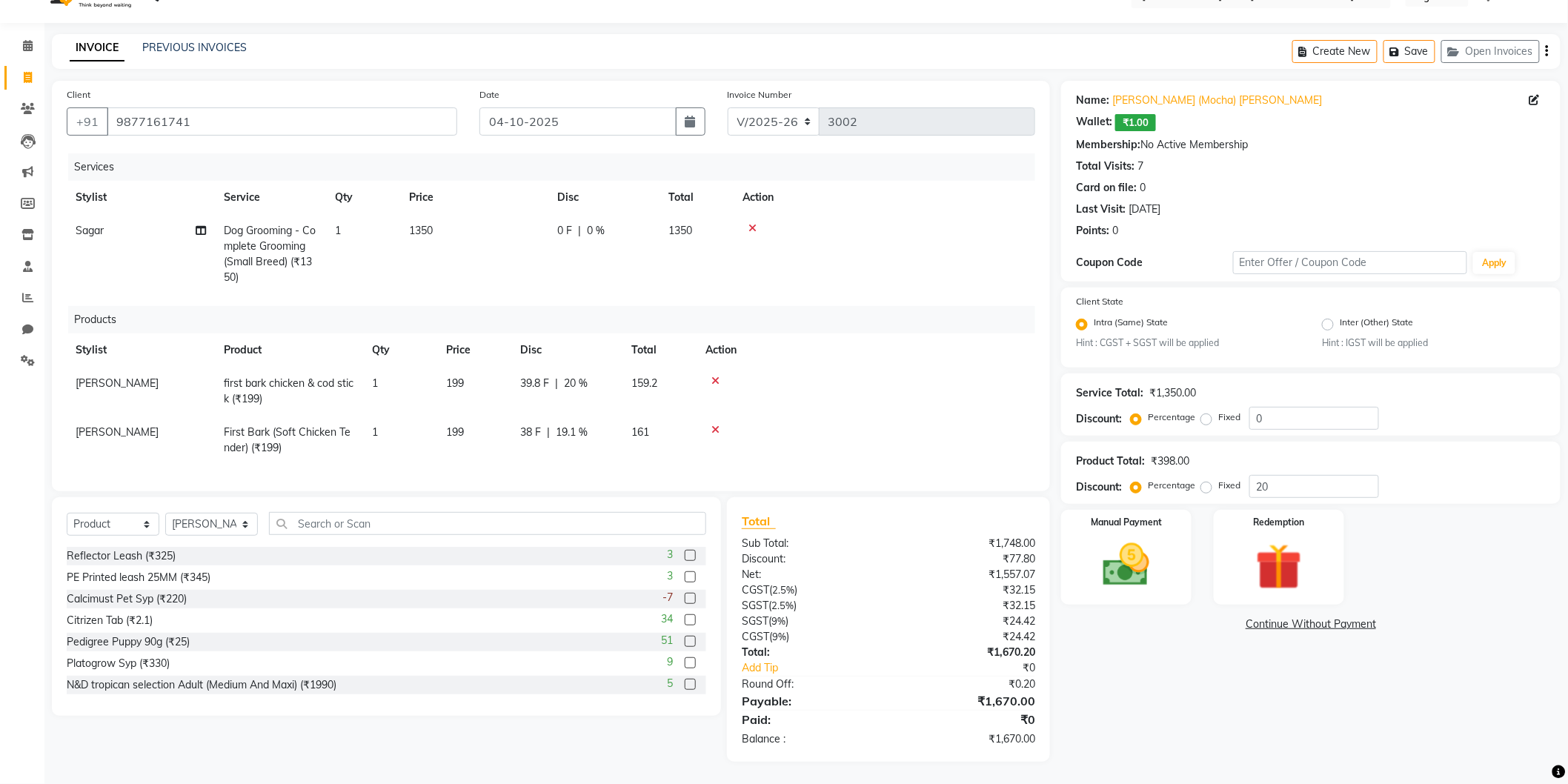
click at [876, 395] on td at bounding box center [866, 391] width 338 height 49
click at [652, 515] on input "text" at bounding box center [487, 523] width 437 height 23
click at [642, 521] on input "text" at bounding box center [487, 523] width 437 height 23
type input "8906093975466"
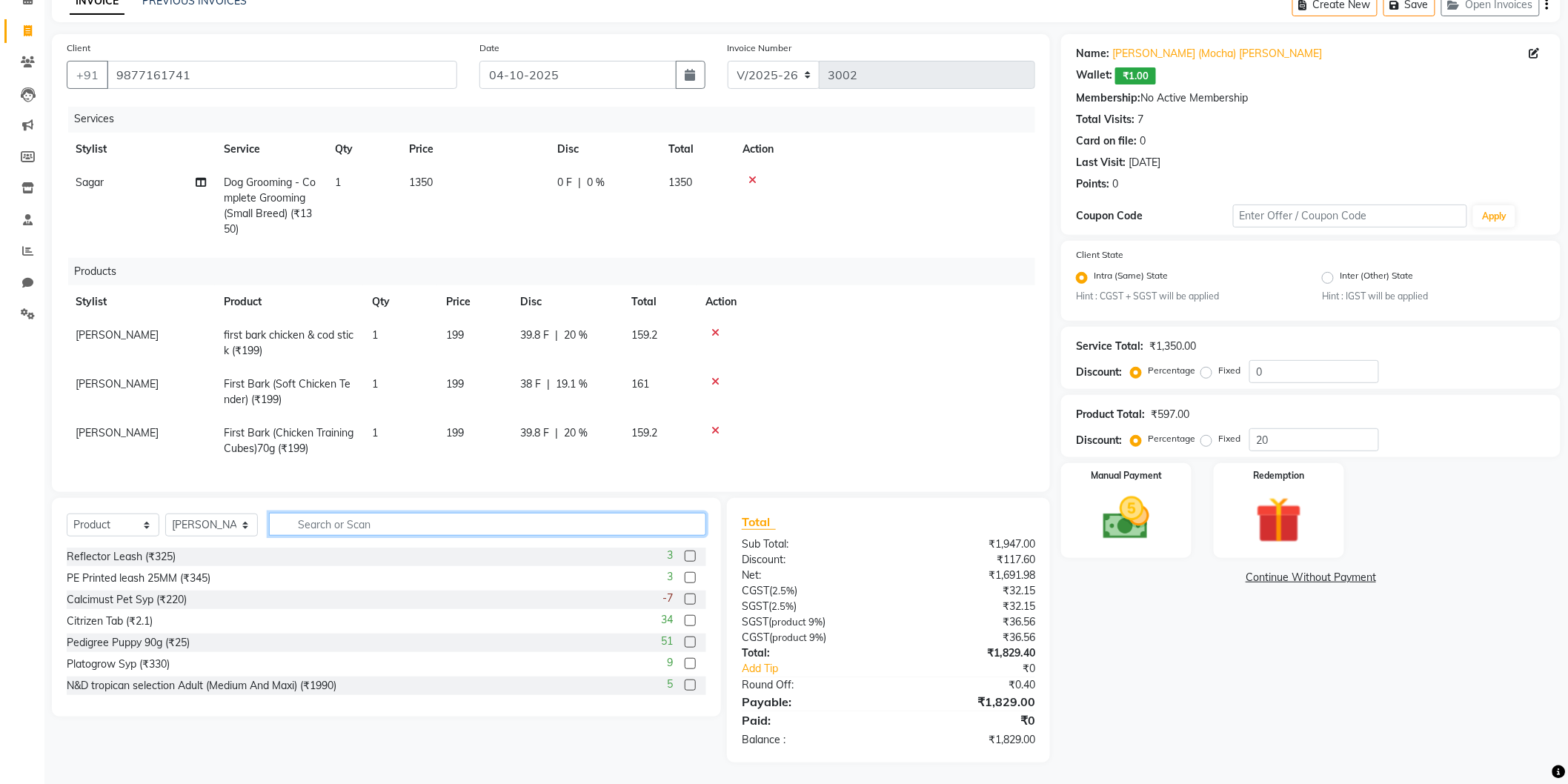
scroll to position [14, 0]
click at [554, 425] on div "39.8 F | 20 %" at bounding box center [568, 433] width 94 height 15
select select "80155"
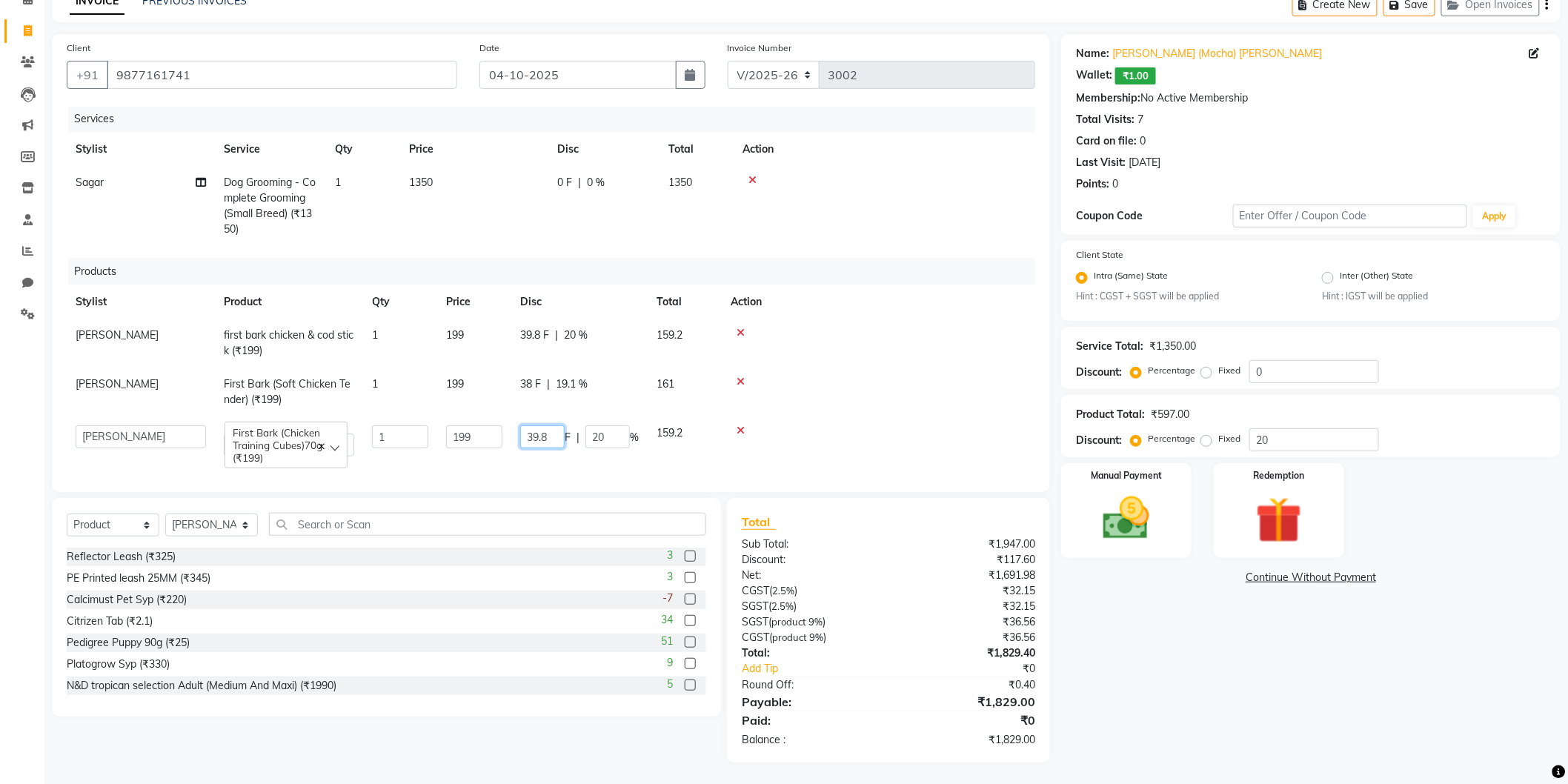
click at [555, 425] on input "39.8" at bounding box center [543, 436] width 44 height 23
type input "39"
click at [954, 377] on div at bounding box center [879, 382] width 296 height 10
click at [1120, 520] on img at bounding box center [1127, 518] width 78 height 55
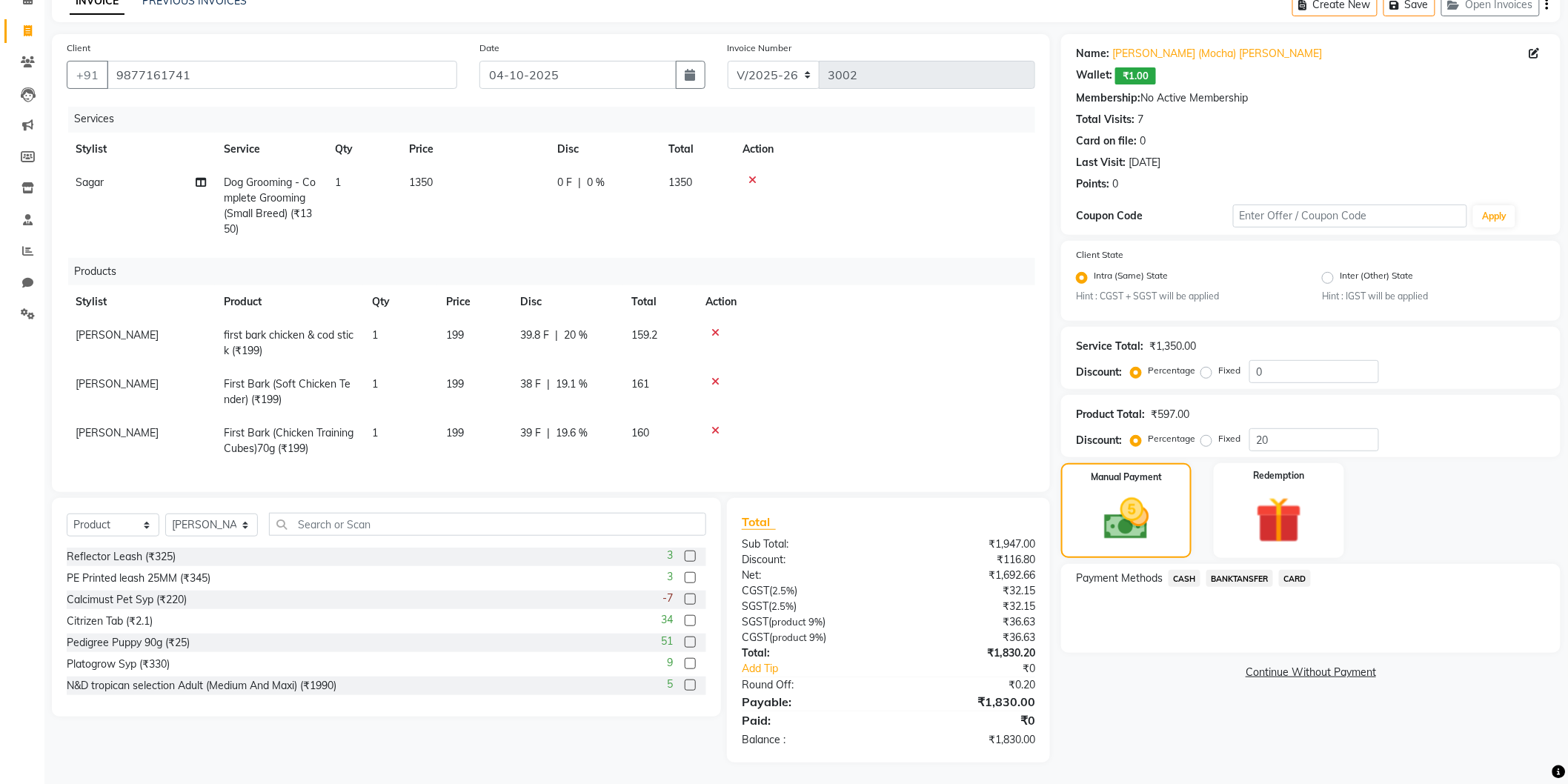
click at [1185, 576] on span "CASH" at bounding box center [1185, 579] width 32 height 17
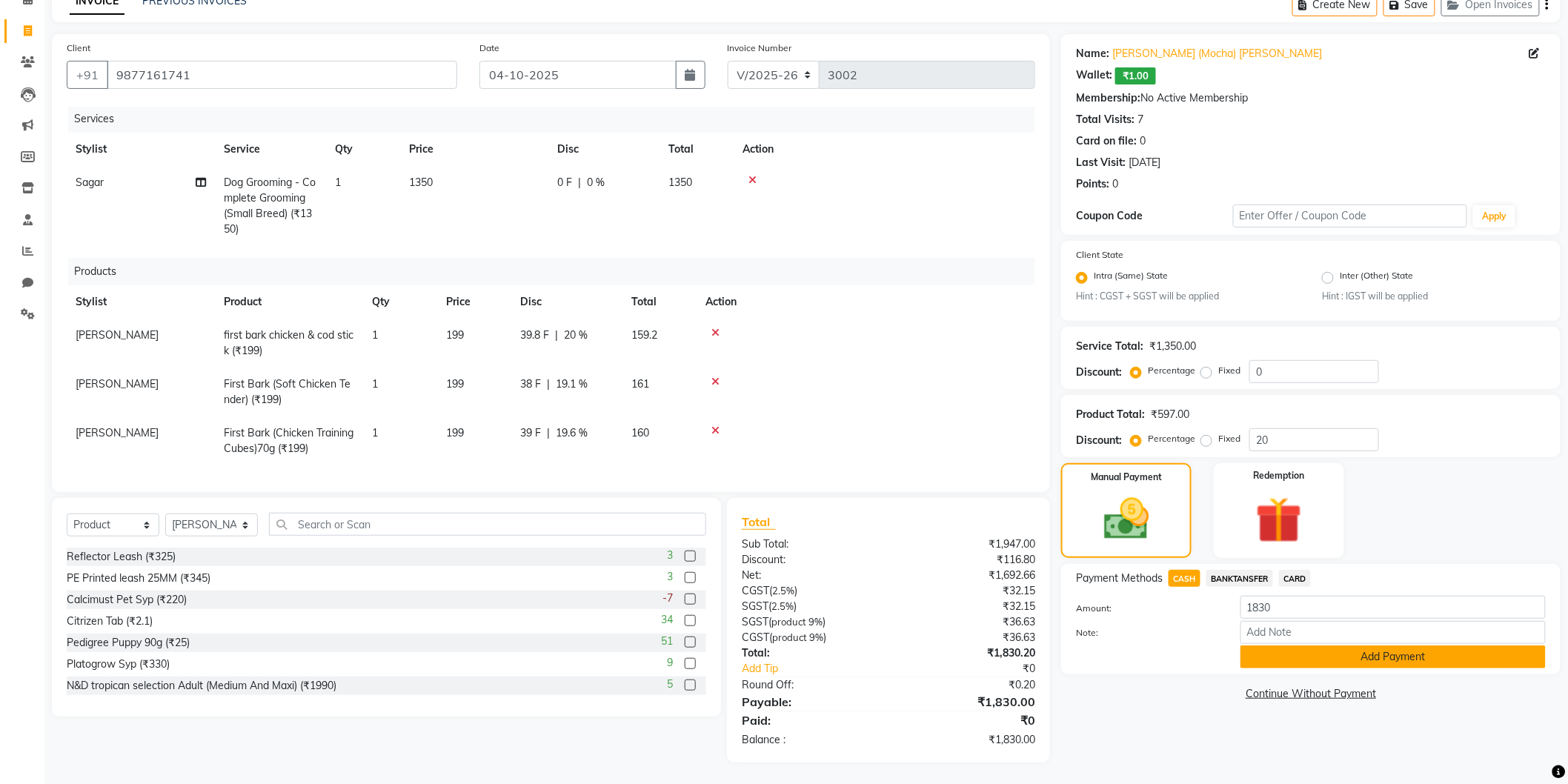
click at [1273, 654] on button "Add Payment" at bounding box center [1393, 657] width 305 height 23
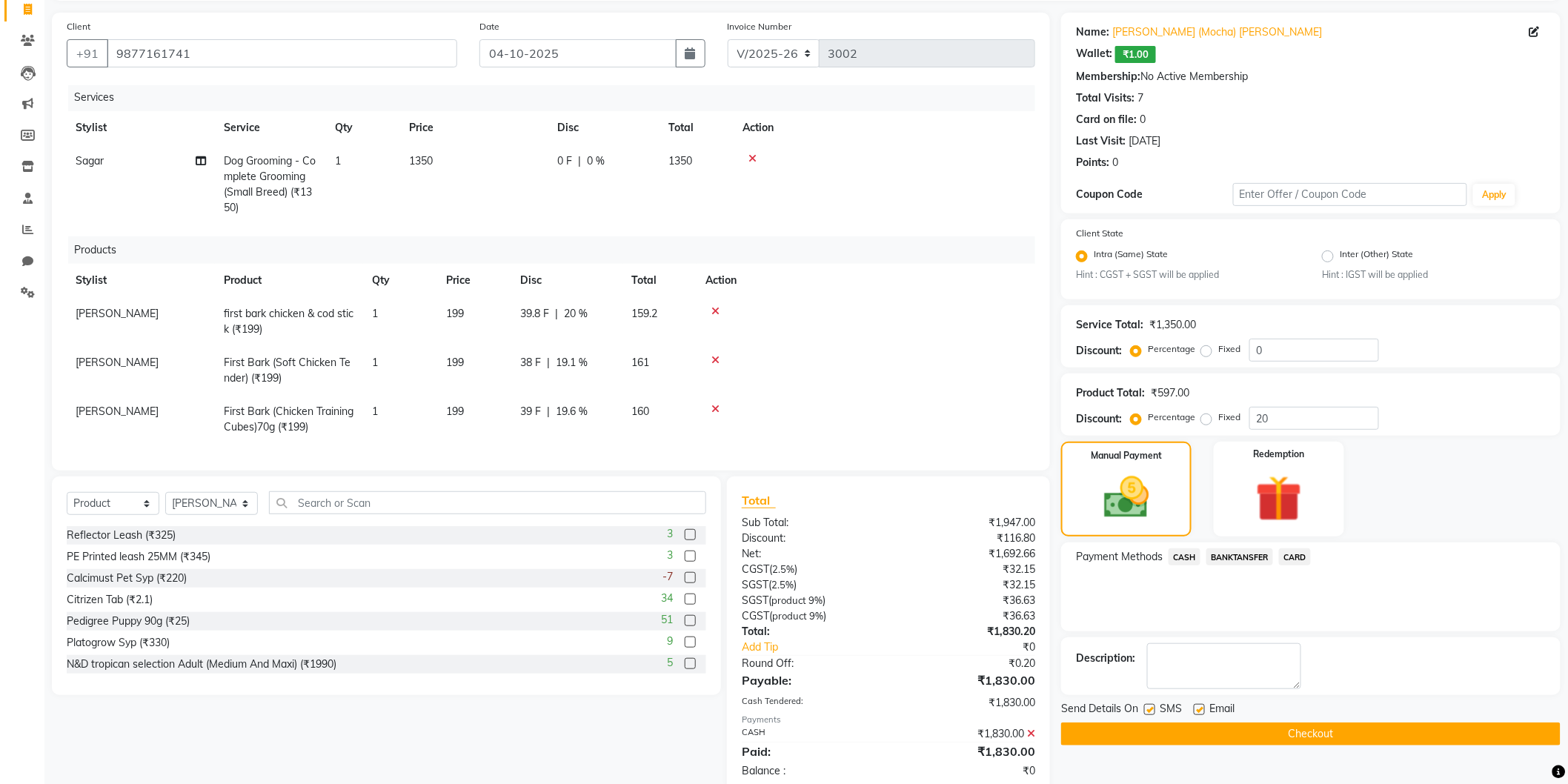
scroll to position [105, 0]
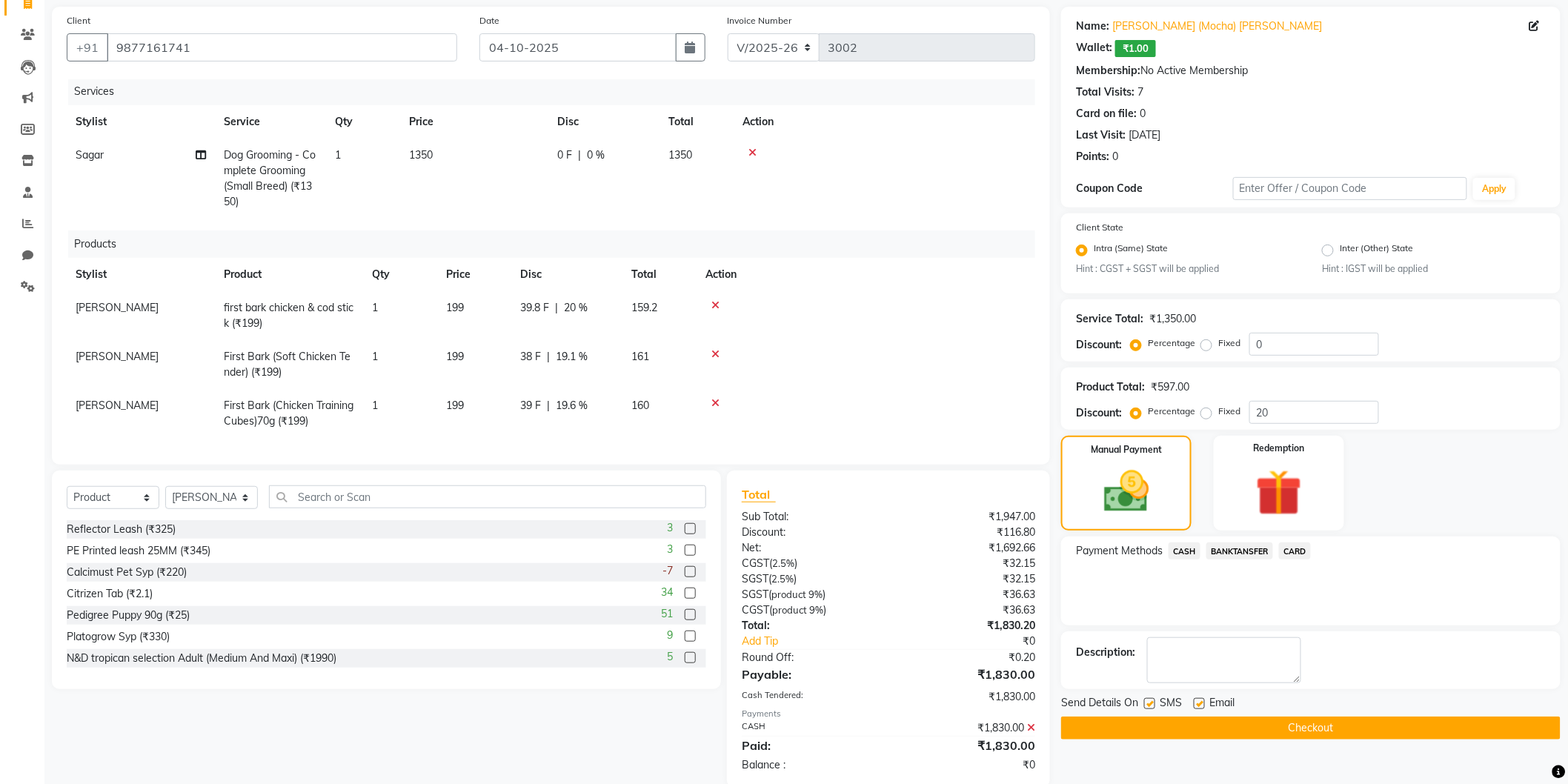
click at [1247, 754] on div "Name: [PERSON_NAME] (Mocha) Shihtzu Wallet: ₹1.00 Membership: No Active Members…" at bounding box center [1316, 397] width 510 height 781
click at [1247, 730] on button "Checkout" at bounding box center [1311, 728] width 499 height 23
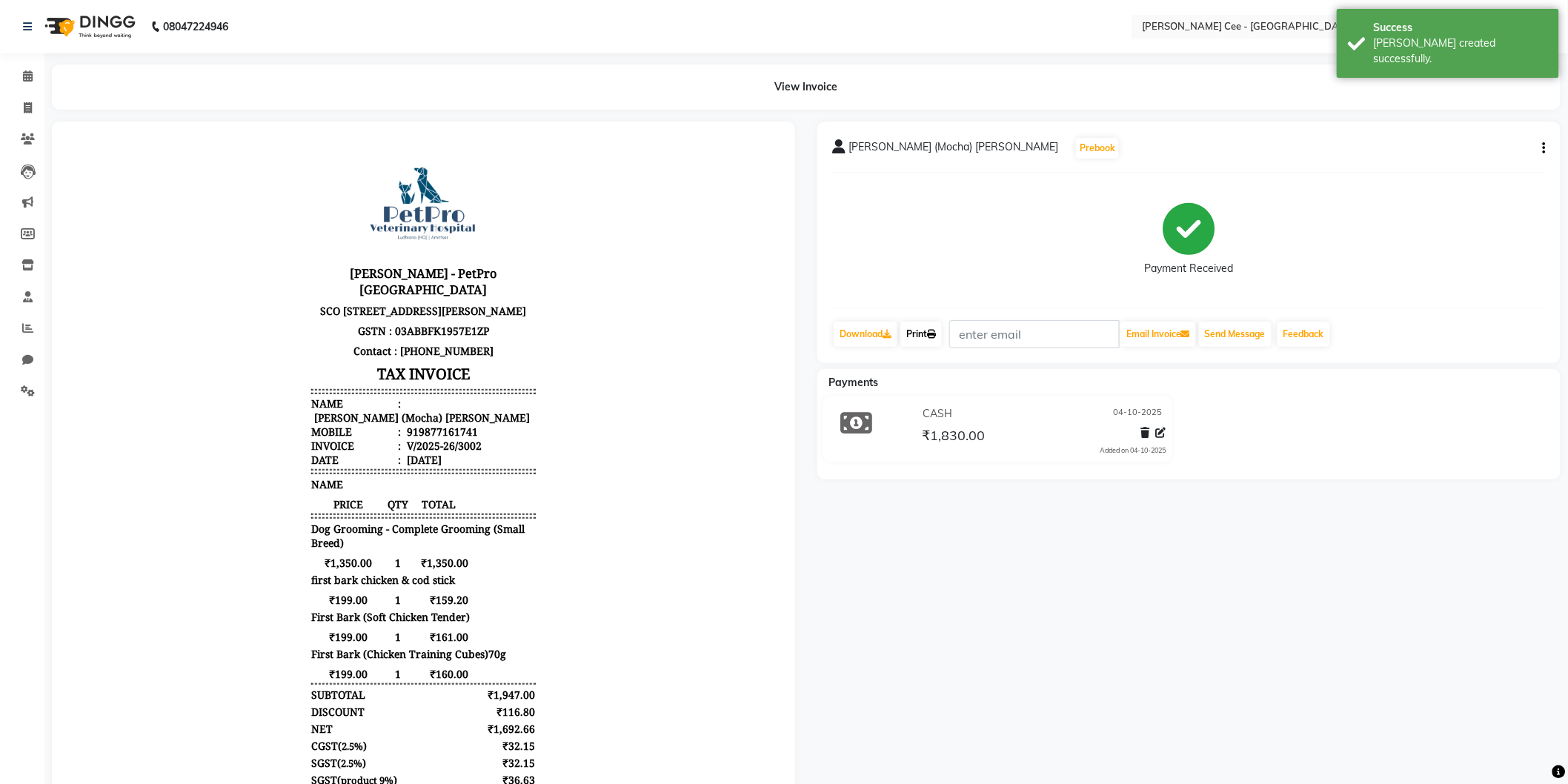
click at [915, 330] on link "Print" at bounding box center [921, 334] width 42 height 26
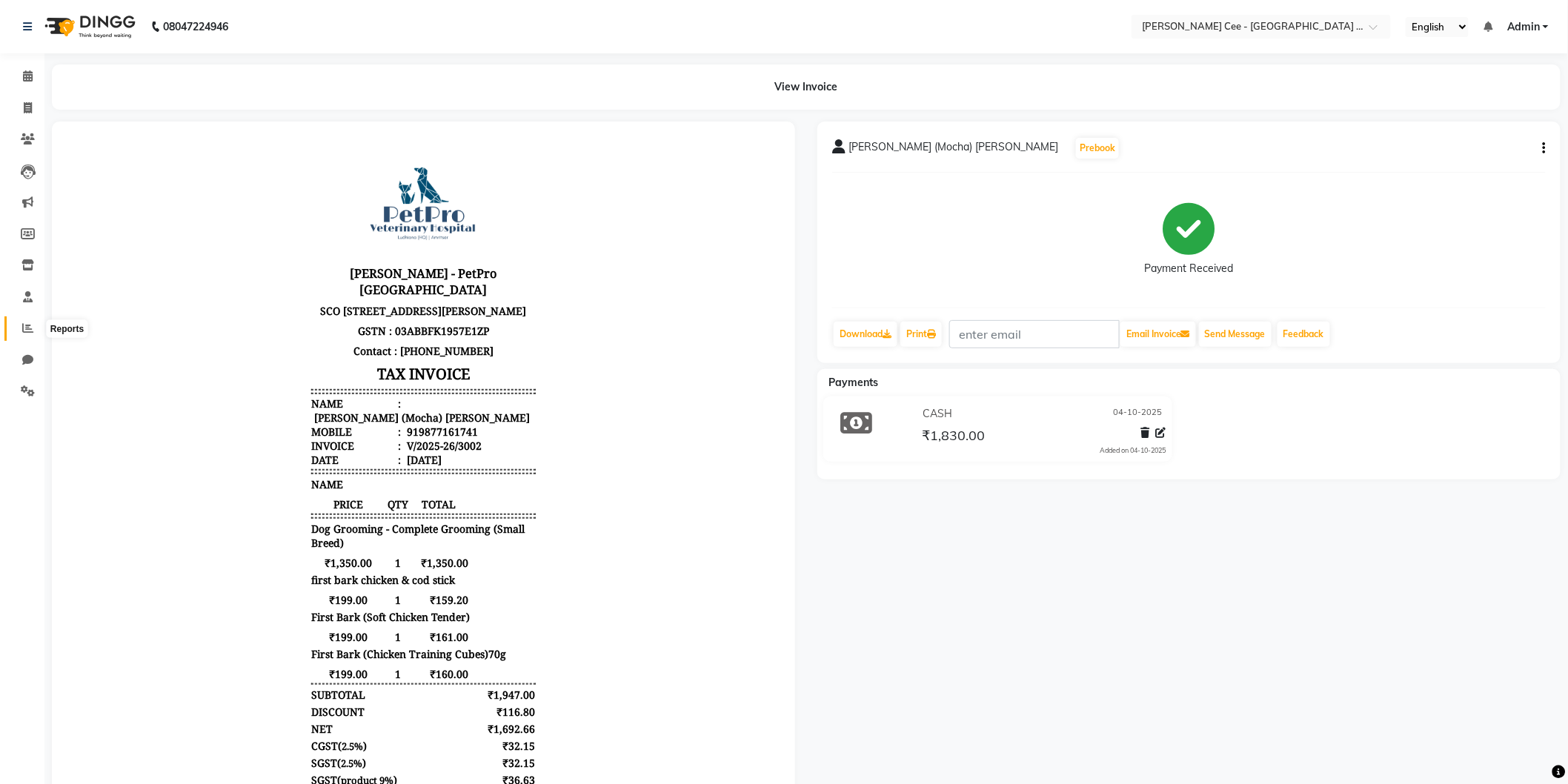
click at [19, 332] on span at bounding box center [27, 329] width 26 height 17
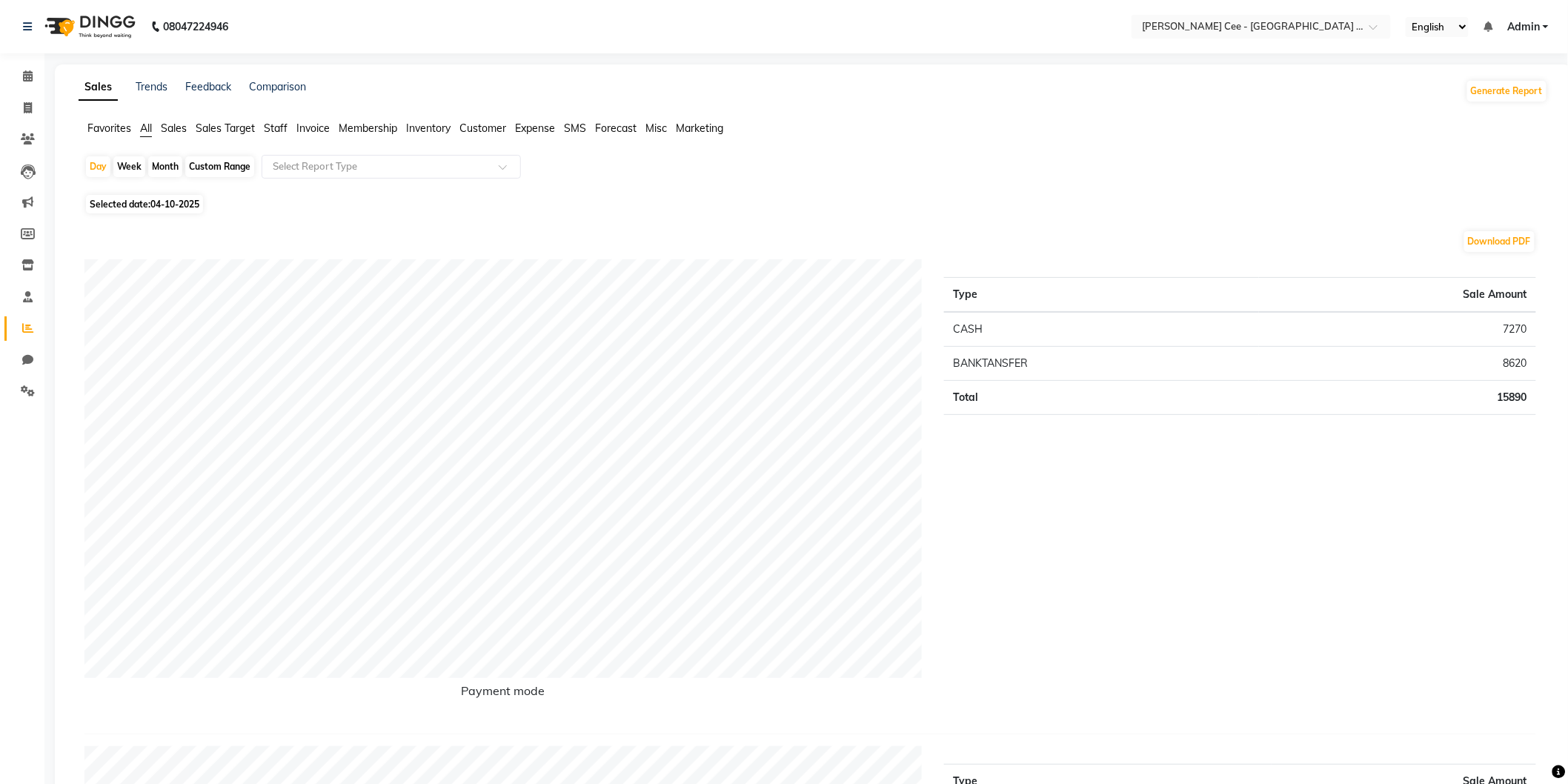
click at [206, 162] on div "Custom Range" at bounding box center [219, 167] width 69 height 20
select select "10"
select select "2025"
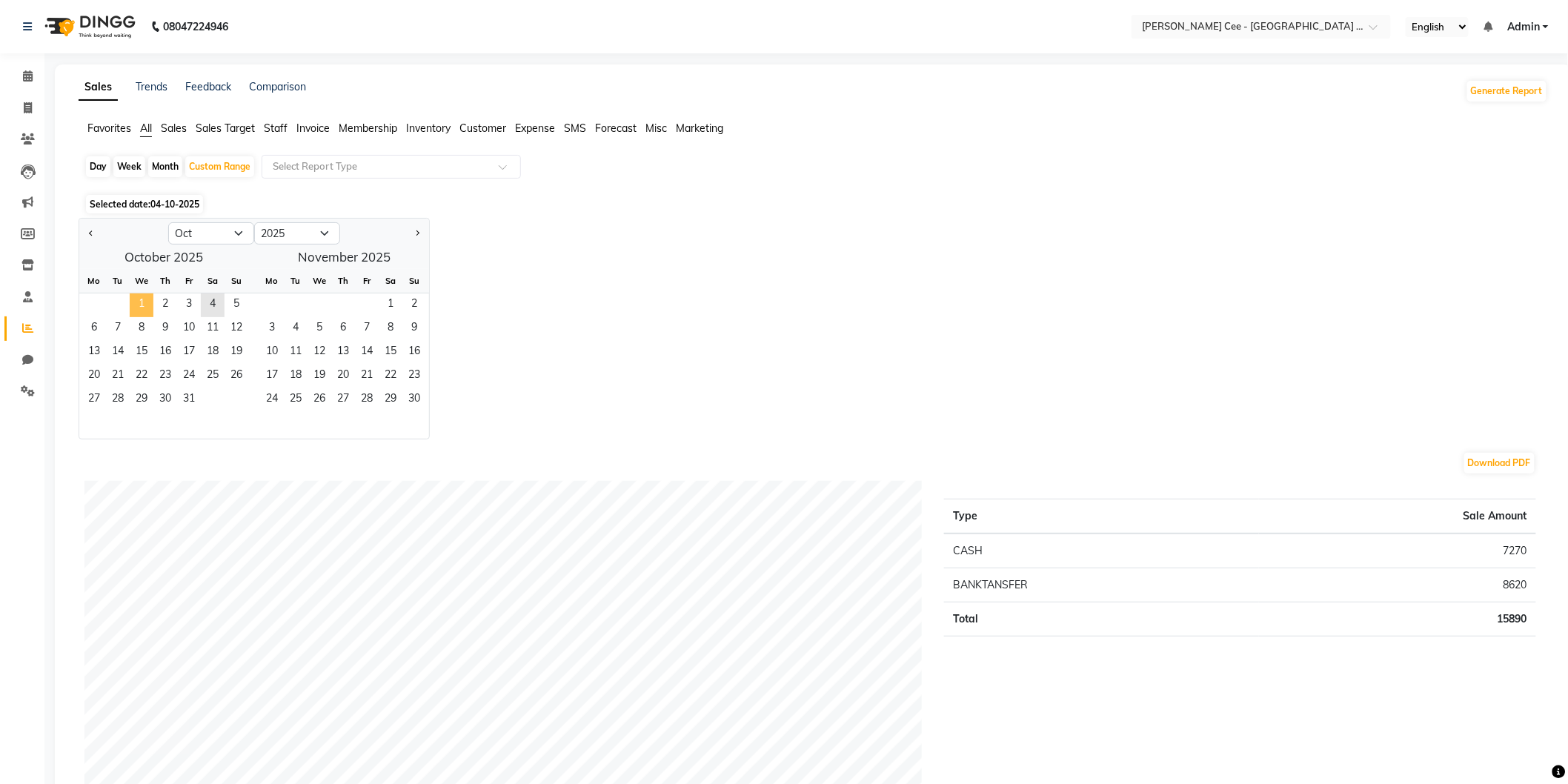
click at [141, 308] on span "1" at bounding box center [141, 305] width 24 height 24
click at [219, 303] on span "4" at bounding box center [213, 305] width 24 height 24
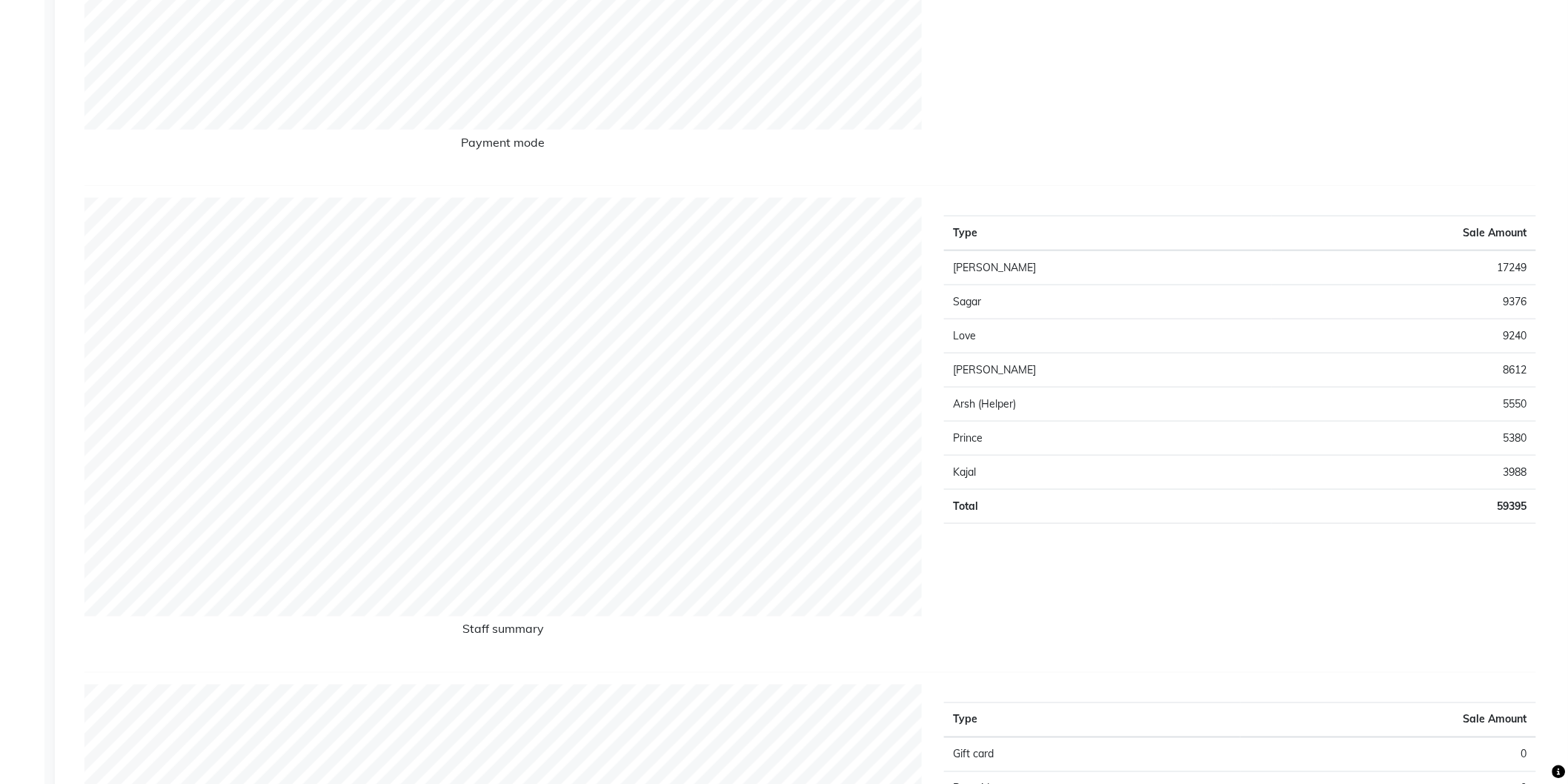
scroll to position [549, 0]
drag, startPoint x: 1532, startPoint y: 504, endPoint x: 1445, endPoint y: 516, distance: 87.8
click at [1468, 509] on td "59395" at bounding box center [1404, 506] width 264 height 34
click at [1425, 529] on div "Type Sale Amount [PERSON_NAME] 17249 Sagar 9376 Love 9240 [PERSON_NAME] 8612 [P…" at bounding box center [1240, 428] width 614 height 463
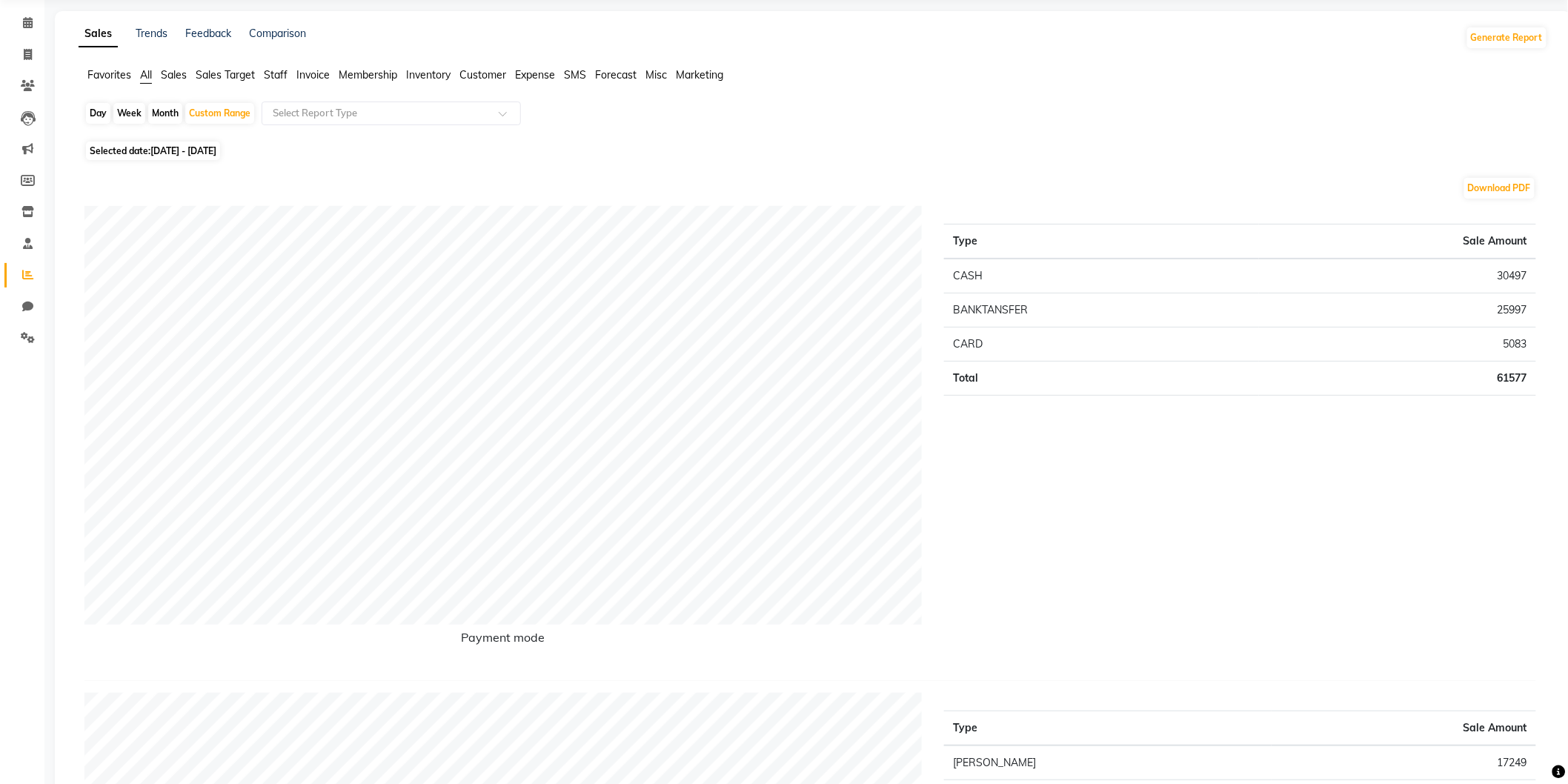
scroll to position [0, 0]
